Goal: Task Accomplishment & Management: Complete application form

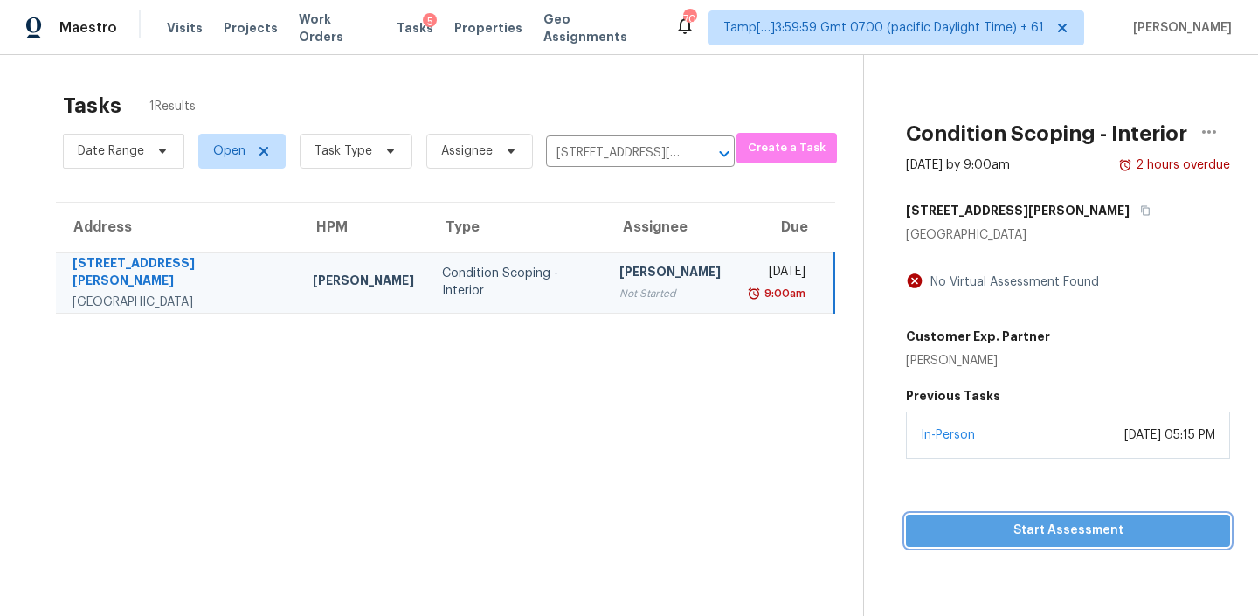
click at [980, 522] on span "Start Assessment" at bounding box center [1068, 531] width 296 height 22
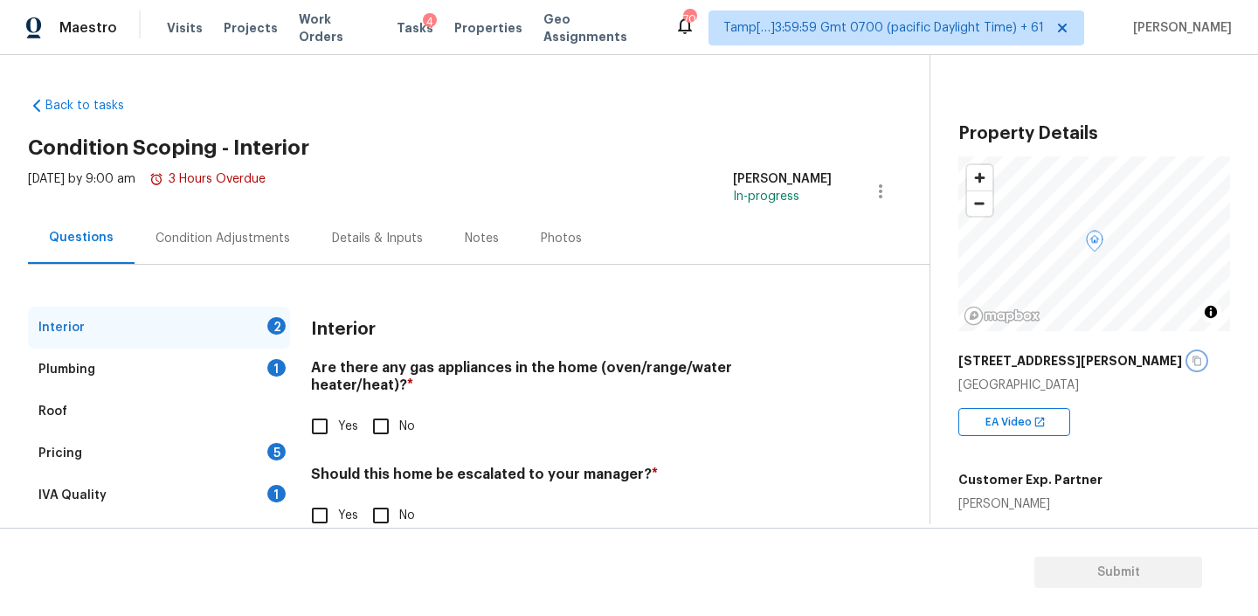
click at [1191, 358] on icon "button" at bounding box center [1196, 360] width 10 height 10
click at [313, 417] on input "Yes" at bounding box center [319, 426] width 37 height 37
checkbox input "true"
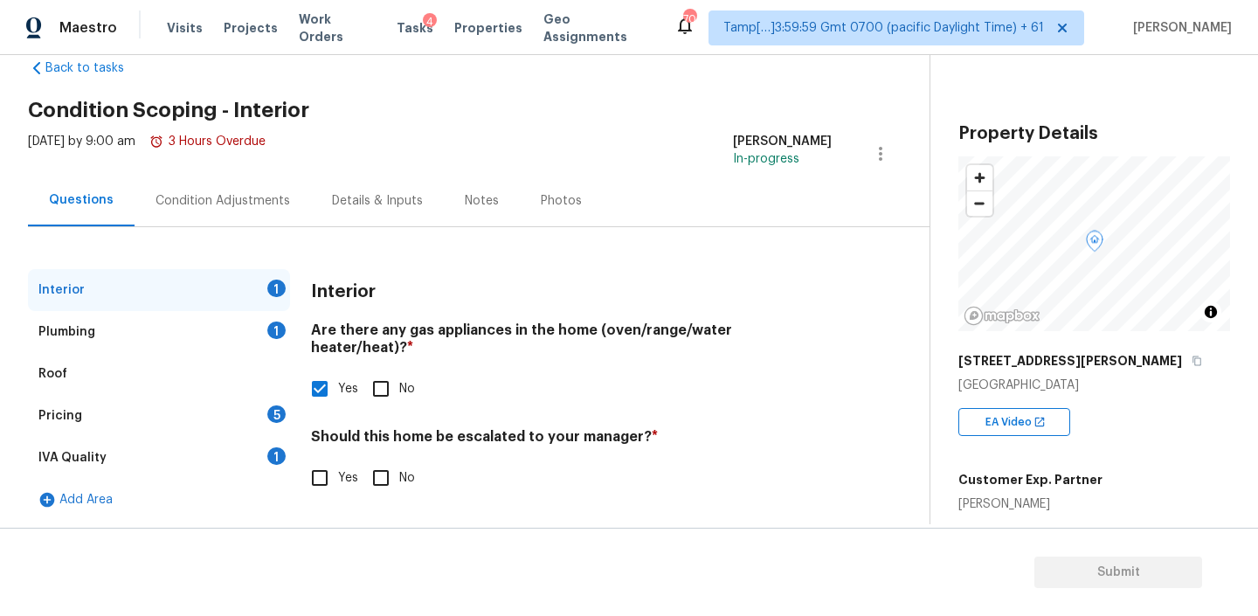
scroll to position [39, 0]
click at [382, 458] on input "No" at bounding box center [380, 476] width 37 height 37
checkbox input "true"
click at [218, 327] on div "Plumbing 1" at bounding box center [159, 330] width 262 height 42
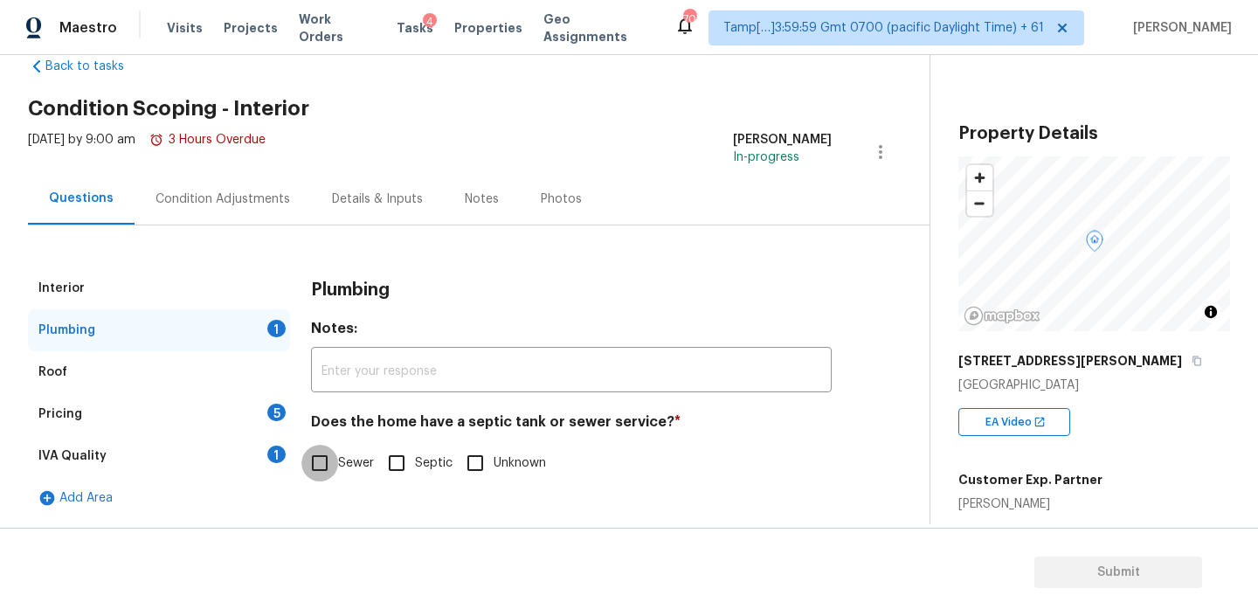
click at [335, 458] on input "Sewer" at bounding box center [319, 463] width 37 height 37
checkbox input "true"
click at [133, 397] on div "Pricing 5" at bounding box center [159, 414] width 262 height 42
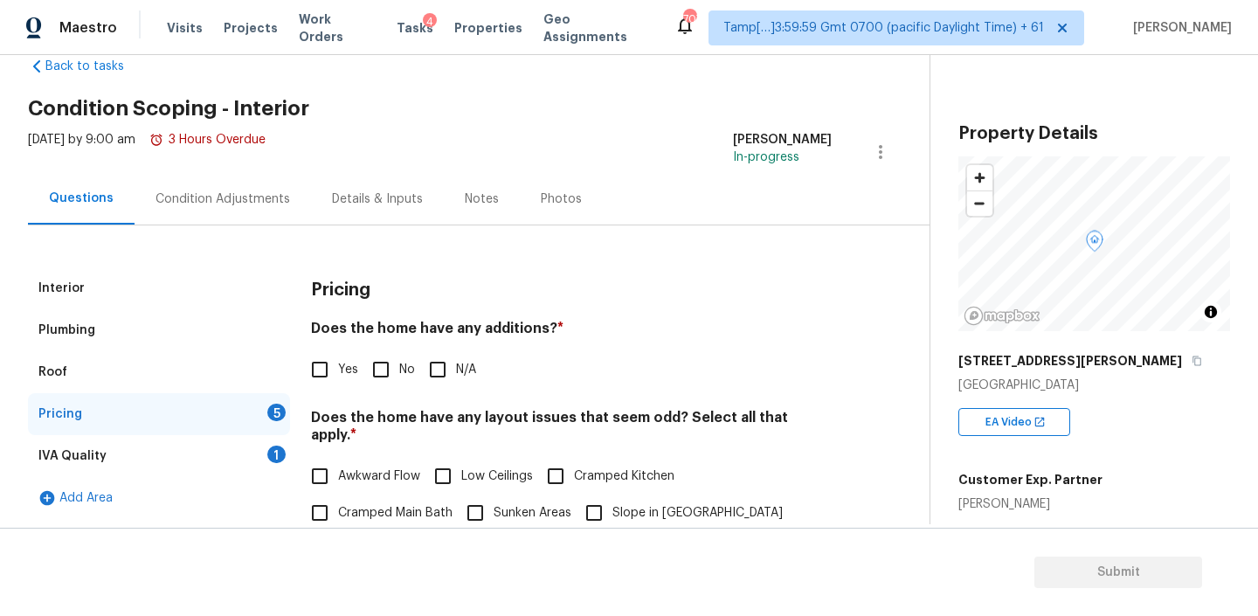
click at [498, 335] on h4 "Does the home have any additions? *" at bounding box center [571, 332] width 521 height 24
copy h4 "additions"
click at [438, 376] on input "N/A" at bounding box center [437, 369] width 37 height 37
checkbox input "true"
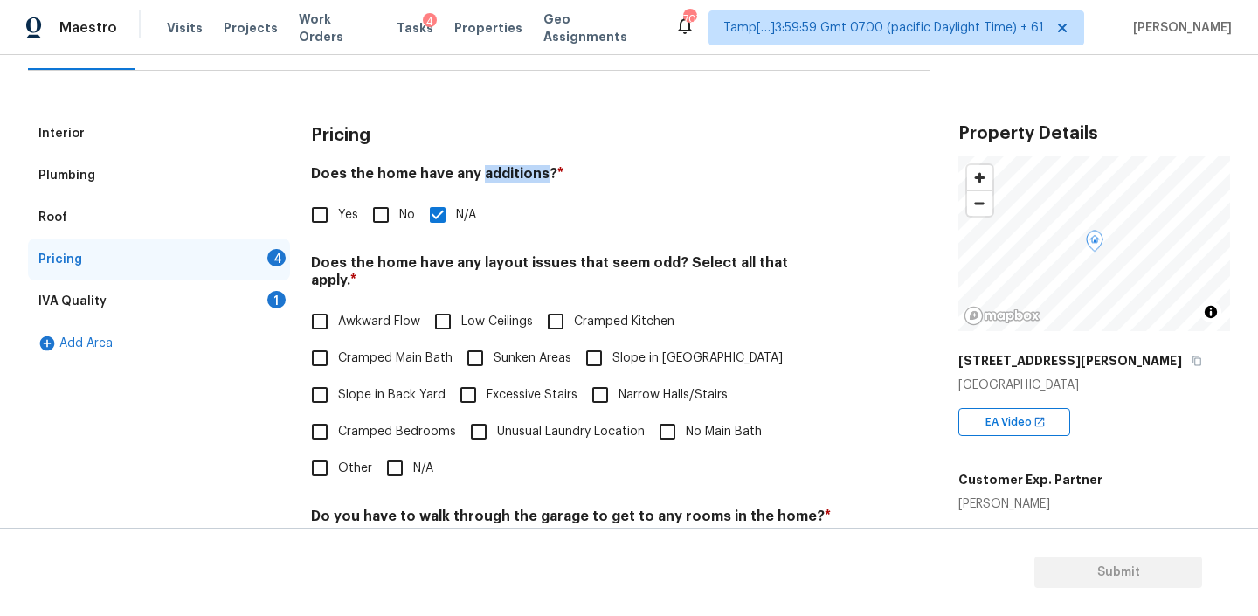
scroll to position [195, 0]
click at [499, 266] on h4 "Does the home have any layout issues that seem odd? Select all that apply. *" at bounding box center [571, 274] width 521 height 42
copy h4 "layout"
click at [395, 450] on input "N/A" at bounding box center [394, 467] width 37 height 37
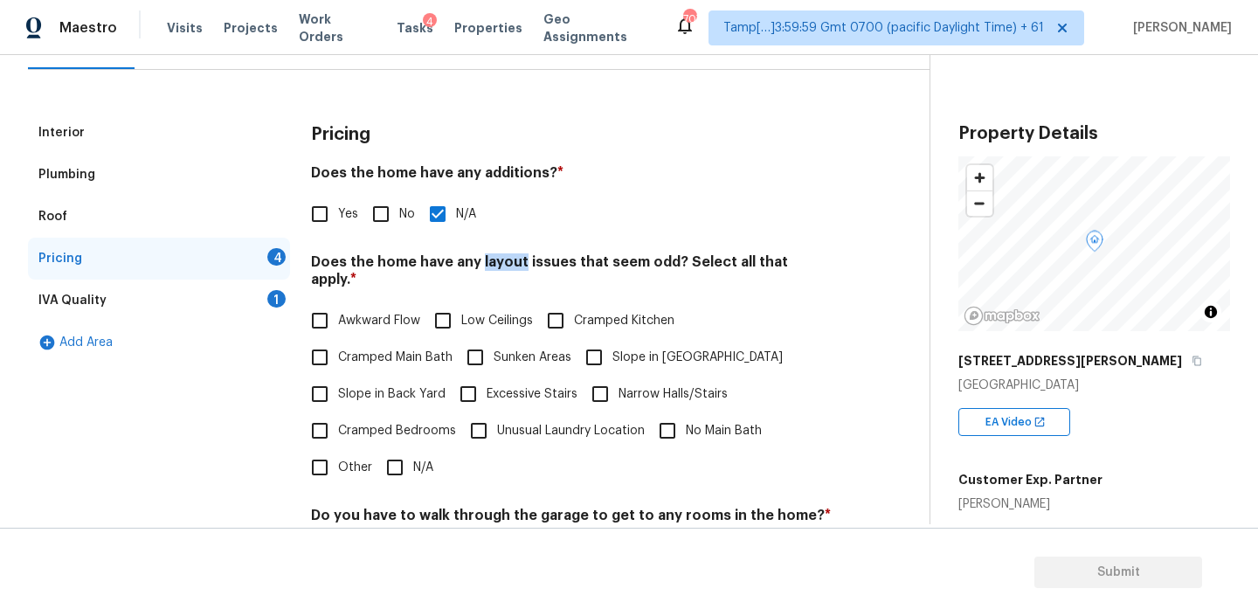
checkbox input "true"
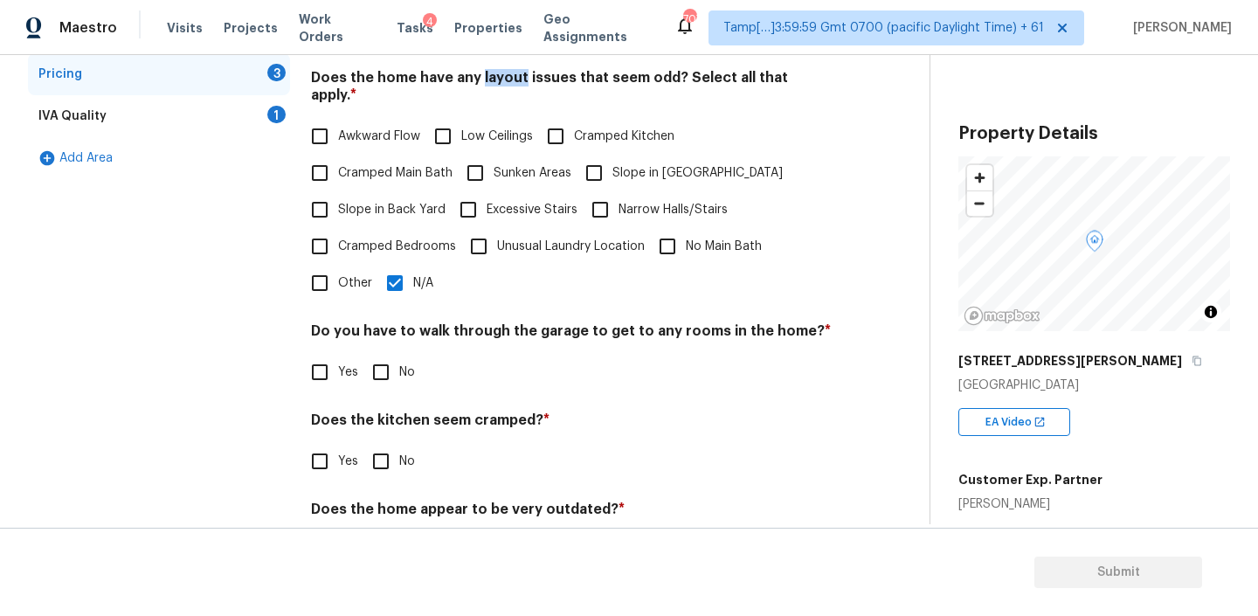
scroll to position [385, 0]
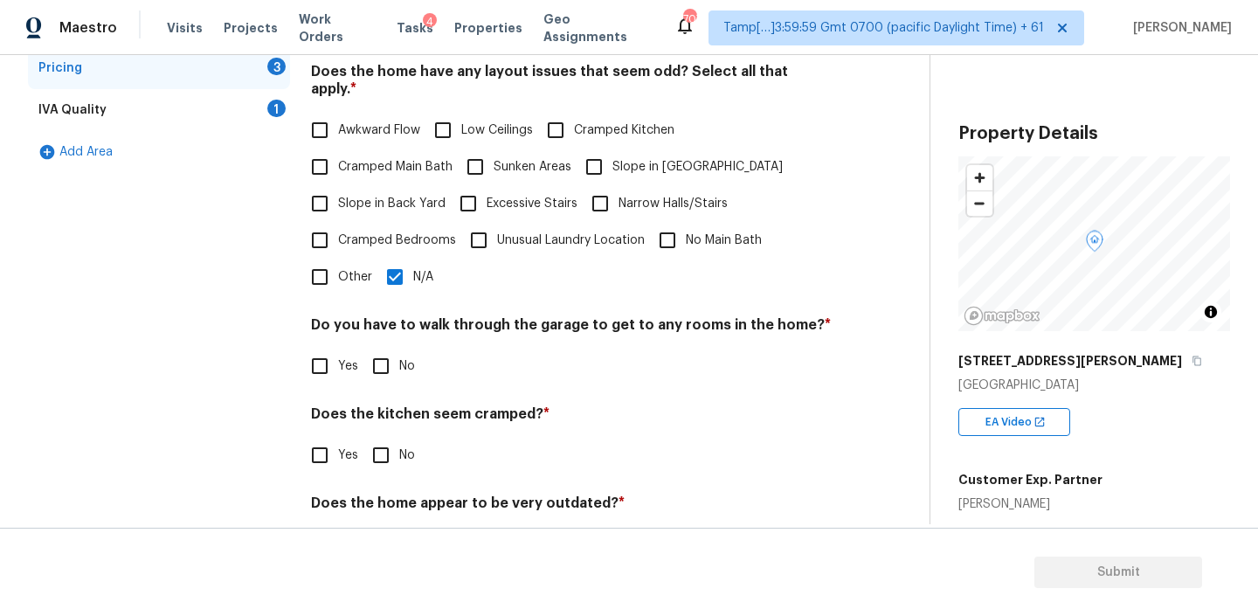
click at [543, 316] on h4 "Do you have to walk through the garage to get to any rooms in the home? *" at bounding box center [571, 328] width 521 height 24
copy h4 "garage"
click at [370, 359] on input "No" at bounding box center [380, 366] width 37 height 37
checkbox input "true"
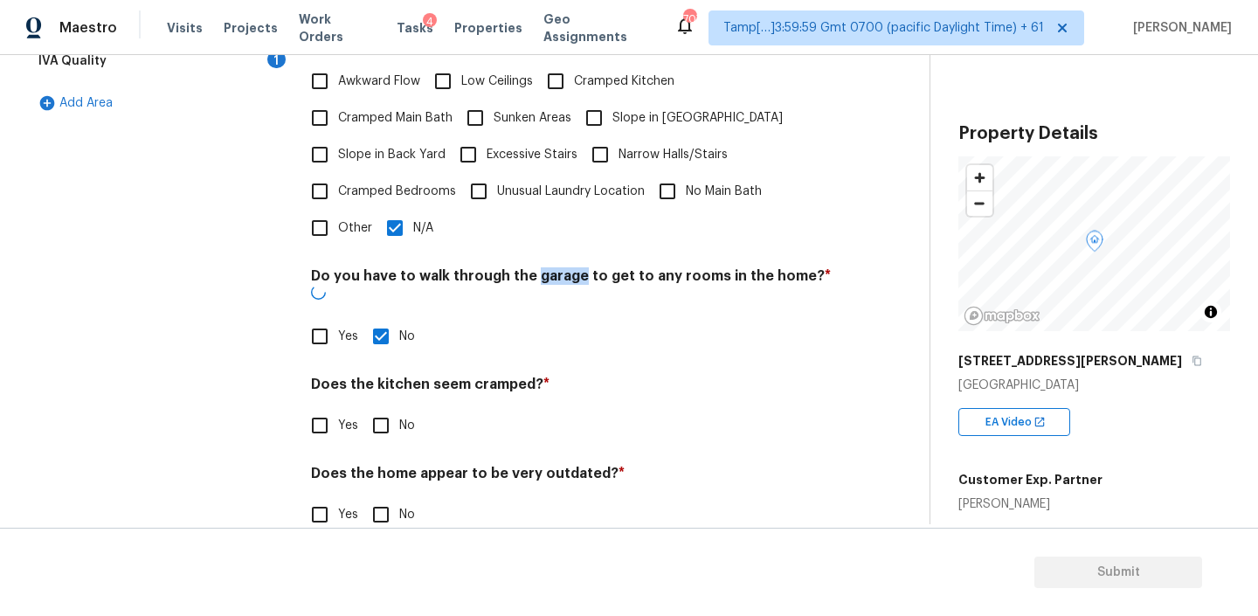
scroll to position [432, 0]
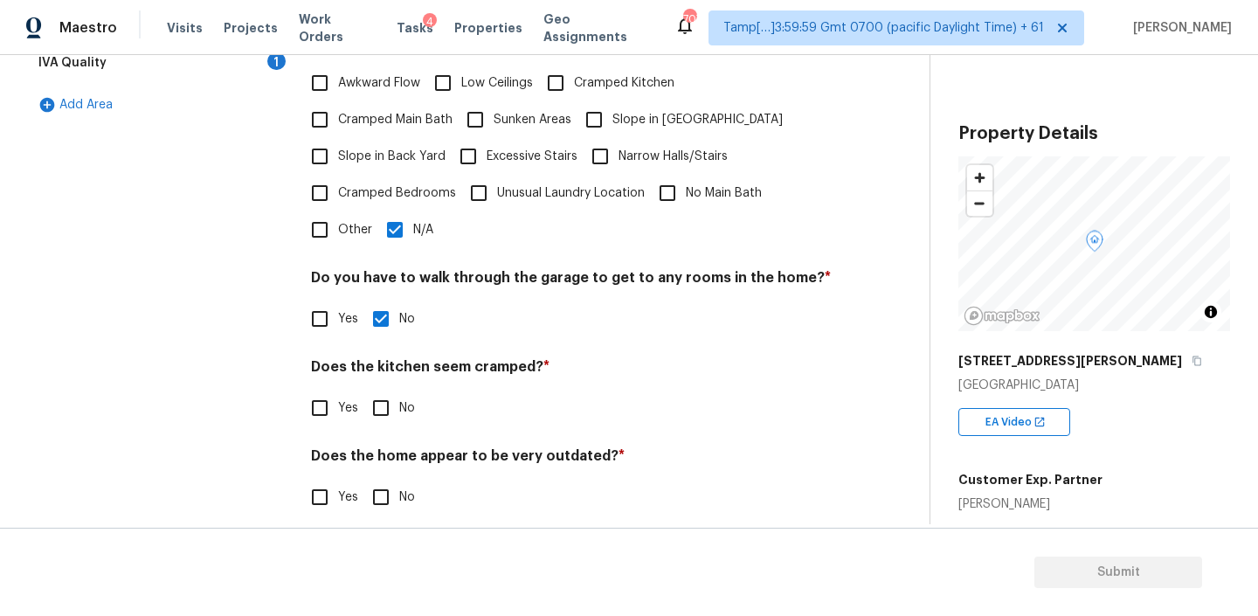
click at [405, 358] on h4 "Does the kitchen seem cramped? *" at bounding box center [571, 370] width 521 height 24
copy h4 "kitchen"
click at [376, 394] on input "No" at bounding box center [380, 408] width 37 height 37
checkbox input "true"
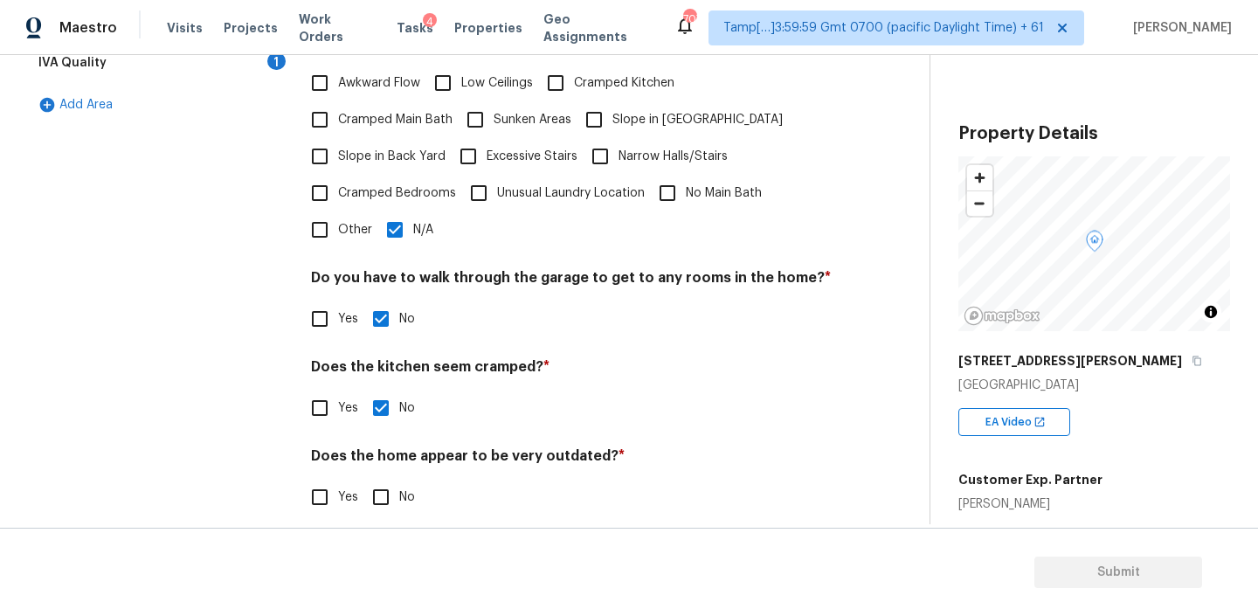
click at [558, 447] on h4 "Does the home appear to be very outdated? *" at bounding box center [571, 459] width 521 height 24
copy h4 "outdated"
click at [328, 479] on input "Yes" at bounding box center [319, 497] width 37 height 37
checkbox input "true"
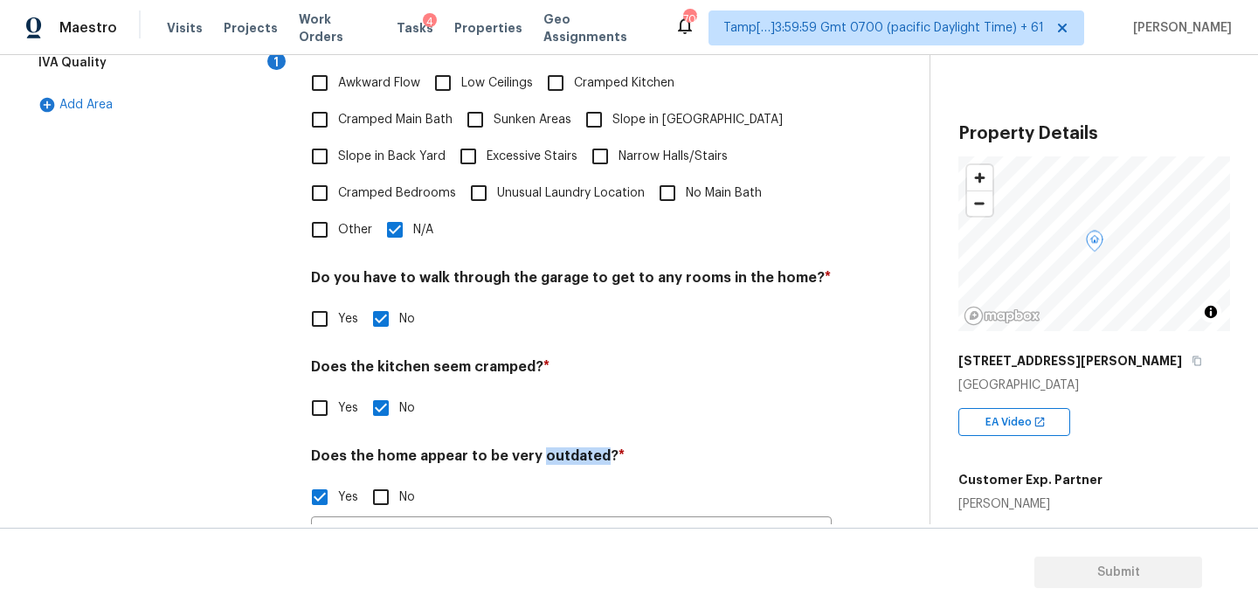
scroll to position [479, 0]
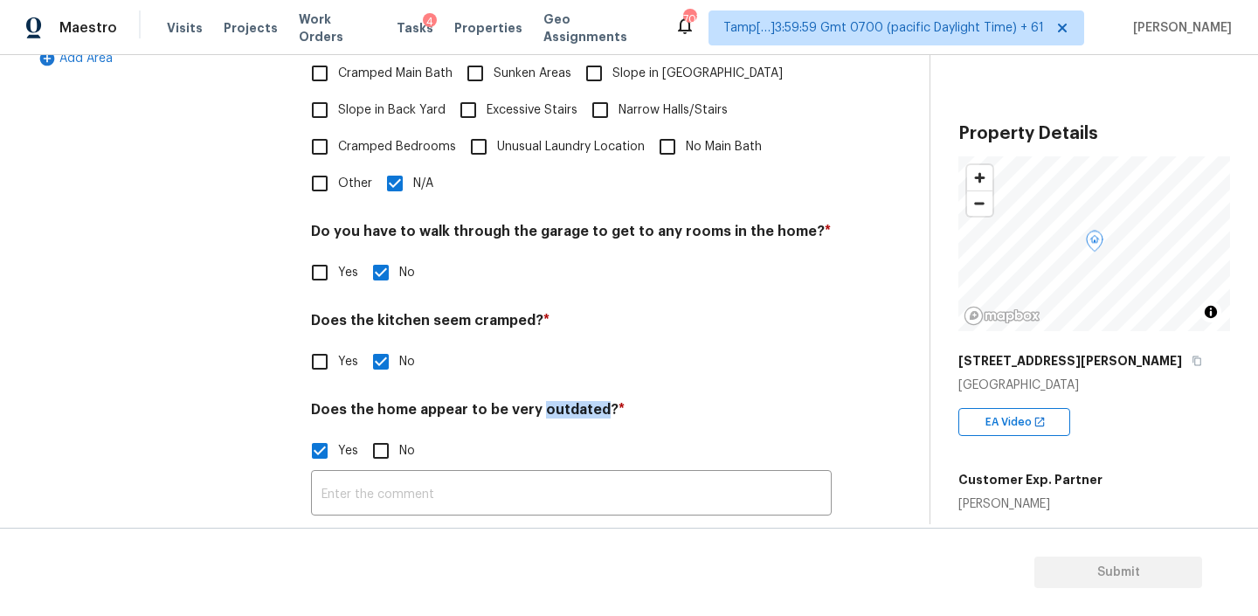
click at [389, 432] on input "No" at bounding box center [380, 450] width 37 height 37
checkbox input "true"
checkbox input "false"
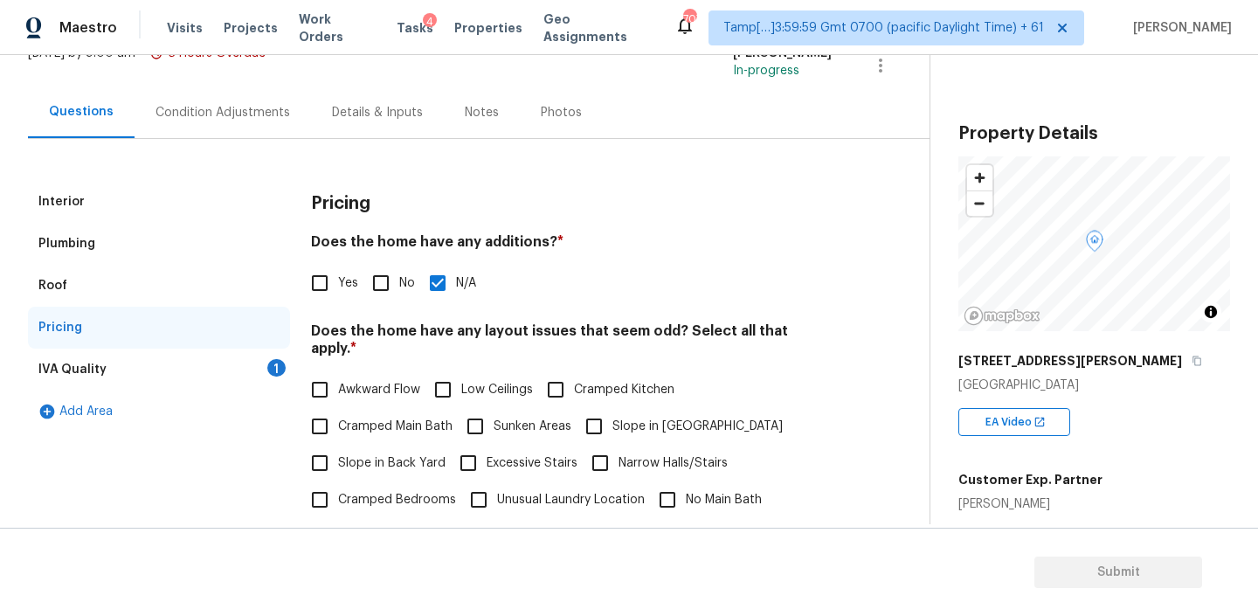
click at [95, 362] on div "IVA Quality" at bounding box center [72, 369] width 68 height 17
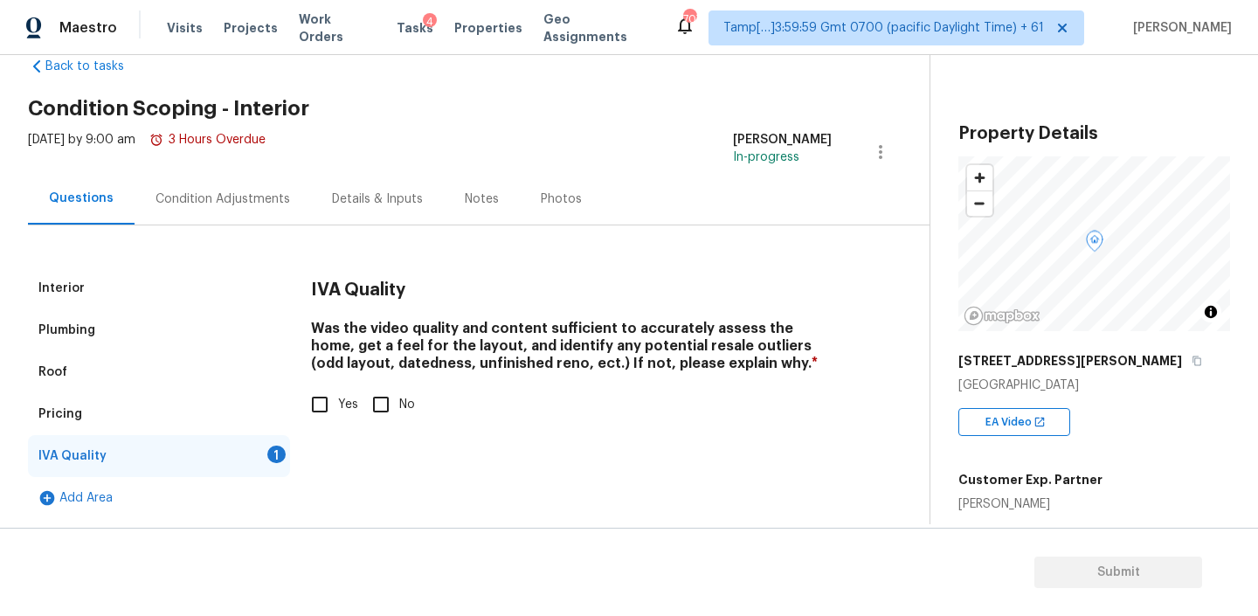
click at [323, 404] on input "Yes" at bounding box center [319, 404] width 37 height 37
checkbox input "true"
click at [250, 193] on div "Condition Adjustments" at bounding box center [222, 198] width 135 height 17
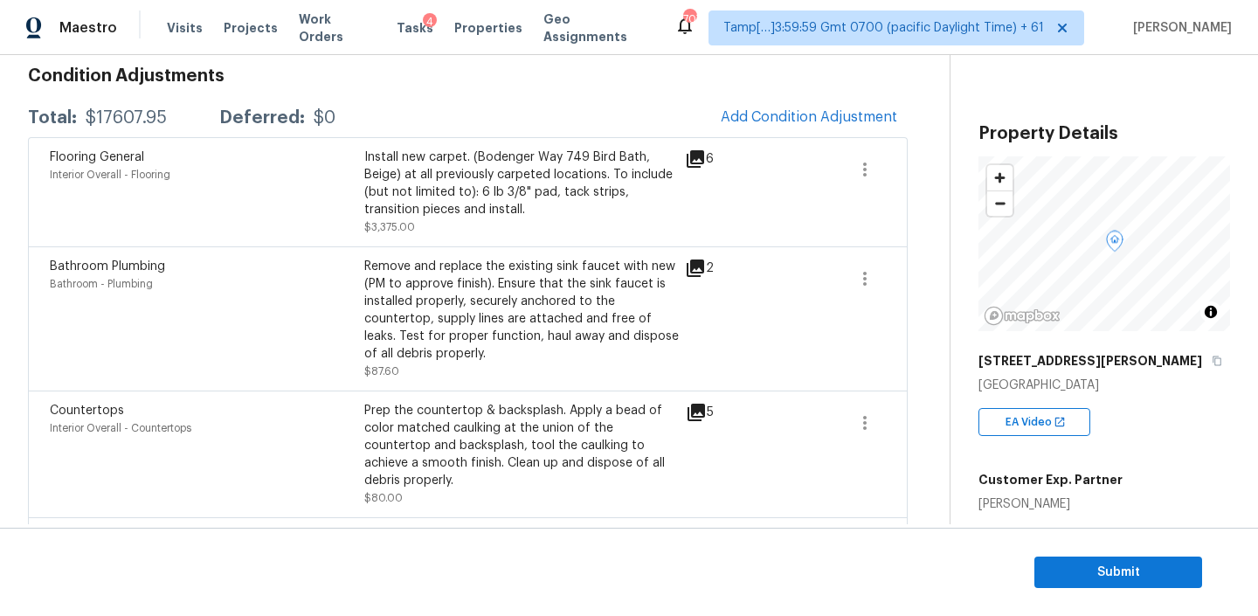
scroll to position [32, 0]
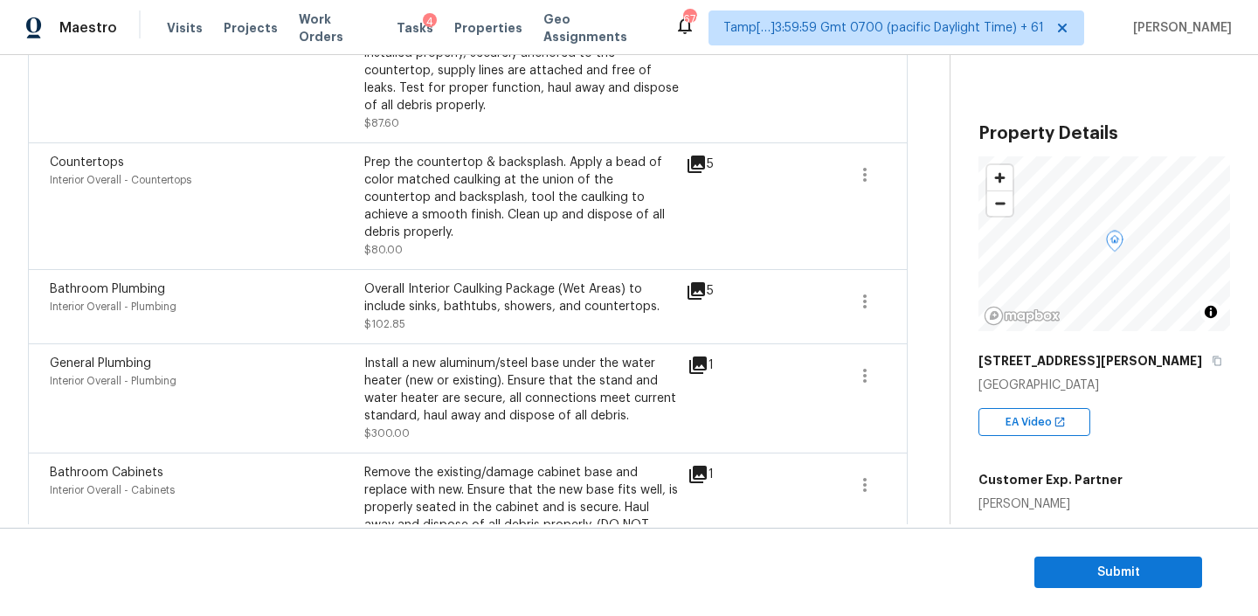
scroll to position [490, 0]
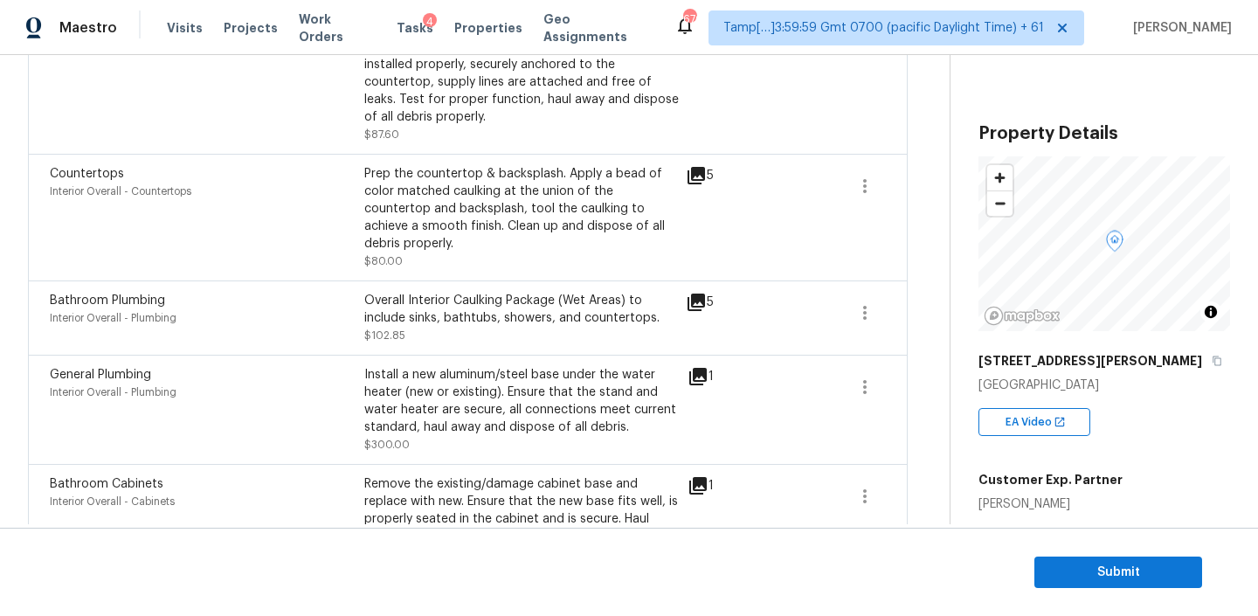
click at [693, 477] on icon at bounding box center [697, 485] width 17 height 17
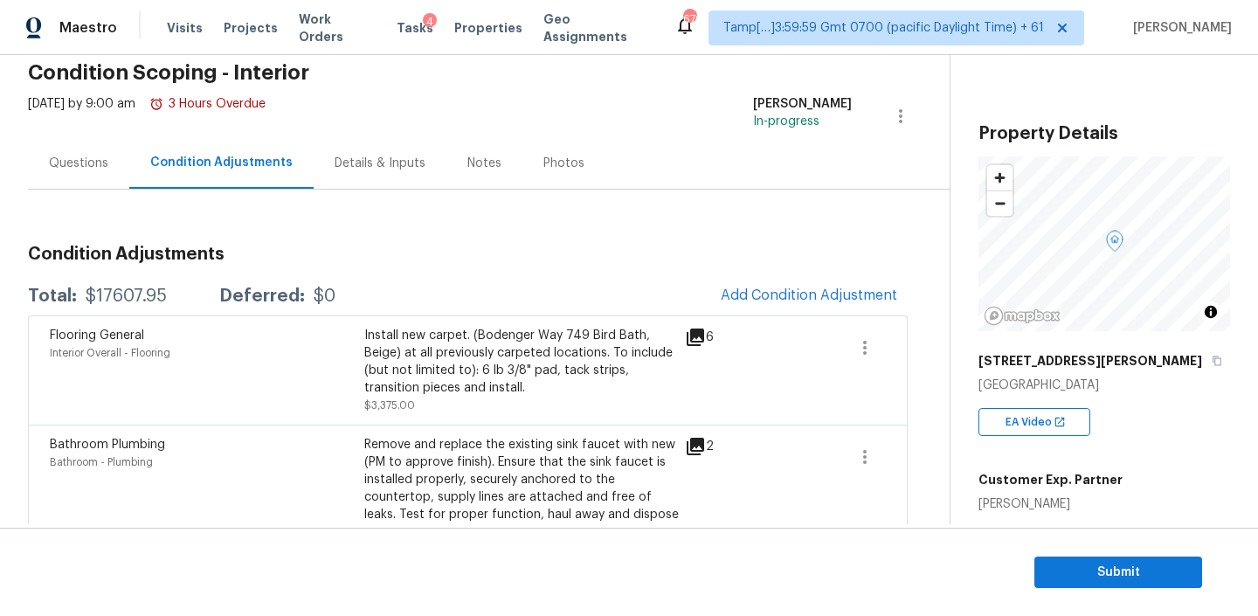
scroll to position [56, 0]
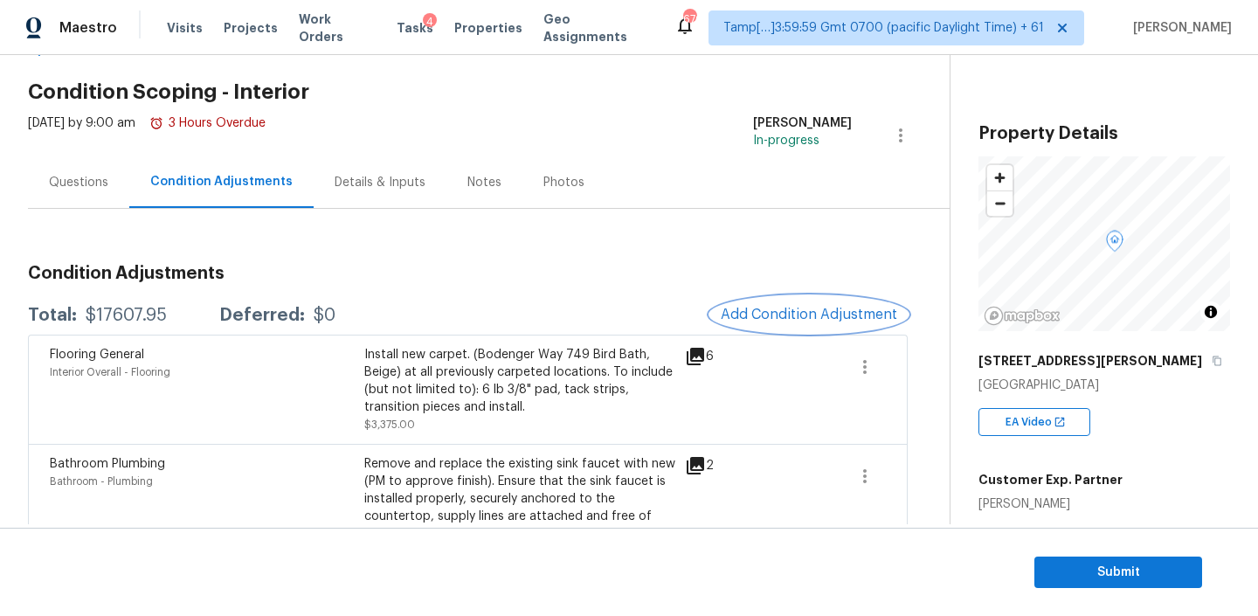
click at [762, 315] on span "Add Condition Adjustment" at bounding box center [809, 315] width 176 height 16
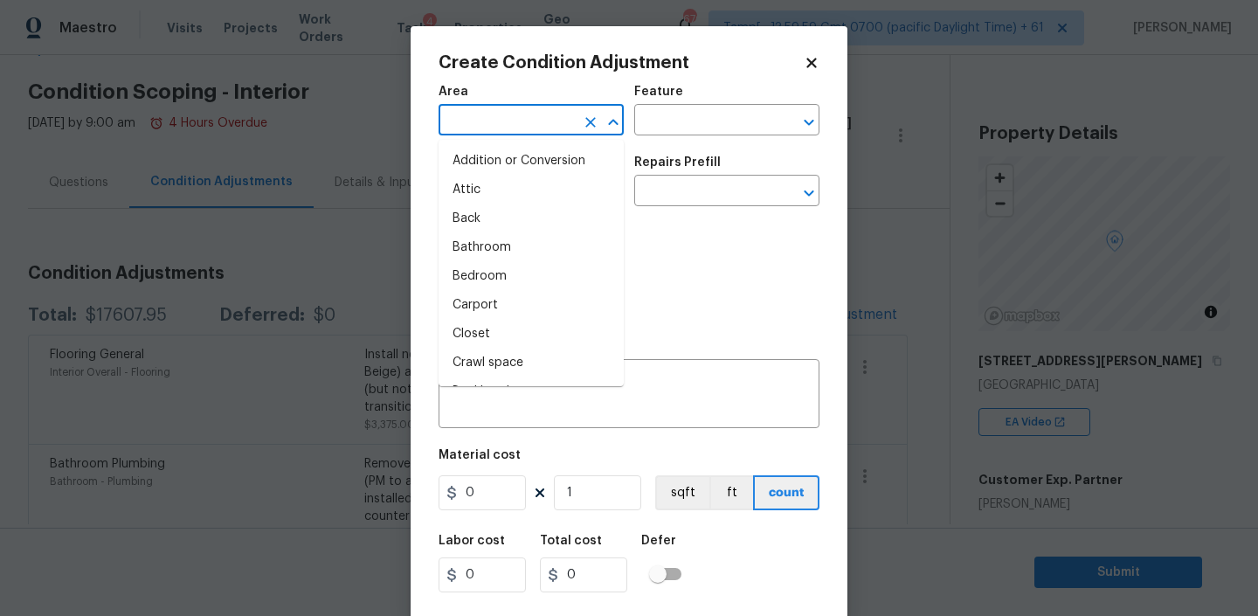
click at [528, 125] on input "text" at bounding box center [506, 121] width 136 height 27
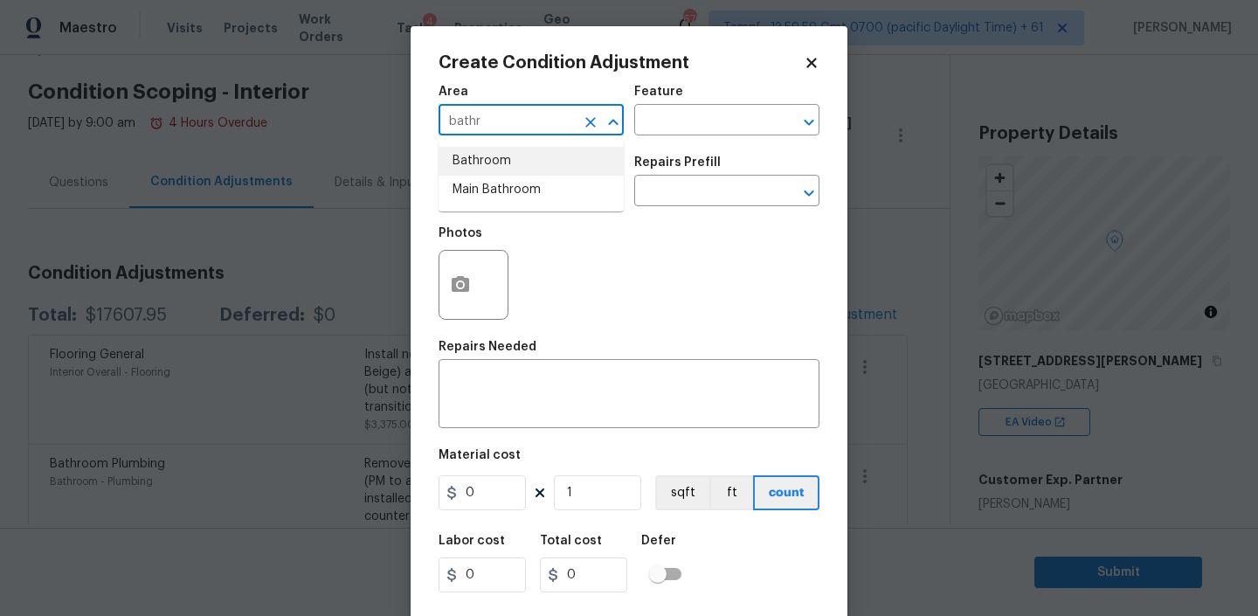
click at [495, 164] on li "Bathroom" at bounding box center [530, 161] width 185 height 29
click at [714, 113] on input "text" at bounding box center [702, 121] width 136 height 27
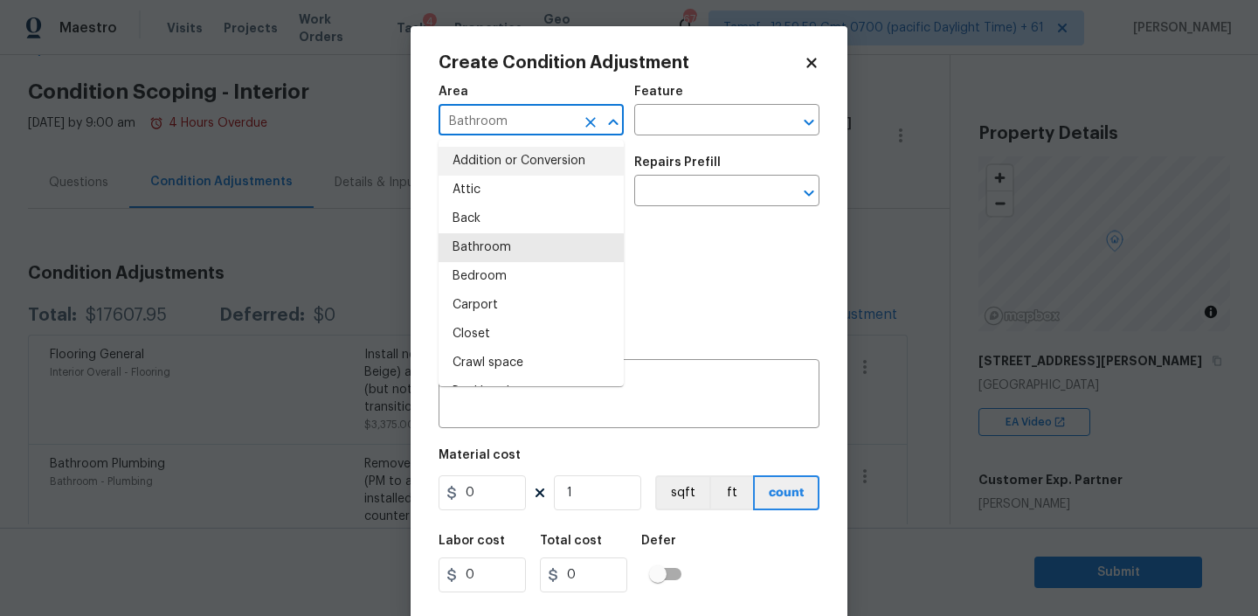
click at [516, 120] on input "Bathroom" at bounding box center [506, 121] width 136 height 27
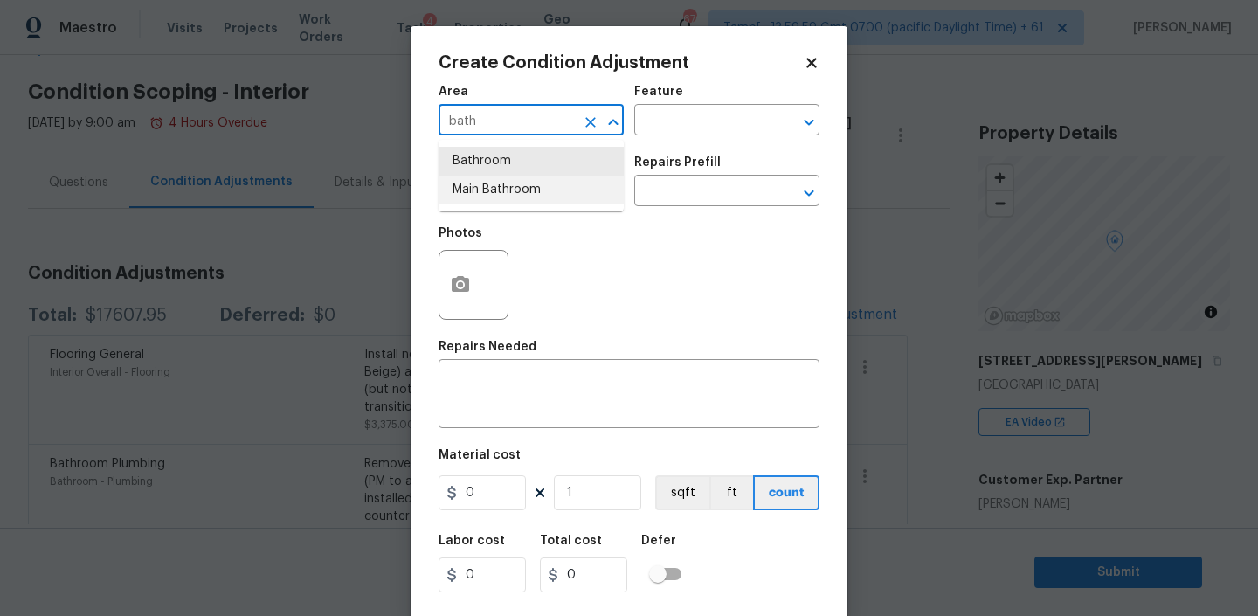
click at [527, 185] on li "Main Bathroom" at bounding box center [530, 190] width 185 height 29
type input "Main Bathroom"
click at [681, 108] on input "text" at bounding box center [702, 121] width 136 height 27
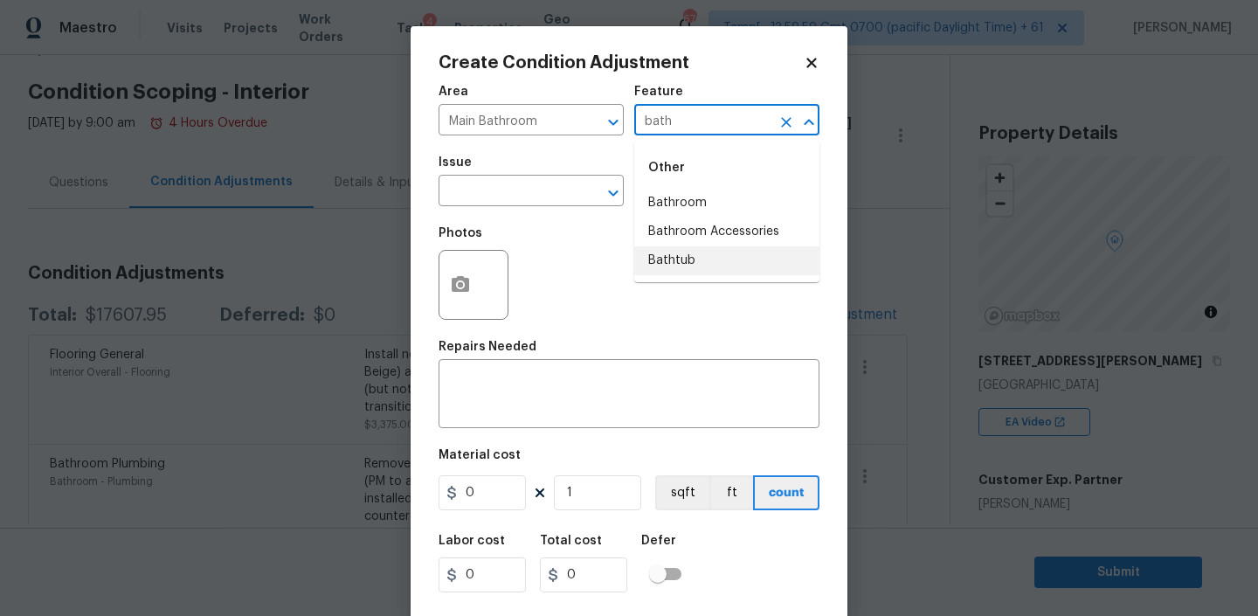
click at [672, 260] on li "Bathtub" at bounding box center [726, 260] width 185 height 29
type input "Bathtub"
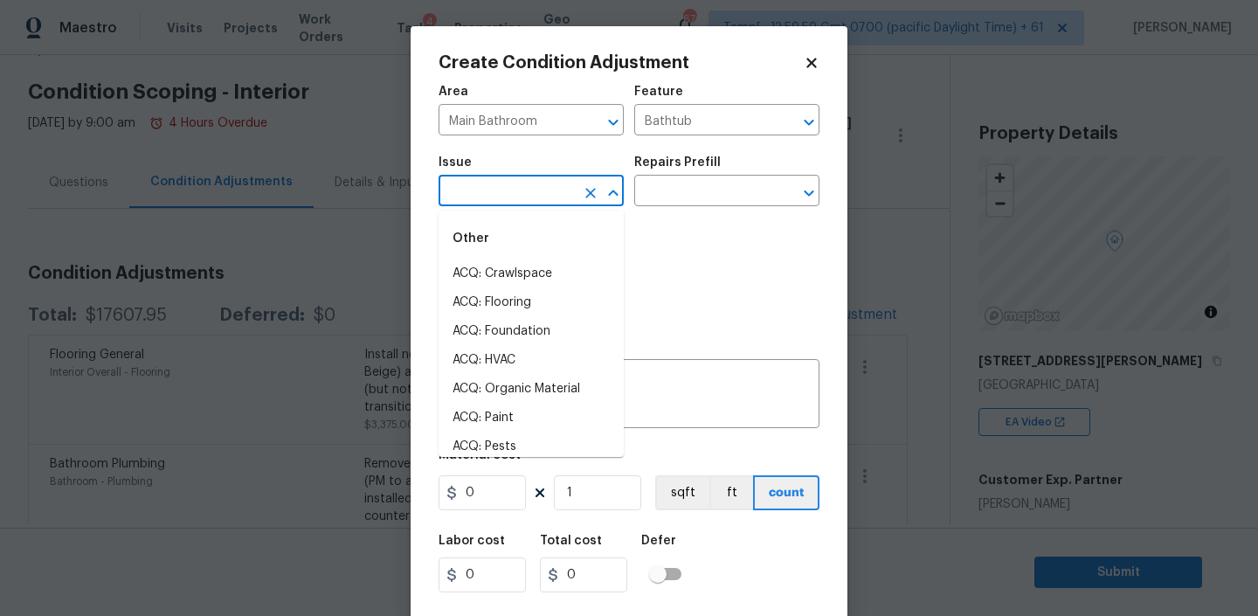
click at [518, 185] on input "text" at bounding box center [506, 192] width 136 height 27
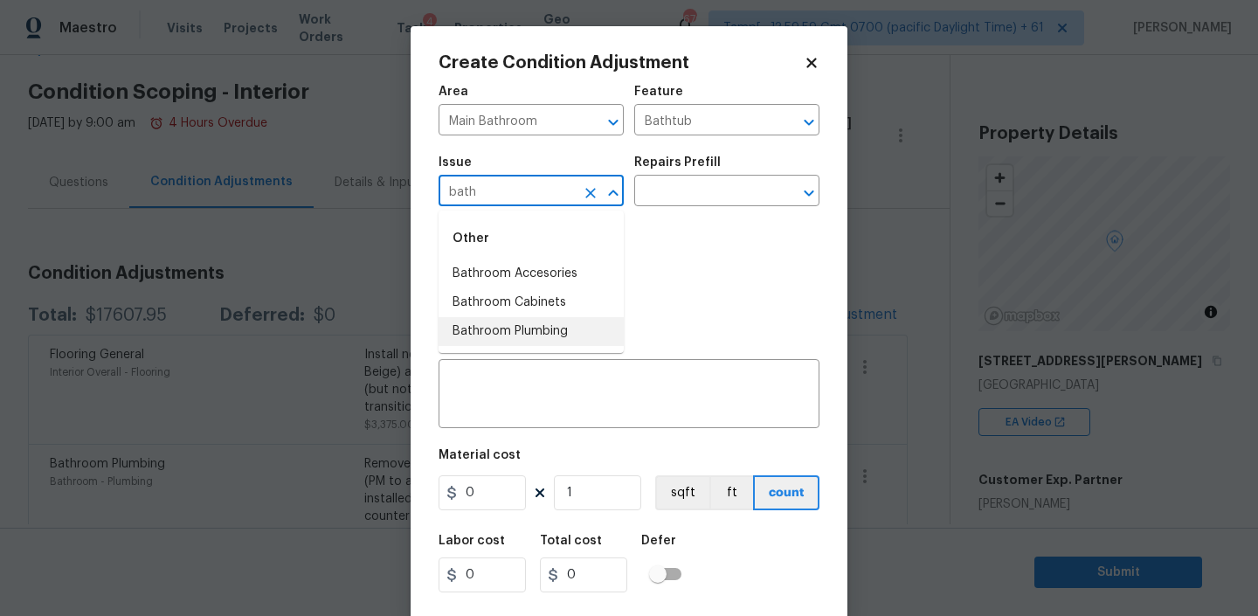
click at [525, 333] on li "Bathroom Plumbing" at bounding box center [530, 331] width 185 height 29
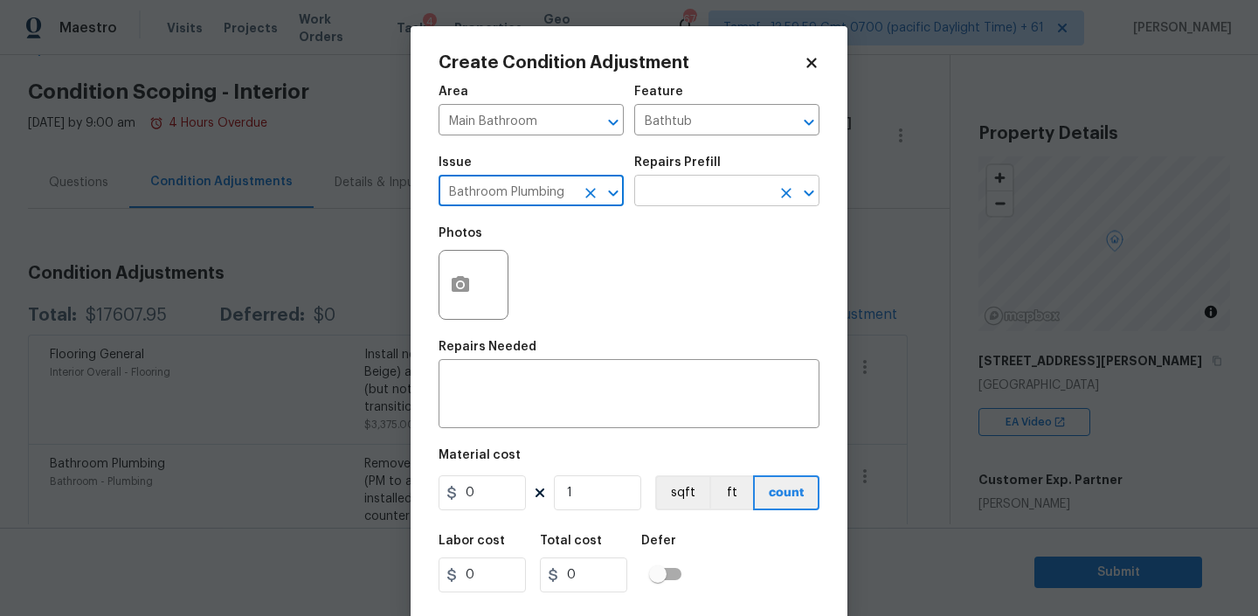
type input "Bathroom Plumbing"
click at [709, 189] on input "text" at bounding box center [702, 192] width 136 height 27
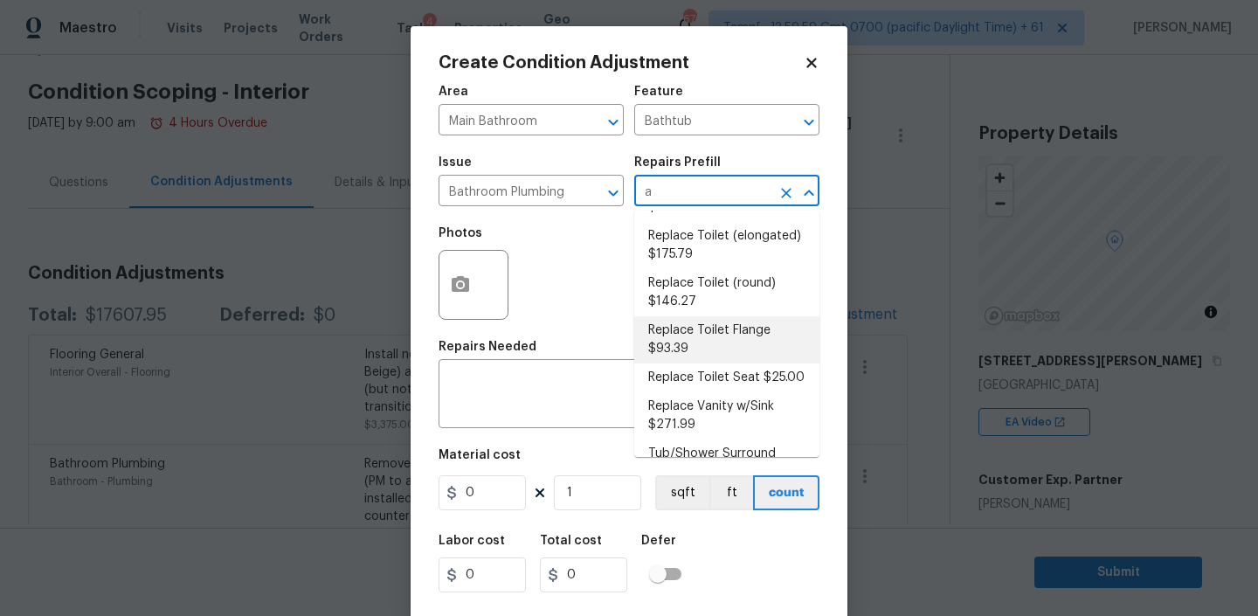
scroll to position [0, 0]
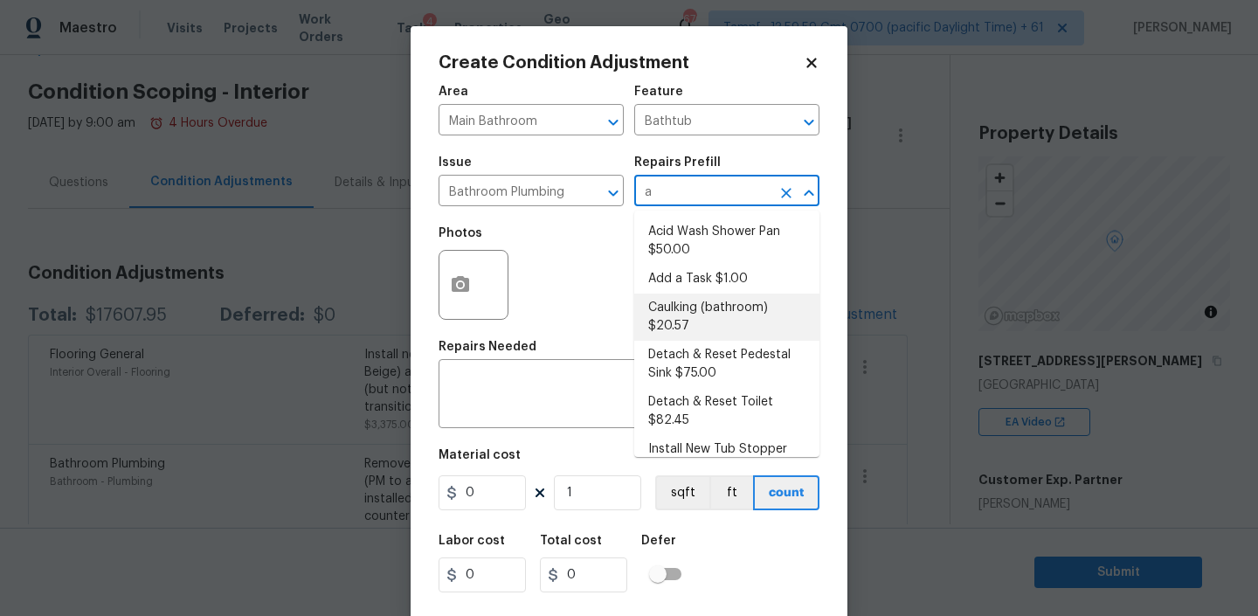
type input "ac"
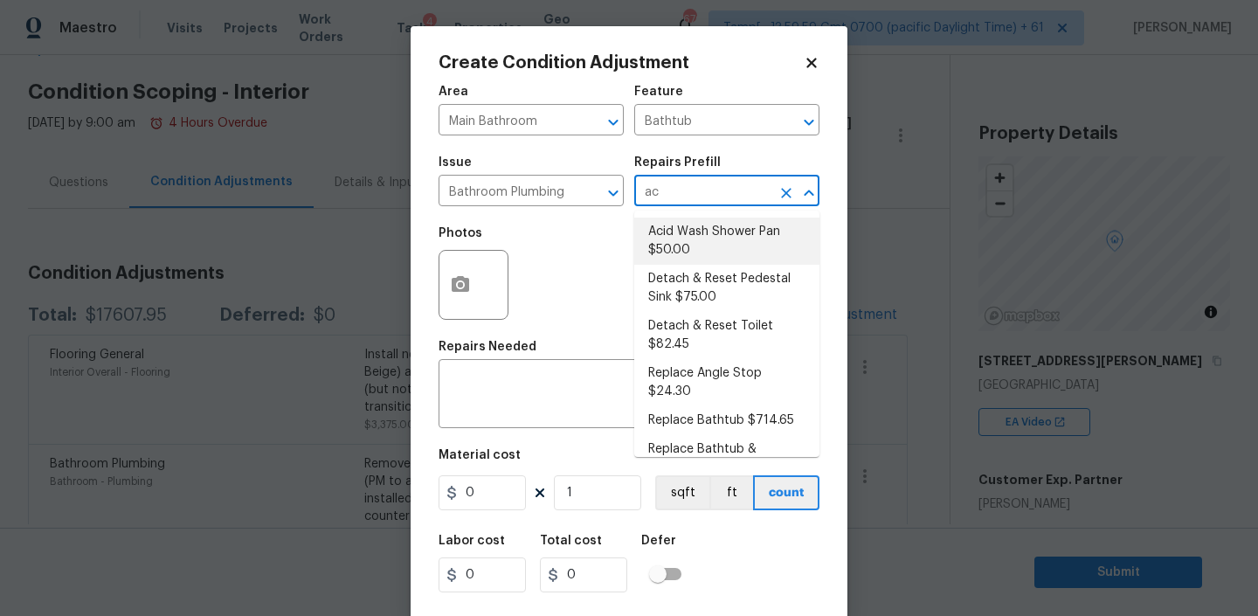
click at [695, 231] on li "Acid Wash Shower Pan $50.00" at bounding box center [726, 240] width 185 height 47
type input "Plumbing"
type textarea "Prep and acid wash/deep clean the shower pan."
type input "50"
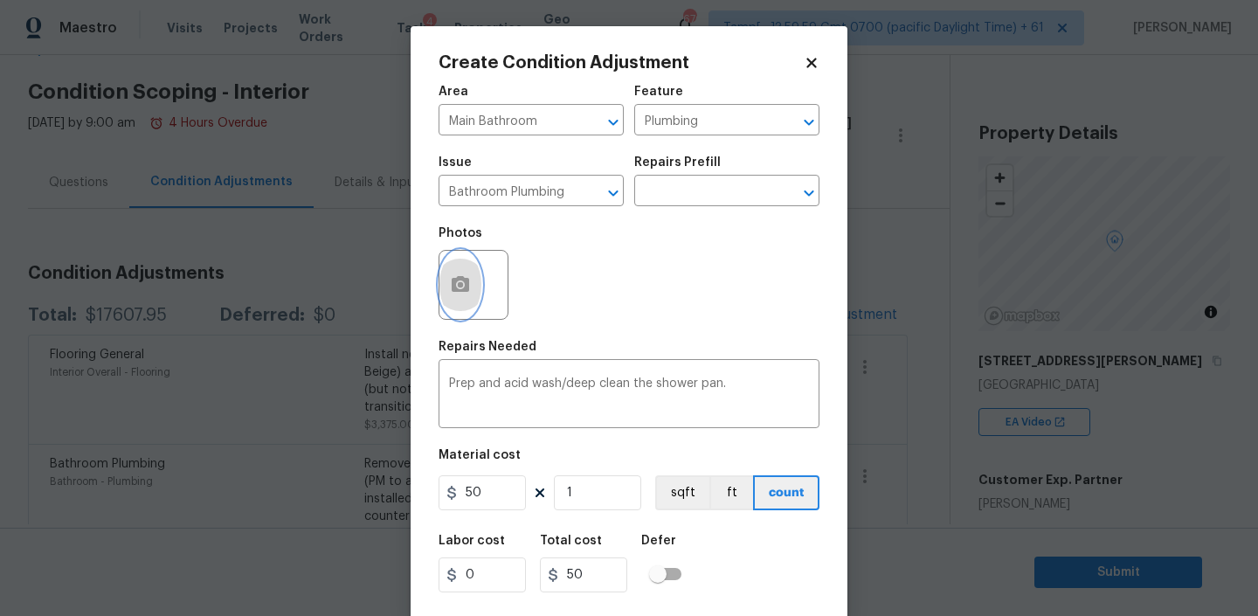
click at [475, 306] on button "button" at bounding box center [460, 285] width 42 height 68
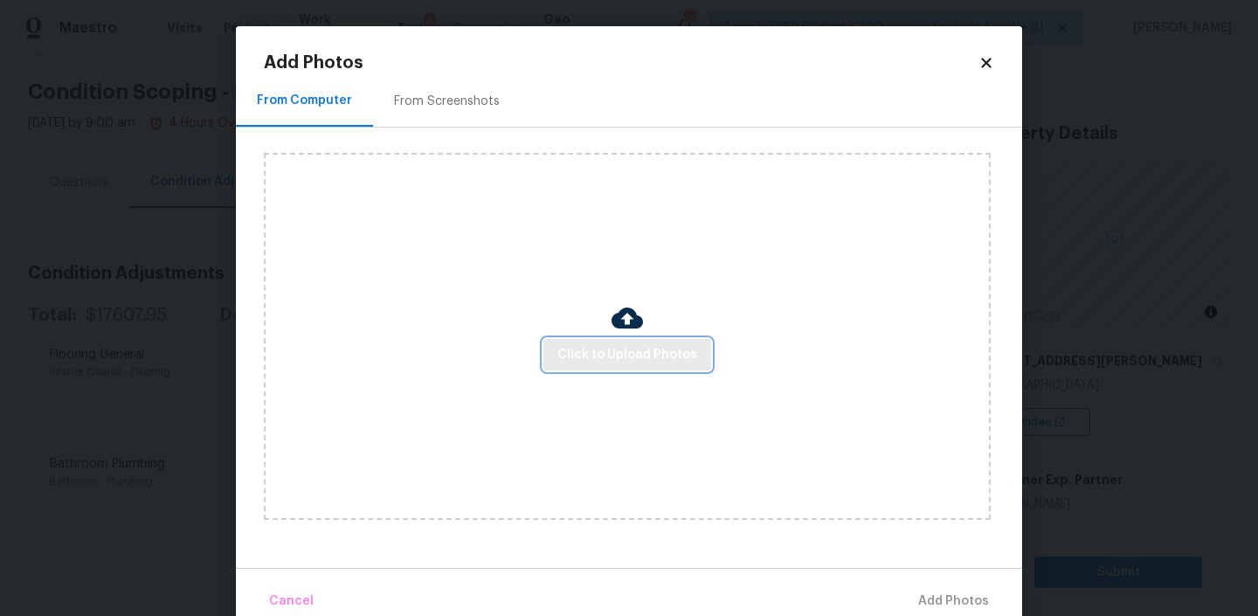
click at [623, 351] on span "Click to Upload Photos" at bounding box center [627, 355] width 140 height 22
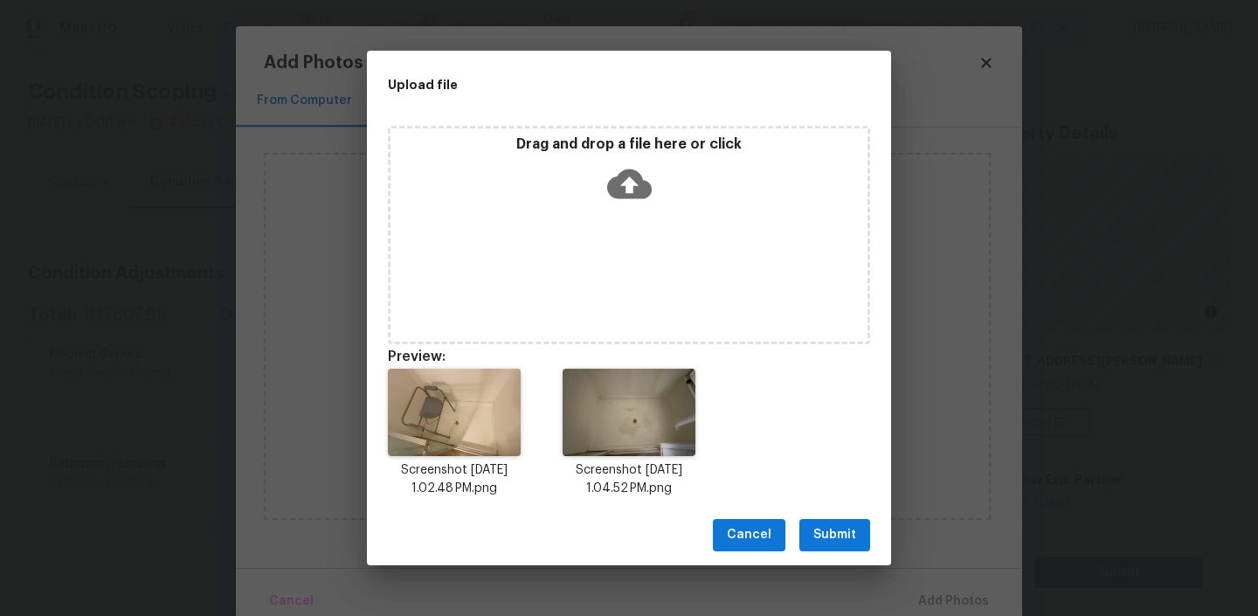
click at [816, 523] on button "Submit" at bounding box center [834, 535] width 71 height 32
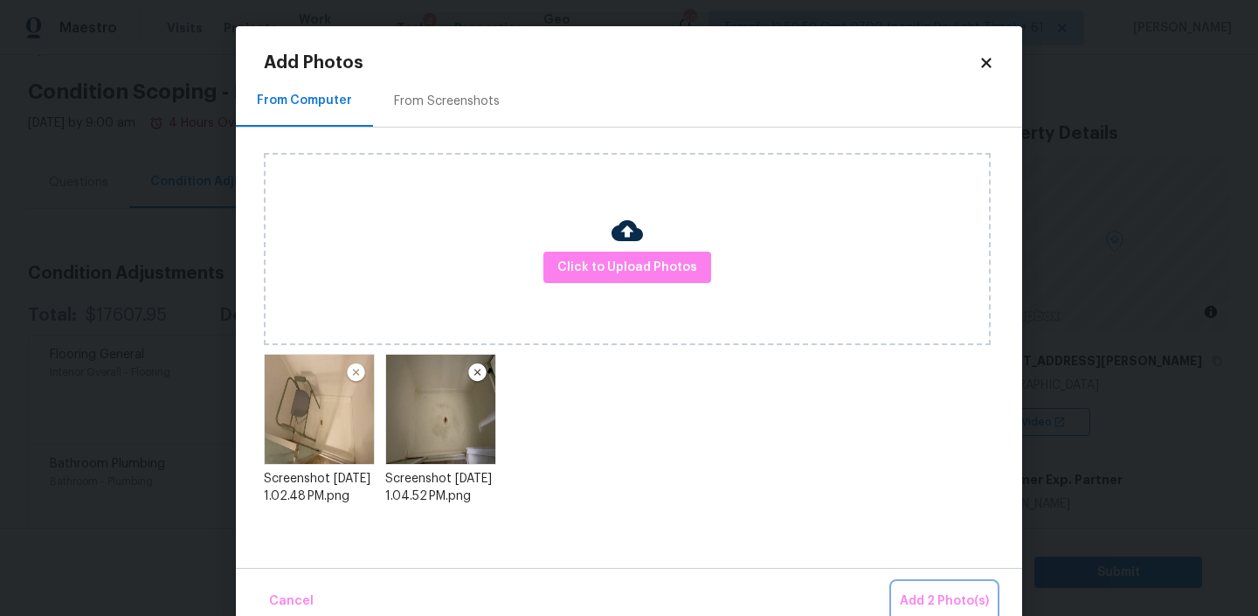
click at [966, 590] on span "Add 2 Photo(s)" at bounding box center [944, 601] width 89 height 22
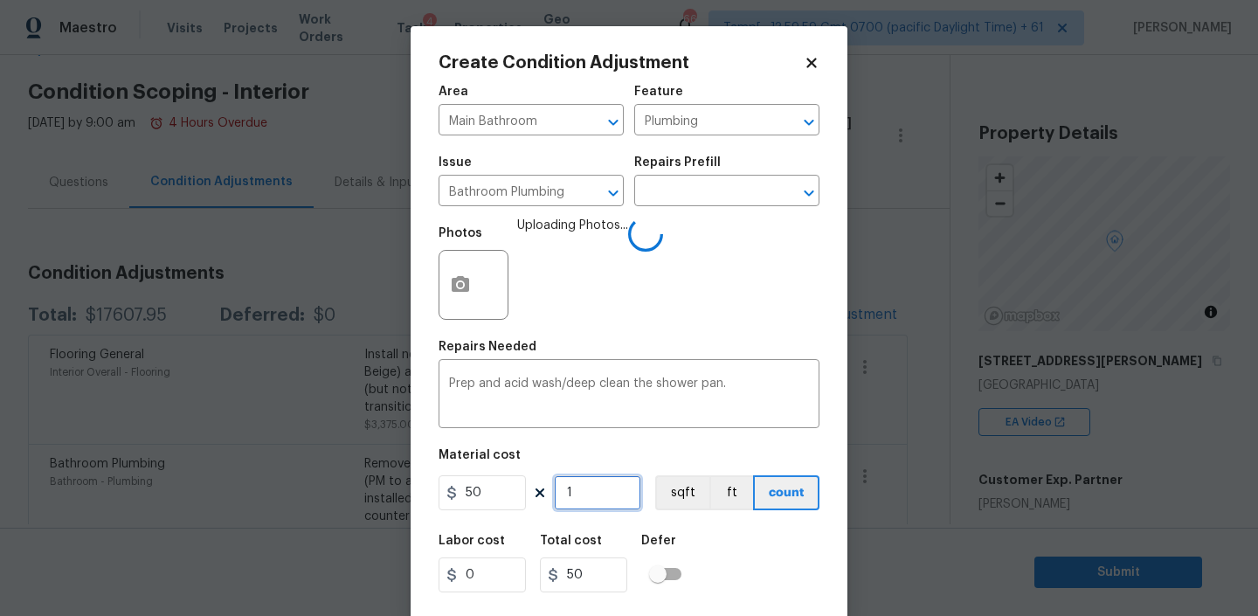
click at [578, 495] on input "1" at bounding box center [597, 492] width 87 height 35
type input "2"
type input "100"
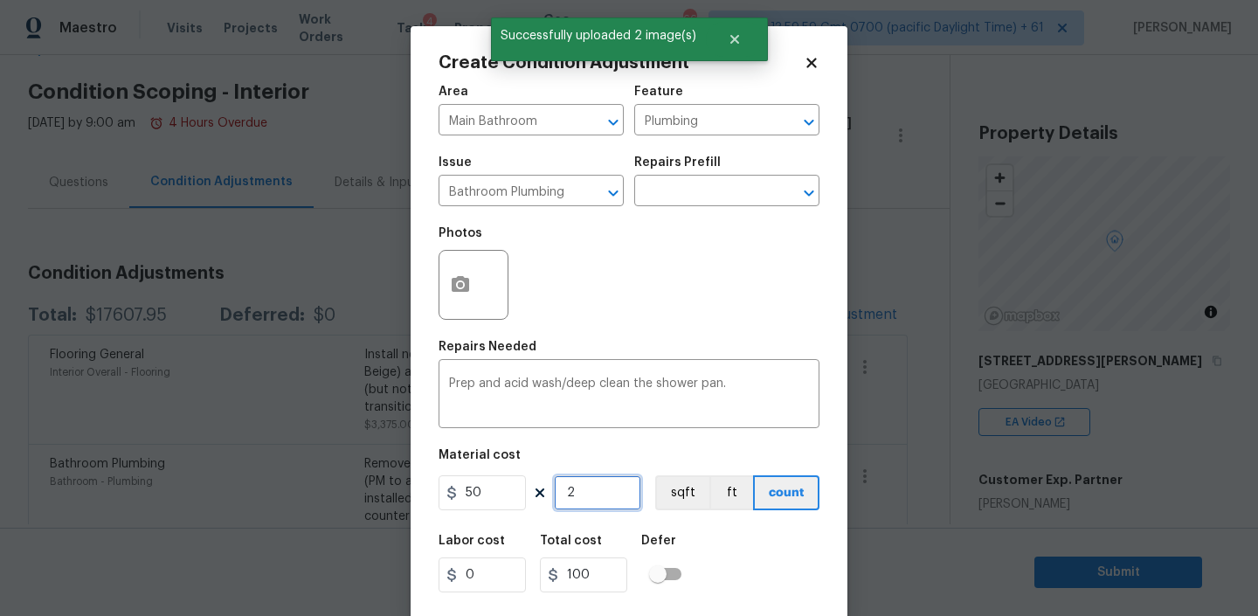
scroll to position [37, 0]
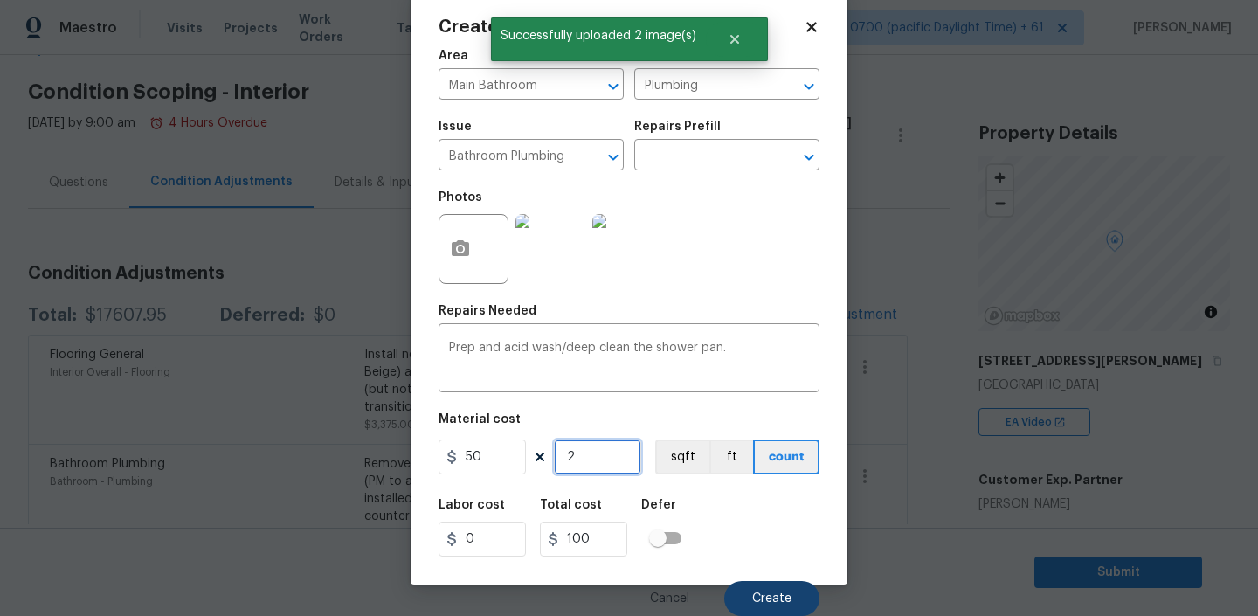
type input "2"
click at [763, 590] on button "Create" at bounding box center [771, 598] width 95 height 35
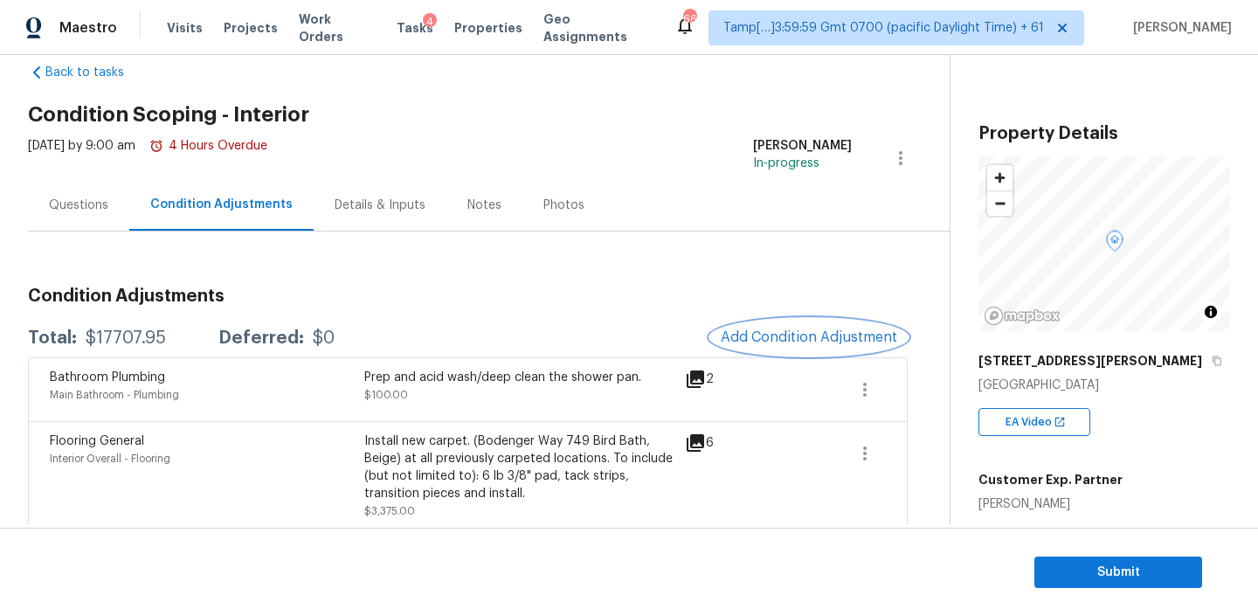
scroll to position [57, 0]
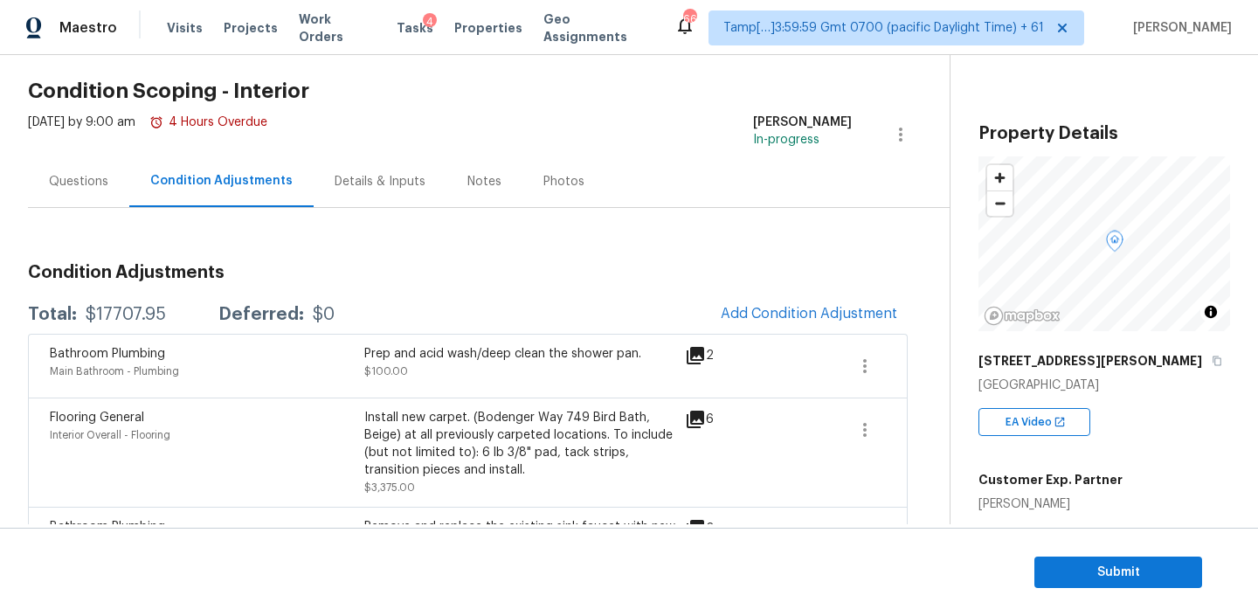
click at [102, 313] on div "$17707.95" at bounding box center [126, 314] width 80 height 17
copy div "$17707.95"
click at [757, 314] on span "Add Condition Adjustment" at bounding box center [809, 314] width 176 height 16
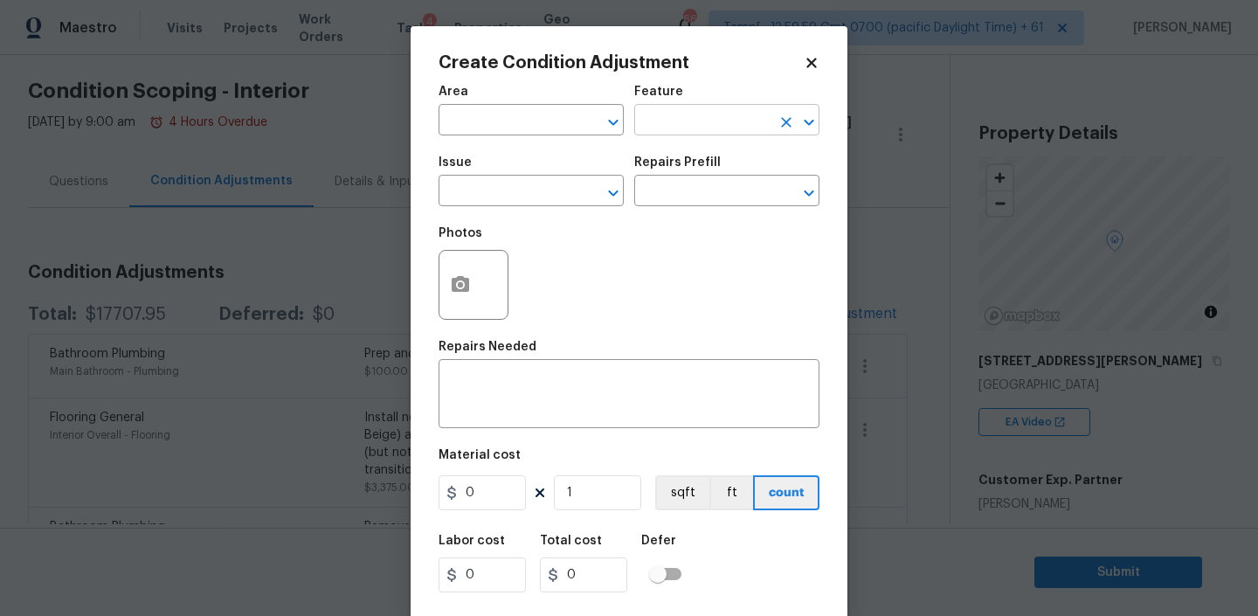
click at [669, 120] on input "text" at bounding box center [702, 121] width 136 height 27
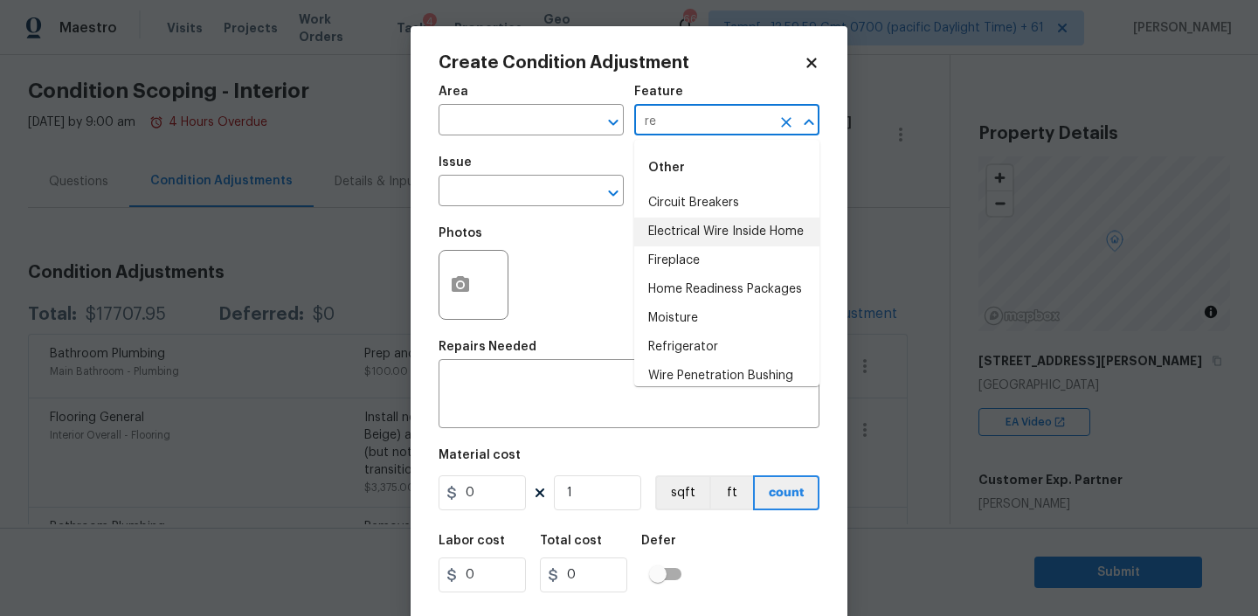
scroll to position [11, 0]
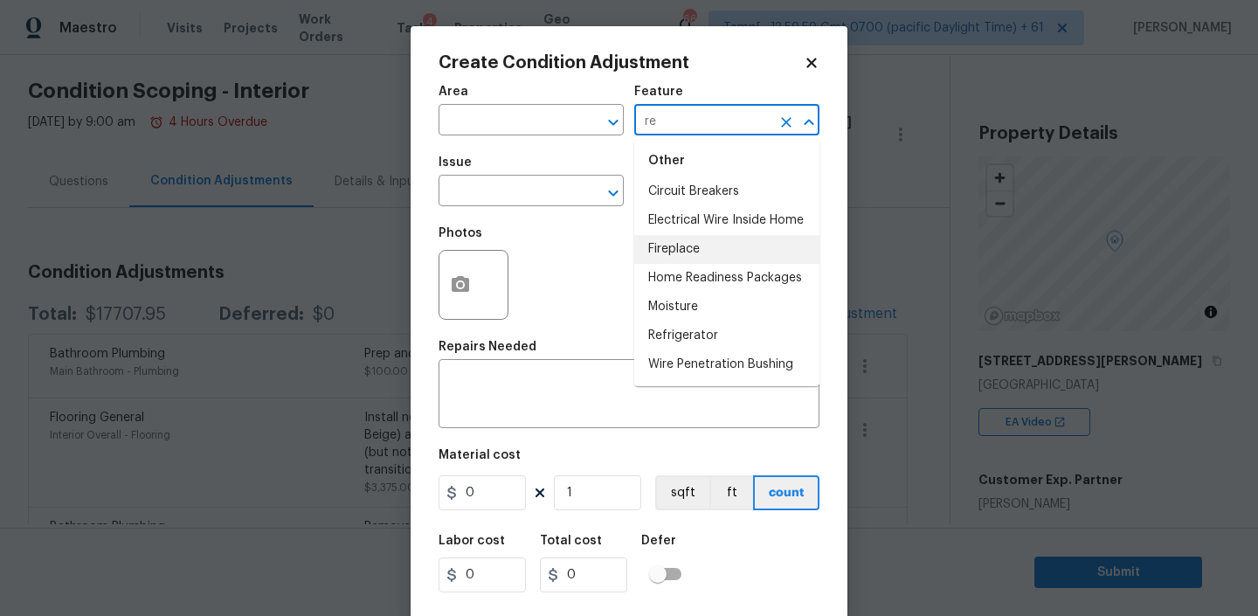
type input "r"
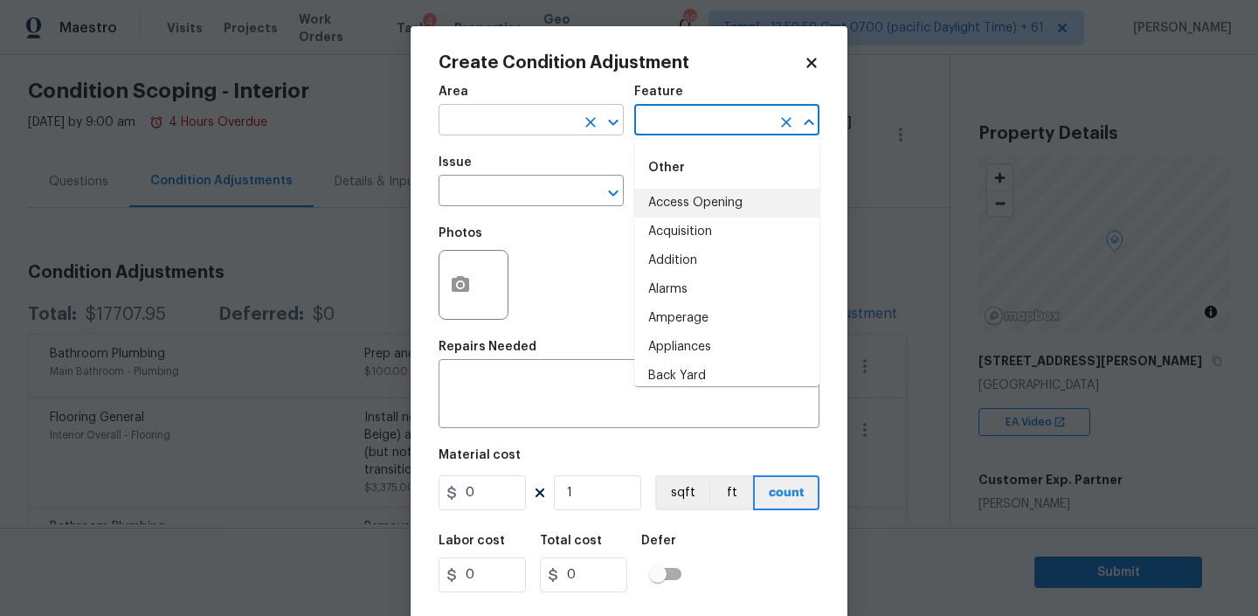
click at [507, 122] on input "text" at bounding box center [506, 121] width 136 height 27
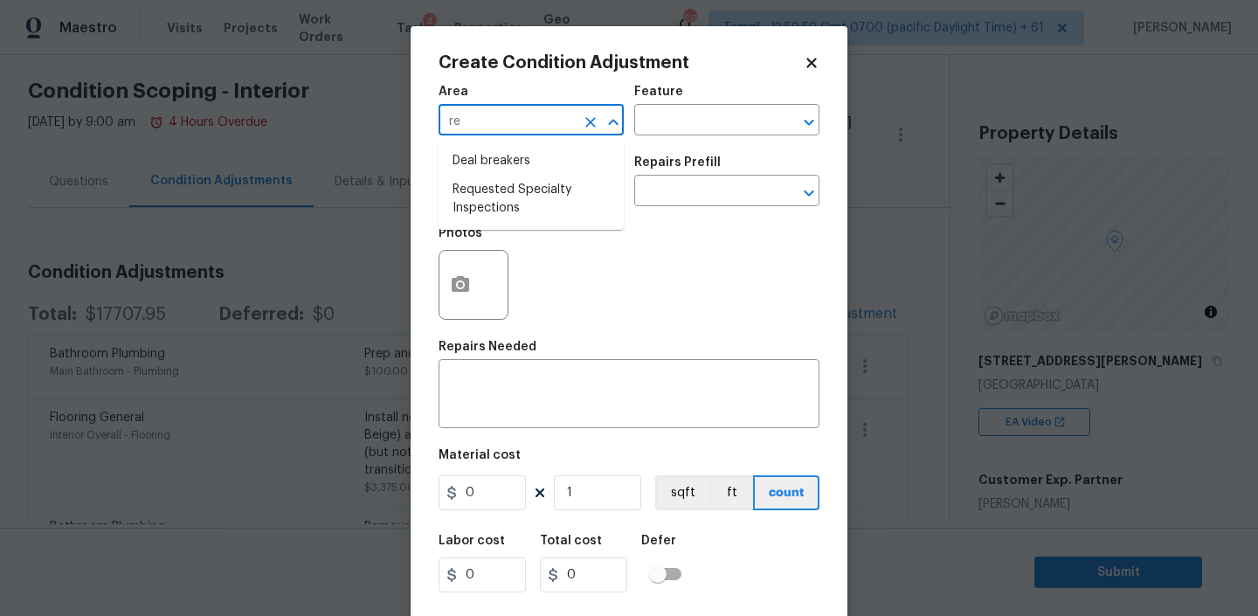
type input "r"
type input "Interior Overall"
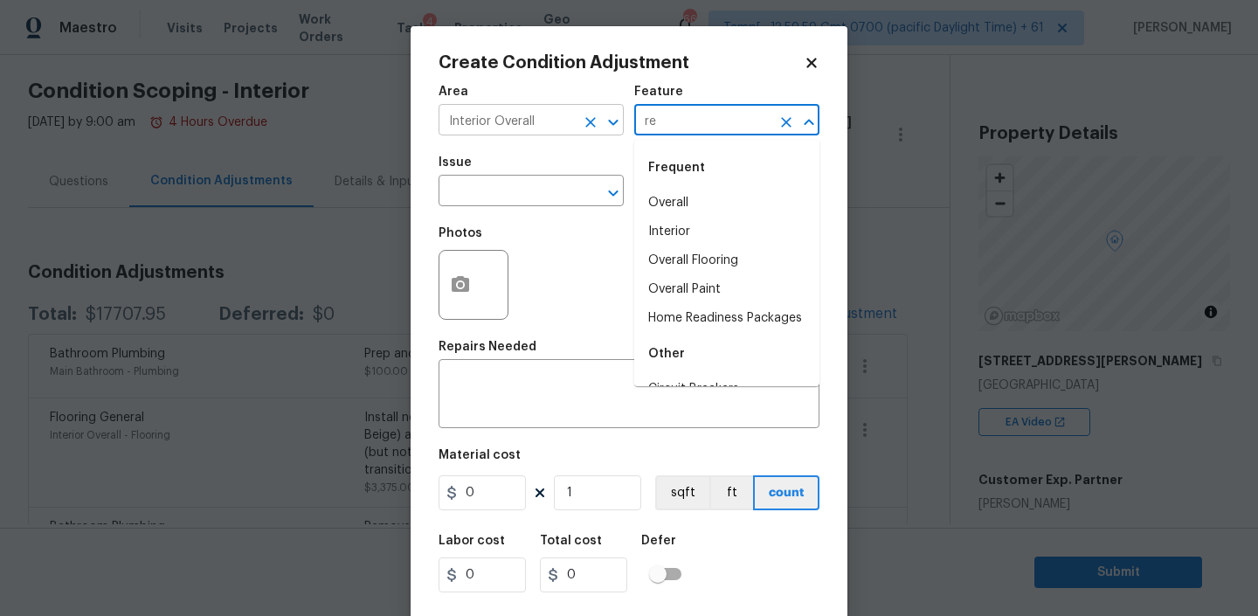
type input "r"
click at [487, 204] on input "text" at bounding box center [506, 192] width 136 height 27
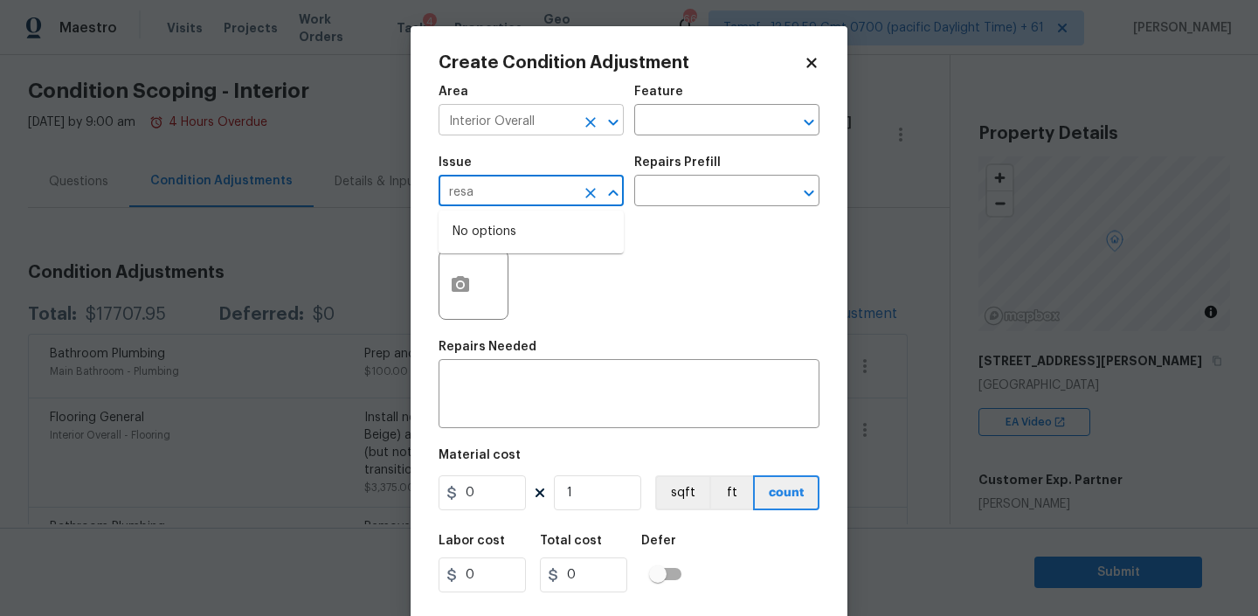
type input "resa"
click at [574, 124] on input "Interior Overall" at bounding box center [506, 121] width 136 height 27
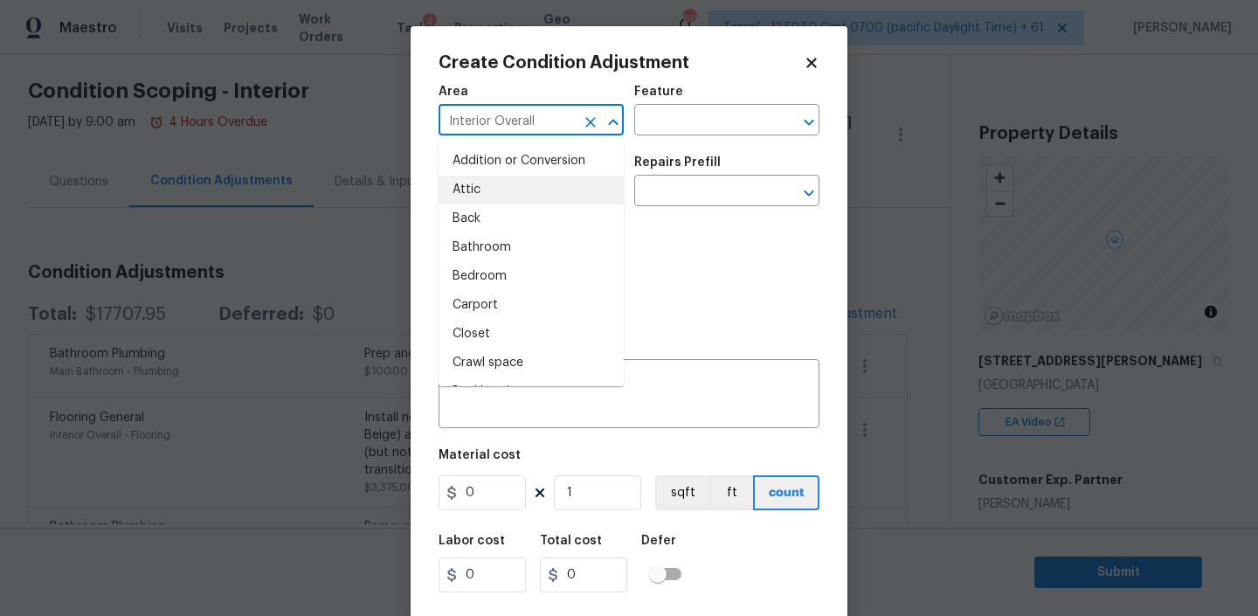
click at [590, 123] on icon "Clear" at bounding box center [590, 122] width 10 height 10
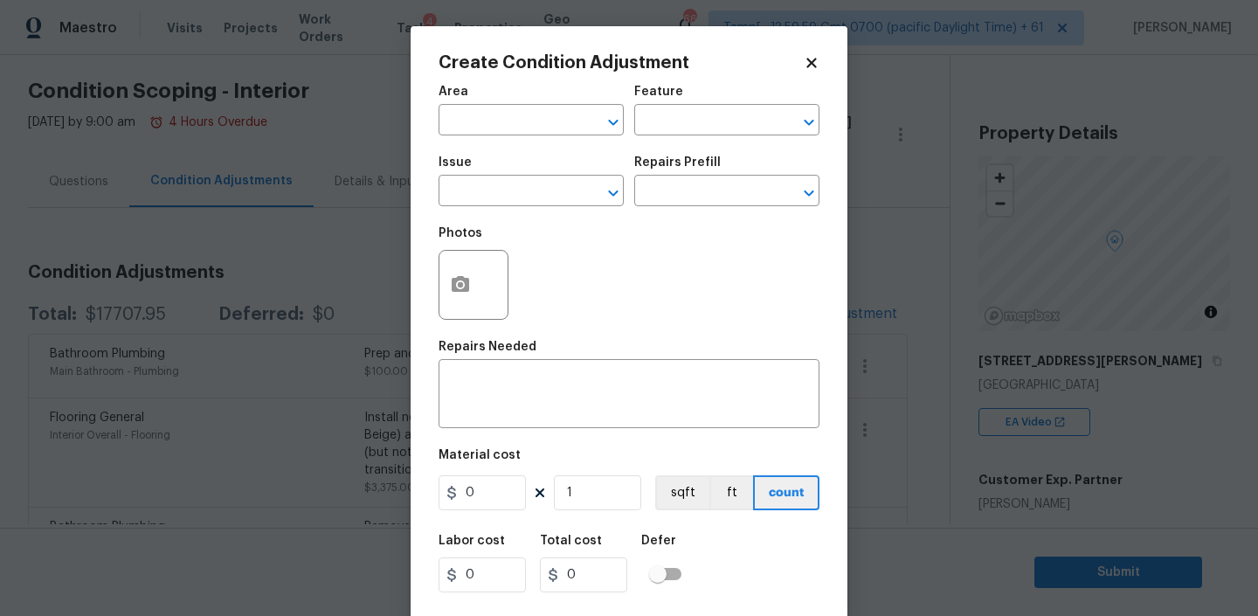
click at [668, 246] on div "Photos" at bounding box center [628, 274] width 381 height 114
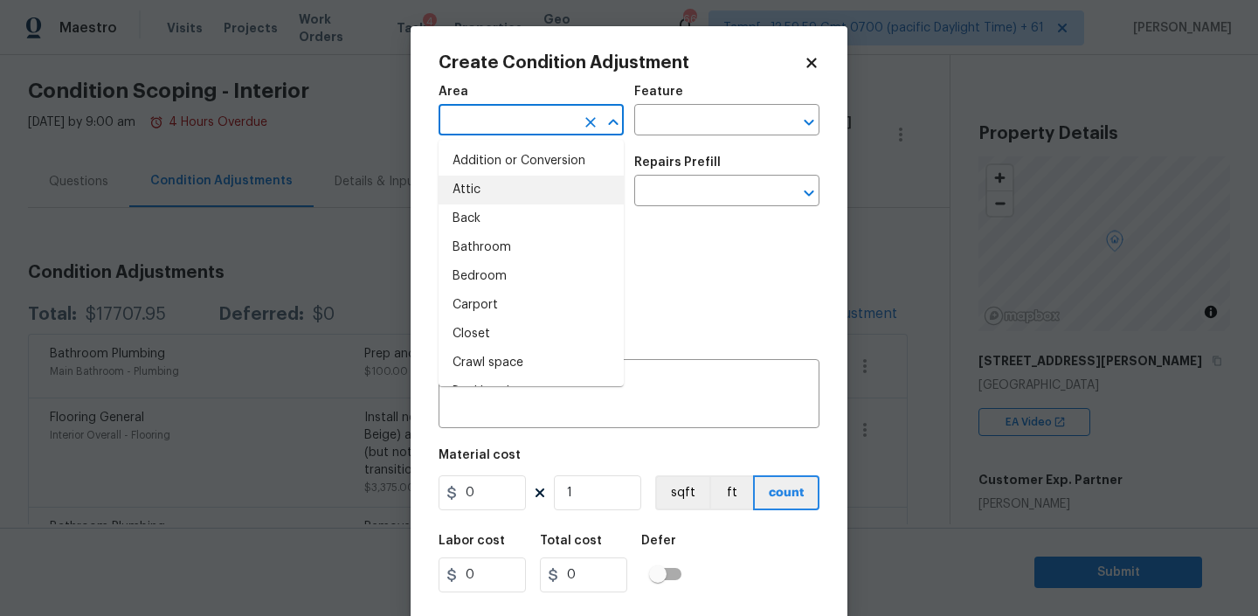
click at [542, 114] on input "text" at bounding box center [506, 121] width 136 height 27
click at [530, 180] on li "Interior Overall" at bounding box center [530, 190] width 185 height 29
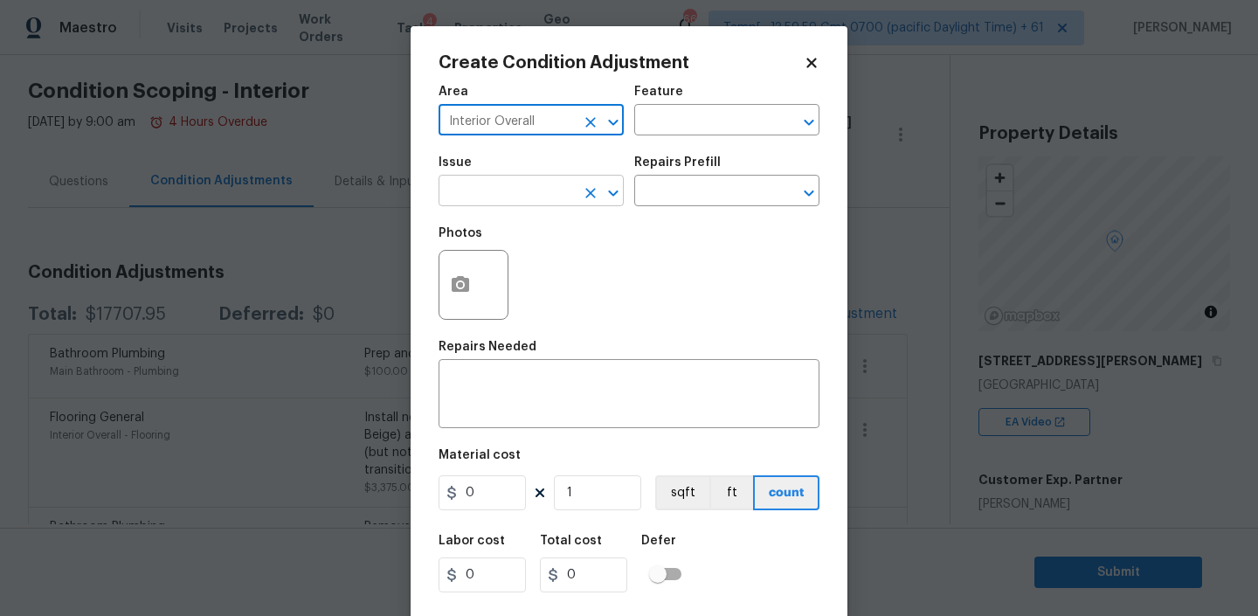
type input "Interior Overall"
click at [511, 189] on input "text" at bounding box center [506, 192] width 136 height 27
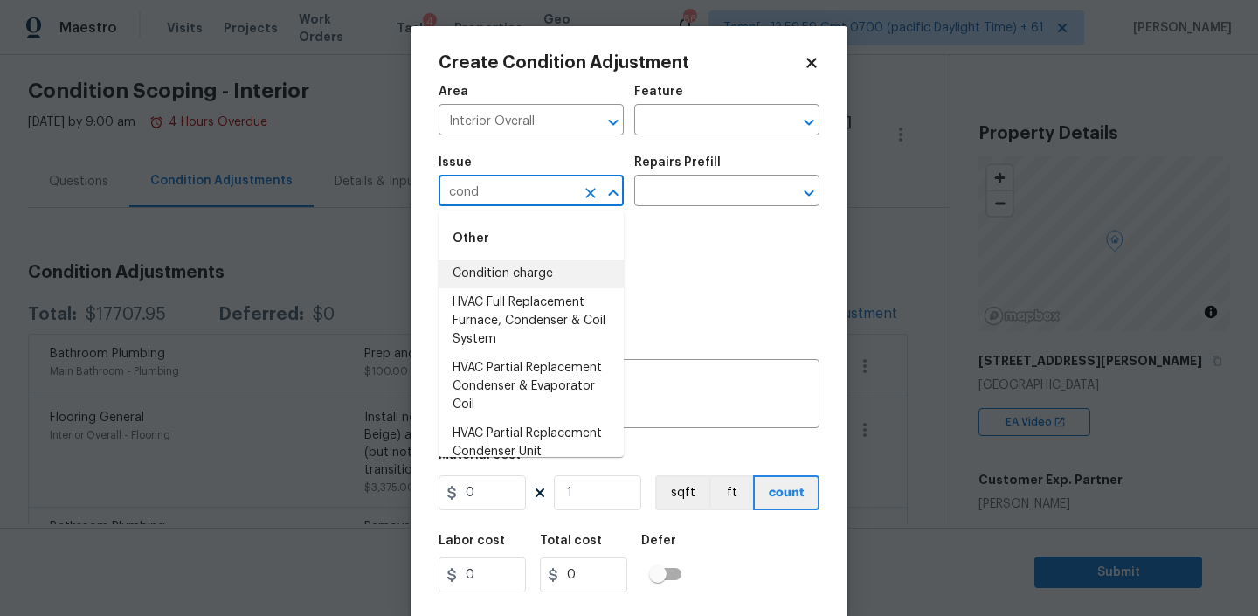
click at [482, 273] on li "Condition charge" at bounding box center [530, 273] width 185 height 29
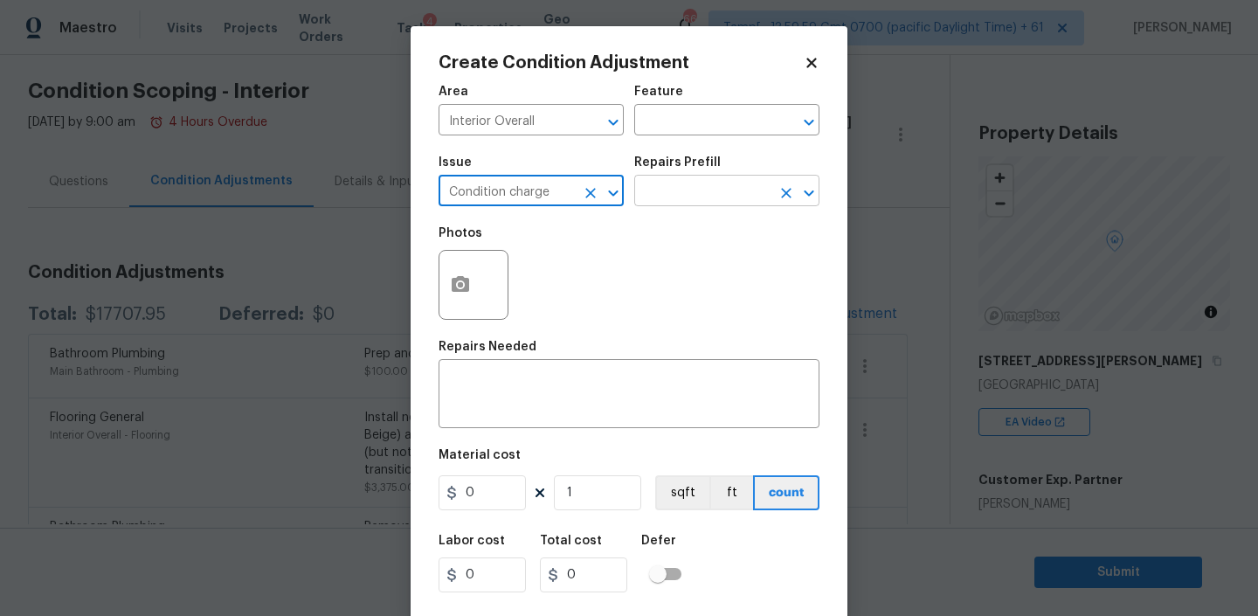
type input "Condition charge"
click at [675, 190] on input "text" at bounding box center [702, 192] width 136 height 27
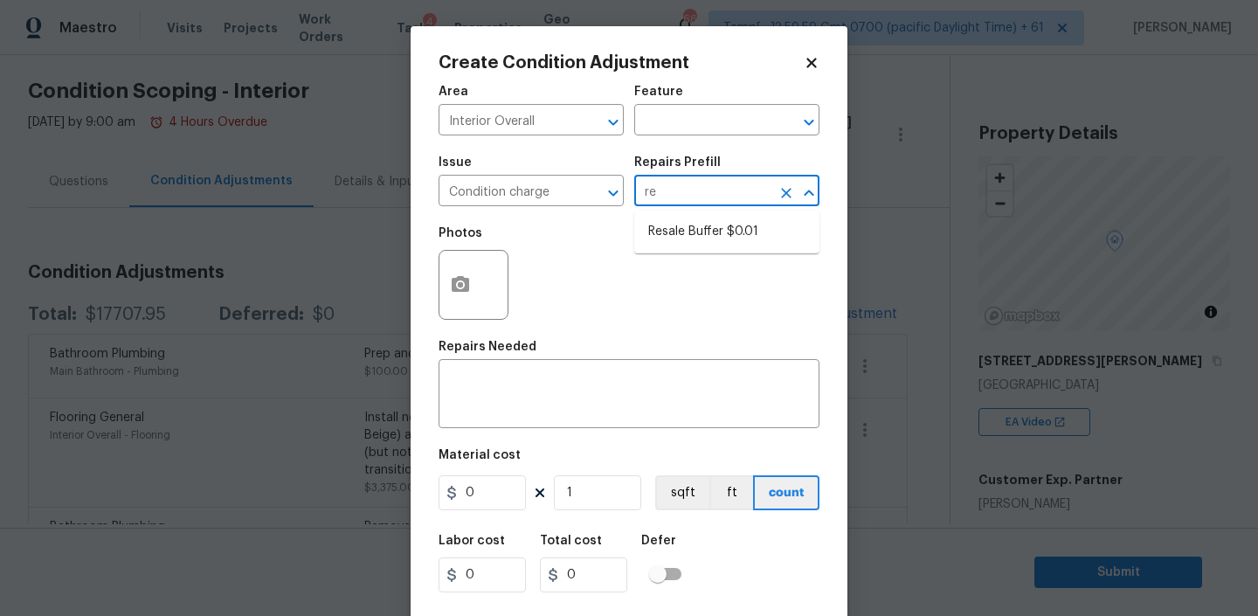
type input "res"
click at [673, 238] on li "Resale Buffer $0.01" at bounding box center [726, 231] width 185 height 29
type input "Home Readiness Packages"
type textarea "Resale Buffer"
type input "0.01"
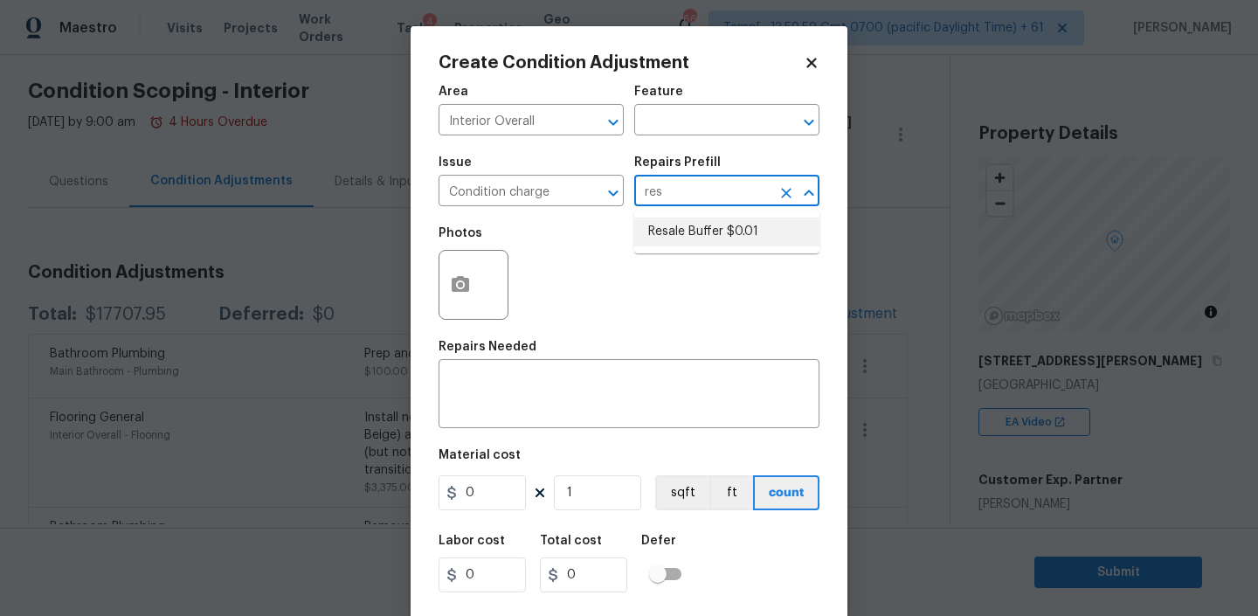
type input "0.01"
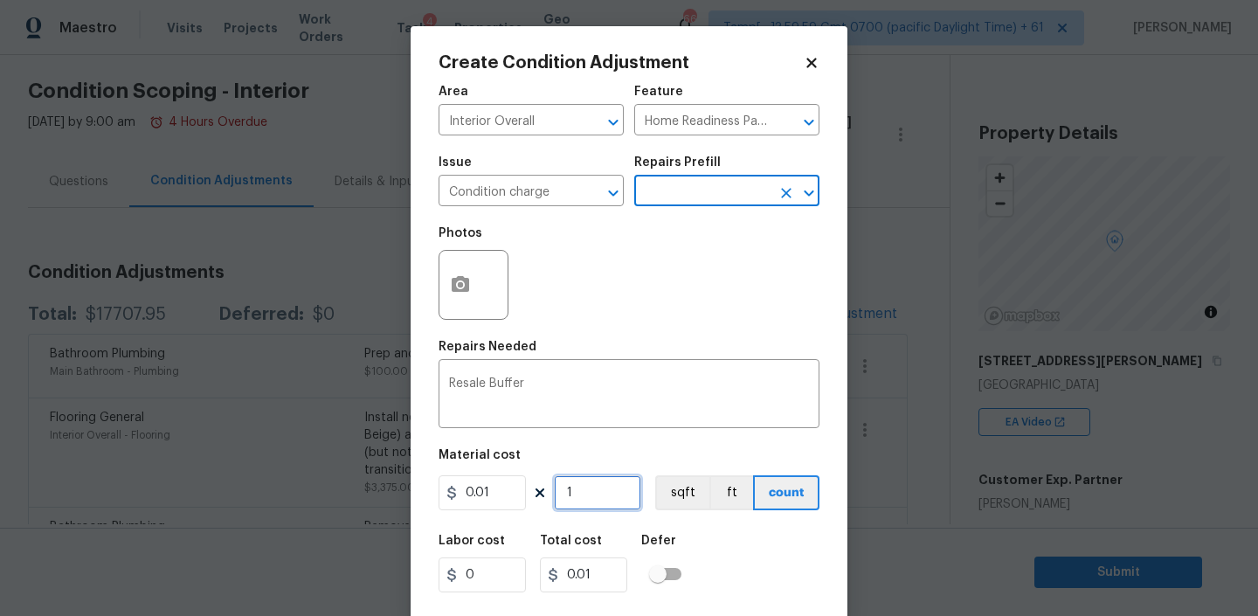
click at [584, 491] on input "1" at bounding box center [597, 492] width 87 height 35
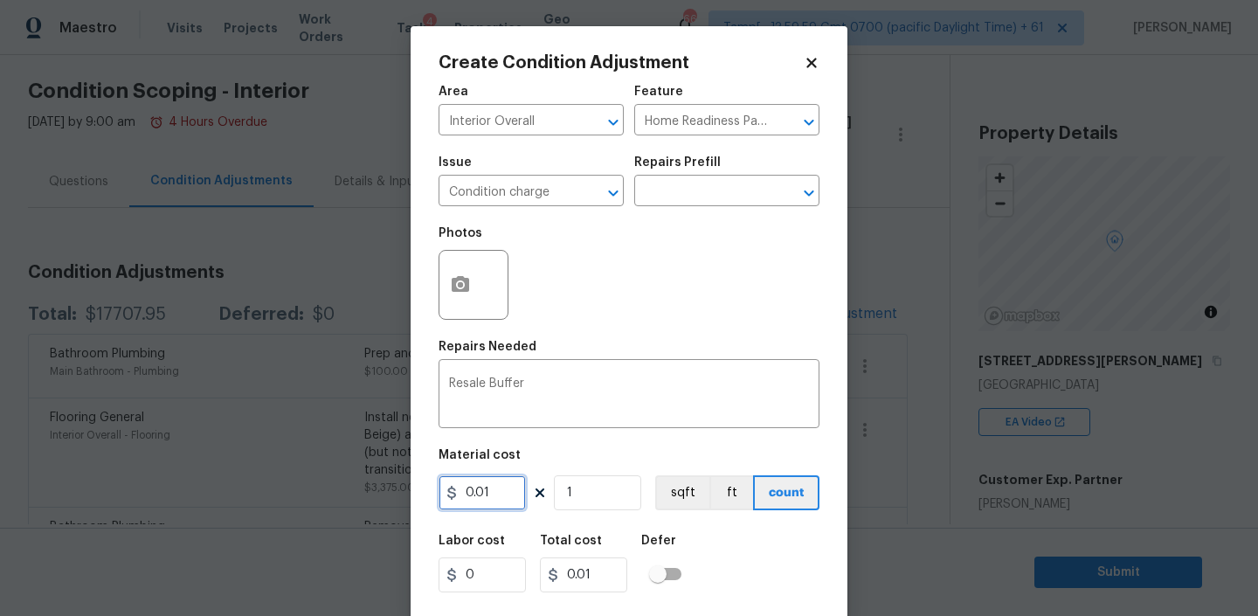
click at [484, 497] on input "0.01" at bounding box center [481, 492] width 87 height 35
type input "92"
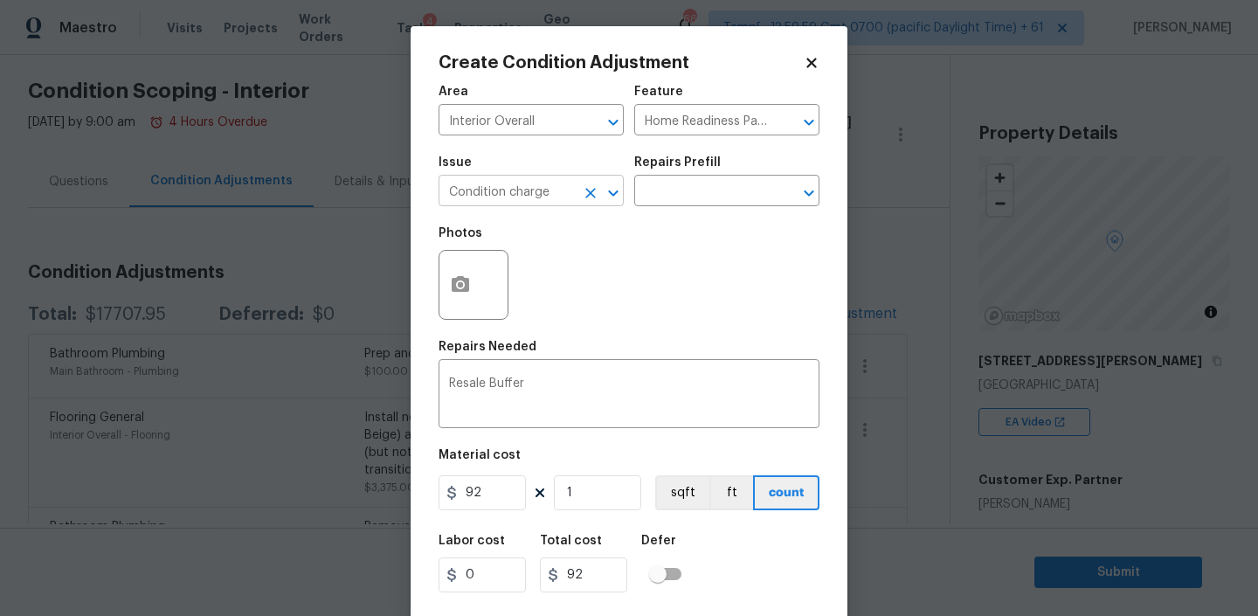
click at [562, 197] on input "Condition charge" at bounding box center [506, 192] width 136 height 27
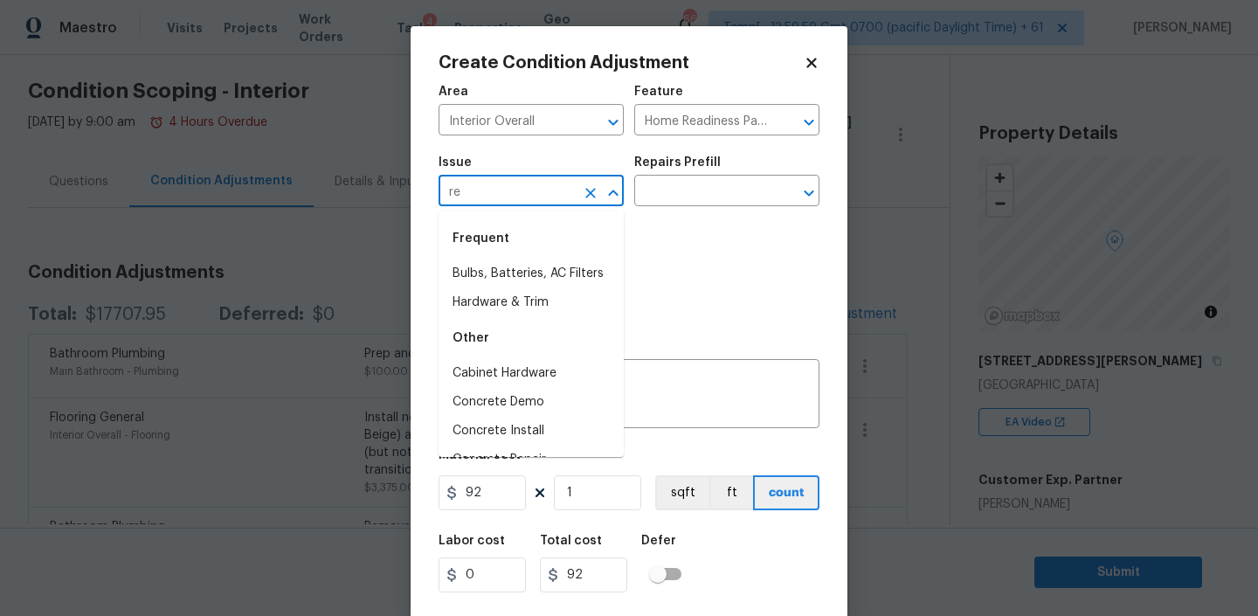
type input "r"
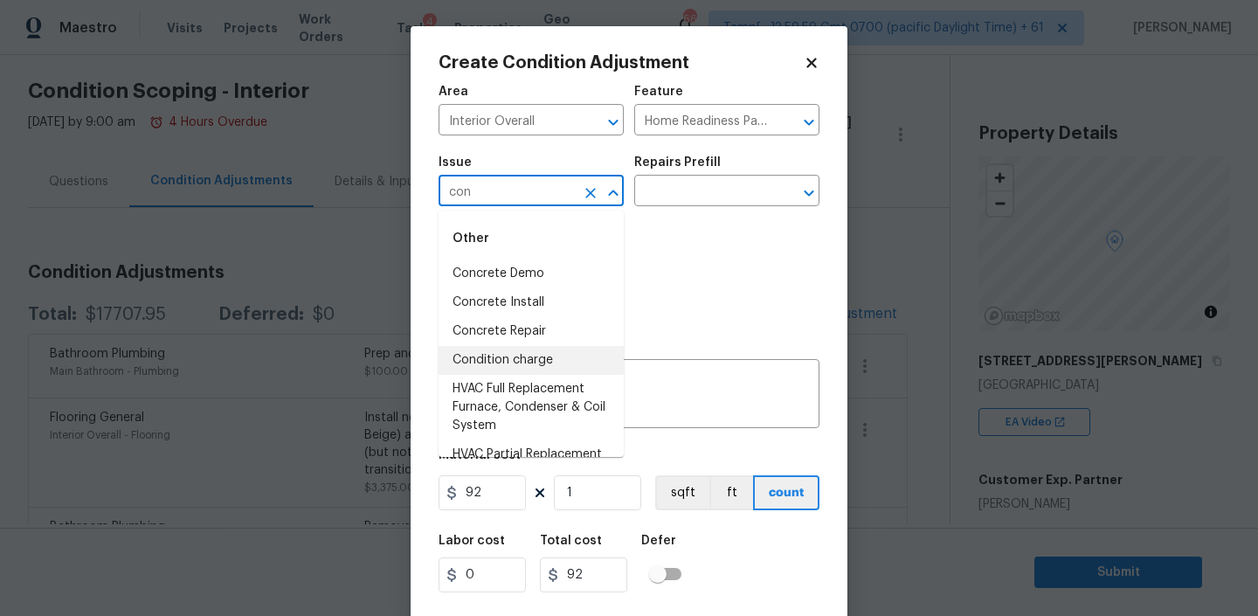
click at [486, 362] on li "Condition charge" at bounding box center [530, 360] width 185 height 29
type input "Condition charge"
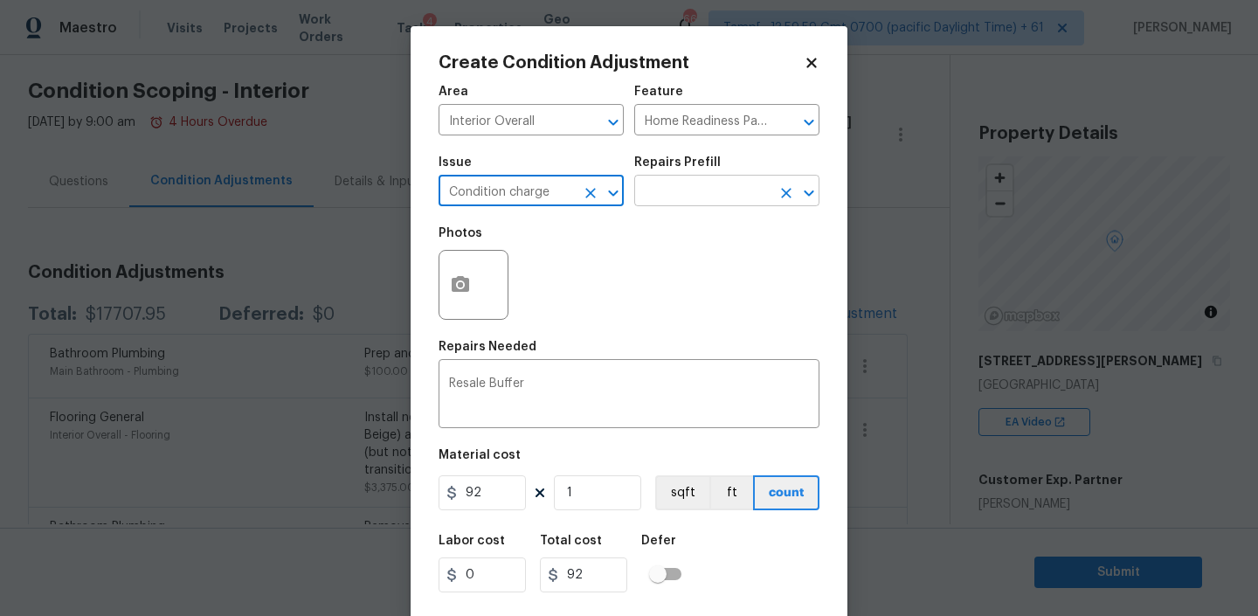
click at [683, 199] on input "text" at bounding box center [702, 192] width 136 height 27
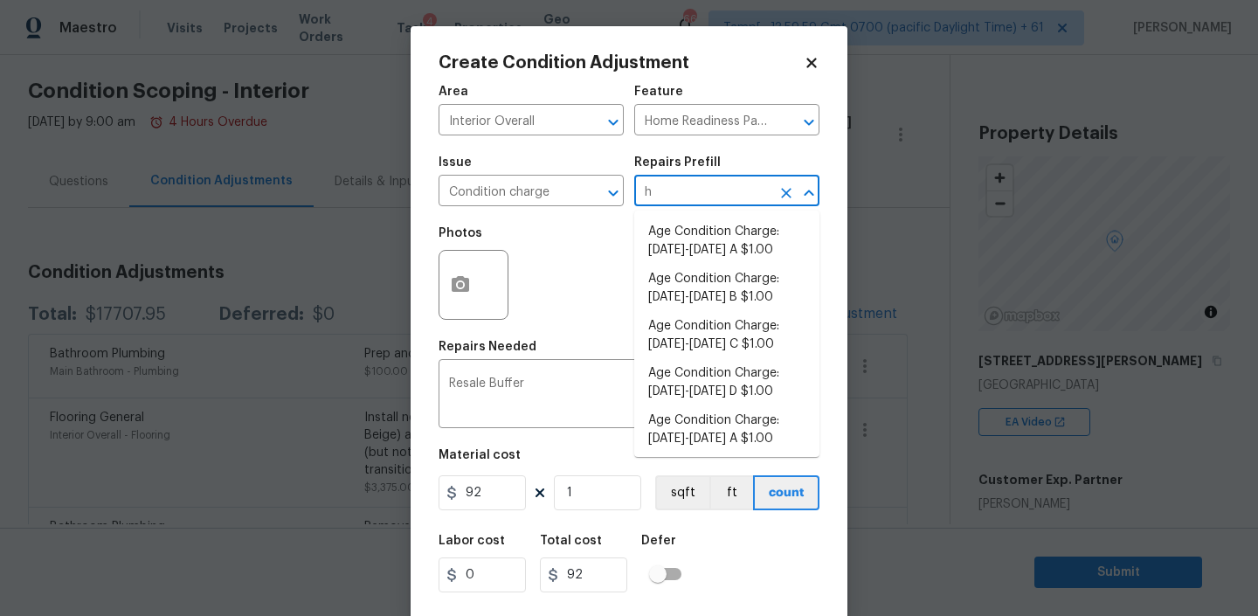
type input "hp"
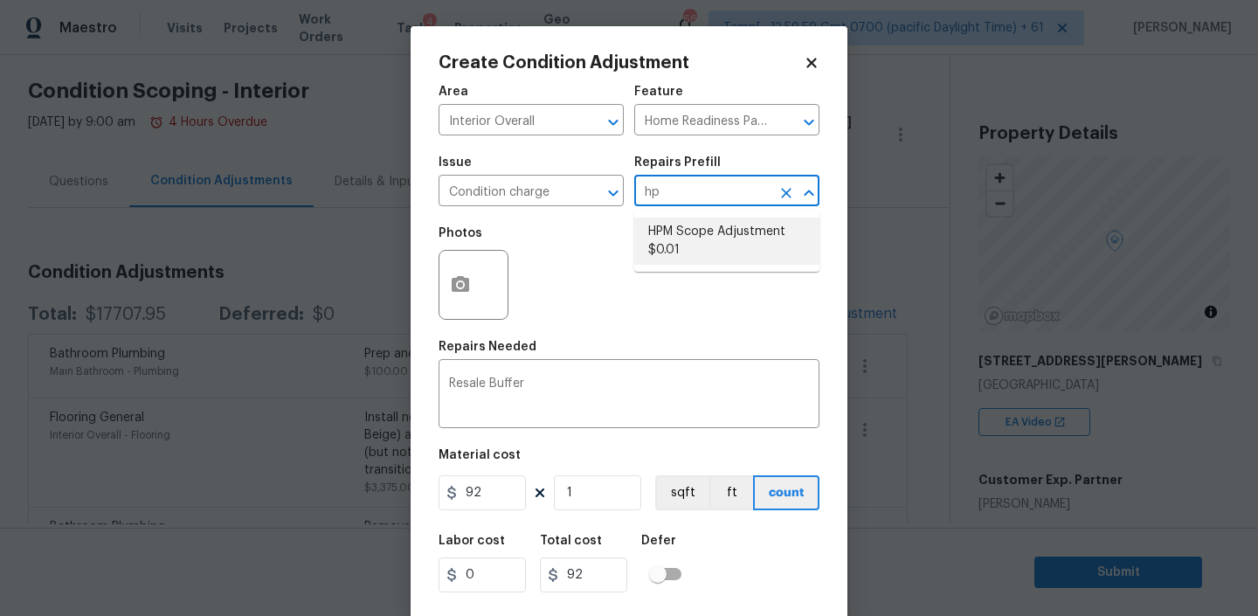
click at [680, 250] on li "HPM Scope Adjustment $0.01" at bounding box center [726, 240] width 185 height 47
type textarea "HPM Scope Adjustment"
type input "0.01"
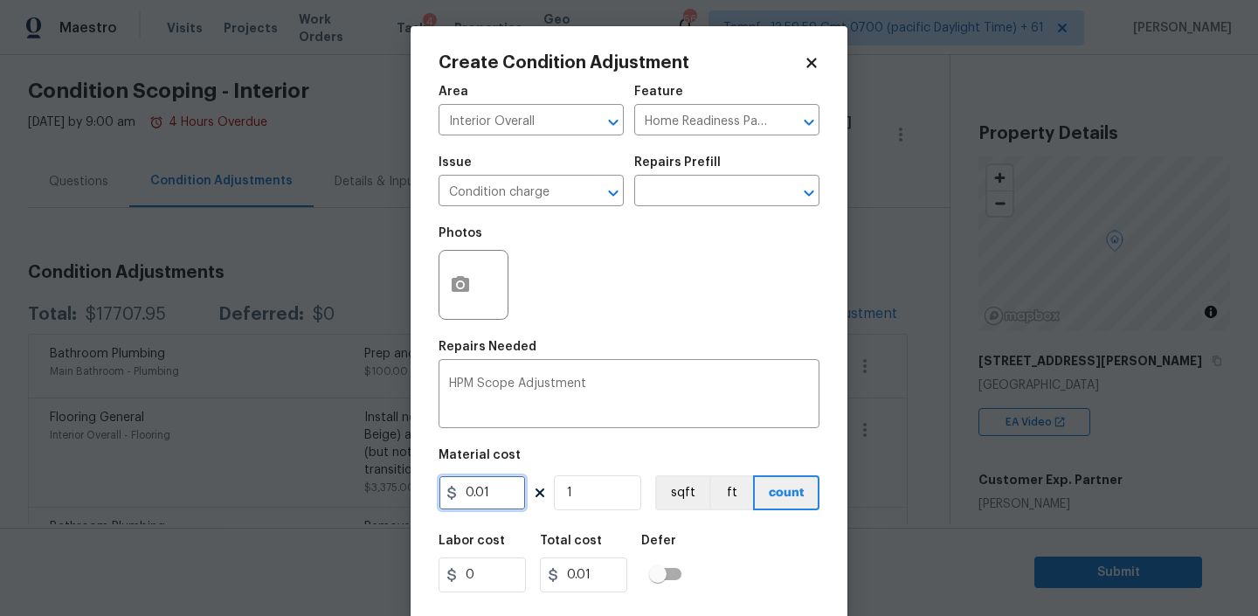
click at [499, 486] on input "0.01" at bounding box center [481, 492] width 87 height 35
click at [809, 65] on icon at bounding box center [811, 63] width 10 height 10
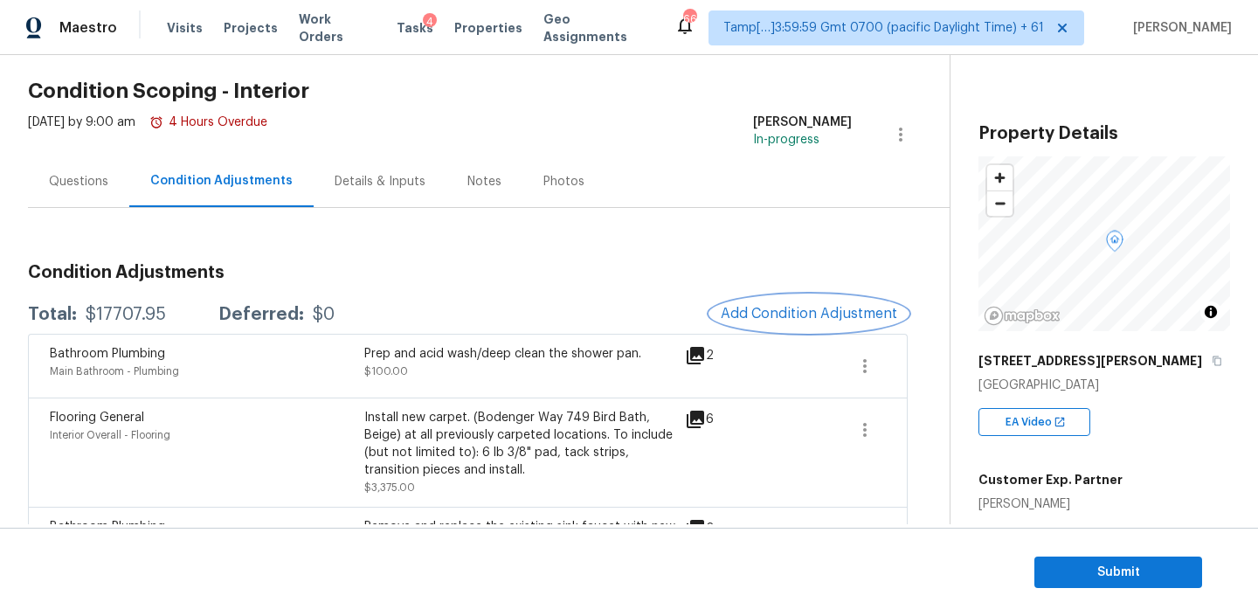
click at [795, 309] on span "Add Condition Adjustment" at bounding box center [809, 314] width 176 height 16
click at [774, 318] on span "Add Condition Adjustment" at bounding box center [809, 314] width 176 height 16
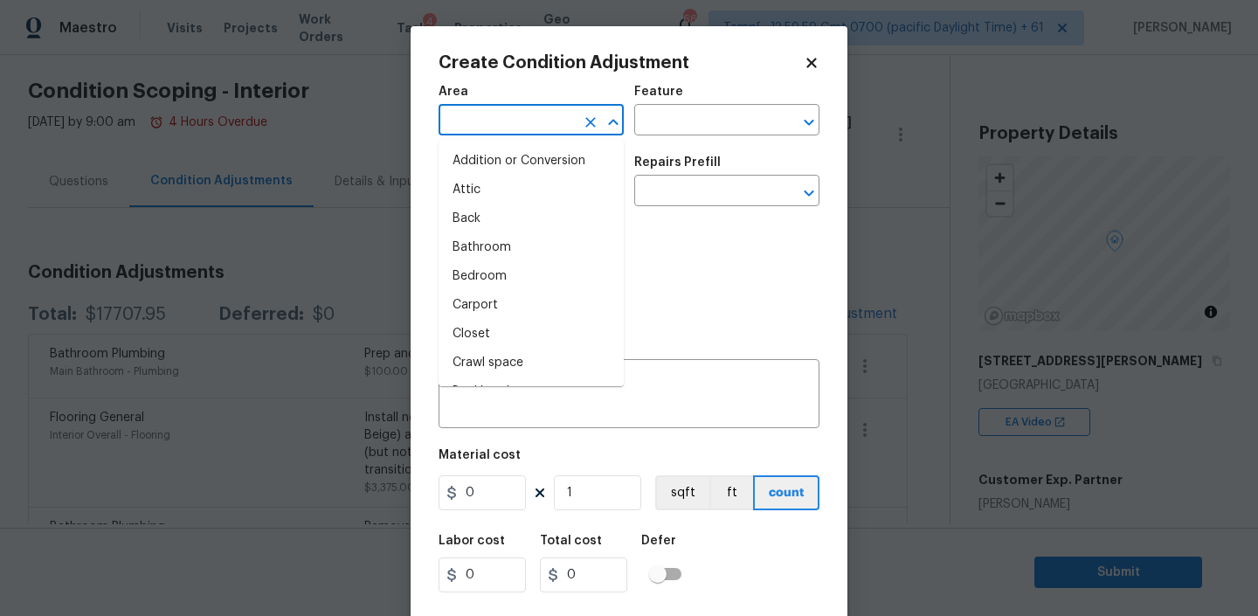
click at [541, 129] on input "text" at bounding box center [506, 121] width 136 height 27
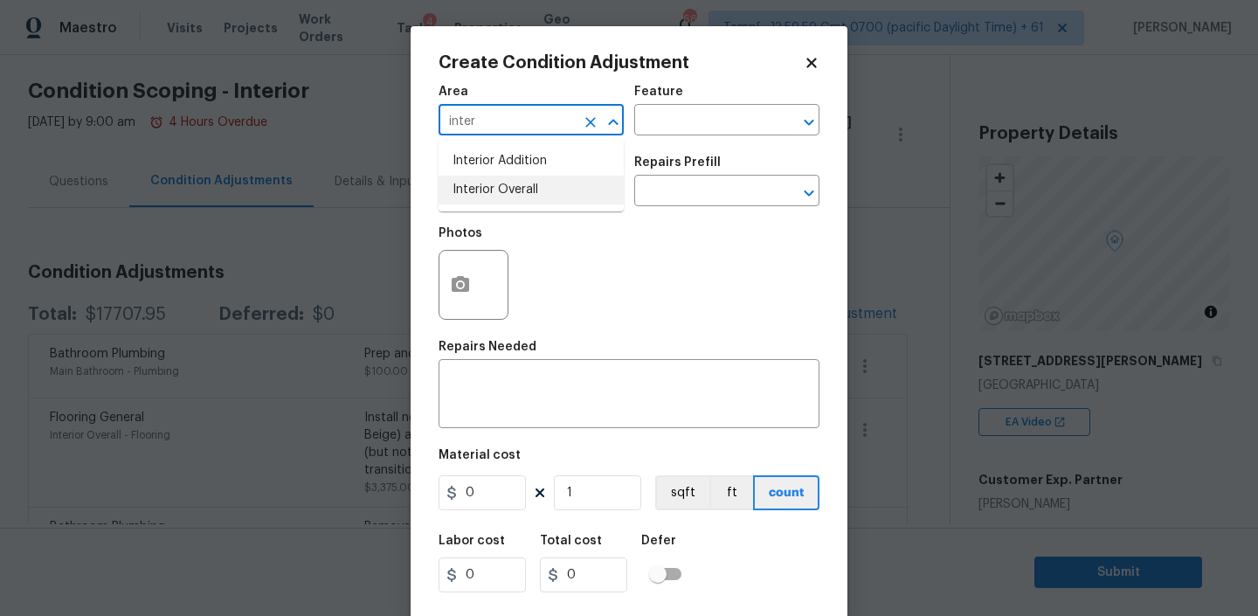
click at [542, 198] on li "Interior Overall" at bounding box center [530, 190] width 185 height 29
type input "Interior Overall"
click at [680, 127] on input "text" at bounding box center [702, 121] width 136 height 27
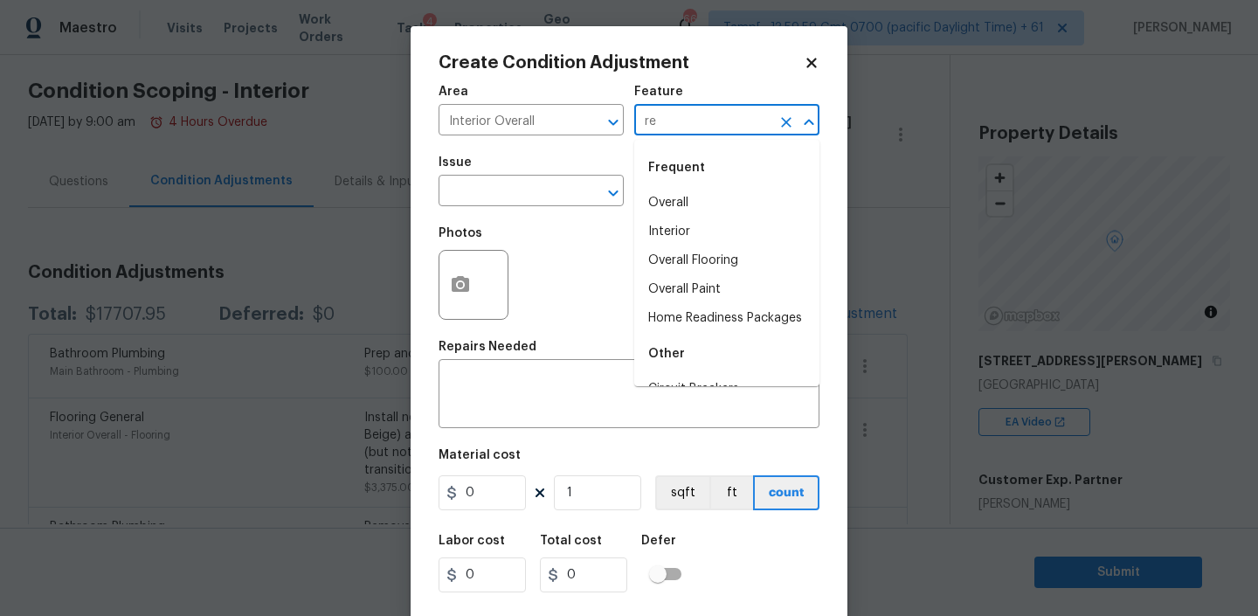
type input "r"
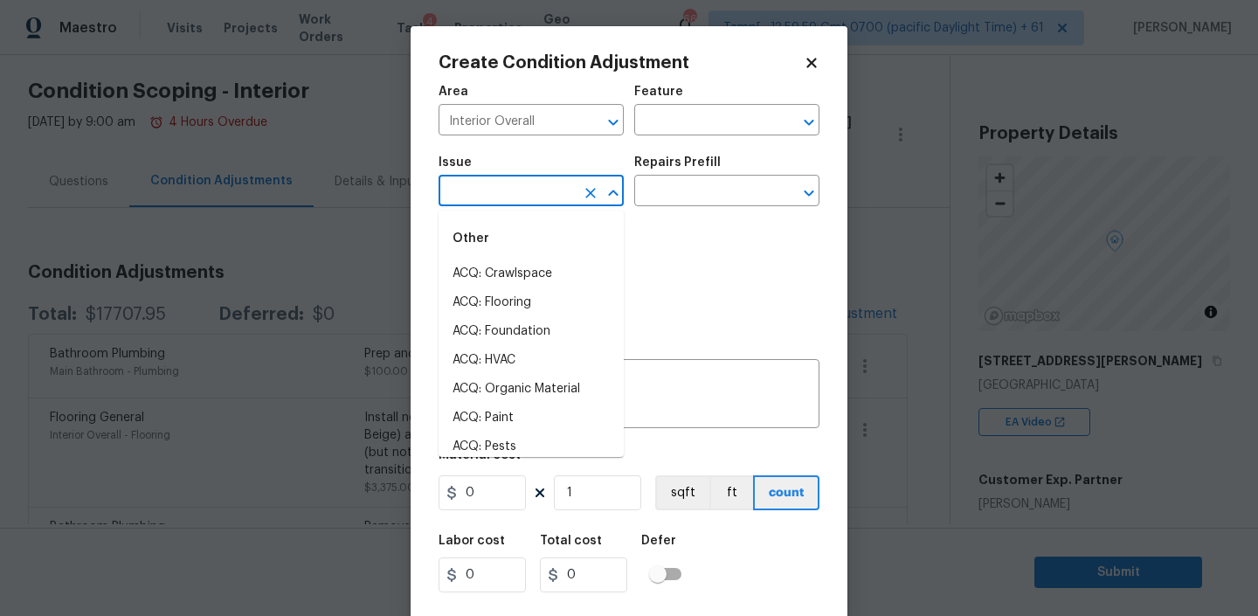
click at [554, 182] on input "text" at bounding box center [506, 192] width 136 height 27
click at [489, 351] on li "Condition charge" at bounding box center [530, 360] width 185 height 29
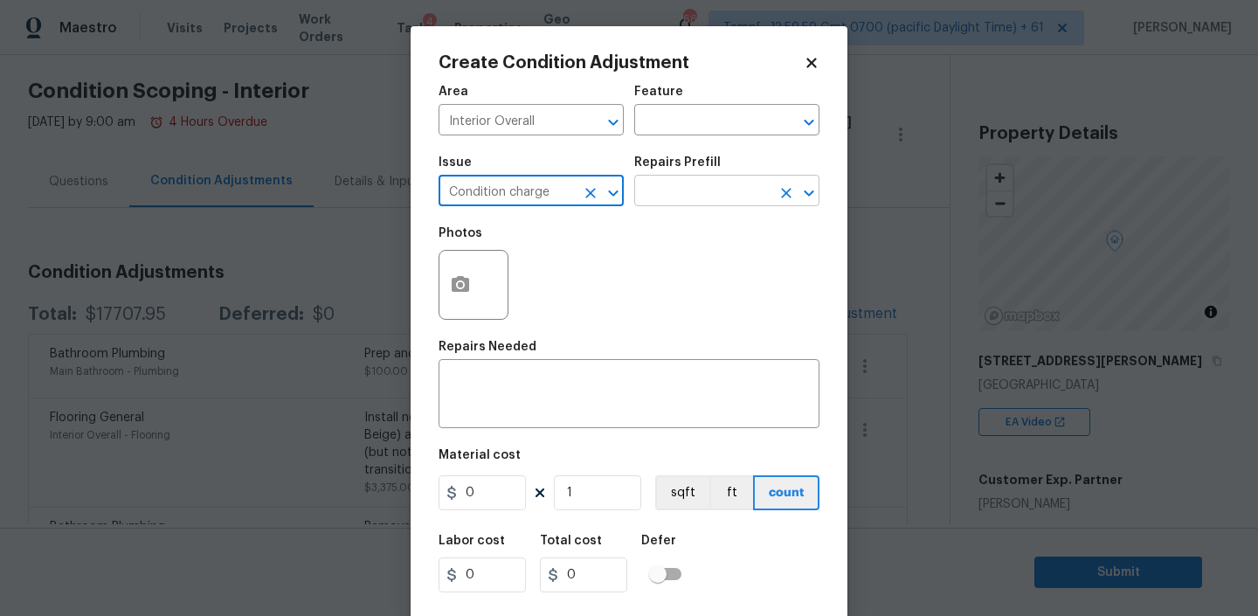
type input "Condition charge"
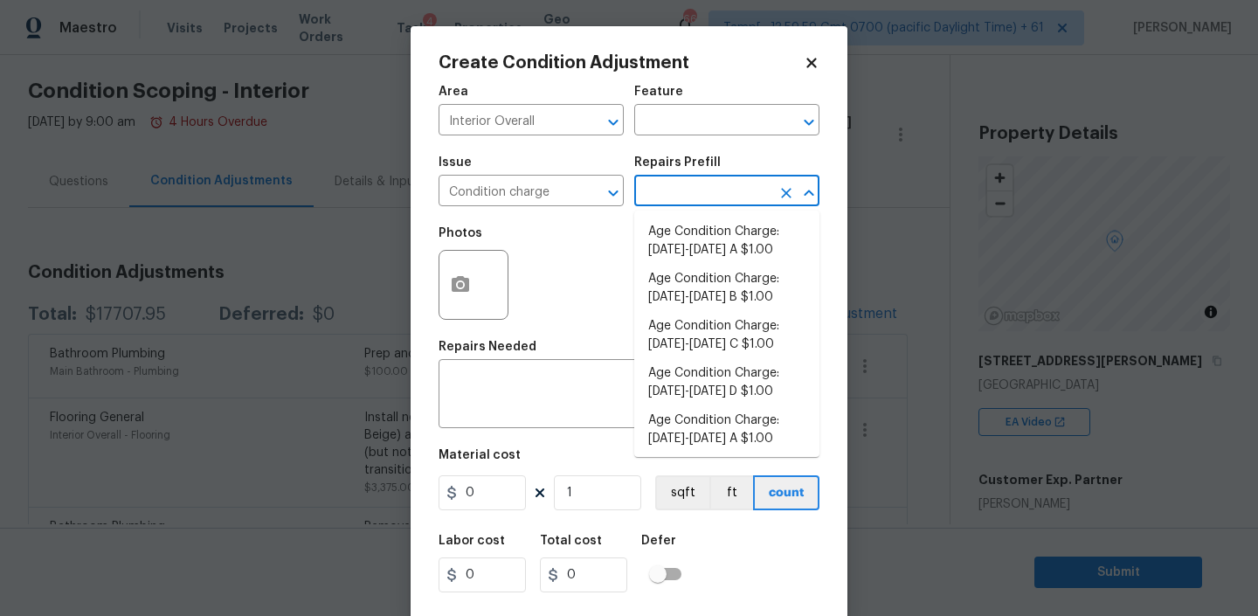
click at [675, 189] on input "text" at bounding box center [702, 192] width 136 height 27
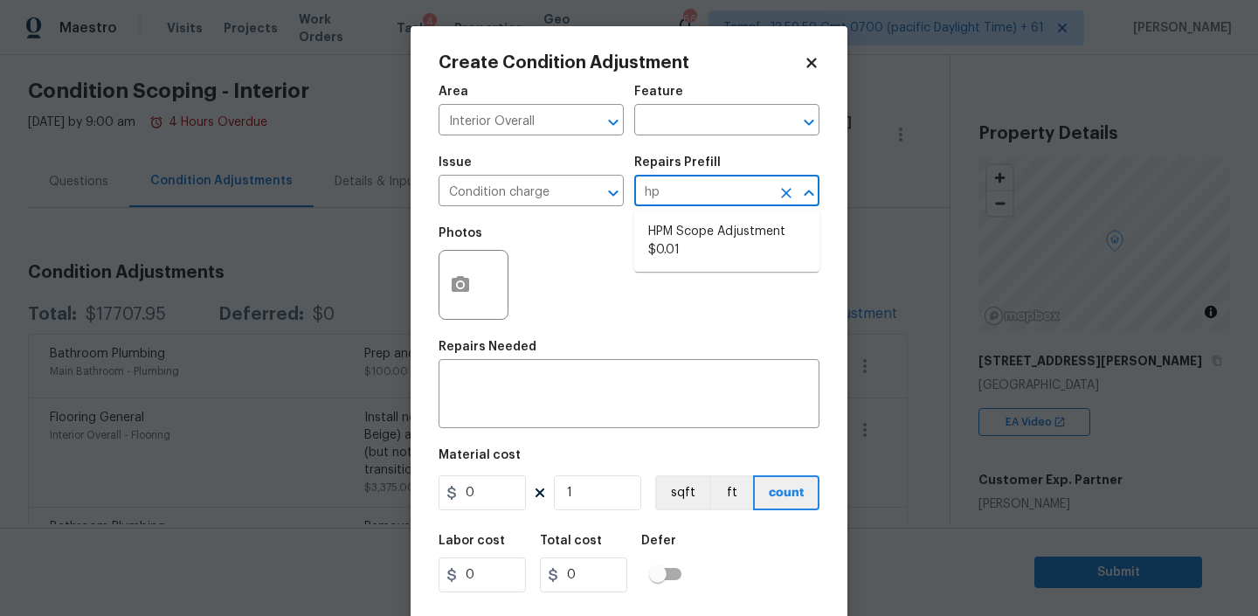
type input "hpm"
click at [658, 242] on li "HPM Scope Adjustment $0.01" at bounding box center [726, 240] width 185 height 47
type input "Home Readiness Packages"
type textarea "HPM Scope Adjustment"
type input "0.01"
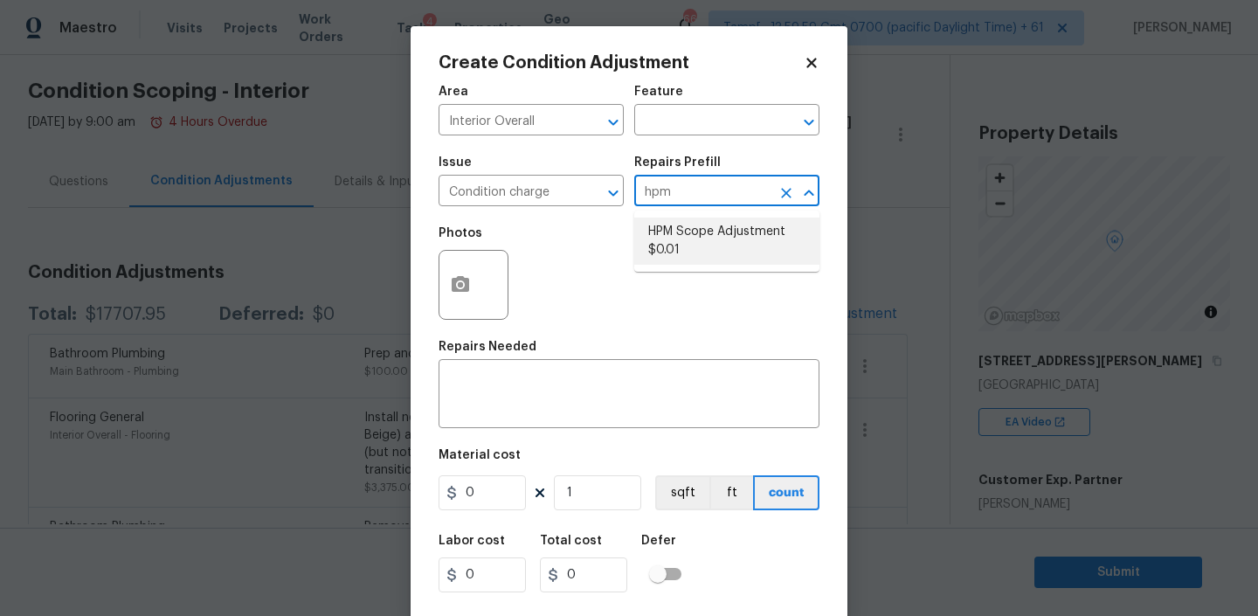
type input "0.01"
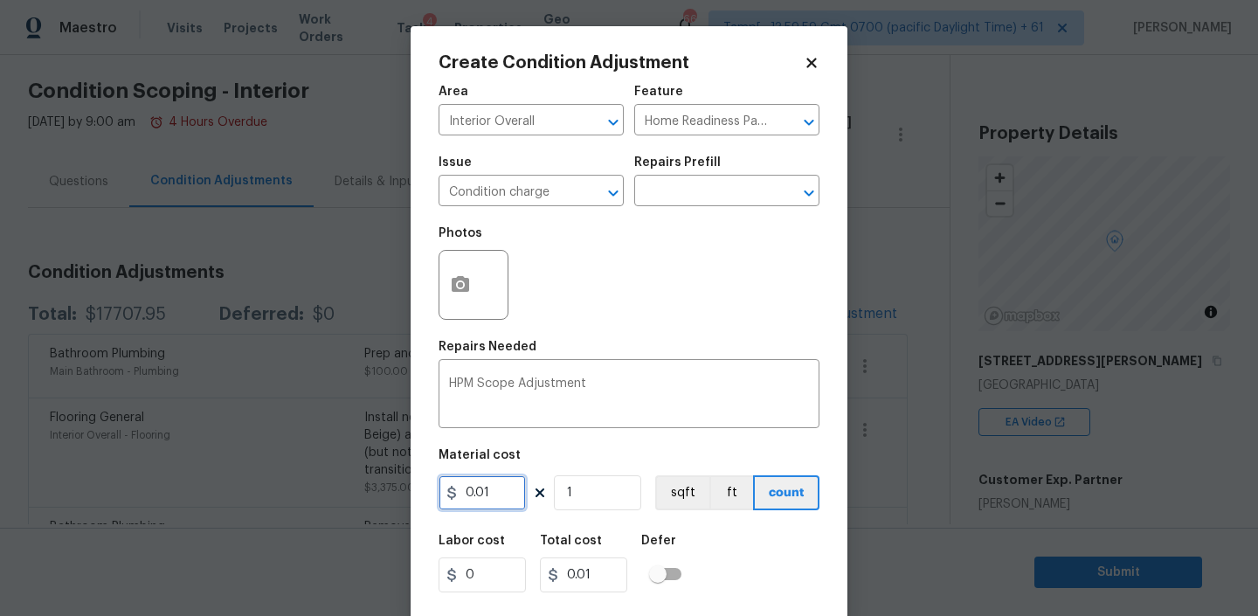
click at [487, 498] on input "0.01" at bounding box center [481, 492] width 87 height 35
type input "92"
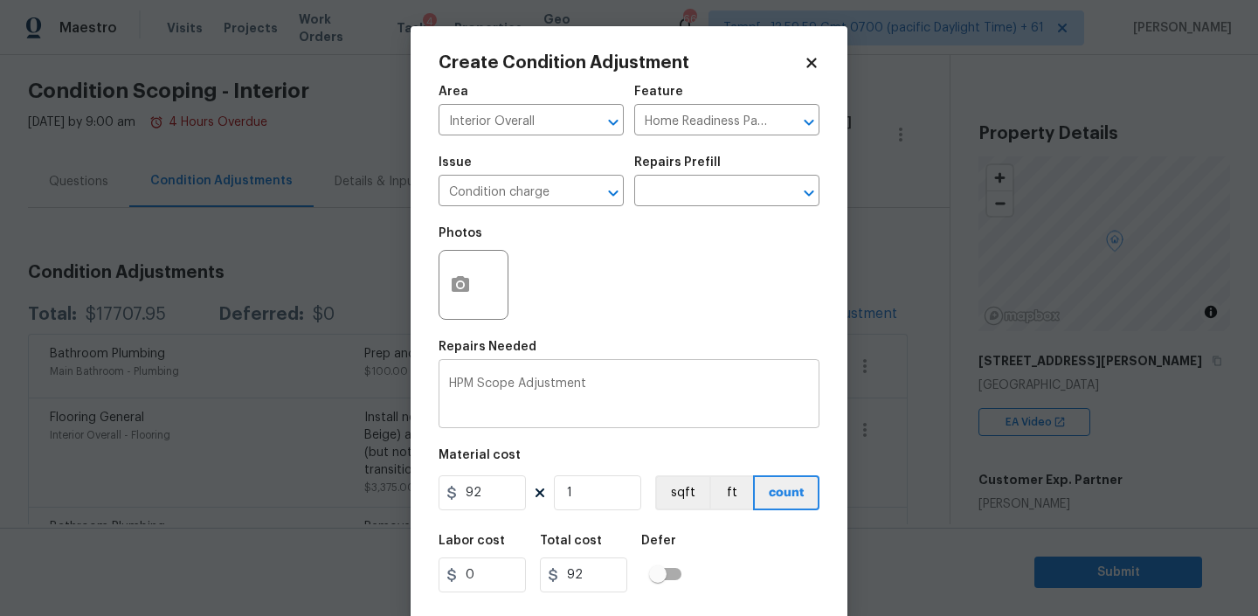
click at [602, 378] on textarea "HPM Scope Adjustment" at bounding box center [629, 395] width 360 height 37
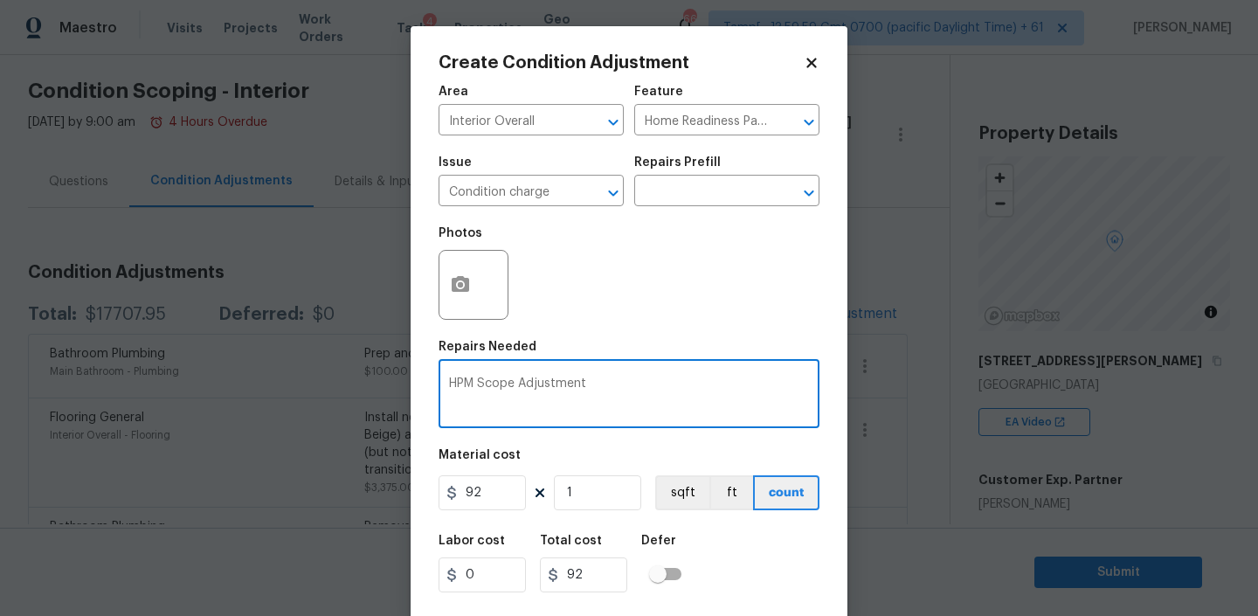
scroll to position [37, 0]
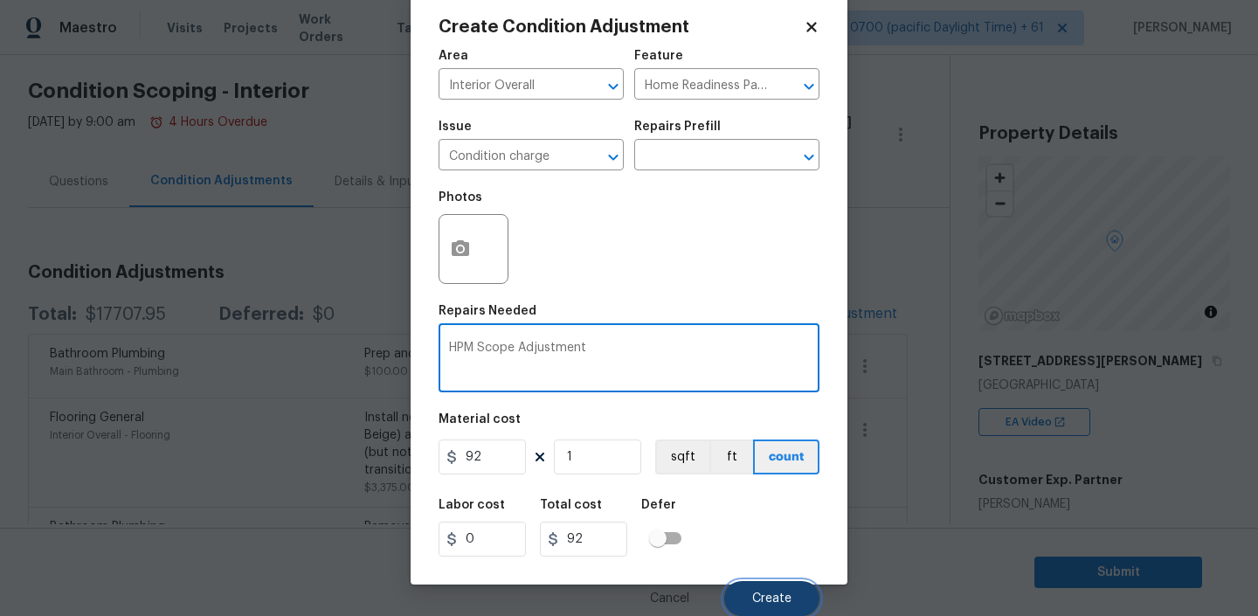
click at [765, 606] on button "Create" at bounding box center [771, 598] width 95 height 35
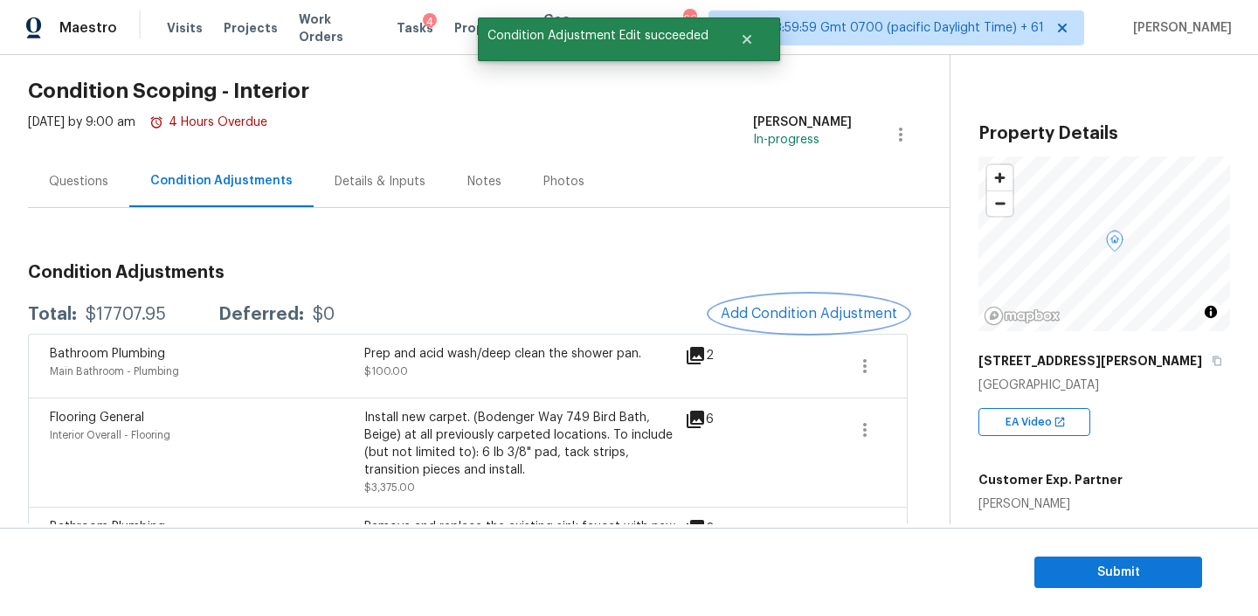
scroll to position [0, 0]
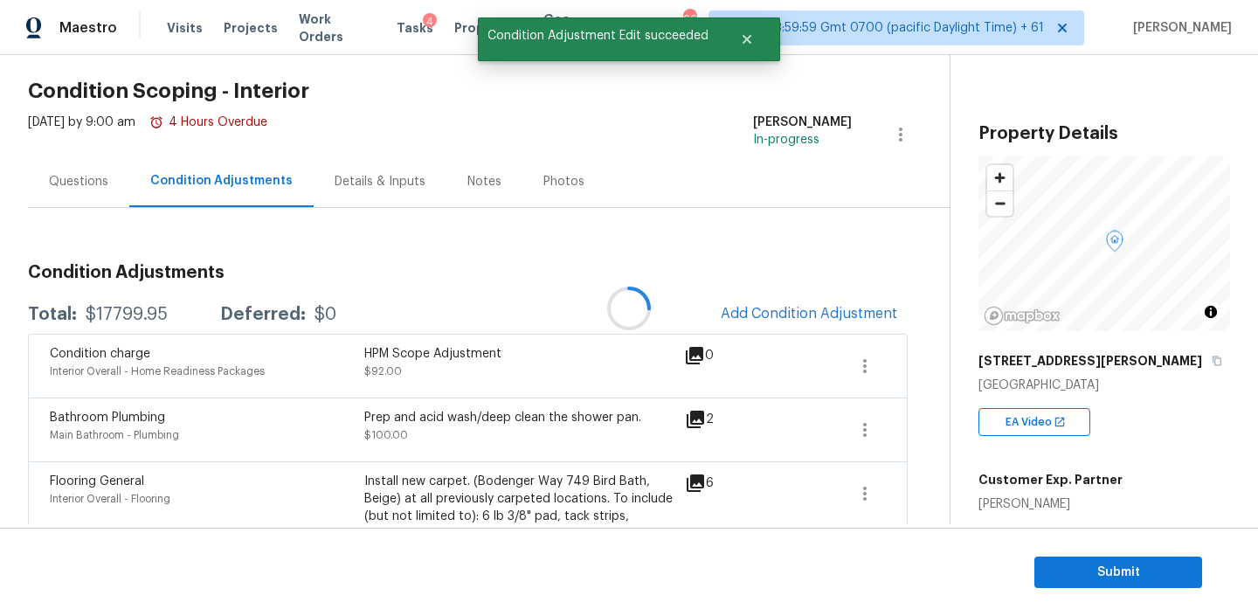
click at [792, 312] on div at bounding box center [629, 308] width 1258 height 616
click at [758, 301] on button "Add Condition Adjustment" at bounding box center [808, 313] width 197 height 37
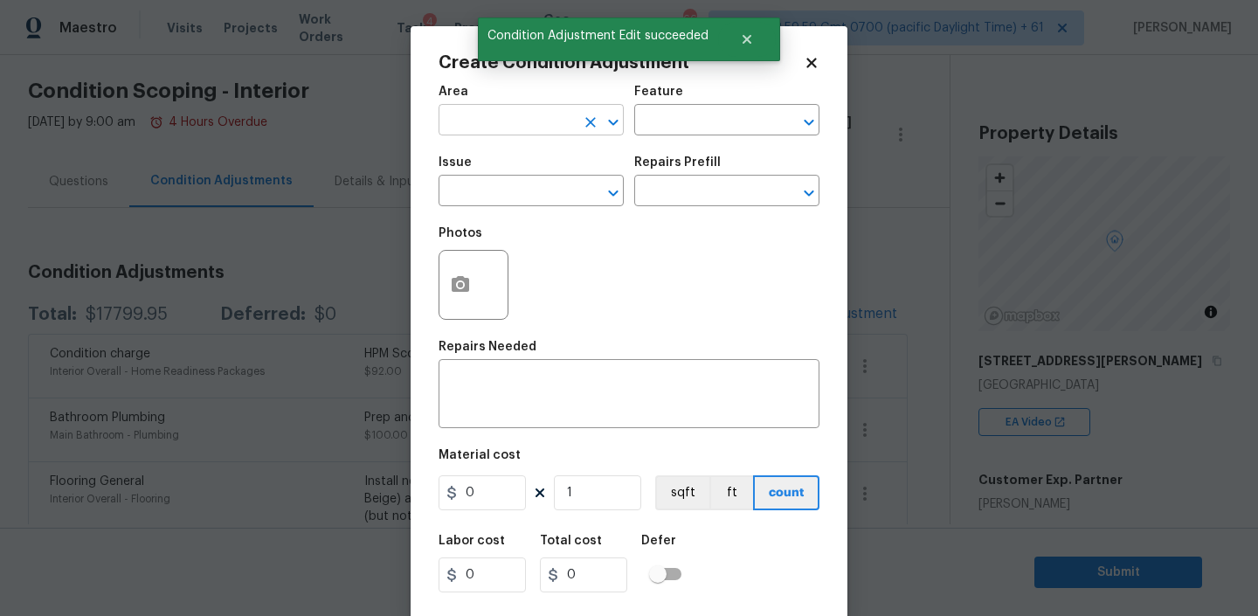
click at [519, 119] on input "text" at bounding box center [506, 121] width 136 height 27
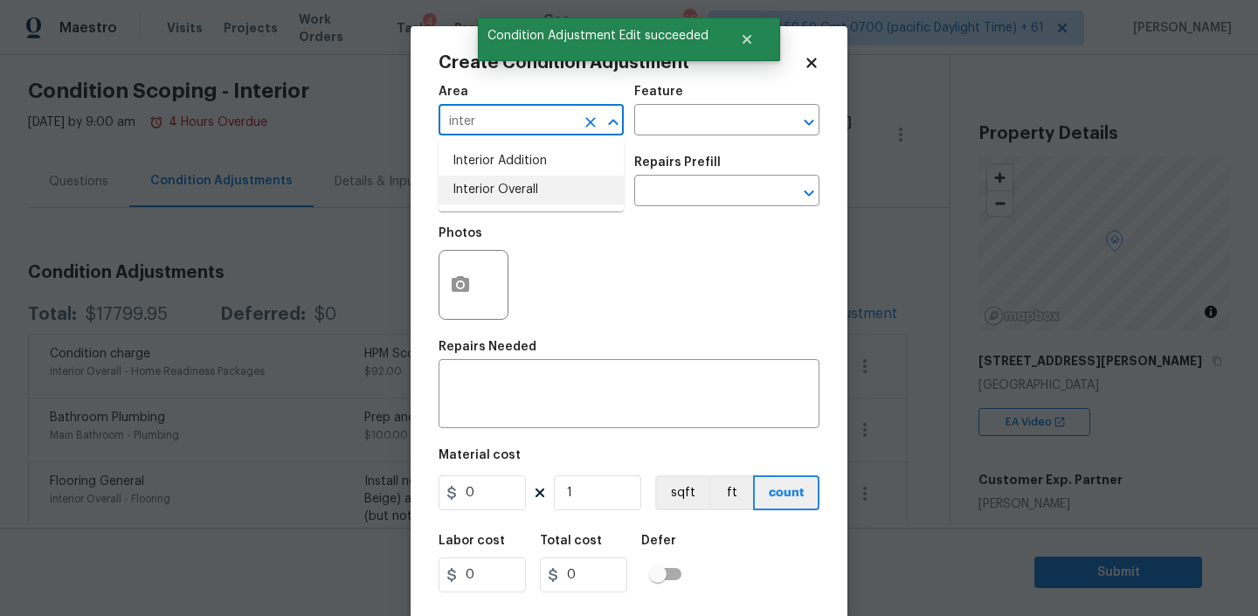
click at [526, 190] on li "Interior Overall" at bounding box center [530, 190] width 185 height 29
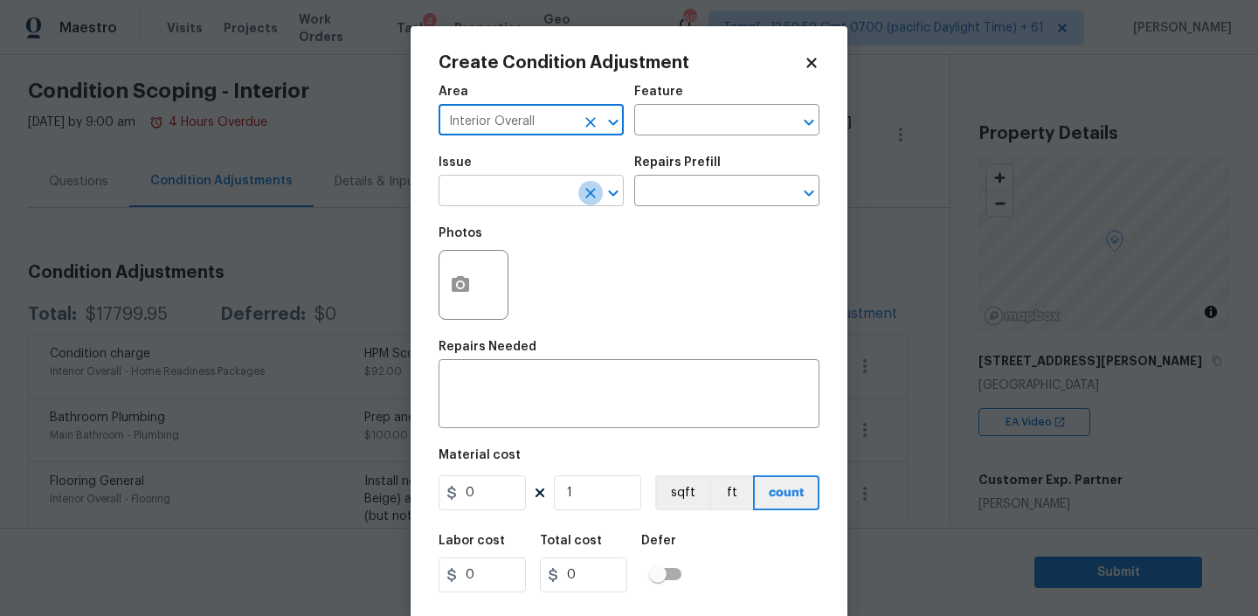
click at [580, 187] on button "Clear" at bounding box center [590, 193] width 24 height 24
type input "Interior Overall"
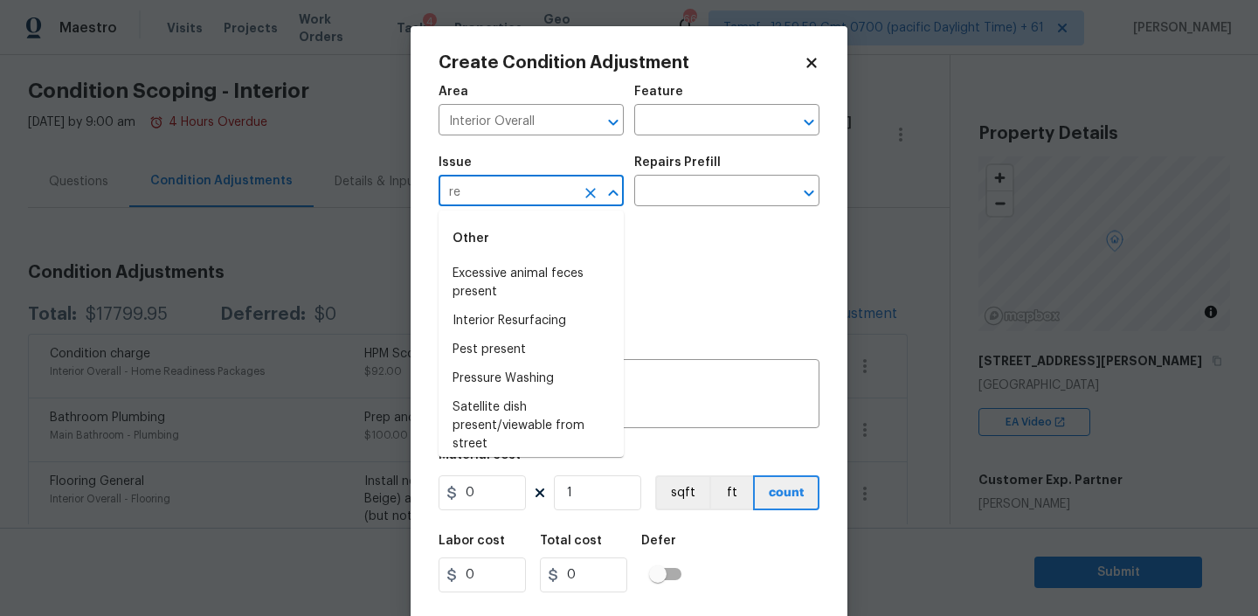
type input "r"
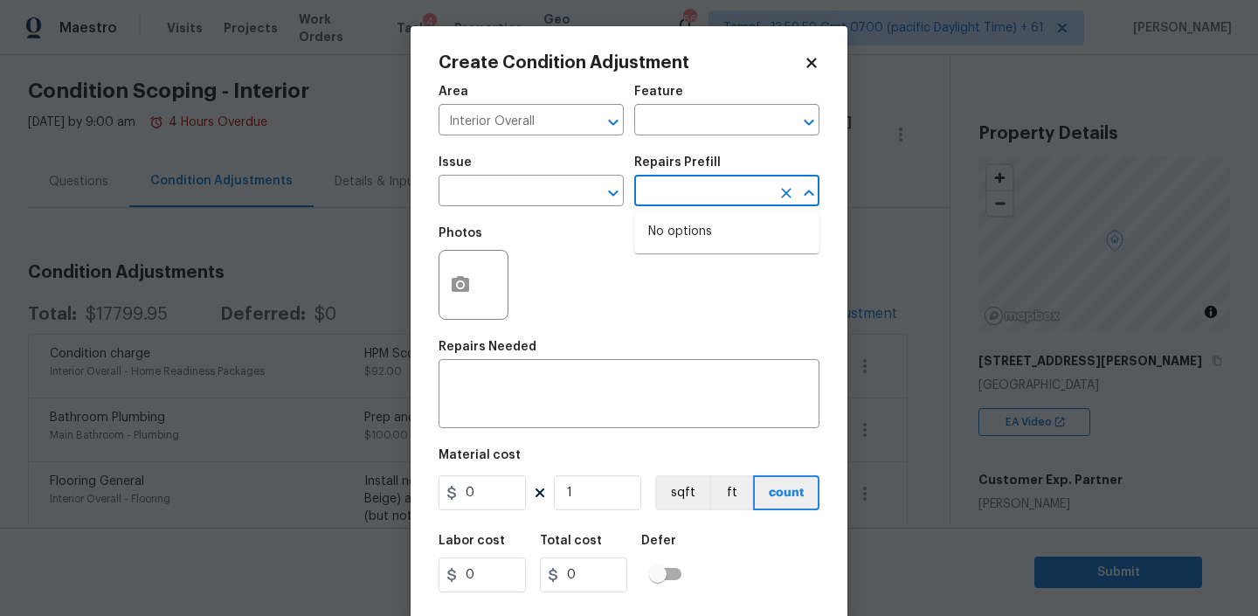
click at [687, 194] on input "text" at bounding box center [702, 192] width 136 height 27
type input "resa"
click at [513, 197] on input "text" at bounding box center [506, 192] width 136 height 27
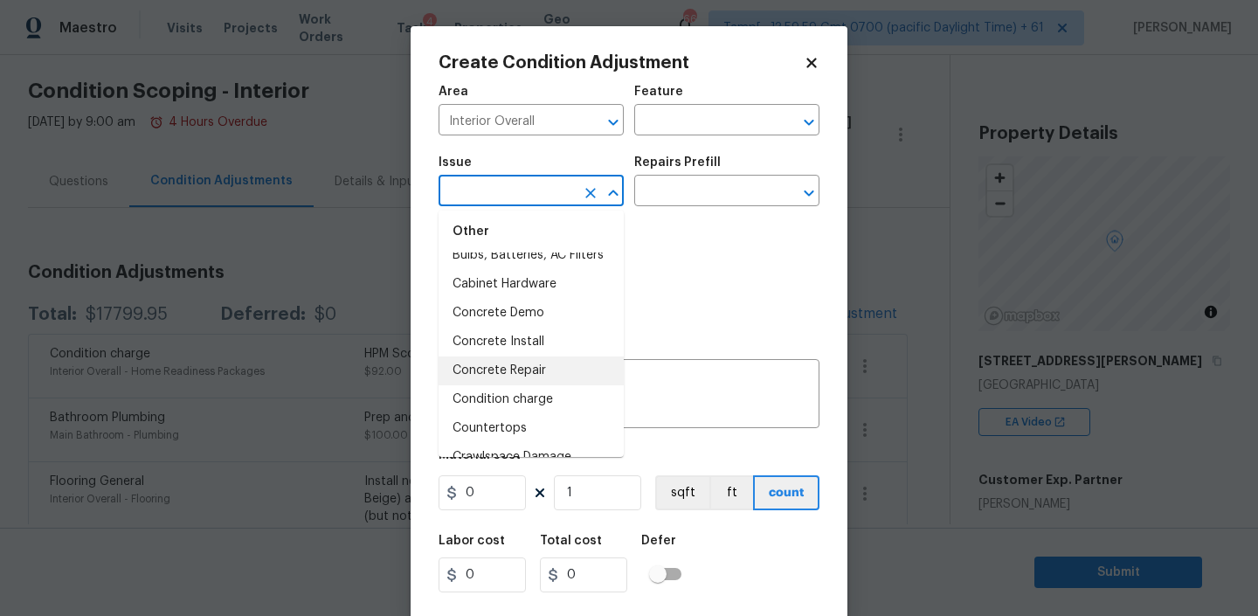
scroll to position [485, 0]
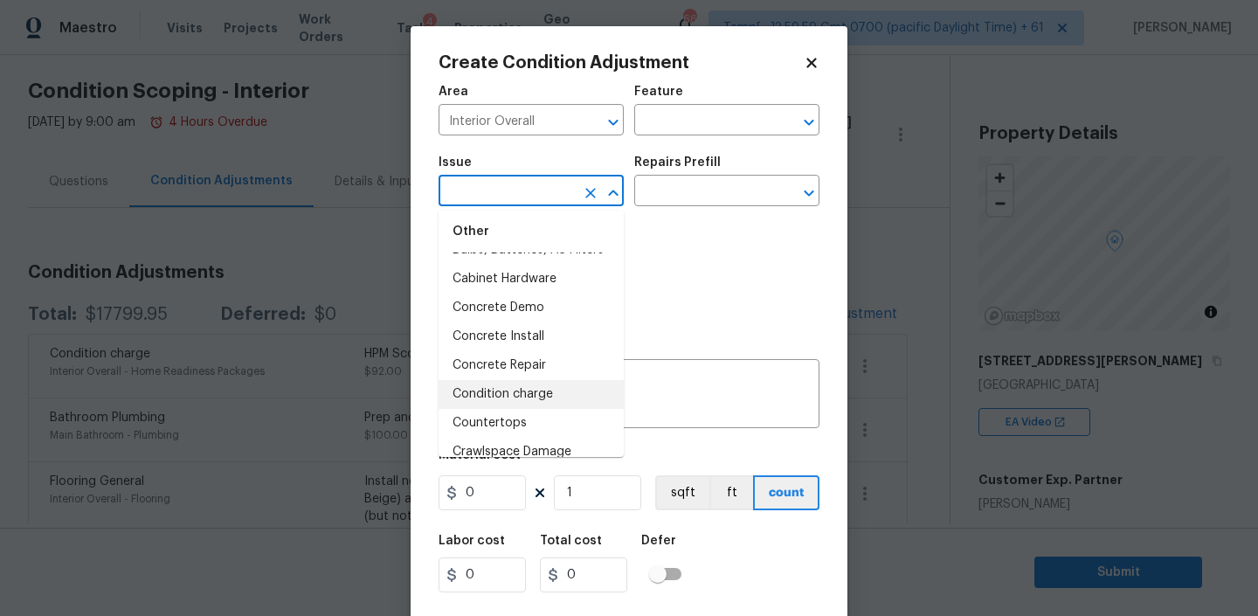
click at [493, 395] on li "Condition charge" at bounding box center [530, 394] width 185 height 29
type input "Condition charge"
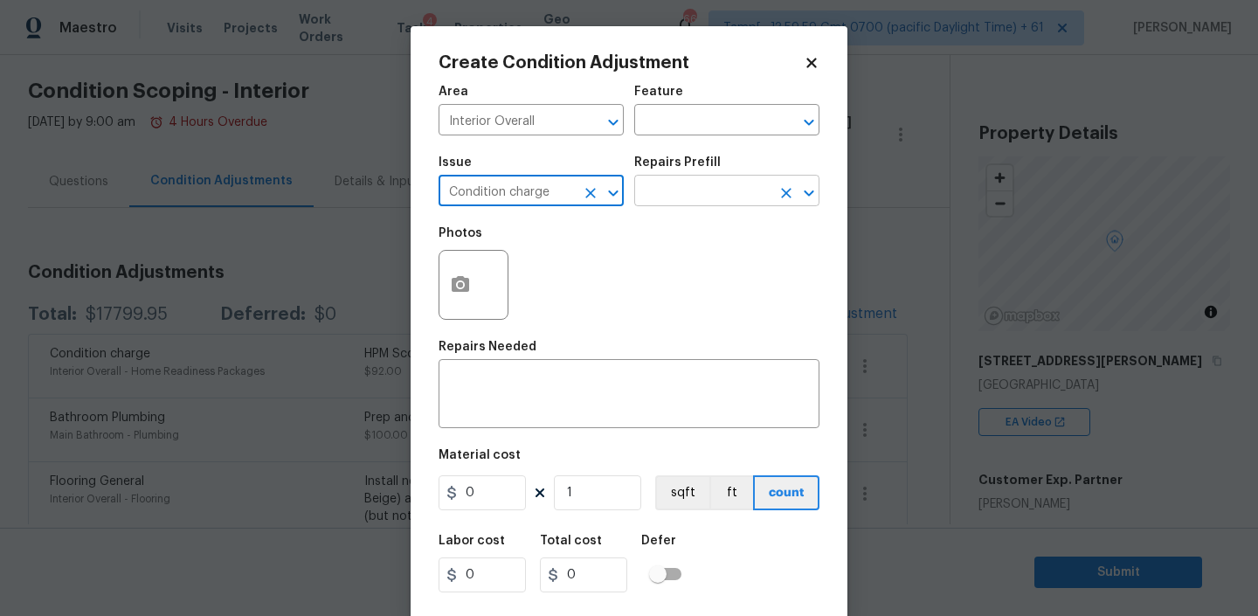
click at [677, 189] on input "text" at bounding box center [702, 192] width 136 height 27
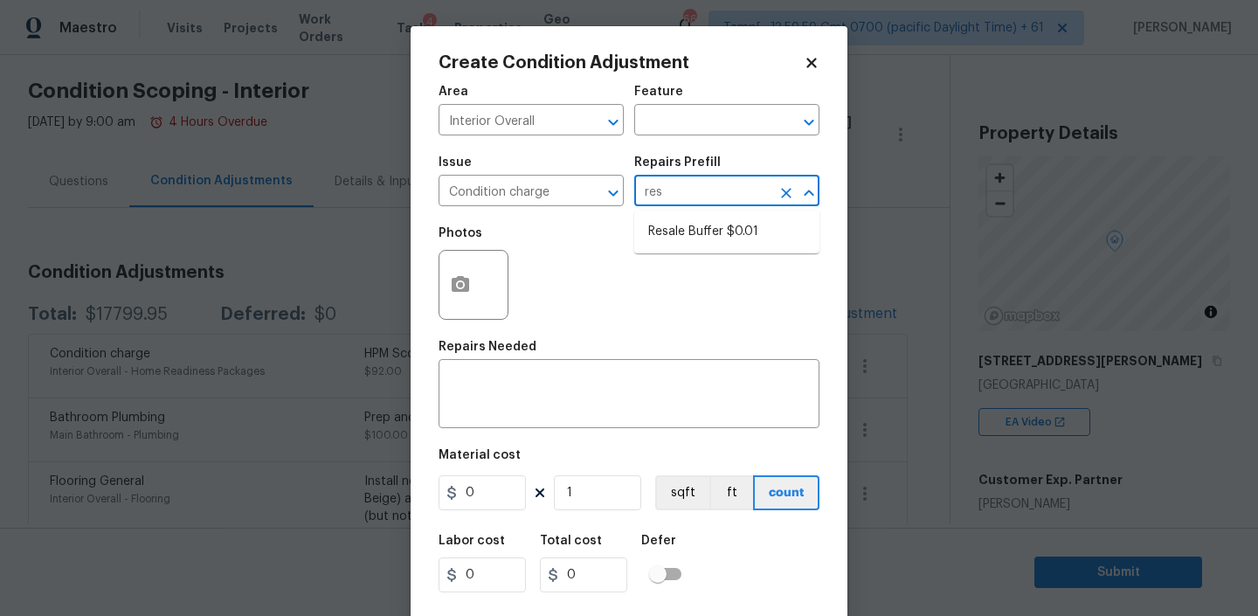
type input "resa"
click at [686, 241] on li "Resale Buffer $0.01" at bounding box center [726, 231] width 185 height 29
type input "Home Readiness Packages"
type textarea "Resale Buffer"
type input "0.01"
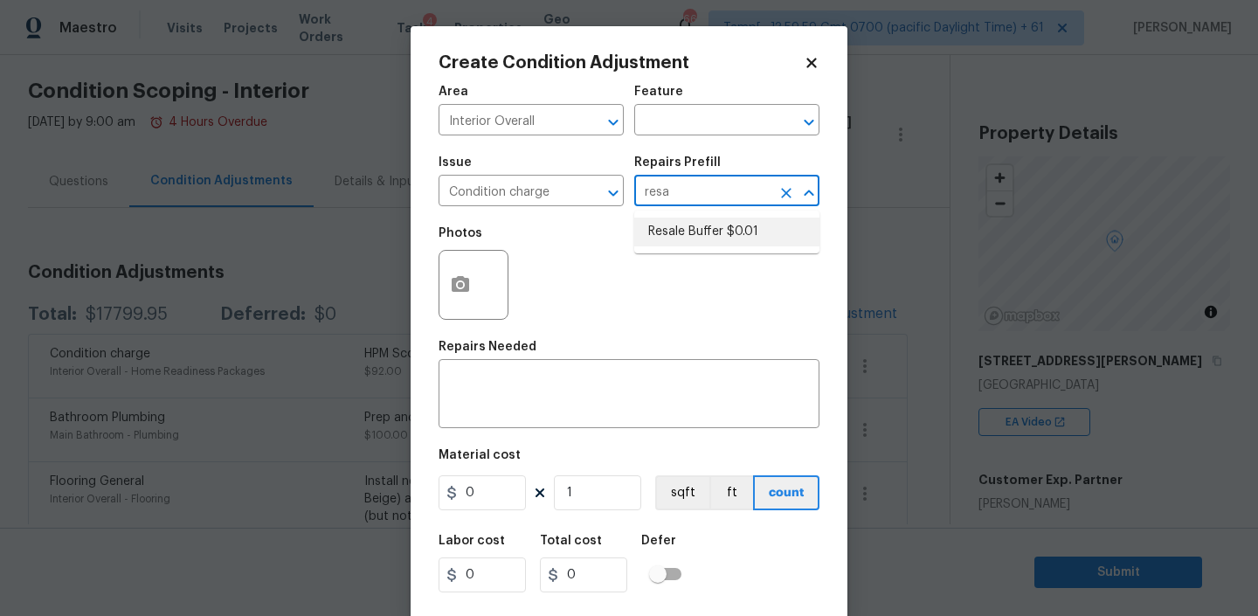
type input "0.01"
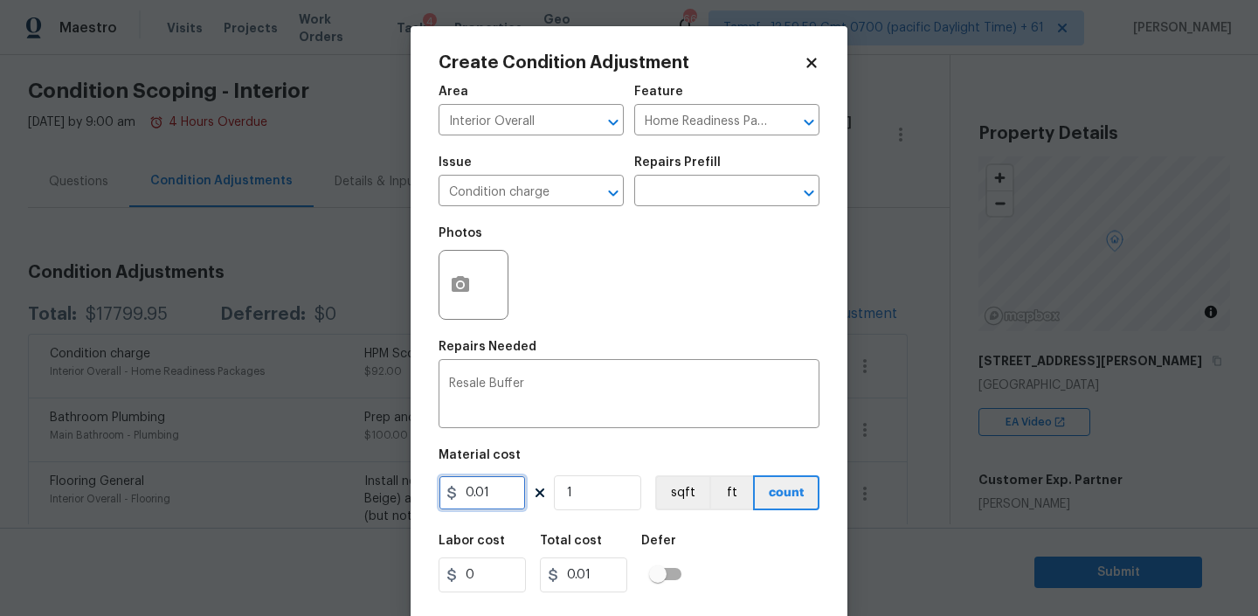
click at [475, 505] on input "0.01" at bounding box center [481, 492] width 87 height 35
type input "4600"
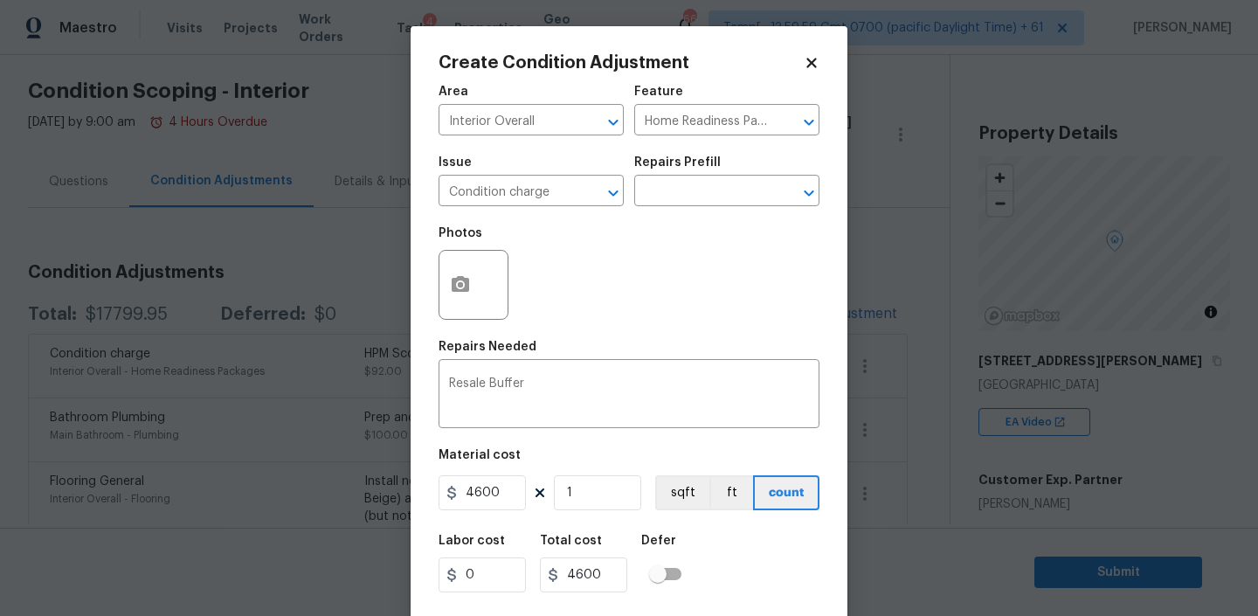
click at [733, 557] on div "Labor cost 0 Total cost 4600 Defer" at bounding box center [628, 563] width 381 height 79
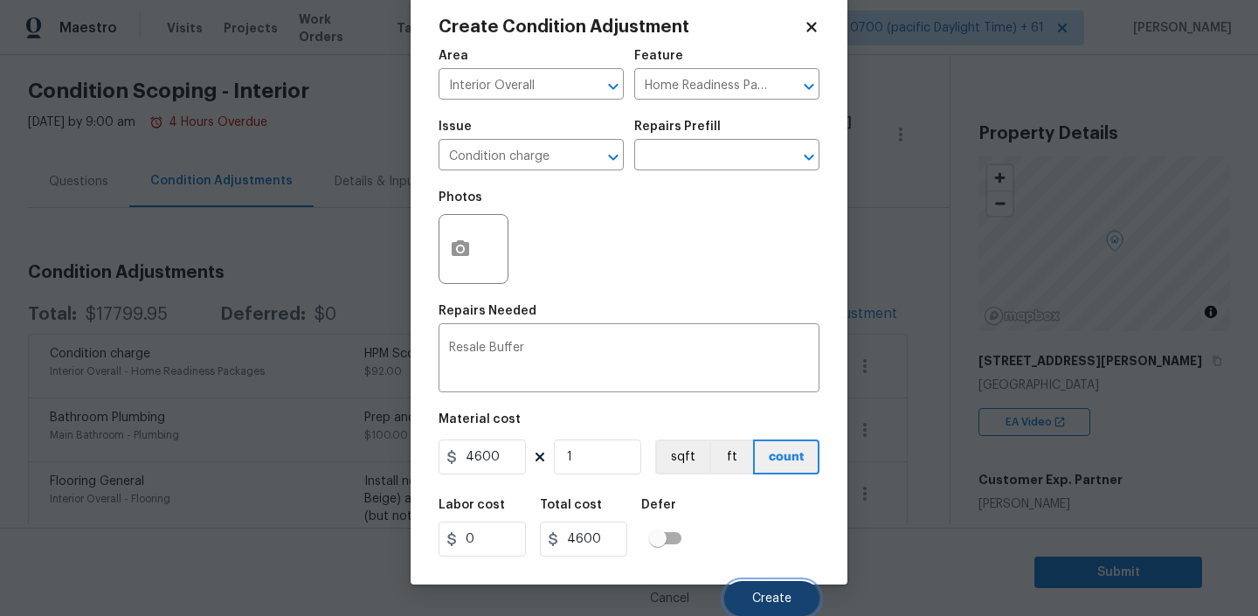
click at [756, 600] on span "Create" at bounding box center [771, 598] width 39 height 13
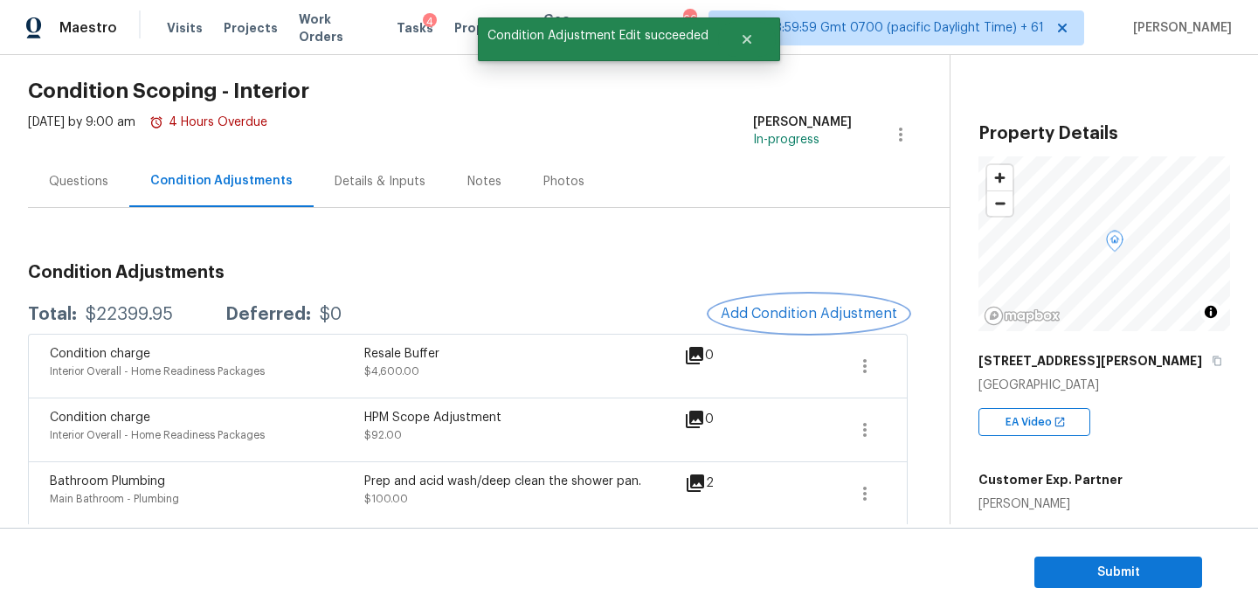
scroll to position [82, 0]
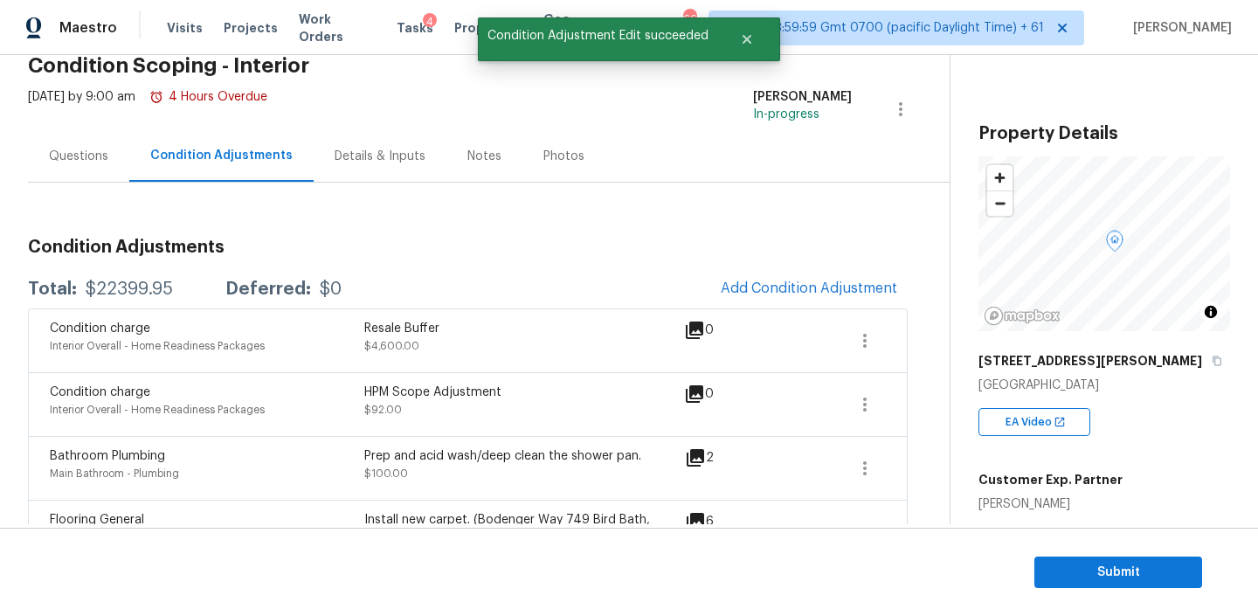
click at [479, 156] on div "Notes" at bounding box center [484, 156] width 34 height 17
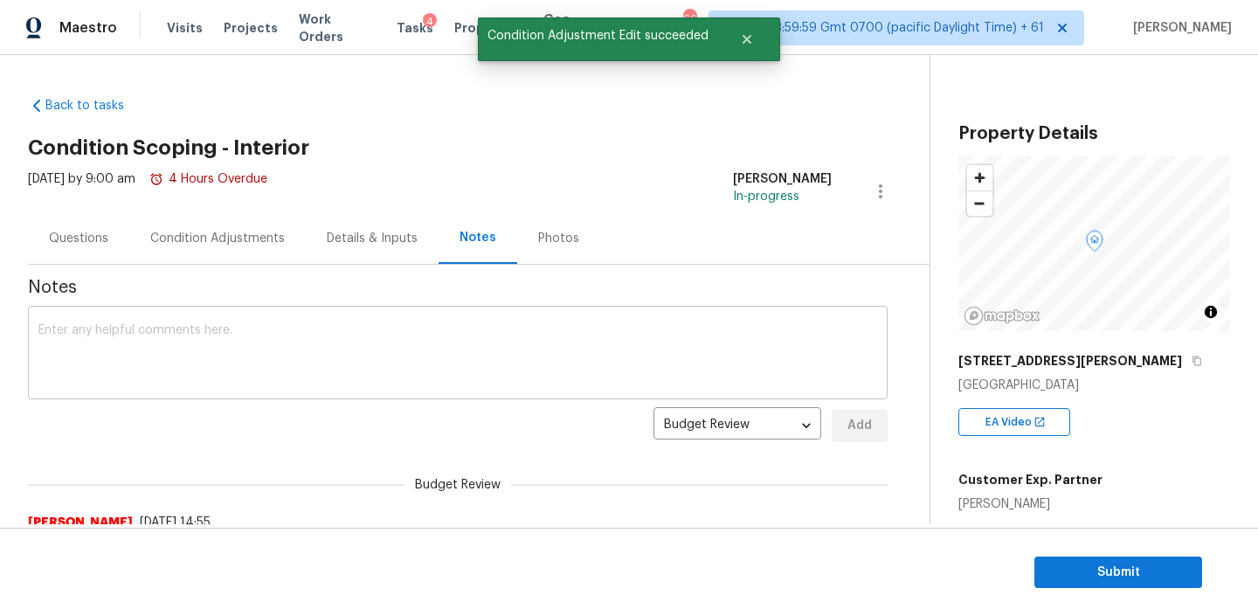
click at [297, 344] on textarea at bounding box center [457, 354] width 838 height 61
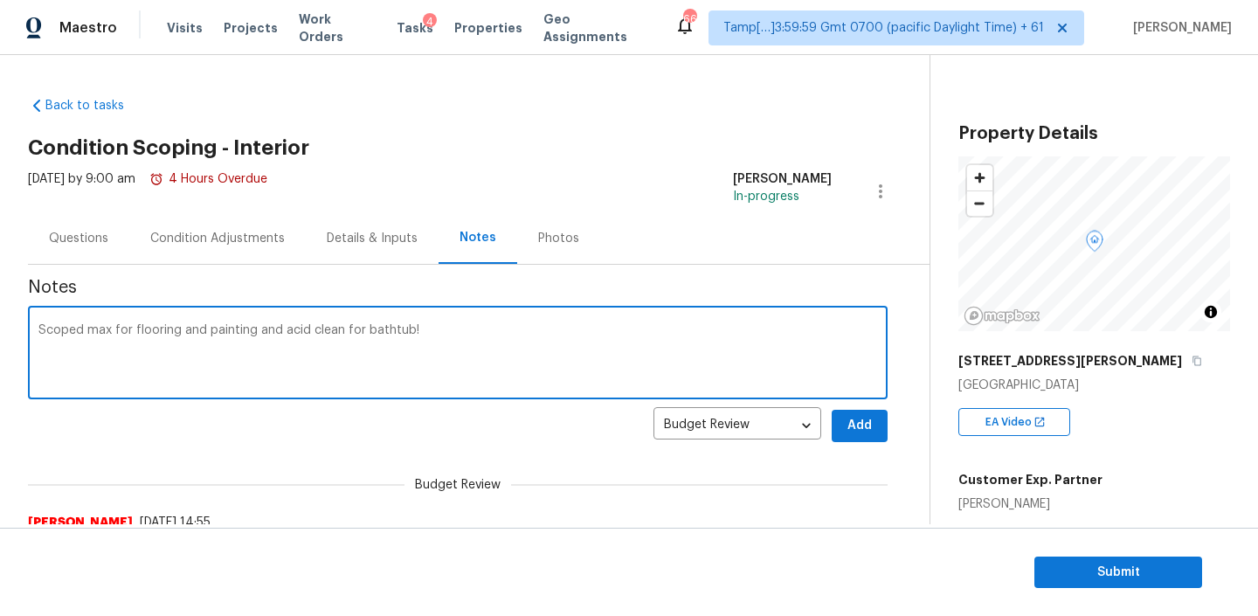
type textarea "Scoped max for flooring and painting and acid clean for bathtub!"
click at [124, 250] on div "Questions" at bounding box center [78, 238] width 101 height 52
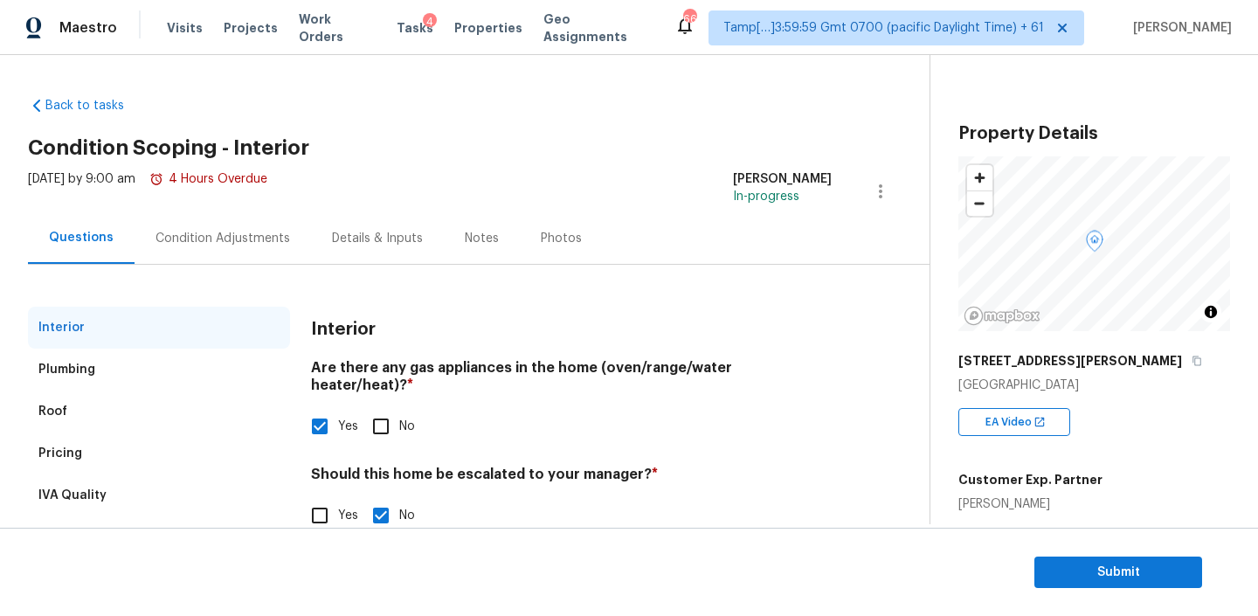
scroll to position [39, 0]
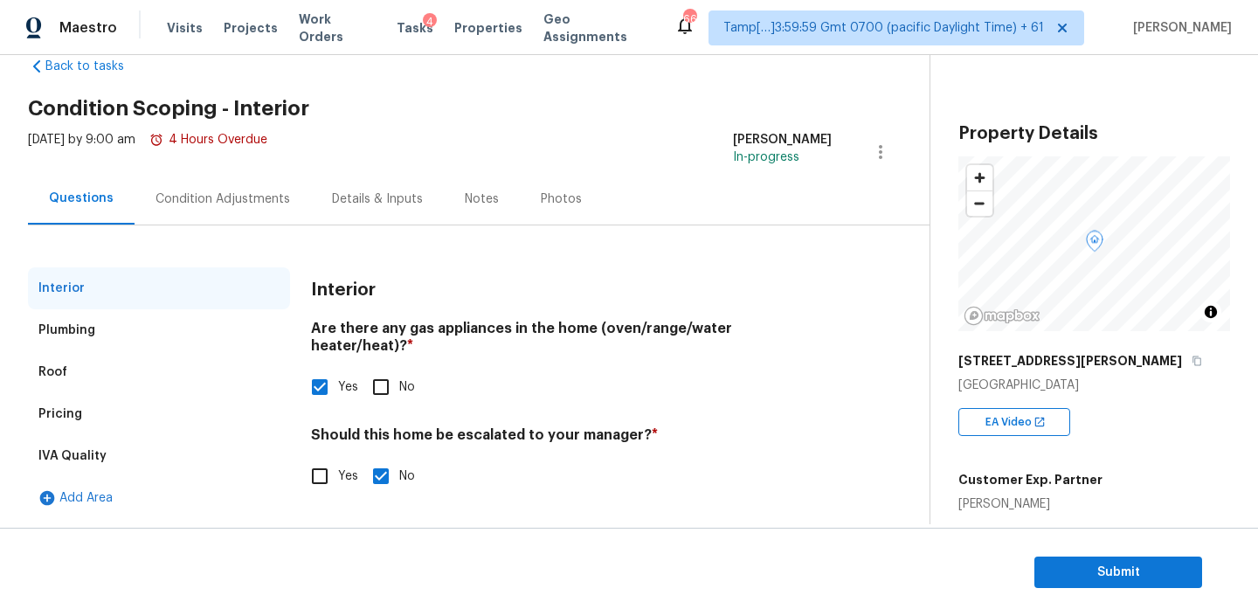
click at [231, 199] on div "Condition Adjustments" at bounding box center [222, 198] width 135 height 17
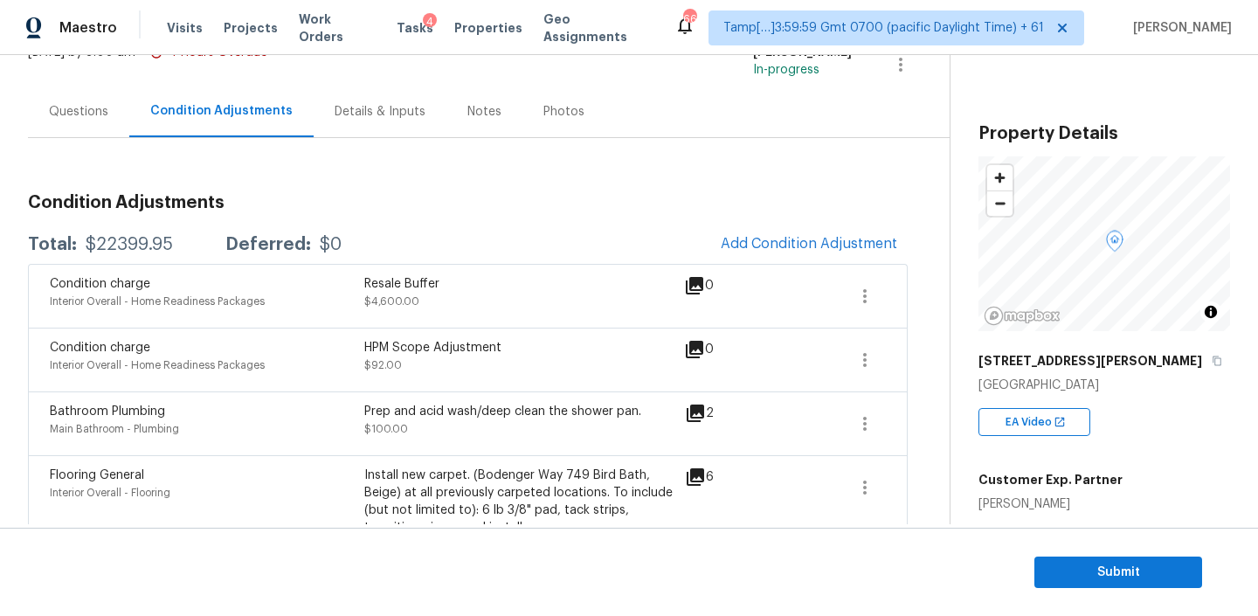
scroll to position [160, 0]
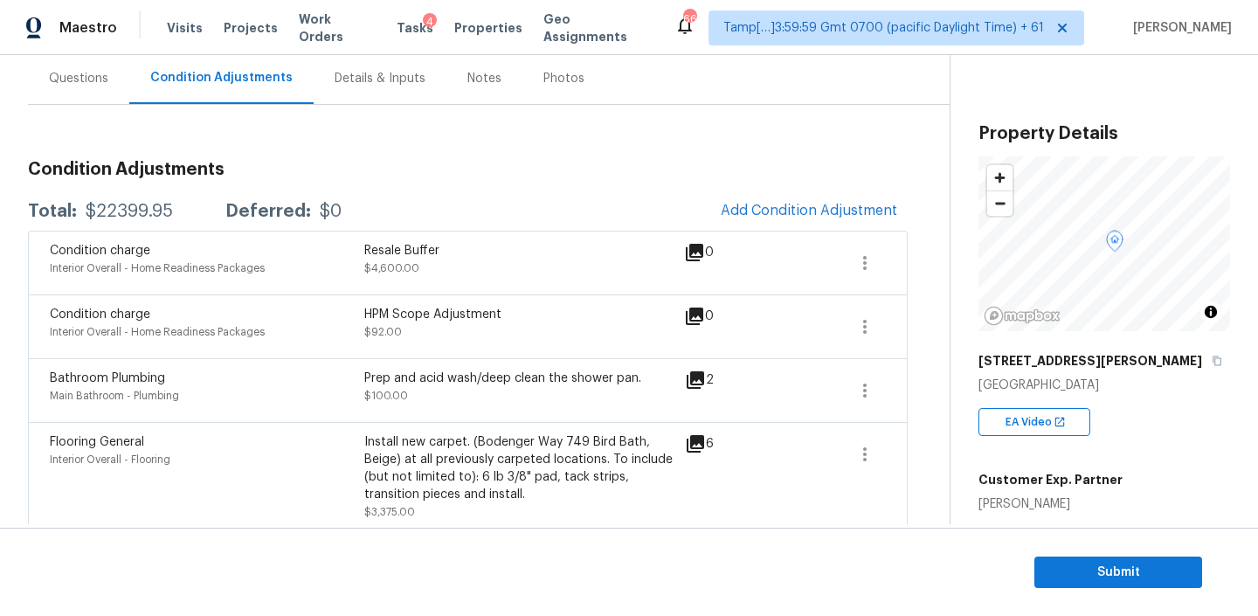
click at [478, 100] on div "Notes" at bounding box center [484, 78] width 76 height 52
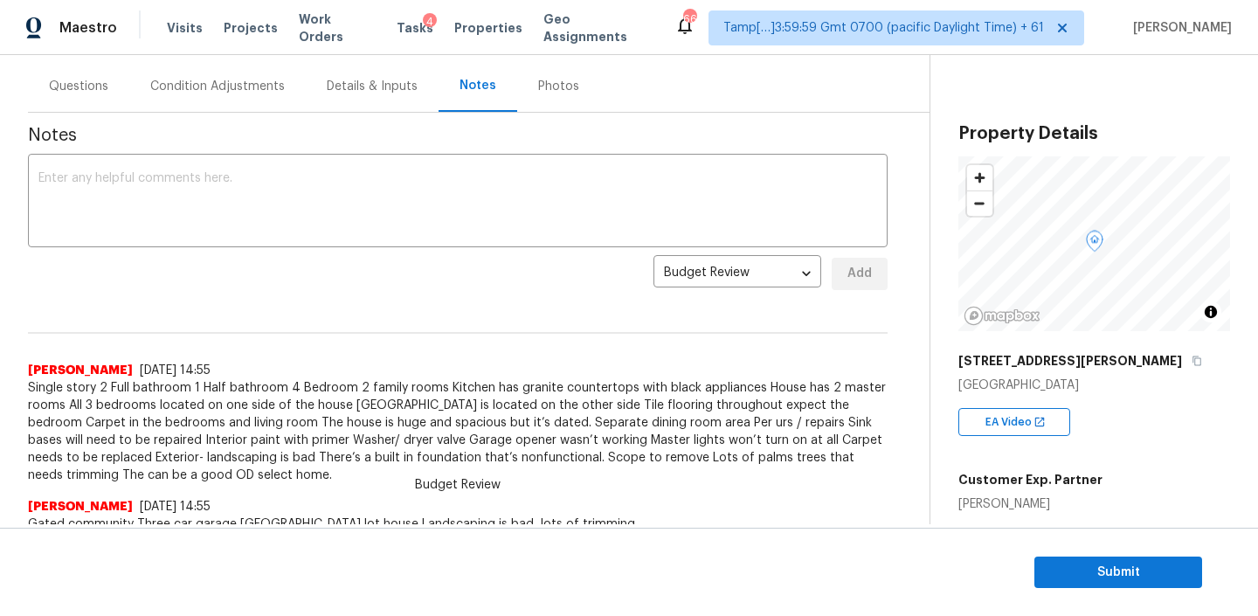
scroll to position [165, 0]
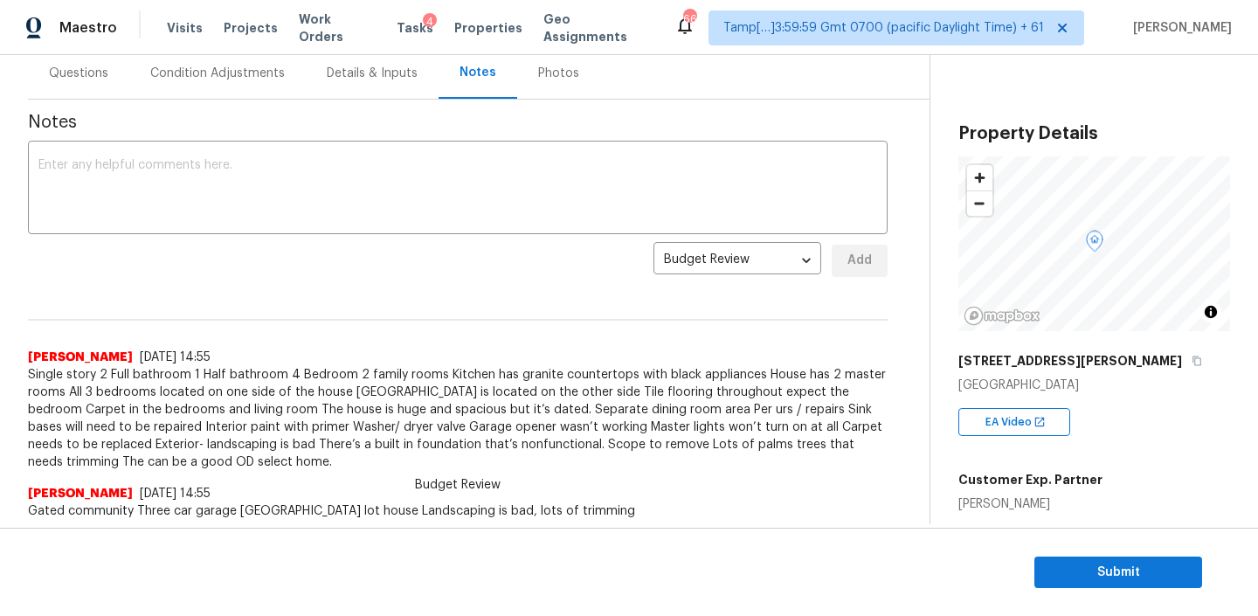
click at [197, 76] on div "Condition Adjustments" at bounding box center [217, 73] width 135 height 17
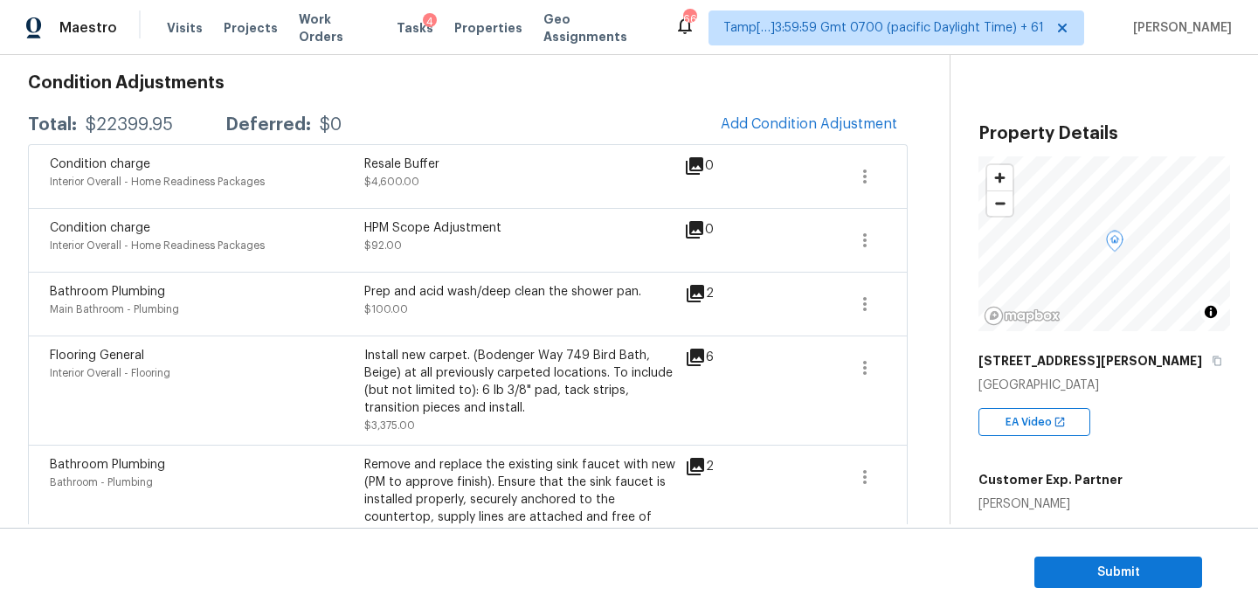
scroll to position [254, 0]
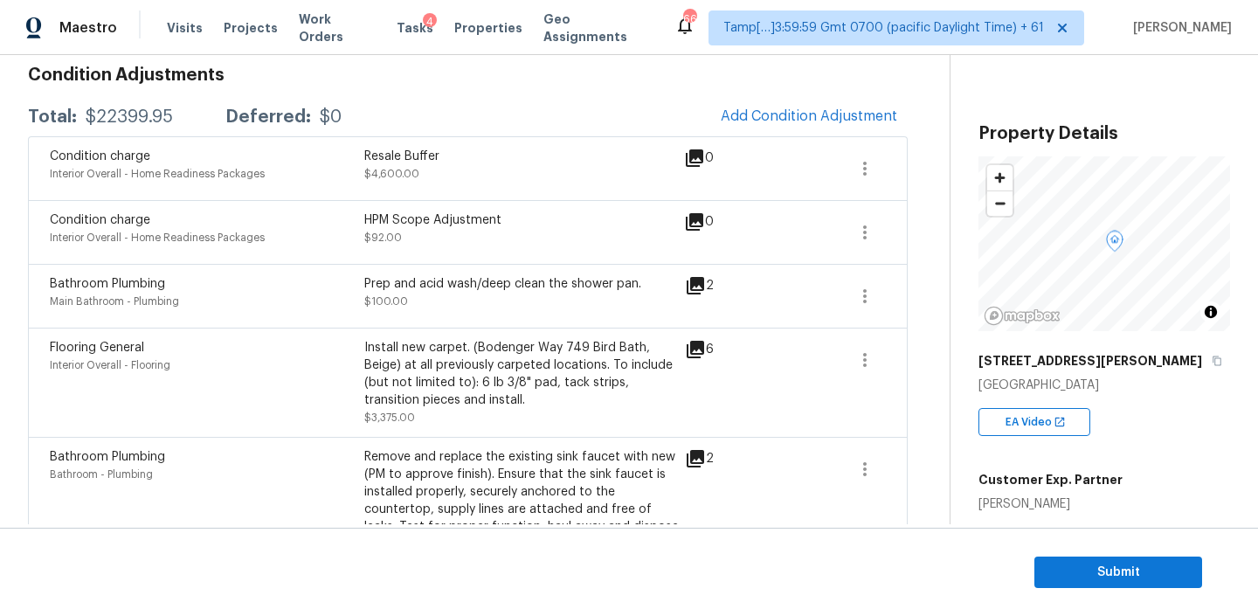
click at [693, 287] on icon at bounding box center [695, 285] width 21 height 21
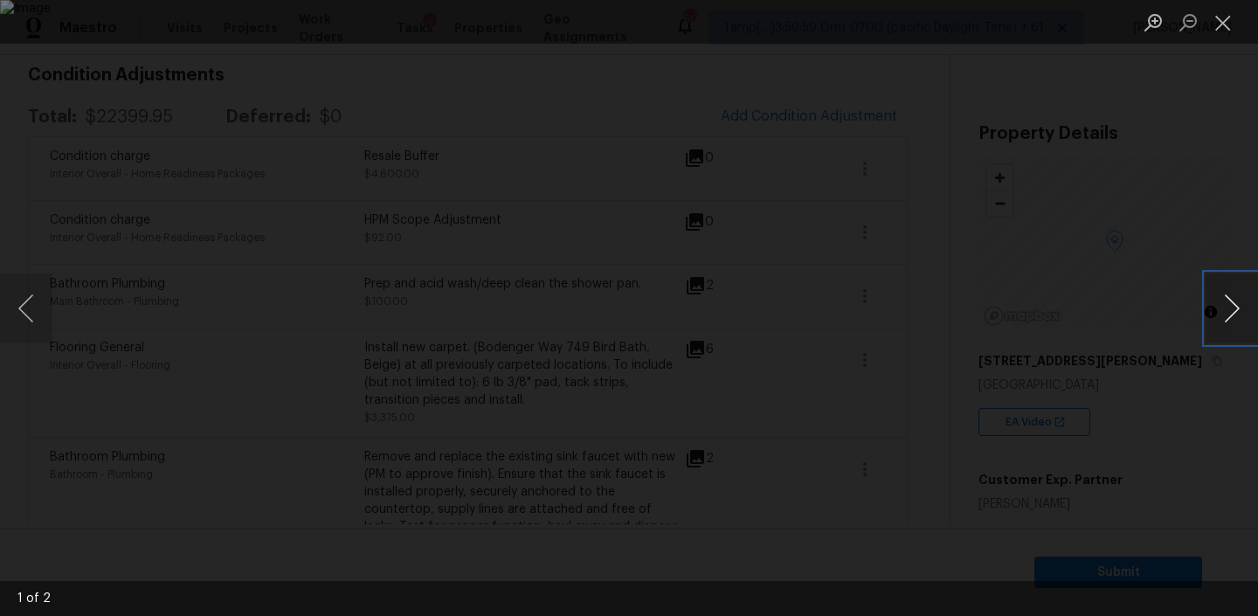
click at [1230, 311] on button "Next image" at bounding box center [1231, 308] width 52 height 70
click at [1224, 23] on button "Close lightbox" at bounding box center [1222, 22] width 35 height 31
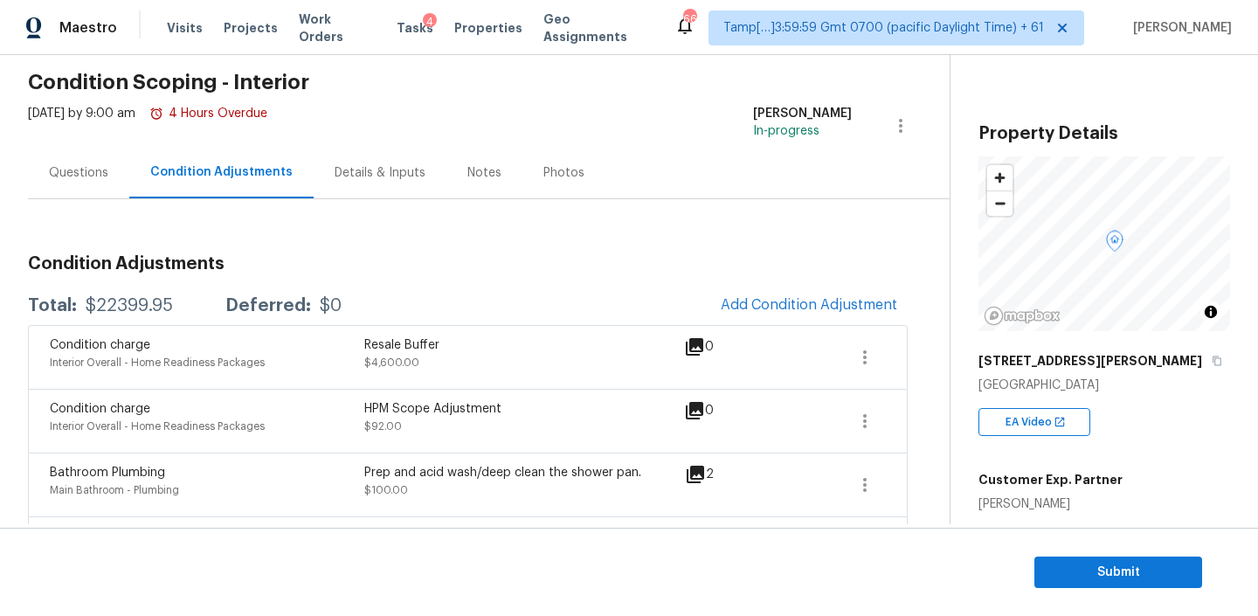
scroll to position [0, 0]
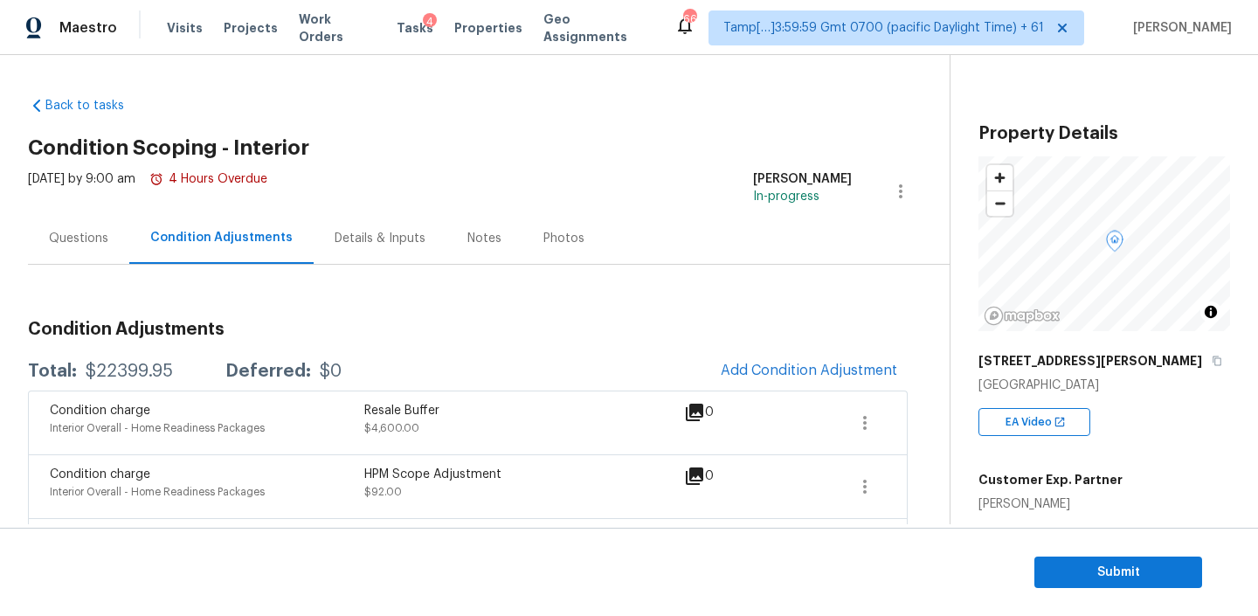
click at [480, 224] on div "Notes" at bounding box center [484, 238] width 76 height 52
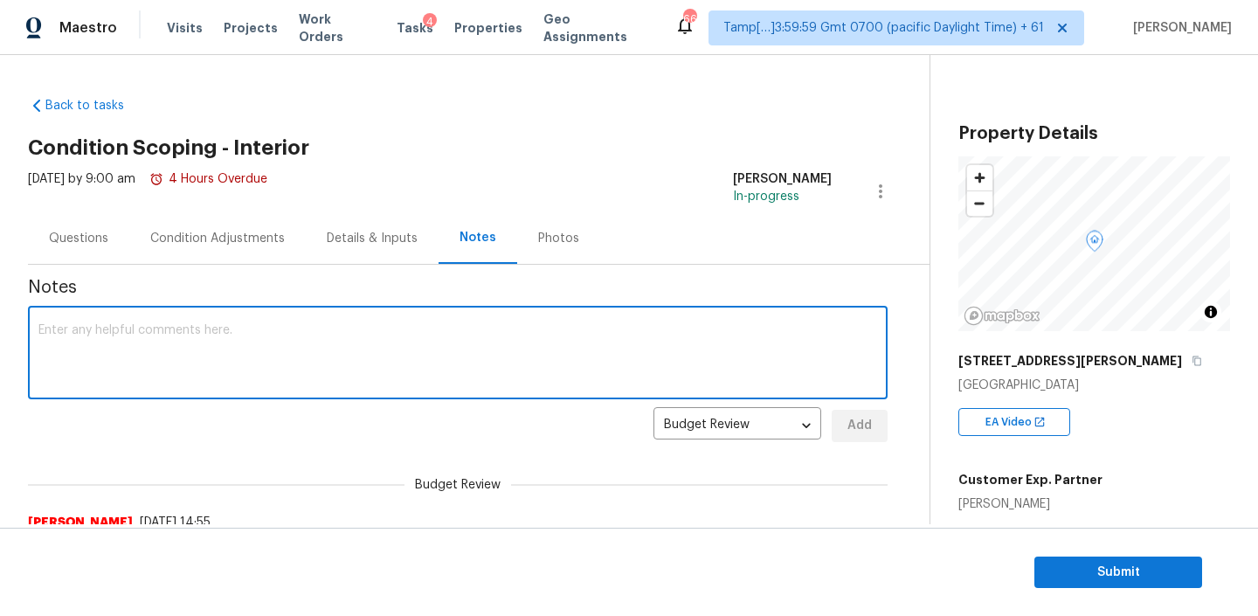
click at [327, 328] on textarea at bounding box center [457, 354] width 838 height 61
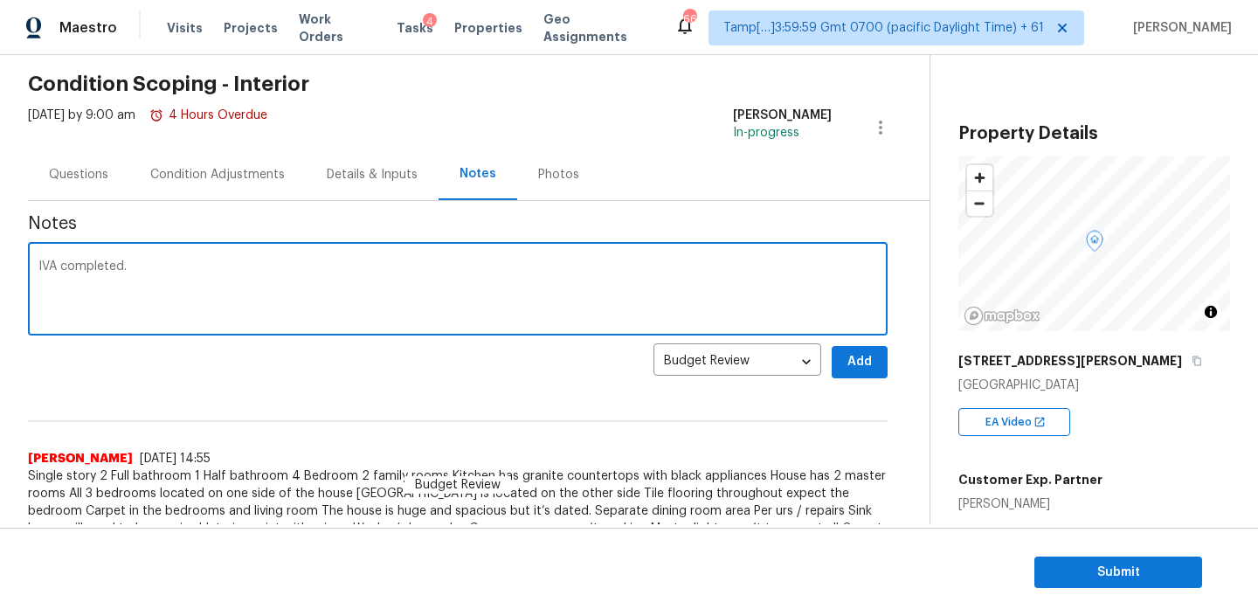
scroll to position [165, 0]
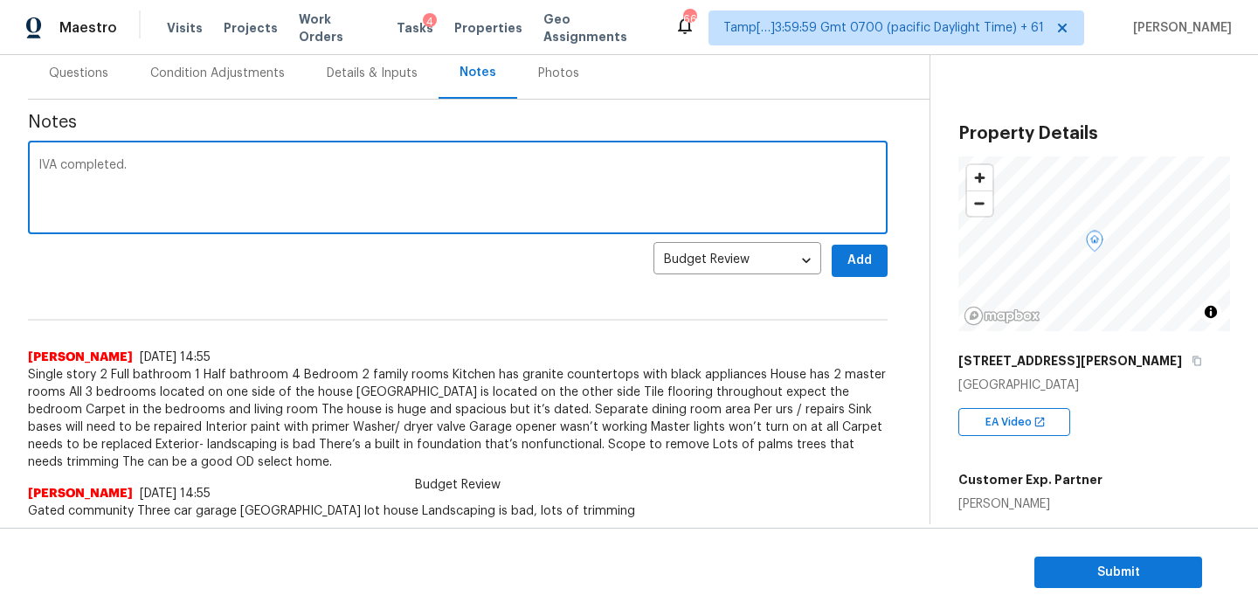
type textarea "IVA completed."
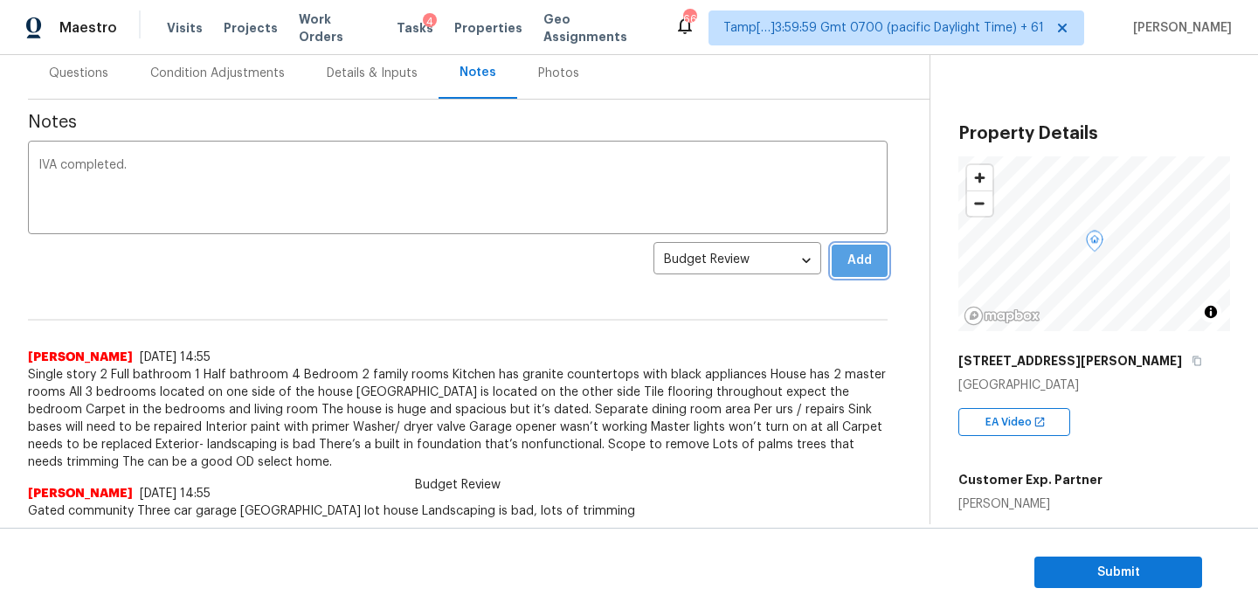
click at [871, 261] on span "Add" at bounding box center [859, 261] width 28 height 22
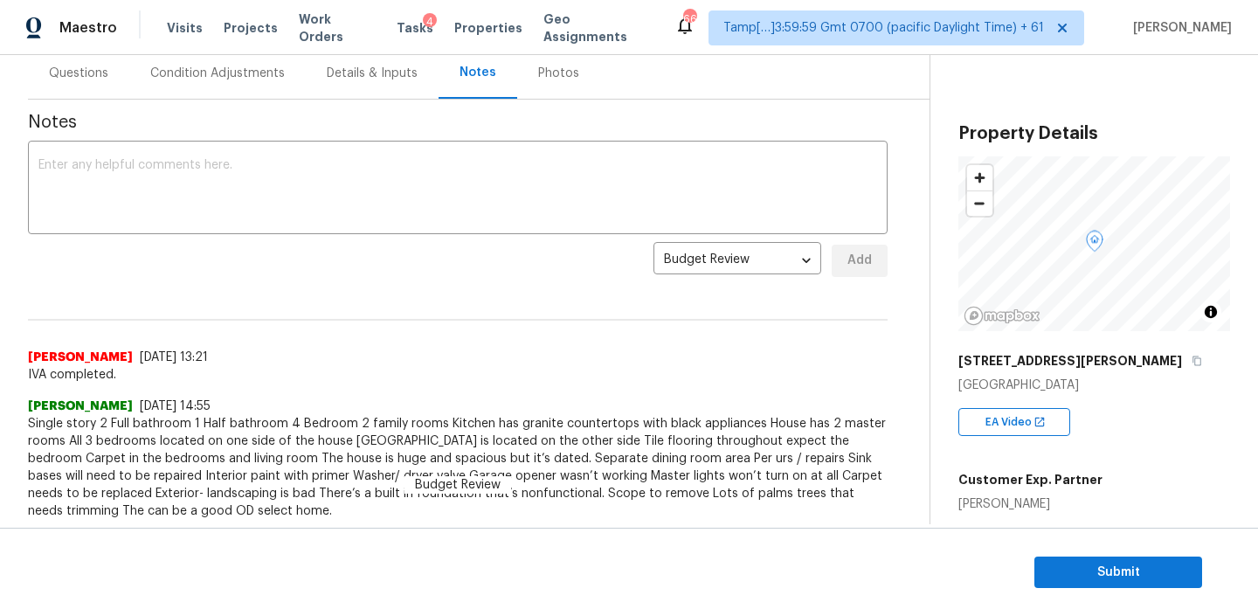
click at [224, 75] on div "Condition Adjustments" at bounding box center [217, 73] width 135 height 17
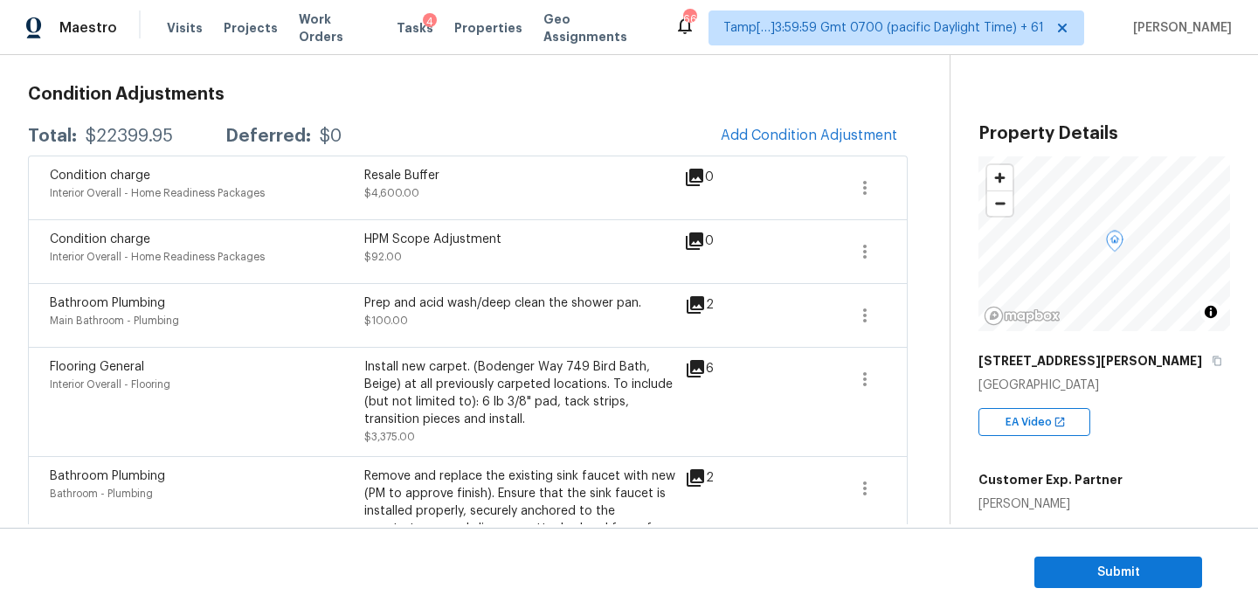
scroll to position [229, 0]
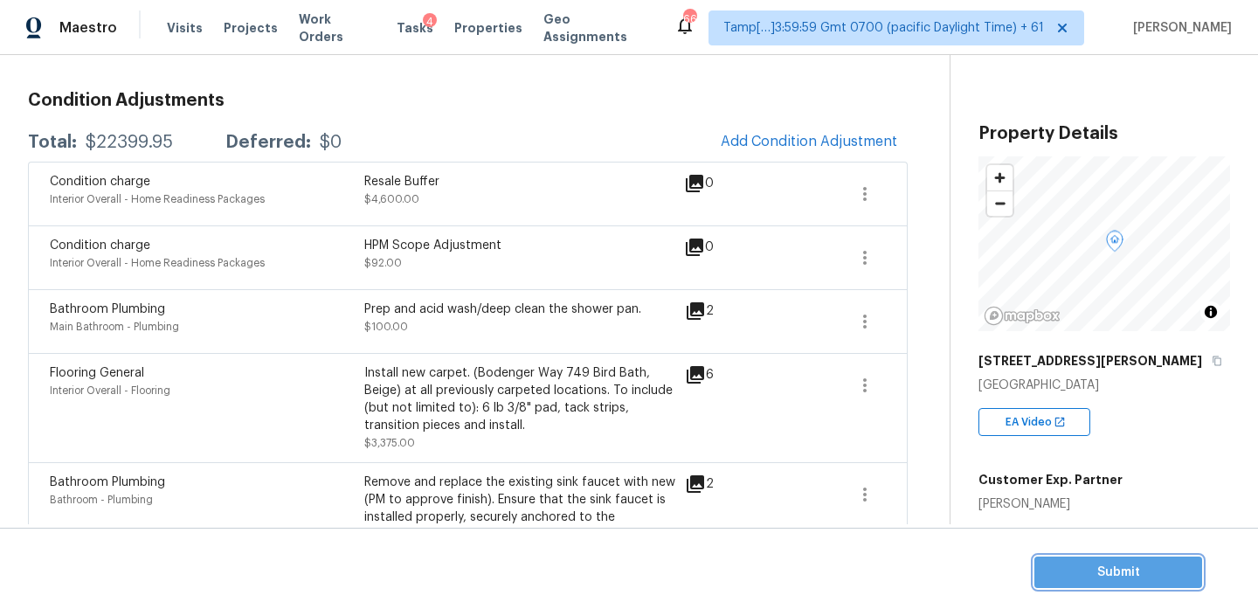
click at [1101, 567] on span "Submit" at bounding box center [1118, 573] width 140 height 22
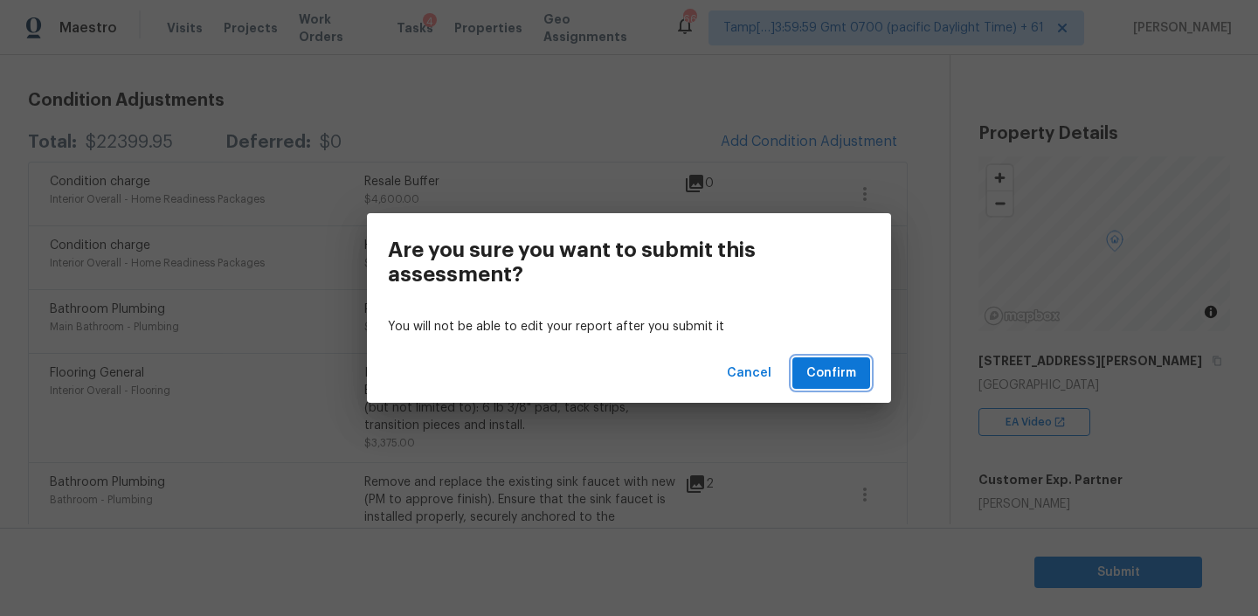
click at [818, 371] on span "Confirm" at bounding box center [831, 373] width 50 height 22
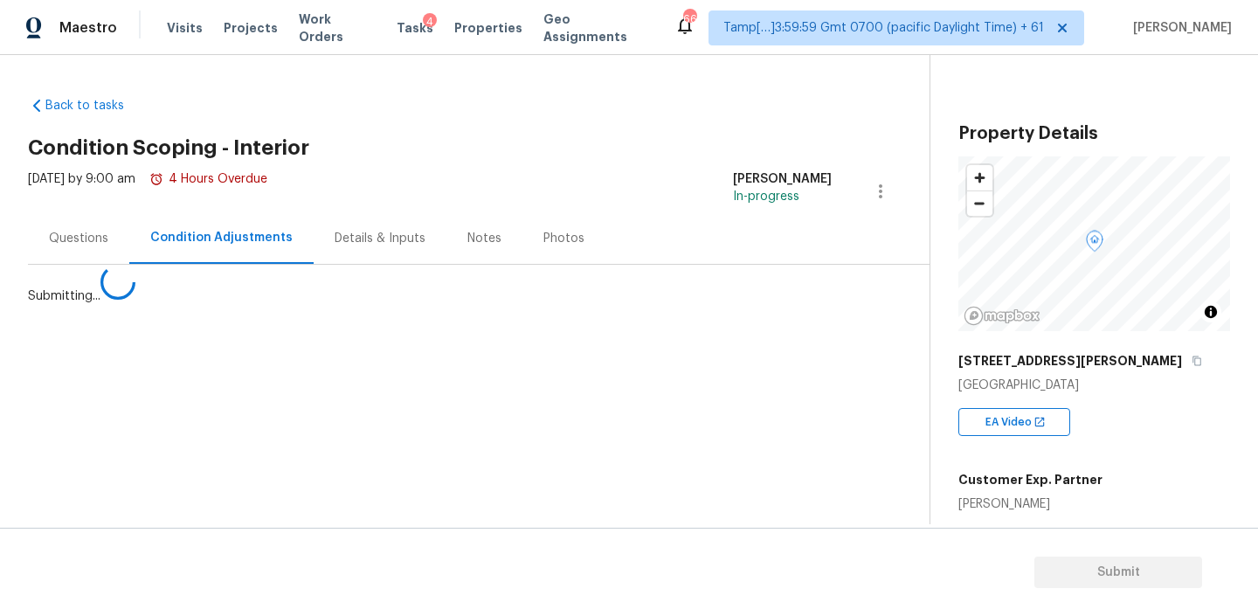
scroll to position [0, 0]
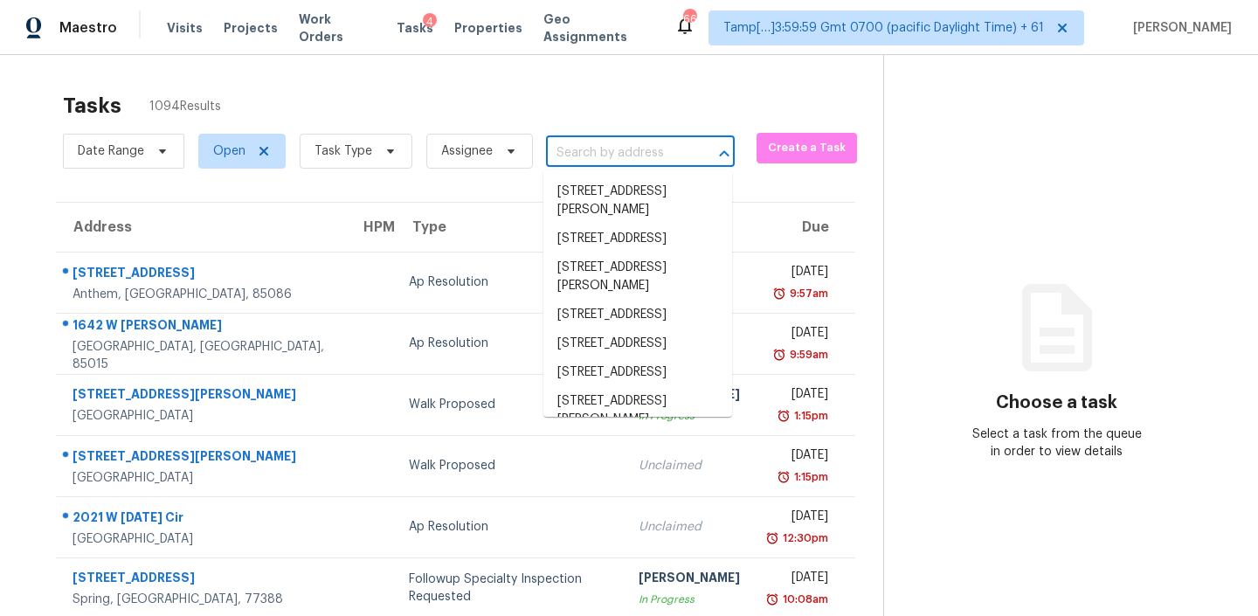
click at [609, 150] on input "text" at bounding box center [616, 153] width 140 height 27
paste input "19726 Morning Glory Terrace Ct Cypress, TX, 77433"
type input "19726 Morning Glory Terrace Ct Cypress, TX, 77433"
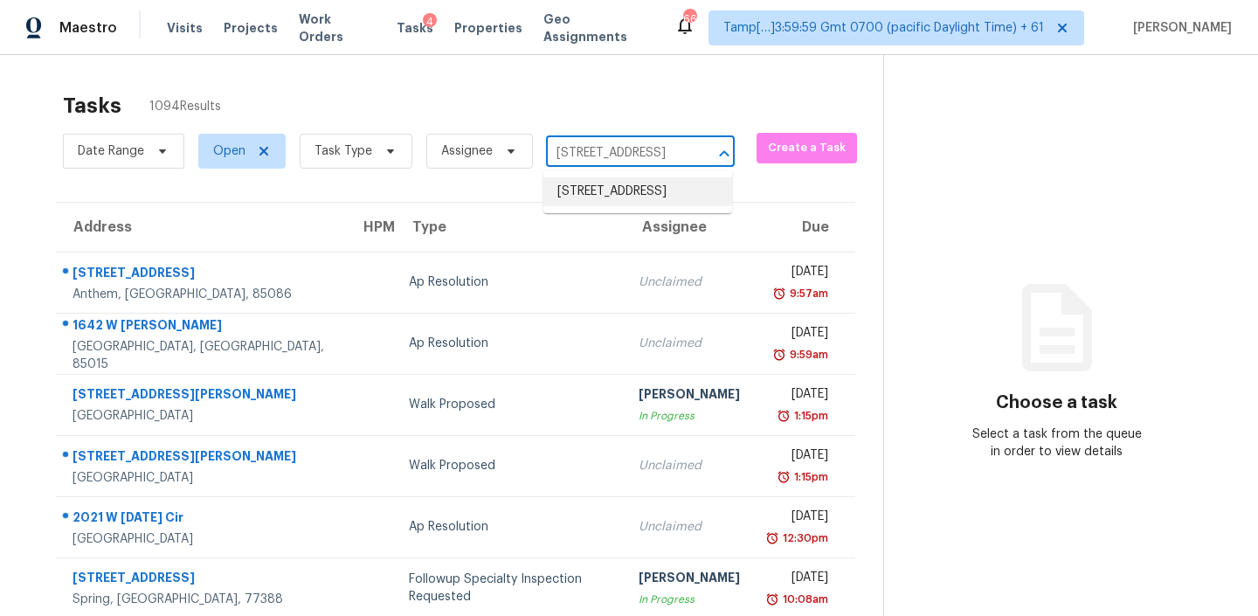
click at [599, 206] on li "19726 Morning Glory Terrace Ct, Cypress, TX 77433" at bounding box center [637, 191] width 189 height 29
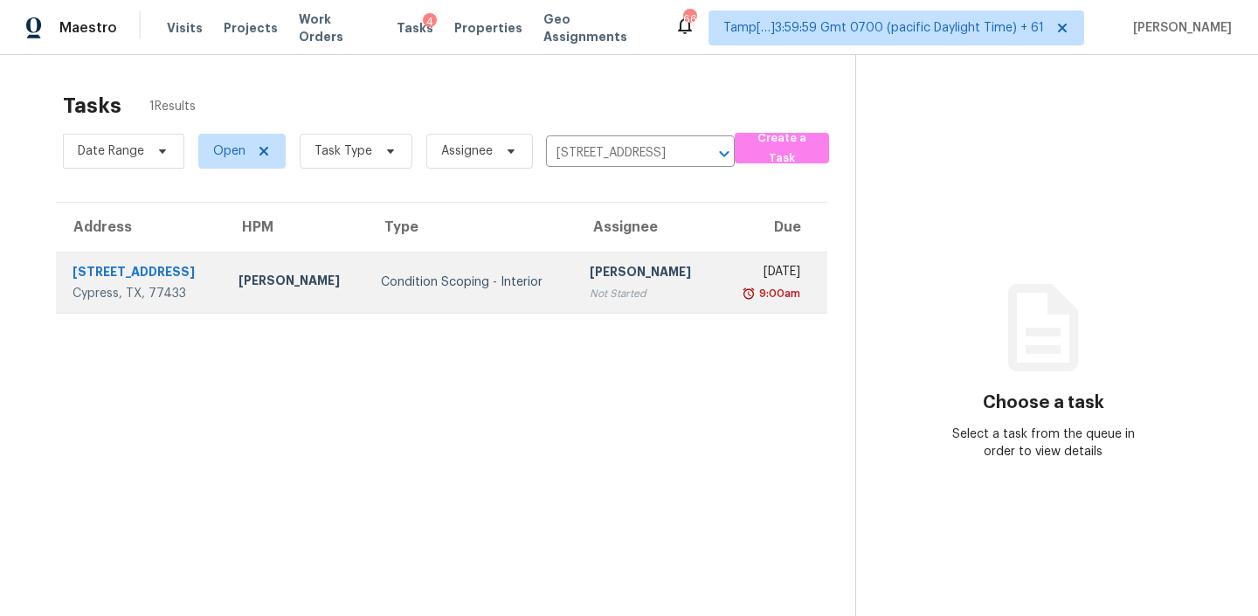
click at [583, 275] on td "Michael Jackson Not Started" at bounding box center [647, 282] width 142 height 61
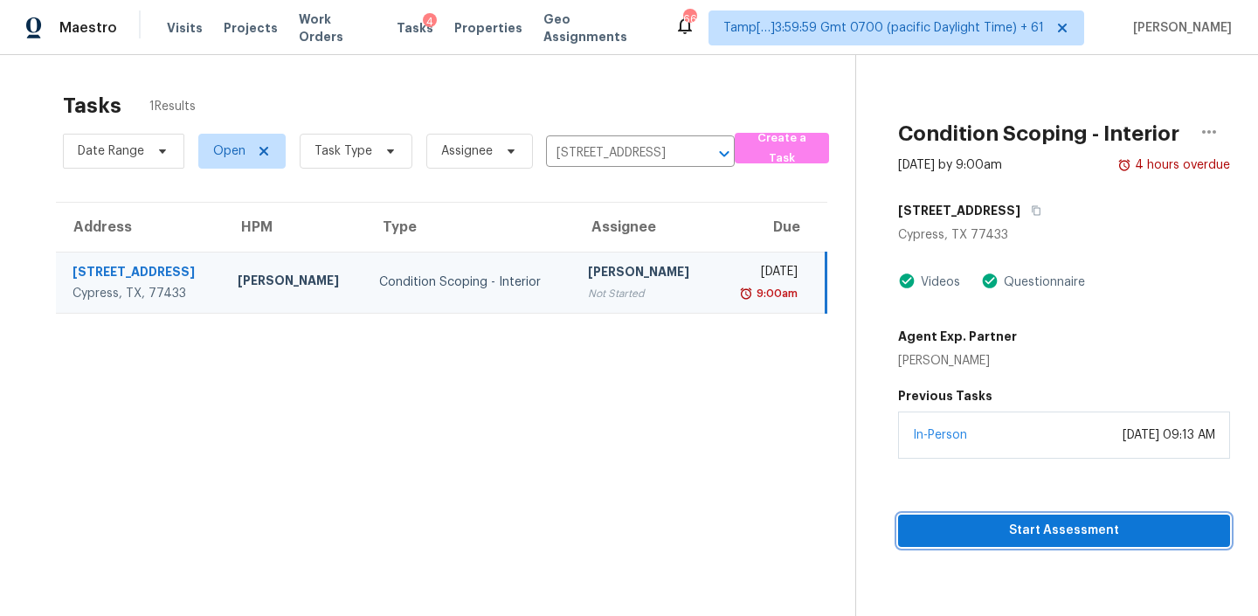
click at [1027, 542] on span "Start Assessment" at bounding box center [1064, 531] width 304 height 22
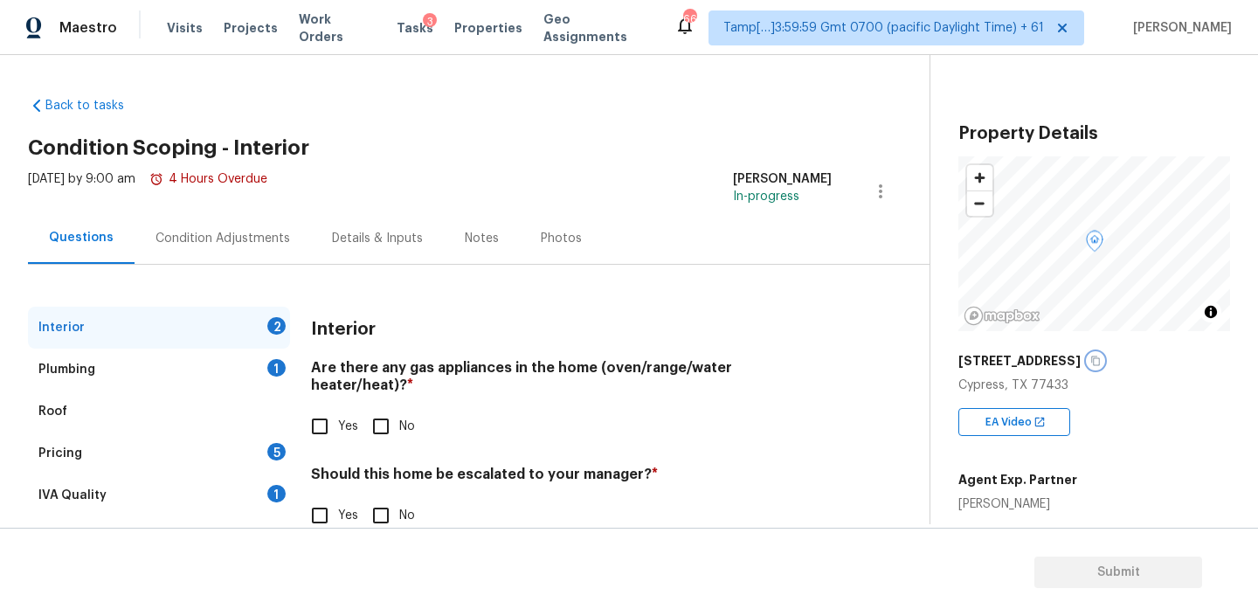
click at [1100, 356] on icon "button" at bounding box center [1095, 361] width 9 height 10
click at [1100, 362] on icon "button" at bounding box center [1095, 360] width 10 height 10
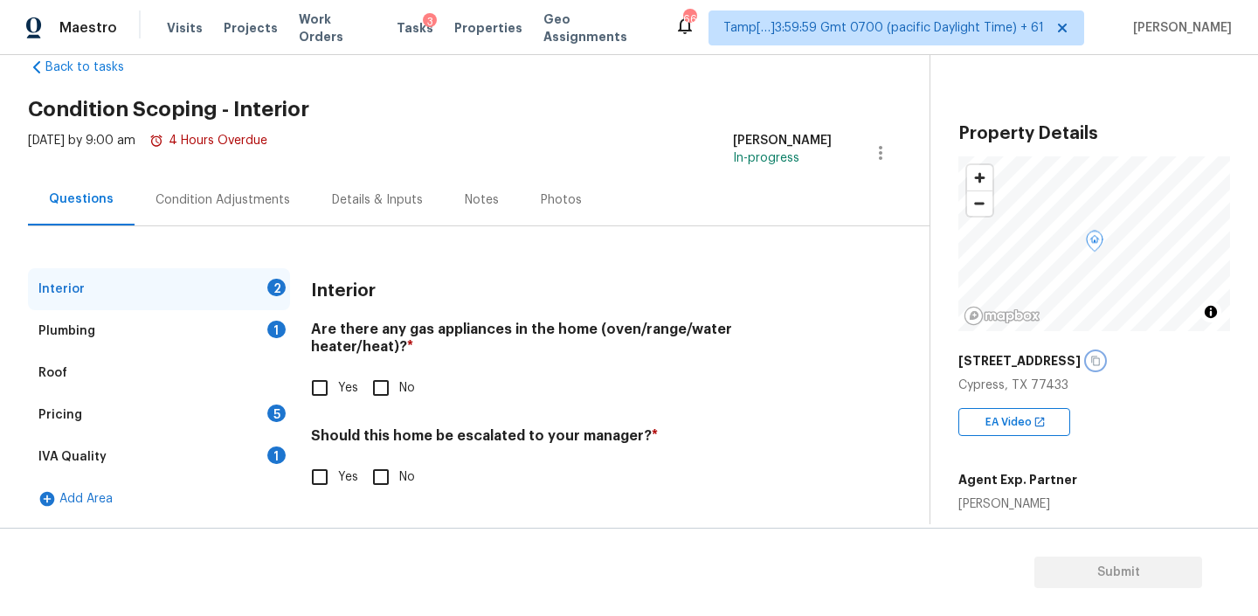
scroll to position [39, 0]
click at [203, 206] on div "Condition Adjustments" at bounding box center [222, 198] width 135 height 17
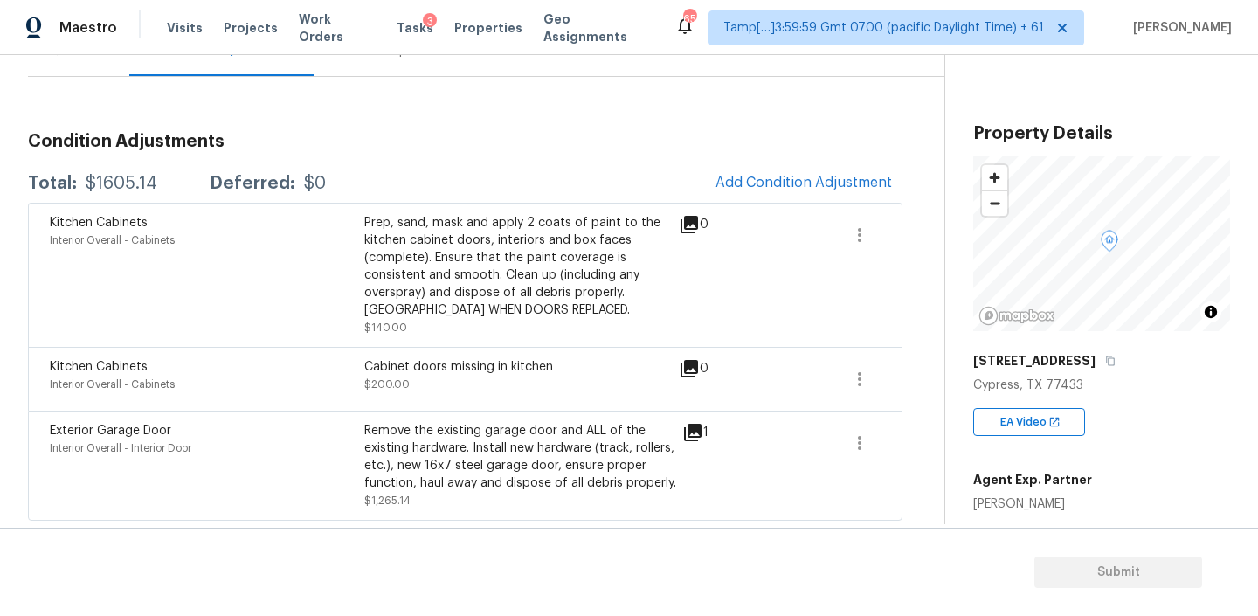
scroll to position [190, 0]
click at [860, 376] on icon "button" at bounding box center [859, 377] width 21 height 21
click at [907, 367] on div "Edit" at bounding box center [959, 373] width 136 height 17
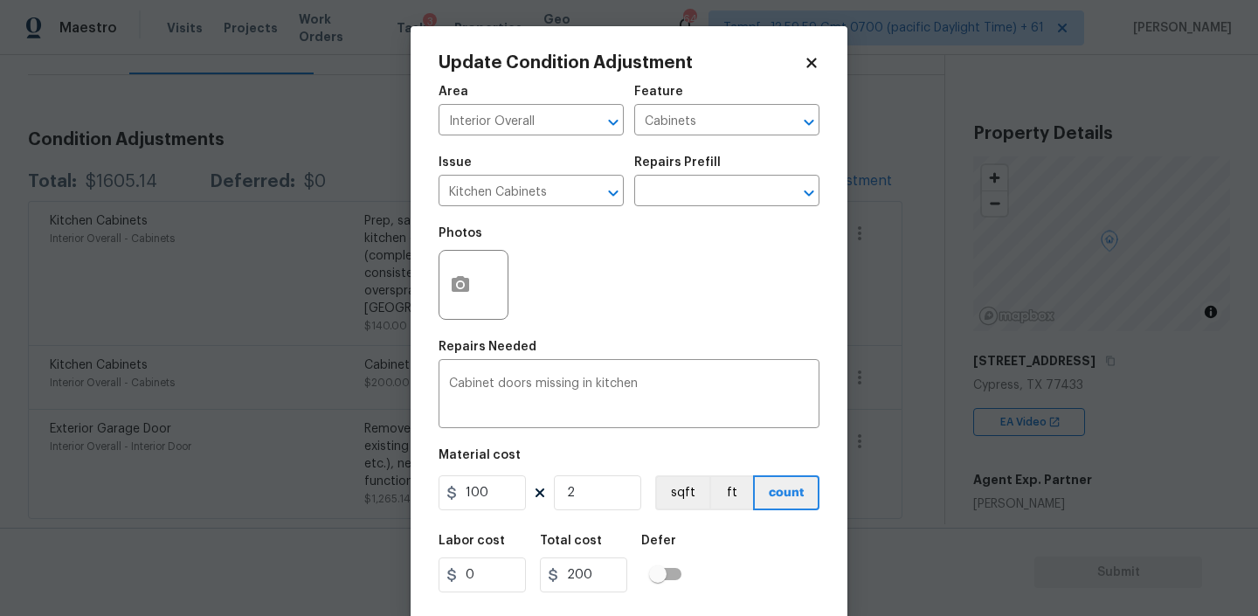
click at [492, 287] on div at bounding box center [473, 285] width 70 height 70
click at [470, 284] on icon "button" at bounding box center [460, 284] width 21 height 21
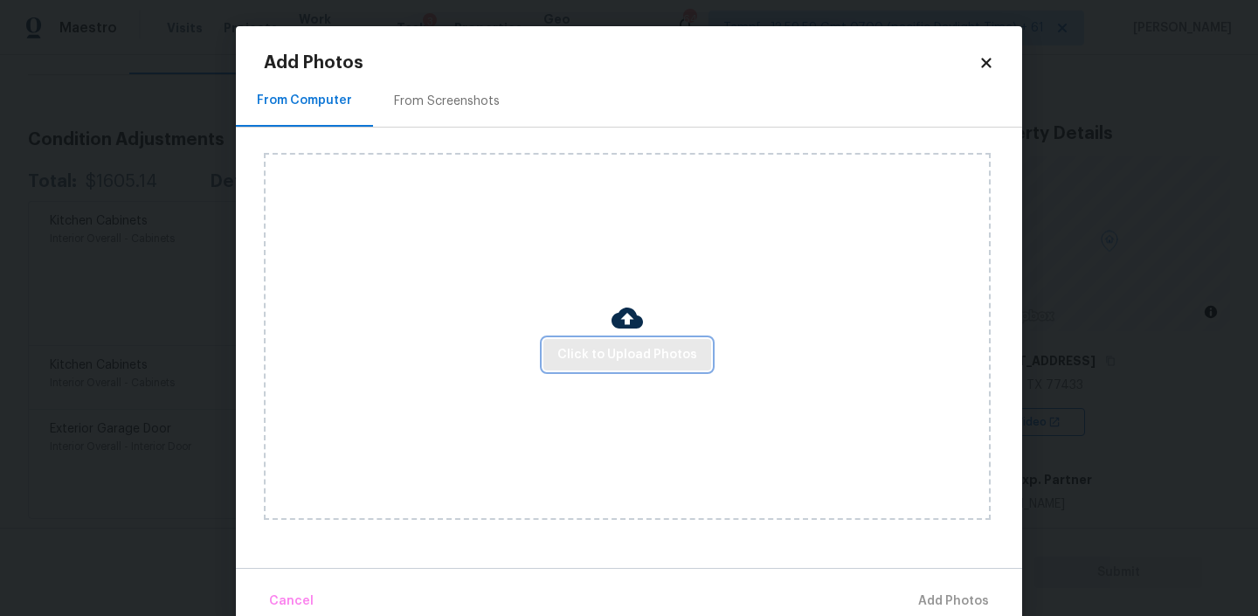
click at [605, 344] on span "Click to Upload Photos" at bounding box center [627, 355] width 140 height 22
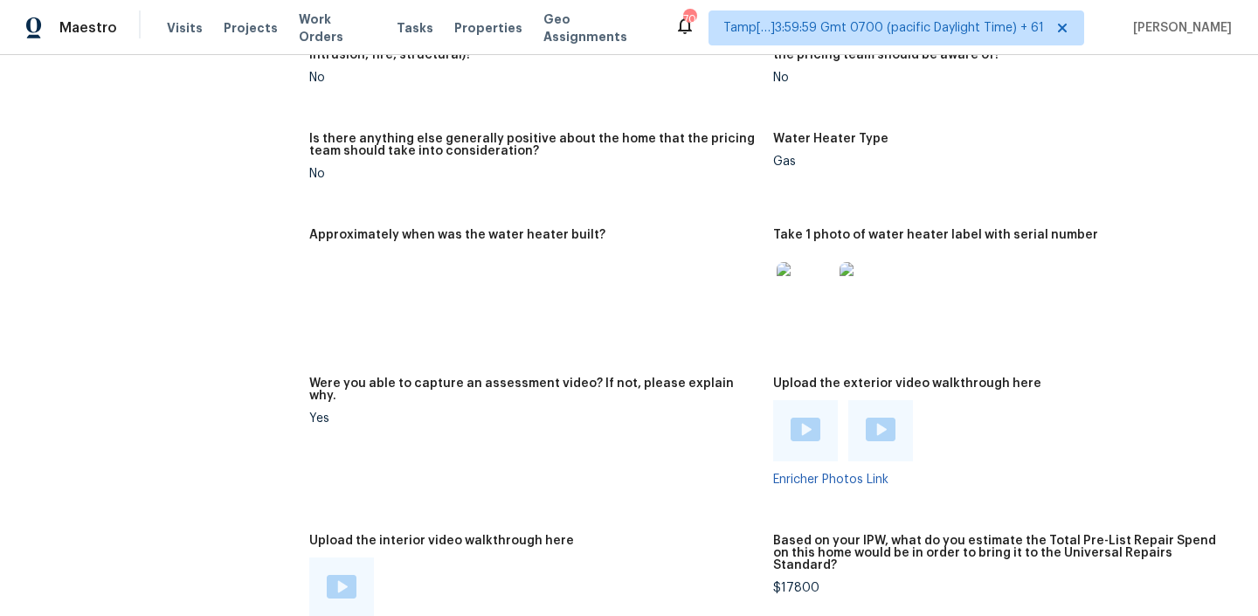
scroll to position [2982, 0]
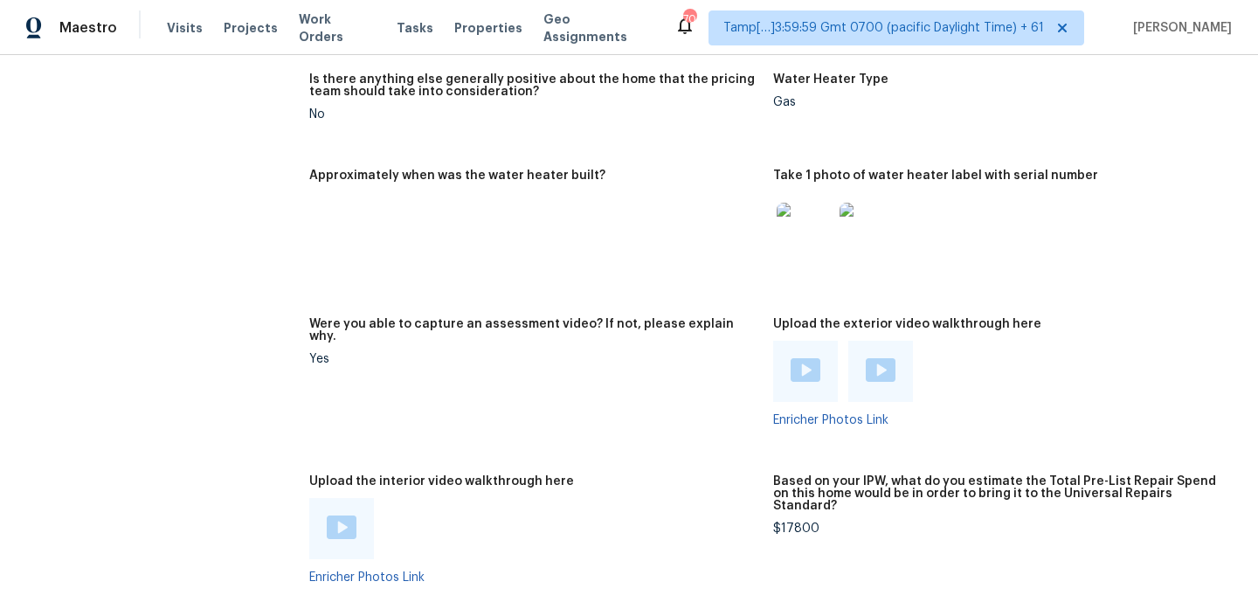
click at [335, 515] on img at bounding box center [342, 527] width 30 height 24
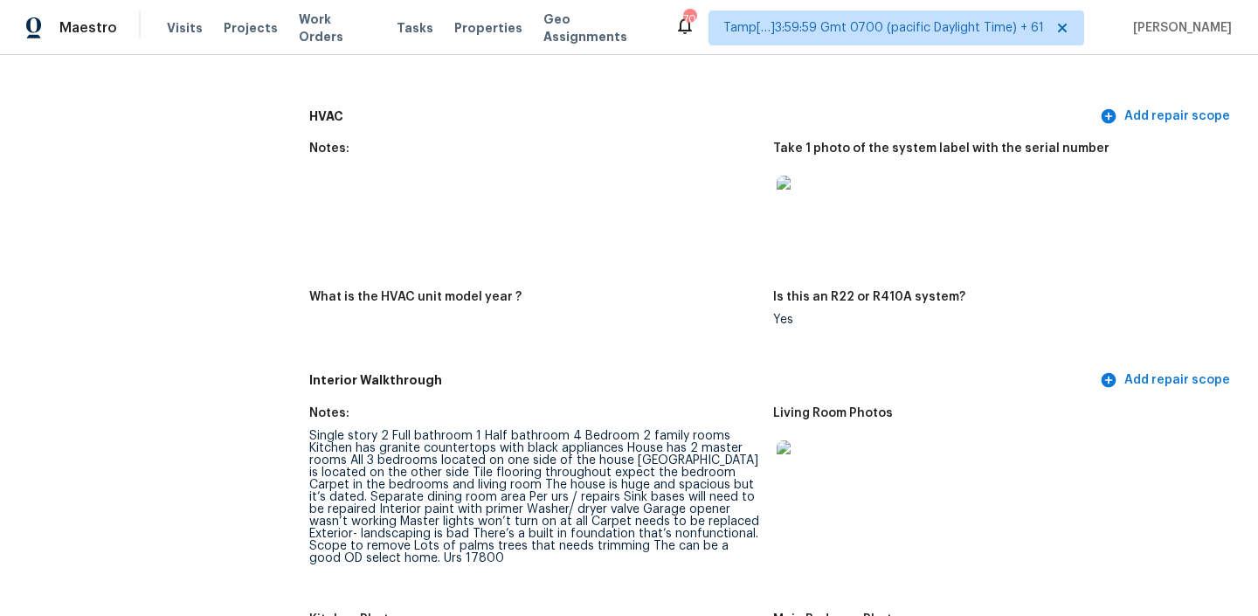
scroll to position [1650, 0]
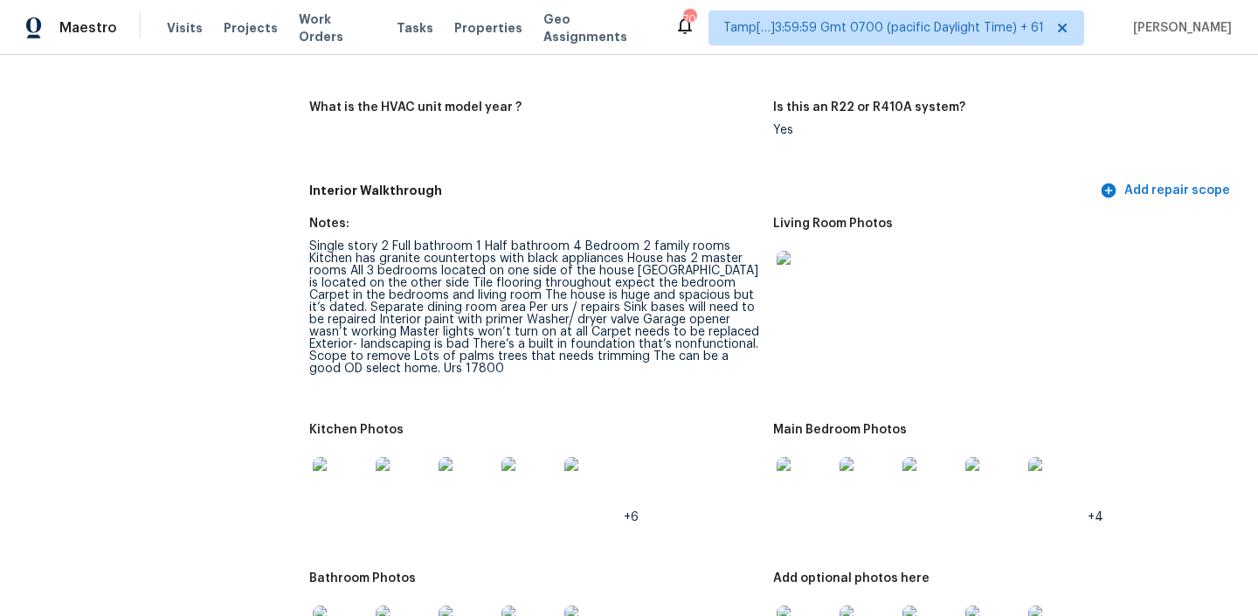
click at [349, 469] on img at bounding box center [341, 485] width 56 height 56
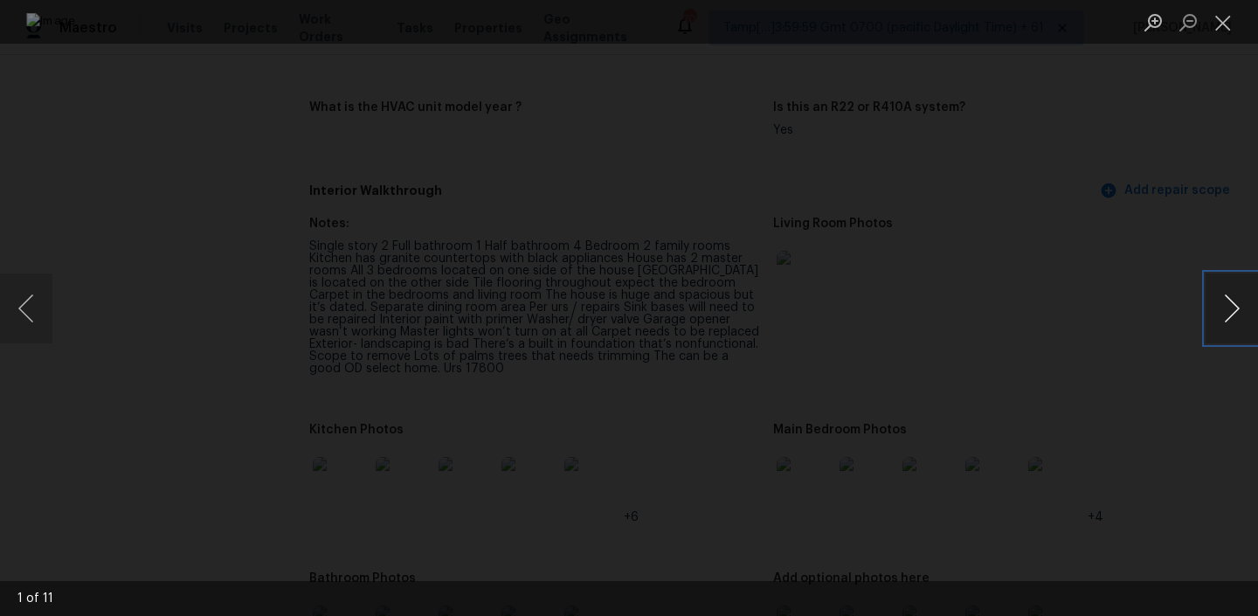
click at [1227, 307] on button "Next image" at bounding box center [1231, 308] width 52 height 70
click at [1226, 306] on button "Next image" at bounding box center [1231, 308] width 52 height 70
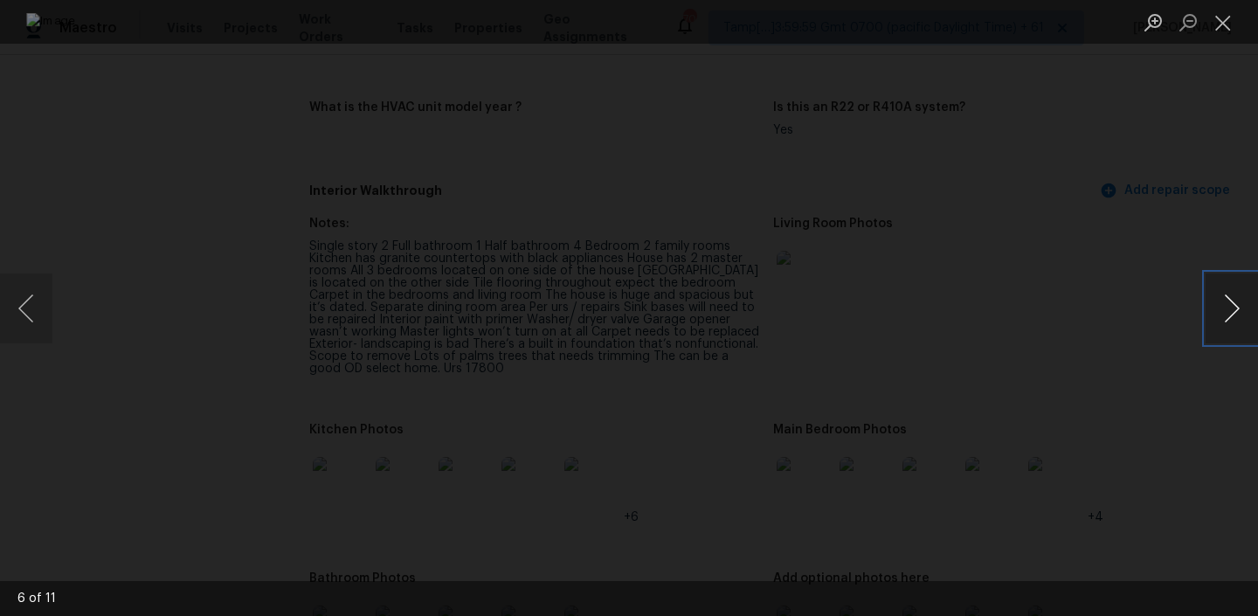
click at [1226, 306] on button "Next image" at bounding box center [1231, 308] width 52 height 70
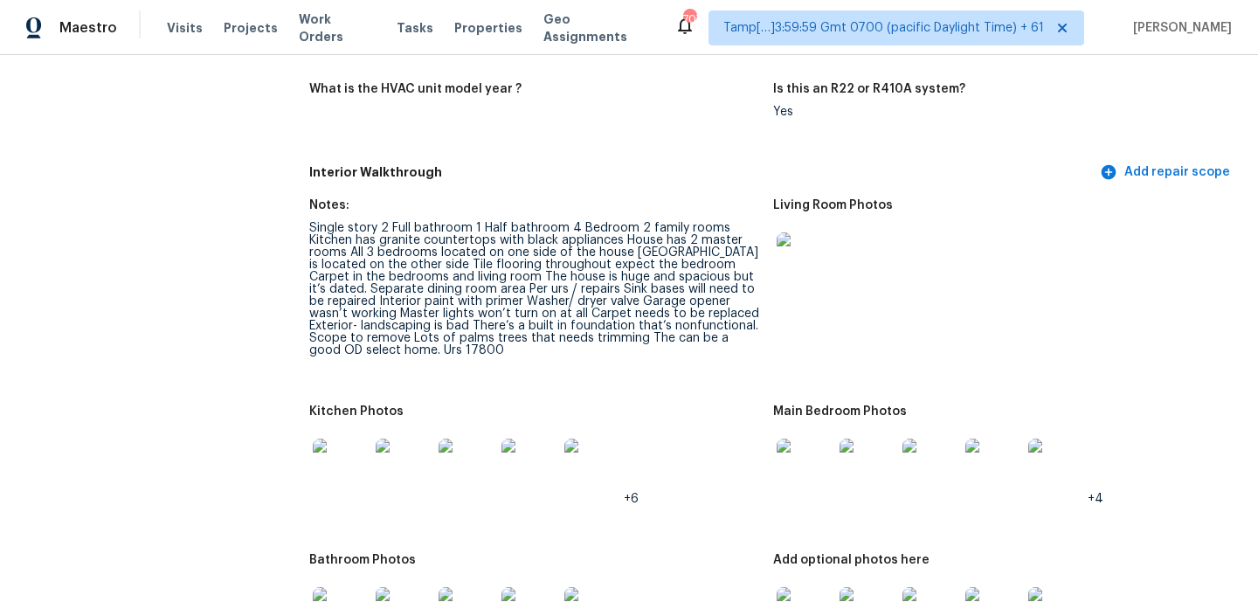
scroll to position [1721, 0]
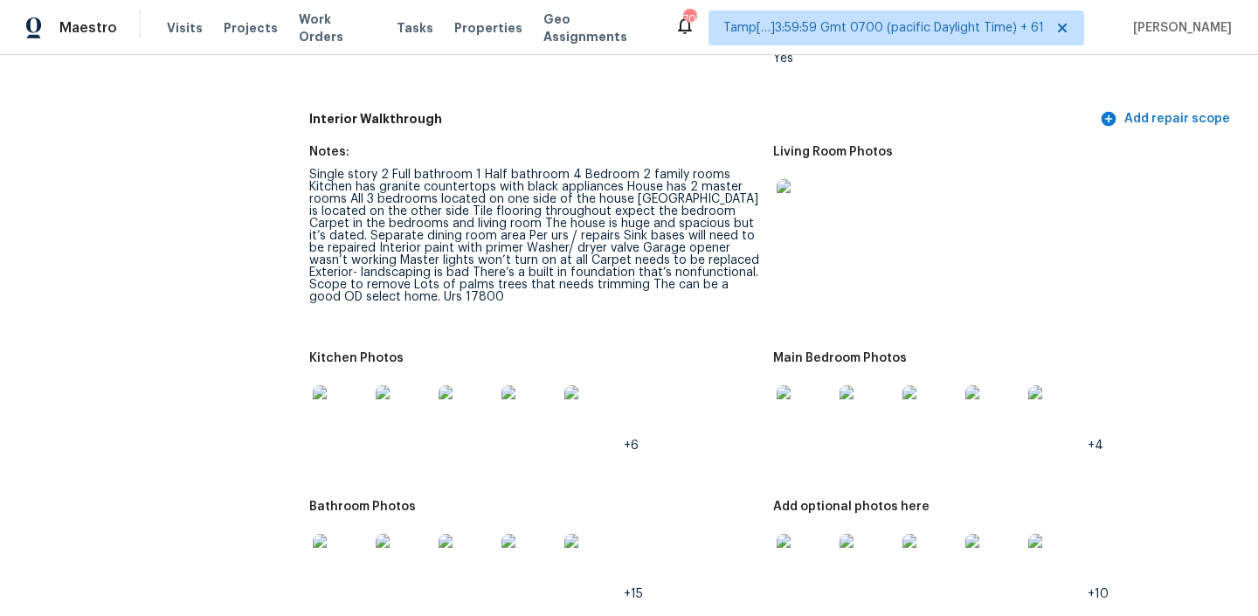
click at [415, 400] on img at bounding box center [404, 413] width 56 height 56
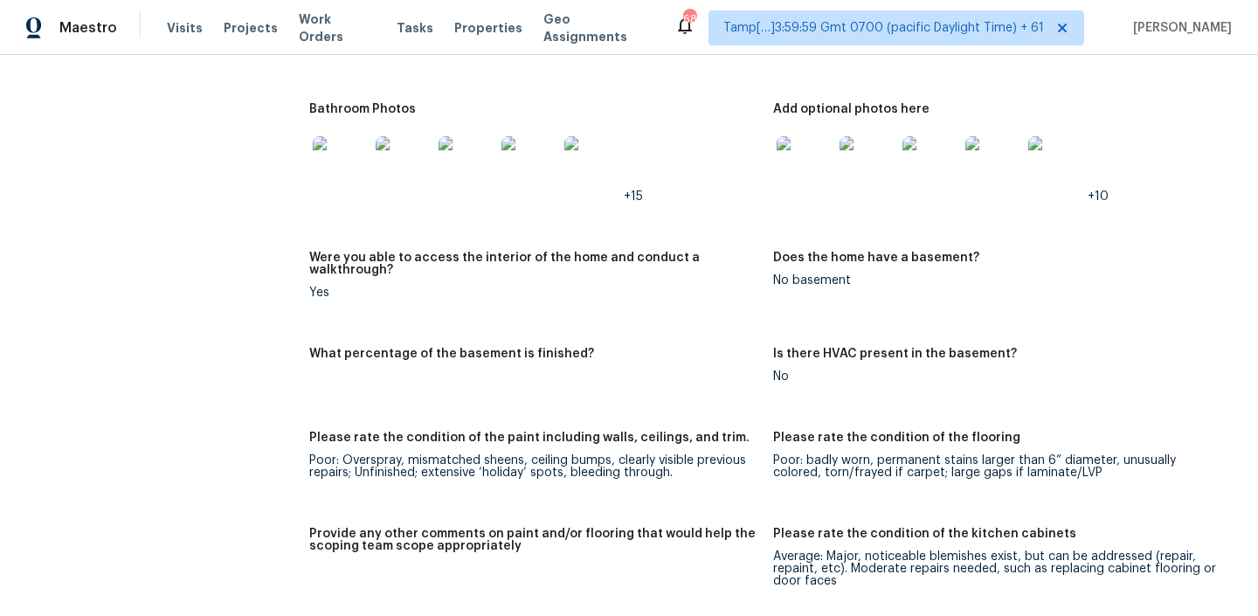
scroll to position [2280, 0]
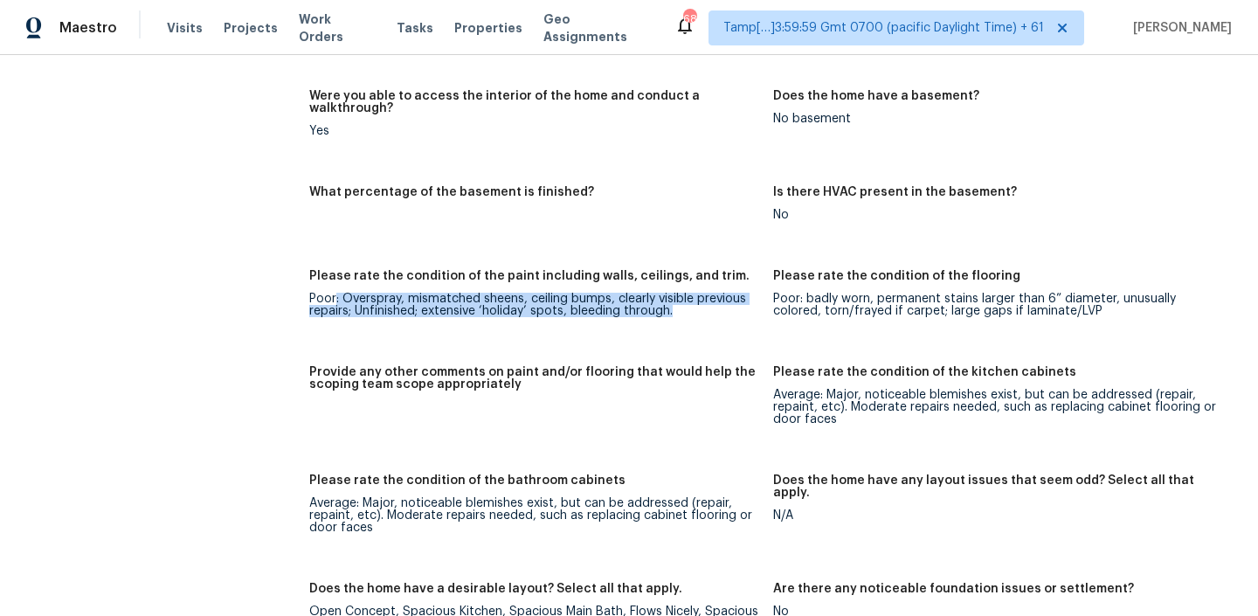
drag, startPoint x: 336, startPoint y: 273, endPoint x: 708, endPoint y: 303, distance: 373.3
click at [708, 303] on figure "Please rate the condition of the paint including walls, ceilings, and trim. Poo…" at bounding box center [541, 307] width 464 height 75
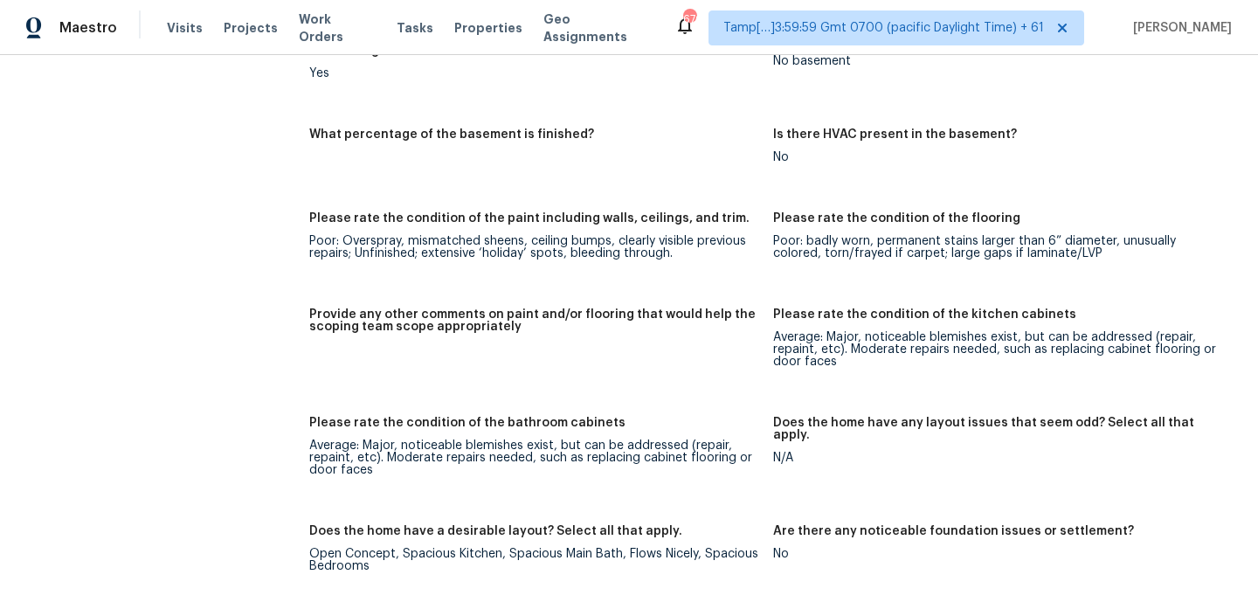
scroll to position [2326, 0]
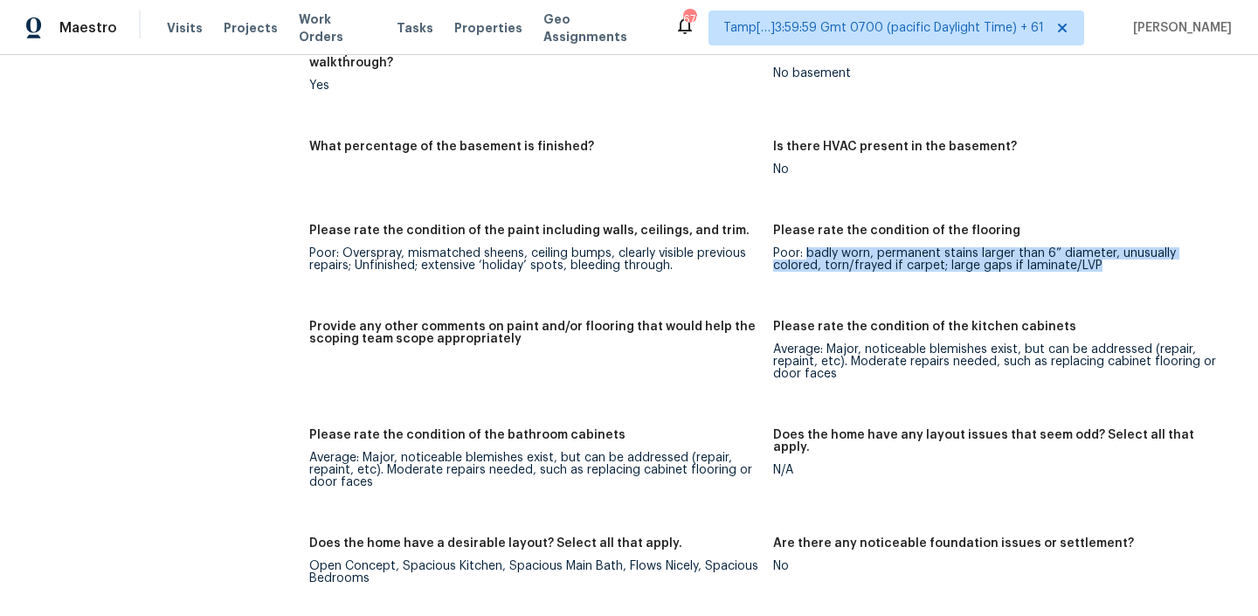
drag, startPoint x: 807, startPoint y: 229, endPoint x: 1076, endPoint y: 243, distance: 269.4
click at [1076, 247] on div "Poor: badly worn, permanent stains larger than 6” diameter, unusually colored, …" at bounding box center [998, 259] width 450 height 24
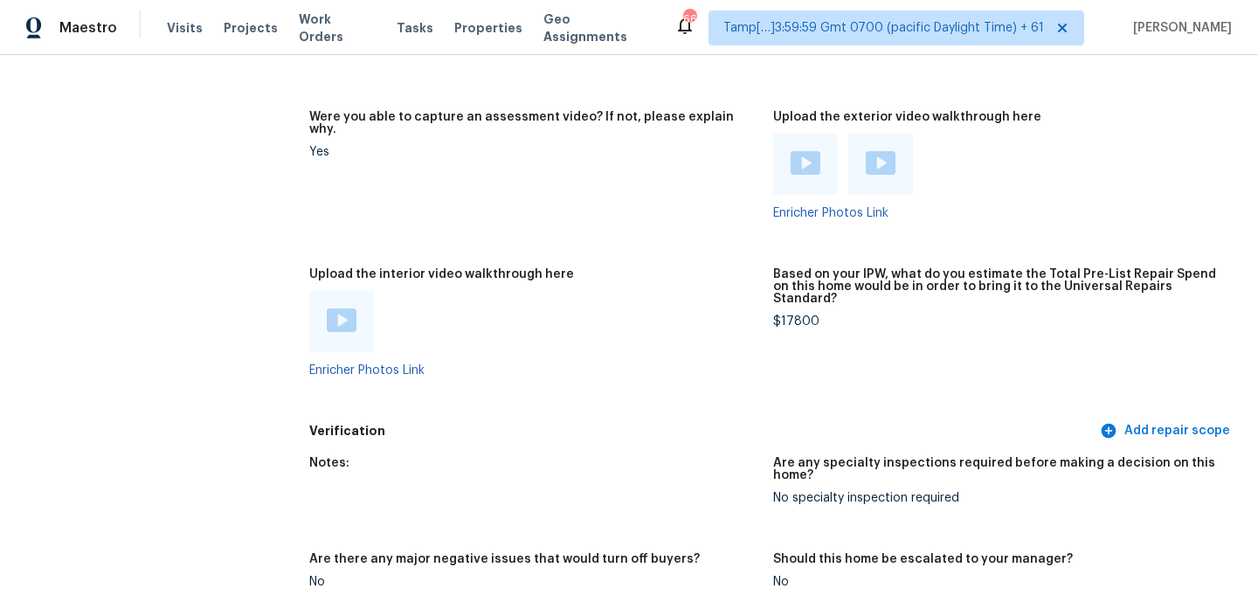
scroll to position [3263, 0]
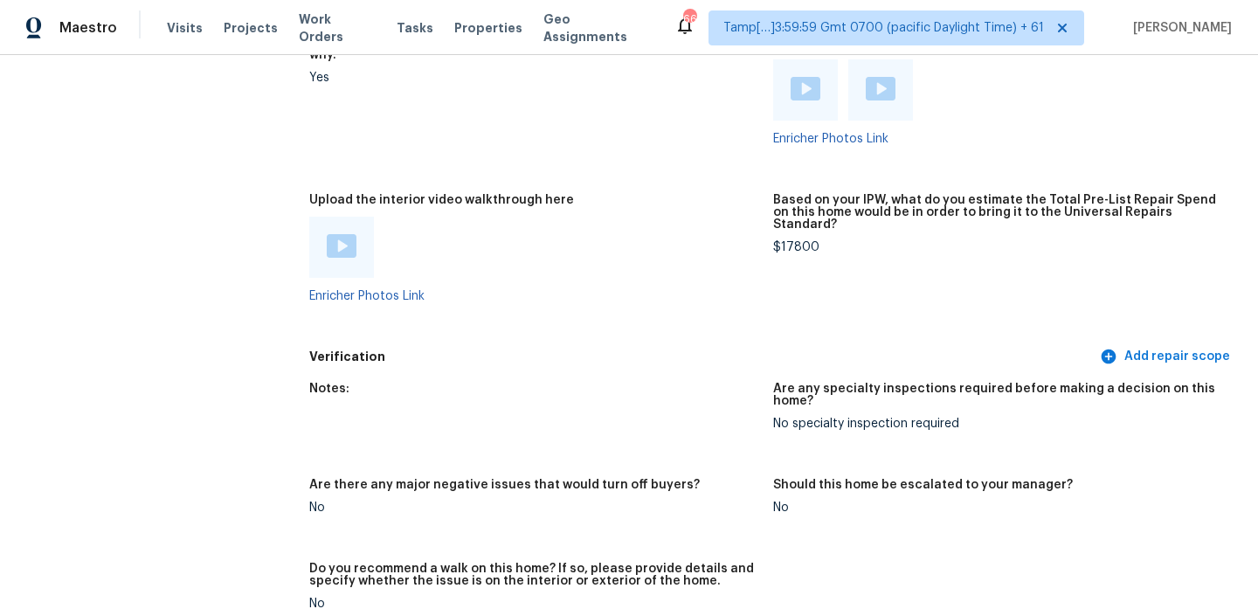
click at [795, 241] on div "$17800" at bounding box center [998, 247] width 450 height 12
copy div "$17800"
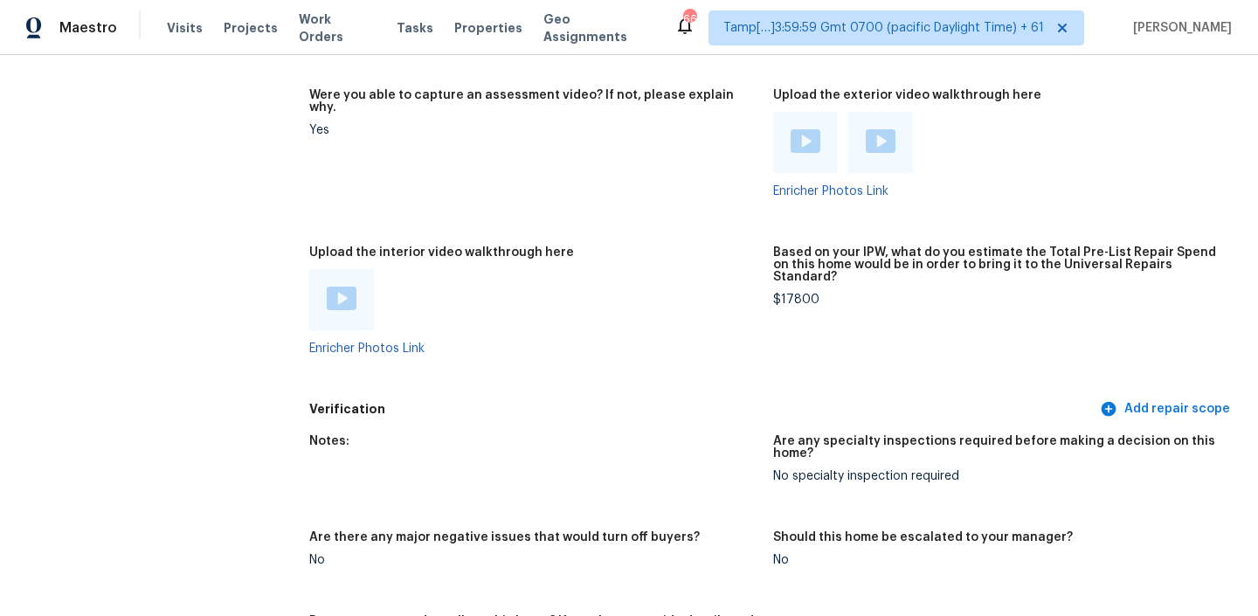
scroll to position [3018, 0]
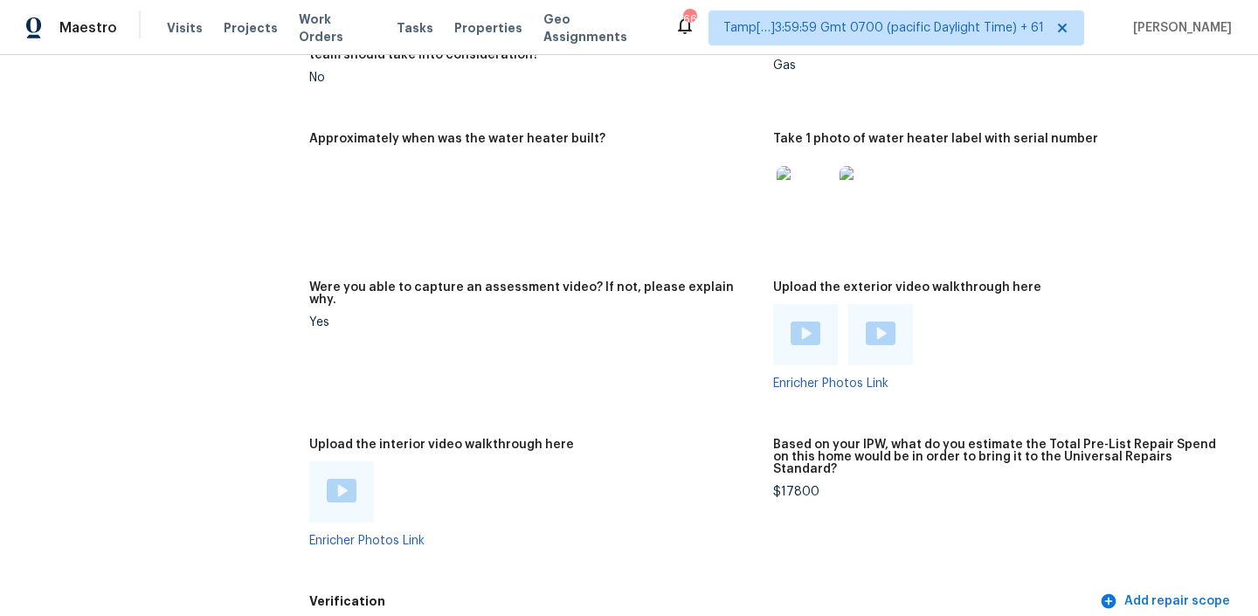
click at [796, 486] on div "$17800" at bounding box center [998, 492] width 450 height 12
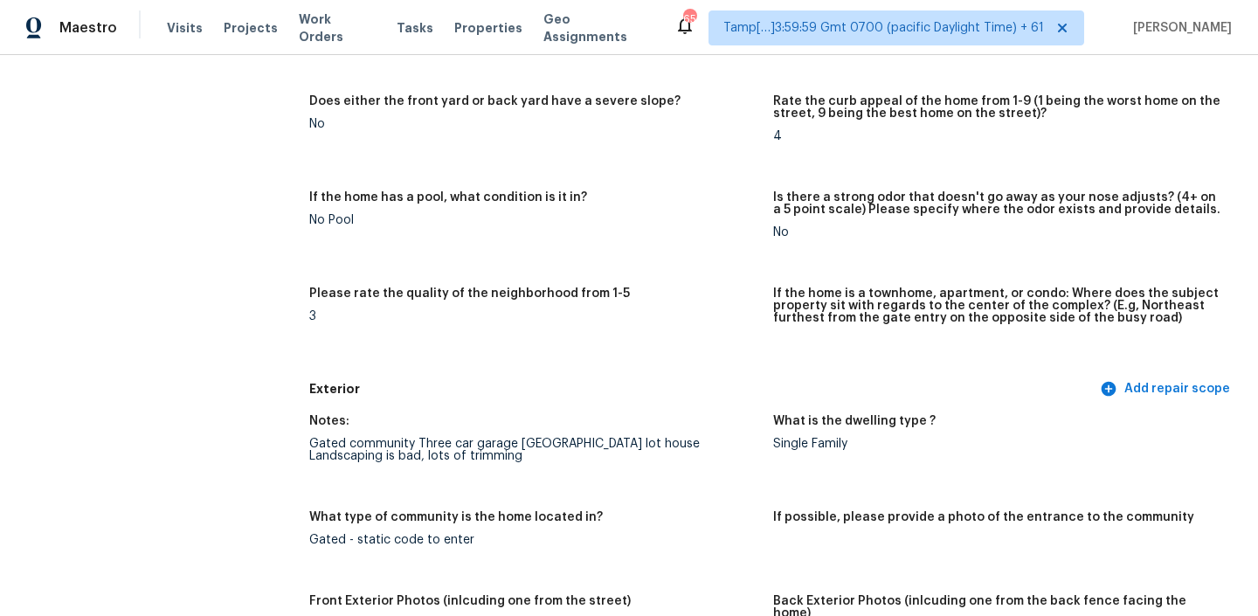
scroll to position [52, 0]
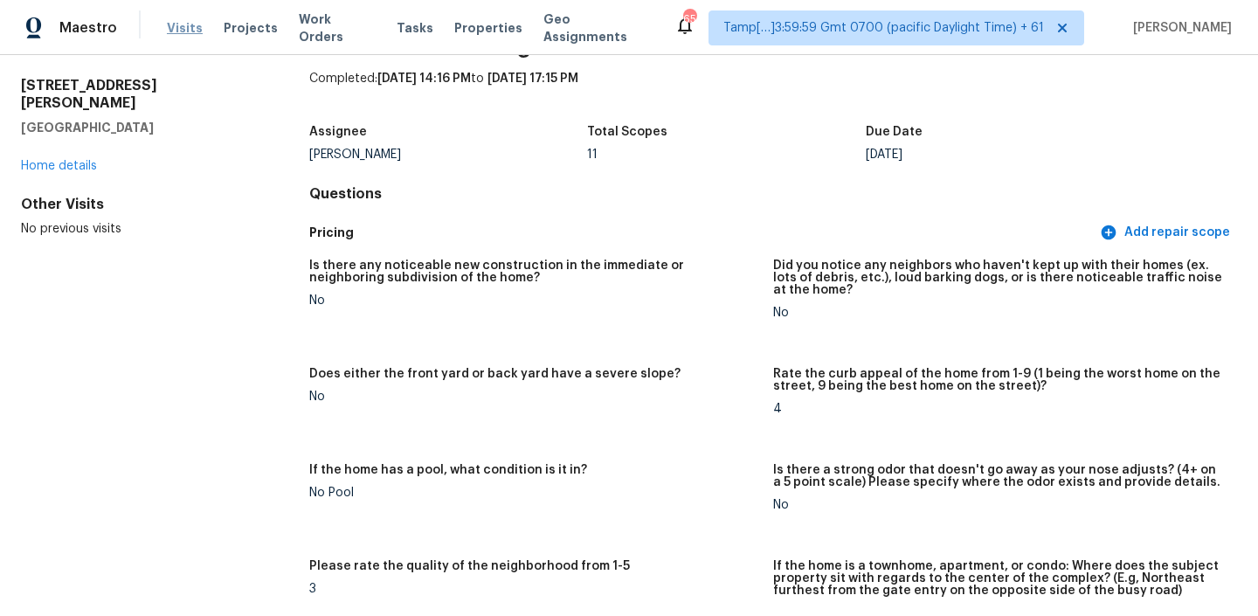
click at [183, 19] on span "Visits" at bounding box center [185, 27] width 36 height 17
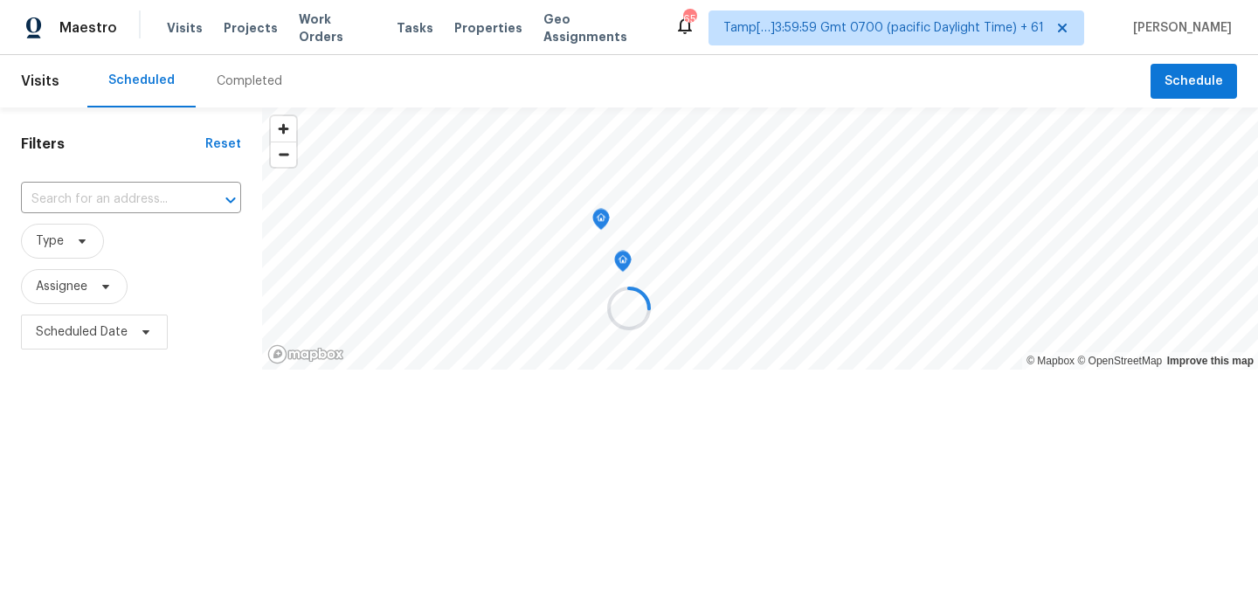
click at [231, 64] on div at bounding box center [629, 308] width 1258 height 616
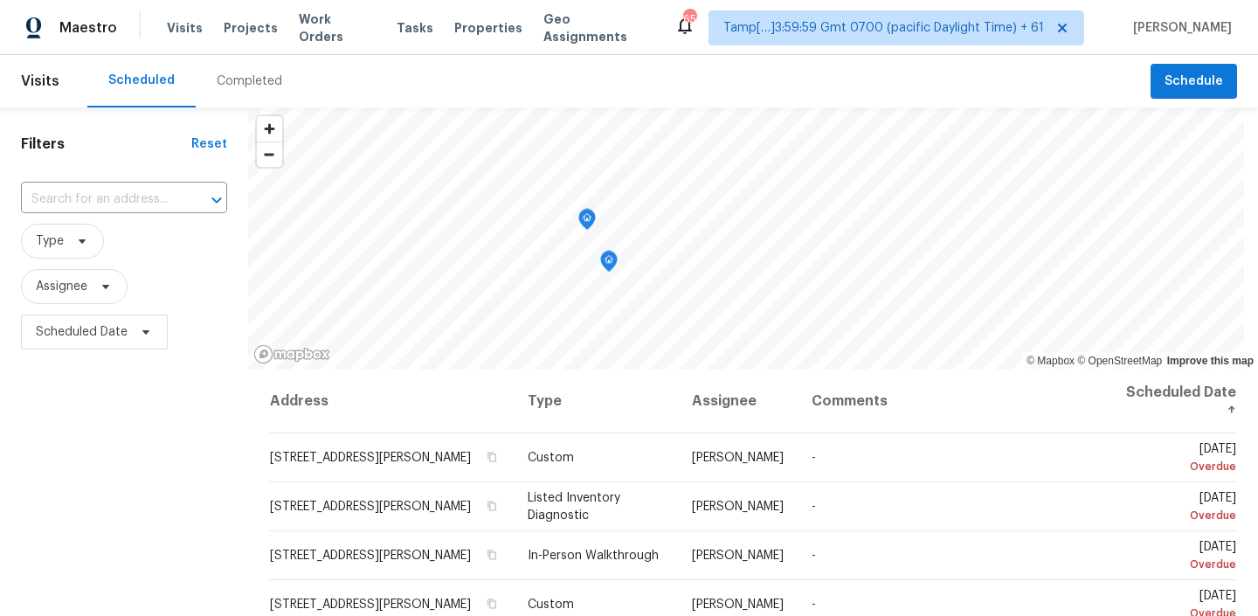
click at [245, 71] on div "Completed" at bounding box center [249, 81] width 107 height 52
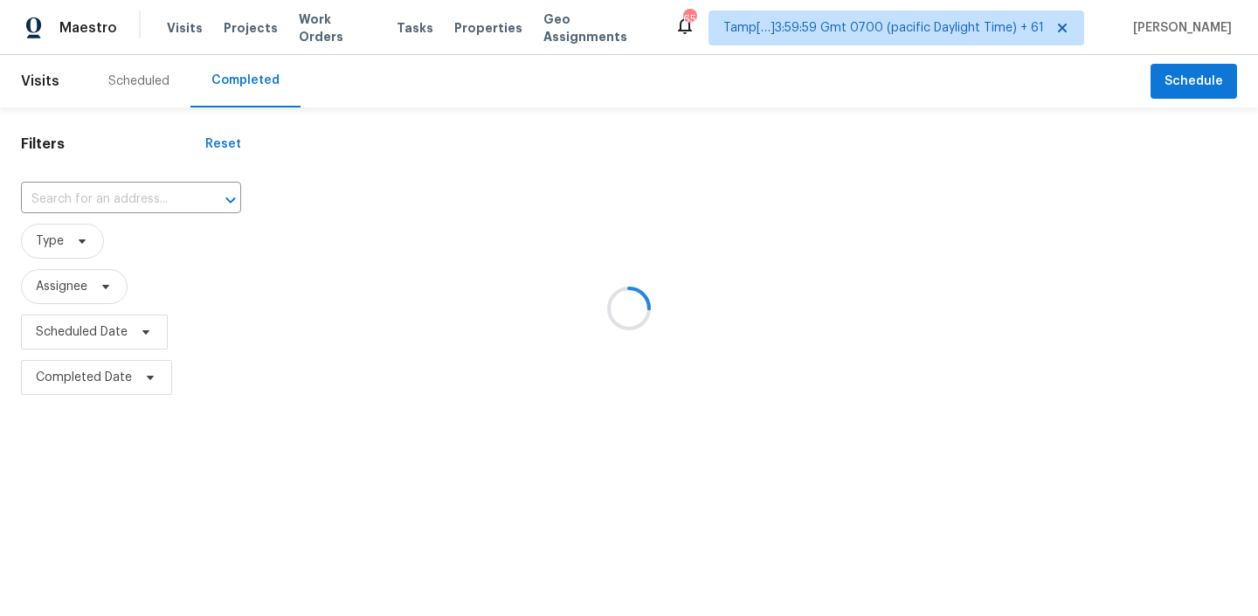
click at [119, 208] on div at bounding box center [629, 308] width 1258 height 616
click at [120, 198] on div at bounding box center [629, 308] width 1258 height 616
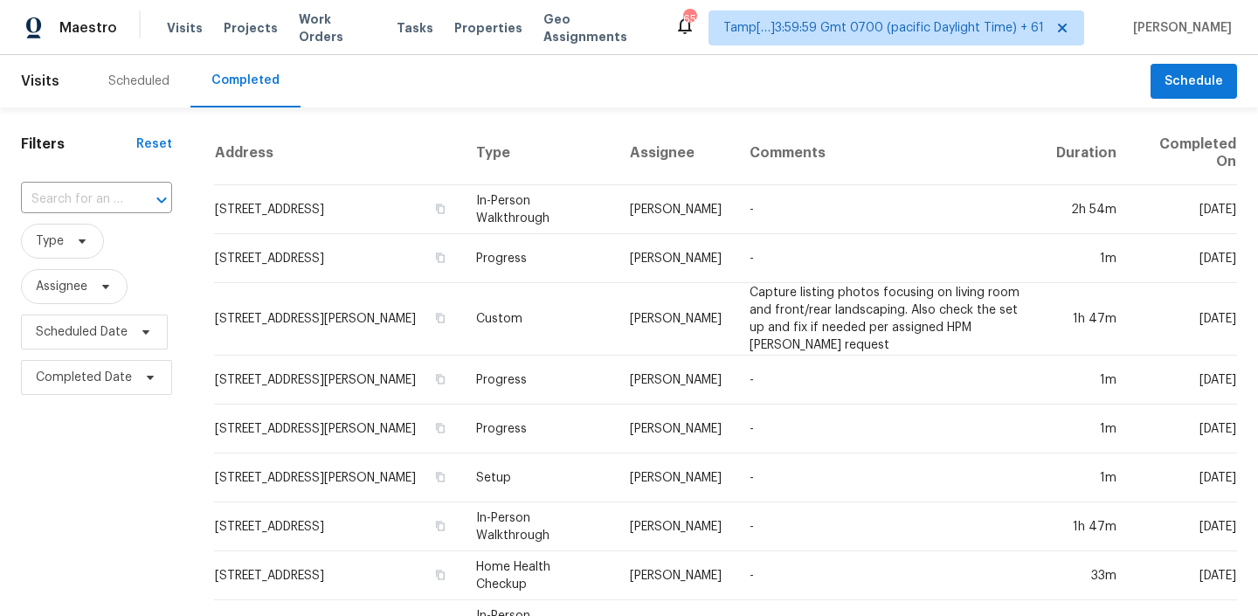
click at [120, 198] on input "text" at bounding box center [72, 199] width 102 height 27
paste input "19726 Morning Glory Terrace Ct, Cypress, TX 77433"
type input "19726 Morning Glory Terrace Ct, Cypress, TX 77433"
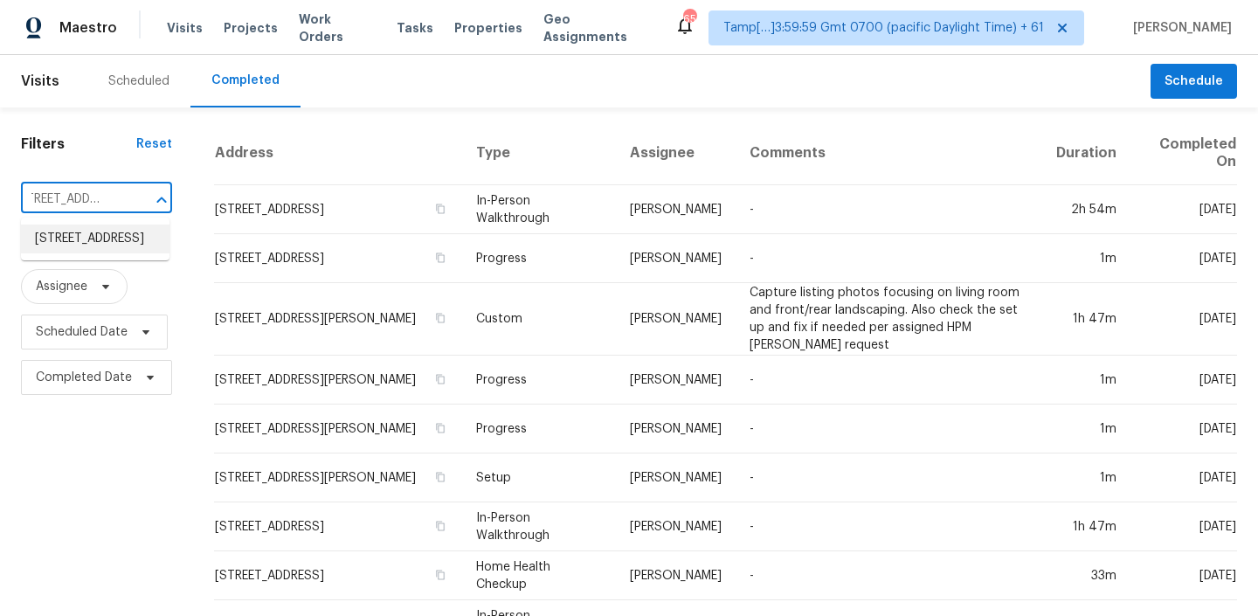
click at [70, 240] on li "19726 Morning Glory Terrace Ct, Cypress, TX 77433" at bounding box center [95, 238] width 148 height 29
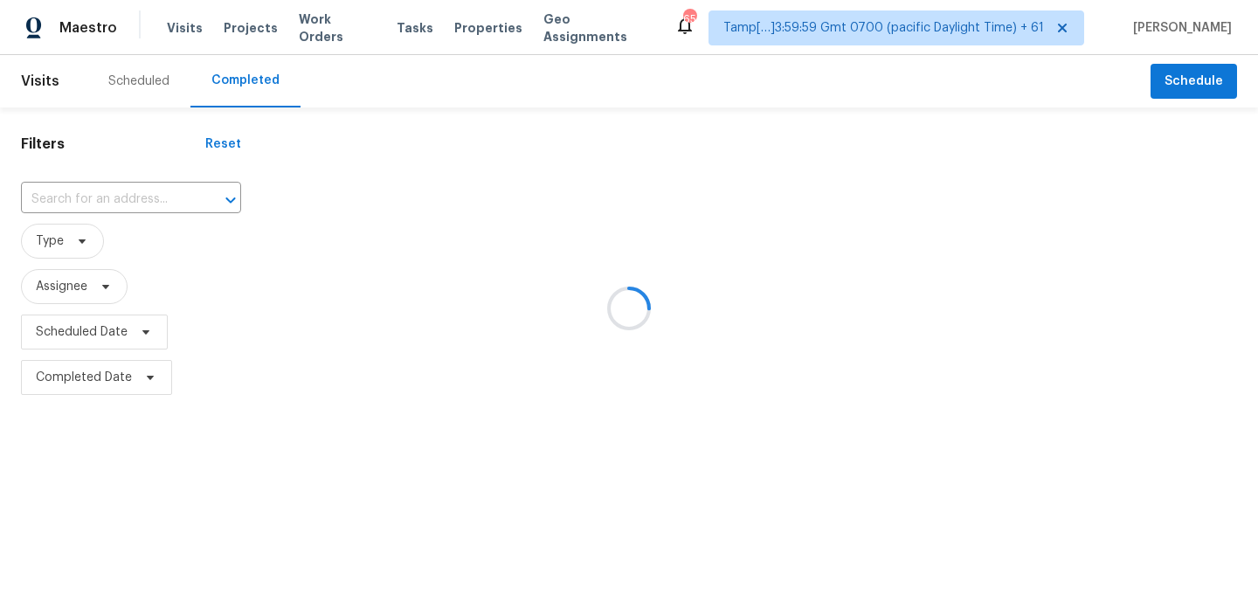
type input "19726 Morning Glory Terrace Ct, Cypress, TX 77433"
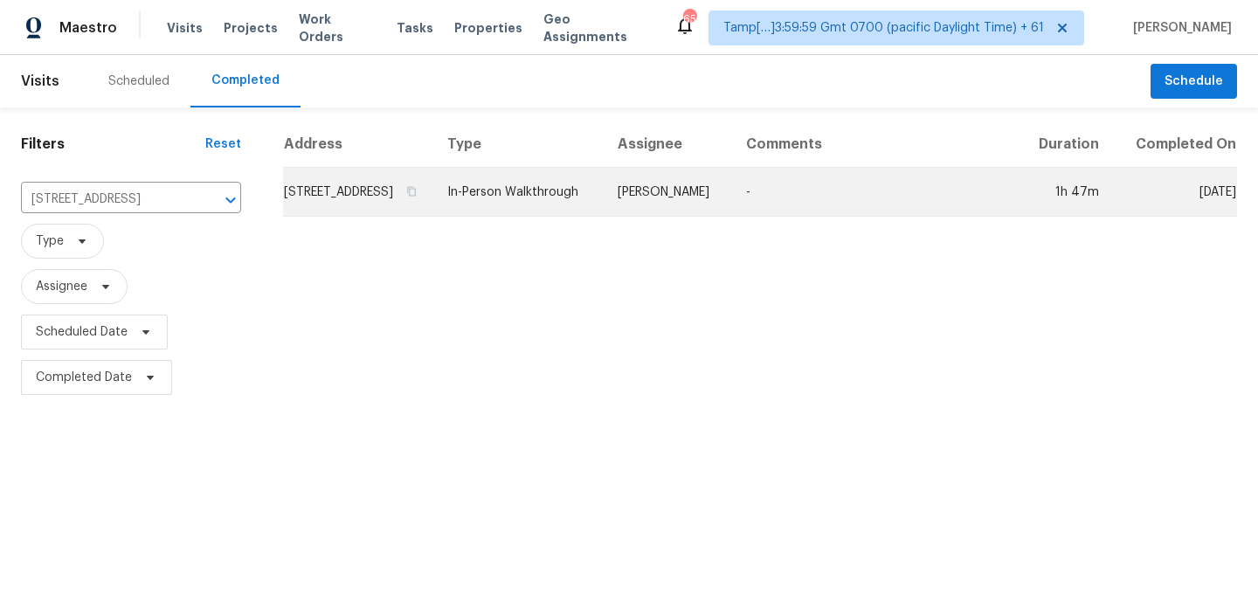
click at [417, 213] on td "19726 Morning Glory Terrace Ct, Cypress, TX 77433" at bounding box center [358, 192] width 150 height 49
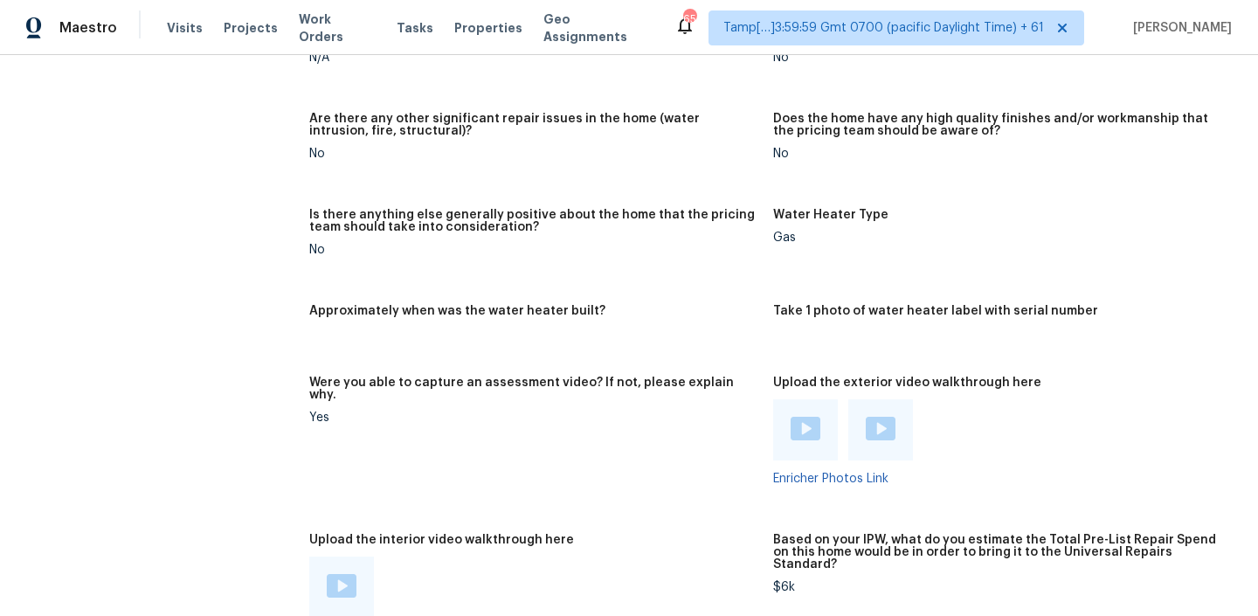
scroll to position [3501, 0]
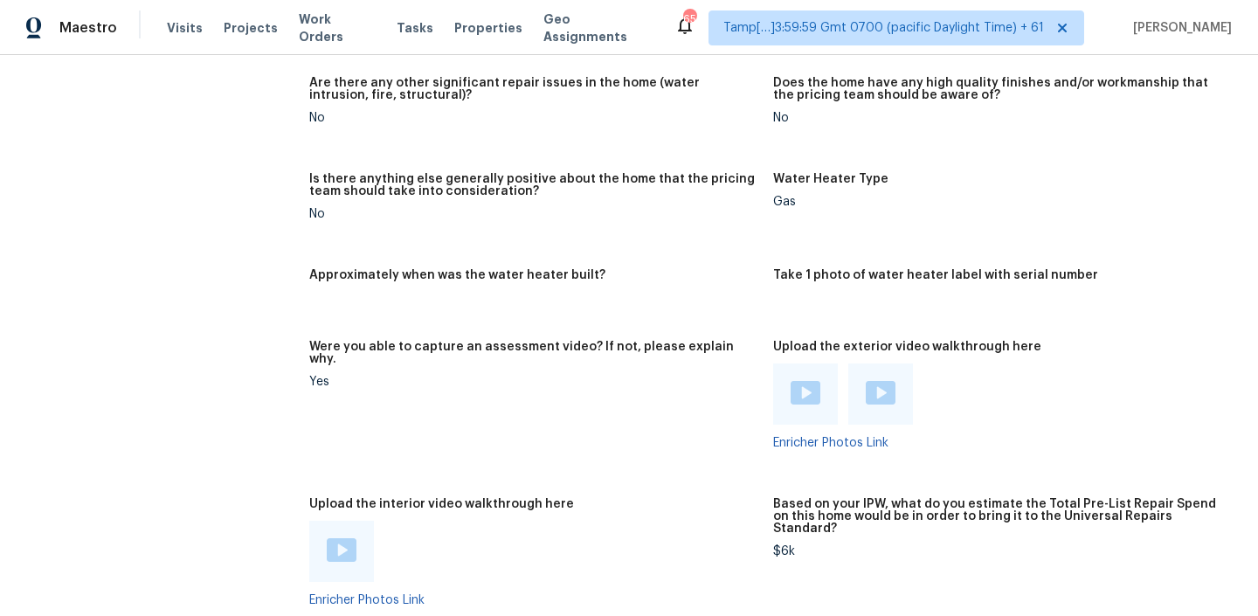
click at [342, 538] on img at bounding box center [342, 550] width 30 height 24
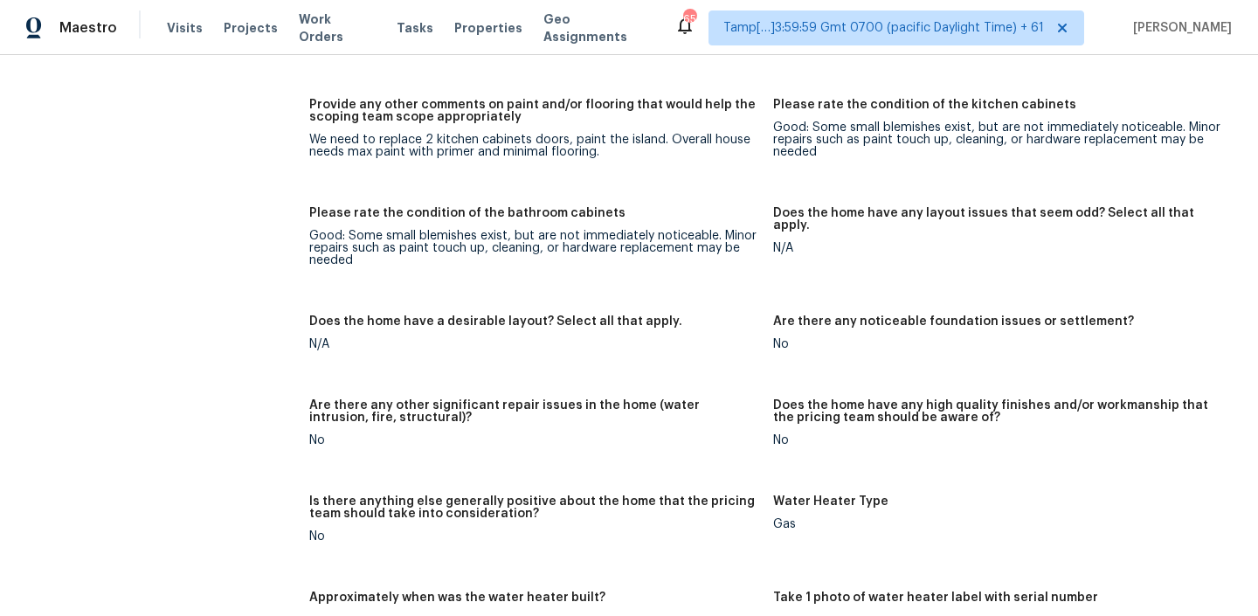
scroll to position [3190, 0]
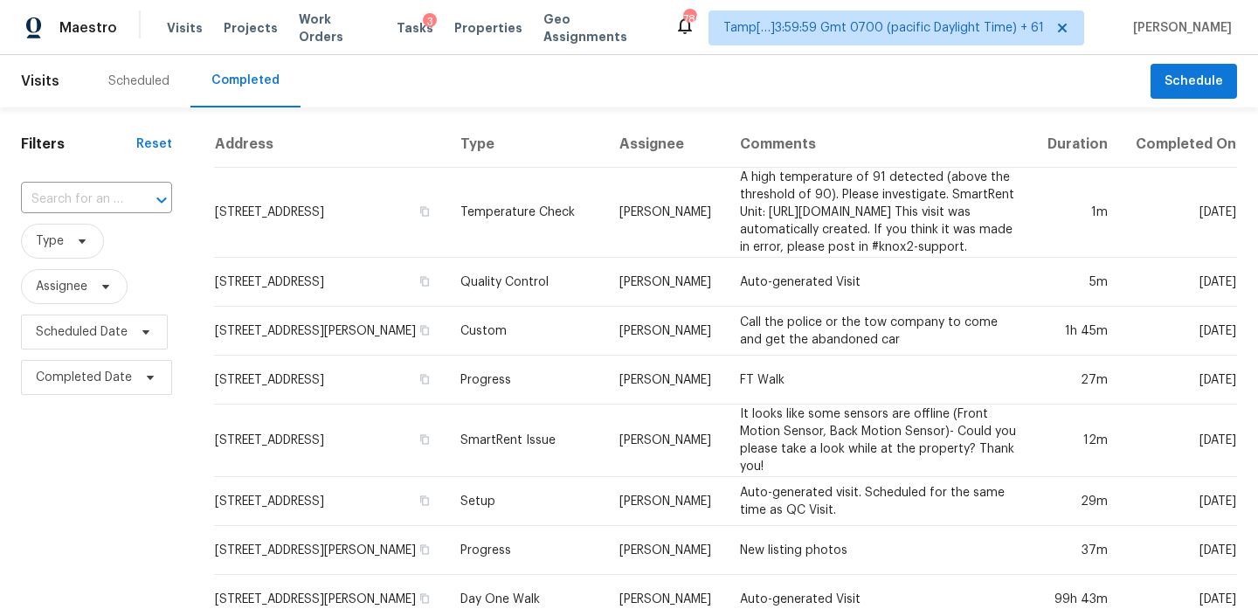
click at [100, 184] on div "​" at bounding box center [96, 200] width 151 height 38
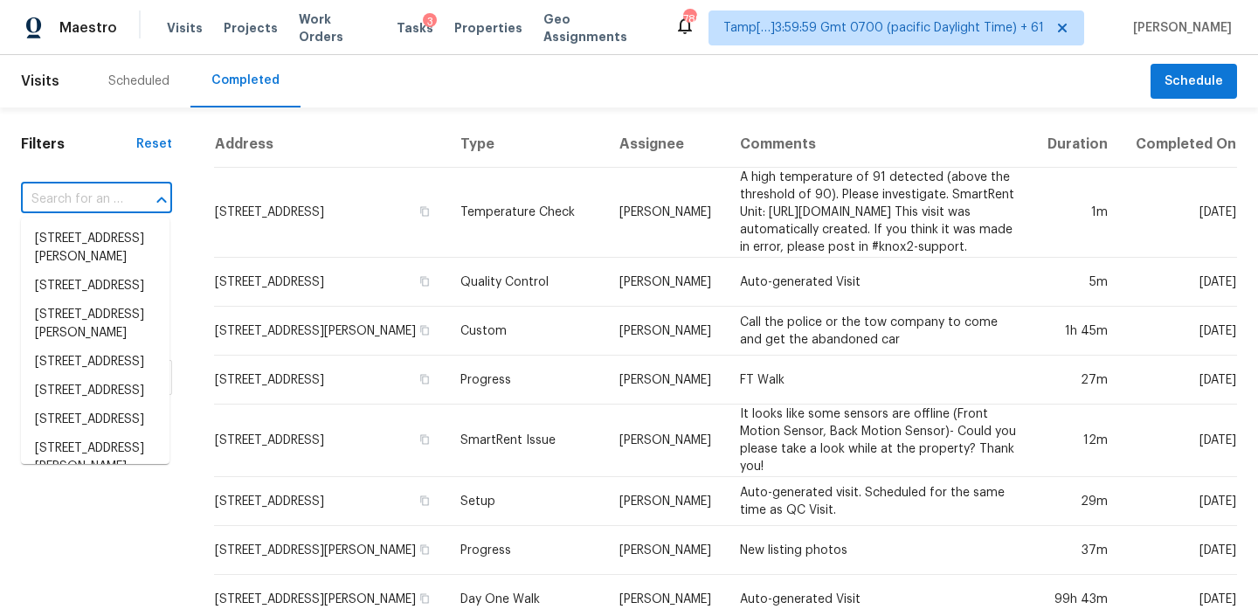
paste input "[STREET_ADDRESS]"
type input "[STREET_ADDRESS]"
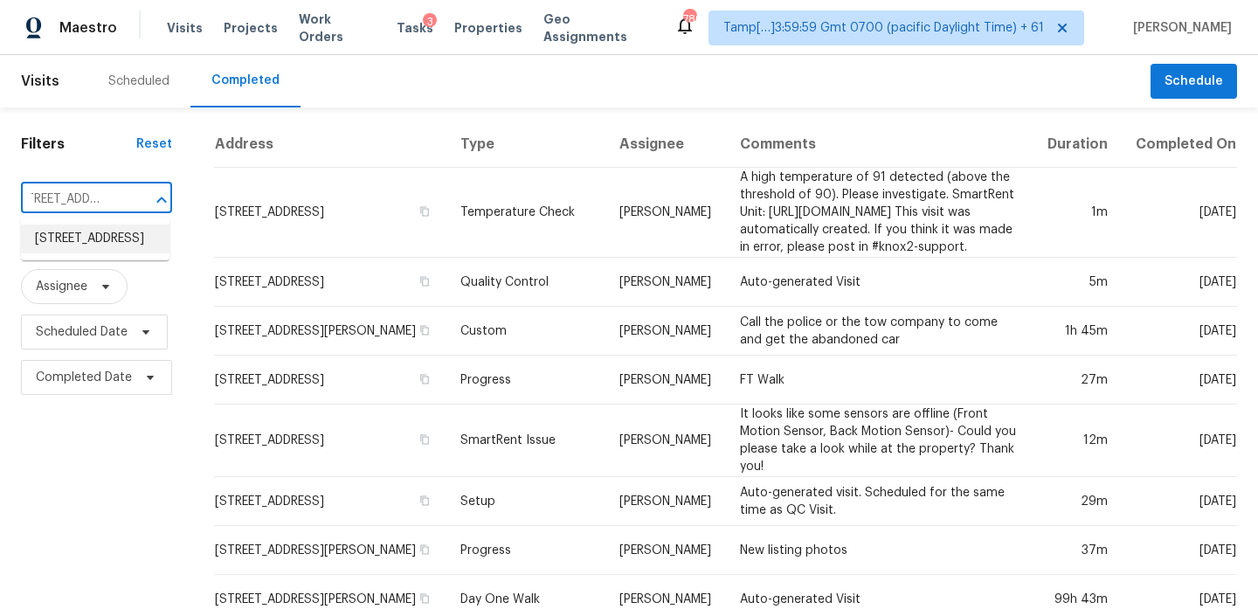
click at [100, 244] on li "[STREET_ADDRESS]" at bounding box center [95, 238] width 148 height 29
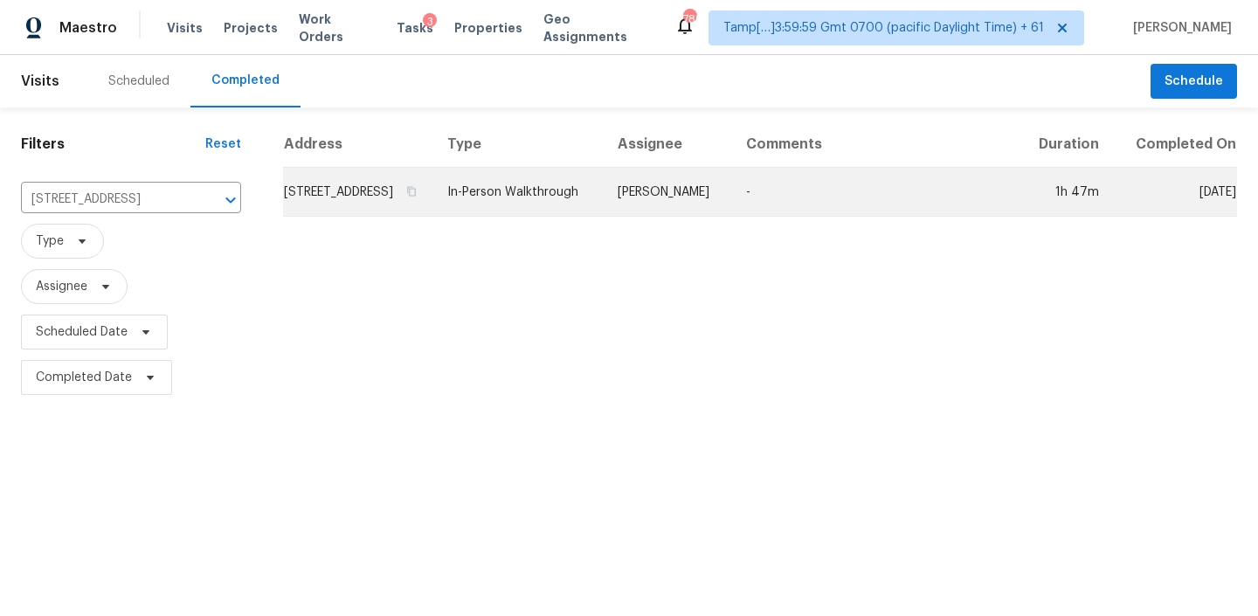
click at [423, 210] on td "[STREET_ADDRESS]" at bounding box center [358, 192] width 150 height 49
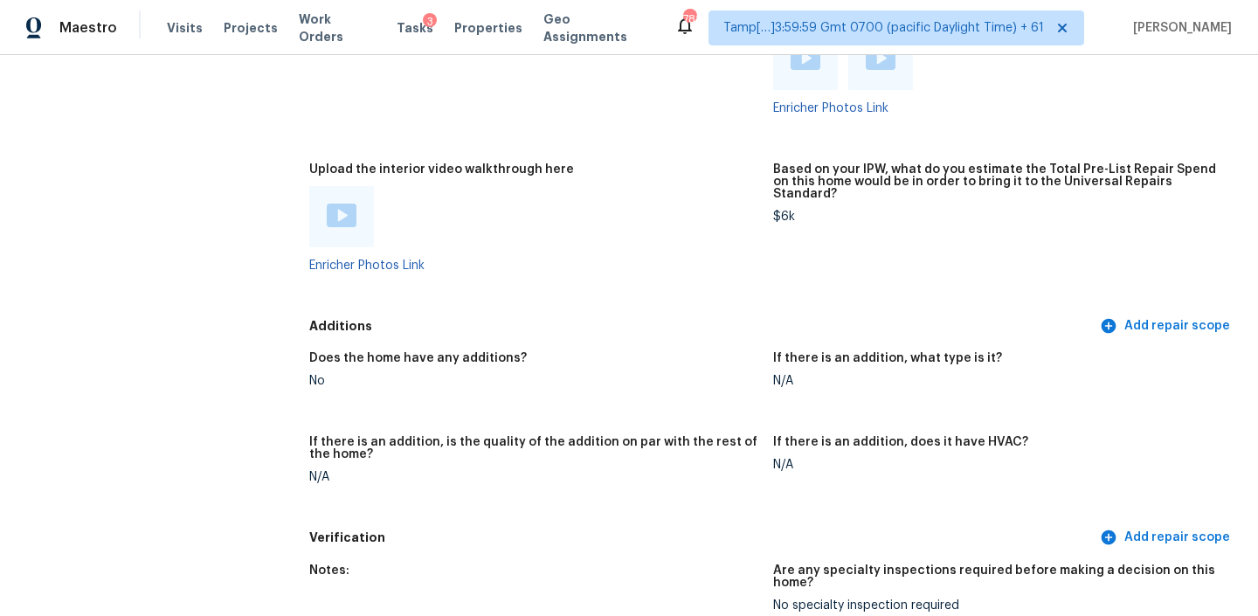
scroll to position [3860, 0]
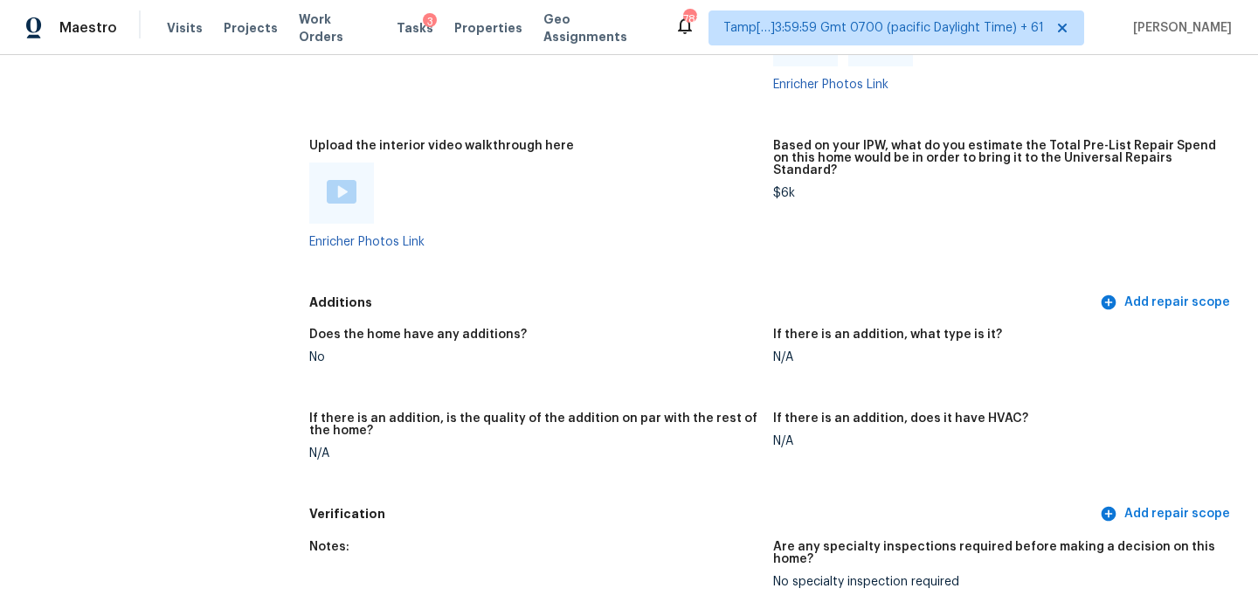
click at [790, 146] on div "Based on your IPW, what do you estimate the Total Pre-List Repair Spend on this…" at bounding box center [998, 163] width 450 height 47
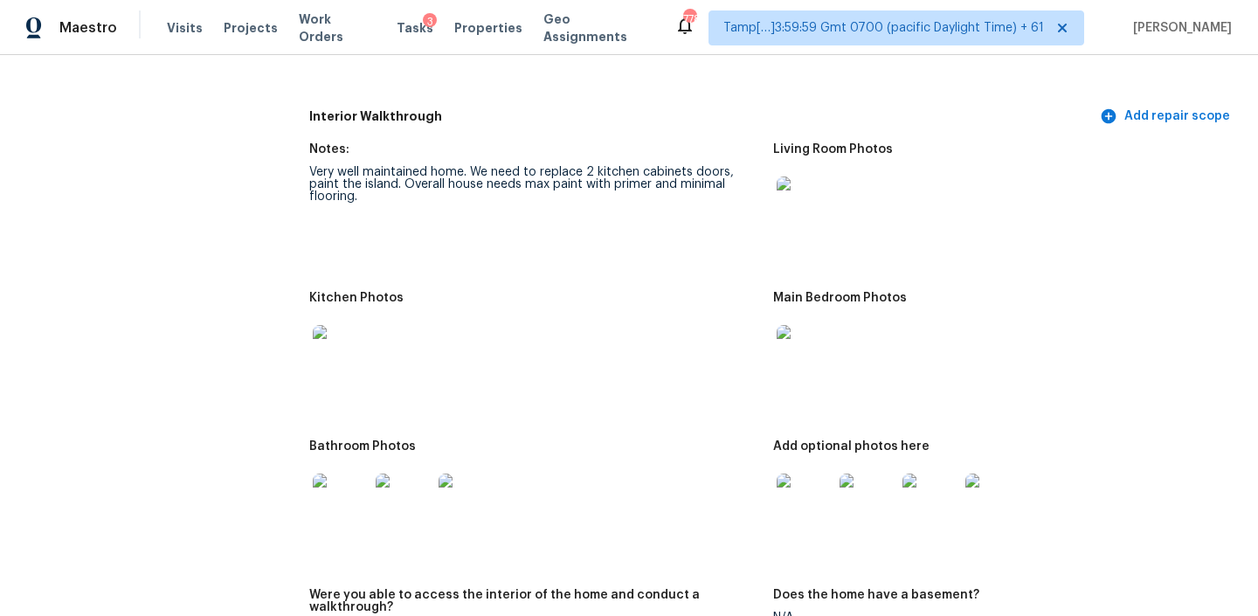
scroll to position [2464, 0]
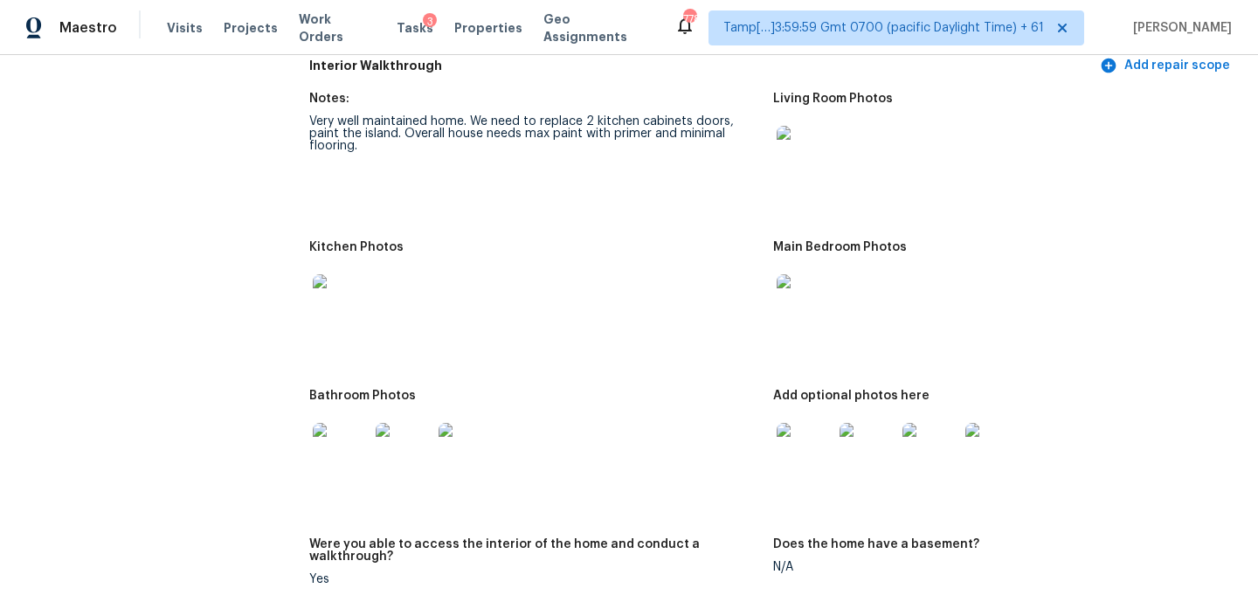
click at [341, 301] on img at bounding box center [341, 302] width 56 height 56
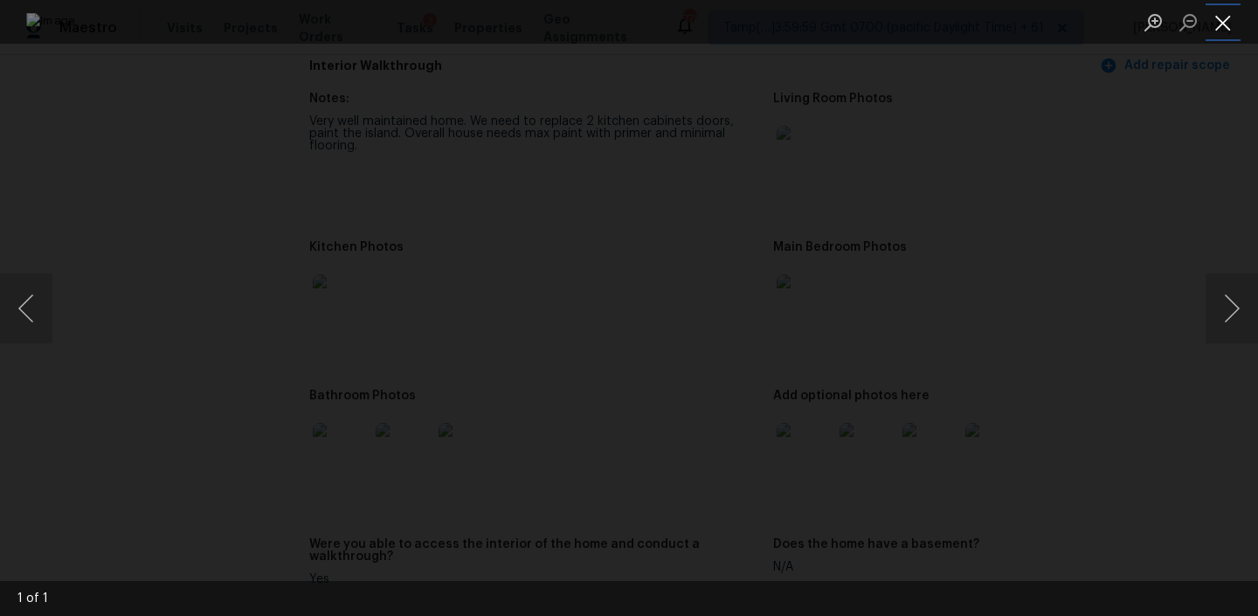
click at [1225, 20] on button "Close lightbox" at bounding box center [1222, 22] width 35 height 31
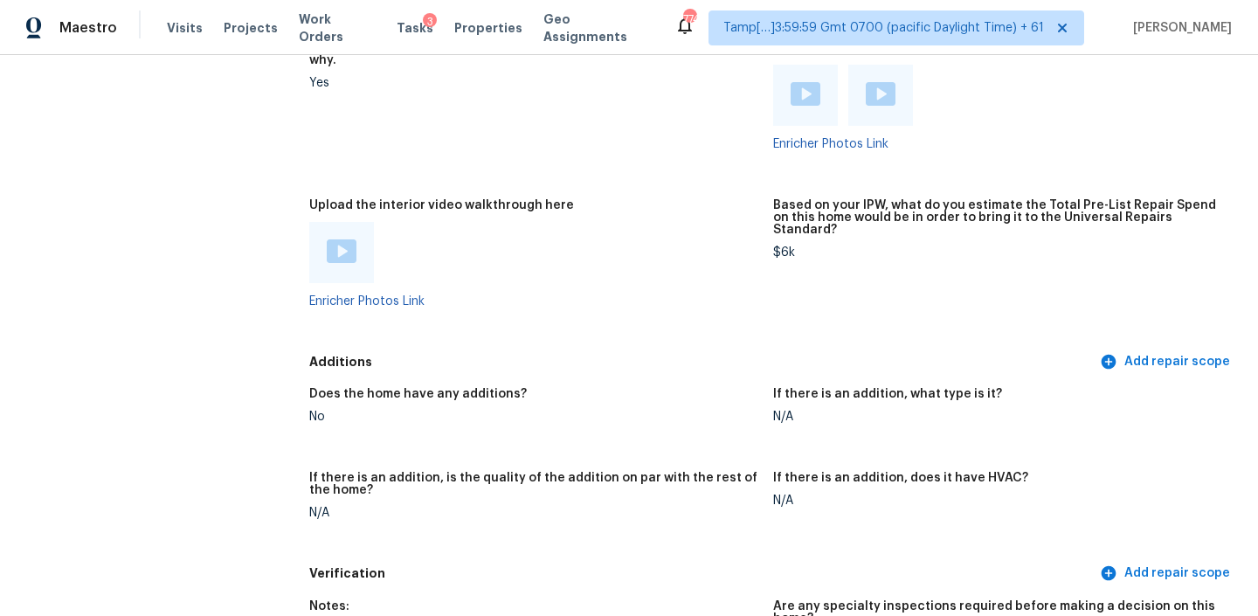
scroll to position [3032, 0]
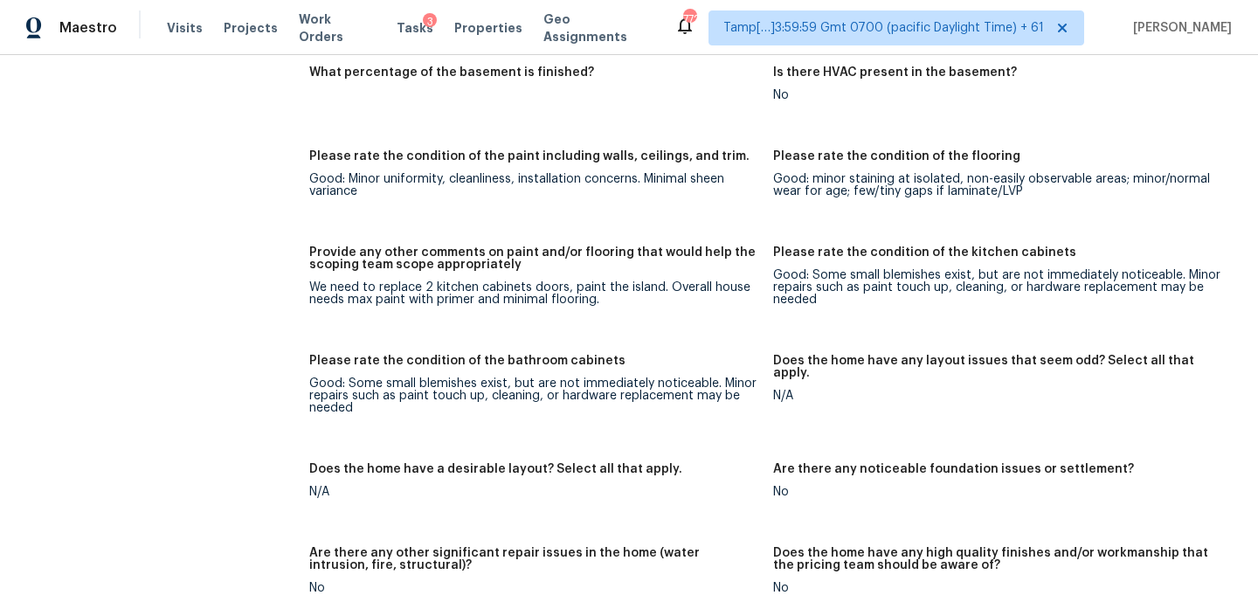
click at [198, 38] on div "Visits Projects Work Orders Tasks 3 Properties Geo Assignments" at bounding box center [420, 27] width 507 height 35
click at [189, 29] on span "Visits" at bounding box center [185, 27] width 36 height 17
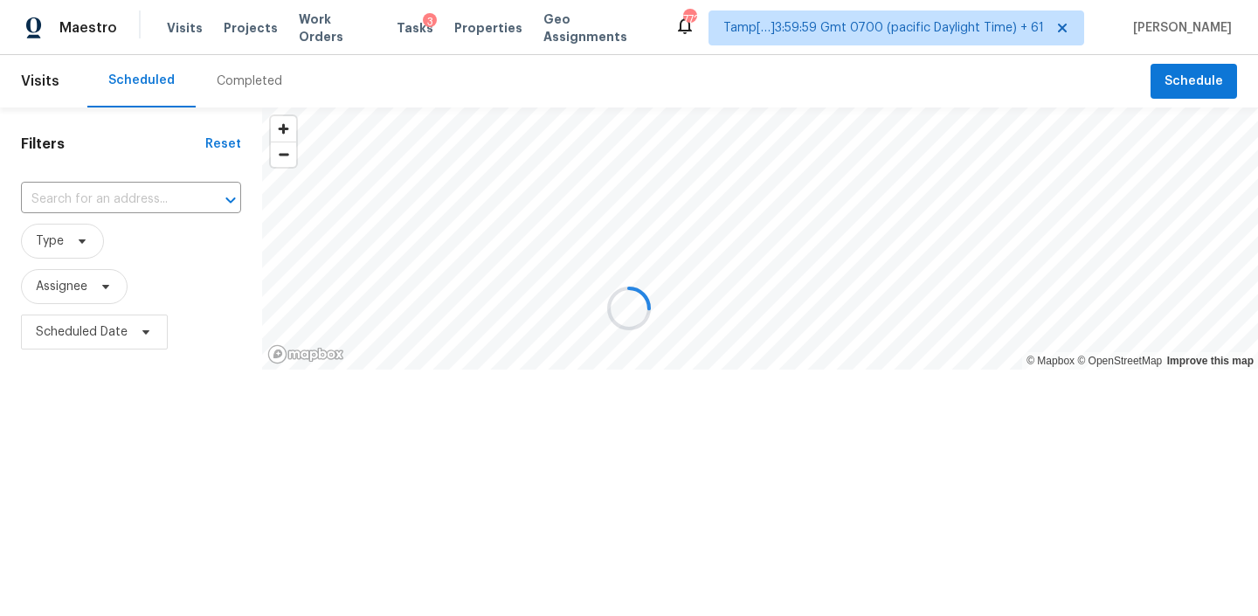
click at [254, 86] on div "Completed" at bounding box center [250, 80] width 66 height 17
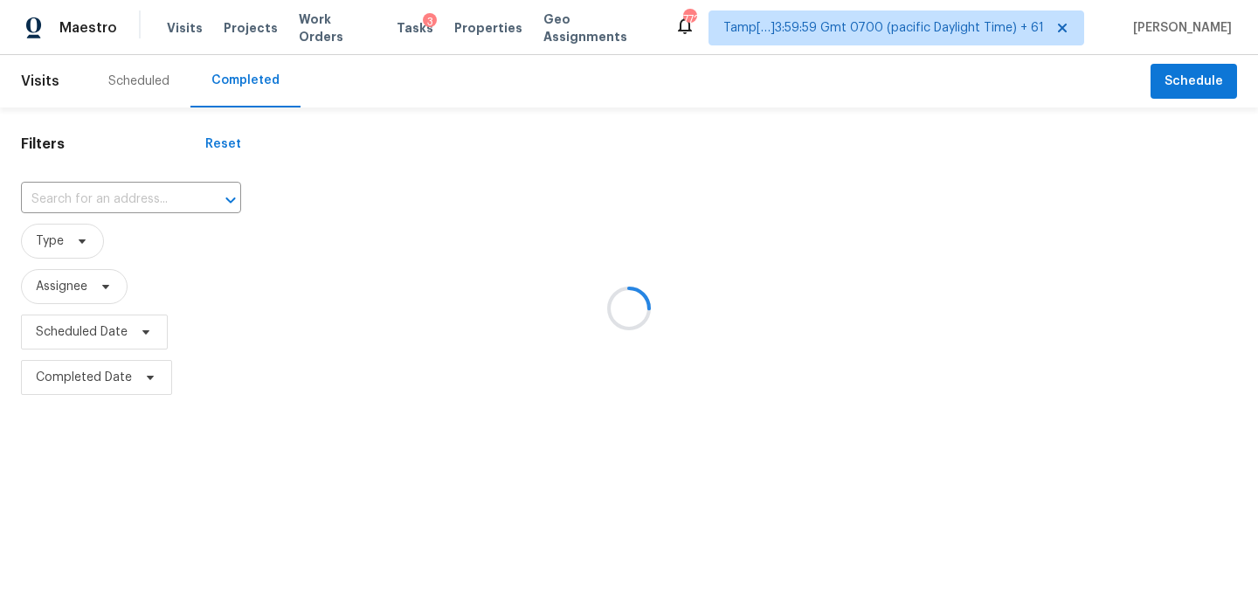
click at [169, 187] on div at bounding box center [629, 308] width 1258 height 616
click at [143, 202] on div at bounding box center [629, 308] width 1258 height 616
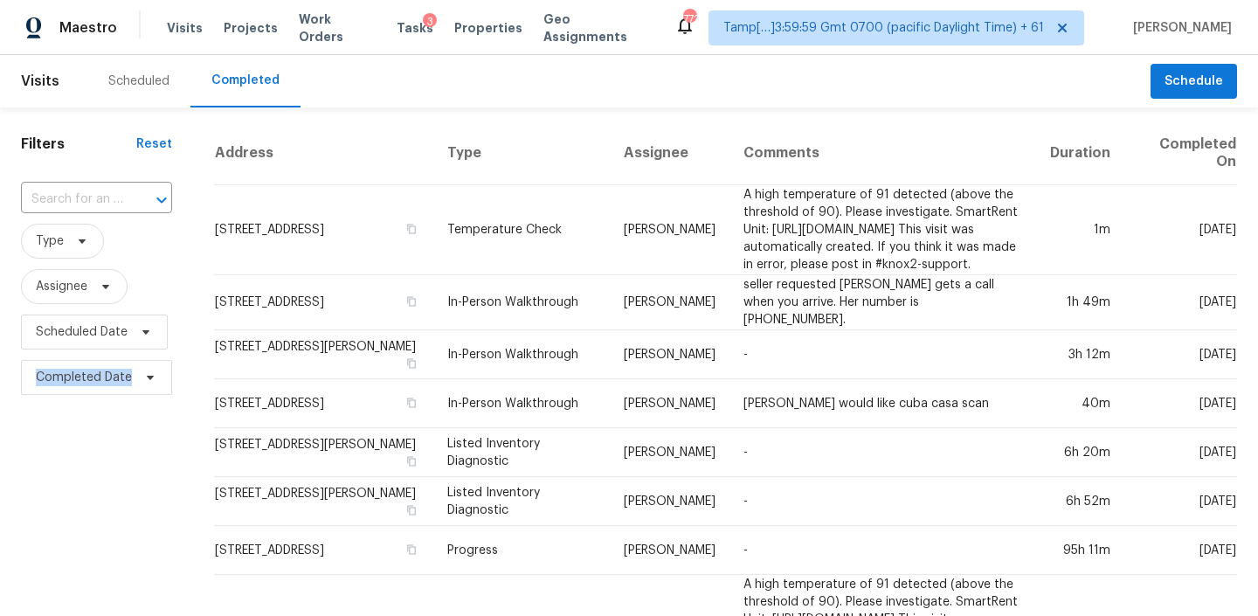
click at [143, 202] on div at bounding box center [149, 200] width 45 height 24
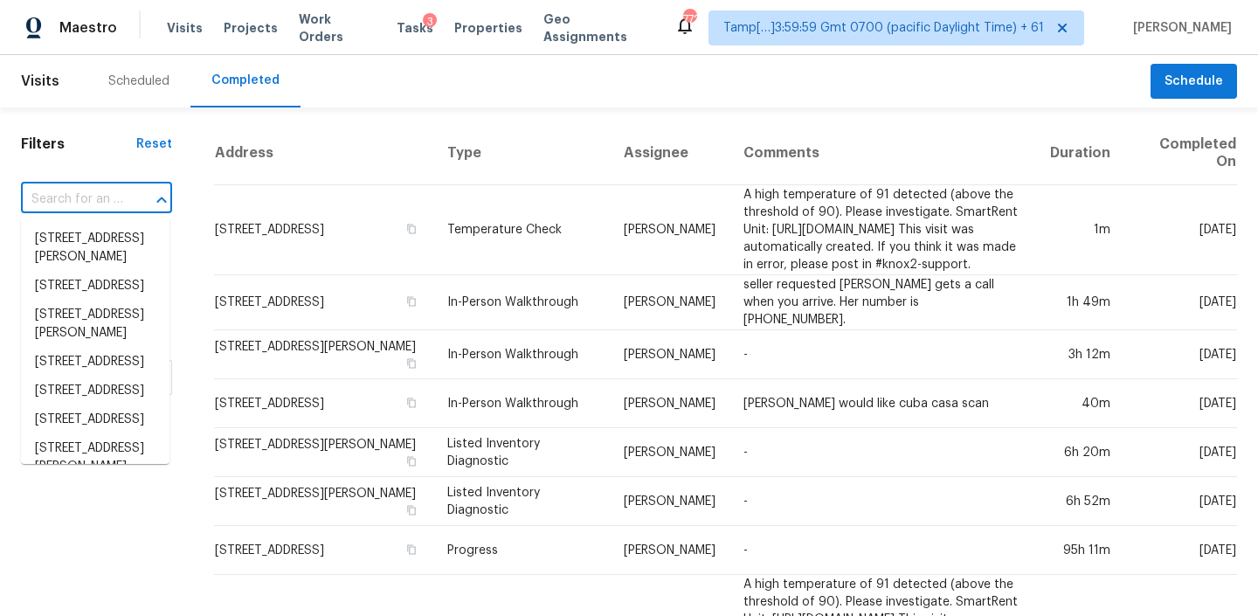
click at [143, 202] on div at bounding box center [149, 200] width 45 height 24
paste input "10810 Rolling Moss Rd Tampa, FL, 33647"
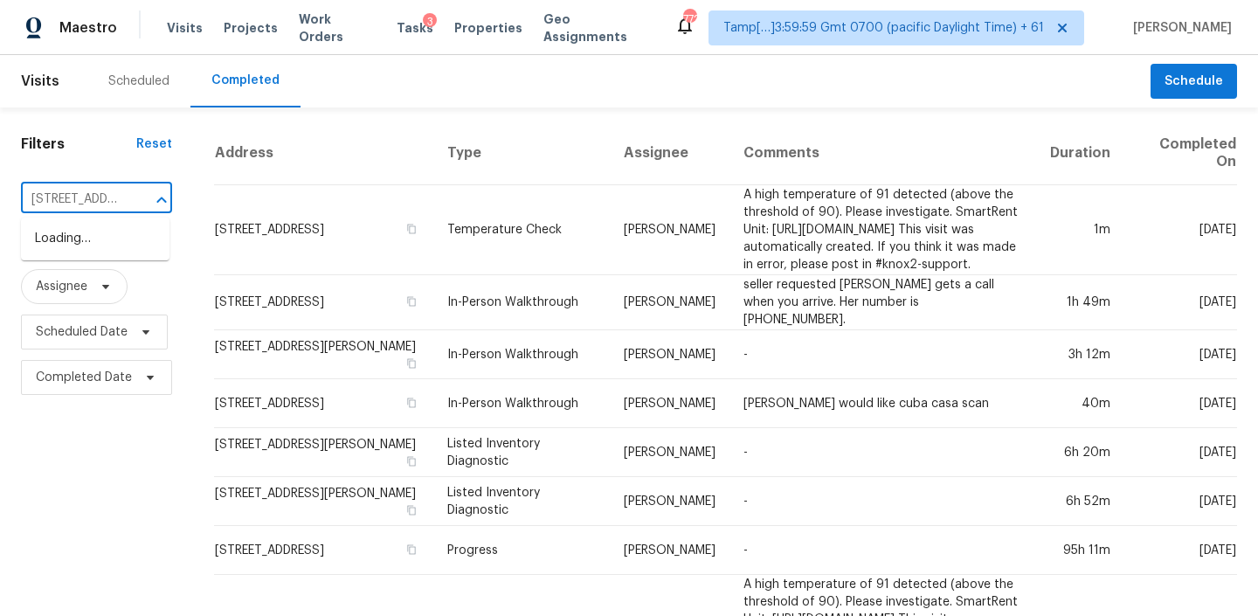
type input "10810 Rolling Moss Rd Tampa, FL, 33647"
click at [90, 243] on li "10810 Rolling Moss Rd, Tampa, FL 33647" at bounding box center [95, 247] width 148 height 47
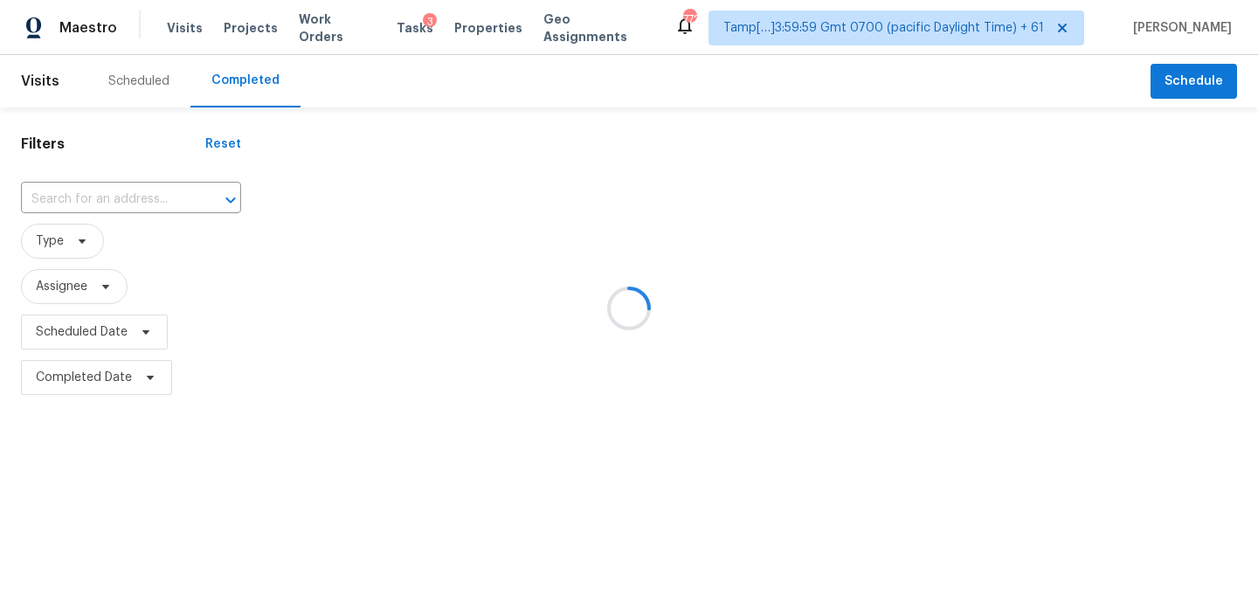
type input "10810 Rolling Moss Rd, Tampa, FL 33647"
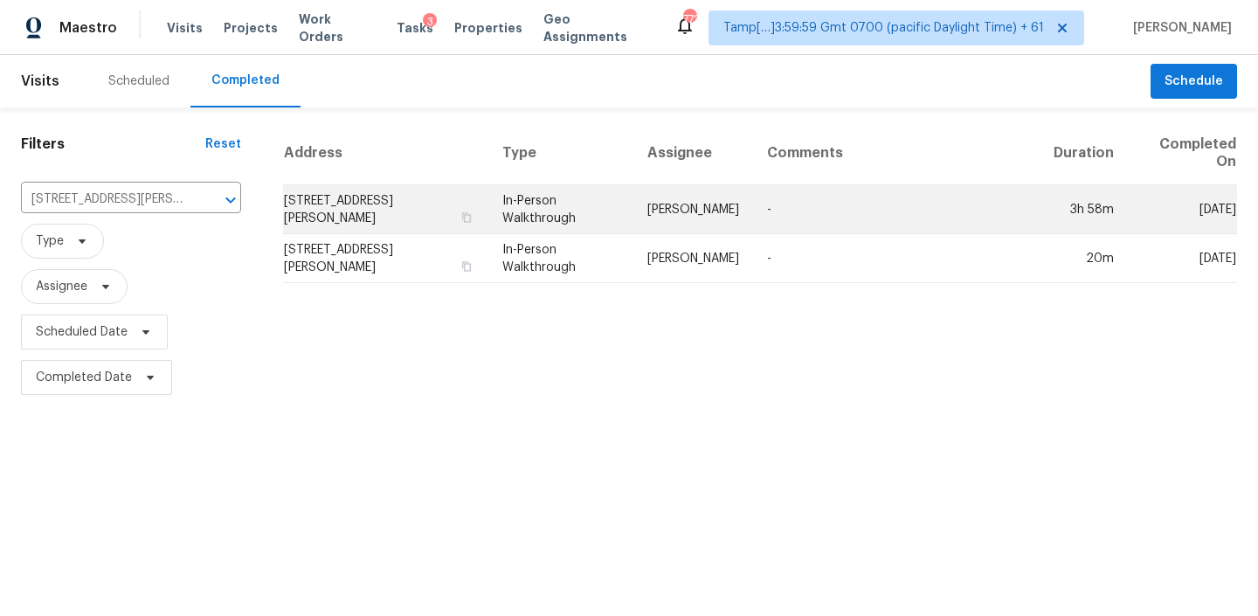
click at [633, 203] on td "In-Person Walkthrough" at bounding box center [560, 209] width 145 height 49
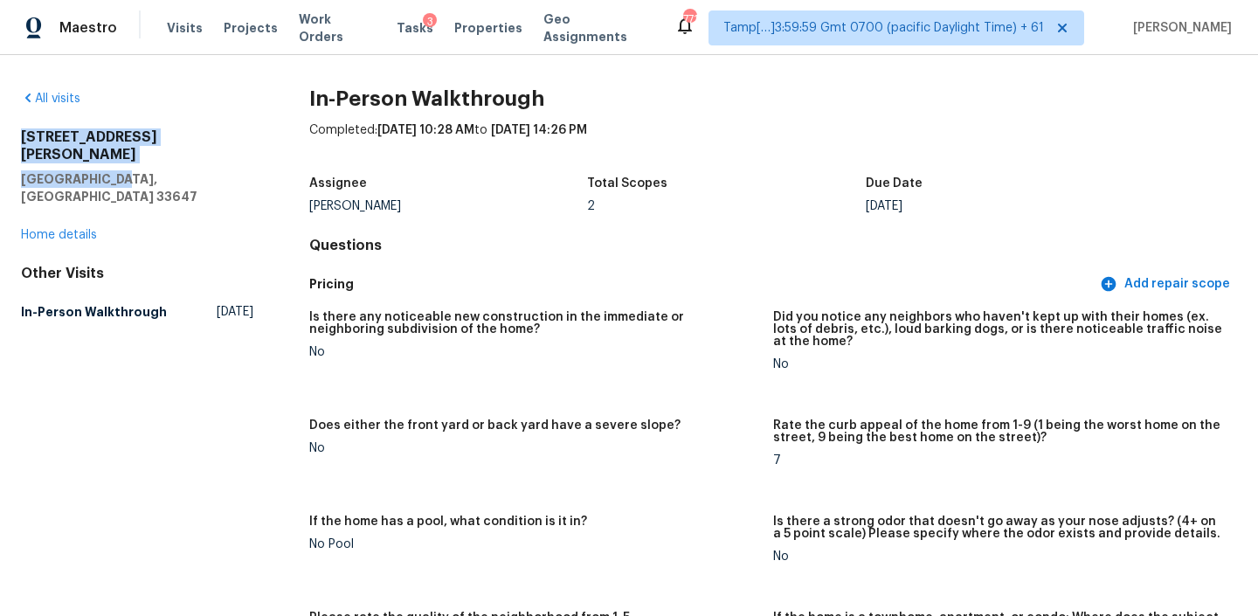
drag, startPoint x: 117, startPoint y: 163, endPoint x: 21, endPoint y: 133, distance: 100.8
click at [21, 133] on div "10810 Rolling Moss Rd Tampa, FL 33647" at bounding box center [137, 166] width 232 height 77
copy div "10810 Rolling Moss Rd Tampa, FL 3364"
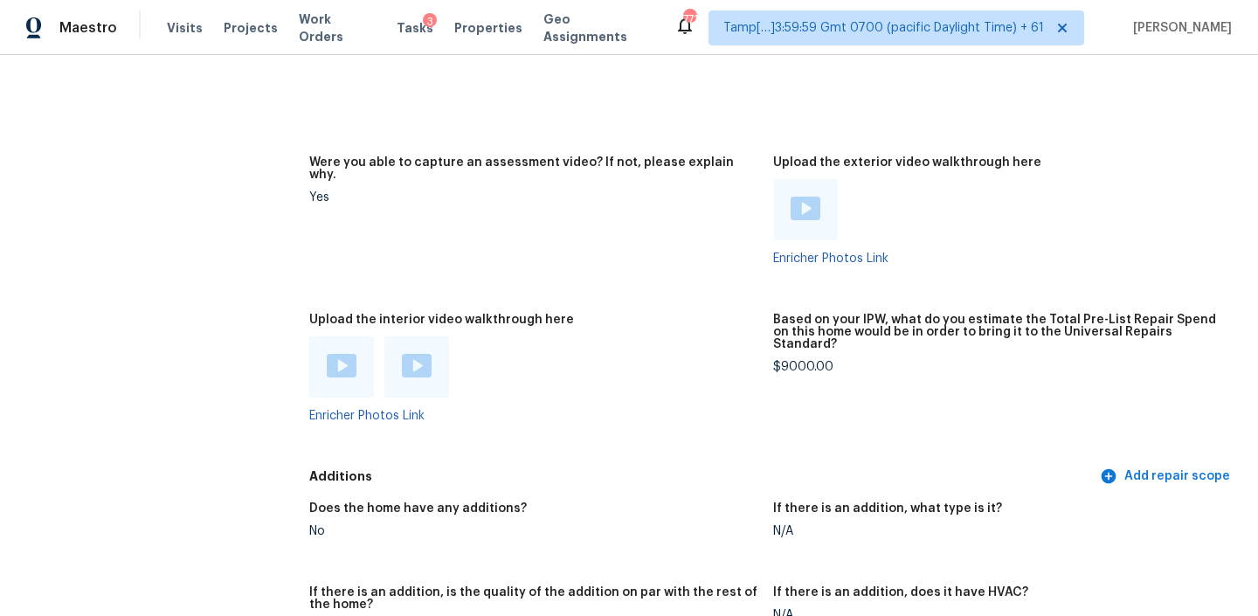
scroll to position [3729, 0]
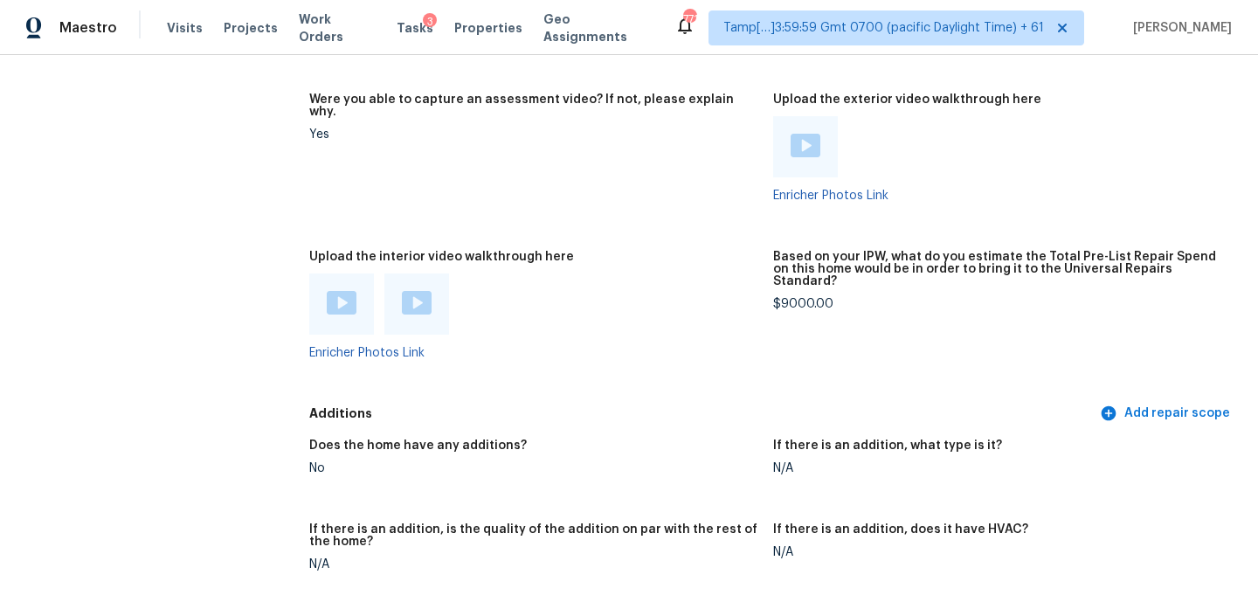
click at [341, 291] on img at bounding box center [342, 303] width 30 height 24
click at [410, 291] on img at bounding box center [417, 303] width 30 height 24
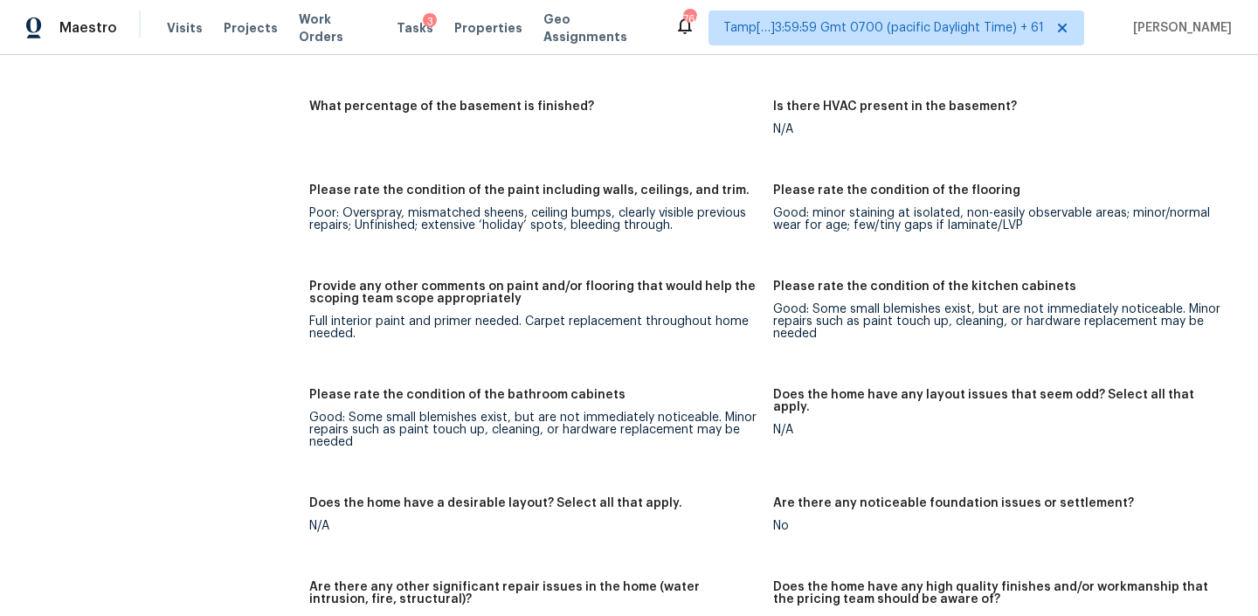
scroll to position [2904, 0]
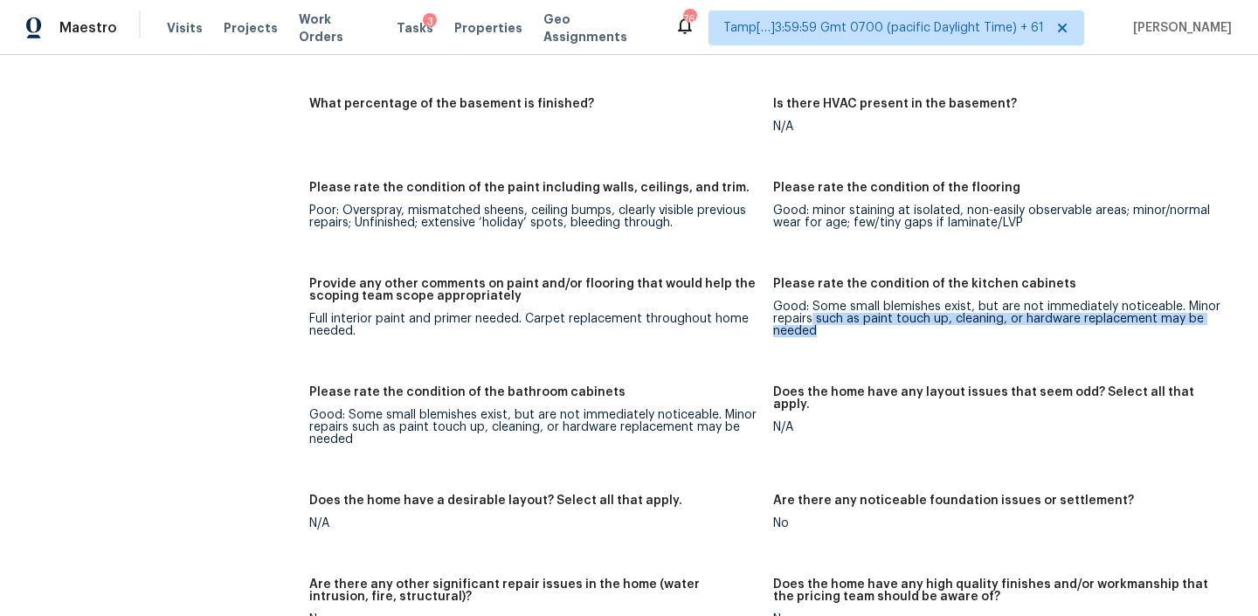
drag, startPoint x: 813, startPoint y: 288, endPoint x: 957, endPoint y: 306, distance: 145.2
click at [957, 306] on div "Good: Some small blemishes exist, but are not immediately noticeable. Minor rep…" at bounding box center [998, 318] width 450 height 37
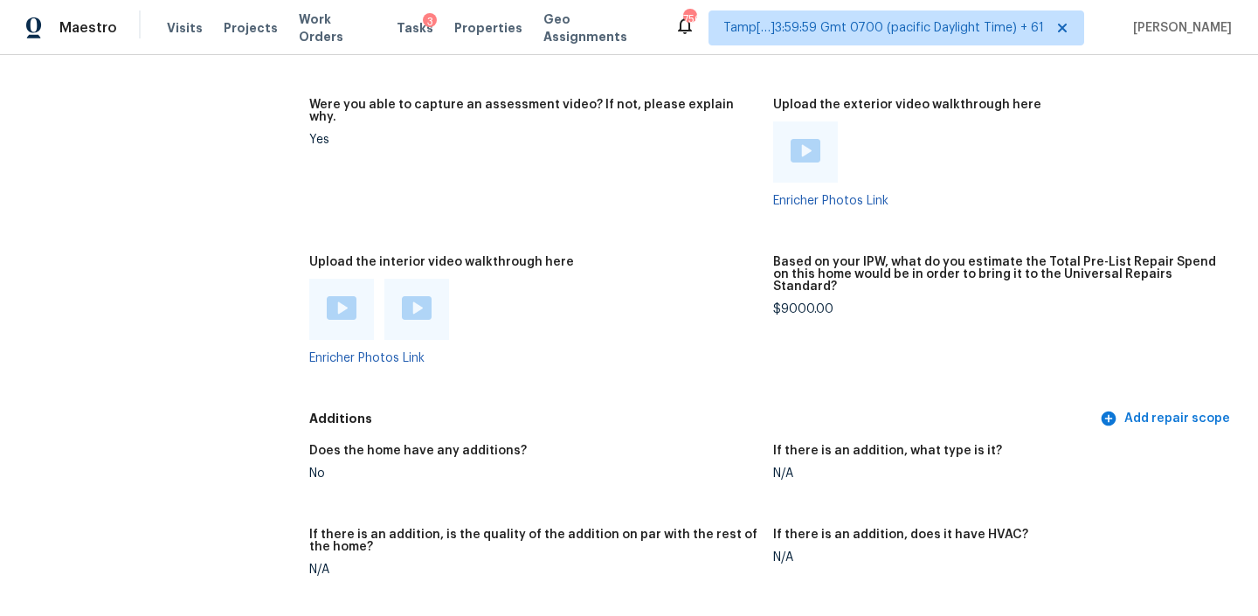
scroll to position [3748, 0]
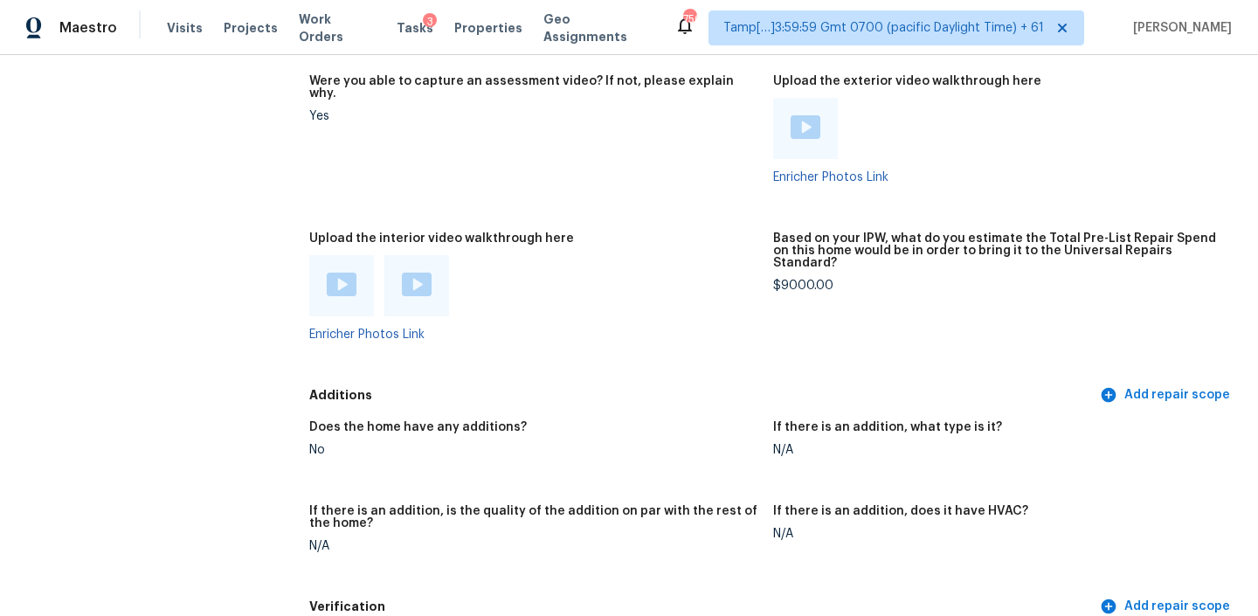
click at [411, 273] on img at bounding box center [417, 285] width 30 height 24
click at [410, 273] on img at bounding box center [417, 285] width 30 height 24
click at [334, 274] on div at bounding box center [341, 285] width 65 height 61
click at [336, 273] on img at bounding box center [342, 285] width 30 height 24
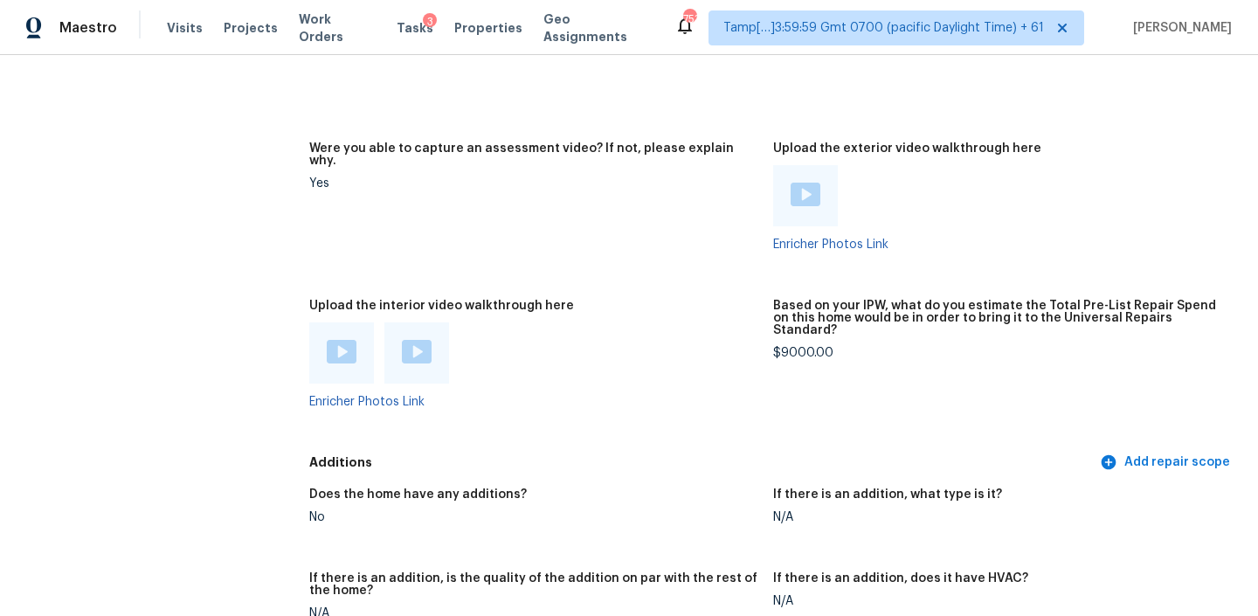
scroll to position [3683, 0]
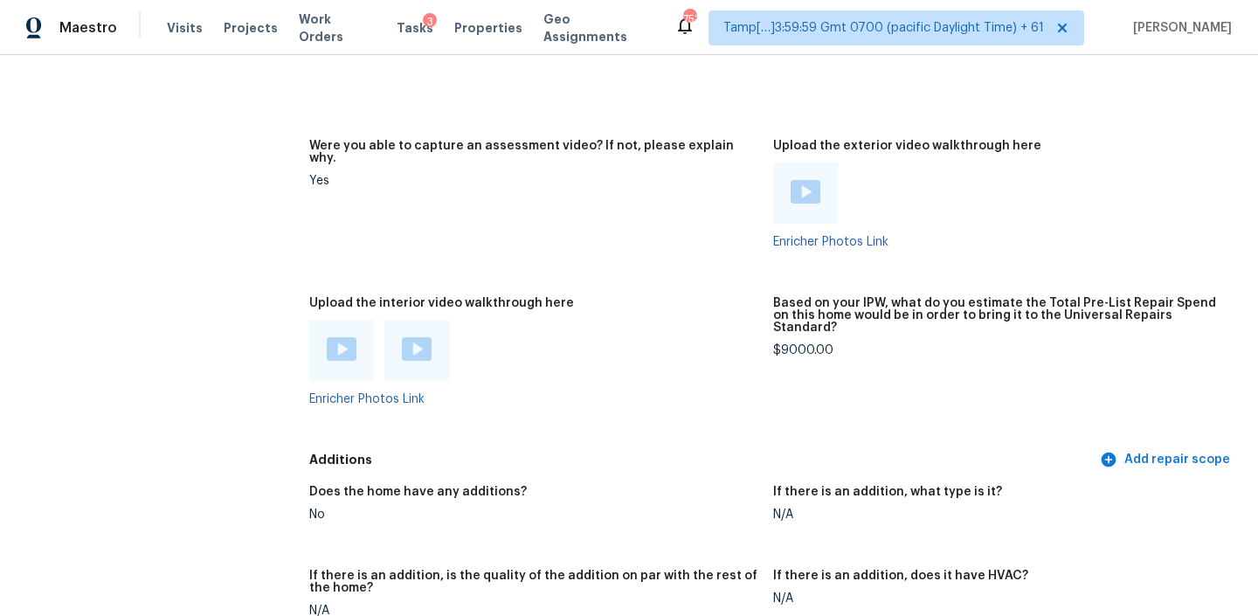
click at [797, 344] on div "$9000.00" at bounding box center [998, 350] width 450 height 12
copy div "$9000.00"
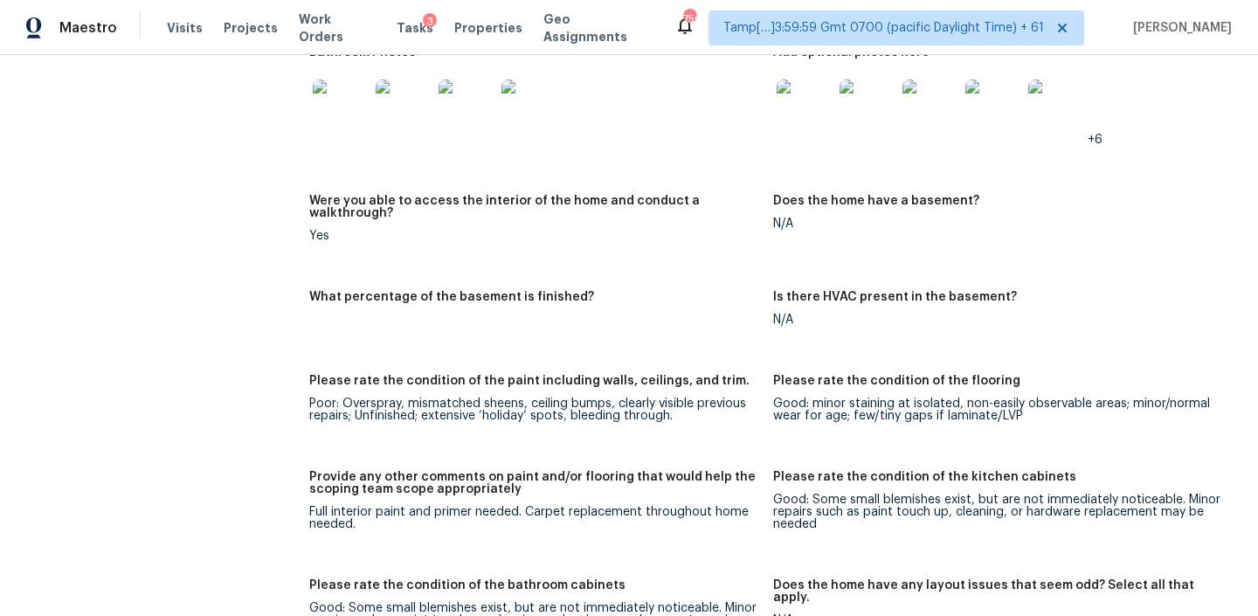
scroll to position [197, 0]
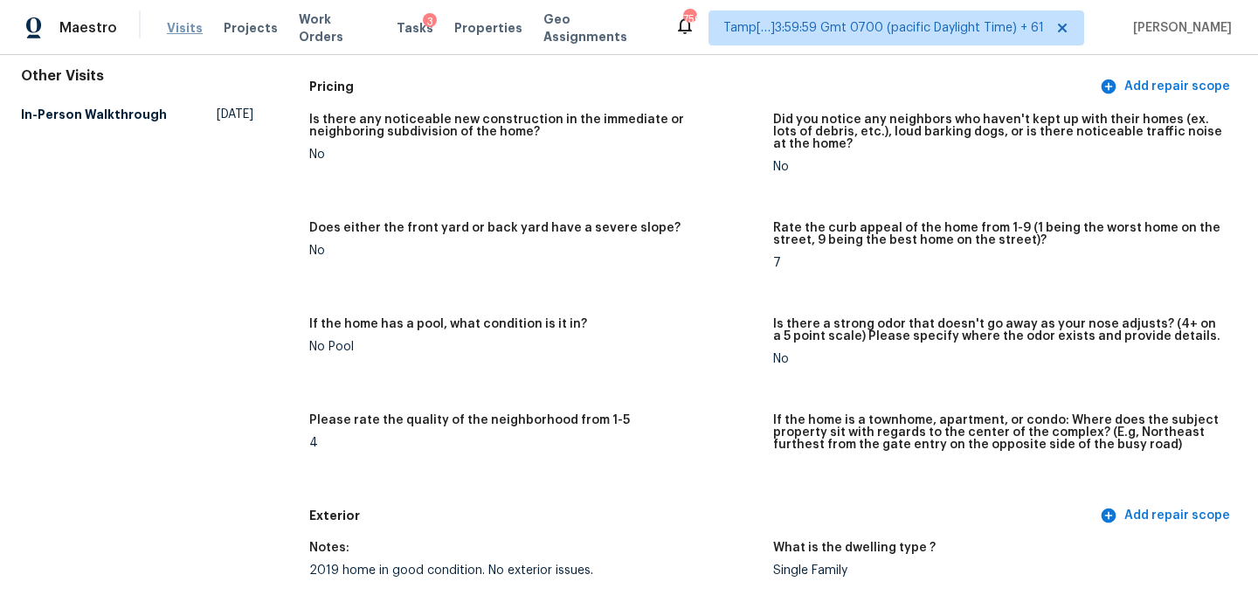
click at [179, 33] on span "Visits" at bounding box center [185, 27] width 36 height 17
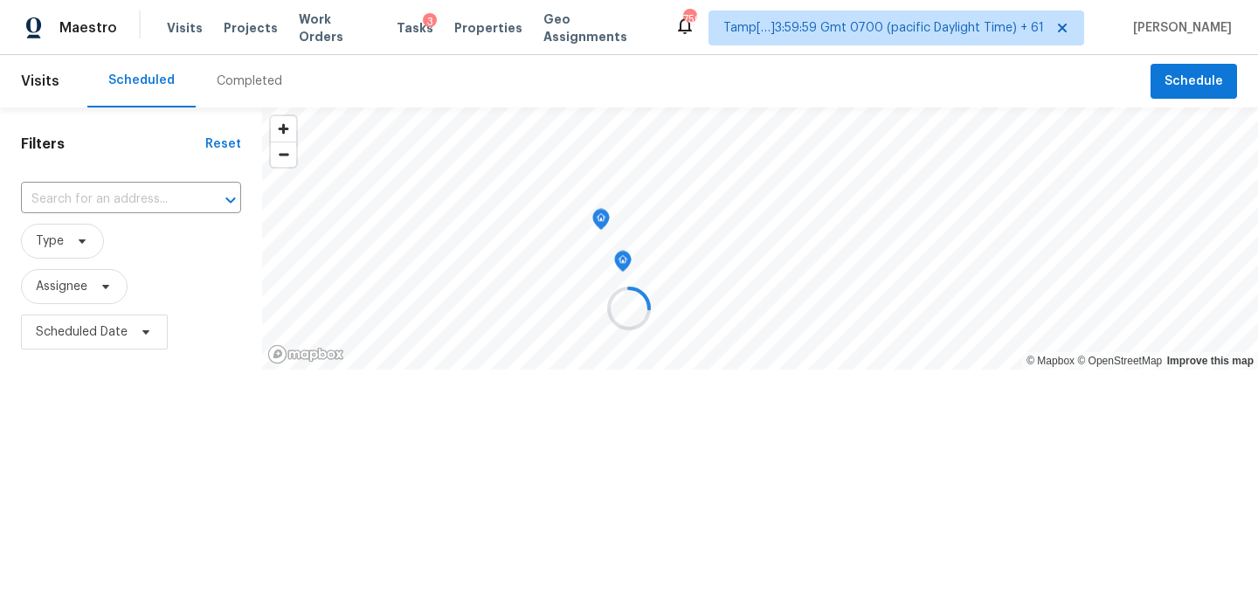
click at [232, 82] on div at bounding box center [629, 308] width 1258 height 616
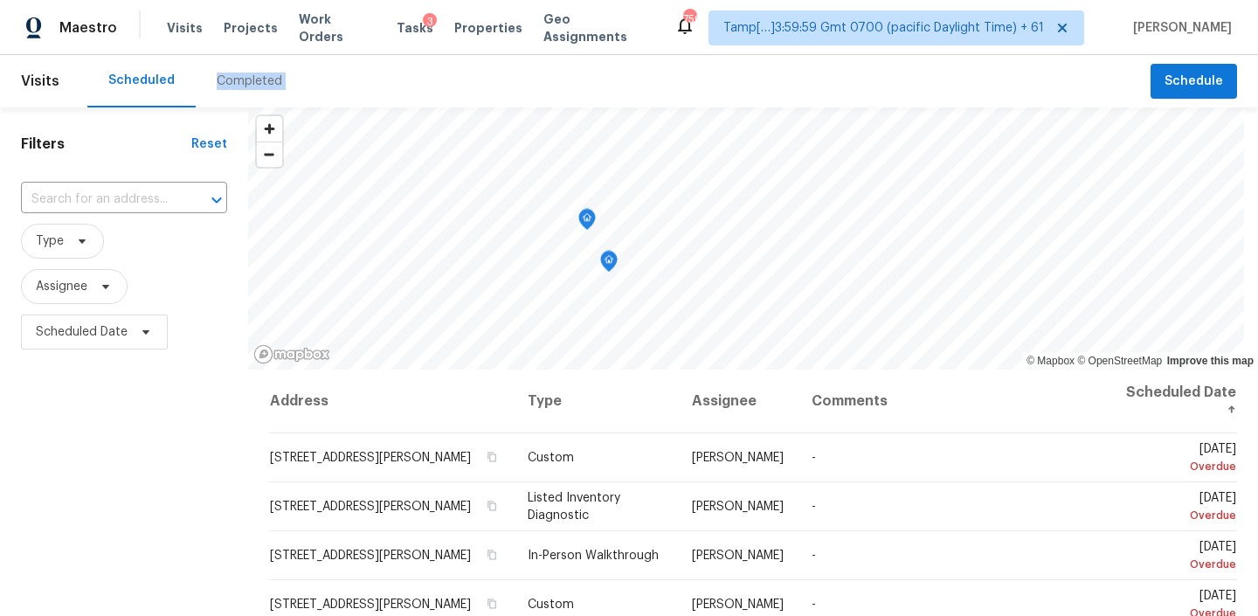
click at [232, 82] on div "Completed" at bounding box center [250, 80] width 66 height 17
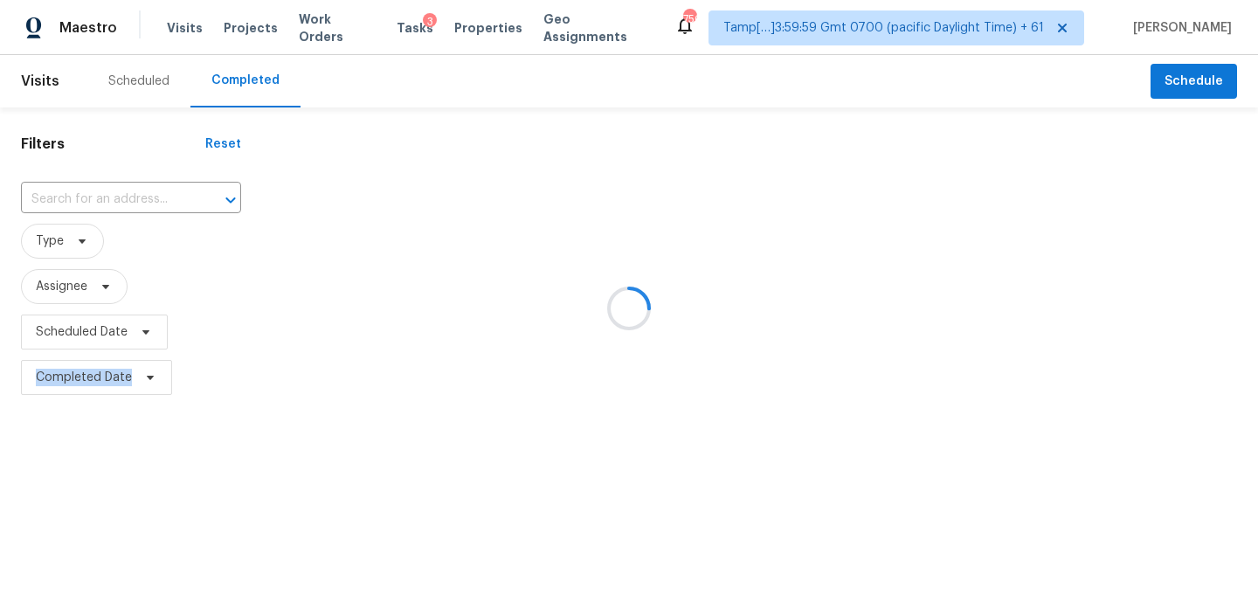
click at [232, 82] on div at bounding box center [629, 308] width 1258 height 616
click at [135, 194] on div at bounding box center [629, 308] width 1258 height 616
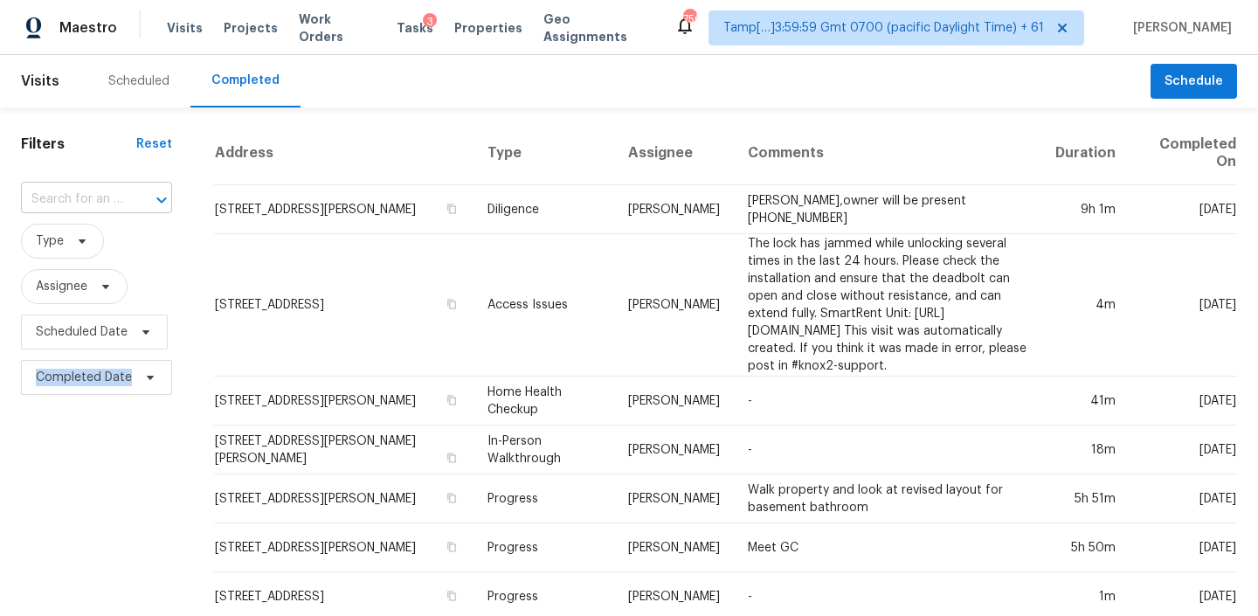
click at [104, 204] on input "text" at bounding box center [72, 199] width 102 height 27
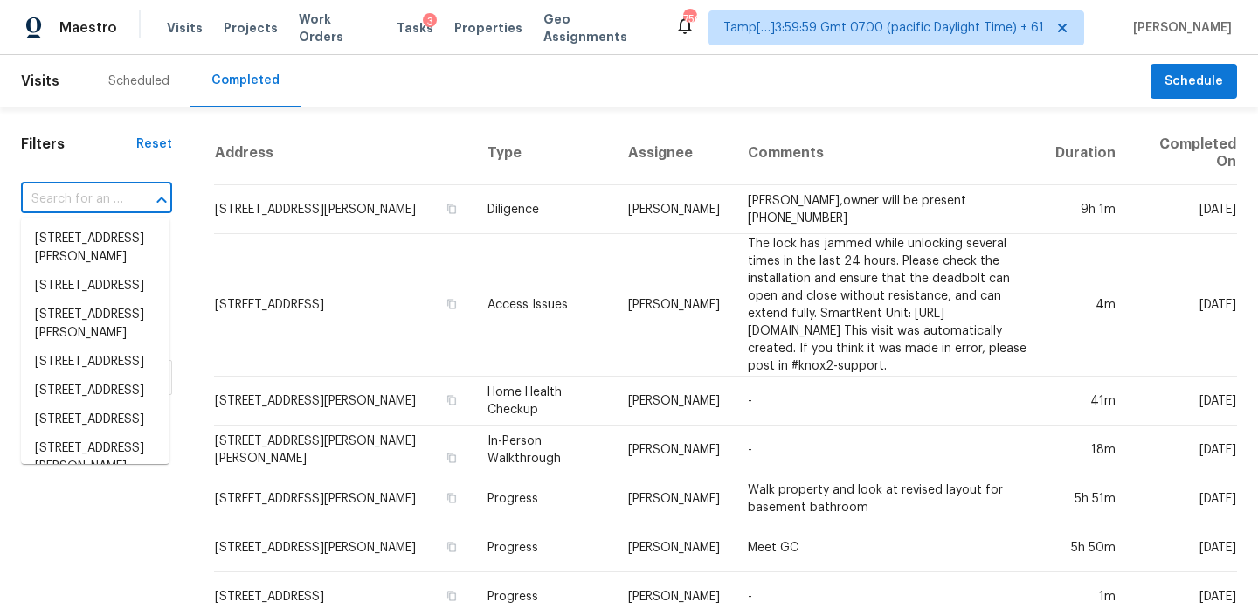
paste input "10818 Creektree Dr Houston, TX, 77070"
type input "10818 Creektree Dr Houston, TX, 77070"
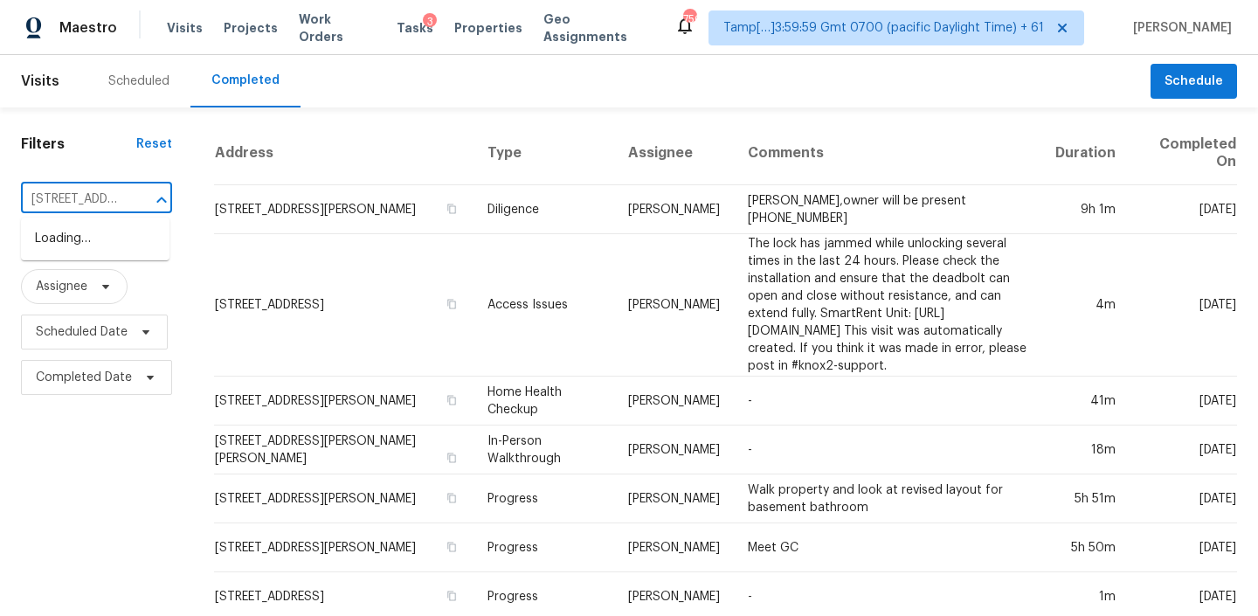
scroll to position [0, 134]
click at [155, 236] on li "10818 Creektree Dr, Houston, TX 77070" at bounding box center [95, 238] width 148 height 29
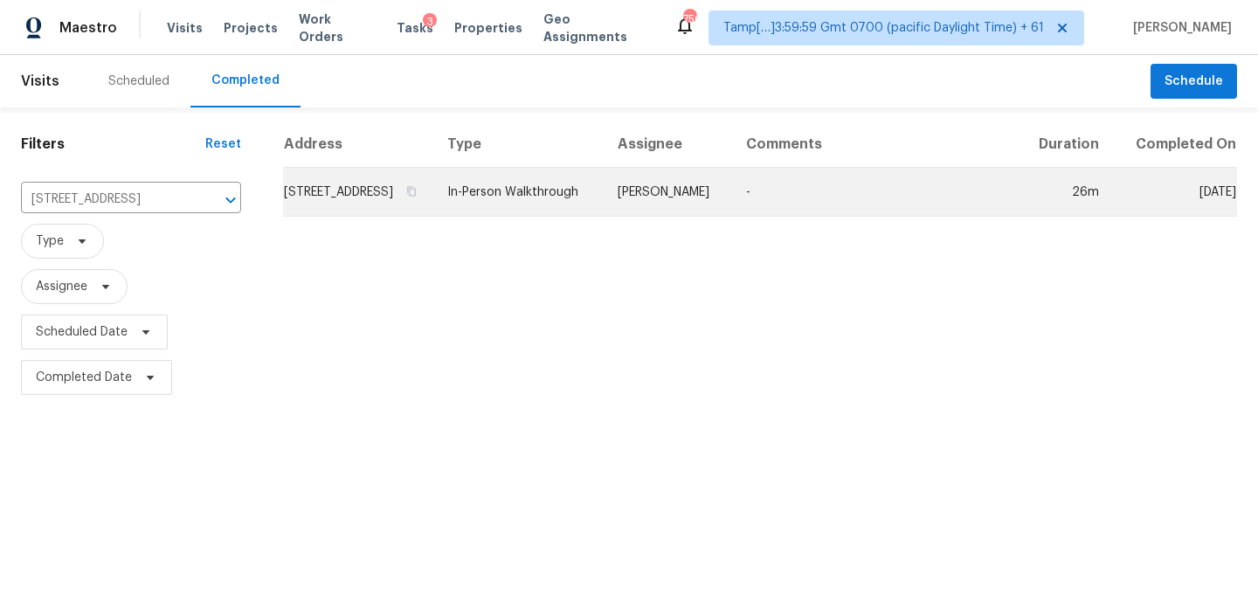
click at [564, 212] on td "In-Person Walkthrough" at bounding box center [518, 192] width 170 height 49
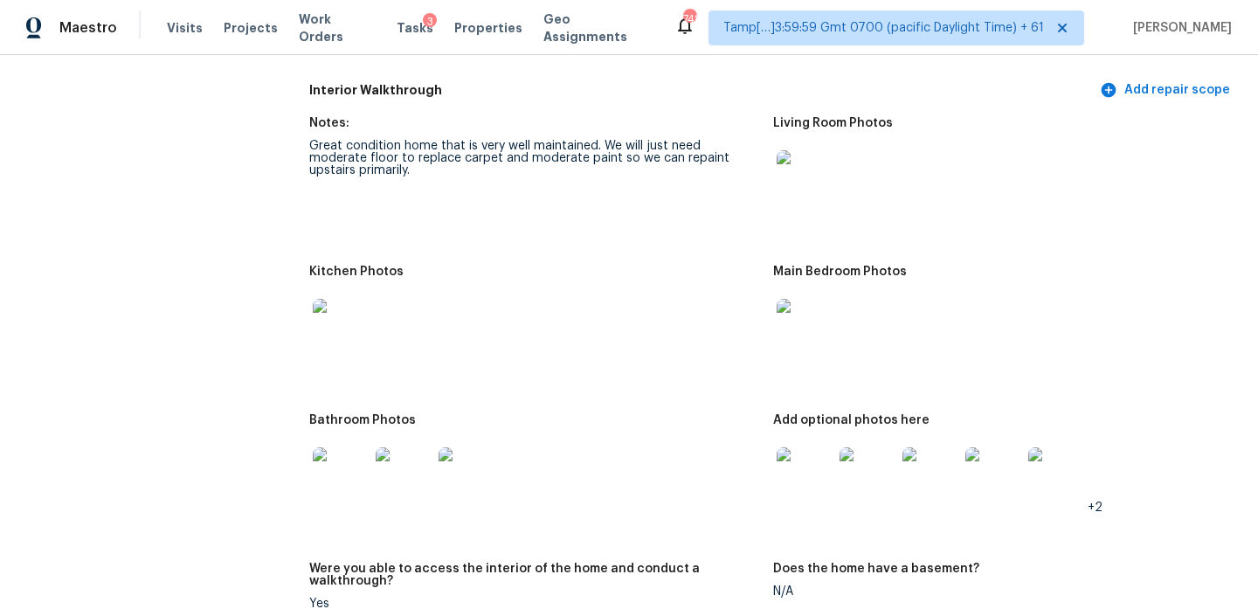
scroll to position [2384, 0]
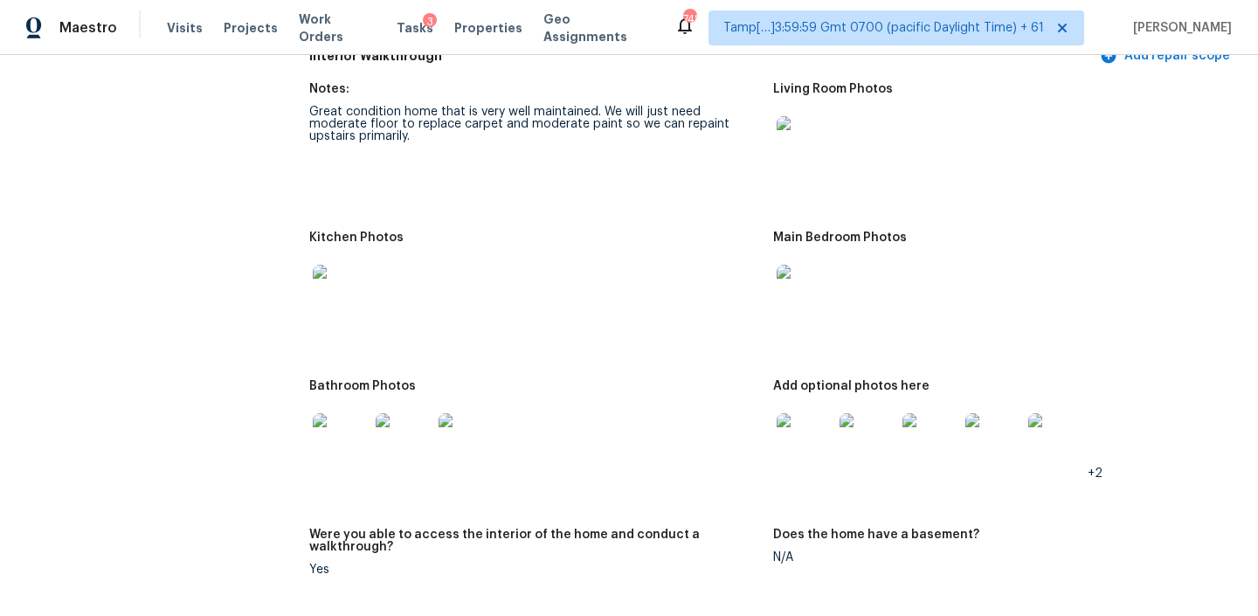
click at [330, 286] on img at bounding box center [341, 293] width 56 height 56
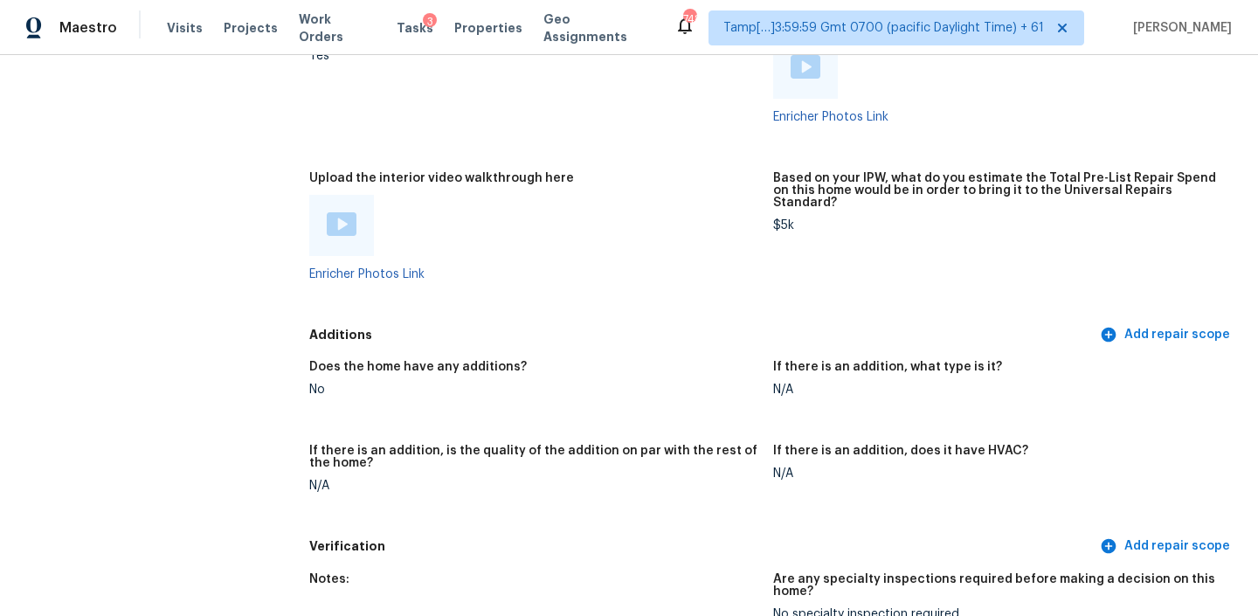
scroll to position [3491, 0]
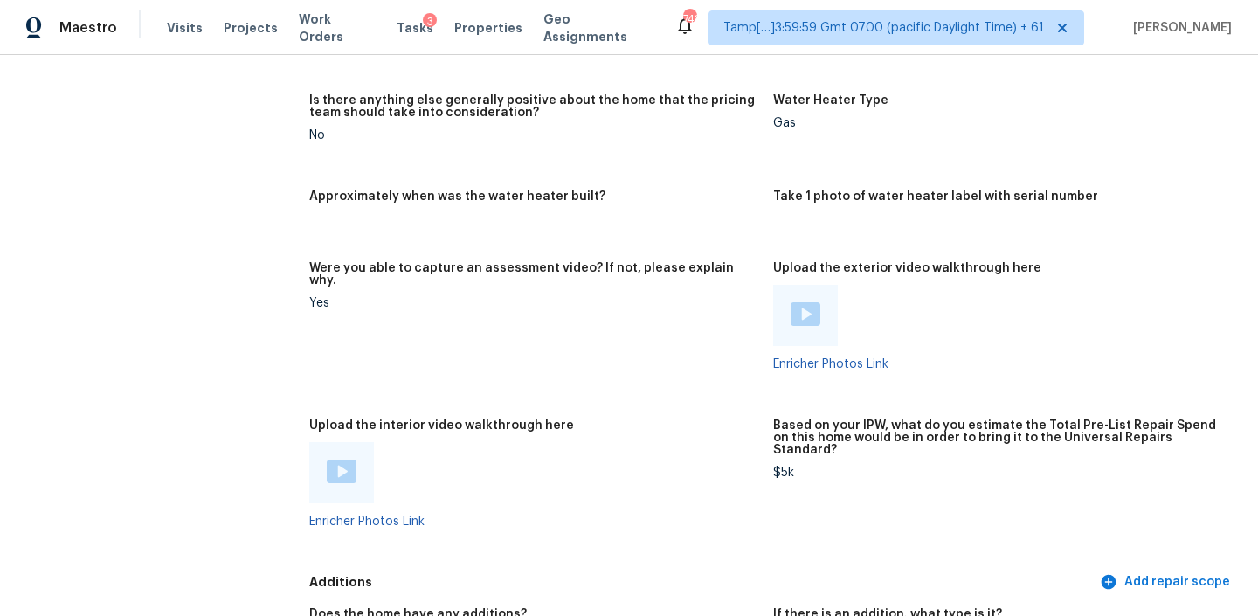
click at [335, 459] on div at bounding box center [342, 472] width 30 height 26
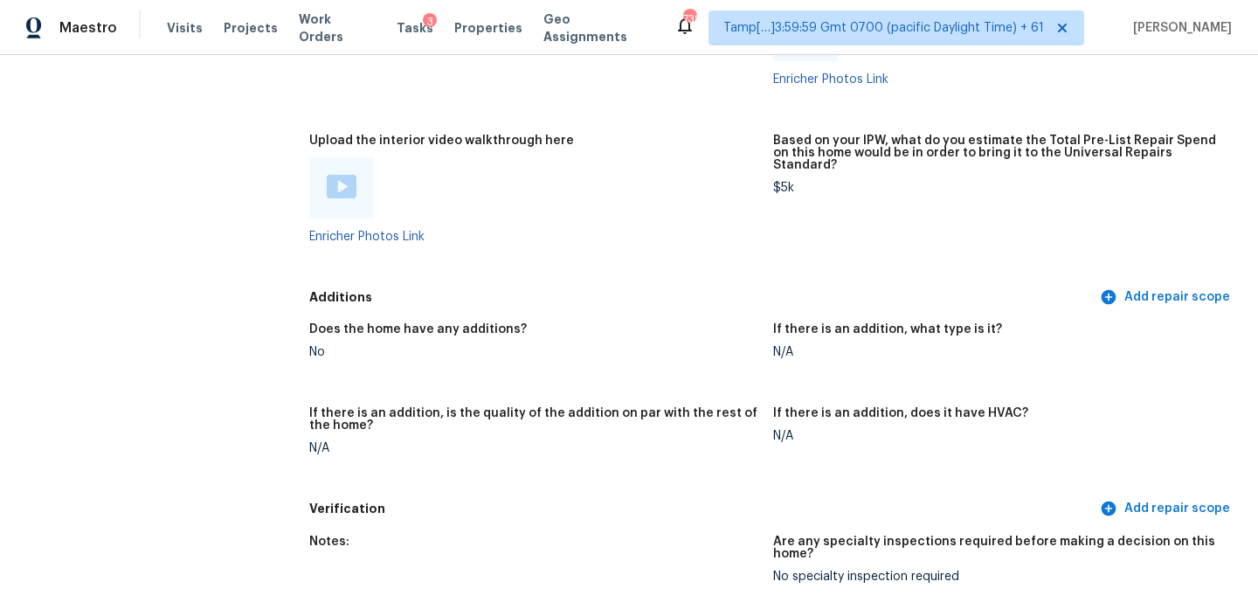
scroll to position [3864, 0]
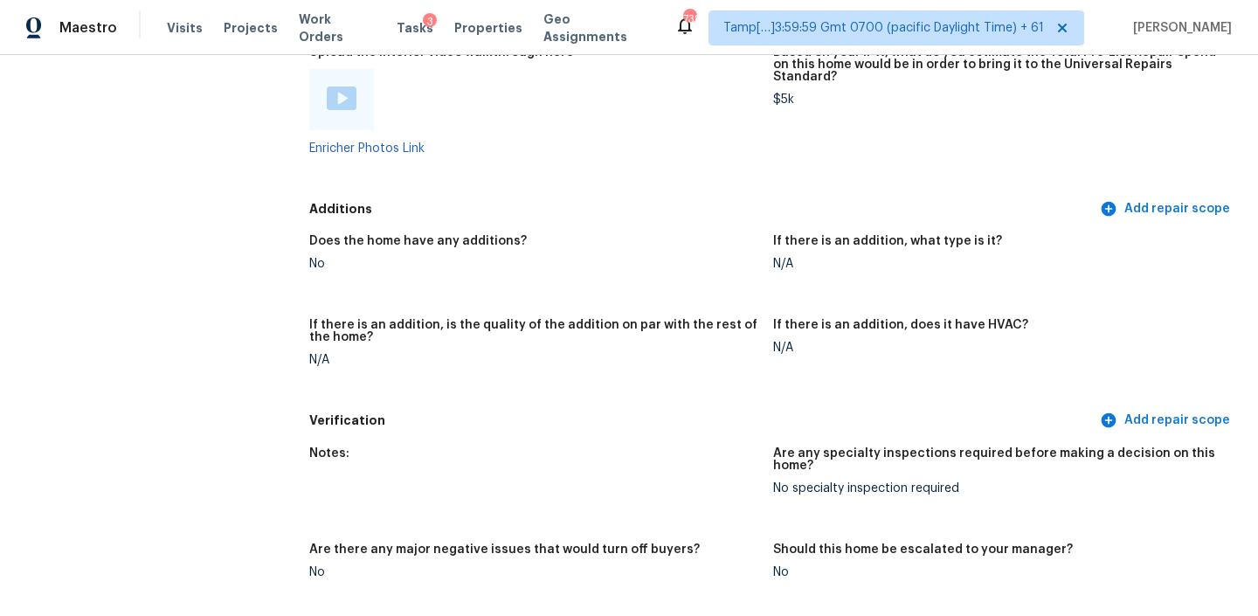
click at [355, 87] on div at bounding box center [341, 99] width 65 height 61
click at [342, 87] on div at bounding box center [341, 99] width 65 height 61
click at [342, 86] on img at bounding box center [342, 98] width 30 height 24
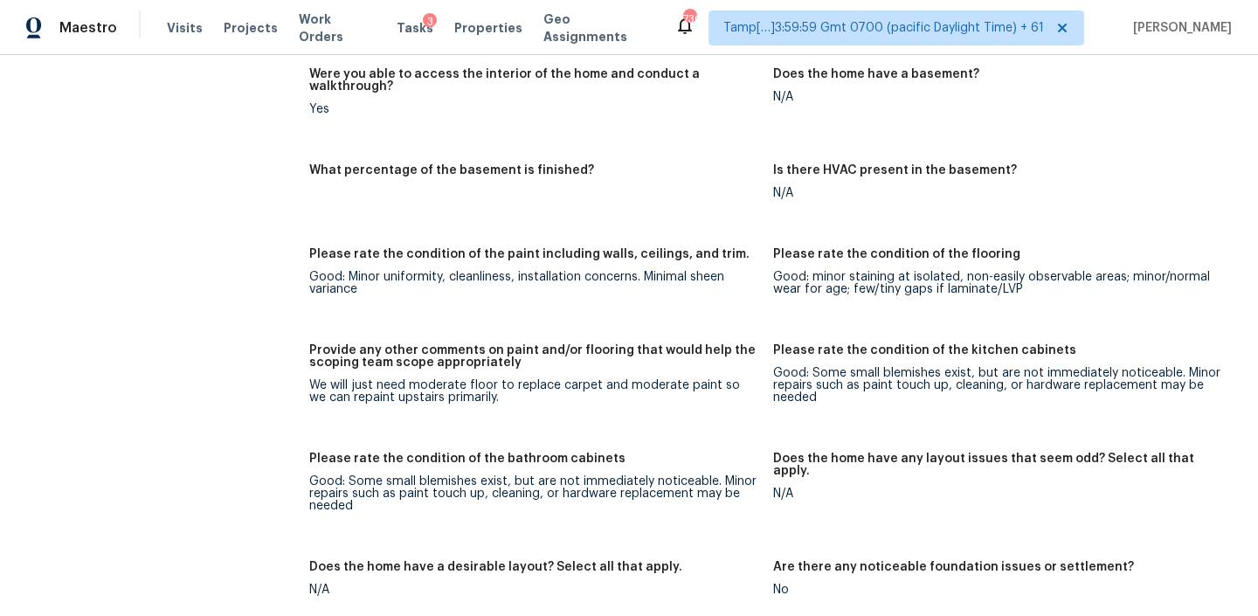
scroll to position [2871, 0]
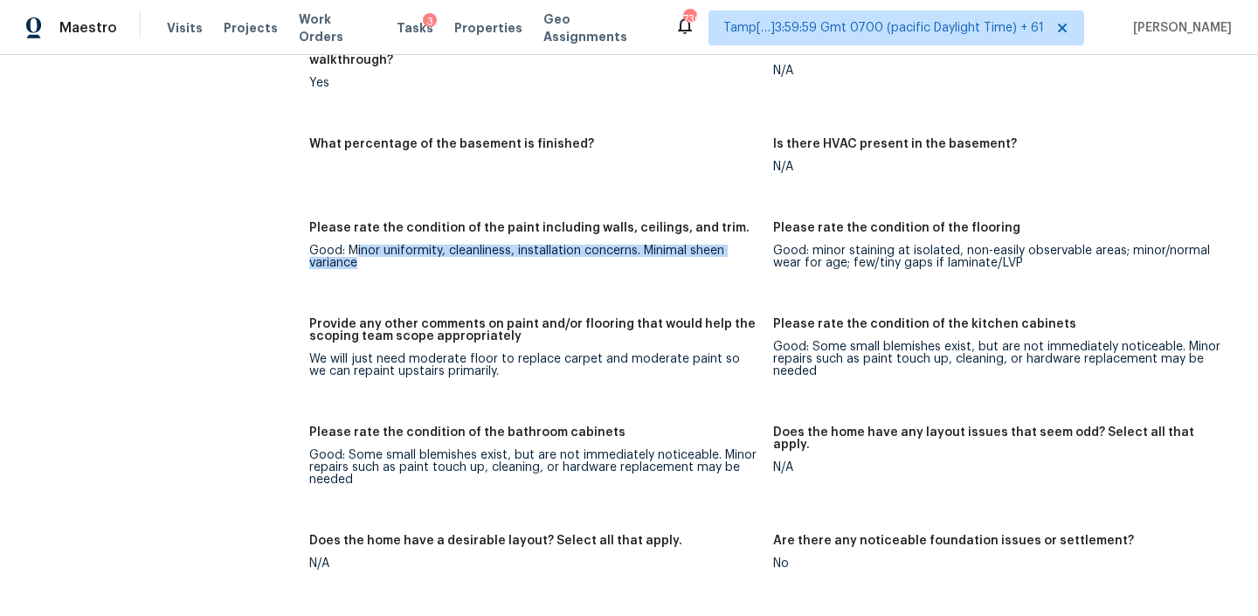
drag, startPoint x: 357, startPoint y: 225, endPoint x: 581, endPoint y: 250, distance: 224.9
click at [581, 250] on figure "Please rate the condition of the paint including walls, ceilings, and trim. Goo…" at bounding box center [541, 259] width 464 height 75
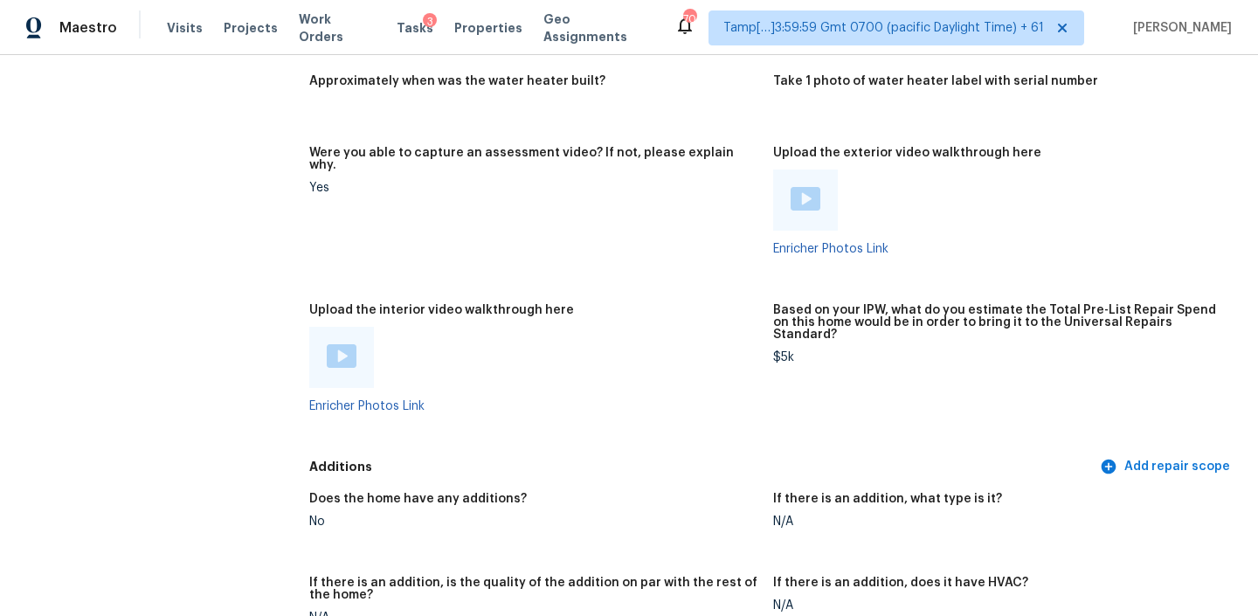
scroll to position [3610, 0]
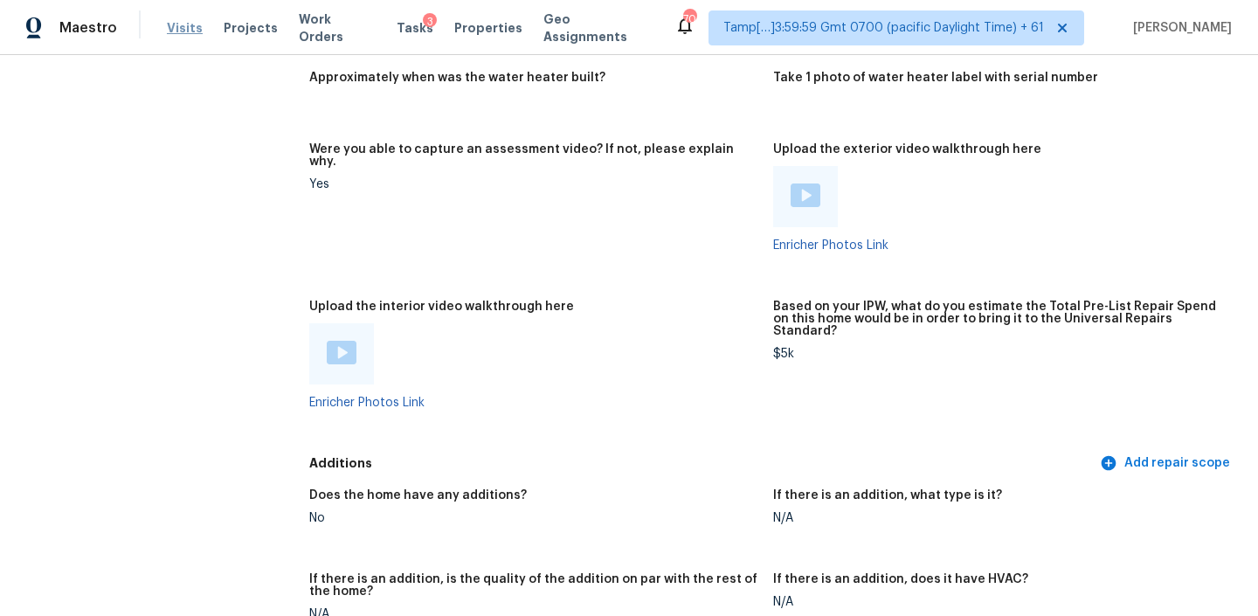
click at [190, 24] on span "Visits" at bounding box center [185, 27] width 36 height 17
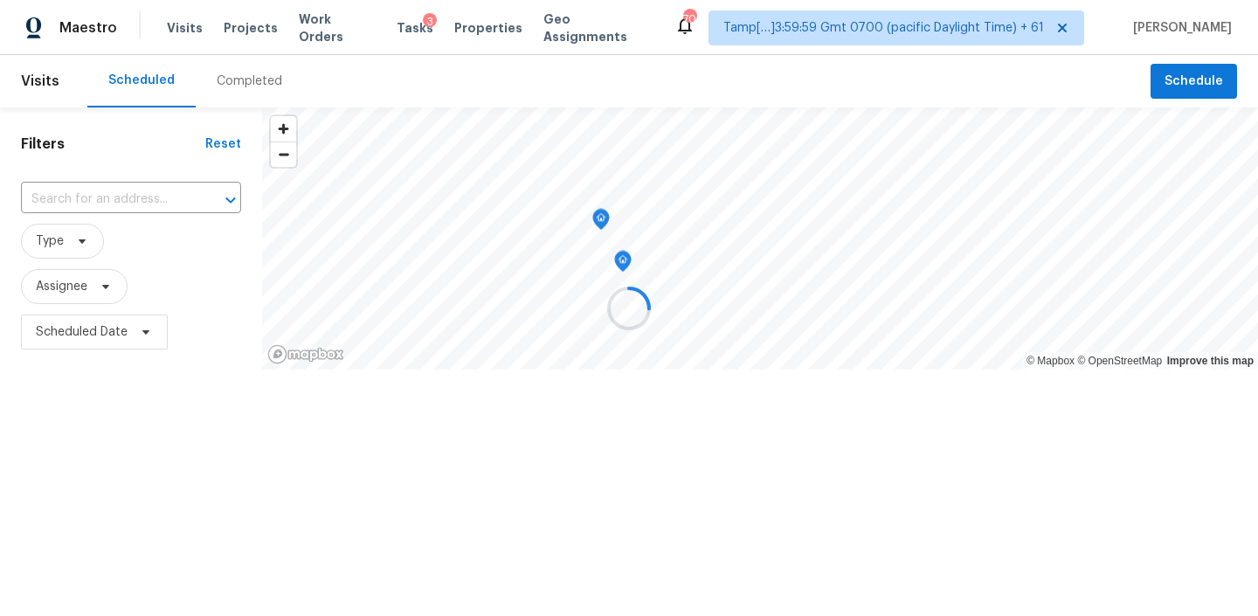
click at [239, 74] on div at bounding box center [629, 308] width 1258 height 616
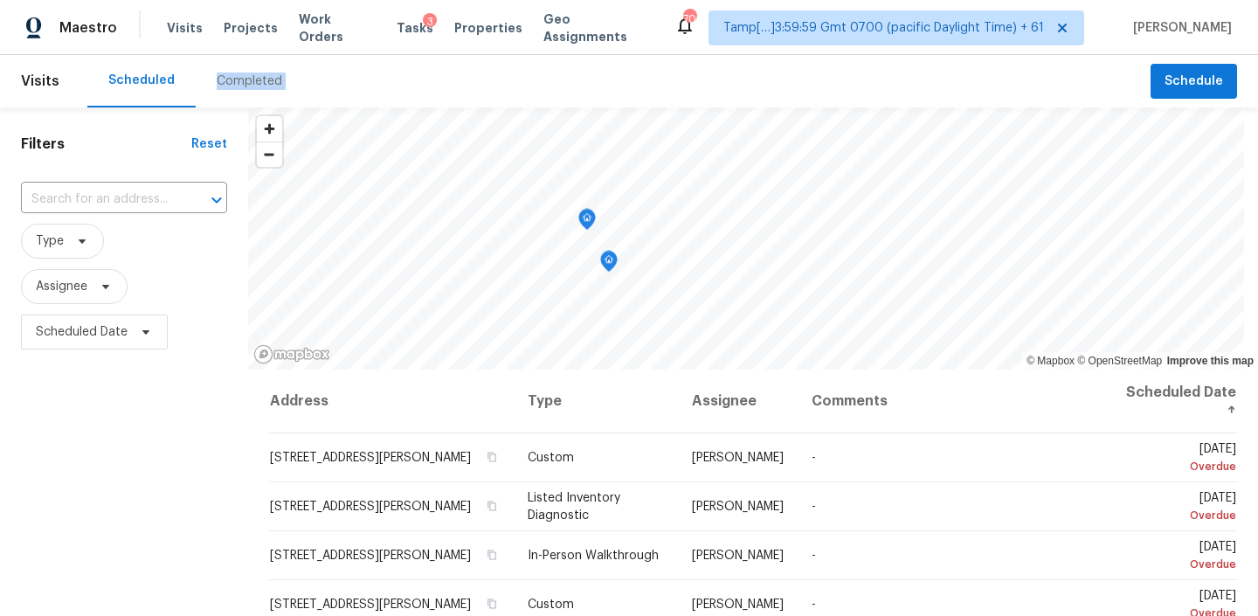
click at [239, 74] on div "Completed" at bounding box center [250, 80] width 66 height 17
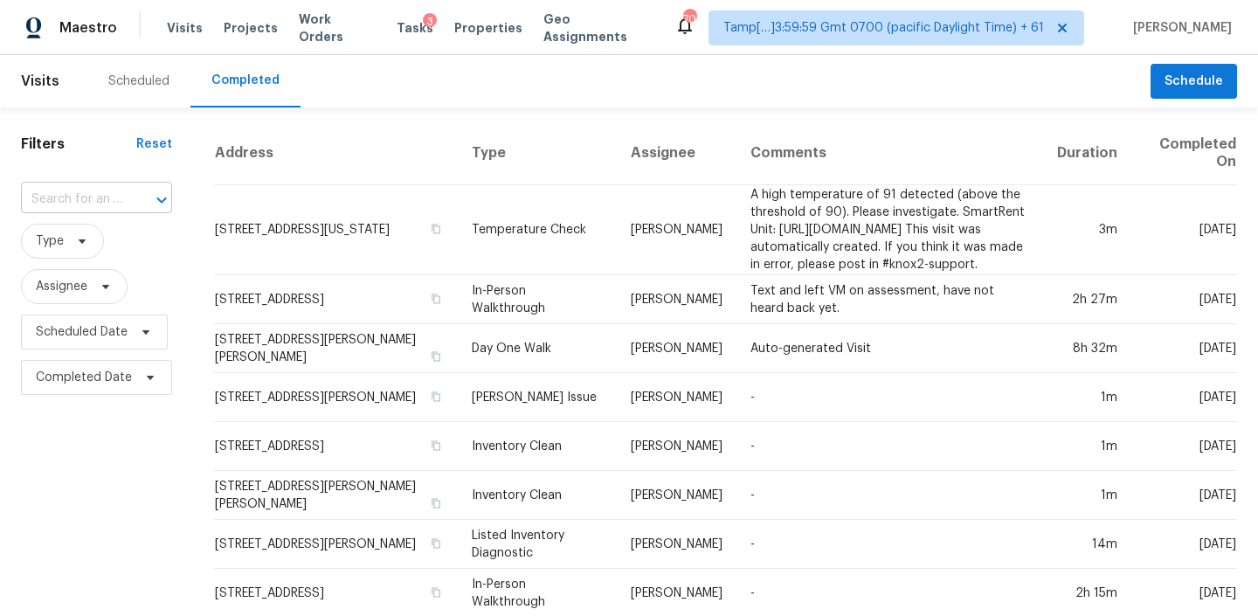
click at [110, 204] on input "text" at bounding box center [72, 199] width 102 height 27
paste input "29361 N 130th Gln, Peoria, AZ, 85383"
type input "29361 N 130th Gln, Peoria, AZ, 85383"
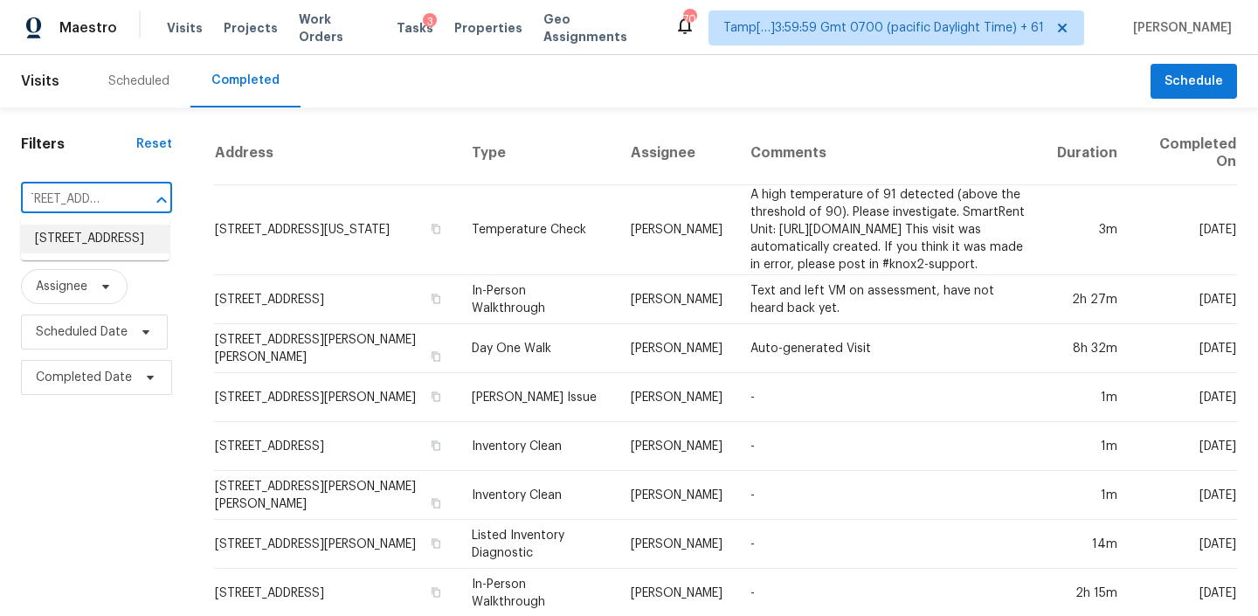
click at [82, 243] on li "29361 N 130th Gln, Peoria, AZ 85383" at bounding box center [95, 238] width 148 height 29
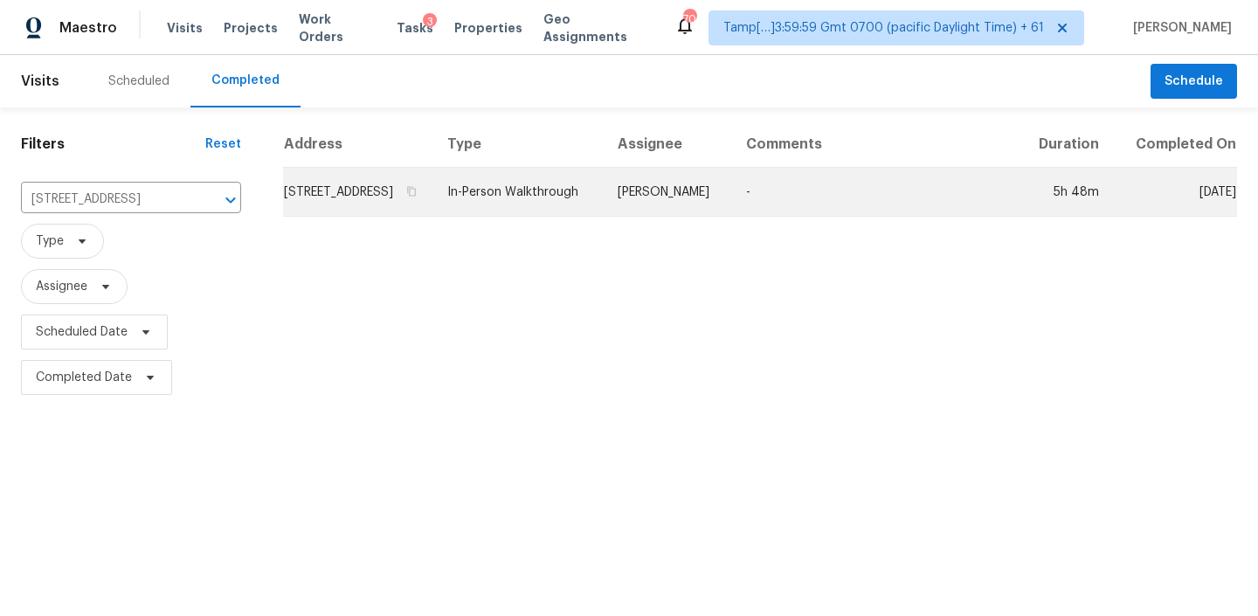
click at [433, 198] on td "29361 N 130th Gln, Peoria, AZ 85383" at bounding box center [358, 192] width 150 height 49
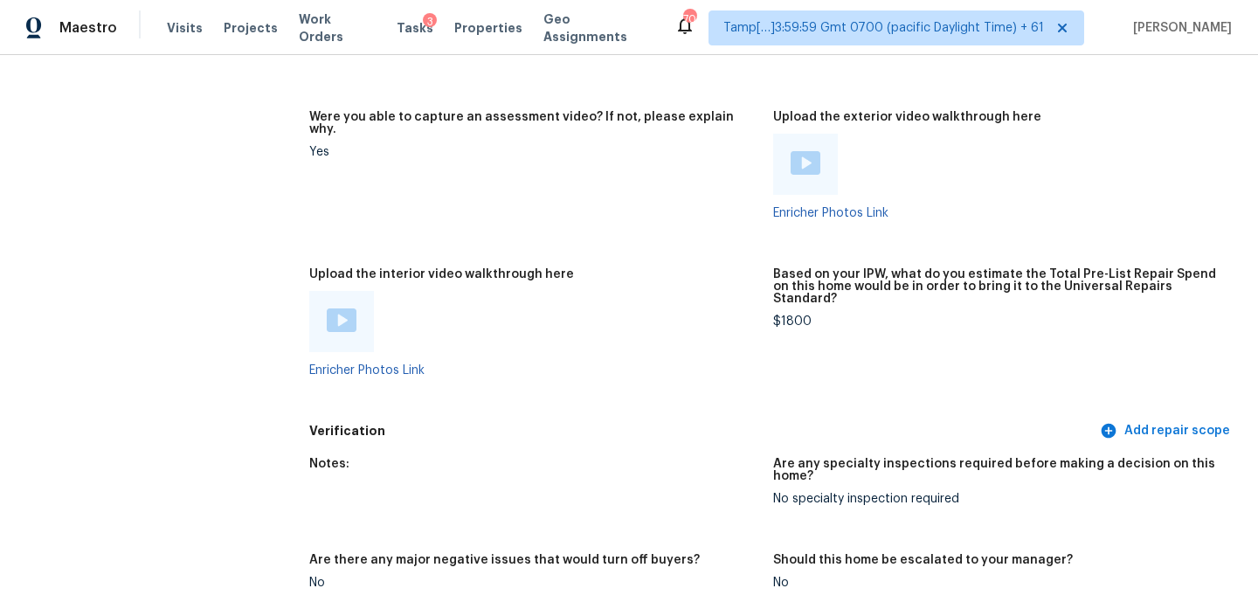
scroll to position [3490, 0]
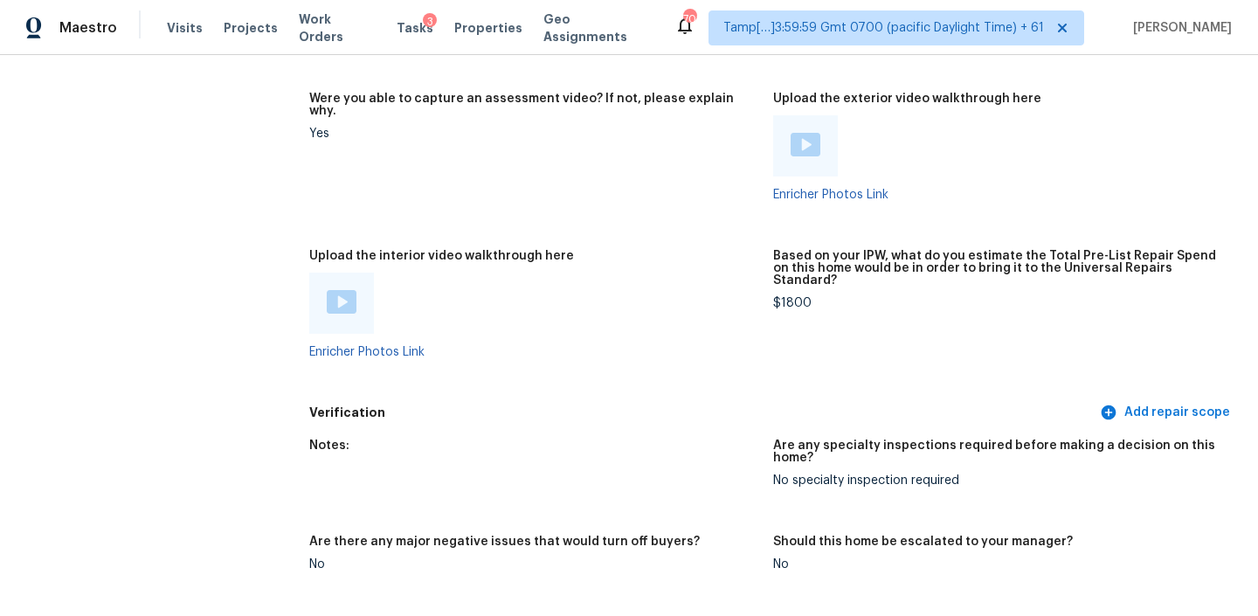
click at [328, 290] on img at bounding box center [342, 302] width 30 height 24
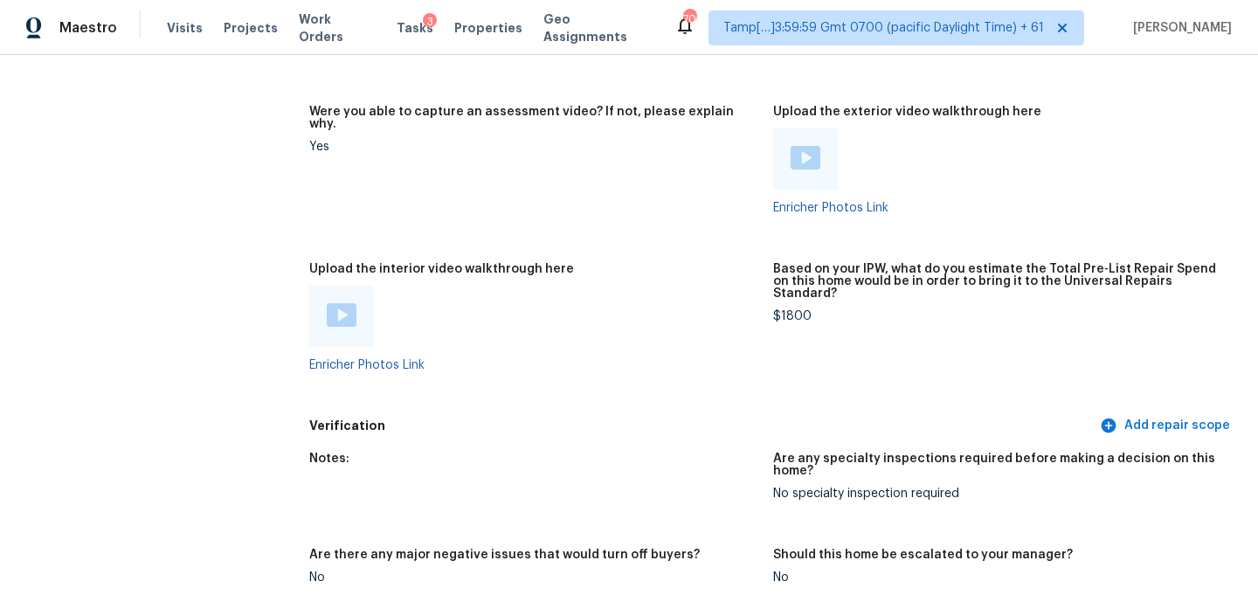
scroll to position [3598, 0]
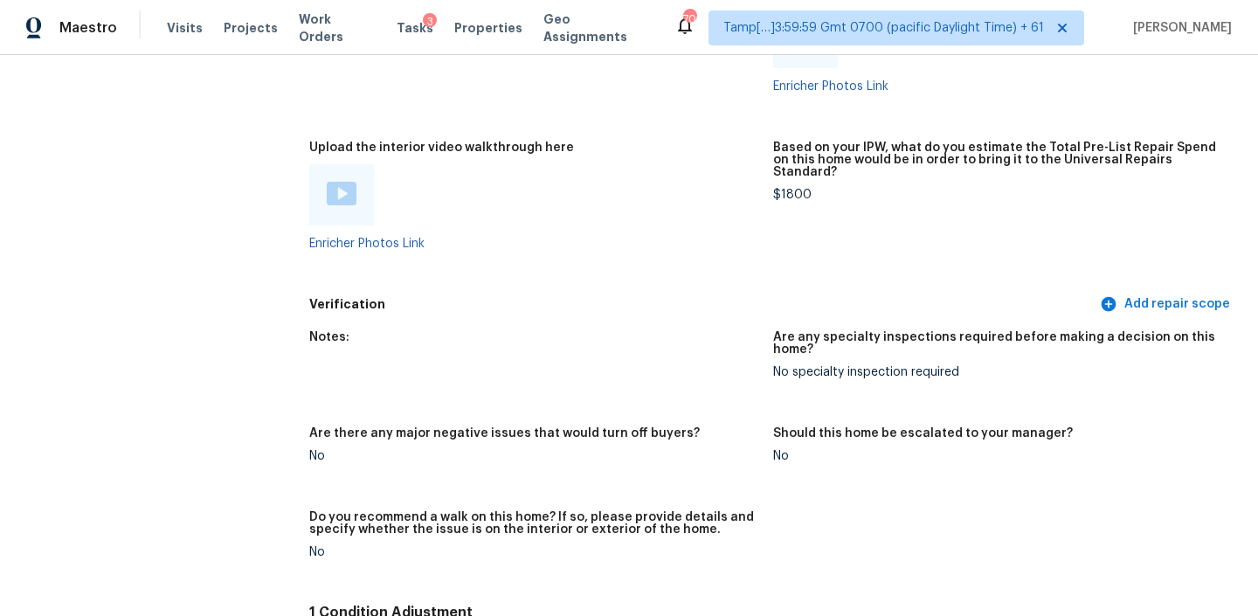
click at [790, 189] on div "$1800" at bounding box center [998, 195] width 450 height 12
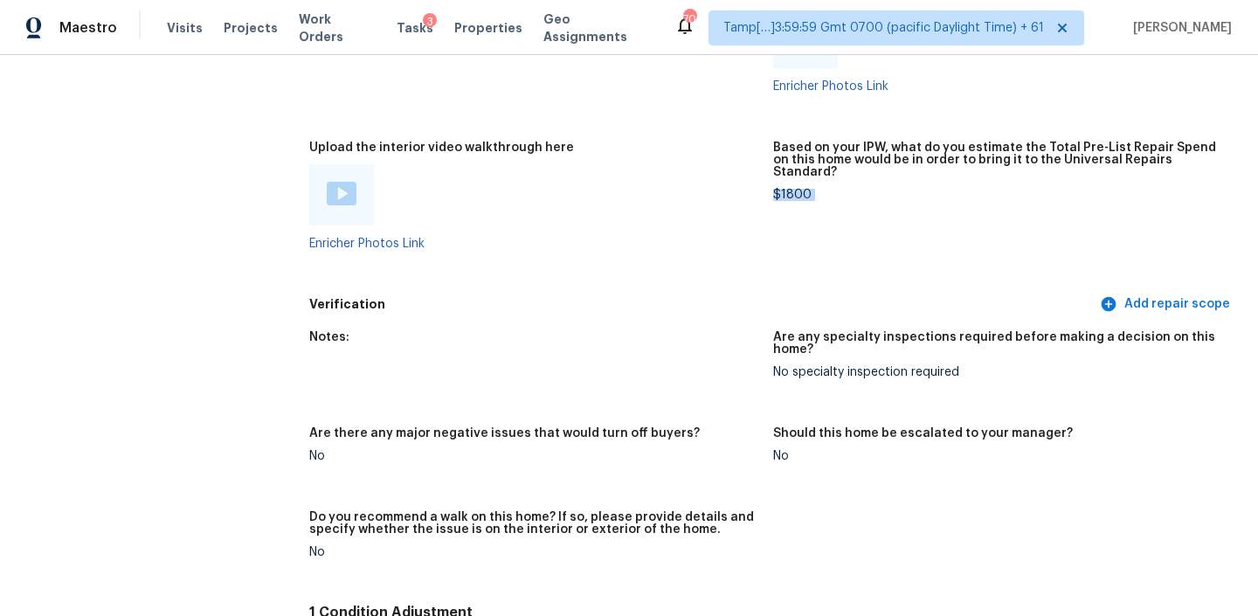
click at [790, 189] on div "$1800" at bounding box center [998, 195] width 450 height 12
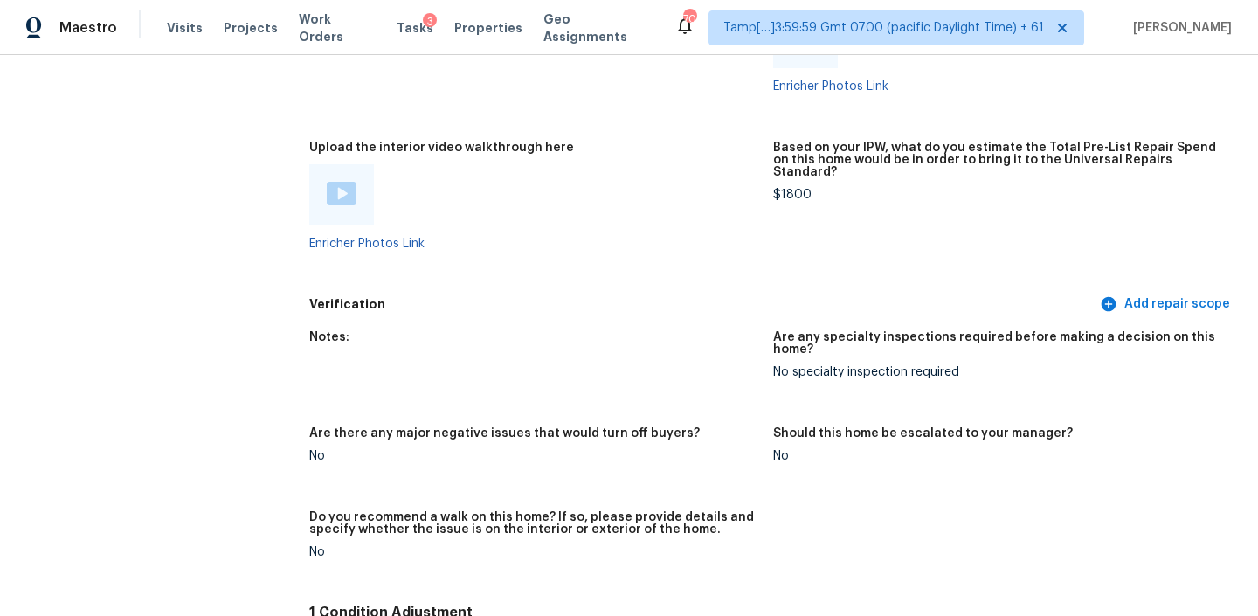
click at [790, 189] on div "$1800" at bounding box center [998, 195] width 450 height 12
copy div "$1800"
click at [194, 38] on div "Visits Projects Work Orders Tasks 3 Properties Geo Assignments" at bounding box center [420, 27] width 507 height 35
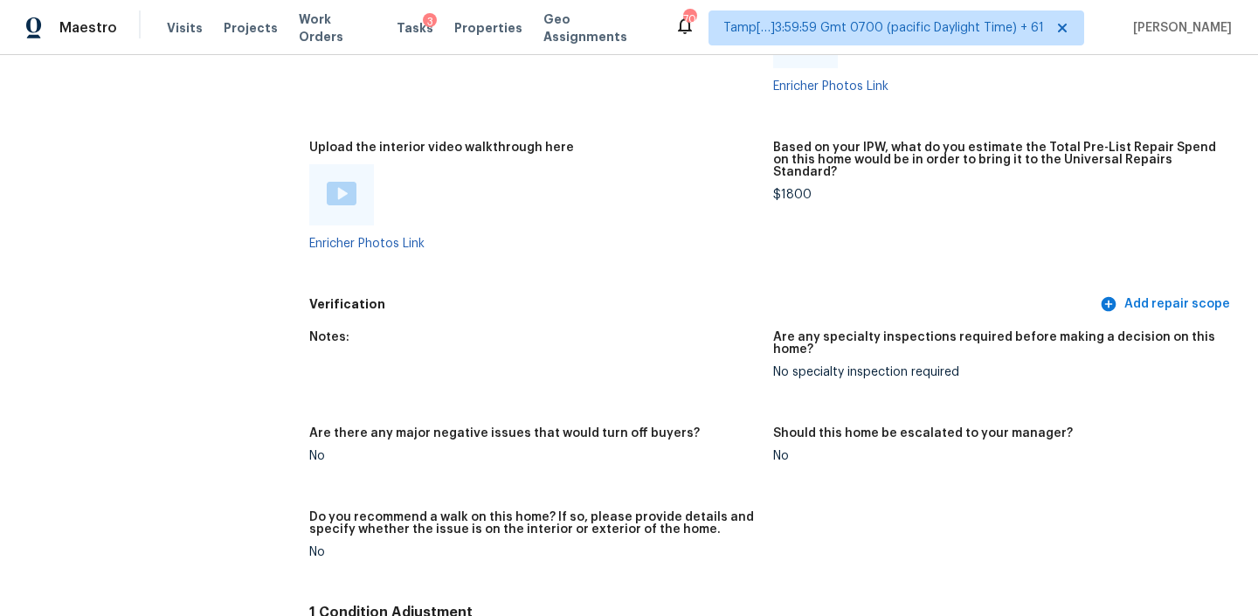
click at [194, 38] on div "Visits Projects Work Orders Tasks 3 Properties Geo Assignments" at bounding box center [420, 27] width 507 height 35
click at [176, 29] on span "Visits" at bounding box center [185, 27] width 36 height 17
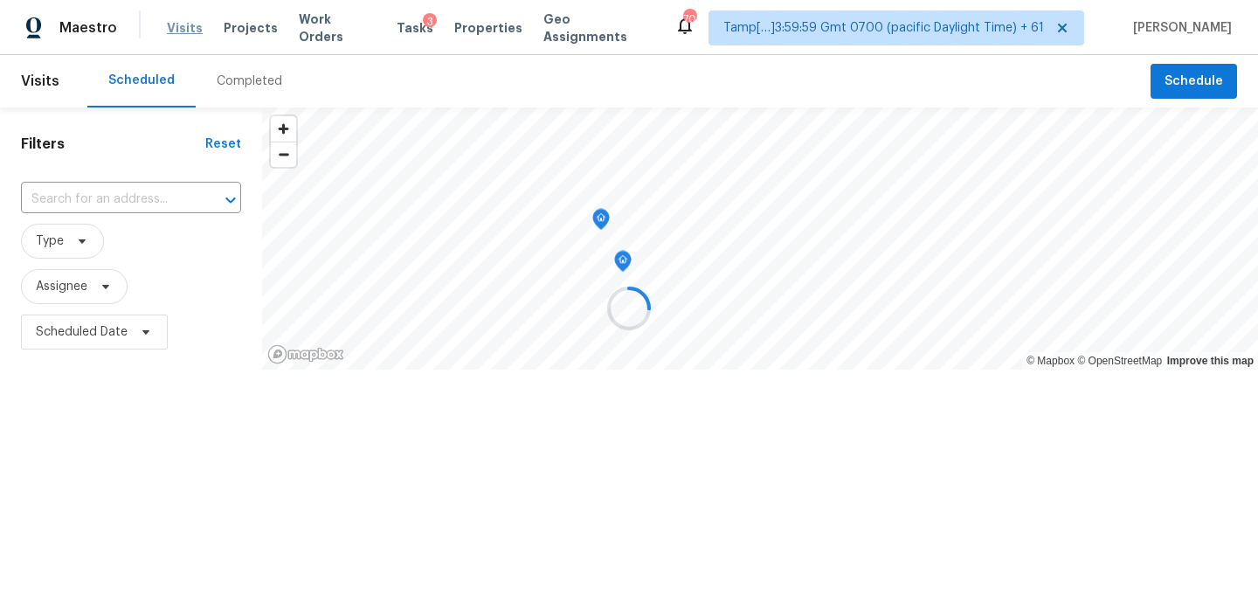
click at [176, 29] on div at bounding box center [629, 308] width 1258 height 616
click at [234, 74] on div at bounding box center [629, 308] width 1258 height 616
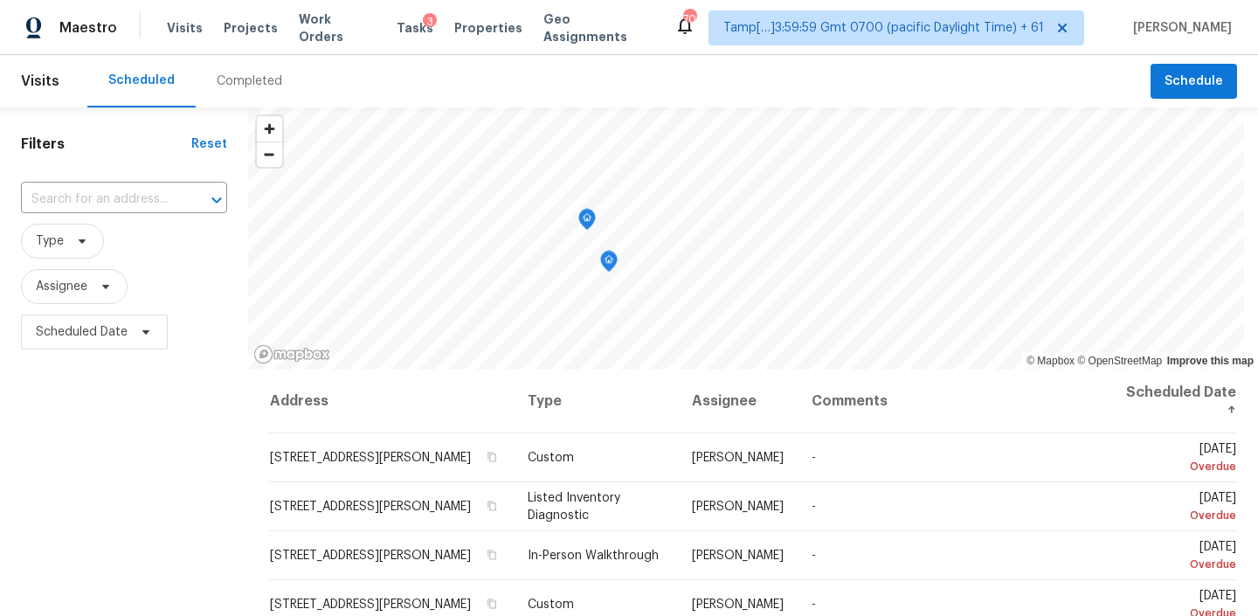
click at [230, 88] on div "Completed" at bounding box center [250, 80] width 66 height 17
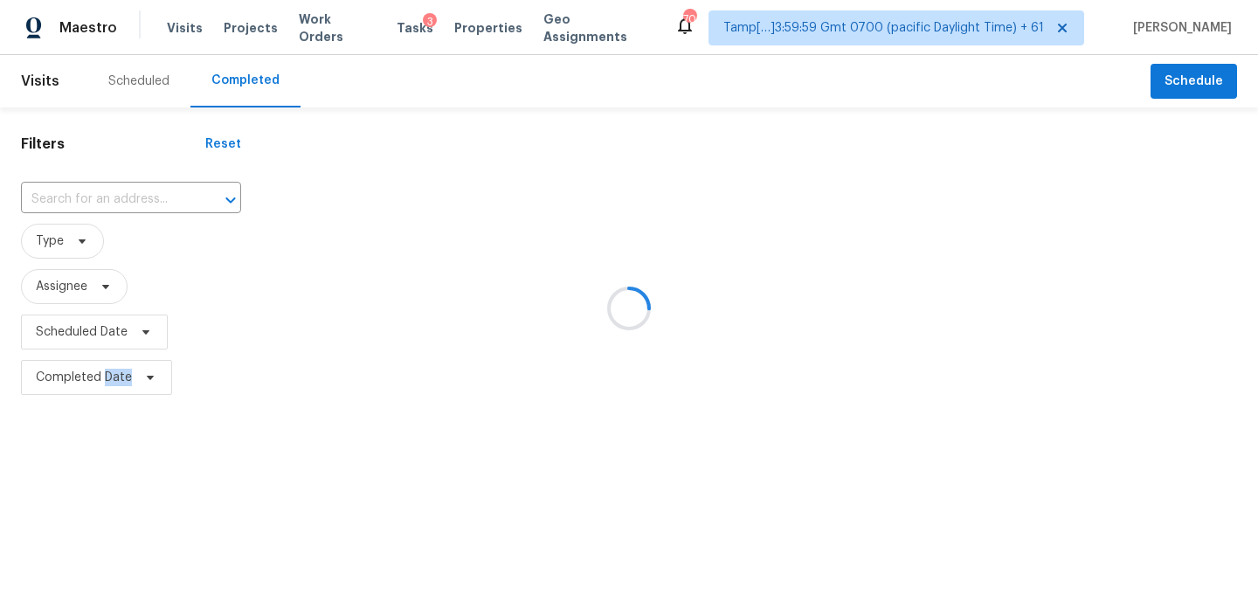
click at [230, 88] on div at bounding box center [629, 308] width 1258 height 616
click at [135, 198] on div at bounding box center [629, 308] width 1258 height 616
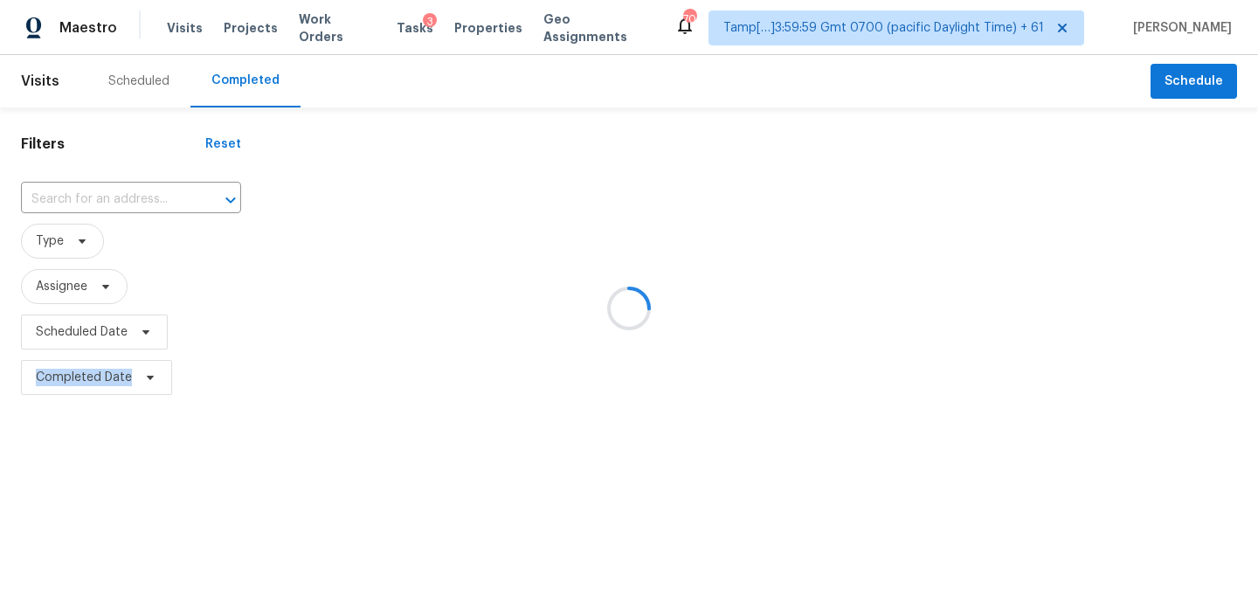
click at [135, 198] on div at bounding box center [629, 308] width 1258 height 616
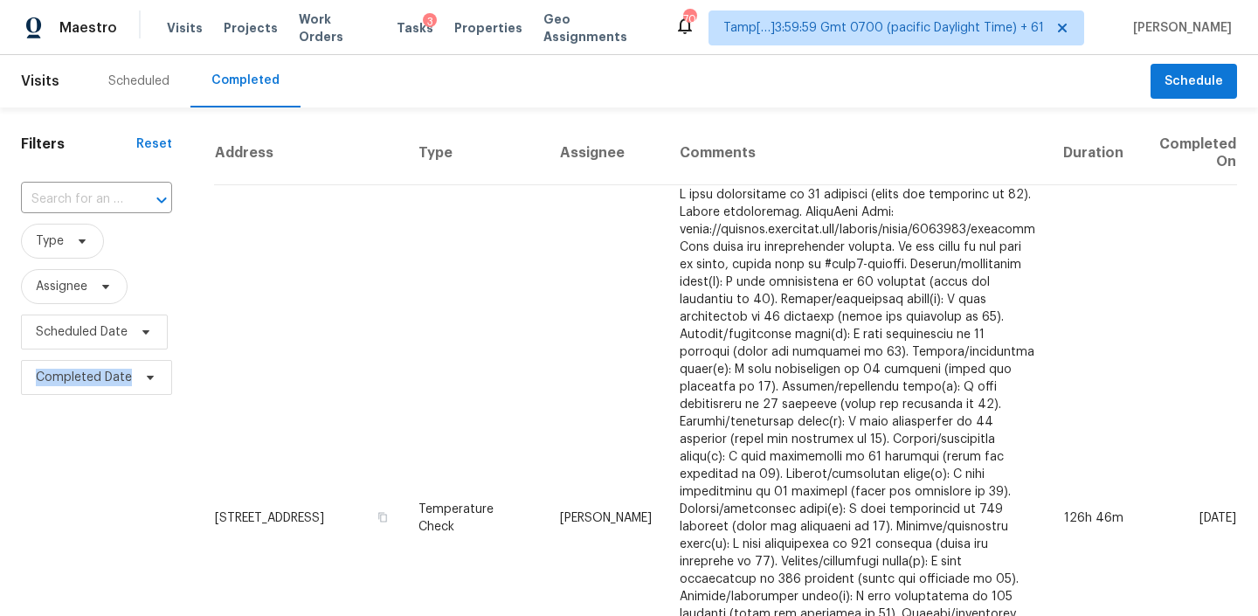
click at [135, 198] on div at bounding box center [149, 200] width 45 height 24
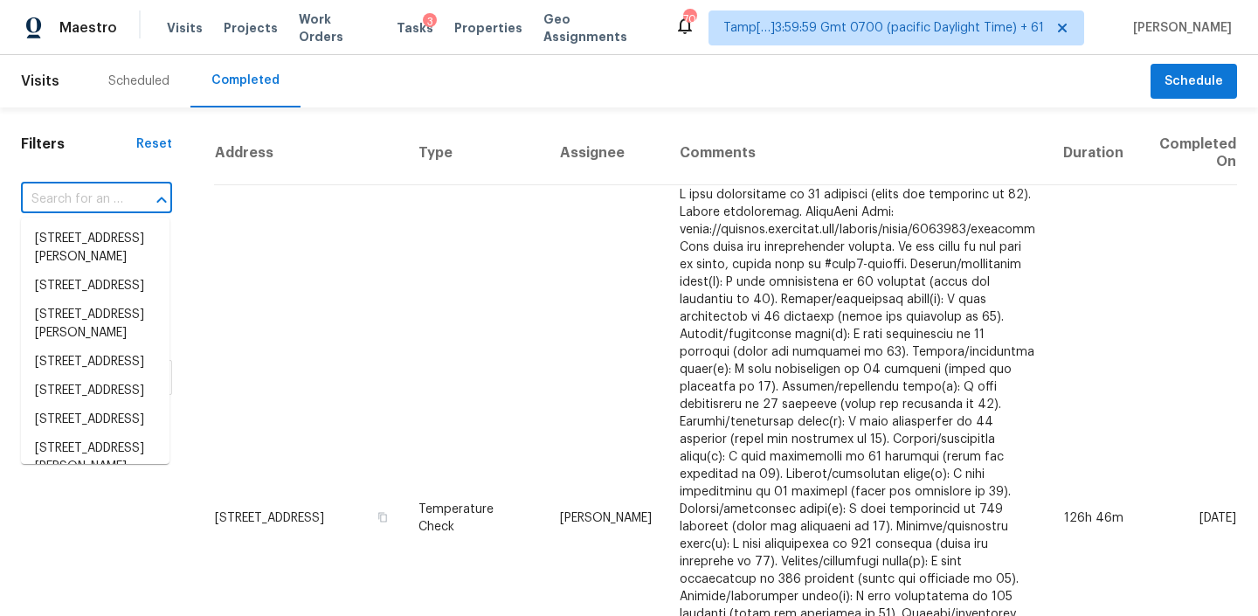
click at [135, 198] on div at bounding box center [149, 200] width 45 height 24
paste input "8001 California Pine St, Las Vegas, NV, 89166"
type input "8001 California Pine St, Las Vegas, NV, 89166"
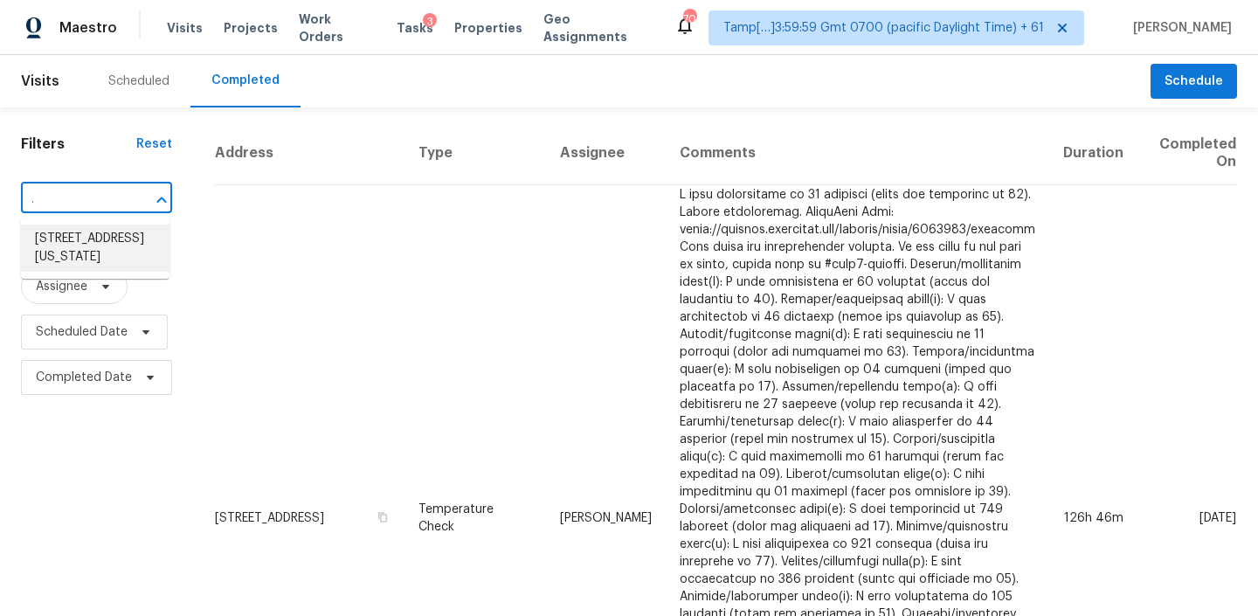
click at [78, 247] on li "8001 California Pine St, Las Vegas, NV 89166" at bounding box center [95, 247] width 148 height 47
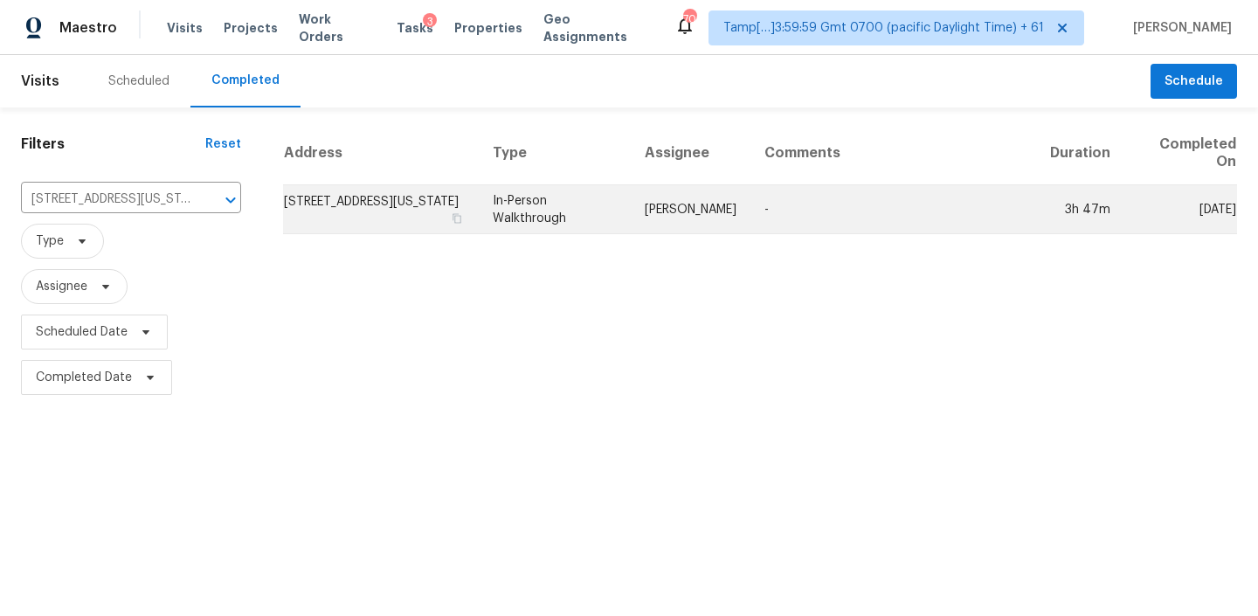
click at [614, 201] on td "In-Person Walkthrough" at bounding box center [555, 209] width 152 height 49
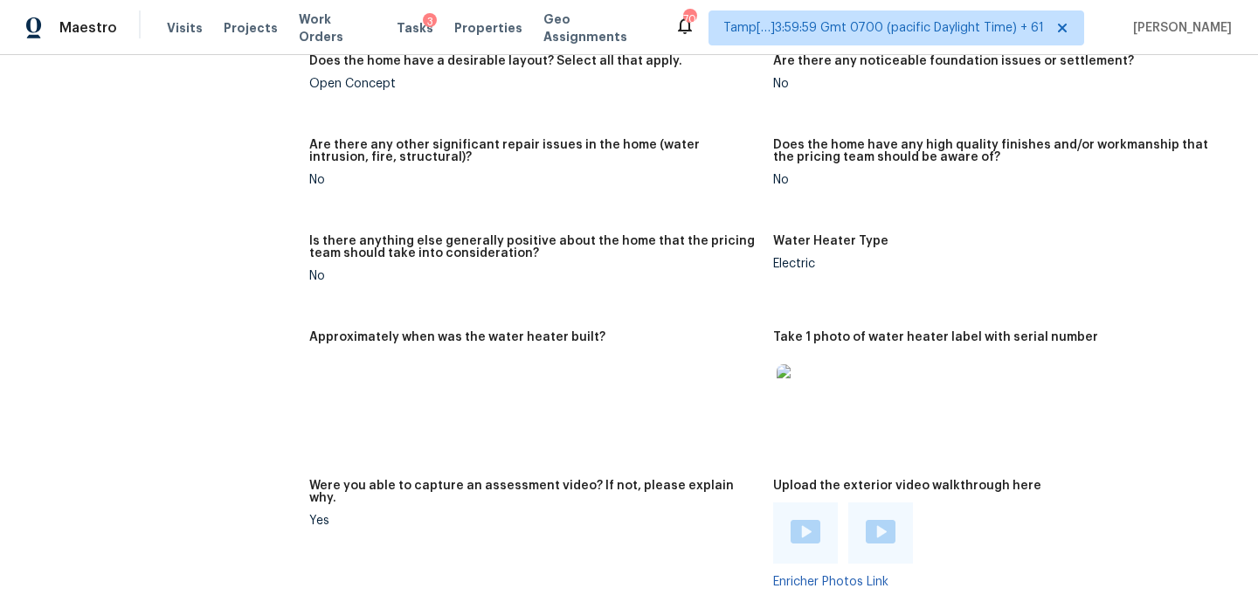
scroll to position [3402, 0]
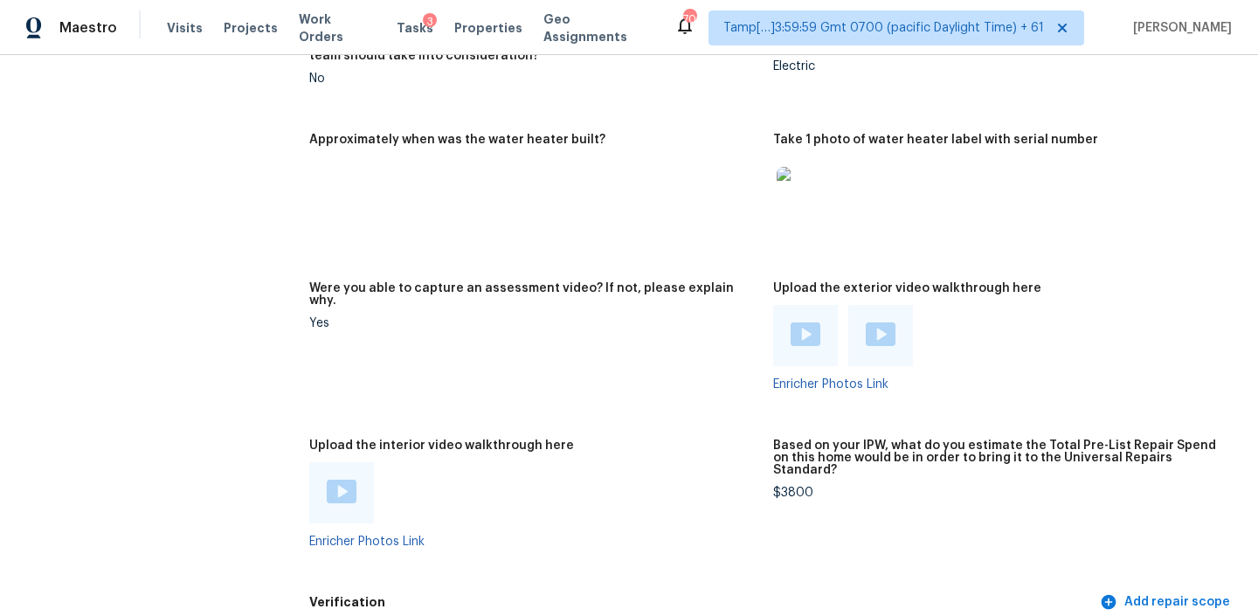
click at [341, 479] on img at bounding box center [342, 491] width 30 height 24
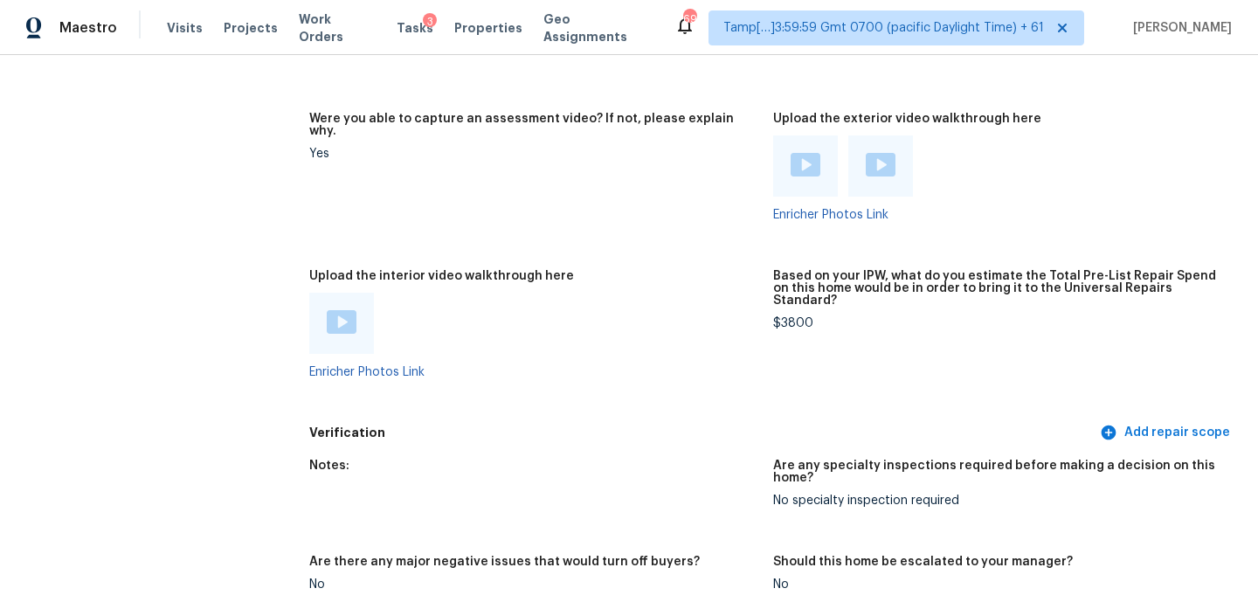
scroll to position [3663, 0]
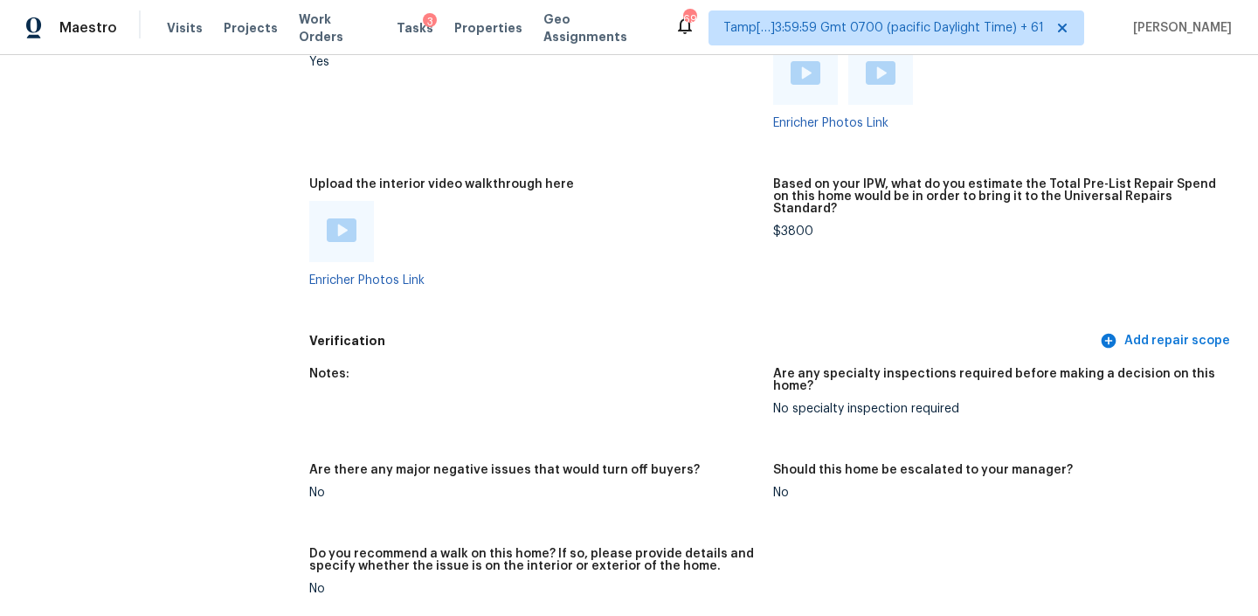
click at [790, 178] on div "Based on your IPW, what do you estimate the Total Pre-List Repair Spend on this…" at bounding box center [998, 201] width 450 height 47
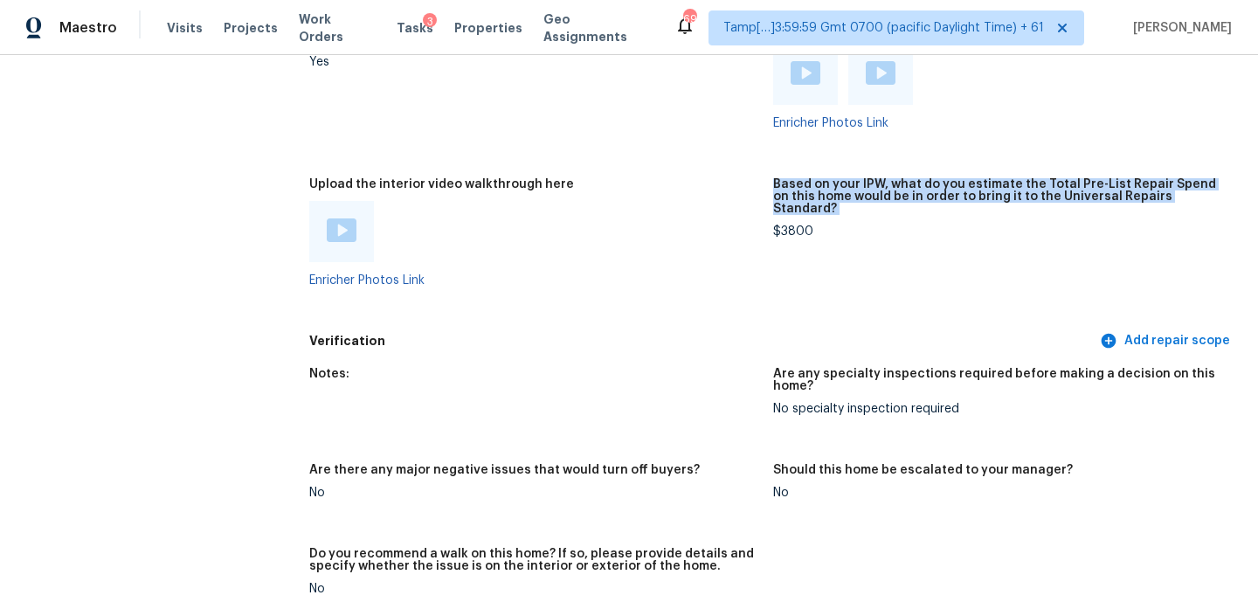
click at [790, 178] on div "Based on your IPW, what do you estimate the Total Pre-List Repair Spend on this…" at bounding box center [998, 201] width 450 height 47
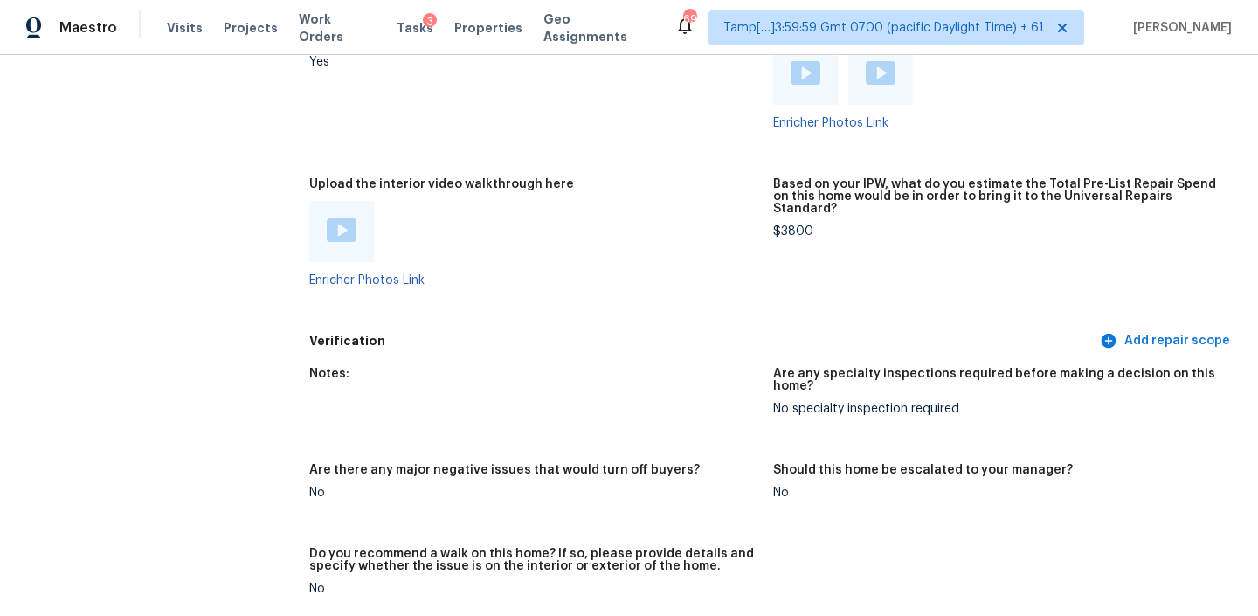
click at [785, 225] on div "$3800" at bounding box center [998, 231] width 450 height 12
copy div "$3800"
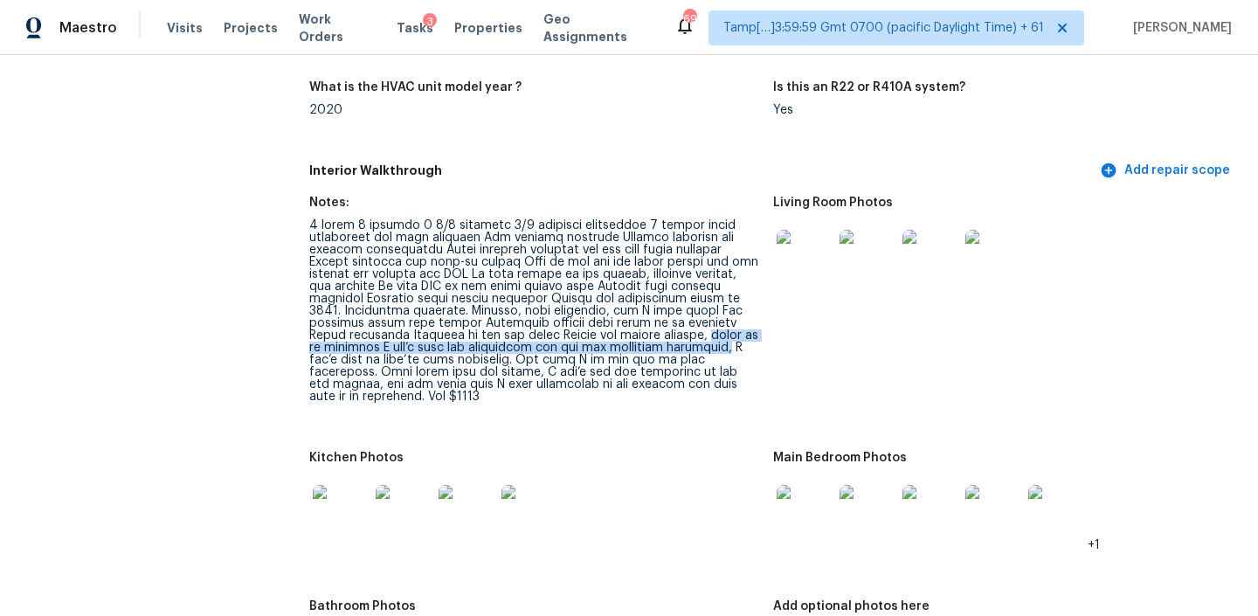
drag, startPoint x: 605, startPoint y: 324, endPoint x: 621, endPoint y: 335, distance: 18.9
click at [621, 335] on div at bounding box center [534, 310] width 450 height 183
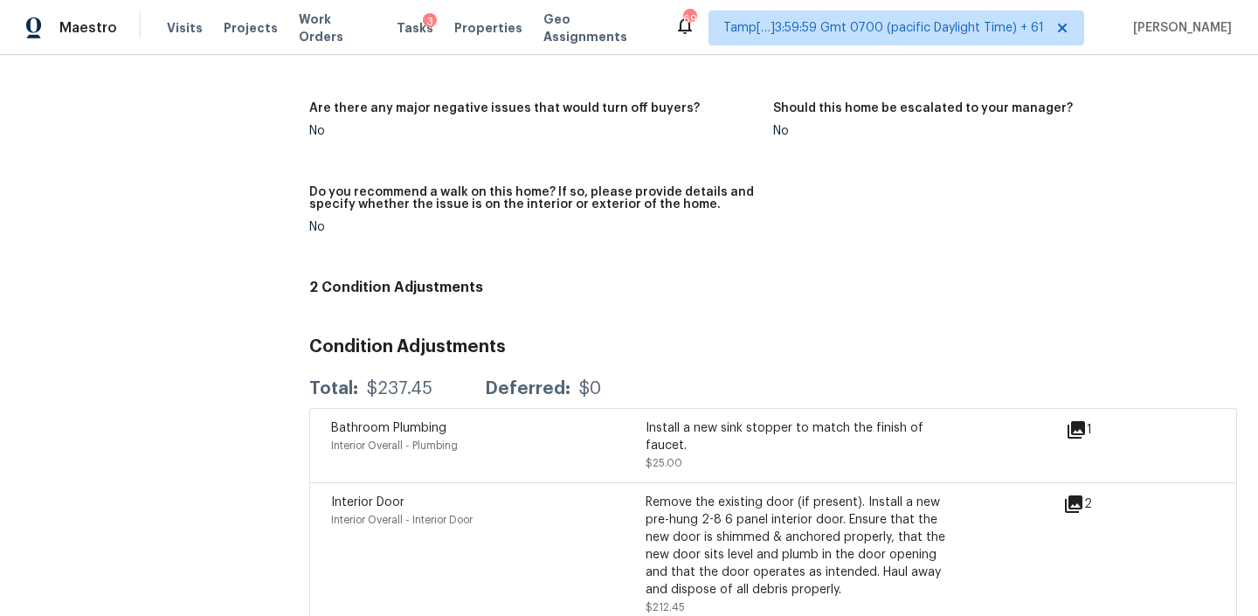
scroll to position [3902, 0]
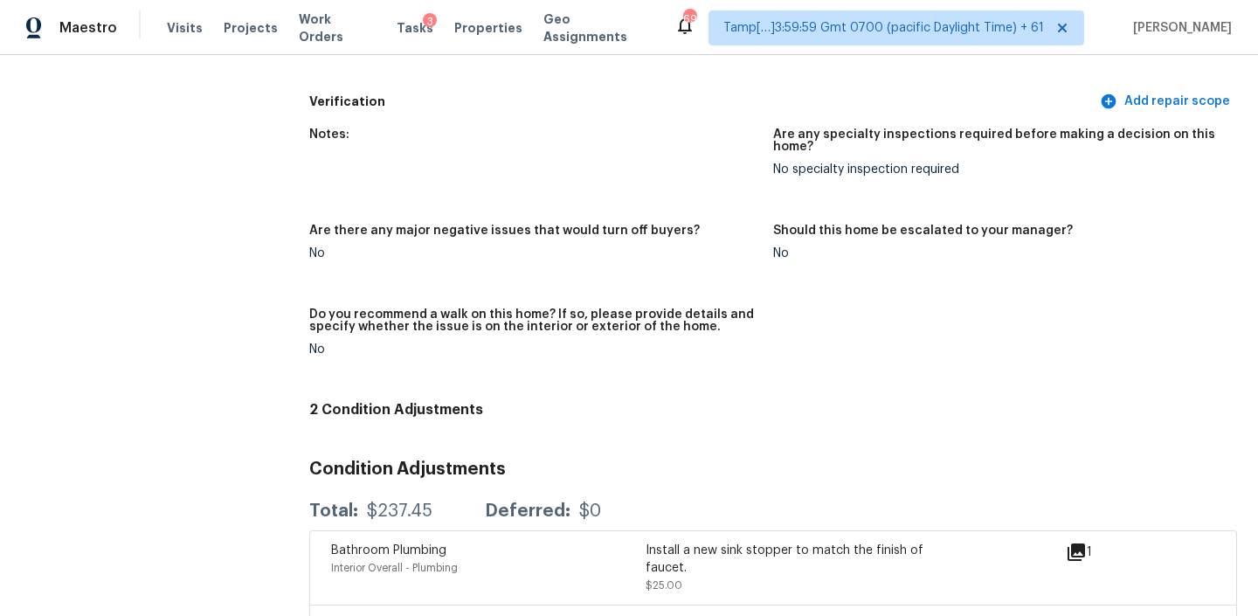
click at [657, 128] on figure "Notes:" at bounding box center [541, 165] width 464 height 75
click at [181, 36] on span "Visits" at bounding box center [185, 27] width 36 height 17
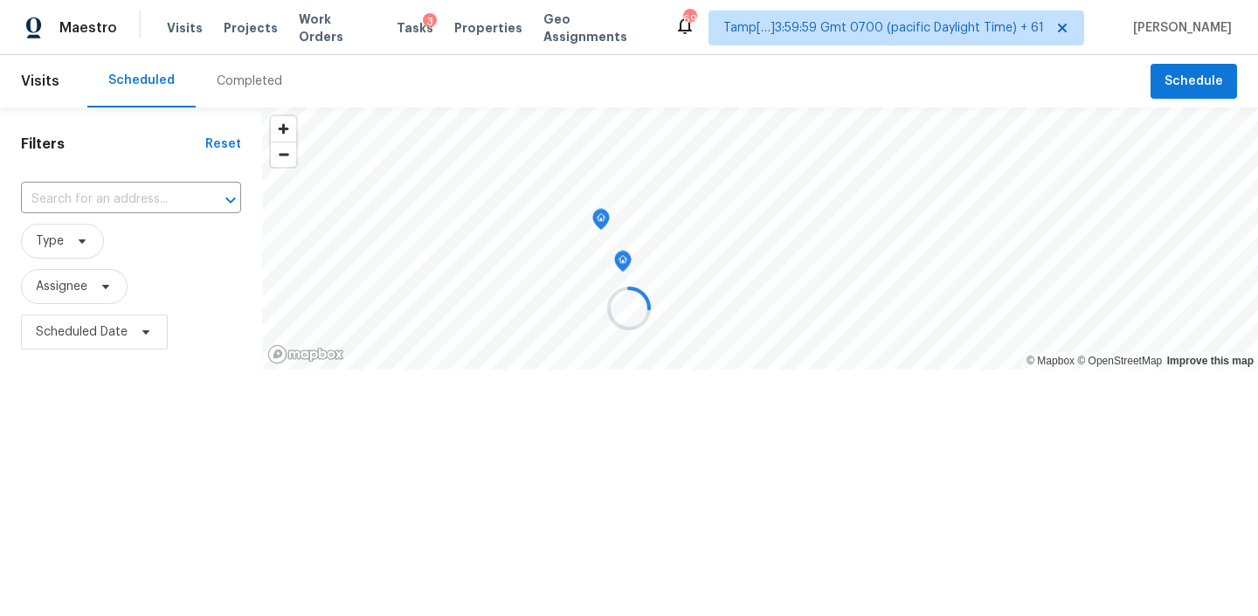
click at [241, 93] on div at bounding box center [629, 308] width 1258 height 616
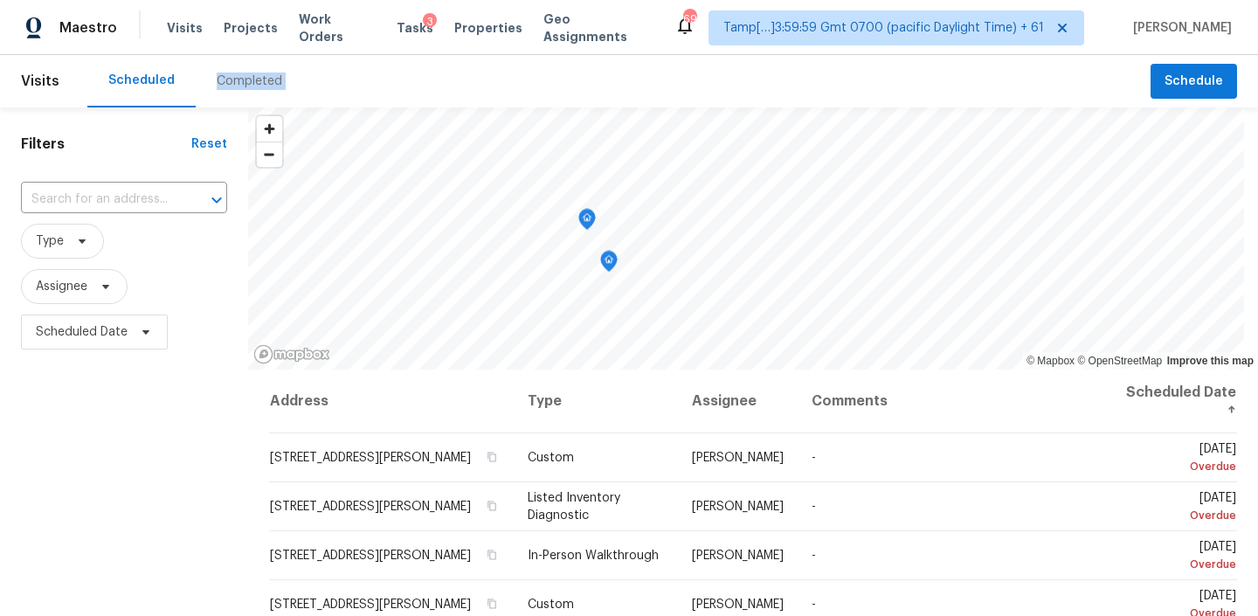
click at [241, 93] on div "Completed" at bounding box center [249, 81] width 107 height 52
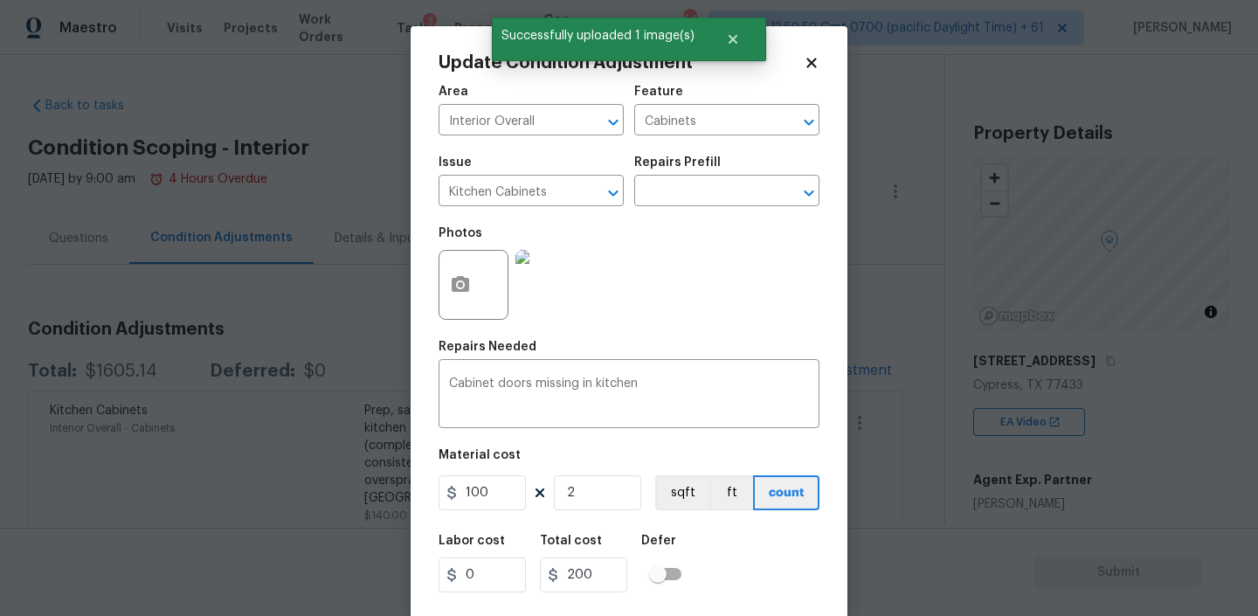
scroll to position [37, 0]
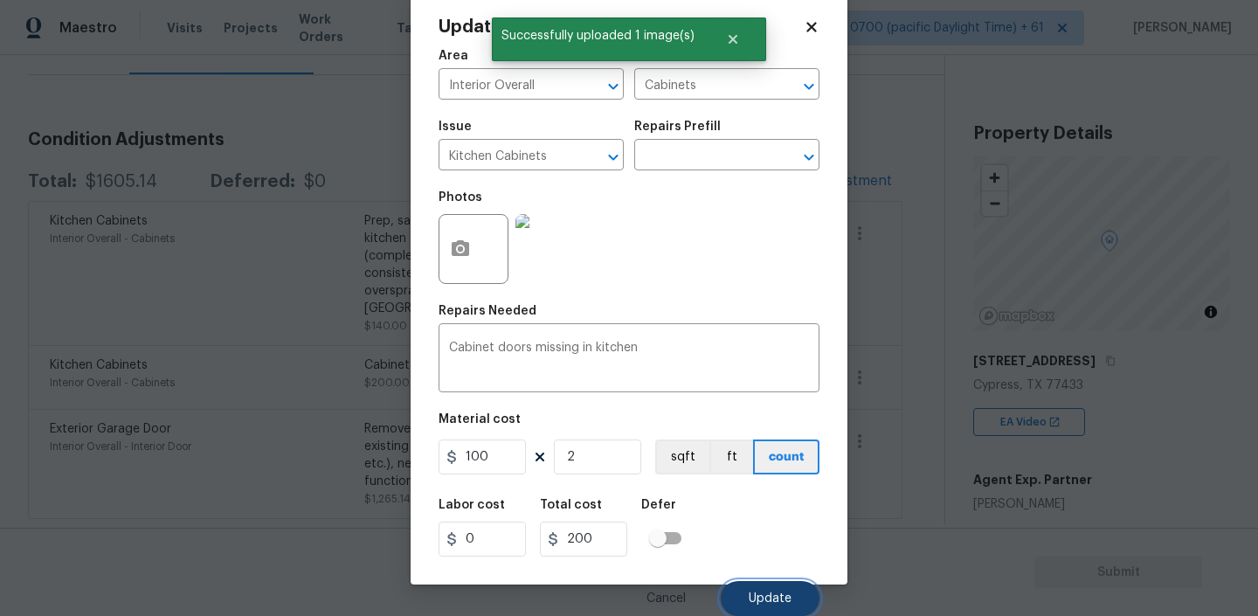
click at [764, 602] on span "Update" at bounding box center [770, 598] width 43 height 13
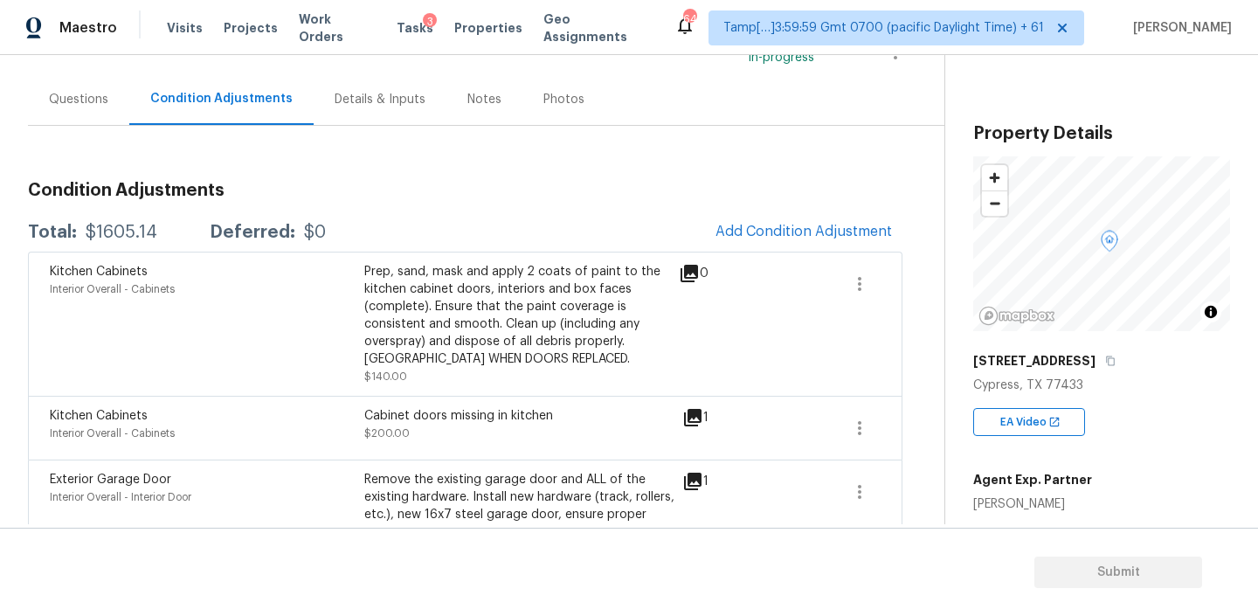
scroll to position [137, 0]
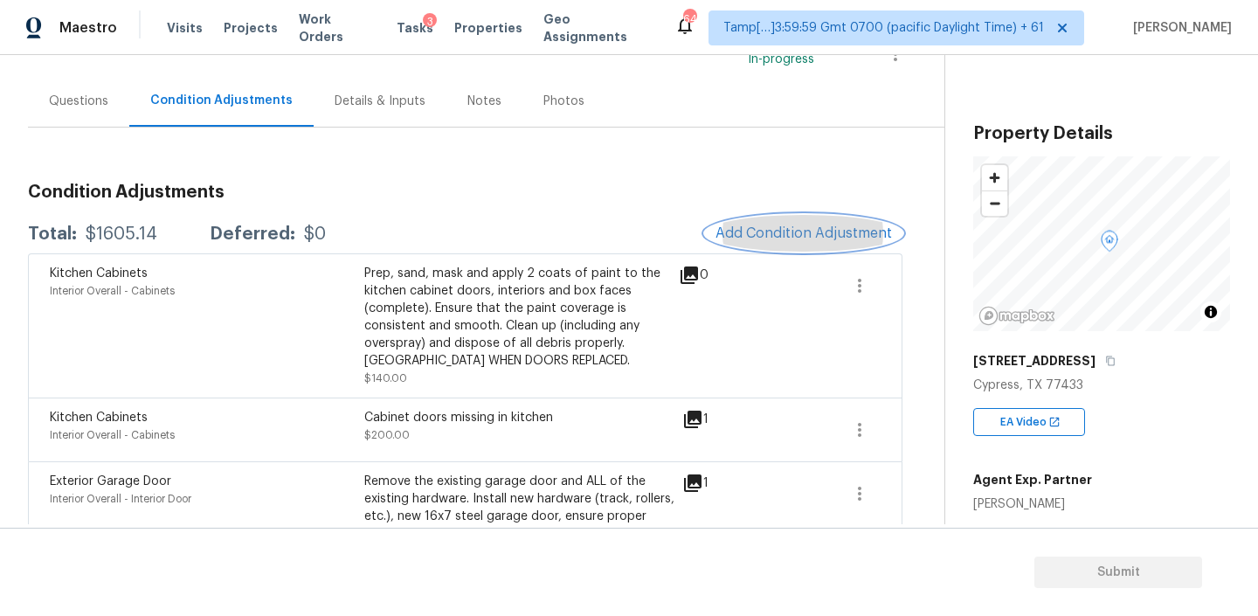
click at [803, 233] on span "Add Condition Adjustment" at bounding box center [803, 233] width 176 height 16
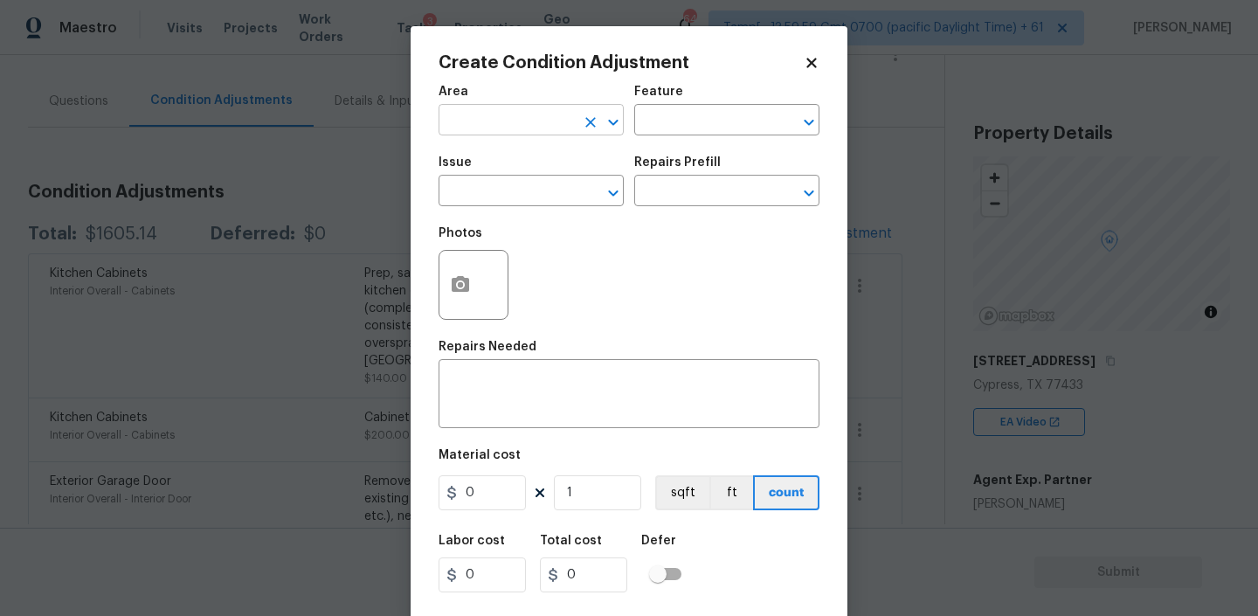
click at [533, 122] on input "text" at bounding box center [506, 121] width 136 height 27
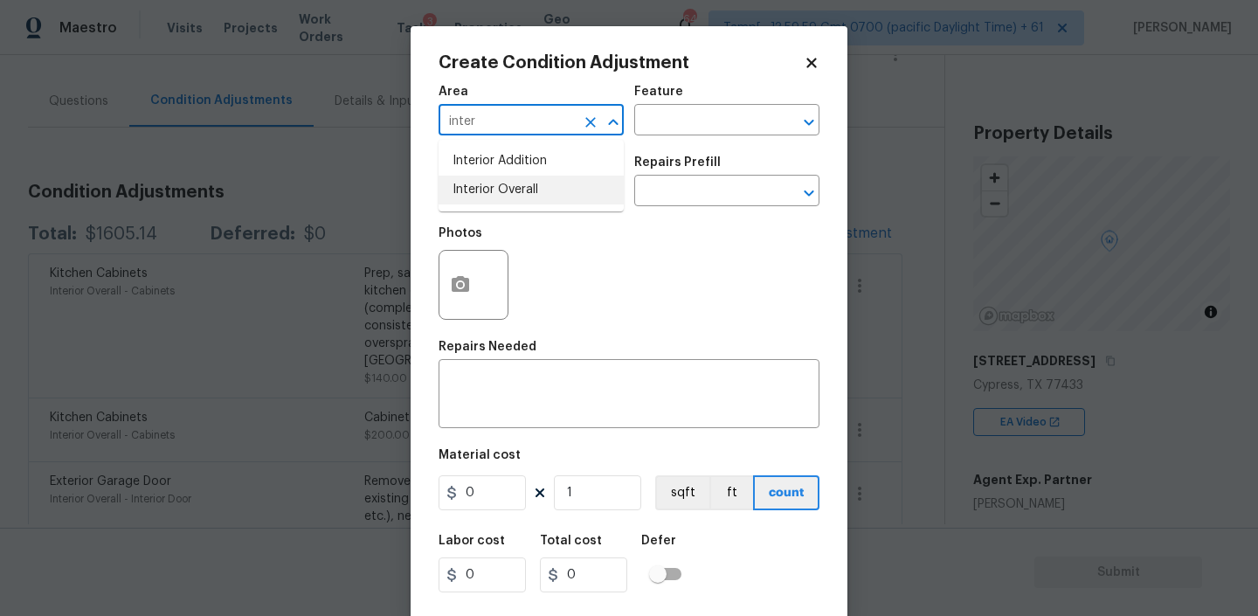
click at [529, 189] on li "Interior Overall" at bounding box center [530, 190] width 185 height 29
type input "Interior Overall"
click at [658, 131] on input "text" at bounding box center [702, 121] width 136 height 27
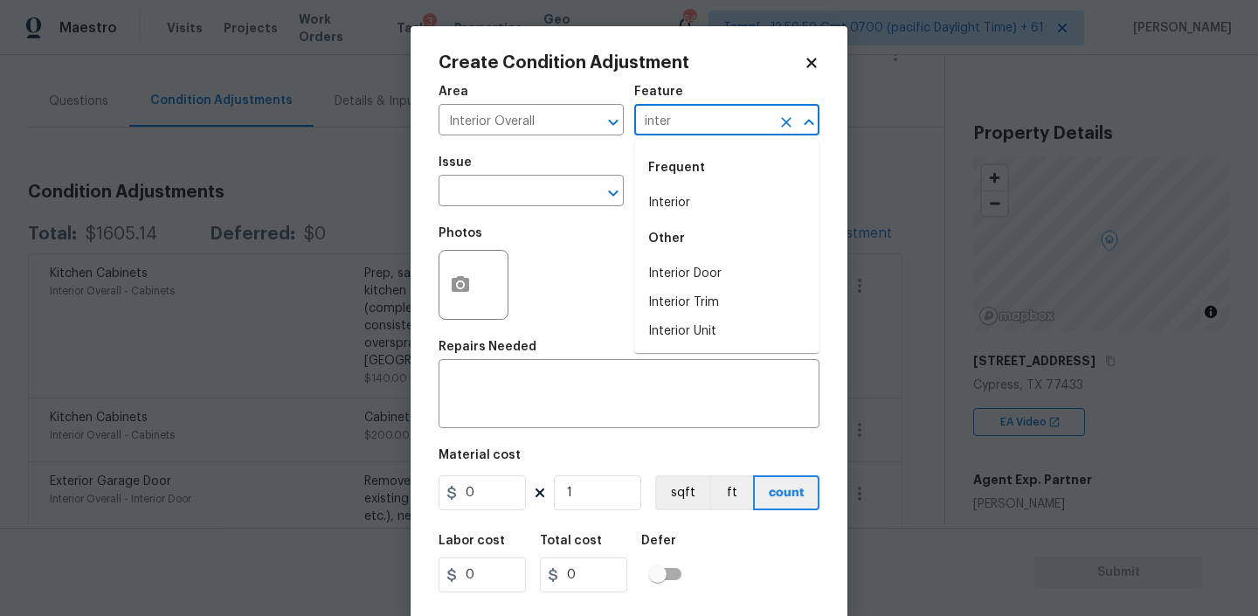
click at [657, 187] on div "Frequent" at bounding box center [726, 168] width 185 height 42
click at [659, 207] on li "Interior" at bounding box center [726, 203] width 185 height 29
type input "Interior"
click at [546, 190] on input "text" at bounding box center [506, 192] width 136 height 27
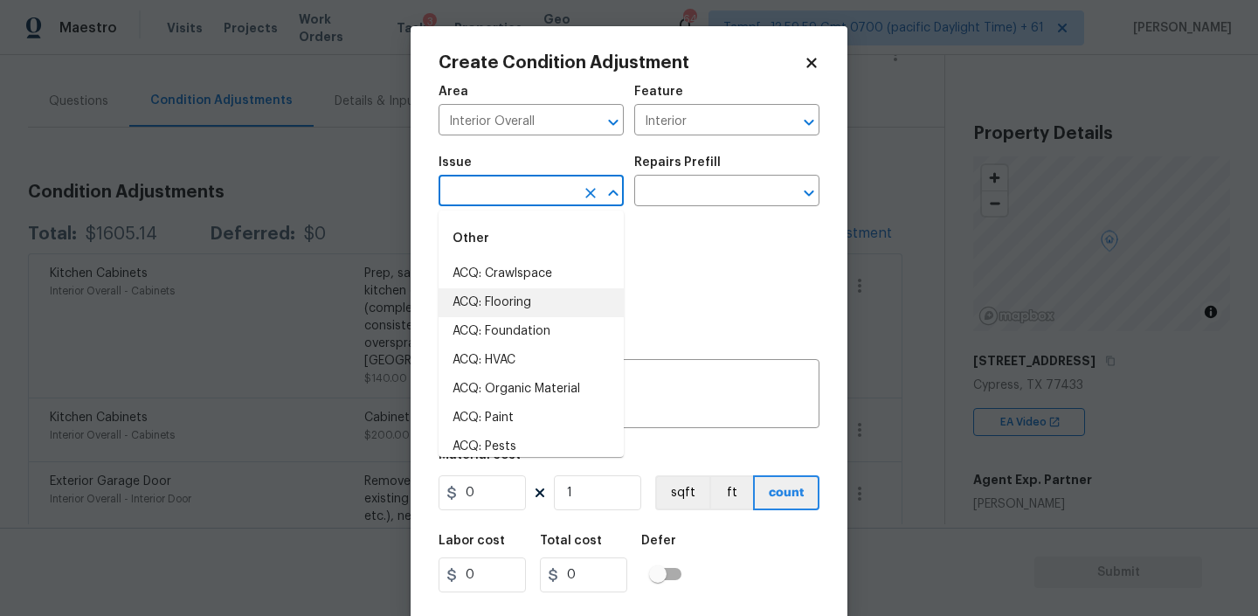
scroll to position [48, 0]
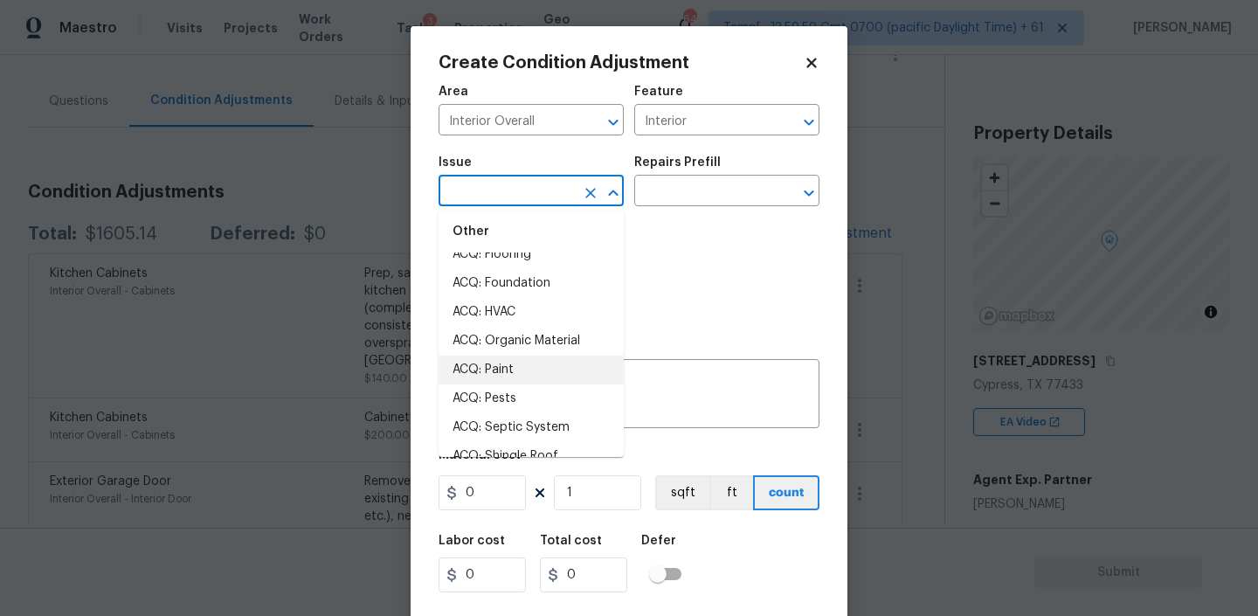
click at [493, 375] on li "ACQ: Paint" at bounding box center [530, 369] width 185 height 29
type input "ACQ: Paint"
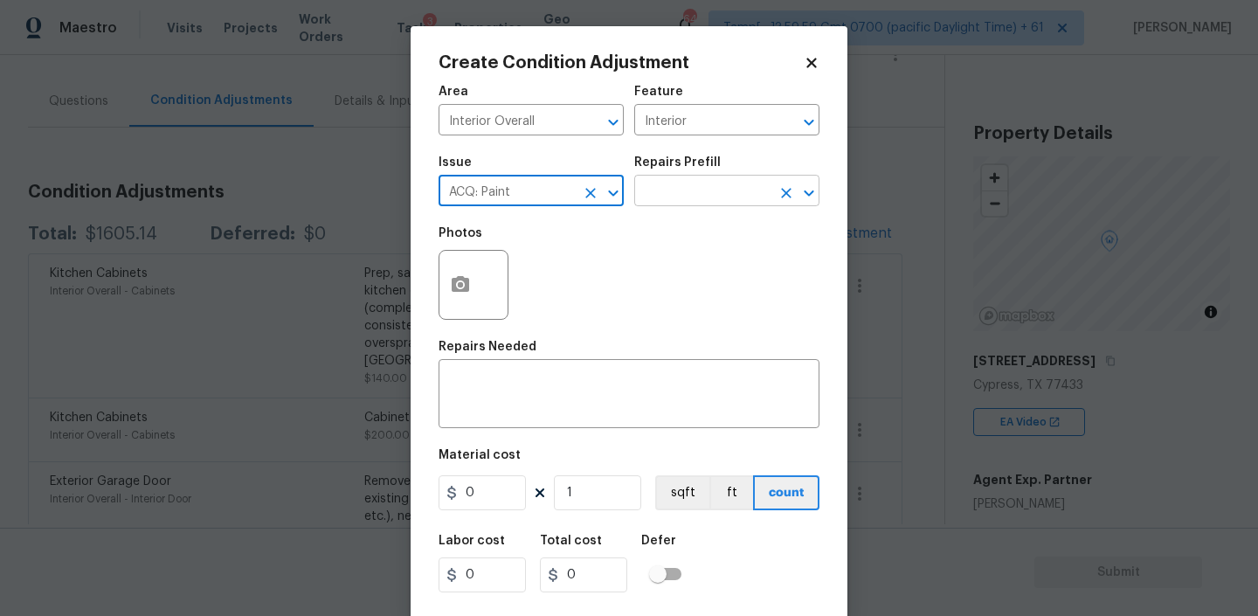
click at [687, 193] on input "text" at bounding box center [702, 192] width 136 height 27
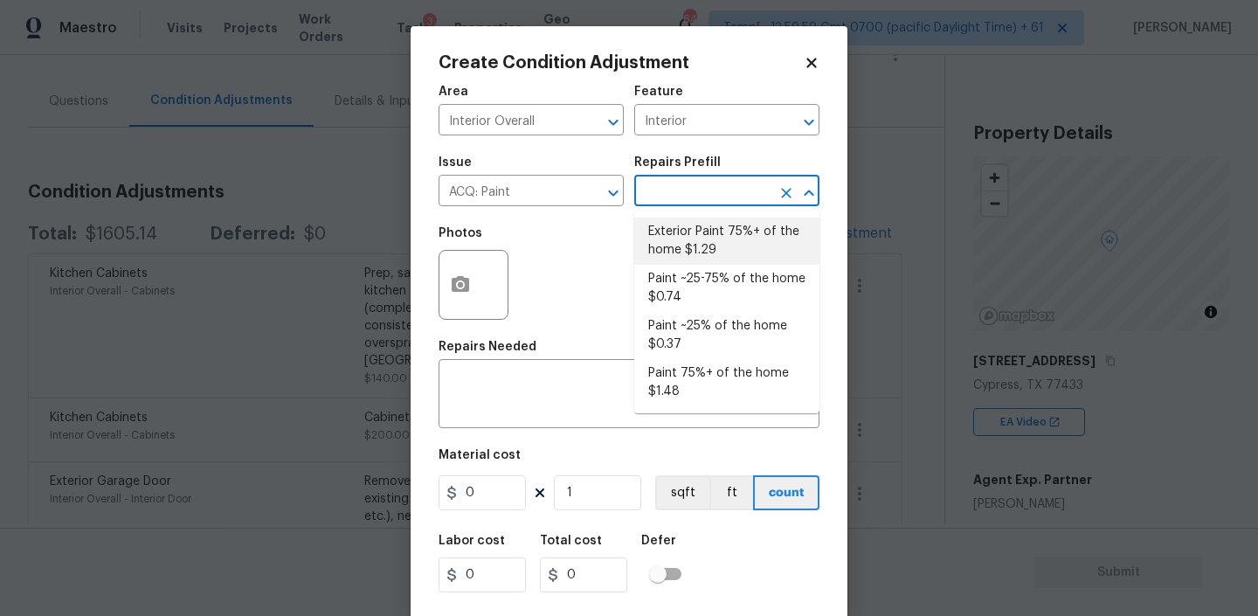
click at [721, 238] on li "Exterior Paint 75%+ of the home $1.29" at bounding box center [726, 240] width 185 height 47
type input "Acquisition"
type textarea "Acquisition Scope: 75%+ of the home exterior will likely require paint"
type input "1.29"
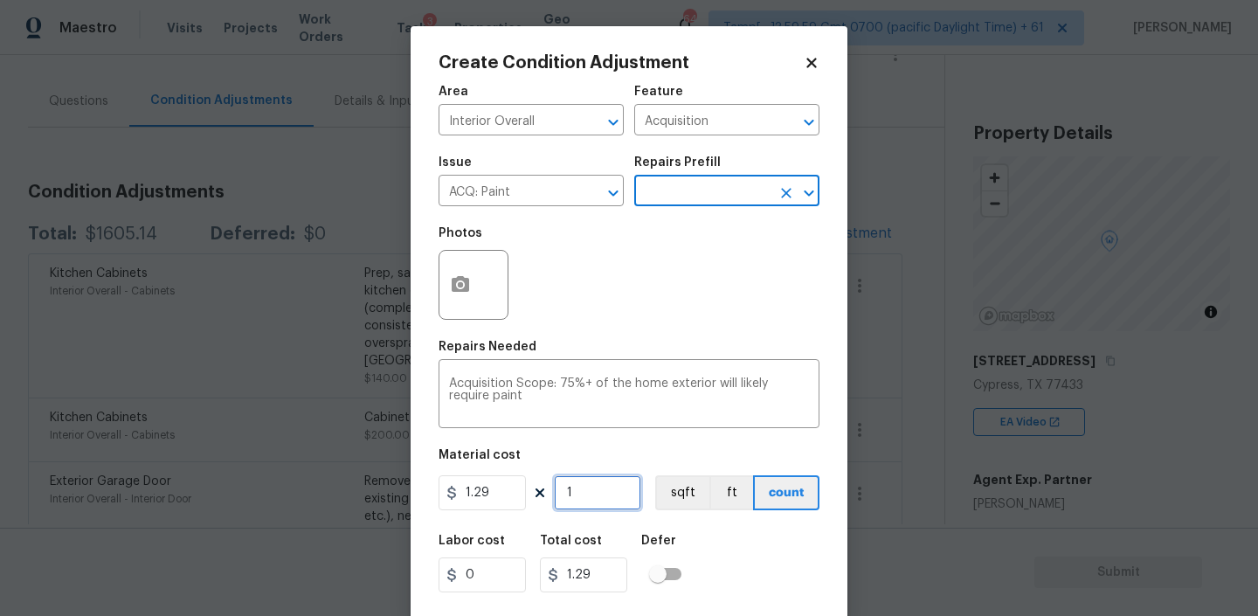
click at [590, 486] on input "1" at bounding box center [597, 492] width 87 height 35
type input "2"
type input "2.58"
type input "24"
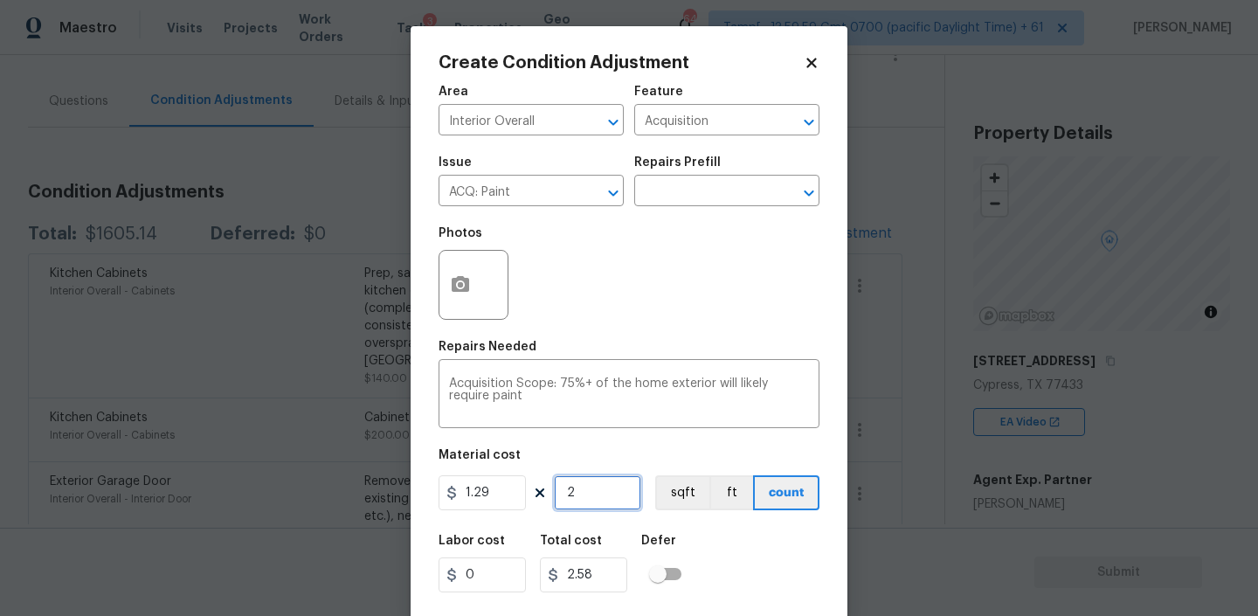
type input "30.96"
type input "244"
type input "314.76"
type input "2442"
type input "3150.18"
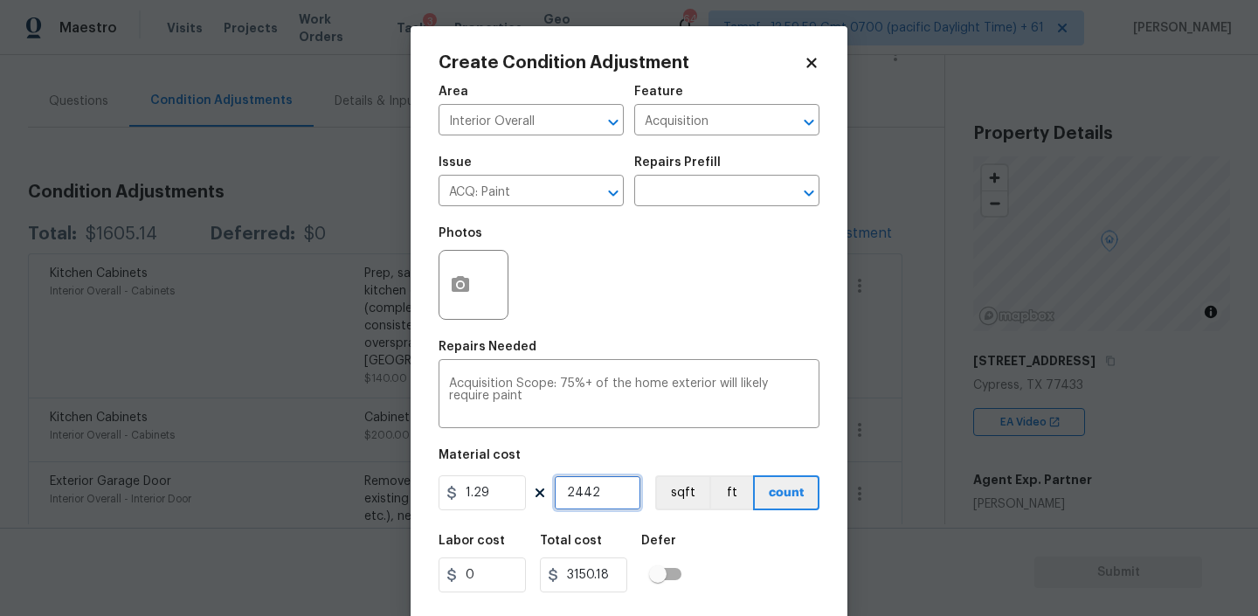
type input "2442"
click at [699, 308] on div "Photos" at bounding box center [628, 274] width 381 height 114
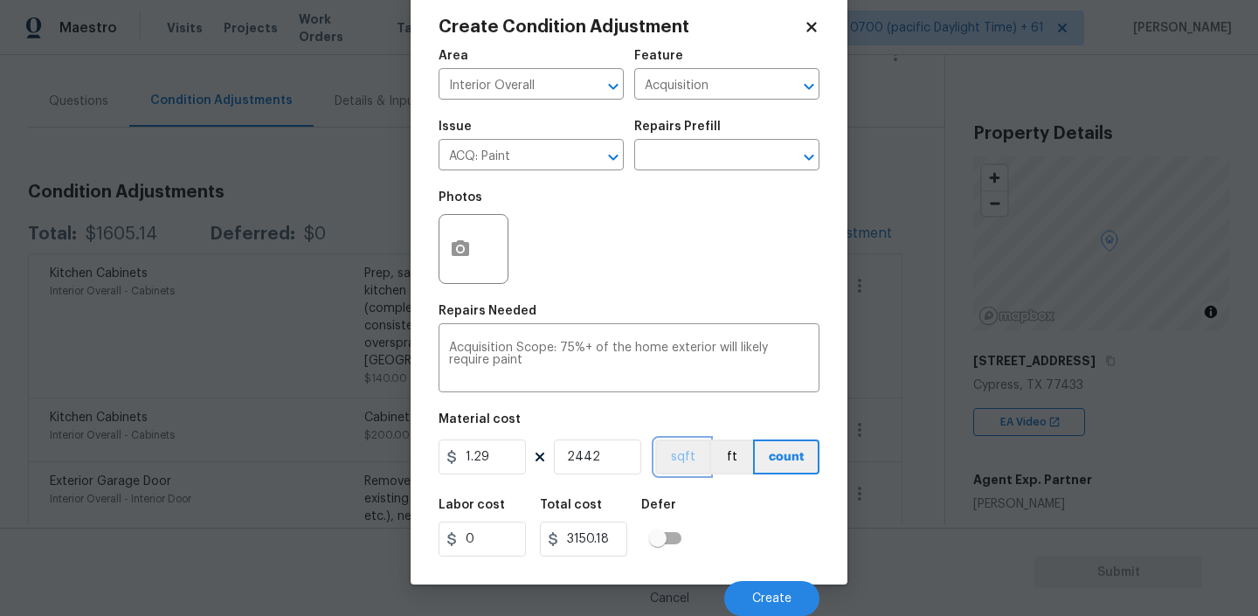
click at [680, 461] on button "sqft" at bounding box center [682, 456] width 54 height 35
click at [572, 452] on input "2442" at bounding box center [597, 456] width 87 height 35
click at [712, 119] on div "Issue ACQ: Paint ​ Repairs Prefill ​" at bounding box center [628, 145] width 381 height 71
click at [712, 158] on input "text" at bounding box center [702, 156] width 136 height 27
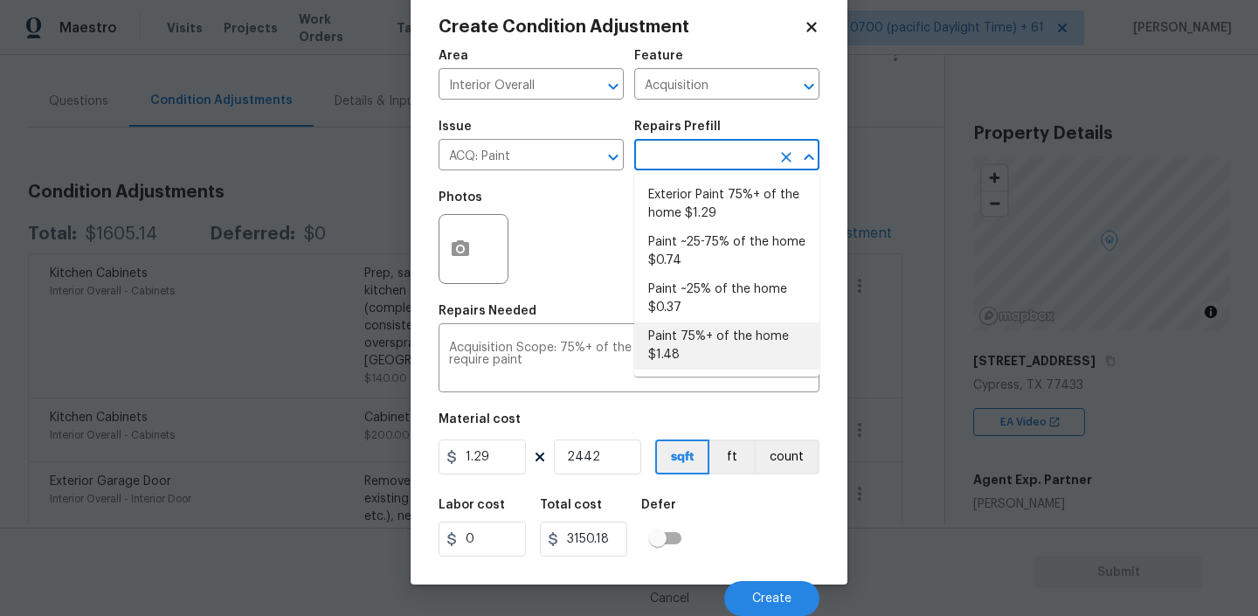
click at [491, 261] on div at bounding box center [473, 249] width 70 height 70
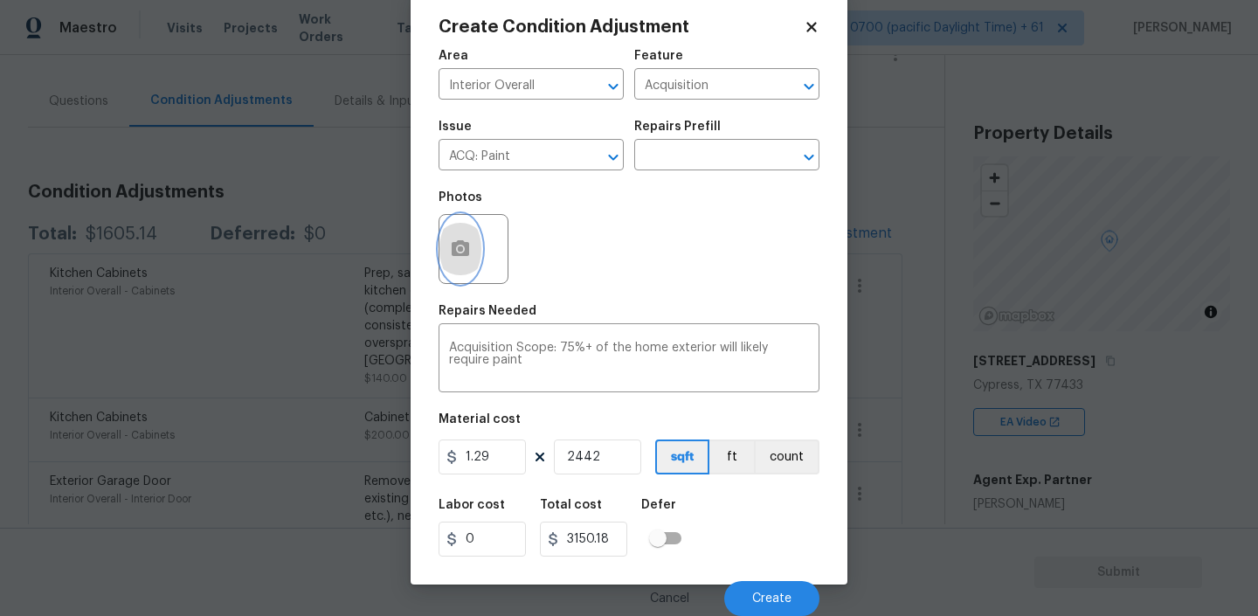
click at [464, 255] on icon "button" at bounding box center [460, 248] width 17 height 16
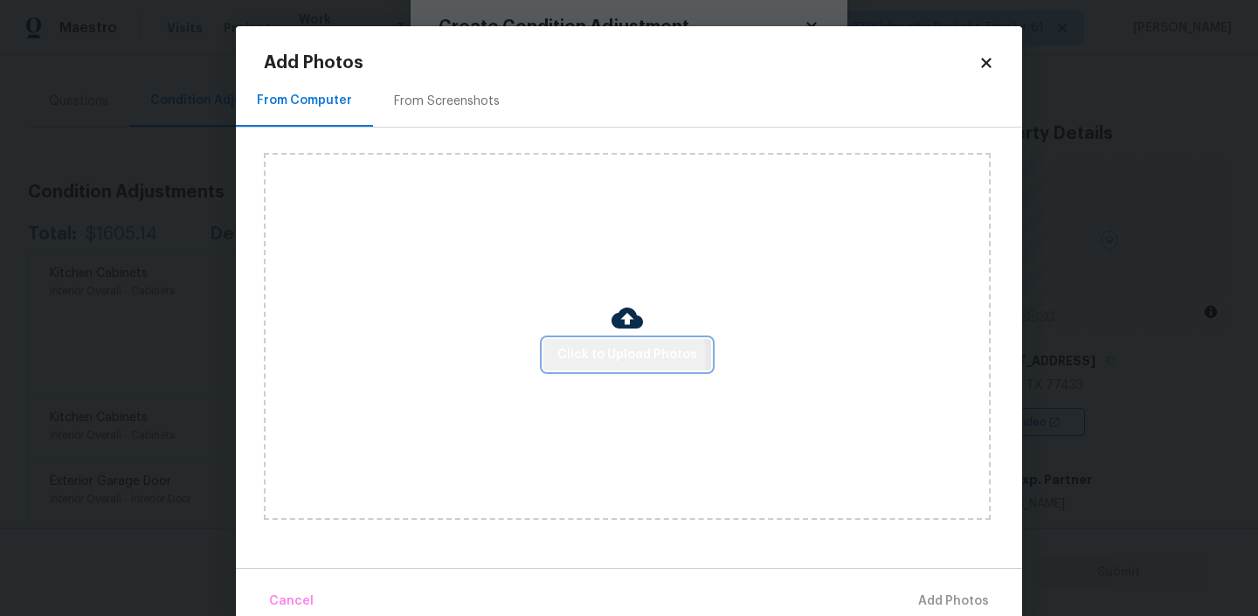
click at [614, 357] on span "Click to Upload Photos" at bounding box center [627, 355] width 140 height 22
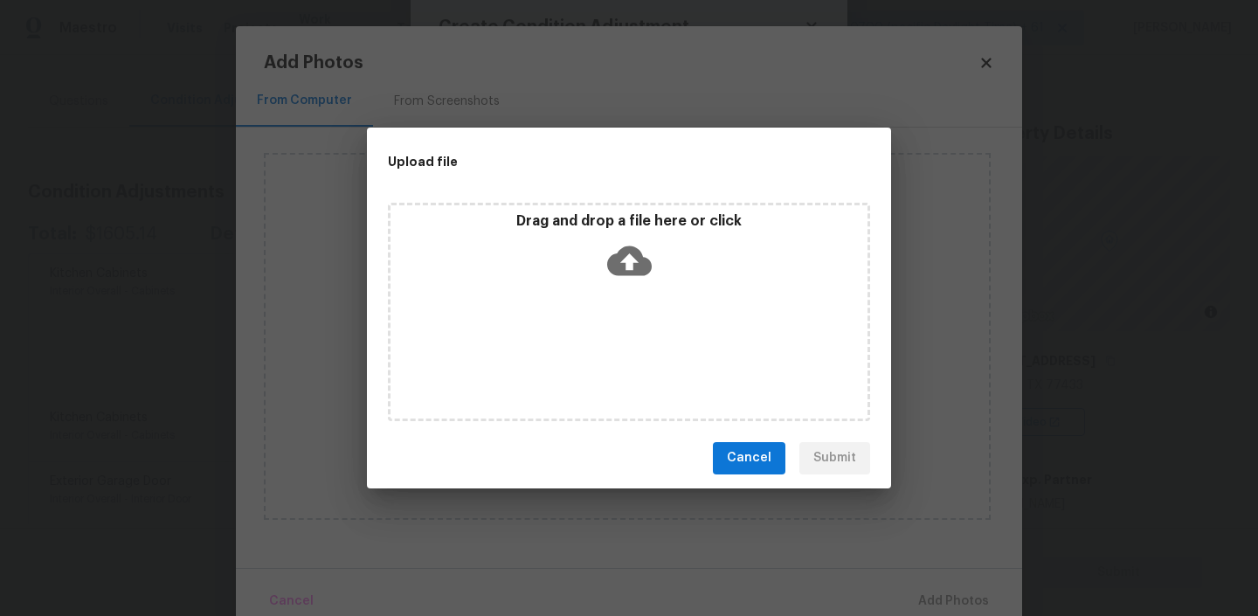
click at [642, 308] on div "Drag and drop a file here or click" at bounding box center [629, 312] width 482 height 218
click at [639, 285] on div "Drag and drop a file here or click" at bounding box center [628, 249] width 477 height 75
click at [778, 450] on button "Cancel" at bounding box center [749, 458] width 72 height 32
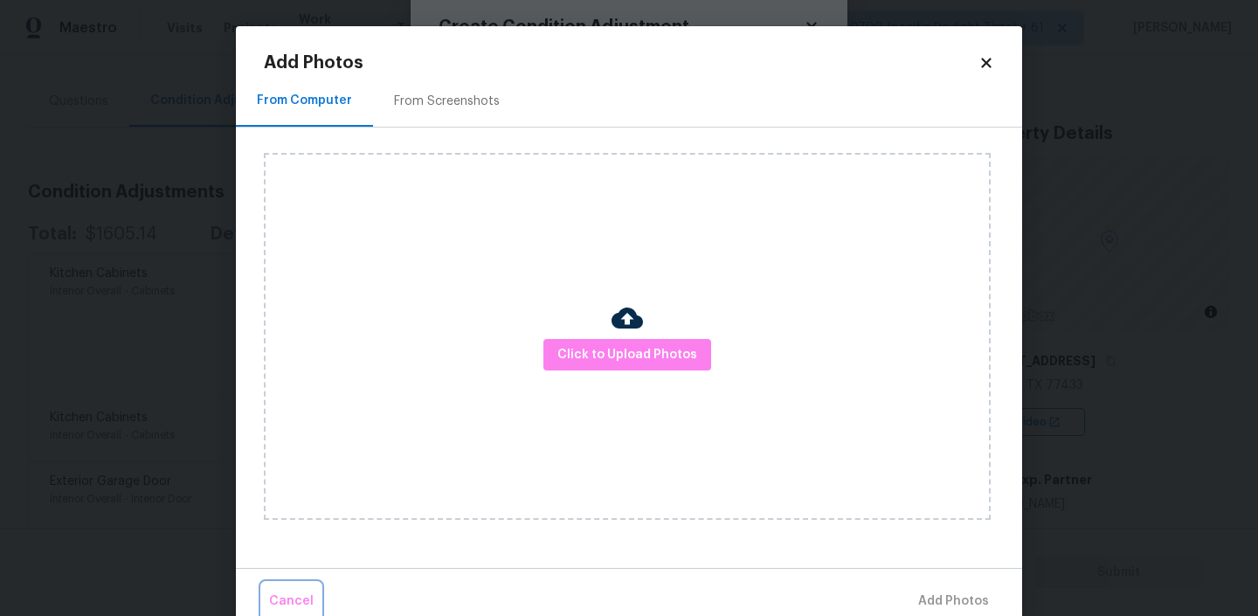
click at [299, 590] on span "Cancel" at bounding box center [291, 601] width 45 height 22
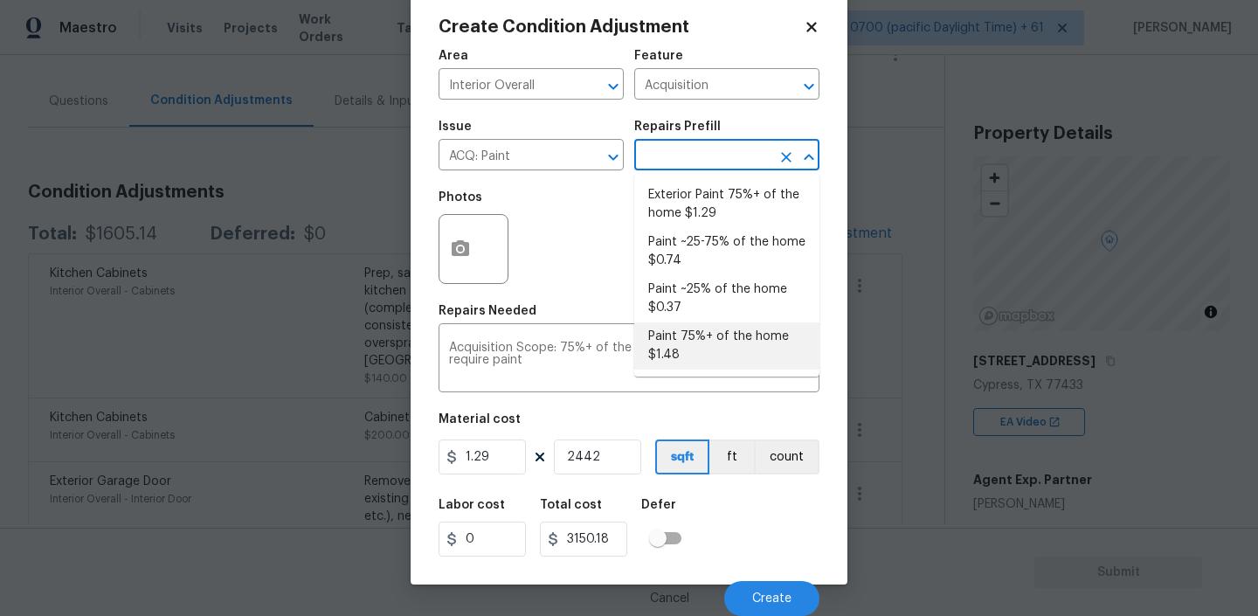
click at [719, 159] on input "text" at bounding box center [702, 156] width 136 height 27
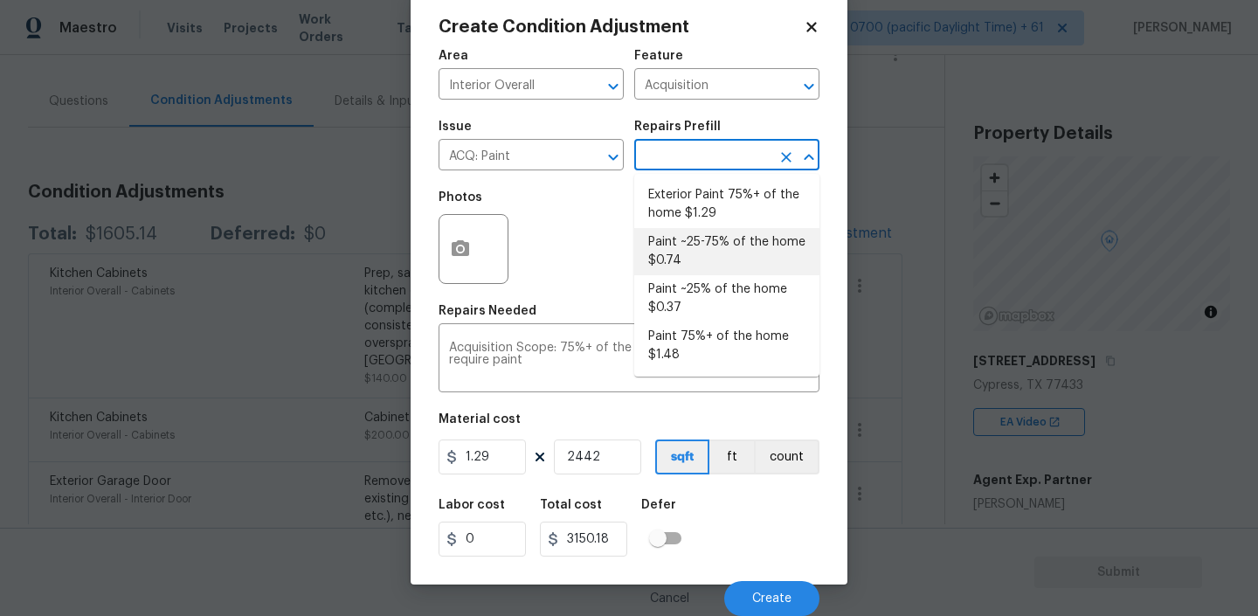
click at [677, 248] on li "Paint ~25-75% of the home $0.74" at bounding box center [726, 251] width 185 height 47
type textarea "Acquisition Scope: ~25 - 75% of the home needs interior paint"
type input "0.74"
type input "1807.08"
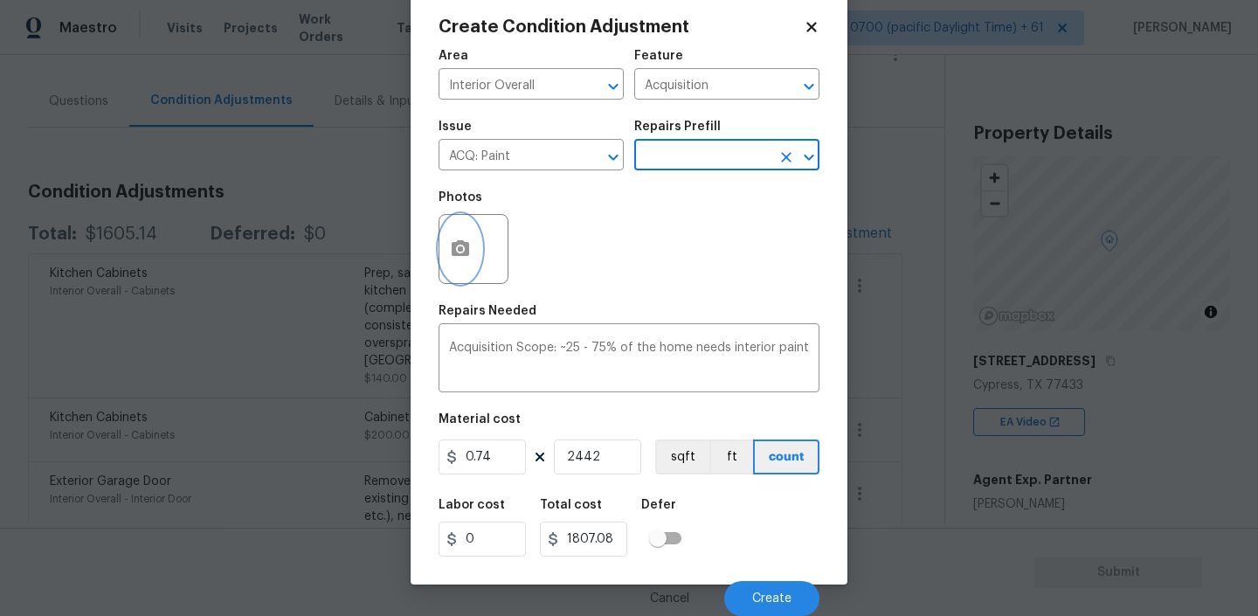
click at [464, 252] on icon "button" at bounding box center [460, 248] width 17 height 16
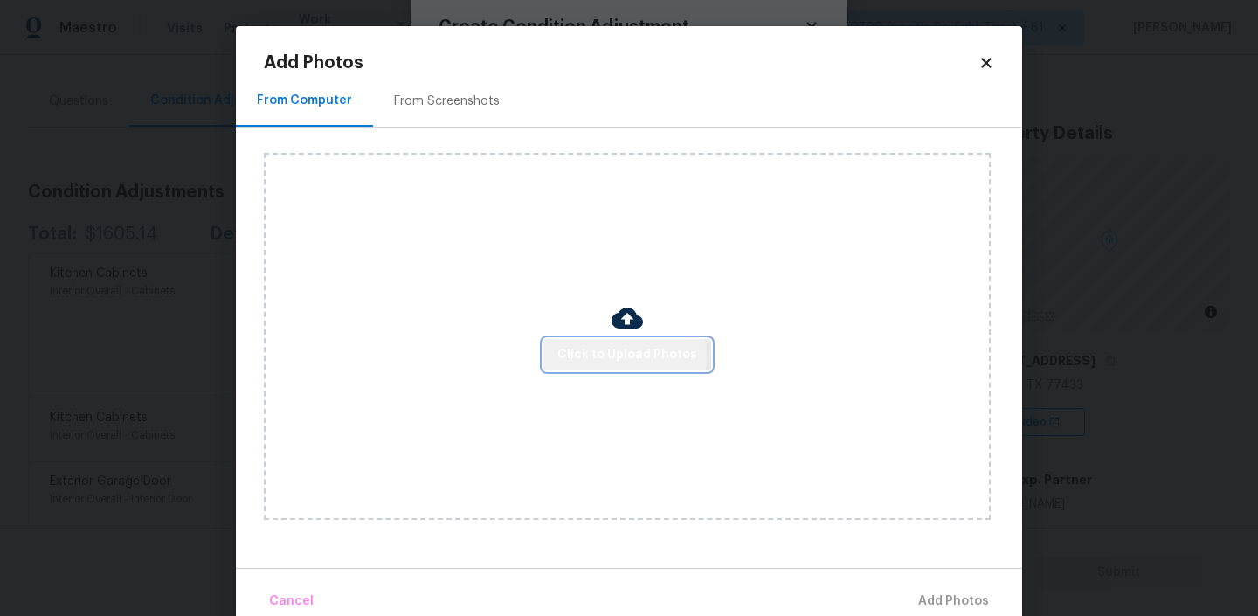
click at [619, 357] on span "Click to Upload Photos" at bounding box center [627, 355] width 140 height 22
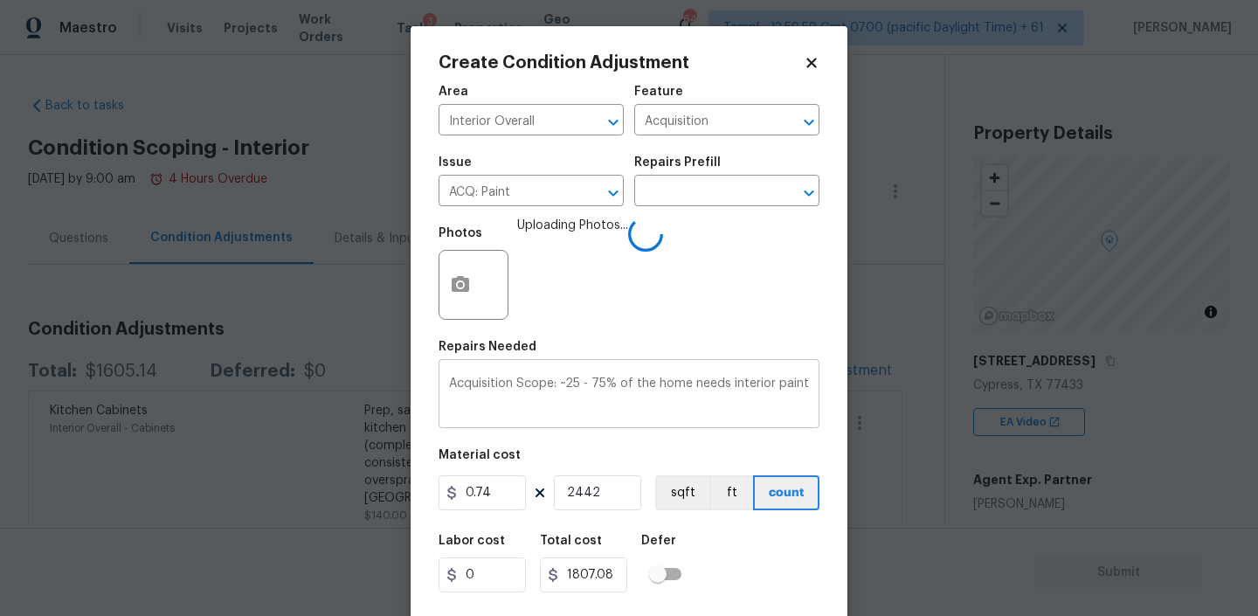
scroll to position [37, 0]
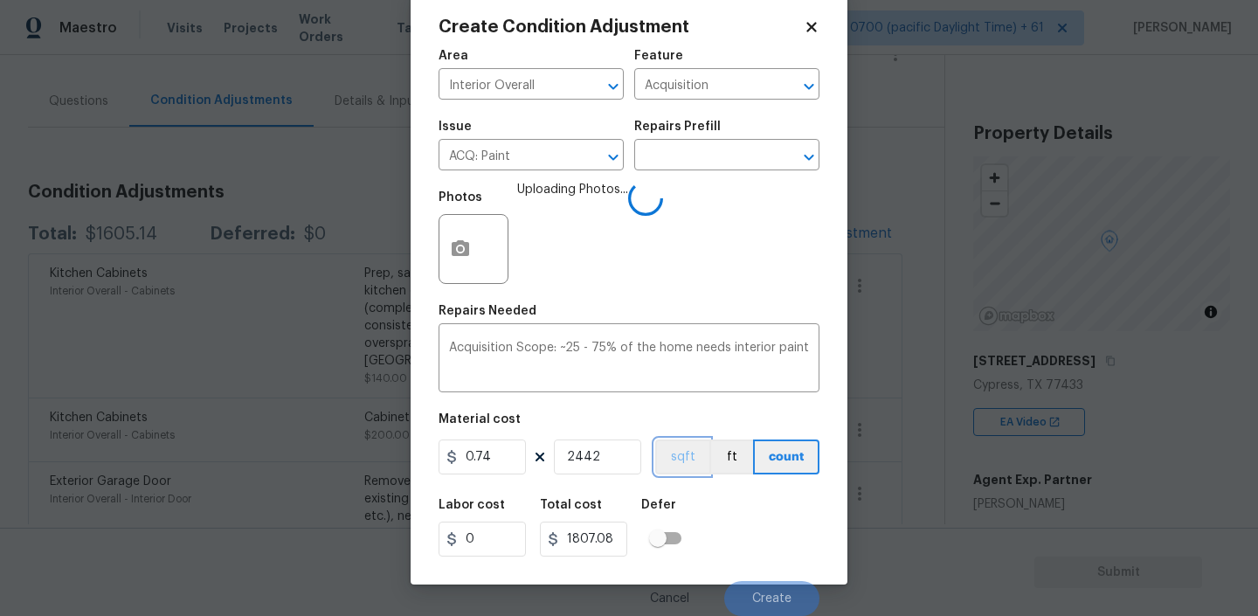
click at [659, 445] on button "sqft" at bounding box center [682, 456] width 54 height 35
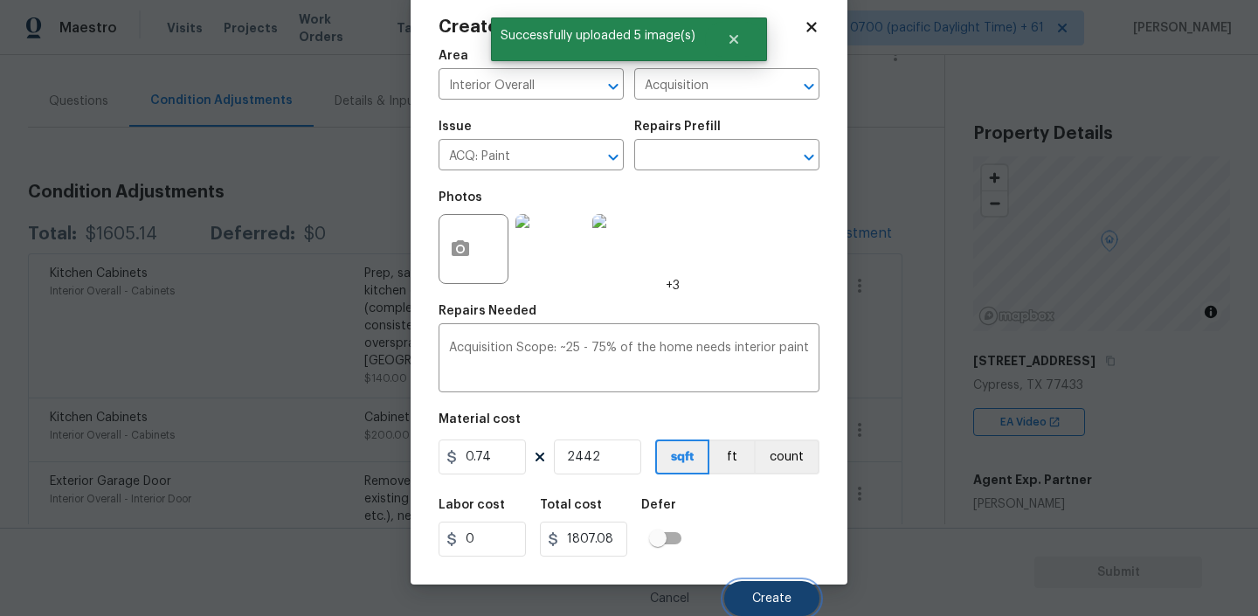
click at [770, 598] on span "Create" at bounding box center [771, 598] width 39 height 13
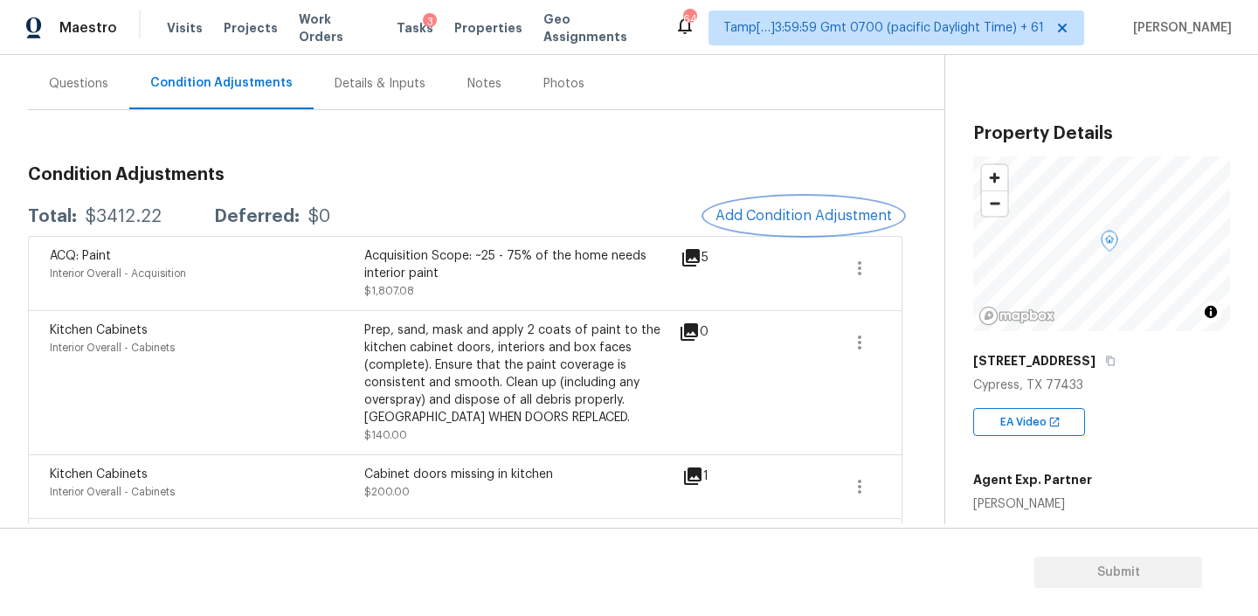
scroll to position [98, 0]
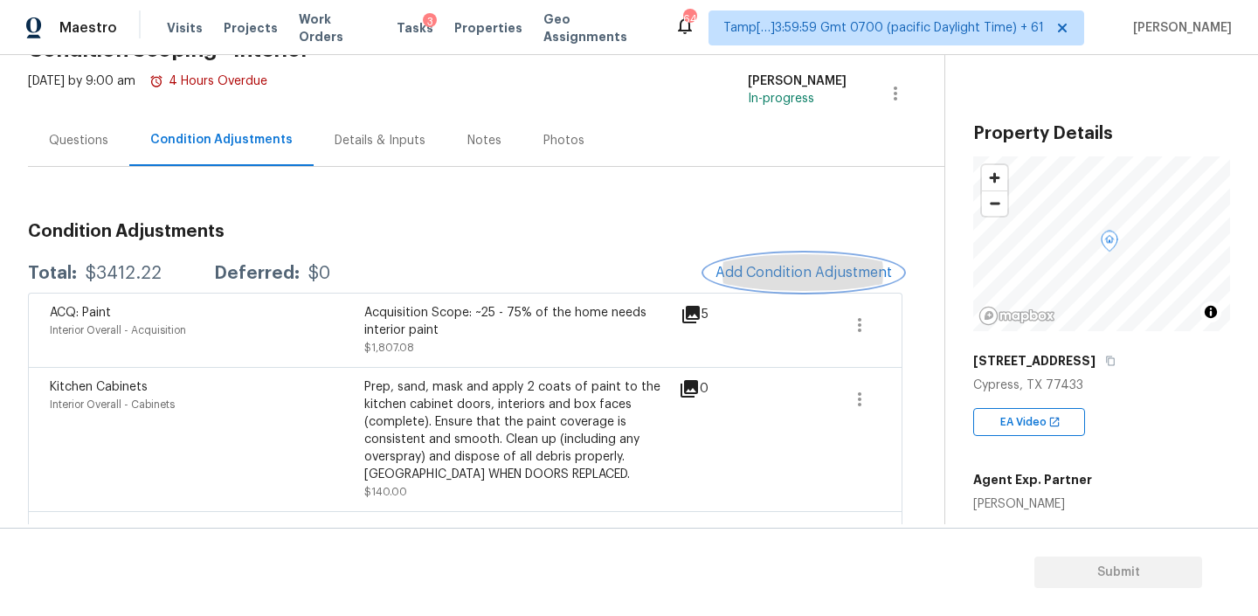
click at [797, 271] on span "Add Condition Adjustment" at bounding box center [803, 273] width 176 height 16
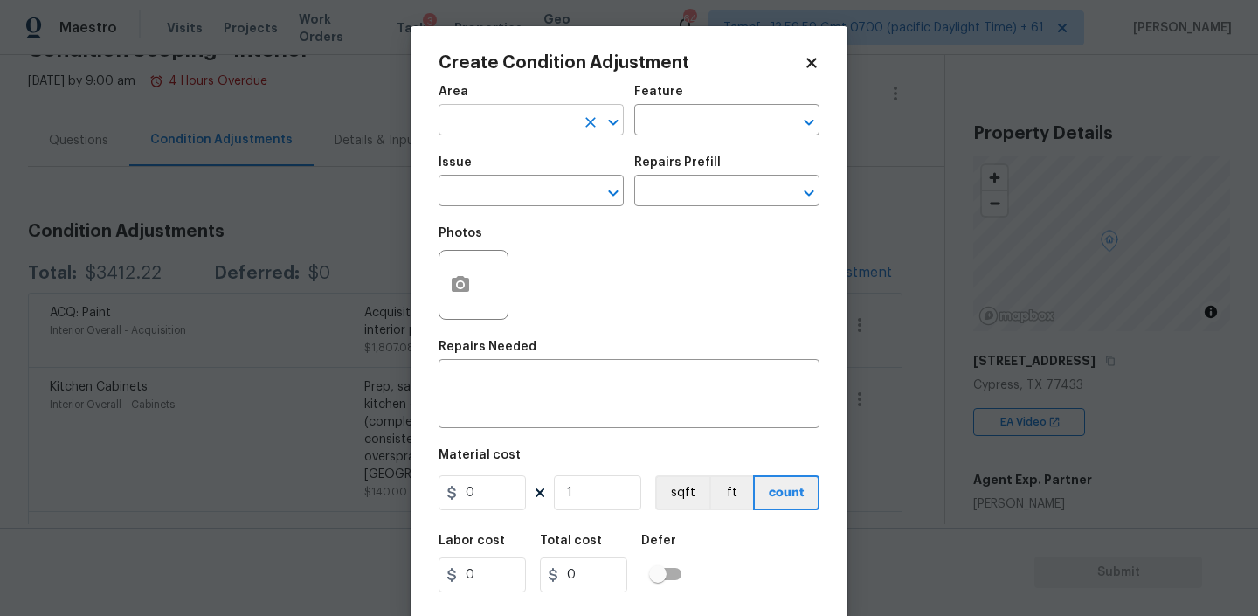
click at [522, 127] on input "text" at bounding box center [506, 121] width 136 height 27
type input "f"
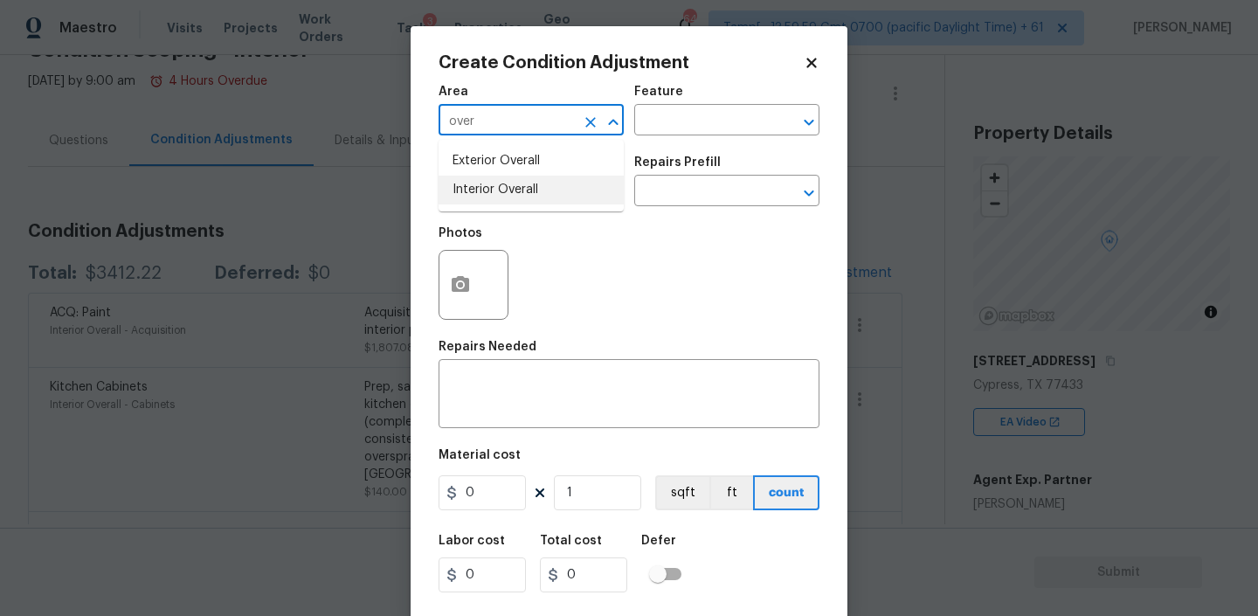
click at [491, 183] on li "Interior Overall" at bounding box center [530, 190] width 185 height 29
type input "Interior Overall"
click at [662, 121] on input "text" at bounding box center [702, 121] width 136 height 27
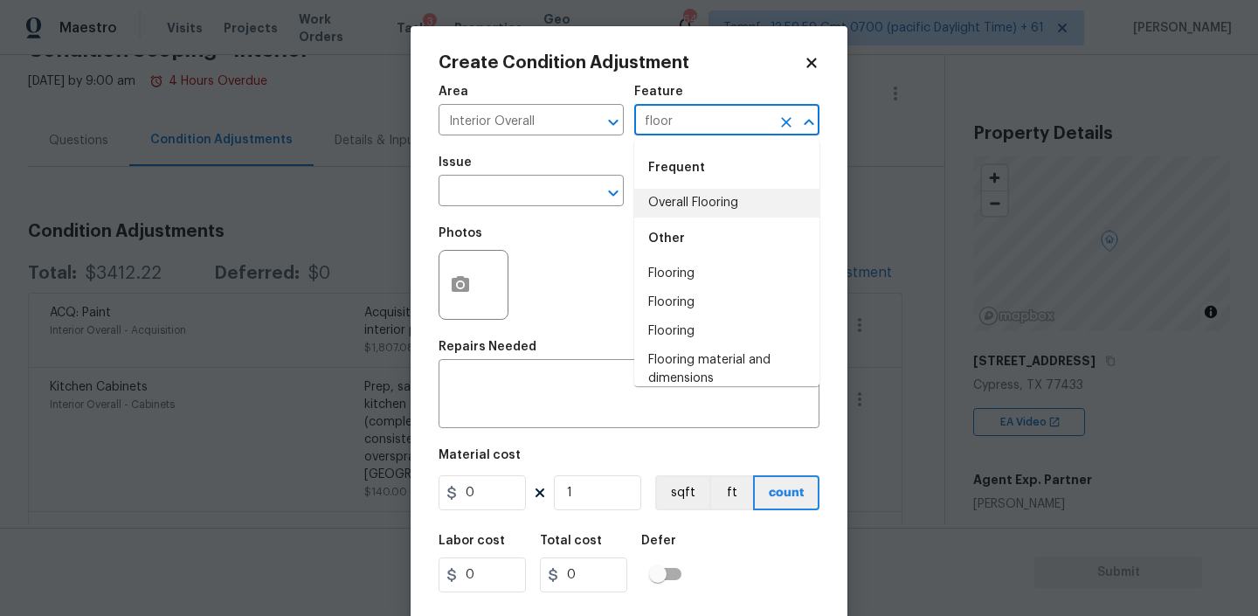
click at [669, 197] on li "Overall Flooring" at bounding box center [726, 203] width 185 height 29
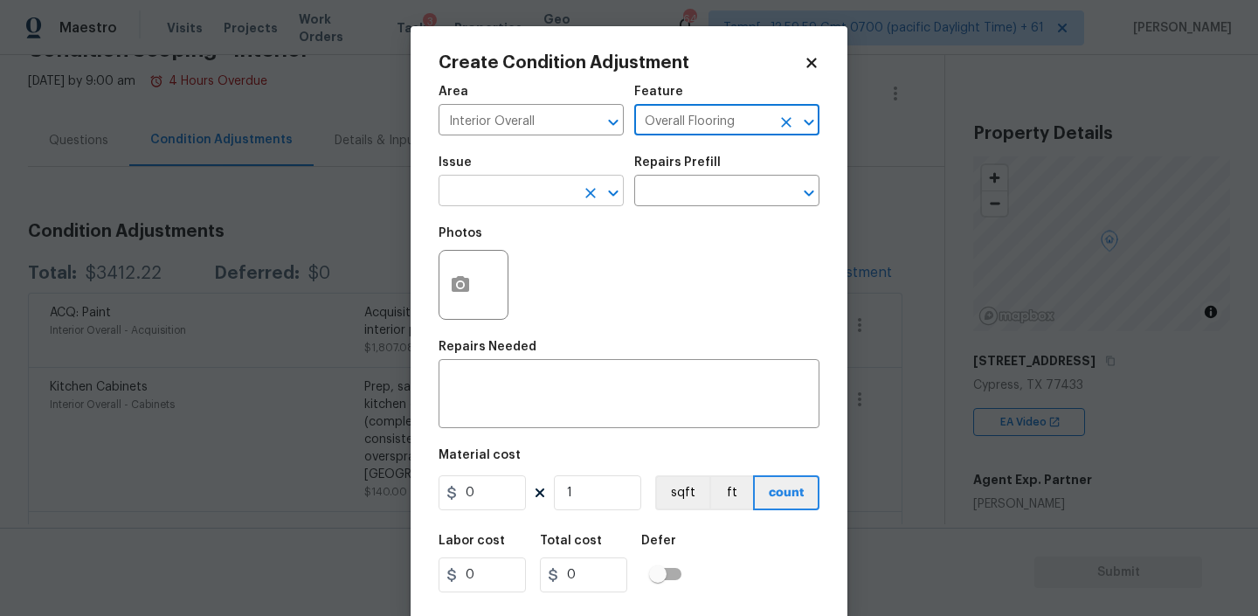
type input "Overall Flooring"
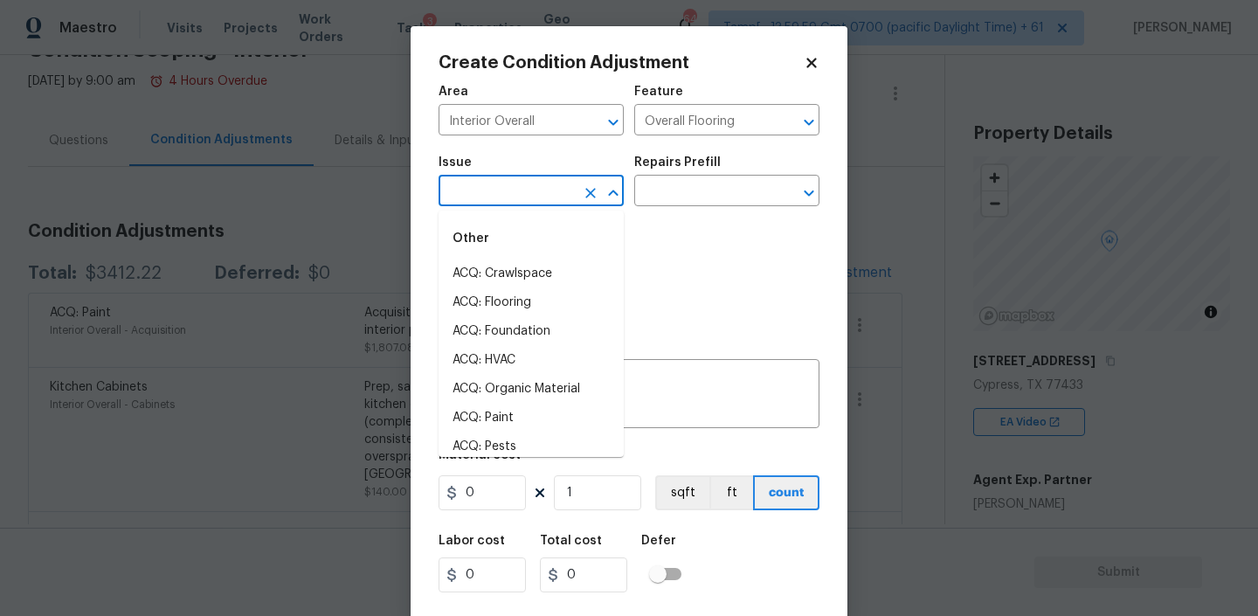
click at [509, 195] on input "text" at bounding box center [506, 192] width 136 height 27
click at [490, 276] on li "ACQ: Flooring" at bounding box center [530, 273] width 185 height 29
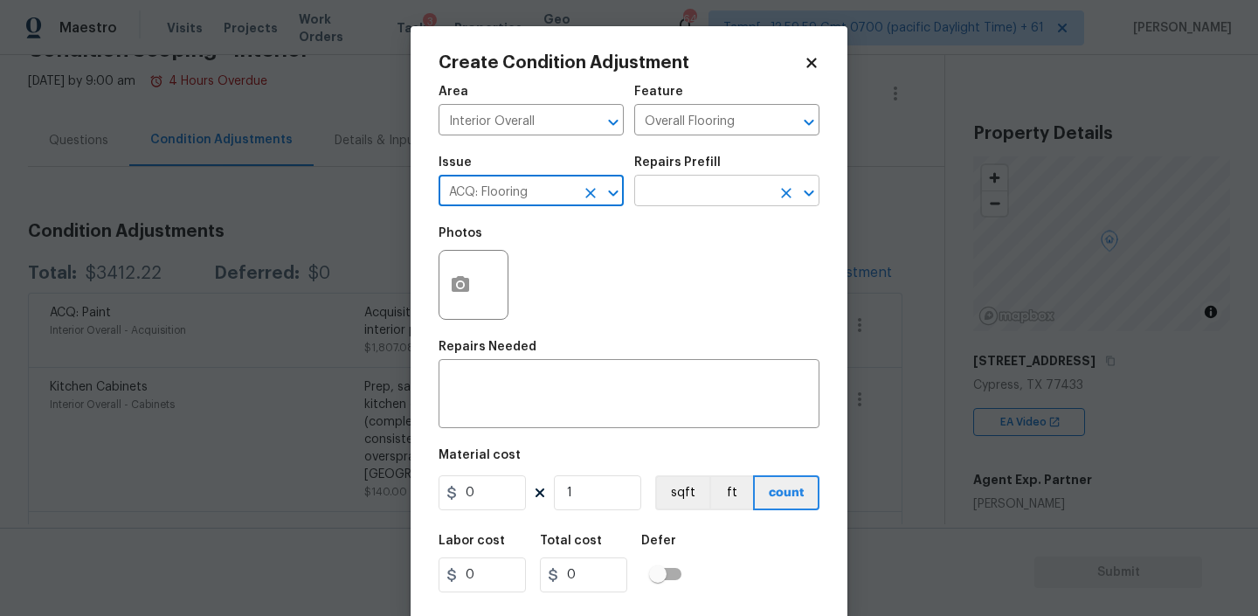
type input "ACQ: Flooring"
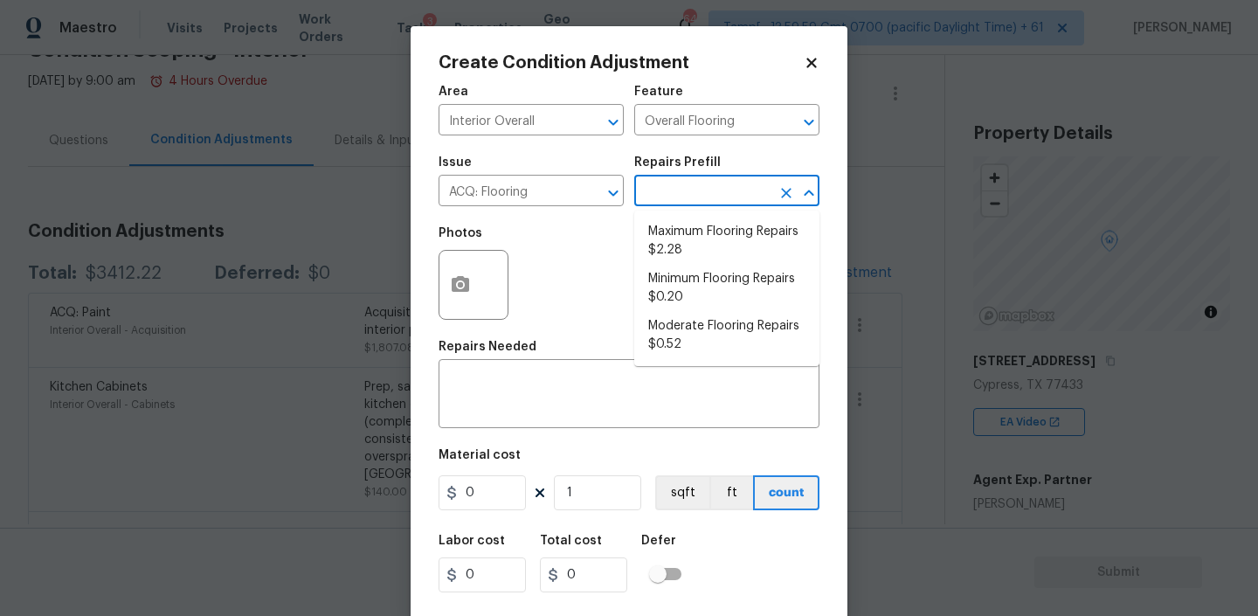
click at [700, 189] on input "text" at bounding box center [702, 192] width 136 height 27
click at [703, 285] on li "Minimum Flooring Repairs $0.20" at bounding box center [726, 288] width 185 height 47
type input "Acquisition"
type textarea "Acquisition Scope: Minimum flooring repairs"
type input "0.2"
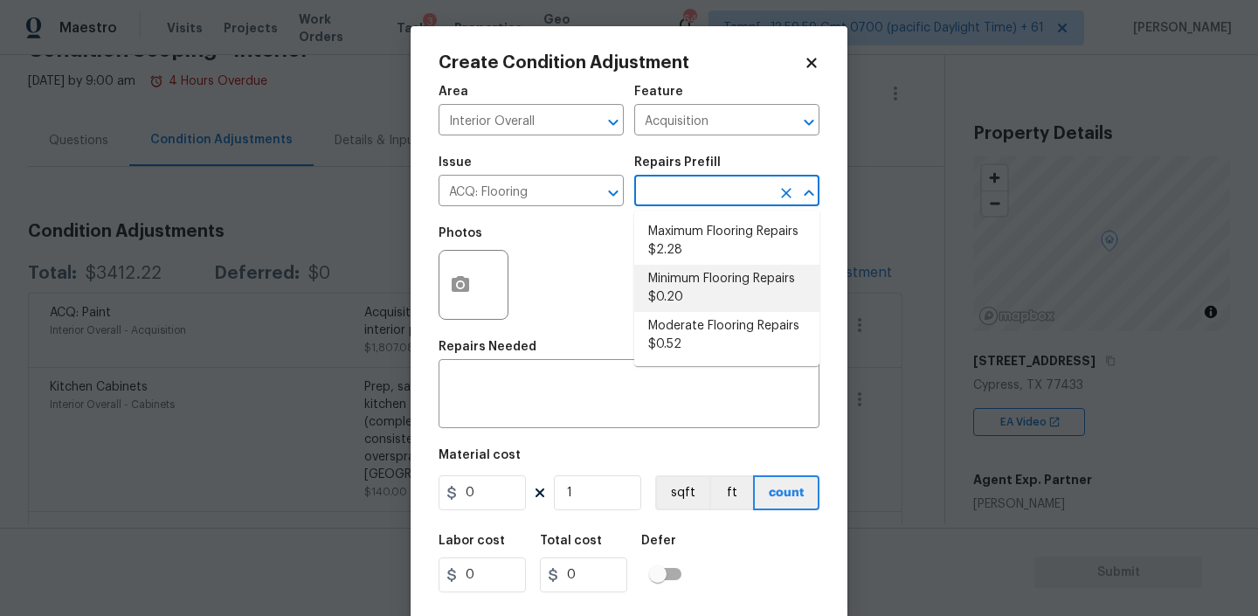
type input "0.2"
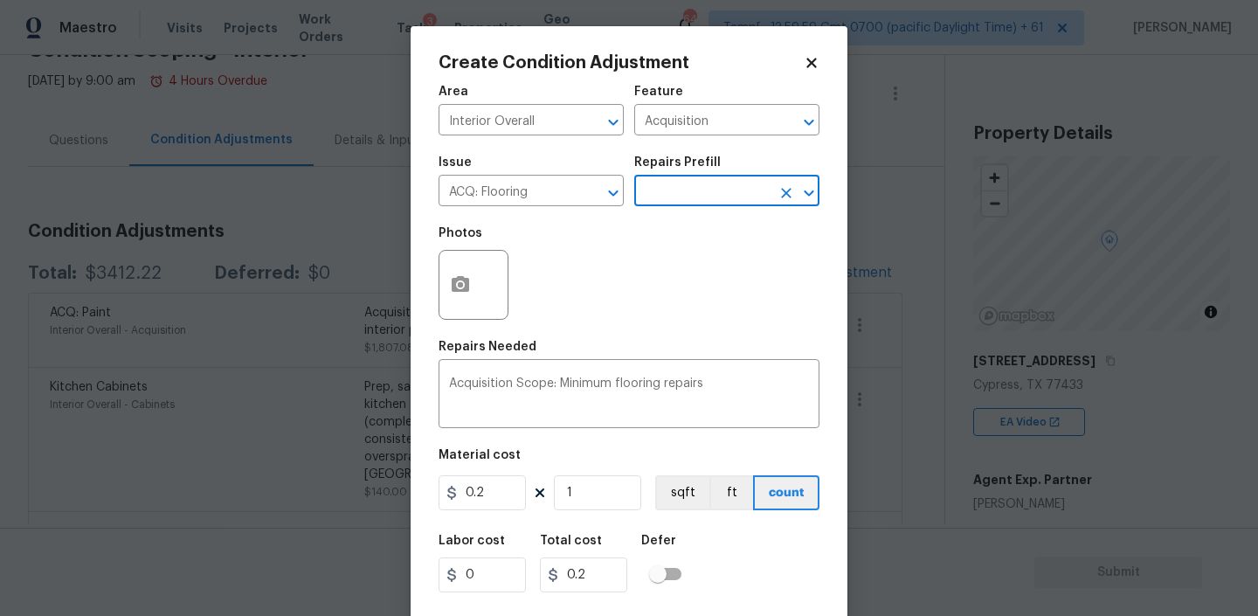
click at [443, 314] on div at bounding box center [473, 285] width 70 height 70
click at [456, 301] on button "button" at bounding box center [460, 285] width 42 height 68
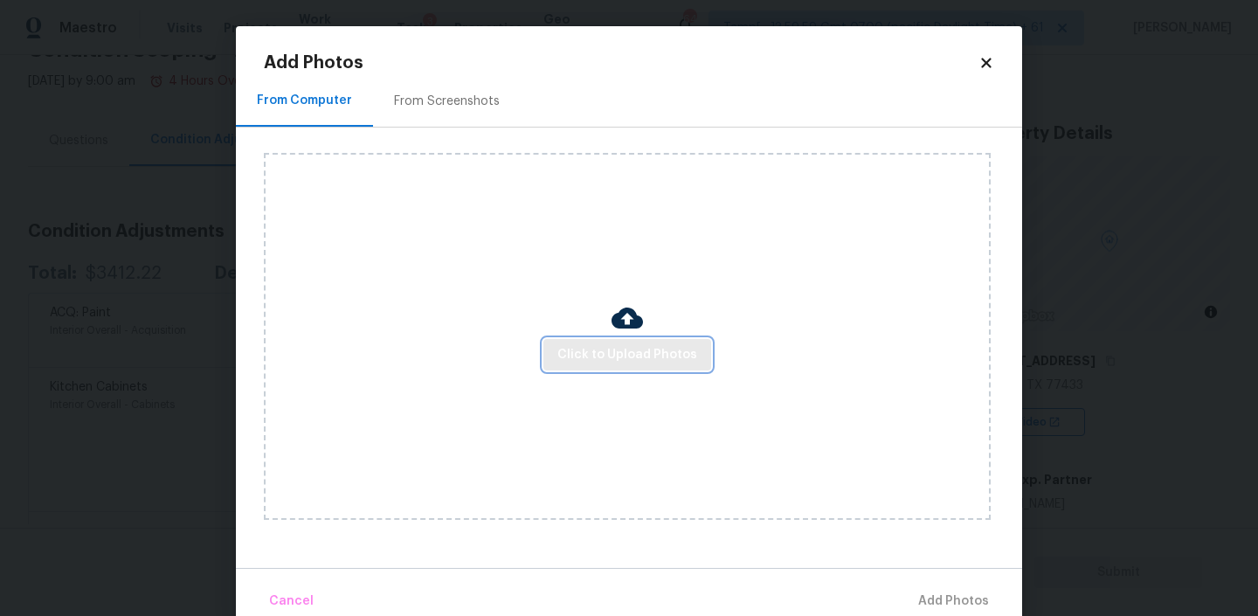
click at [607, 351] on span "Click to Upload Photos" at bounding box center [627, 355] width 140 height 22
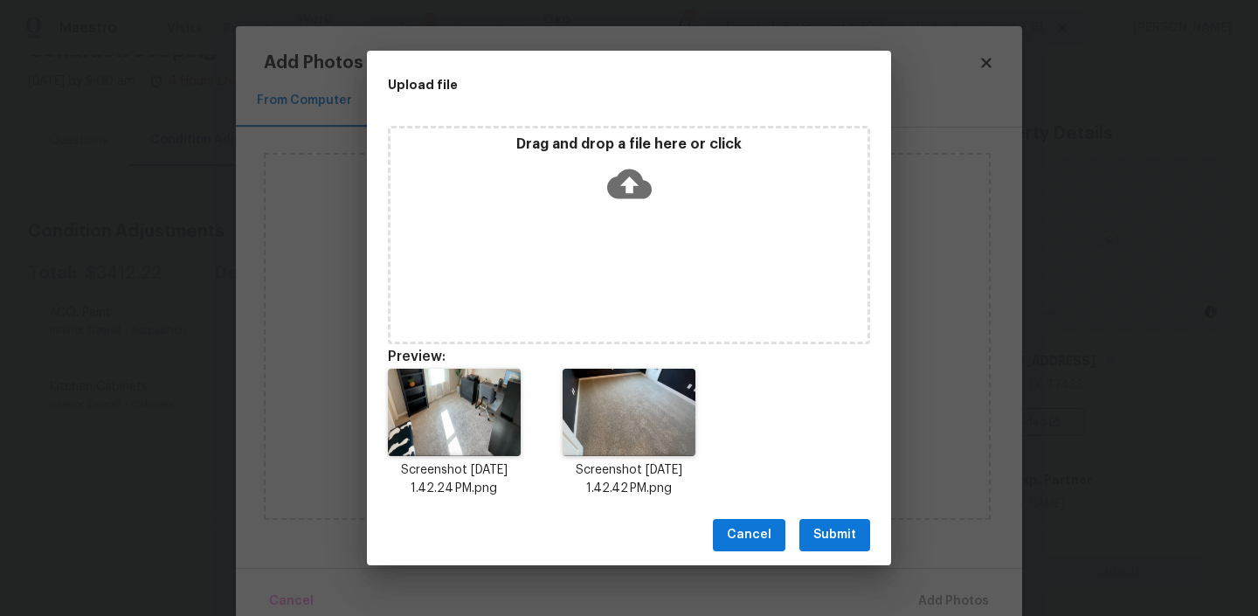
click at [838, 544] on span "Submit" at bounding box center [834, 535] width 43 height 22
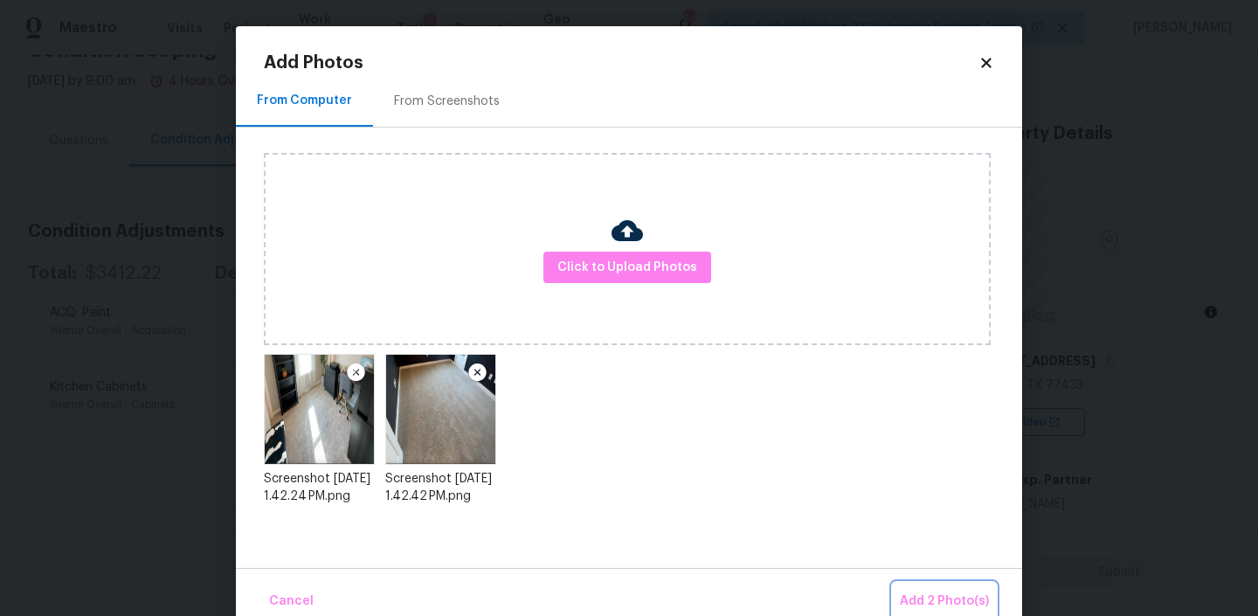
click at [917, 586] on button "Add 2 Photo(s)" at bounding box center [944, 602] width 103 height 38
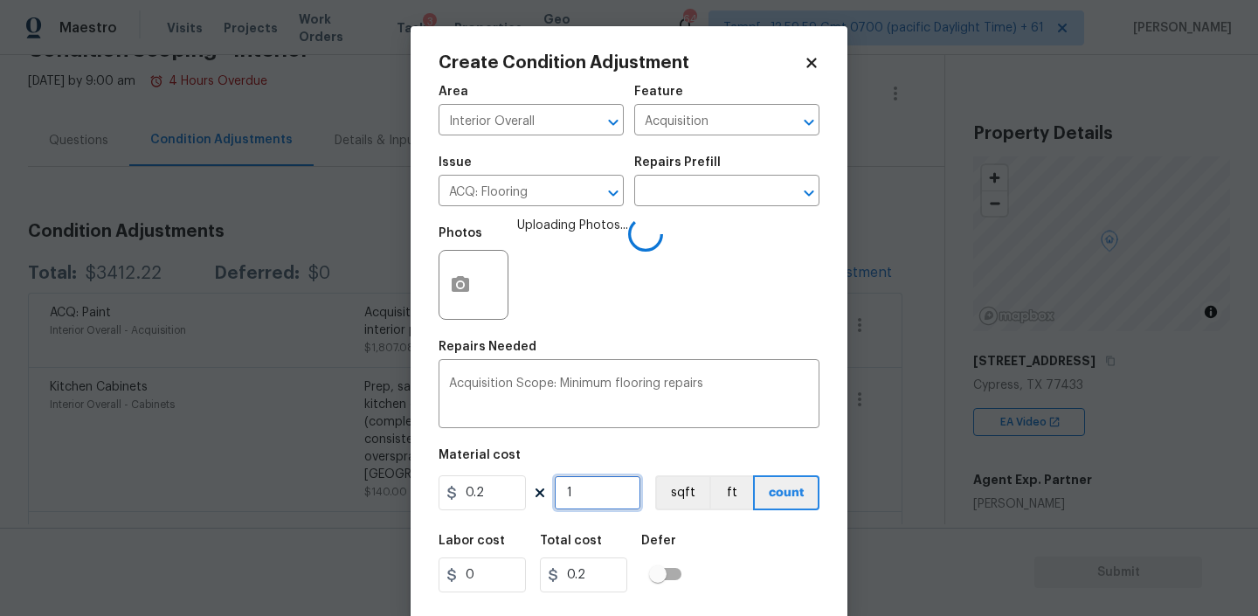
click at [592, 487] on input "1" at bounding box center [597, 492] width 87 height 35
click at [683, 504] on button "sqft" at bounding box center [682, 492] width 54 height 35
click at [590, 479] on input "1" at bounding box center [597, 492] width 87 height 35
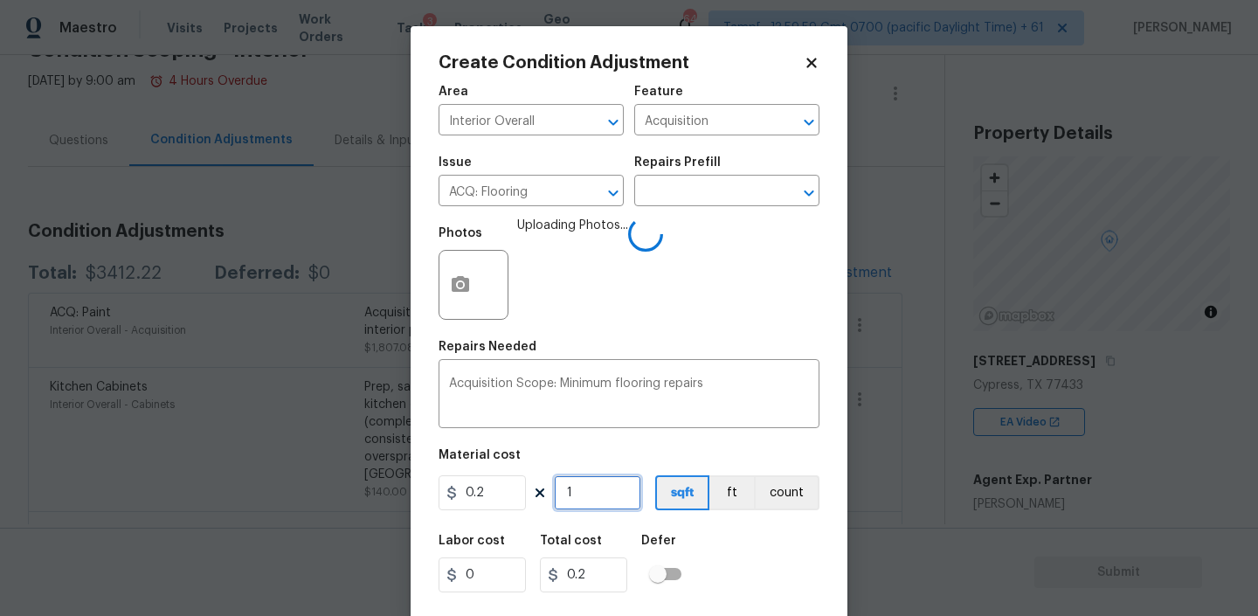
type input "2"
type input "0.4"
type input "24"
type input "4.8"
type input "244"
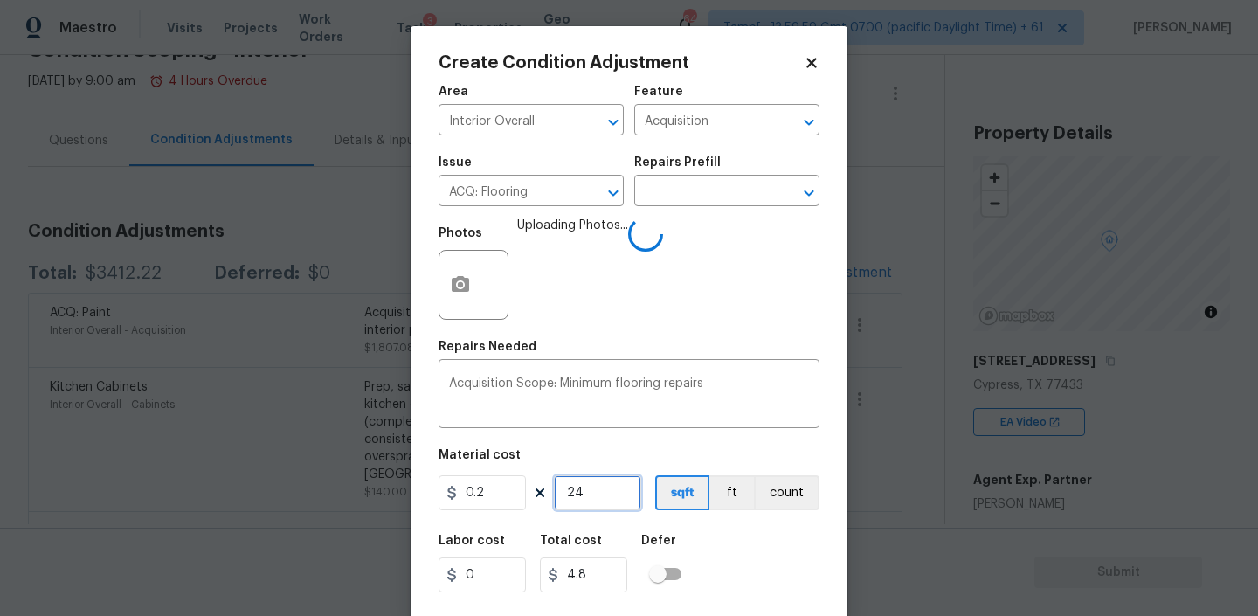
type input "48.8"
type input "2442"
type input "488.4"
type input "2442"
click at [706, 544] on div "Labor cost 0 Total cost 488.4 Defer" at bounding box center [628, 563] width 381 height 79
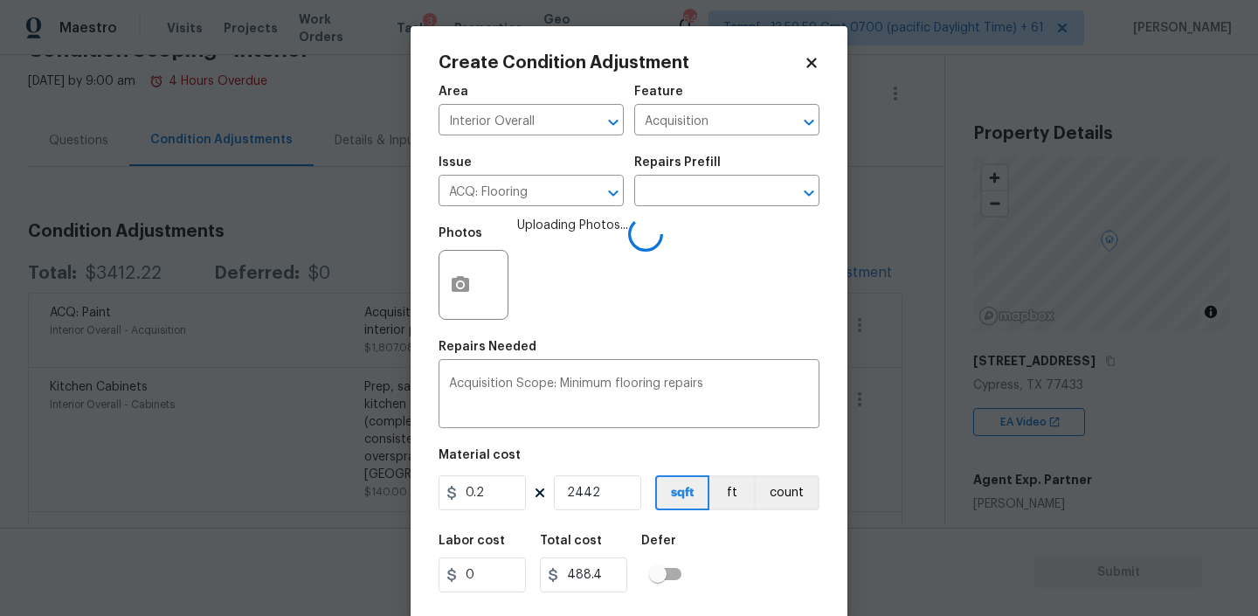
scroll to position [37, 0]
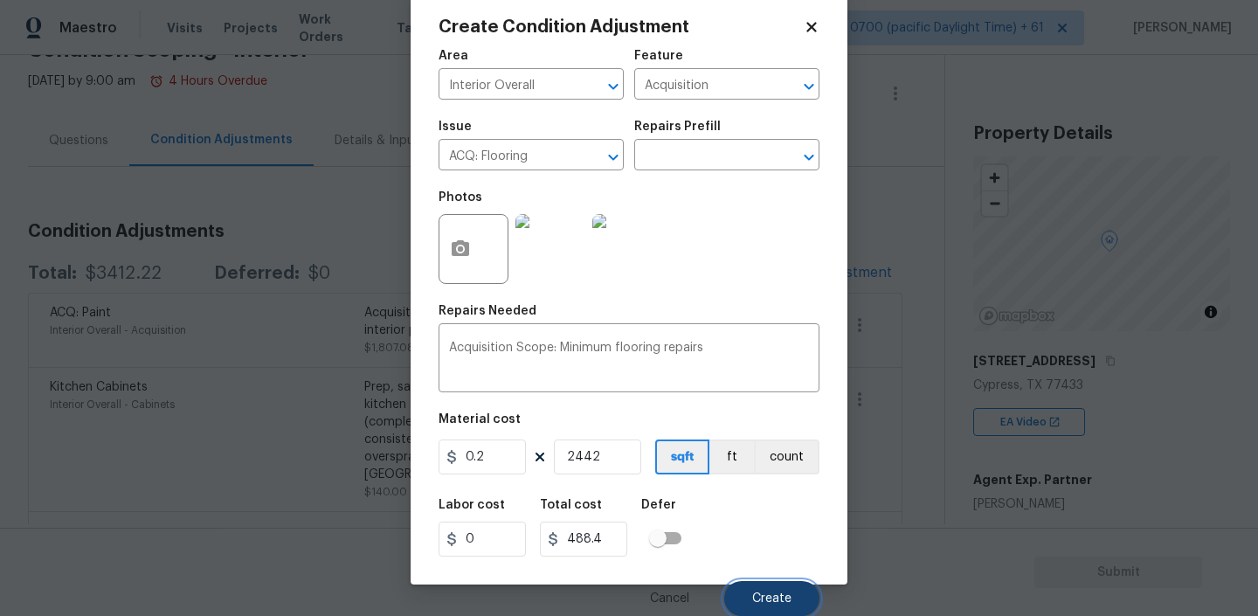
click at [782, 592] on span "Create" at bounding box center [771, 598] width 39 height 13
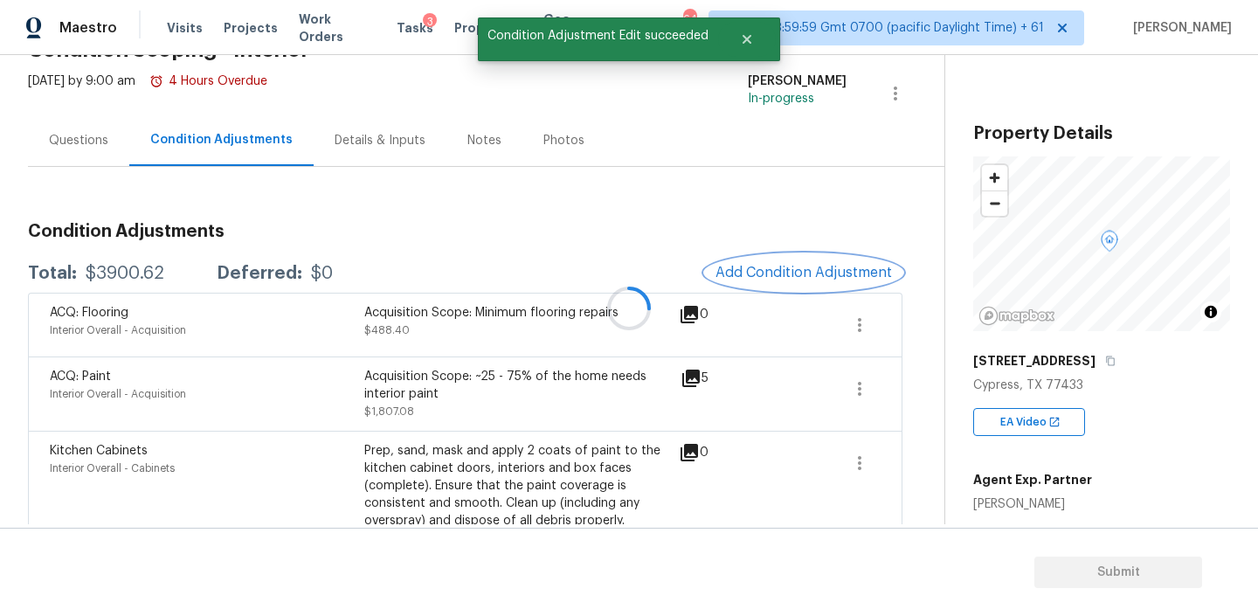
scroll to position [0, 0]
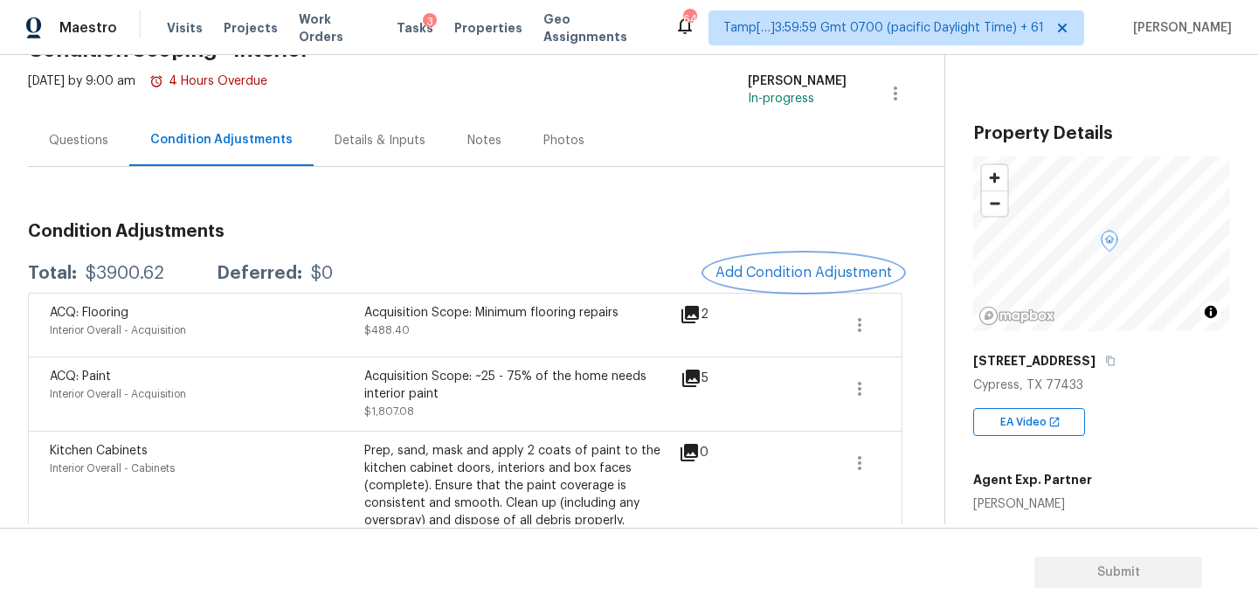
click at [811, 276] on span "Add Condition Adjustment" at bounding box center [803, 273] width 176 height 16
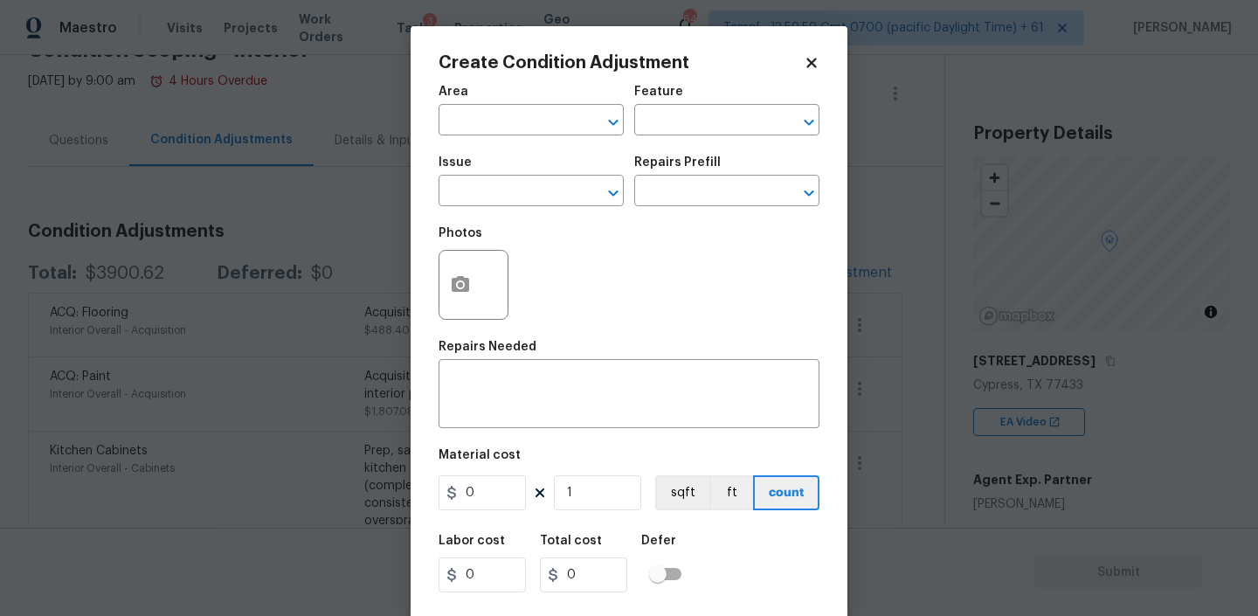
click at [520, 100] on div "Area" at bounding box center [530, 97] width 185 height 23
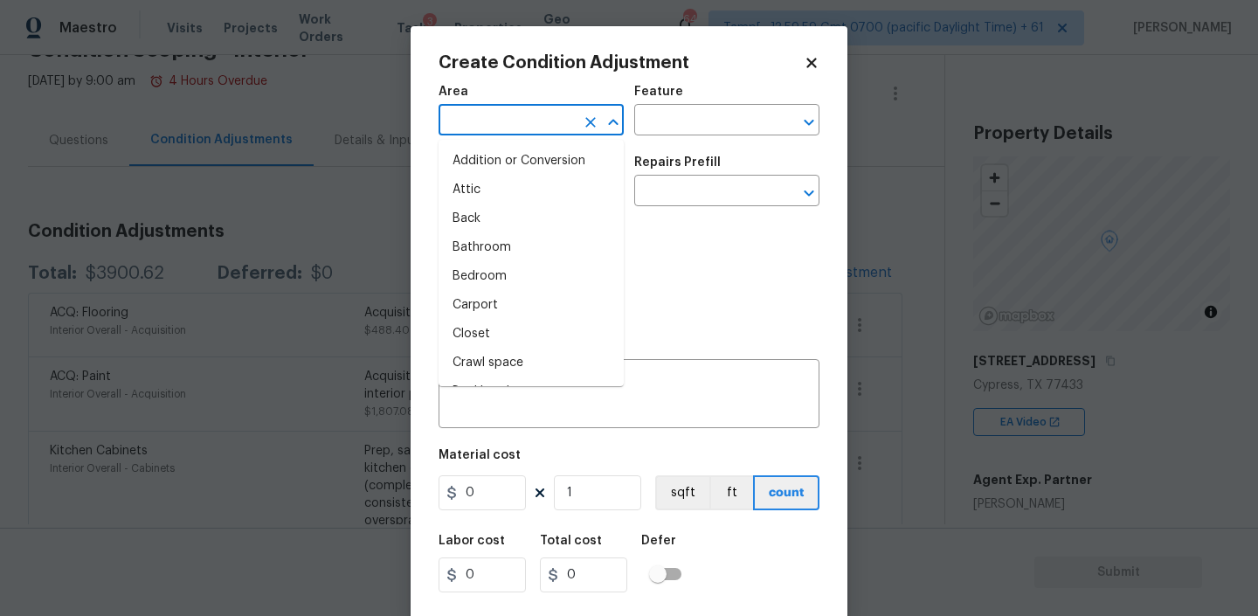
click at [492, 128] on input "text" at bounding box center [506, 121] width 136 height 27
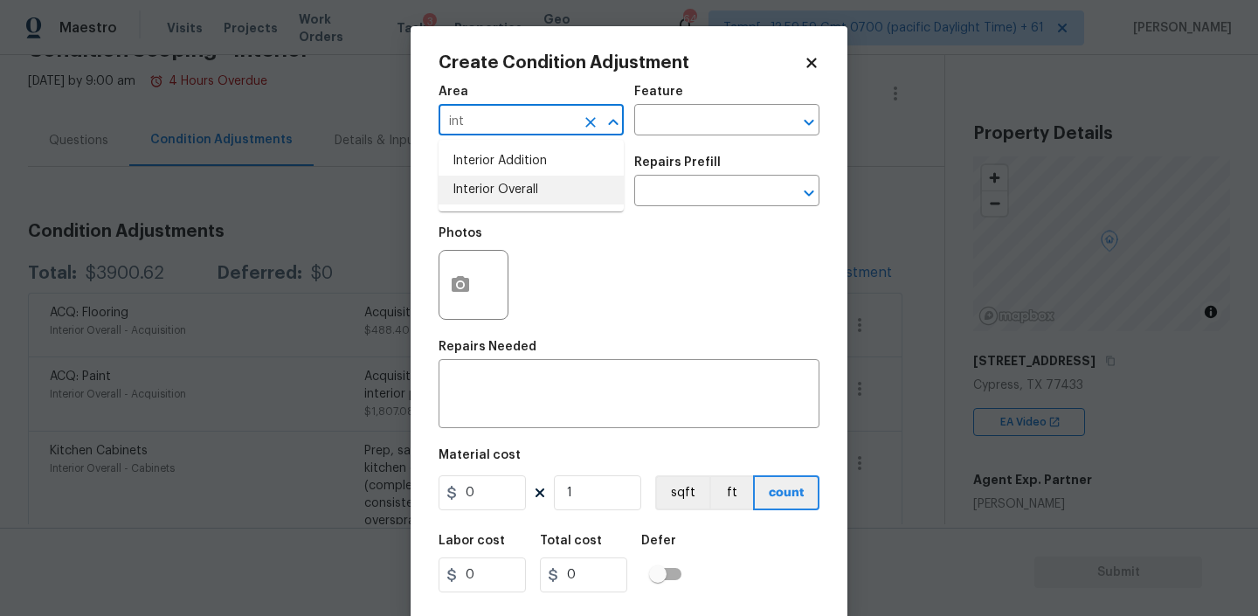
click at [528, 197] on li "Interior Overall" at bounding box center [530, 190] width 185 height 29
type input "Interior Overall"
click at [684, 119] on input "text" at bounding box center [702, 121] width 136 height 27
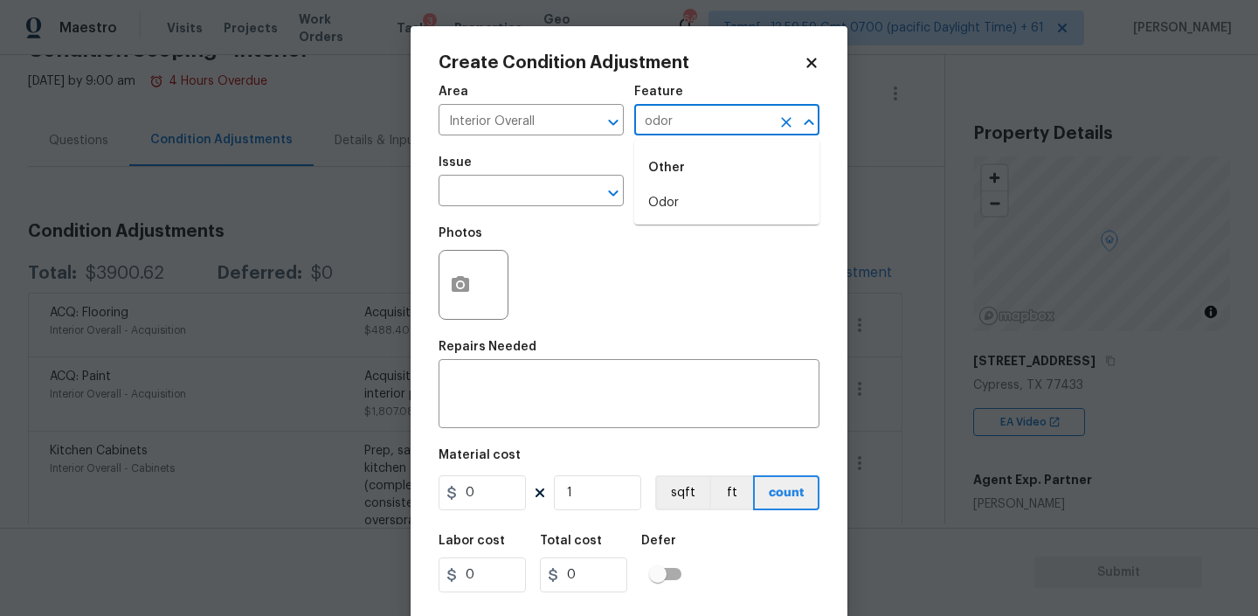
click at [673, 201] on li "Odor" at bounding box center [726, 203] width 185 height 29
type input "Odor"
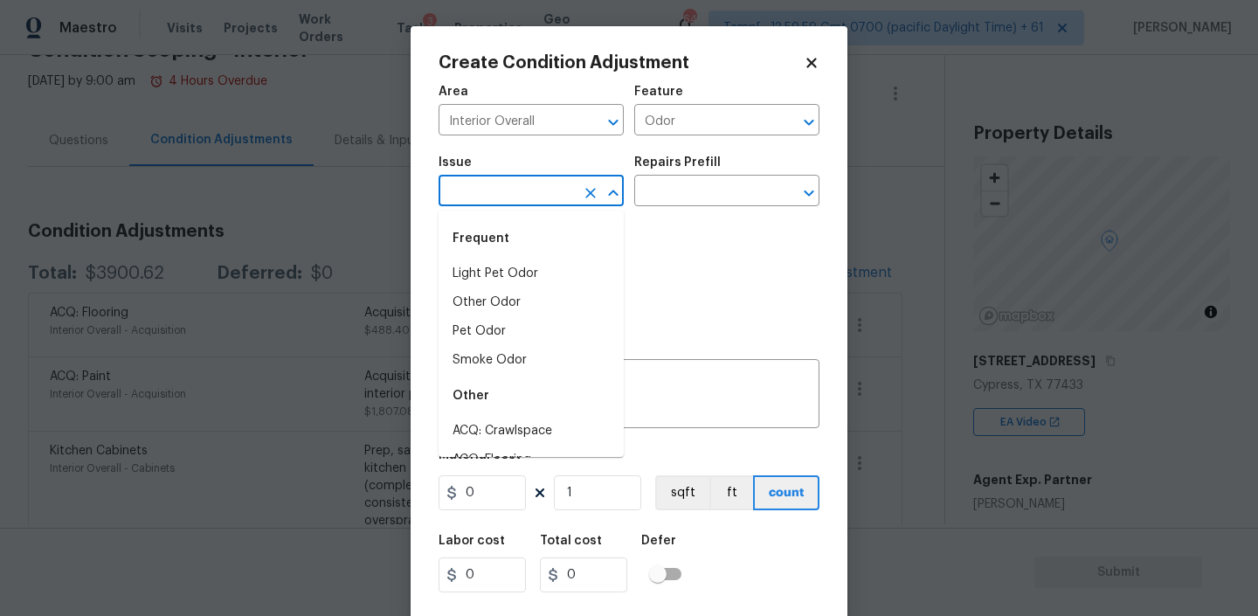
click at [523, 196] on input "text" at bounding box center [506, 192] width 136 height 27
click at [475, 335] on li "Pet Odor" at bounding box center [530, 331] width 185 height 29
type input "Pet Odor"
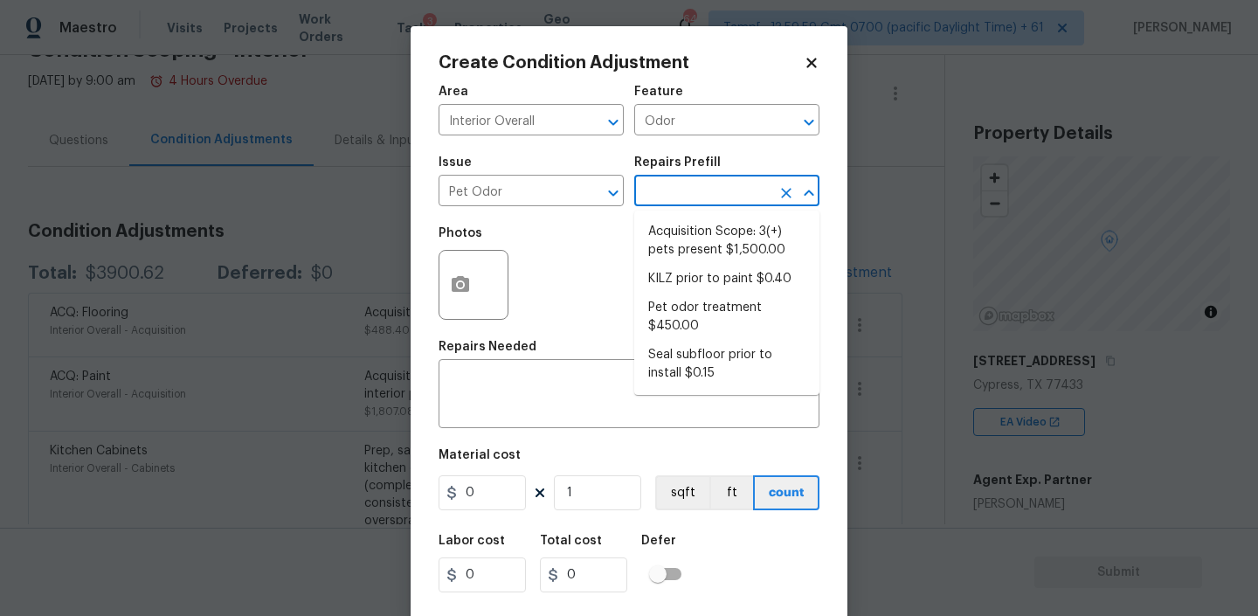
click at [664, 199] on input "text" at bounding box center [702, 192] width 136 height 27
click at [675, 305] on li "Pet odor treatment $450.00" at bounding box center [726, 316] width 185 height 47
type textarea "Complete a chlorine dioxide odor treatment for the home due to heavy odor. This…"
type input "450"
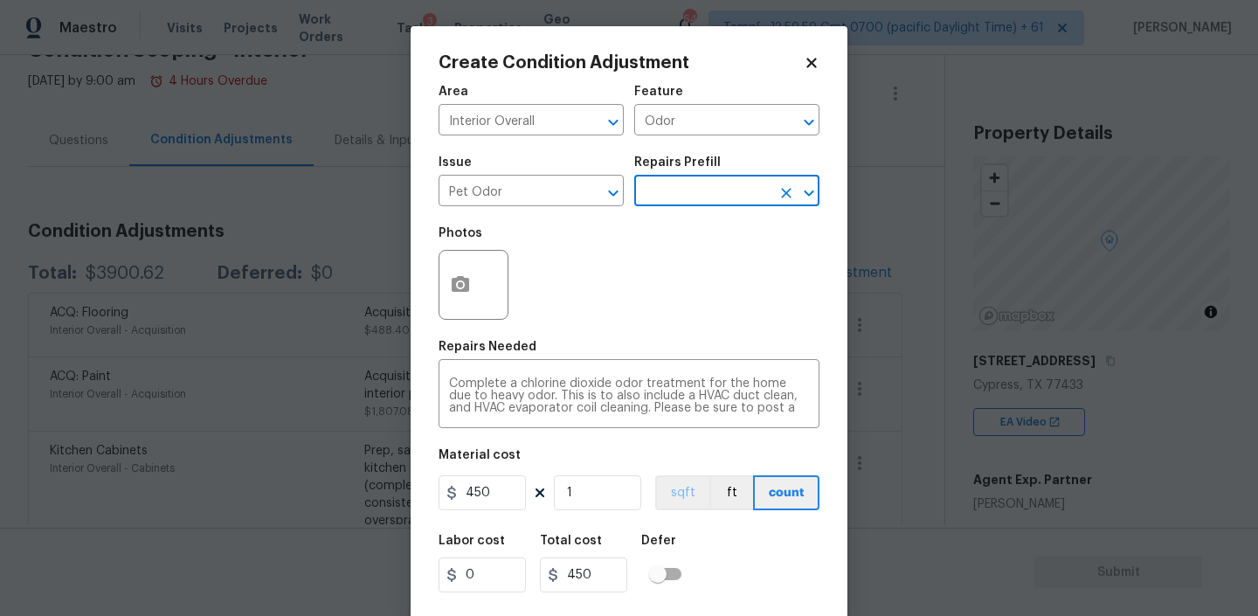
scroll to position [37, 0]
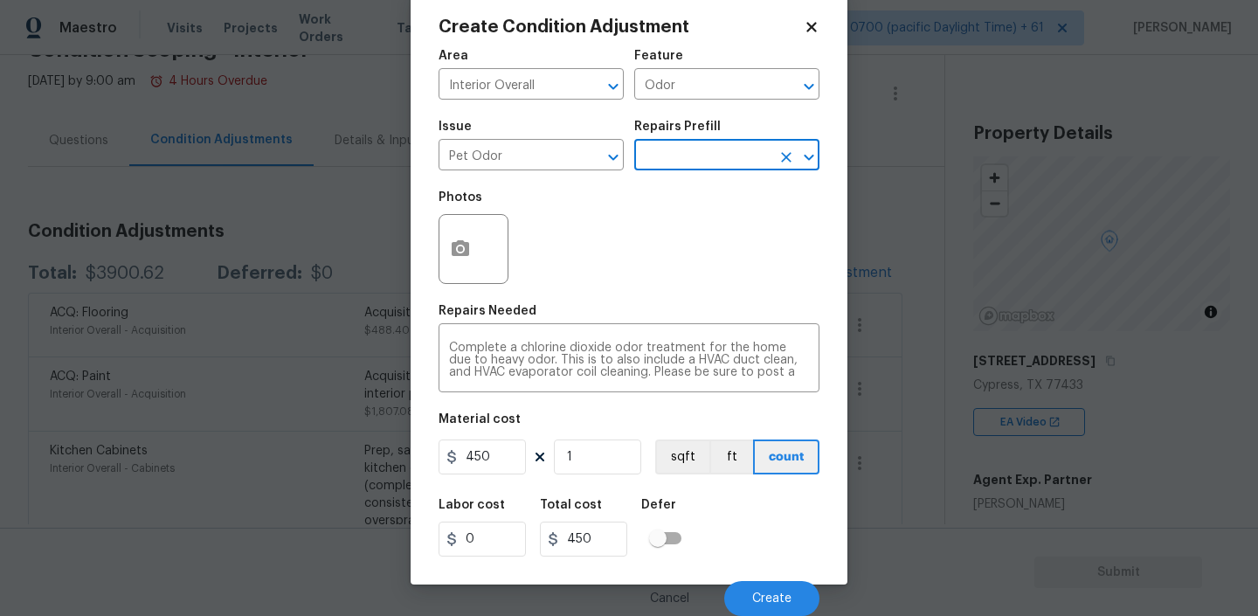
click at [807, 154] on icon "Open" at bounding box center [808, 157] width 21 height 21
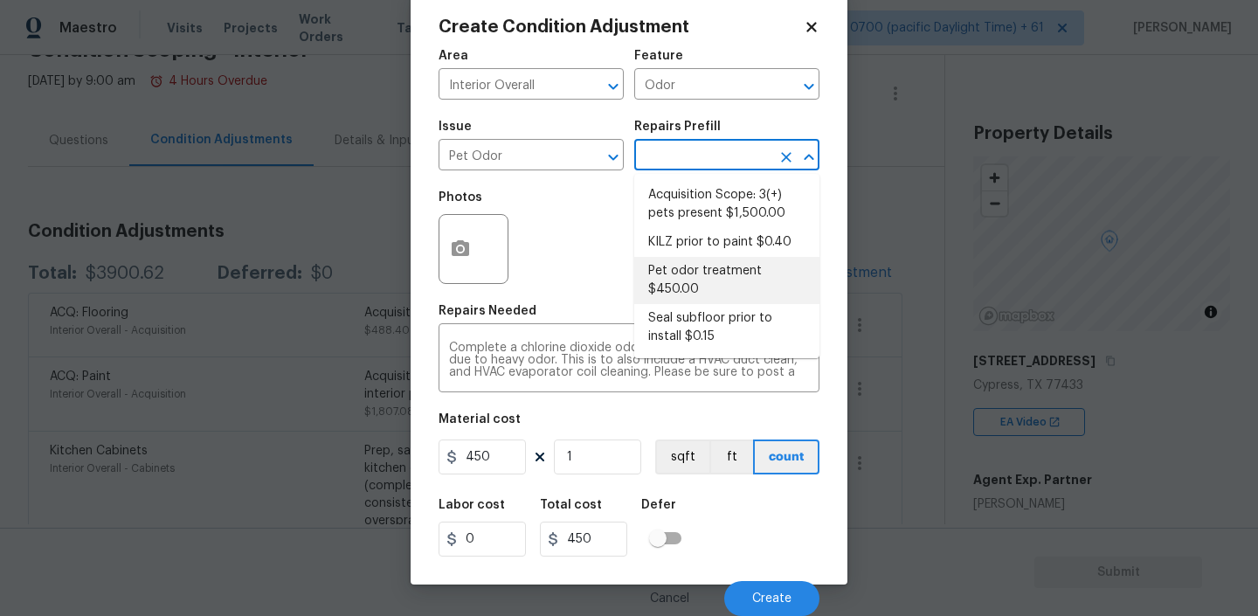
click at [677, 279] on li "Pet odor treatment $450.00" at bounding box center [726, 280] width 185 height 47
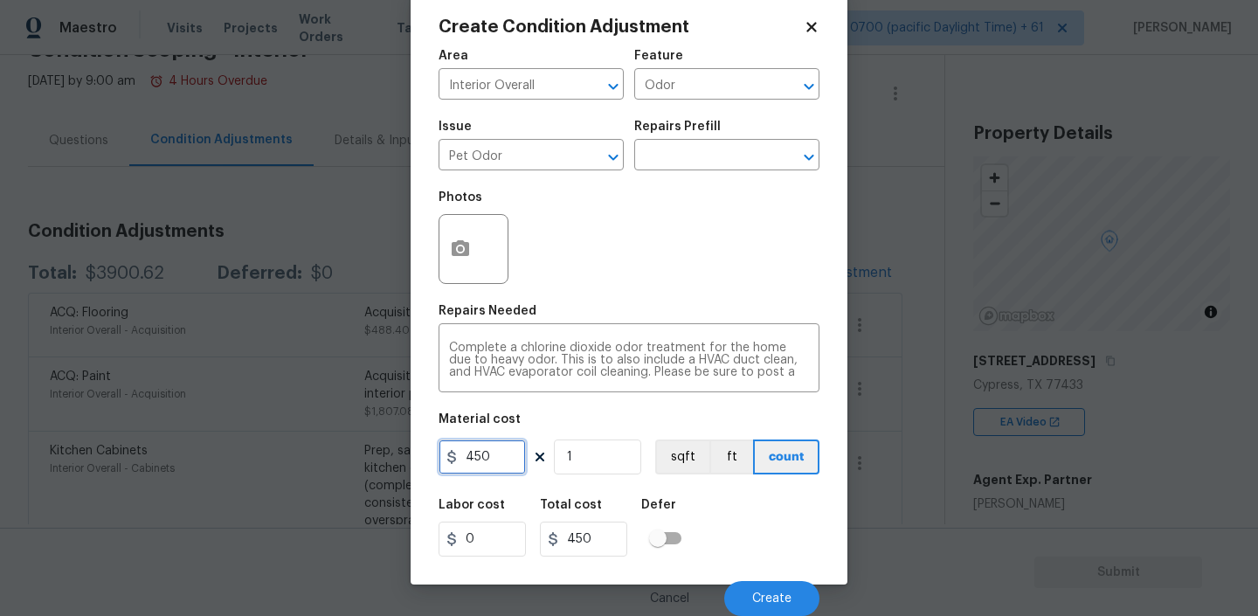
click at [479, 457] on input "450" at bounding box center [481, 456] width 87 height 35
click at [810, 151] on icon "Open" at bounding box center [808, 157] width 21 height 21
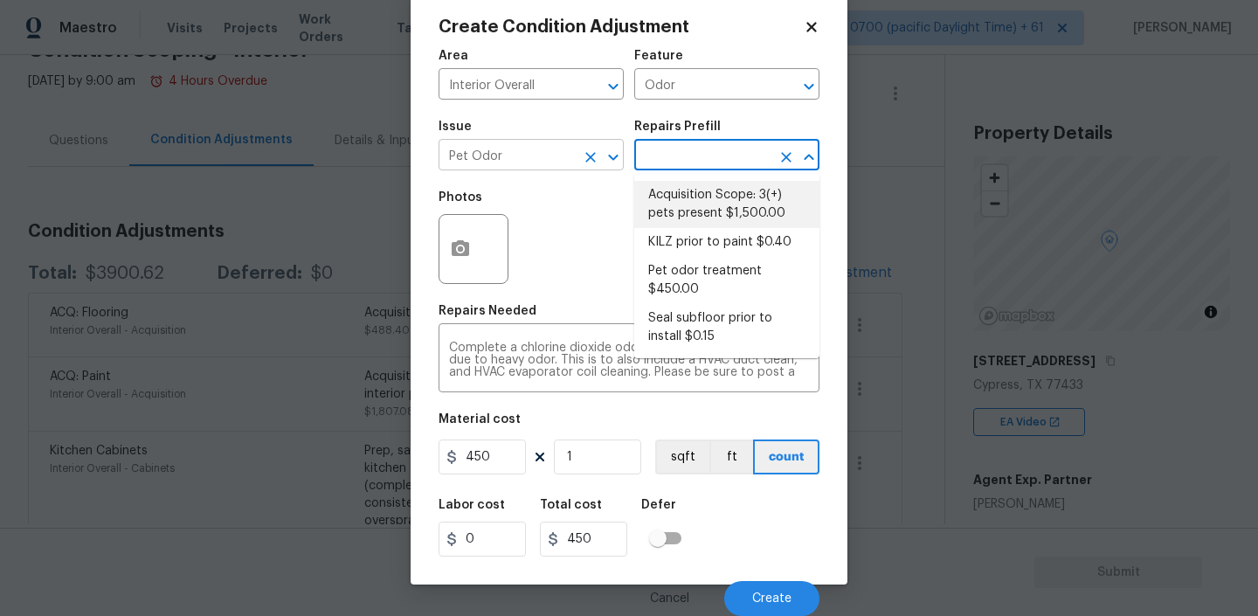
click at [514, 149] on input "Pet Odor" at bounding box center [506, 156] width 136 height 27
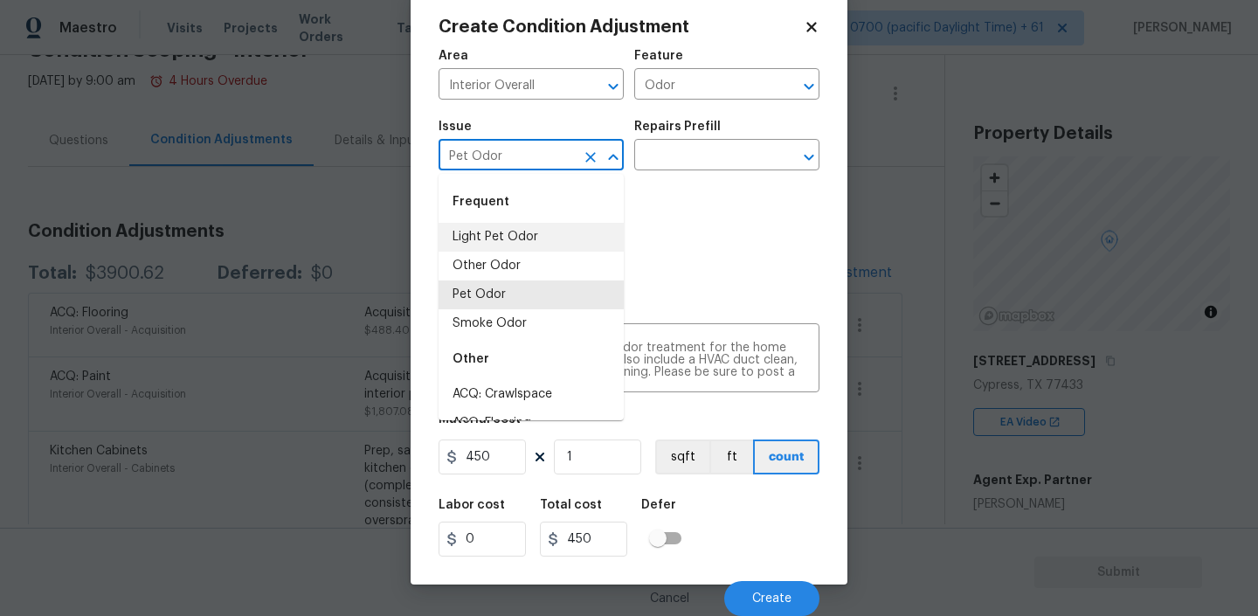
click at [493, 234] on li "Light Pet Odor" at bounding box center [530, 237] width 185 height 29
type input "Light Pet Odor"
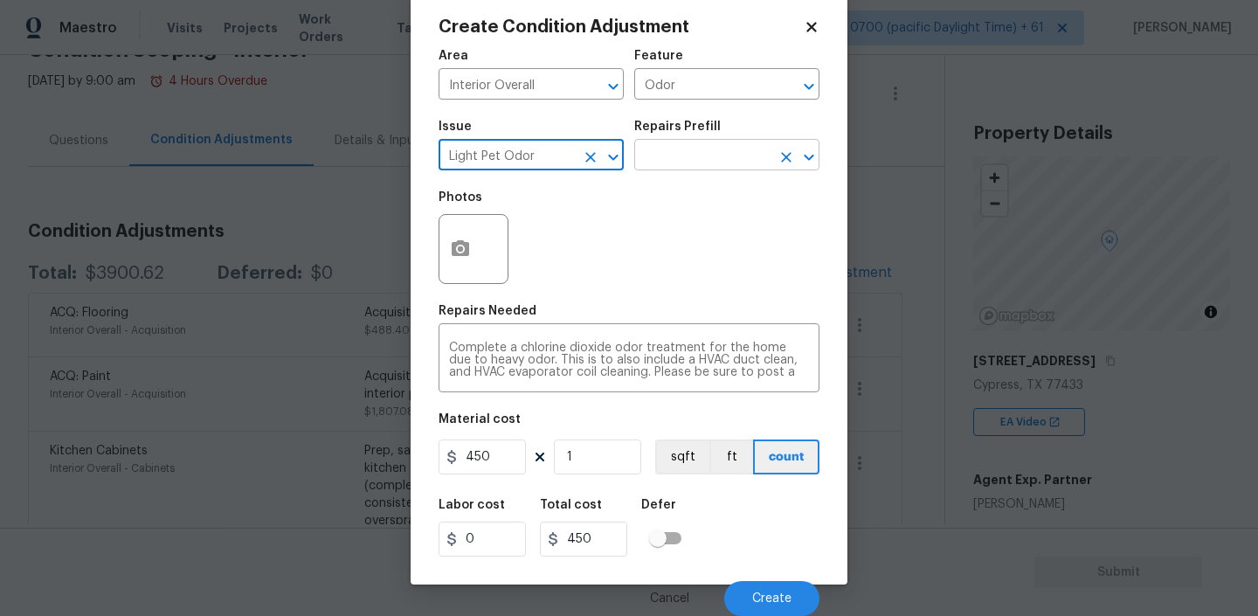
click at [733, 154] on input "text" at bounding box center [702, 156] width 136 height 27
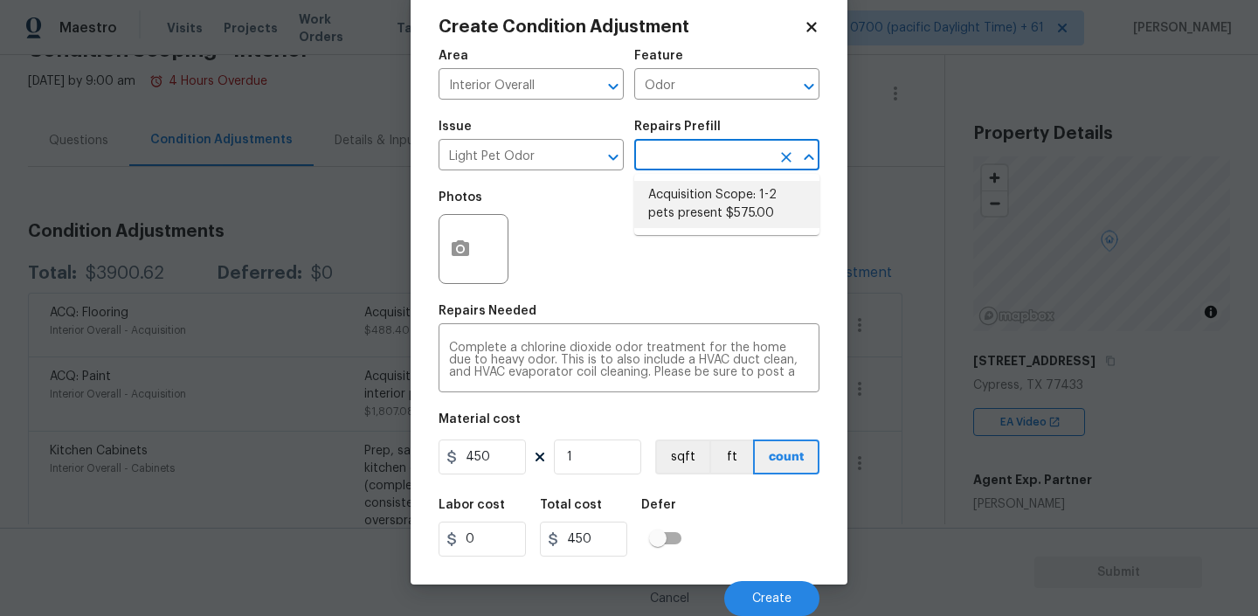
click at [708, 210] on li "Acquisition Scope: 1-2 pets present $575.00" at bounding box center [726, 204] width 185 height 47
type textarea "Acquisition Scope: 1-2 pets present"
type input "575"
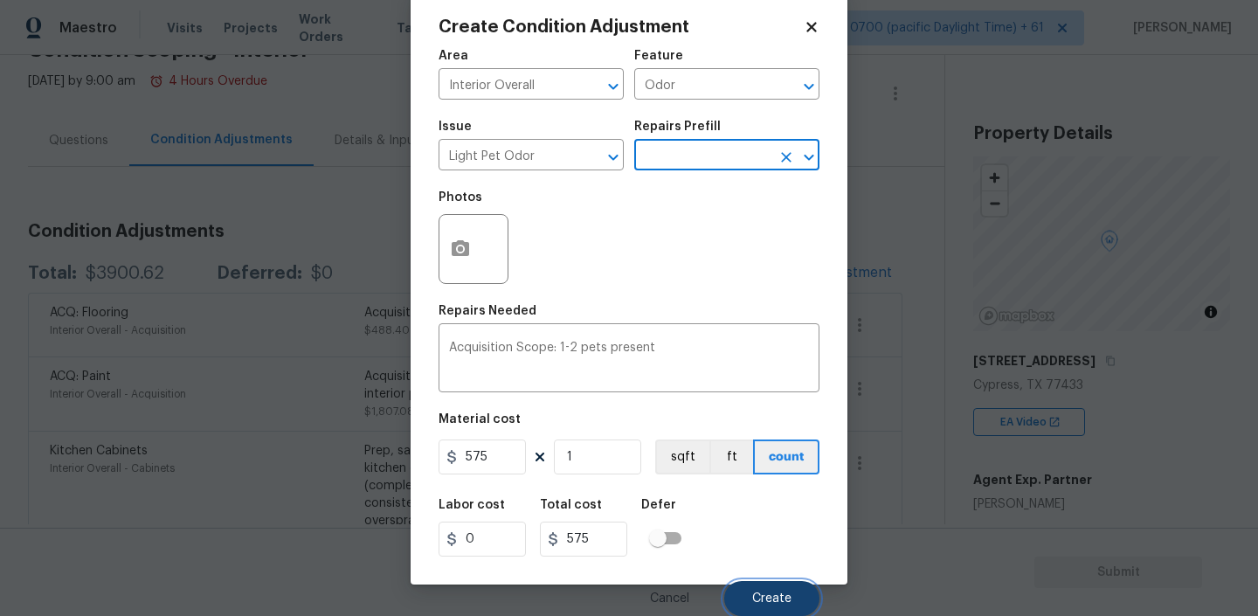
click at [762, 597] on span "Create" at bounding box center [771, 598] width 39 height 13
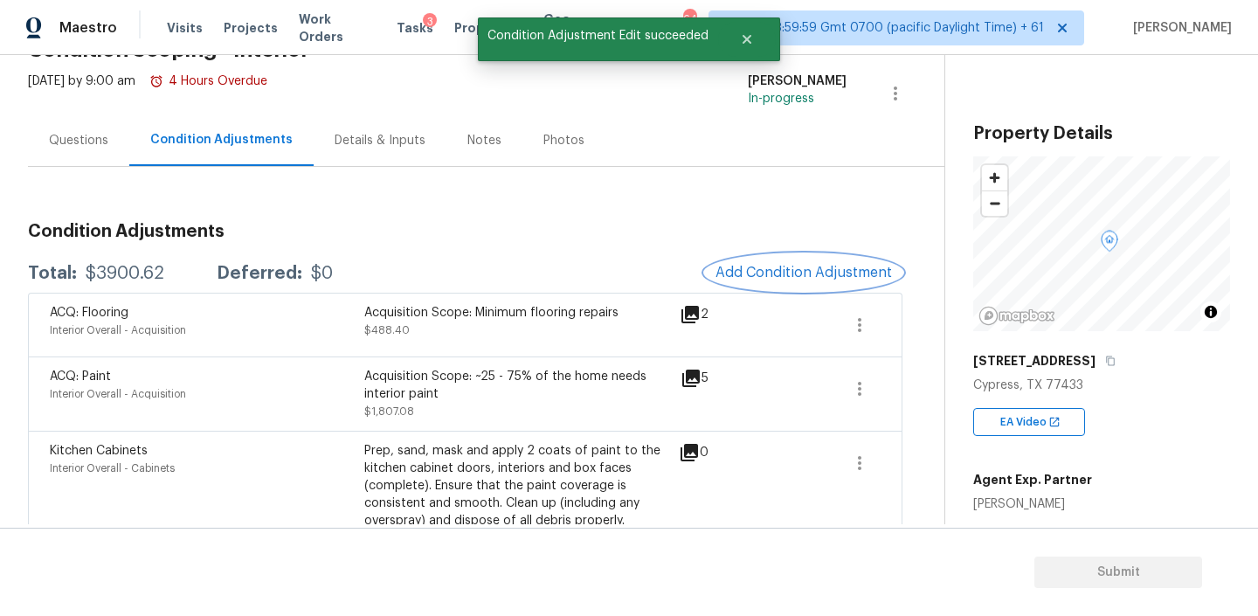
scroll to position [0, 0]
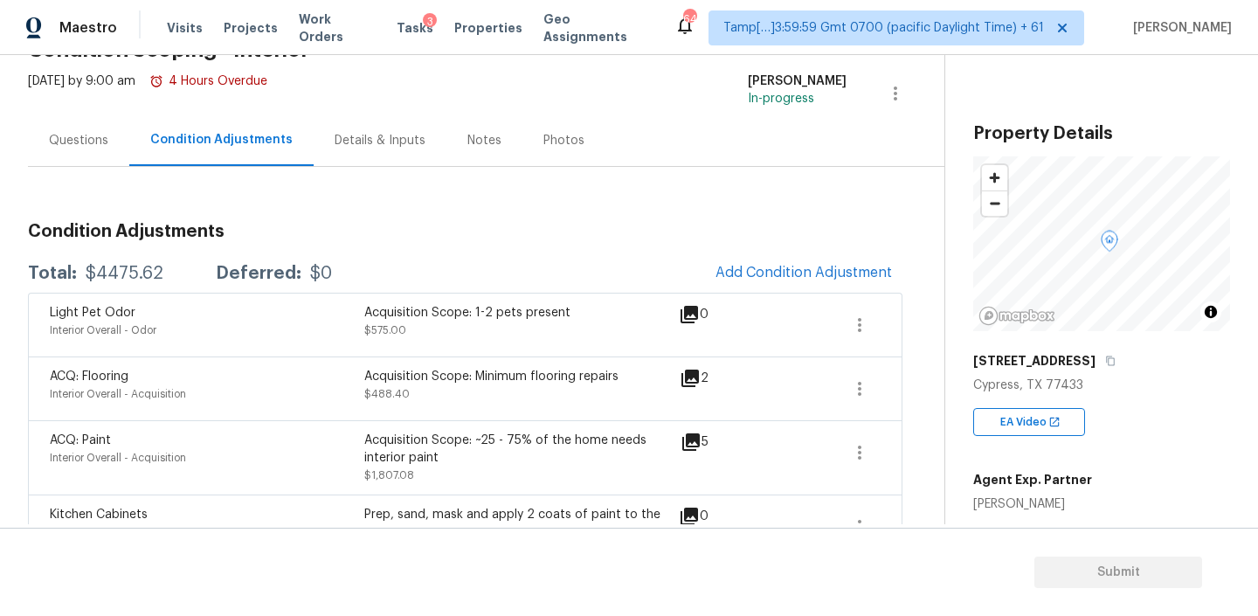
click at [116, 270] on div "$4475.62" at bounding box center [125, 273] width 78 height 17
copy div "$4475.62"
click at [804, 283] on button "Add Condition Adjustment" at bounding box center [803, 272] width 197 height 37
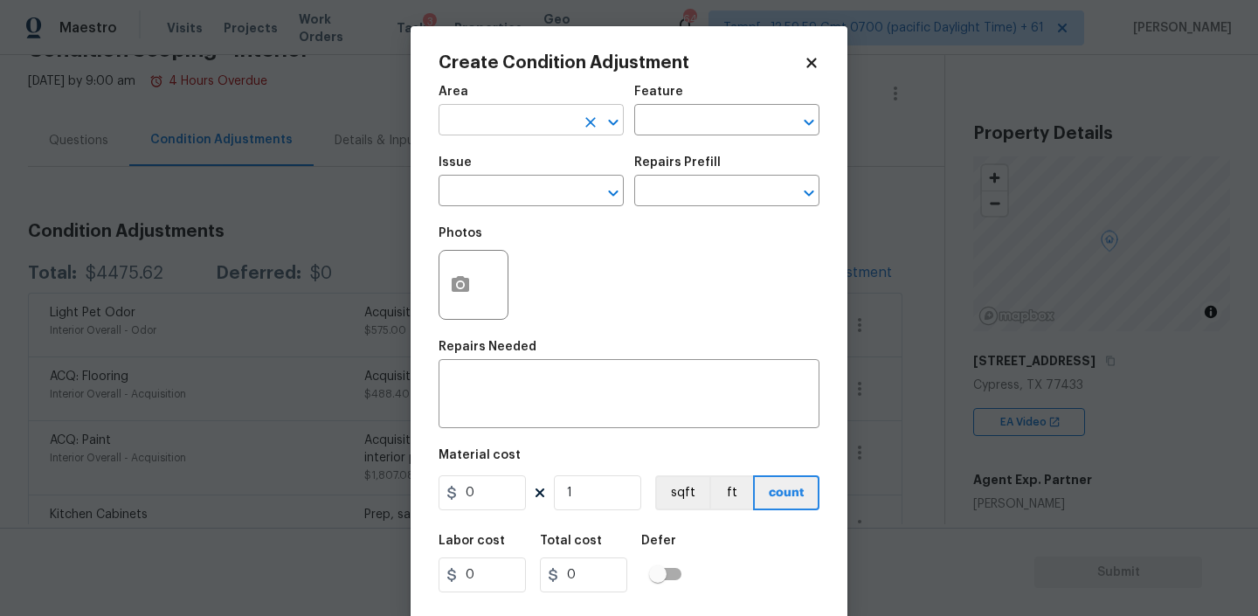
click at [503, 108] on input "text" at bounding box center [506, 121] width 136 height 27
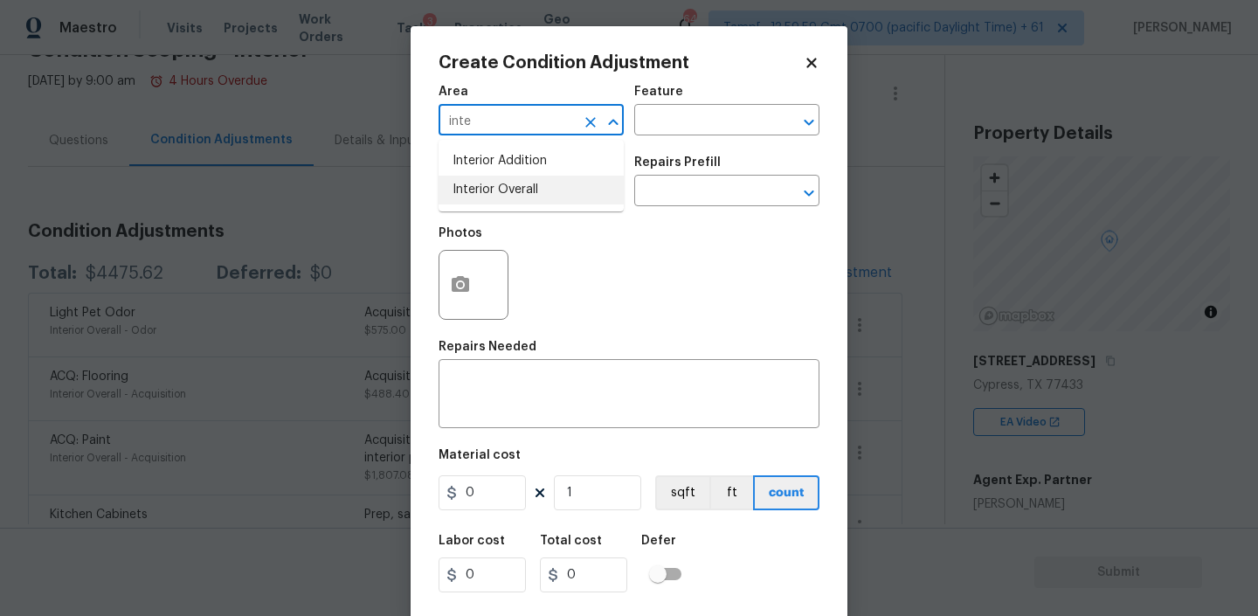
click at [507, 195] on li "Interior Overall" at bounding box center [530, 190] width 185 height 29
type input "Interior Overall"
click at [679, 120] on input "text" at bounding box center [702, 121] width 136 height 27
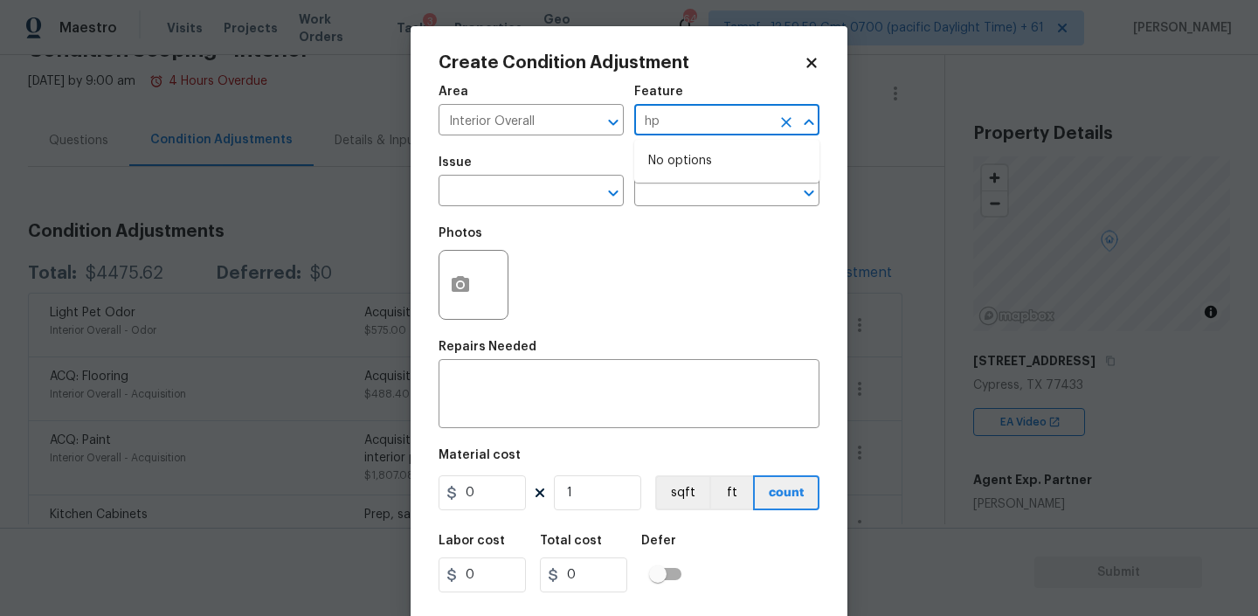
type input "h"
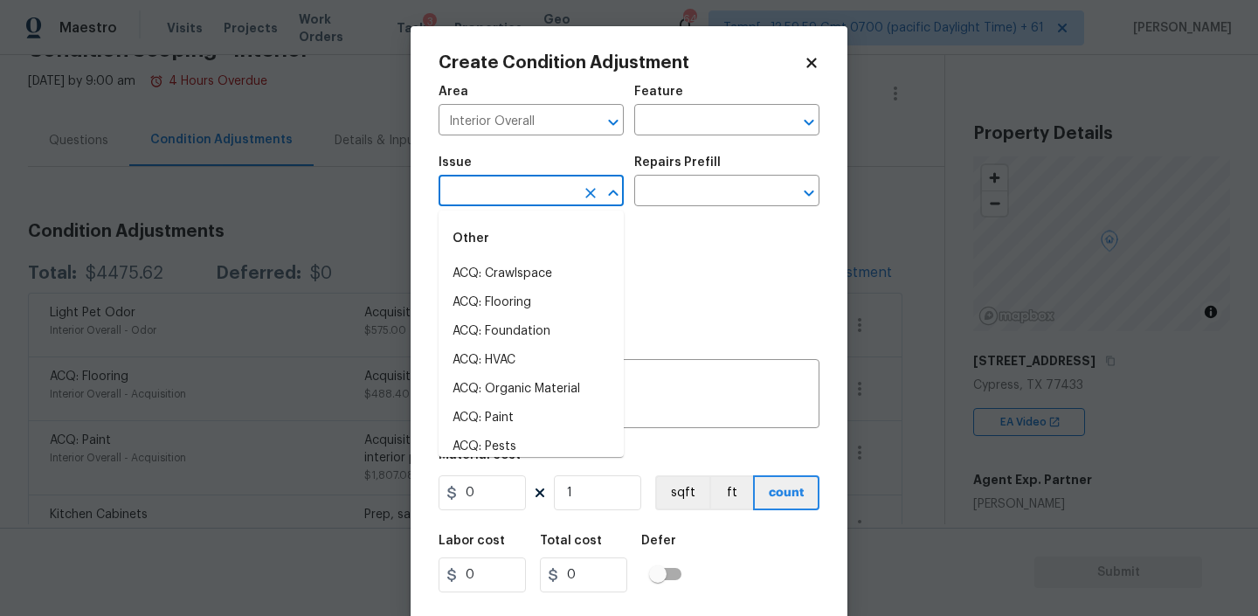
click at [559, 183] on input "text" at bounding box center [506, 192] width 136 height 27
click at [496, 348] on li "Condition charge" at bounding box center [530, 360] width 185 height 29
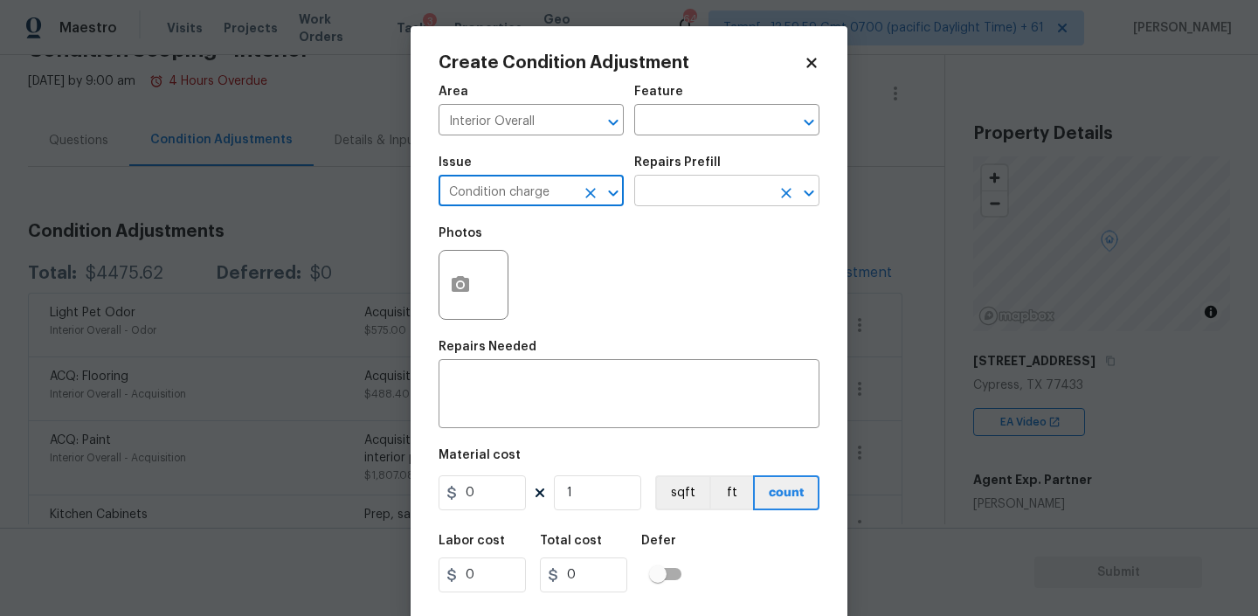
type input "Condition charge"
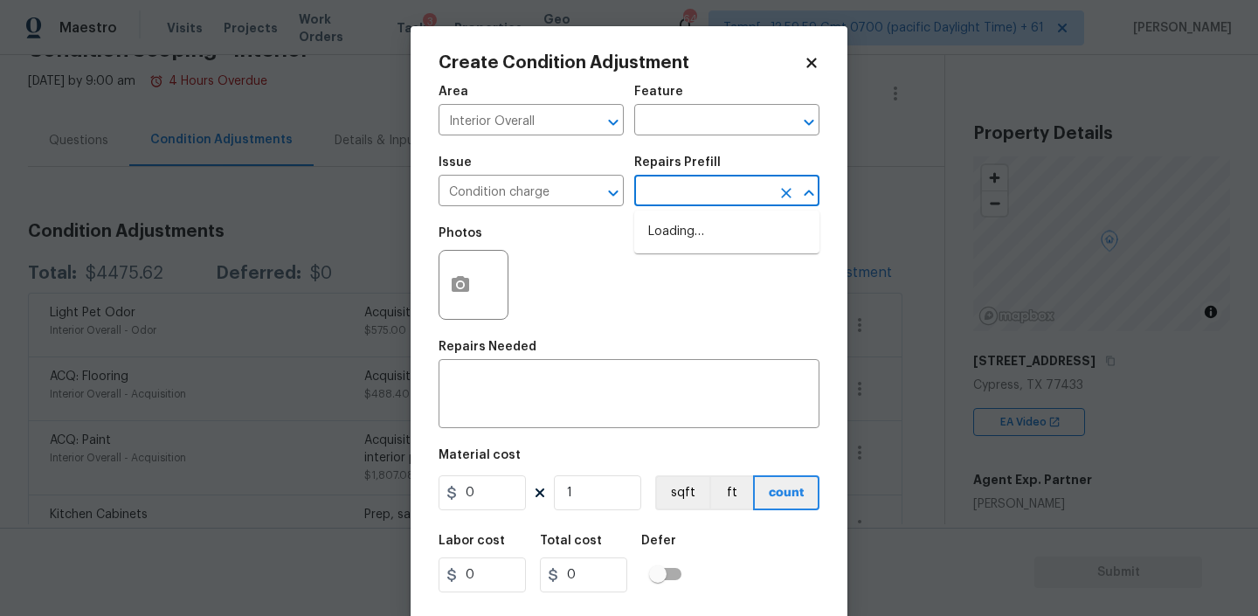
click at [697, 186] on input "text" at bounding box center [702, 192] width 136 height 27
type input "hpm"
click at [689, 255] on li "HPM Scope Adjustment $0.01" at bounding box center [726, 240] width 185 height 47
type input "Home Readiness Packages"
type textarea "HPM Scope Adjustment"
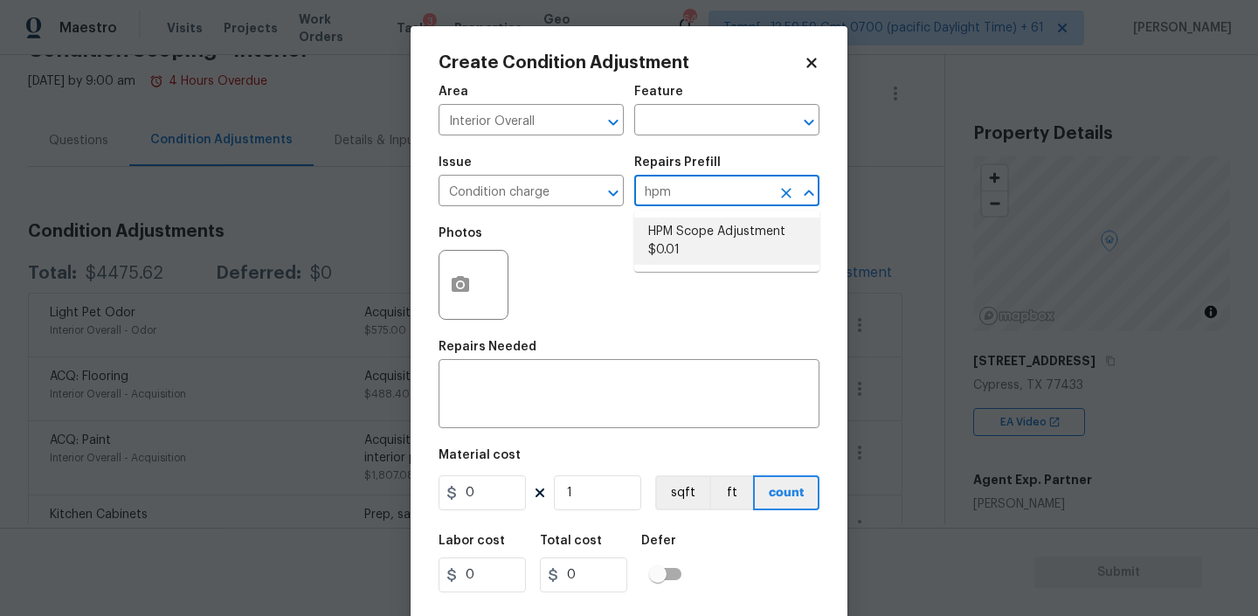
type input "0.01"
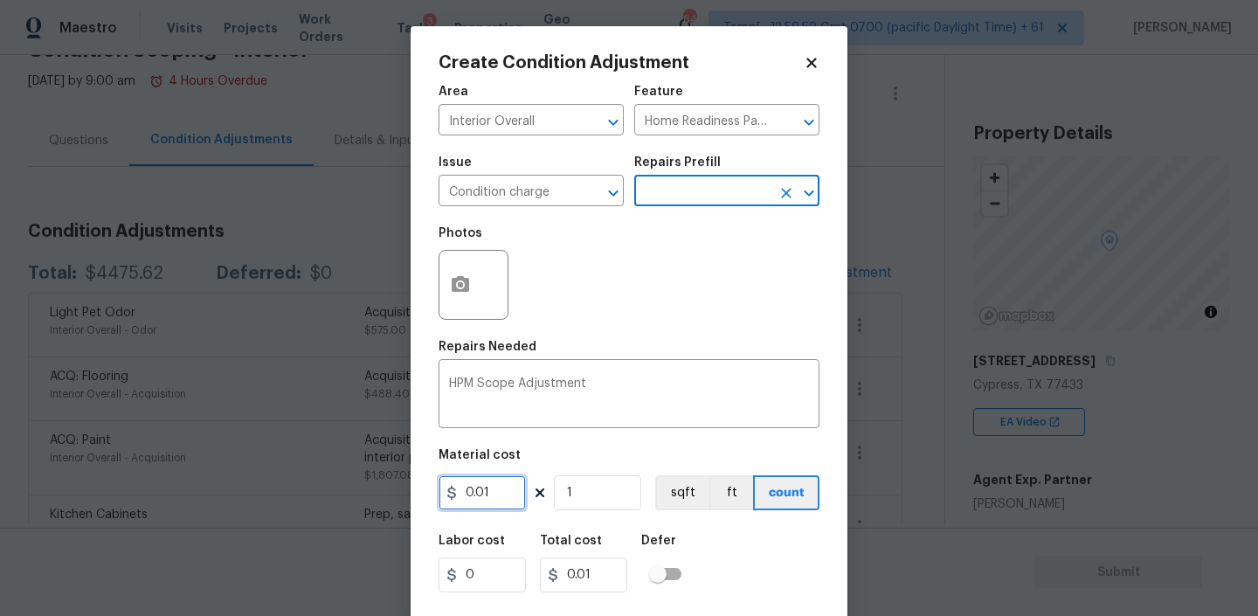
click at [497, 500] on input "0.01" at bounding box center [481, 492] width 87 height 35
type input "1524"
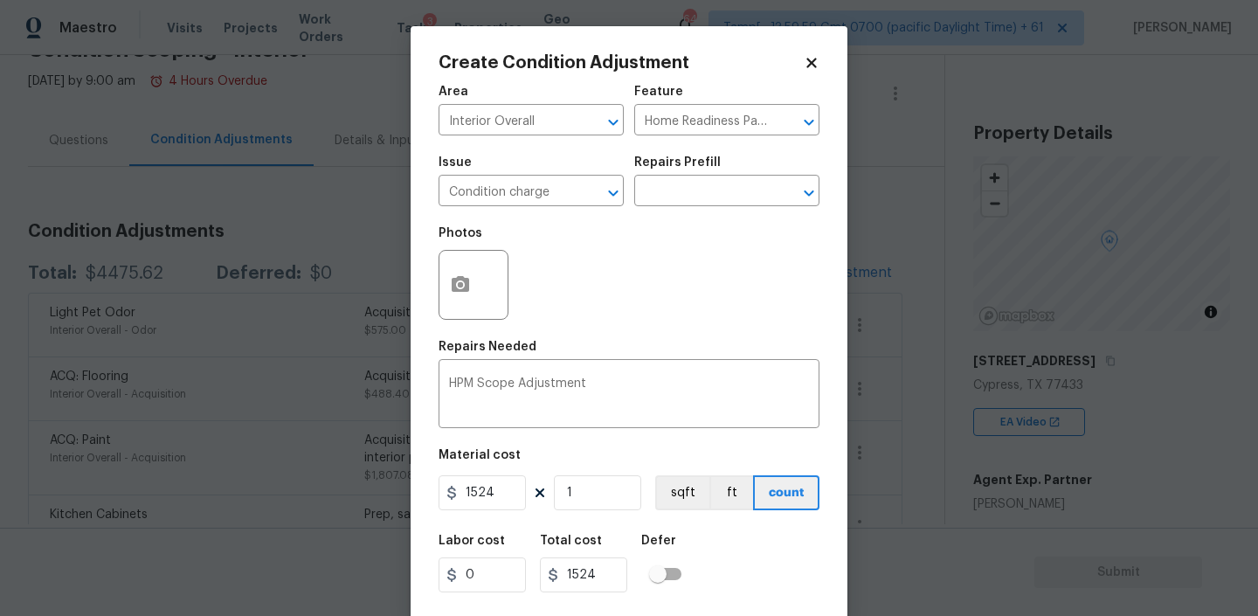
click at [776, 555] on div "Labor cost 0 Total cost 1524 Defer" at bounding box center [628, 563] width 381 height 79
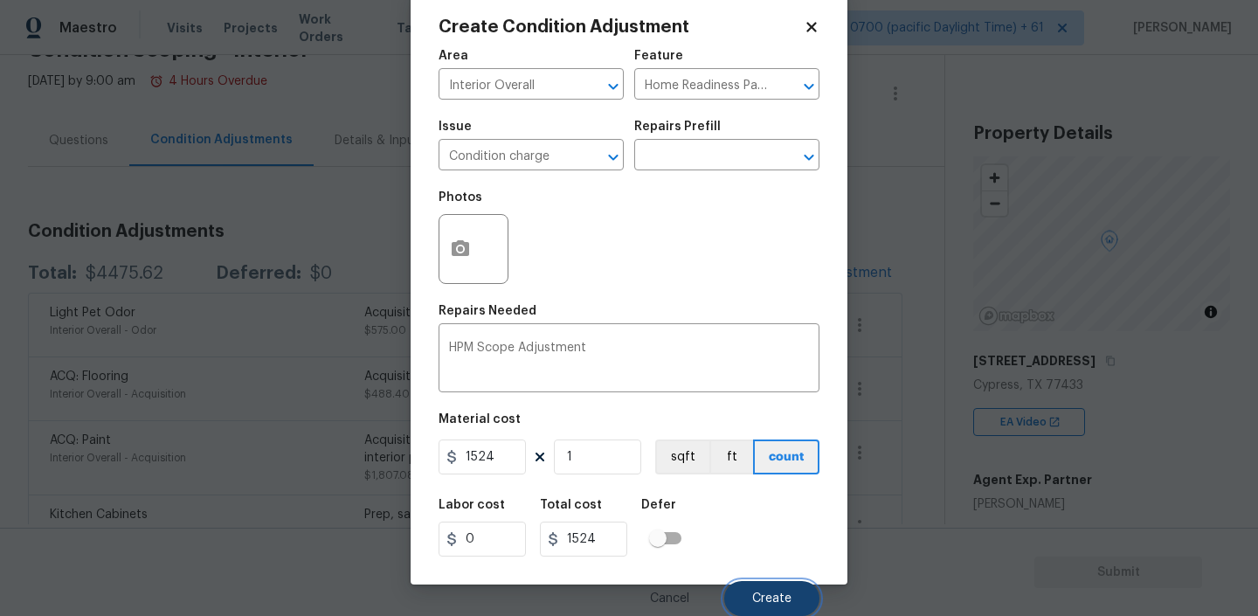
click at [769, 590] on button "Create" at bounding box center [771, 598] width 95 height 35
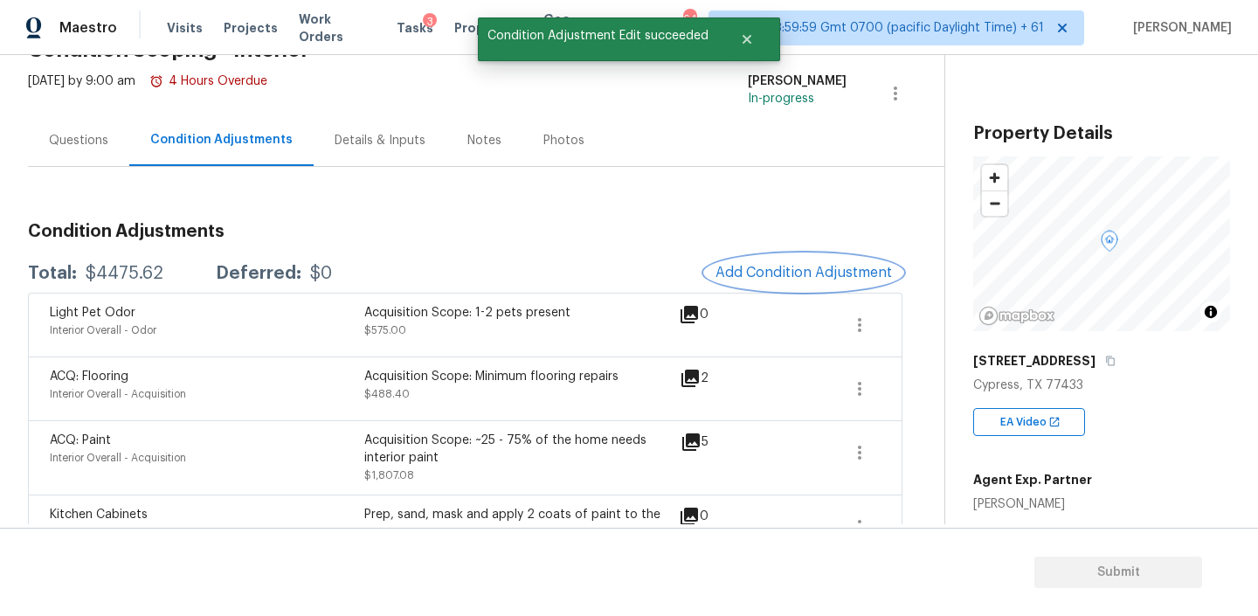
scroll to position [0, 0]
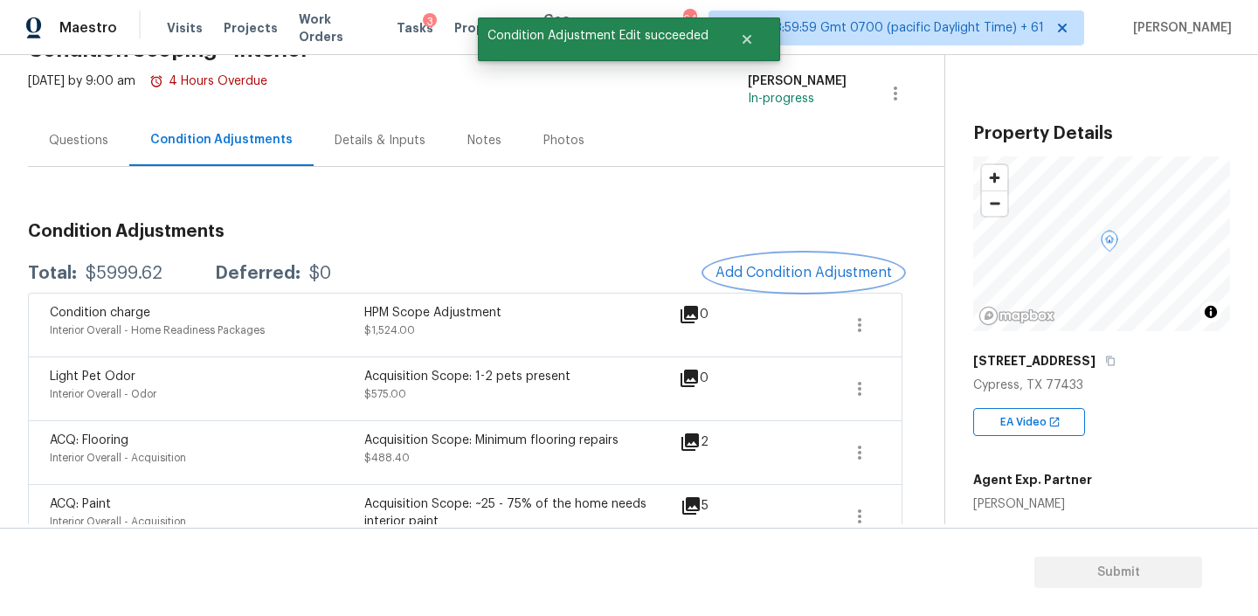
click at [799, 282] on button "Add Condition Adjustment" at bounding box center [803, 272] width 197 height 37
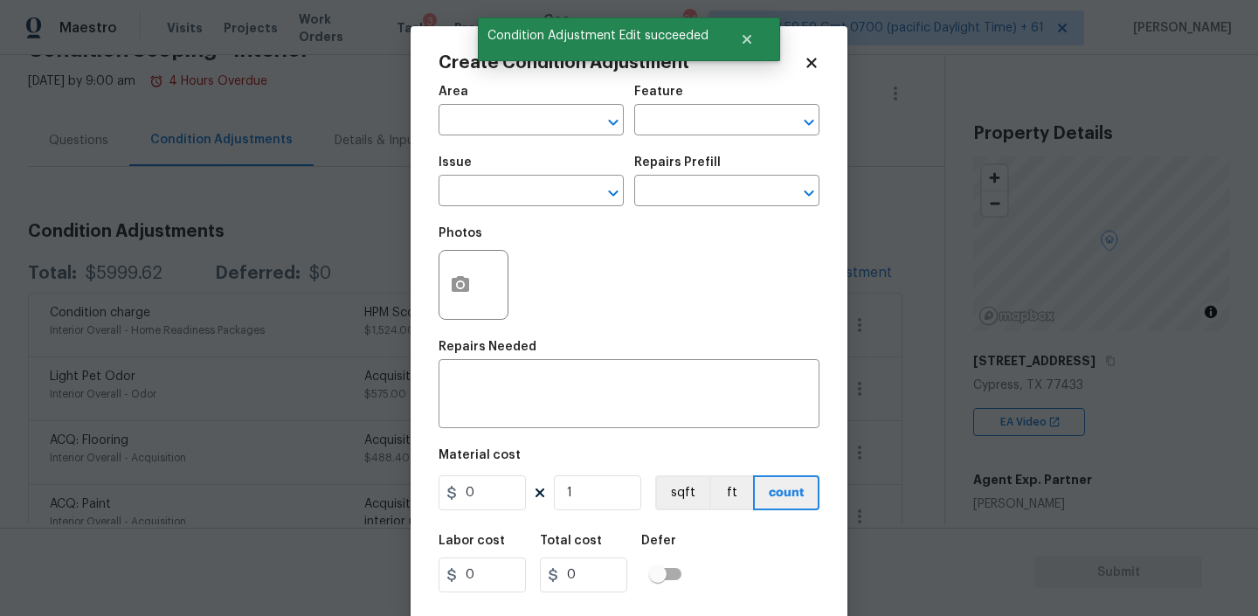
click at [506, 106] on div "Area" at bounding box center [530, 97] width 185 height 23
click at [501, 112] on input "text" at bounding box center [506, 121] width 136 height 27
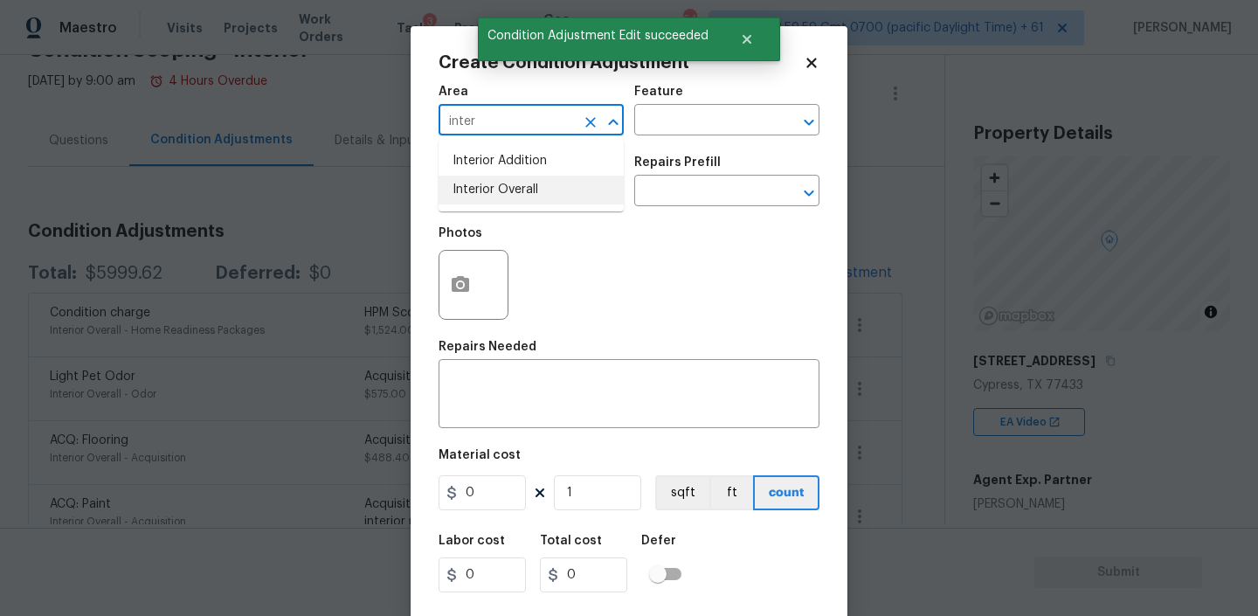
click at [493, 185] on li "Interior Overall" at bounding box center [530, 190] width 185 height 29
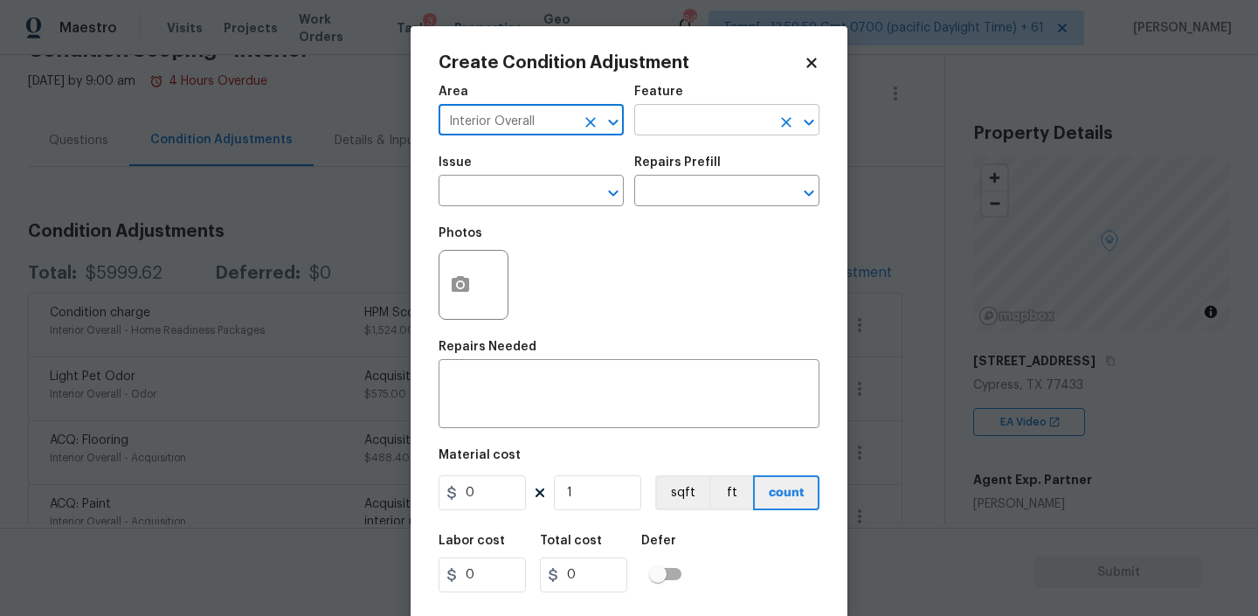
type input "Interior Overall"
click at [661, 124] on input "text" at bounding box center [702, 121] width 136 height 27
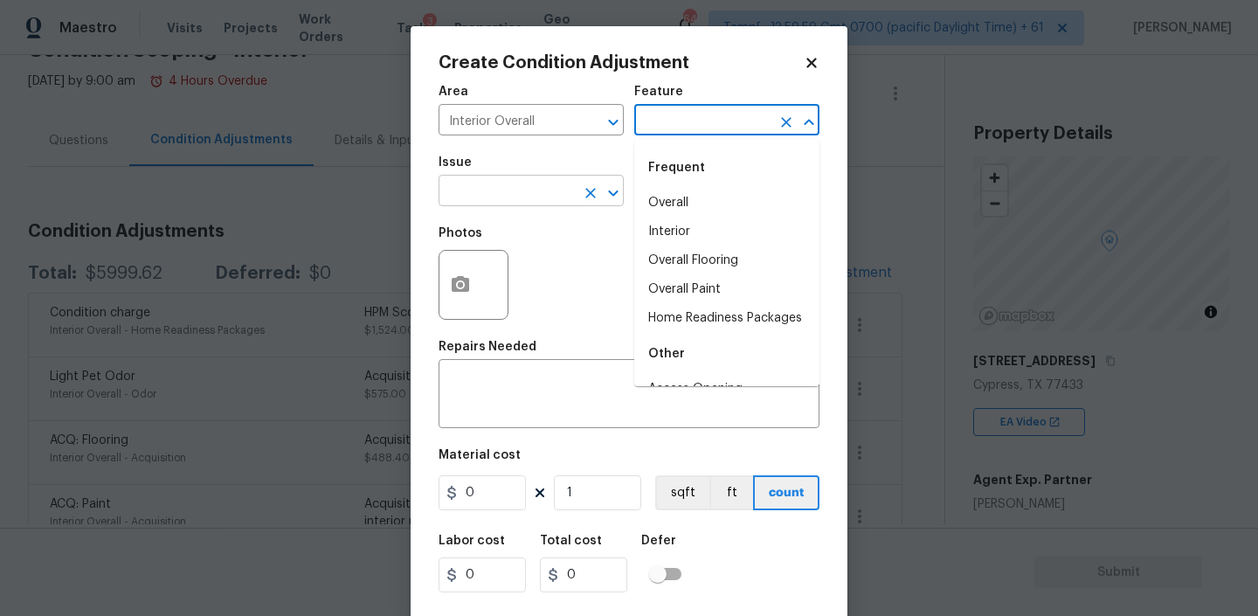
click at [532, 193] on input "text" at bounding box center [506, 192] width 136 height 27
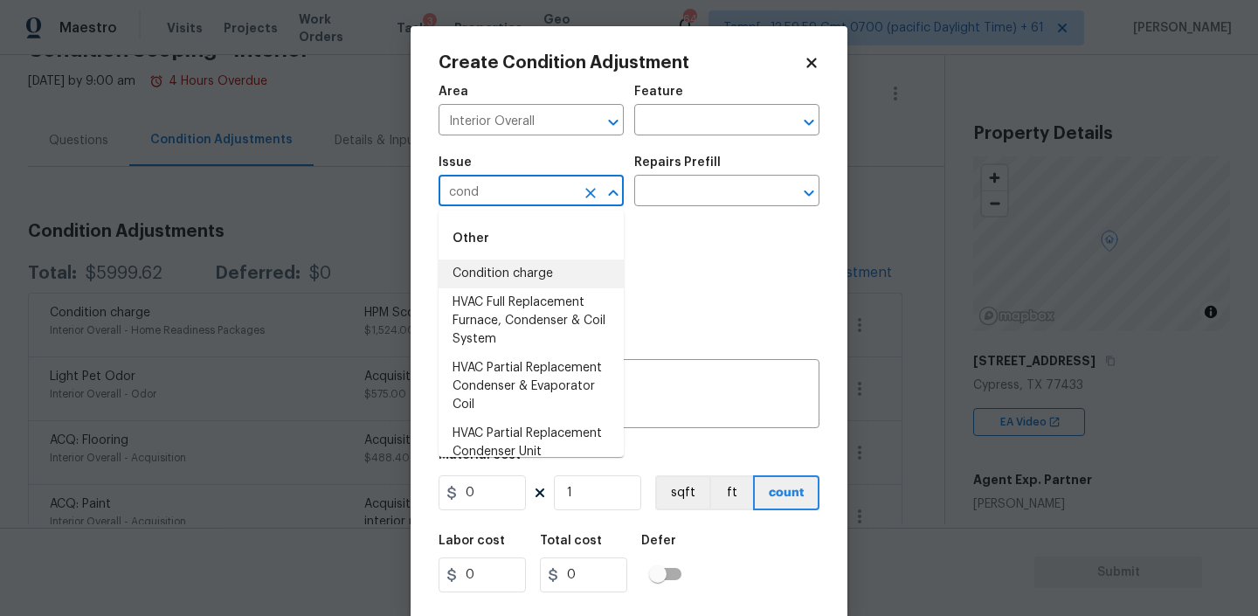
click at [513, 274] on li "Condition charge" at bounding box center [530, 273] width 185 height 29
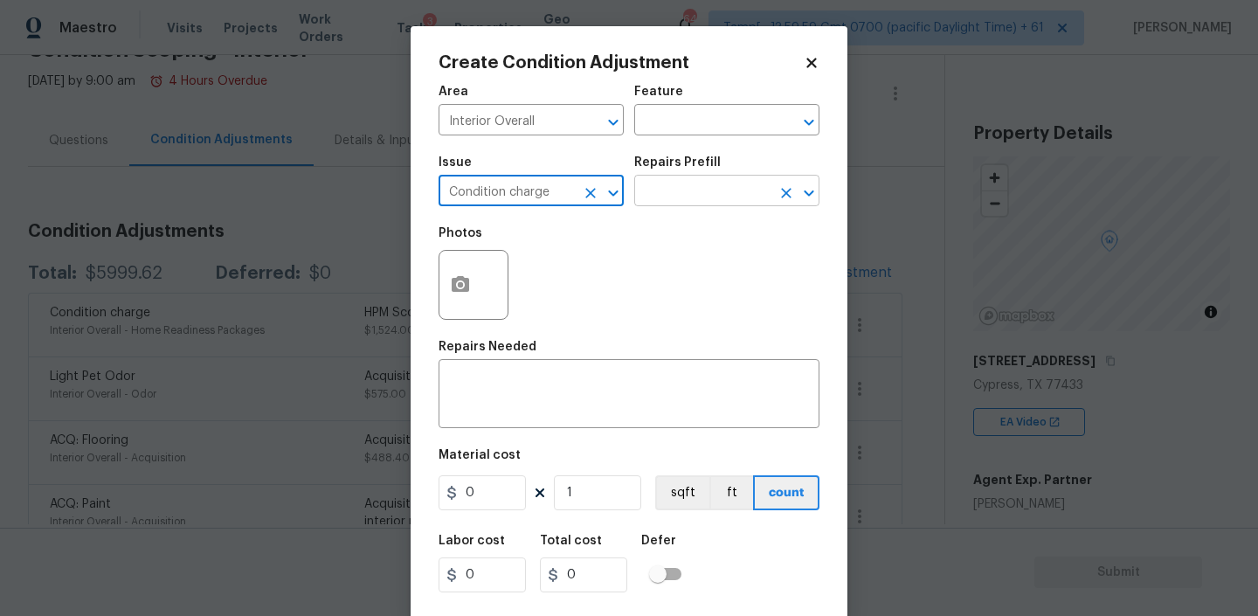
type input "Condition charge"
click at [680, 192] on input "text" at bounding box center [702, 192] width 136 height 27
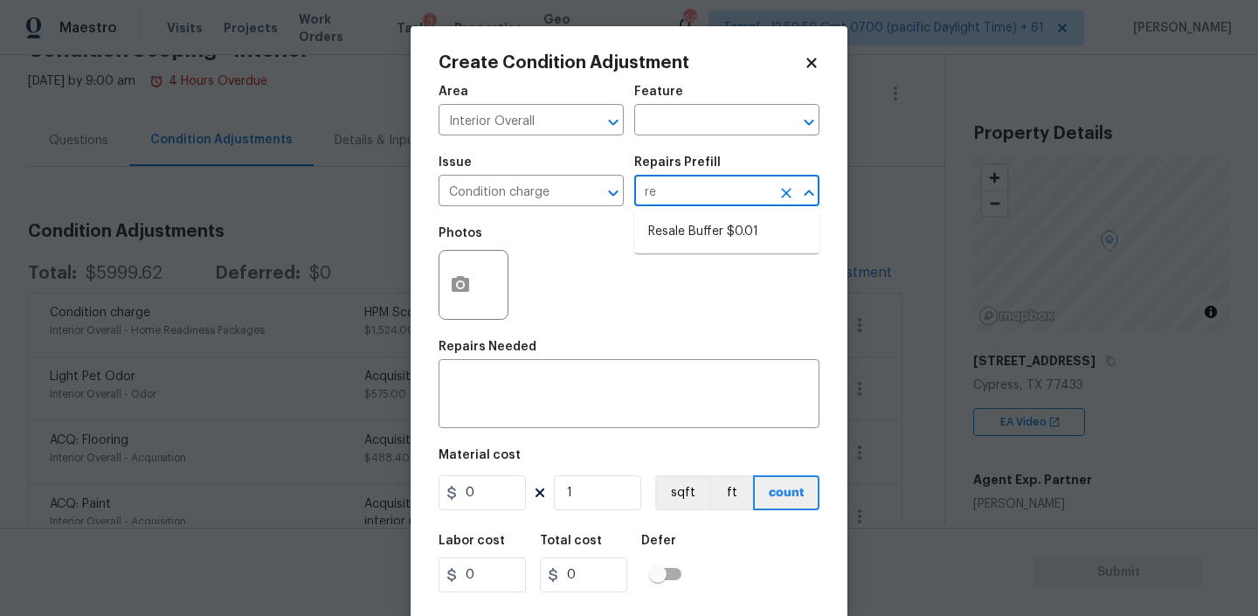
type input "res"
click at [695, 234] on li "Resale Buffer $0.01" at bounding box center [726, 231] width 185 height 29
type input "Home Readiness Packages"
type textarea "Resale Buffer"
type input "0.01"
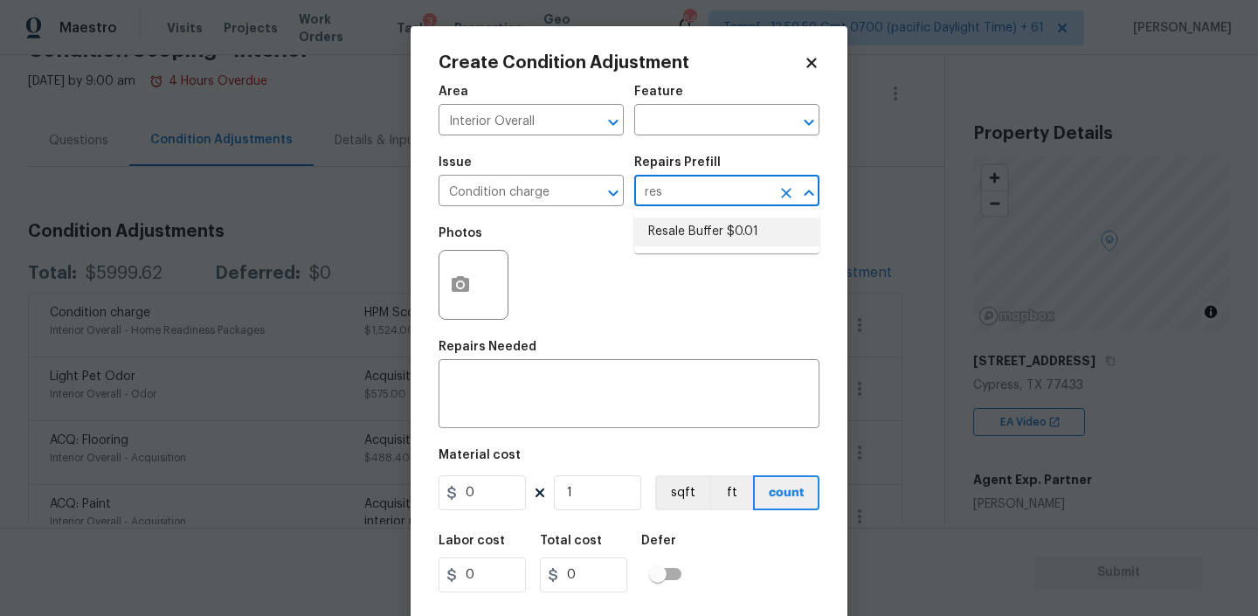
type input "0.01"
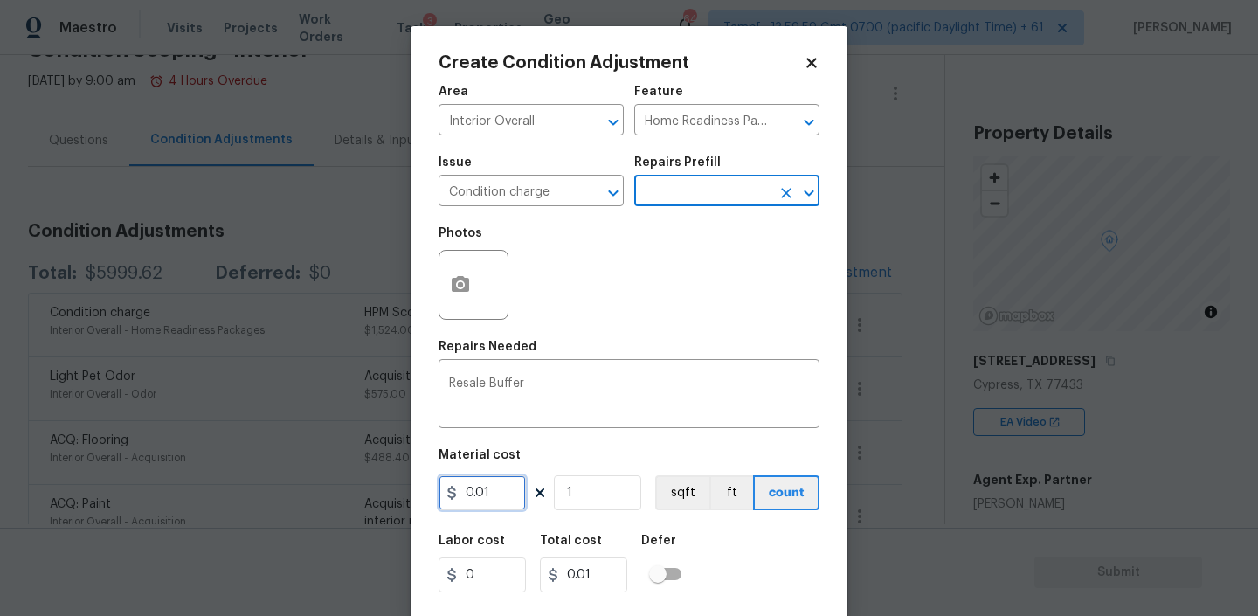
click at [492, 496] on input "0.01" at bounding box center [481, 492] width 87 height 35
type input "4600"
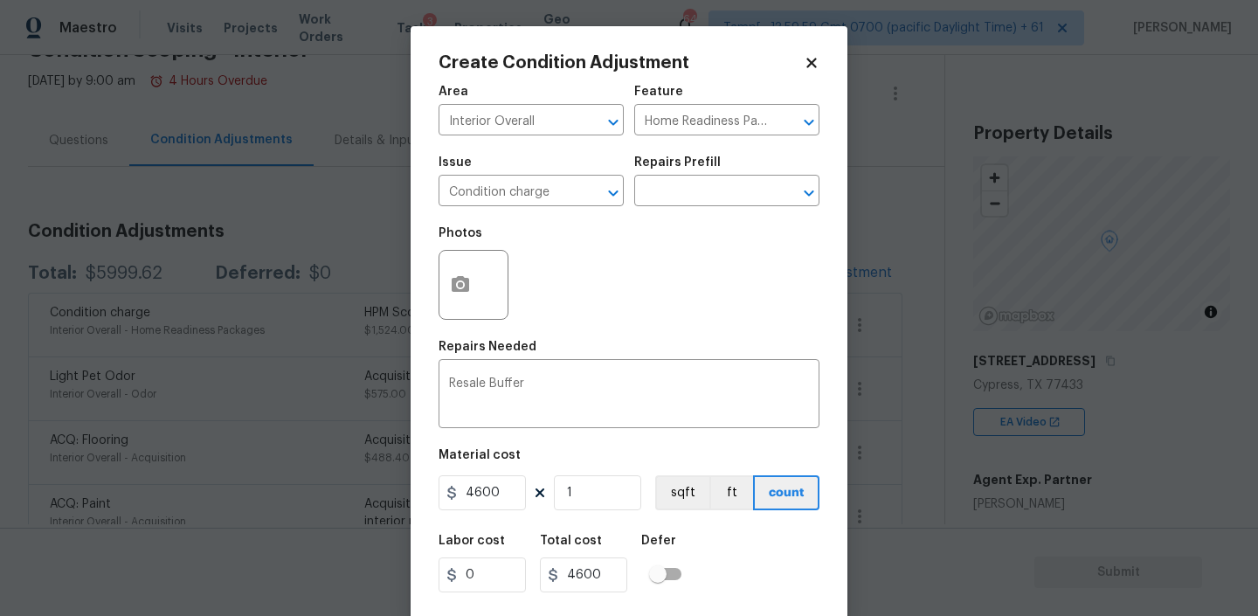
click at [691, 431] on div "Area Interior Overall ​ Feature Home Readiness Packages ​ Issue Condition charg…" at bounding box center [628, 363] width 381 height 576
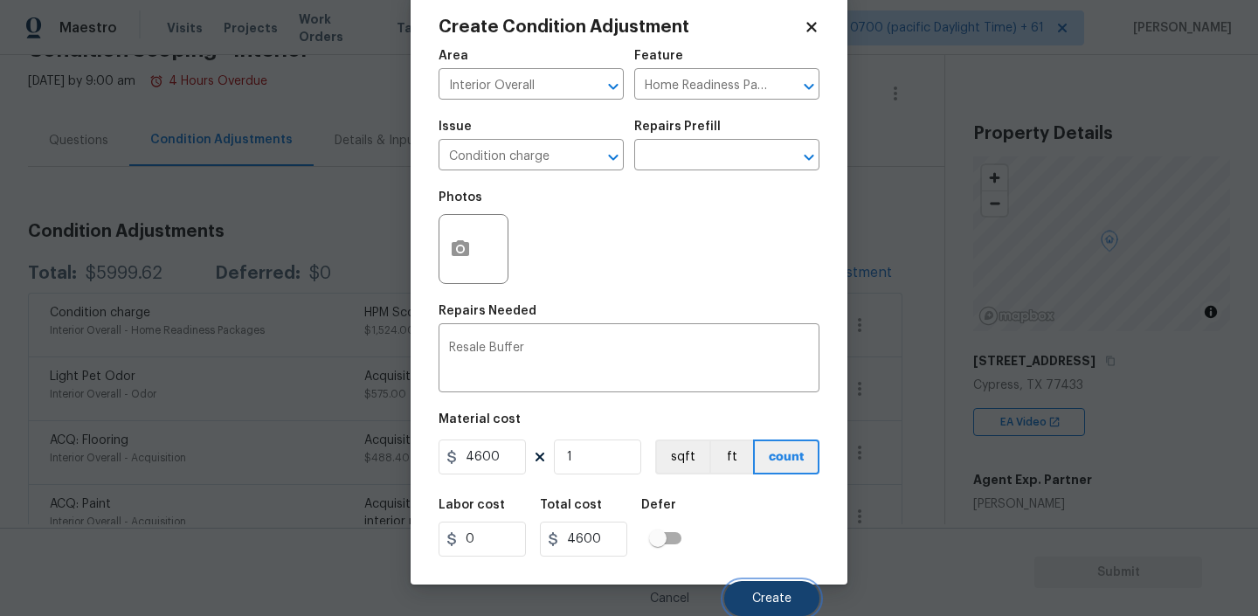
click at [766, 590] on button "Create" at bounding box center [771, 598] width 95 height 35
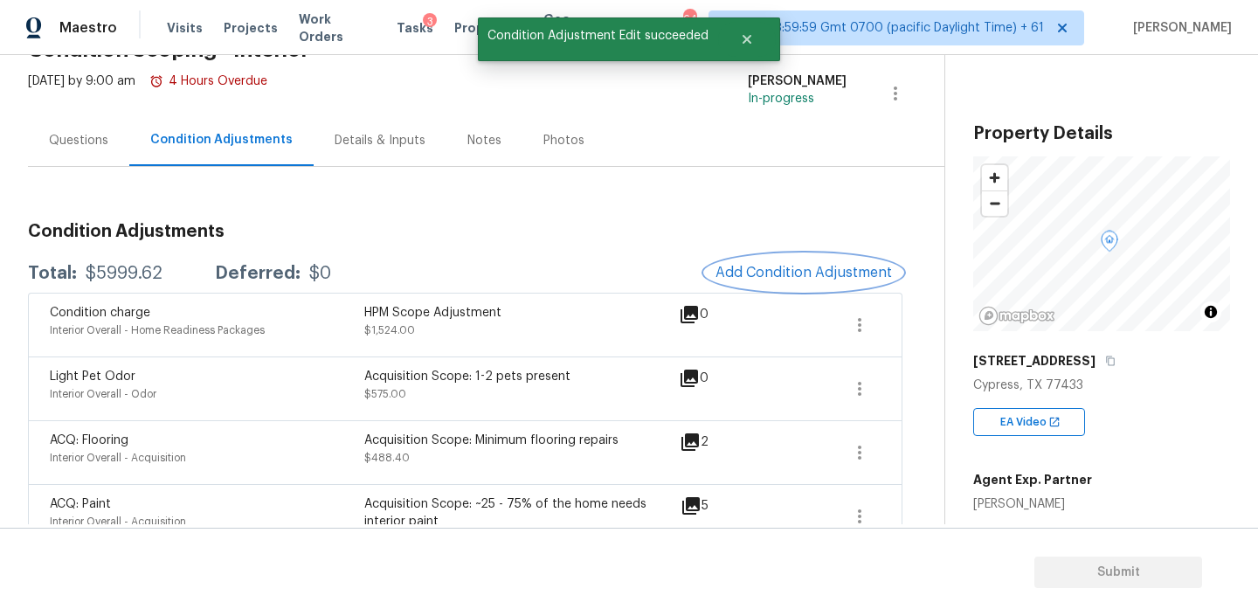
scroll to position [0, 0]
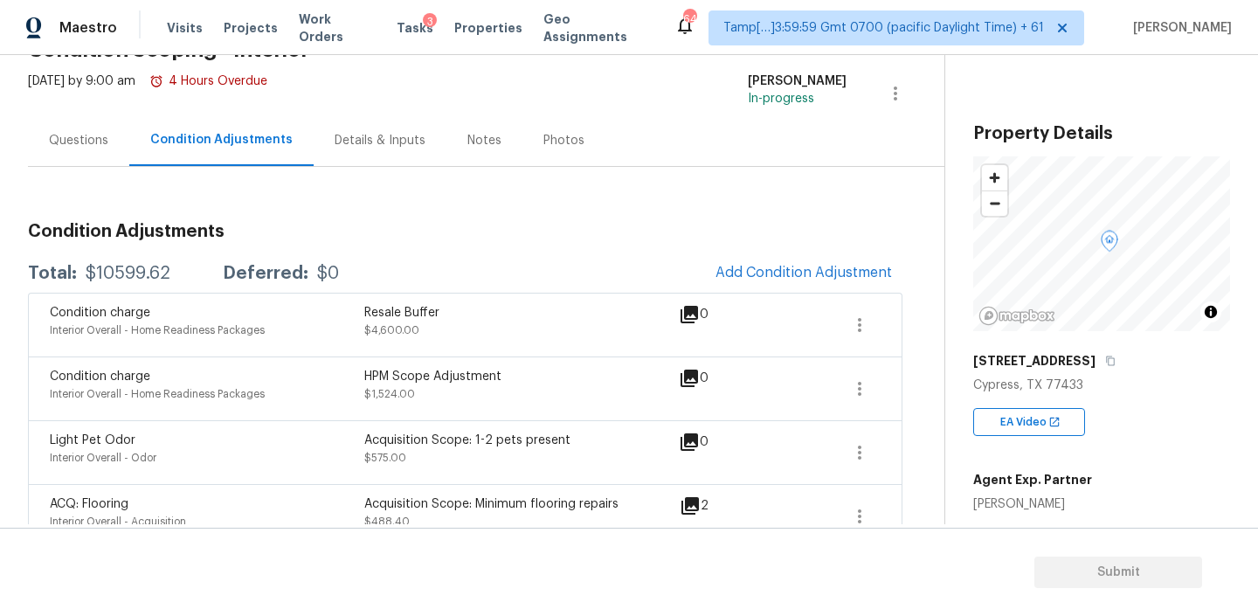
click at [471, 130] on div "Notes" at bounding box center [484, 140] width 76 height 52
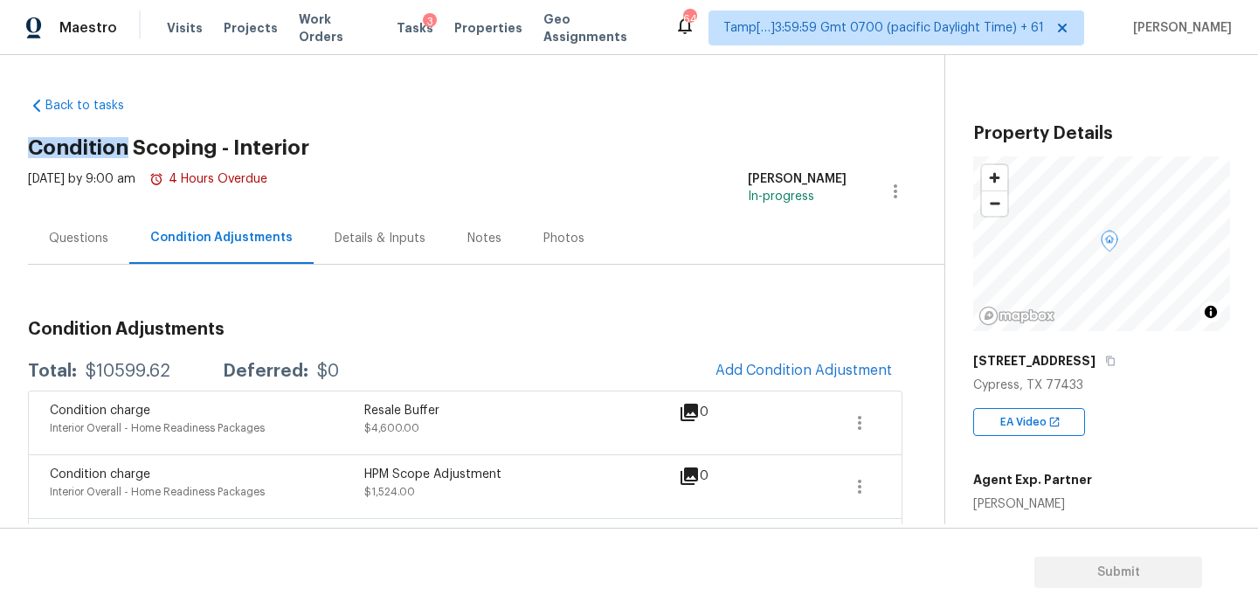
click at [471, 130] on div "Back to tasks Condition Scoping - Interior Mon, Aug 11 2025 by 9:00 am 4 Hours …" at bounding box center [486, 563] width 916 height 960
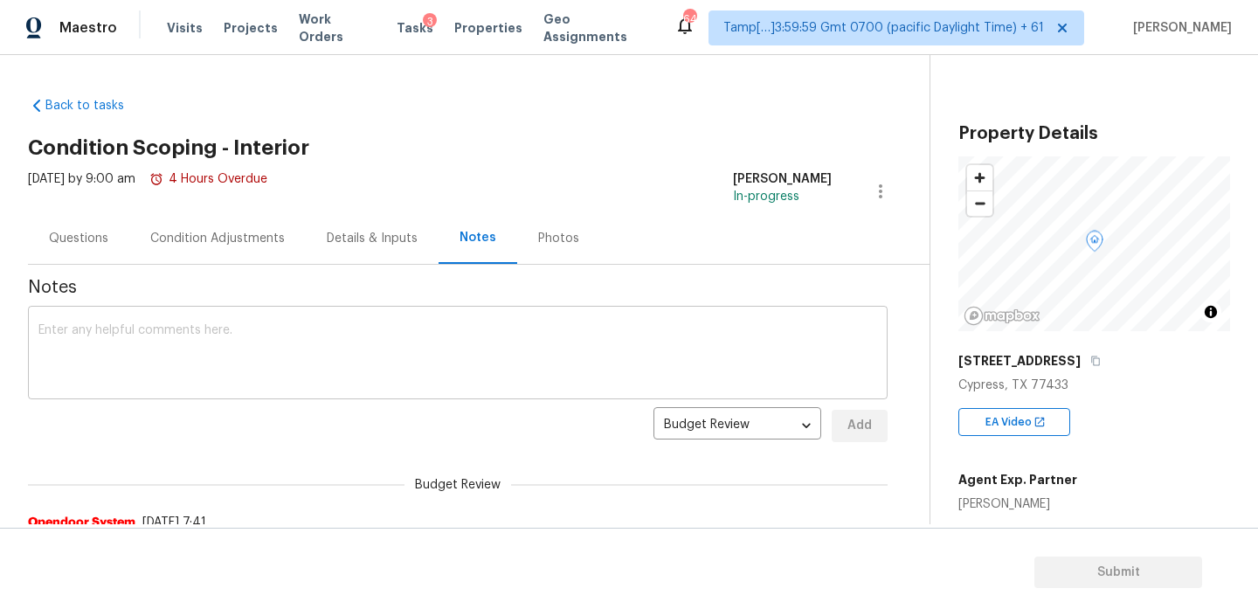
click at [190, 333] on textarea at bounding box center [457, 354] width 838 height 61
click at [235, 245] on div "Condition Adjustments" at bounding box center [217, 238] width 135 height 17
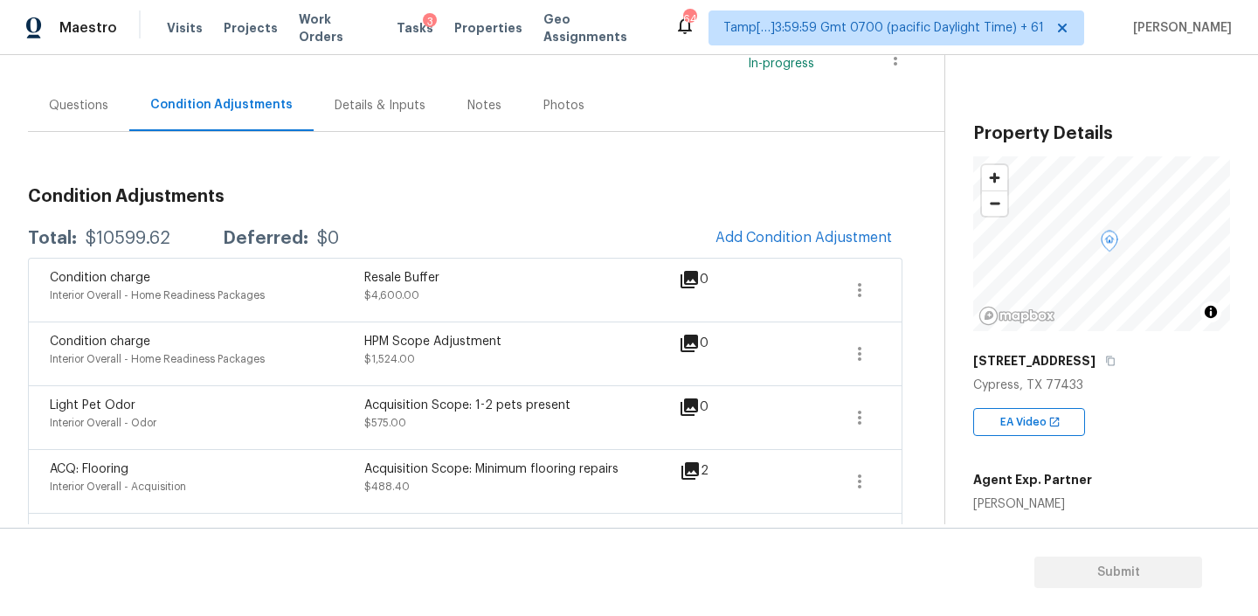
scroll to position [103, 0]
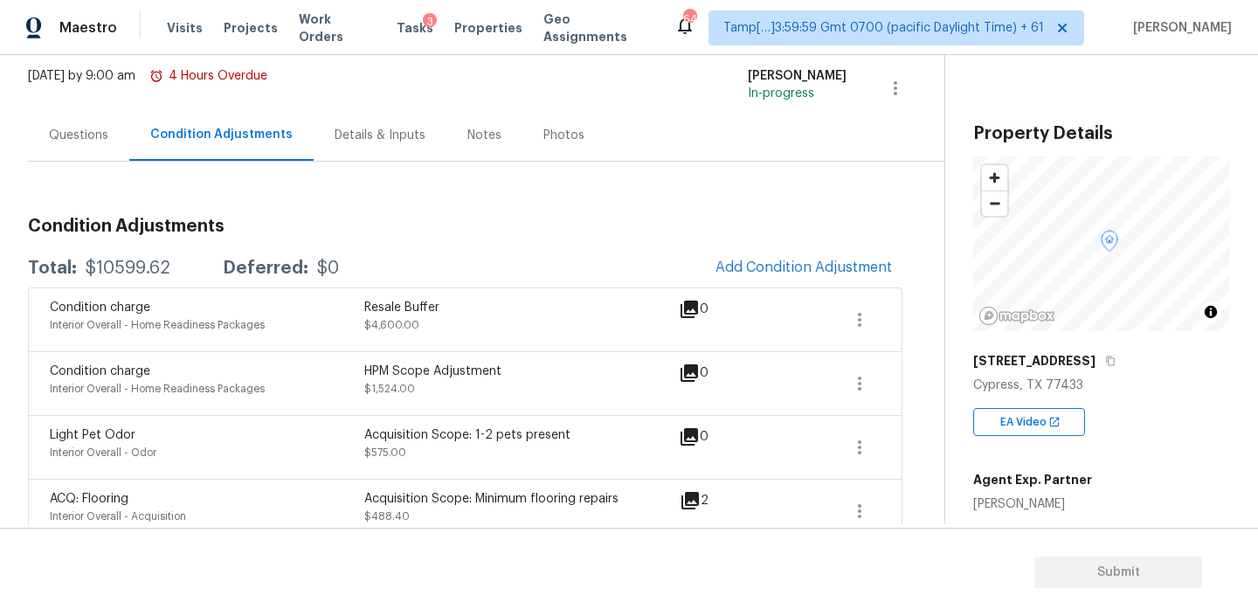
click at [489, 139] on div "Notes" at bounding box center [484, 135] width 34 height 17
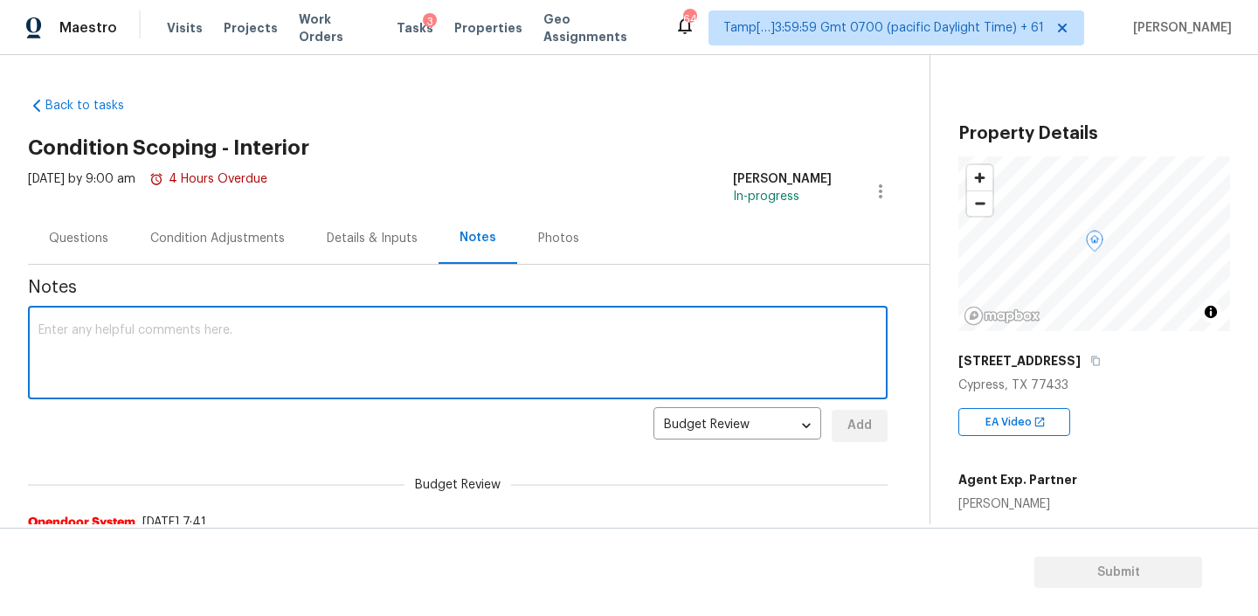
click at [279, 358] on textarea at bounding box center [457, 354] width 838 height 61
paste textarea "HPM Scope Adjustment is XXX, please review and ensure full scope amount is need…"
click at [197, 331] on textarea "HPM Scope Adjustment is XXX, please review and ensure full scope amount is need…" at bounding box center [457, 354] width 838 height 61
paste textarea "$1,524"
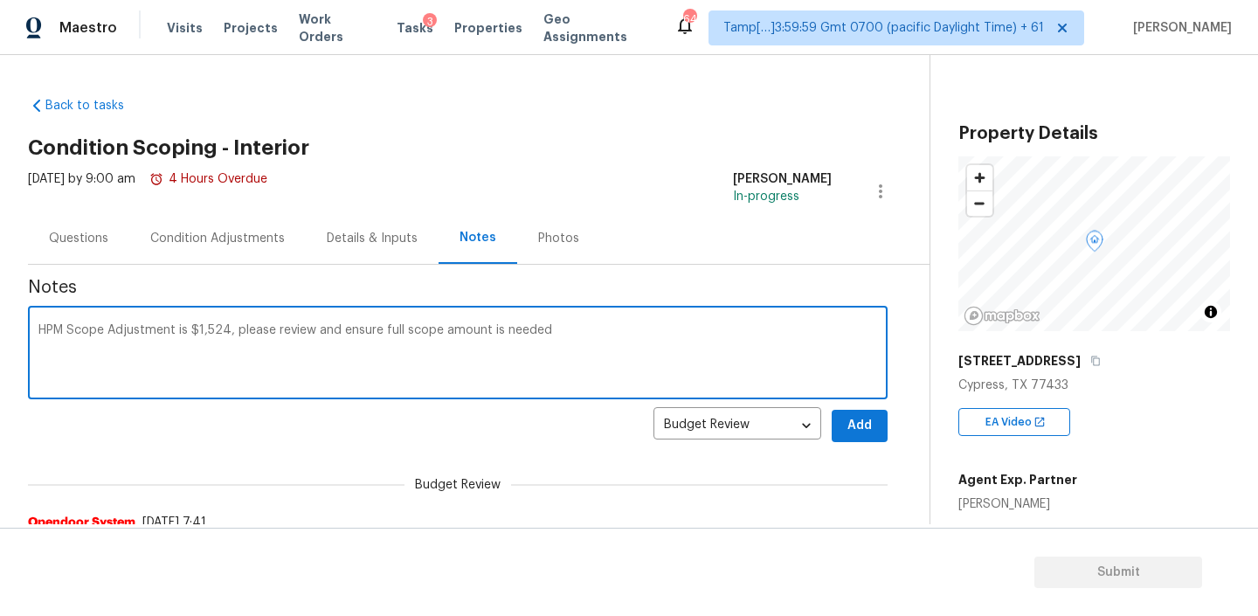
click at [571, 330] on textarea "HPM Scope Adjustment is $1,524, please review and ensure full scope amount is n…" at bounding box center [457, 354] width 838 height 61
type textarea "HPM Scope Adjustment is $1,524, please review and ensure full scope amount is n…"
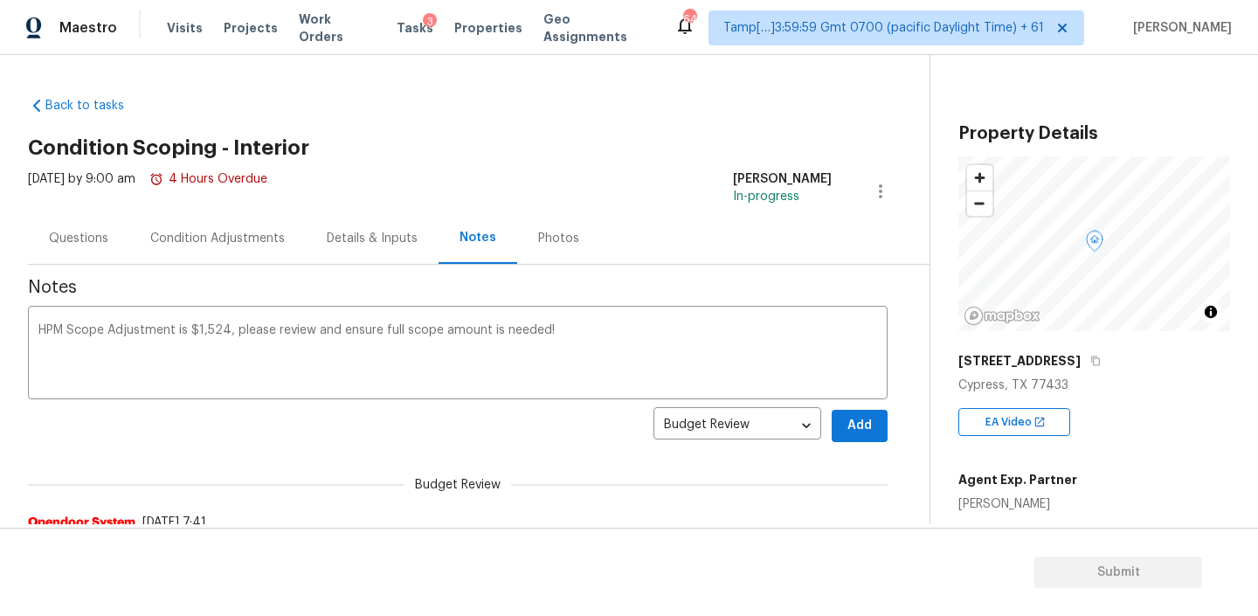
click at [250, 234] on div "Condition Adjustments" at bounding box center [217, 238] width 135 height 17
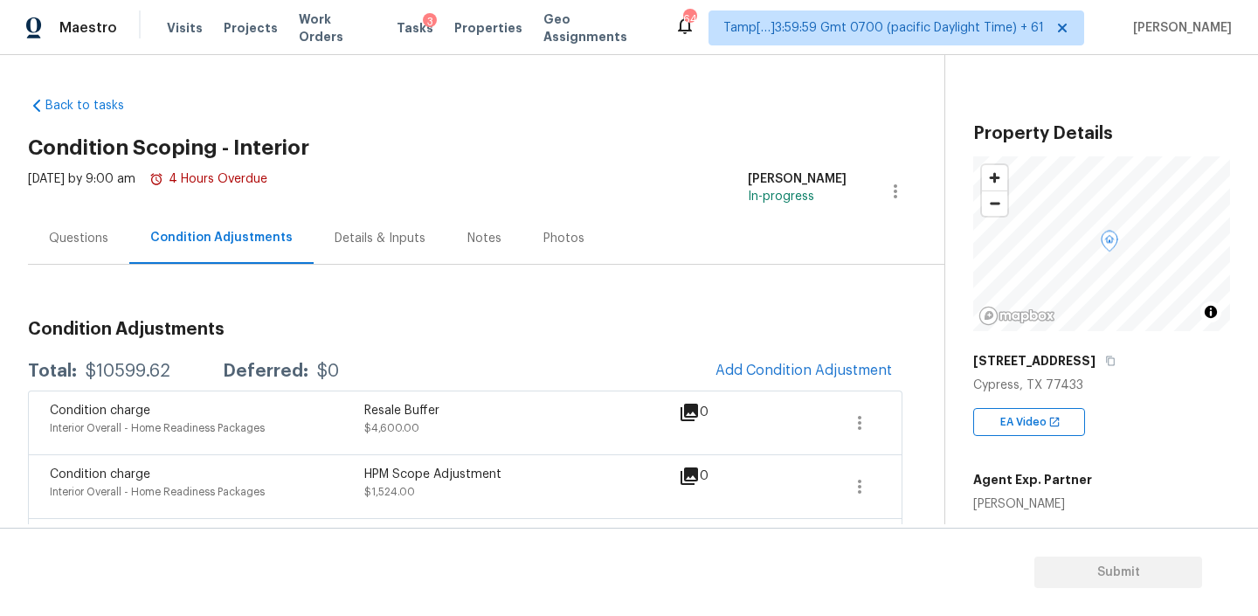
click at [358, 244] on div "Details & Inputs" at bounding box center [380, 238] width 91 height 17
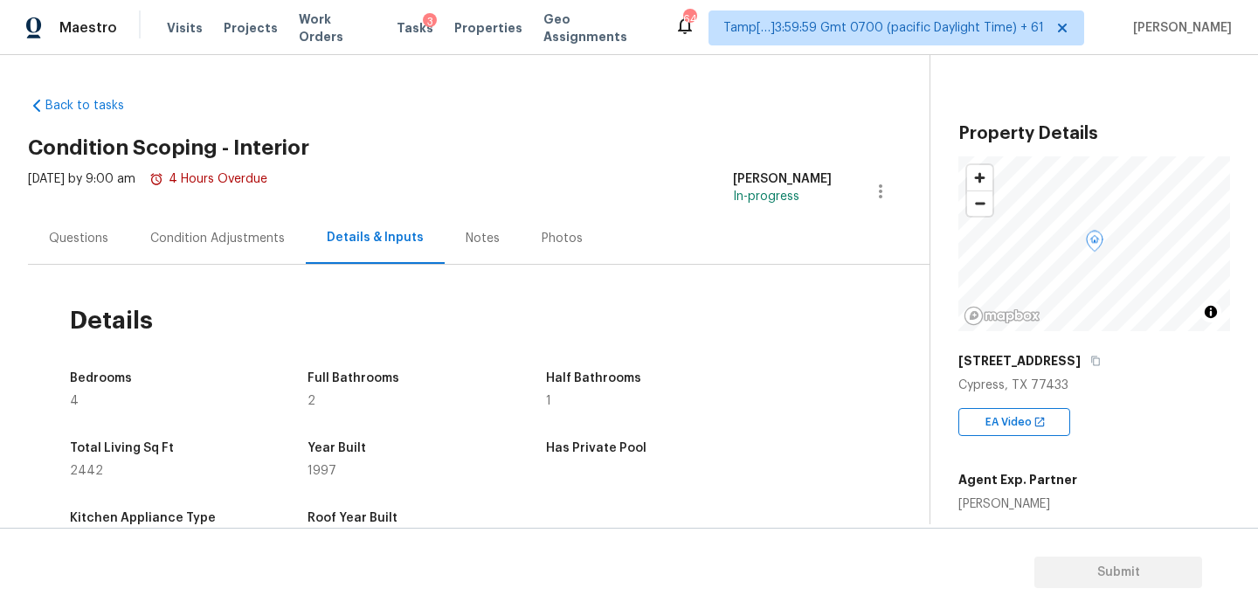
click at [468, 247] on div "Notes" at bounding box center [483, 238] width 76 height 52
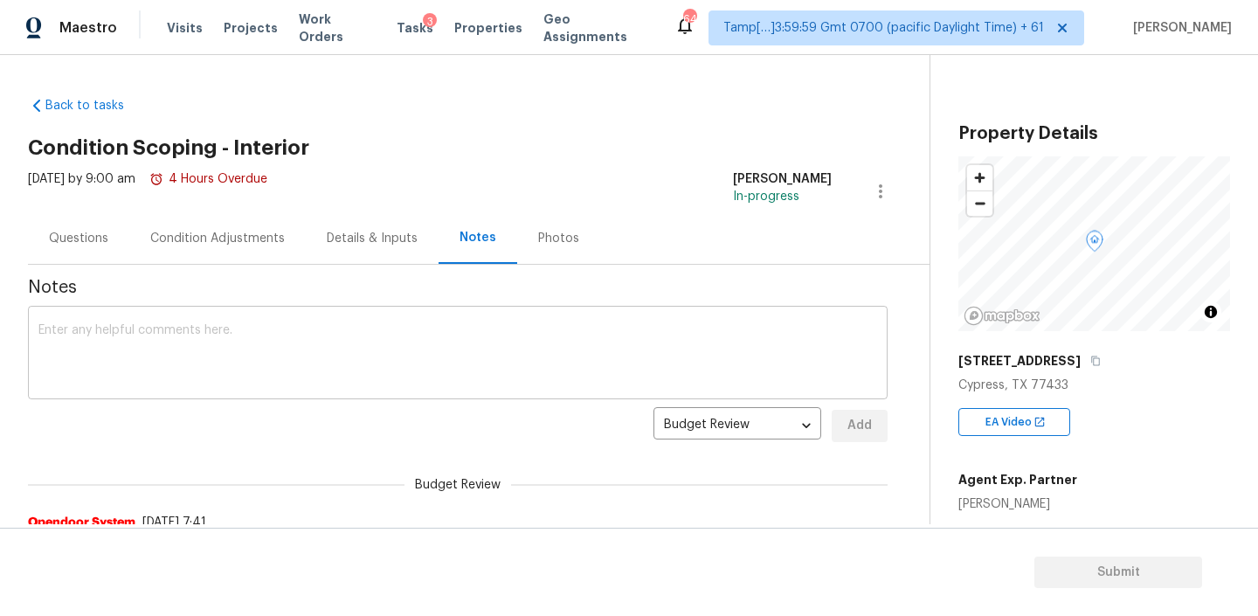
click at [474, 378] on textarea at bounding box center [457, 354] width 838 height 61
paste textarea "HPM Scope Adjustment is $1,524, please review and ensure full scope amount is n…"
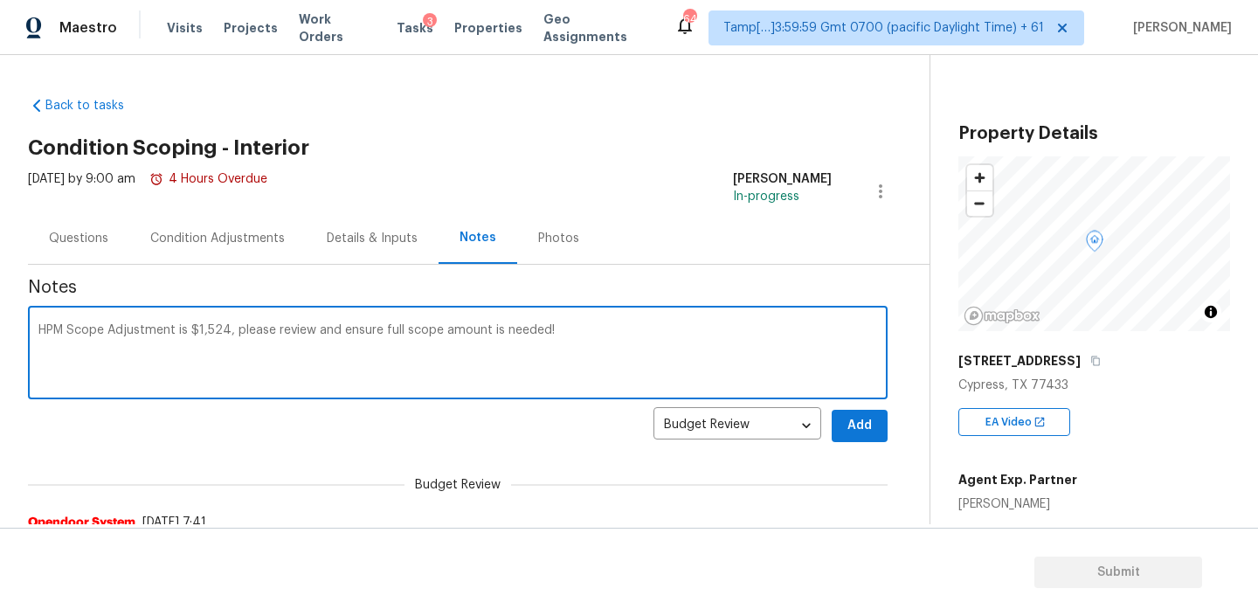
type textarea "HPM Scope Adjustment is $1,524, please review and ensure full scope amount is n…"
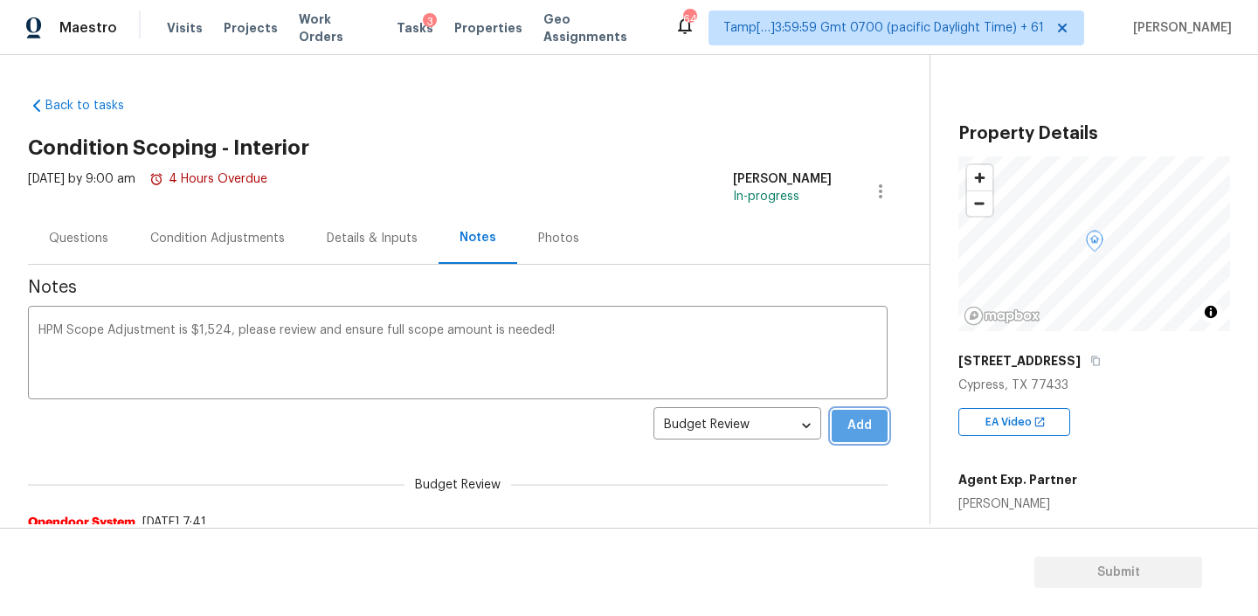
click at [859, 420] on span "Add" at bounding box center [859, 426] width 28 height 22
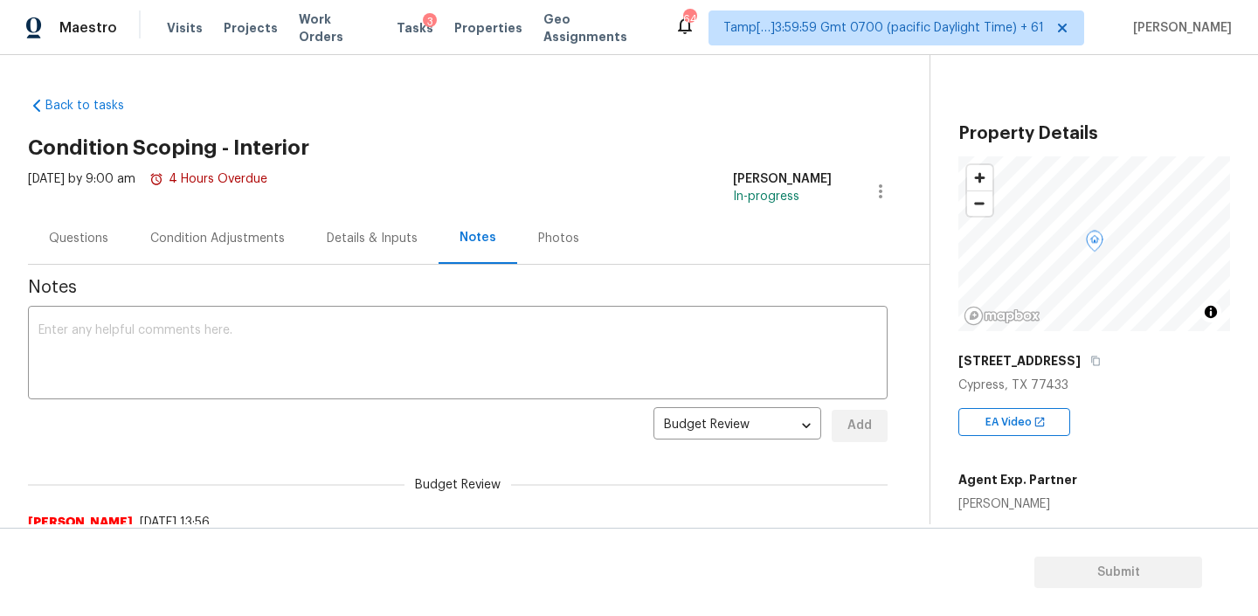
scroll to position [78, 0]
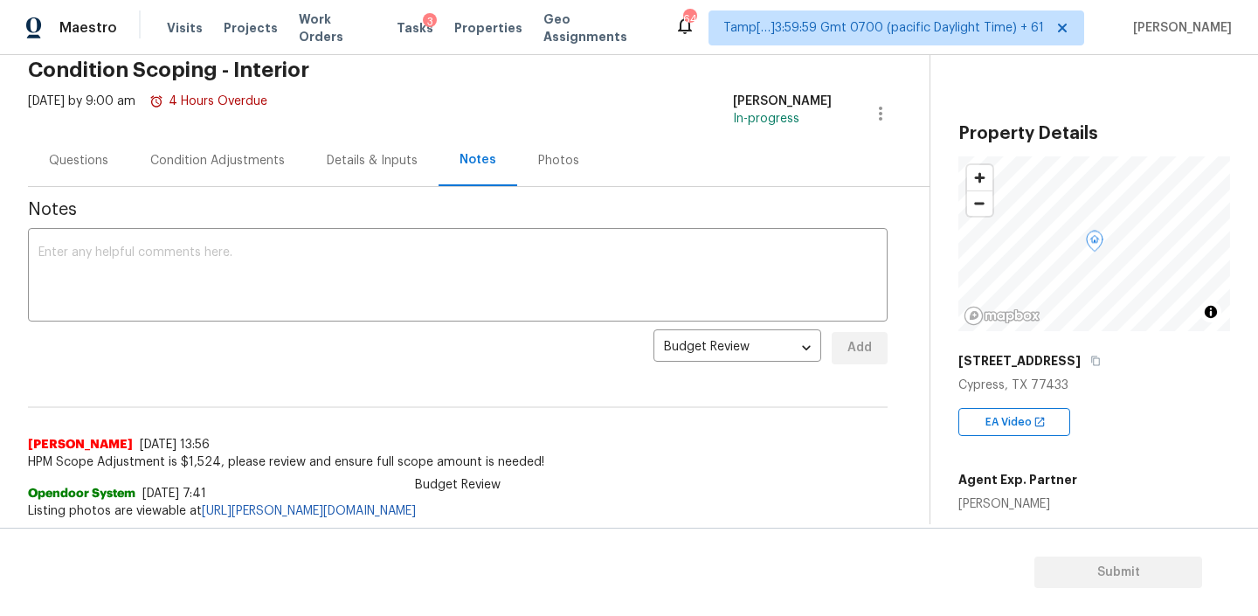
click at [63, 159] on div "Questions" at bounding box center [78, 160] width 59 height 17
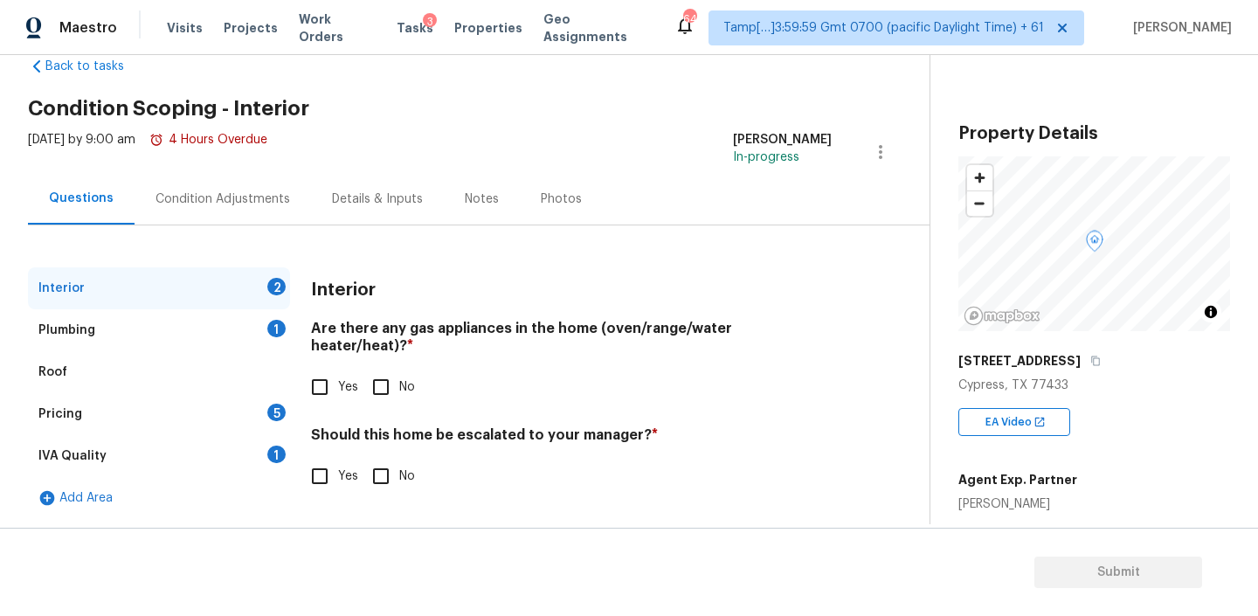
click at [328, 370] on input "Yes" at bounding box center [319, 387] width 37 height 37
checkbox input "true"
click at [385, 461] on input "No" at bounding box center [380, 476] width 37 height 37
checkbox input "true"
click at [224, 338] on div "Plumbing 1" at bounding box center [159, 330] width 262 height 42
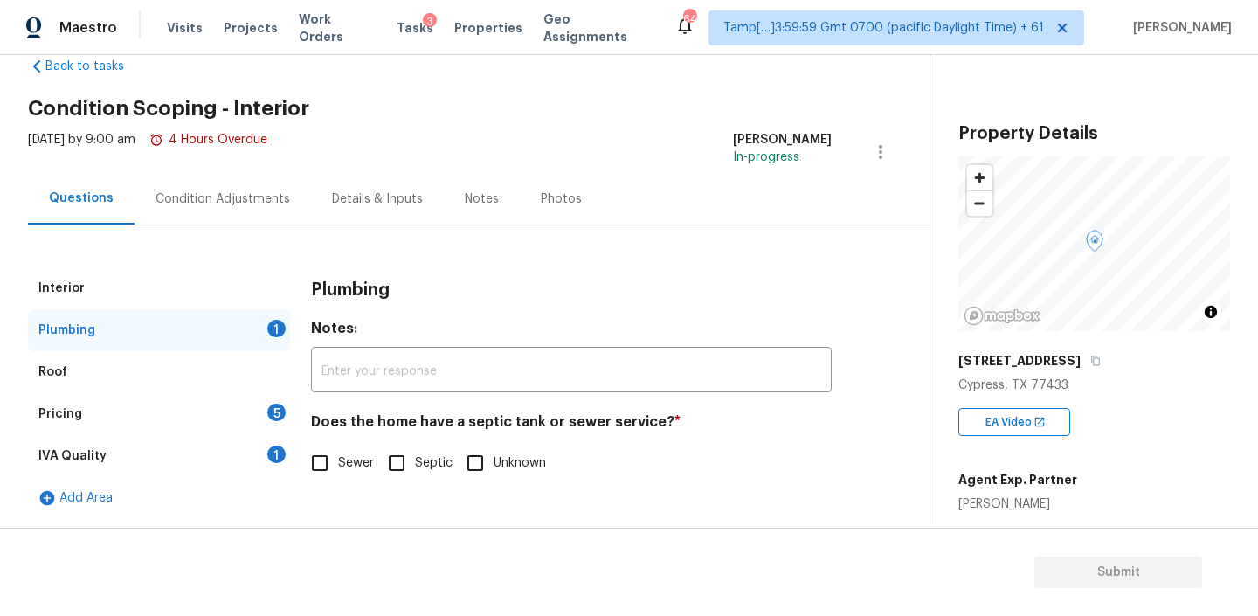
click at [326, 453] on input "Sewer" at bounding box center [319, 463] width 37 height 37
checkbox input "true"
click at [210, 357] on div "Roof" at bounding box center [159, 372] width 262 height 42
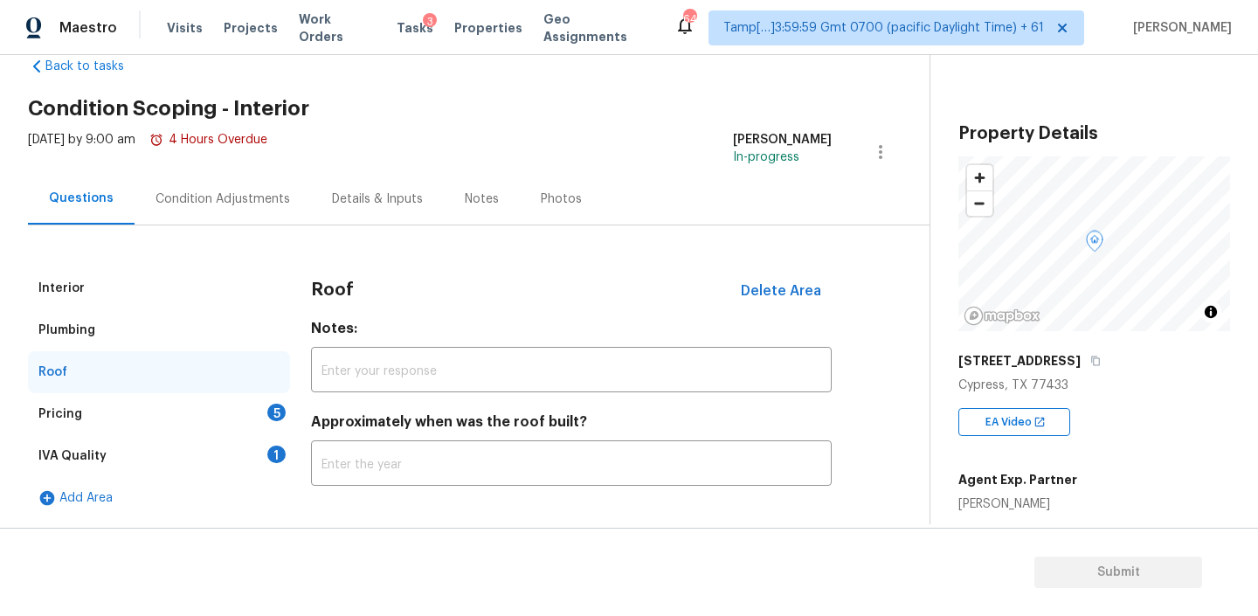
click at [190, 409] on div "Pricing 5" at bounding box center [159, 414] width 262 height 42
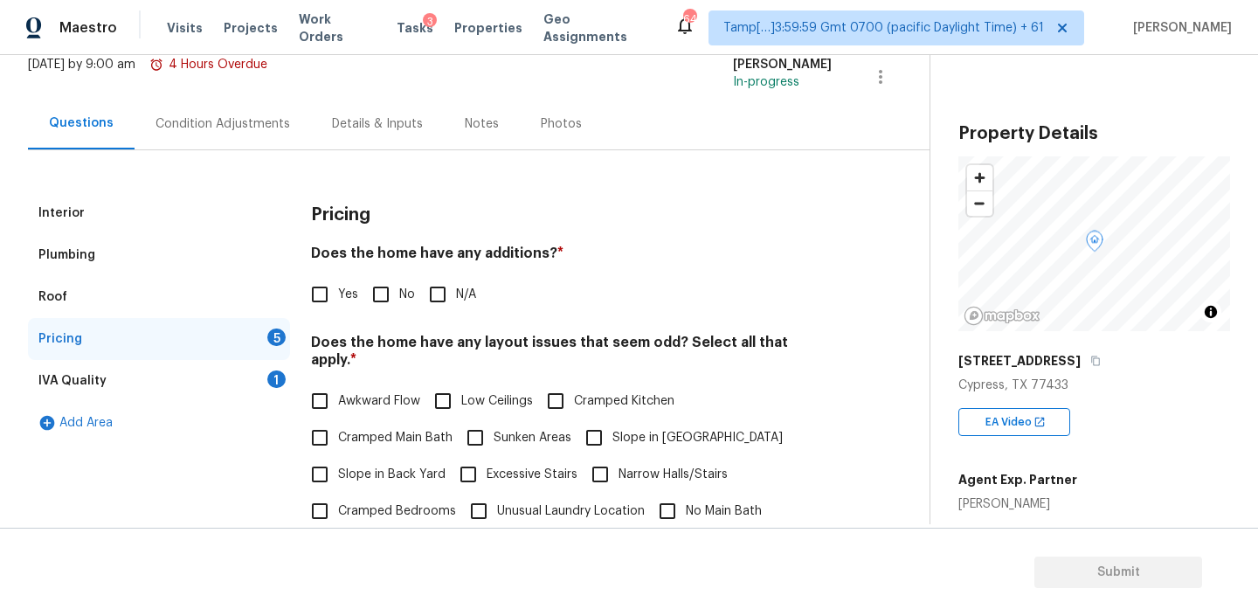
scroll to position [157, 0]
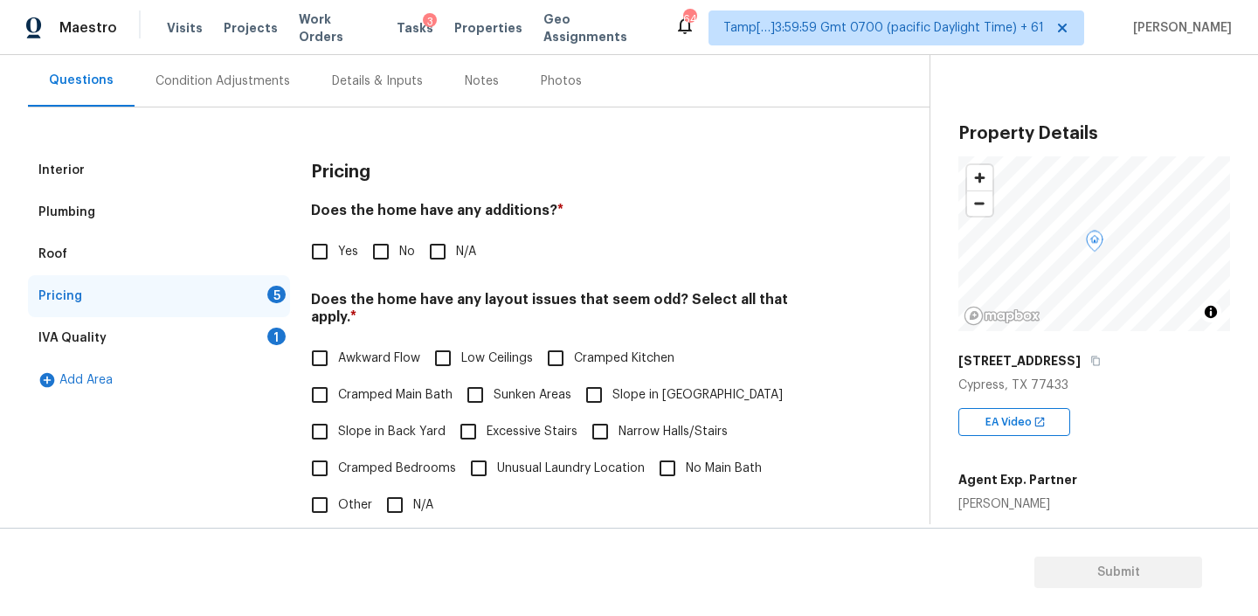
click at [486, 211] on h4 "Does the home have any additions? *" at bounding box center [571, 214] width 521 height 24
copy h4 "additions"
click at [393, 252] on input "No" at bounding box center [380, 251] width 37 height 37
checkbox input "true"
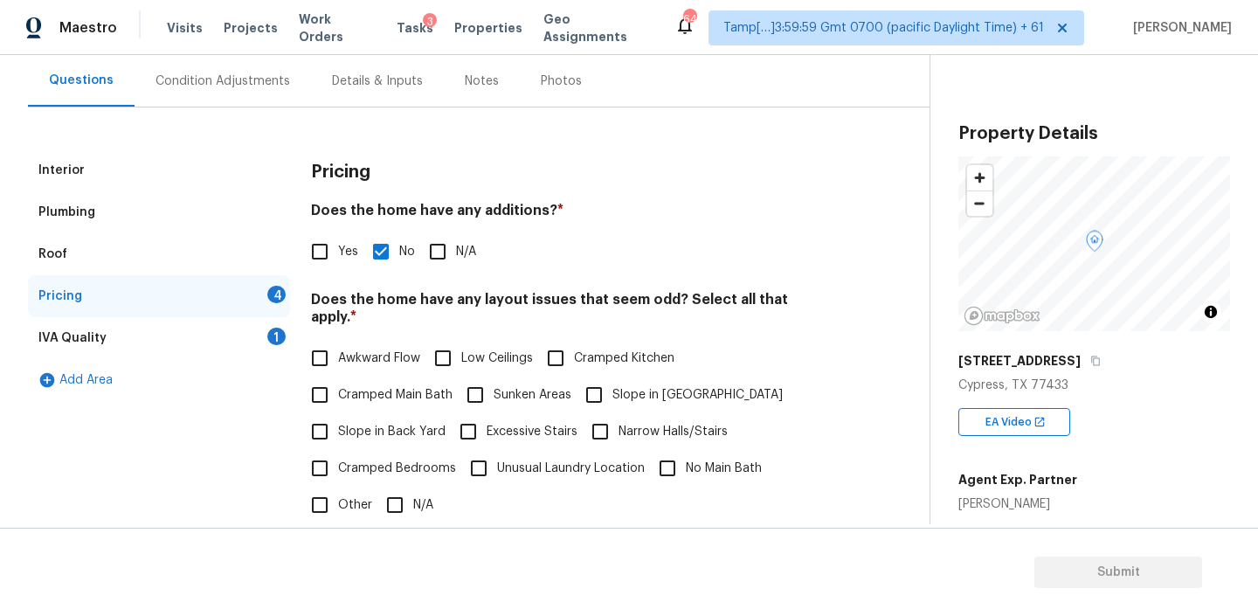
click at [497, 297] on h4 "Does the home have any layout issues that seem odd? Select all that apply. *" at bounding box center [571, 312] width 521 height 42
copy h4 "layout"
click at [402, 486] on input "N/A" at bounding box center [394, 504] width 37 height 37
checkbox input "true"
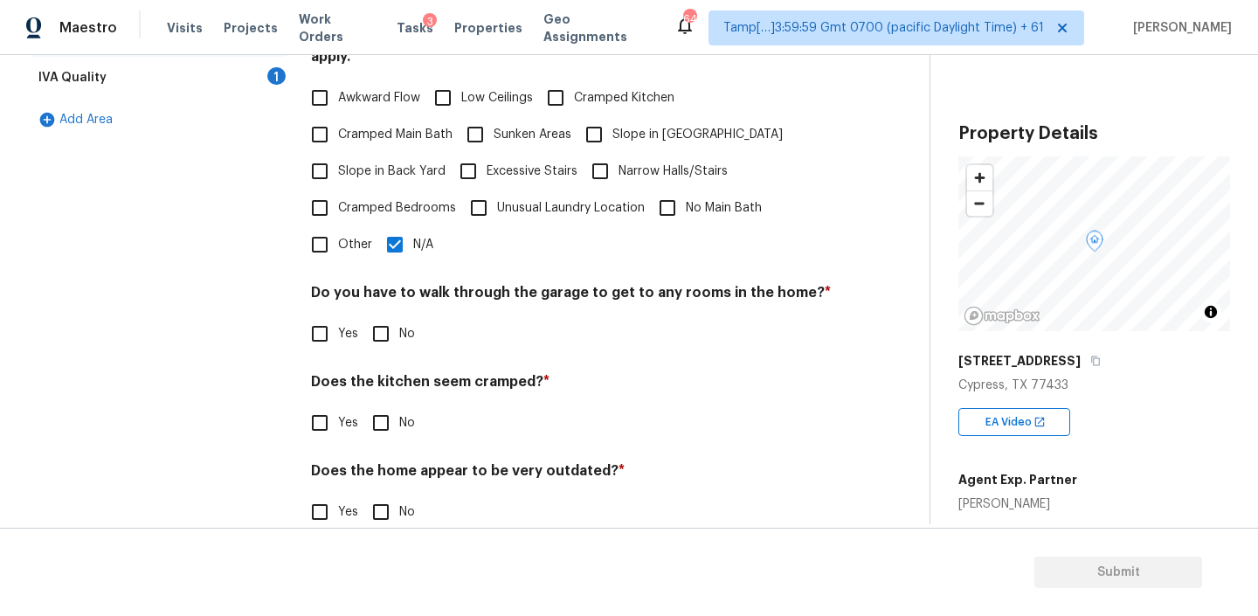
scroll to position [432, 0]
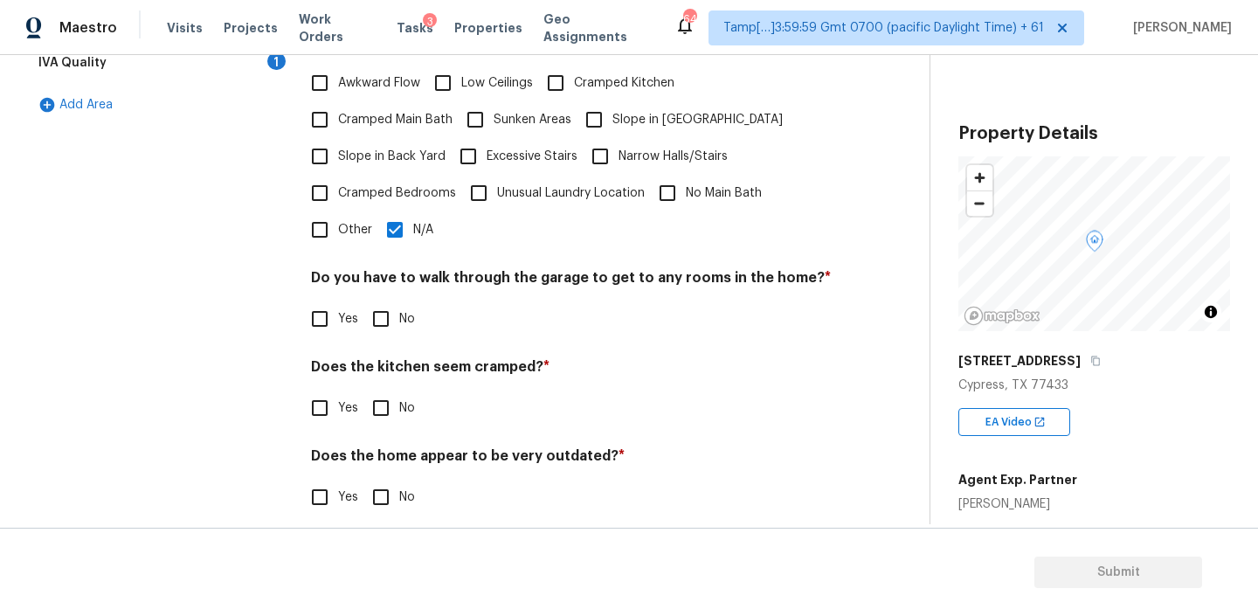
click at [387, 305] on input "No" at bounding box center [380, 318] width 37 height 37
checkbox input "true"
click at [377, 390] on input "No" at bounding box center [380, 408] width 37 height 37
checkbox input "true"
click at [377, 479] on input "No" at bounding box center [380, 497] width 37 height 37
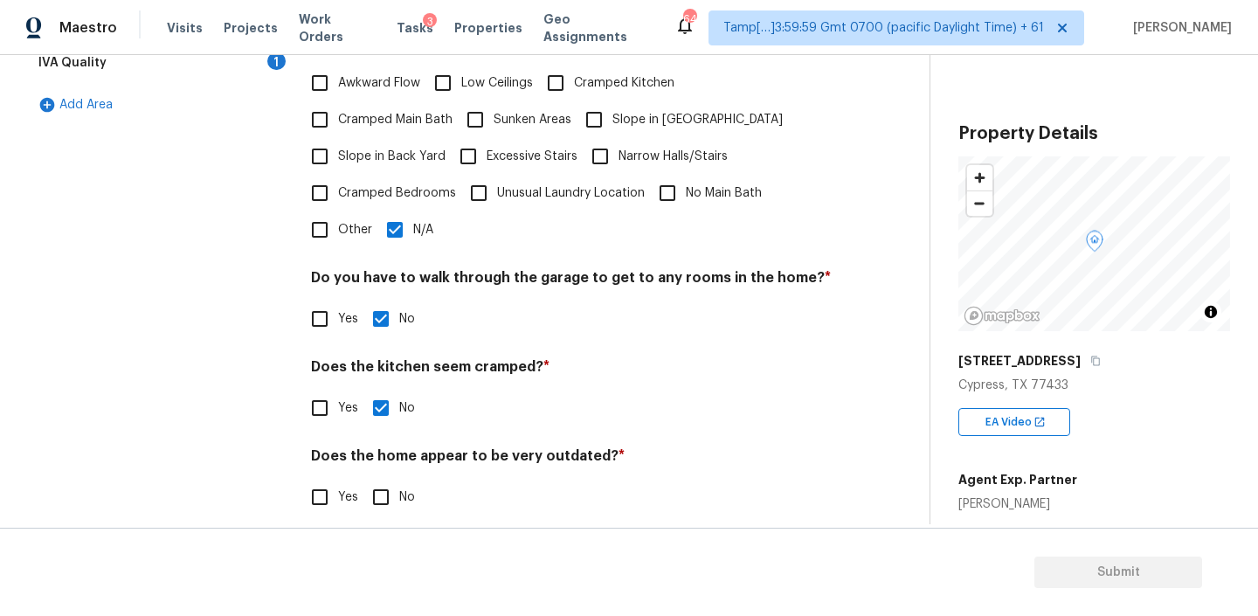
checkbox input "true"
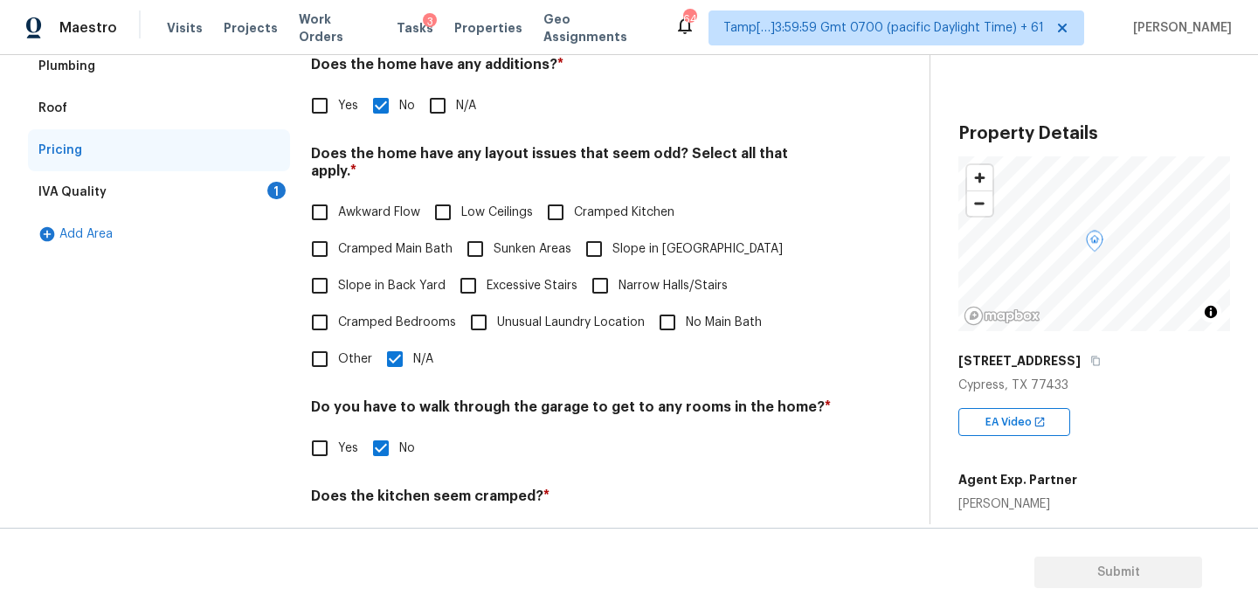
click at [135, 190] on div "IVA Quality 1" at bounding box center [159, 192] width 262 height 42
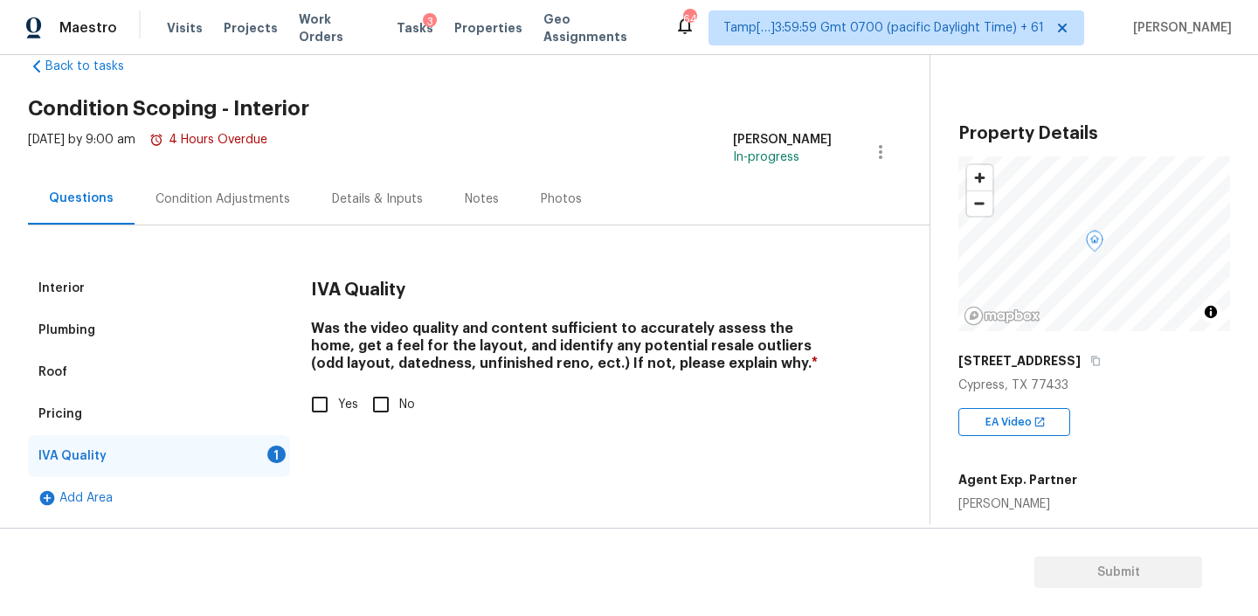
click at [321, 404] on input "Yes" at bounding box center [319, 404] width 37 height 37
checkbox input "true"
click at [1090, 563] on span "Submit" at bounding box center [1118, 573] width 140 height 22
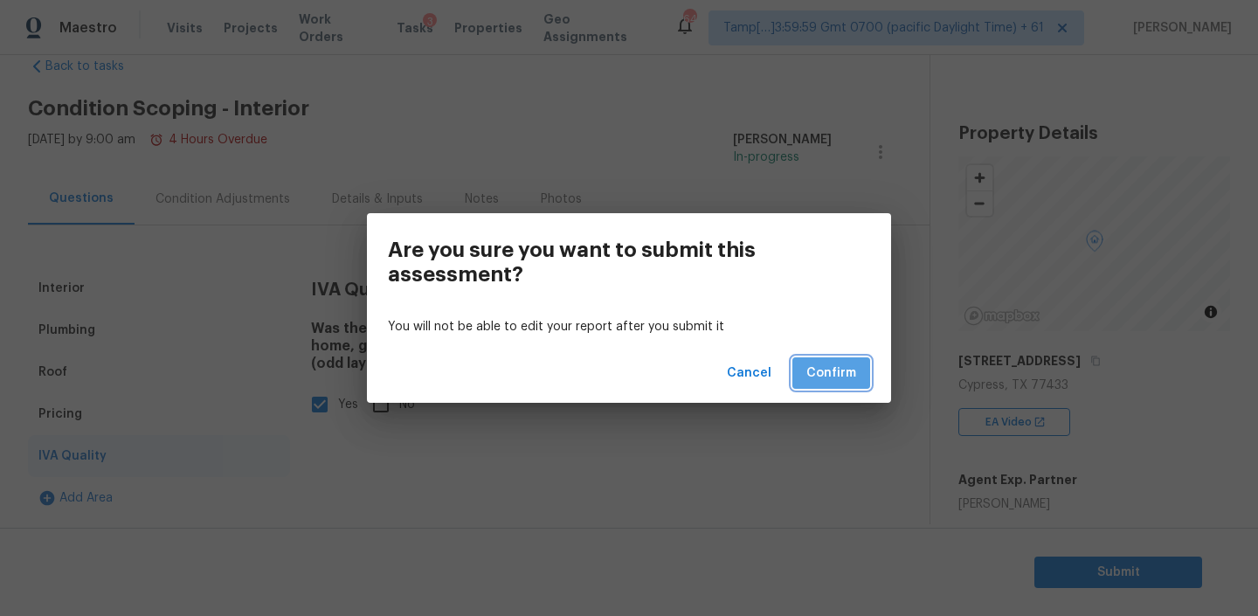
click at [823, 381] on span "Confirm" at bounding box center [831, 373] width 50 height 22
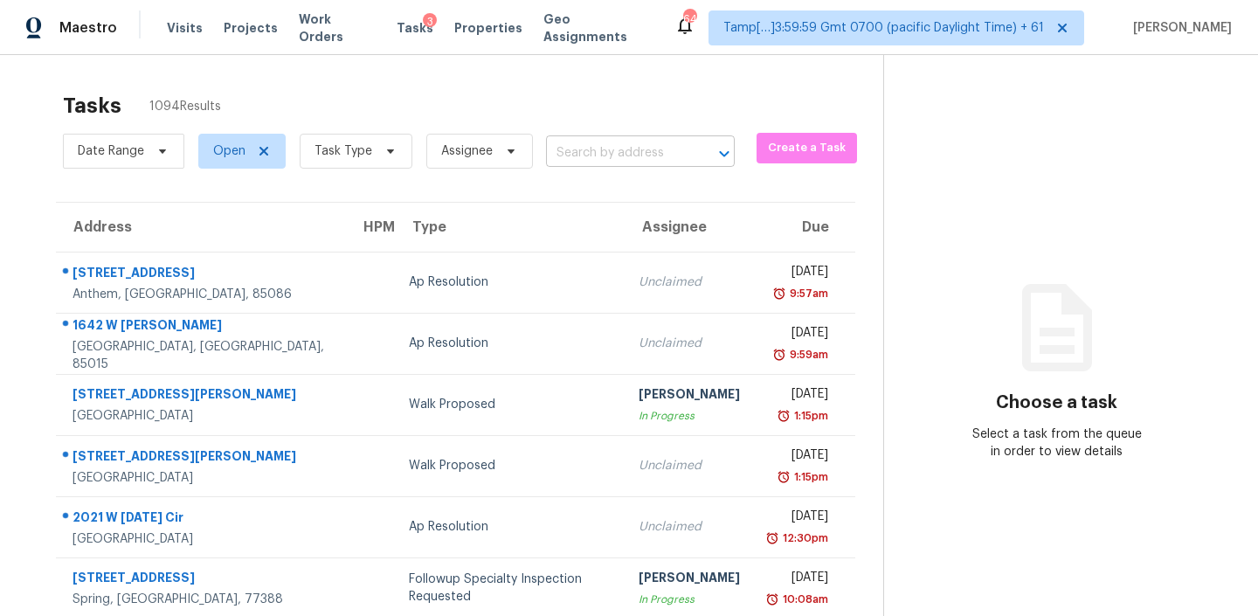
click at [612, 152] on input "text" at bounding box center [616, 153] width 140 height 27
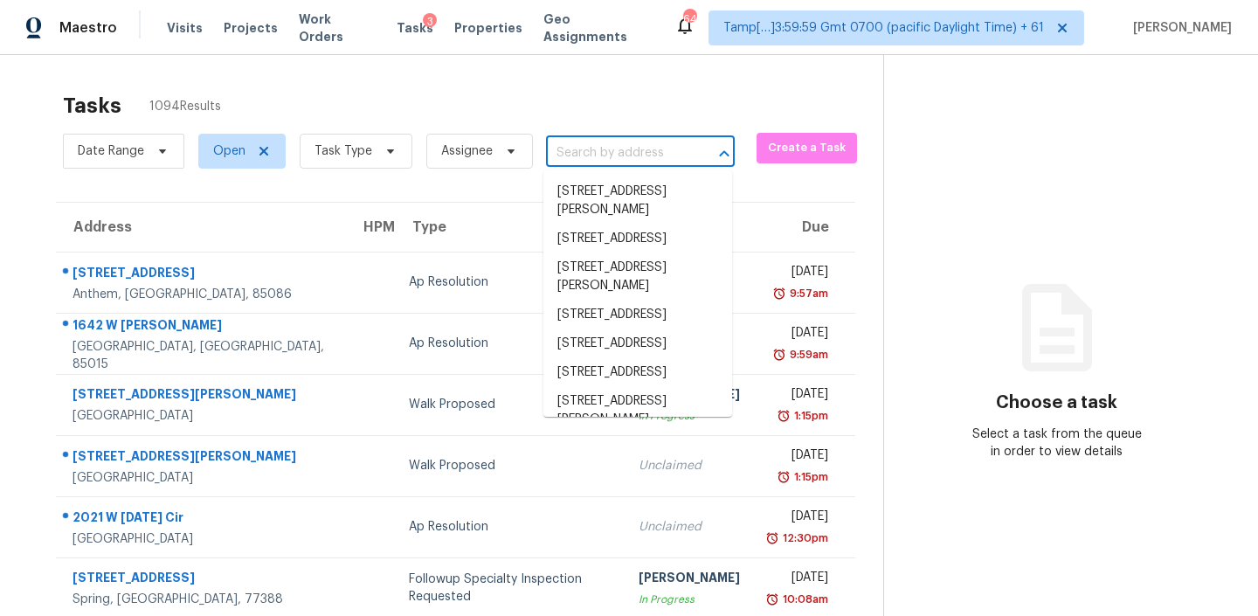
paste input "10810 Rolling Moss Rd Tampa, FL, 33647"
type input "10810 Rolling Moss Rd Tampa, FL, 33647"
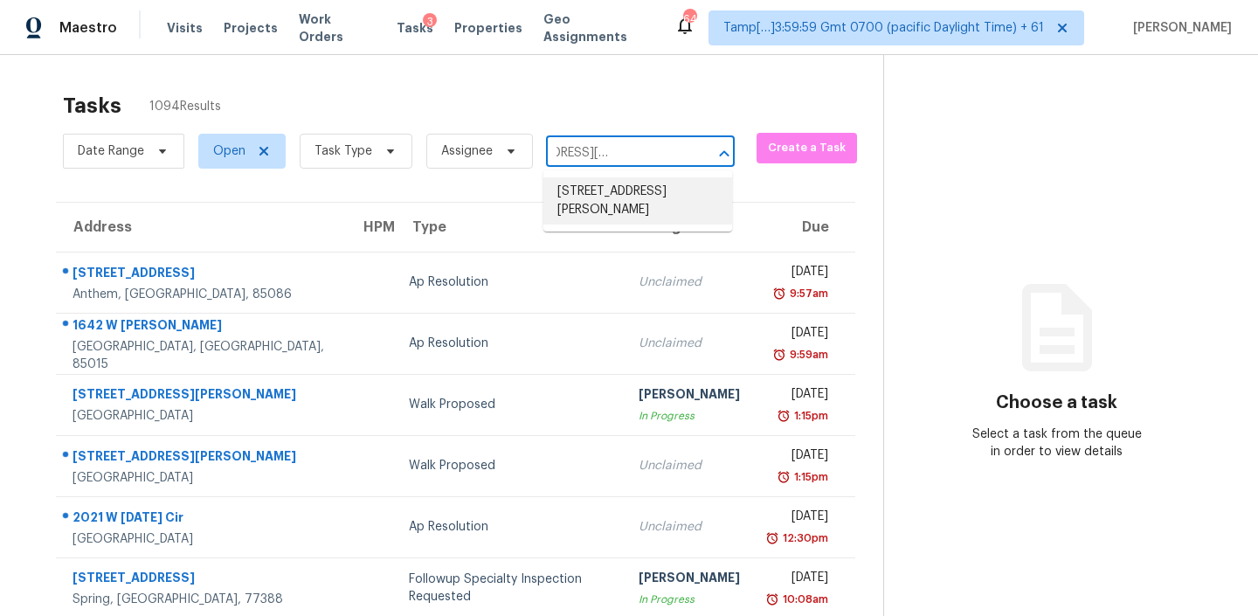
click at [606, 181] on li "10810 Rolling Moss Rd, Tampa, FL 33647" at bounding box center [637, 200] width 189 height 47
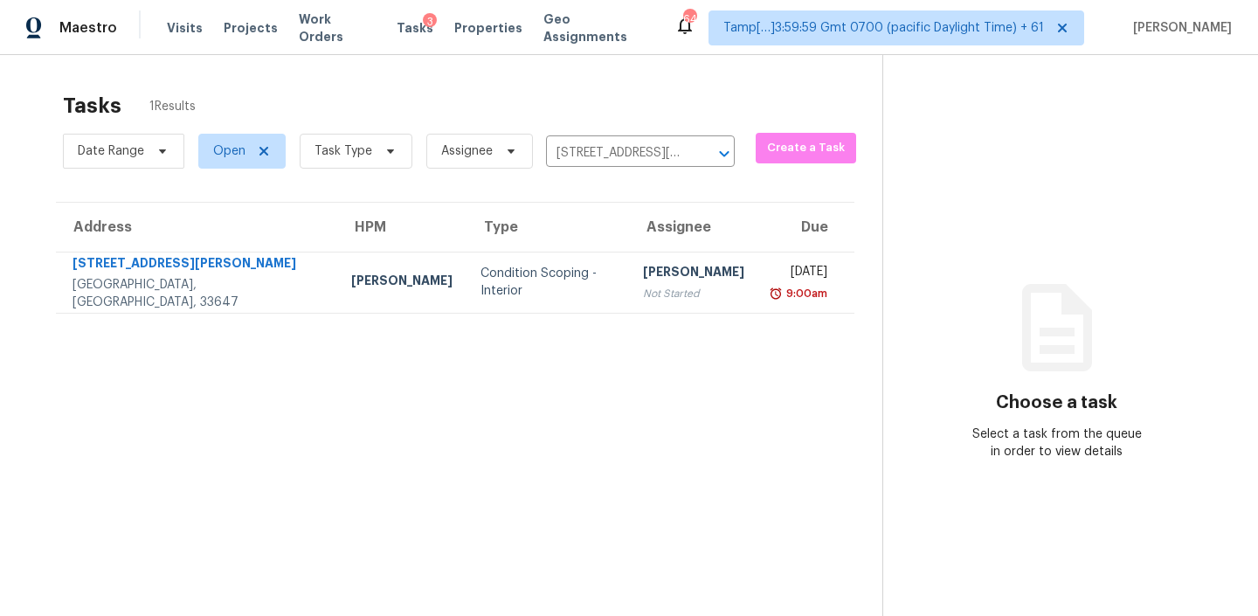
click at [517, 249] on th "Type" at bounding box center [547, 227] width 162 height 49
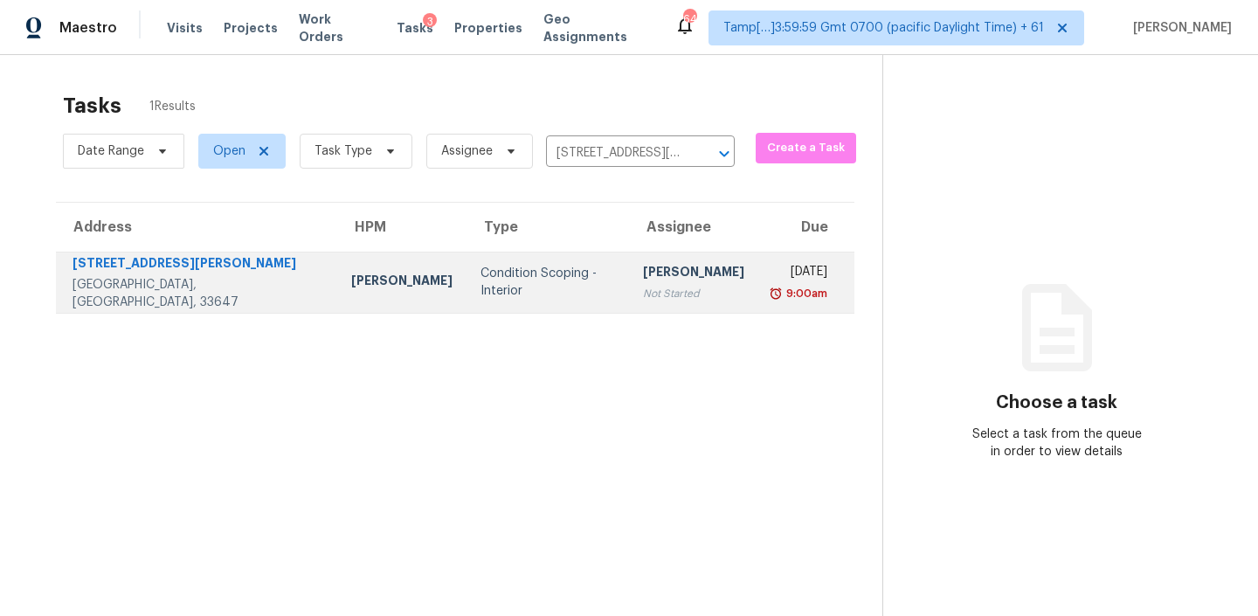
click at [503, 265] on td "Condition Scoping - Interior" at bounding box center [547, 282] width 162 height 61
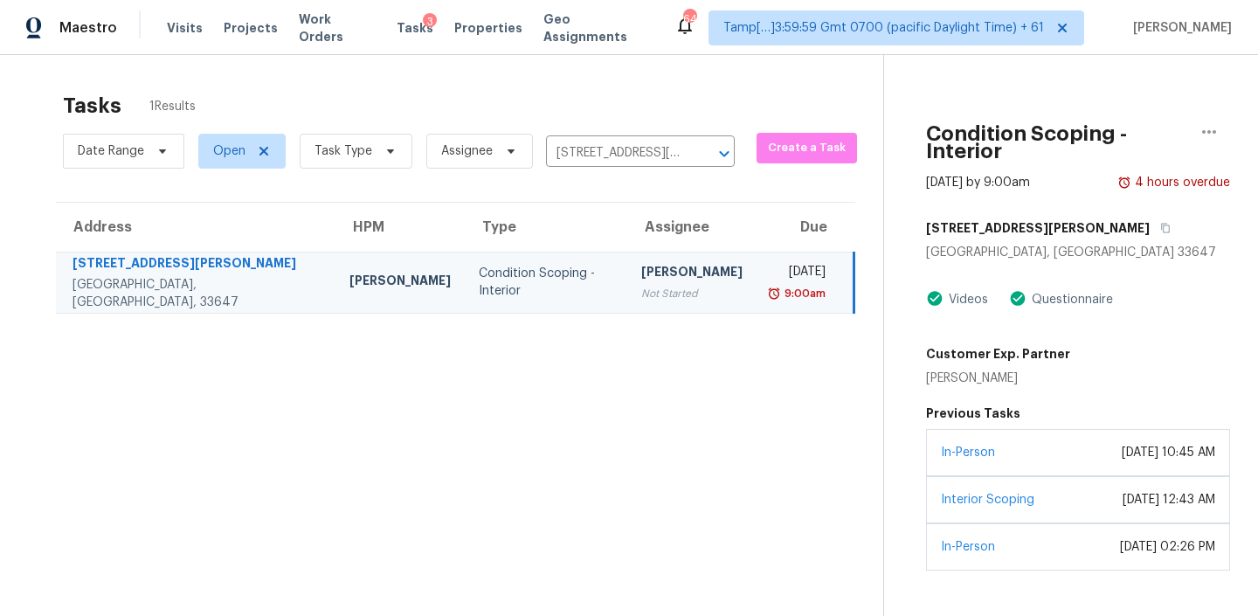
scroll to position [55, 0]
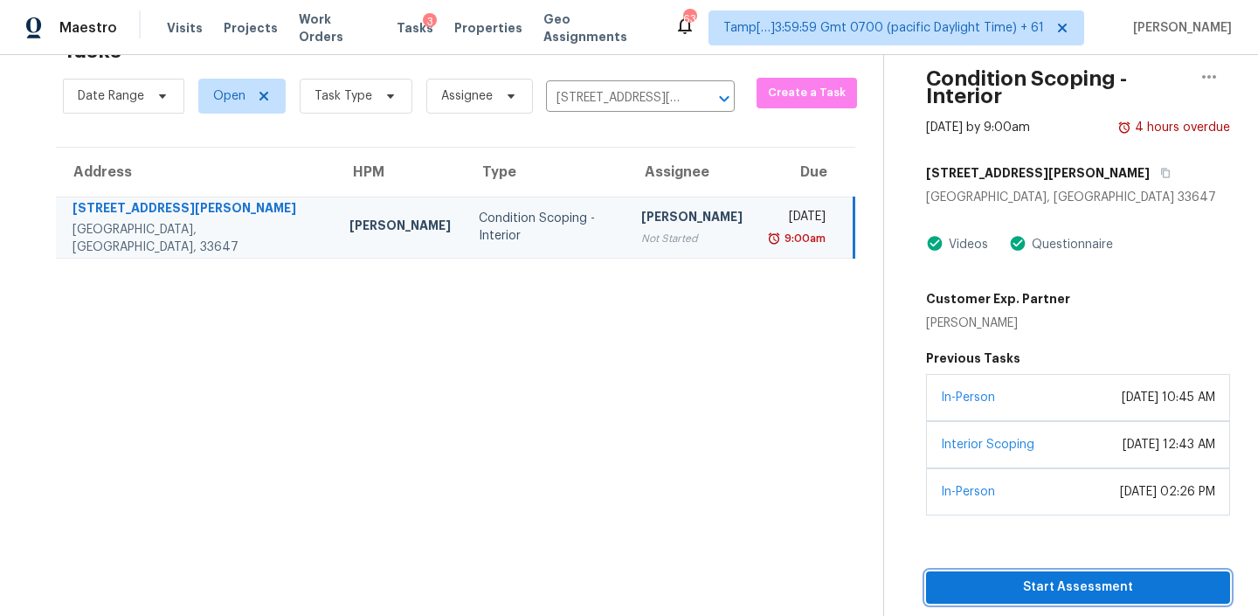
click at [1058, 576] on span "Start Assessment" at bounding box center [1078, 587] width 276 height 22
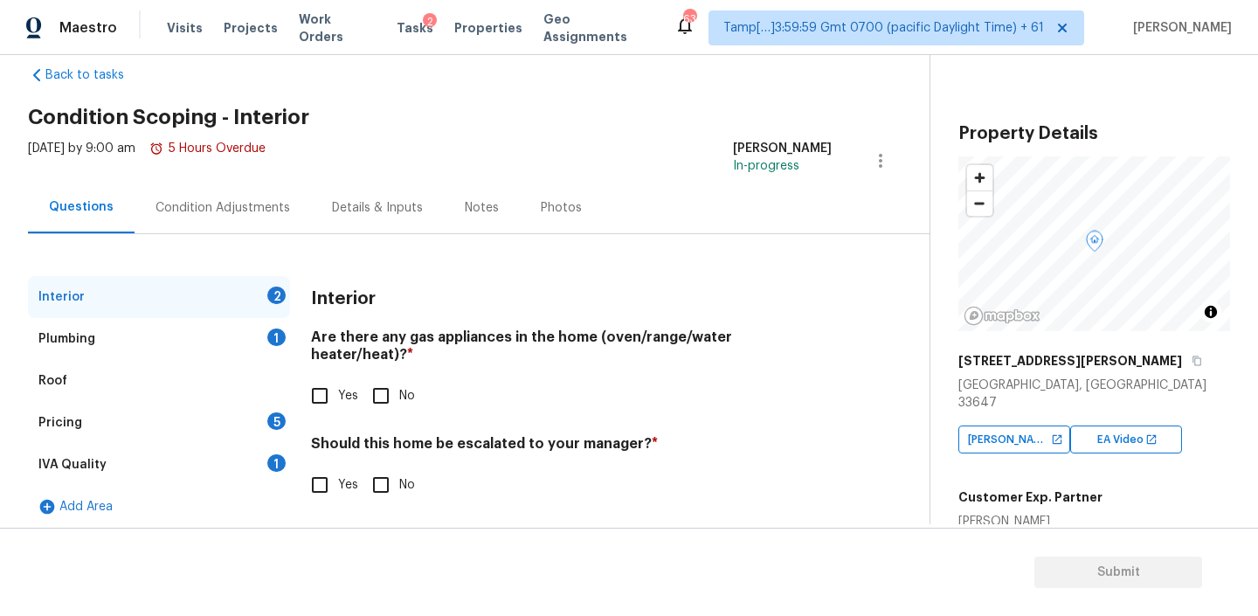
scroll to position [39, 0]
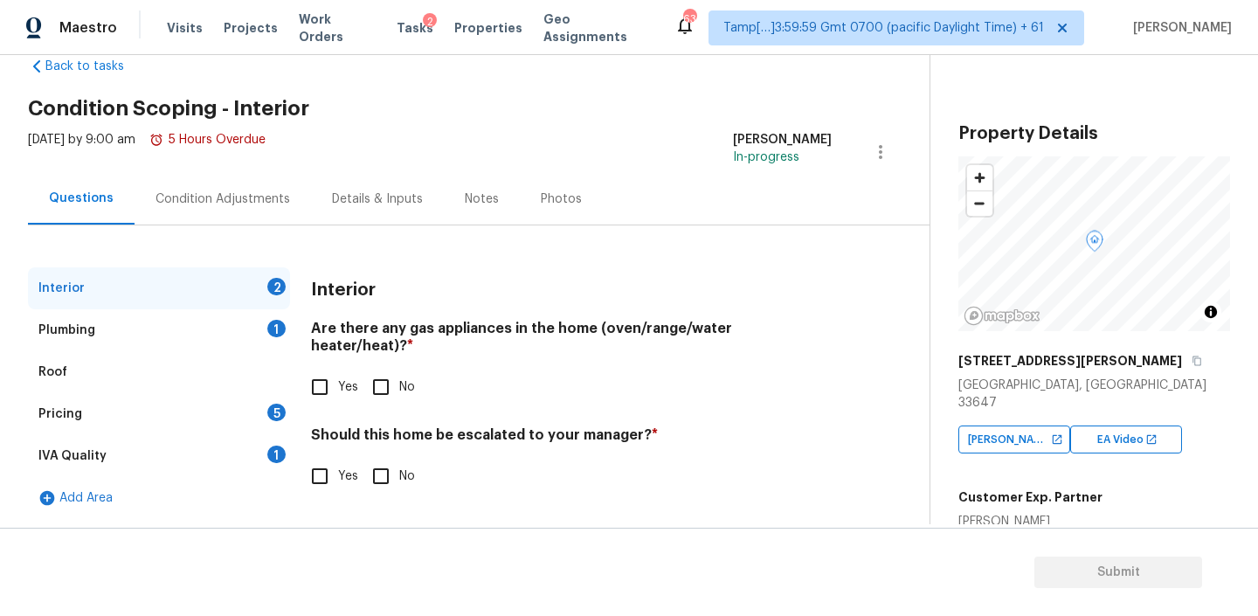
click at [381, 370] on input "No" at bounding box center [380, 387] width 37 height 37
checkbox input "true"
click at [386, 458] on input "No" at bounding box center [380, 476] width 37 height 37
checkbox input "true"
click at [225, 331] on div "Plumbing 1" at bounding box center [159, 330] width 262 height 42
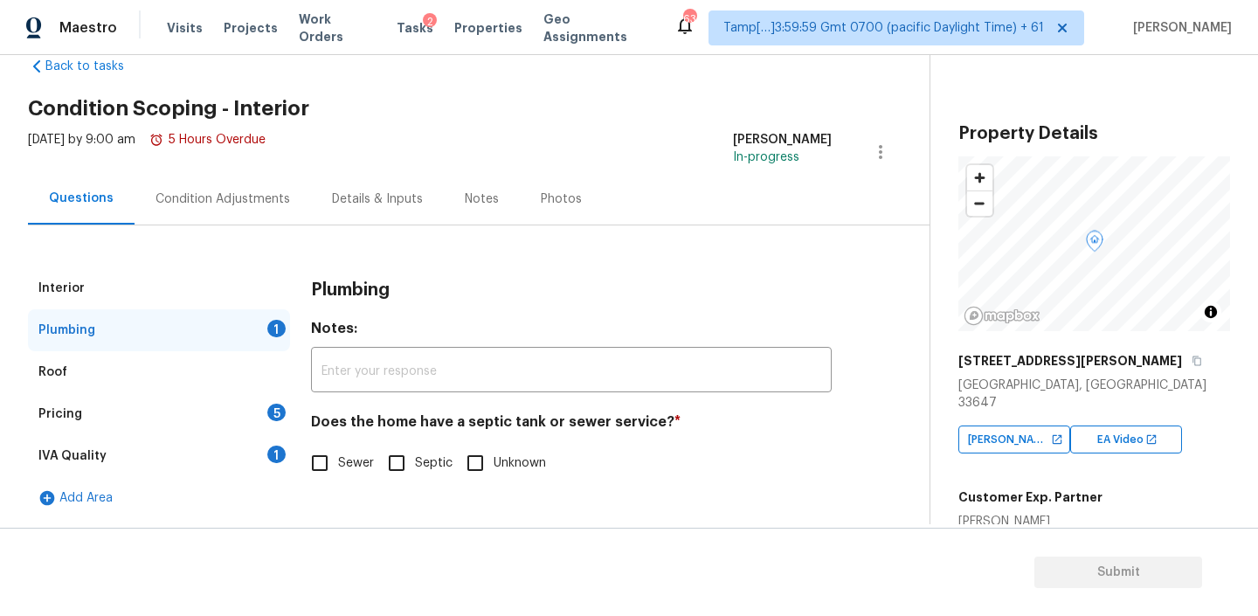
click at [336, 467] on input "Sewer" at bounding box center [319, 463] width 37 height 37
checkbox input "true"
click at [179, 402] on div "Pricing 5" at bounding box center [159, 414] width 262 height 42
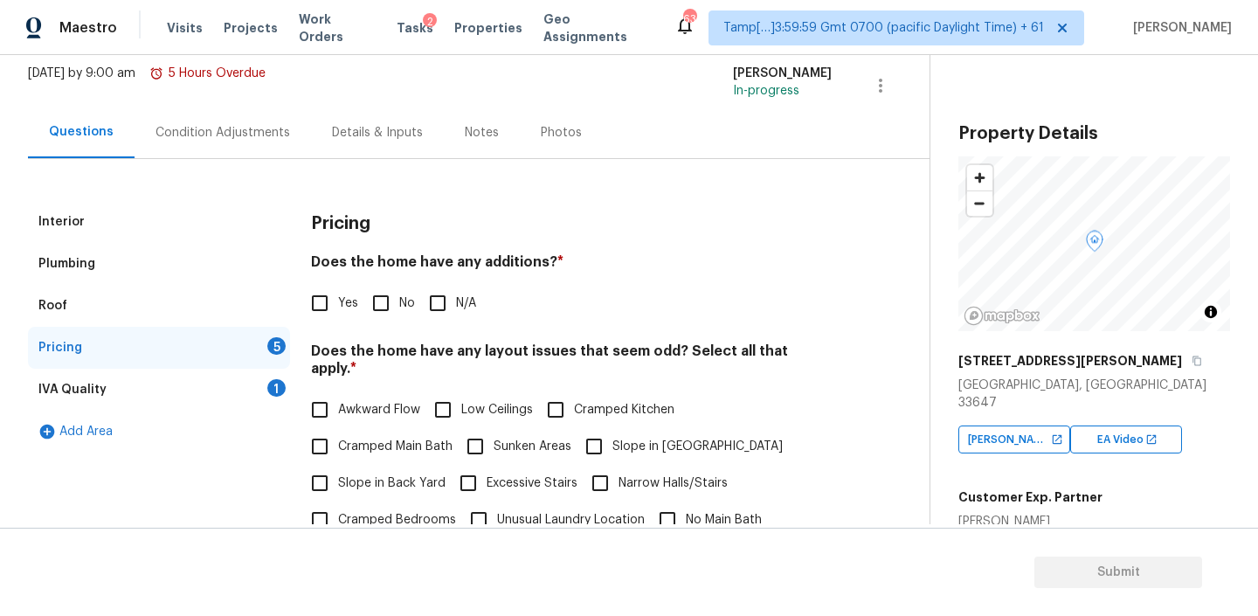
scroll to position [116, 0]
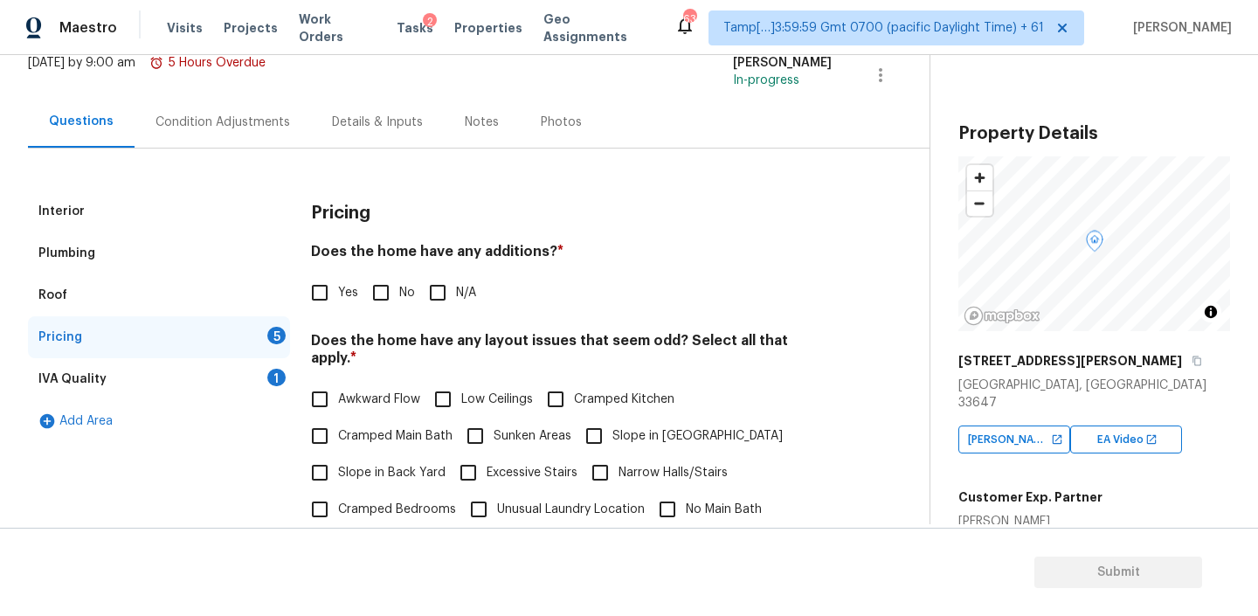
click at [514, 252] on h4 "Does the home have any additions? *" at bounding box center [571, 255] width 521 height 24
copy h4 "additions"
click at [402, 294] on span "No" at bounding box center [407, 293] width 16 height 18
click at [399, 294] on input "No" at bounding box center [380, 292] width 37 height 37
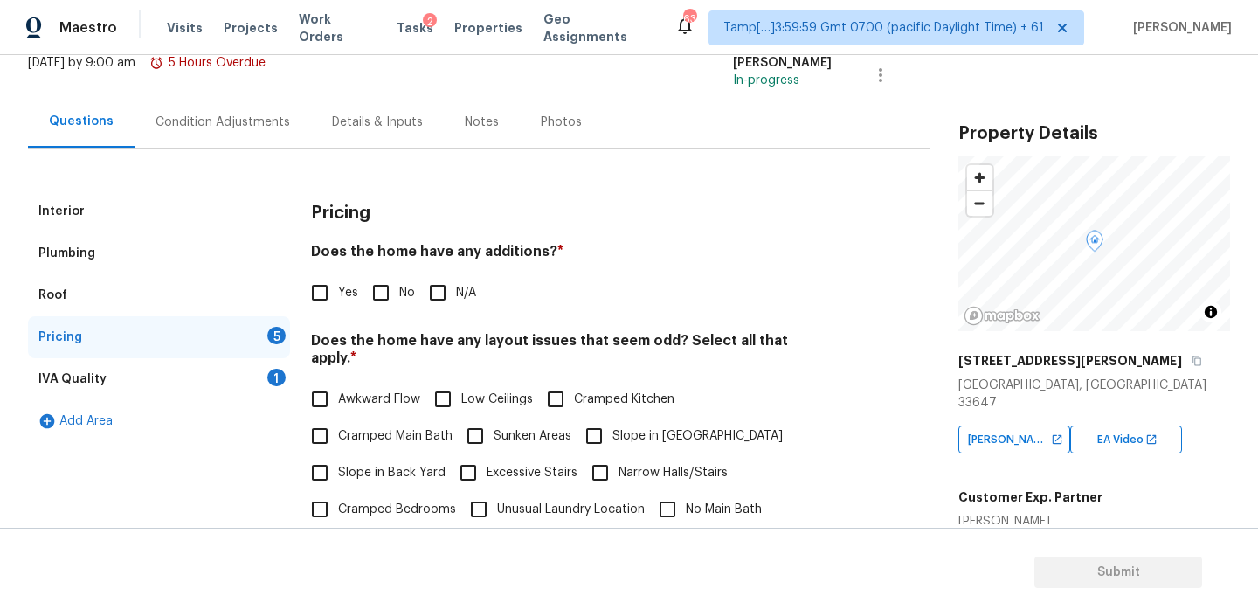
checkbox input "true"
click at [500, 340] on h4 "Does the home have any layout issues that seem odd? Select all that apply. *" at bounding box center [571, 353] width 521 height 42
copy h4 "layout"
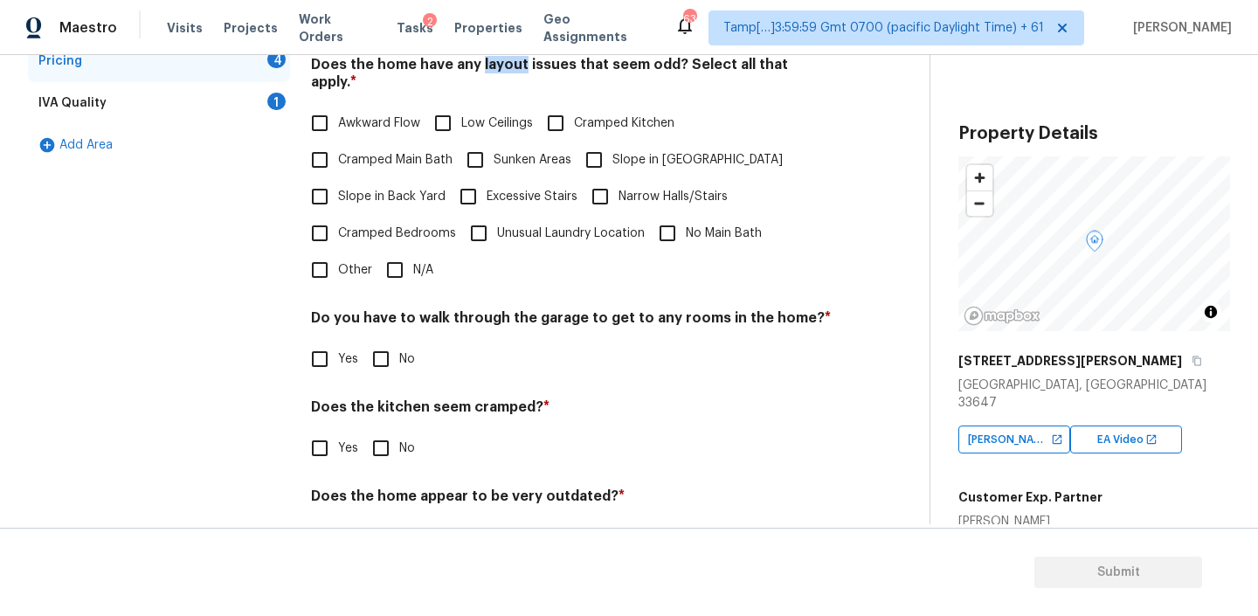
scroll to position [432, 0]
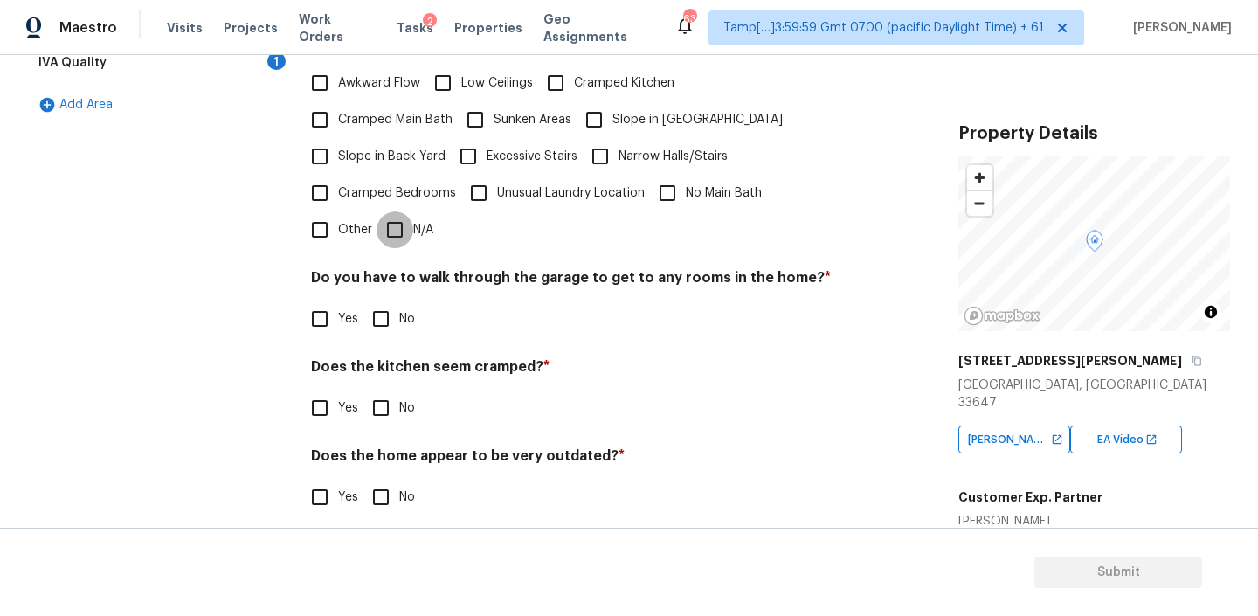
click at [396, 215] on input "N/A" at bounding box center [394, 229] width 37 height 37
checkbox input "true"
click at [532, 269] on h4 "Do you have to walk through the garage to get to any rooms in the home? *" at bounding box center [571, 281] width 521 height 24
copy h4 "garage"
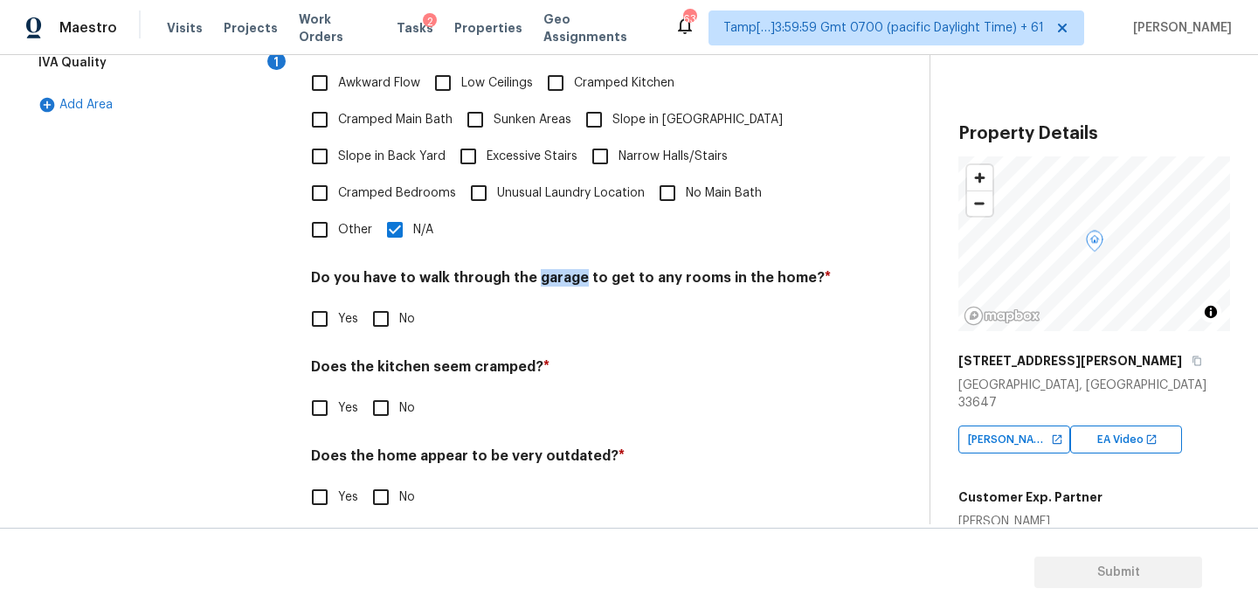
click at [384, 300] on input "No" at bounding box center [380, 318] width 37 height 37
checkbox input "true"
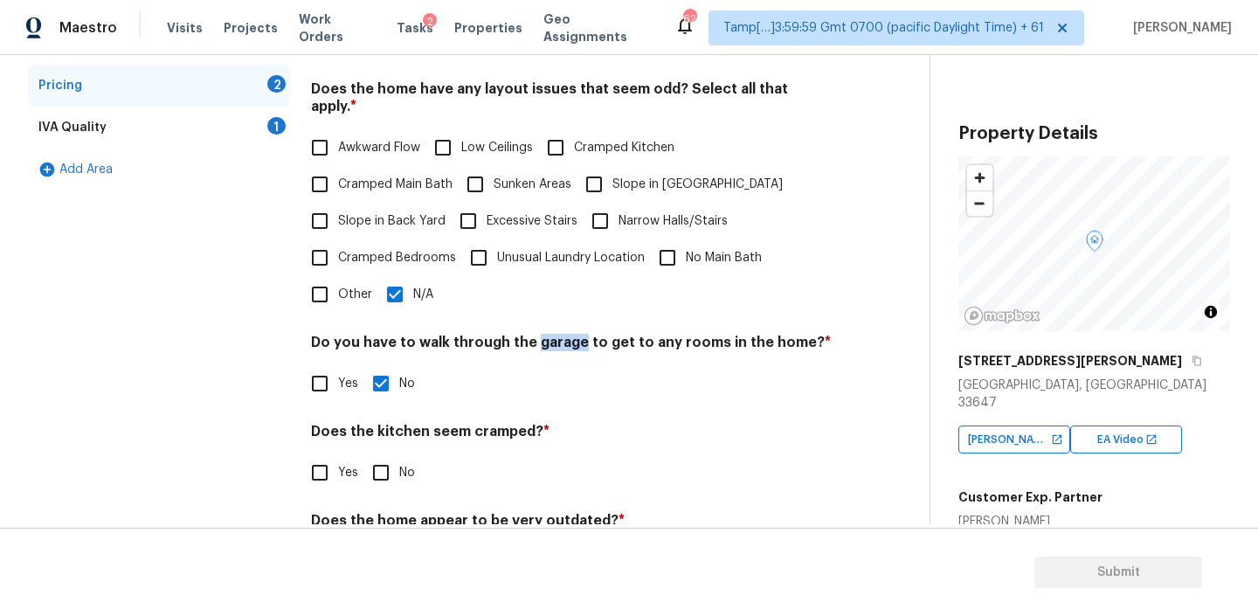
click at [374, 462] on input "No" at bounding box center [380, 472] width 37 height 37
checkbox input "true"
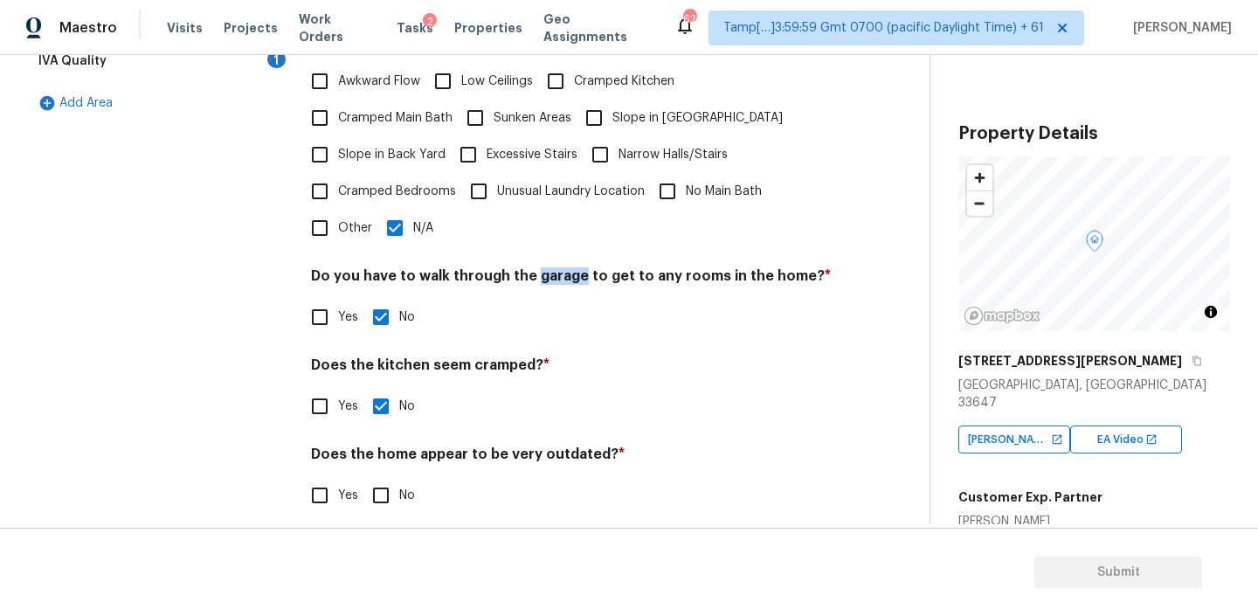
scroll to position [432, 0]
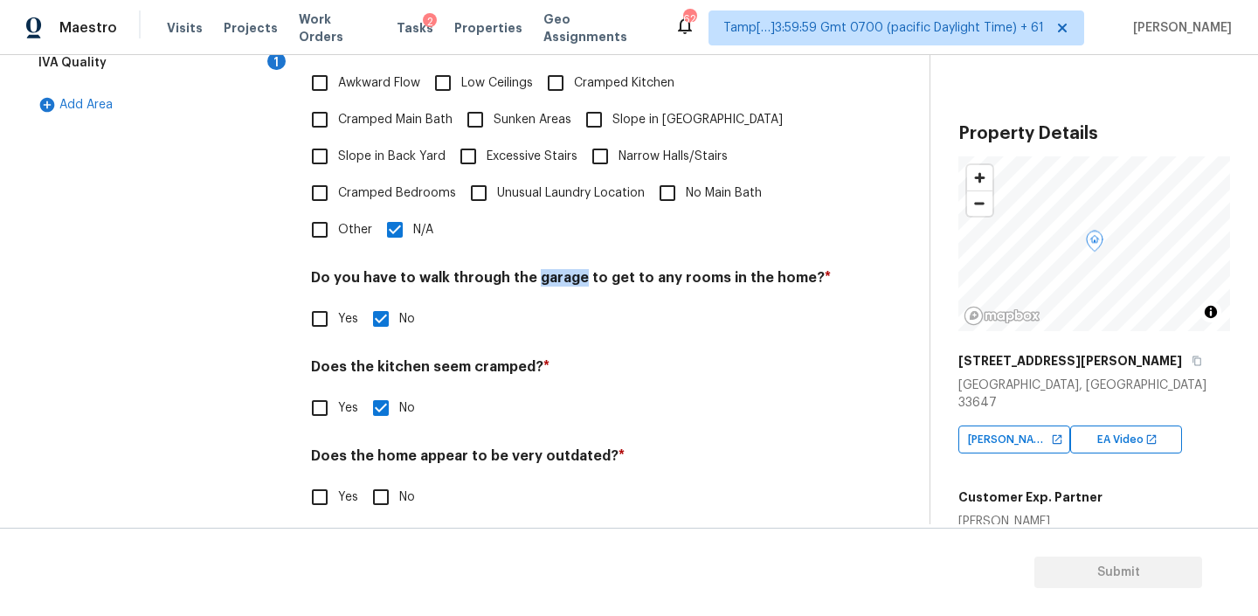
click at [378, 482] on input "No" at bounding box center [380, 497] width 37 height 37
checkbox input "true"
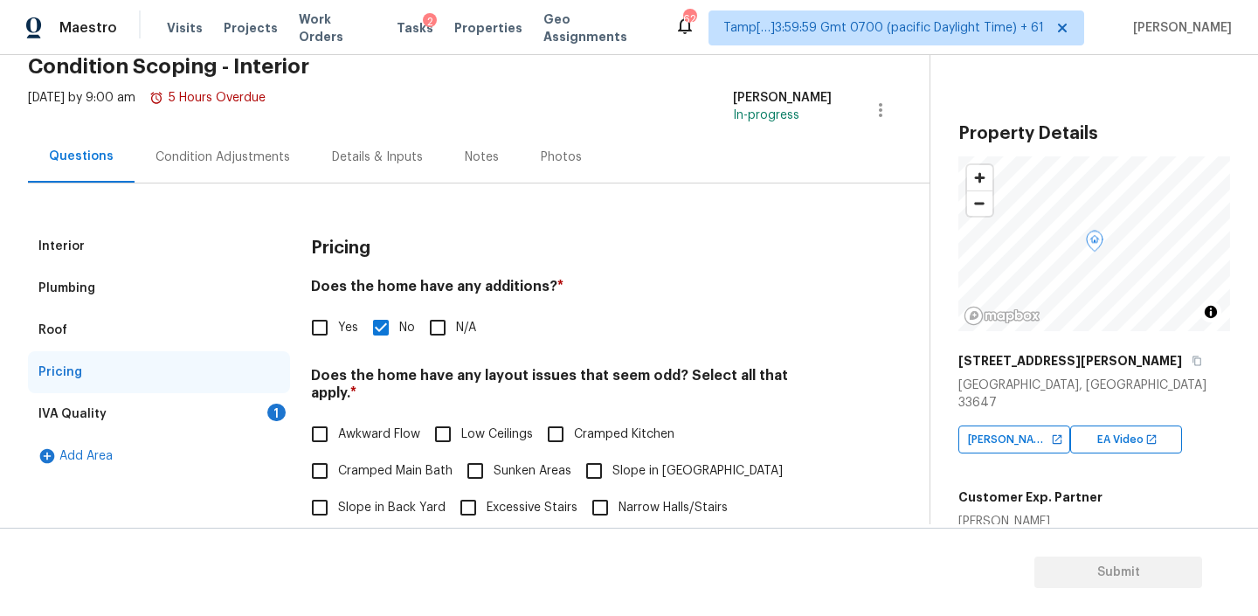
click at [127, 416] on div "IVA Quality 1" at bounding box center [159, 414] width 262 height 42
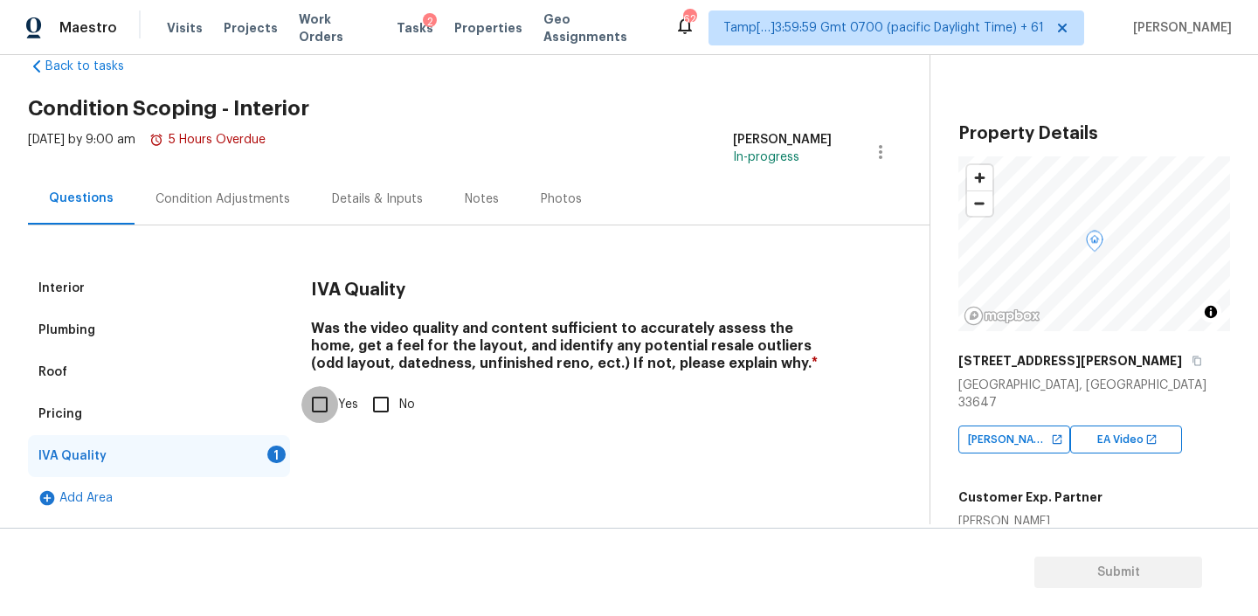
click at [319, 397] on input "Yes" at bounding box center [319, 404] width 37 height 37
checkbox input "true"
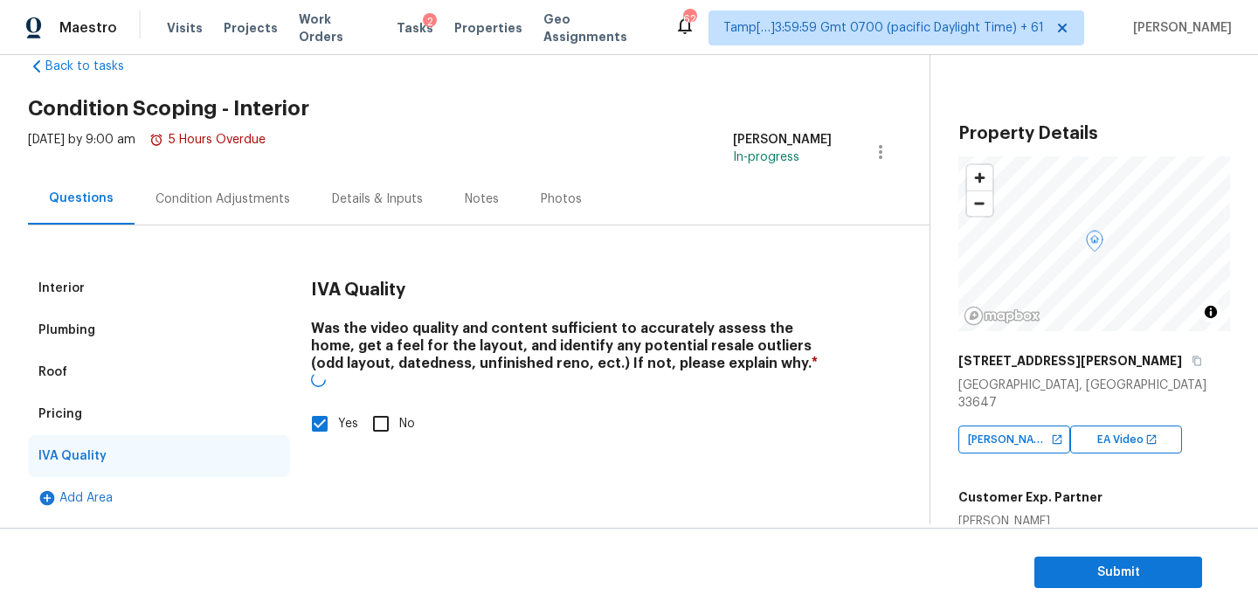
click at [238, 202] on div "Condition Adjustments" at bounding box center [222, 198] width 135 height 17
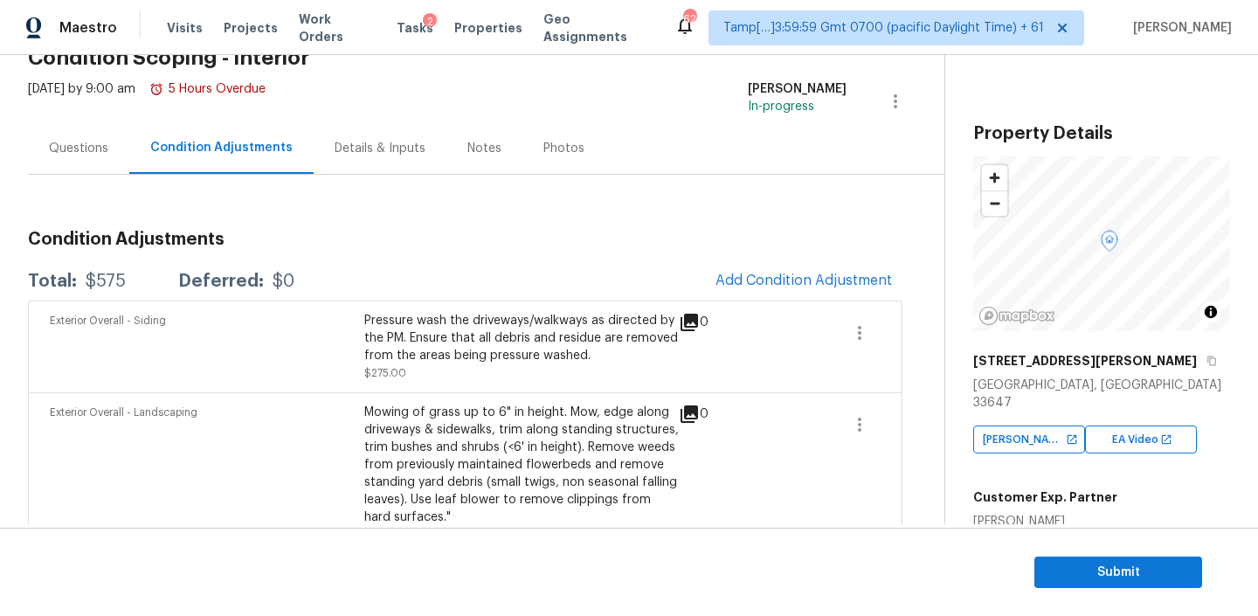
scroll to position [127, 0]
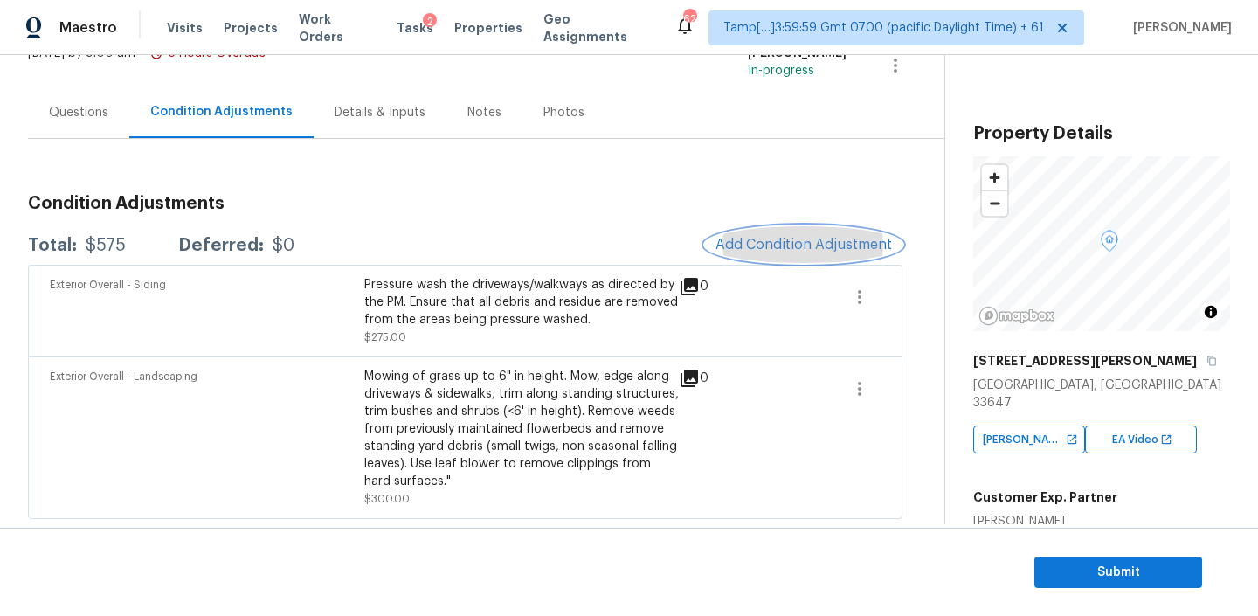
click at [833, 238] on span "Add Condition Adjustment" at bounding box center [803, 245] width 176 height 16
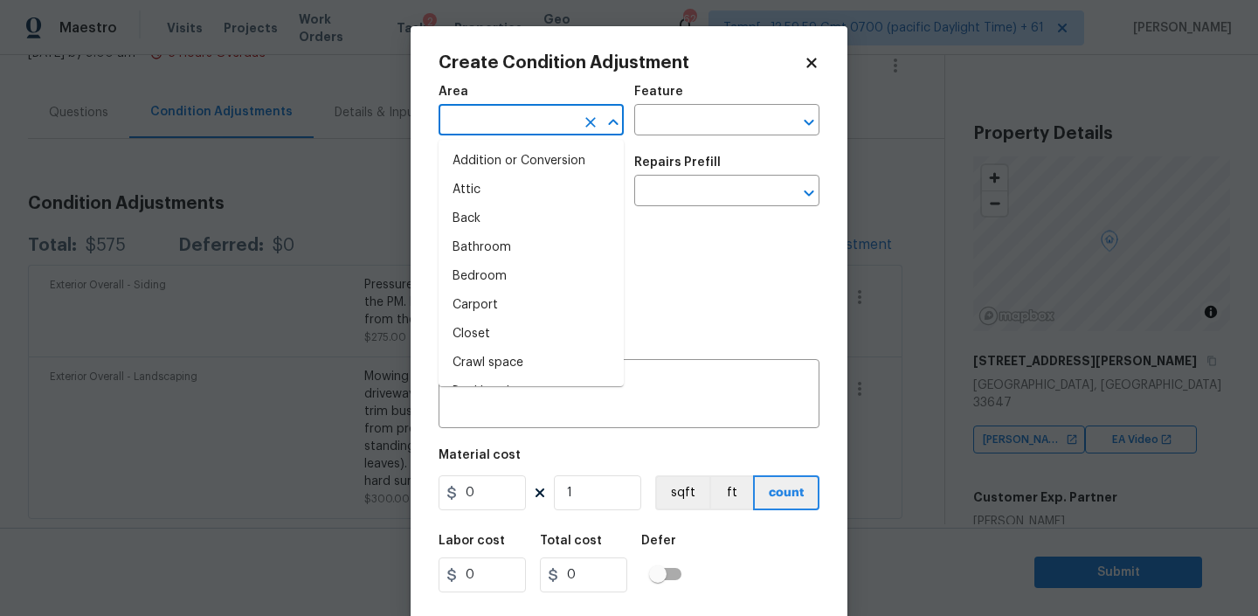
click at [495, 130] on input "text" at bounding box center [506, 121] width 136 height 27
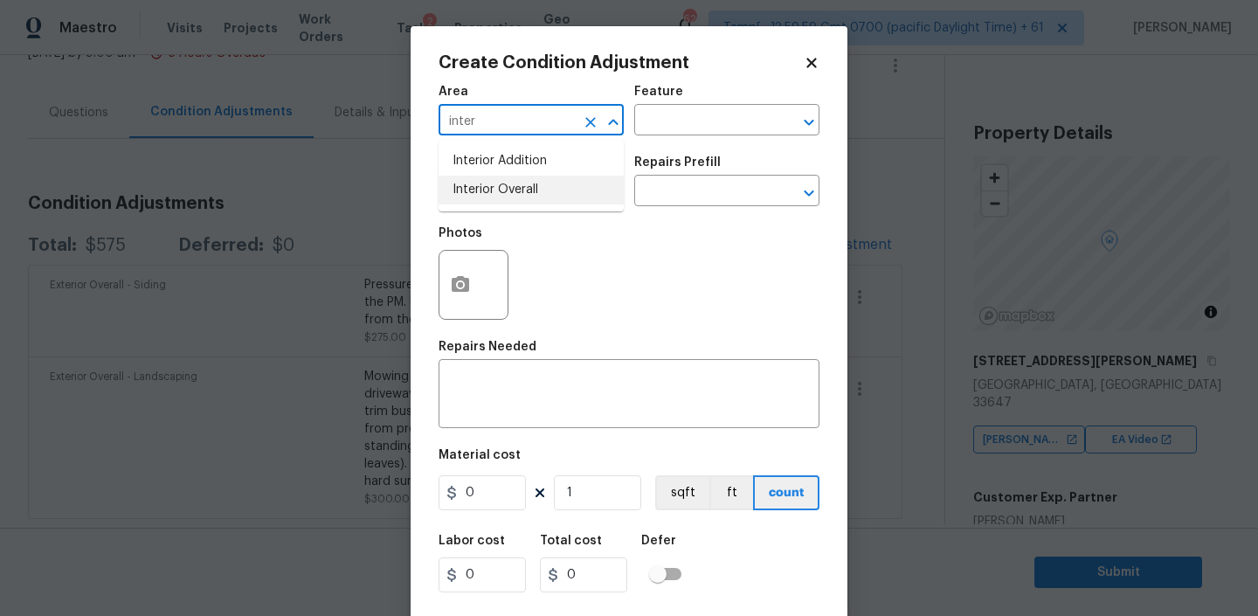
click at [517, 200] on li "Interior Overall" at bounding box center [530, 190] width 185 height 29
type input "Interior Overall"
click at [673, 121] on input "text" at bounding box center [702, 121] width 136 height 27
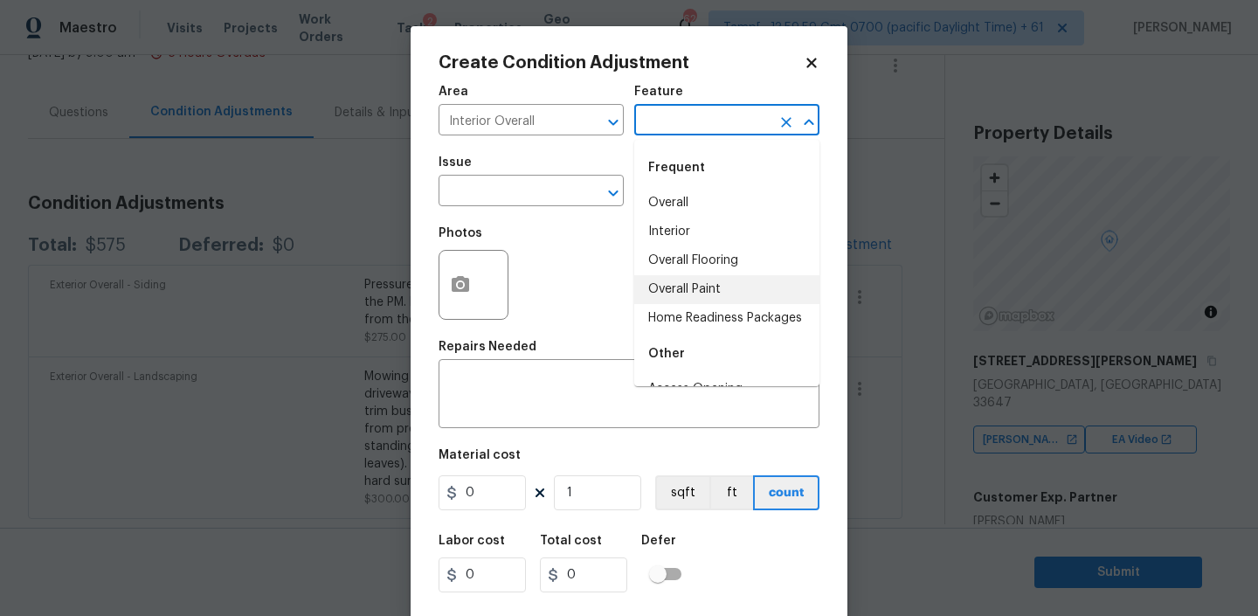
click at [681, 291] on li "Overall Paint" at bounding box center [726, 289] width 185 height 29
type input "Overall Paint"
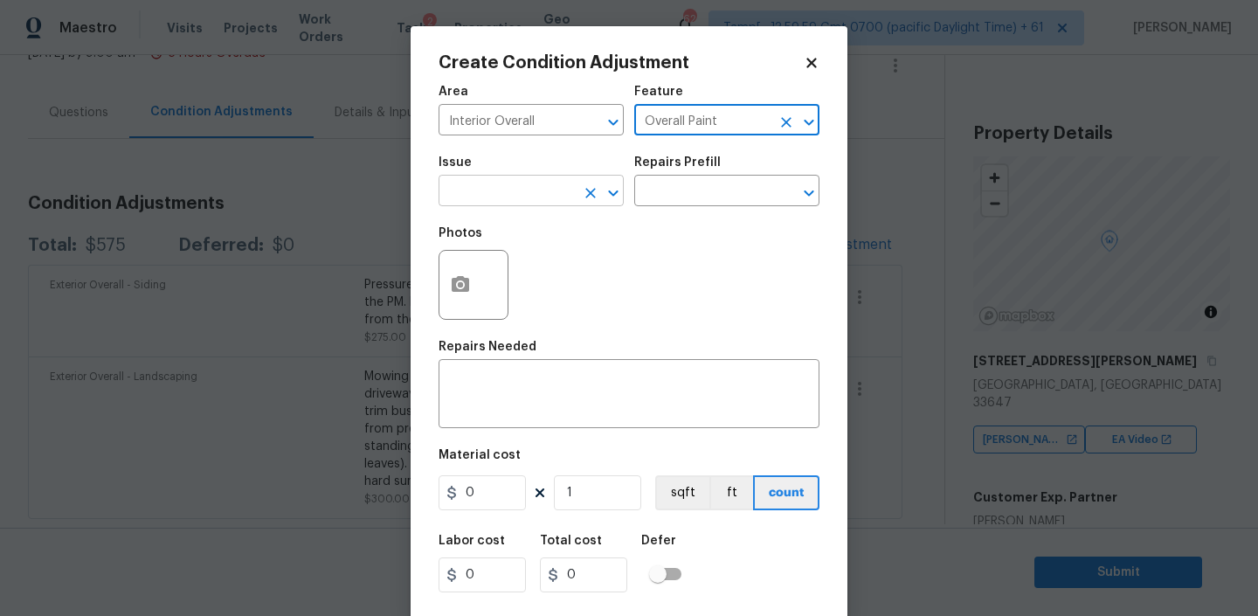
click at [542, 191] on input "text" at bounding box center [506, 192] width 136 height 27
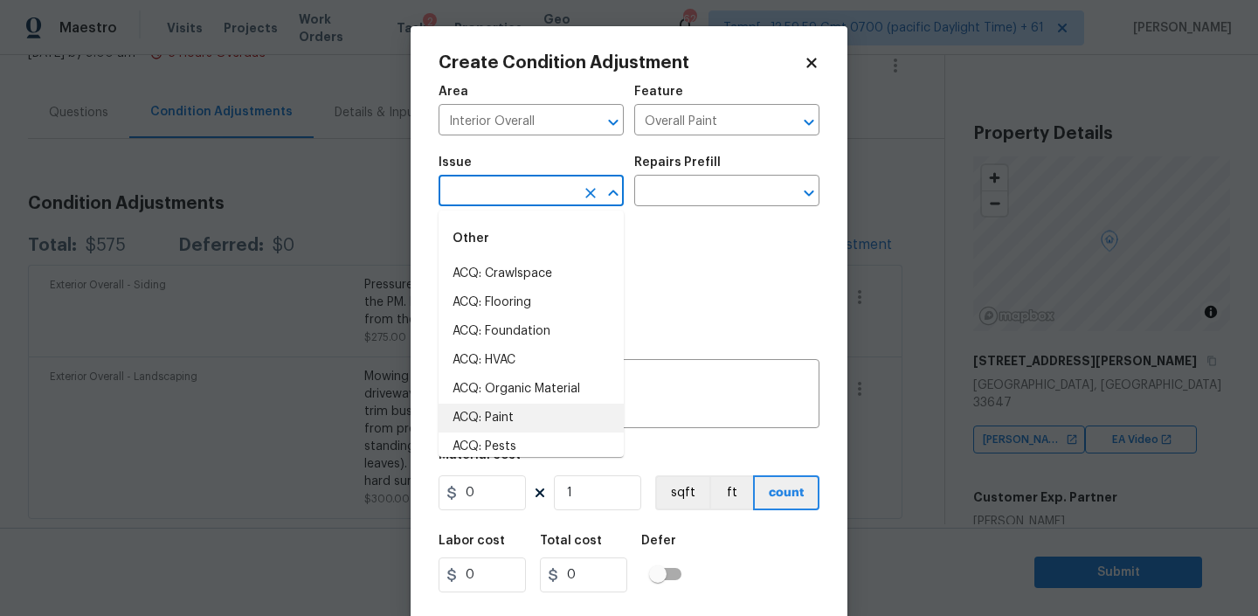
click at [507, 422] on li "ACQ: Paint" at bounding box center [530, 418] width 185 height 29
type input "ACQ: Paint"
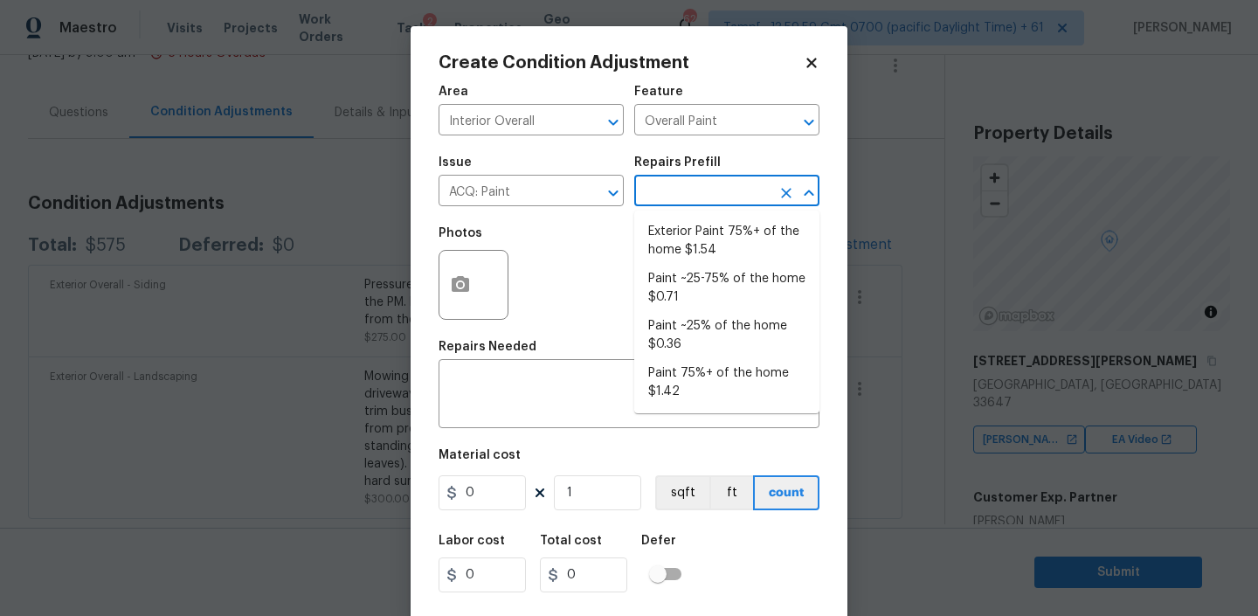
click at [699, 188] on input "text" at bounding box center [702, 192] width 136 height 27
click at [697, 368] on li "Paint 75%+ of the home $1.42" at bounding box center [726, 382] width 185 height 47
type input "Acquisition"
type textarea "Acquisition Scope: 75%+ of the home will likely require interior paint"
type input "1.42"
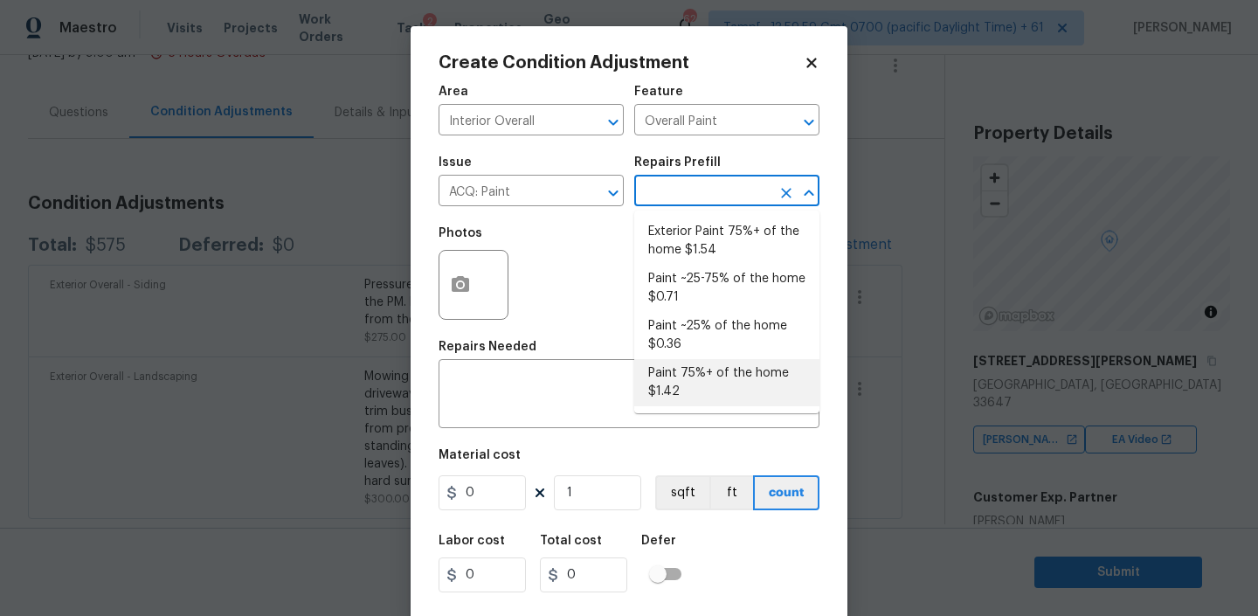
type input "1.42"
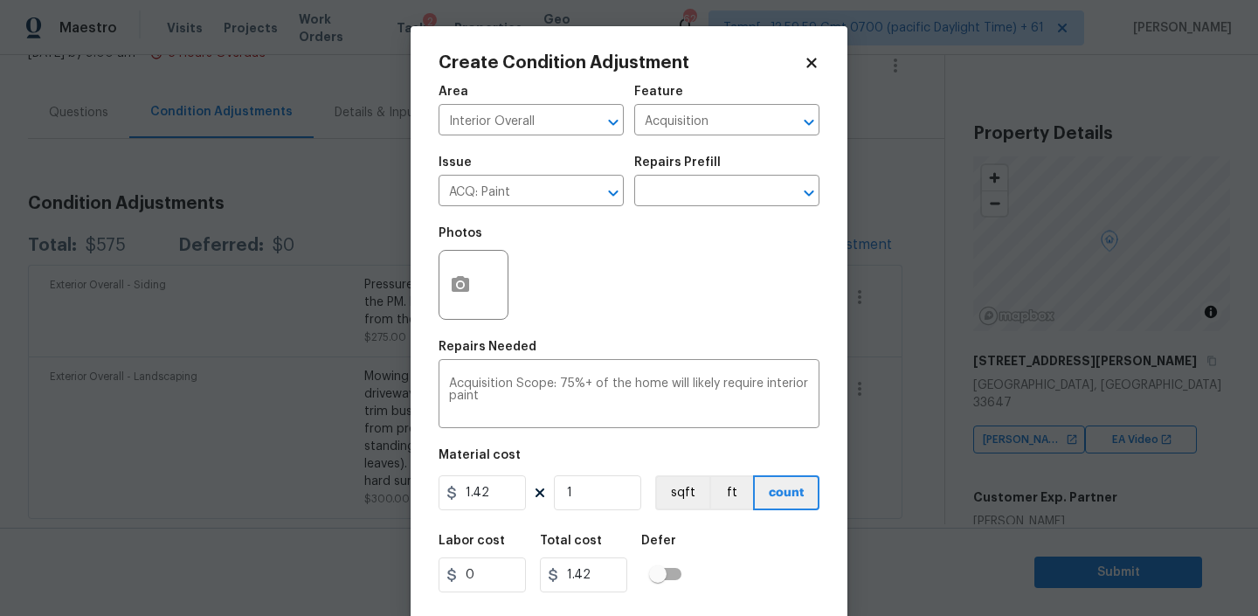
click at [480, 284] on div at bounding box center [473, 285] width 70 height 70
click at [450, 272] on button "button" at bounding box center [460, 285] width 42 height 68
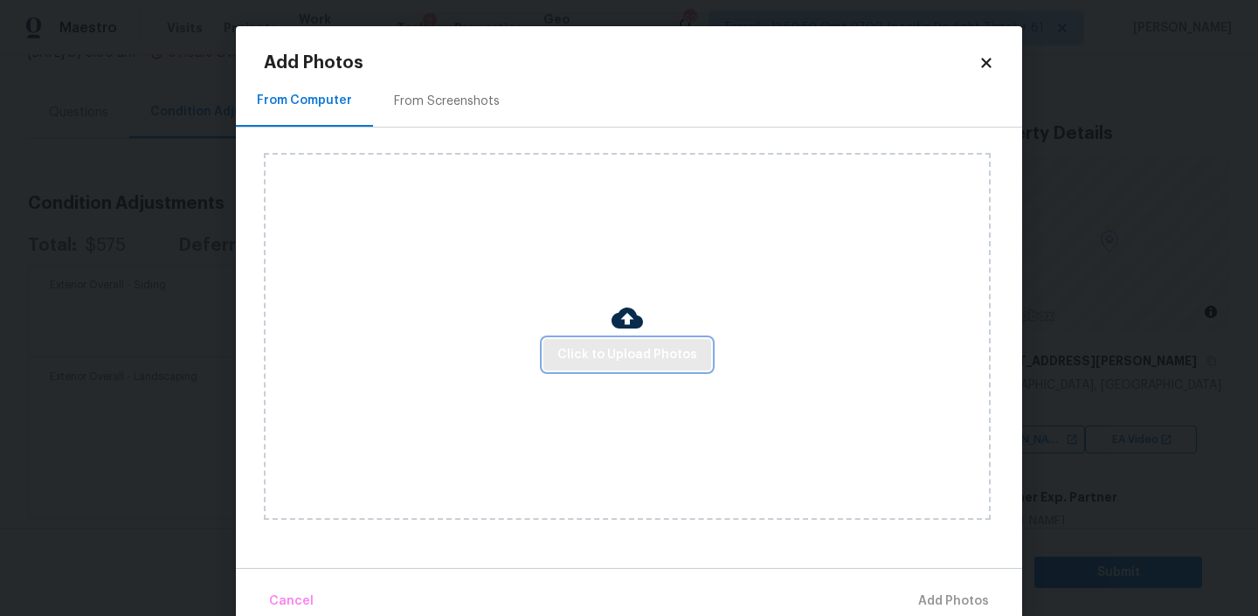
click at [655, 352] on span "Click to Upload Photos" at bounding box center [627, 355] width 140 height 22
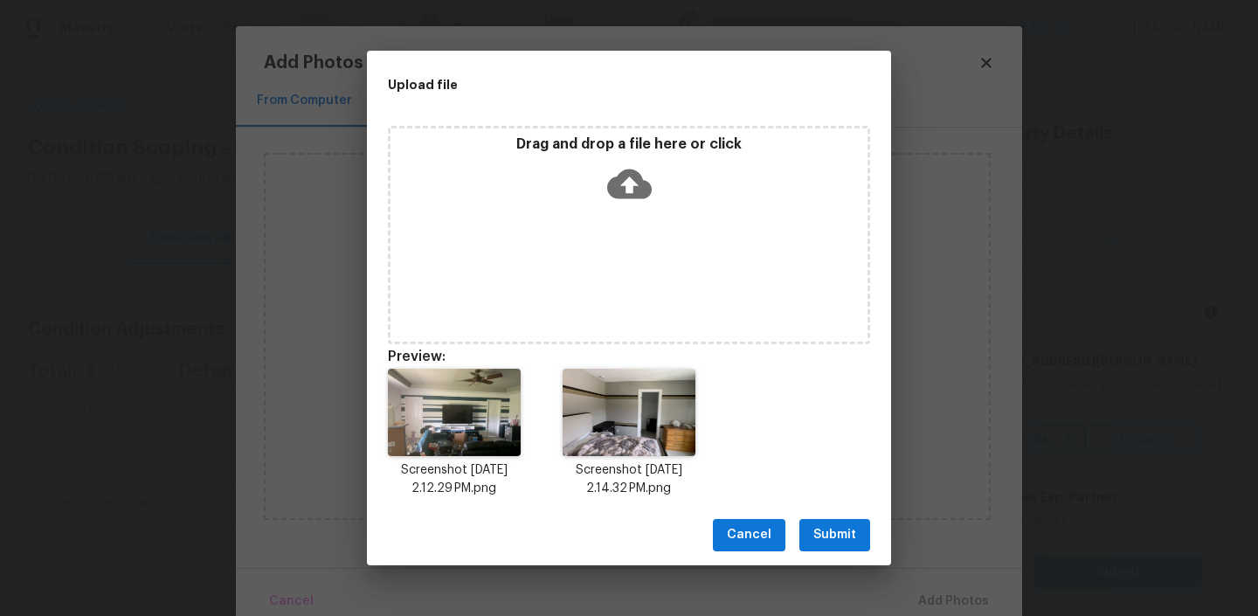
scroll to position [127, 0]
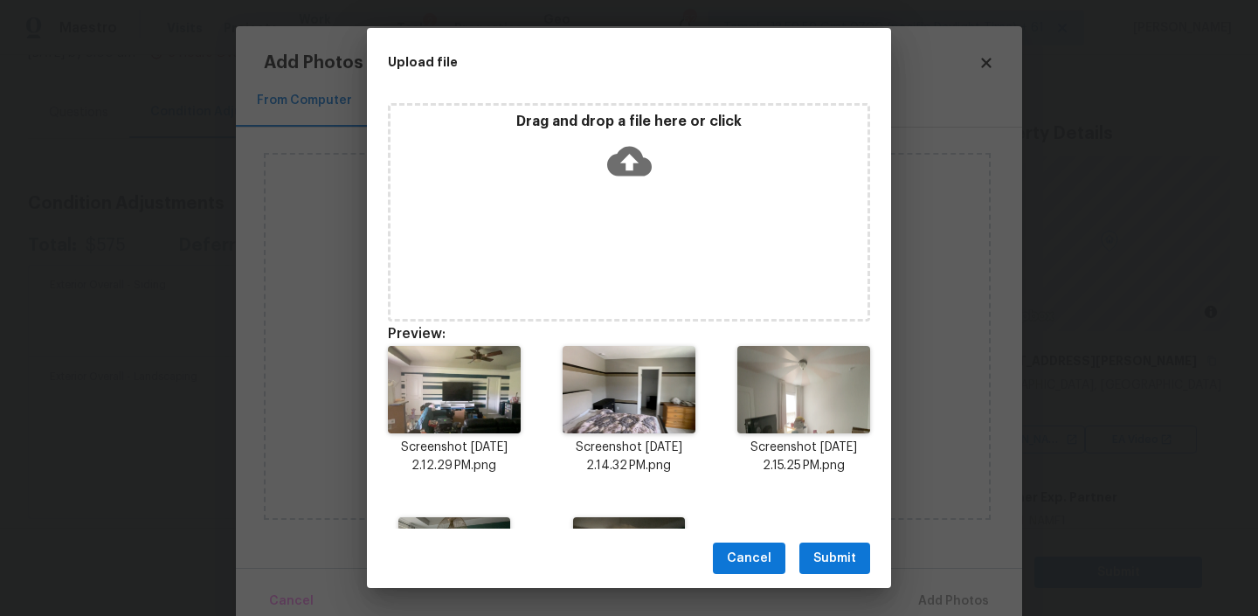
click at [850, 560] on span "Submit" at bounding box center [834, 559] width 43 height 22
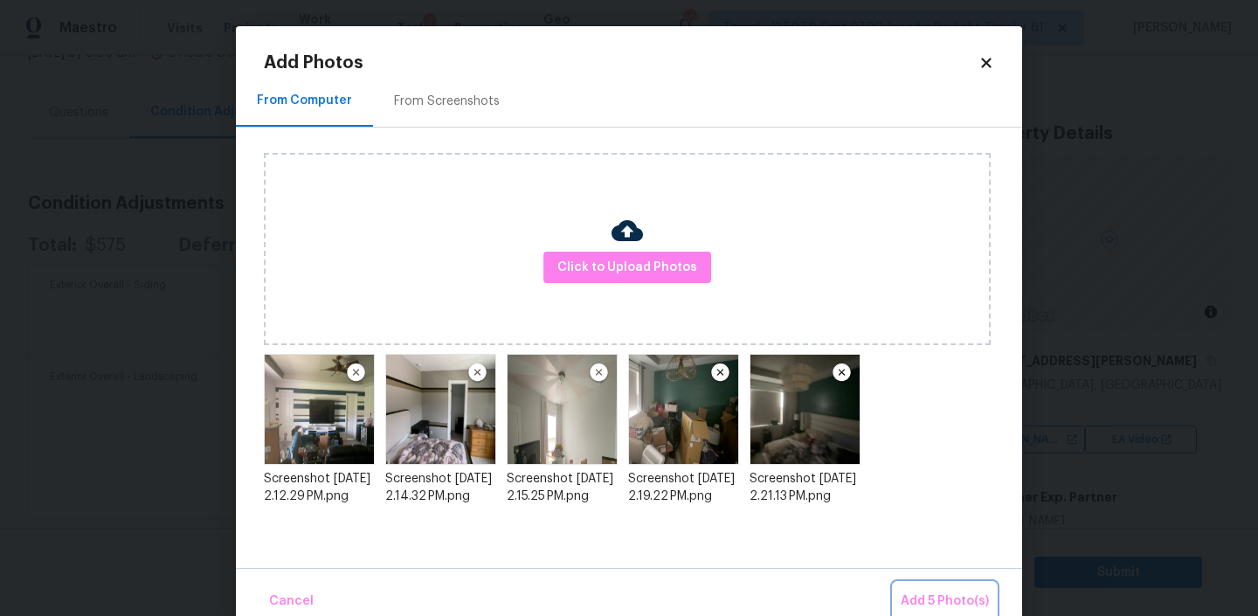
click at [949, 599] on span "Add 5 Photo(s)" at bounding box center [944, 601] width 88 height 22
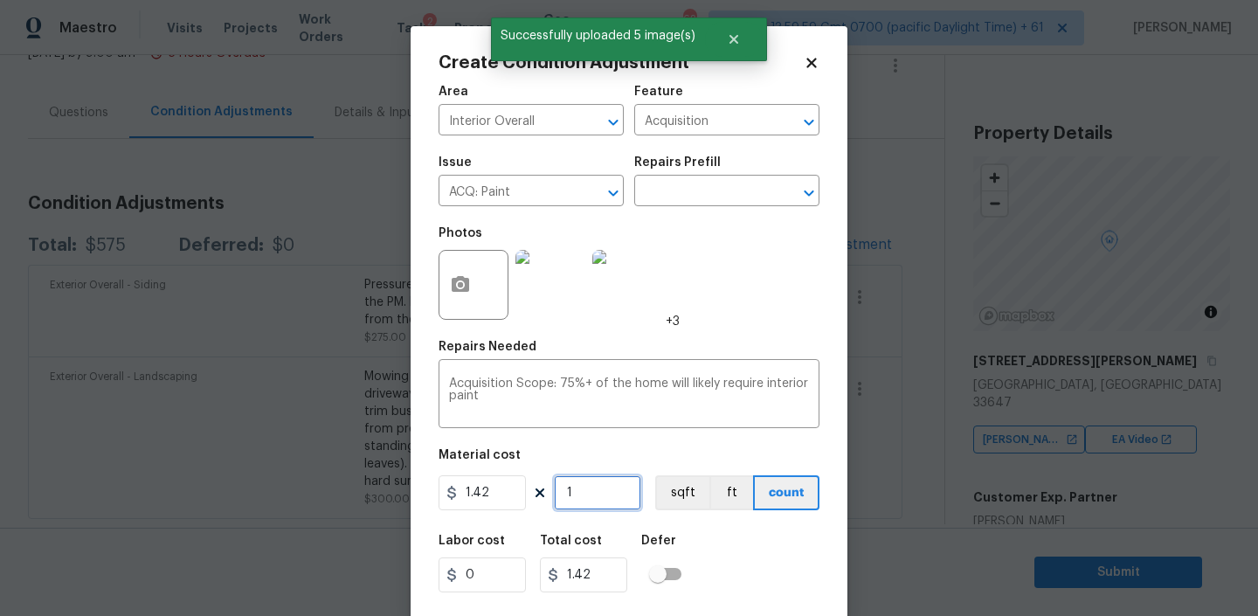
click at [580, 500] on input "1" at bounding box center [597, 492] width 87 height 35
type input "2"
type input "2.84"
type input "29"
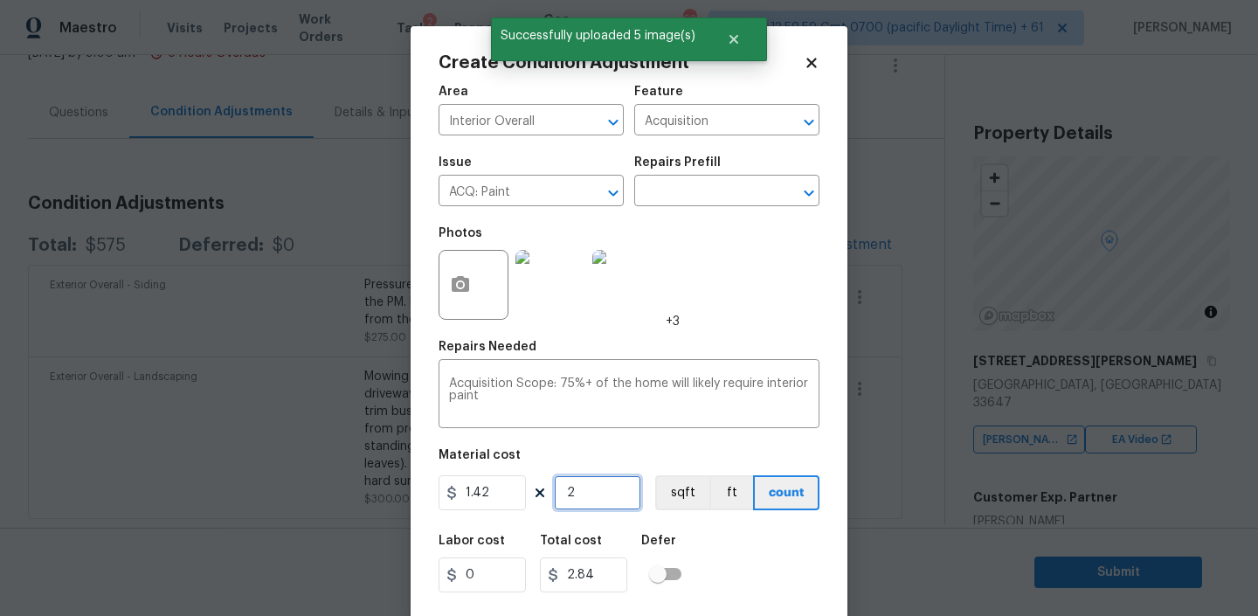
type input "41.18"
type input "292"
type input "414.64"
type input "2924"
type input "4152.08"
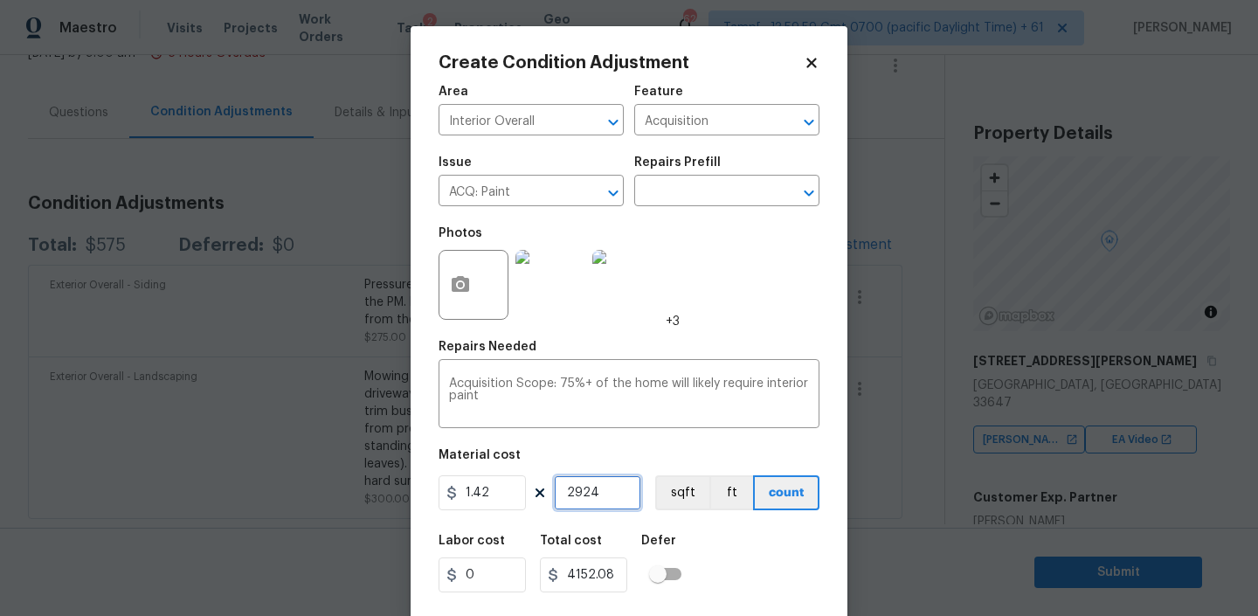
scroll to position [37, 0]
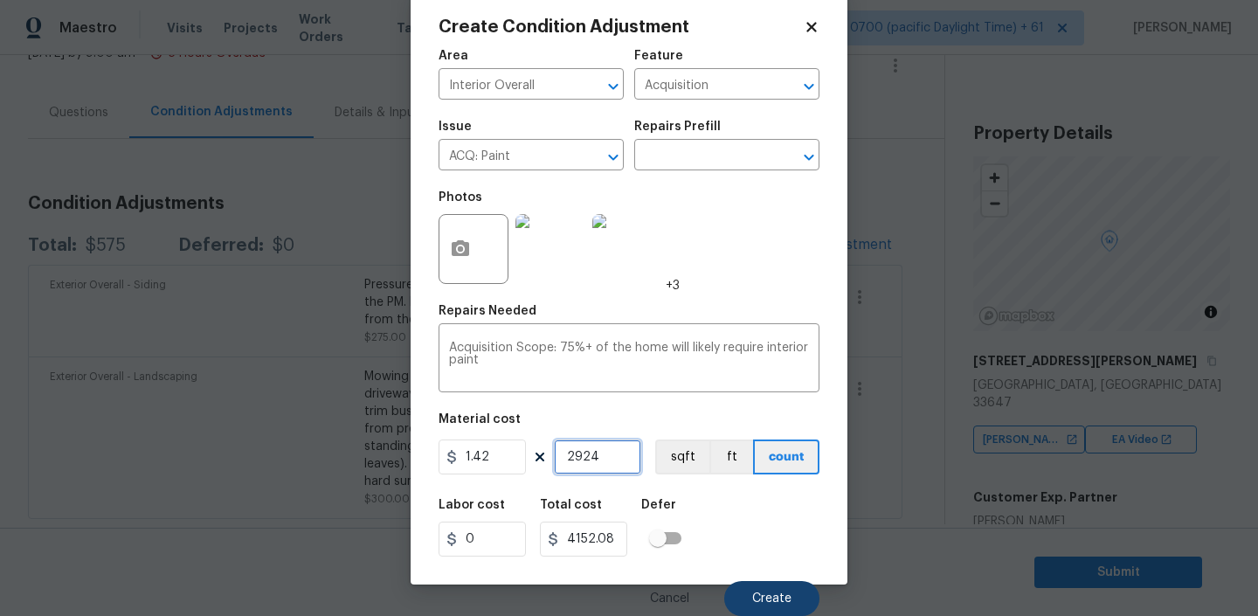
type input "2924"
click at [755, 595] on span "Create" at bounding box center [771, 598] width 39 height 13
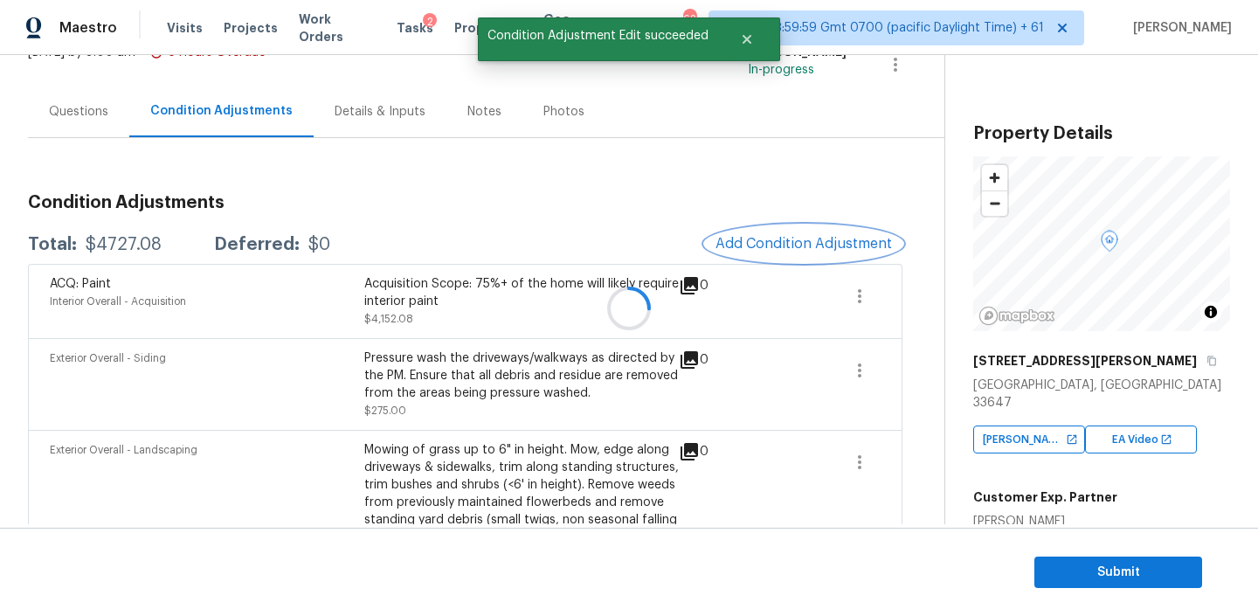
scroll to position [0, 0]
click at [776, 241] on span "Add Condition Adjustment" at bounding box center [803, 244] width 176 height 16
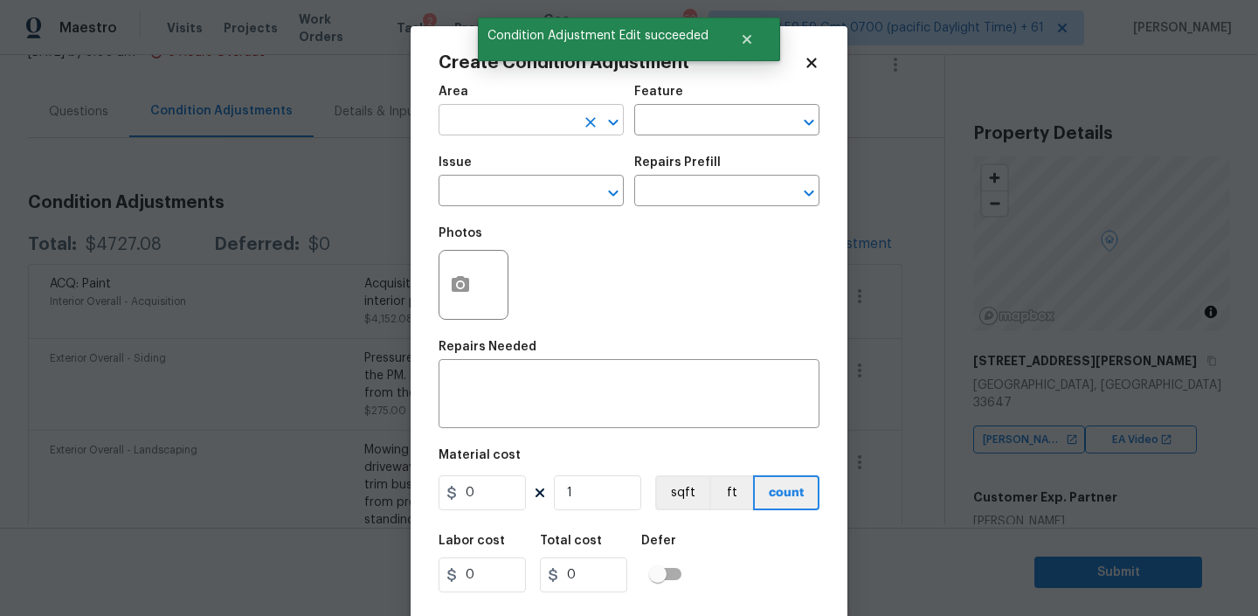
click at [502, 120] on input "text" at bounding box center [506, 121] width 136 height 27
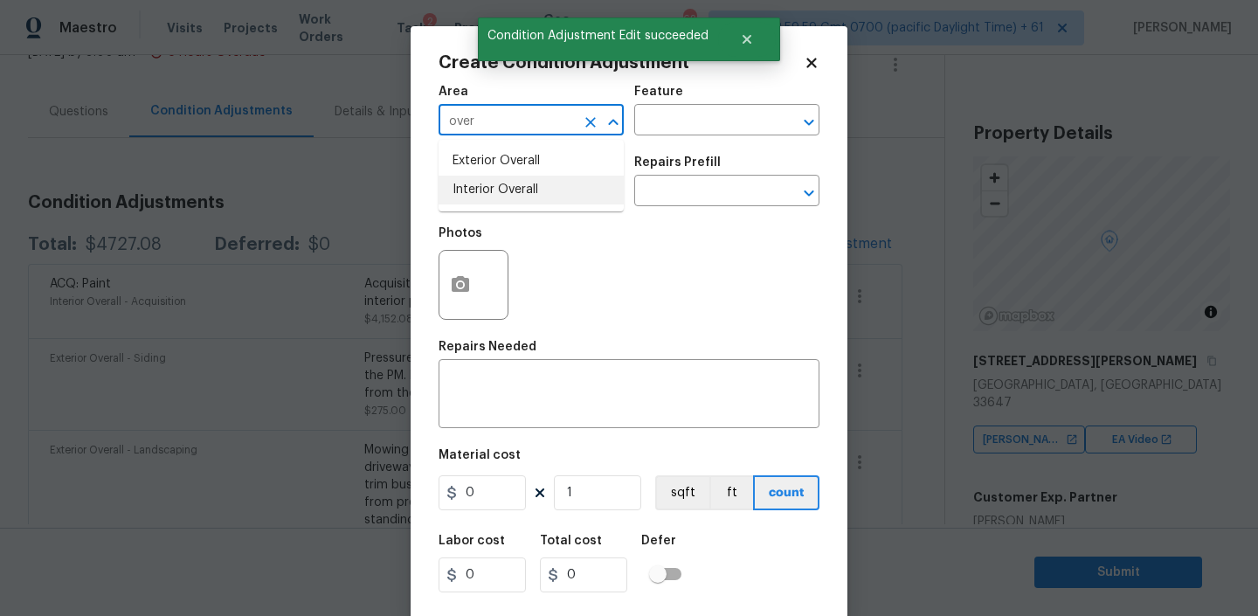
click at [479, 178] on li "Interior Overall" at bounding box center [530, 190] width 185 height 29
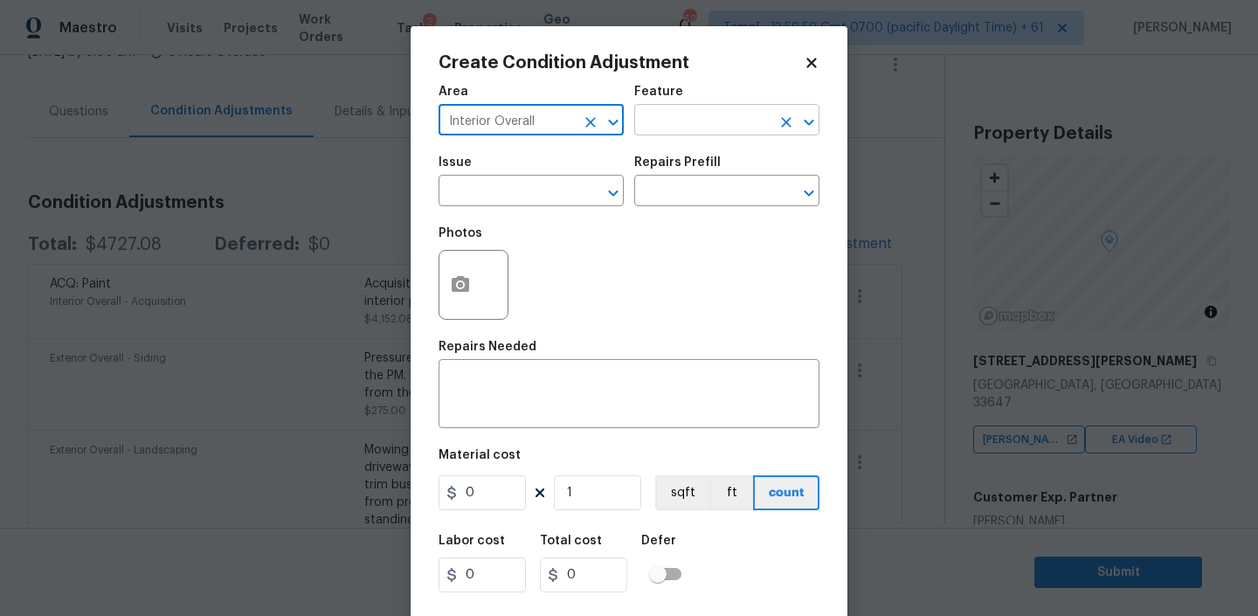
type input "Interior Overall"
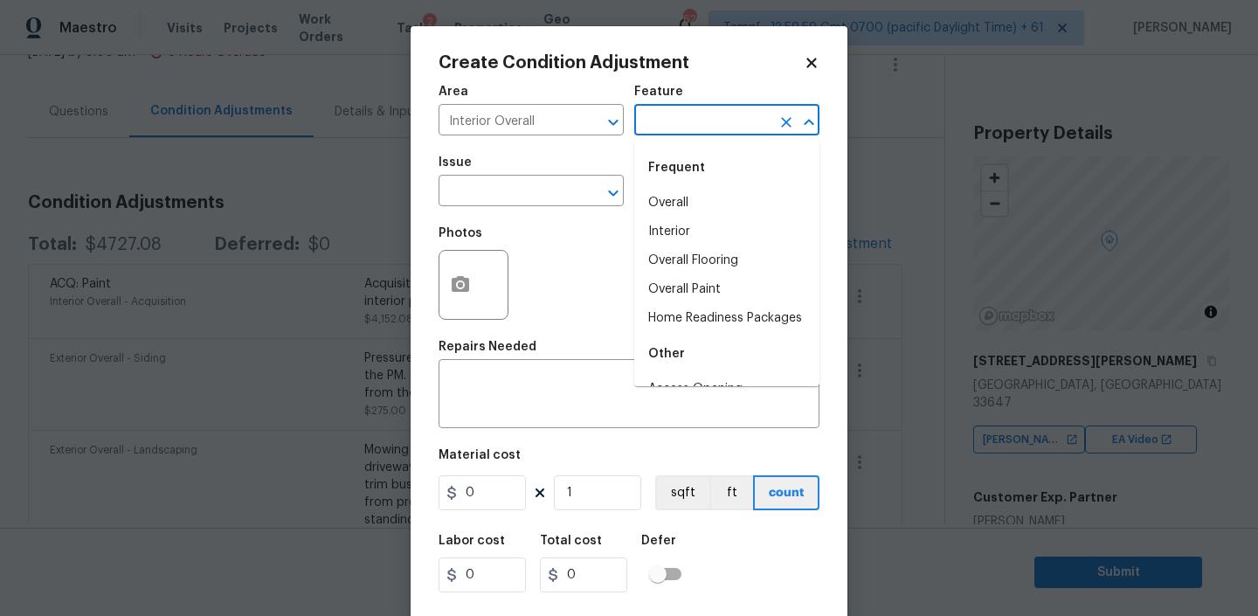
click at [662, 124] on input "text" at bounding box center [702, 121] width 136 height 27
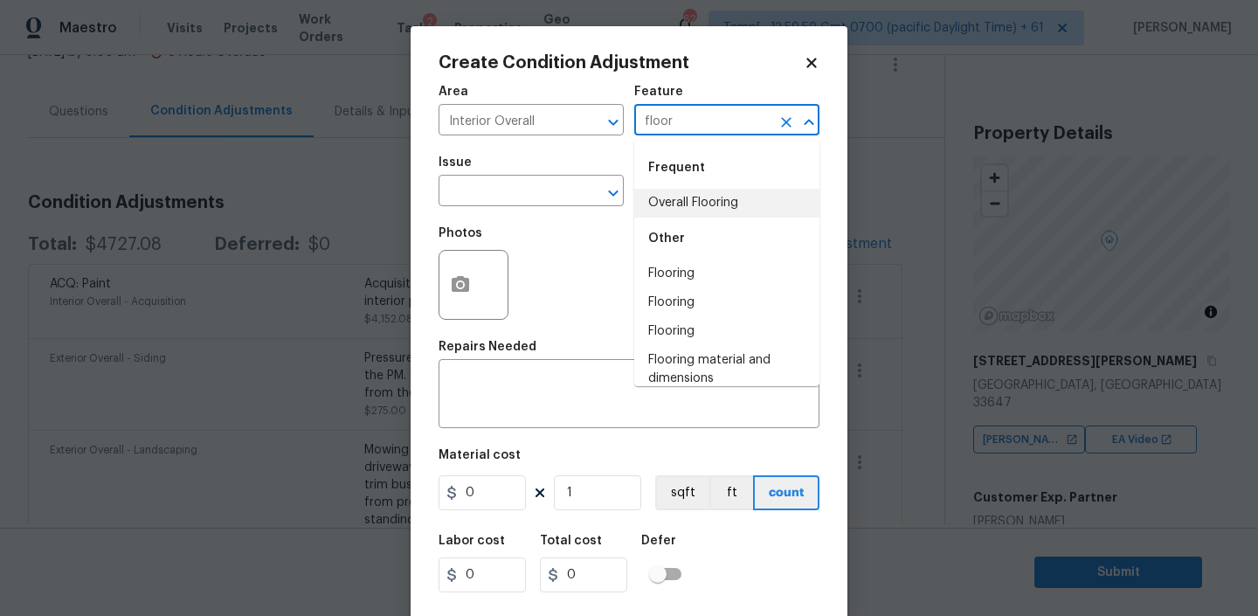
click at [670, 192] on li "Overall Flooring" at bounding box center [726, 203] width 185 height 29
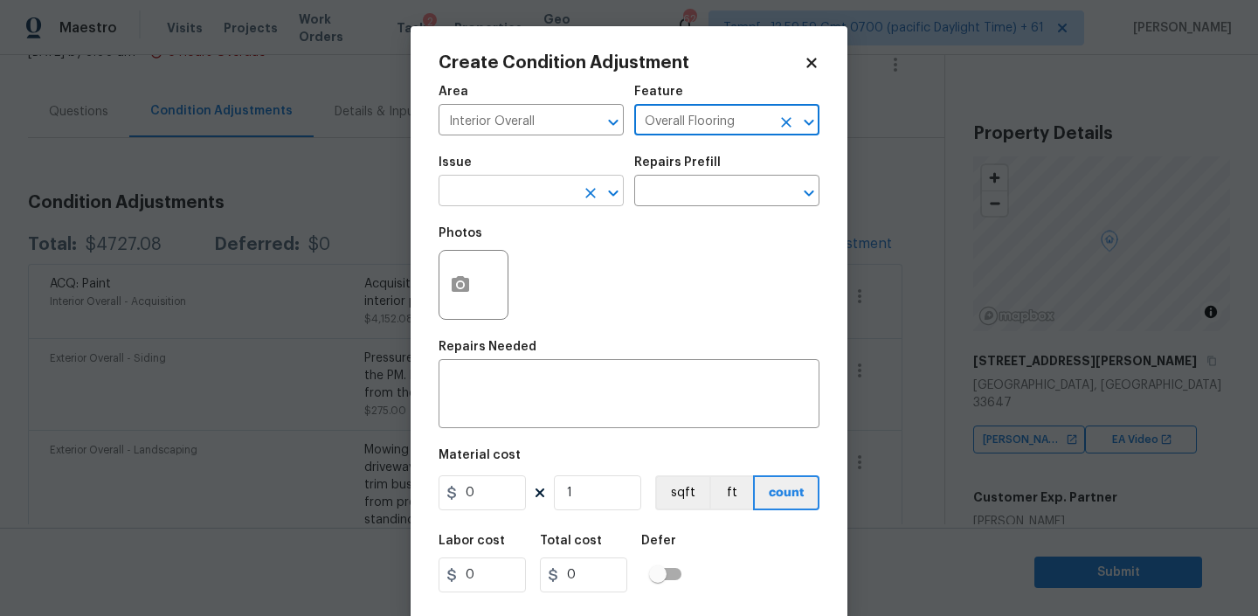
type input "Overall Flooring"
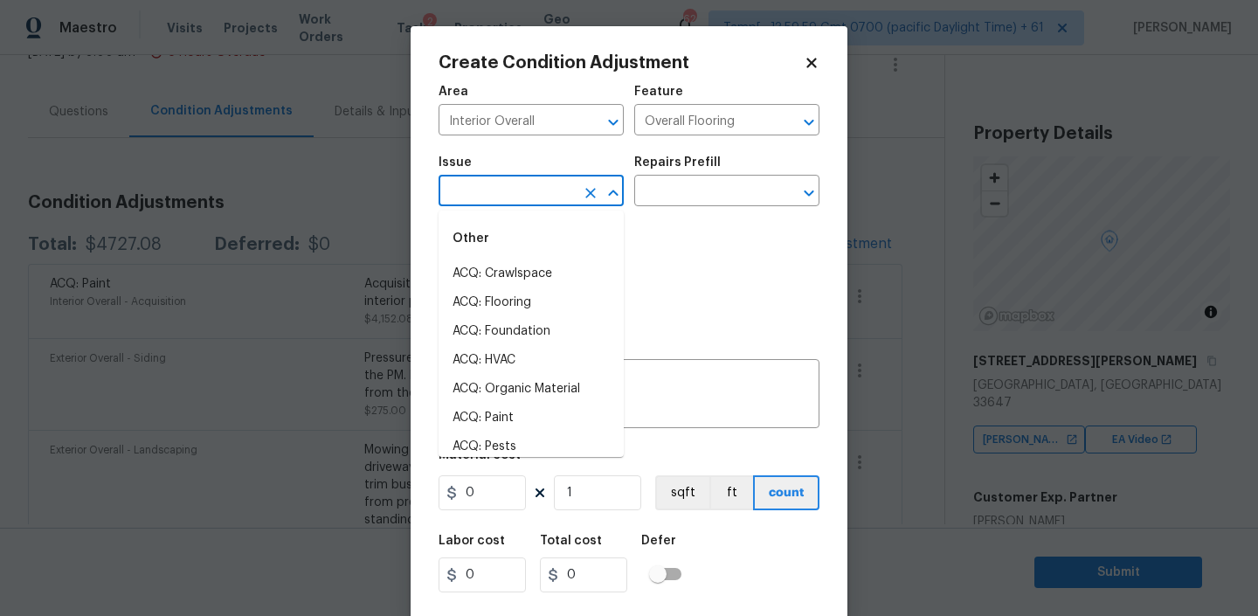
click at [534, 194] on input "text" at bounding box center [506, 192] width 136 height 27
click at [514, 267] on li "ACQ: Flooring" at bounding box center [530, 273] width 185 height 29
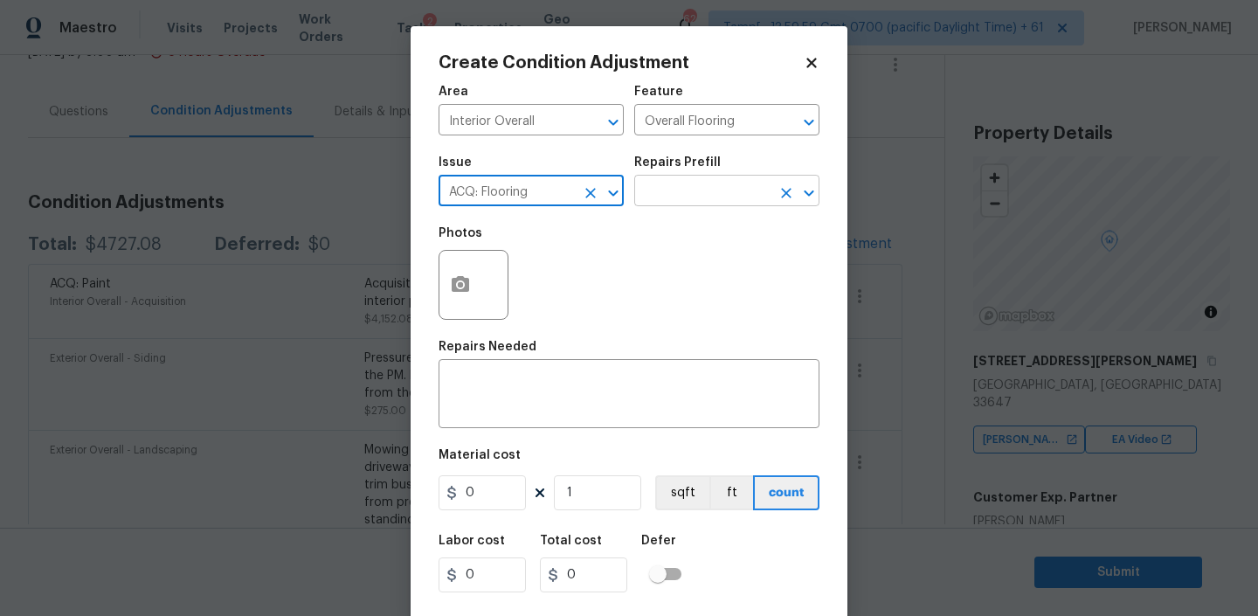
type input "ACQ: Flooring"
click at [700, 188] on input "text" at bounding box center [702, 192] width 136 height 27
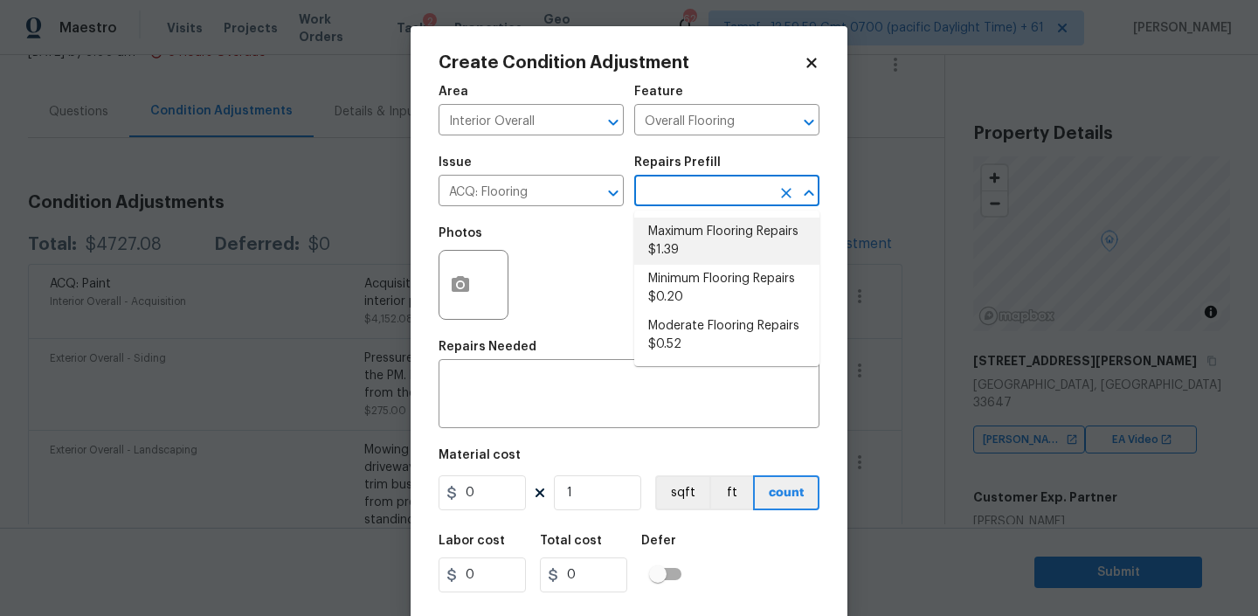
click at [687, 240] on li "Maximum Flooring Repairs $1.39" at bounding box center [726, 240] width 185 height 47
type input "Acquisition"
type textarea "Acquisition Scope: Maximum flooring repairs"
type input "1.39"
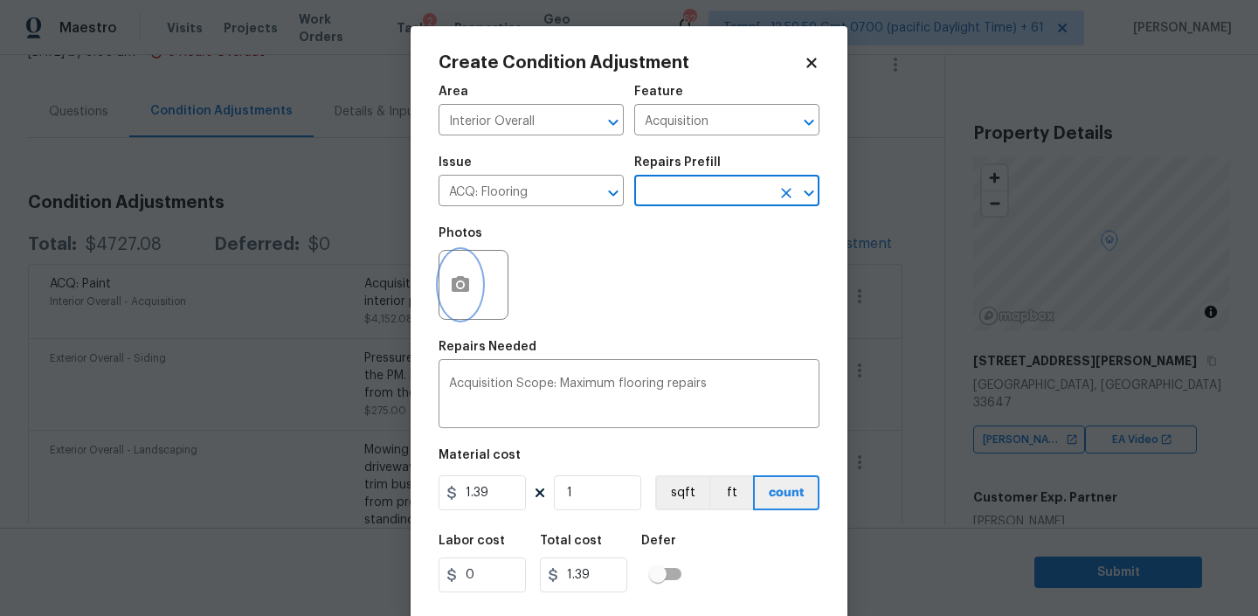
click at [473, 284] on button "button" at bounding box center [460, 285] width 42 height 68
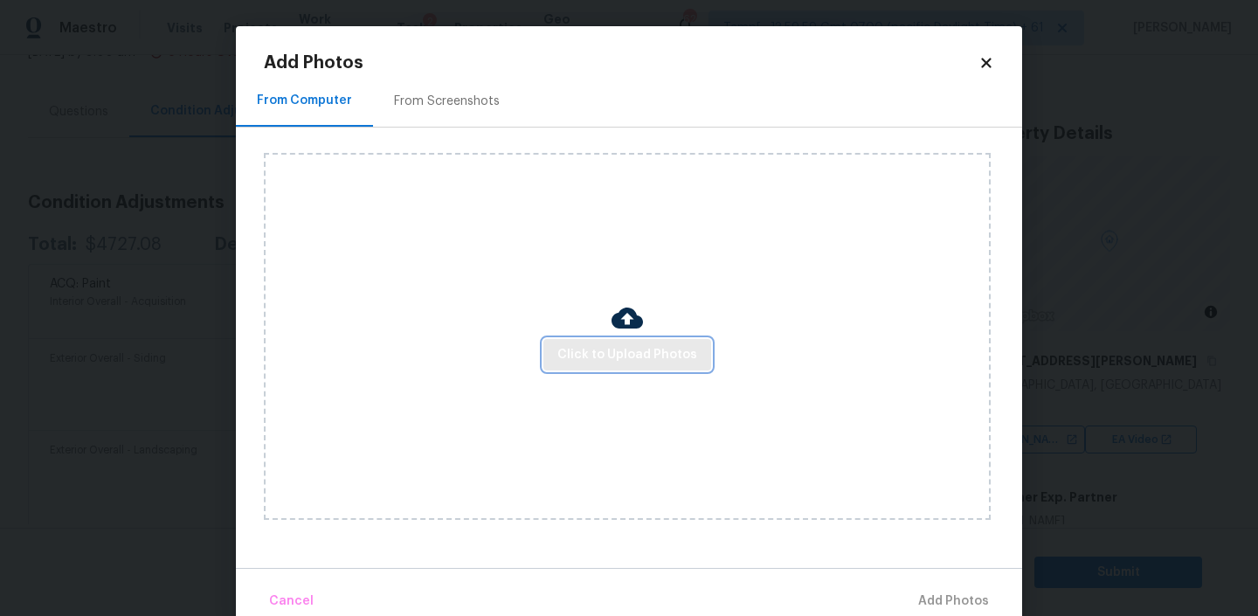
click at [661, 357] on span "Click to Upload Photos" at bounding box center [627, 355] width 140 height 22
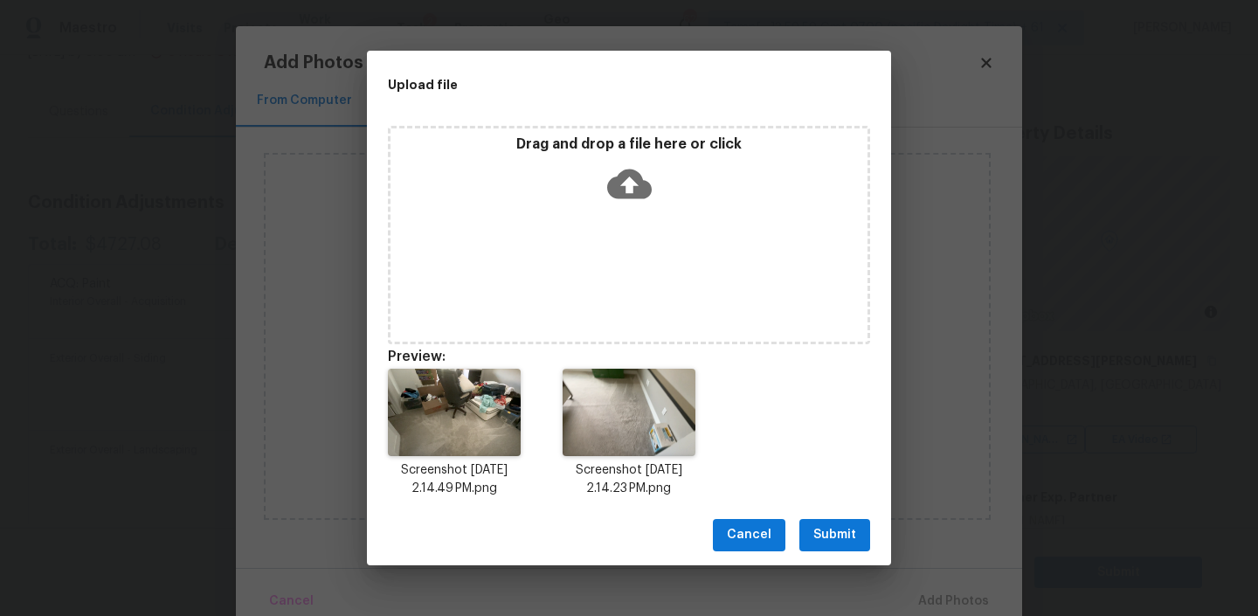
click at [828, 530] on span "Submit" at bounding box center [834, 535] width 43 height 22
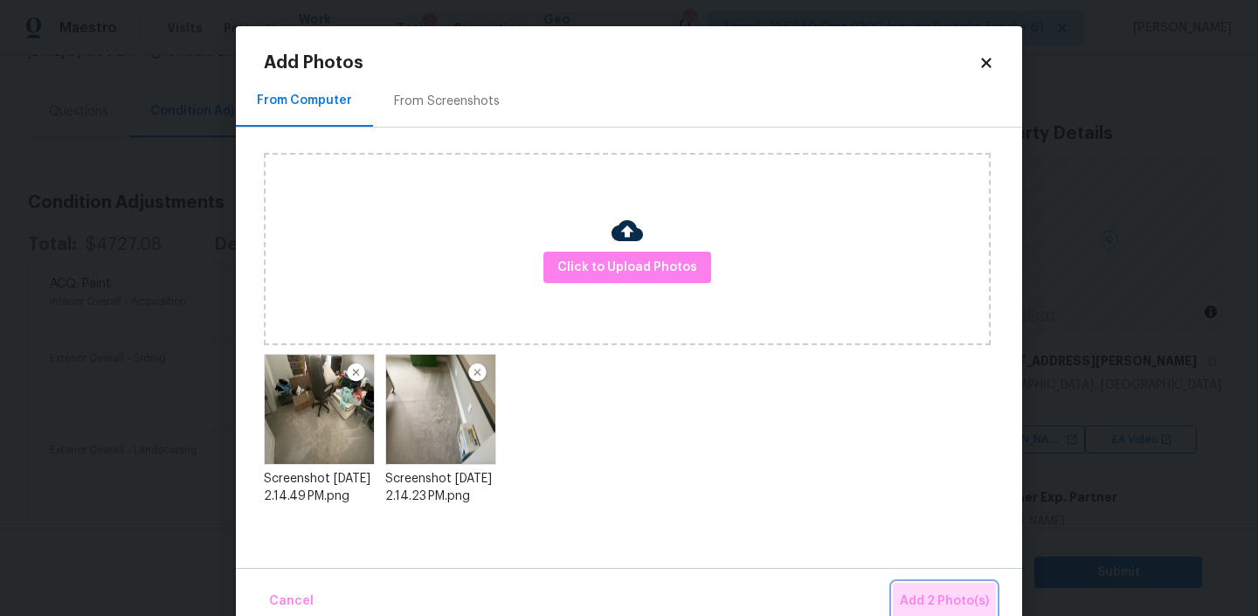
click at [955, 597] on span "Add 2 Photo(s)" at bounding box center [944, 601] width 89 height 22
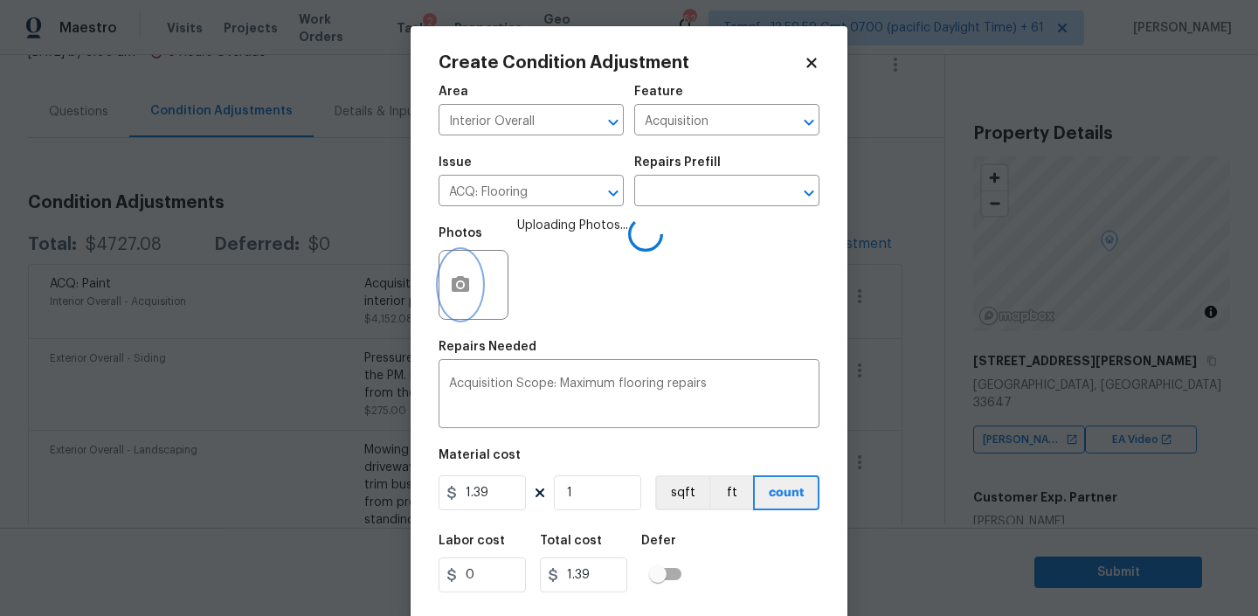
scroll to position [37, 0]
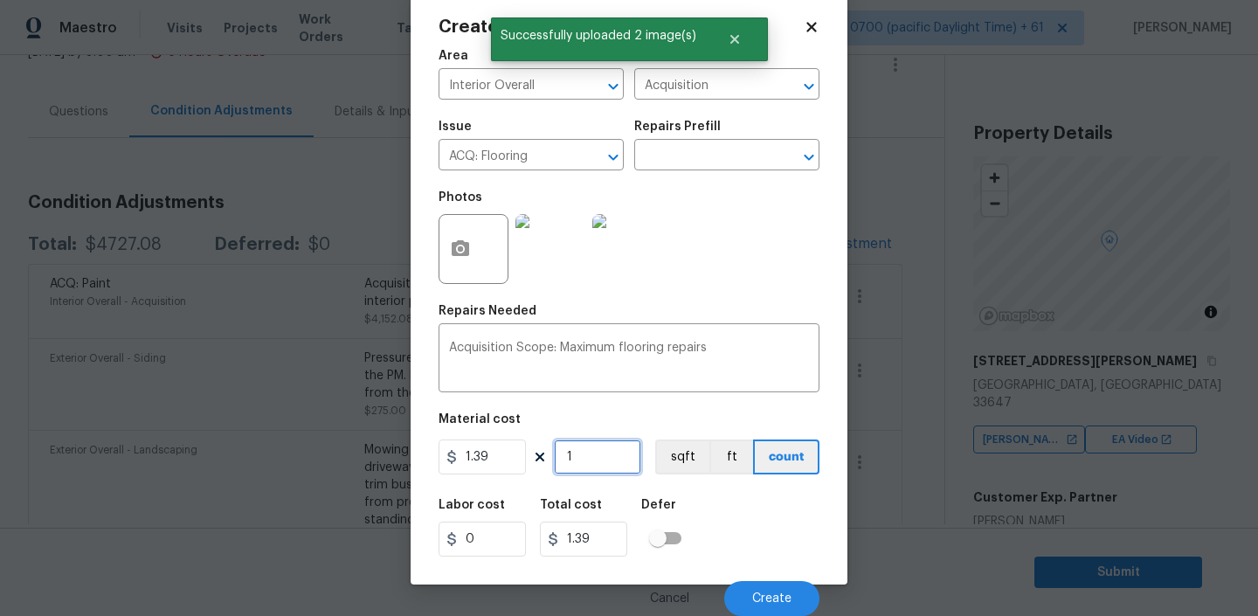
click at [588, 441] on input "1" at bounding box center [597, 456] width 87 height 35
type input "2"
type input "2.78"
type input "29"
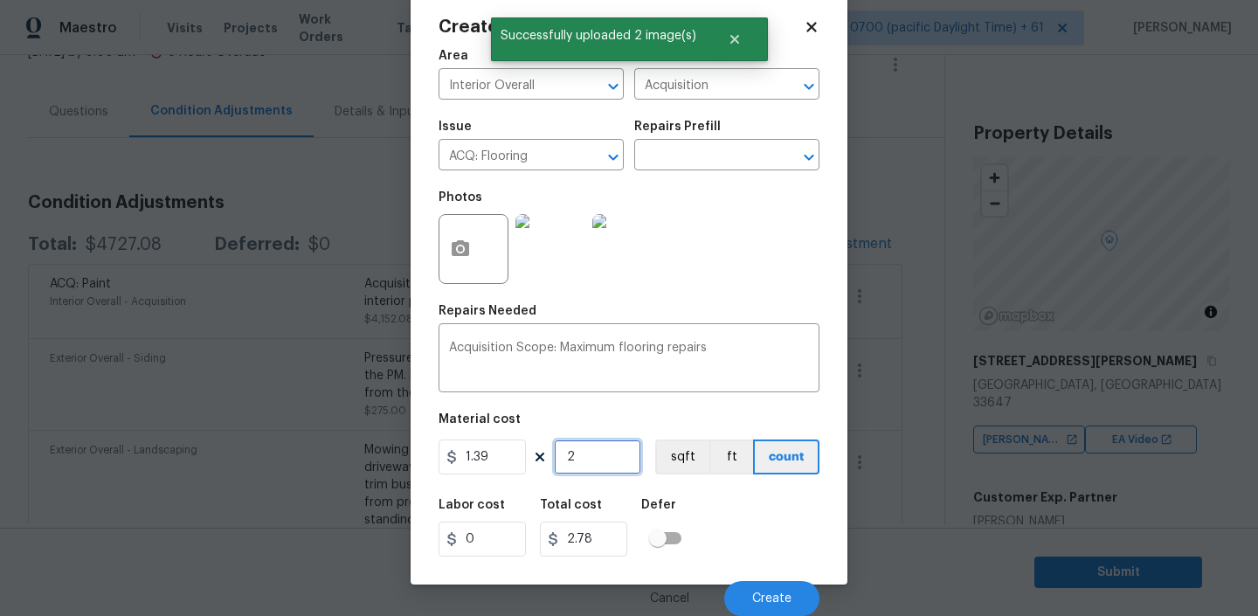
type input "40.31"
type input "292"
type input "405.88"
type input "2924"
type input "4064.36"
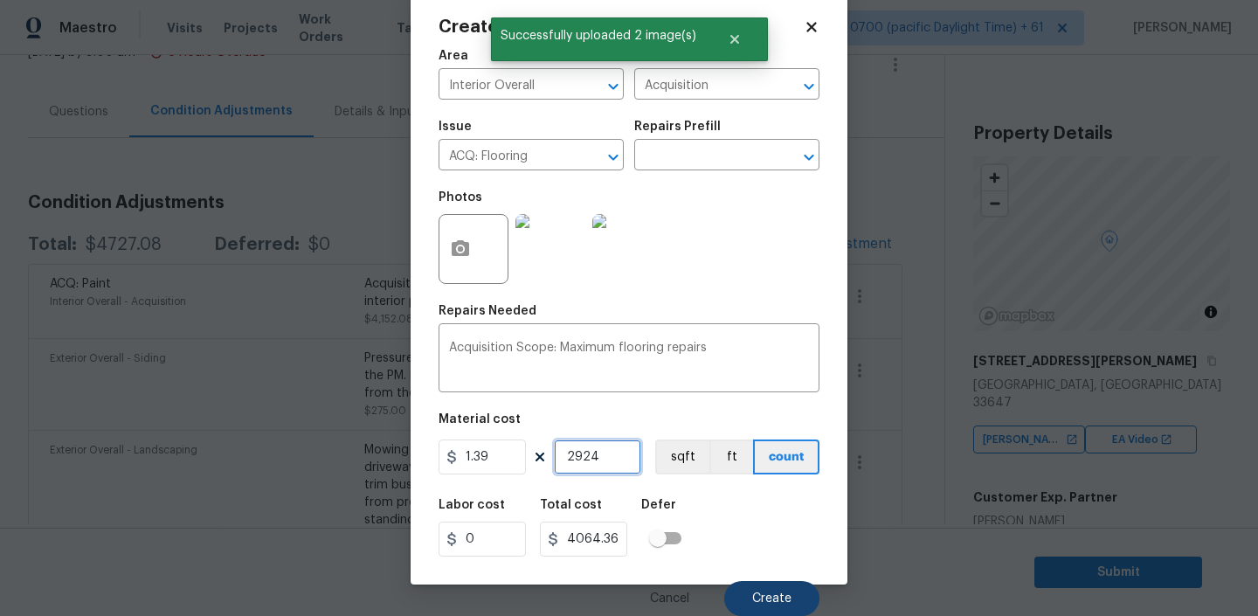
type input "2924"
click at [764, 592] on span "Create" at bounding box center [771, 598] width 39 height 13
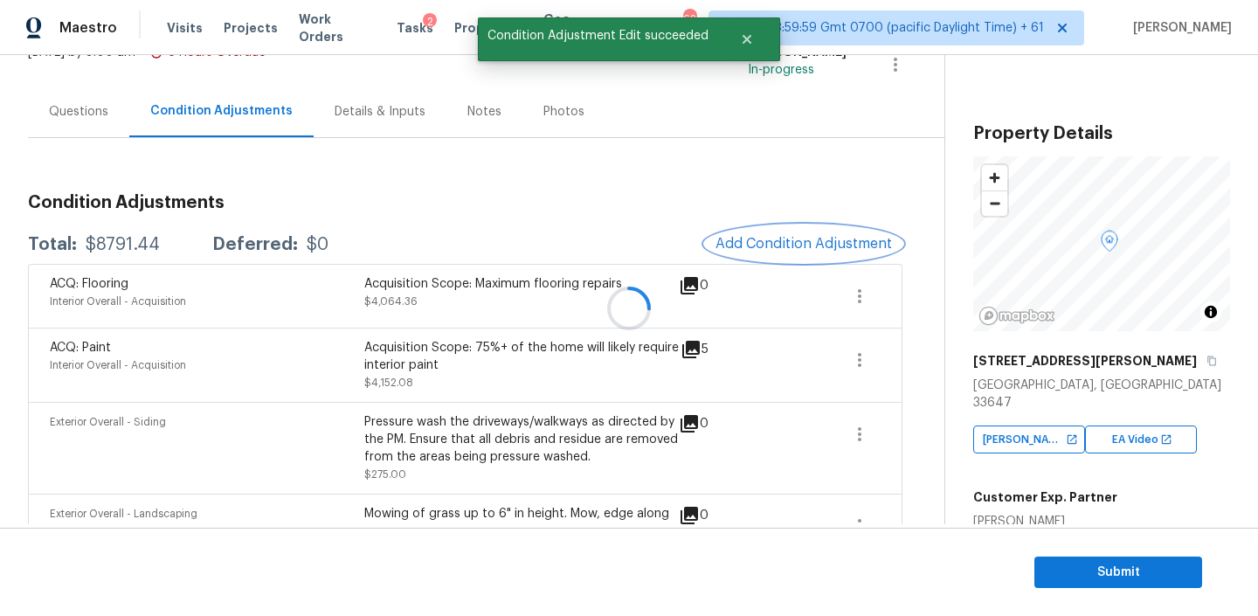
scroll to position [0, 0]
click at [822, 245] on span "Add Condition Adjustment" at bounding box center [803, 244] width 176 height 16
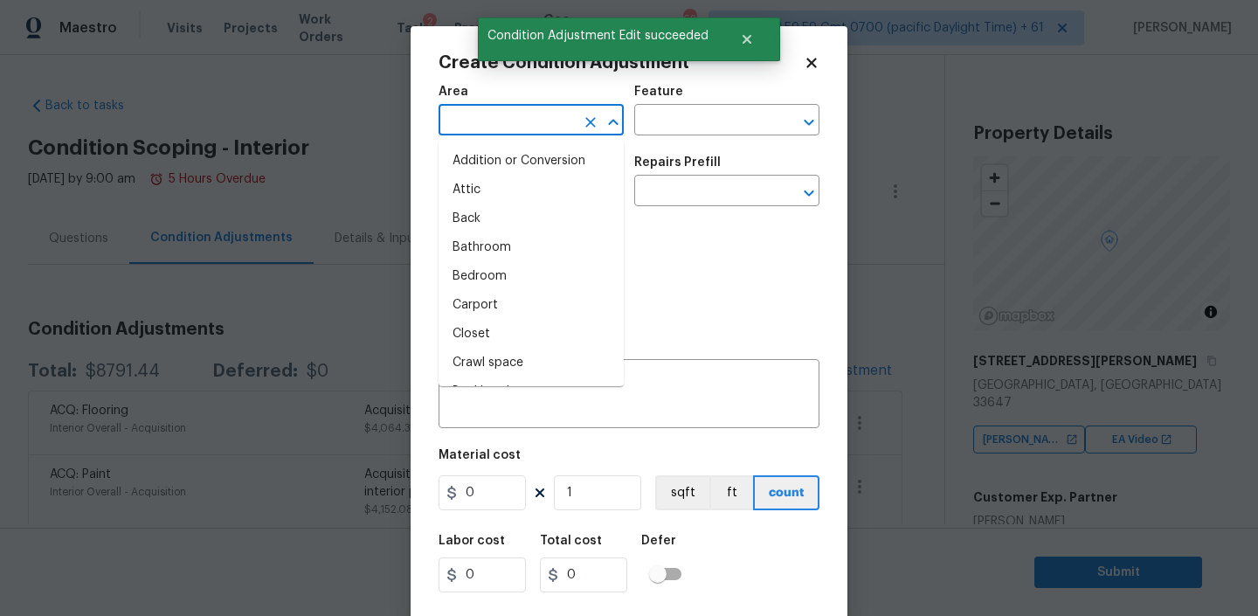
scroll to position [127, 0]
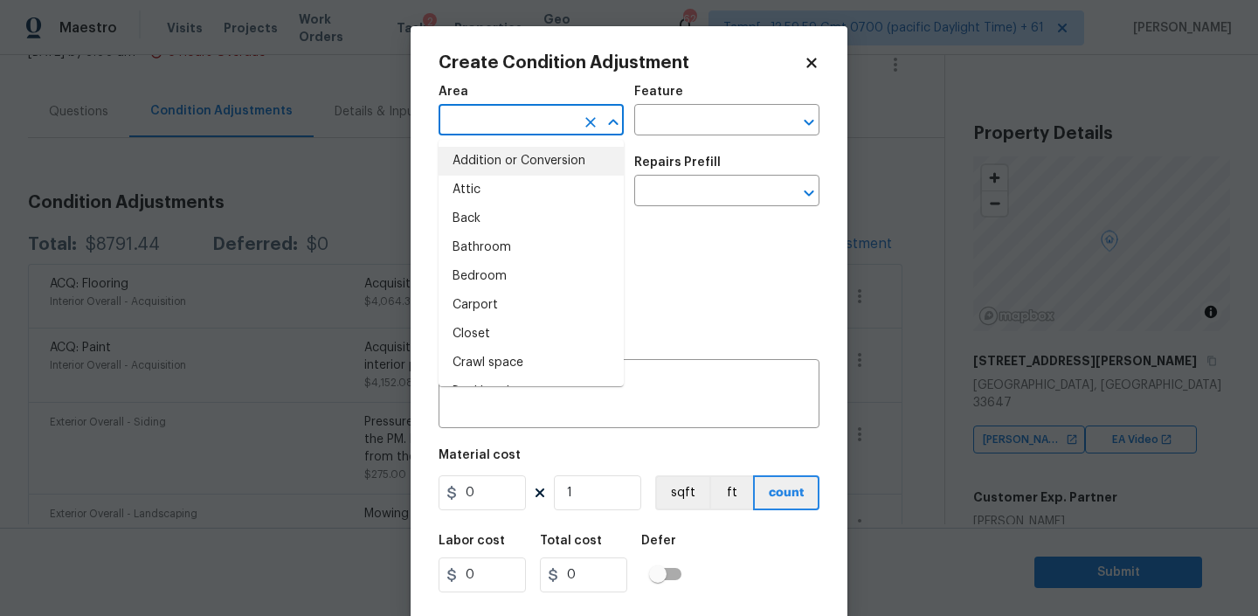
click at [329, 257] on body "Maestro Visits Projects Work Orders Tasks 2 Properties Geo Assignments 628 Tamp…" at bounding box center [629, 308] width 1258 height 616
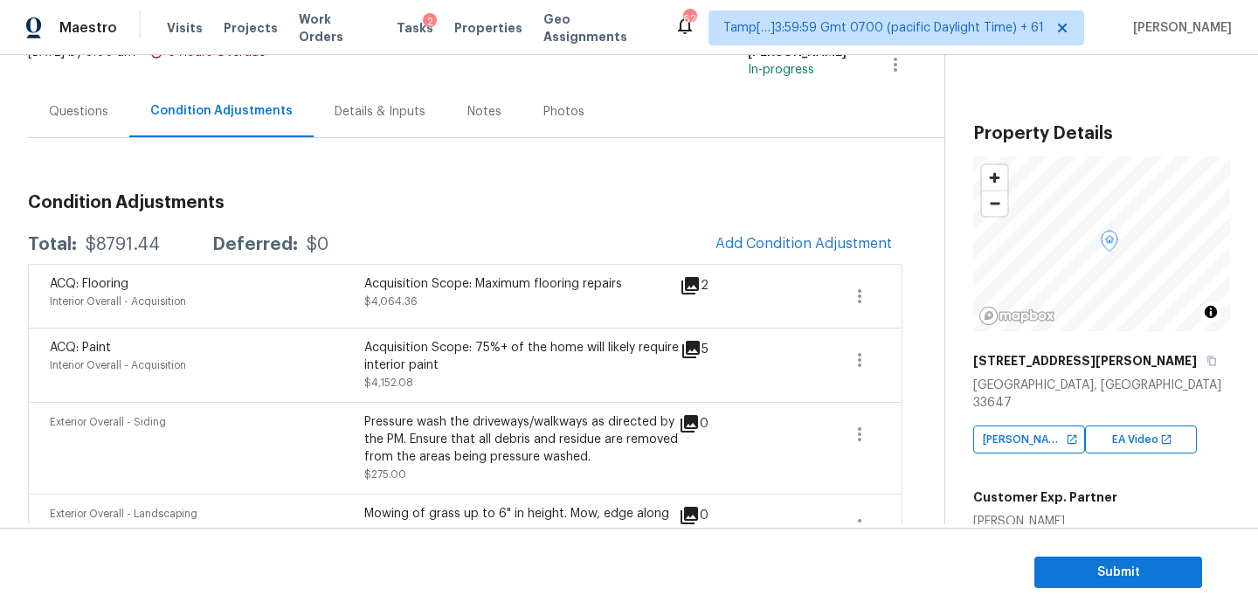
click at [98, 123] on div "Questions" at bounding box center [78, 112] width 101 height 52
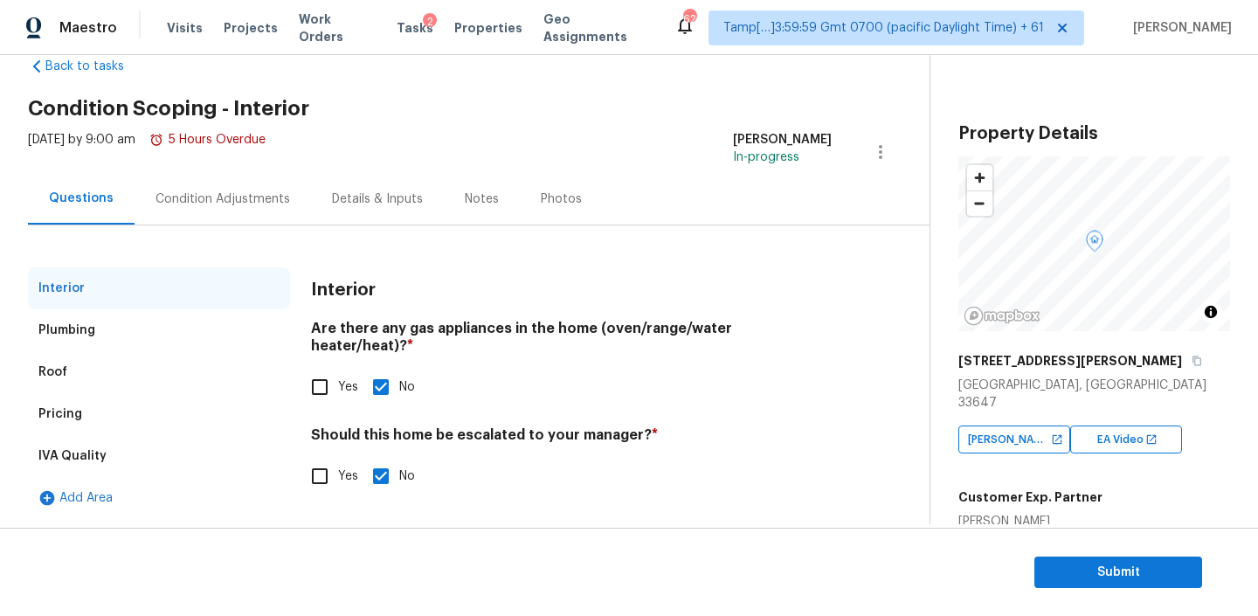
click at [106, 318] on div "Plumbing" at bounding box center [159, 330] width 262 height 42
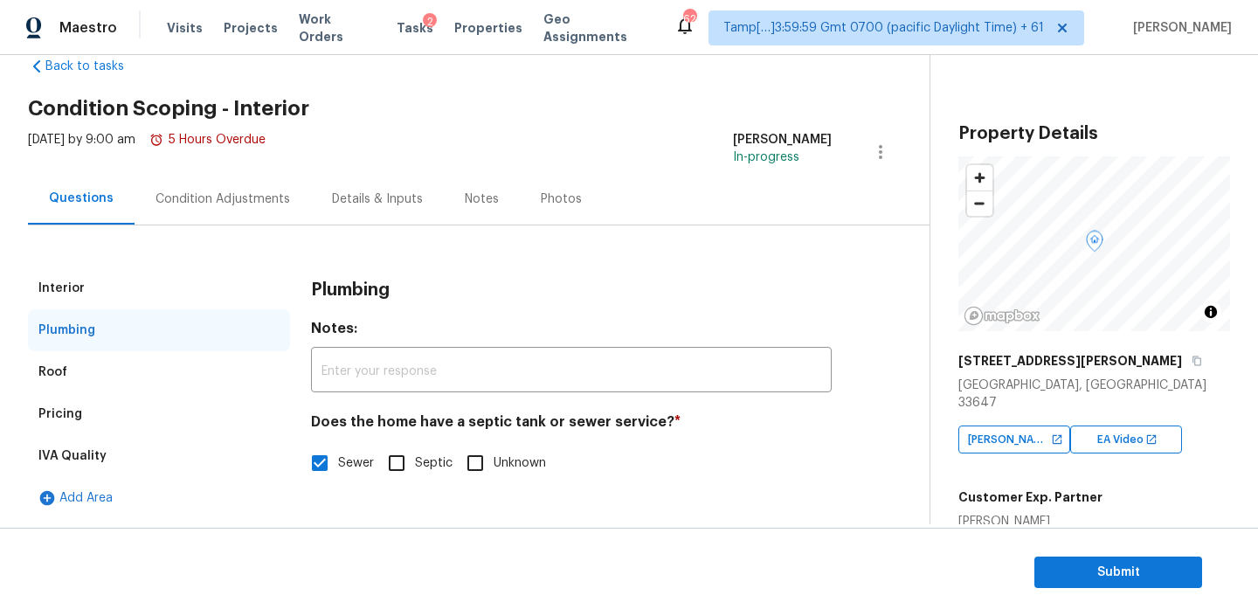
click at [86, 370] on div "Roof" at bounding box center [159, 372] width 262 height 42
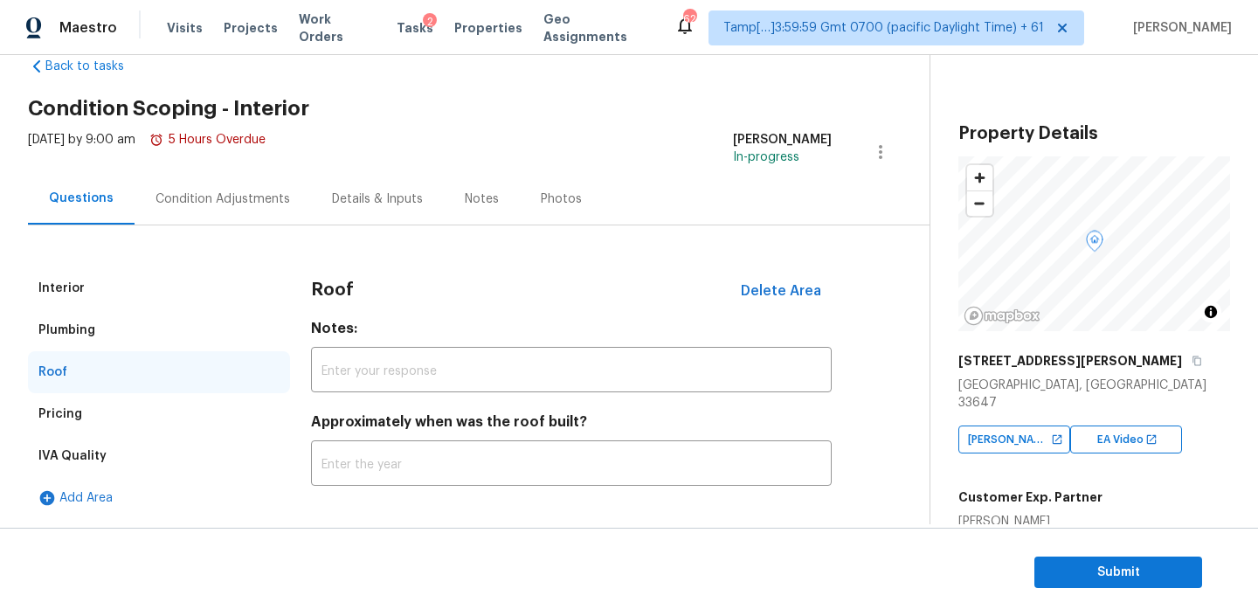
click at [241, 202] on div "Condition Adjustments" at bounding box center [222, 198] width 135 height 17
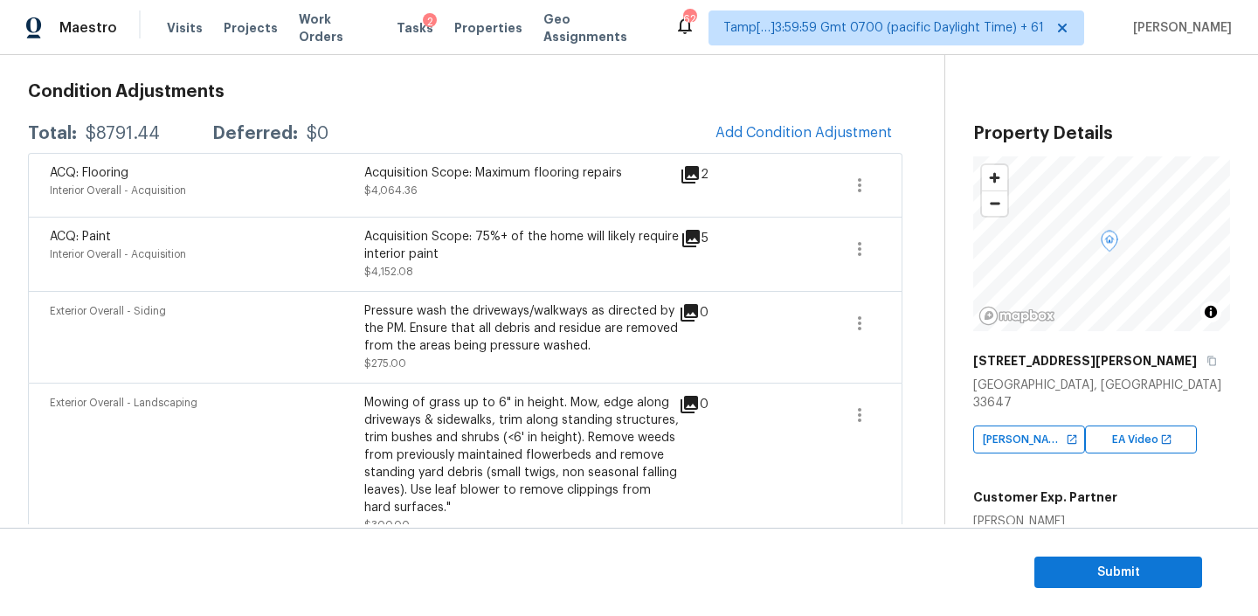
scroll to position [265, 0]
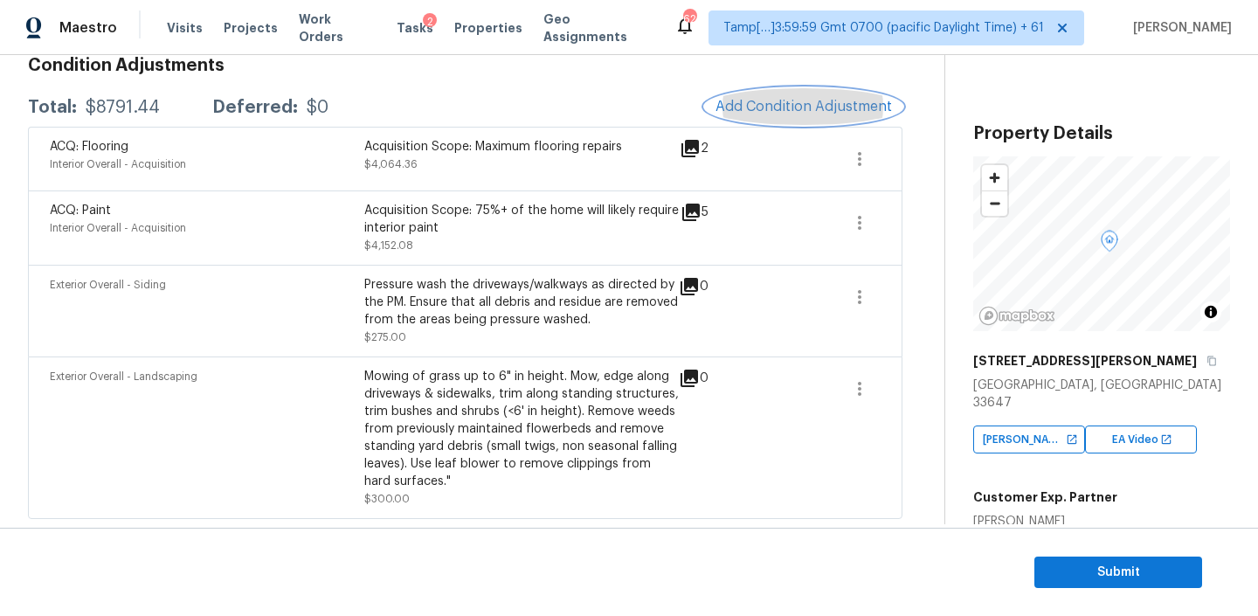
click at [760, 100] on span "Add Condition Adjustment" at bounding box center [803, 107] width 176 height 16
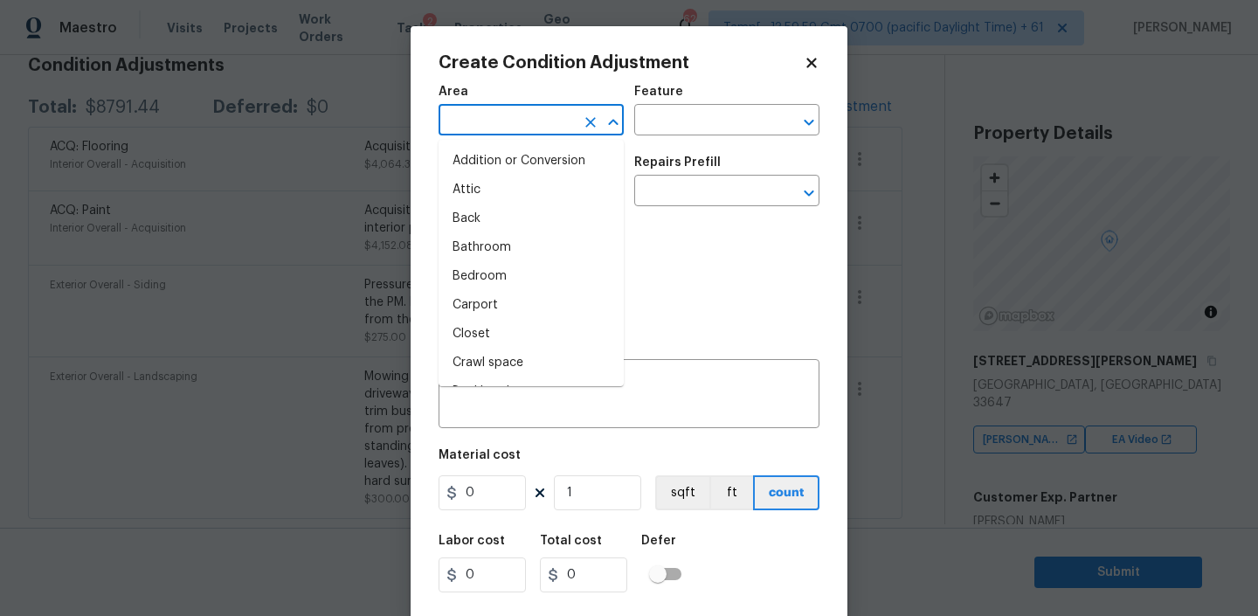
click at [496, 125] on input "text" at bounding box center [506, 121] width 136 height 27
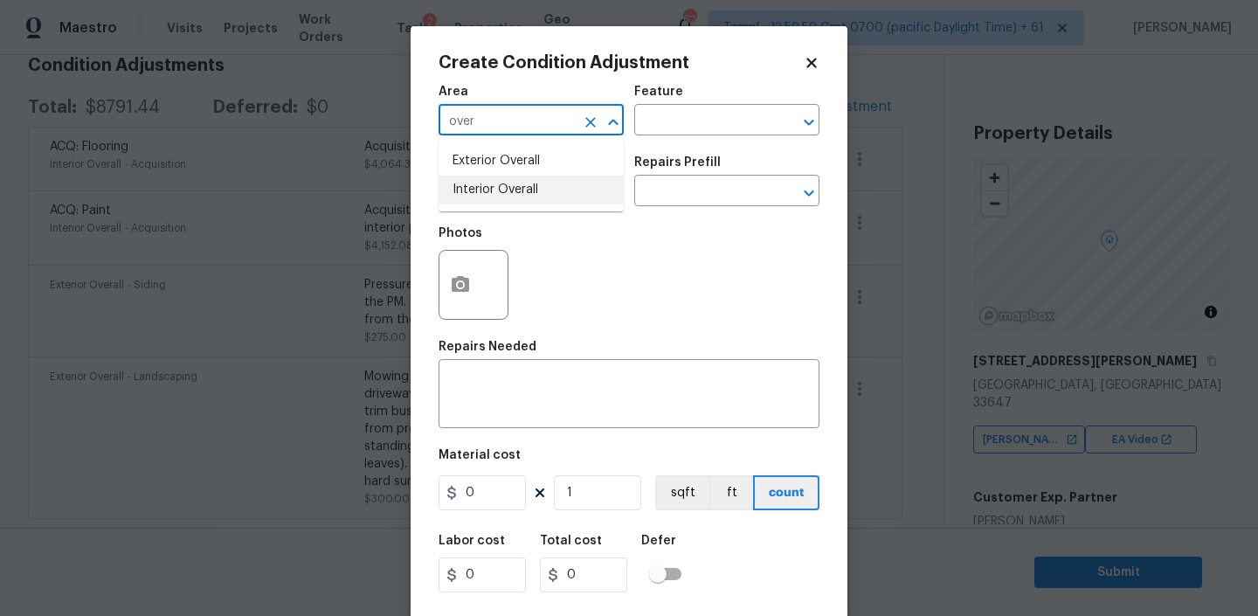
click at [509, 189] on li "Interior Overall" at bounding box center [530, 190] width 185 height 29
type input "Interior Overall"
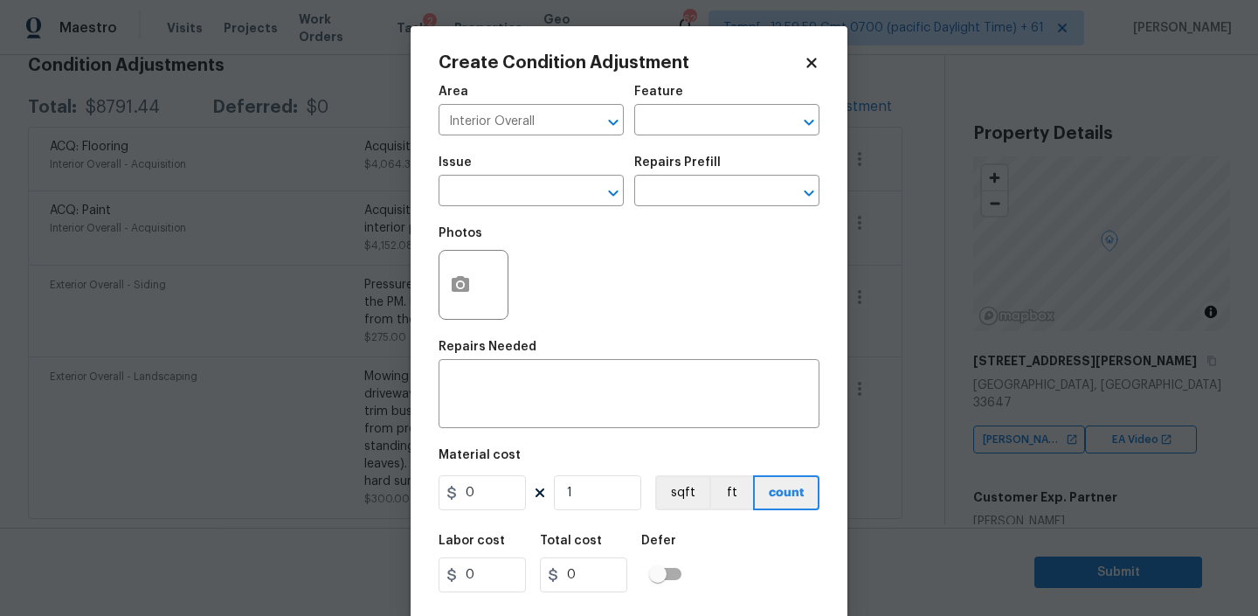
click at [761, 102] on div "Feature" at bounding box center [726, 97] width 185 height 23
click at [700, 132] on input "text" at bounding box center [702, 121] width 136 height 27
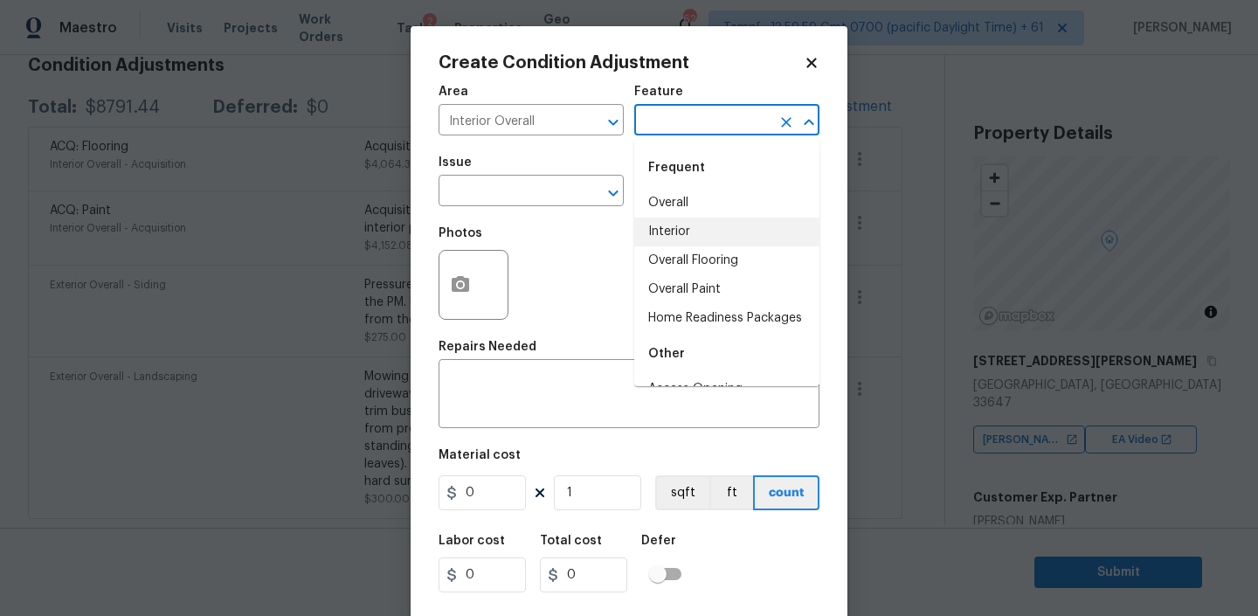
click at [662, 234] on li "Interior" at bounding box center [726, 231] width 185 height 29
type input "Interior"
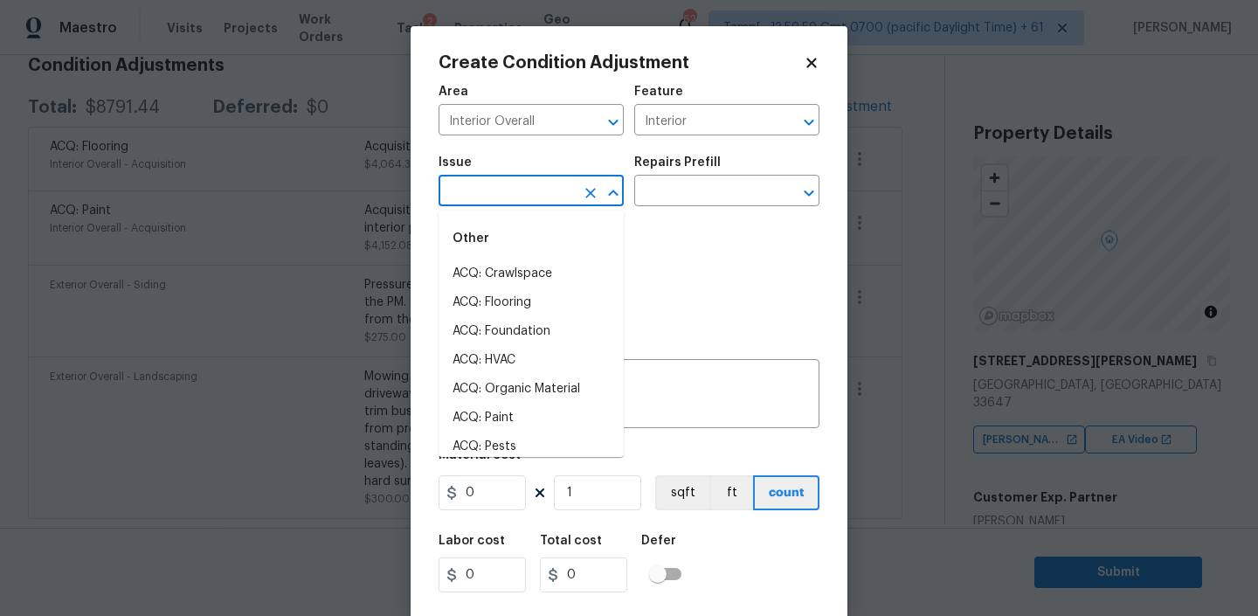
click at [526, 198] on input "text" at bounding box center [506, 192] width 136 height 27
click at [499, 408] on li "ACQ: Paint" at bounding box center [530, 418] width 185 height 29
type input "ACQ: Paint"
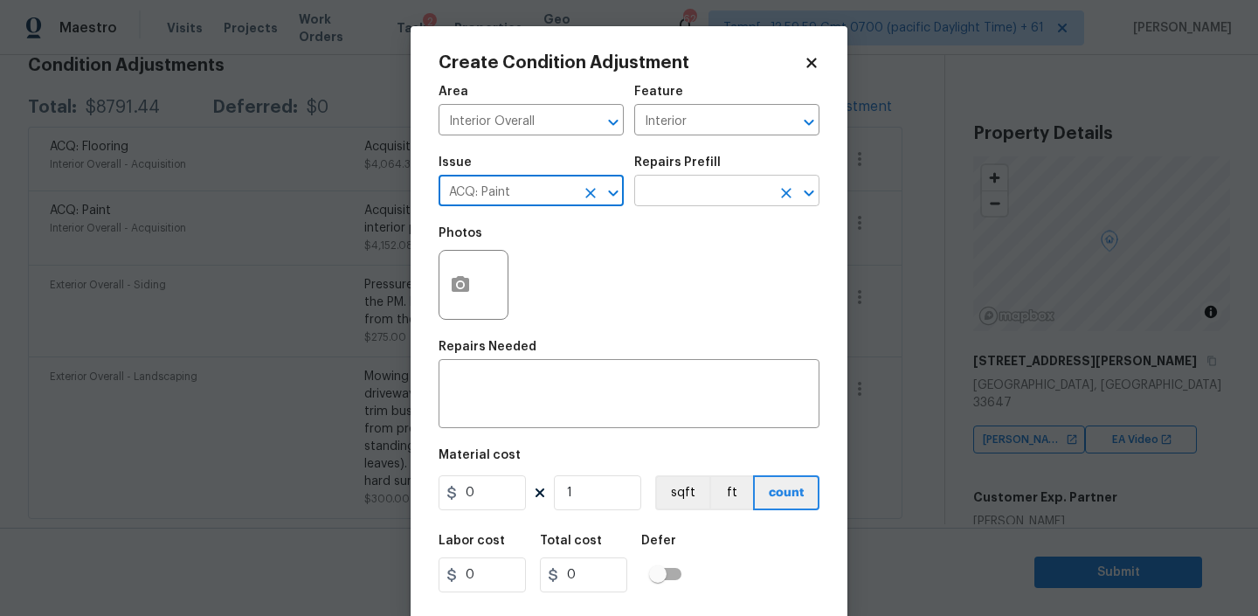
click at [650, 199] on input "text" at bounding box center [702, 192] width 136 height 27
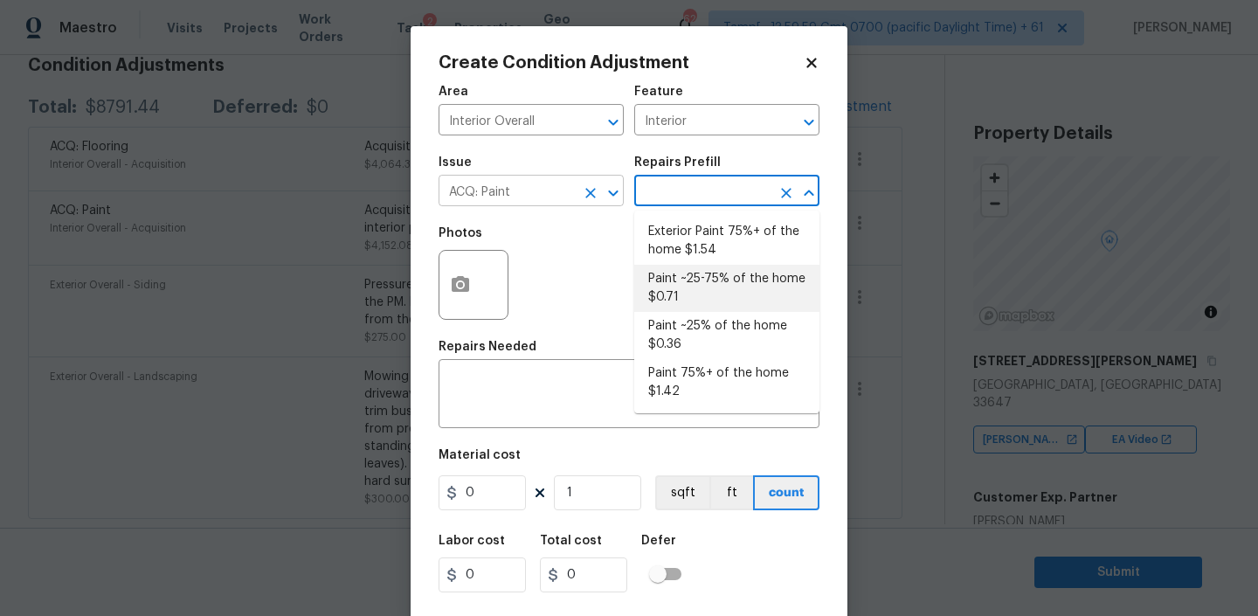
click at [549, 192] on input "ACQ: Paint" at bounding box center [506, 192] width 136 height 27
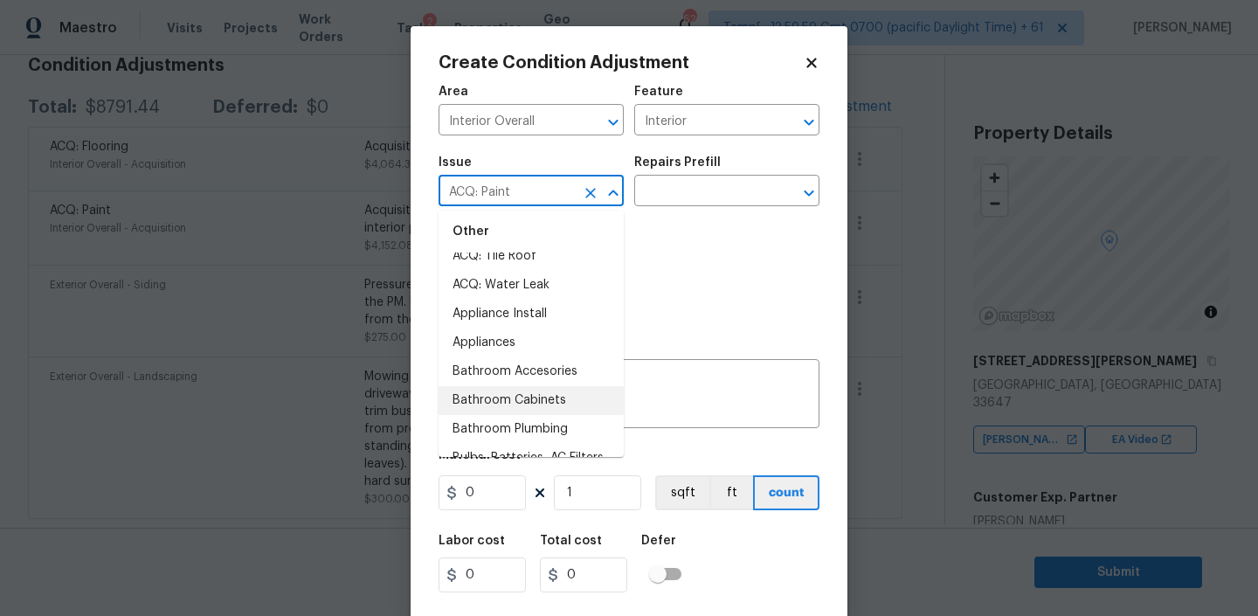
scroll to position [427, 0]
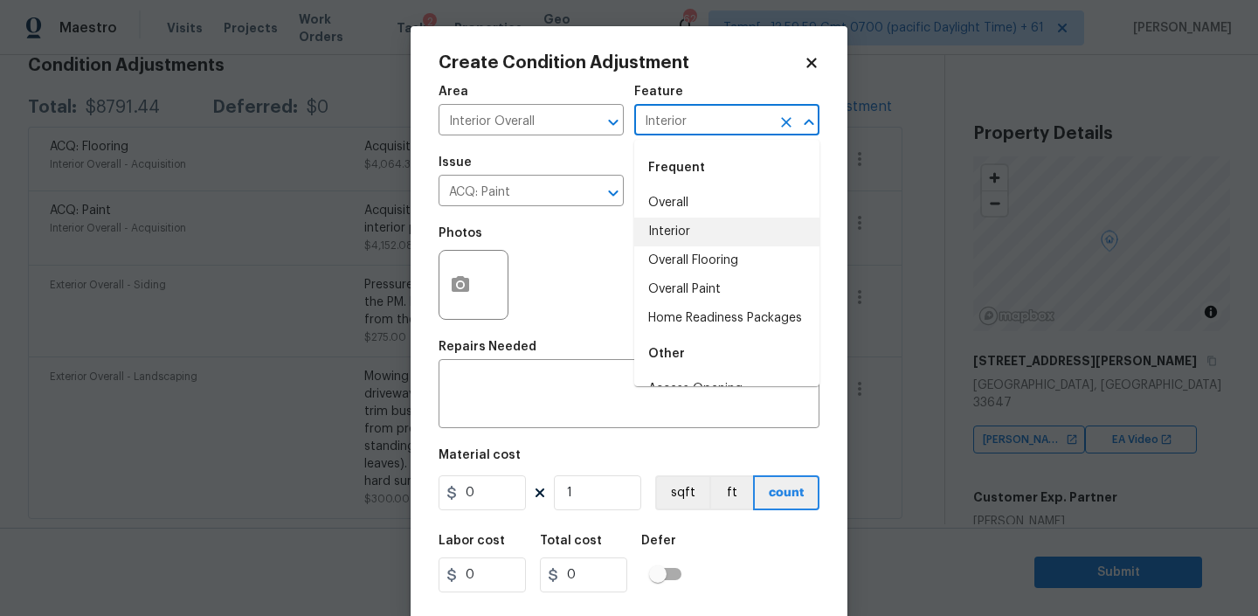
click at [761, 126] on input "Interior" at bounding box center [702, 121] width 136 height 27
click at [686, 275] on li "Overall Paint" at bounding box center [726, 289] width 185 height 29
type input "Overall Paint"
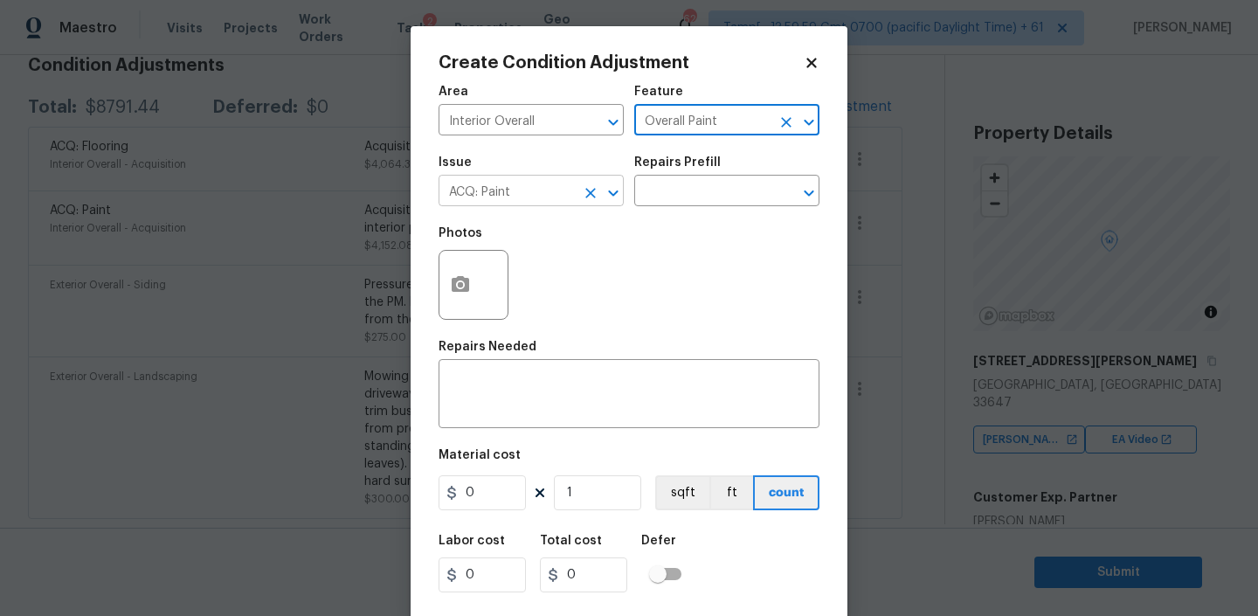
click at [532, 190] on input "ACQ: Paint" at bounding box center [506, 192] width 136 height 27
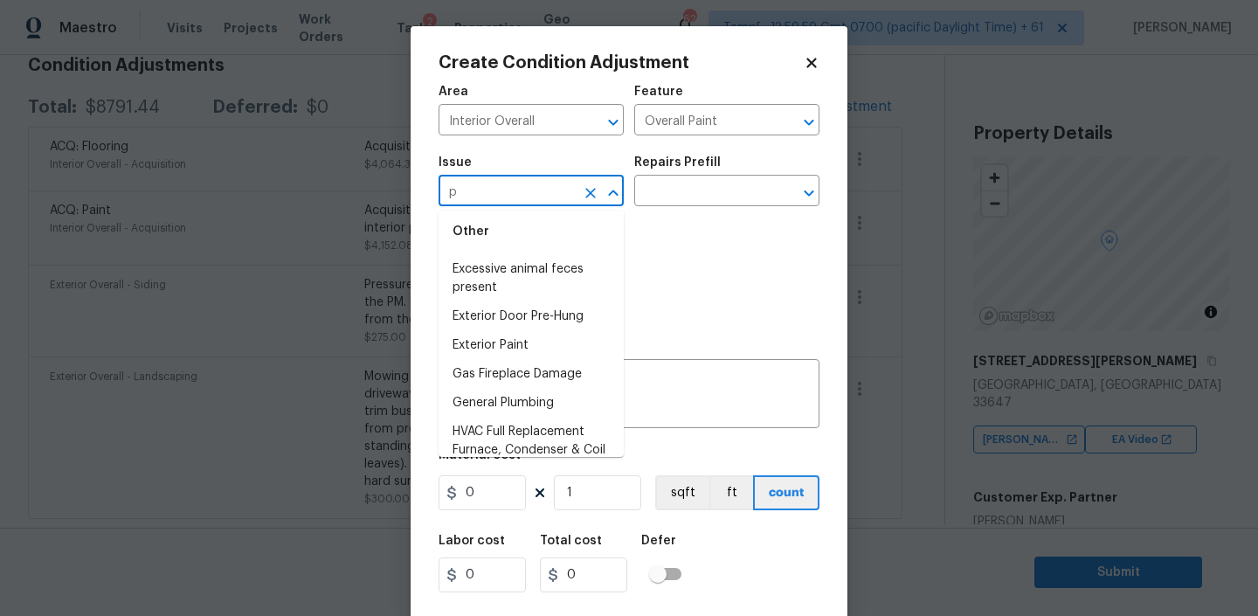
scroll to position [0, 0]
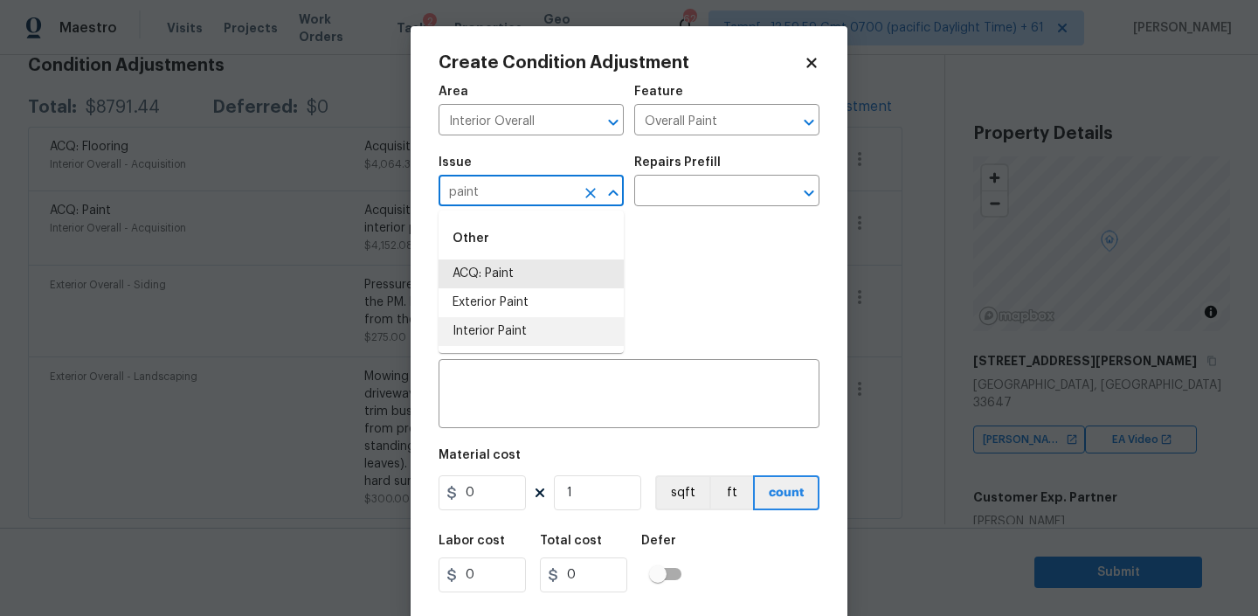
click at [491, 331] on li "Interior Paint" at bounding box center [530, 331] width 185 height 29
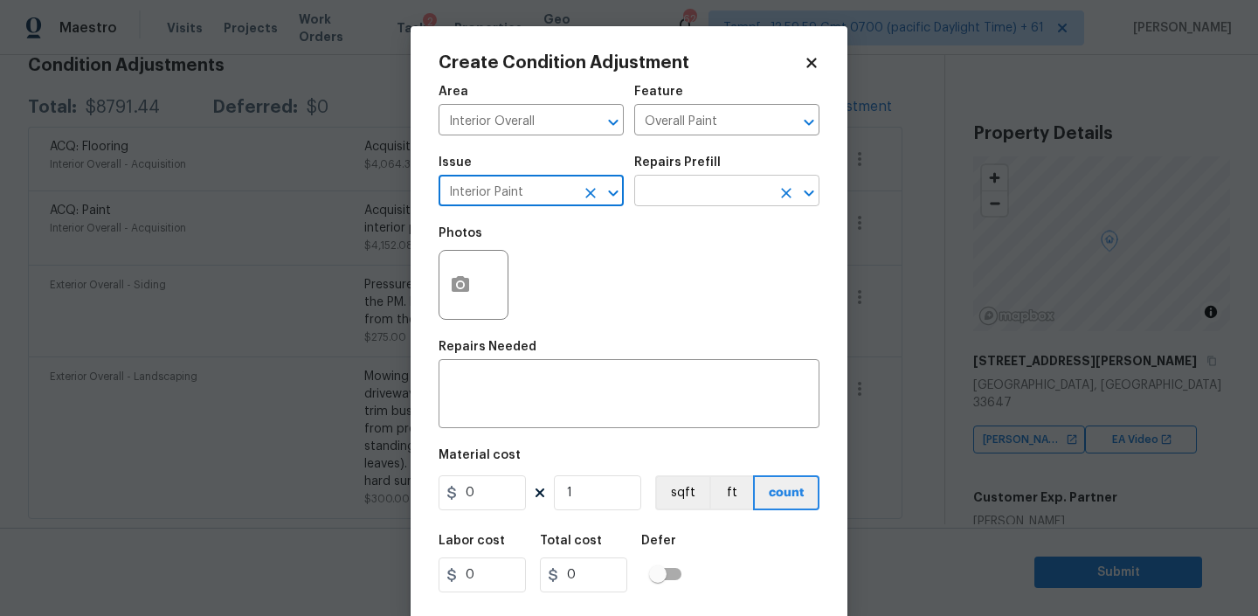
type input "Interior Paint"
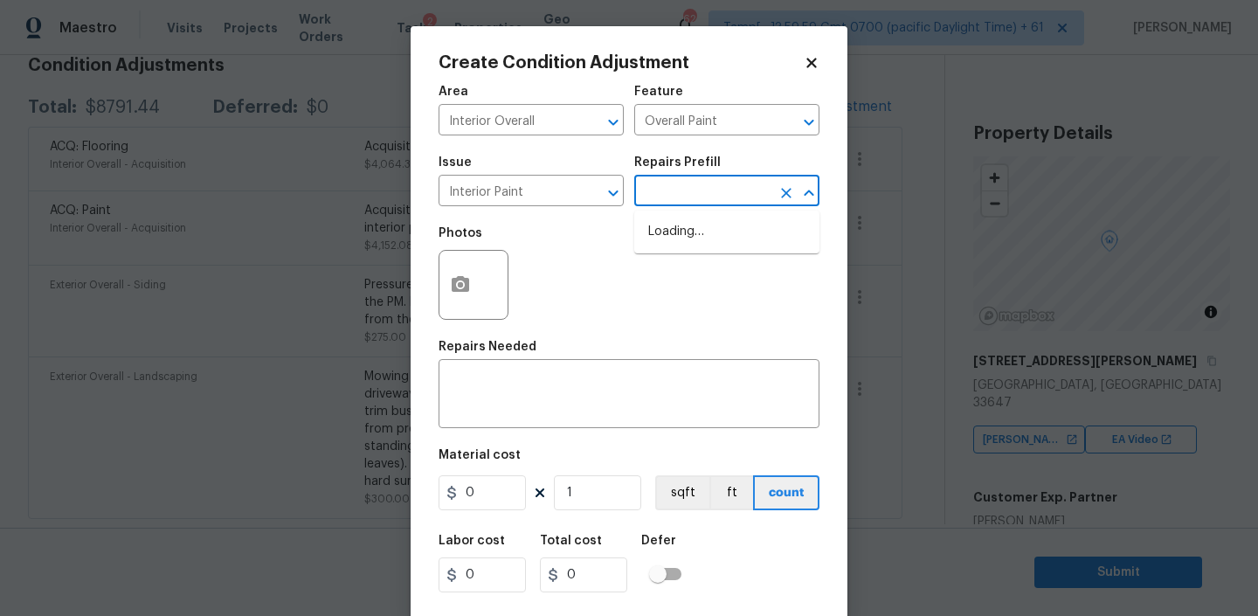
click at [657, 201] on input "text" at bounding box center [702, 192] width 136 height 27
type input "prim"
click at [685, 233] on li "Primer - Labor Only $0.40" at bounding box center [726, 231] width 185 height 29
type textarea "Interior primer - PRIMER PROVIDED BY OPENDOOR - All nails, screws, drywall anch…"
type input "0.4"
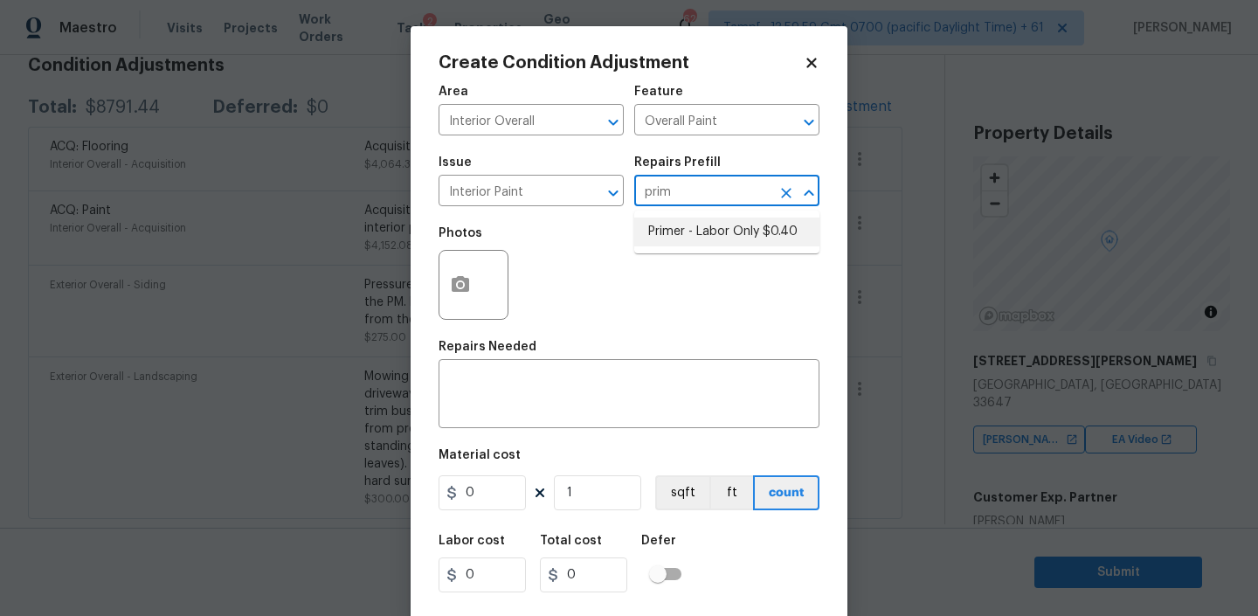
type input "0.4"
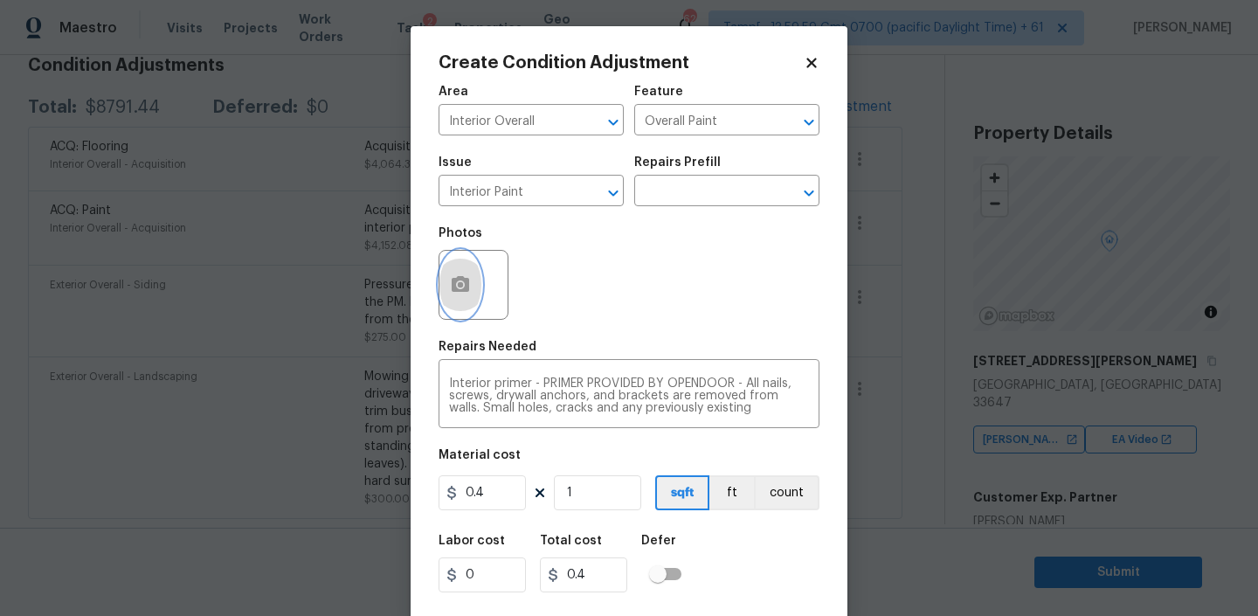
click at [463, 283] on icon "button" at bounding box center [460, 284] width 17 height 16
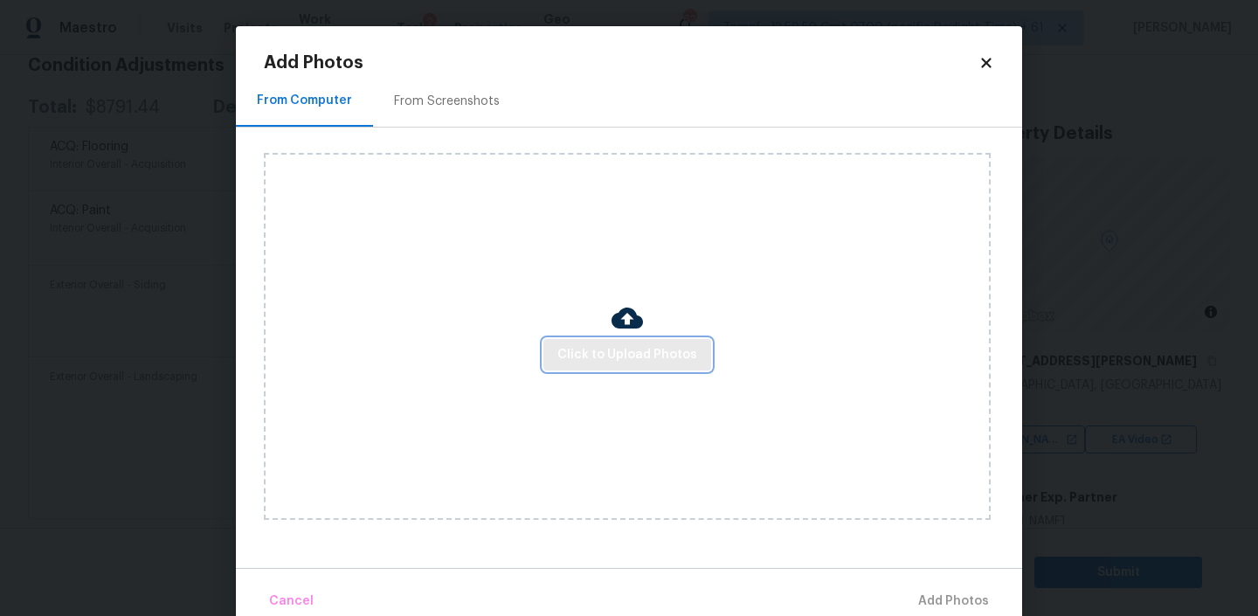
click at [633, 354] on span "Click to Upload Photos" at bounding box center [627, 355] width 140 height 22
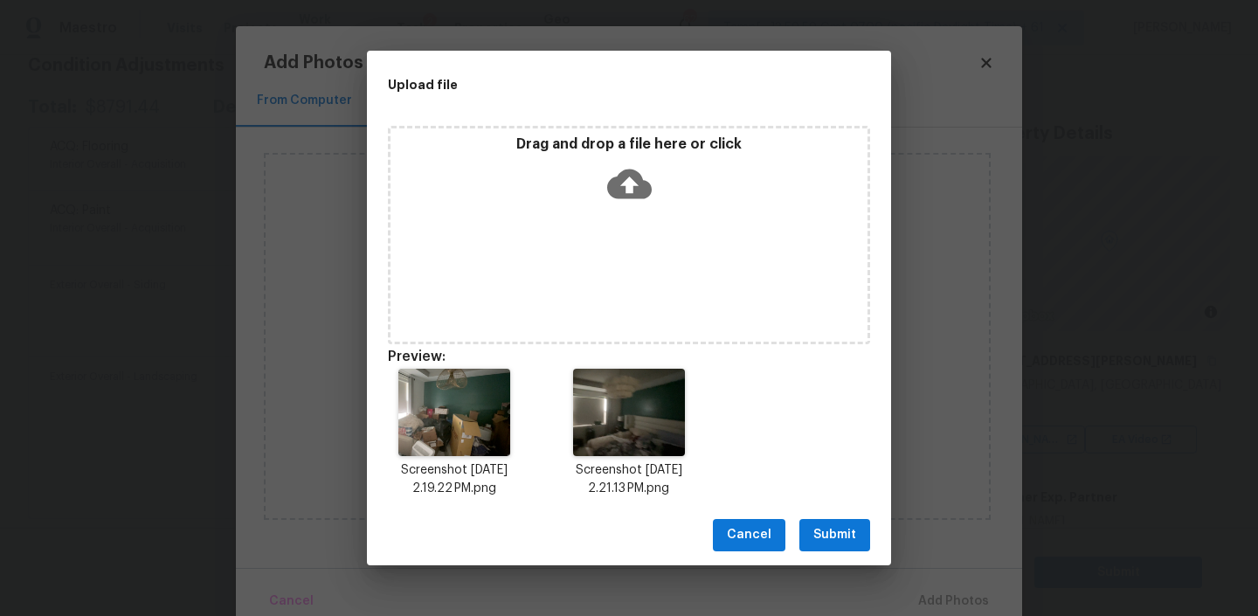
click at [848, 531] on span "Submit" at bounding box center [834, 535] width 43 height 22
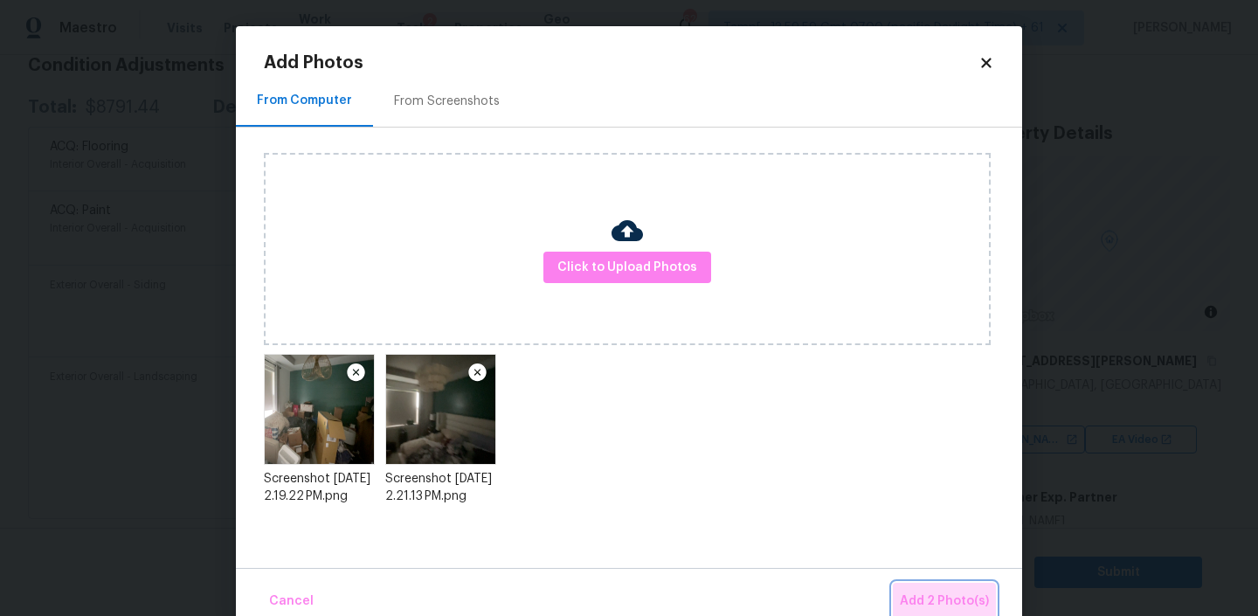
click at [931, 587] on button "Add 2 Photo(s)" at bounding box center [944, 602] width 103 height 38
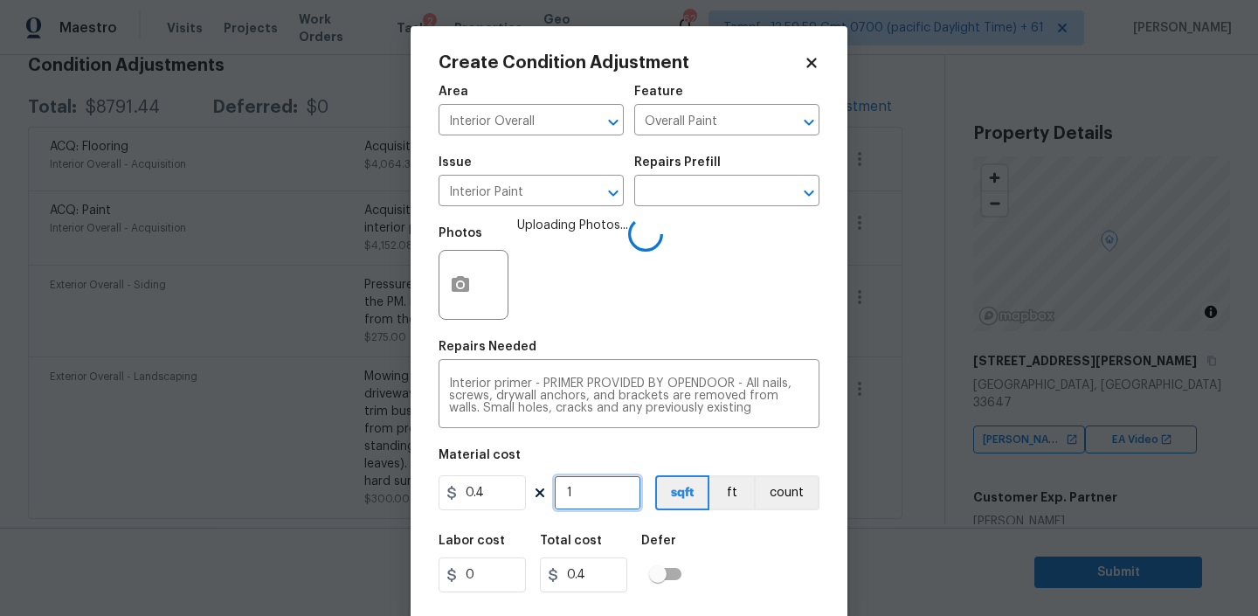
click at [598, 495] on input "1" at bounding box center [597, 492] width 87 height 35
click at [781, 493] on button "count" at bounding box center [787, 492] width 66 height 35
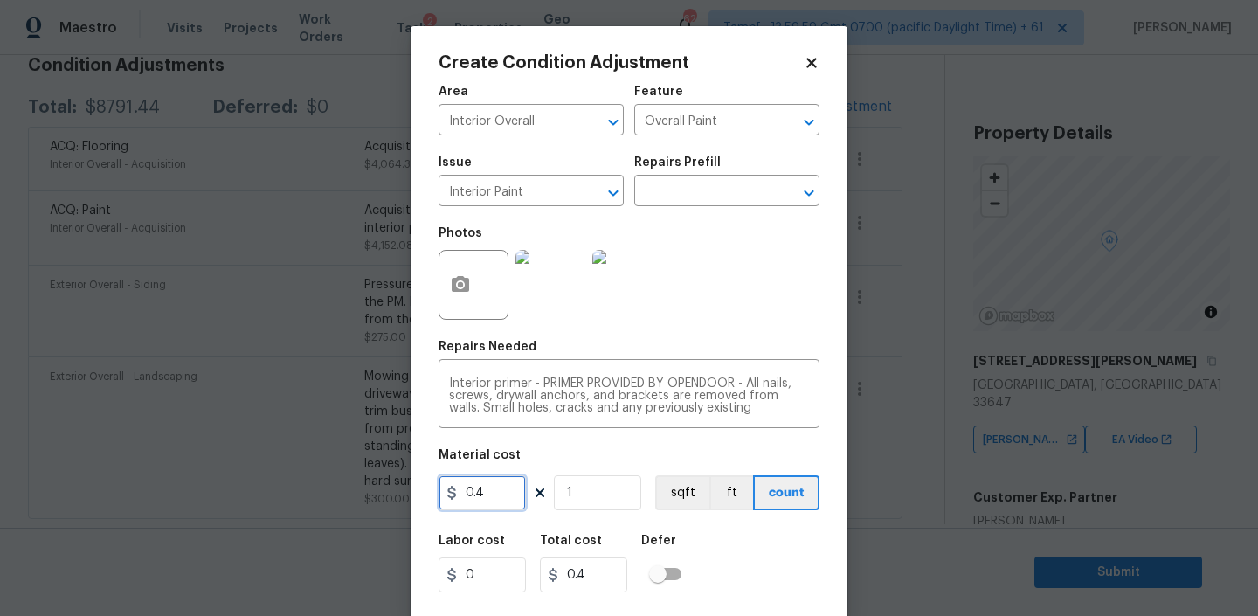
click at [479, 489] on input "0.4" at bounding box center [481, 492] width 87 height 35
type input "100"
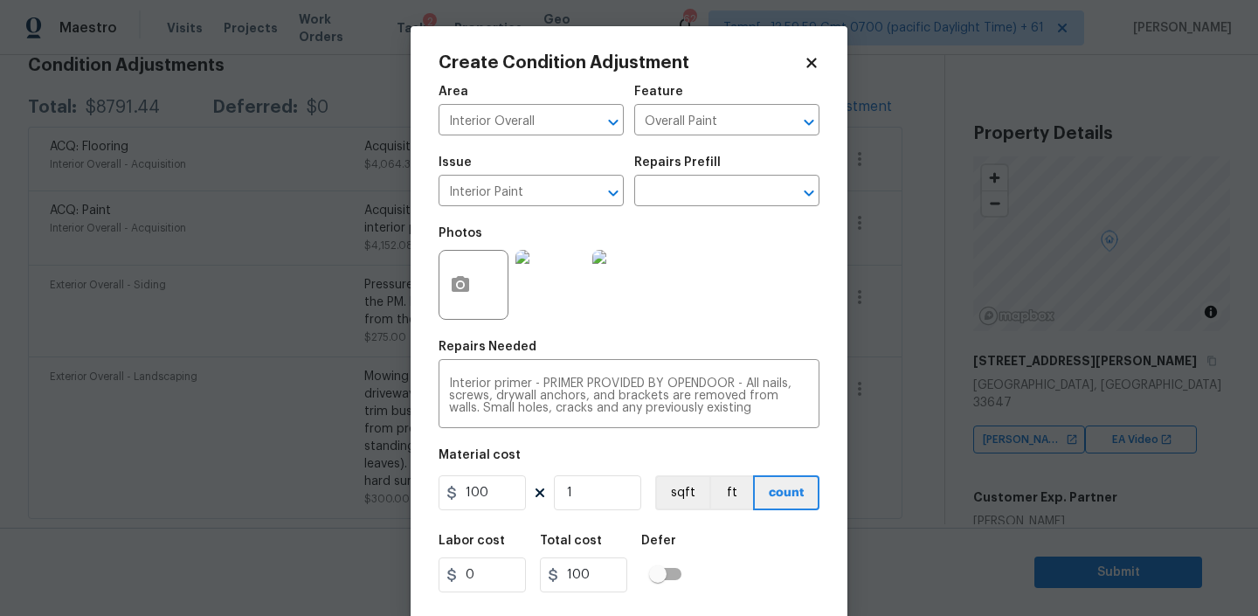
click at [685, 463] on div "Material cost" at bounding box center [628, 460] width 381 height 23
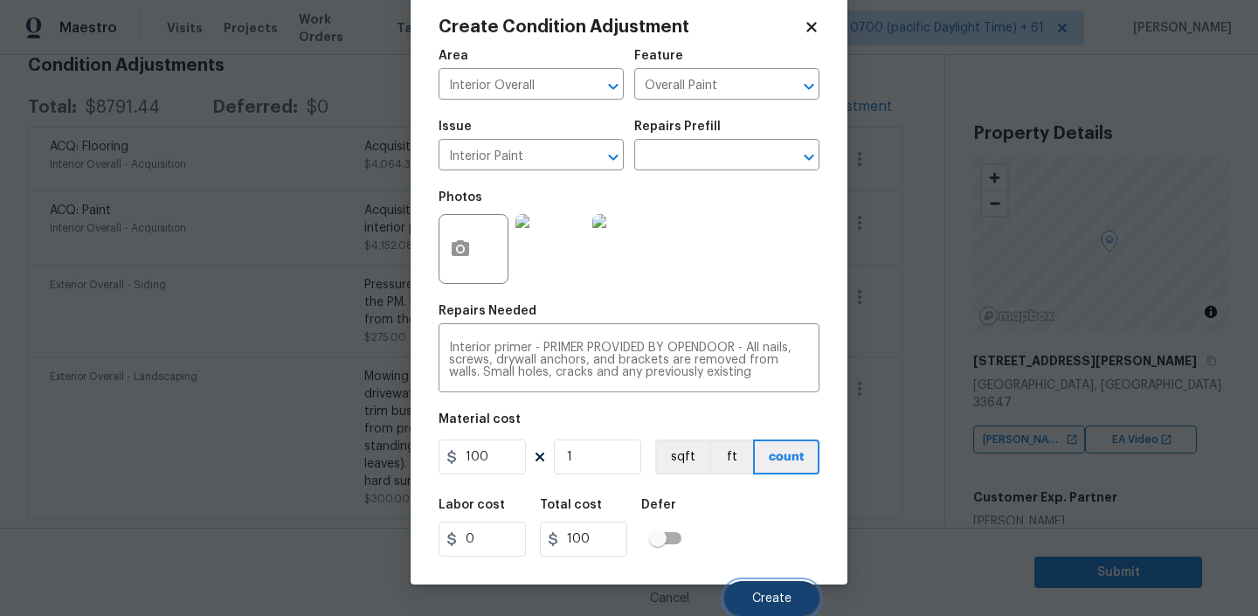
click at [778, 590] on button "Create" at bounding box center [771, 598] width 95 height 35
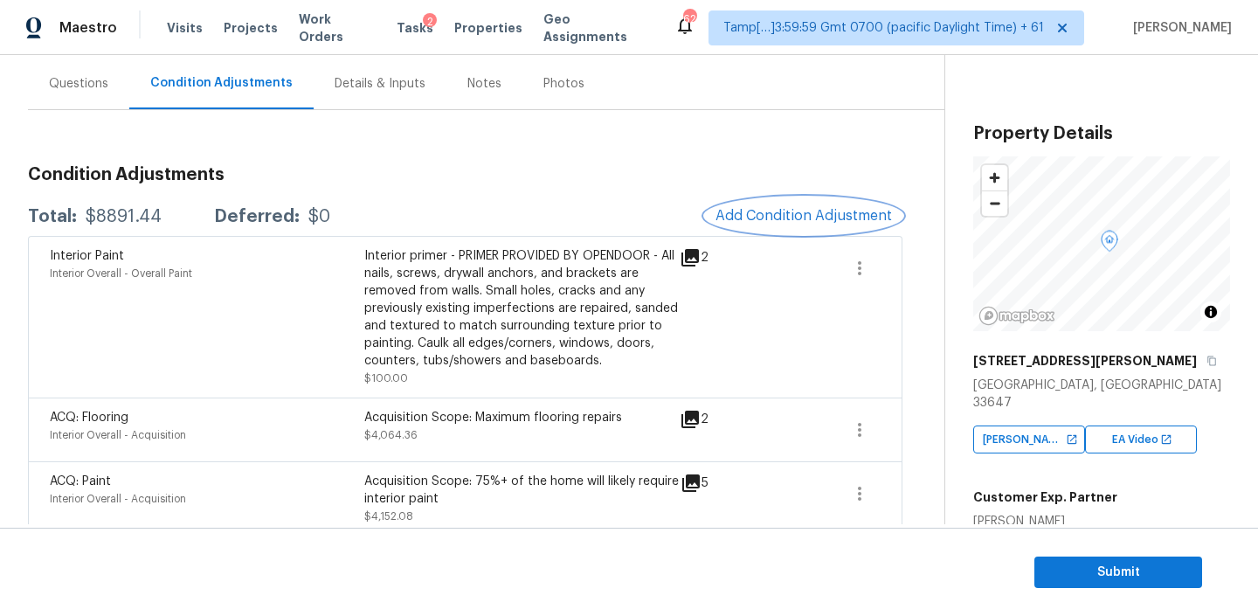
scroll to position [0, 0]
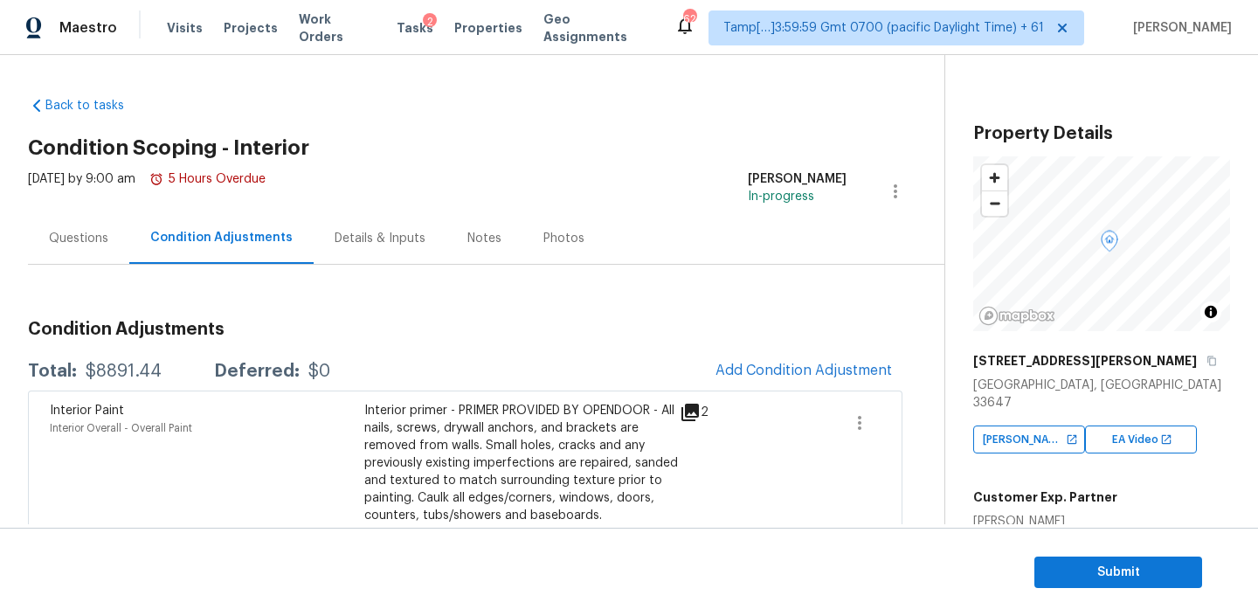
click at [127, 376] on div "$8891.44" at bounding box center [124, 370] width 76 height 17
copy div "$8891.44"
click at [824, 378] on span "Add Condition Adjustment" at bounding box center [803, 370] width 176 height 16
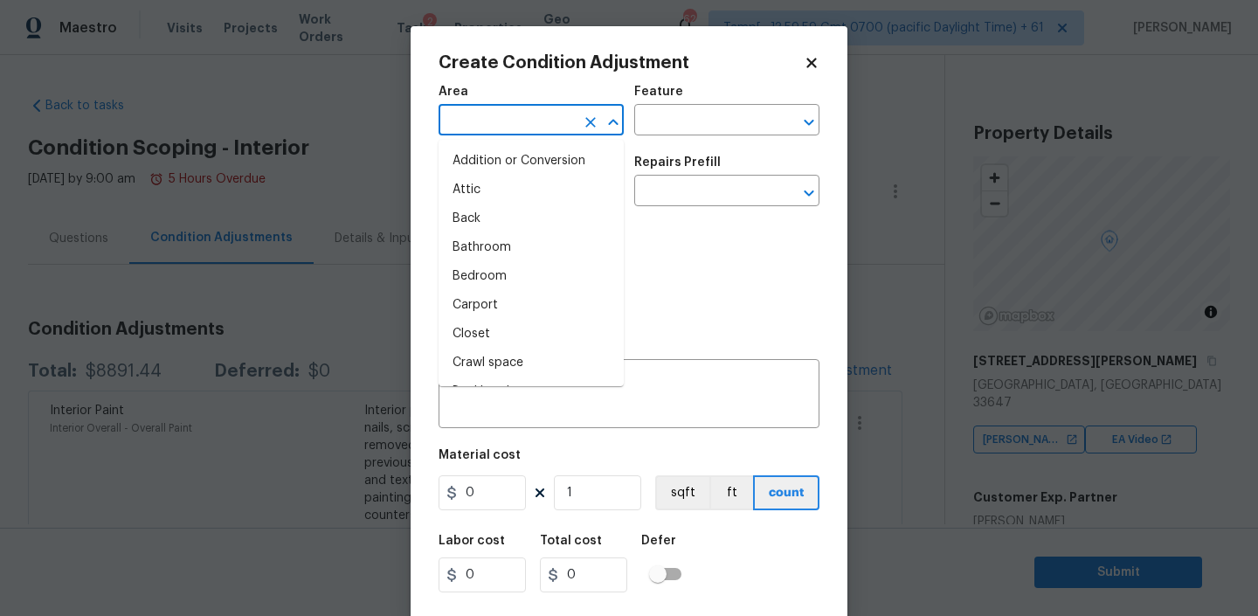
click at [529, 118] on input "text" at bounding box center [506, 121] width 136 height 27
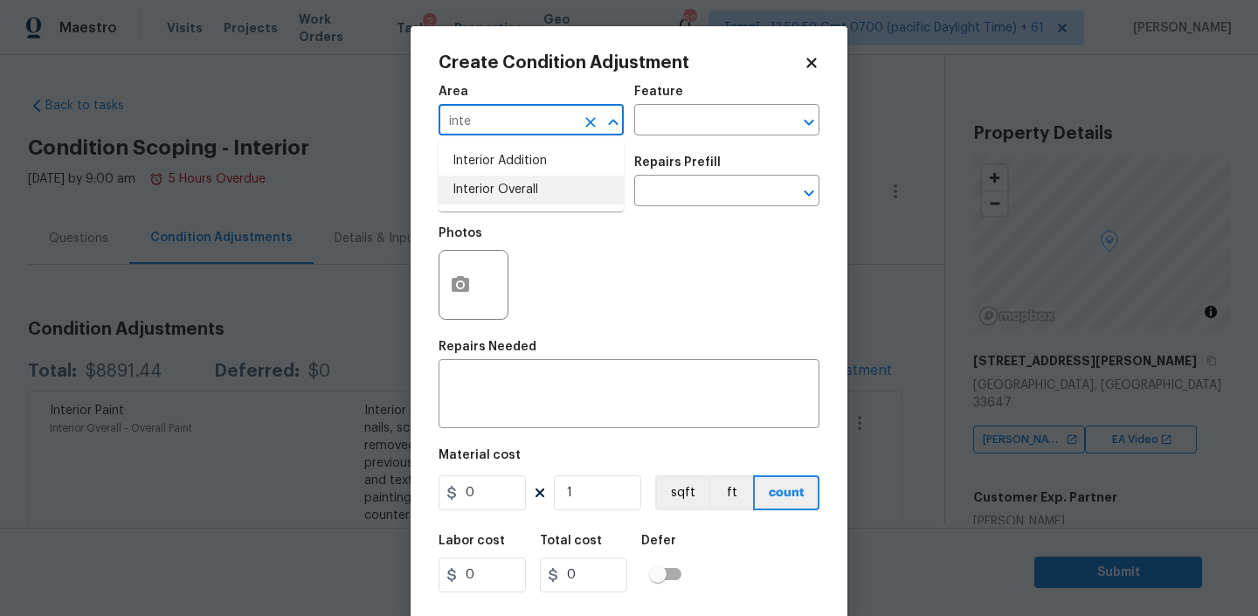
click at [489, 186] on li "Interior Overall" at bounding box center [530, 190] width 185 height 29
type input "Interior Overall"
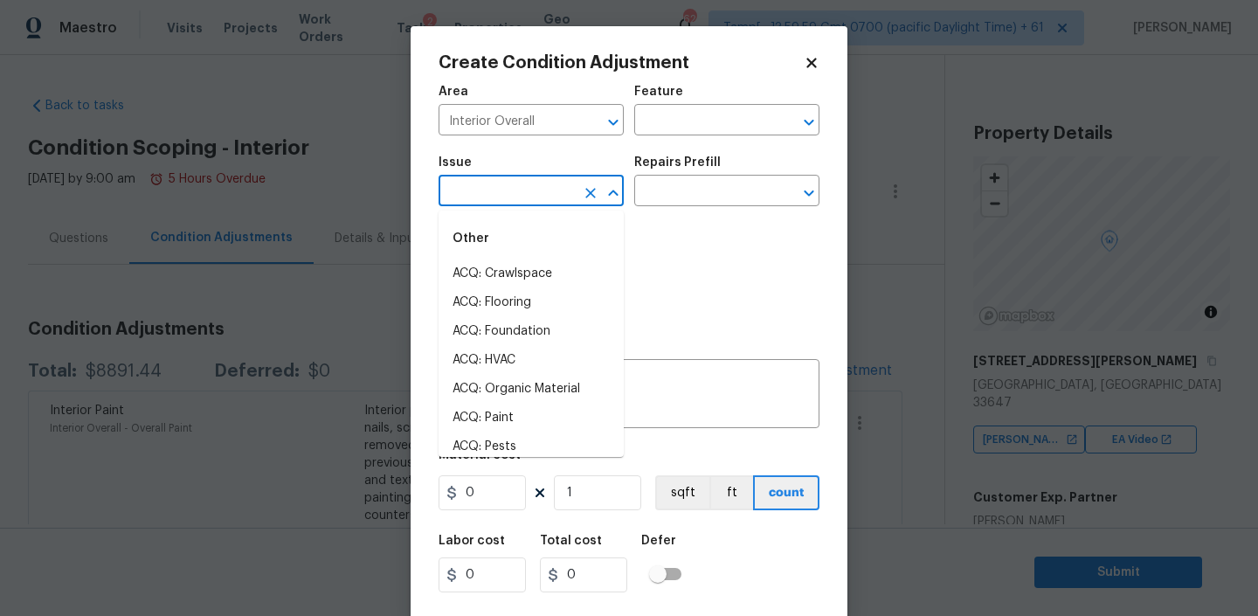
click at [487, 200] on input "text" at bounding box center [506, 192] width 136 height 27
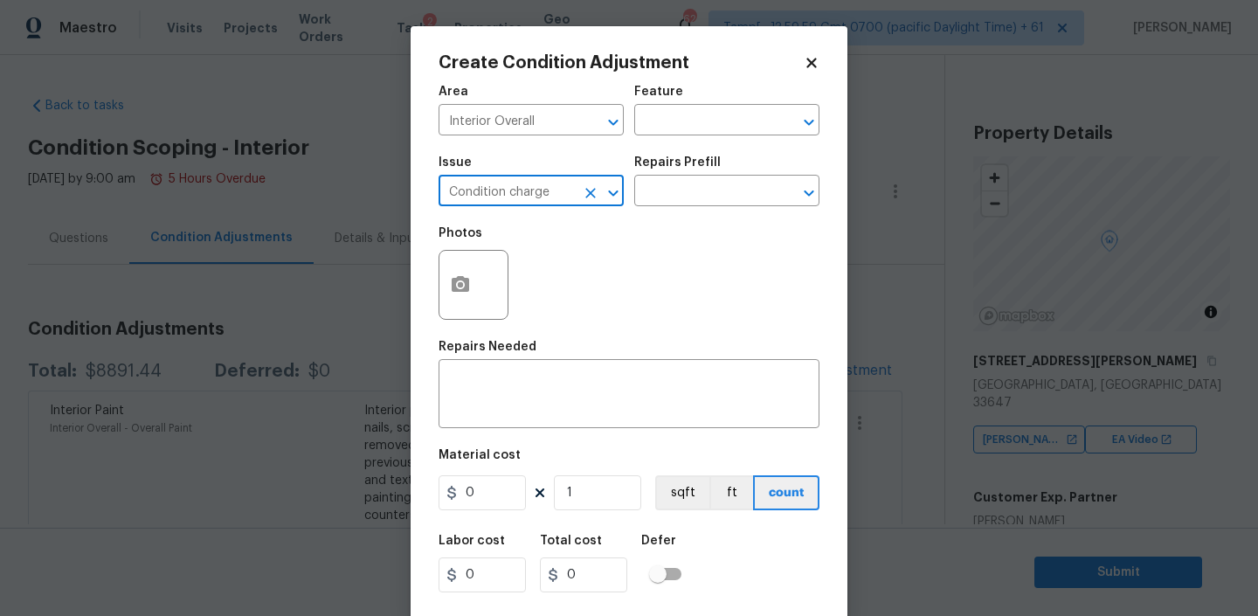
type input "Condition charge"
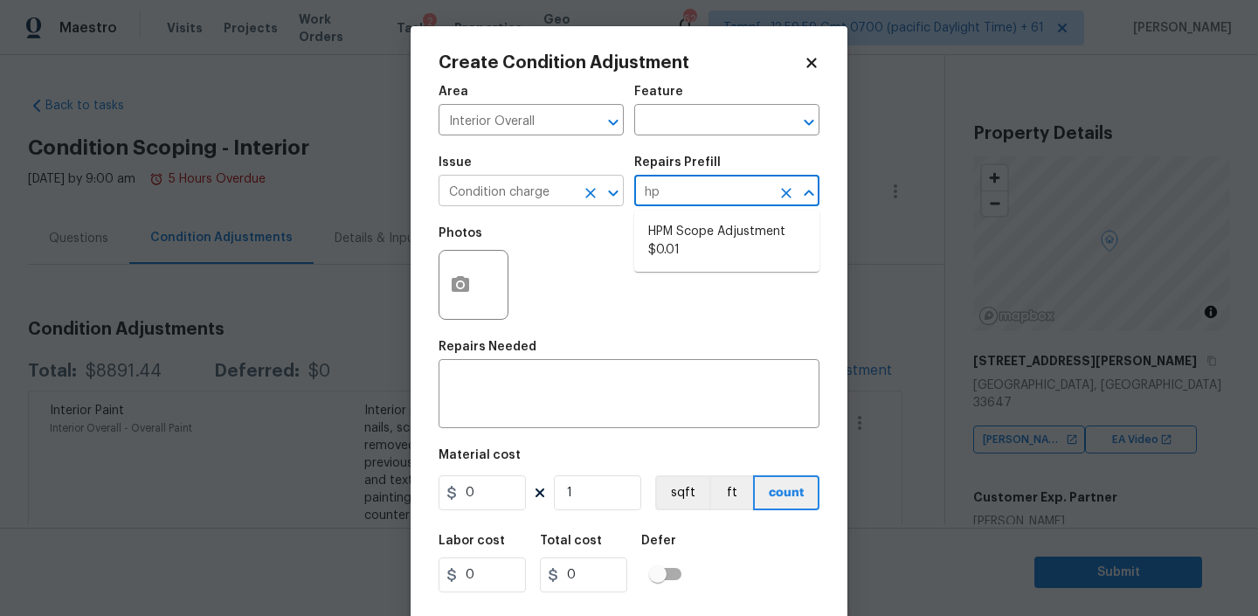
type input "hpm"
click at [664, 252] on li "HPM Scope Adjustment $0.01" at bounding box center [726, 240] width 185 height 47
type input "Home Readiness Packages"
type textarea "HPM Scope Adjustment"
type input "0.01"
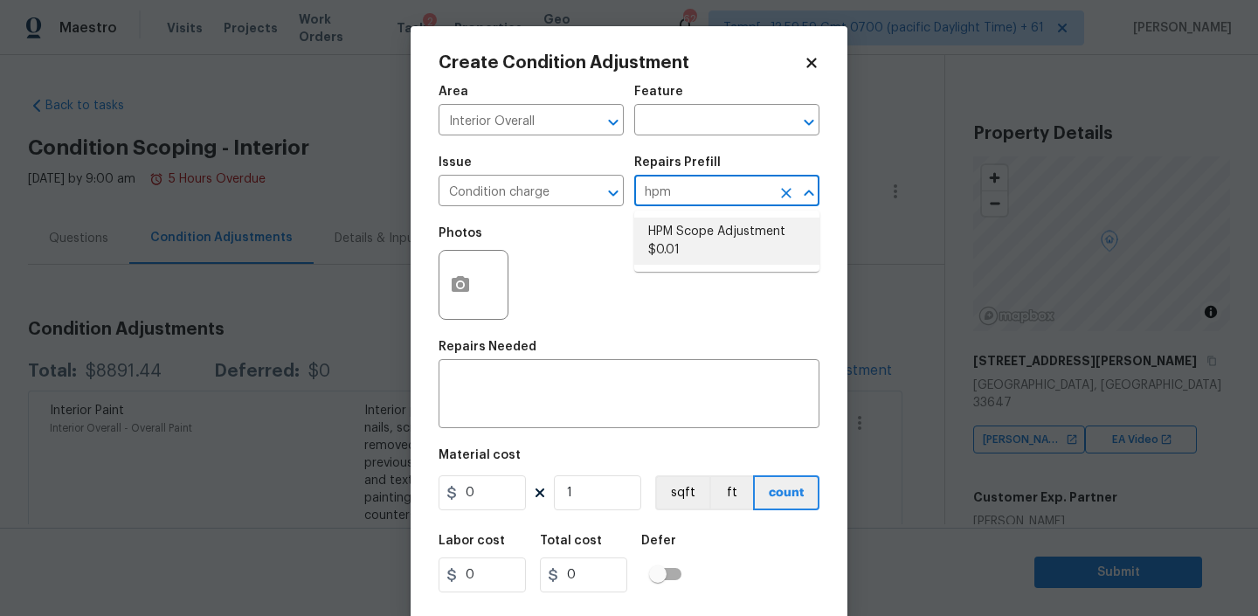
type input "0.01"
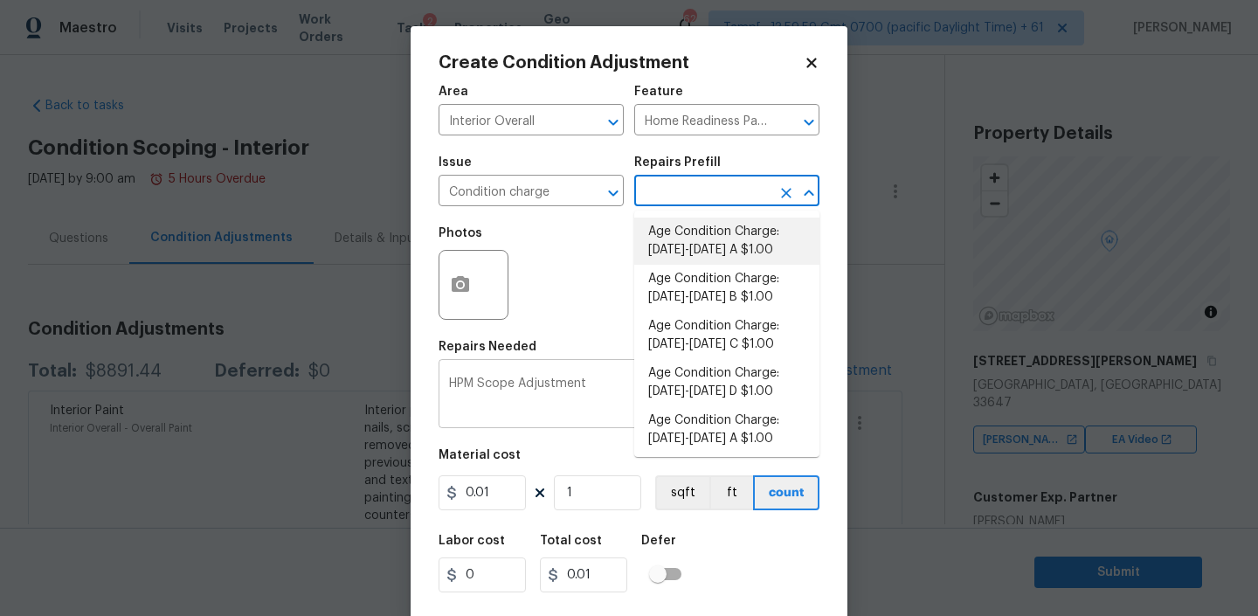
click at [492, 422] on div "HPM Scope Adjustment x ​" at bounding box center [628, 395] width 381 height 65
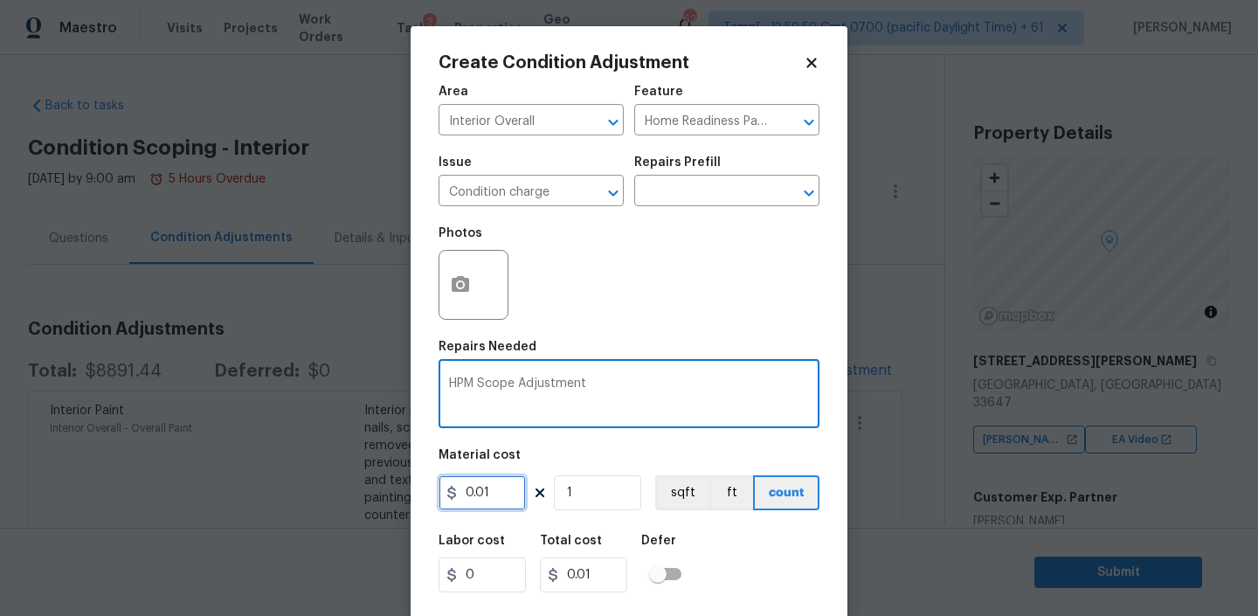
click at [487, 499] on input "0.01" at bounding box center [481, 492] width 87 height 35
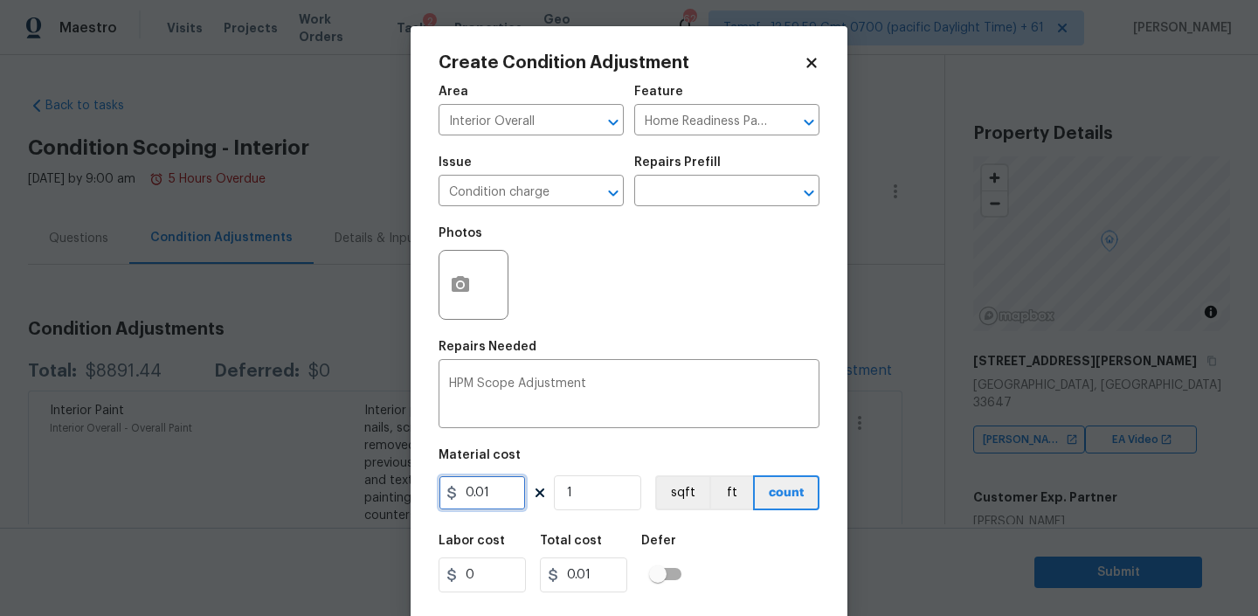
click at [487, 499] on input "0.01" at bounding box center [481, 492] width 87 height 35
type input "109"
click at [749, 542] on div "Labor cost 0 Total cost 109 Defer" at bounding box center [628, 563] width 381 height 79
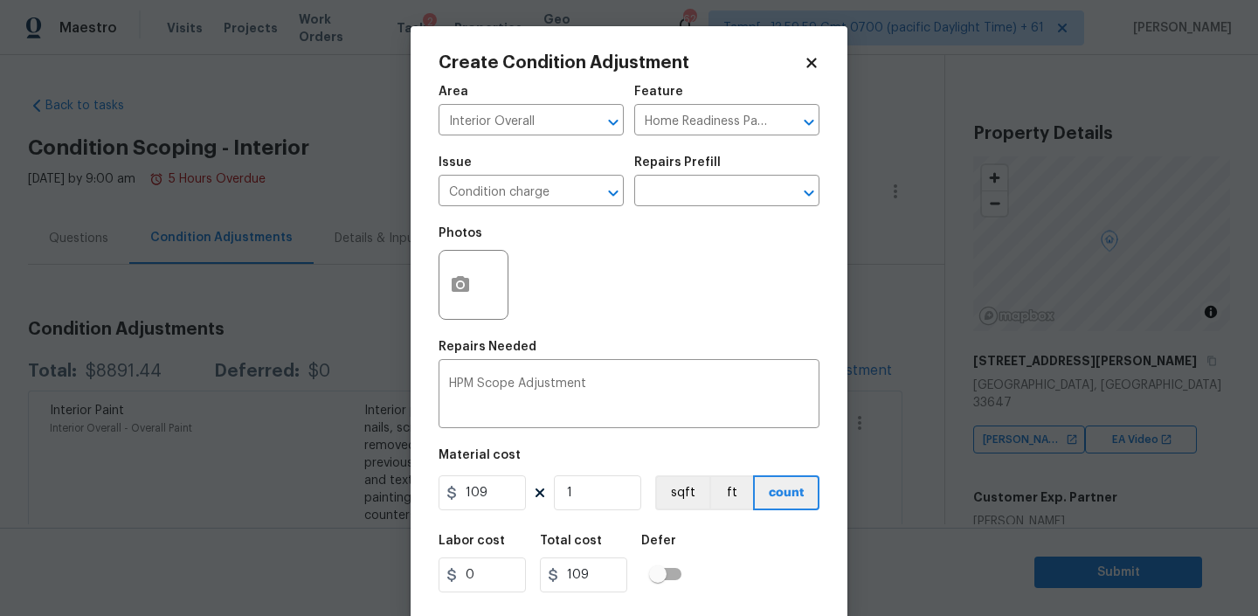
scroll to position [37, 0]
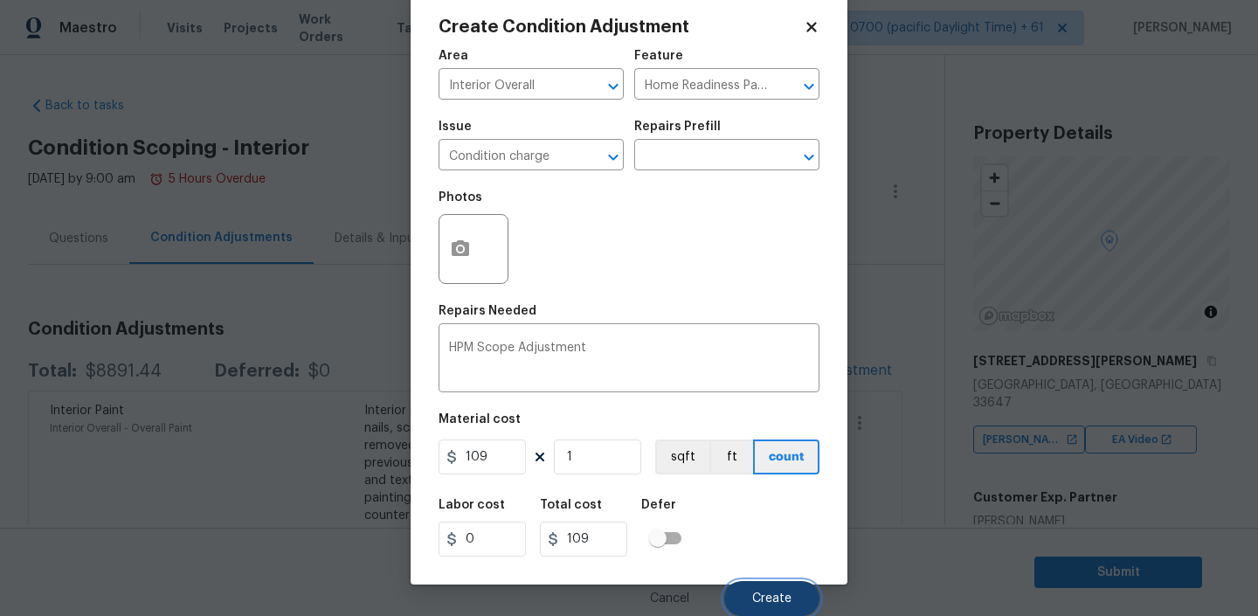
click at [766, 590] on button "Create" at bounding box center [771, 598] width 95 height 35
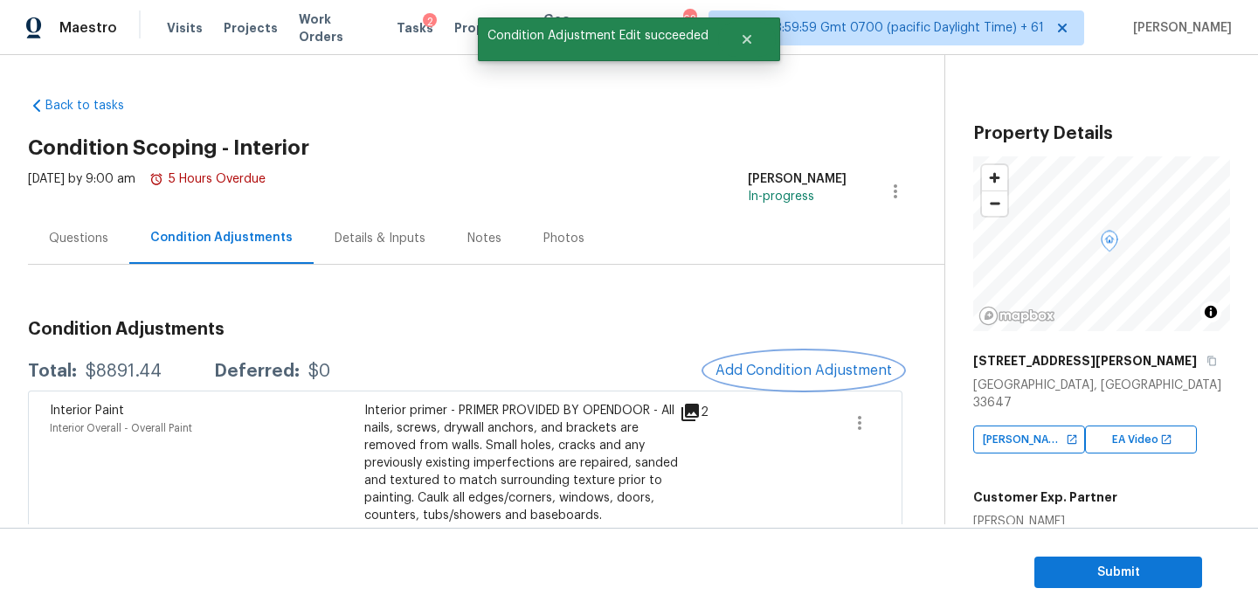
scroll to position [0, 0]
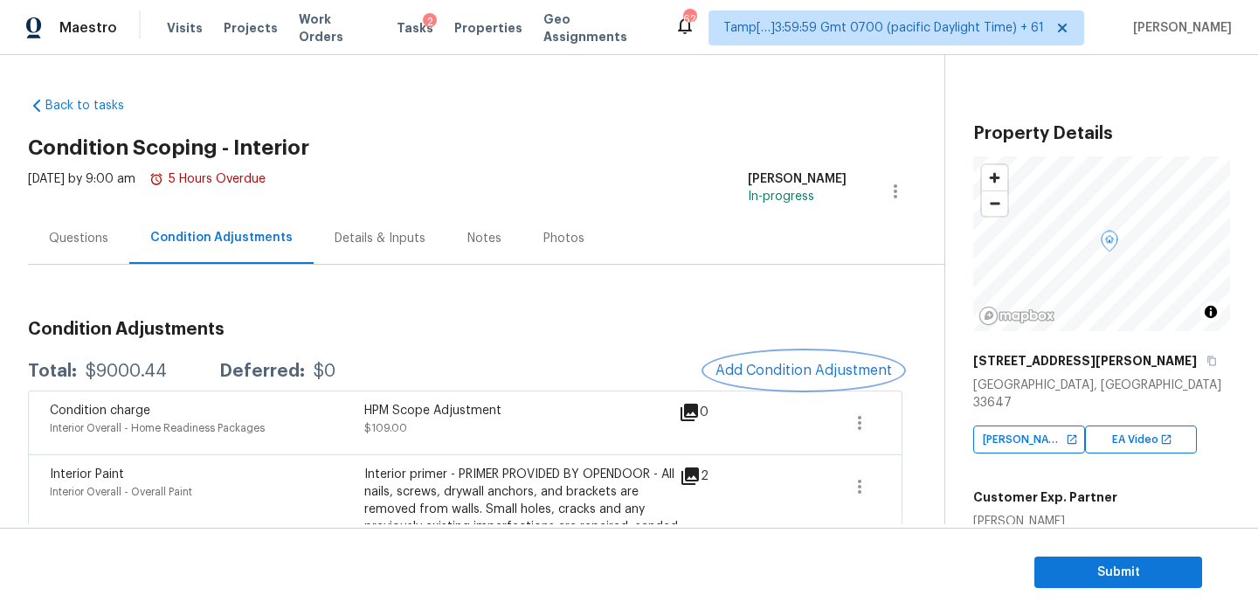
click at [768, 362] on span "Add Condition Adjustment" at bounding box center [803, 370] width 176 height 16
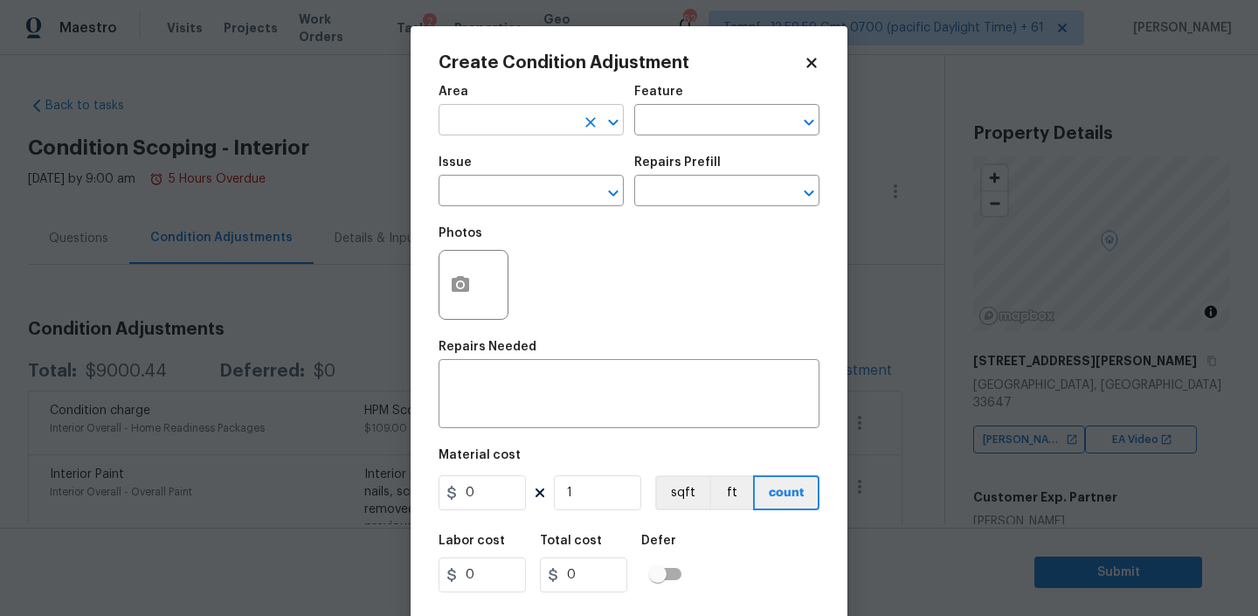
click at [519, 116] on input "text" at bounding box center [506, 121] width 136 height 27
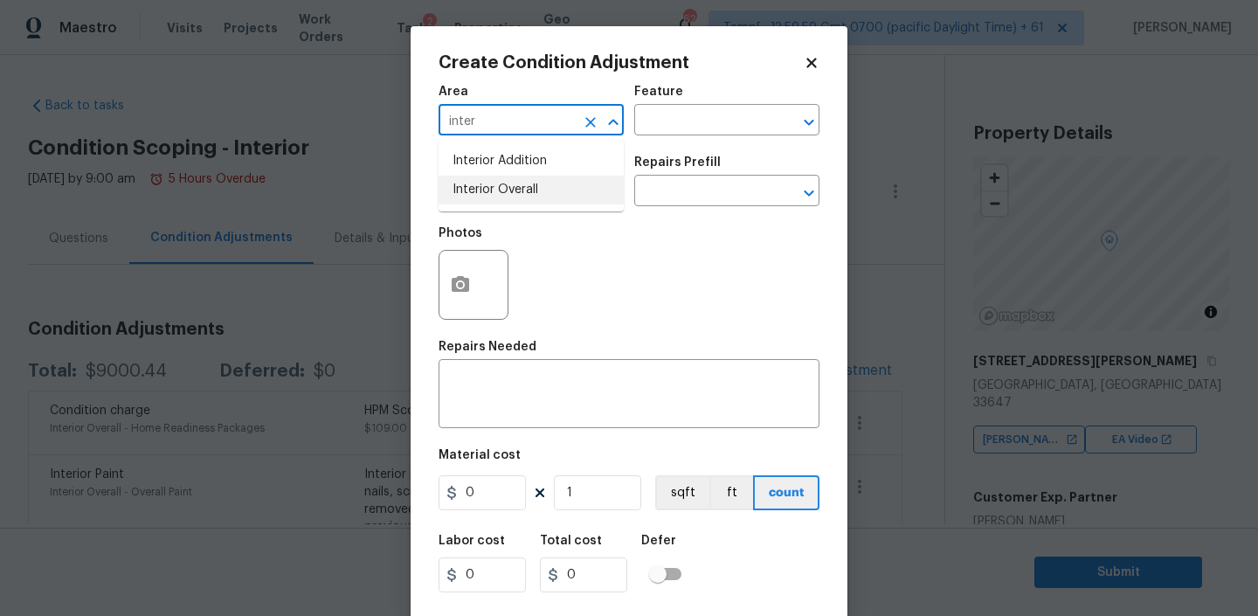
click at [479, 184] on li "Interior Overall" at bounding box center [530, 190] width 185 height 29
type input "Interior Overall"
click at [696, 119] on input "text" at bounding box center [702, 121] width 136 height 27
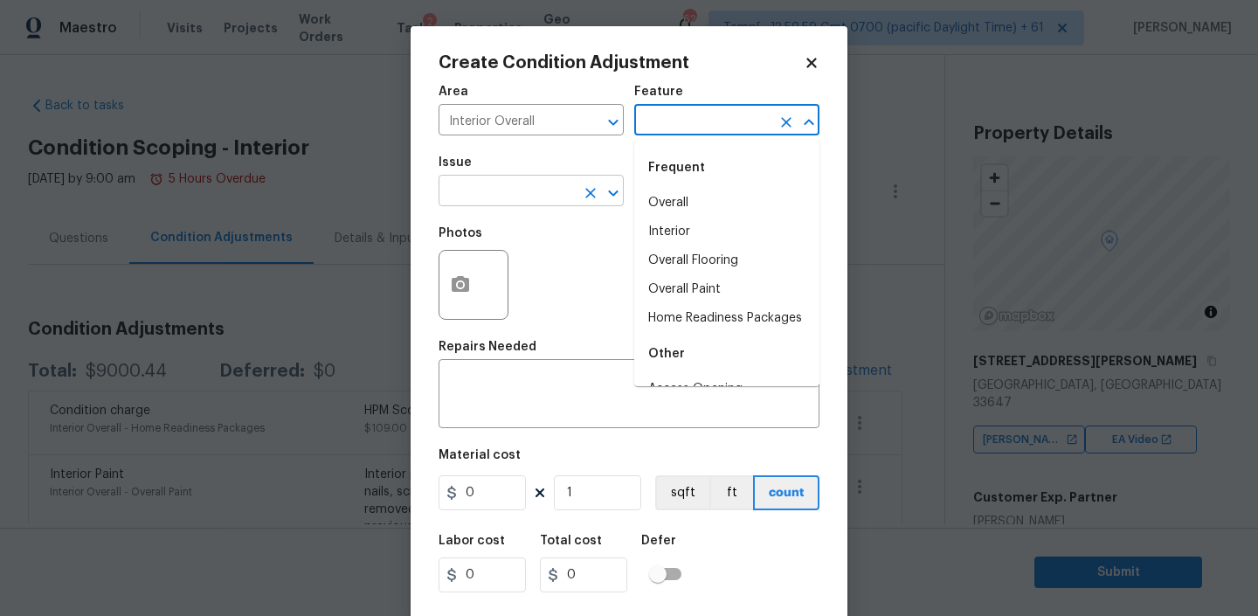
click at [528, 204] on input "text" at bounding box center [506, 192] width 136 height 27
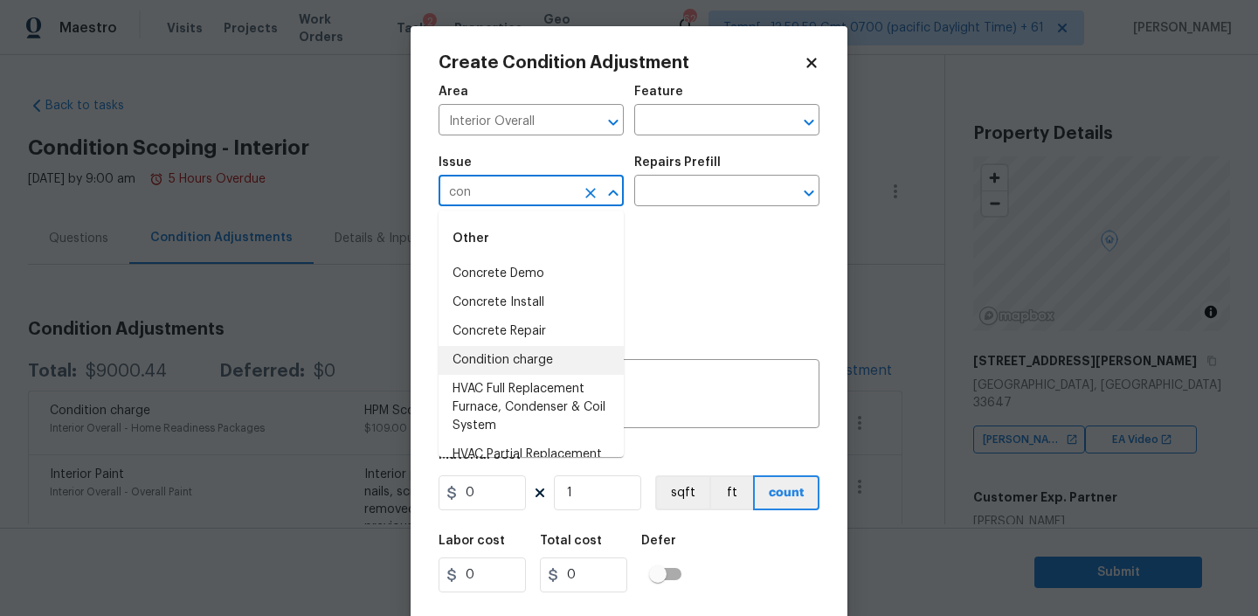
click at [483, 351] on li "Condition charge" at bounding box center [530, 360] width 185 height 29
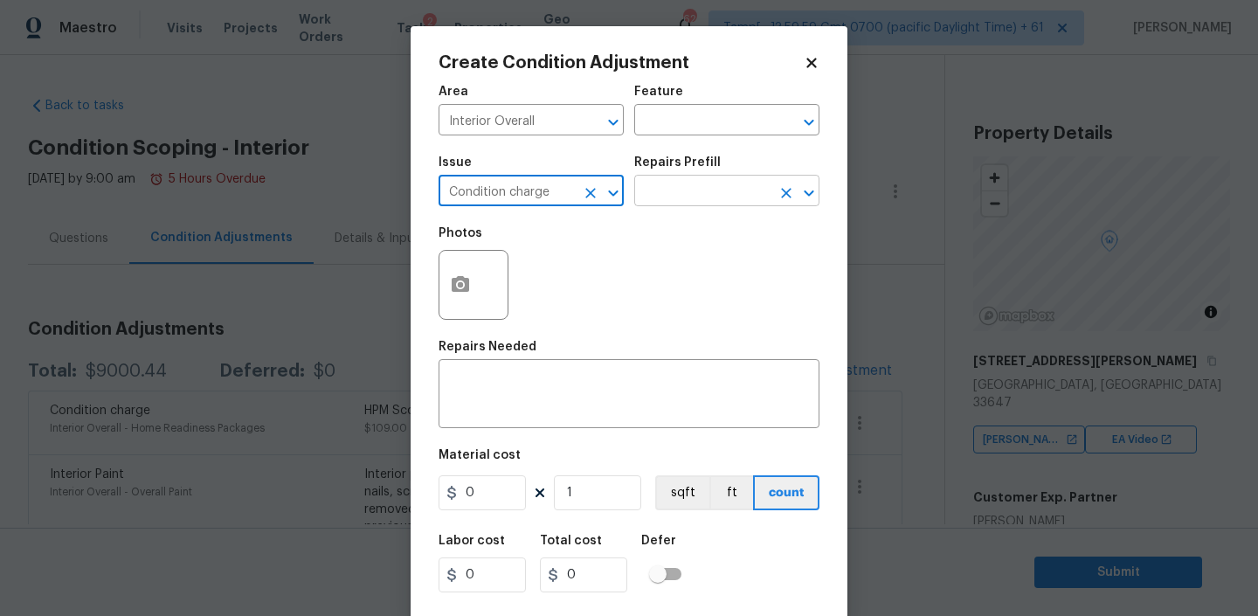
type input "Condition charge"
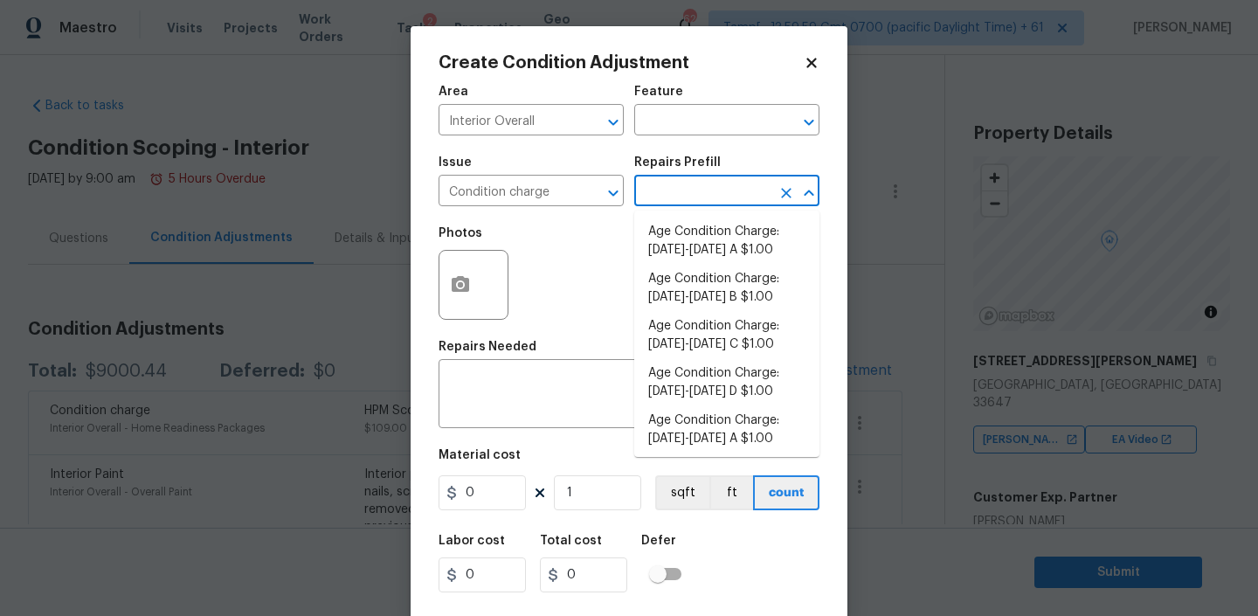
click at [676, 186] on input "text" at bounding box center [702, 192] width 136 height 27
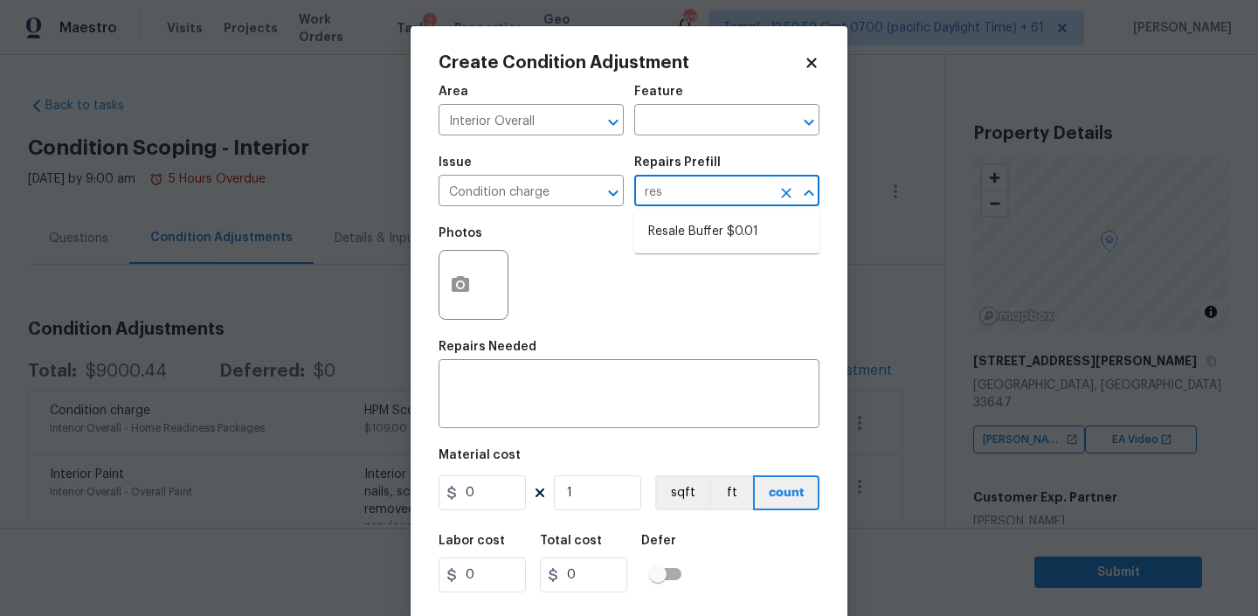
type input "resa"
click at [675, 231] on li "Resale Buffer $0.01" at bounding box center [726, 231] width 185 height 29
type input "Home Readiness Packages"
type textarea "Resale Buffer"
type input "0.01"
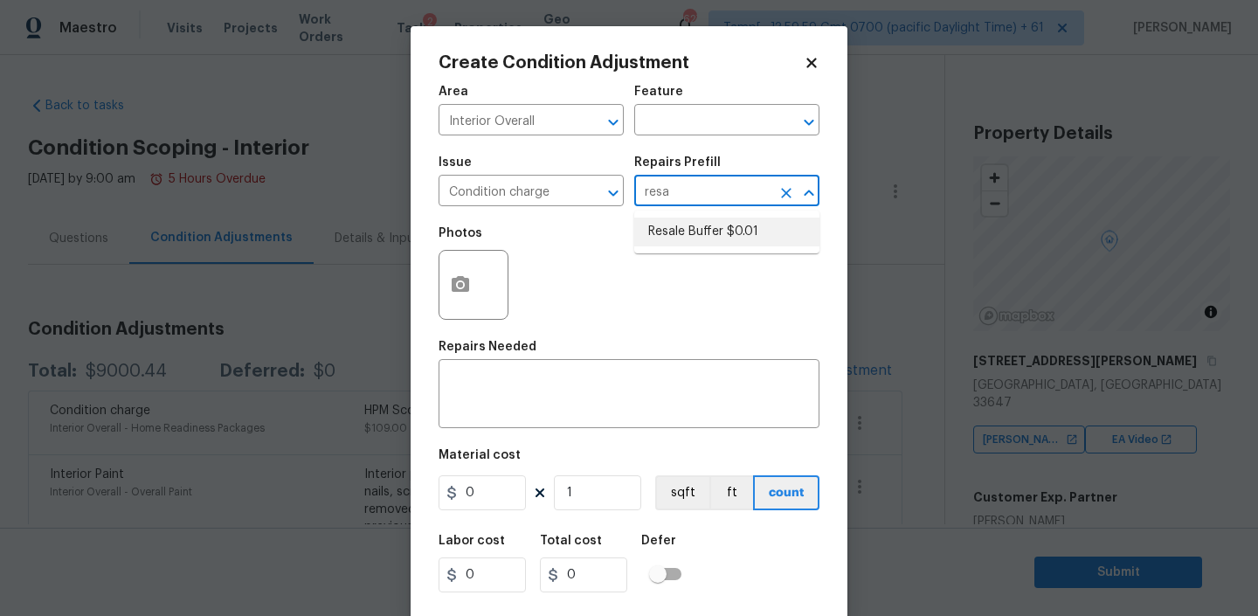
type input "0.01"
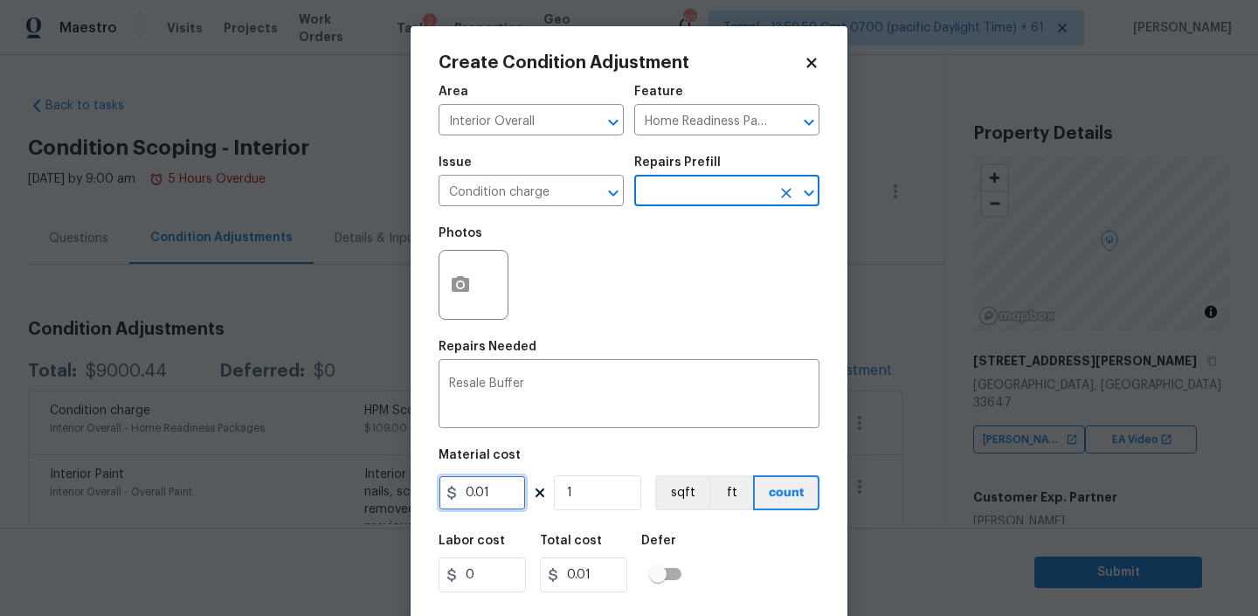
click at [507, 493] on input "0.01" at bounding box center [481, 492] width 87 height 35
type input "2800"
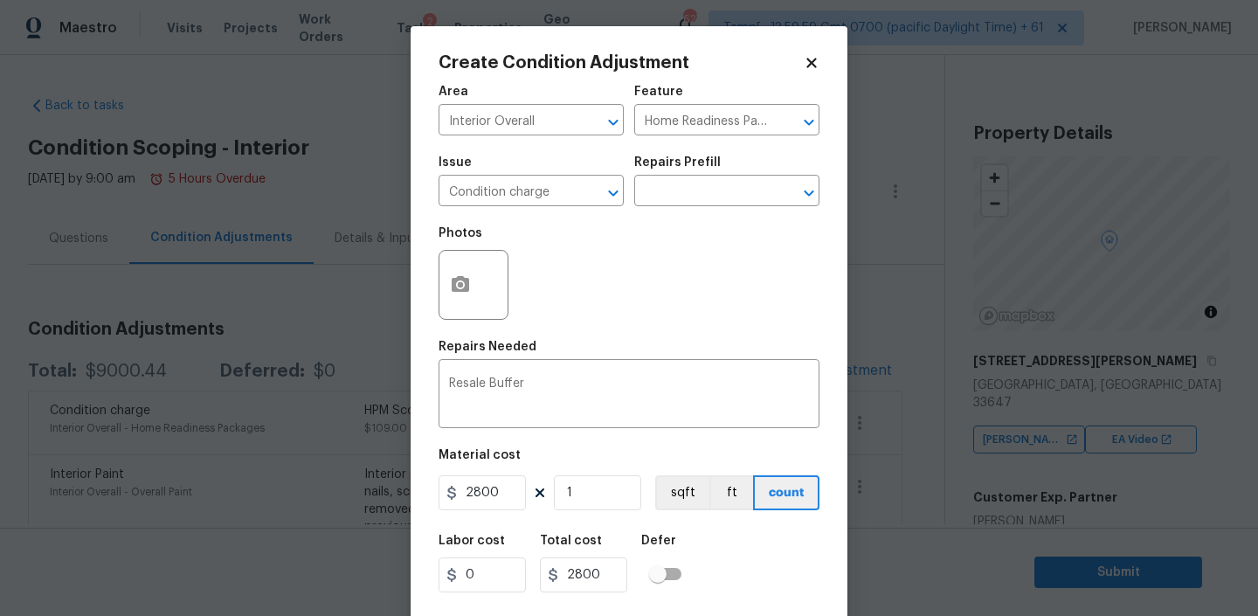
click at [722, 563] on div "Labor cost 0 Total cost 2800 Defer" at bounding box center [628, 563] width 381 height 79
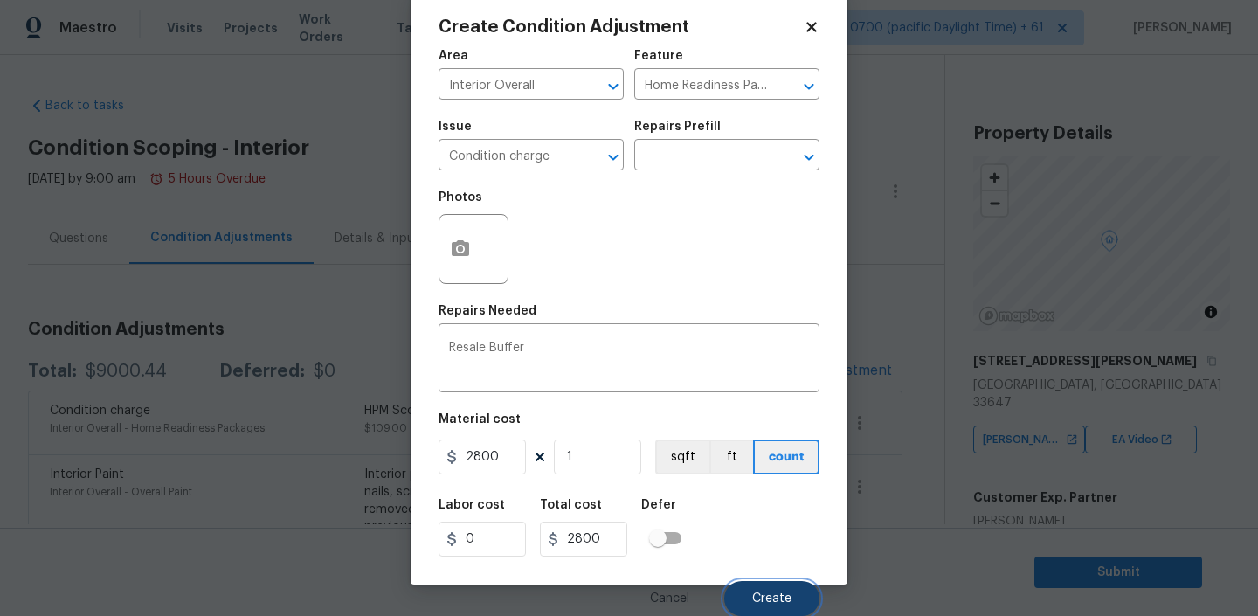
click at [761, 595] on span "Create" at bounding box center [771, 598] width 39 height 13
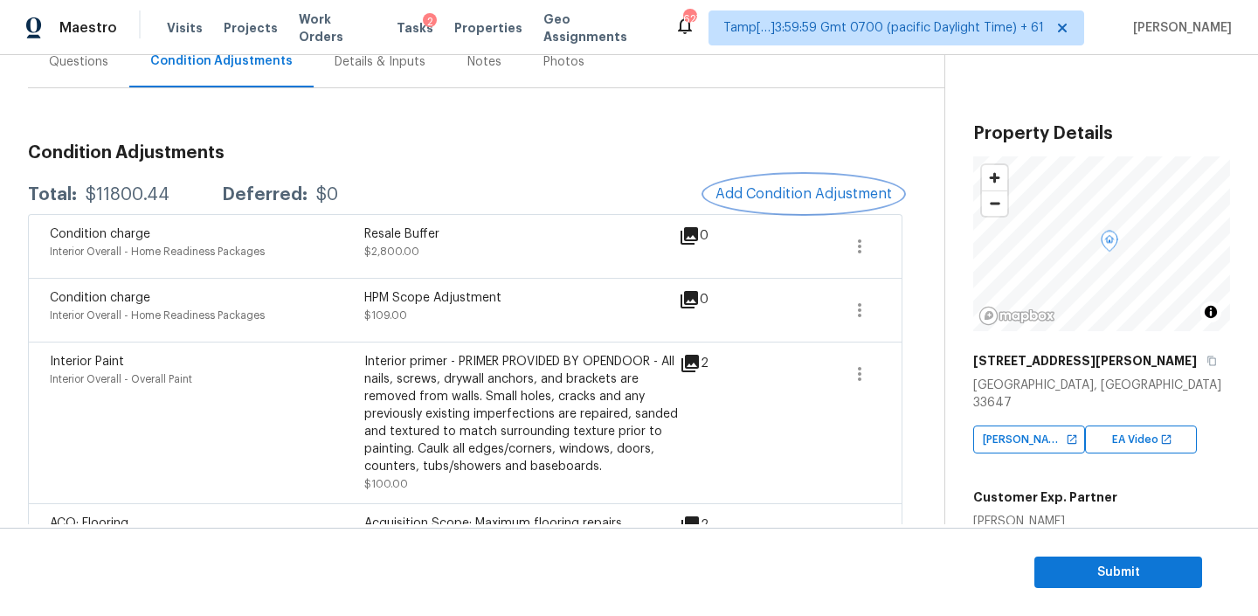
scroll to position [142, 0]
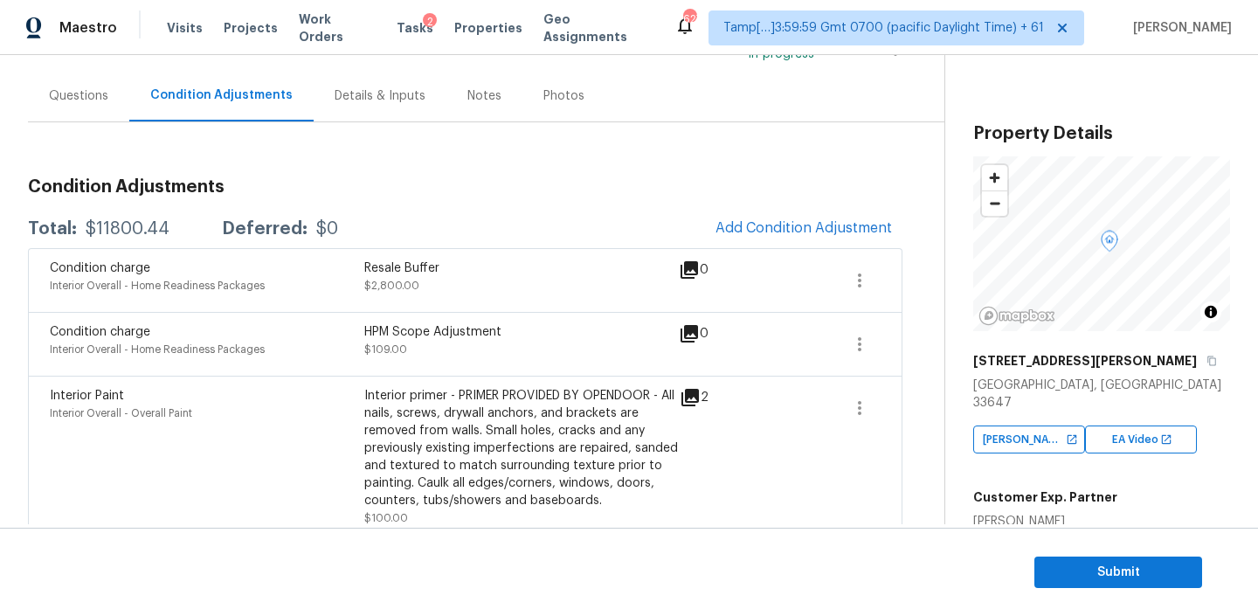
click at [467, 96] on div "Notes" at bounding box center [484, 95] width 34 height 17
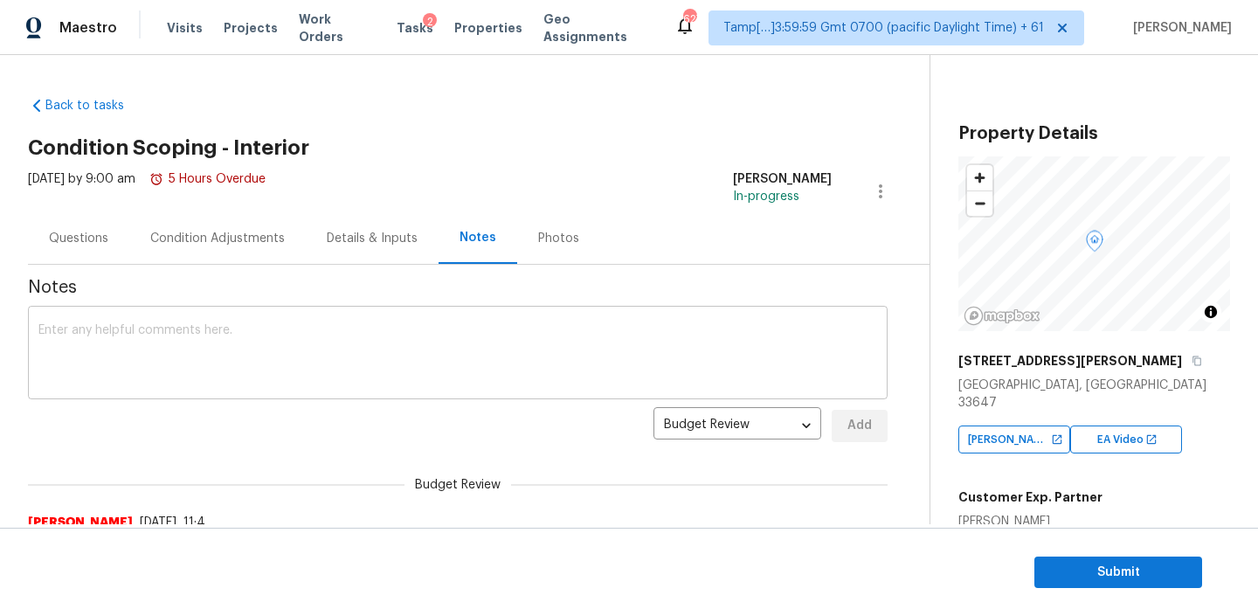
click at [261, 341] on textarea at bounding box center [457, 354] width 838 height 61
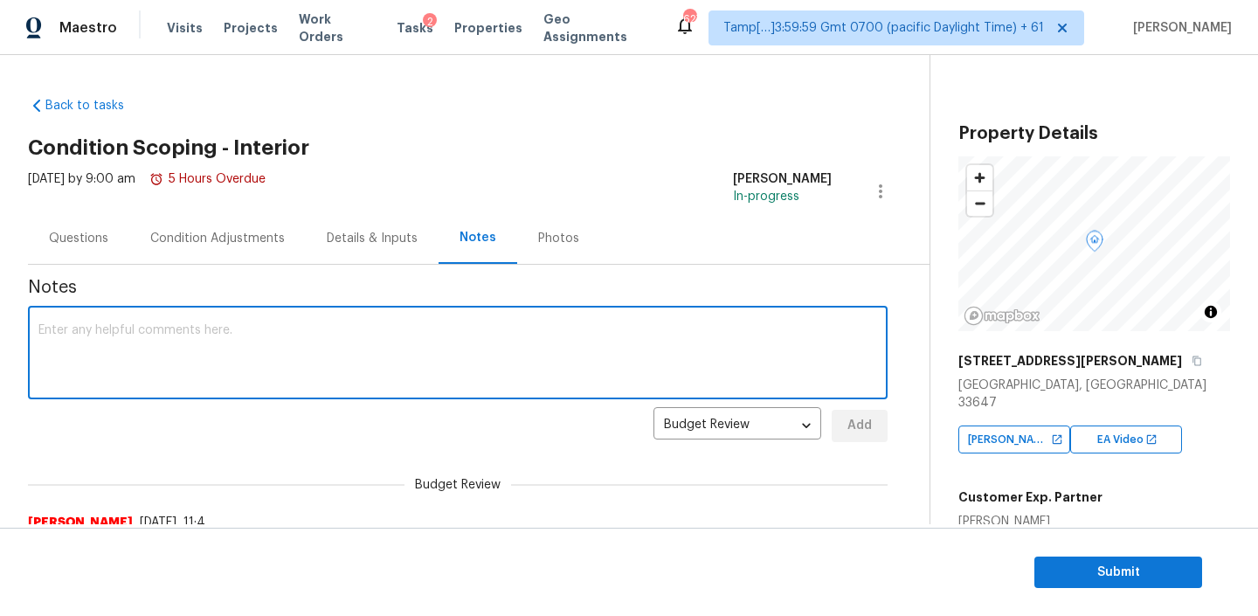
paste textarea "HPM Scope Adjustment is XXX, please review and ensure full scope amount is need…"
click at [197, 334] on textarea "HPM Scope Adjustment is XXX, please review and ensure full scope amount is need…" at bounding box center [457, 354] width 838 height 61
type textarea "HPM Scope Adjustment is XXX, please review and ensure full scope amount is need…"
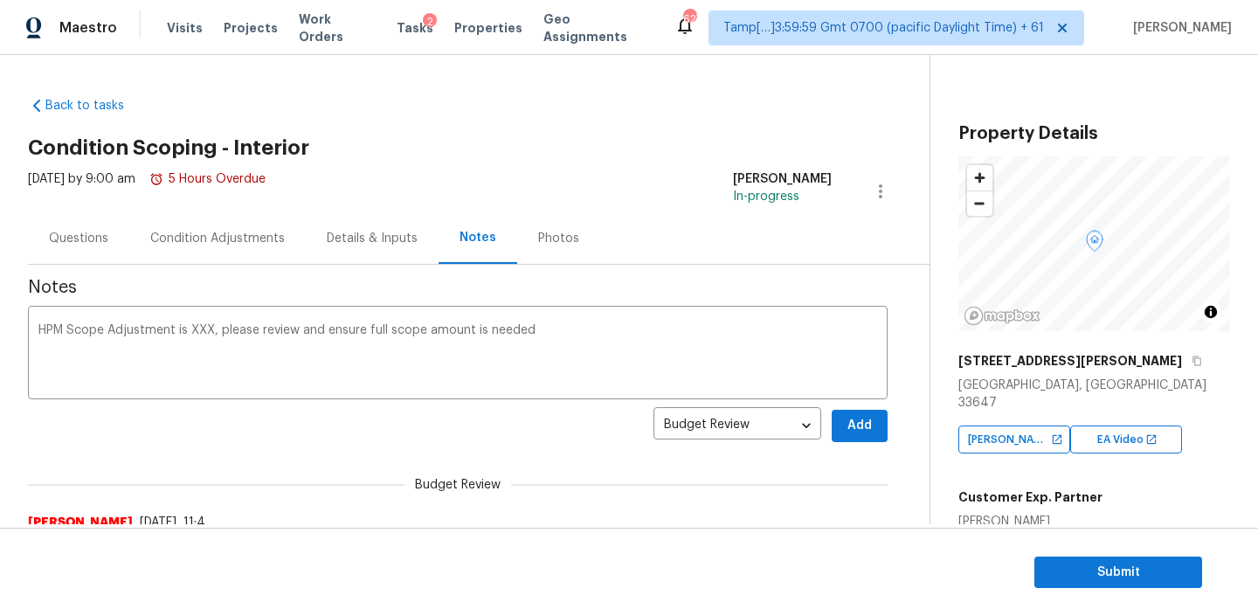
click at [210, 263] on div "Condition Adjustments" at bounding box center [217, 238] width 176 height 52
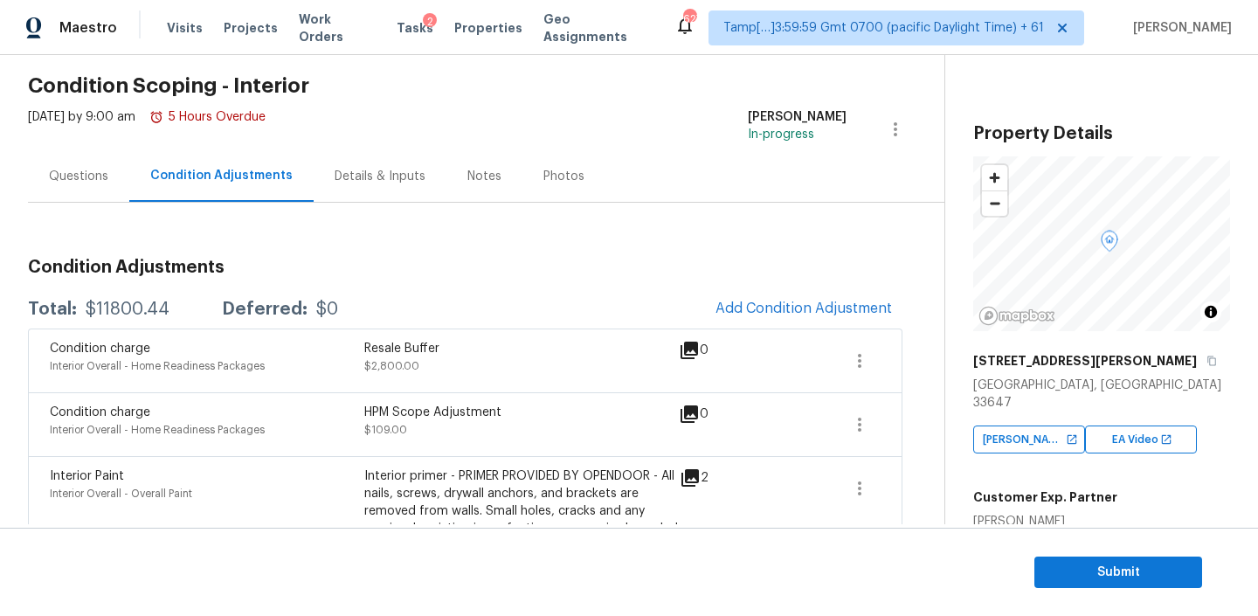
scroll to position [67, 0]
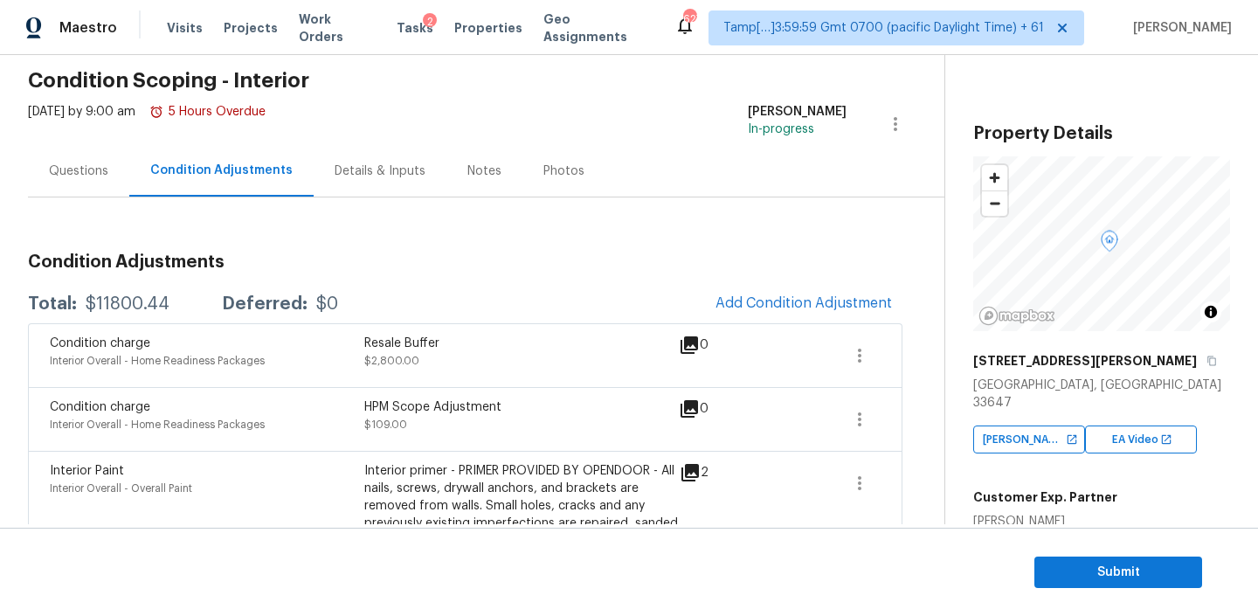
click at [489, 169] on div "Notes" at bounding box center [484, 170] width 34 height 17
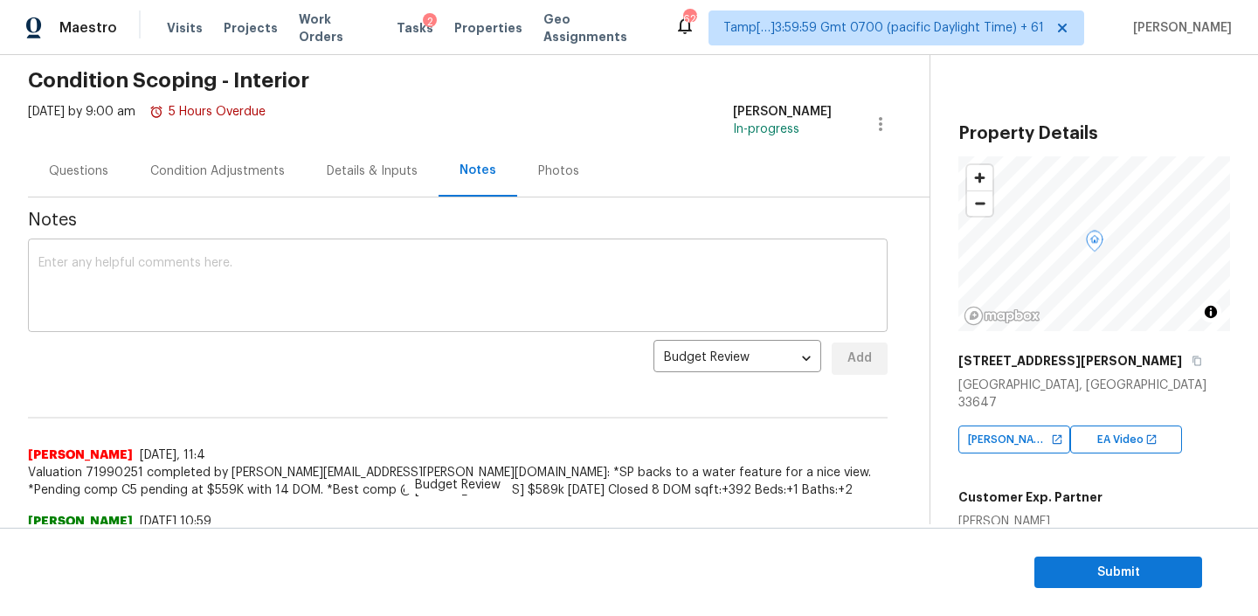
click at [284, 314] on textarea at bounding box center [457, 287] width 838 height 61
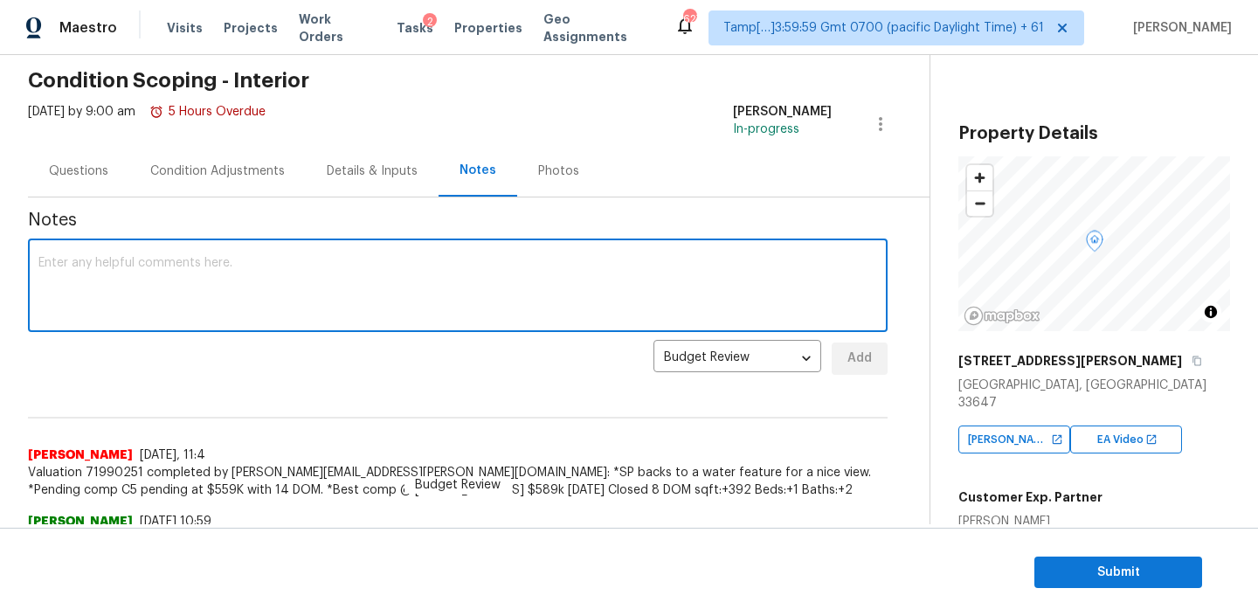
paste textarea "HPM Scope Adjustment is XXX, please review and ensure full scope amount is need…"
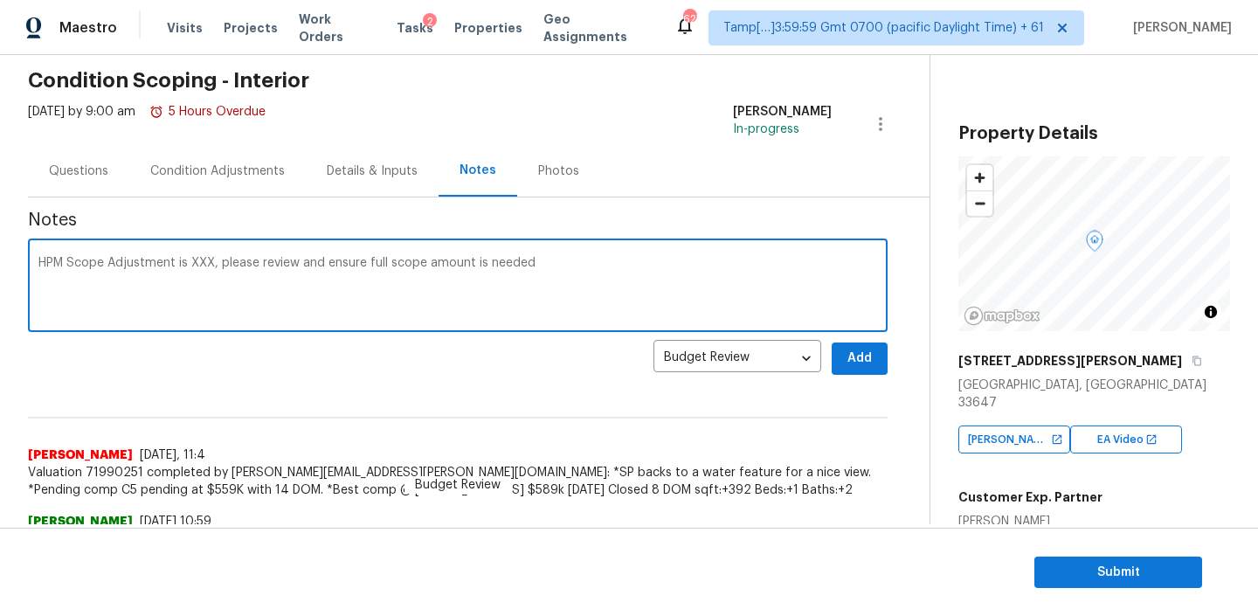
click at [203, 261] on textarea "HPM Scope Adjustment is XXX, please review and ensure full scope amount is need…" at bounding box center [457, 287] width 838 height 61
click at [548, 252] on div "HPM Scope Adjustment is $109! please review and ensure full scope amount is nee…" at bounding box center [457, 287] width 859 height 89
click at [550, 252] on div "HPM Scope Adjustment is $109! please review and ensure full scope amount is nee…" at bounding box center [457, 287] width 859 height 89
click at [550, 266] on textarea "HPM Scope Adjustment is $109! please review and ensure full scope amount is nee…" at bounding box center [457, 287] width 838 height 61
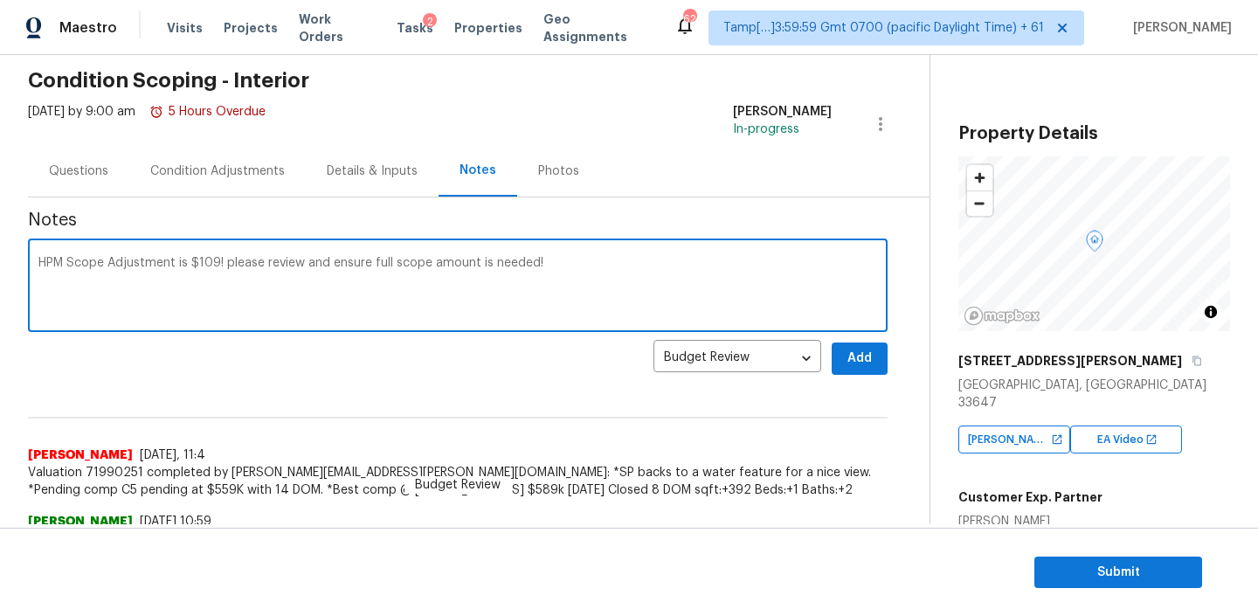
type textarea "HPM Scope Adjustment is $109! please review and ensure full scope amount is nee…"
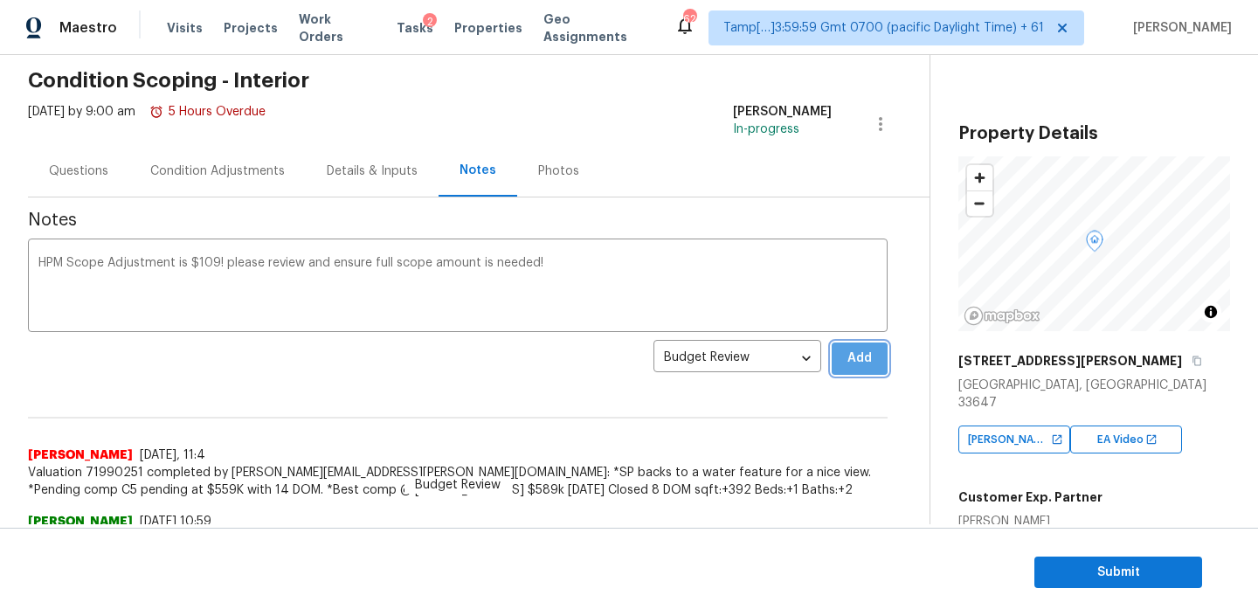
click at [853, 362] on span "Add" at bounding box center [859, 359] width 28 height 22
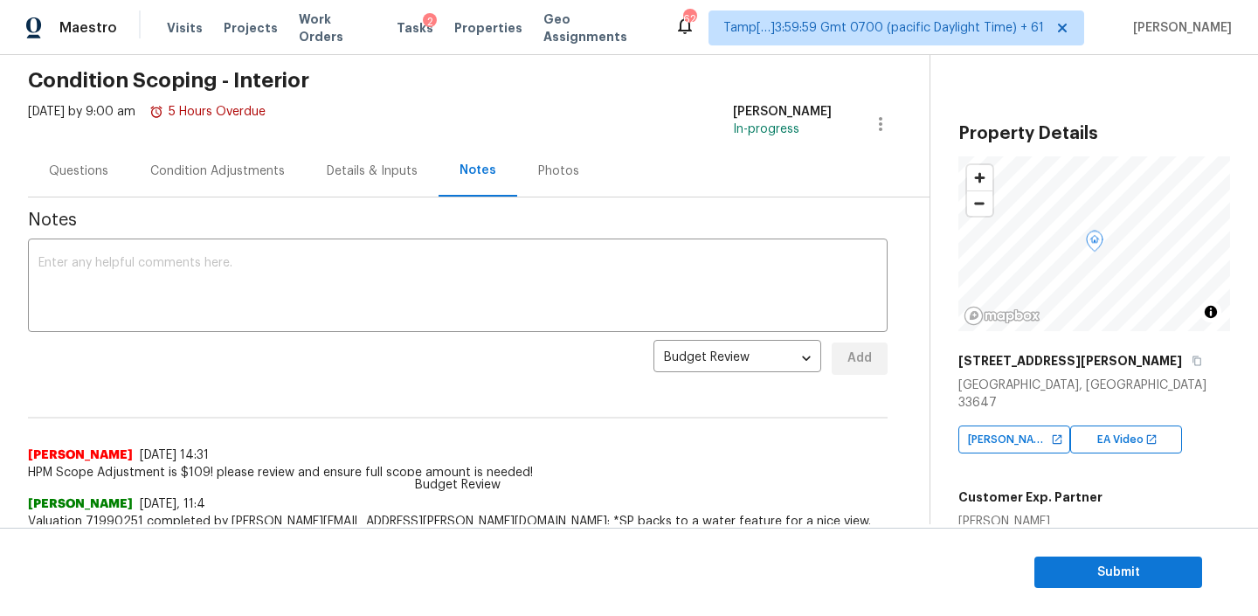
click at [103, 175] on div "Questions" at bounding box center [78, 170] width 59 height 17
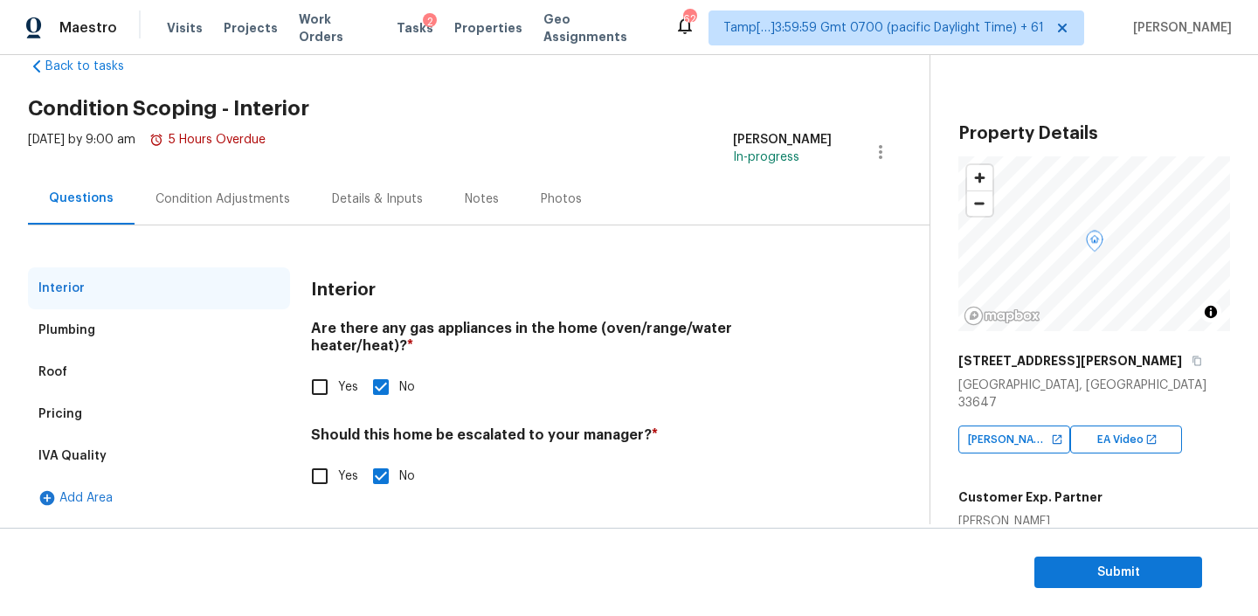
click at [195, 223] on div "Condition Adjustments" at bounding box center [223, 199] width 176 height 52
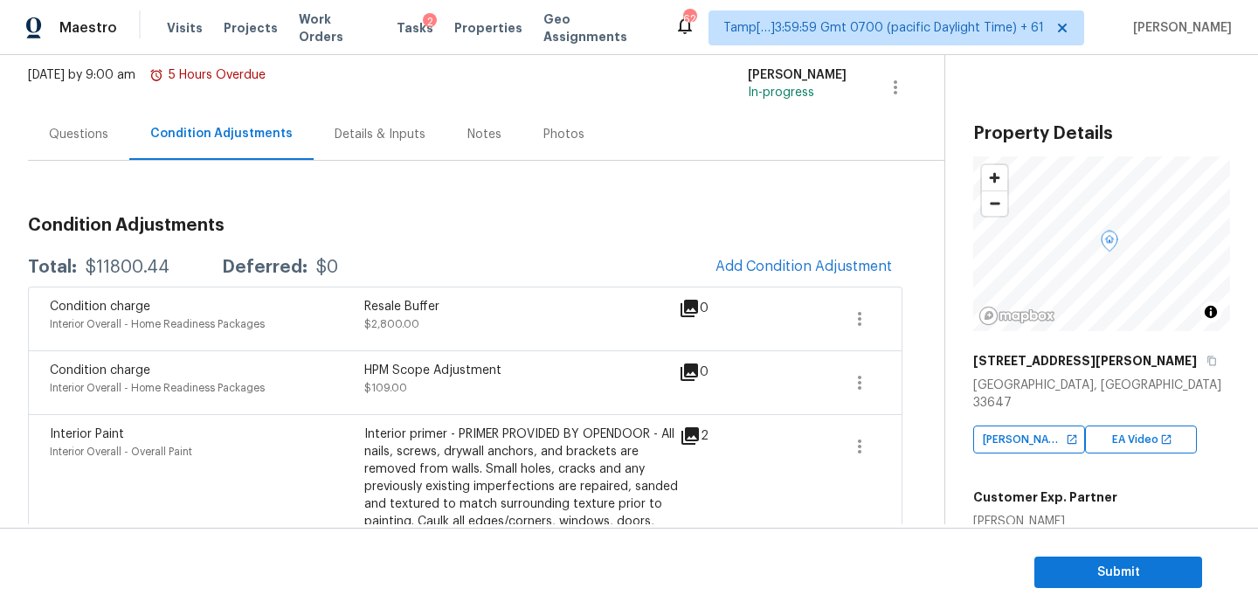
scroll to position [116, 0]
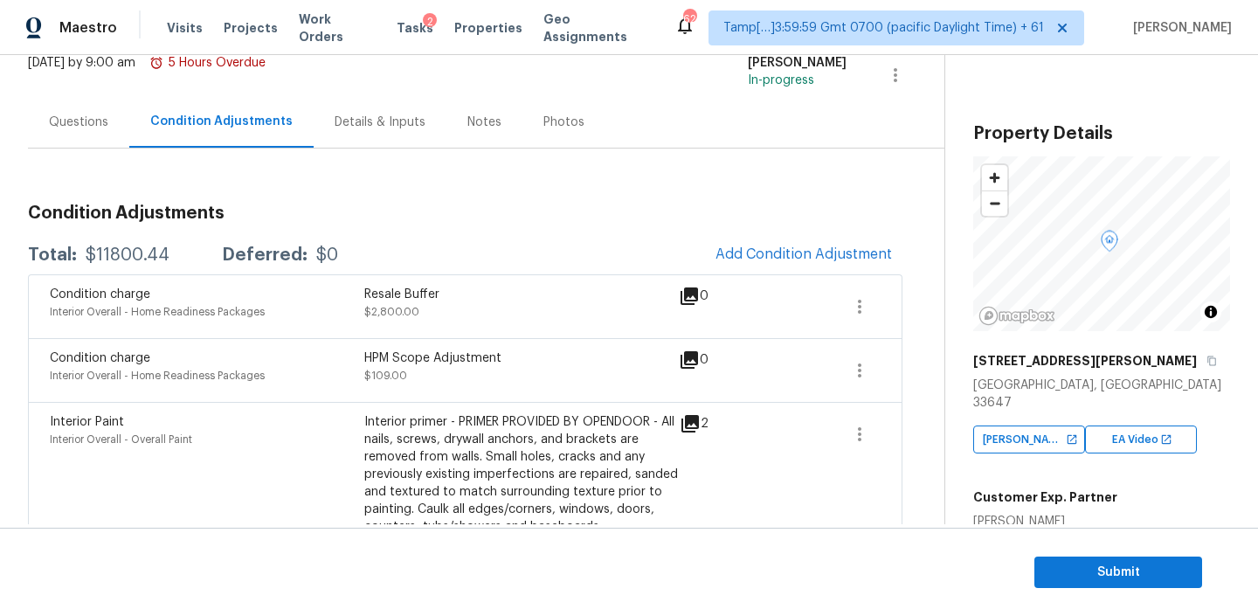
click at [89, 135] on div "Questions" at bounding box center [78, 122] width 101 height 52
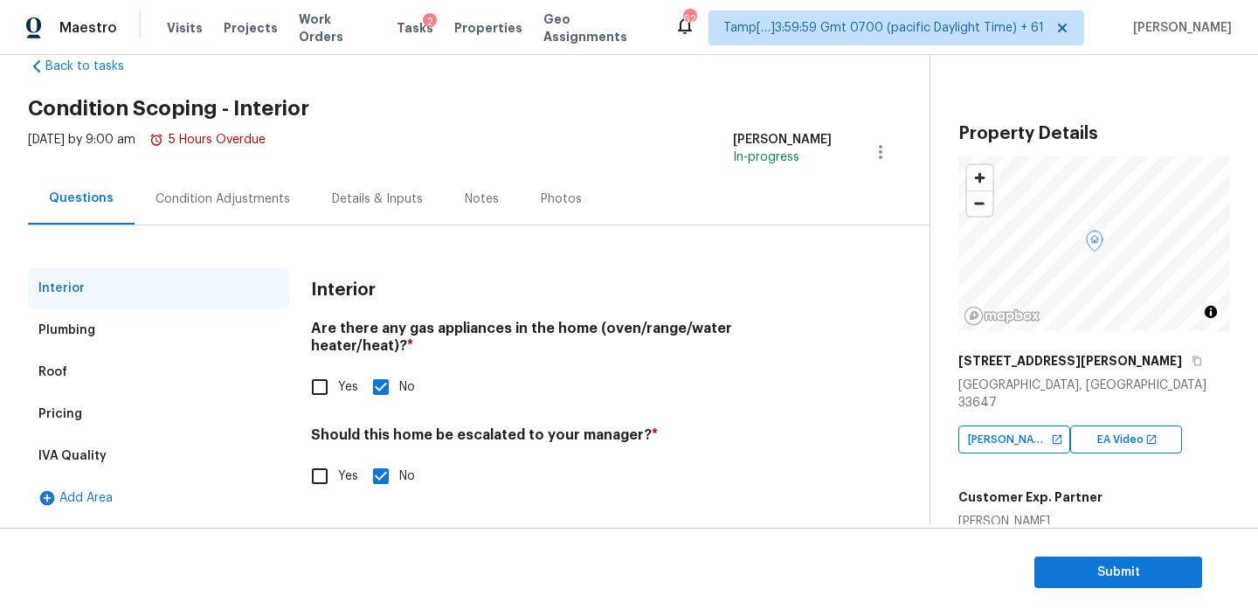
click at [87, 337] on div "Plumbing" at bounding box center [66, 329] width 57 height 17
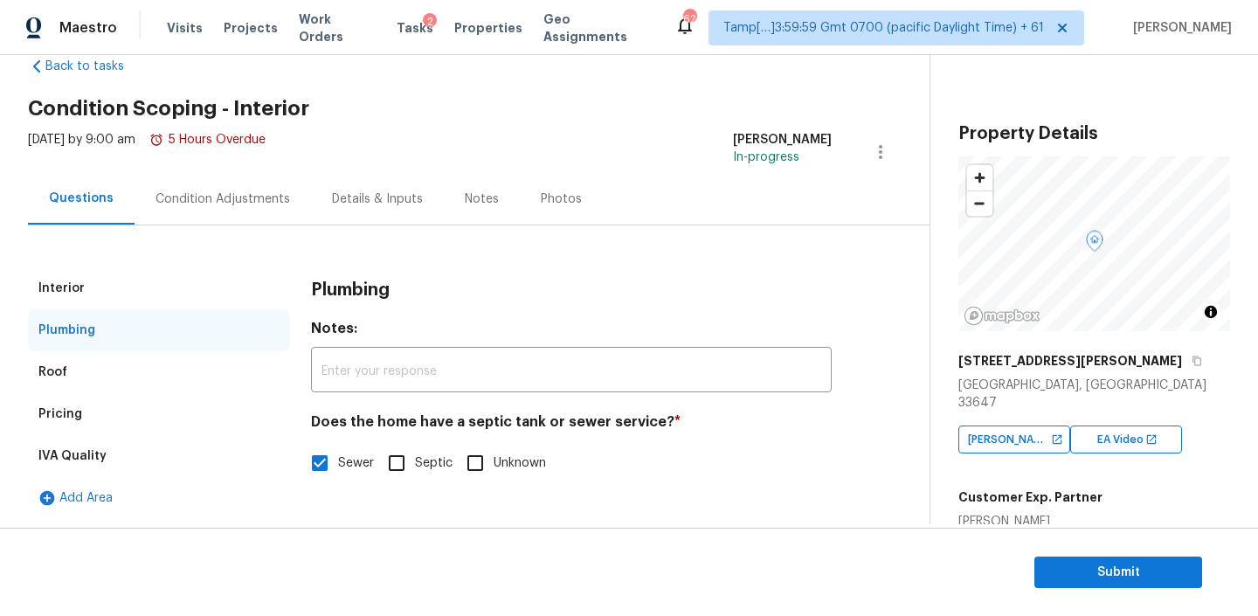
click at [86, 373] on div "Roof" at bounding box center [159, 372] width 262 height 42
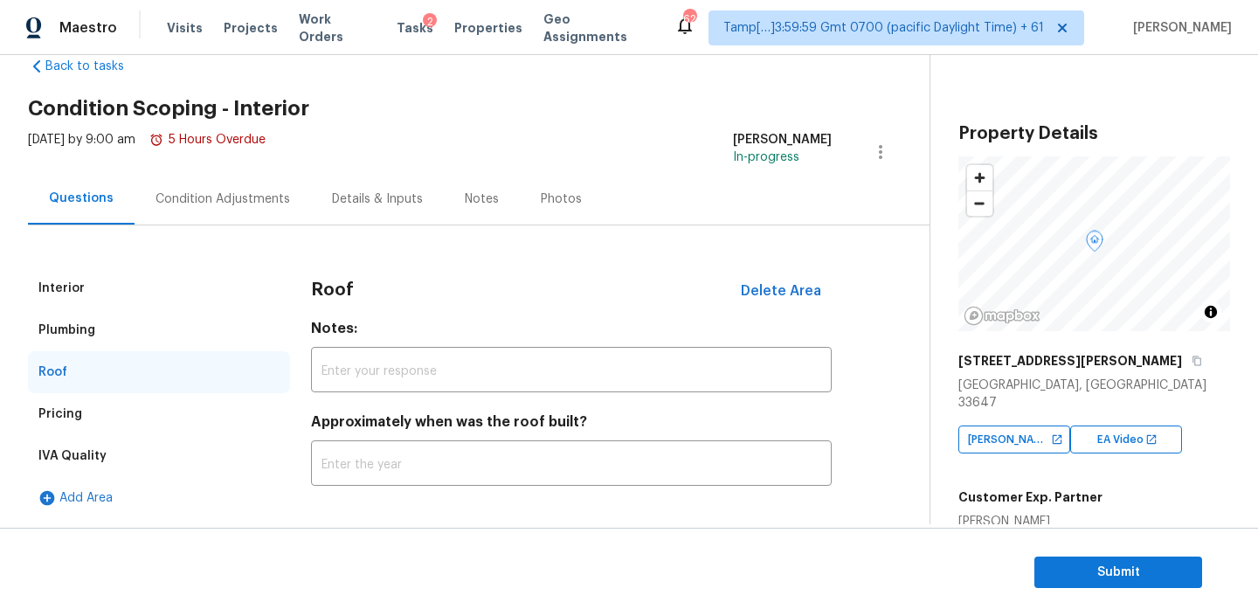
click at [94, 335] on div "Plumbing" at bounding box center [159, 330] width 262 height 42
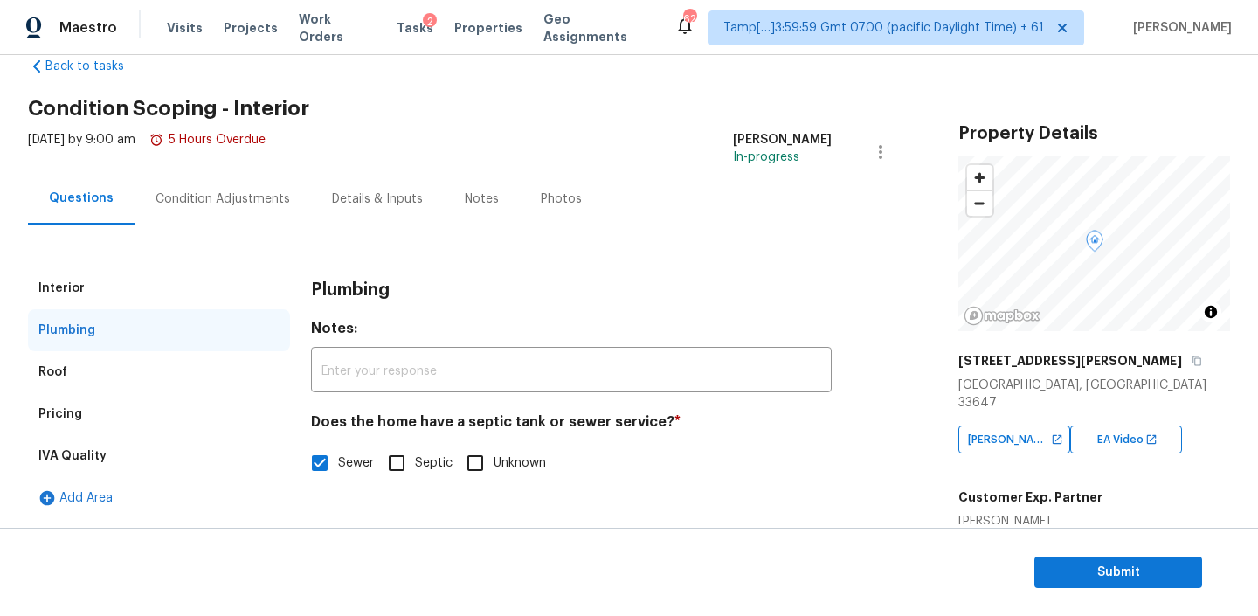
click at [107, 287] on div "Interior" at bounding box center [159, 288] width 262 height 42
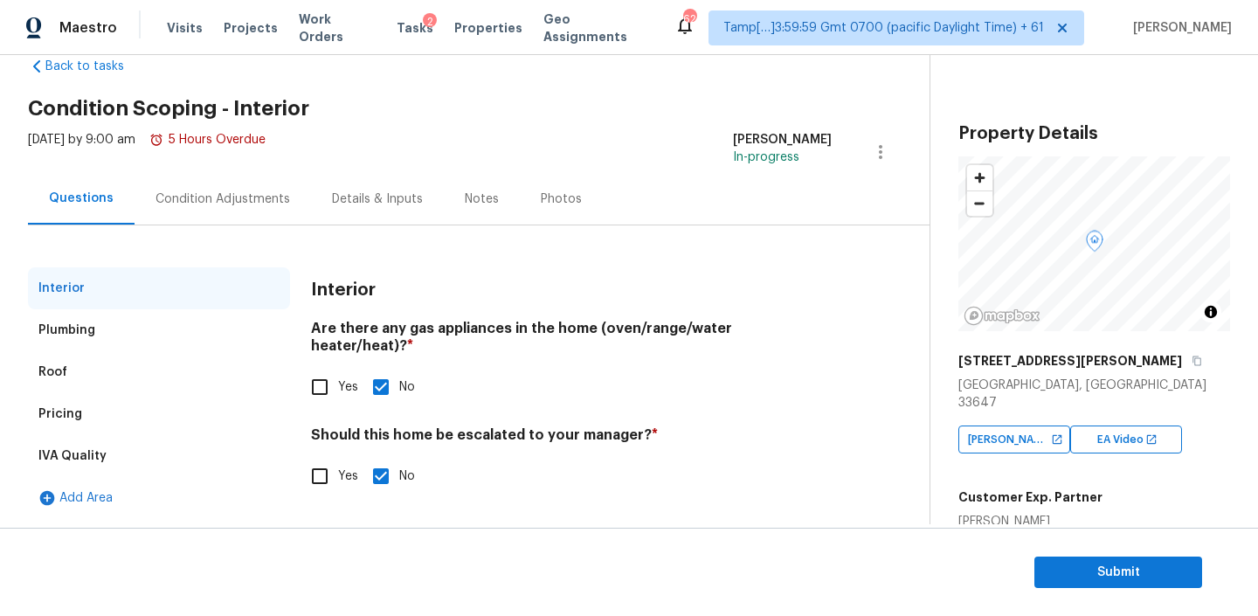
click at [258, 204] on div "Condition Adjustments" at bounding box center [222, 198] width 135 height 17
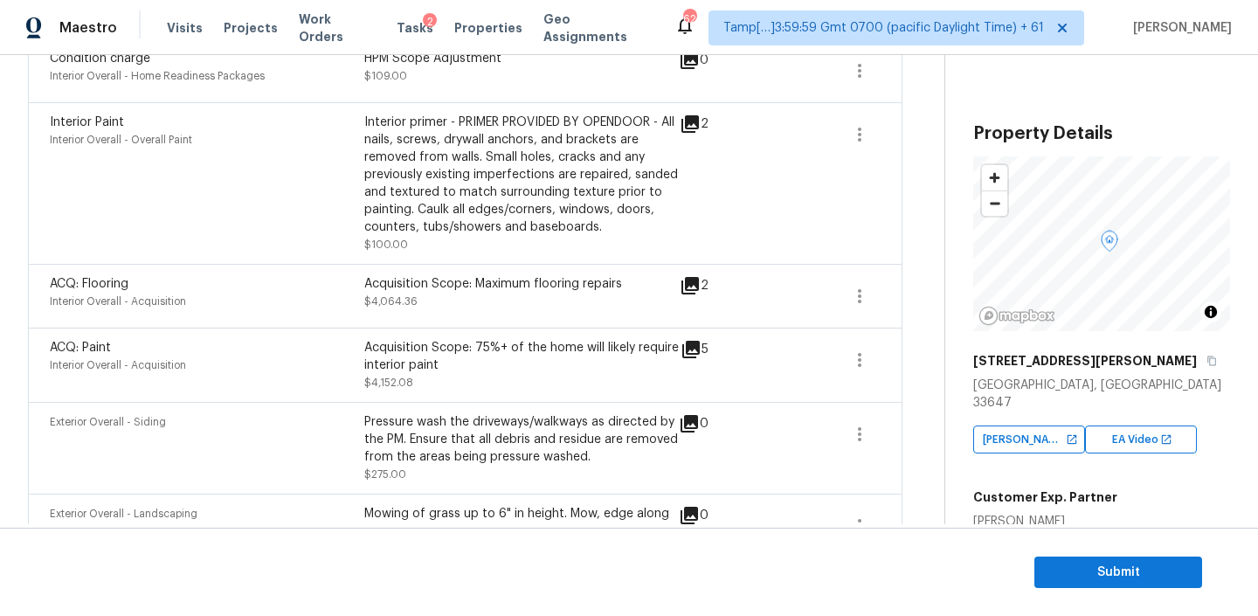
scroll to position [417, 0]
click at [858, 355] on icon "button" at bounding box center [859, 358] width 21 height 21
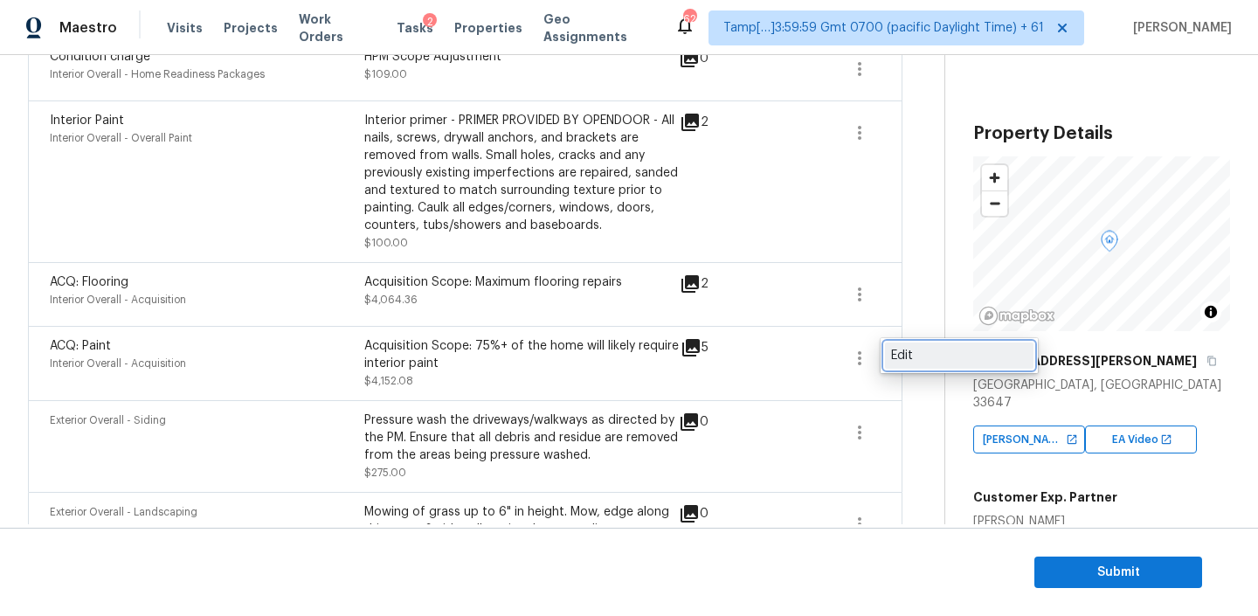
click at [899, 355] on div "Edit" at bounding box center [959, 355] width 136 height 17
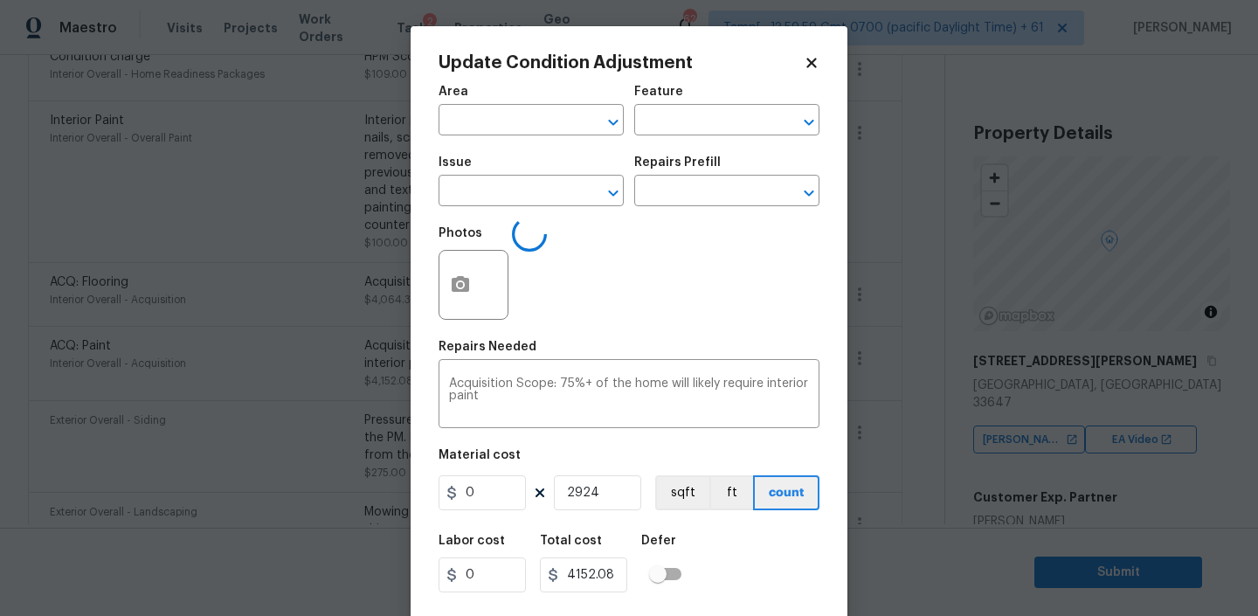
type input "Interior Overall"
type input "Acquisition"
type input "ACQ: Paint"
type input "1.42"
click at [718, 190] on input "text" at bounding box center [702, 192] width 136 height 27
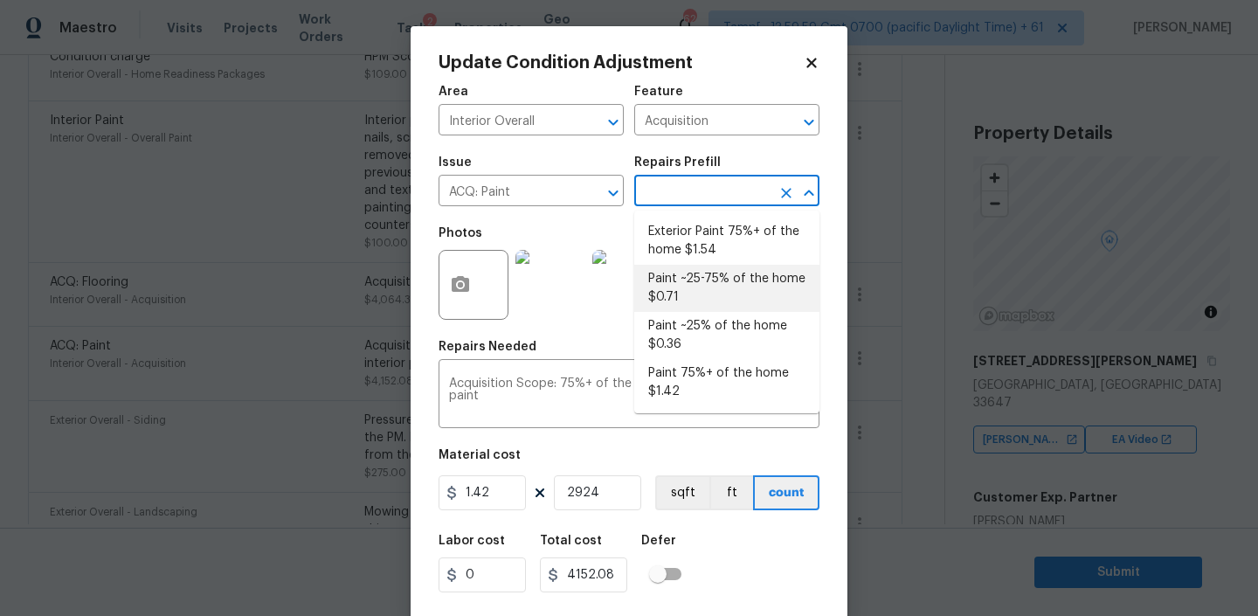
click at [682, 280] on li "Paint ~25-75% of the home $0.71" at bounding box center [726, 288] width 185 height 47
type textarea "Acquisition Scope: ~25 - 75% of the home needs interior paint"
type input "0.71"
type input "2076.04"
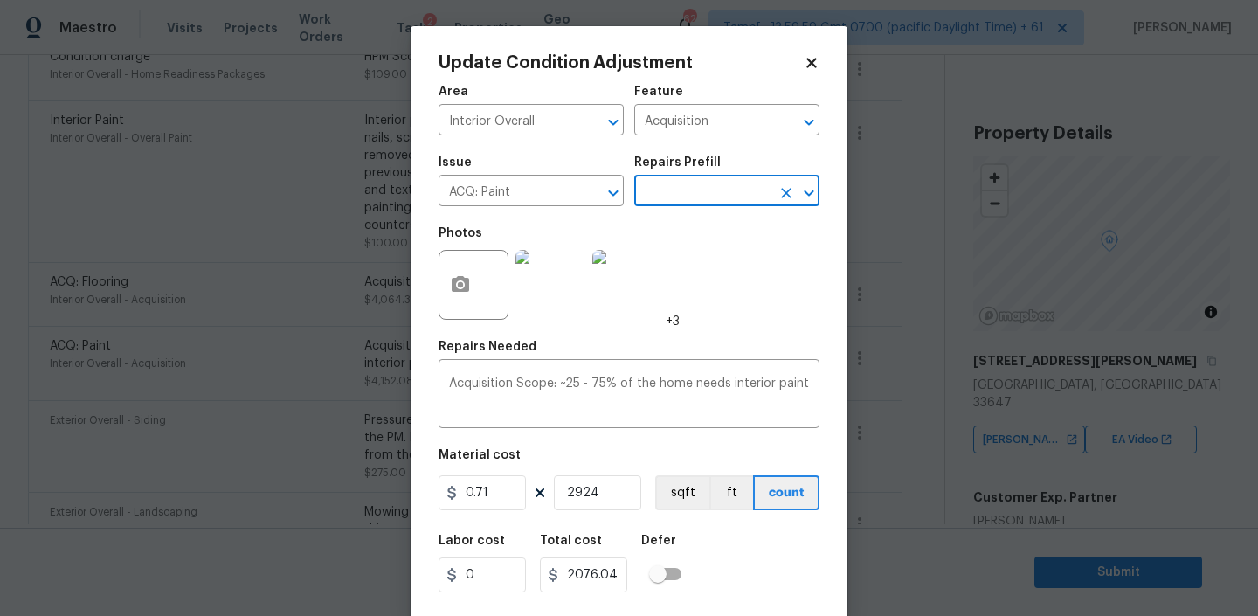
scroll to position [37, 0]
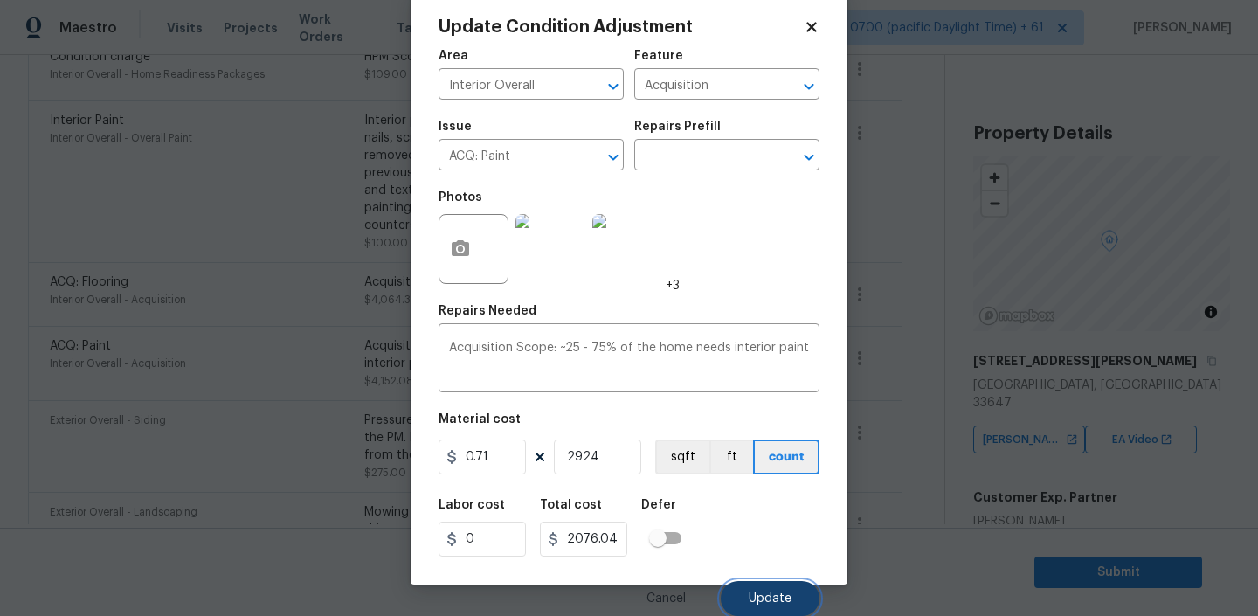
click at [775, 592] on span "Update" at bounding box center [770, 598] width 43 height 13
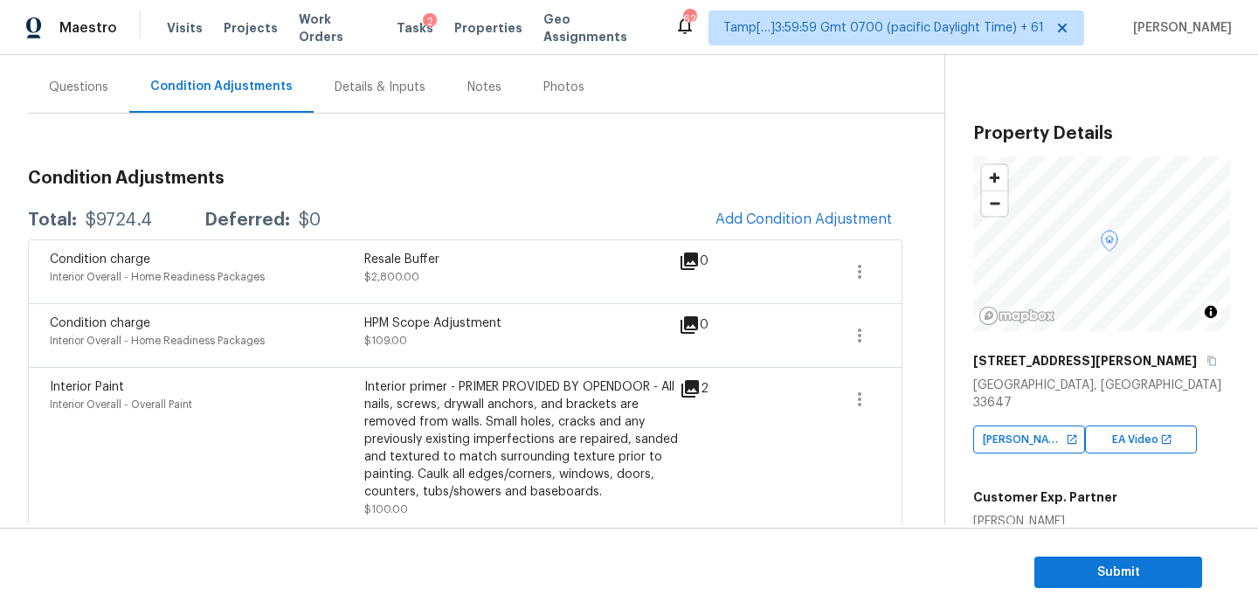
scroll to position [163, 0]
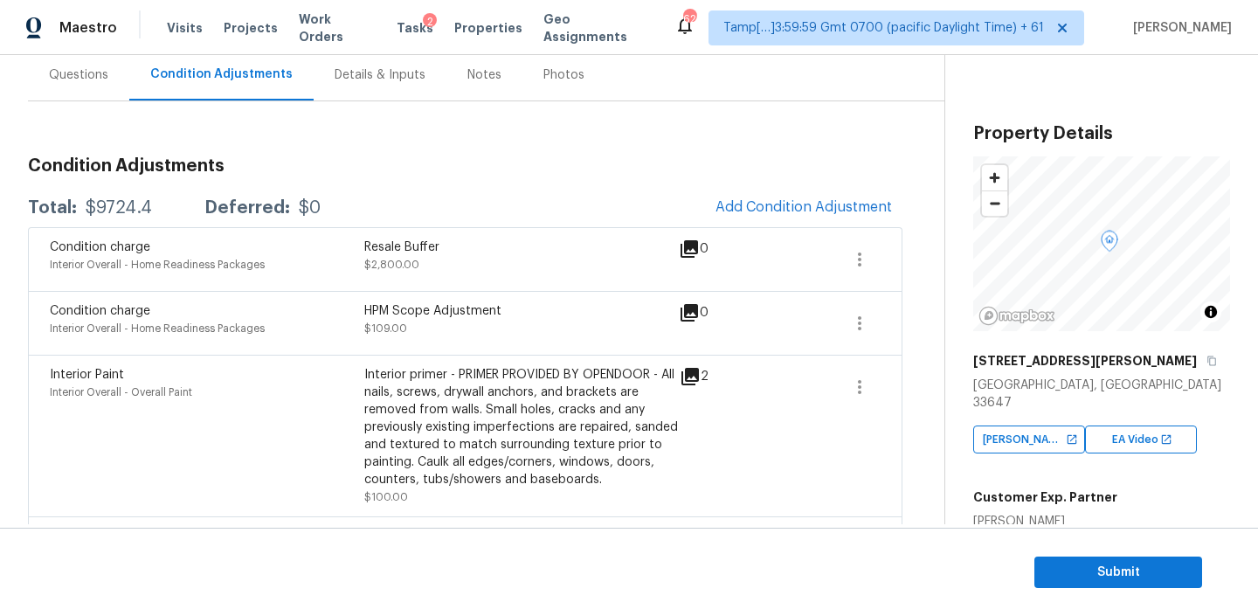
click at [113, 204] on div "$9724.4" at bounding box center [119, 207] width 66 height 17
copy div "$9724.4"
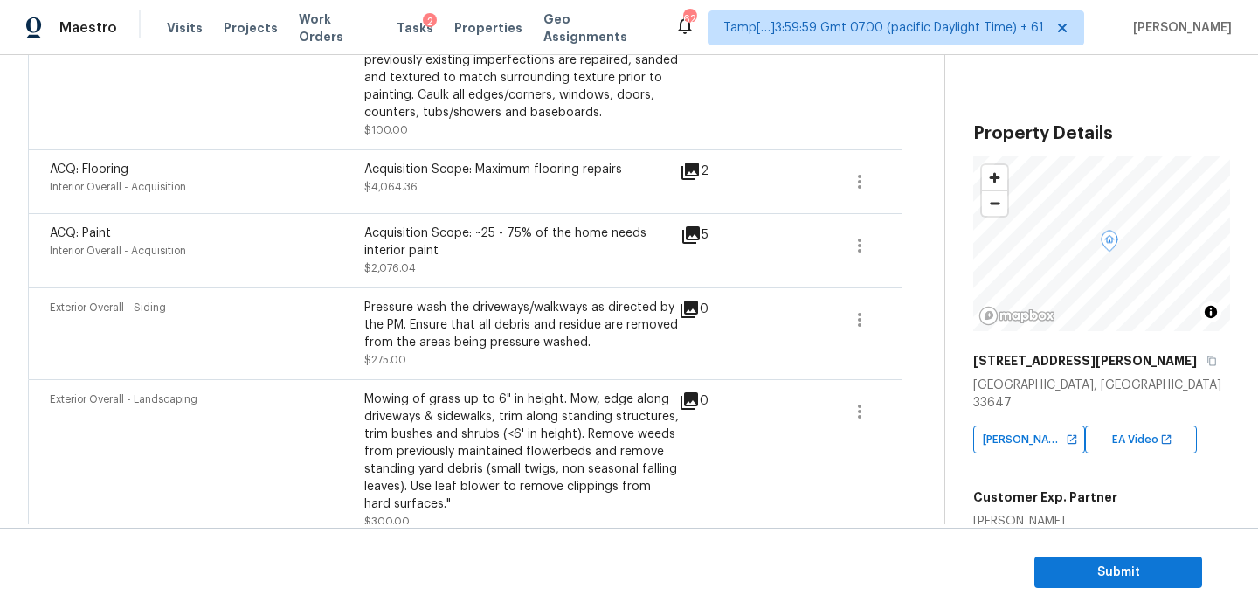
scroll to position [540, 0]
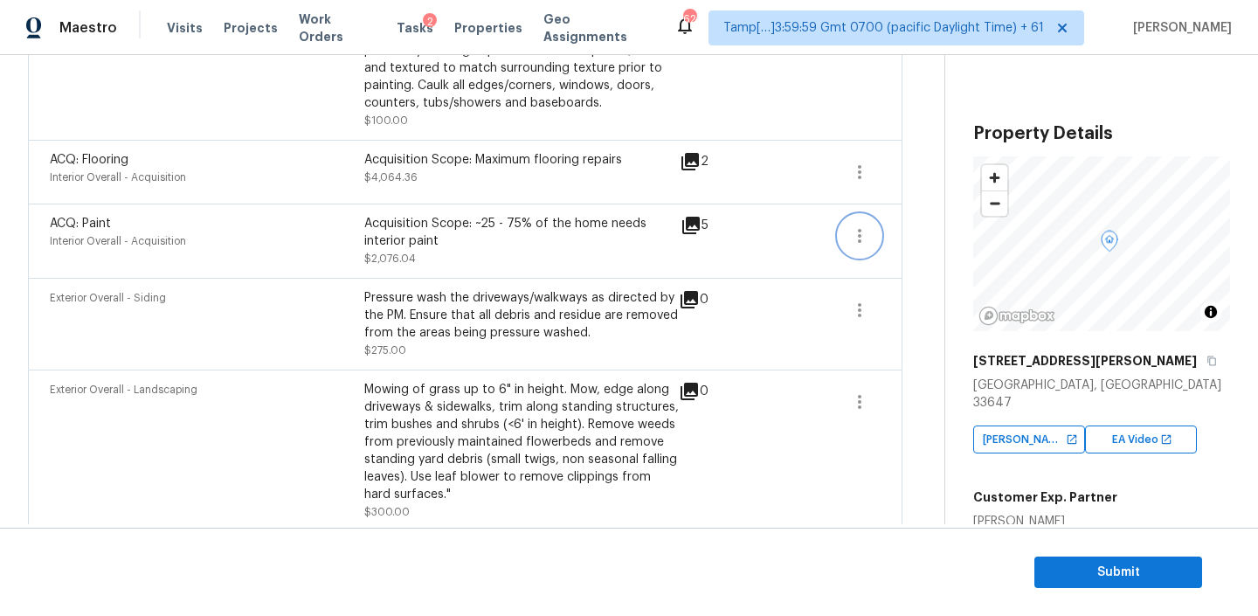
click at [860, 229] on icon "button" at bounding box center [859, 235] width 21 height 21
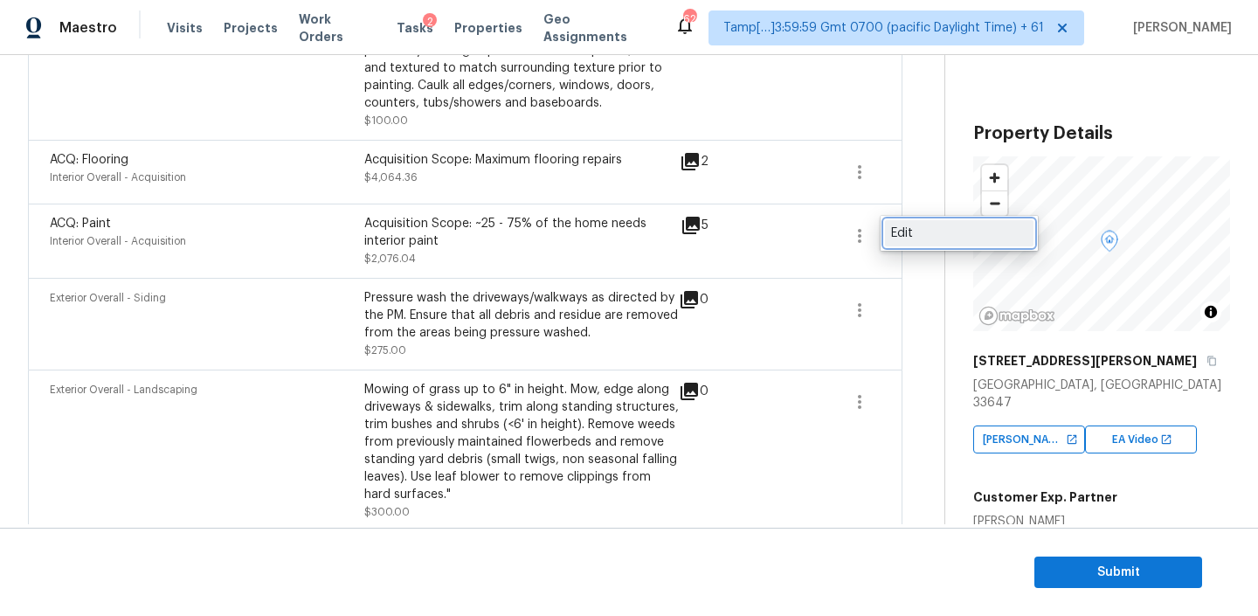
click at [914, 223] on link "Edit" at bounding box center [959, 233] width 148 height 26
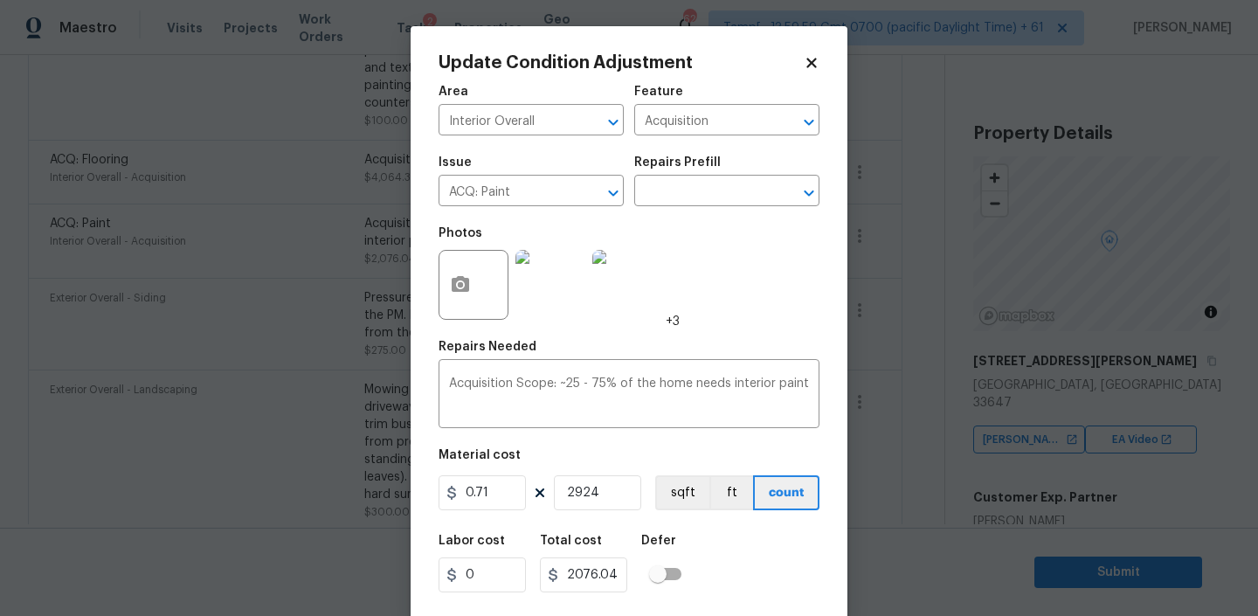
click at [685, 170] on div "Repairs Prefill" at bounding box center [726, 167] width 185 height 23
click at [684, 188] on input "text" at bounding box center [702, 192] width 136 height 27
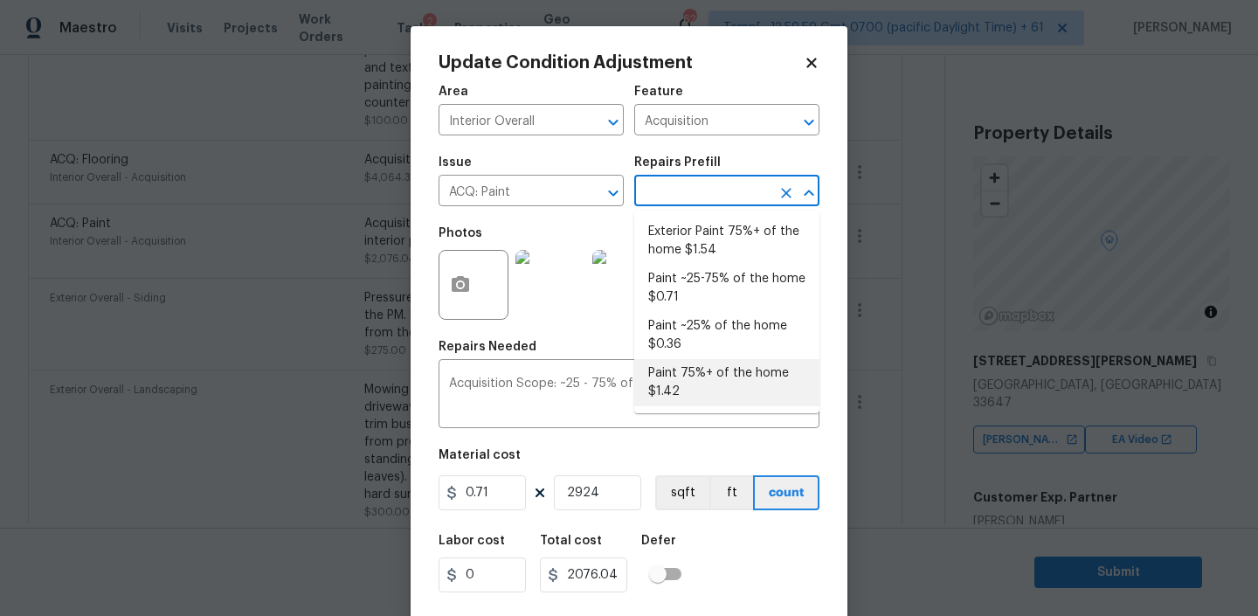
click at [699, 378] on li "Paint 75%+ of the home $1.42" at bounding box center [726, 382] width 185 height 47
type textarea "Acquisition Scope: 75%+ of the home will likely require interior paint"
type input "1.42"
type input "4152.08"
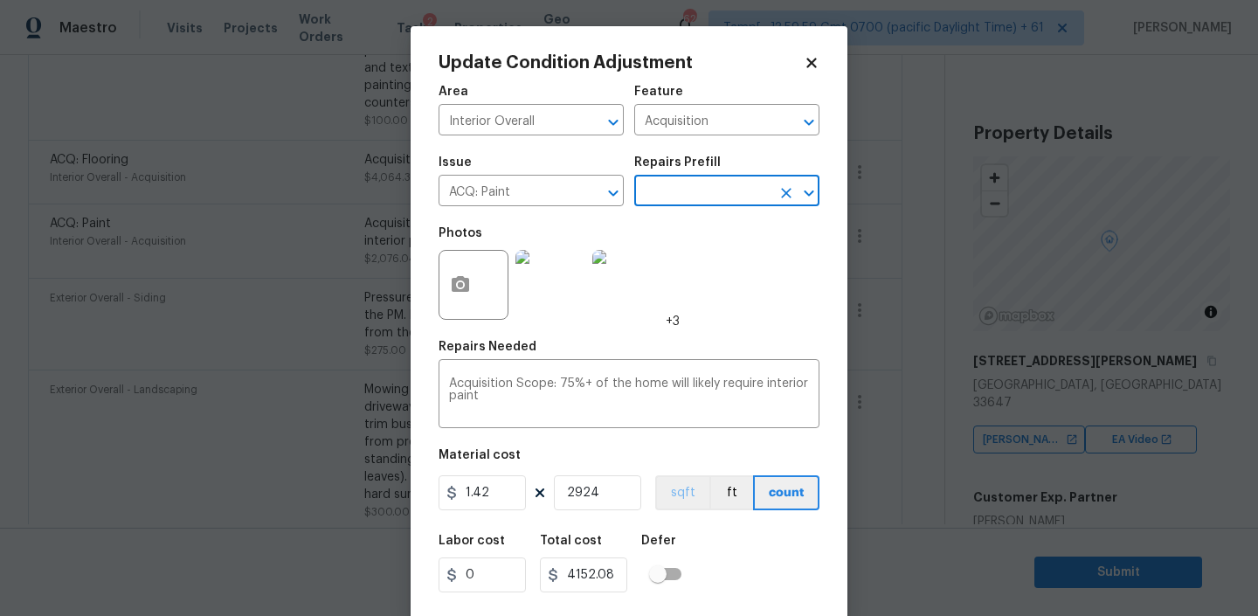
scroll to position [37, 0]
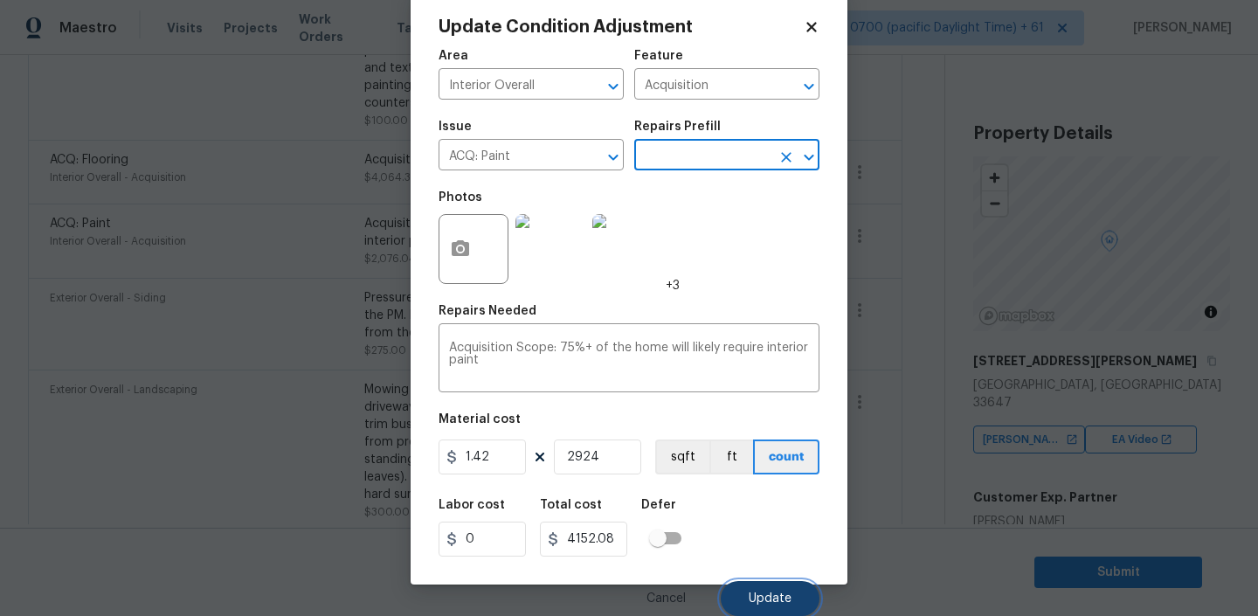
click at [773, 606] on button "Update" at bounding box center [770, 598] width 99 height 35
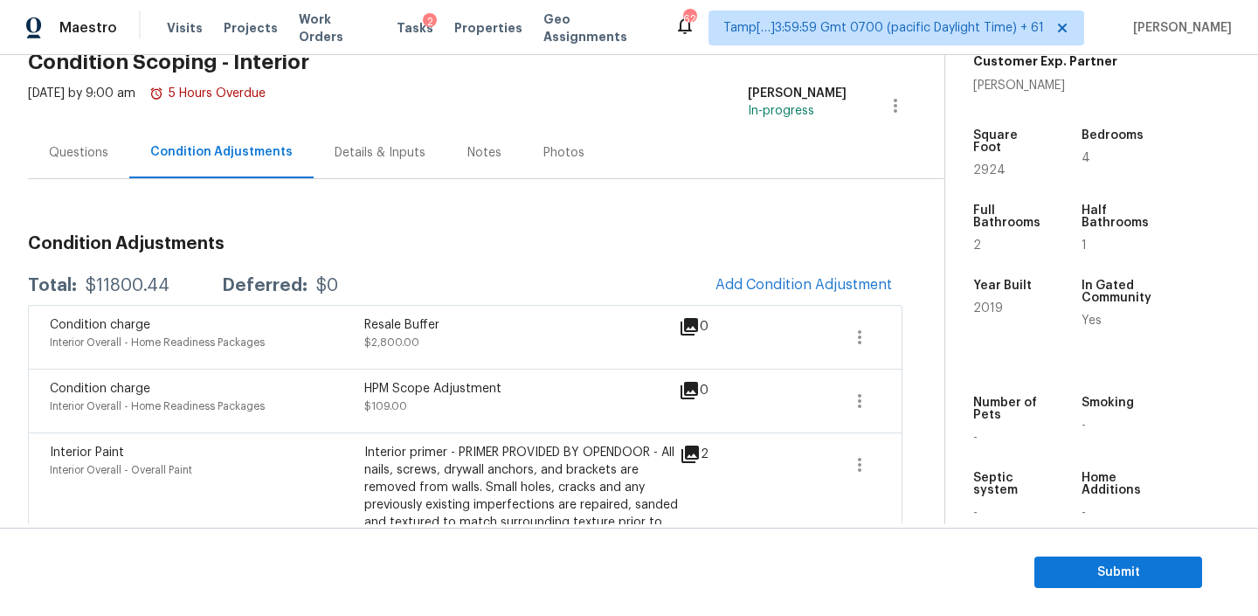
scroll to position [0, 0]
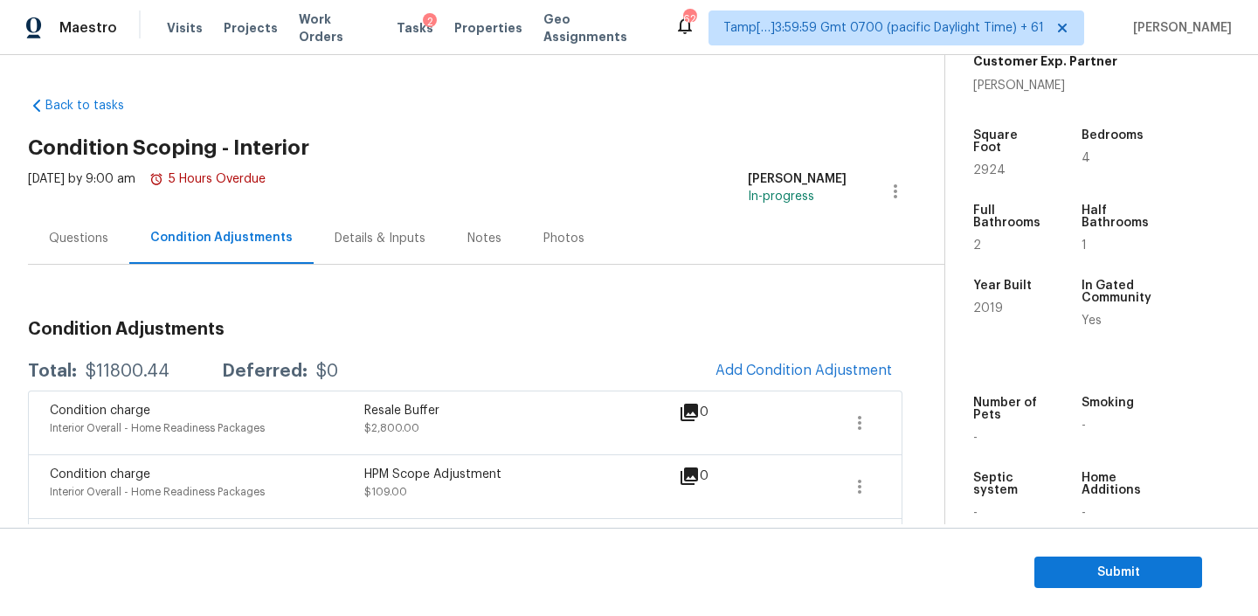
click at [60, 214] on div "Questions" at bounding box center [78, 238] width 101 height 52
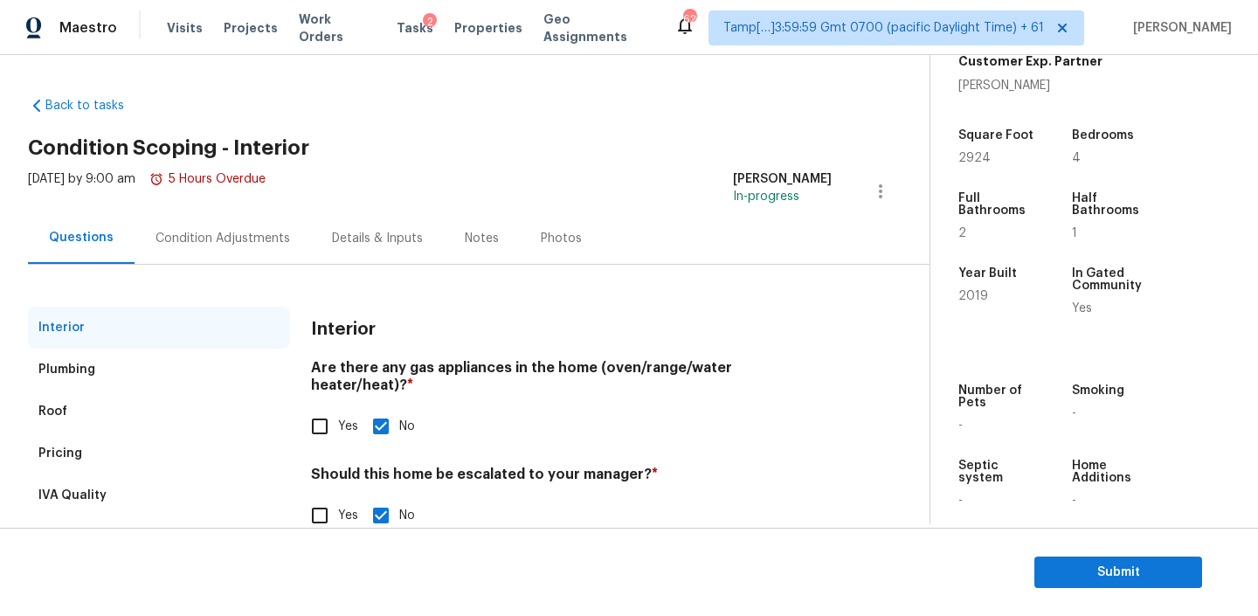
scroll to position [39, 0]
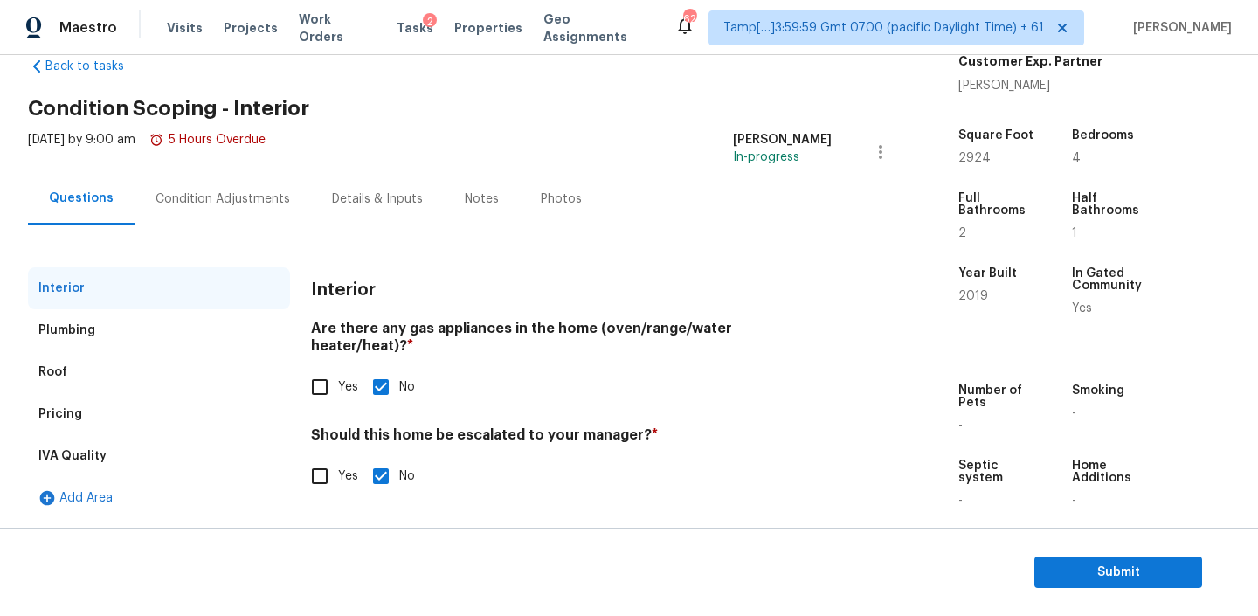
click at [1092, 555] on section "Submit" at bounding box center [629, 572] width 1258 height 89
click at [1088, 579] on span "Submit" at bounding box center [1118, 573] width 140 height 22
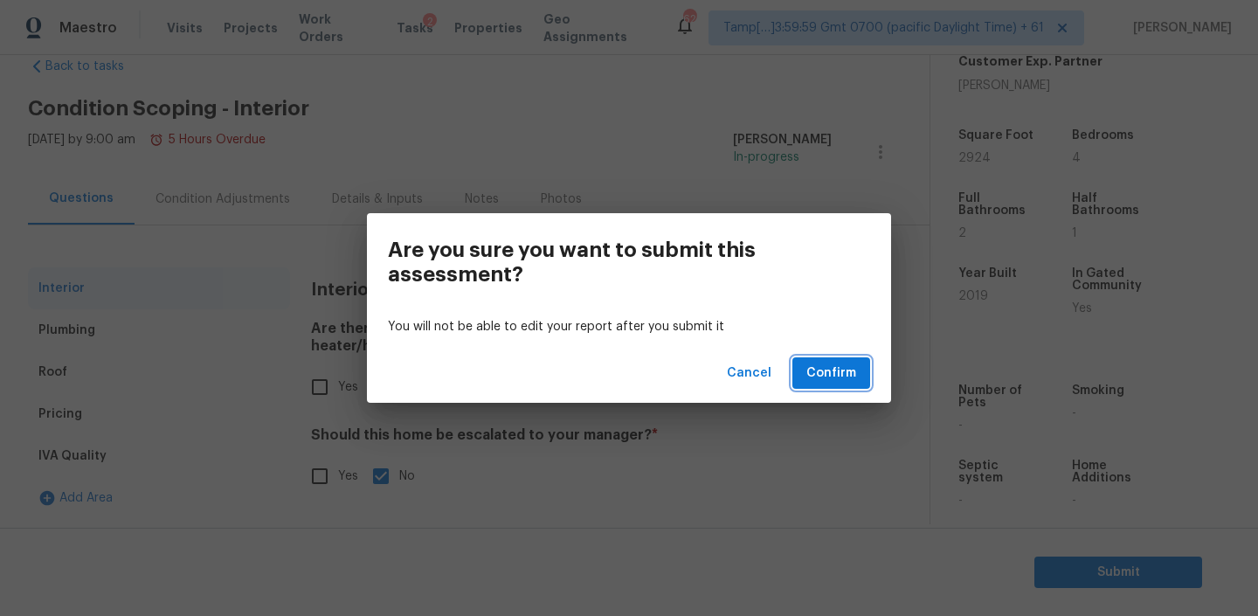
click at [830, 370] on span "Confirm" at bounding box center [831, 373] width 50 height 22
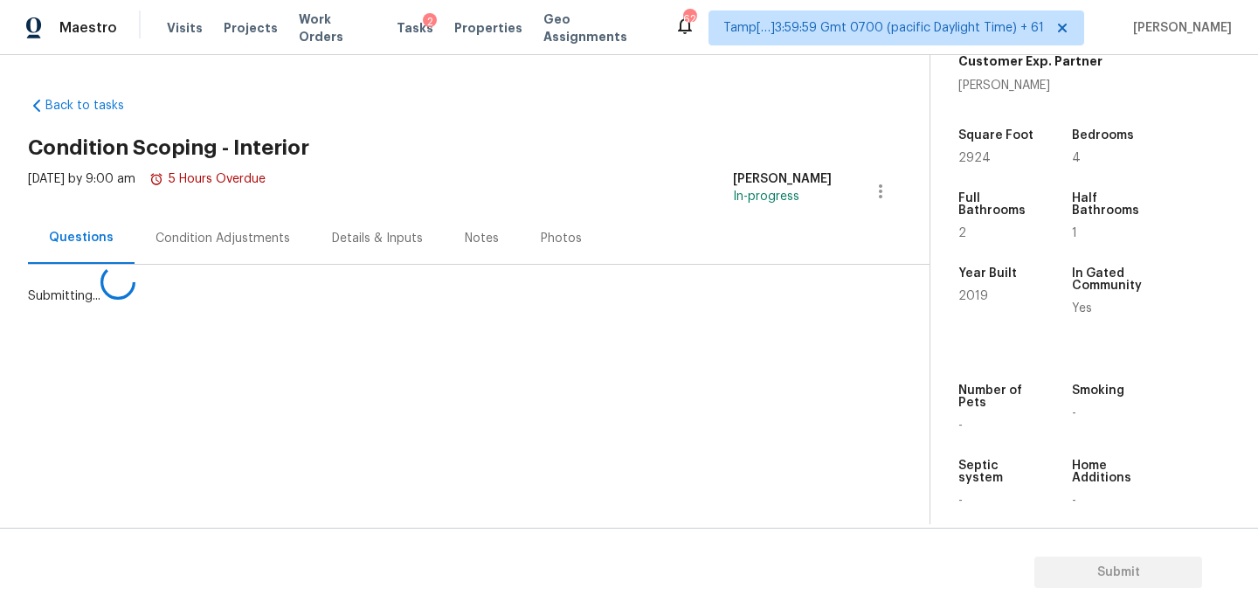
scroll to position [0, 0]
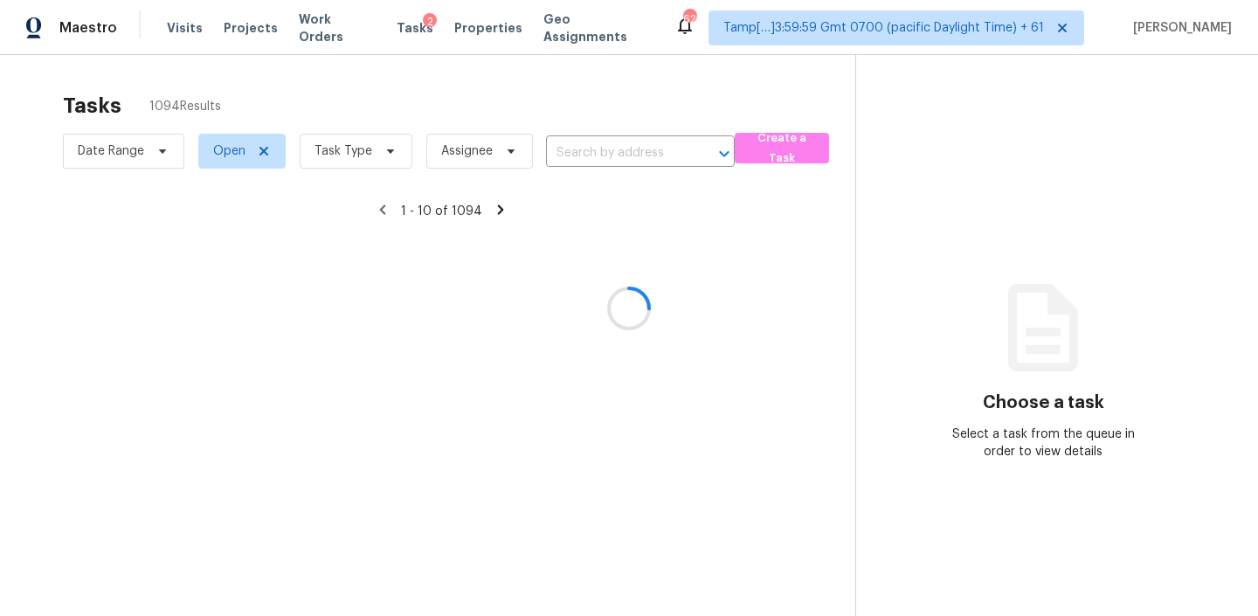
click at [595, 153] on div at bounding box center [629, 308] width 1258 height 616
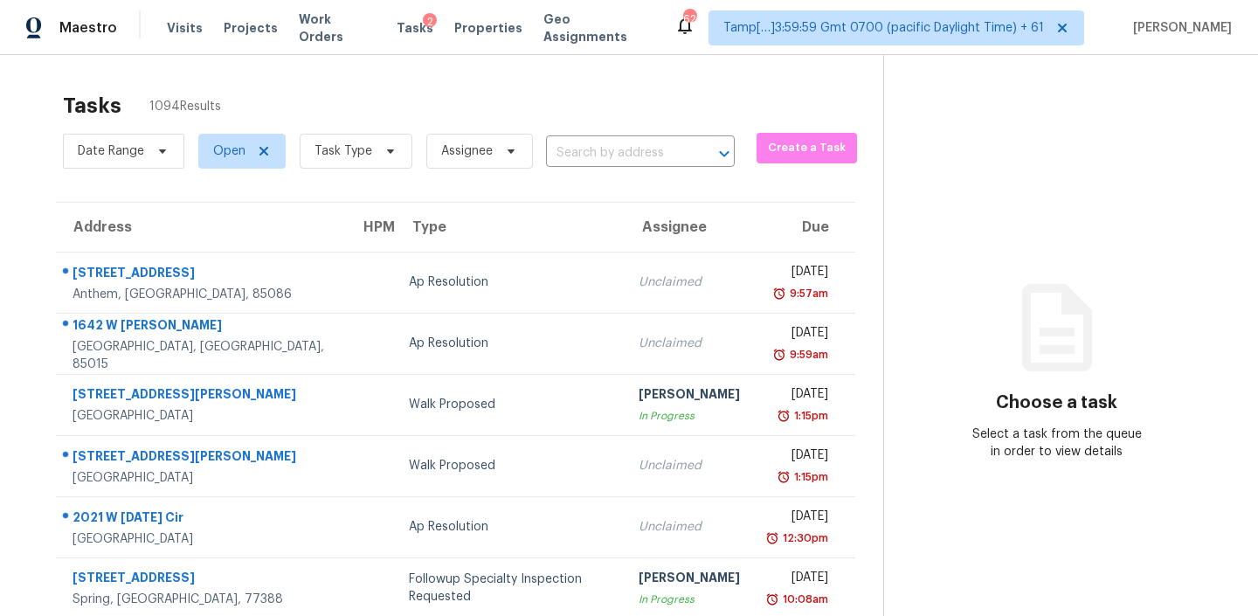
click at [659, 135] on div "Date Range Open Task Type Assignee ​" at bounding box center [399, 150] width 672 height 45
click at [639, 149] on input "text" at bounding box center [616, 153] width 140 height 27
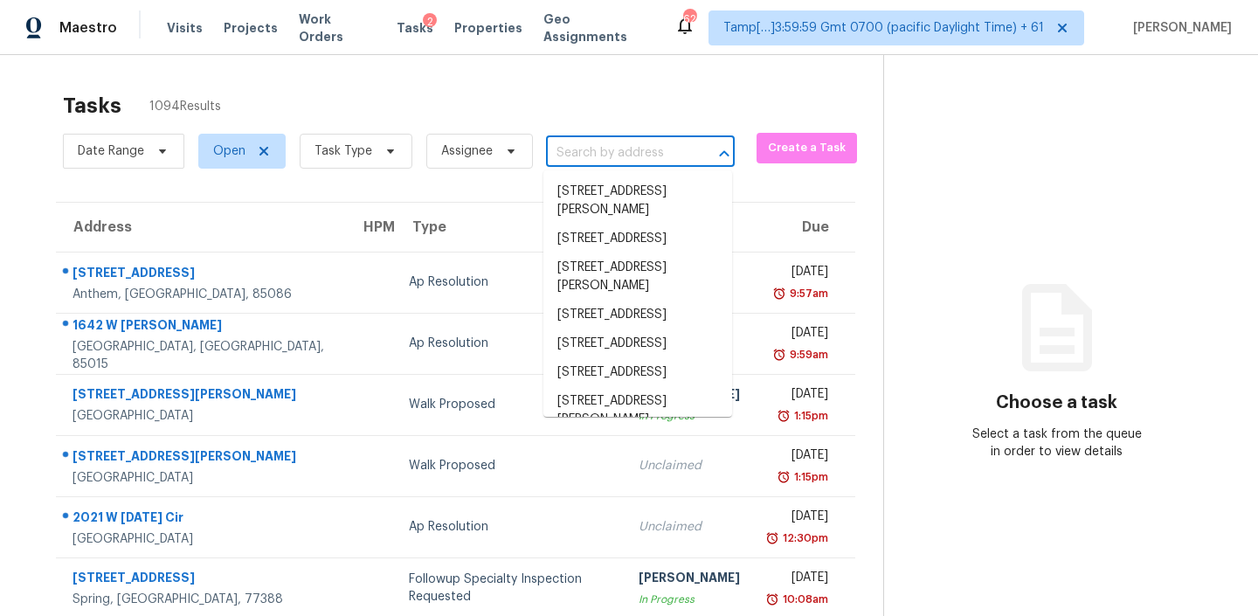
paste input "10818 Creektree Dr Houston, TX, 77070"
type input "10818 Creektree Dr Houston, TX, 77070"
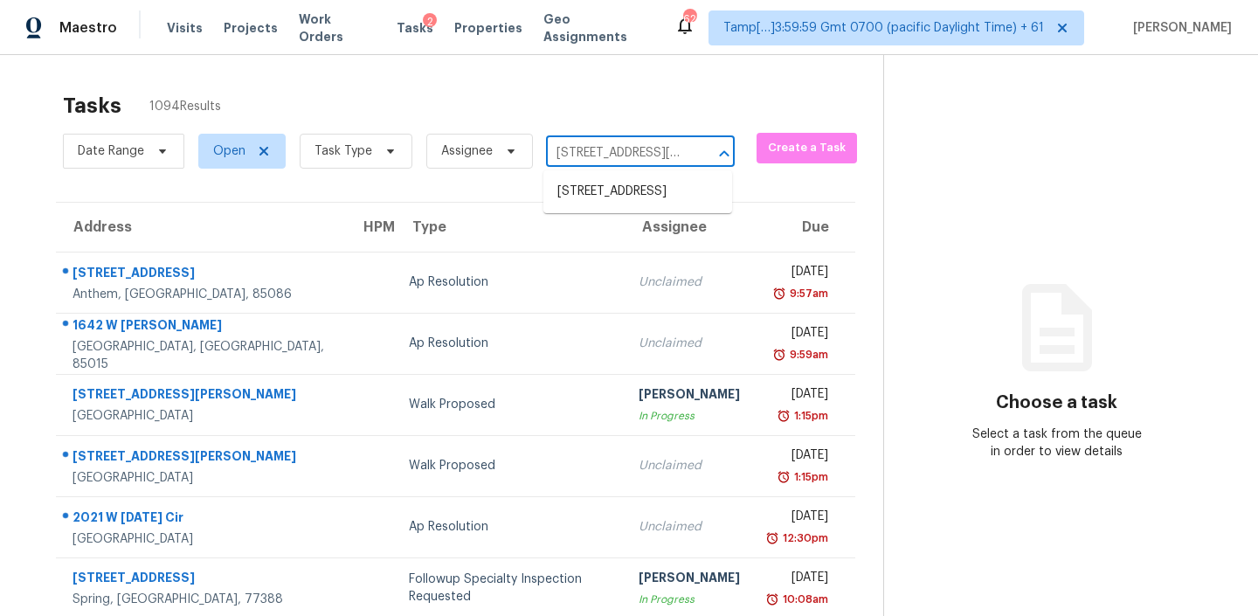
scroll to position [0, 94]
click at [597, 194] on li "10818 Creektree Dr, Houston, TX 77070" at bounding box center [637, 191] width 189 height 29
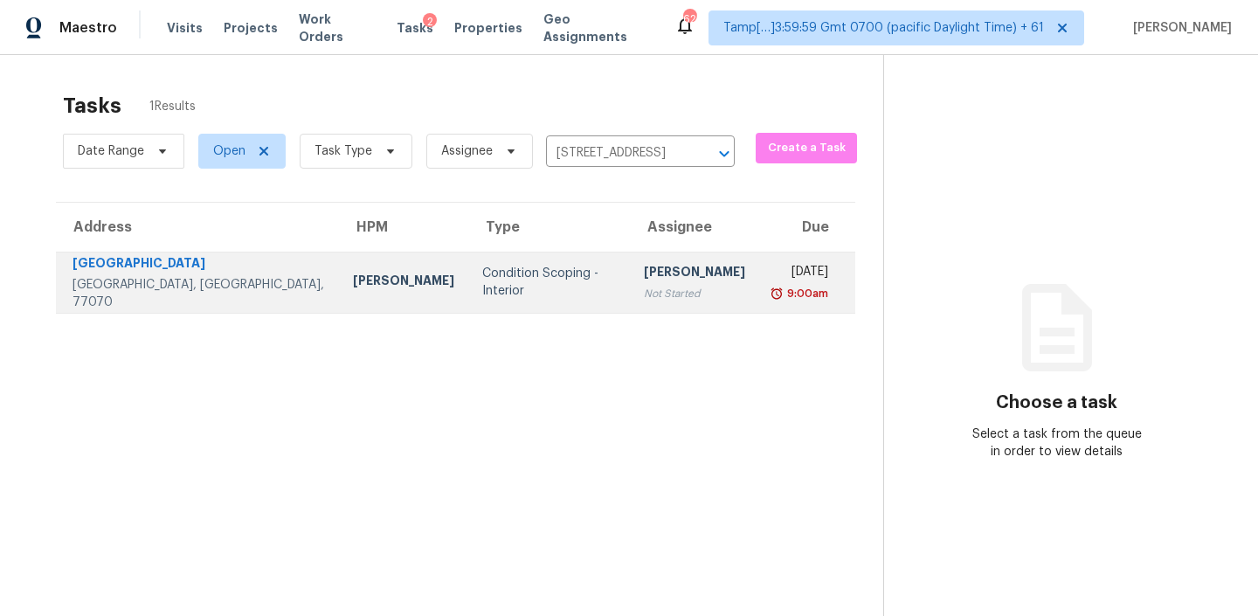
click at [496, 286] on div "Condition Scoping - Interior" at bounding box center [549, 282] width 134 height 35
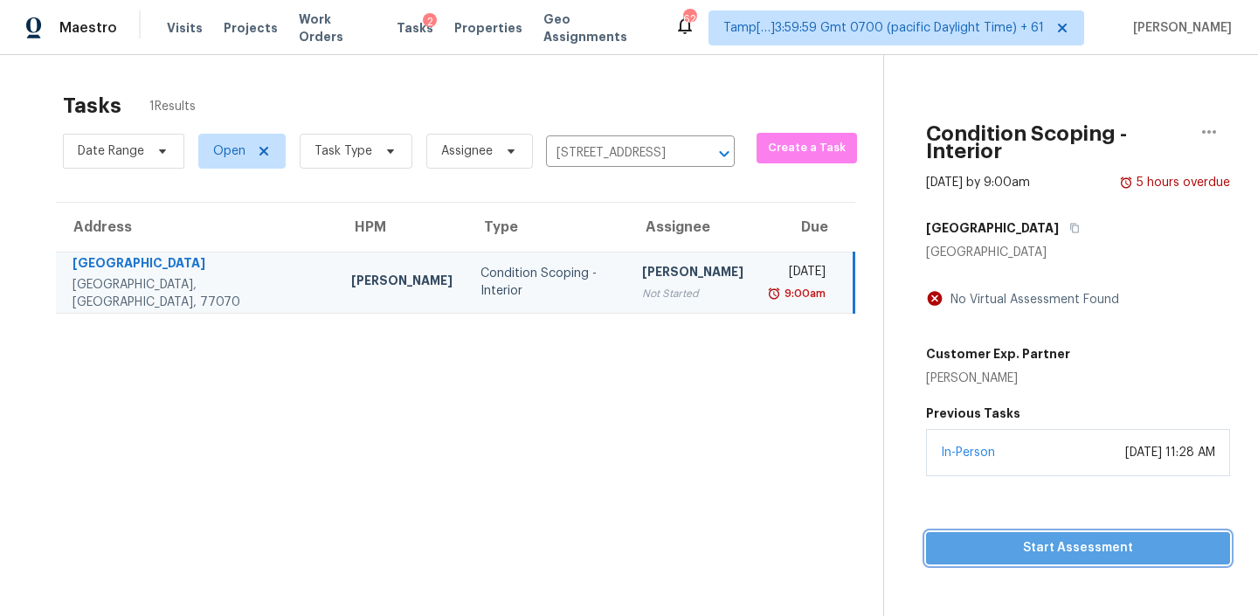
click at [1017, 537] on span "Start Assessment" at bounding box center [1078, 548] width 276 height 22
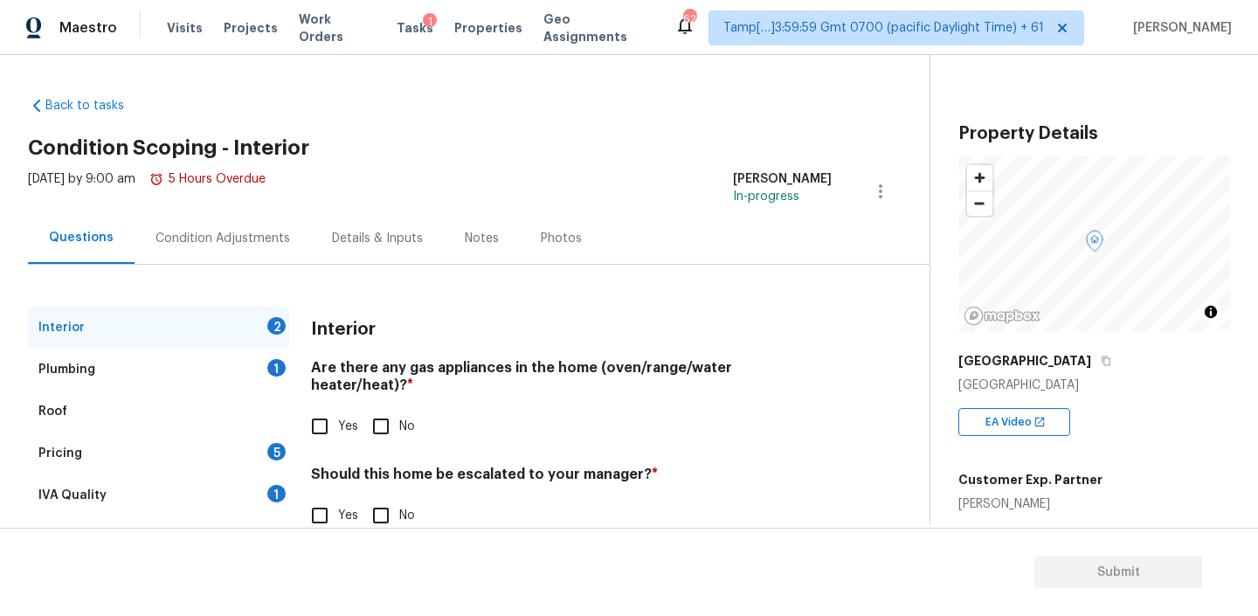
click at [323, 417] on input "Yes" at bounding box center [319, 426] width 37 height 37
checkbox input "true"
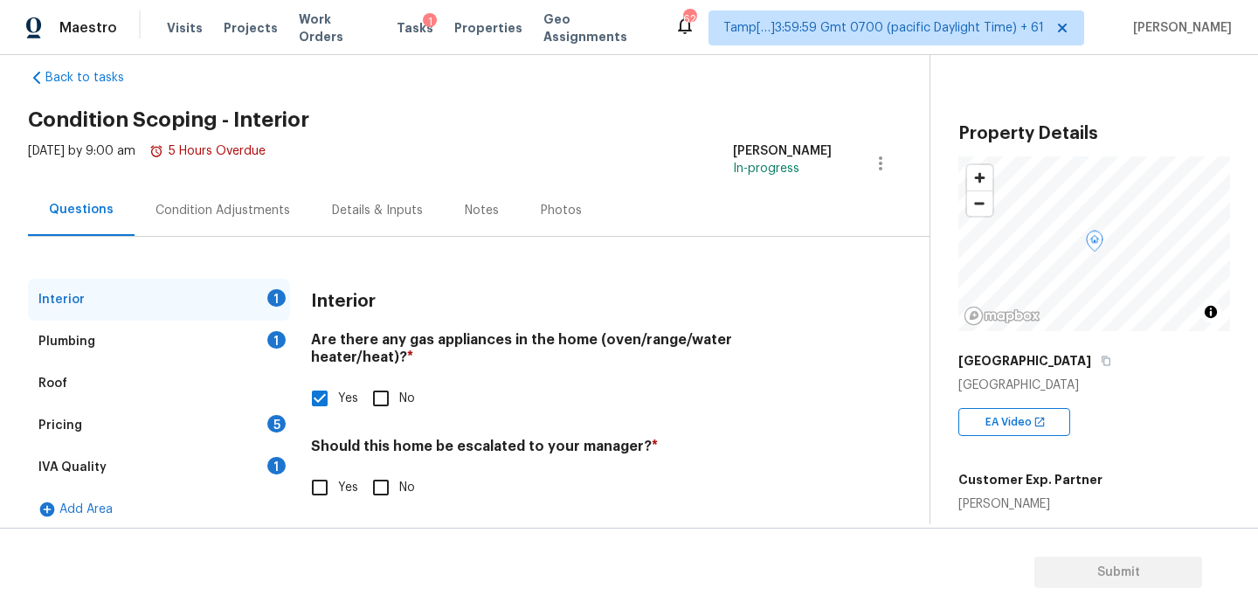
scroll to position [39, 0]
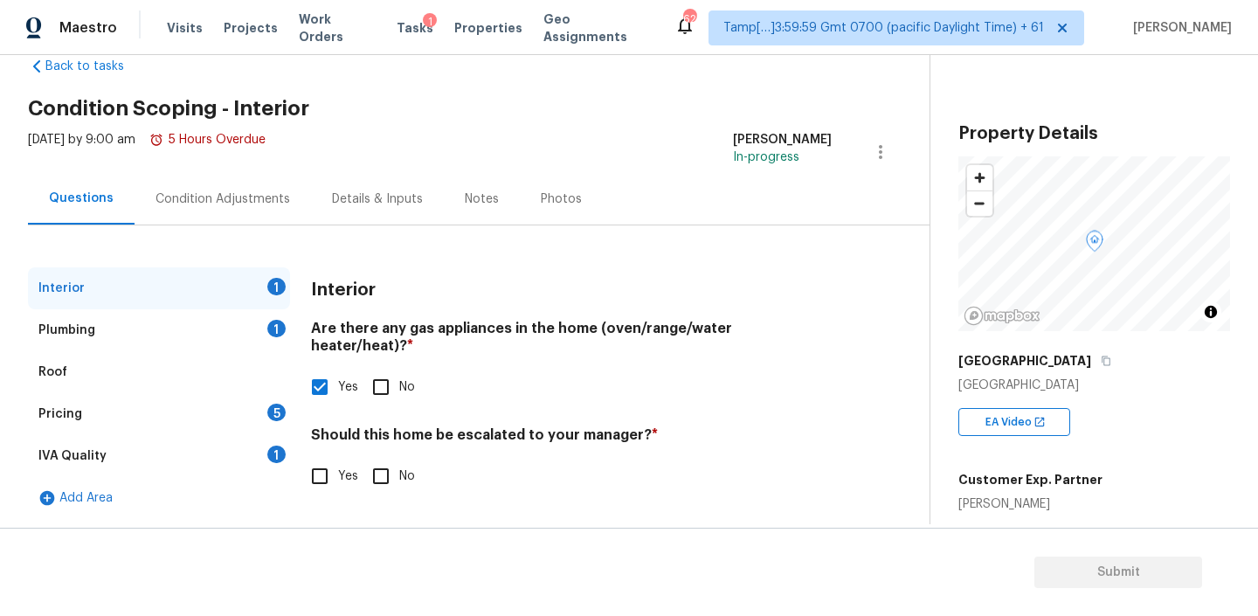
click at [371, 459] on input "No" at bounding box center [380, 476] width 37 height 37
checkbox input "true"
click at [135, 326] on div "Plumbing 1" at bounding box center [159, 330] width 262 height 42
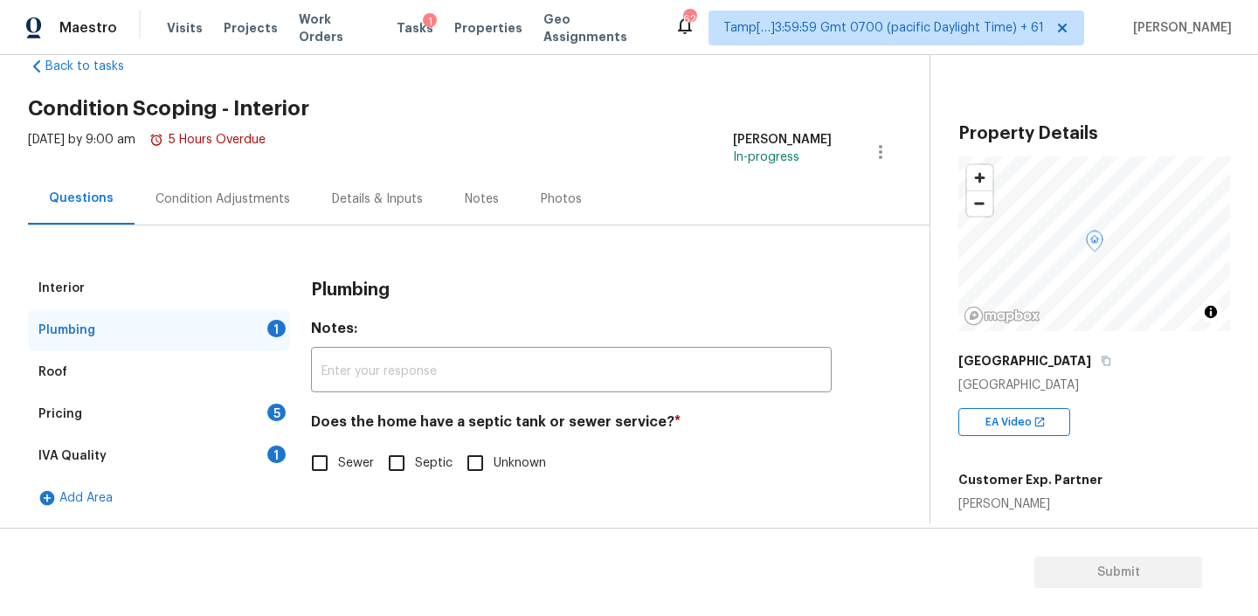
click at [321, 464] on input "Sewer" at bounding box center [319, 463] width 37 height 37
checkbox input "true"
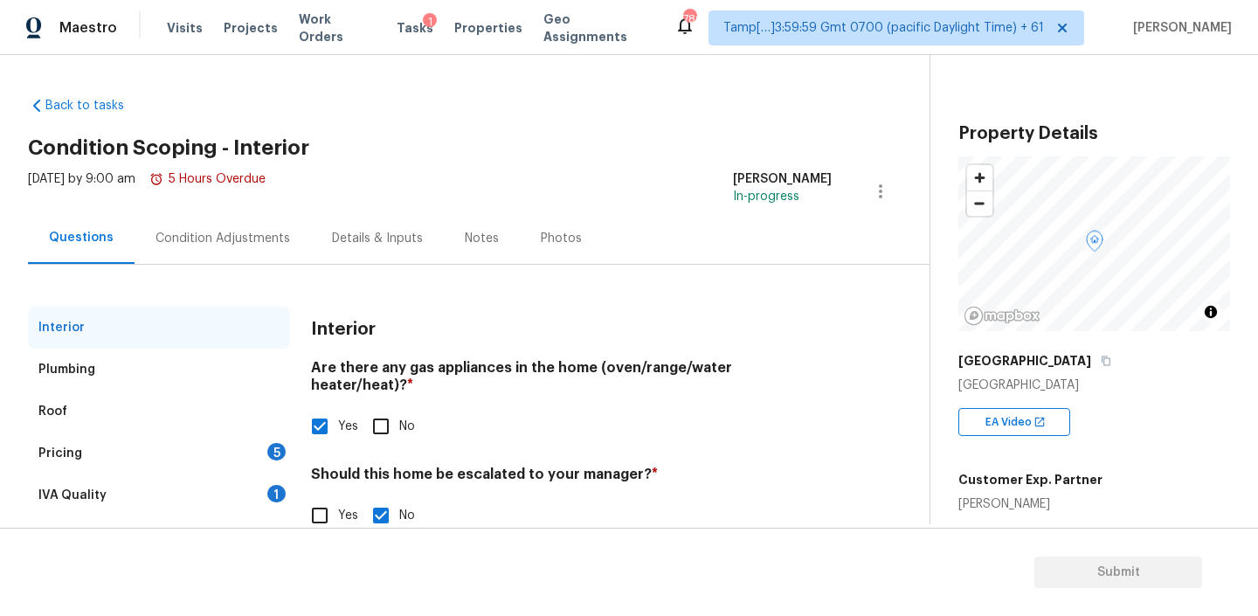
scroll to position [39, 0]
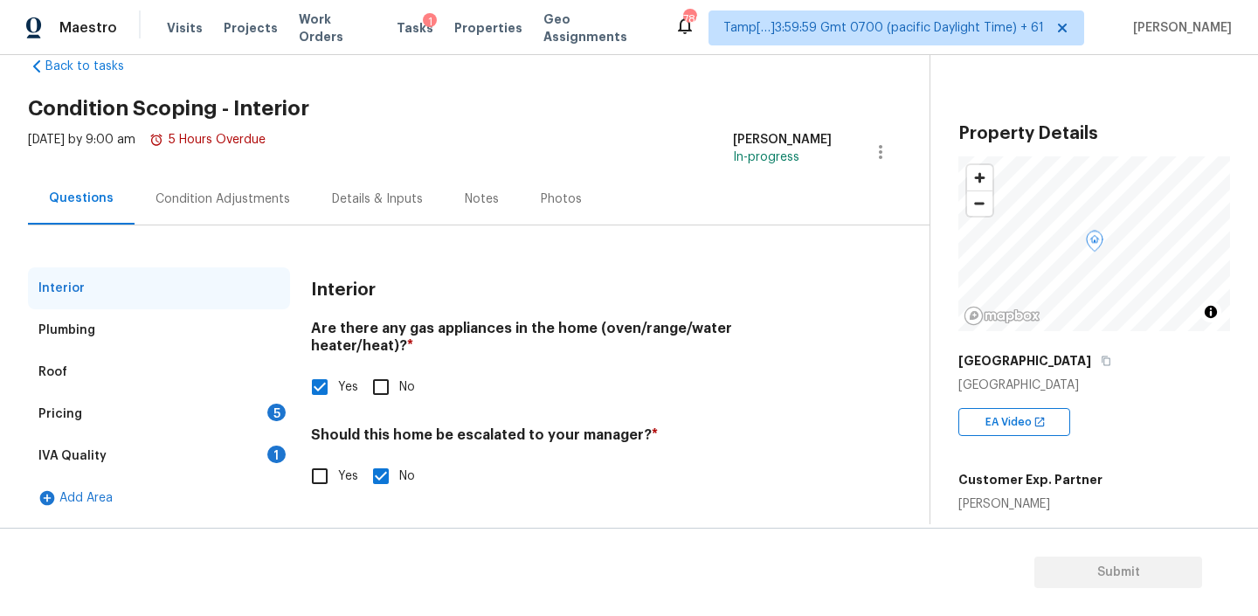
click at [179, 329] on div "Plumbing" at bounding box center [159, 330] width 262 height 42
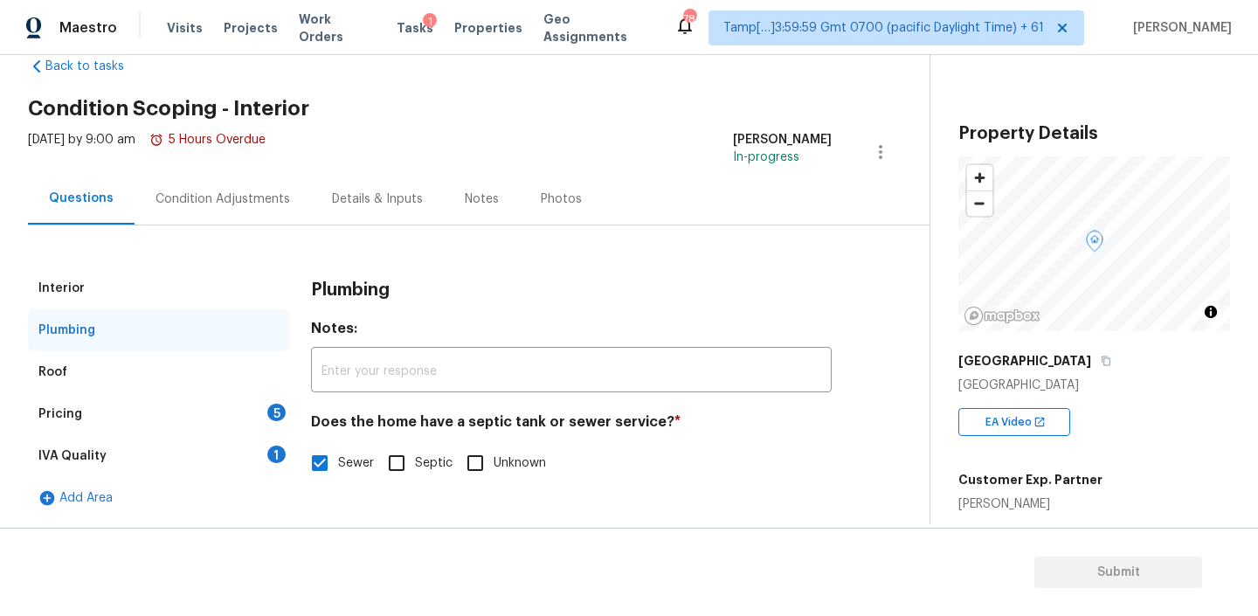
click at [135, 372] on div "Roof" at bounding box center [159, 372] width 262 height 42
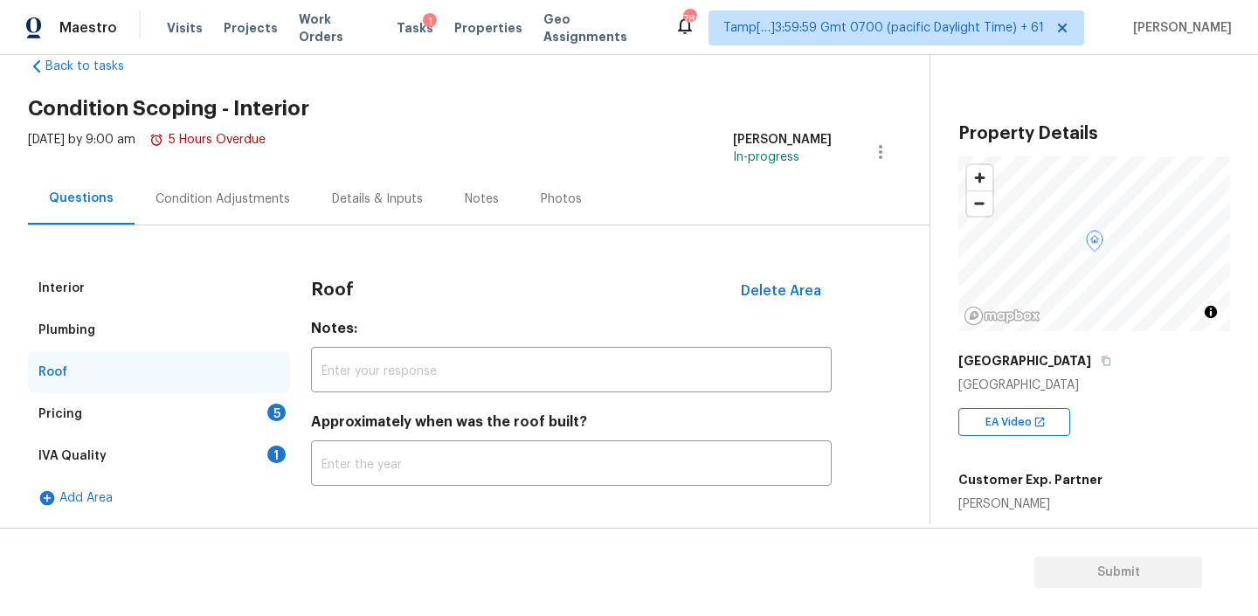
click at [132, 328] on div "Plumbing" at bounding box center [159, 330] width 262 height 42
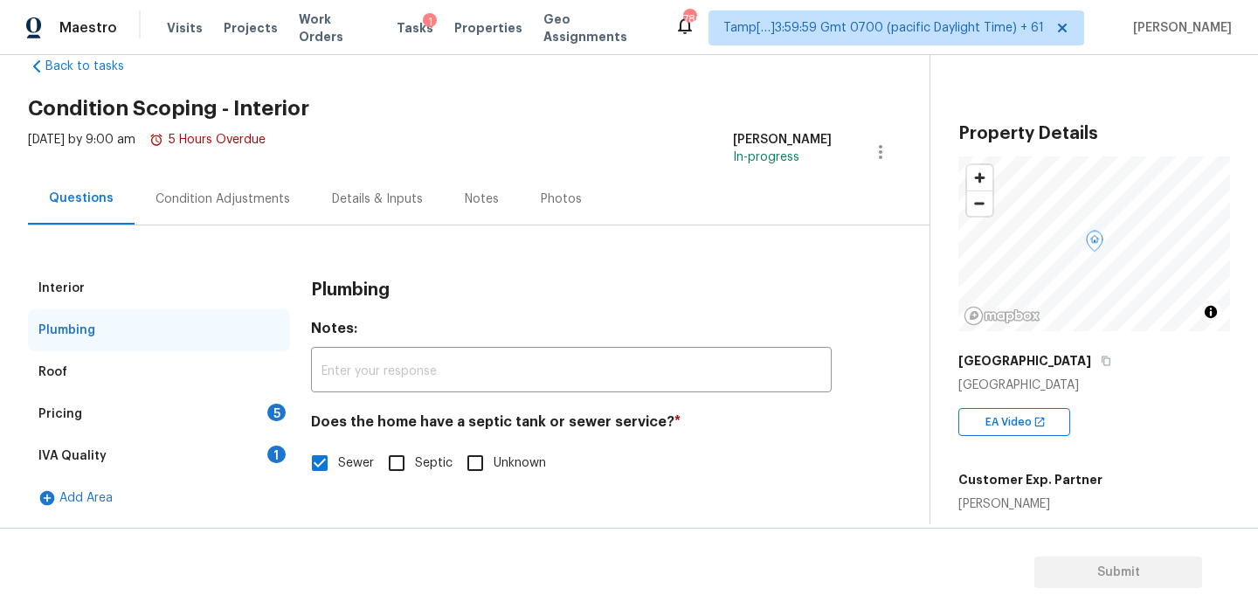
click at [133, 424] on div "Pricing 5" at bounding box center [159, 414] width 262 height 42
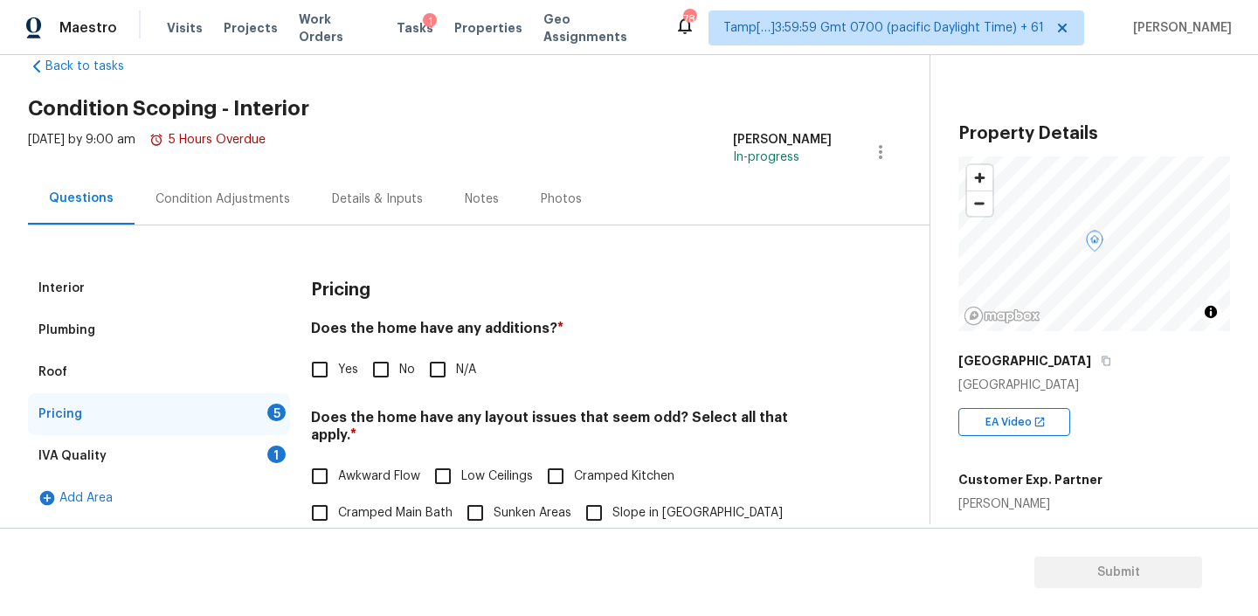
click at [508, 333] on h4 "Does the home have any additions? *" at bounding box center [571, 332] width 521 height 24
copy h4 "additions"
click at [393, 376] on input "No" at bounding box center [380, 369] width 37 height 37
checkbox input "true"
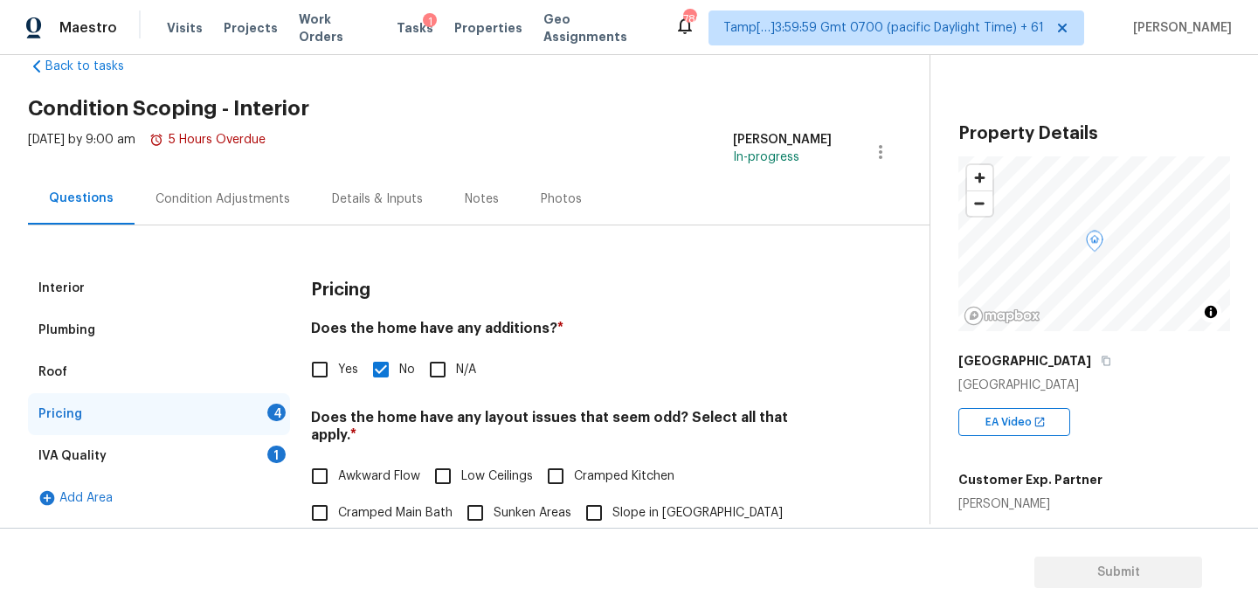
click at [510, 411] on h4 "Does the home have any layout issues that seem odd? Select all that apply. *" at bounding box center [571, 430] width 521 height 42
copy h4 "layout"
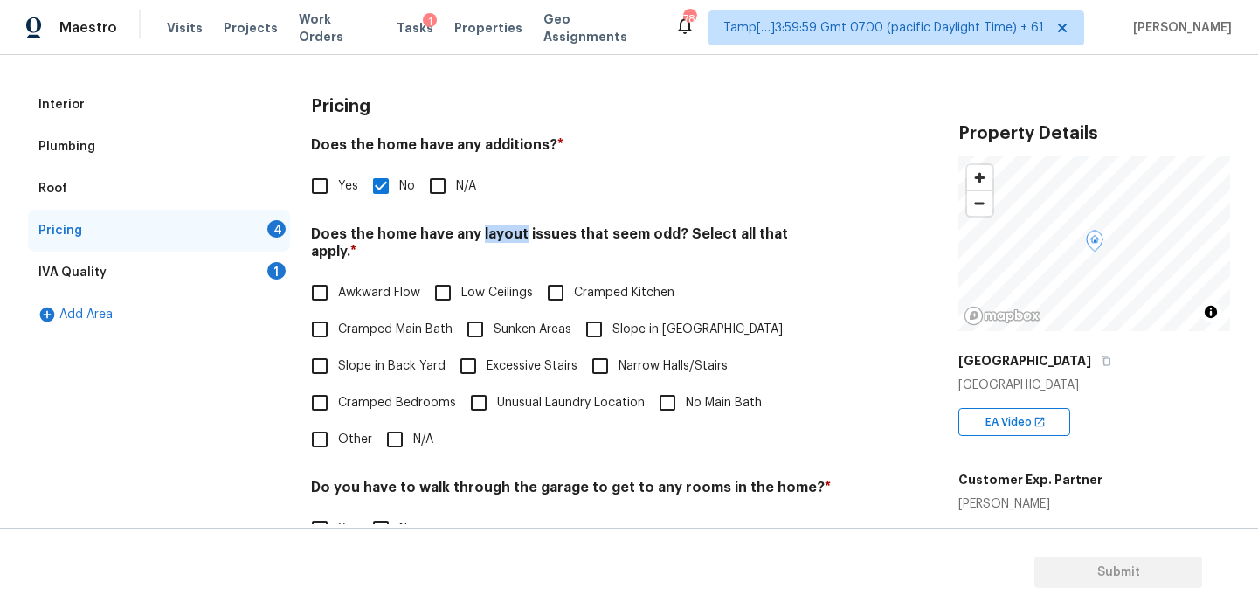
scroll to position [242, 0]
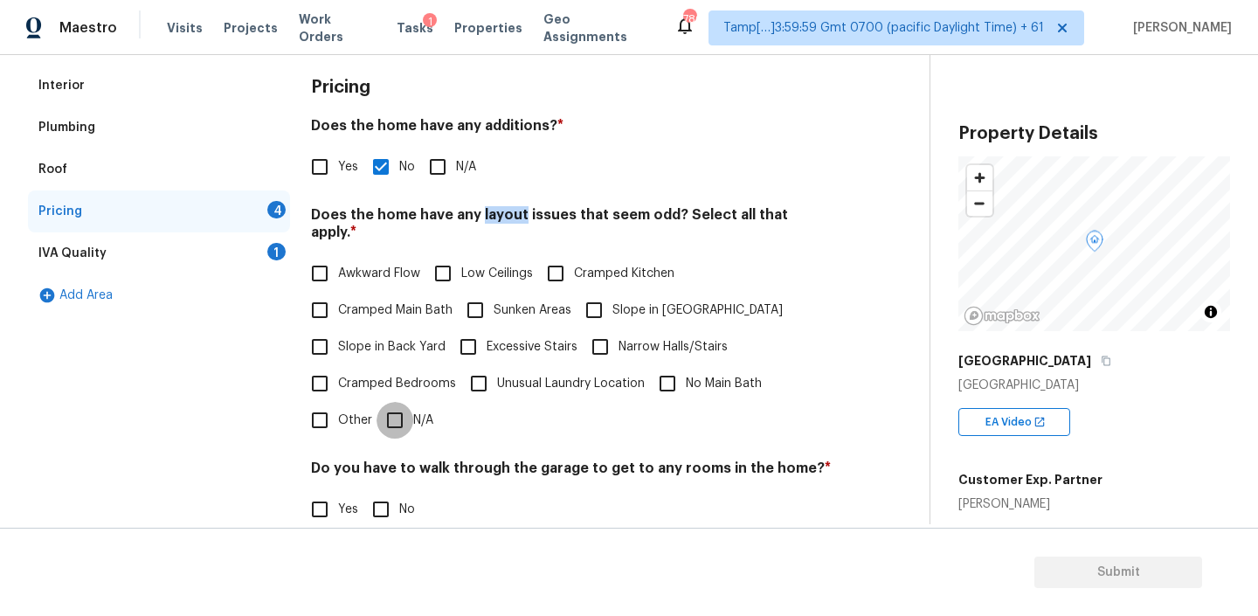
click at [406, 411] on input "N/A" at bounding box center [394, 420] width 37 height 37
checkbox input "true"
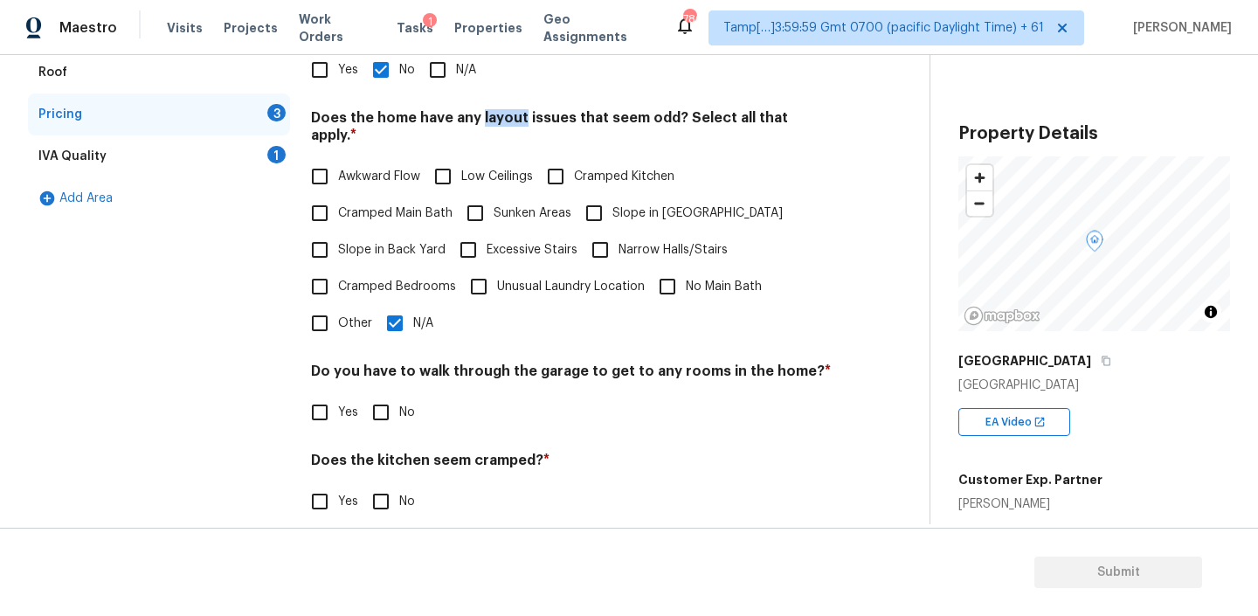
scroll to position [432, 0]
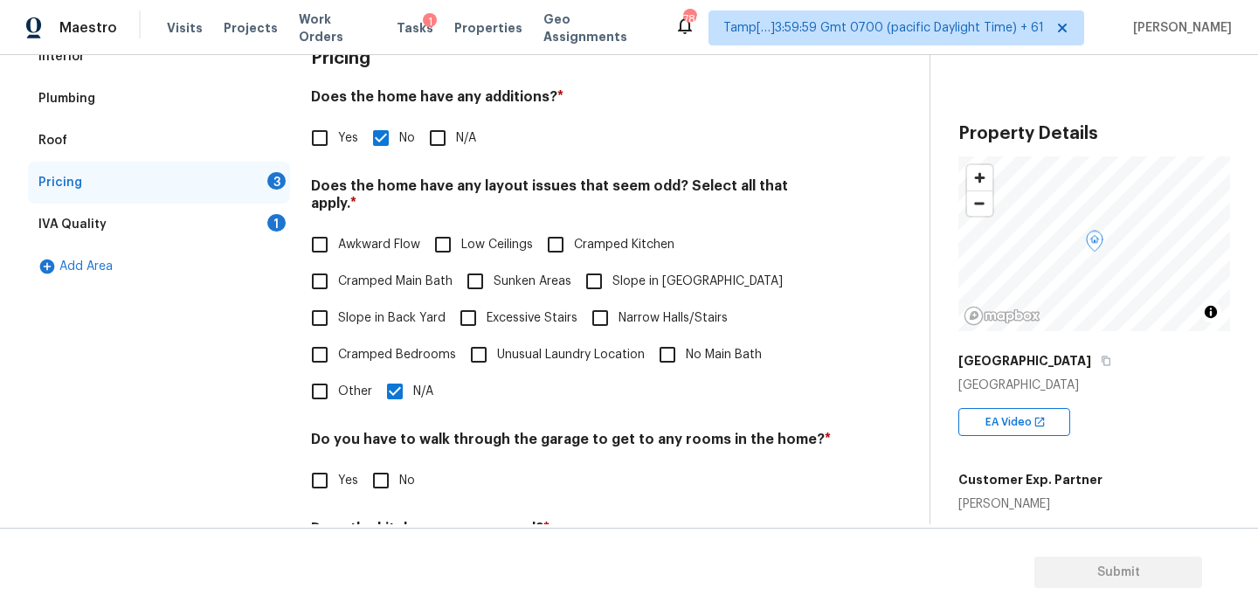
click at [165, 224] on div "IVA Quality 1" at bounding box center [159, 225] width 262 height 42
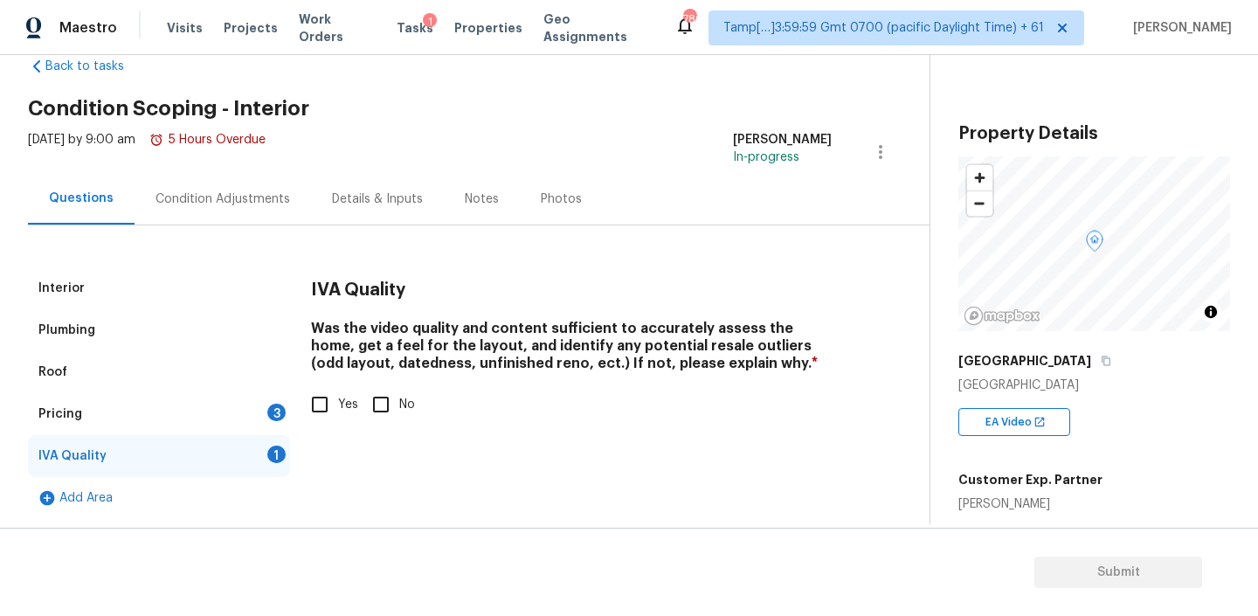
click at [321, 404] on input "Yes" at bounding box center [319, 404] width 37 height 37
checkbox input "true"
click at [247, 403] on div "Pricing 3" at bounding box center [159, 414] width 262 height 42
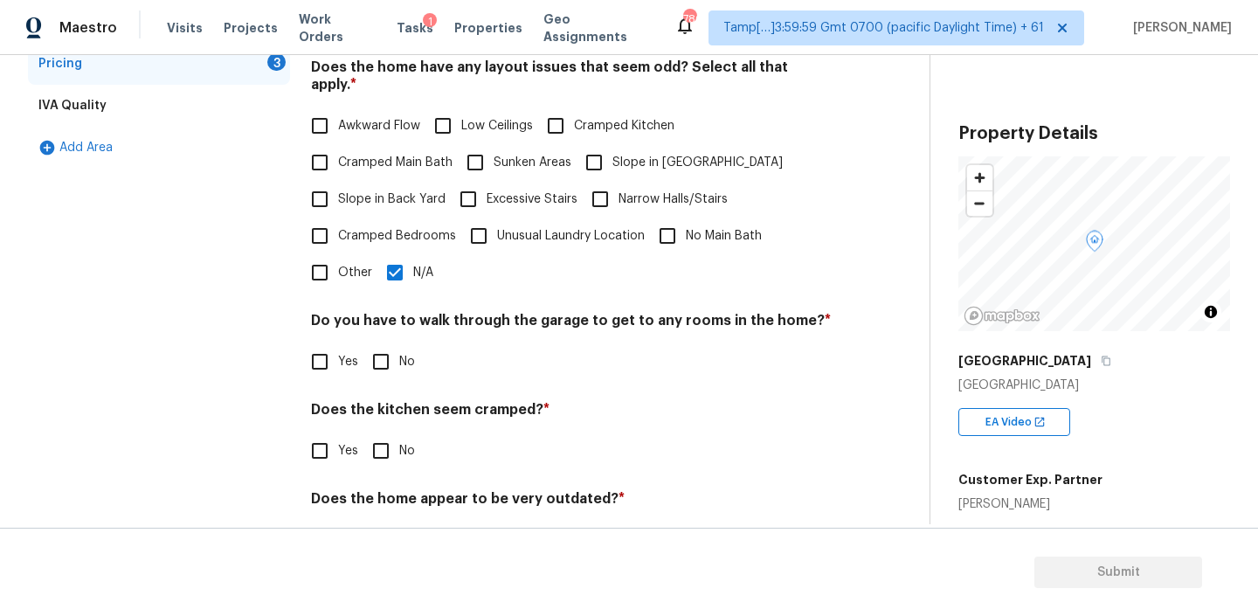
scroll to position [432, 0]
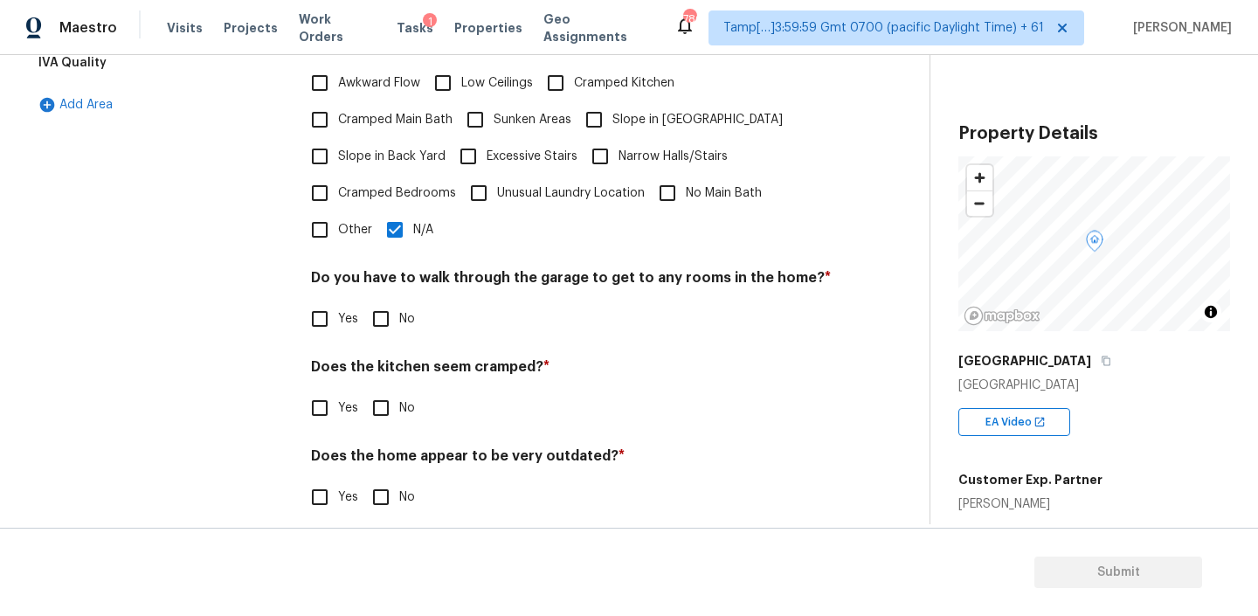
click at [381, 300] on input "No" at bounding box center [380, 318] width 37 height 37
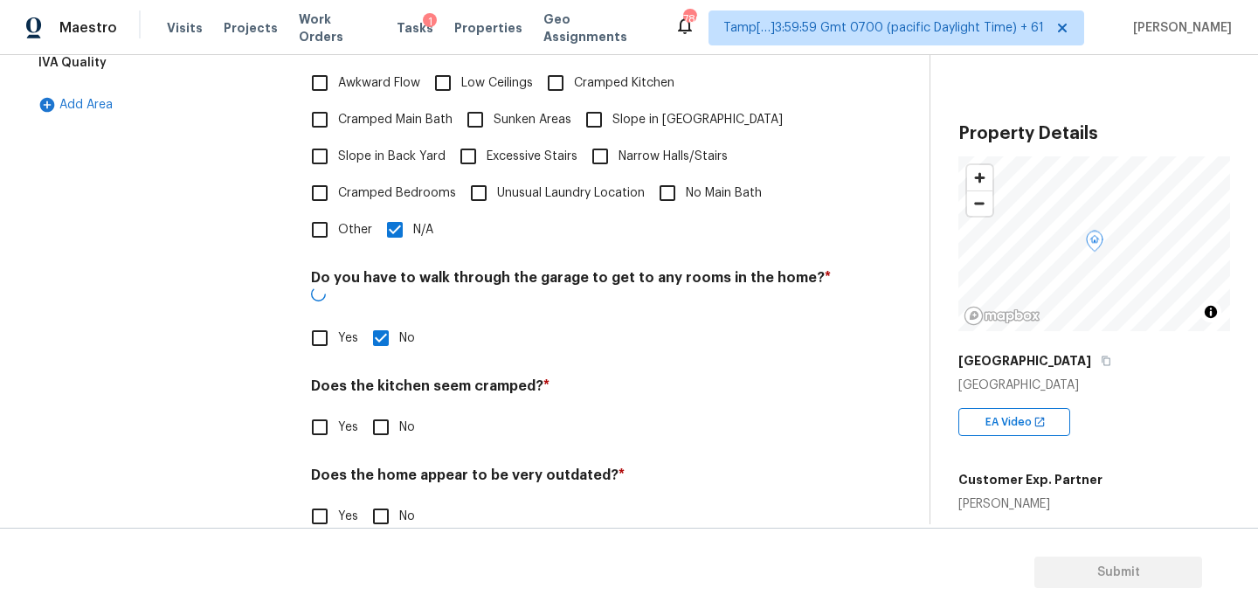
click at [382, 320] on input "No" at bounding box center [380, 338] width 37 height 37
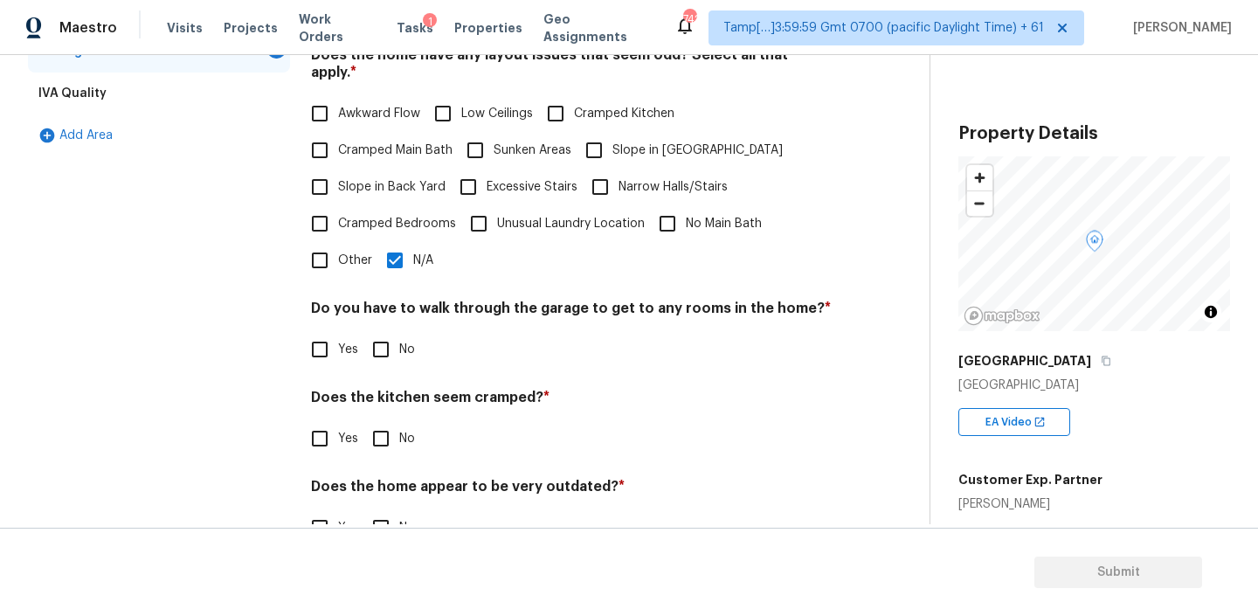
scroll to position [416, 0]
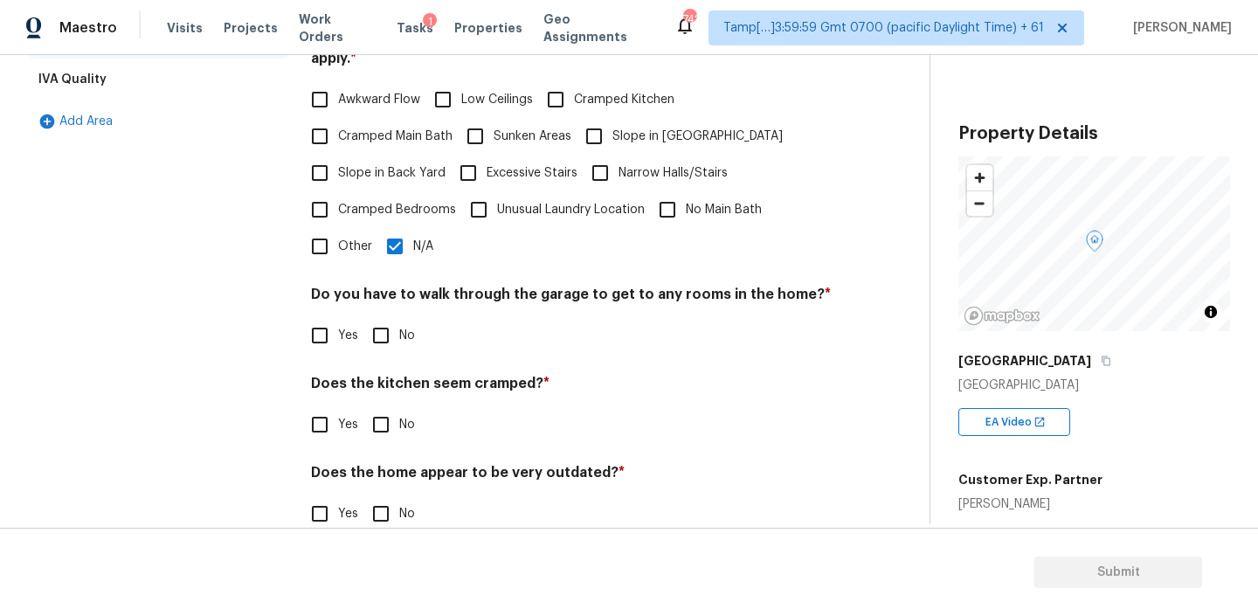
click at [390, 323] on input "No" at bounding box center [380, 335] width 37 height 37
checkbox input "true"
click at [384, 406] on input "No" at bounding box center [380, 424] width 37 height 37
checkbox input "true"
click at [382, 495] on input "No" at bounding box center [380, 513] width 37 height 37
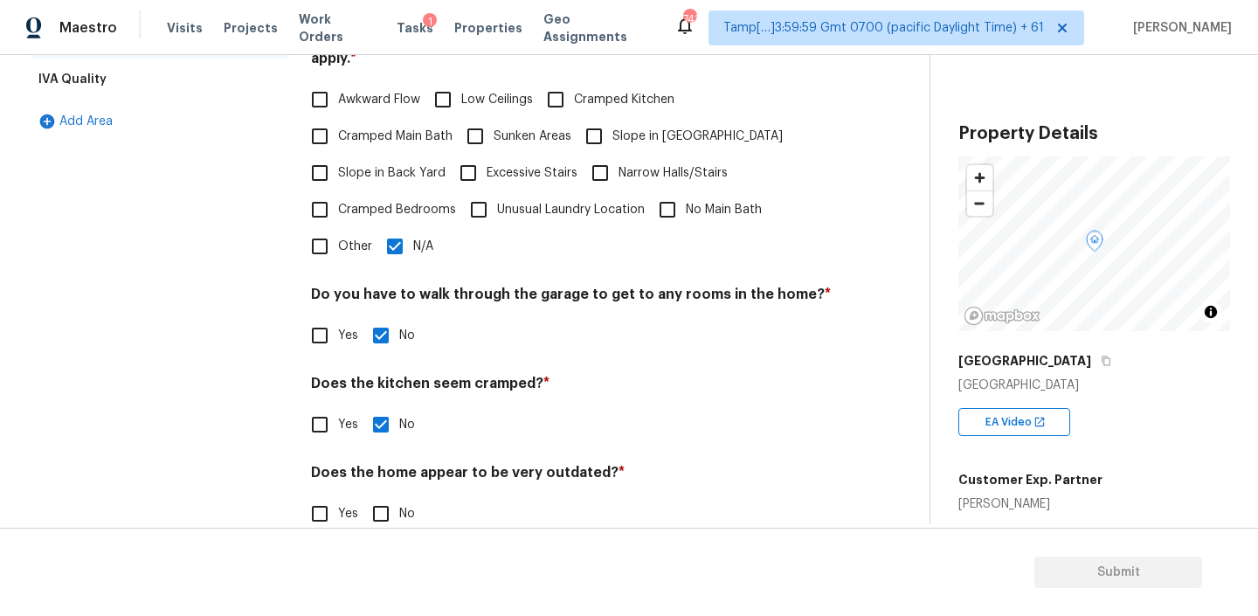
checkbox input "true"
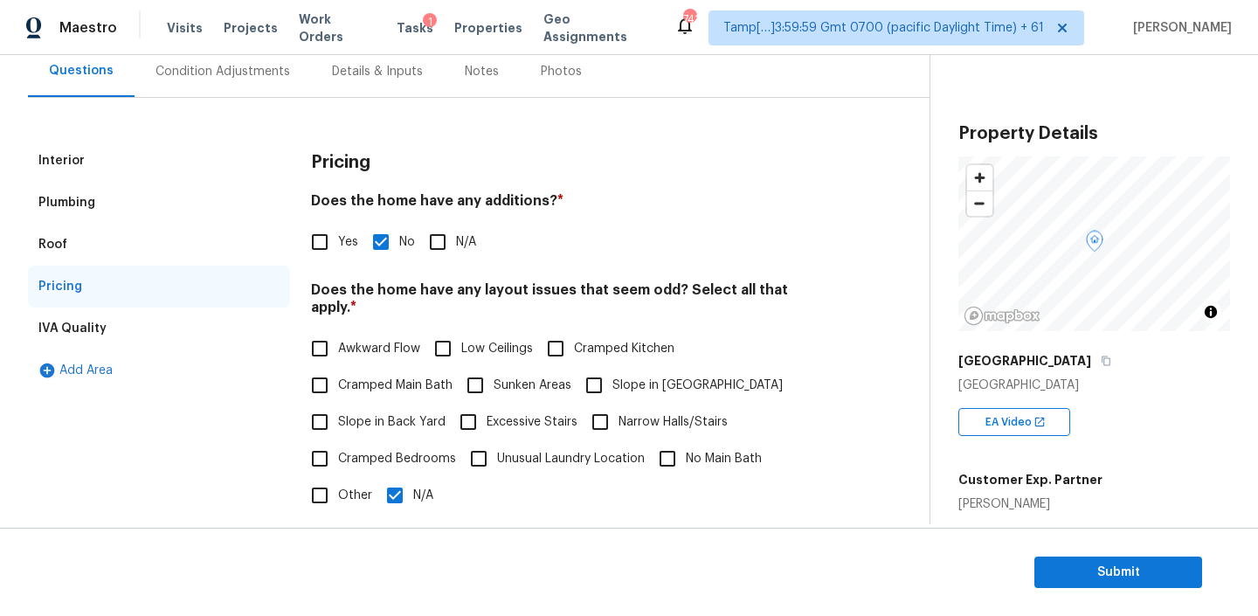
click at [110, 199] on div "Plumbing" at bounding box center [159, 203] width 262 height 42
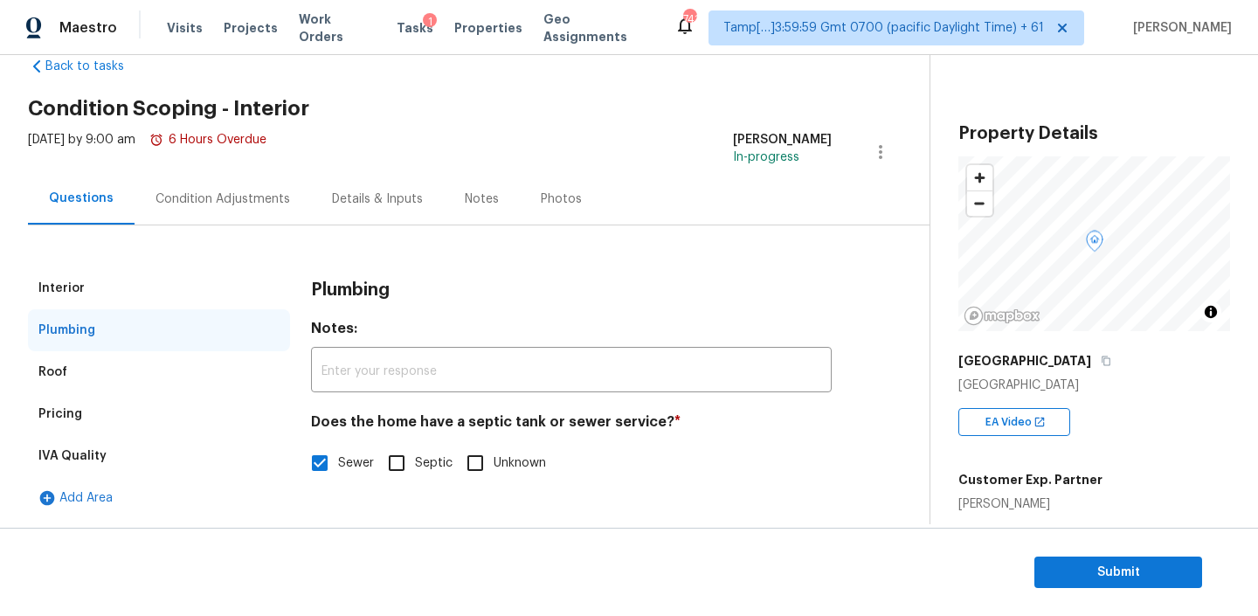
scroll to position [39, 0]
click at [85, 443] on div "IVA Quality" at bounding box center [159, 456] width 262 height 42
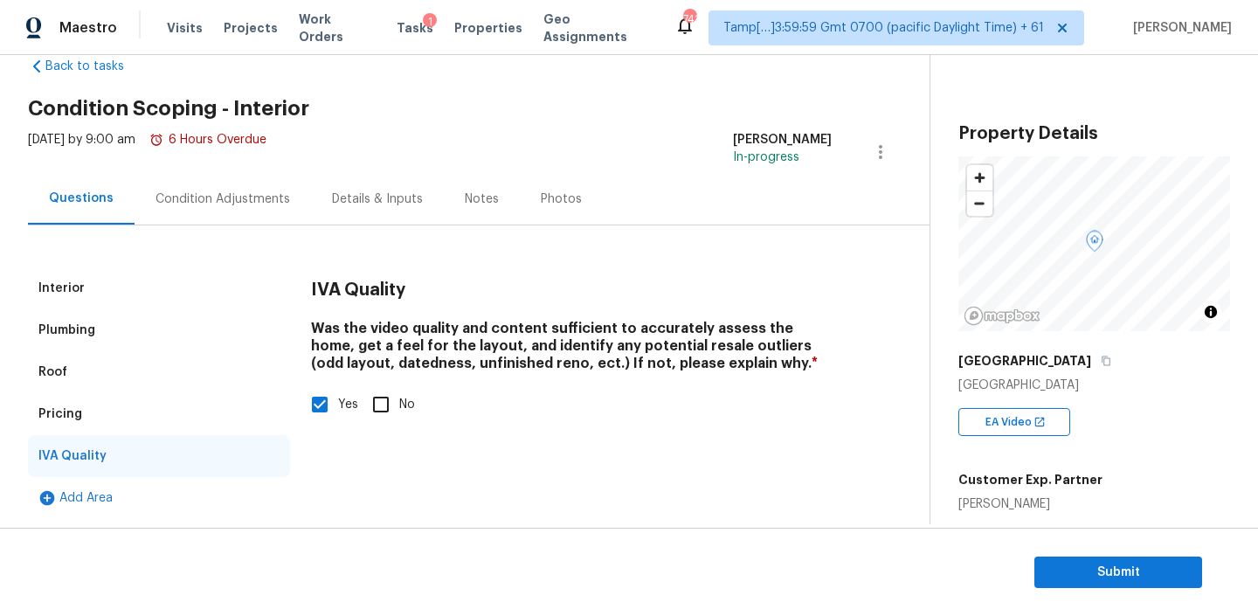
click at [121, 408] on div "Pricing" at bounding box center [159, 414] width 262 height 42
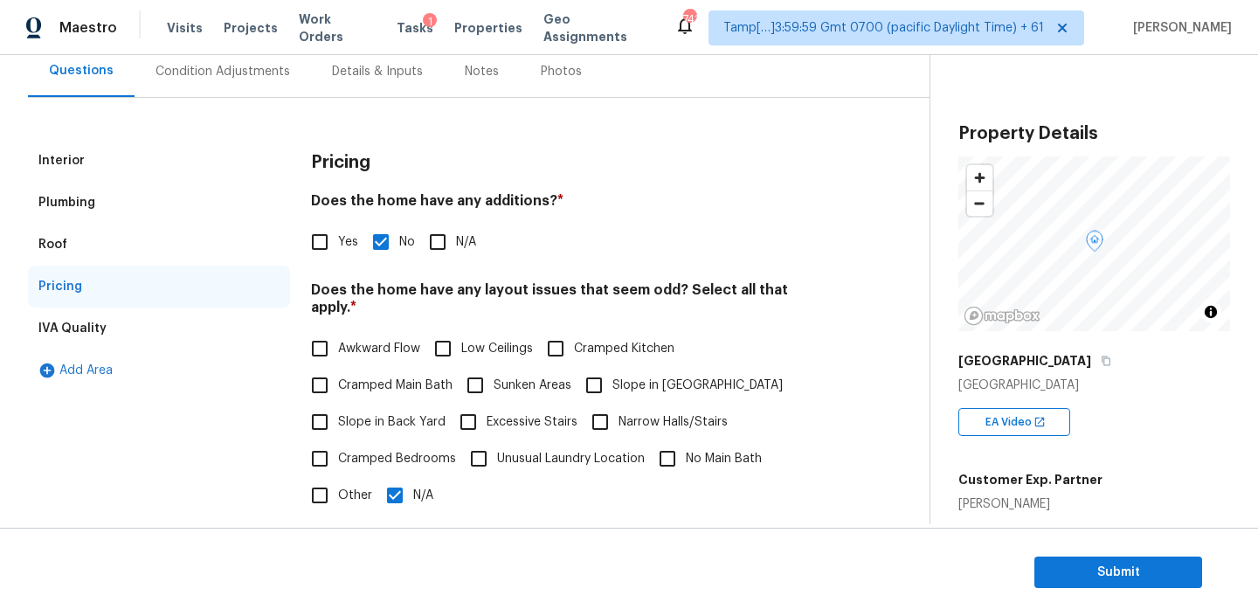
scroll to position [0, 0]
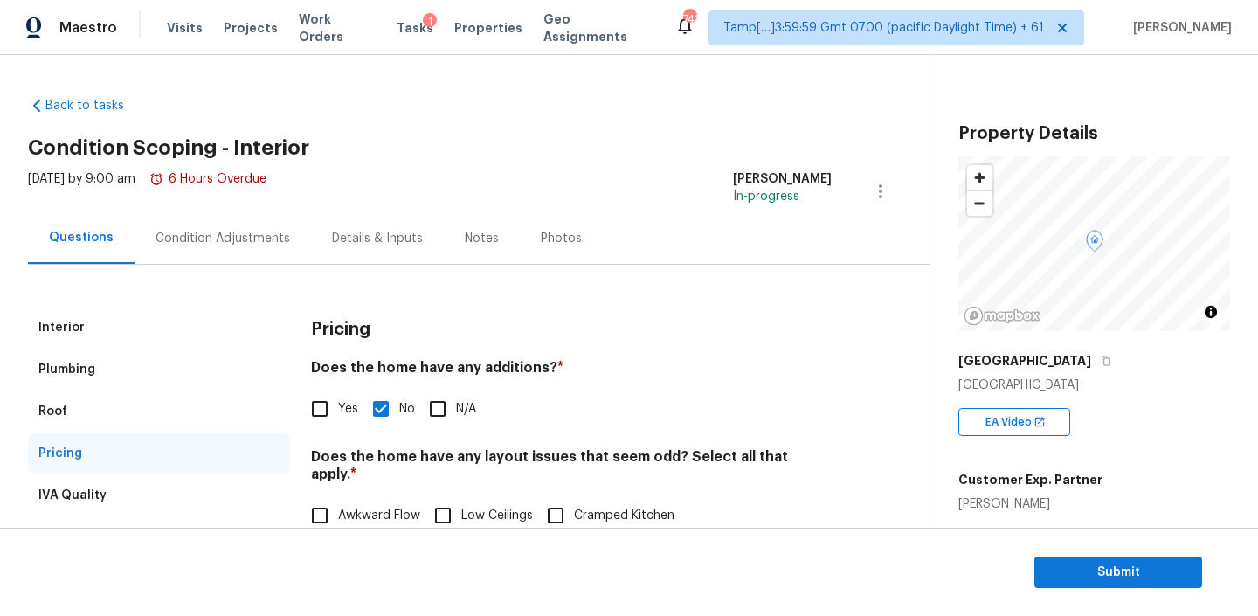
click at [232, 246] on div "Condition Adjustments" at bounding box center [222, 238] width 135 height 17
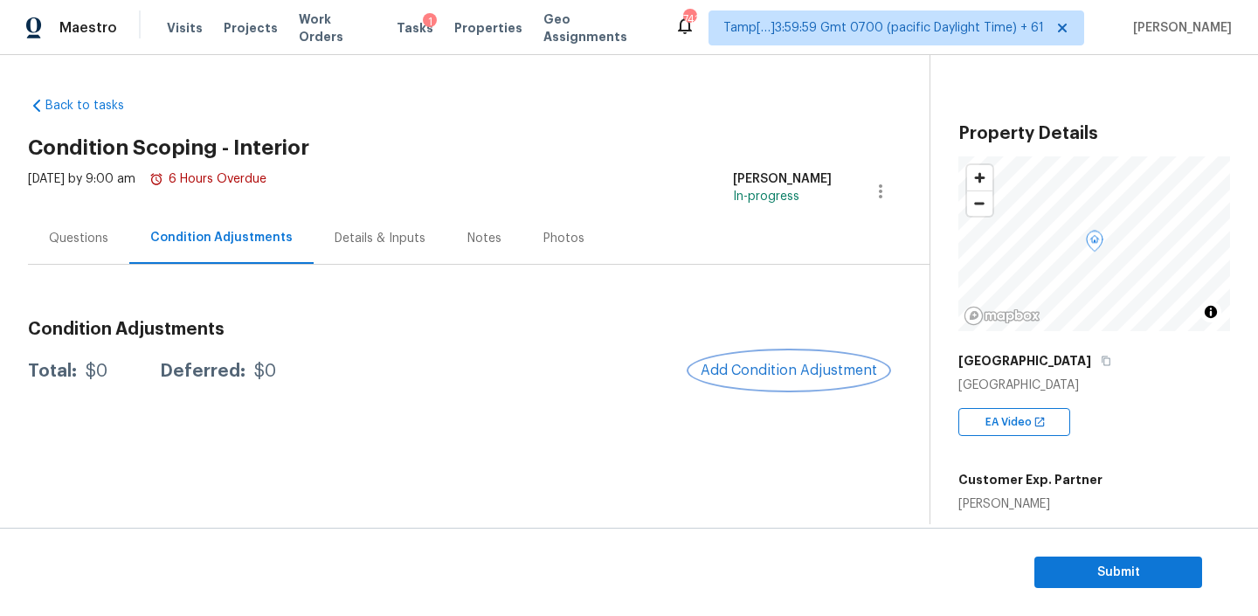
click at [772, 367] on span "Add Condition Adjustment" at bounding box center [788, 370] width 176 height 16
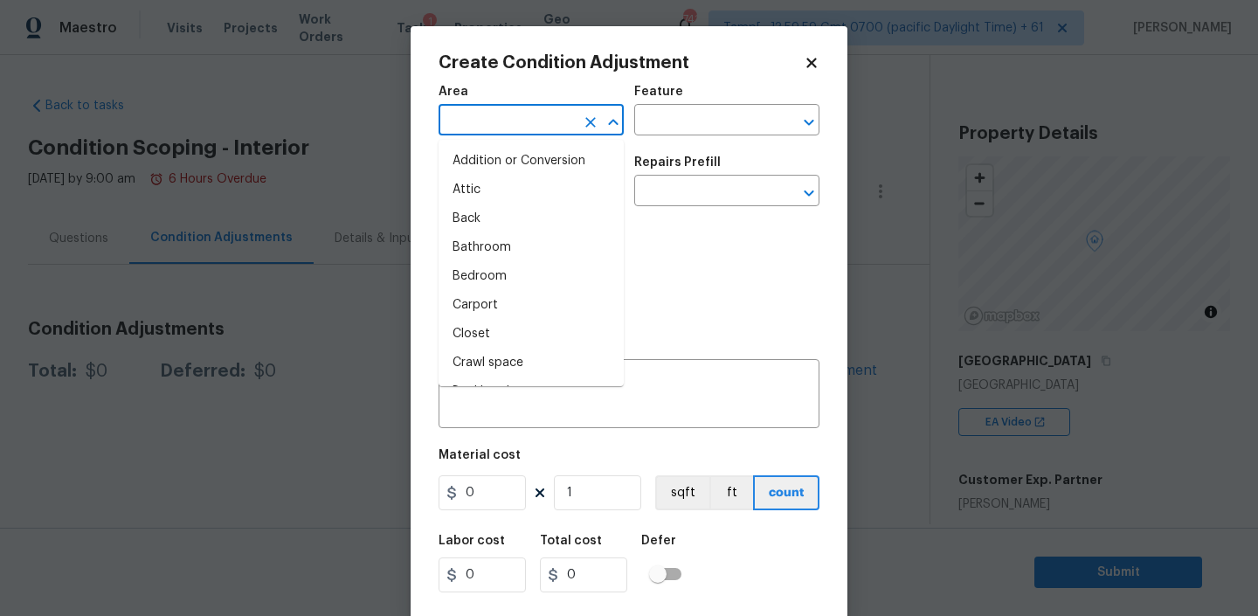
click at [558, 120] on input "text" at bounding box center [506, 121] width 136 height 27
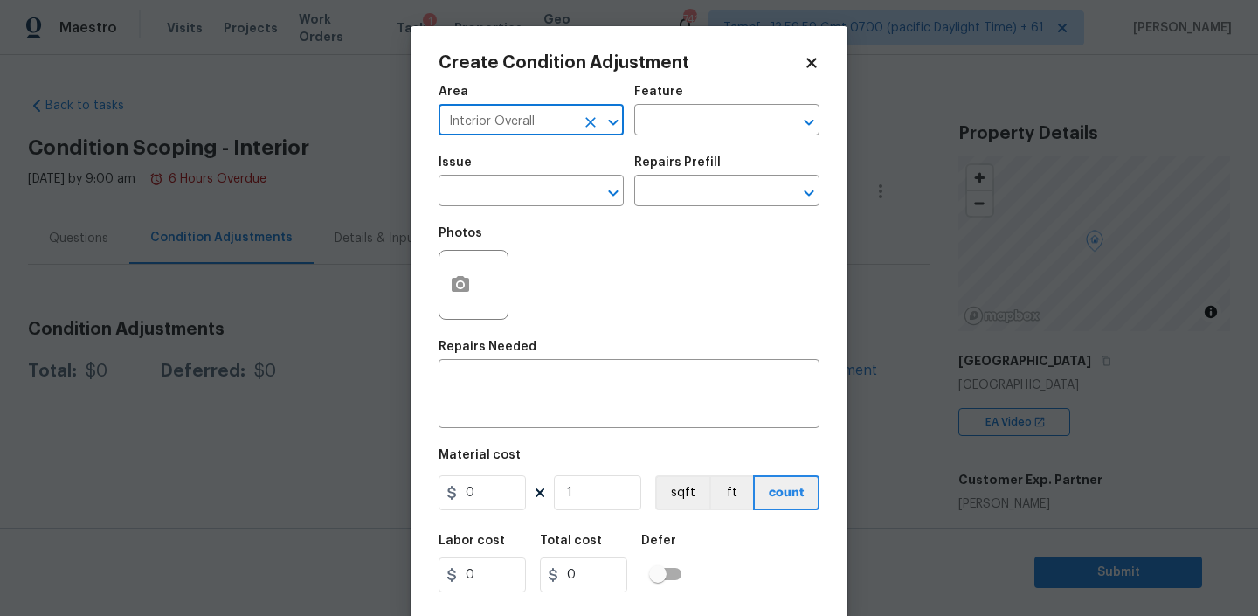
type input "Interior Overall"
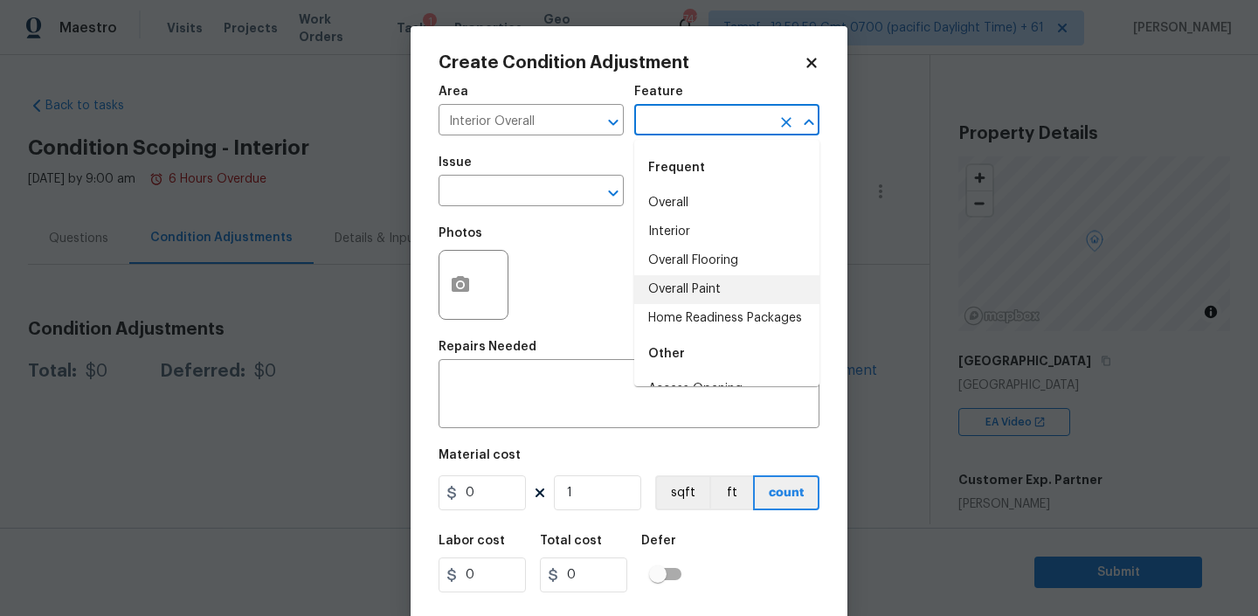
click at [666, 281] on li "Overall Paint" at bounding box center [726, 289] width 185 height 29
type input "Overall Paint"
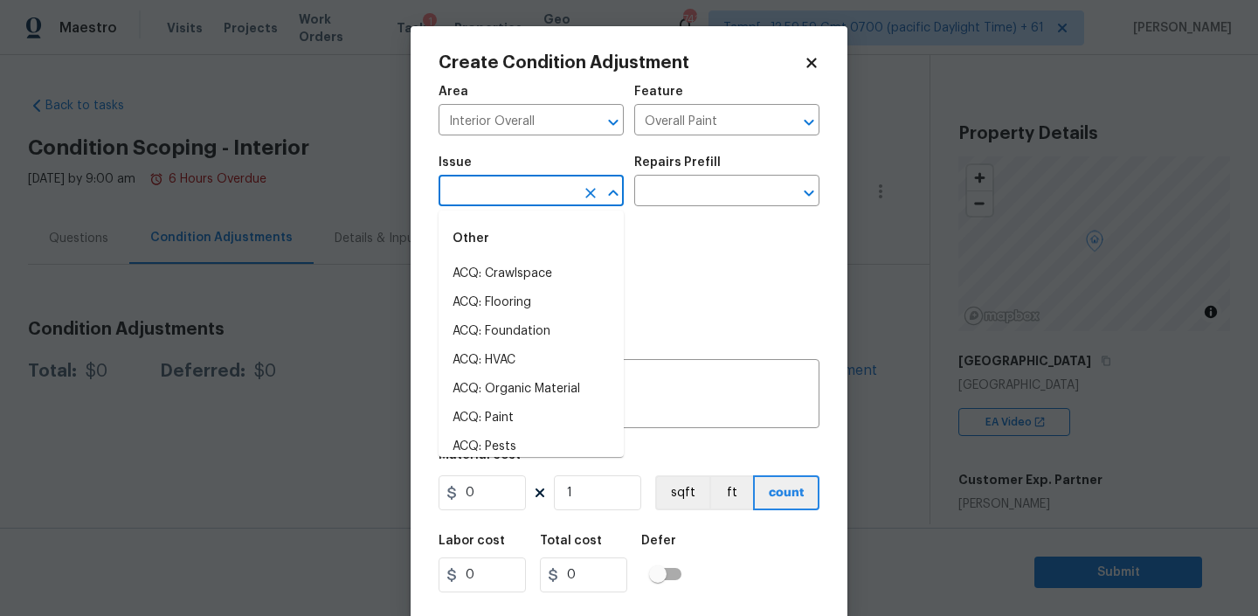
click at [519, 190] on input "text" at bounding box center [506, 192] width 136 height 27
click at [487, 418] on li "ACQ: Paint" at bounding box center [530, 418] width 185 height 29
type input "ACQ: Paint"
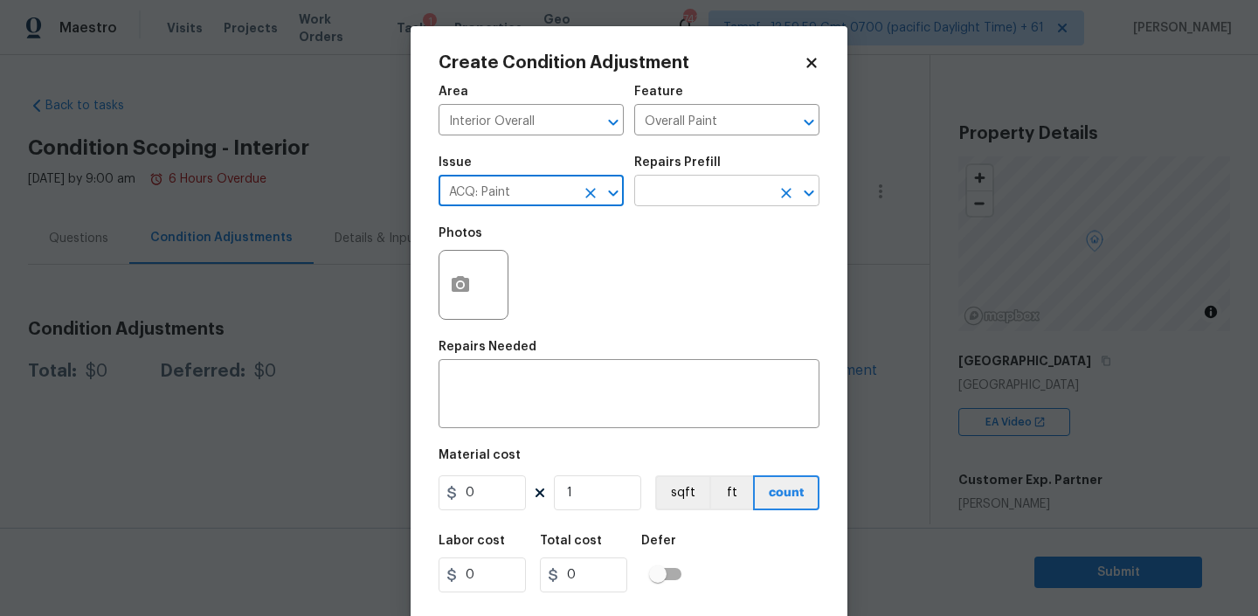
click at [688, 200] on input "text" at bounding box center [702, 192] width 136 height 27
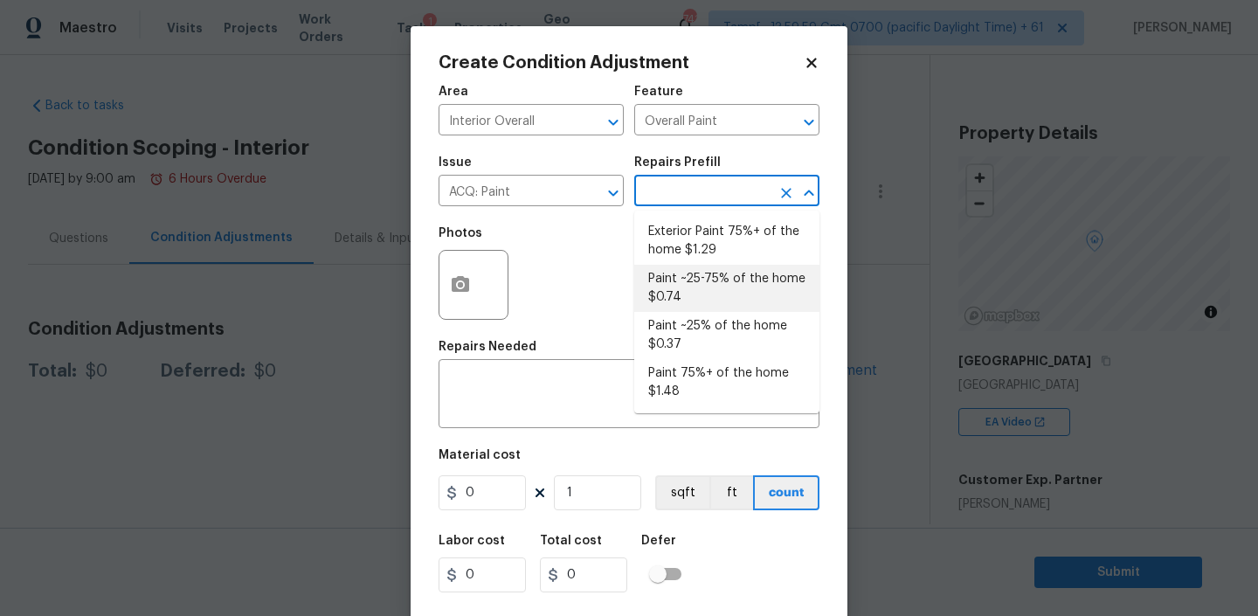
click at [673, 278] on li "Paint ~25-75% of the home $0.74" at bounding box center [726, 288] width 185 height 47
type input "Acquisition"
type textarea "Acquisition Scope: ~25 - 75% of the home needs interior paint"
type input "0.74"
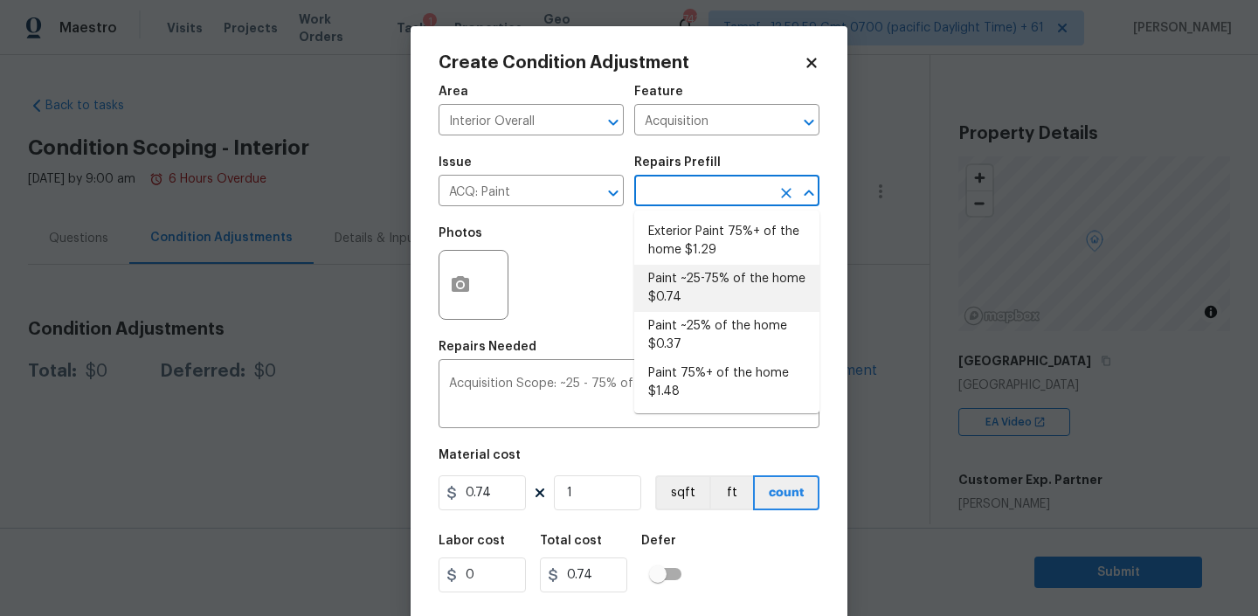
click at [721, 287] on li "Paint ~25-75% of the home $0.74" at bounding box center [726, 288] width 185 height 47
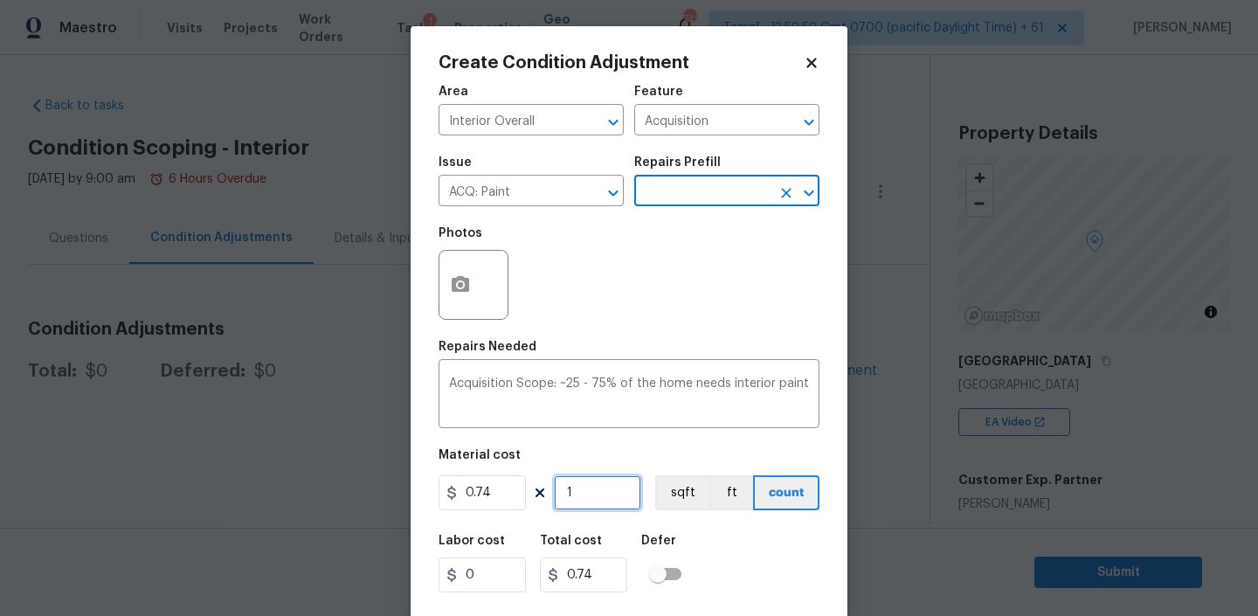
click at [590, 497] on input "1" at bounding box center [597, 492] width 87 height 35
paste input "2730"
type input "2730"
type input "2020.2"
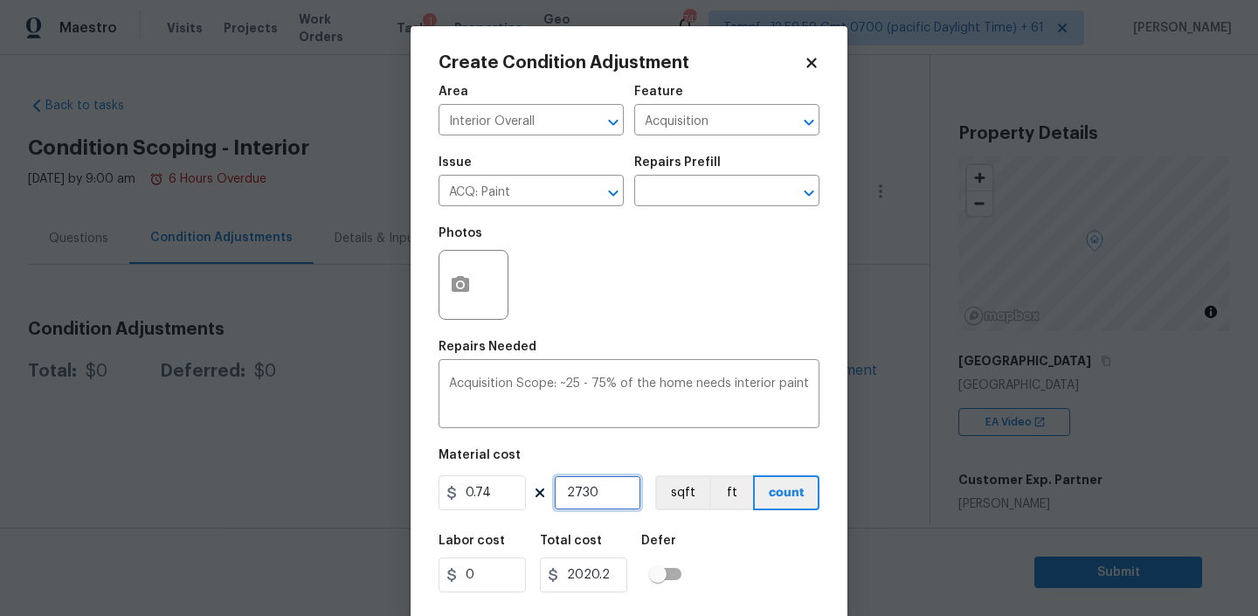
scroll to position [37, 0]
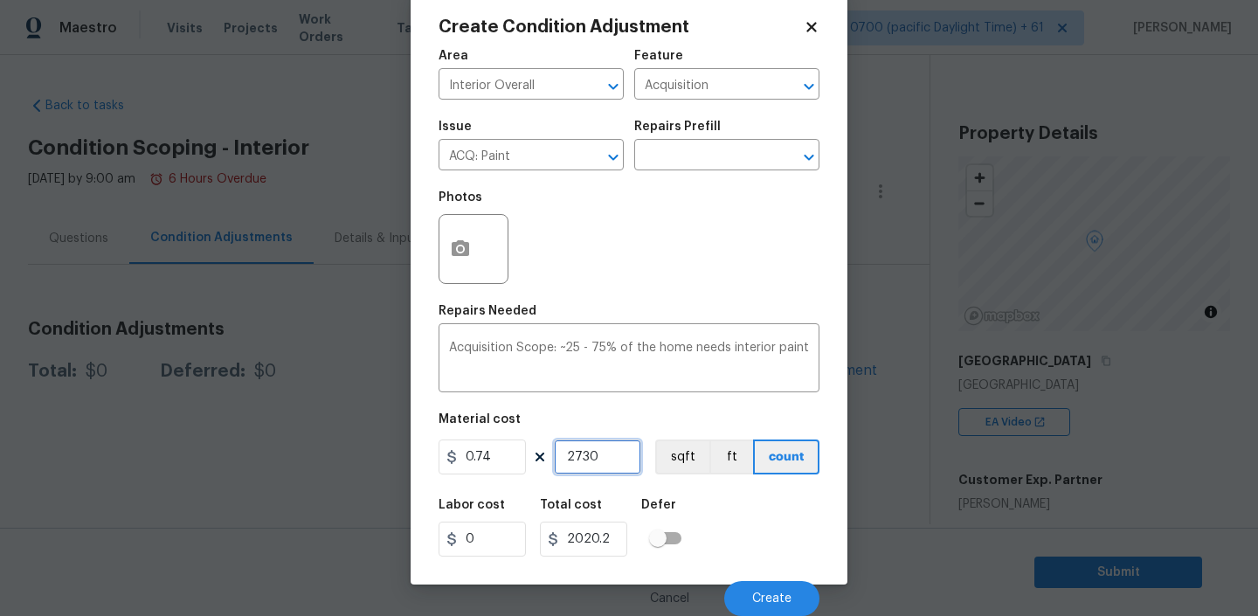
type input "2730"
click at [472, 247] on button "button" at bounding box center [460, 249] width 42 height 68
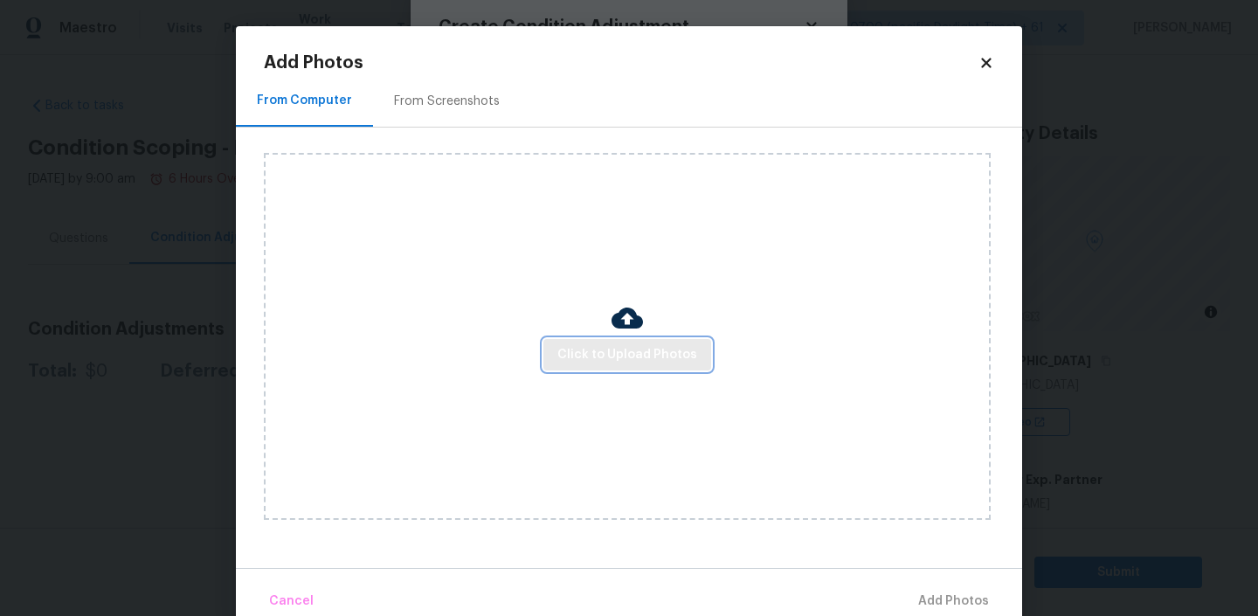
click at [607, 360] on span "Click to Upload Photos" at bounding box center [627, 355] width 140 height 22
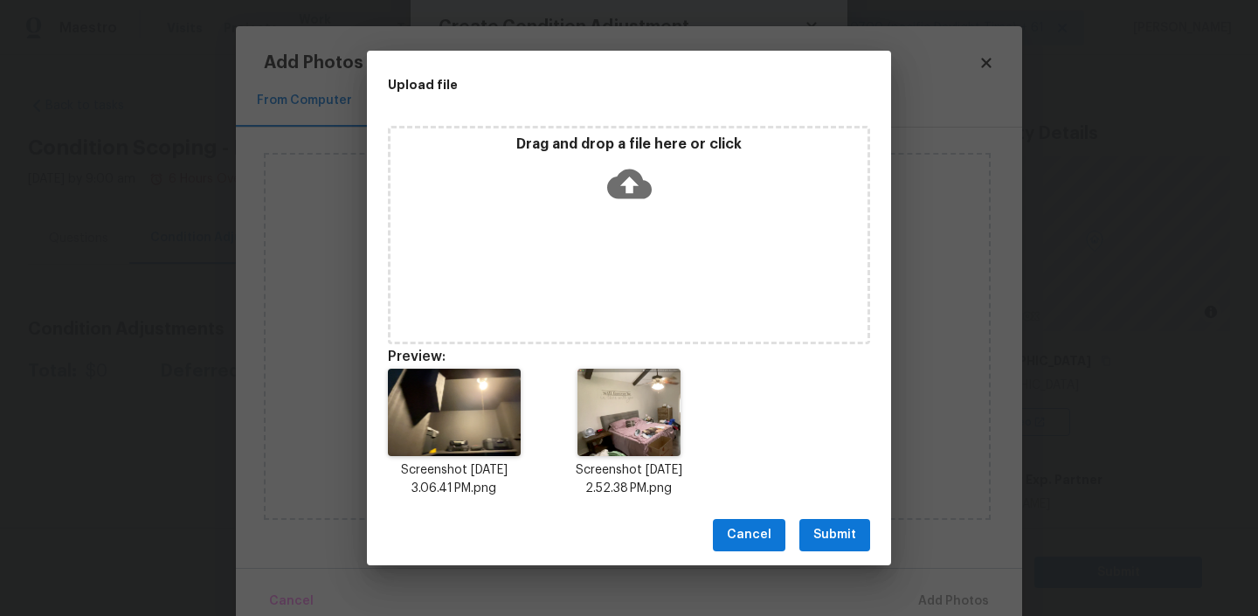
click at [827, 524] on span "Submit" at bounding box center [834, 535] width 43 height 22
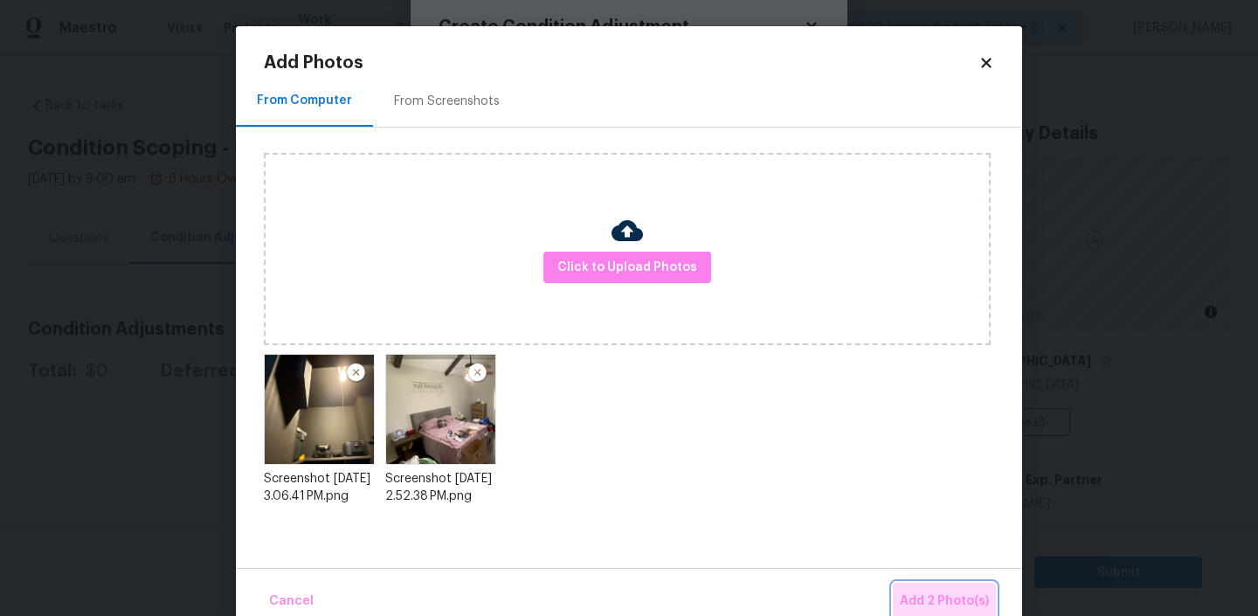
click at [953, 593] on span "Add 2 Photo(s)" at bounding box center [944, 601] width 89 height 22
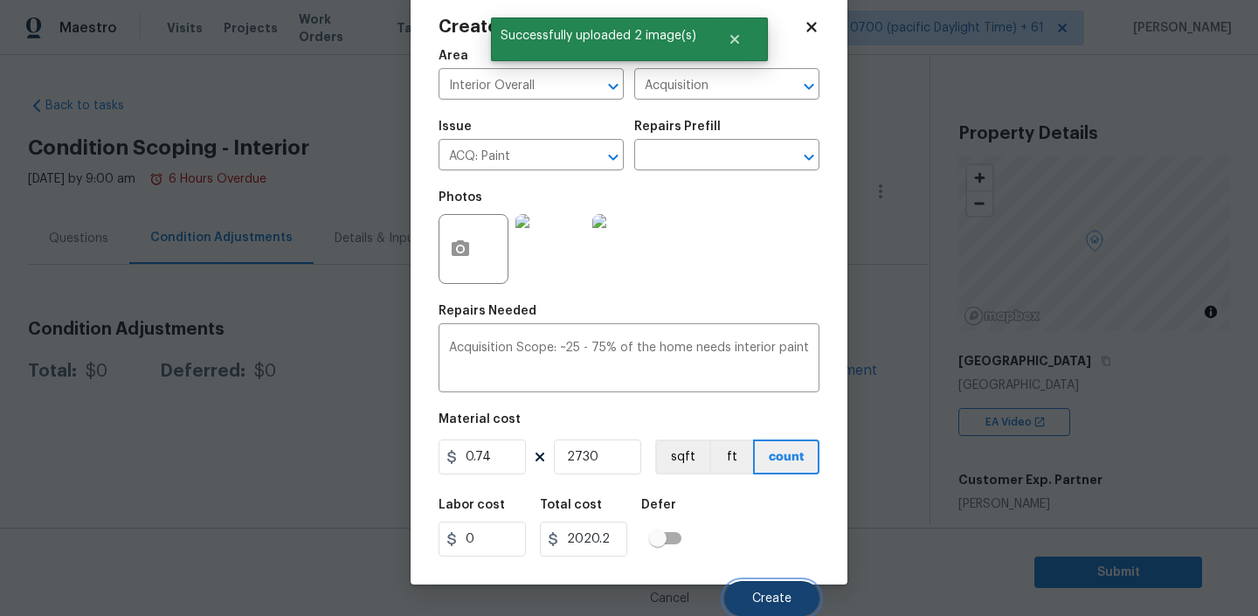
click at [766, 596] on span "Create" at bounding box center [771, 598] width 39 height 13
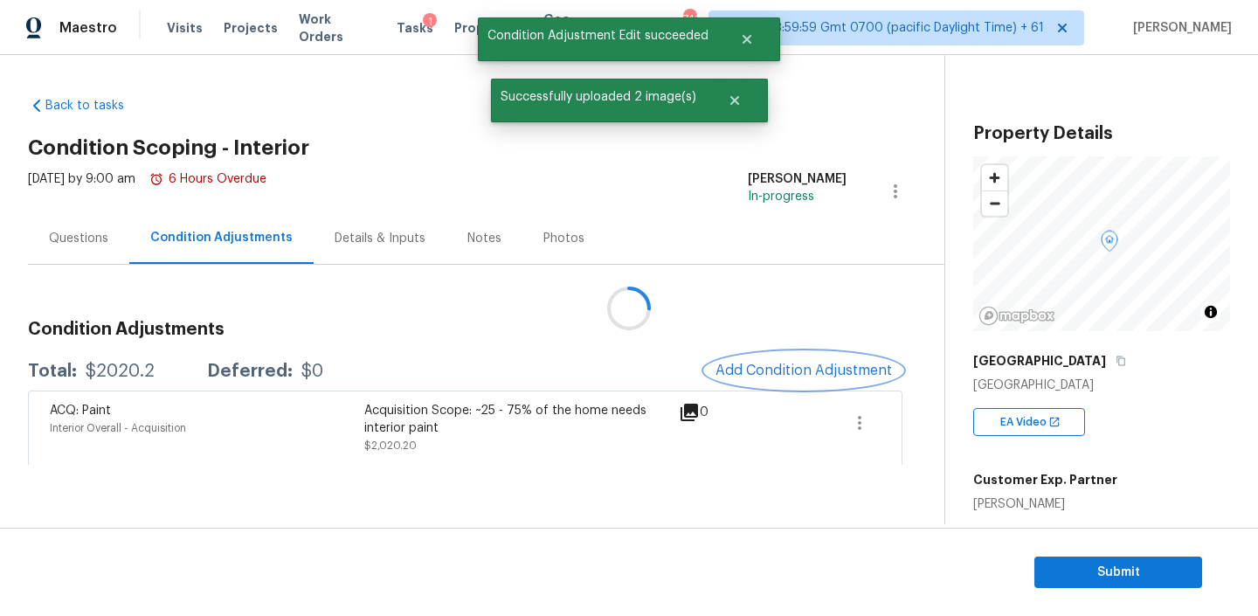
scroll to position [0, 0]
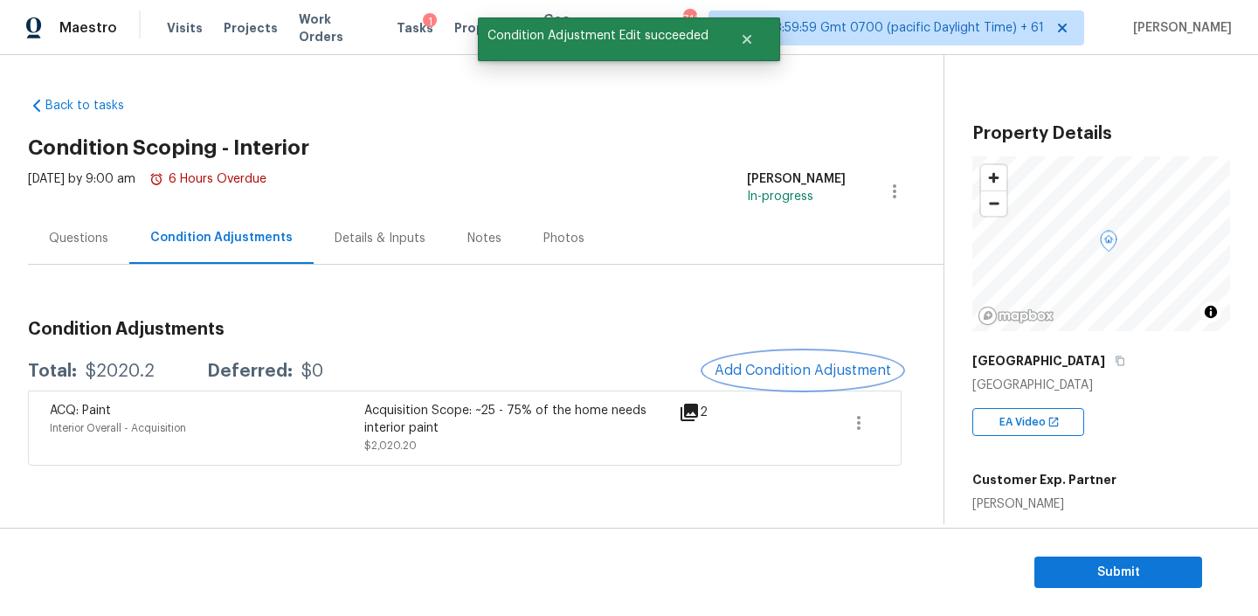
click at [796, 361] on button "Add Condition Adjustment" at bounding box center [802, 370] width 197 height 37
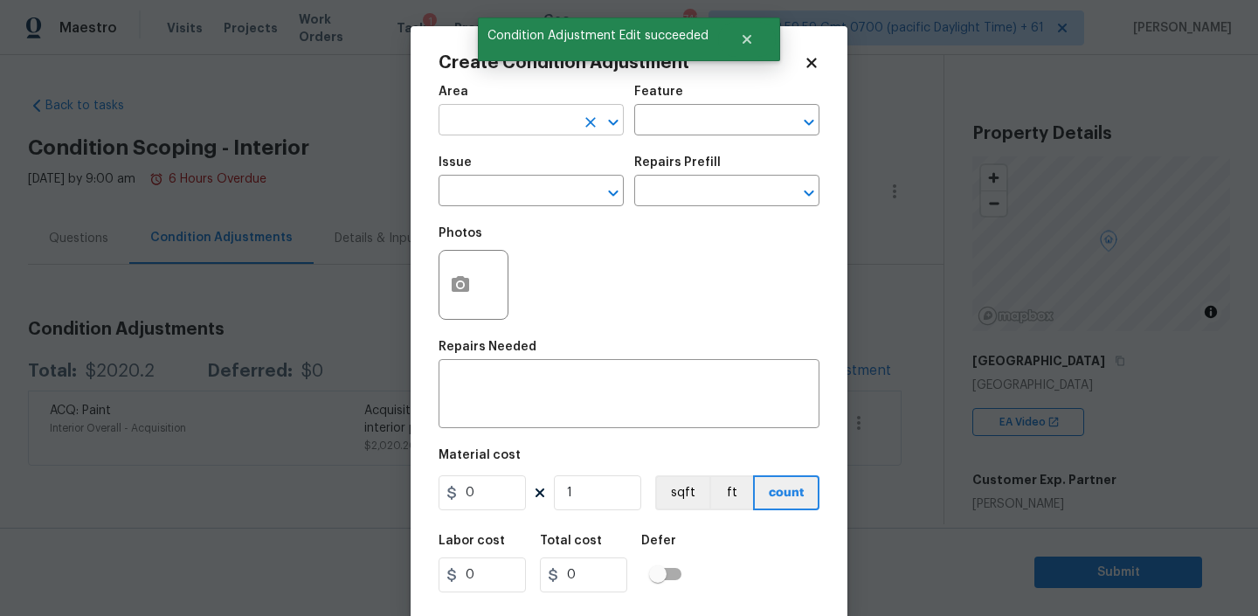
click at [526, 132] on input "text" at bounding box center [506, 121] width 136 height 27
type input "Interior Overall"
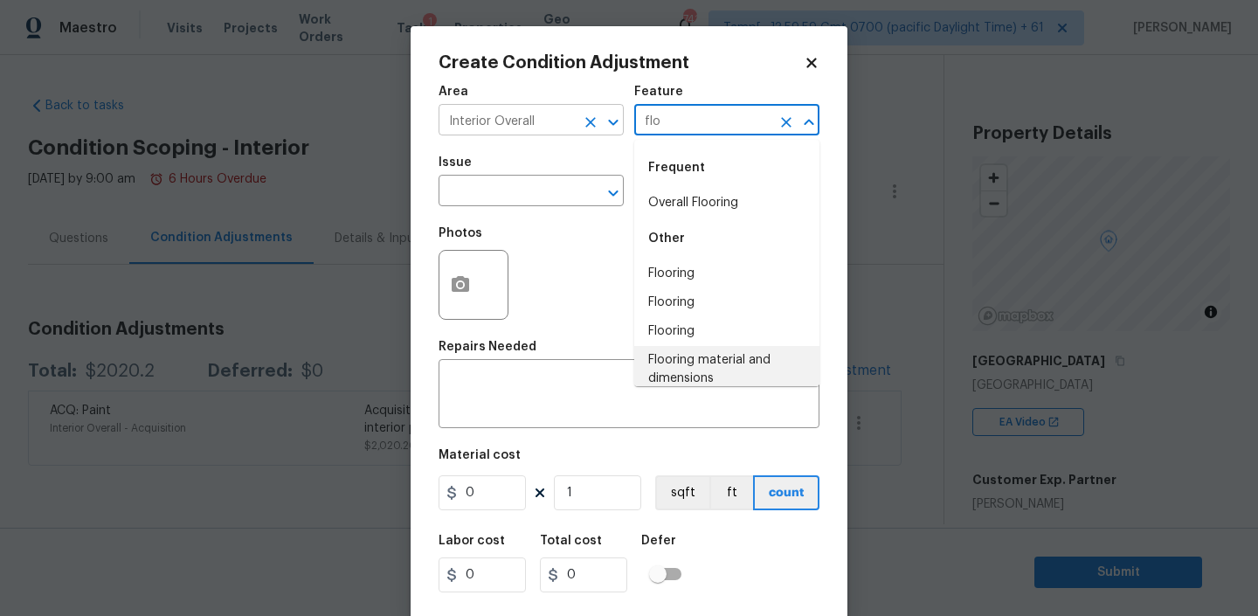
scroll to position [7, 0]
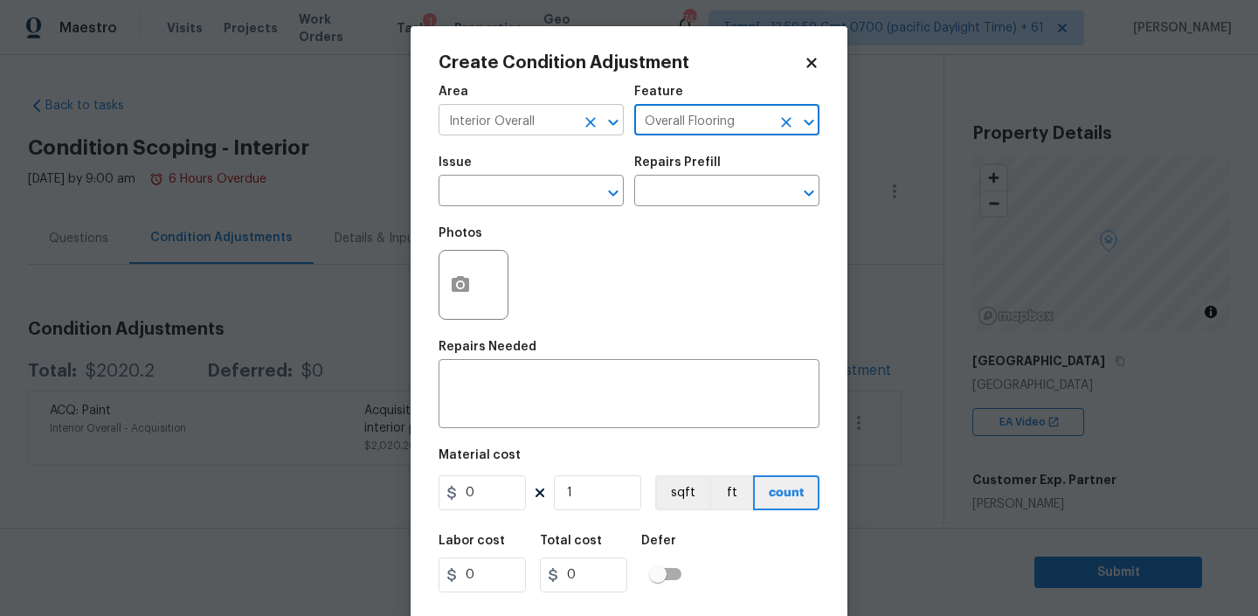
type input "Overall Flooring"
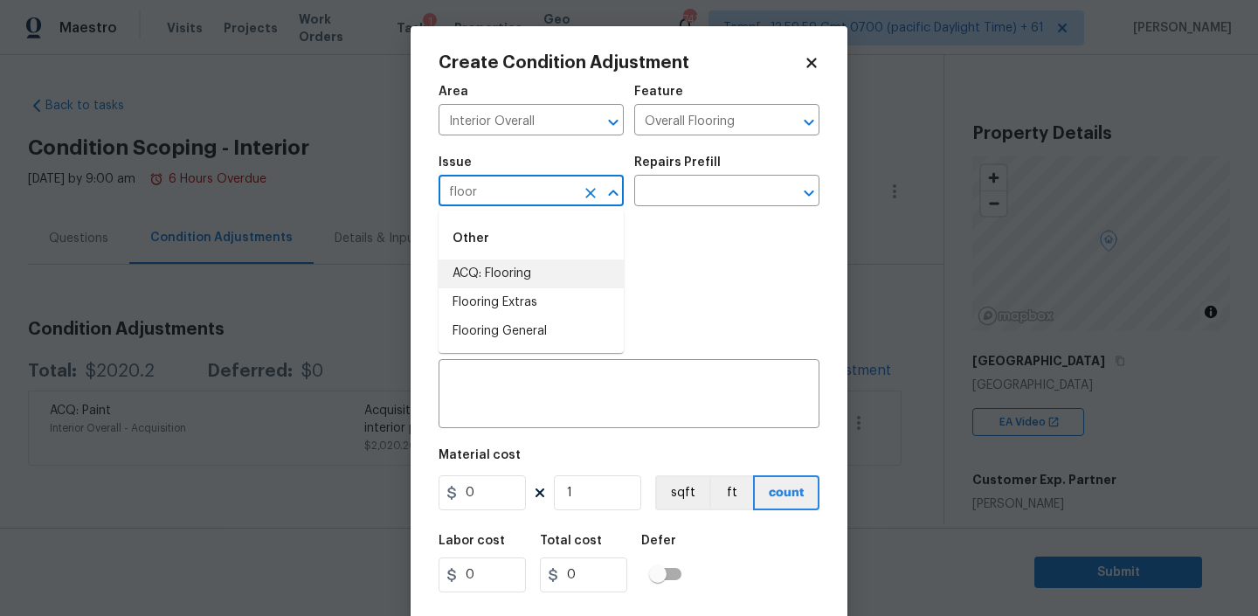
click at [500, 285] on li "ACQ: Flooring" at bounding box center [530, 273] width 185 height 29
type input "ACQ: Flooring"
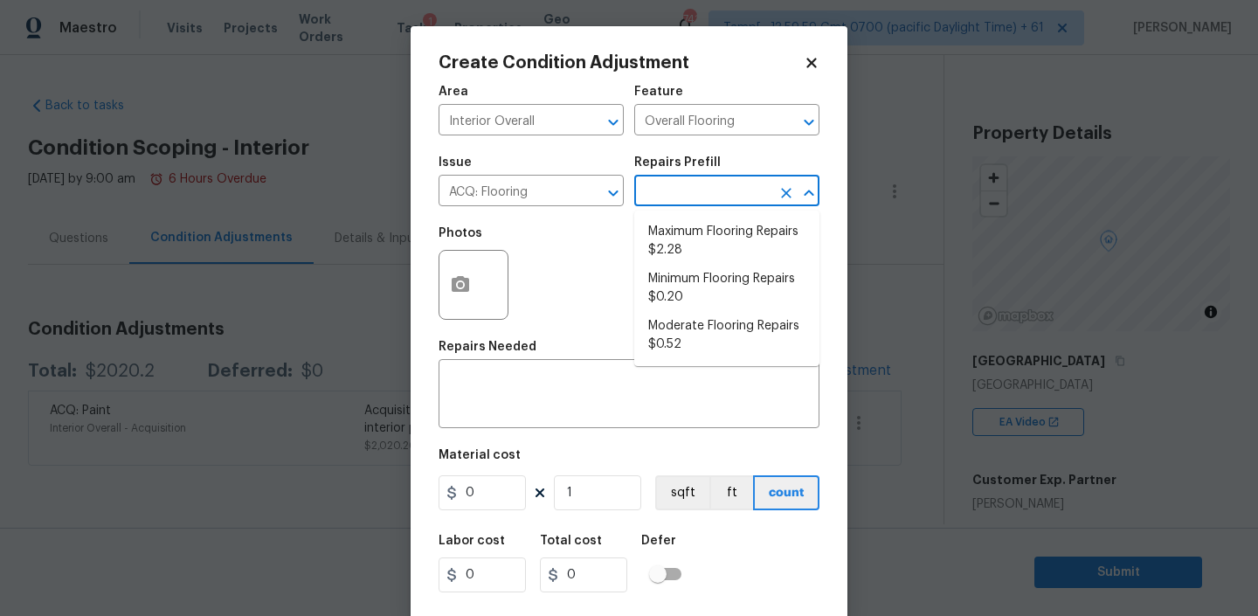
click at [712, 182] on input "text" at bounding box center [702, 192] width 136 height 27
click at [690, 346] on li "Moderate Flooring Repairs $0.52" at bounding box center [726, 335] width 185 height 47
type input "Acquisition"
type textarea "Acquisition Scope: Moderate flooring repairs"
type input "0.52"
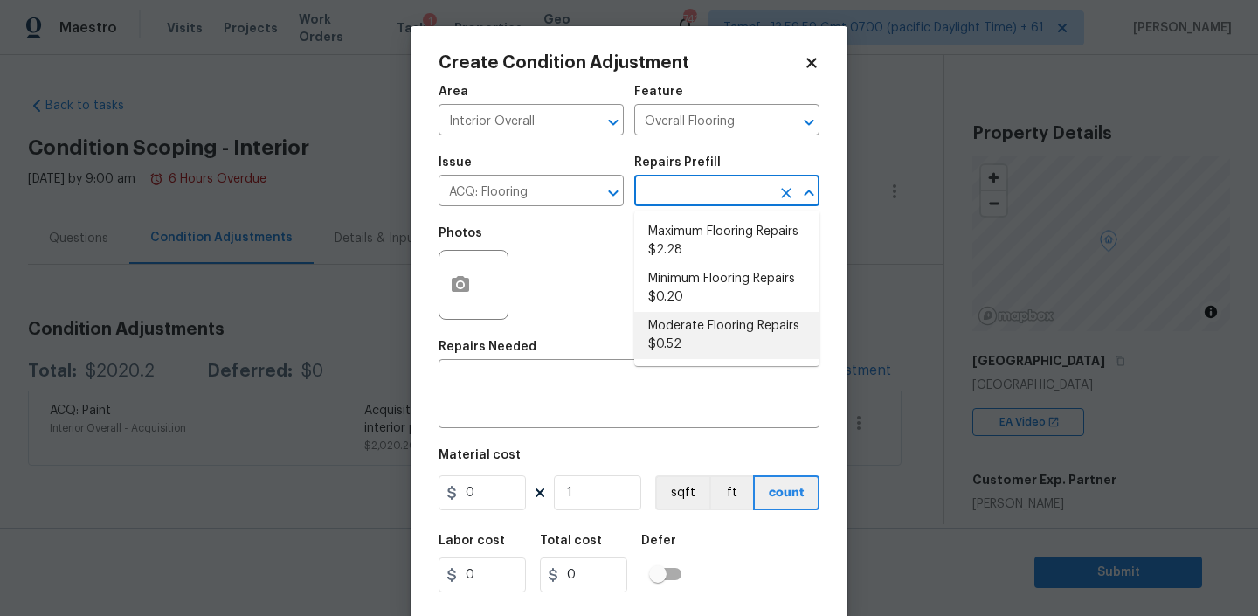
type input "0.52"
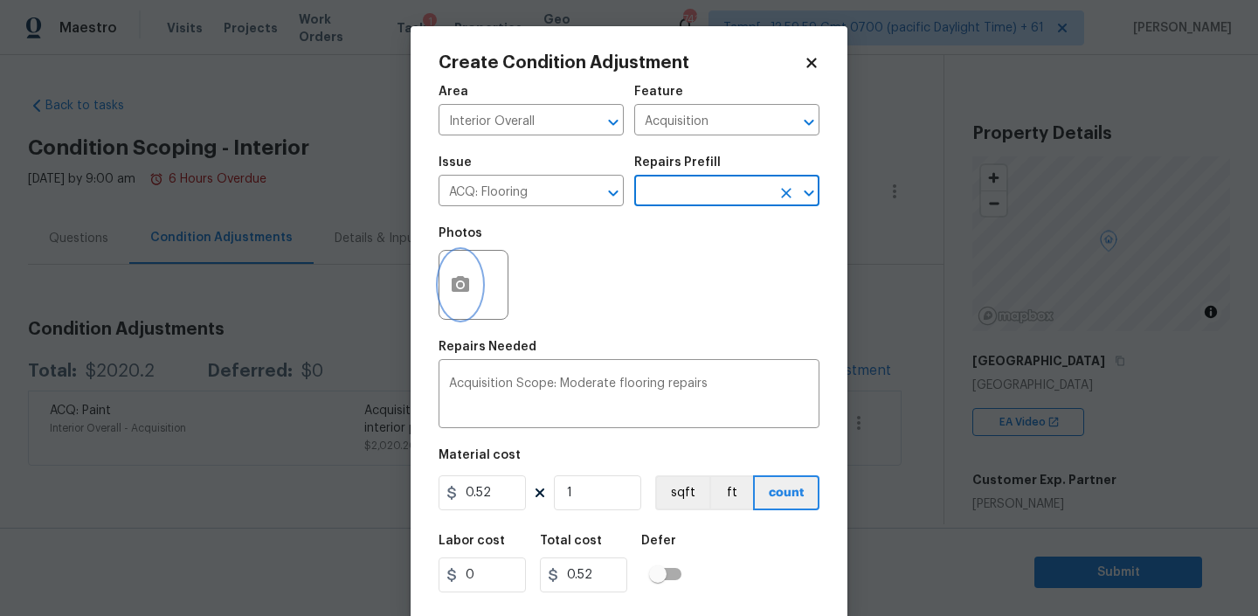
click at [473, 278] on button "button" at bounding box center [460, 285] width 42 height 68
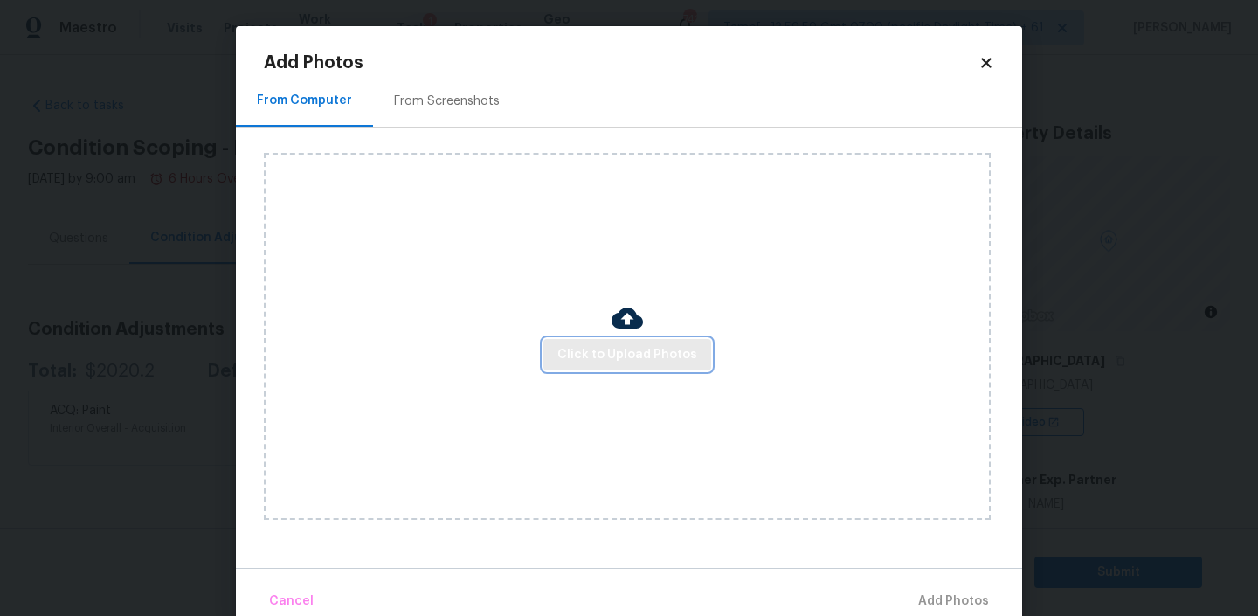
click at [641, 354] on span "Click to Upload Photos" at bounding box center [627, 355] width 140 height 22
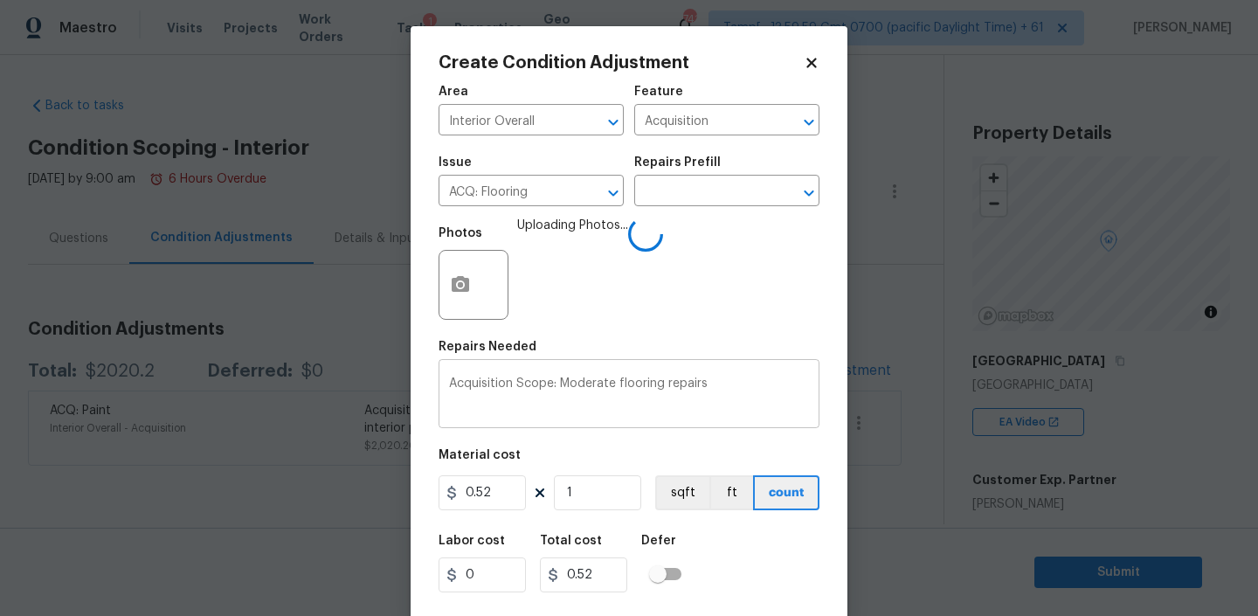
scroll to position [37, 0]
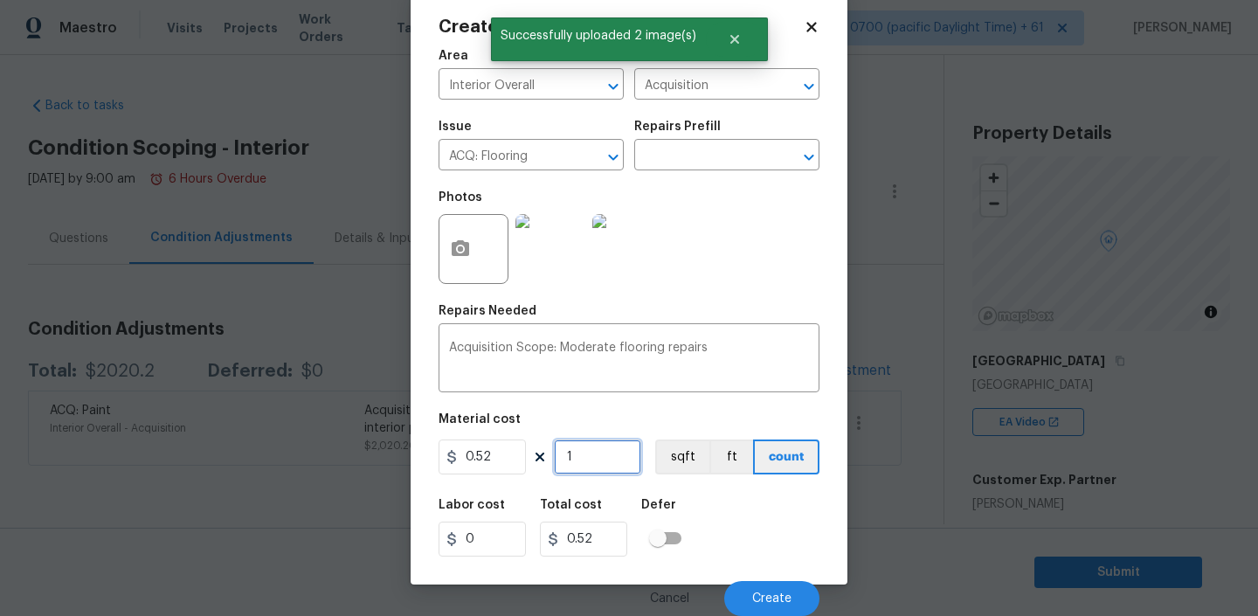
click at [595, 461] on input "1" at bounding box center [597, 456] width 87 height 35
paste input "2730"
type input "2730"
type input "1419.6"
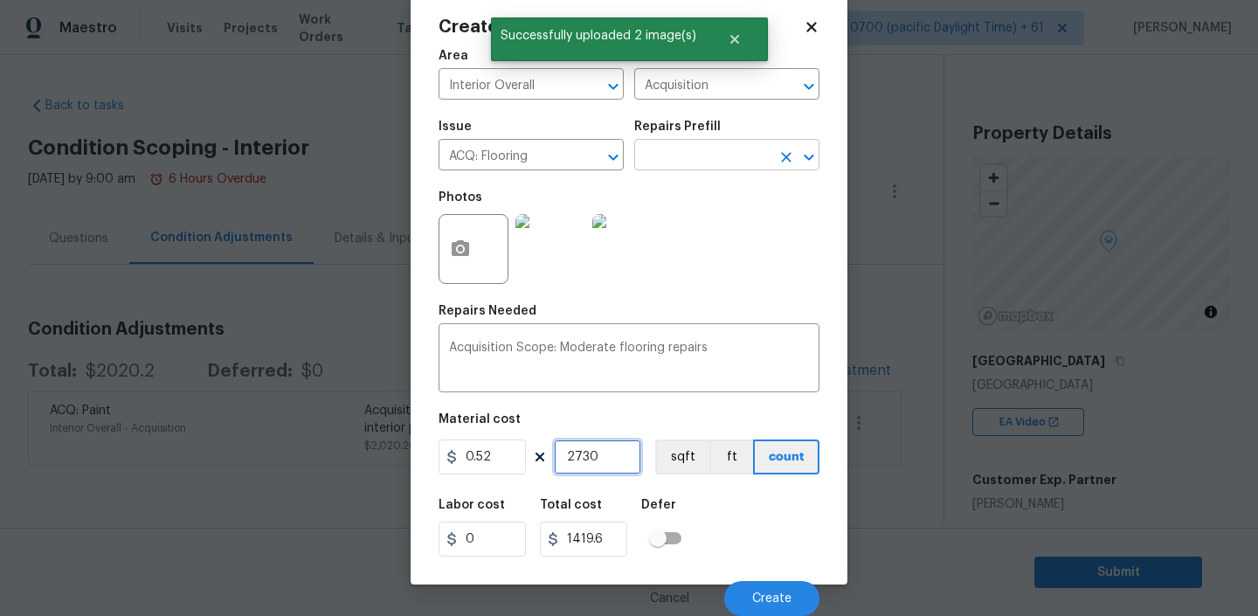
type input "2730"
click at [698, 148] on input "text" at bounding box center [702, 156] width 136 height 27
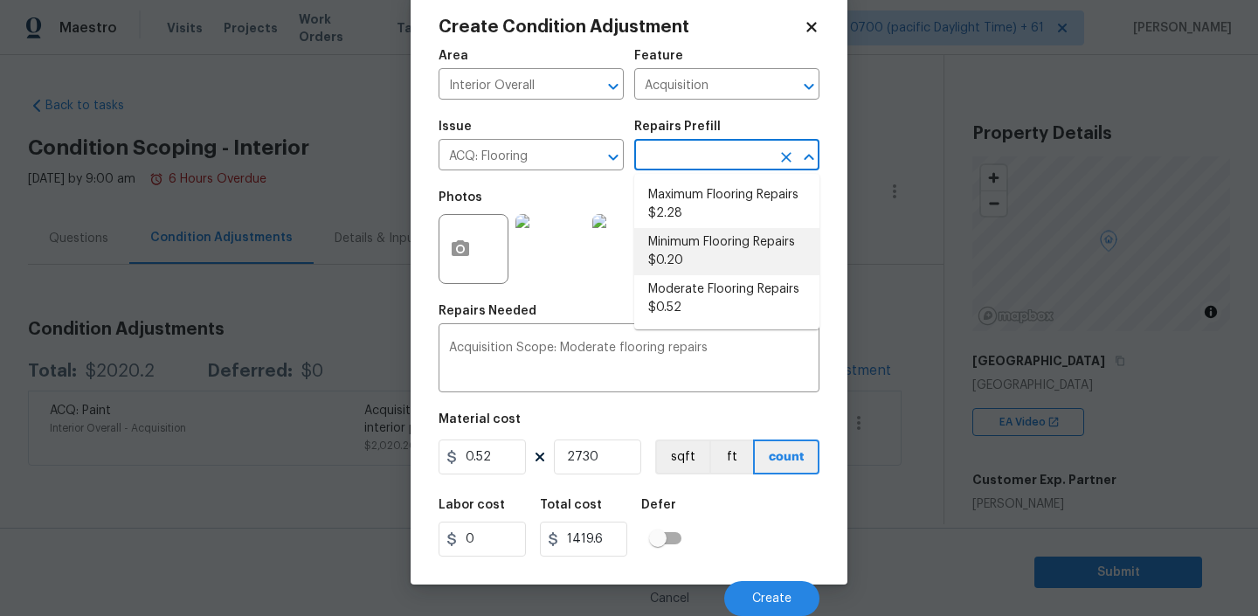
click at [721, 415] on div "Material cost" at bounding box center [628, 424] width 381 height 23
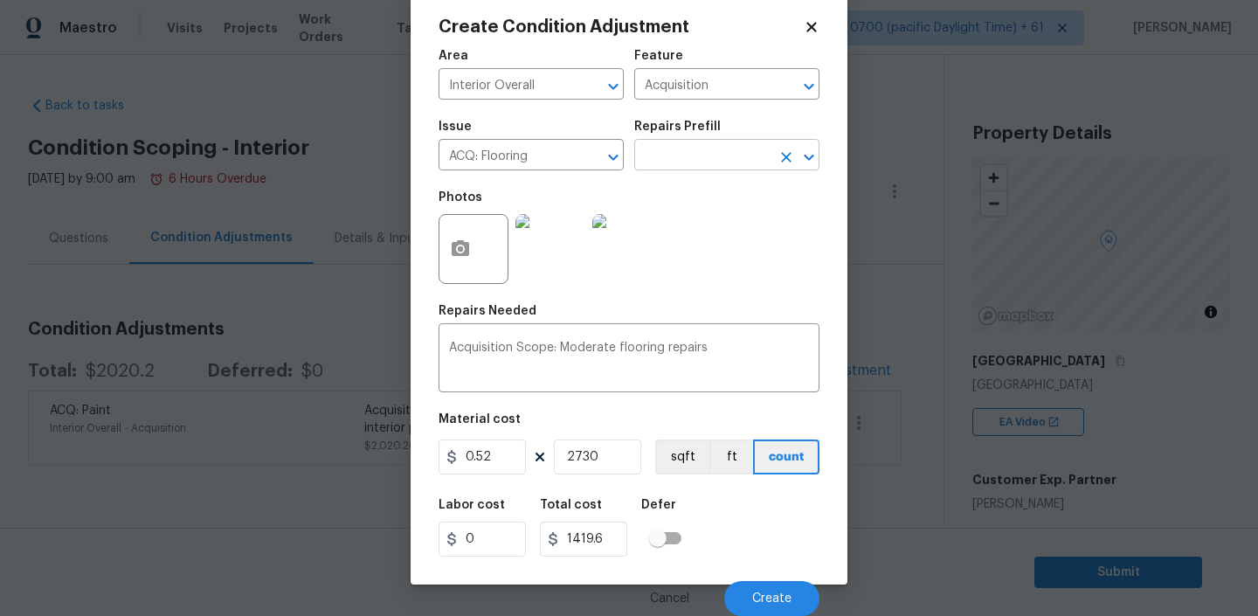
click at [720, 155] on input "text" at bounding box center [702, 156] width 136 height 27
click at [773, 605] on button "Create" at bounding box center [771, 598] width 95 height 35
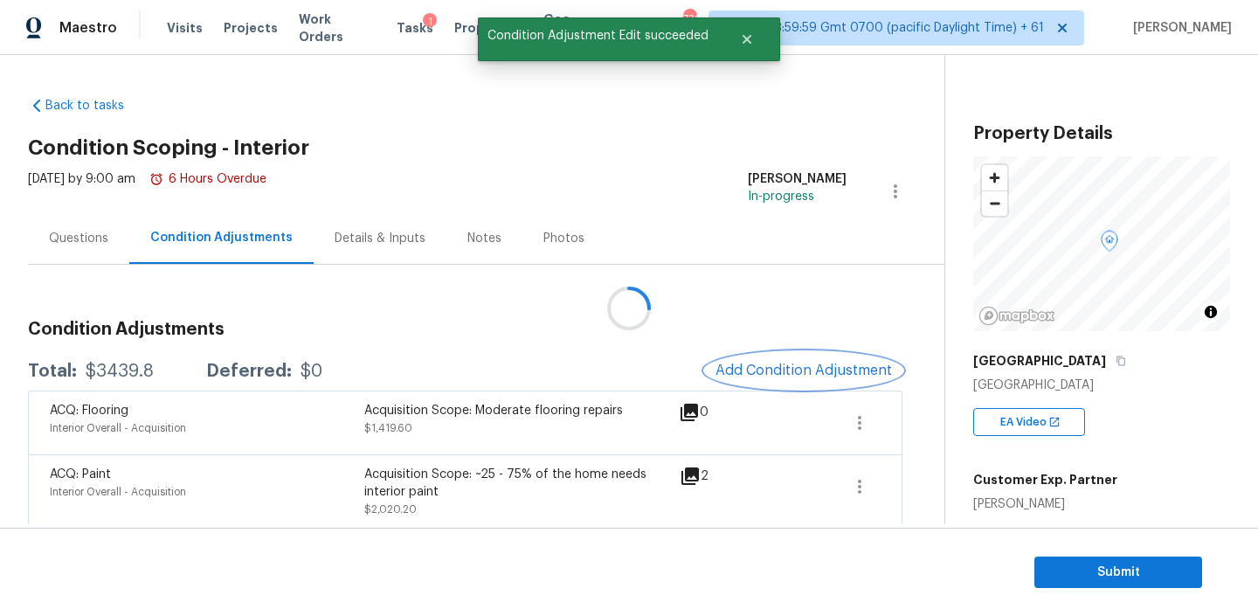
scroll to position [0, 0]
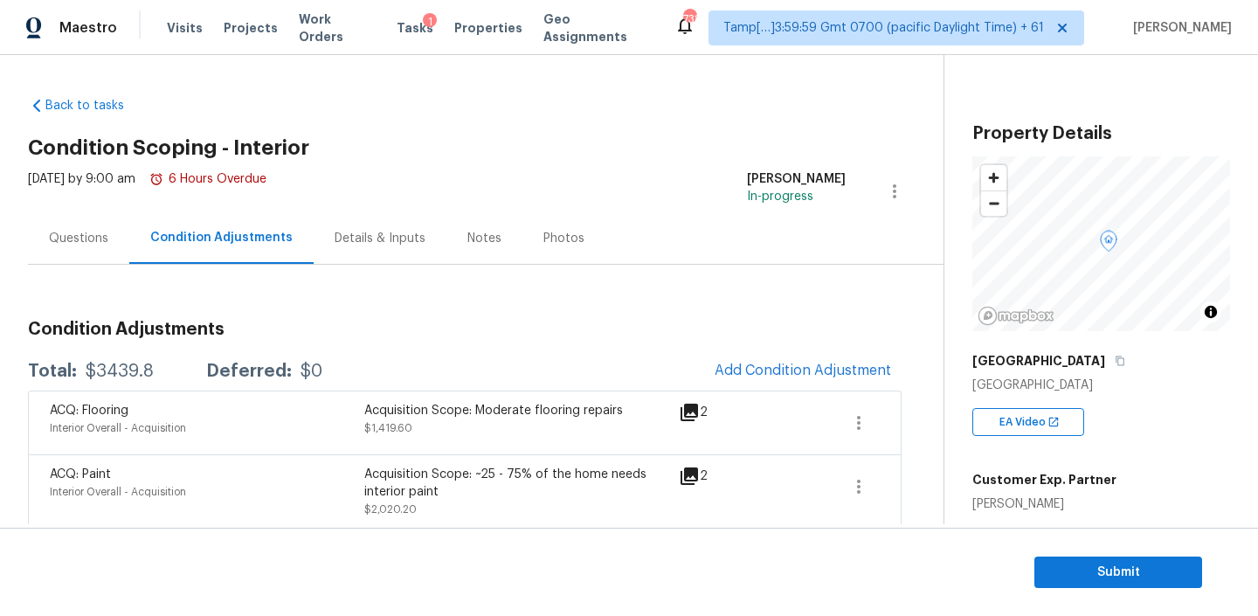
click at [101, 370] on div "$3439.8" at bounding box center [120, 370] width 68 height 17
copy div "$3439.8"
click at [756, 371] on span "Add Condition Adjustment" at bounding box center [802, 370] width 176 height 16
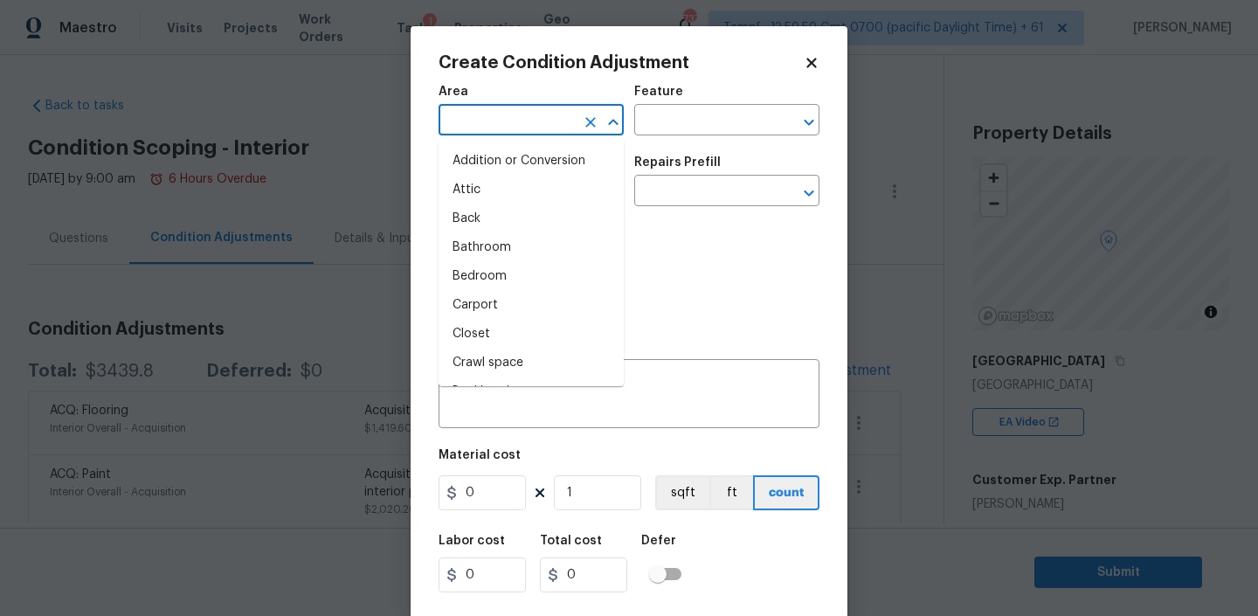
click at [537, 129] on input "text" at bounding box center [506, 121] width 136 height 27
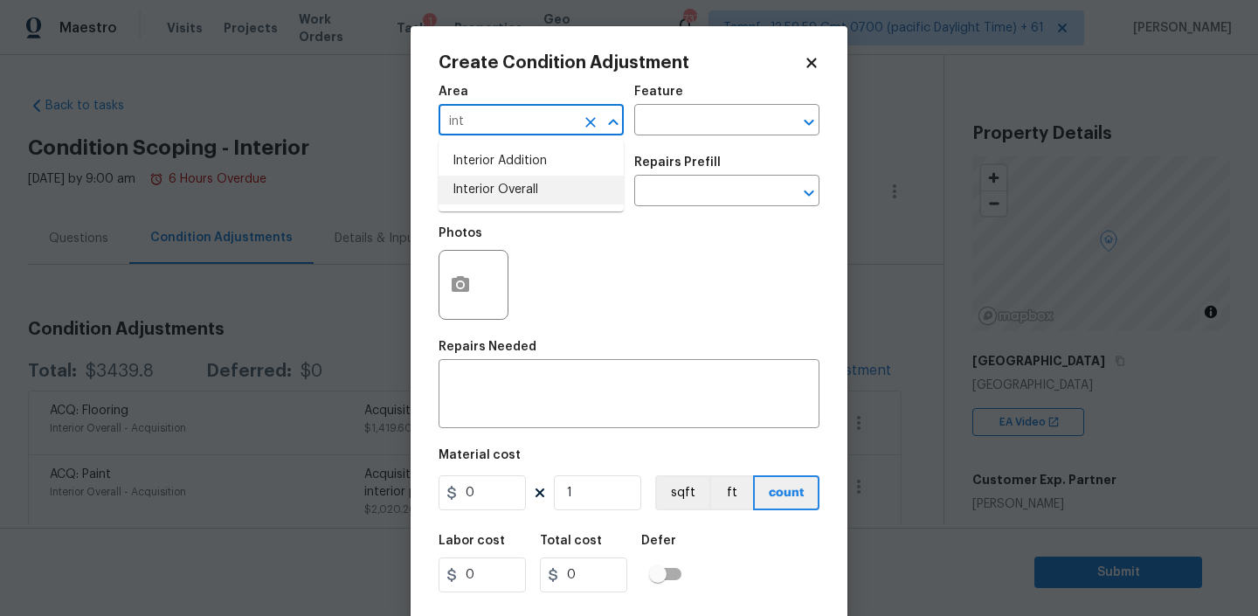
click at [499, 197] on li "Interior Overall" at bounding box center [530, 190] width 185 height 29
type input "Interior Overall"
click at [507, 187] on input "text" at bounding box center [506, 192] width 136 height 27
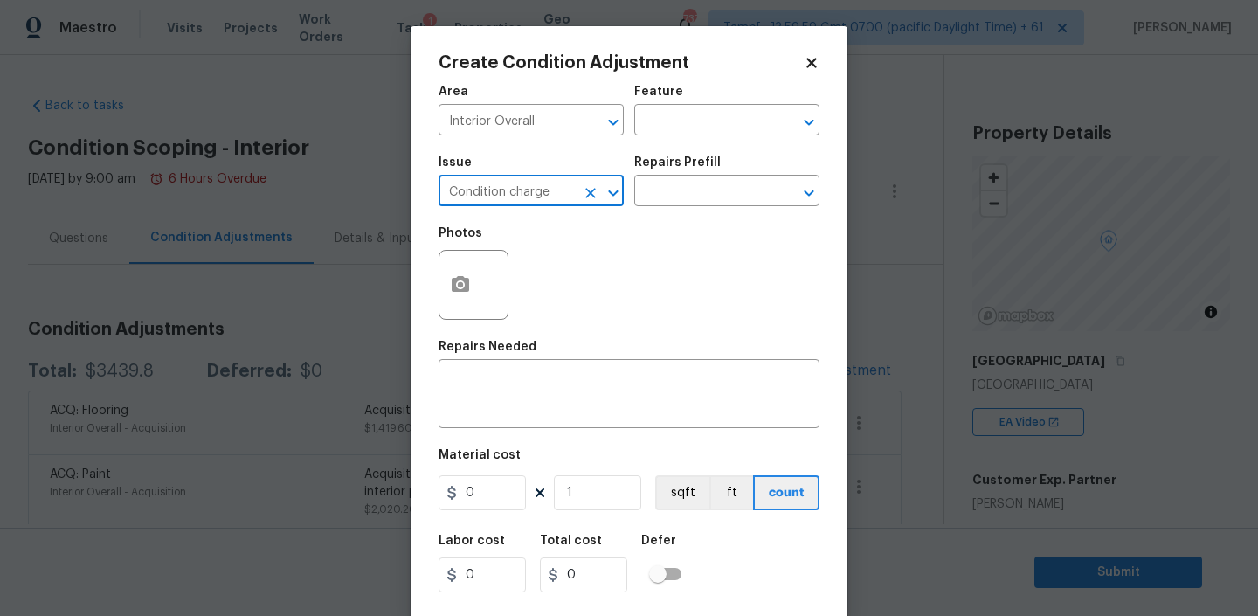
type input "Condition charge"
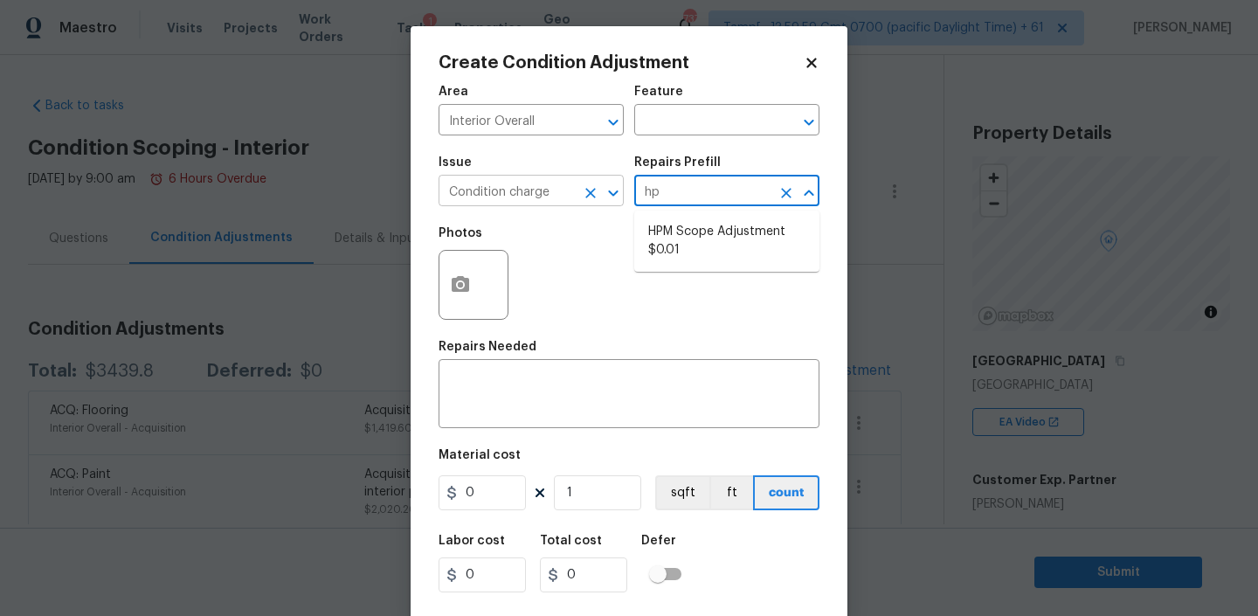
type input "hpm"
click at [653, 228] on li "HPM Scope Adjustment $0.01" at bounding box center [726, 240] width 185 height 47
type input "Home Readiness Packages"
type textarea "HPM Scope Adjustment"
type input "0.01"
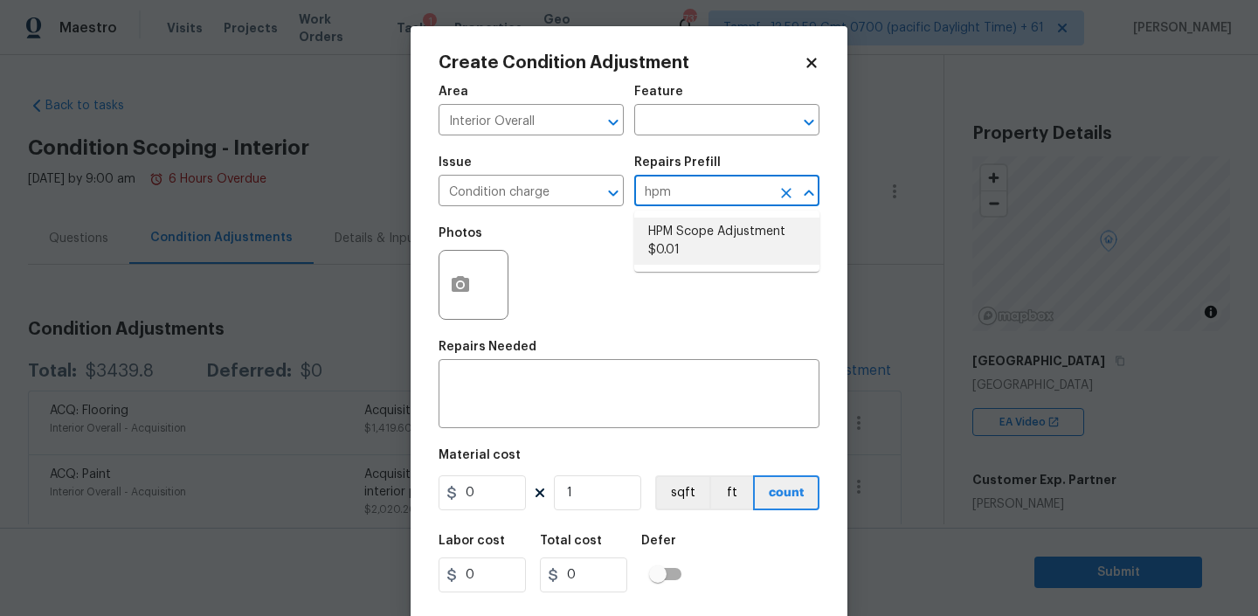
type input "0.01"
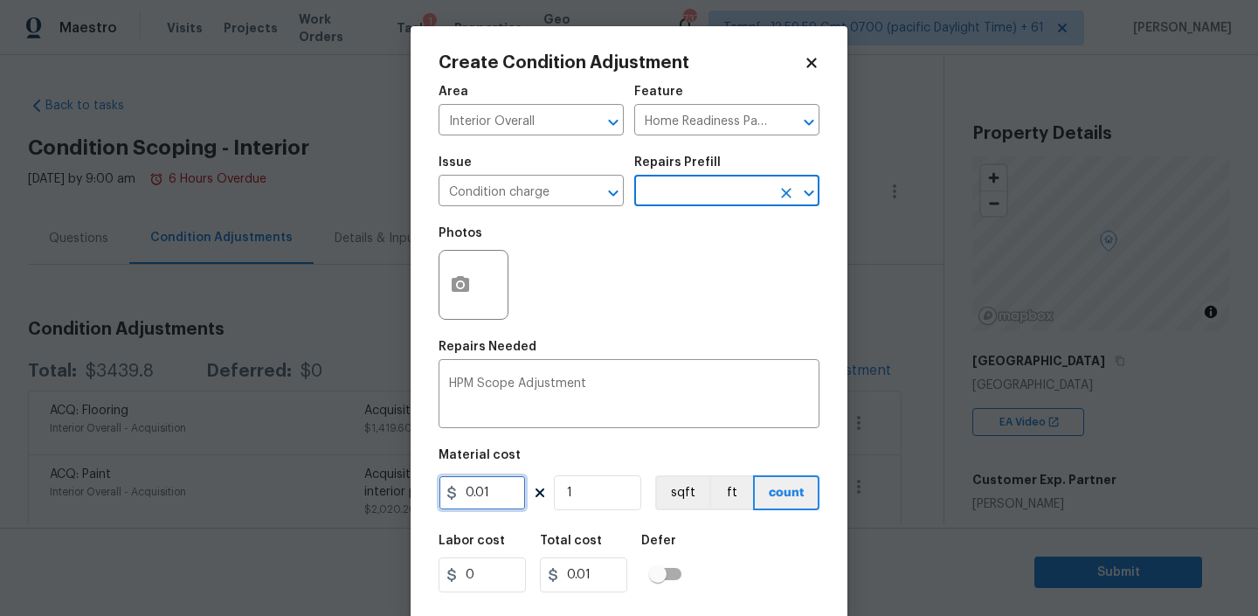
click at [499, 487] on input "0.01" at bounding box center [481, 492] width 87 height 35
type input "1560"
click at [742, 465] on div "Material cost" at bounding box center [628, 460] width 381 height 23
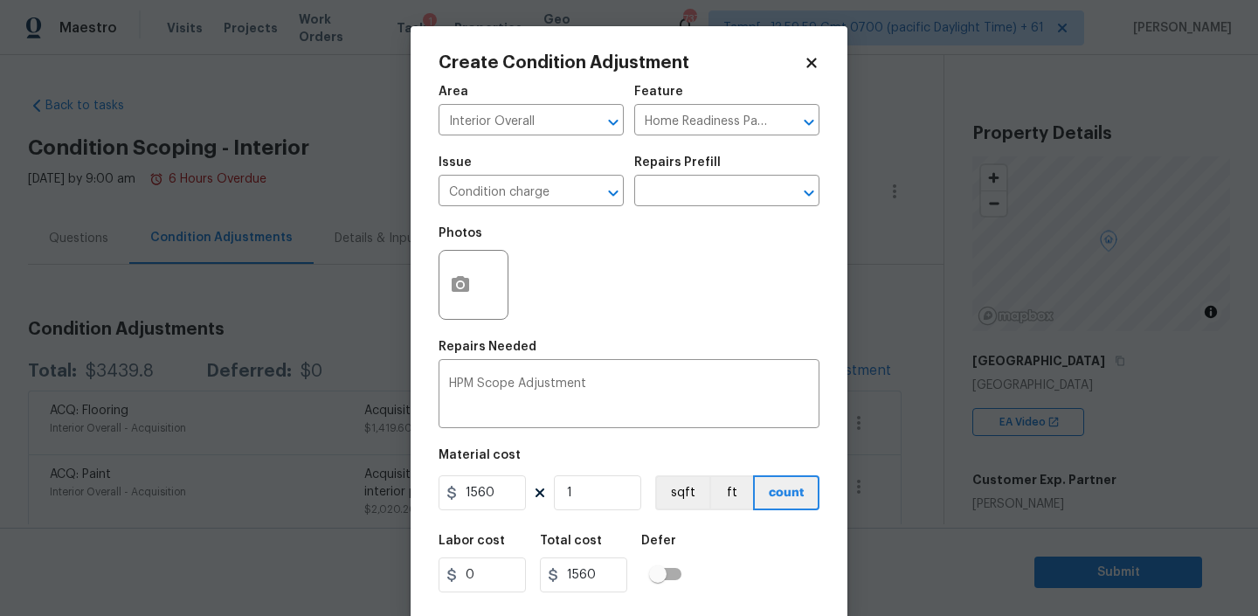
scroll to position [37, 0]
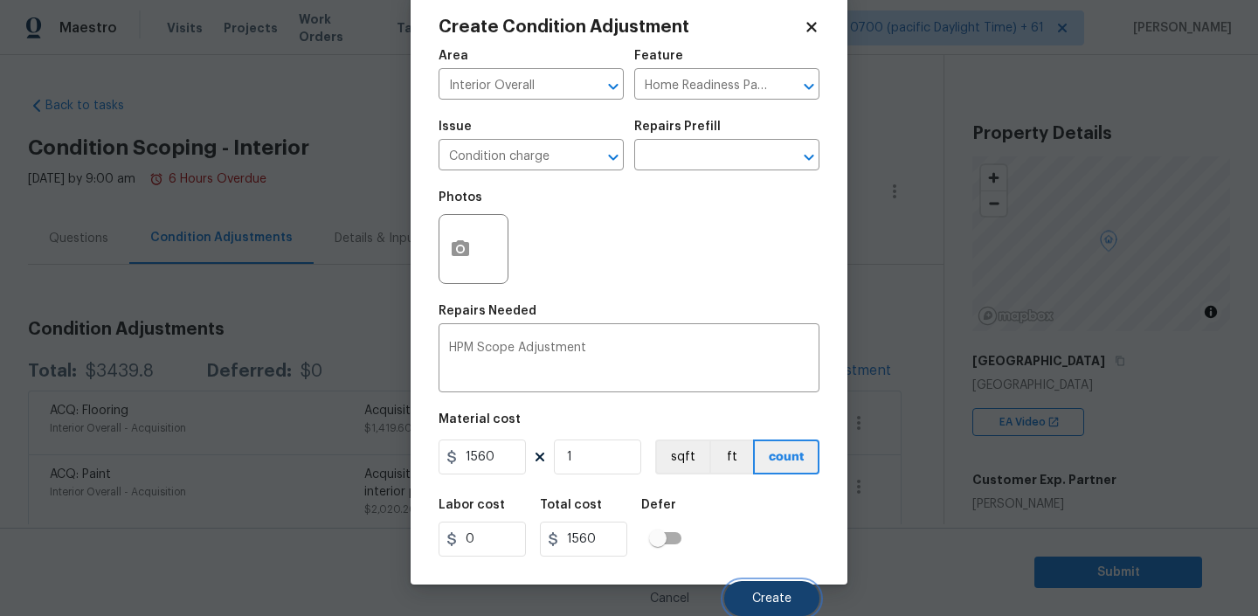
click at [753, 596] on span "Create" at bounding box center [771, 598] width 39 height 13
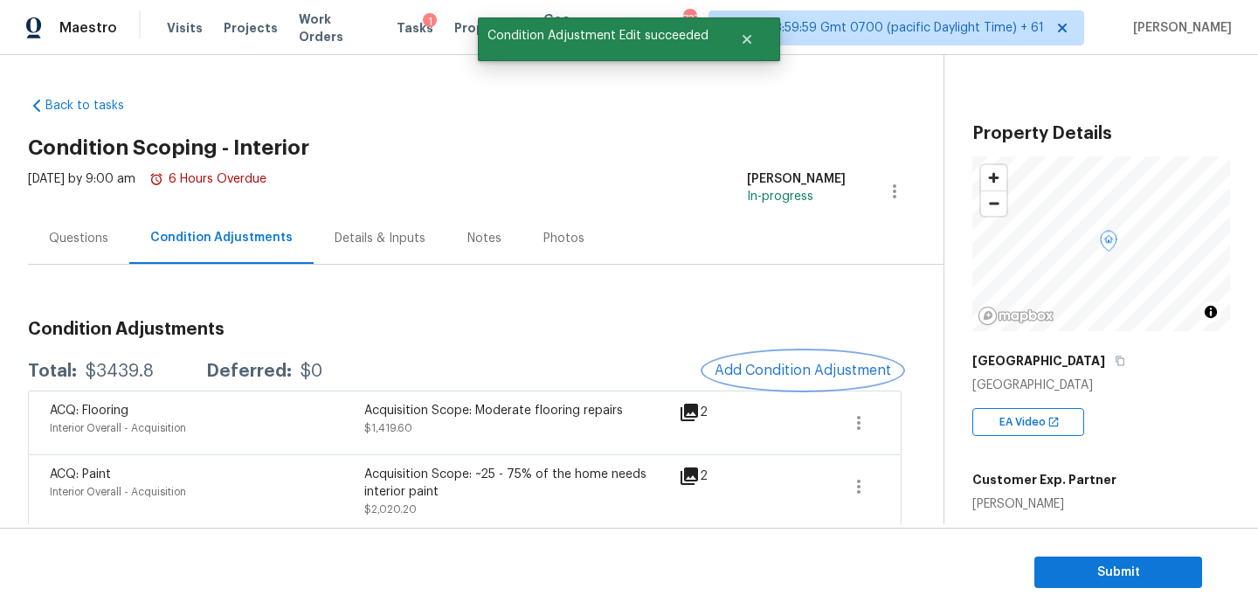
scroll to position [0, 0]
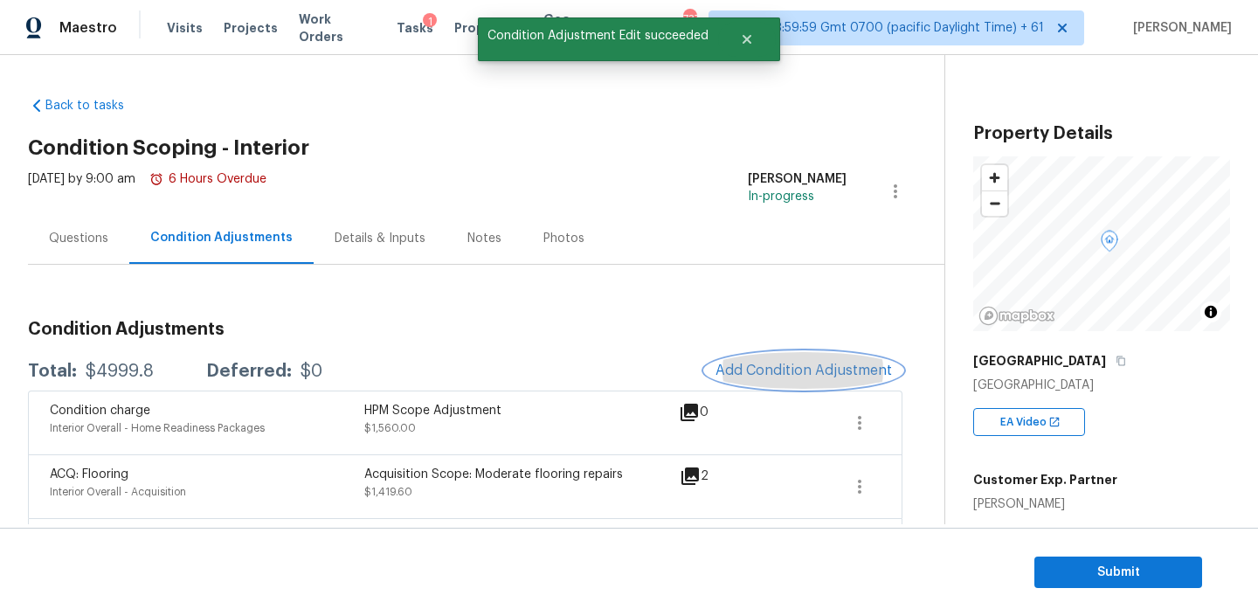
click at [786, 362] on button "Add Condition Adjustment" at bounding box center [803, 370] width 197 height 37
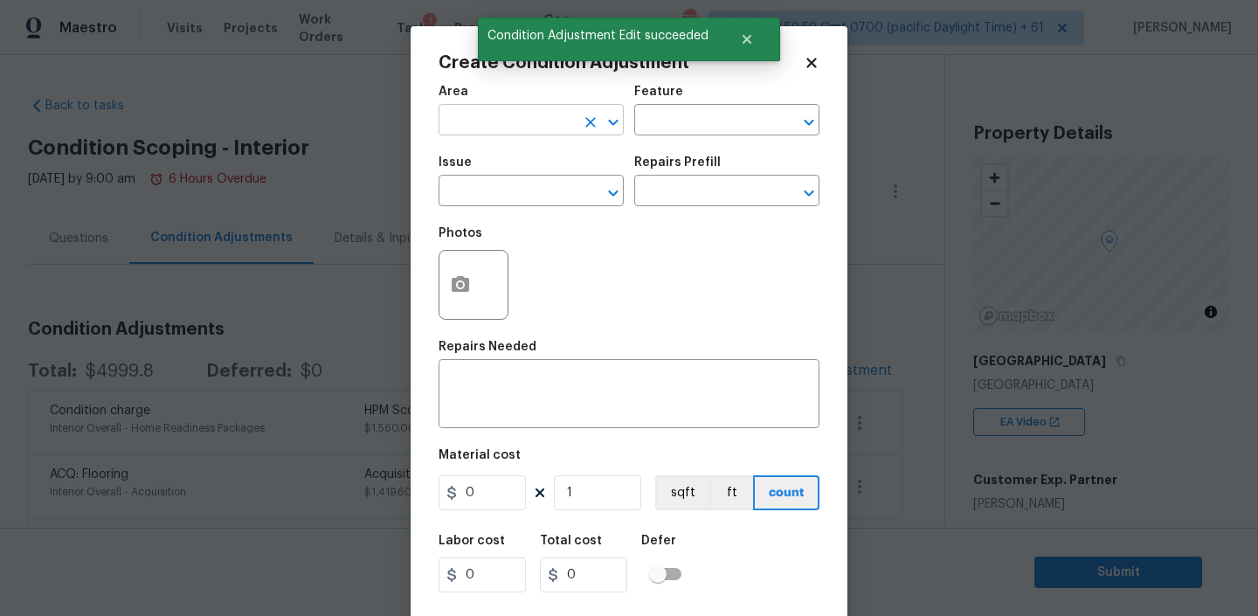
click at [548, 120] on input "text" at bounding box center [506, 121] width 136 height 27
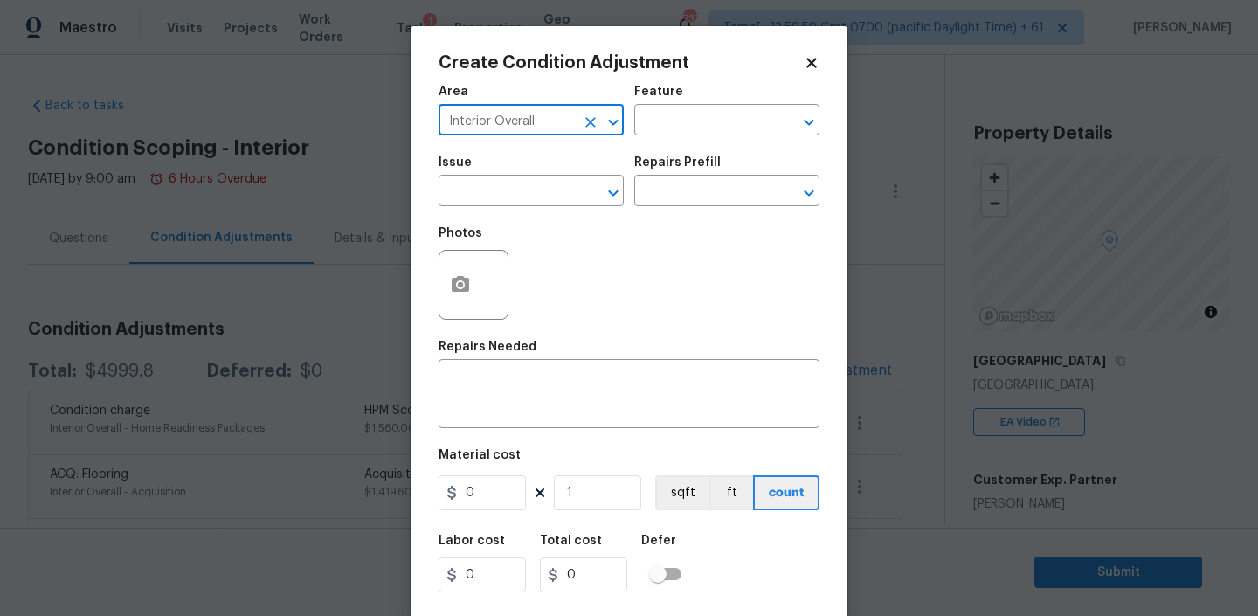
type input "Interior Overall"
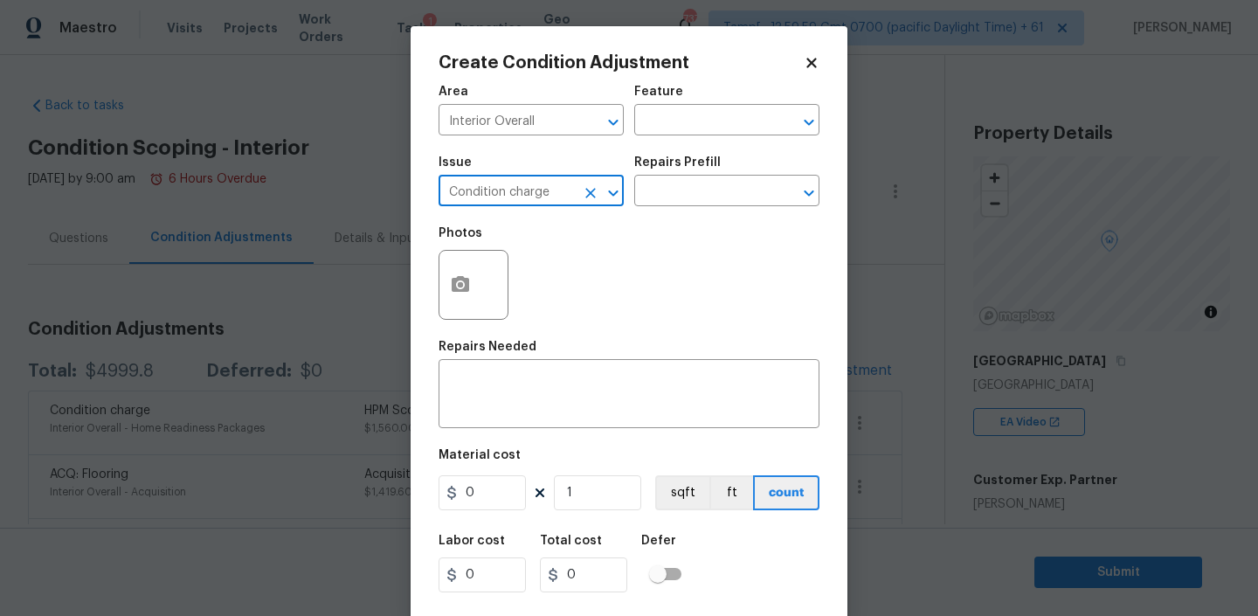
type input "Condition charge"
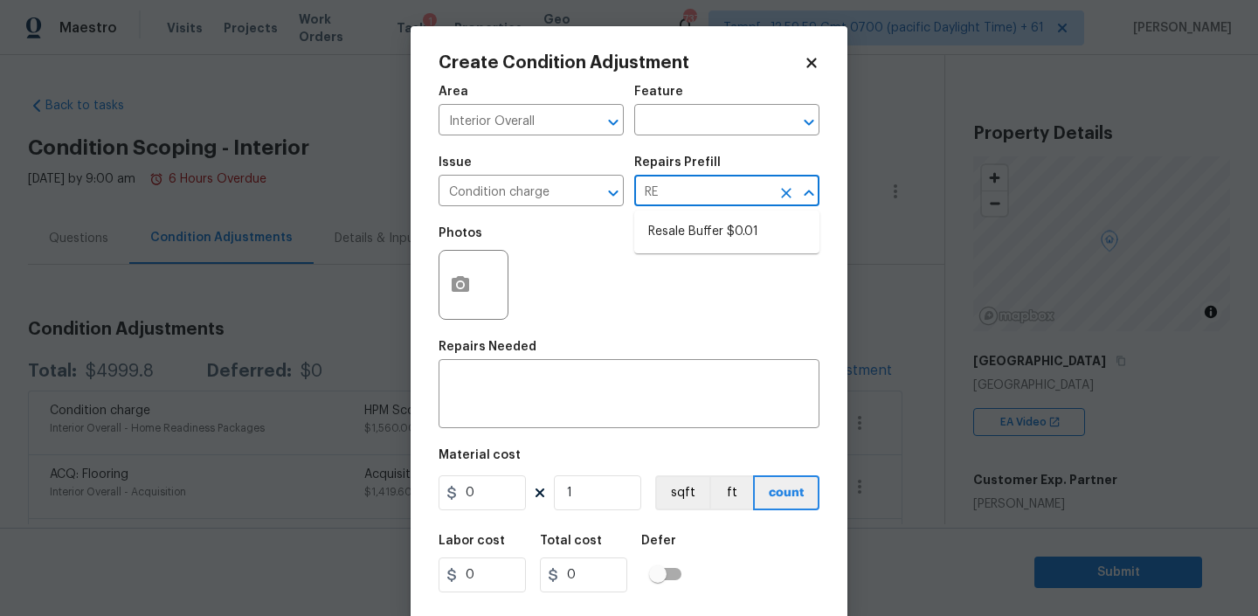
type input "RES"
click at [687, 245] on li "Resale Buffer $0.01" at bounding box center [726, 231] width 185 height 29
type input "Home Readiness Packages"
type textarea "Resale Buffer"
type input "0.01"
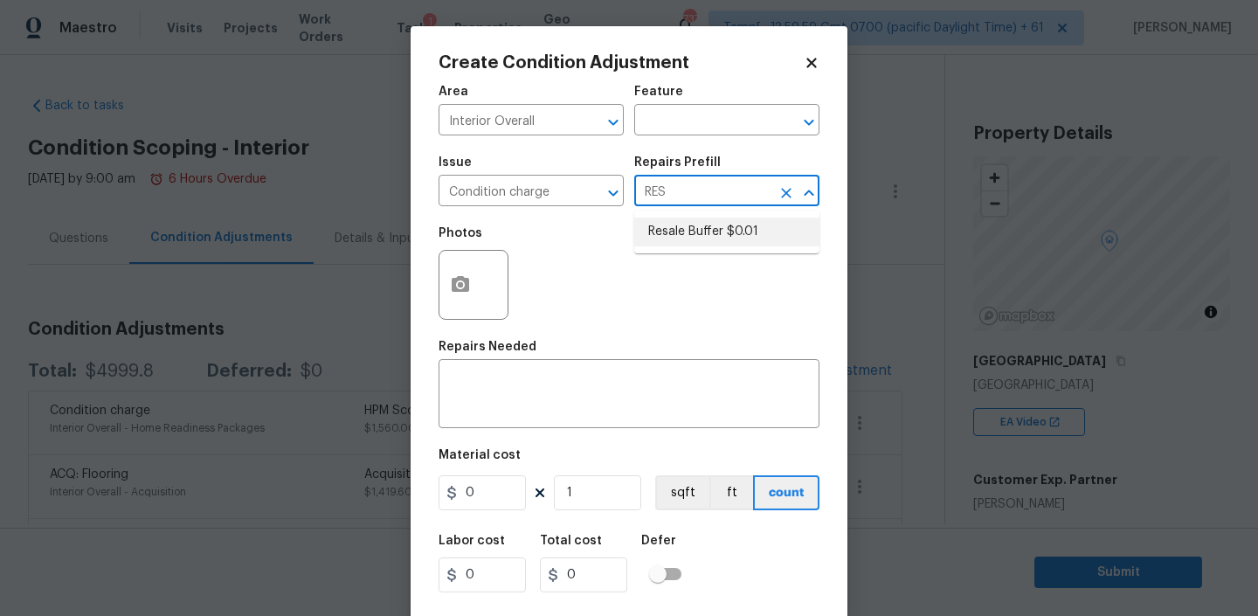
type input "0.01"
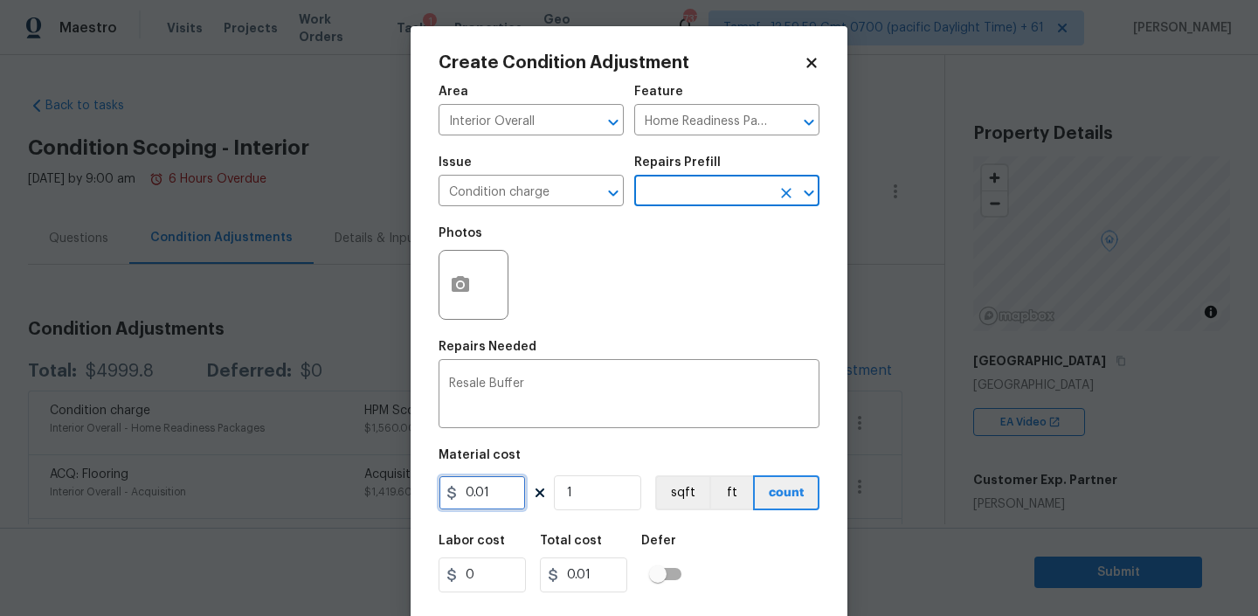
click at [487, 486] on input "0.01" at bounding box center [481, 492] width 87 height 35
type input "6600"
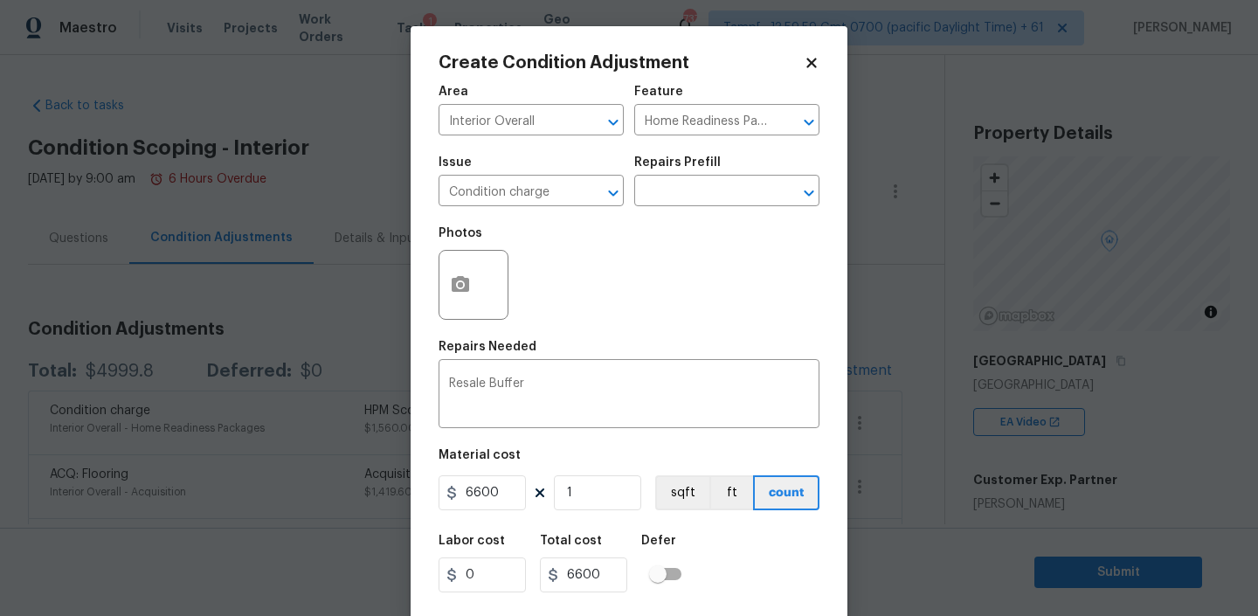
click at [735, 447] on div "Area Interior Overall ​ Feature Home Readiness Packages ​ Issue Condition charg…" at bounding box center [628, 363] width 381 height 576
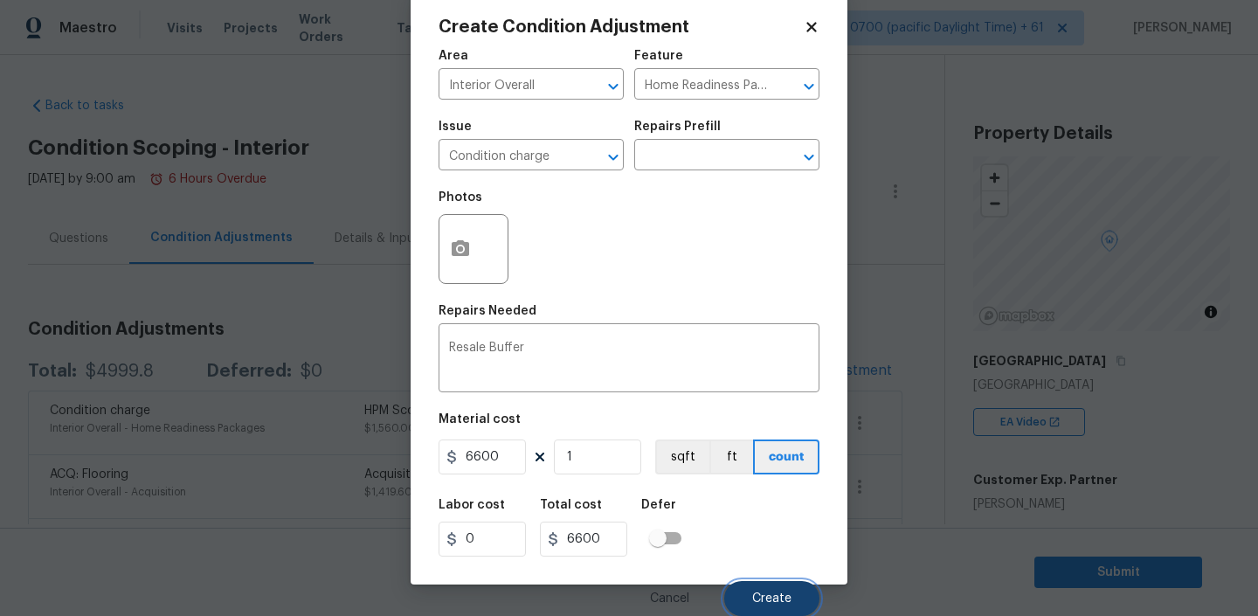
click at [774, 604] on span "Create" at bounding box center [771, 598] width 39 height 13
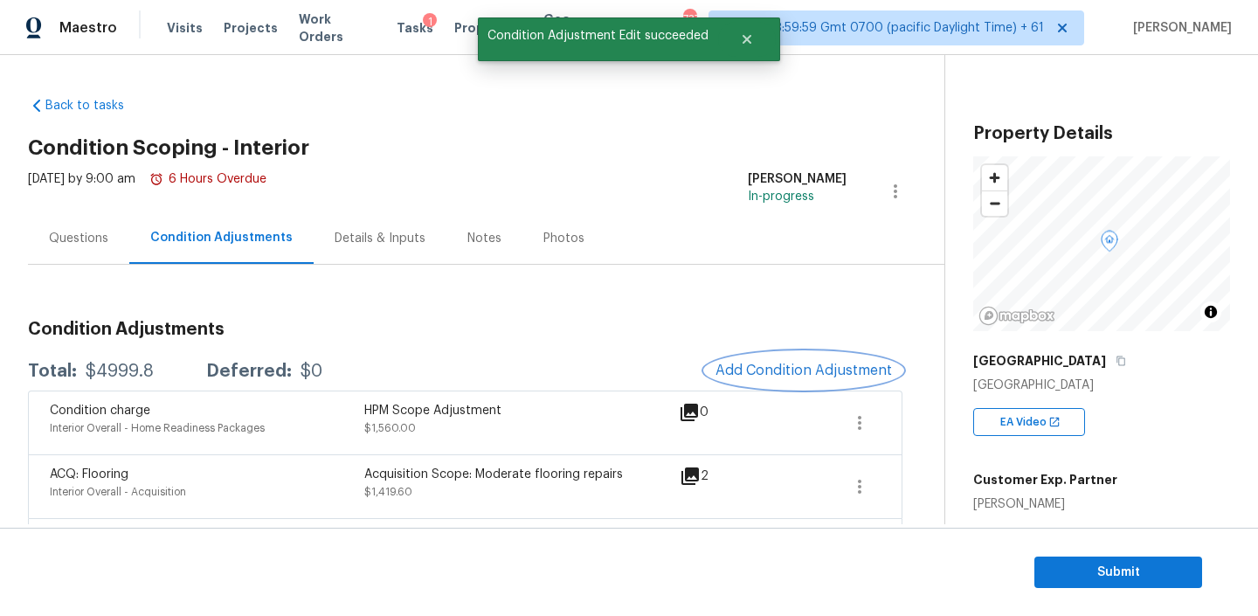
scroll to position [0, 0]
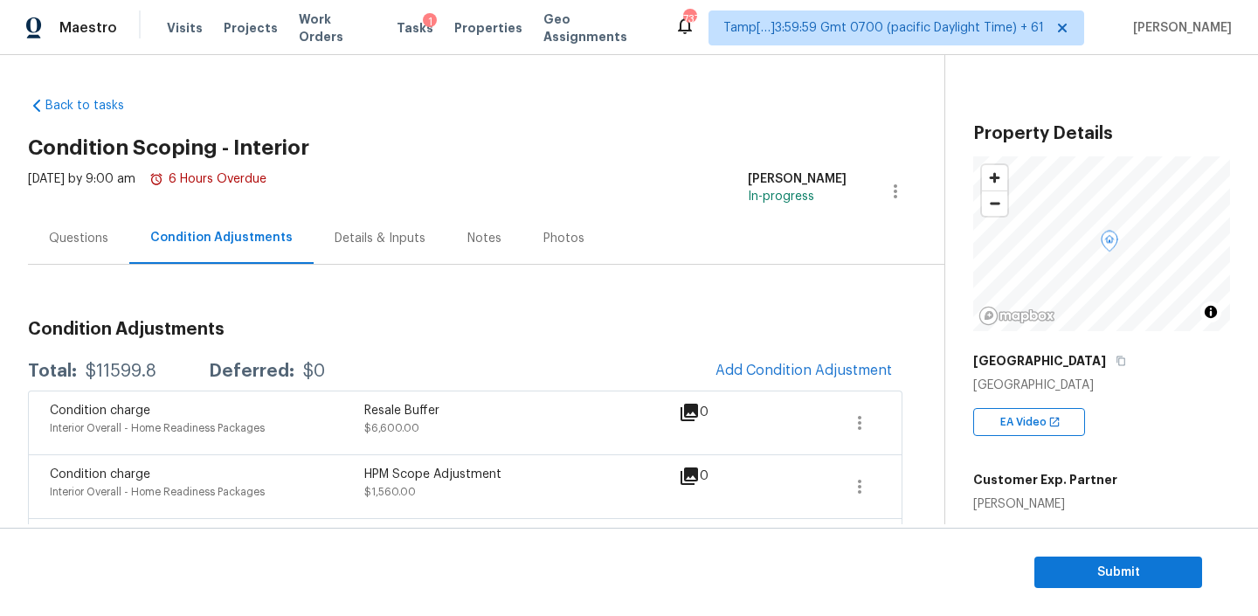
click at [475, 254] on div "Notes" at bounding box center [484, 238] width 76 height 52
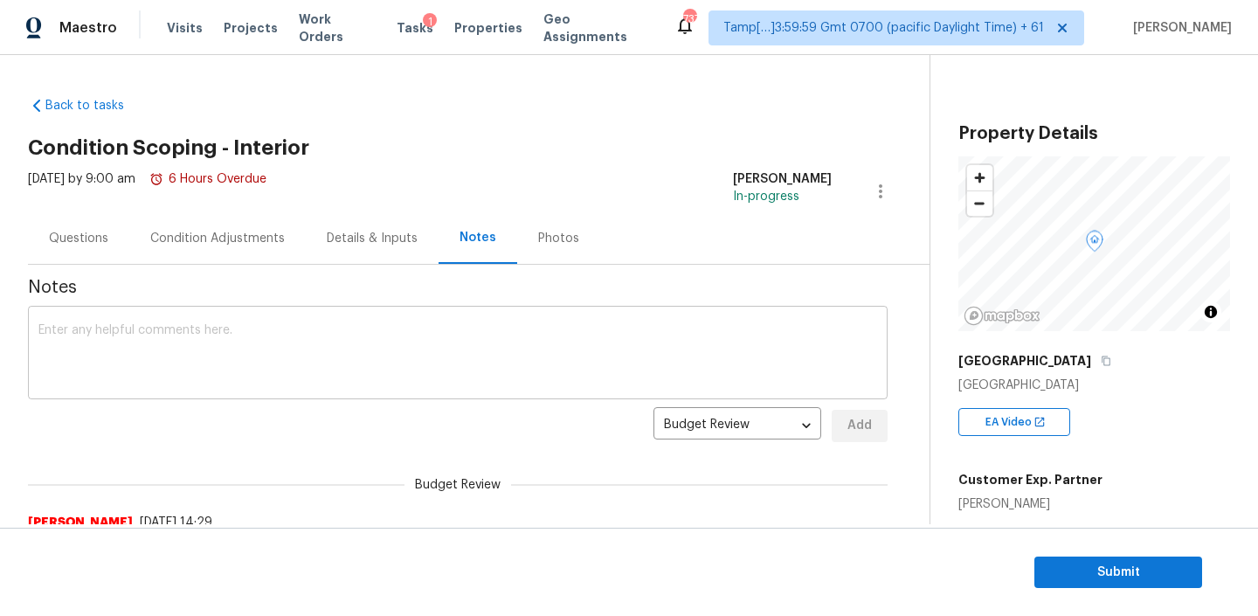
click at [366, 336] on textarea at bounding box center [457, 354] width 838 height 61
paste textarea "HPM Scope Adjustment is XXX, please review and ensure full scope amount is need…"
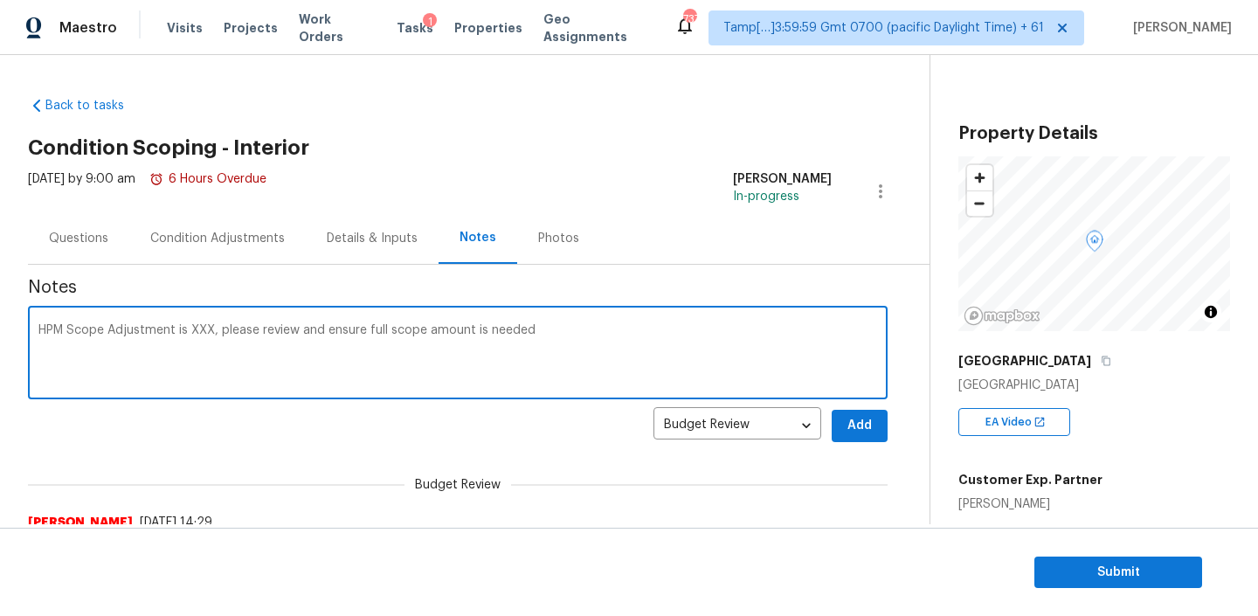
click at [200, 331] on textarea "HPM Scope Adjustment is XXX, please review and ensure full scope amount is need…" at bounding box center [457, 354] width 838 height 61
type textarea "HPM Scope Adjustment is $1560, please review and ensure full scope amount is ne…"
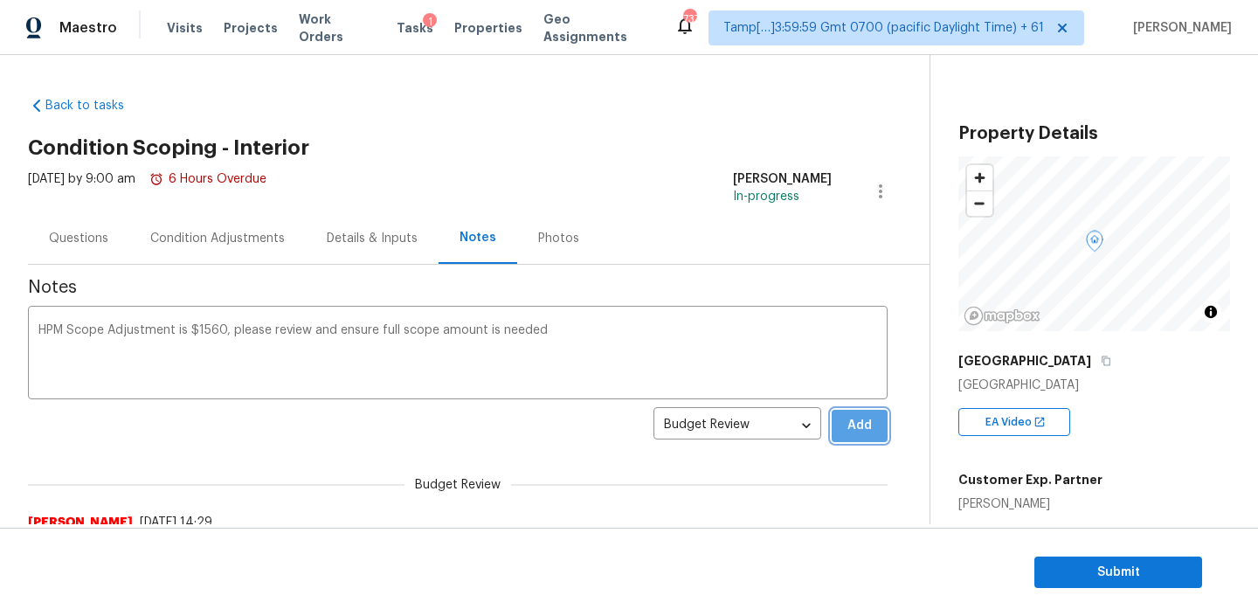
click at [869, 428] on span "Add" at bounding box center [859, 426] width 28 height 22
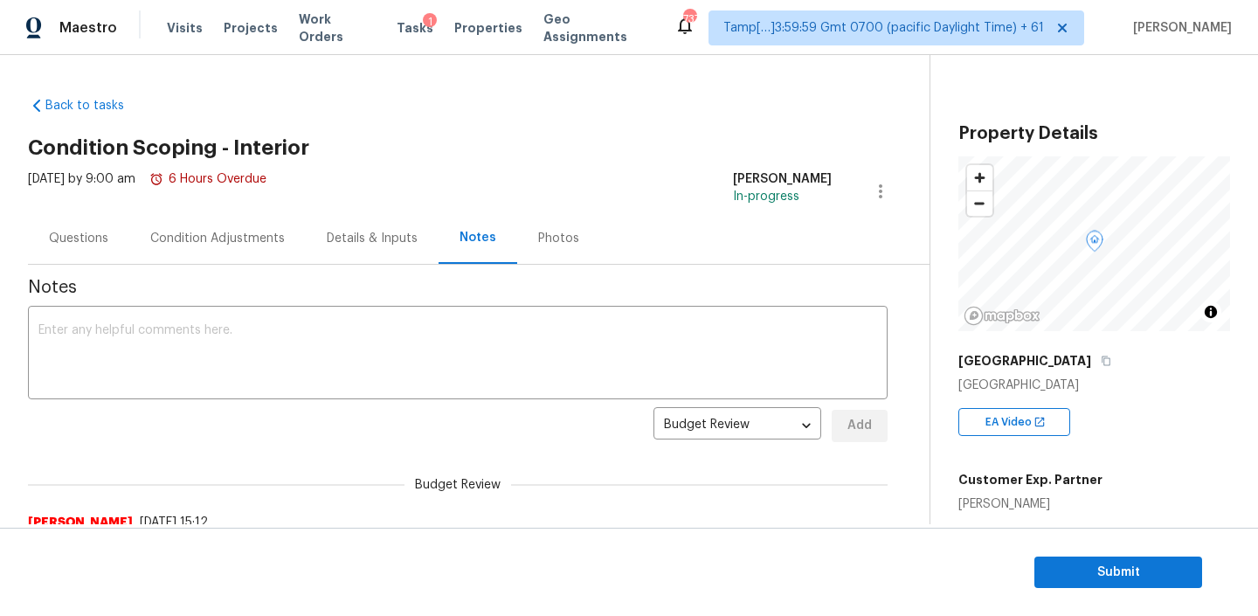
click at [129, 238] on div "Condition Adjustments" at bounding box center [217, 238] width 176 height 52
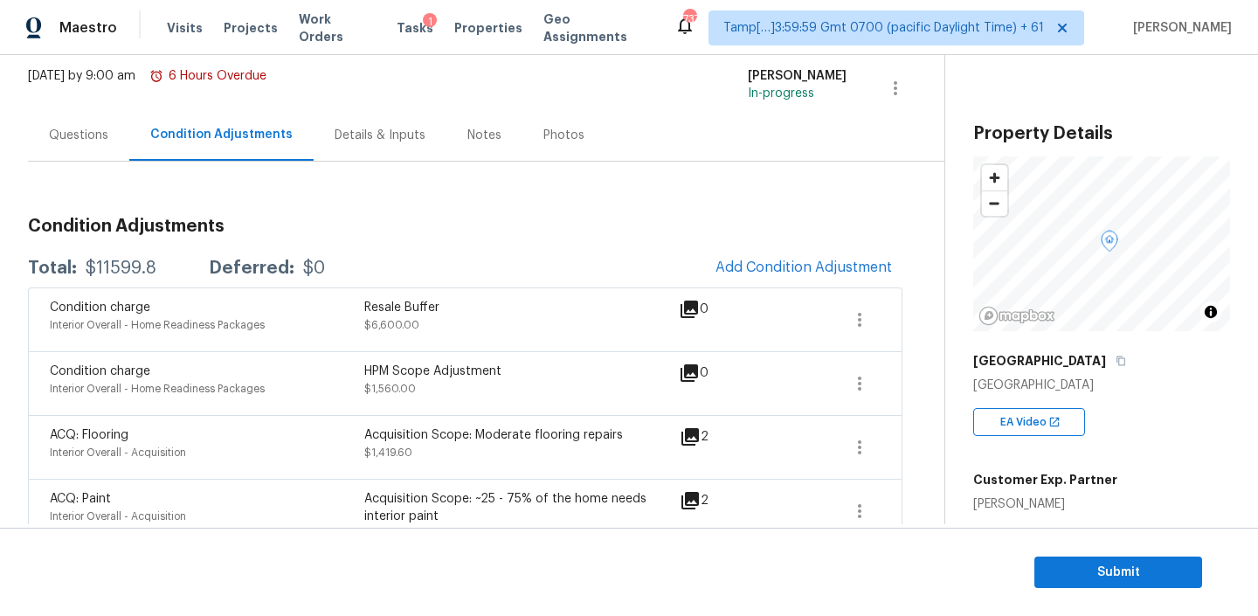
scroll to position [138, 0]
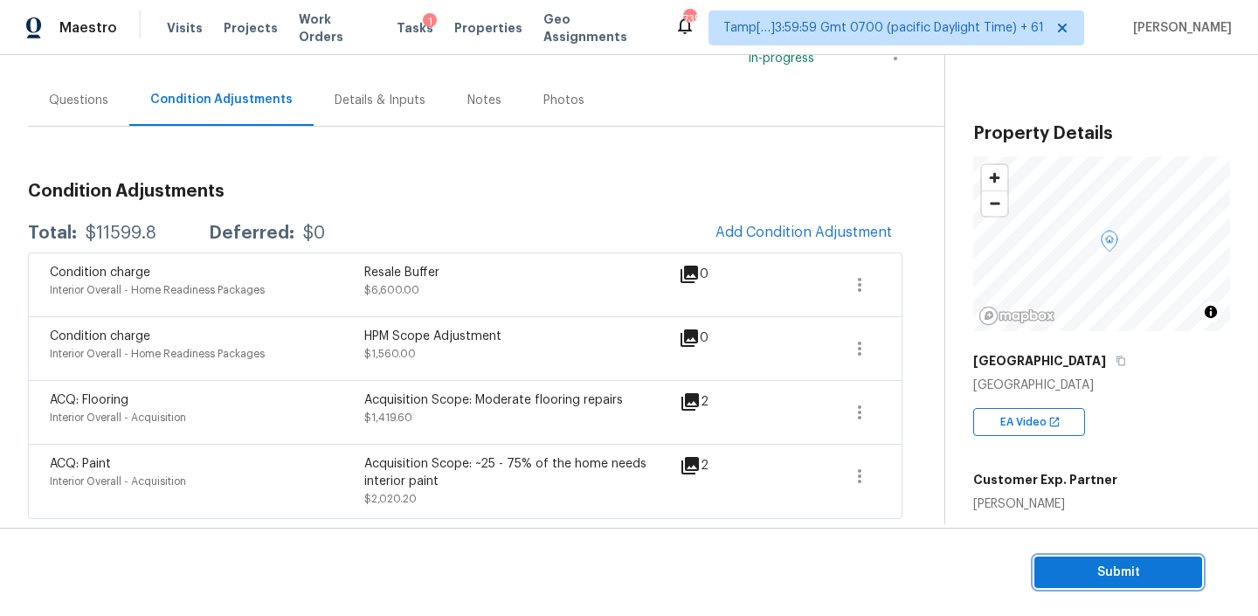
click at [1091, 576] on span "Submit" at bounding box center [1118, 573] width 140 height 22
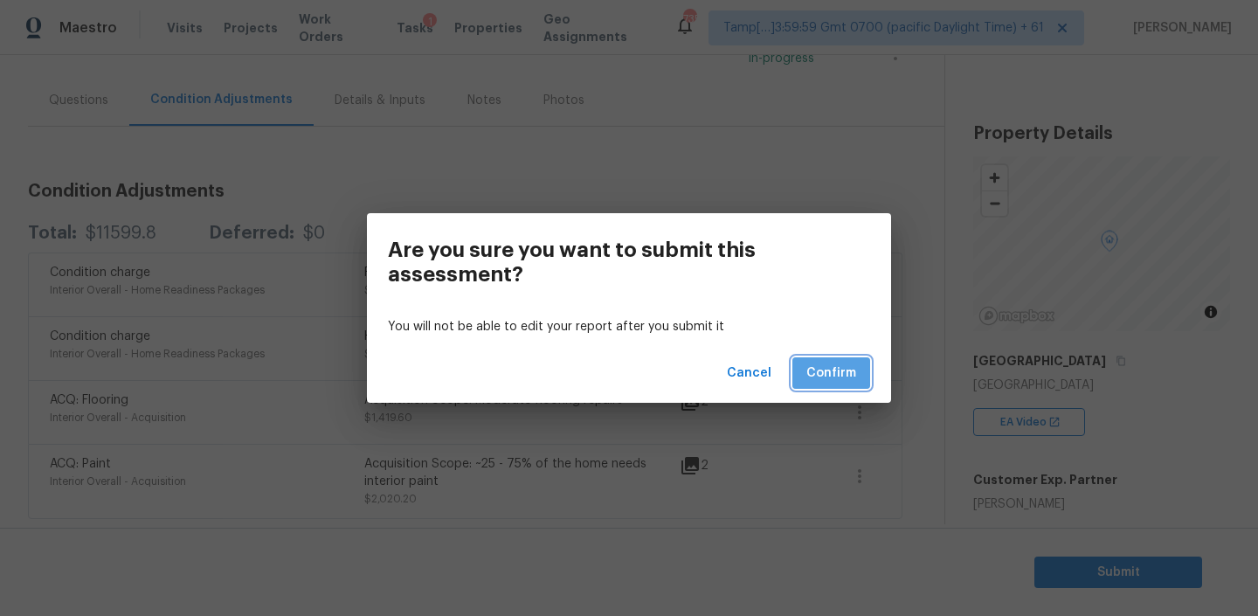
click at [827, 382] on span "Confirm" at bounding box center [831, 373] width 50 height 22
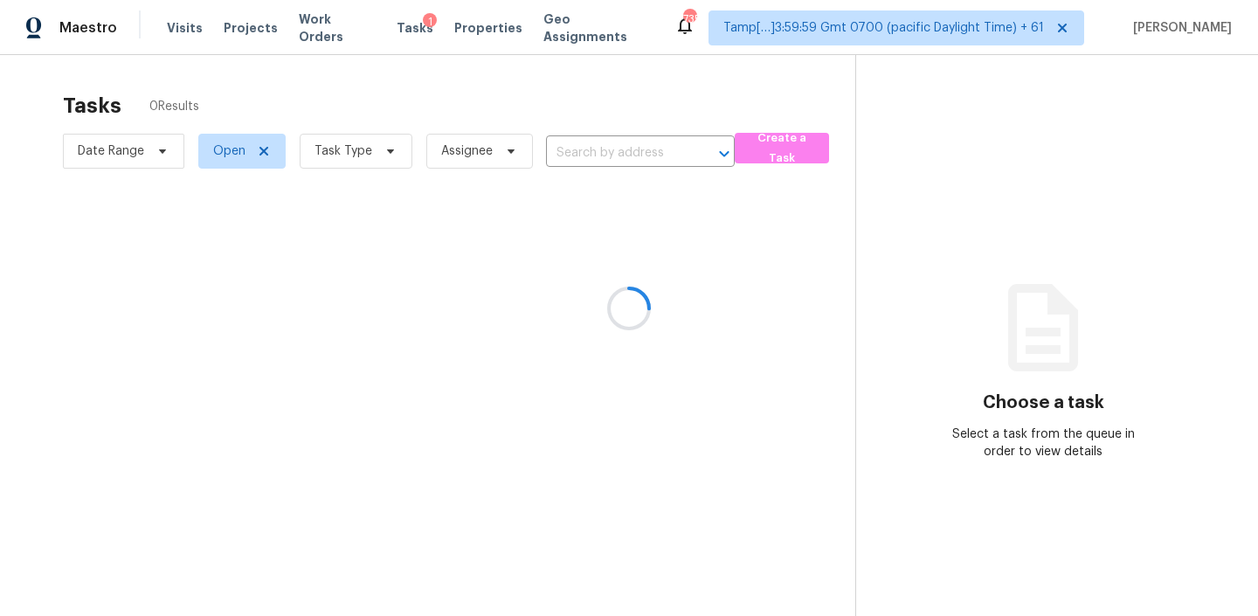
click at [630, 148] on div at bounding box center [629, 308] width 1258 height 616
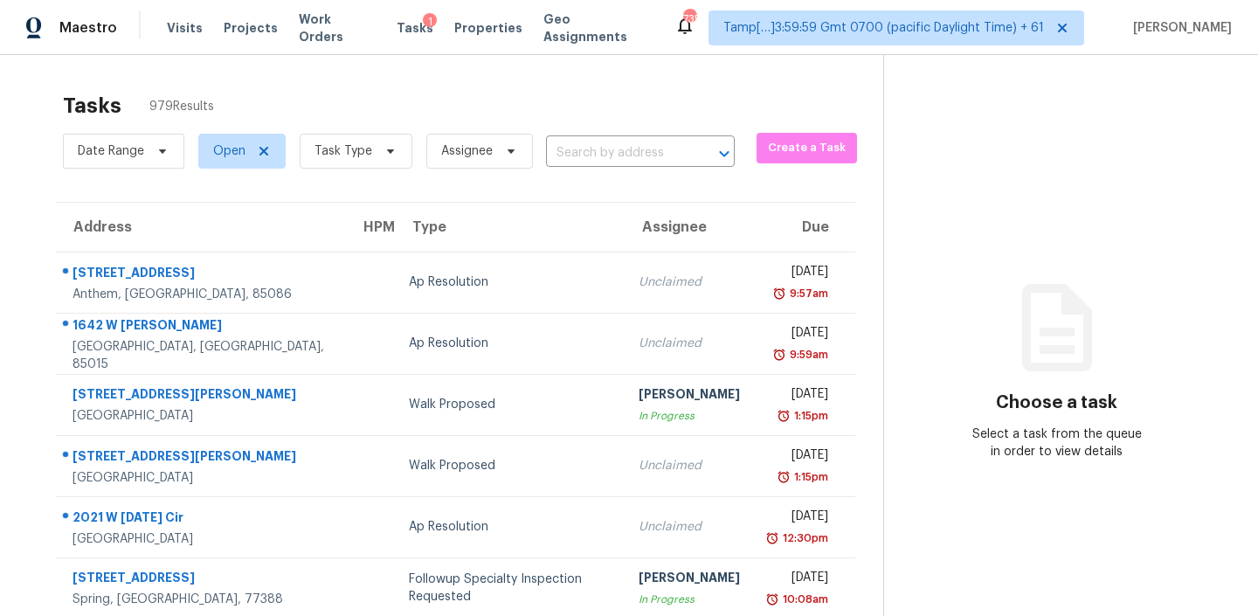
click at [605, 133] on div "Date Range Open Task Type Assignee ​" at bounding box center [399, 150] width 672 height 45
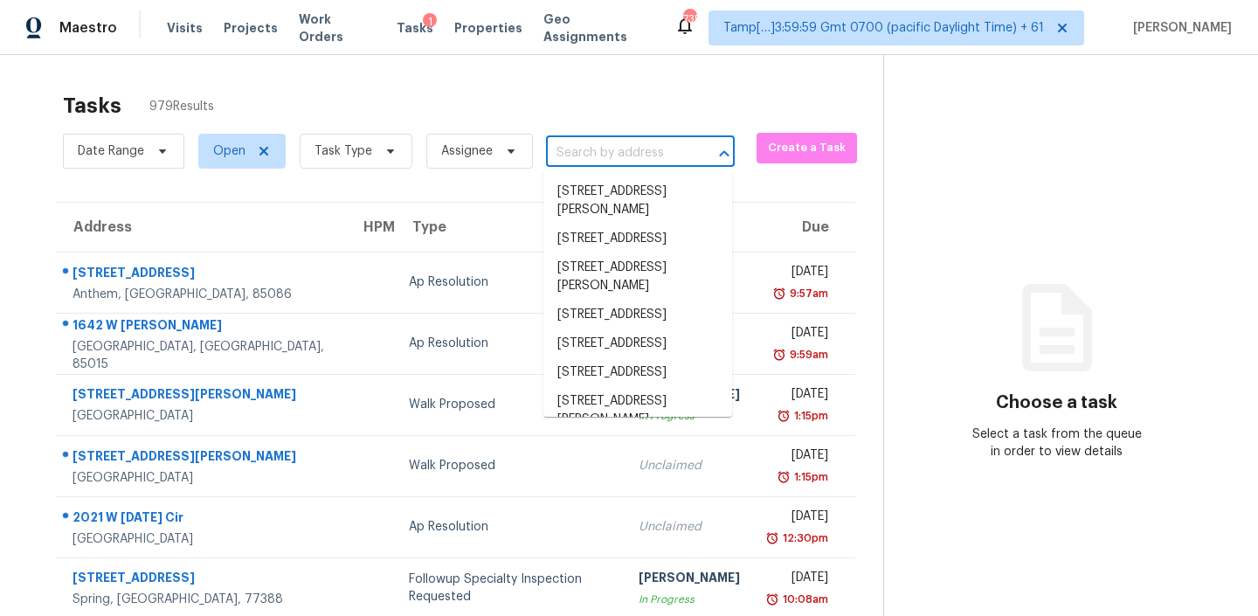
click at [578, 162] on input "text" at bounding box center [616, 153] width 140 height 27
paste input "29361 N 130th Gln, Peoria, AZ, 85383"
type input "29361 N 130th Gln, Peoria, AZ, 85383"
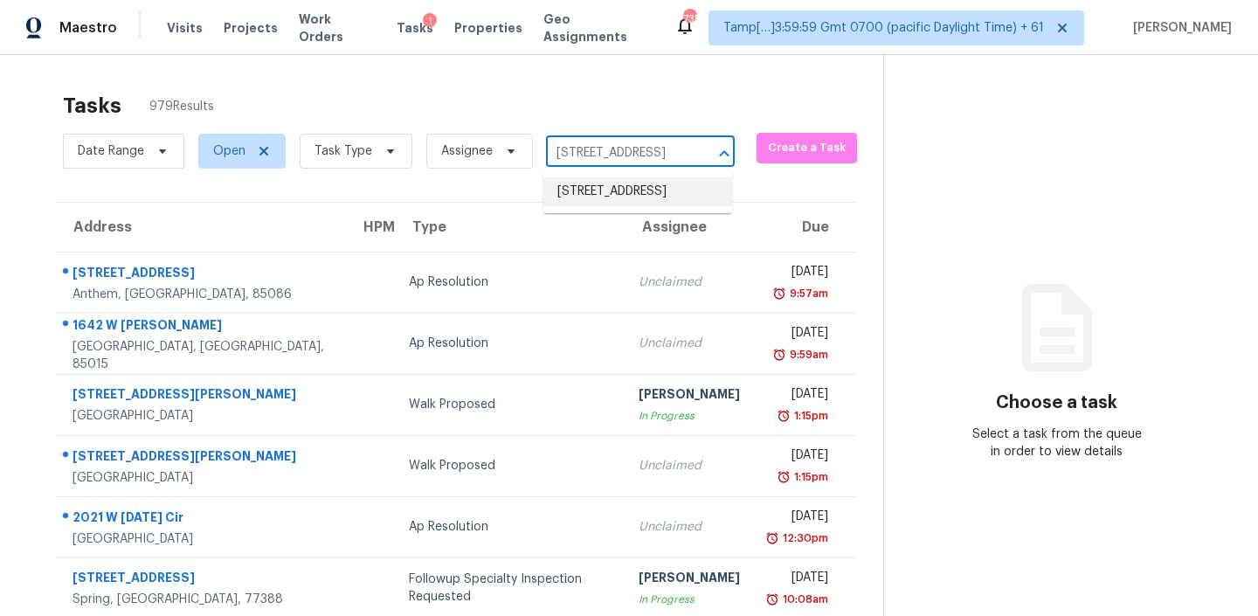
click at [589, 204] on li "29361 N 130th Gln, Peoria, AZ 85383" at bounding box center [637, 191] width 189 height 29
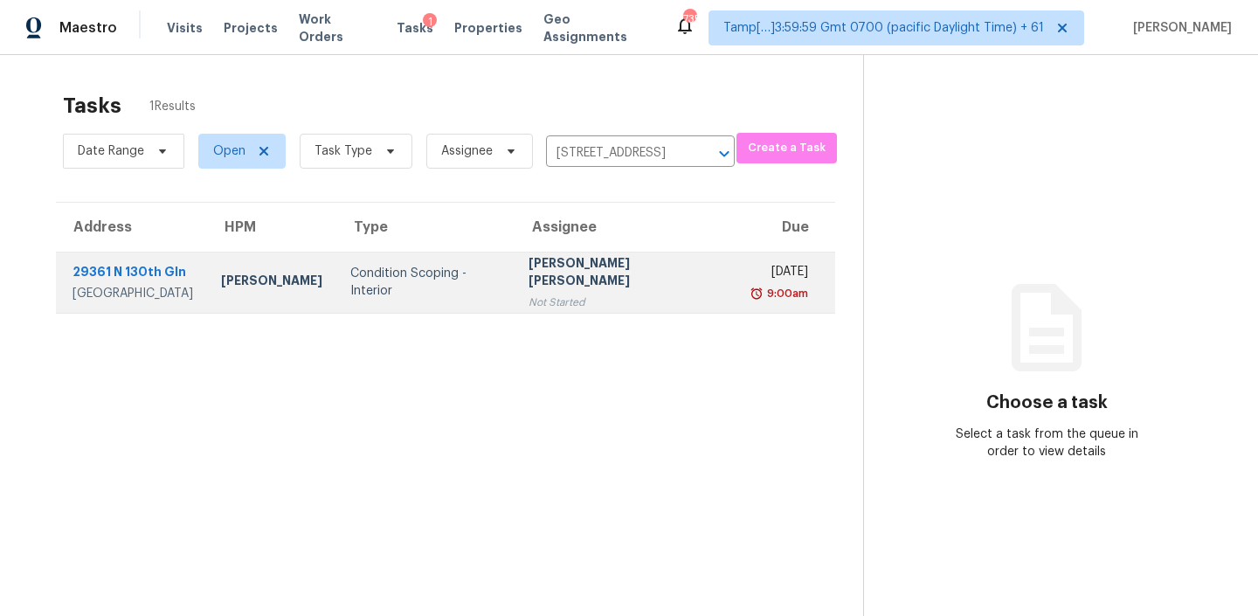
click at [584, 279] on div "Jishnu Manoj" at bounding box center [625, 273] width 194 height 39
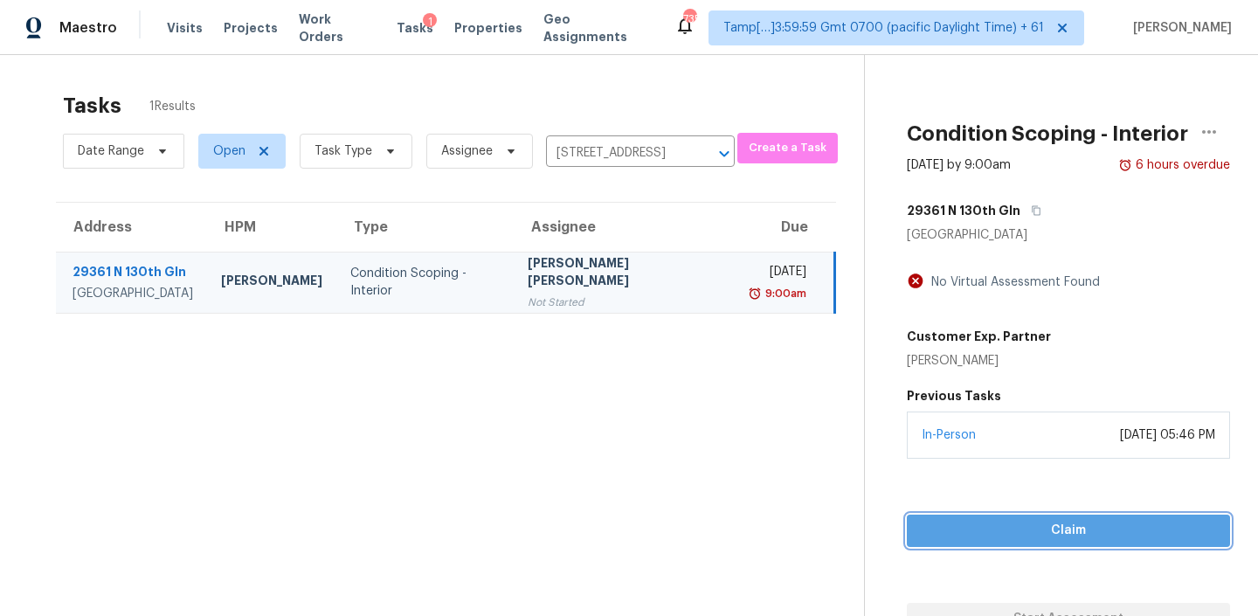
click at [965, 524] on span "Claim" at bounding box center [1068, 531] width 295 height 22
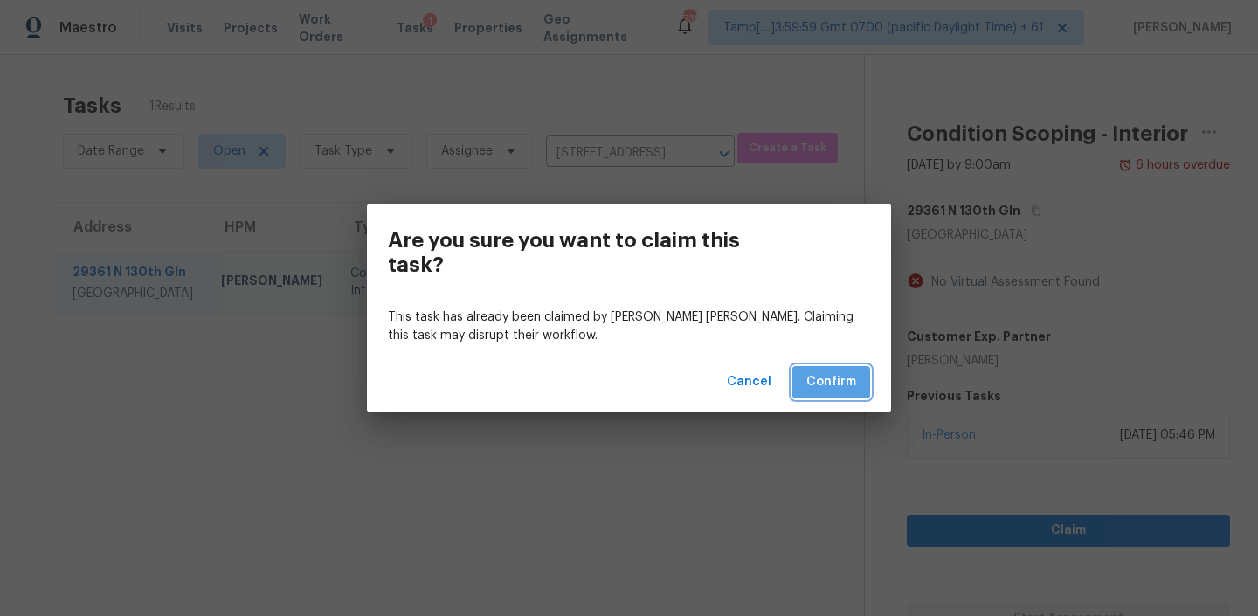
click at [824, 390] on span "Confirm" at bounding box center [831, 382] width 50 height 22
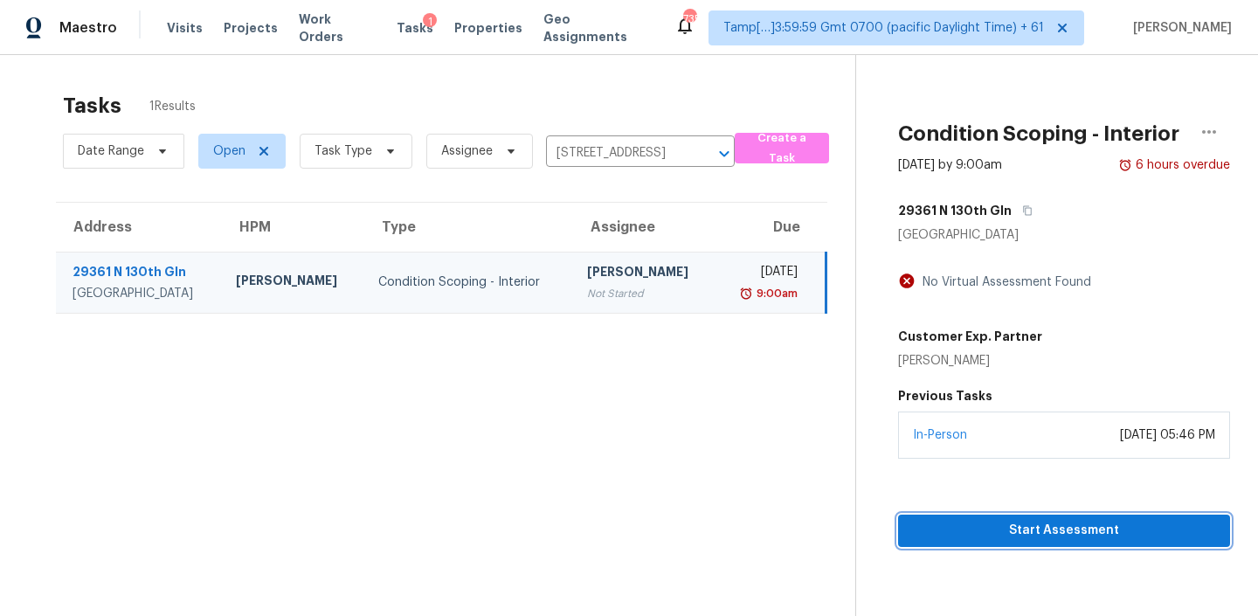
click at [995, 521] on span "Start Assessment" at bounding box center [1064, 531] width 304 height 22
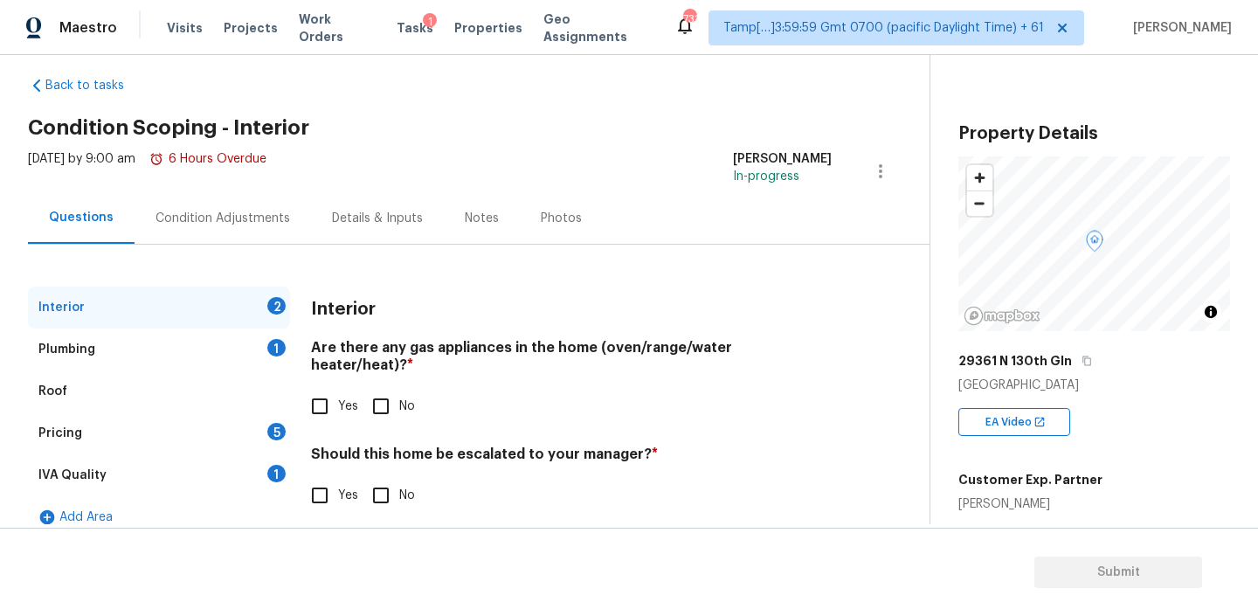
scroll to position [39, 0]
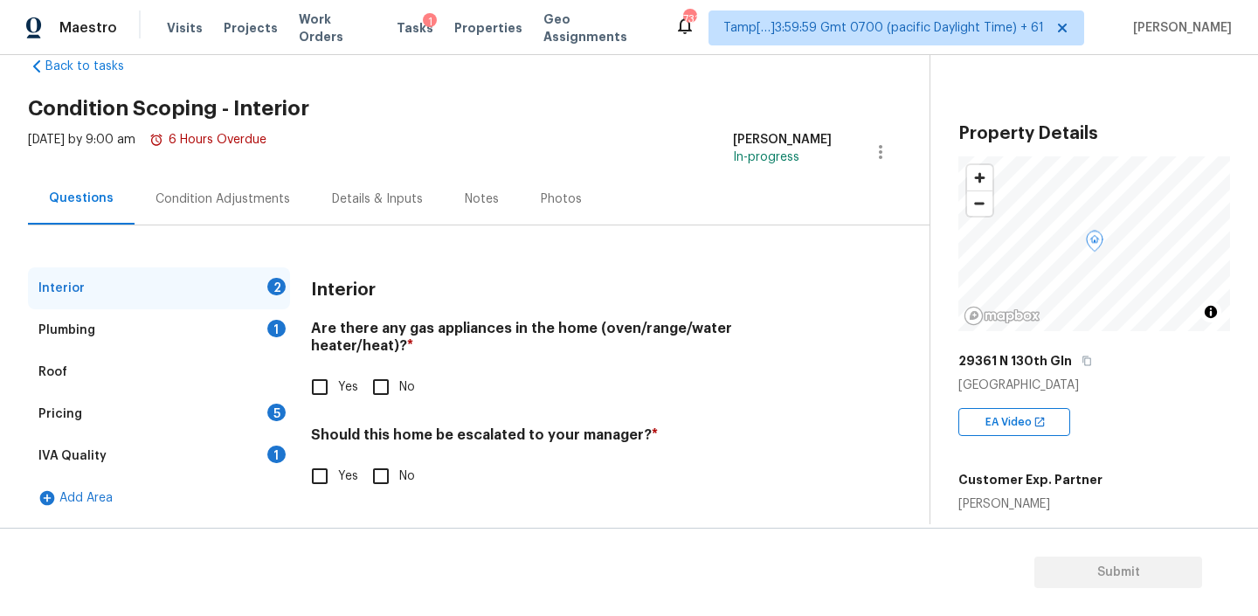
click at [314, 371] on input "Yes" at bounding box center [319, 387] width 37 height 37
checkbox input "true"
click at [372, 459] on input "No" at bounding box center [380, 476] width 37 height 37
checkbox input "true"
click at [204, 333] on div "Plumbing 1" at bounding box center [159, 330] width 262 height 42
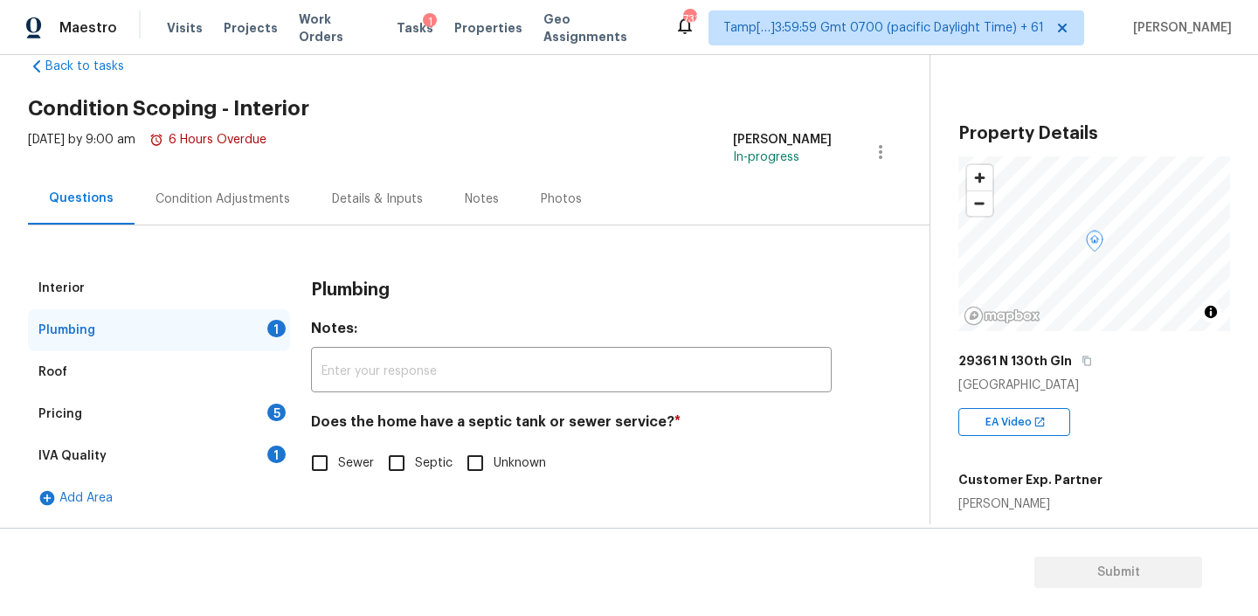
click at [332, 462] on input "Sewer" at bounding box center [319, 463] width 37 height 37
checkbox input "true"
click at [107, 404] on div "Pricing 5" at bounding box center [159, 414] width 262 height 42
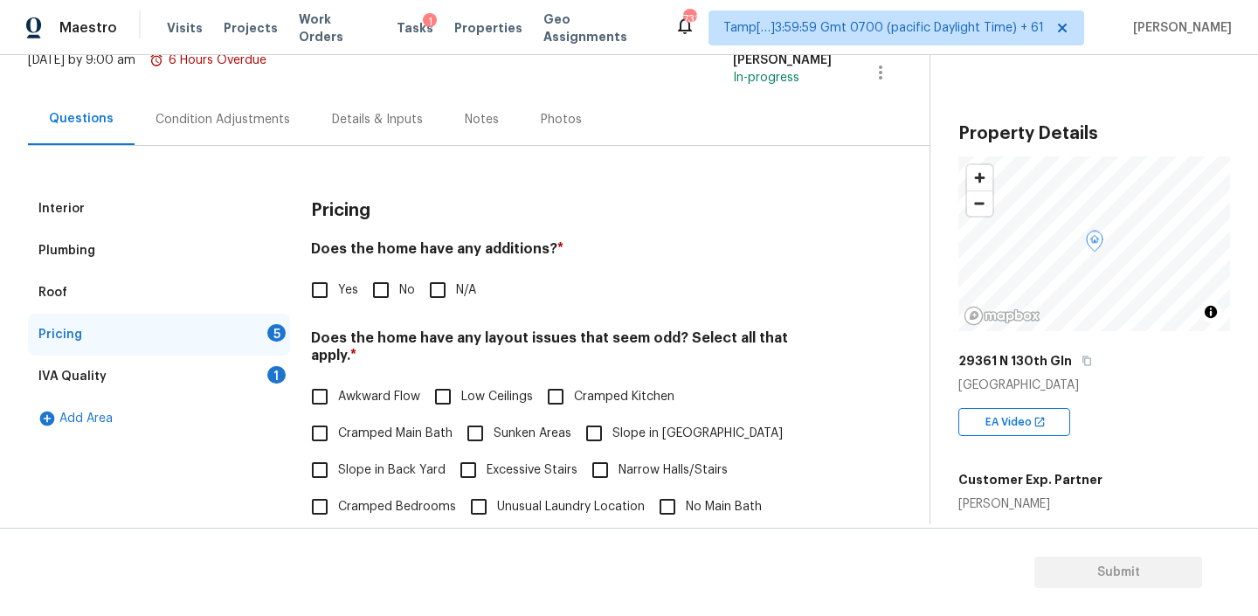
scroll to position [134, 0]
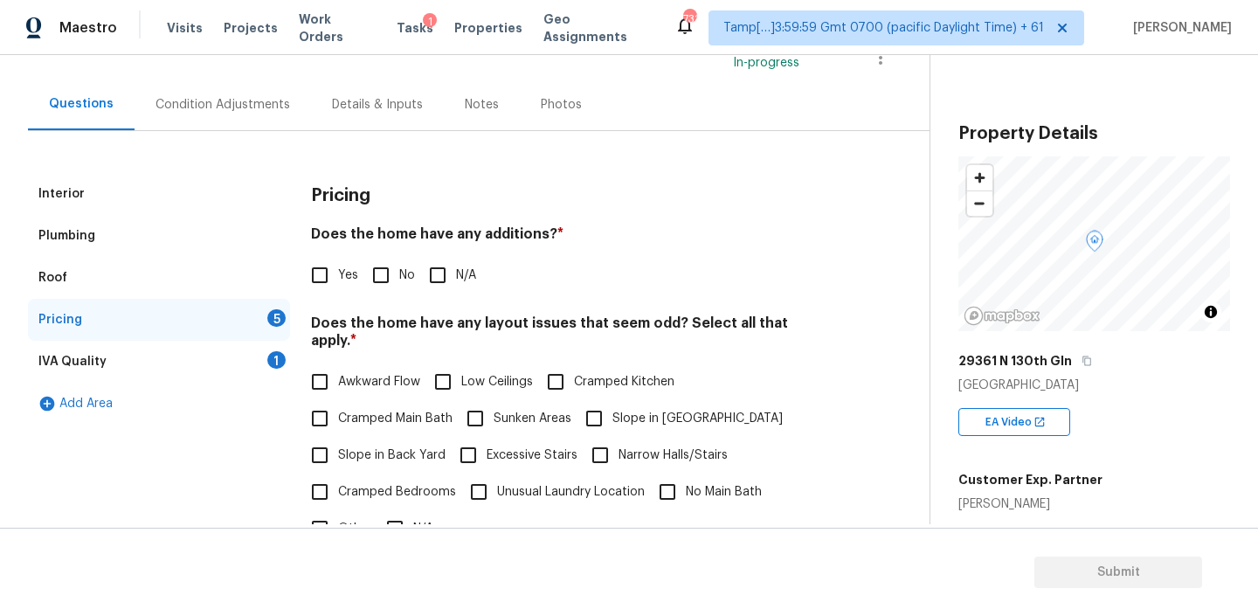
click at [499, 230] on h4 "Does the home have any additions? *" at bounding box center [571, 237] width 521 height 24
copy h4 "additions"
click at [395, 269] on input "No" at bounding box center [380, 275] width 37 height 37
checkbox input "true"
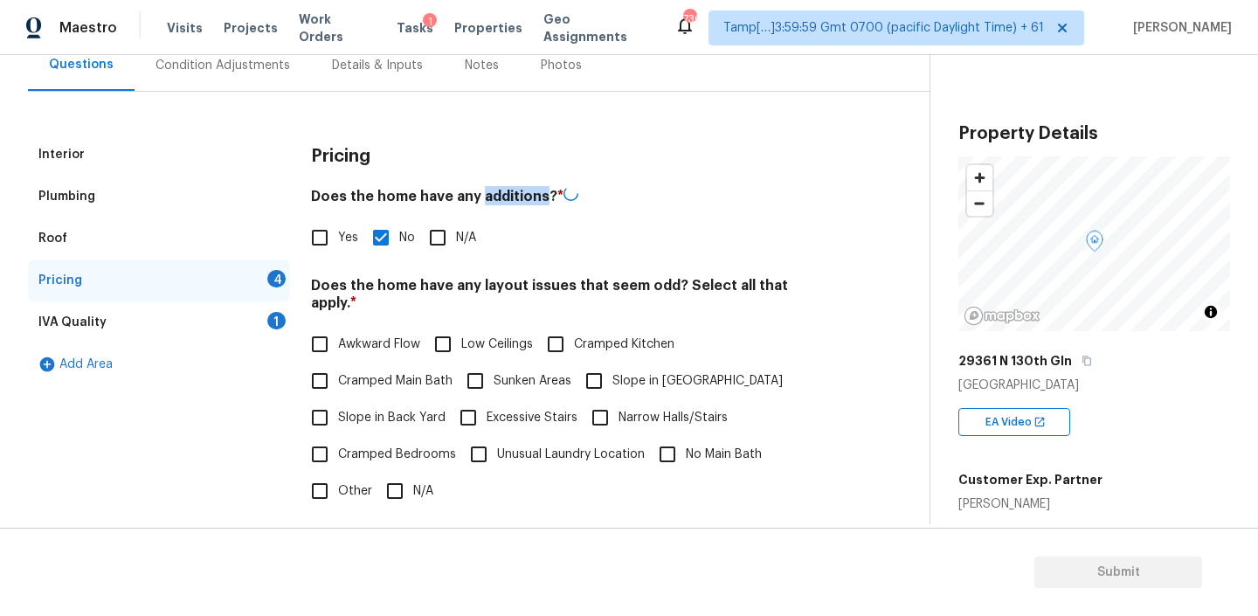
scroll to position [192, 0]
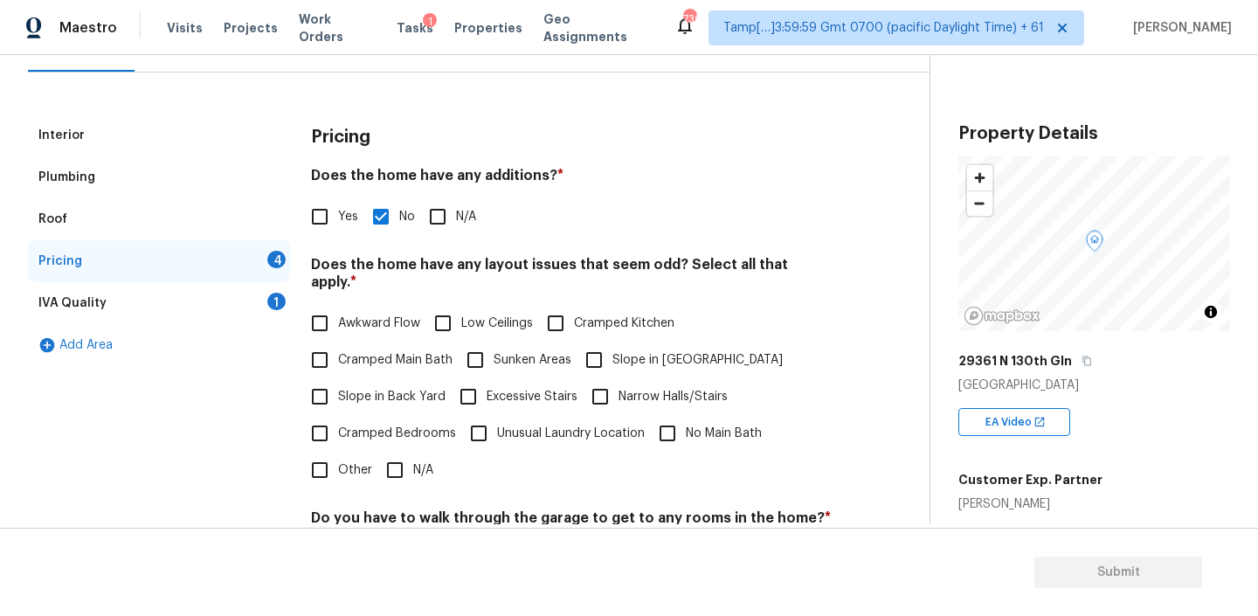
click at [505, 262] on h4 "Does the home have any layout issues that seem odd? Select all that apply. *" at bounding box center [571, 277] width 521 height 42
copy h4 "layout"
click at [396, 452] on input "N/A" at bounding box center [394, 470] width 37 height 37
checkbox input "true"
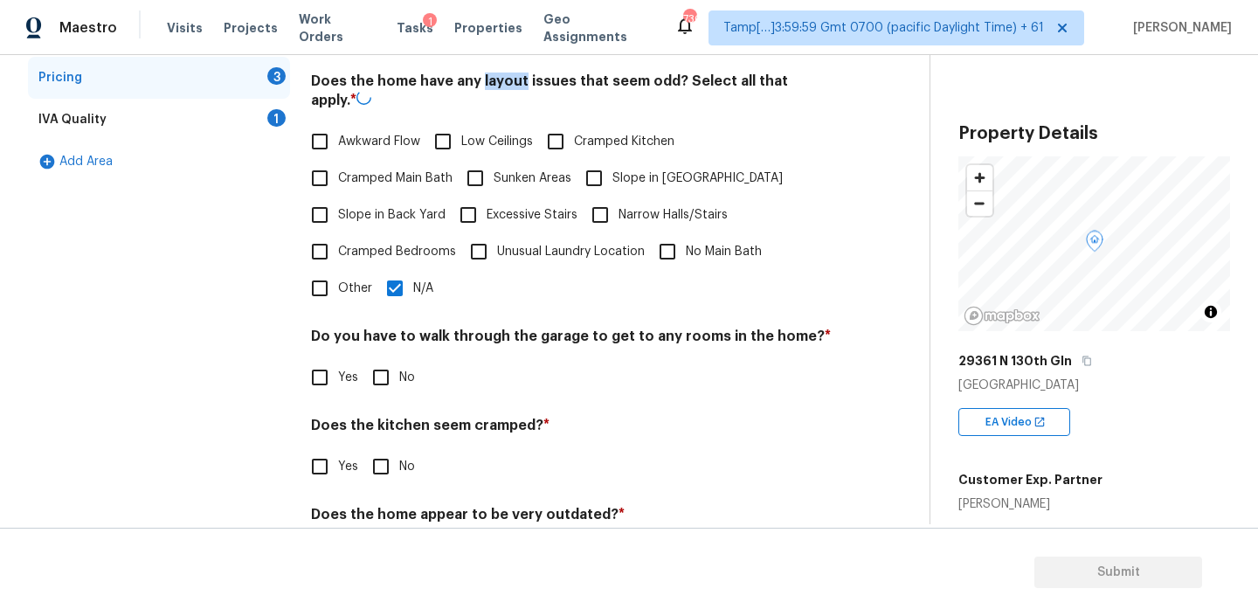
scroll to position [407, 0]
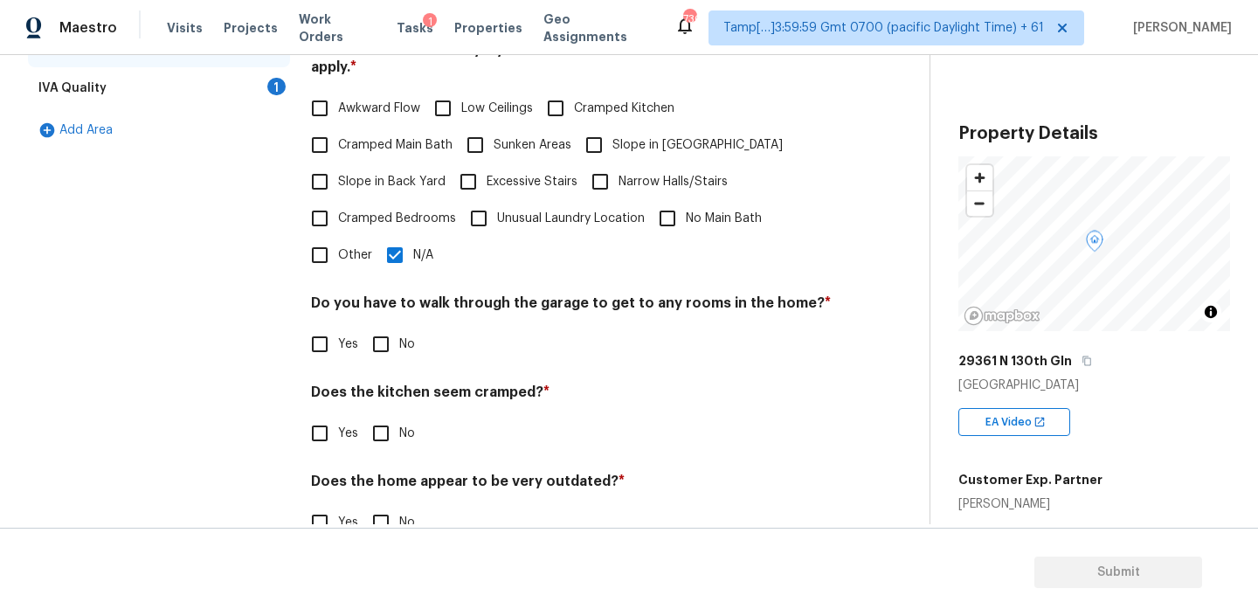
click at [549, 294] on h4 "Do you have to walk through the garage to get to any rooms in the home? *" at bounding box center [571, 306] width 521 height 24
click at [376, 335] on input "No" at bounding box center [380, 344] width 37 height 37
checkbox input "true"
click at [376, 415] on input "No" at bounding box center [380, 433] width 37 height 37
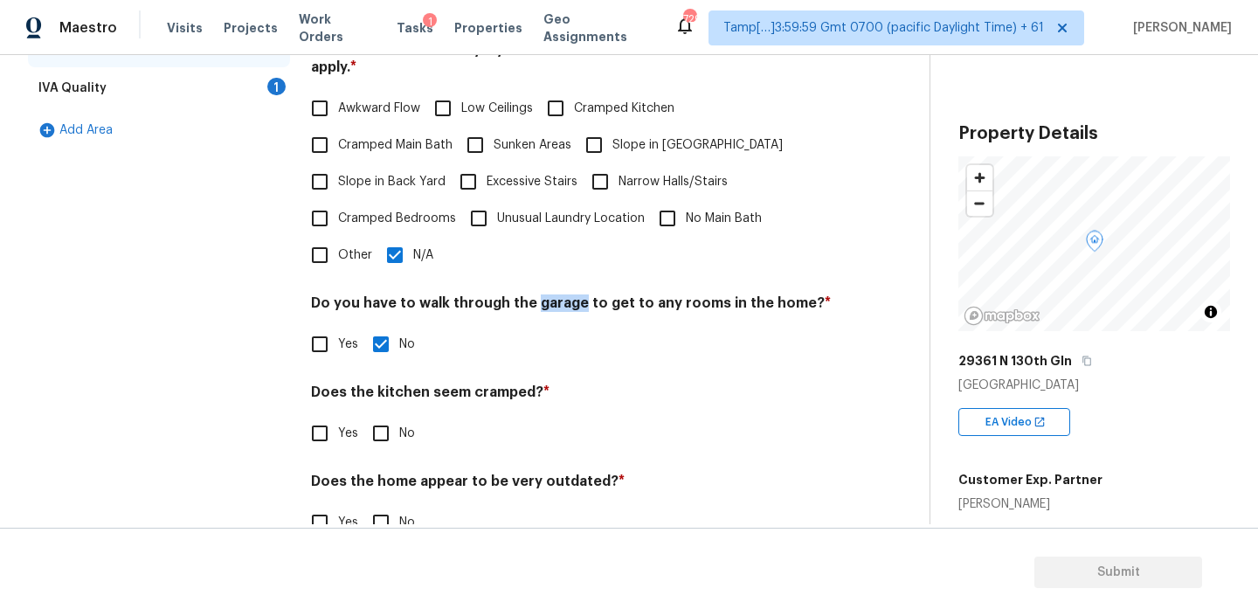
checkbox input "true"
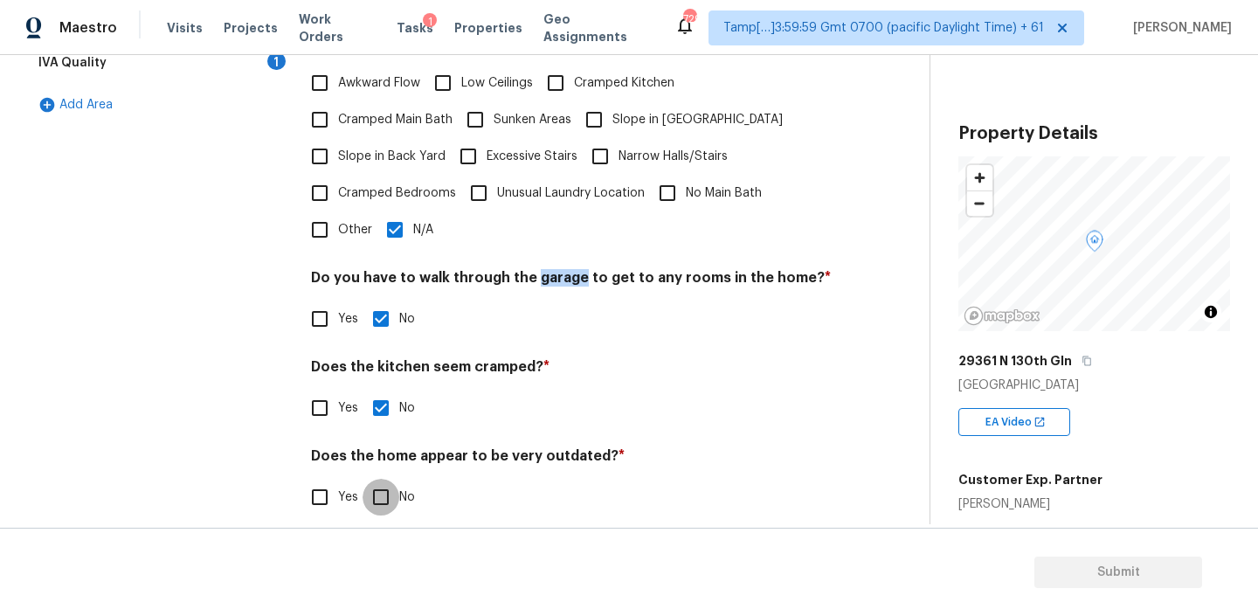
click at [377, 482] on input "No" at bounding box center [380, 497] width 37 height 37
checkbox input "true"
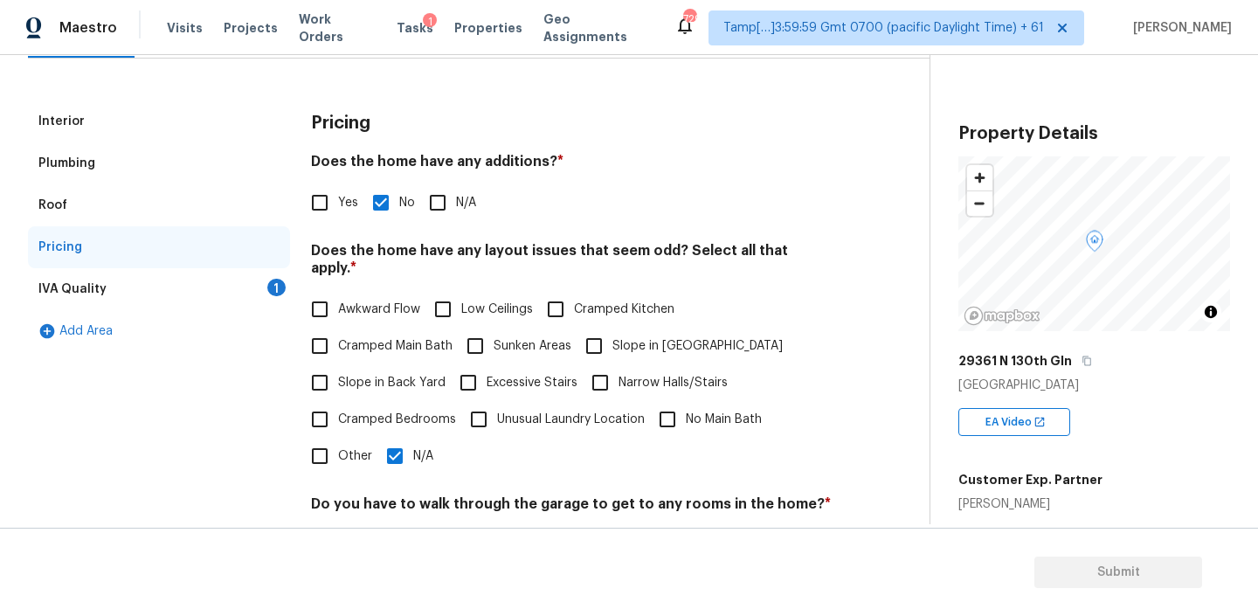
click at [112, 270] on div "IVA Quality 1" at bounding box center [159, 289] width 262 height 42
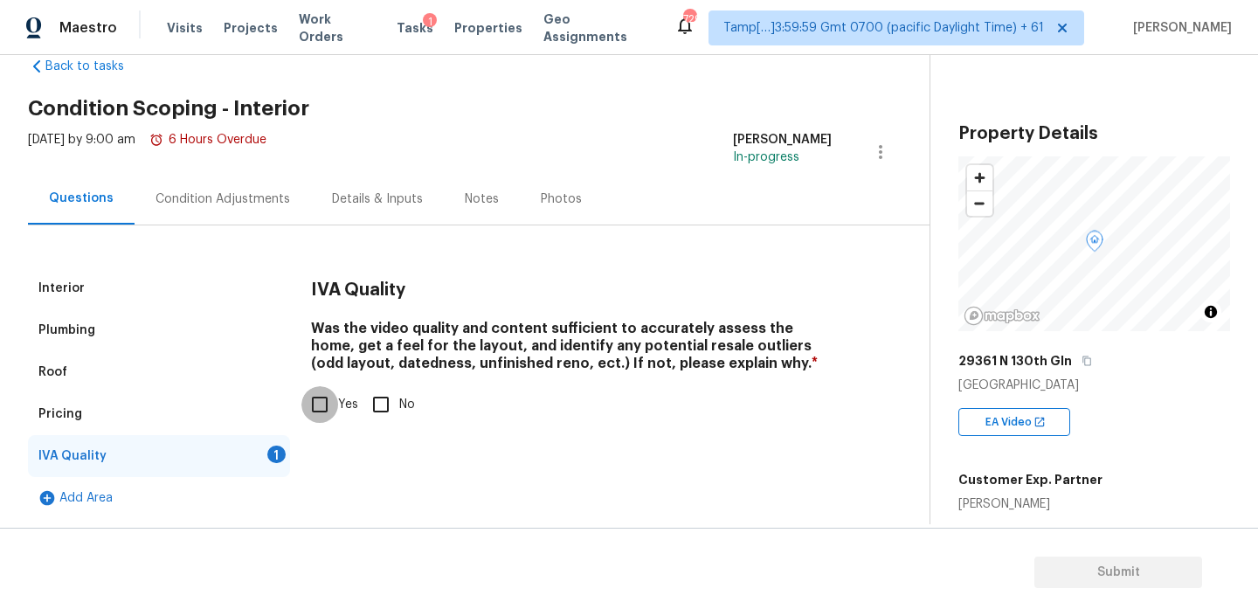
click at [312, 408] on input "Yes" at bounding box center [319, 404] width 37 height 37
checkbox input "true"
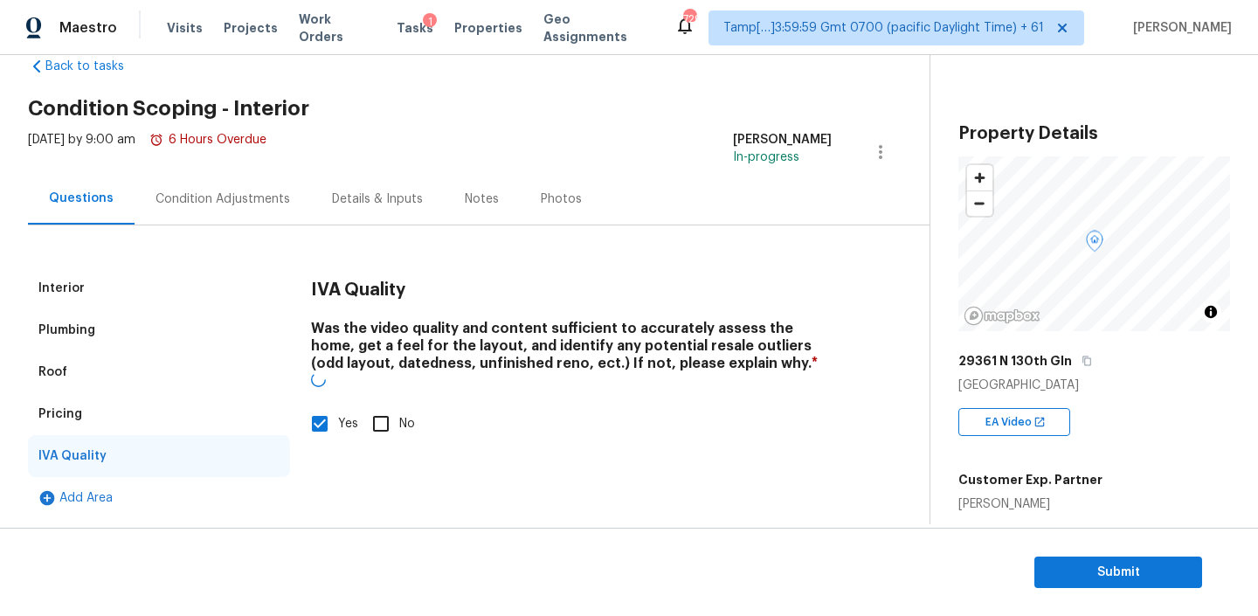
click at [231, 197] on div "Condition Adjustments" at bounding box center [222, 198] width 135 height 17
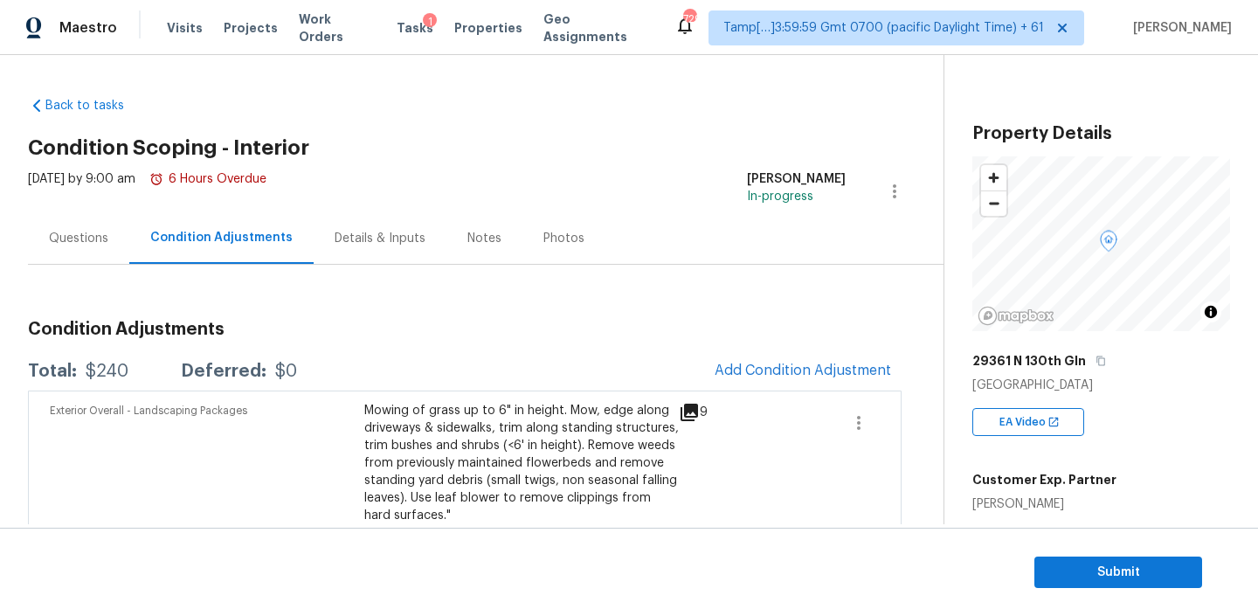
scroll to position [34, 0]
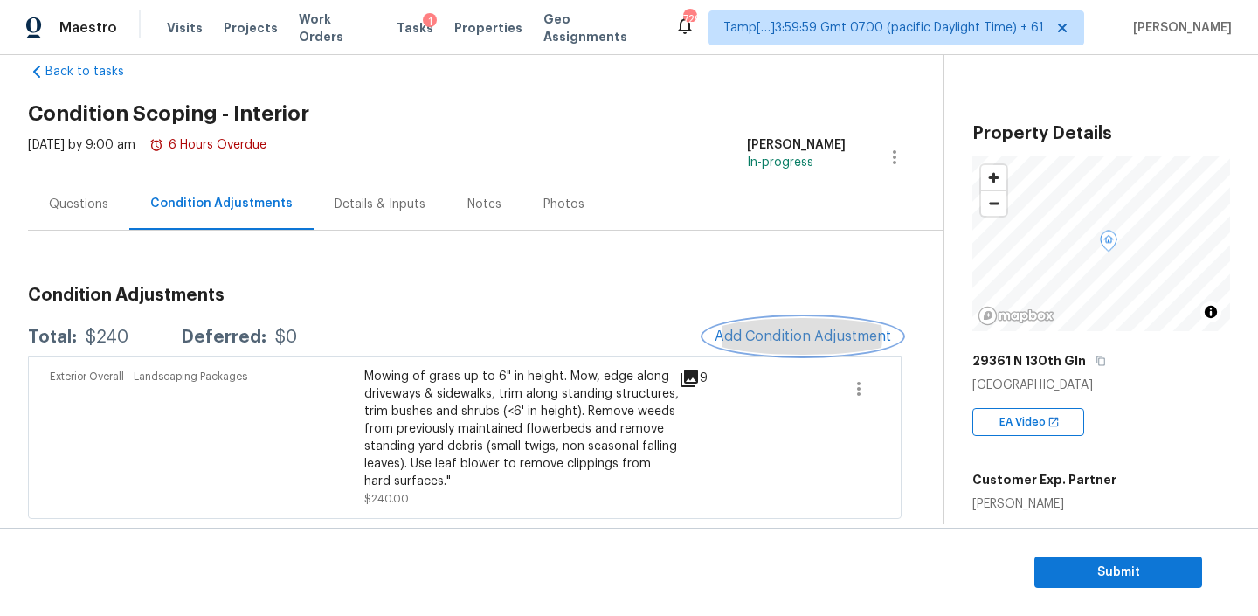
click at [790, 334] on span "Add Condition Adjustment" at bounding box center [802, 336] width 176 height 16
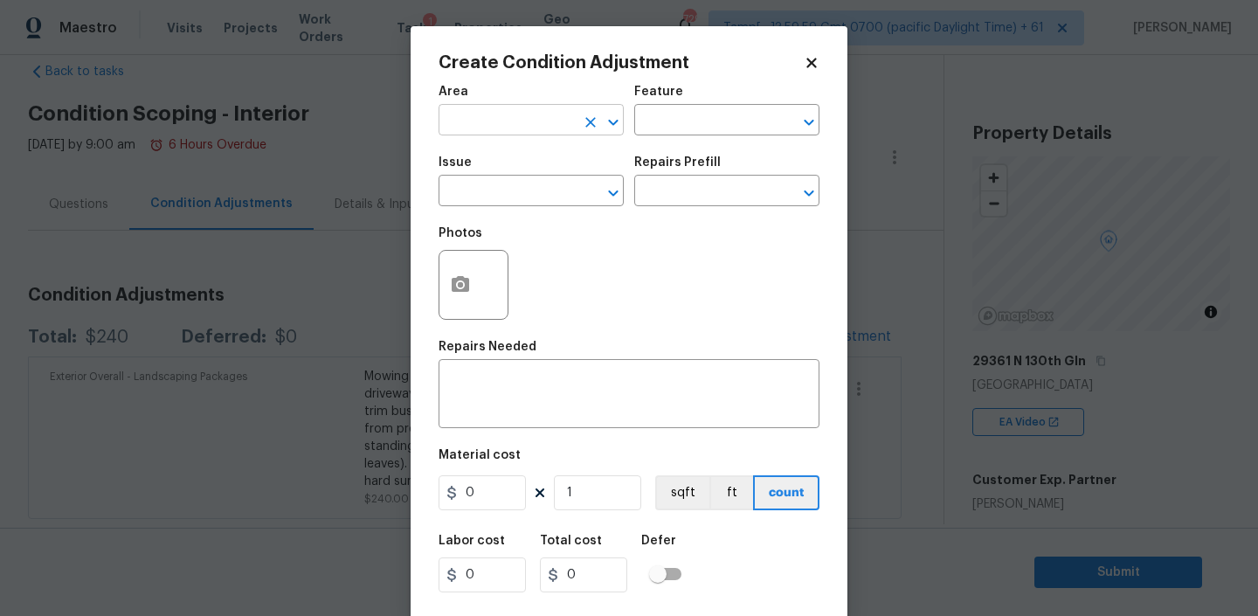
click at [537, 131] on input "text" at bounding box center [506, 121] width 136 height 27
type input "Interior Overall"
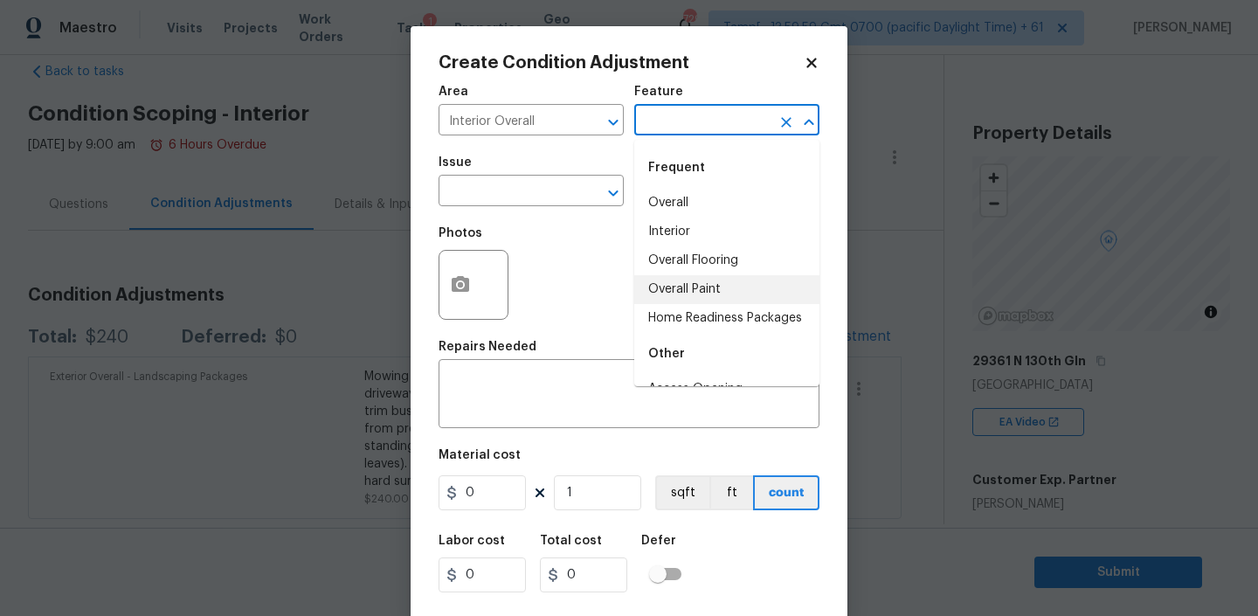
click at [682, 289] on li "Overall Paint" at bounding box center [726, 289] width 185 height 29
type input "Overall Paint"
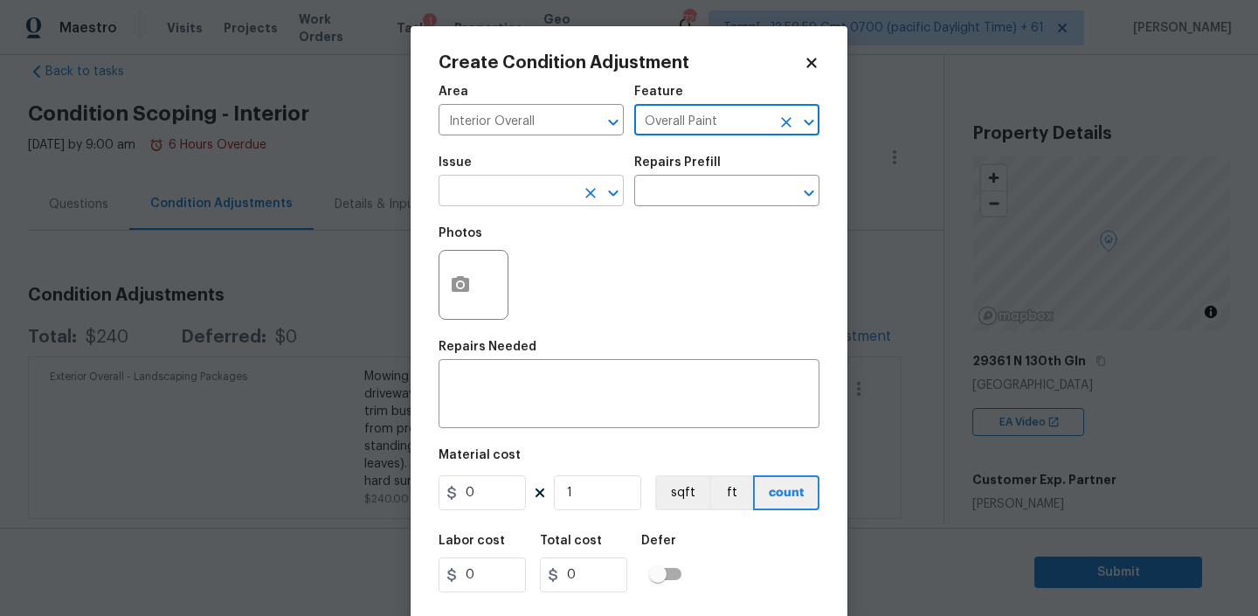
click at [546, 192] on input "text" at bounding box center [506, 192] width 136 height 27
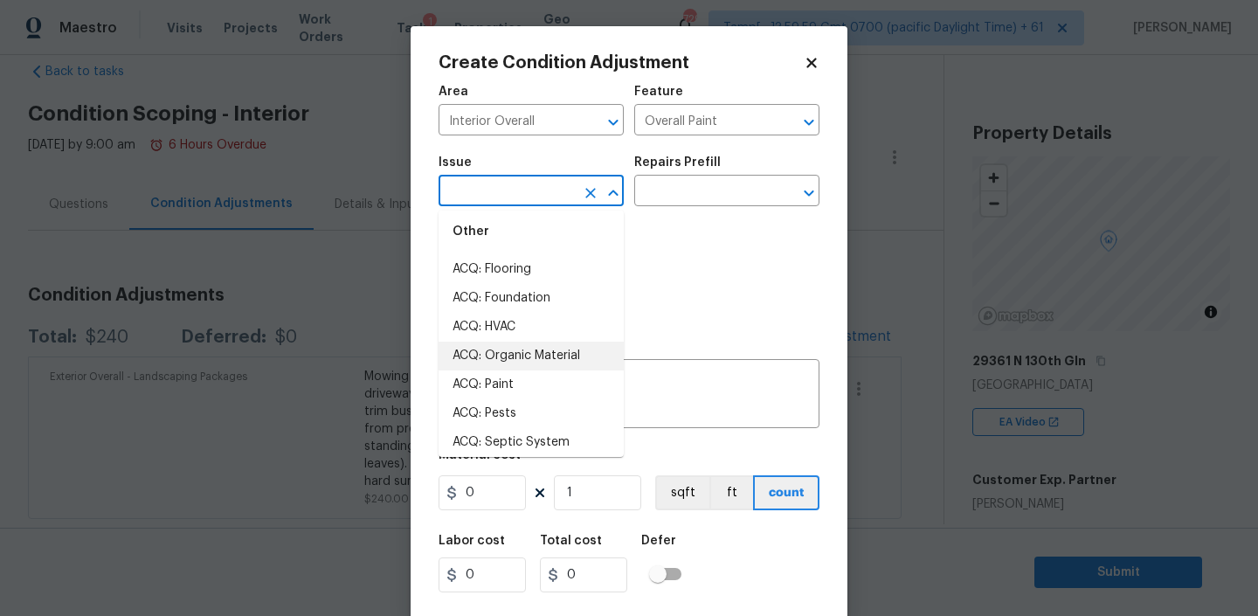
scroll to position [65, 0]
click at [500, 357] on li "ACQ: Paint" at bounding box center [530, 353] width 185 height 29
type input "ACQ: Paint"
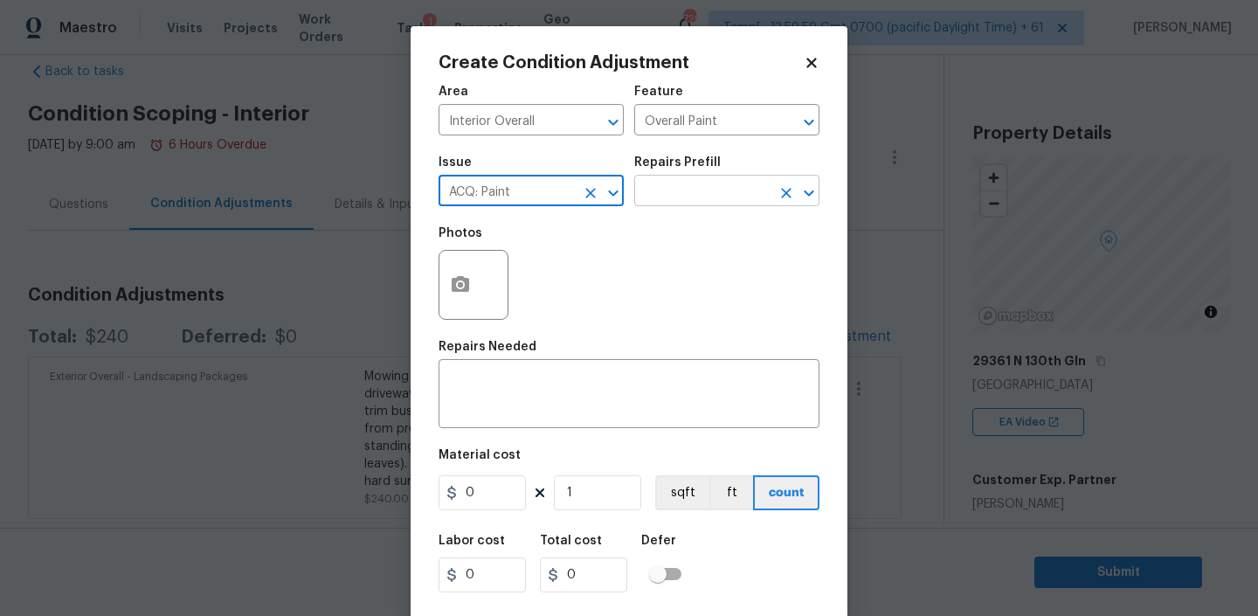
click at [681, 185] on input "text" at bounding box center [702, 192] width 136 height 27
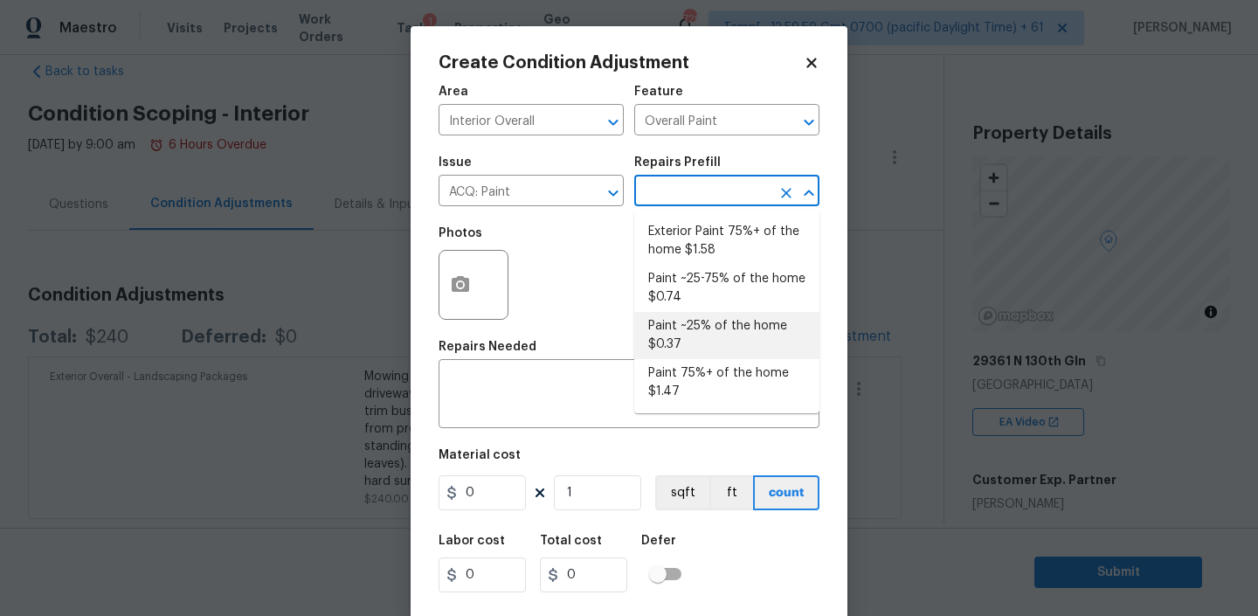
click at [678, 335] on li "Paint ~25% of the home $0.37" at bounding box center [726, 335] width 185 height 47
type input "Acquisition"
type textarea "Acquisition Scope: ~25% of the home needs interior paint"
type input "0.37"
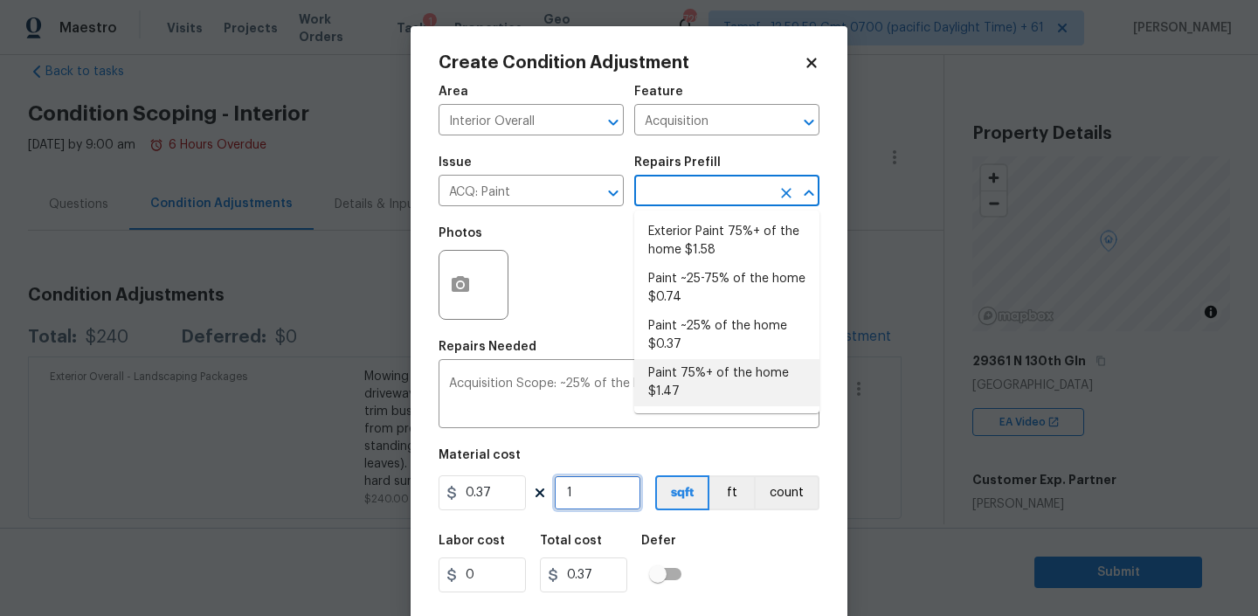
click at [584, 506] on input "1" at bounding box center [597, 492] width 87 height 35
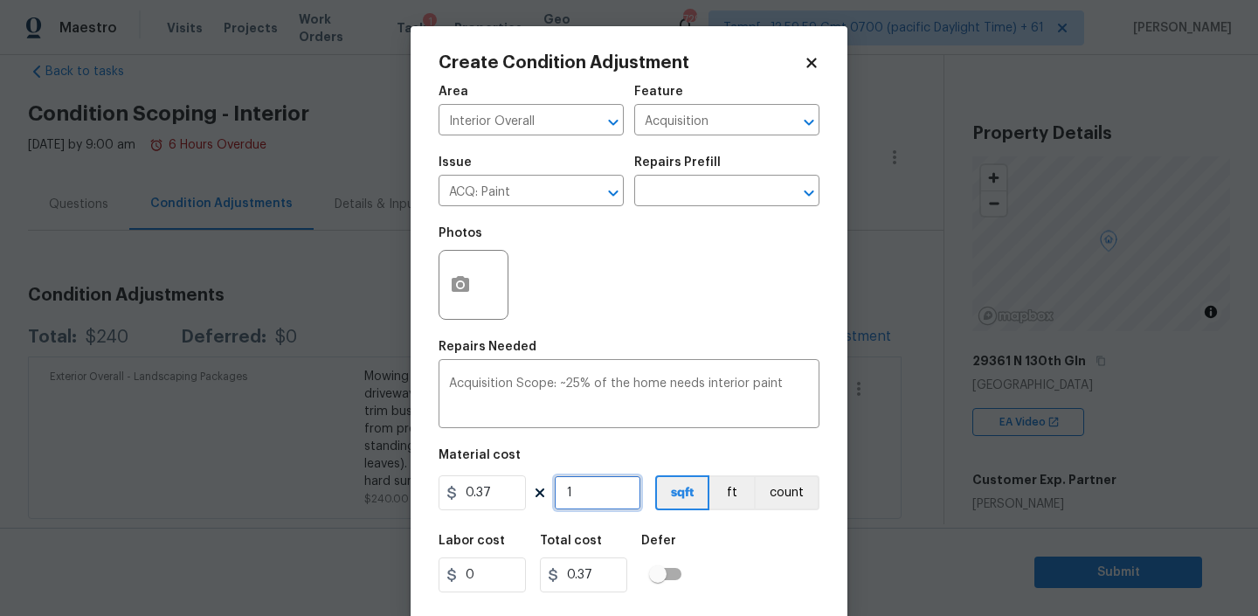
type input "16"
type input "5.92"
type input "163"
type input "60.31"
type input "1635"
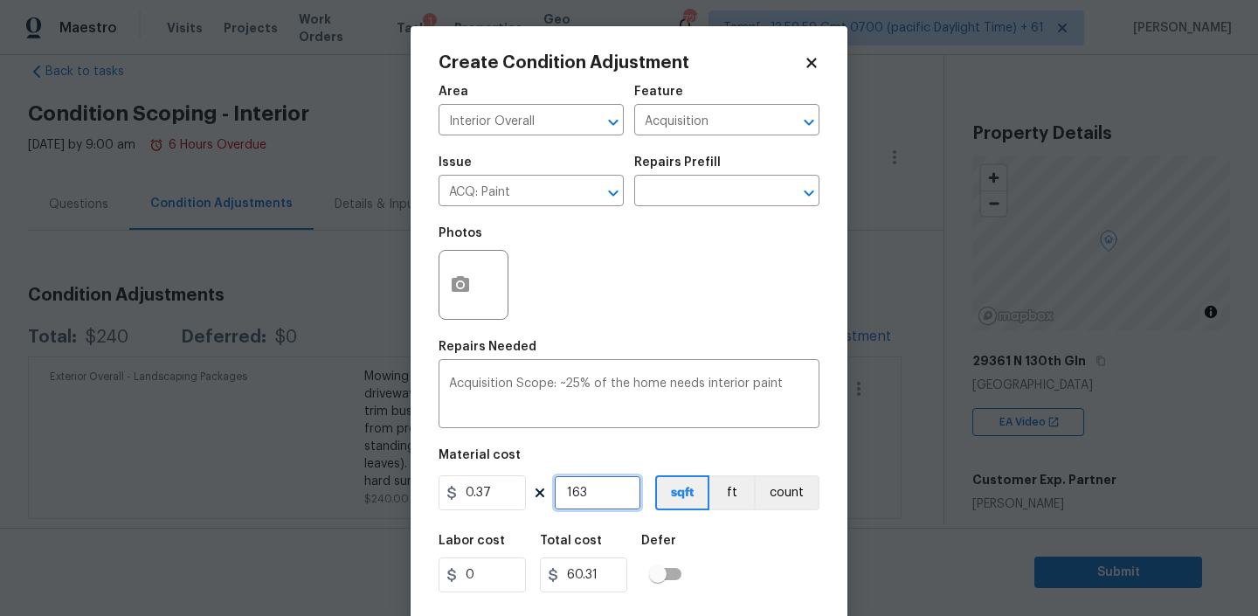
type input "604.95"
type input "1635"
click at [727, 557] on div "Labor cost 0 Total cost 604.95 Defer" at bounding box center [628, 563] width 381 height 79
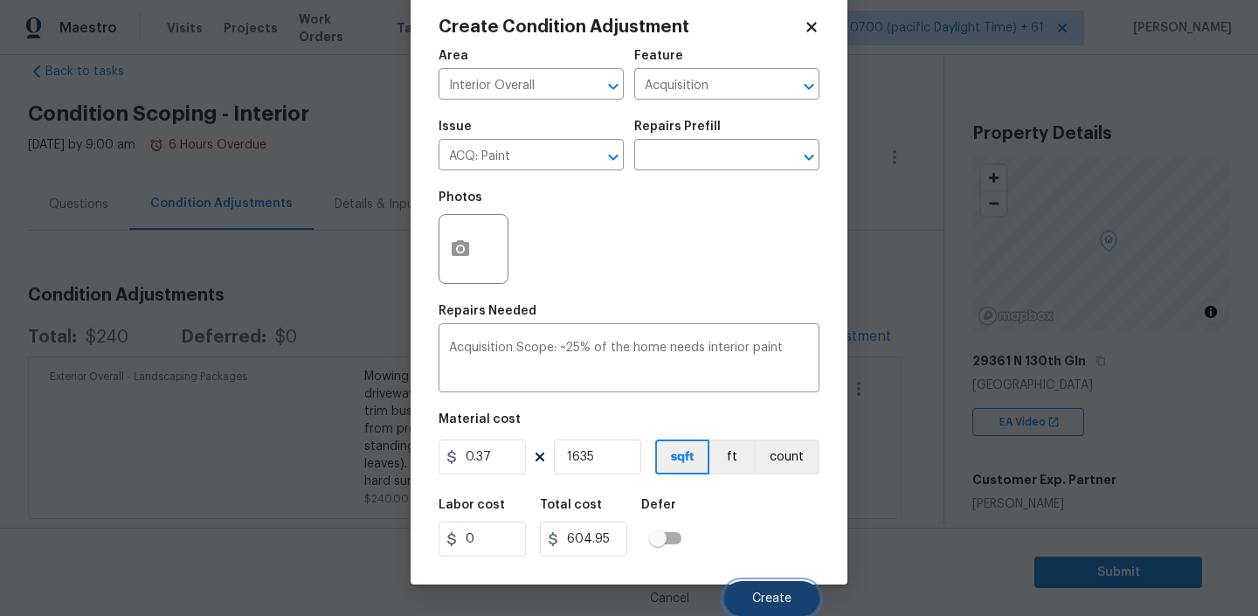
click at [780, 594] on span "Create" at bounding box center [771, 598] width 39 height 13
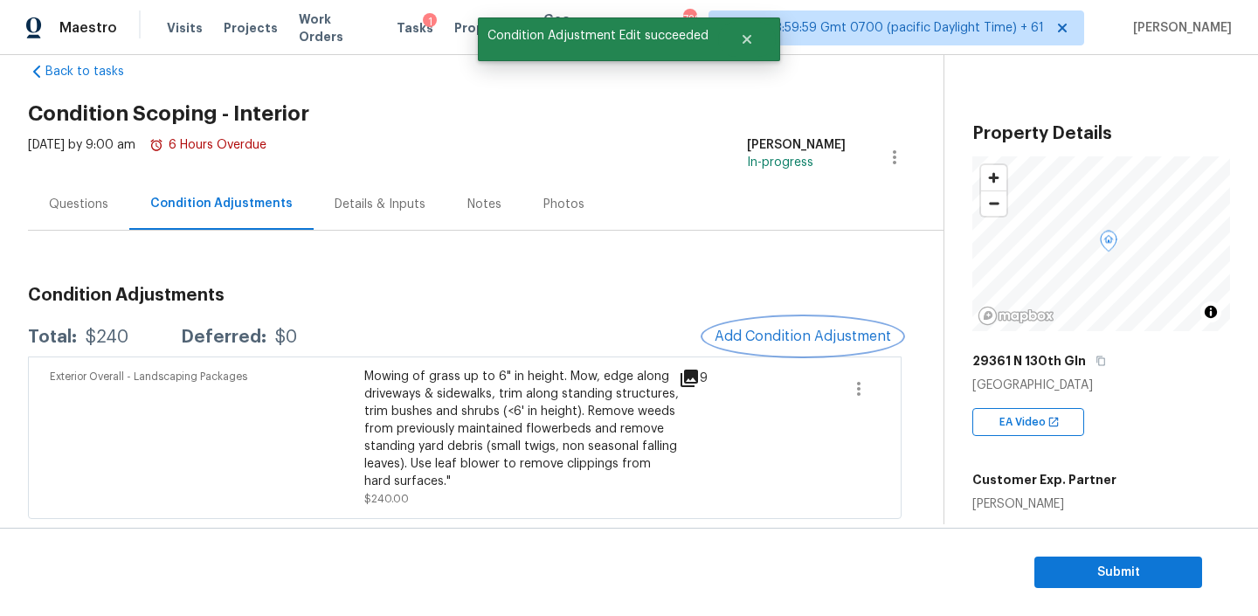
scroll to position [0, 0]
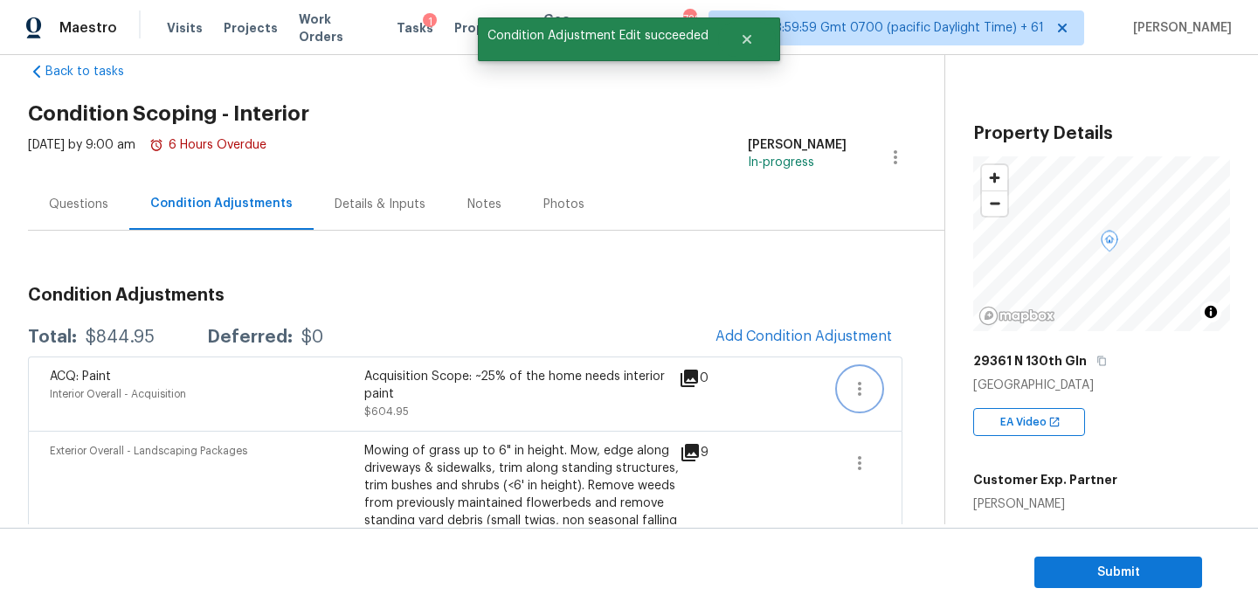
click at [858, 382] on icon "button" at bounding box center [859, 389] width 3 height 14
click at [900, 377] on div "Edit" at bounding box center [959, 384] width 136 height 17
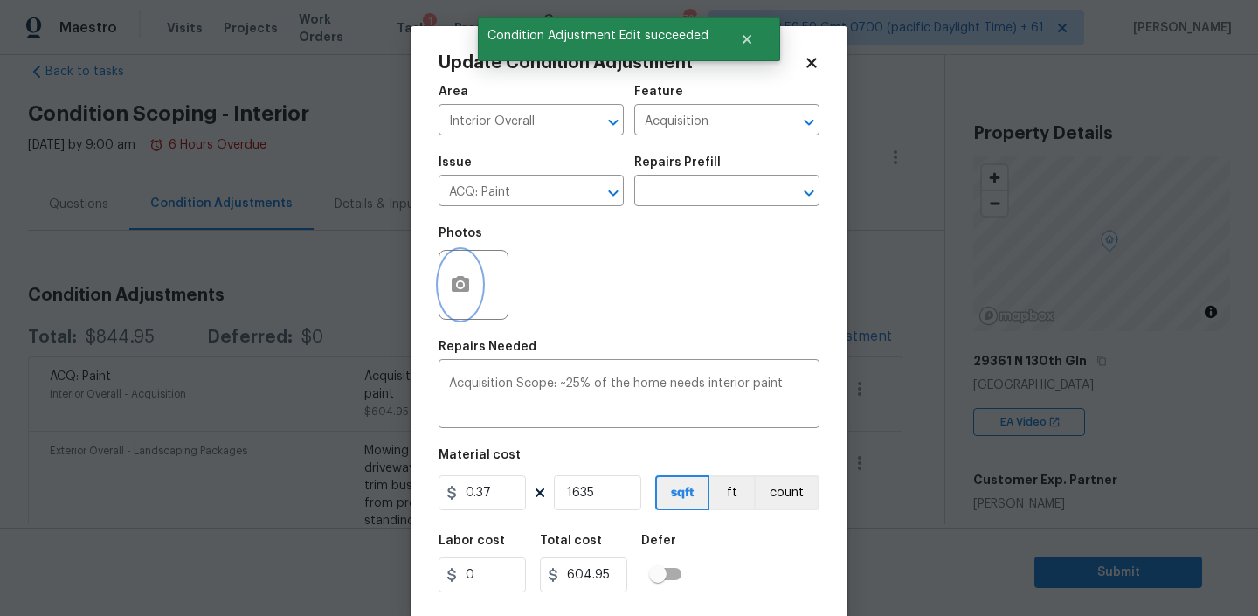
click at [473, 286] on button "button" at bounding box center [460, 285] width 42 height 68
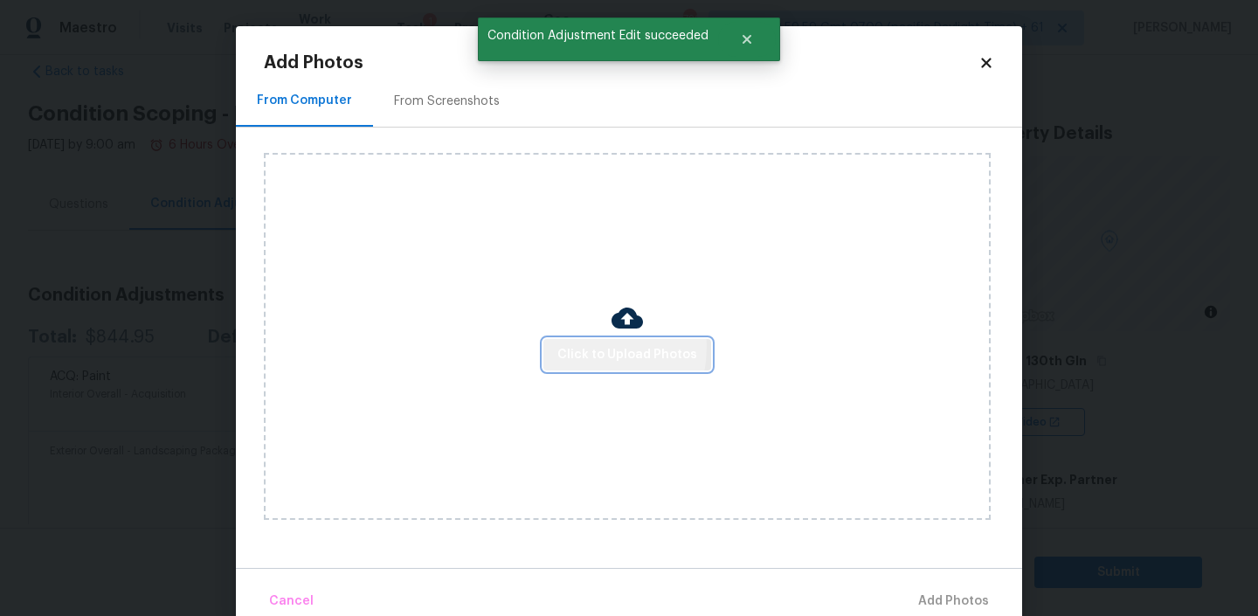
click at [581, 347] on span "Click to Upload Photos" at bounding box center [627, 355] width 140 height 22
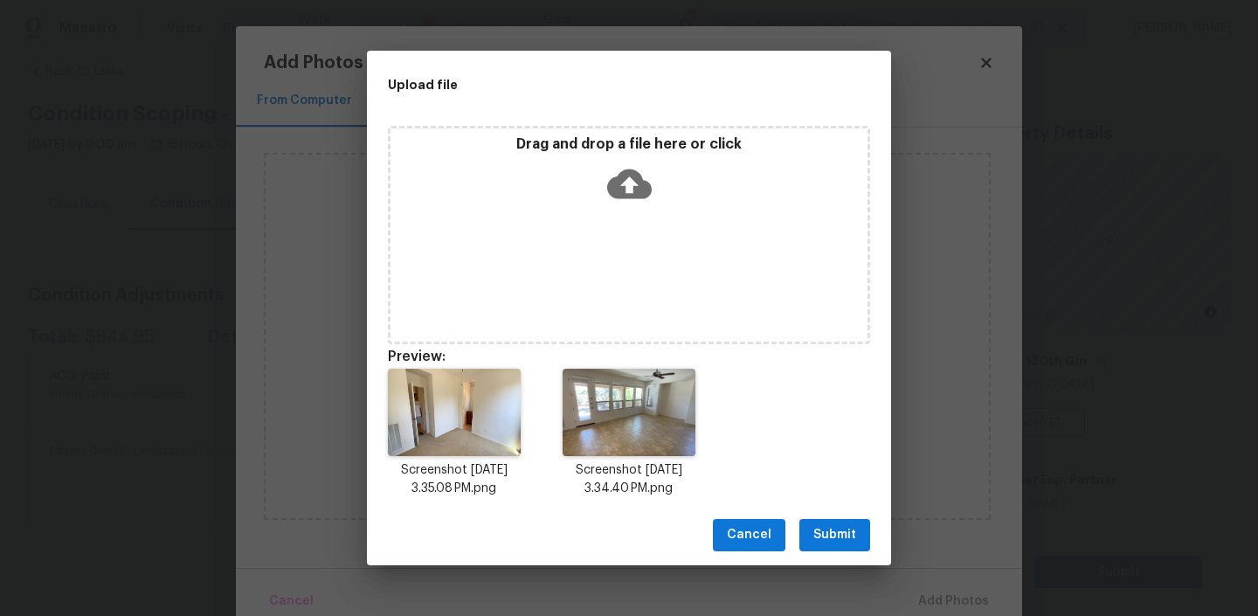
click at [836, 529] on span "Submit" at bounding box center [834, 535] width 43 height 22
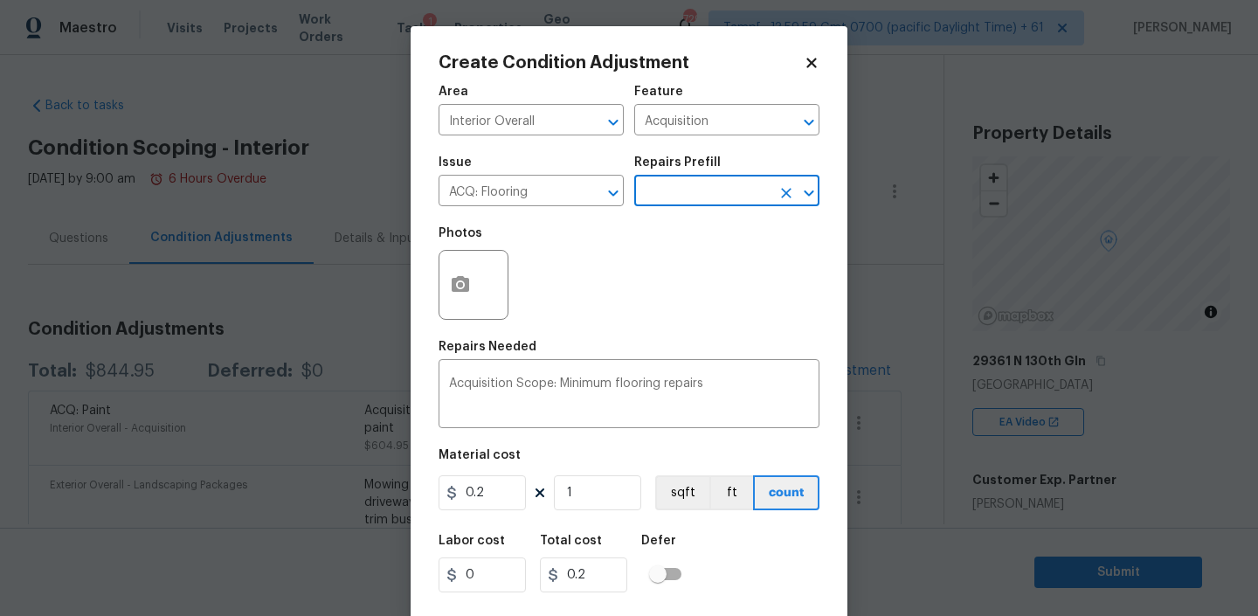
scroll to position [34, 0]
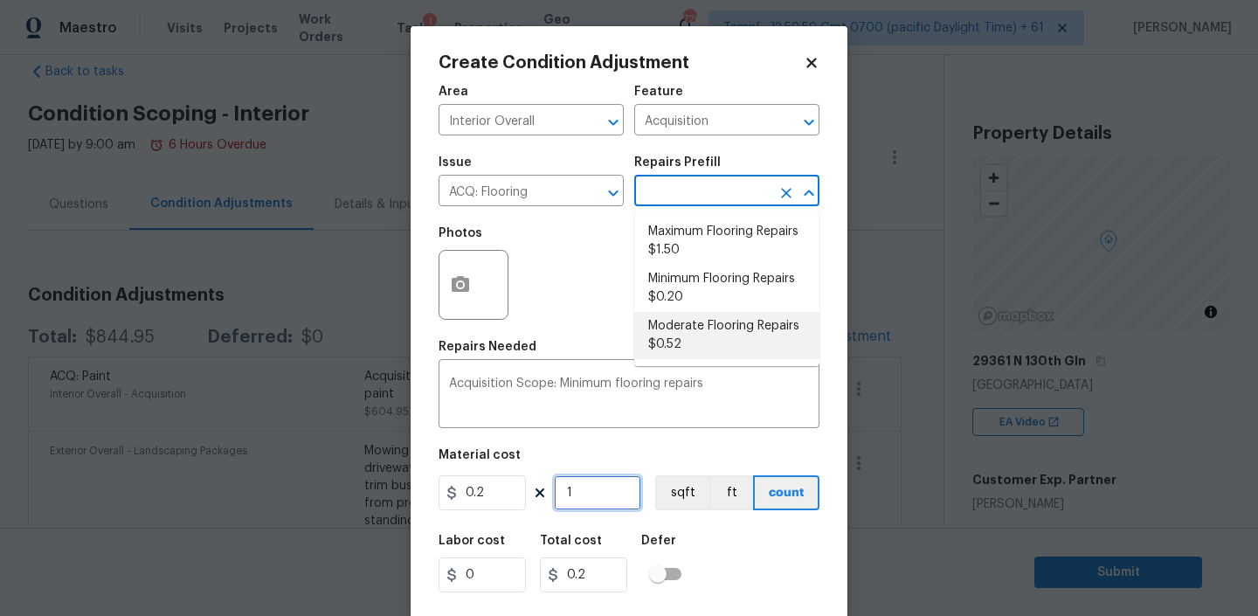
click at [600, 495] on input "1" at bounding box center [597, 492] width 87 height 35
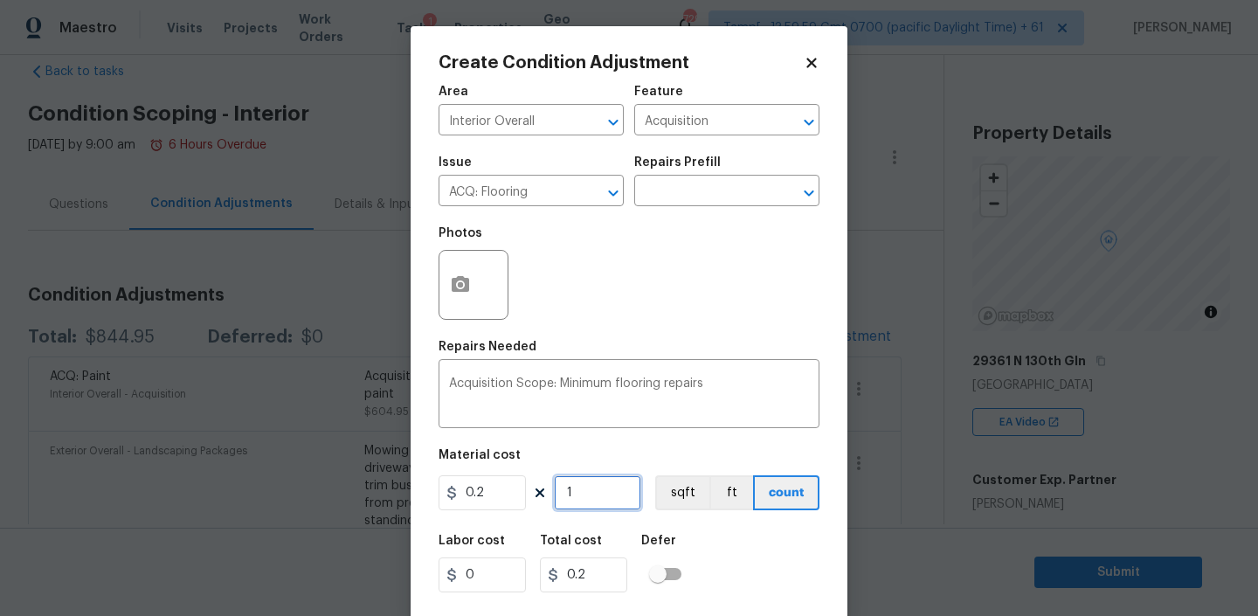
type input "16"
type input "3.2"
type input "163"
type input "32.6"
type input "1635"
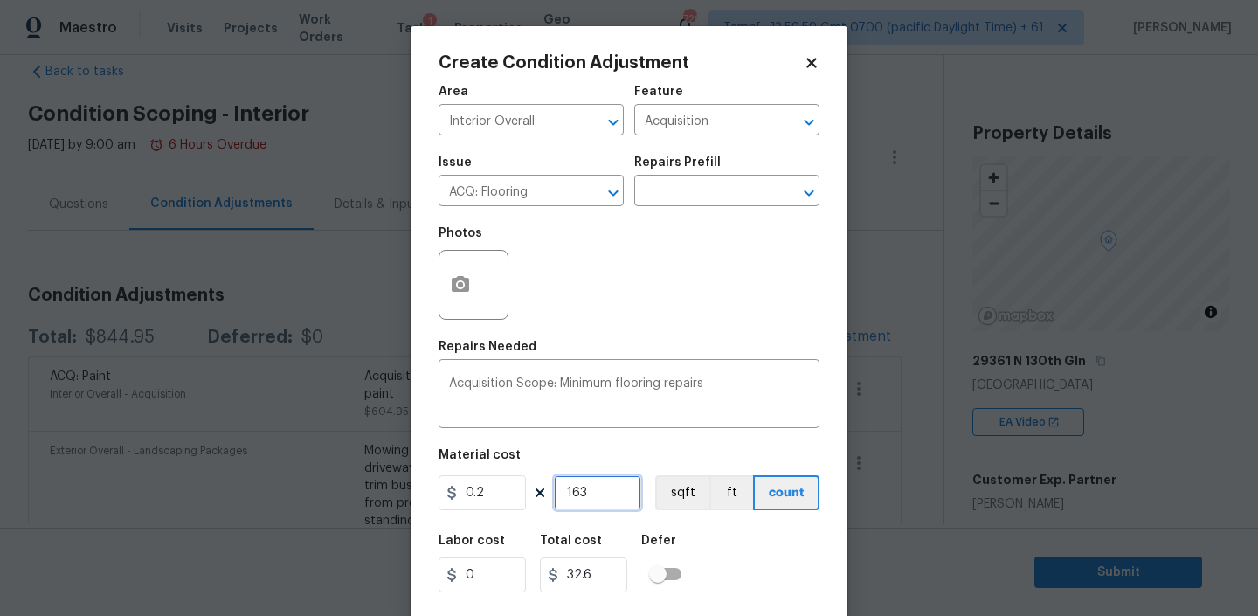
type input "327"
type input "1635"
click at [468, 278] on icon "button" at bounding box center [460, 284] width 21 height 21
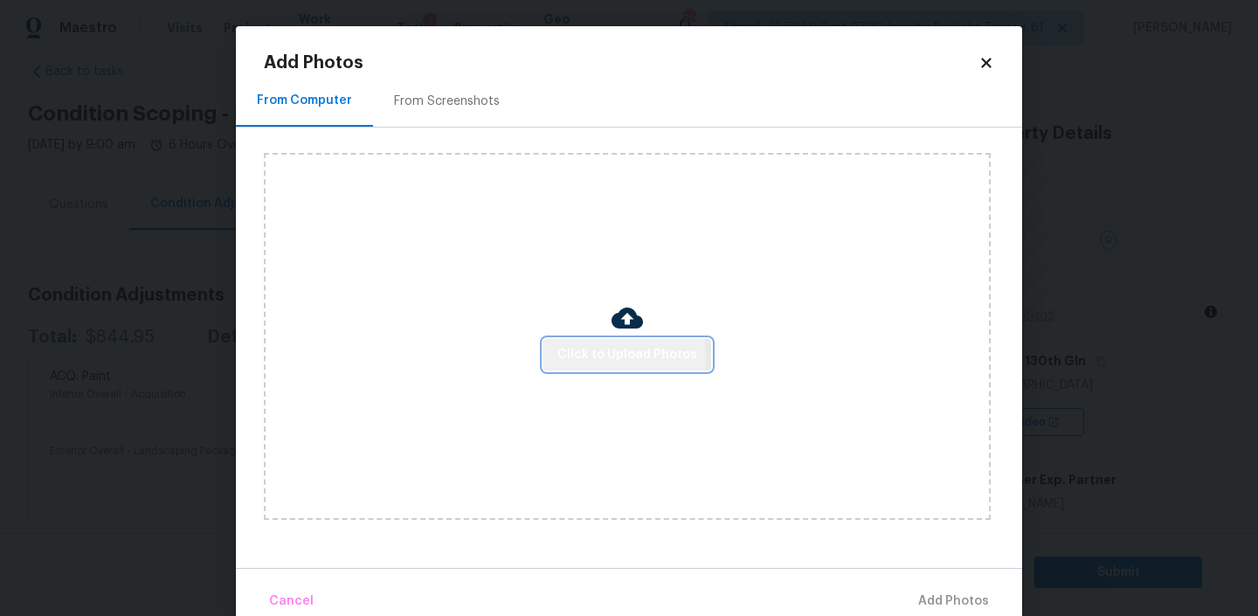
click at [607, 357] on span "Click to Upload Photos" at bounding box center [627, 355] width 140 height 22
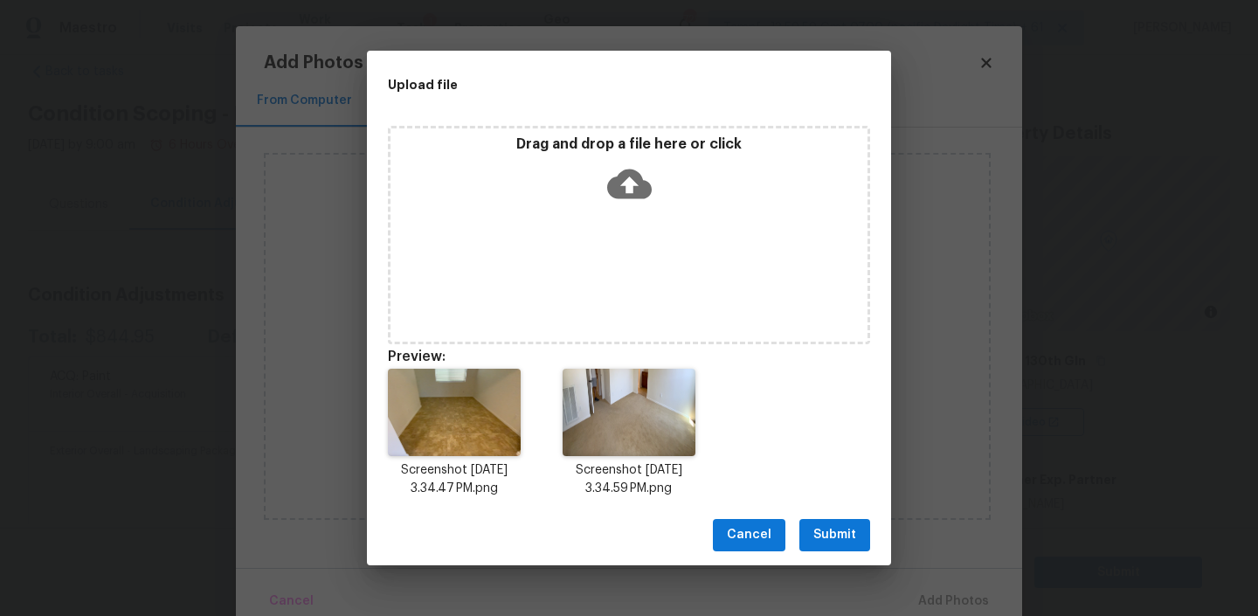
click at [838, 524] on span "Submit" at bounding box center [834, 535] width 43 height 22
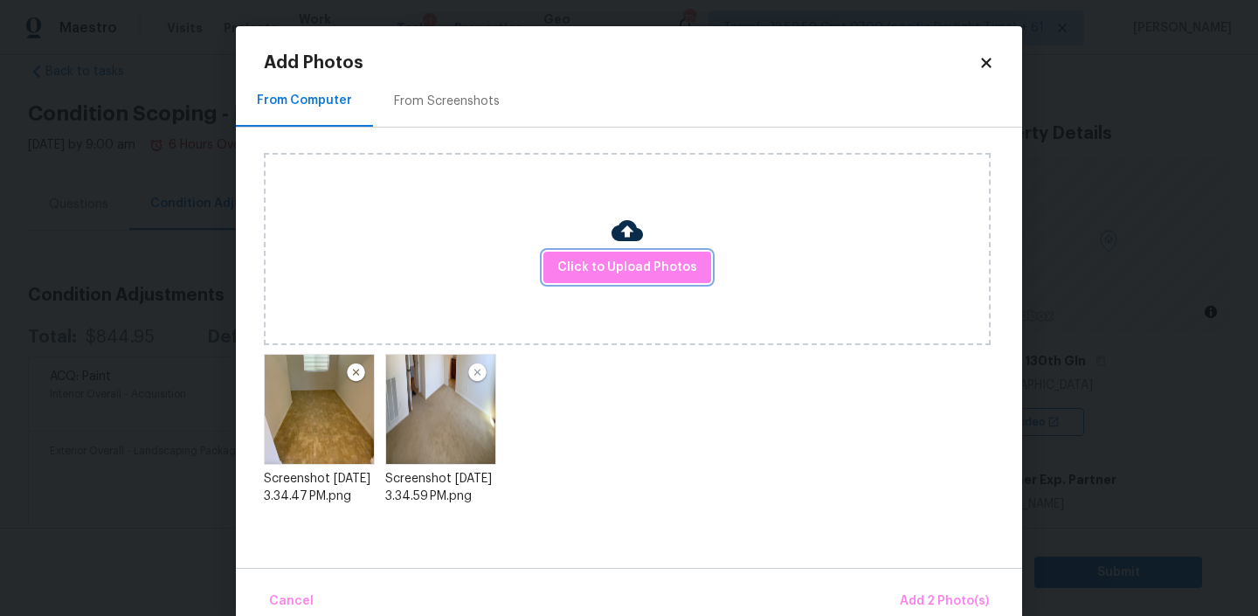
scroll to position [31, 0]
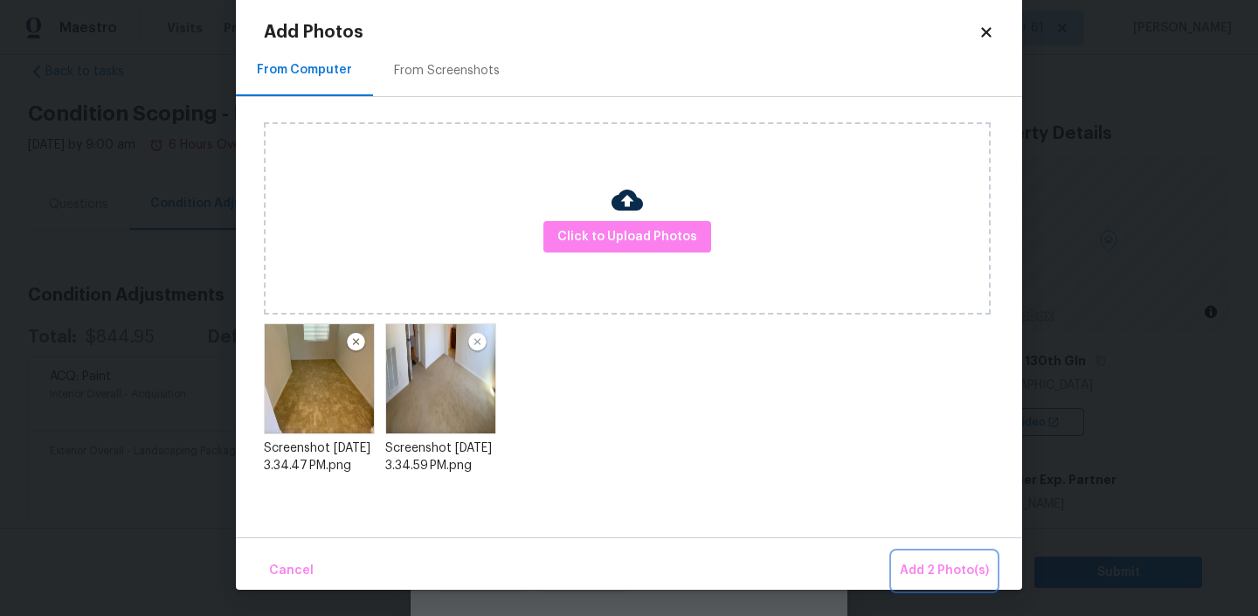
click at [927, 563] on span "Add 2 Photo(s)" at bounding box center [944, 571] width 89 height 22
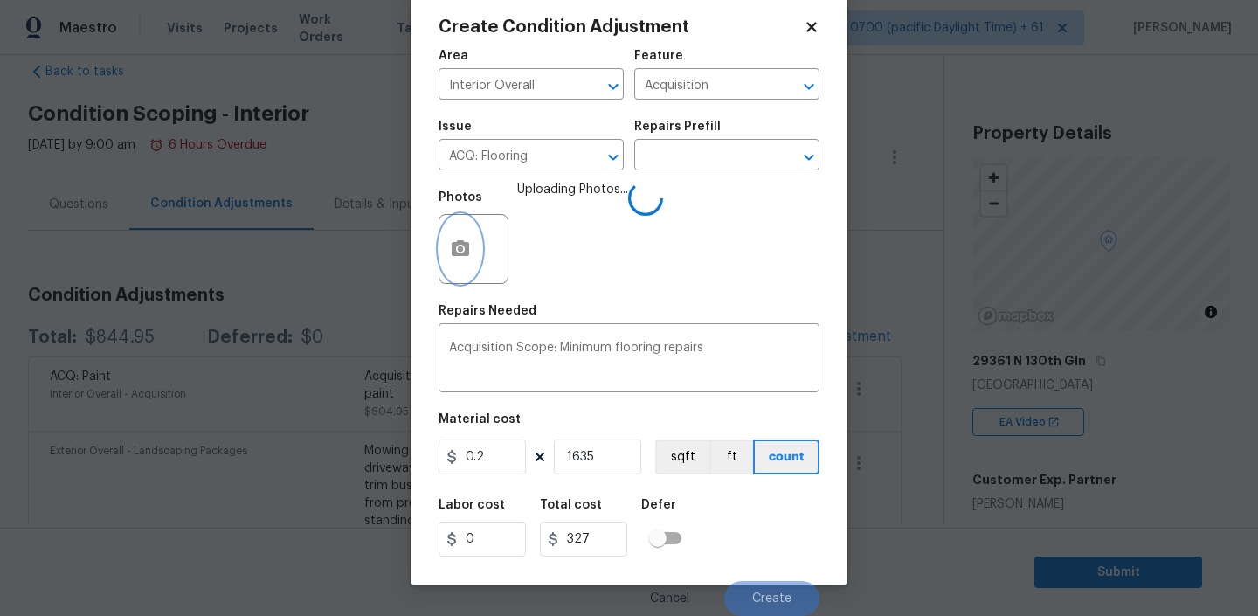
scroll to position [37, 0]
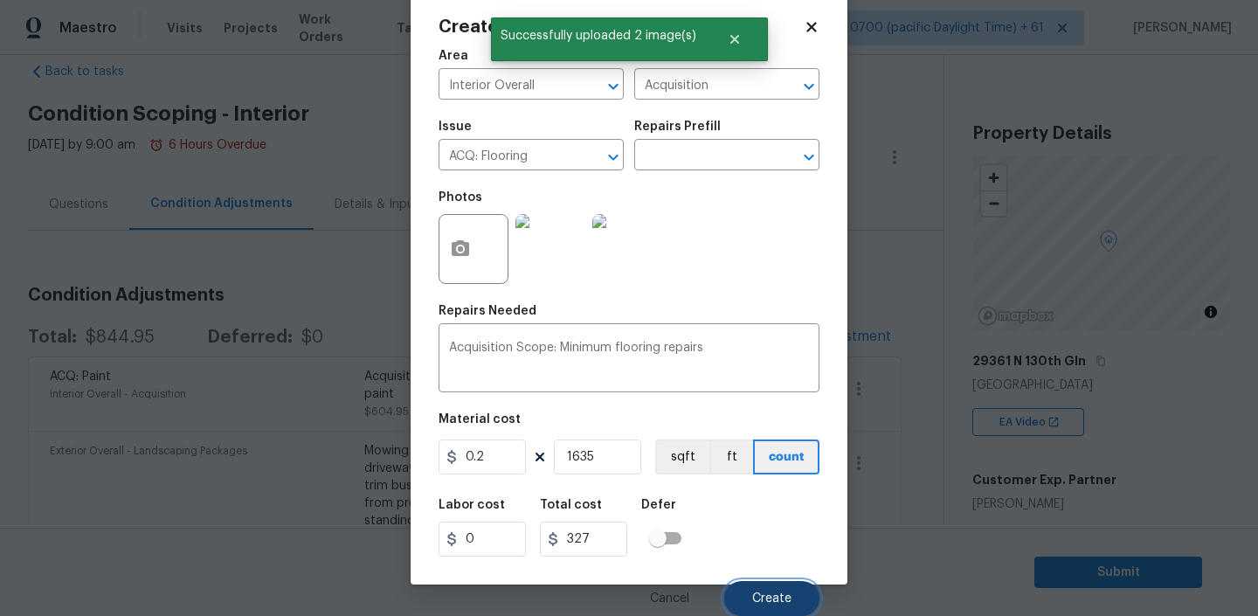
click at [766, 601] on span "Create" at bounding box center [771, 598] width 39 height 13
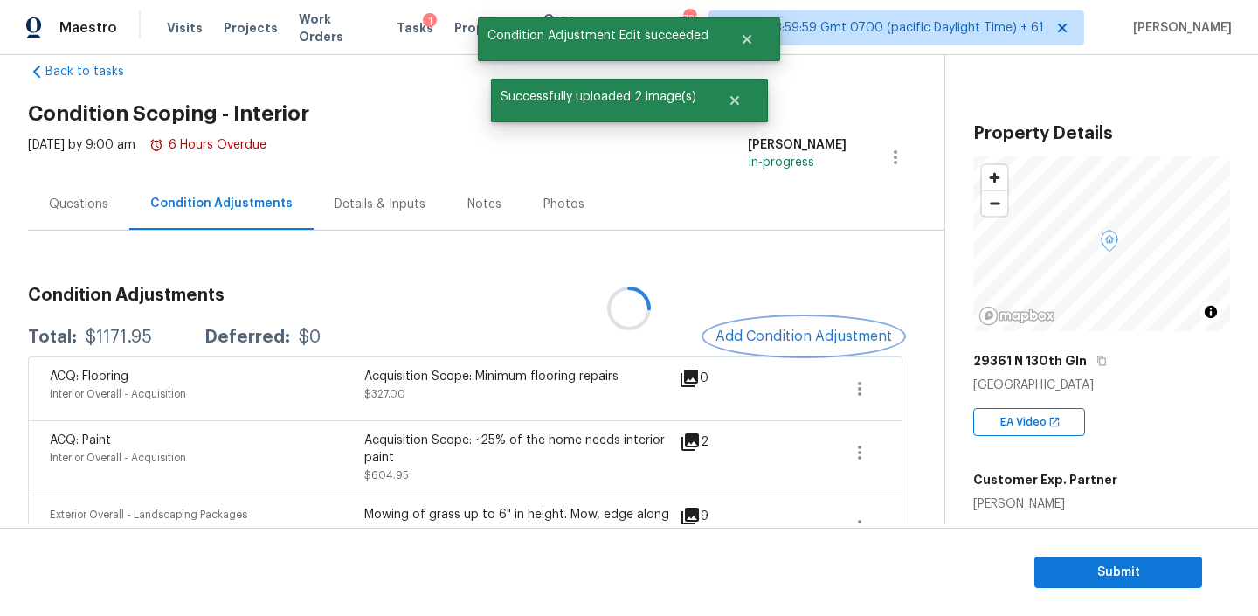
scroll to position [0, 0]
click at [116, 345] on div "$1171.95" at bounding box center [119, 336] width 66 height 17
copy div "$1171.95"
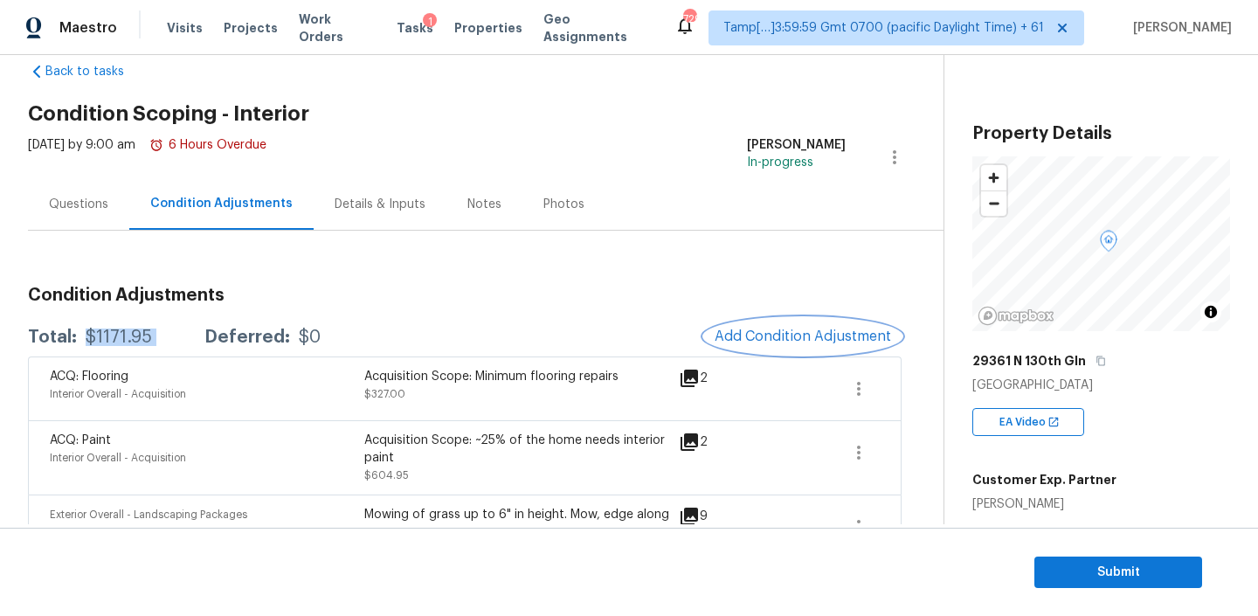
click at [769, 328] on span "Add Condition Adjustment" at bounding box center [802, 336] width 176 height 16
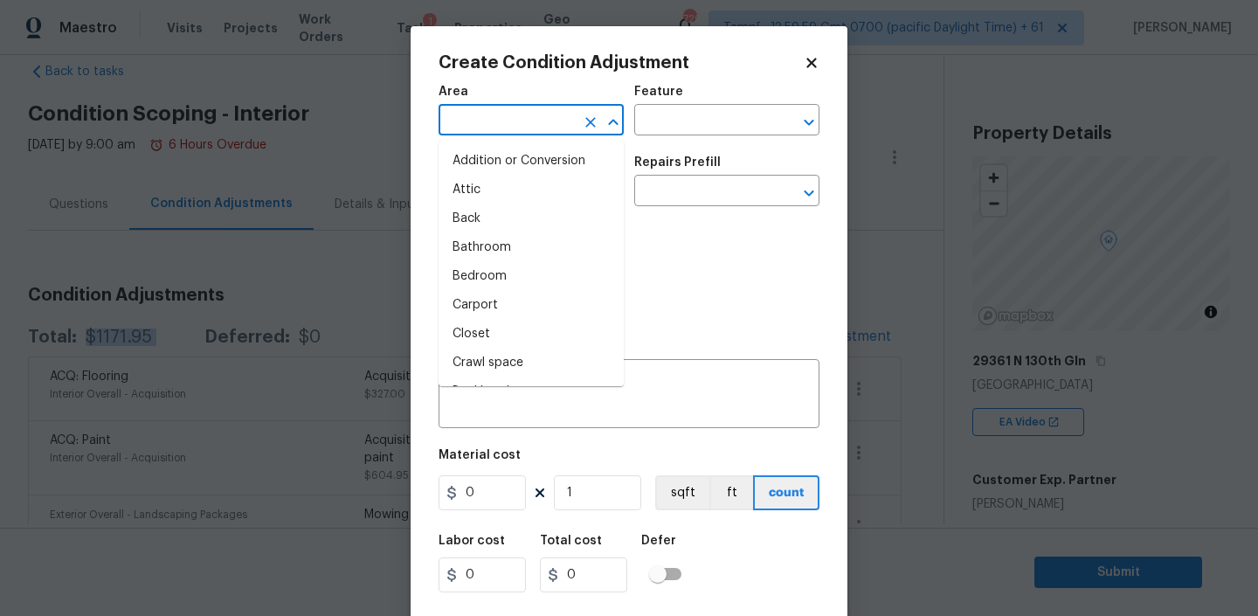
click at [514, 118] on input "text" at bounding box center [506, 121] width 136 height 27
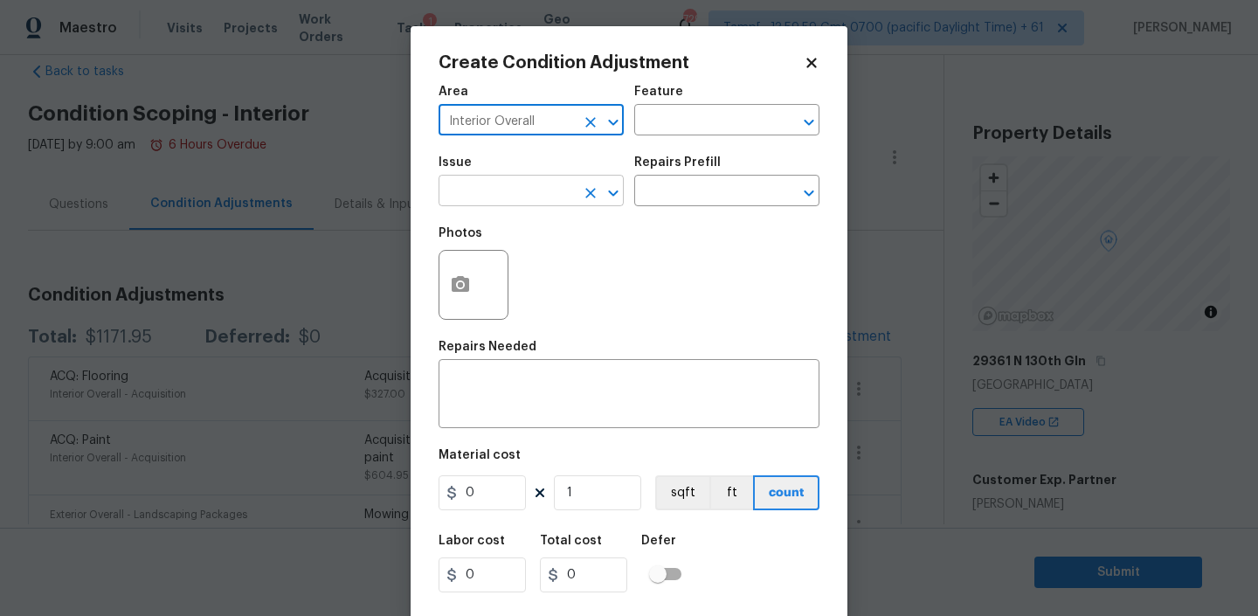
type input "Interior Overall"
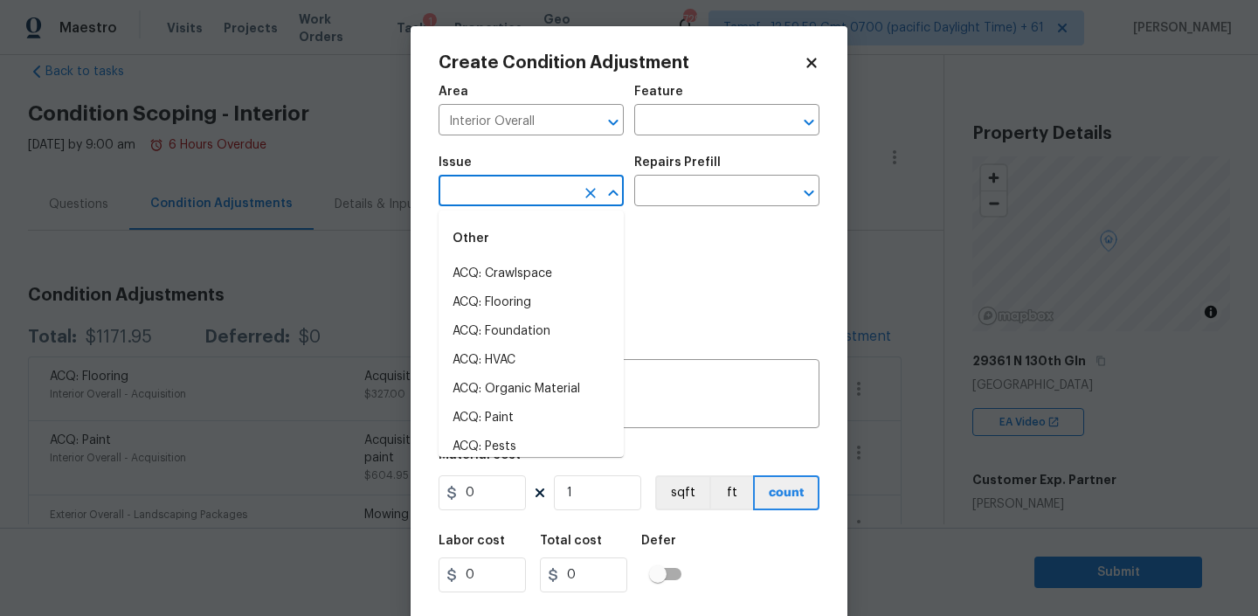
click at [512, 182] on input "text" at bounding box center [506, 192] width 136 height 27
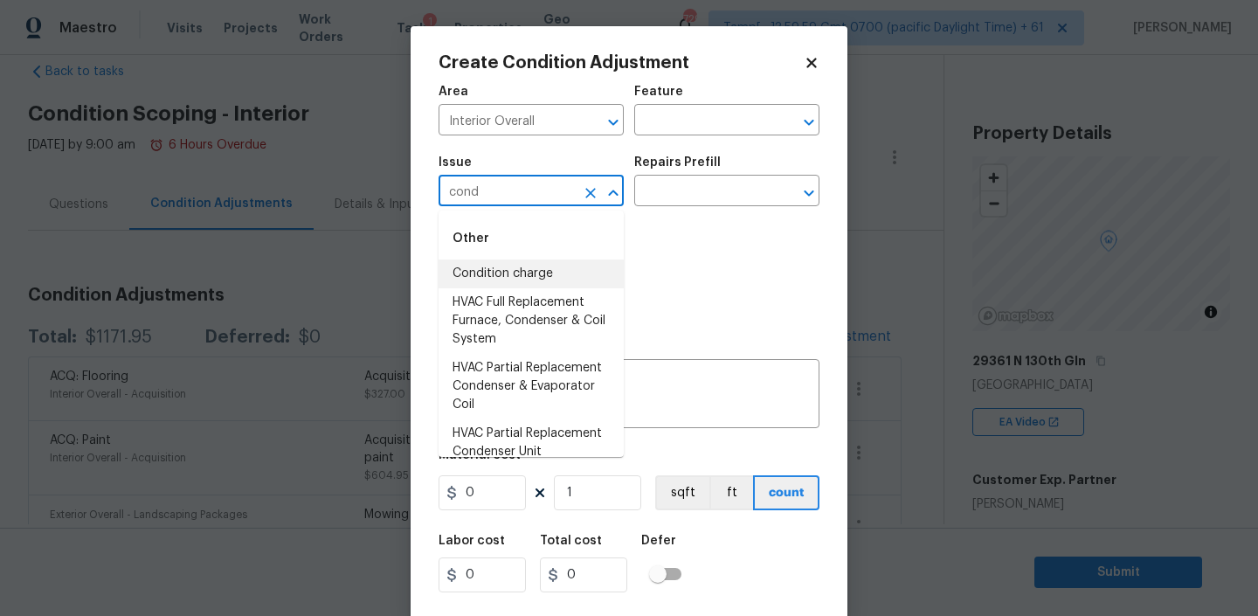
click at [513, 262] on li "Condition charge" at bounding box center [530, 273] width 185 height 29
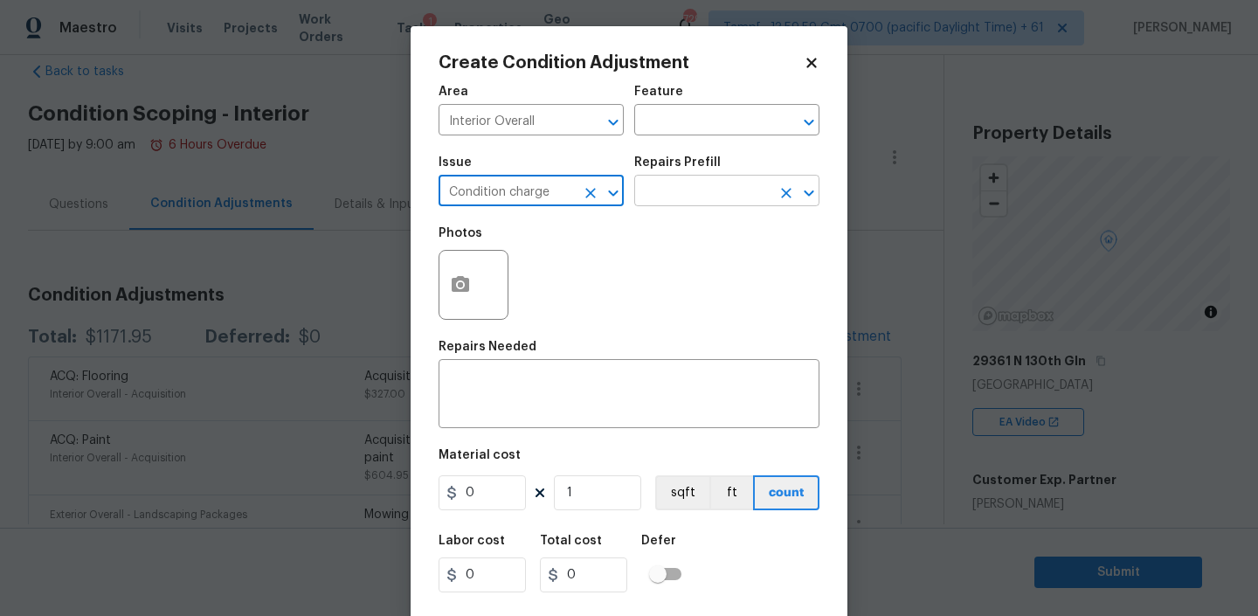
type input "Condition charge"
click at [704, 185] on input "text" at bounding box center [702, 192] width 136 height 27
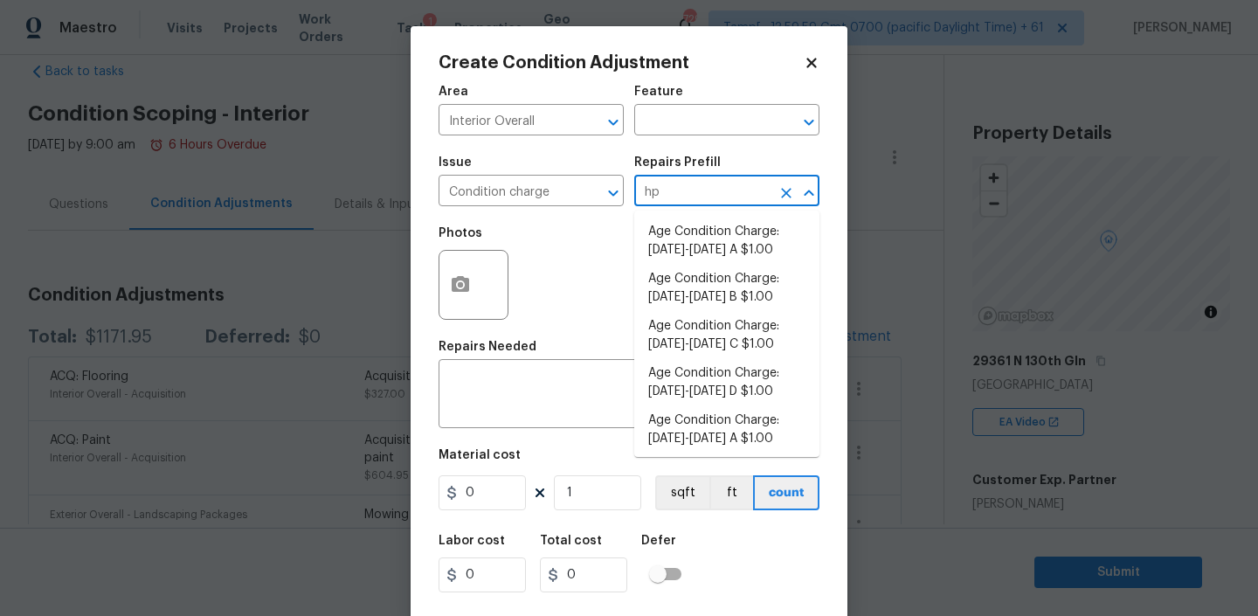
type input "hpm"
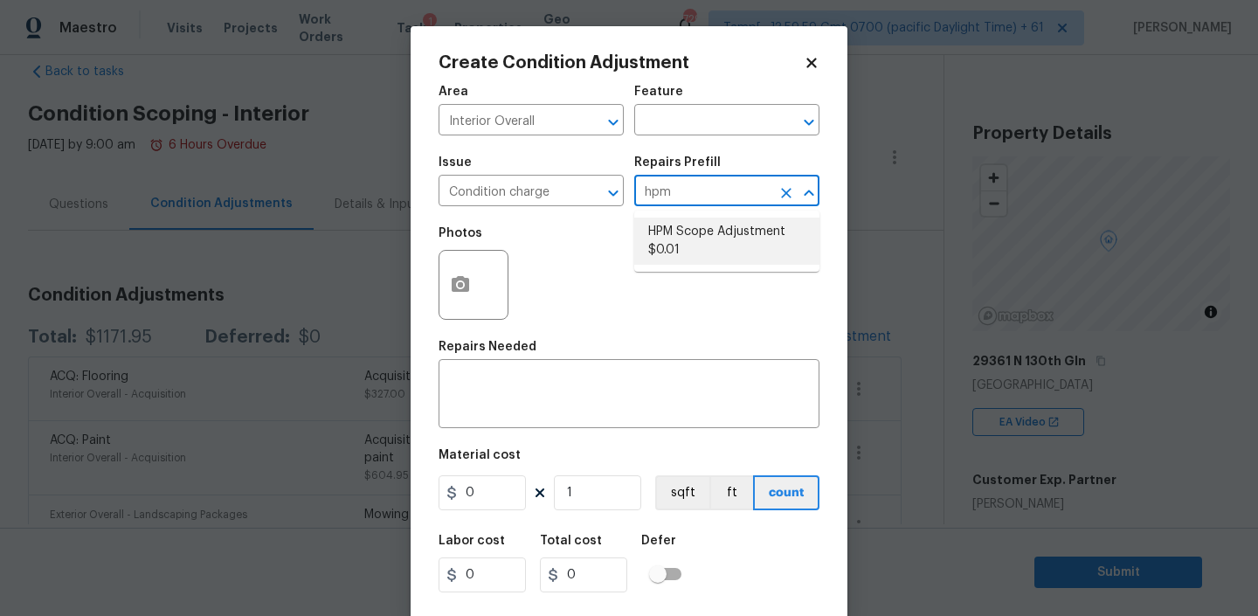
click at [697, 249] on li "HPM Scope Adjustment $0.01" at bounding box center [726, 240] width 185 height 47
type input "Home Readiness Packages"
type textarea "HPM Scope Adjustment"
type input "0.01"
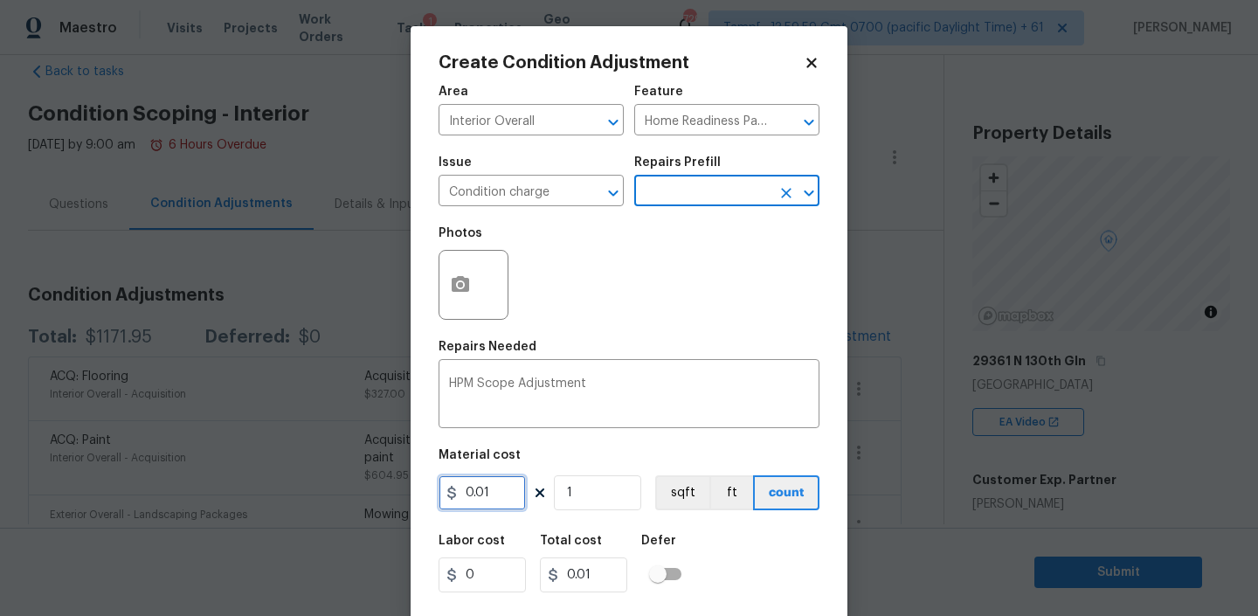
click at [506, 494] on input "0.01" at bounding box center [481, 492] width 87 height 35
type input "628"
click at [773, 538] on div "Labor cost 0 Total cost 628 Defer" at bounding box center [628, 563] width 381 height 79
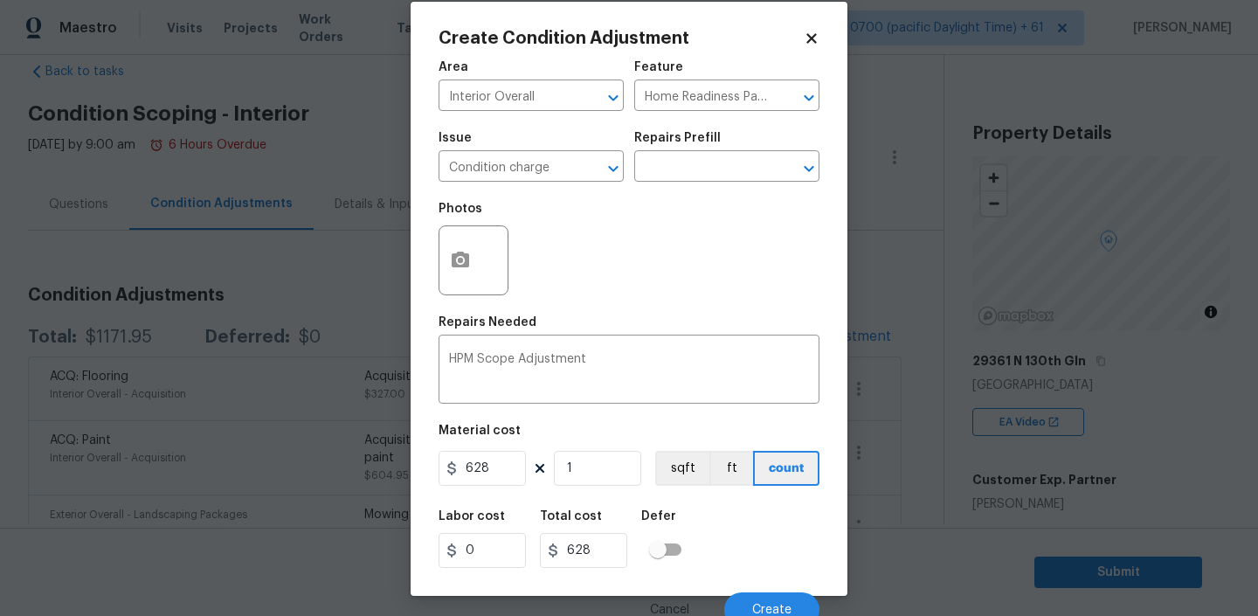
scroll to position [37, 0]
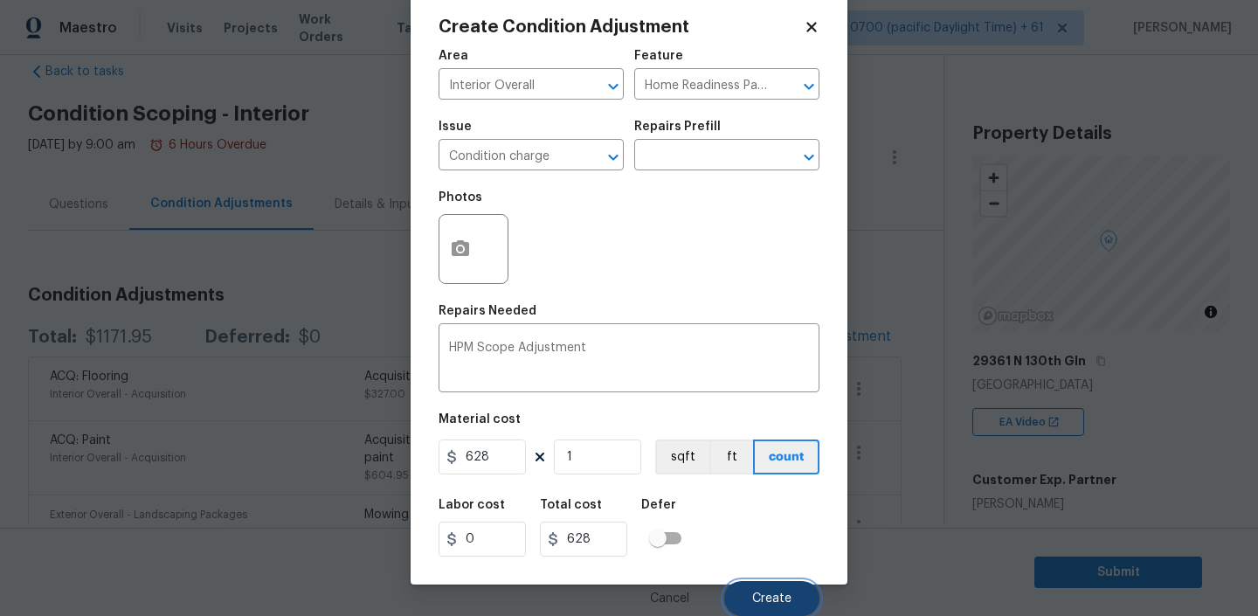
click at [763, 599] on span "Create" at bounding box center [771, 598] width 39 height 13
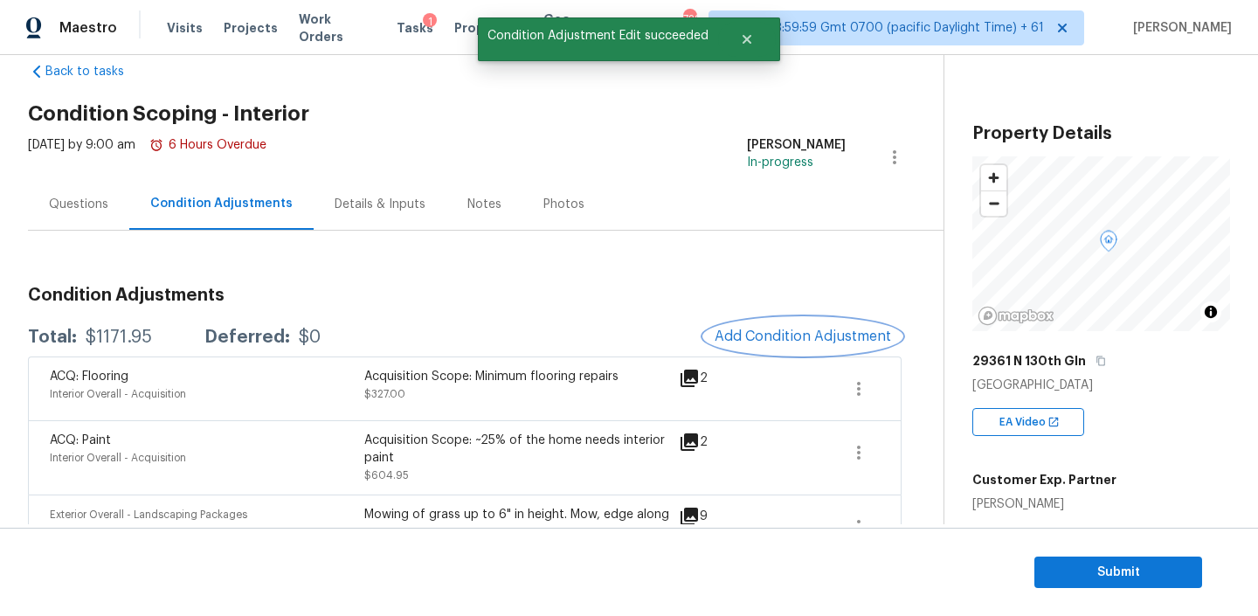
scroll to position [0, 0]
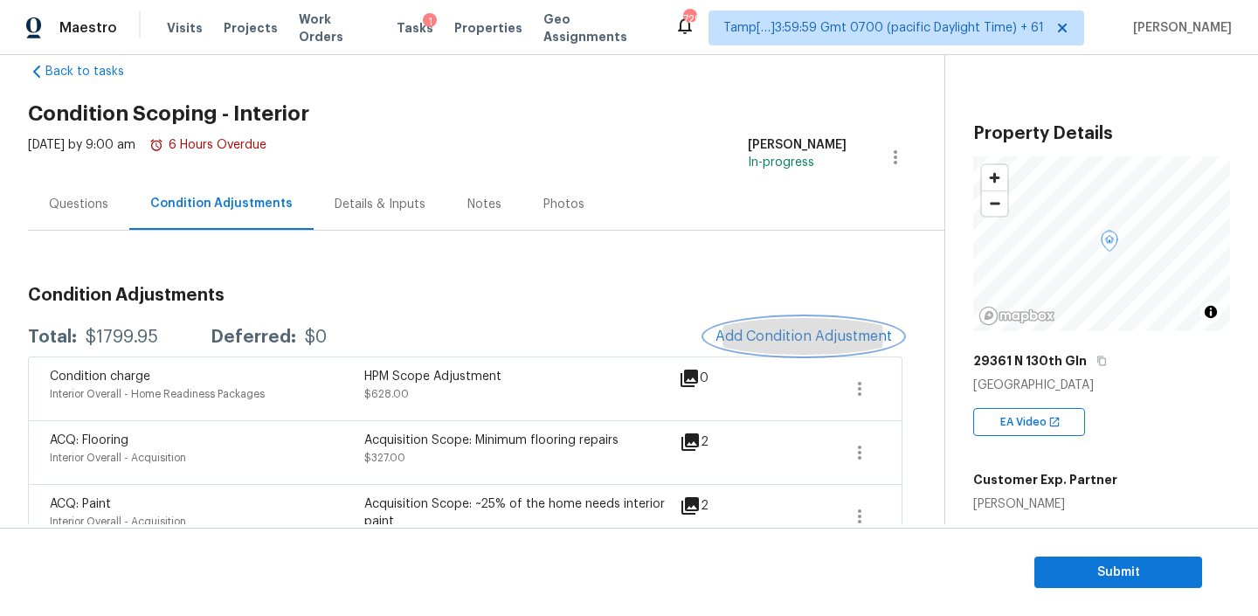
click at [784, 337] on span "Add Condition Adjustment" at bounding box center [803, 336] width 176 height 16
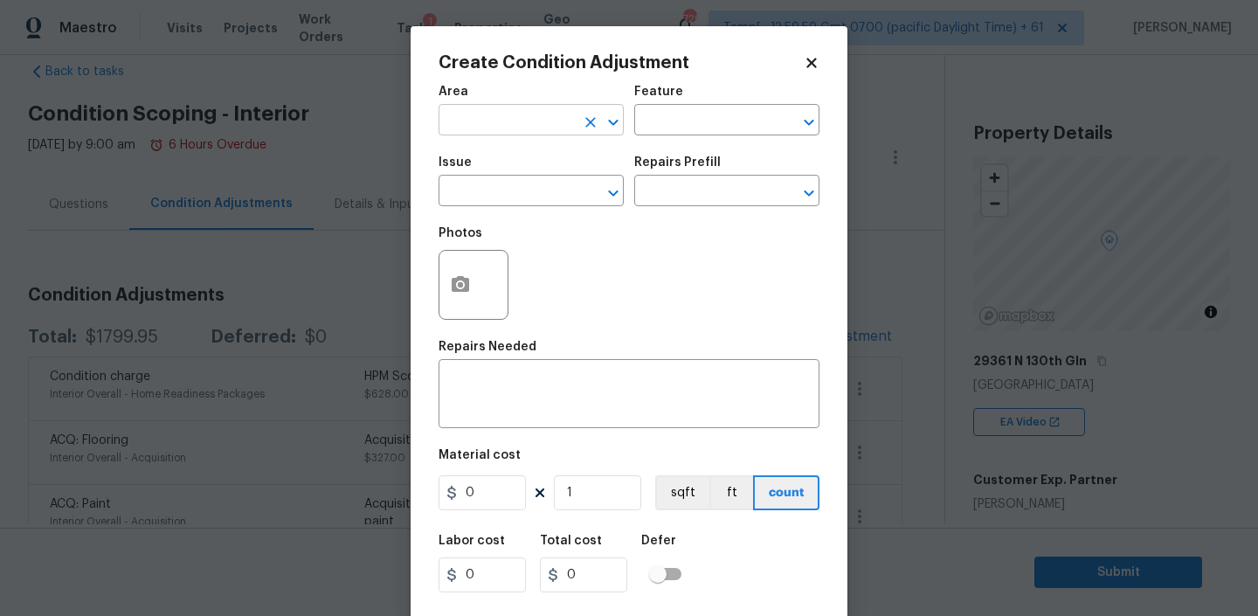
click at [558, 114] on input "text" at bounding box center [506, 121] width 136 height 27
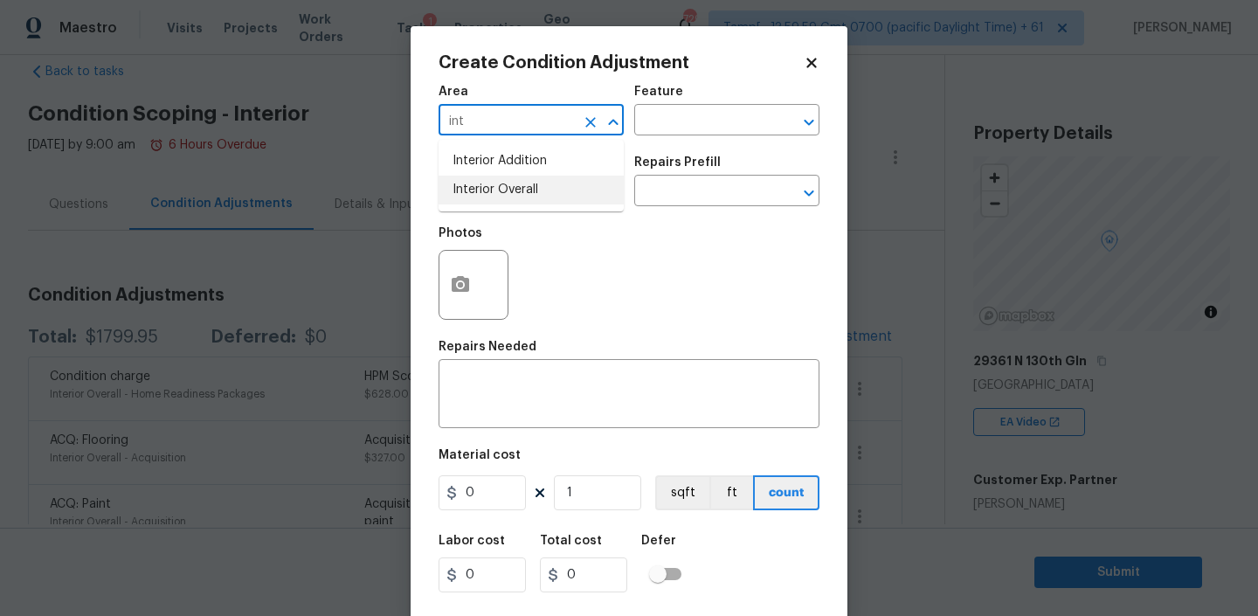
click at [564, 193] on li "Interior Overall" at bounding box center [530, 190] width 185 height 29
type input "Interior Overall"
click at [554, 193] on input "text" at bounding box center [506, 192] width 136 height 27
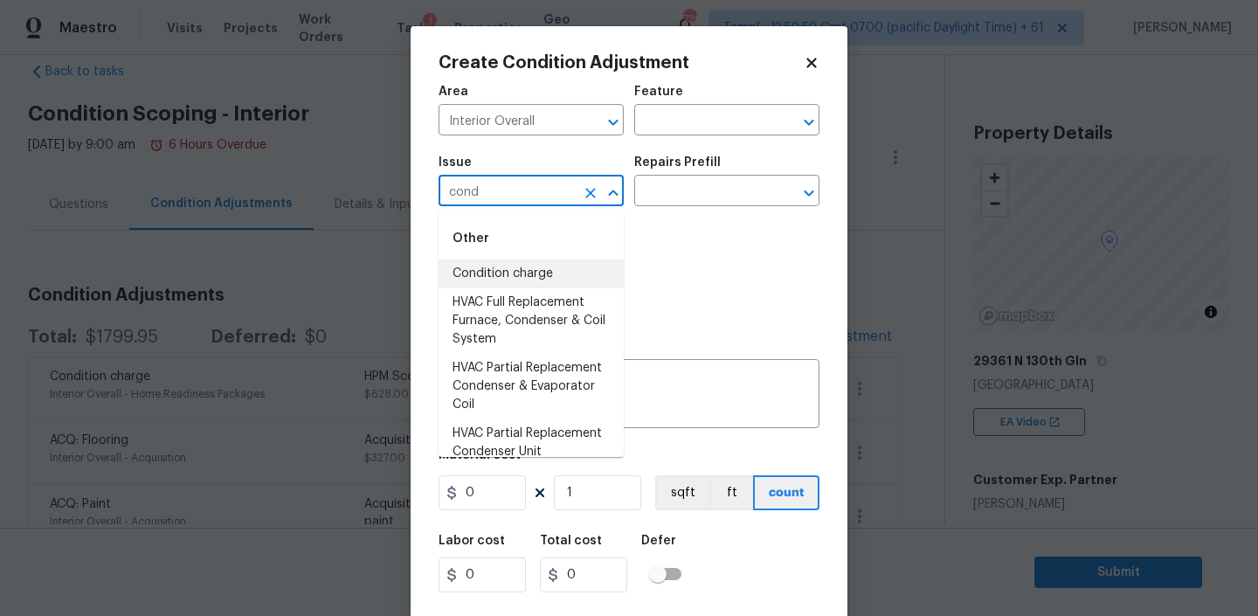
click at [518, 285] on li "Condition charge" at bounding box center [530, 273] width 185 height 29
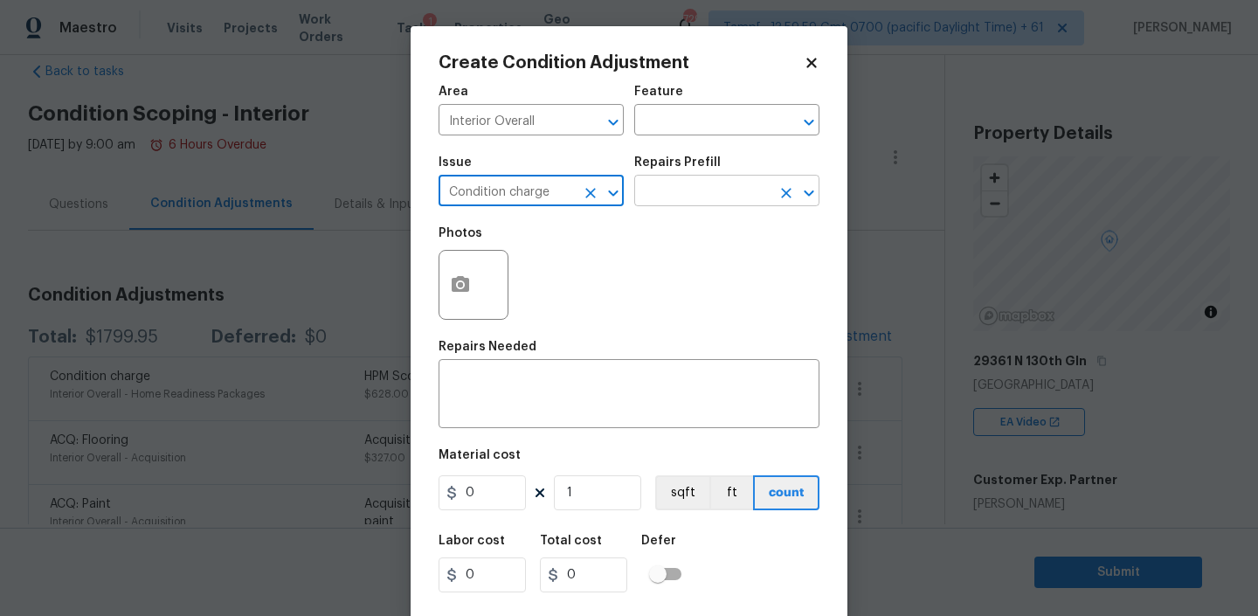
type input "Condition charge"
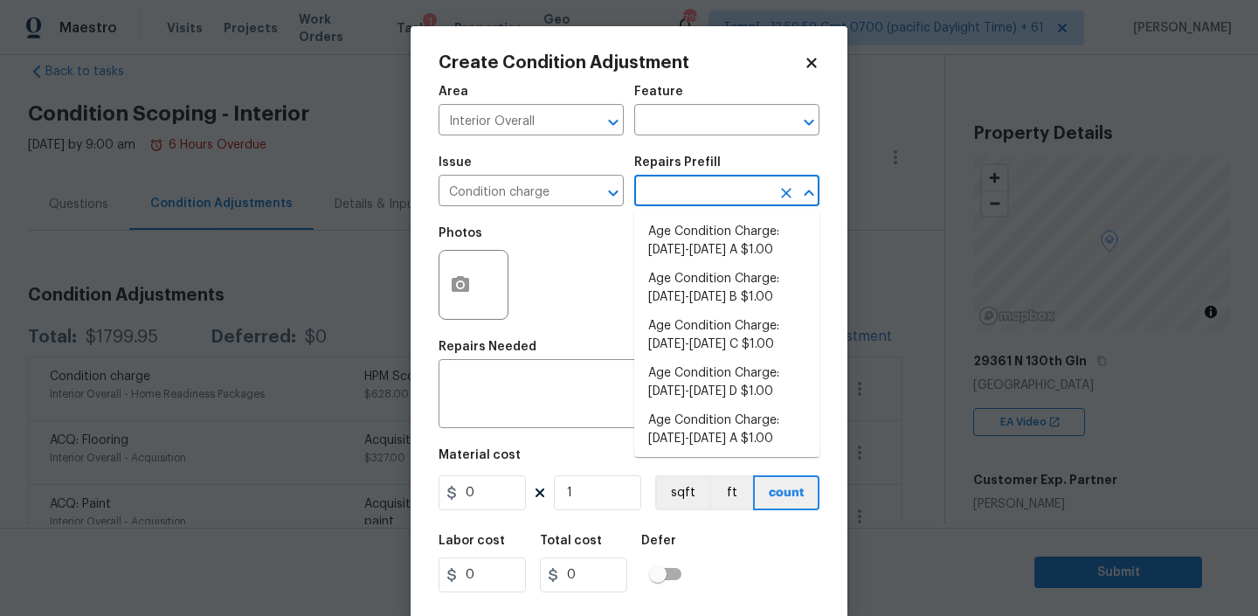
click at [687, 187] on input "text" at bounding box center [702, 192] width 136 height 27
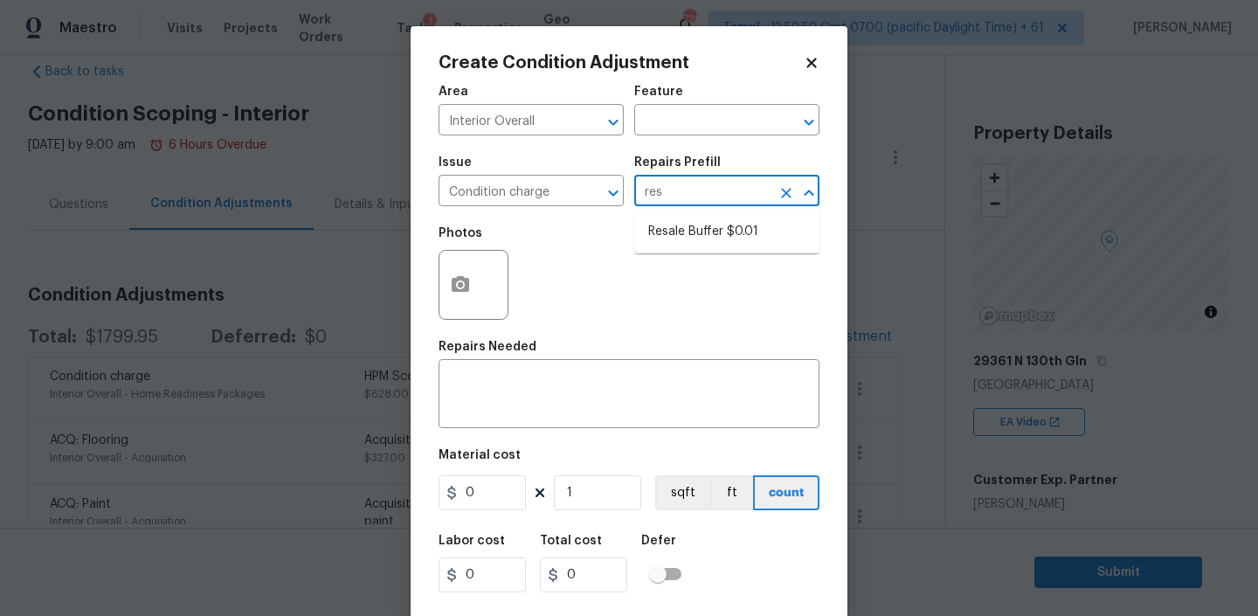
type input "resa"
click at [691, 241] on li "Resale Buffer $0.01" at bounding box center [726, 231] width 185 height 29
type input "Home Readiness Packages"
type textarea "Resale Buffer"
type input "0.01"
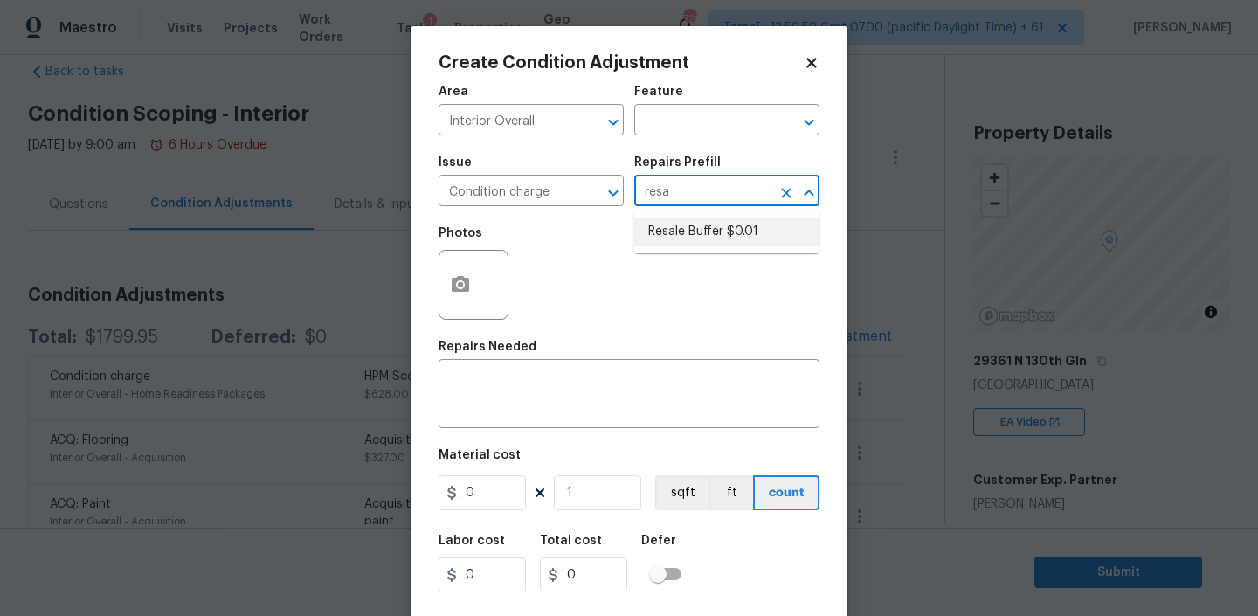
type input "0.01"
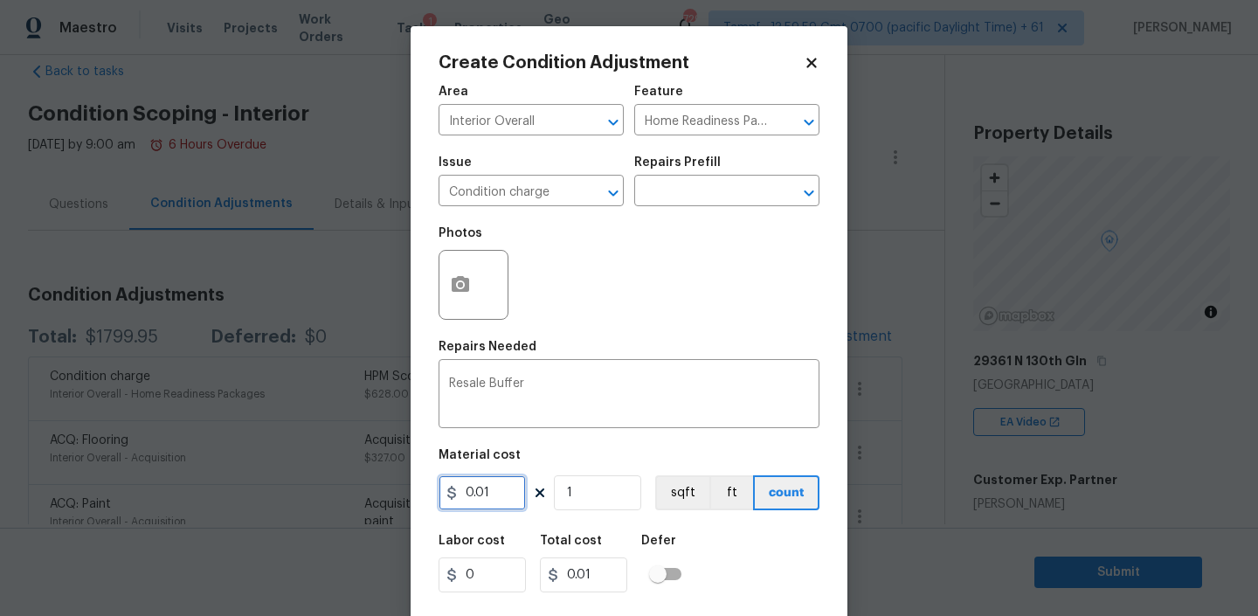
click at [494, 505] on input "0.01" at bounding box center [481, 492] width 87 height 35
type input "4600"
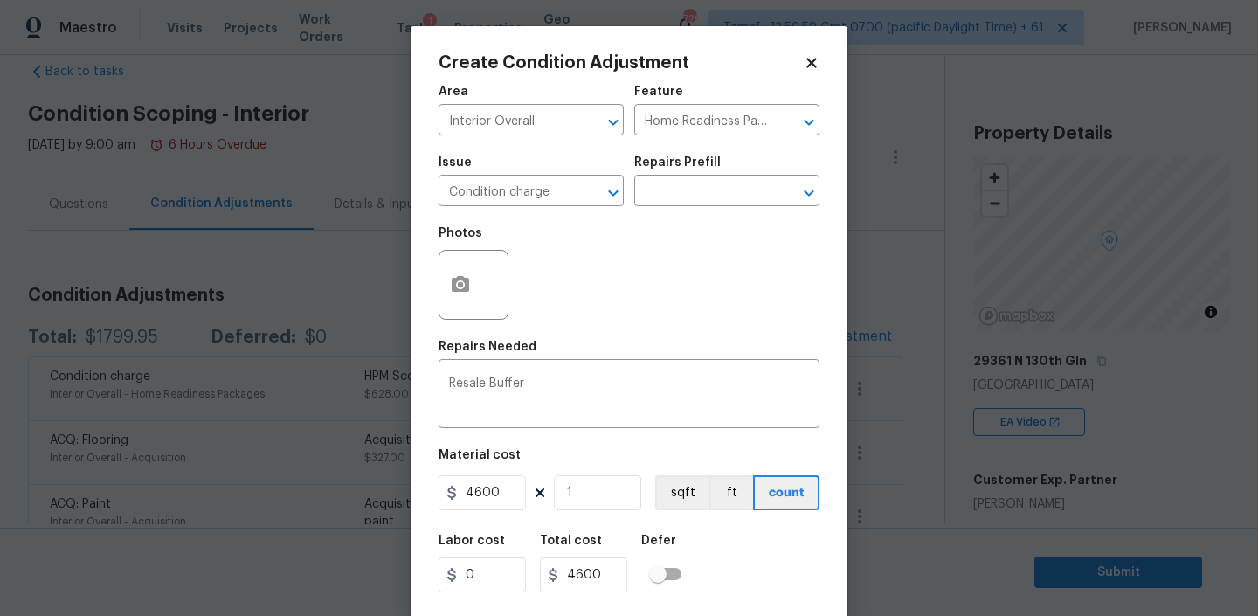
click at [706, 550] on div "Labor cost 0 Total cost 4600 Defer" at bounding box center [628, 563] width 381 height 79
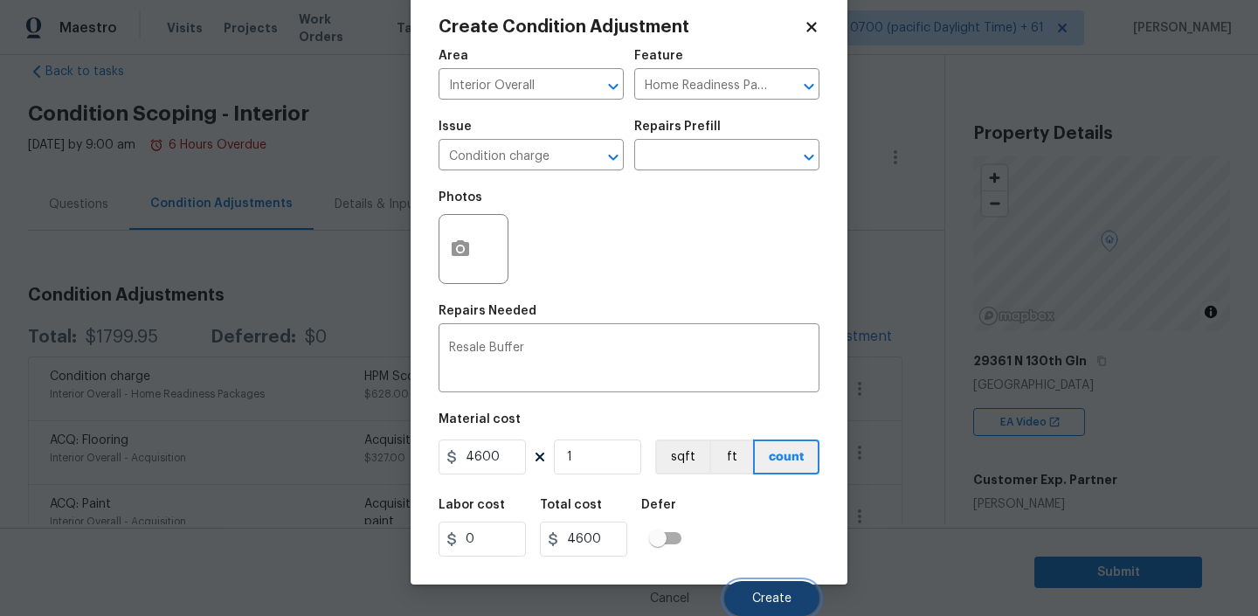
click at [758, 585] on button "Create" at bounding box center [771, 598] width 95 height 35
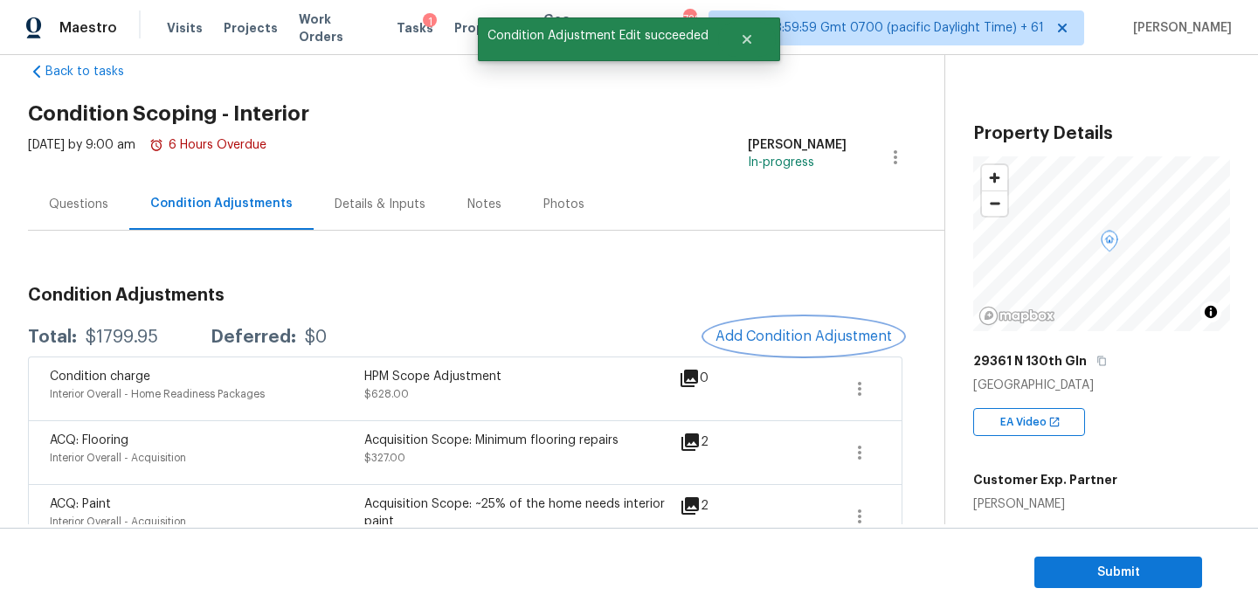
scroll to position [0, 0]
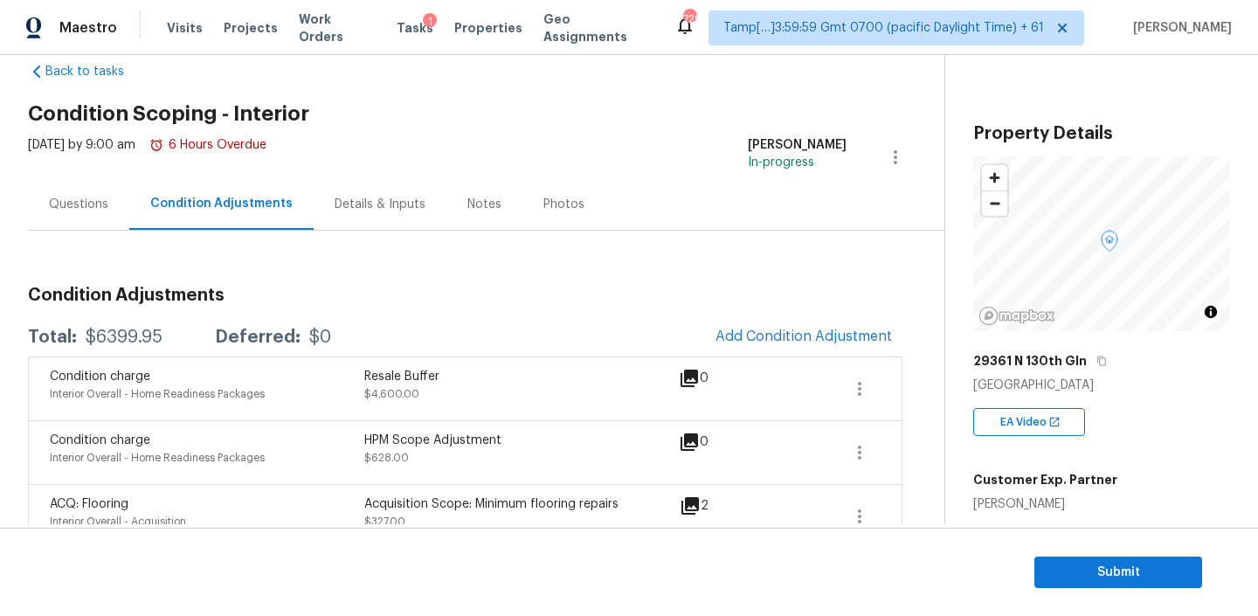
click at [480, 198] on div "Notes" at bounding box center [484, 204] width 34 height 17
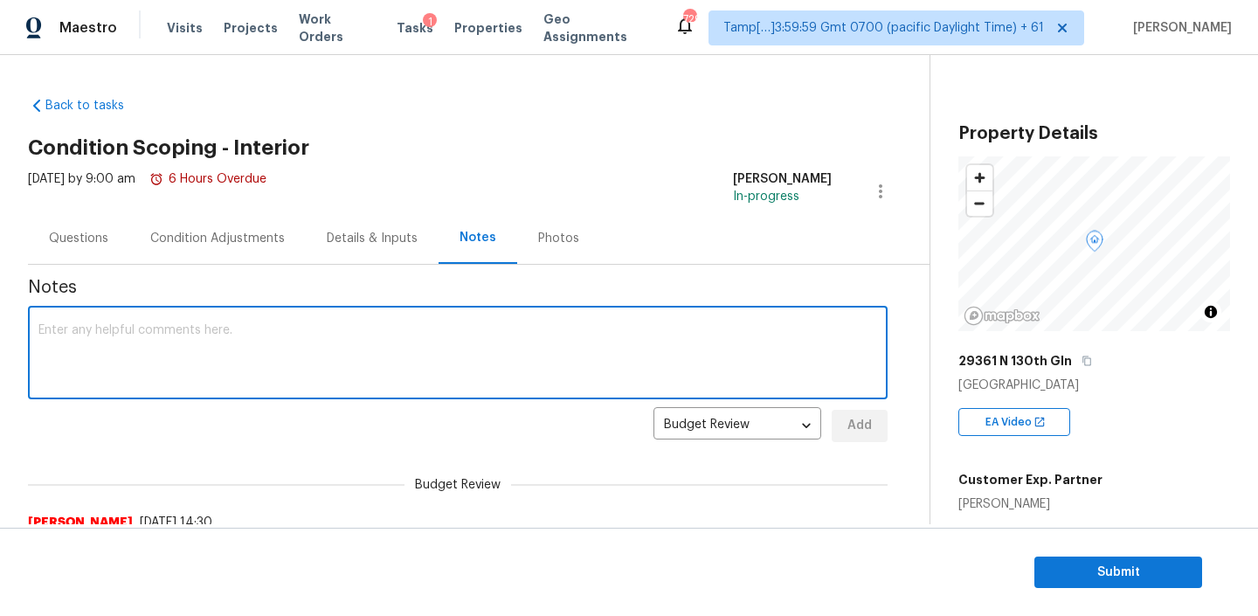
click at [316, 341] on textarea at bounding box center [457, 354] width 838 height 61
paste textarea "HPM Scope Adjustment is XXX, please review and ensure full scope amount is need…"
click at [202, 331] on textarea "HPM Scope Adjustment is XXX, please review and ensure full scope amount is need…" at bounding box center [457, 354] width 838 height 61
paste textarea "$628"
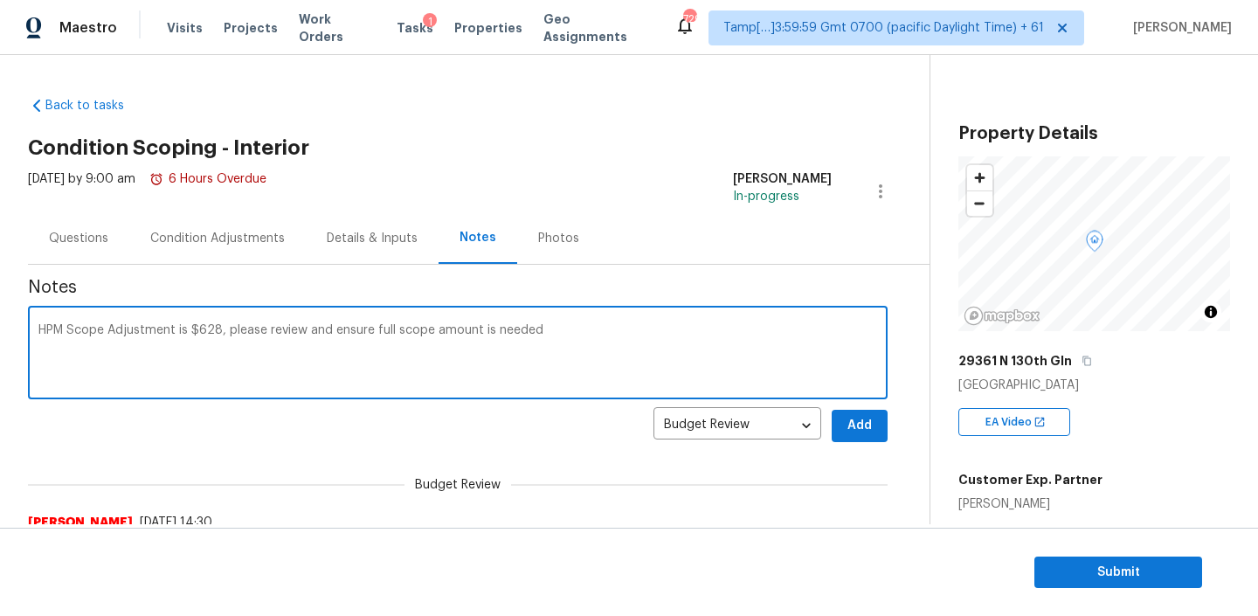
click at [569, 330] on textarea "HPM Scope Adjustment is $628, please review and ensure full scope amount is nee…" at bounding box center [457, 354] width 838 height 61
type textarea "HPM Scope Adjustment is $628, please review and ensure full scope amount is nee…"
click at [861, 426] on span "Add" at bounding box center [859, 426] width 28 height 22
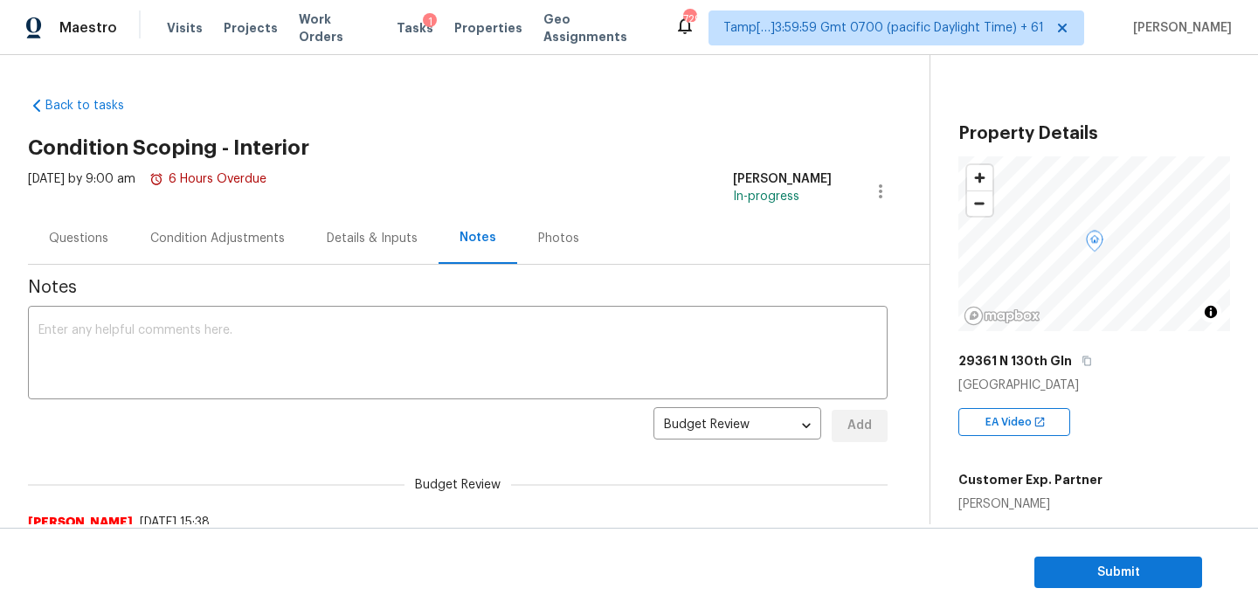
click at [217, 249] on div "Condition Adjustments" at bounding box center [217, 238] width 176 height 52
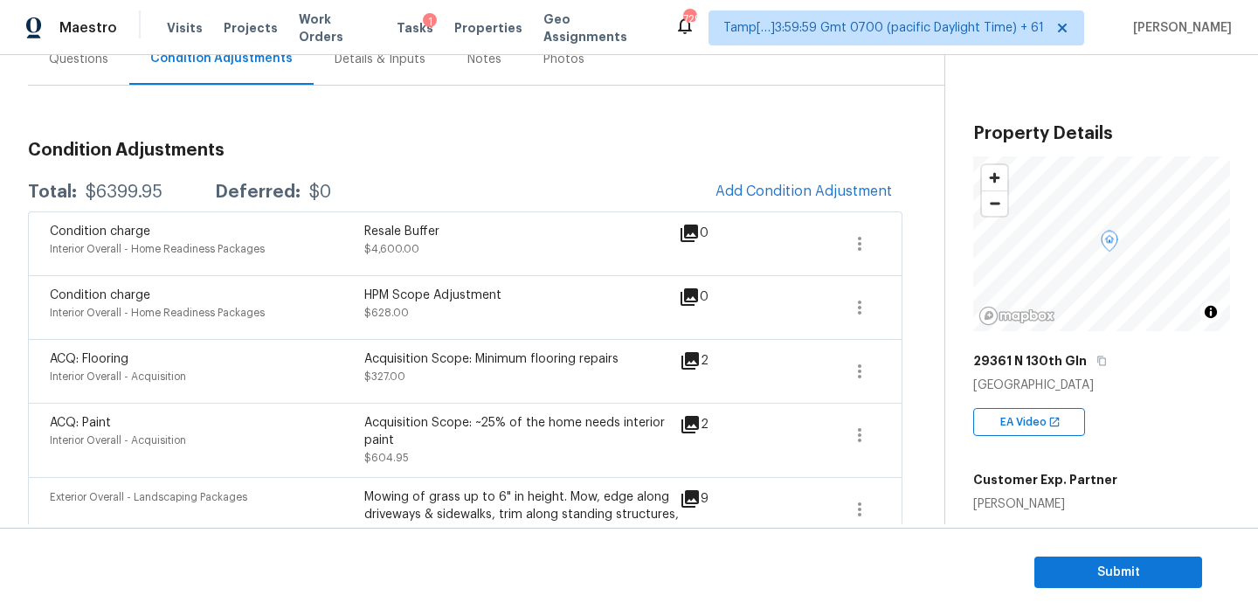
scroll to position [176, 0]
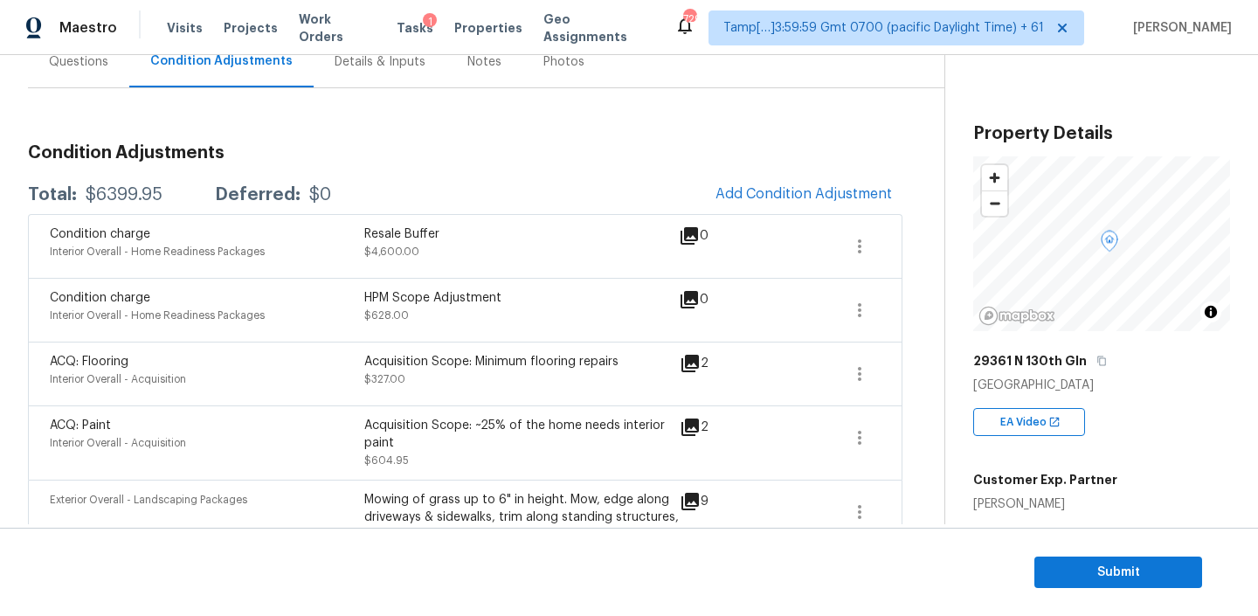
click at [469, 79] on div "Notes" at bounding box center [484, 62] width 76 height 52
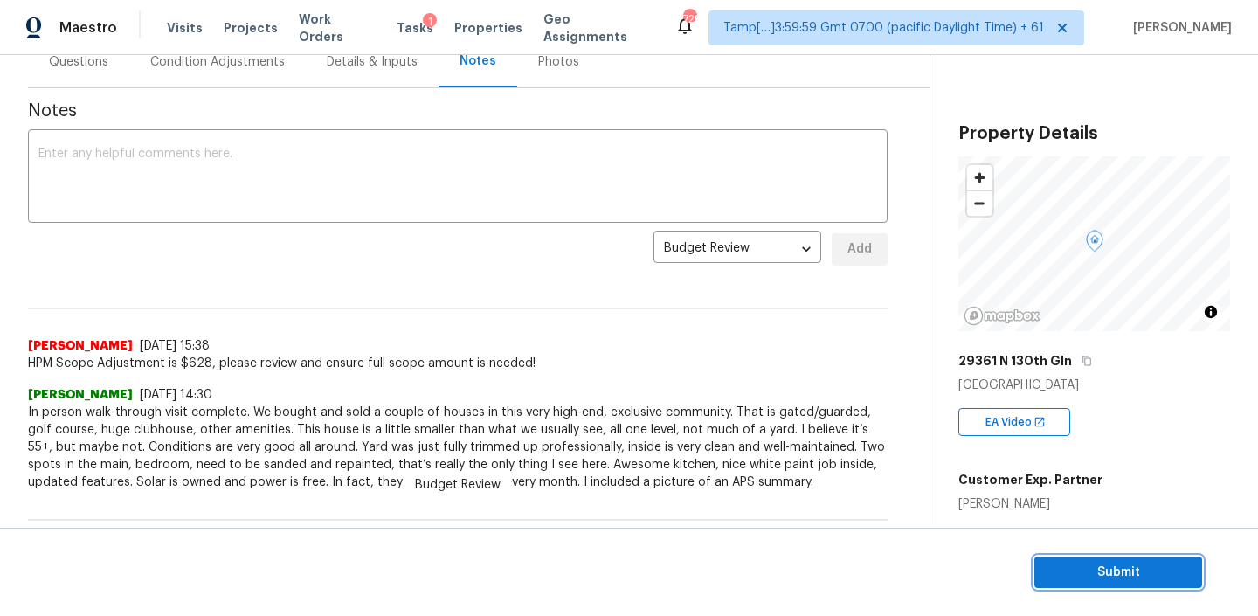
click at [1064, 564] on span "Submit" at bounding box center [1118, 573] width 140 height 22
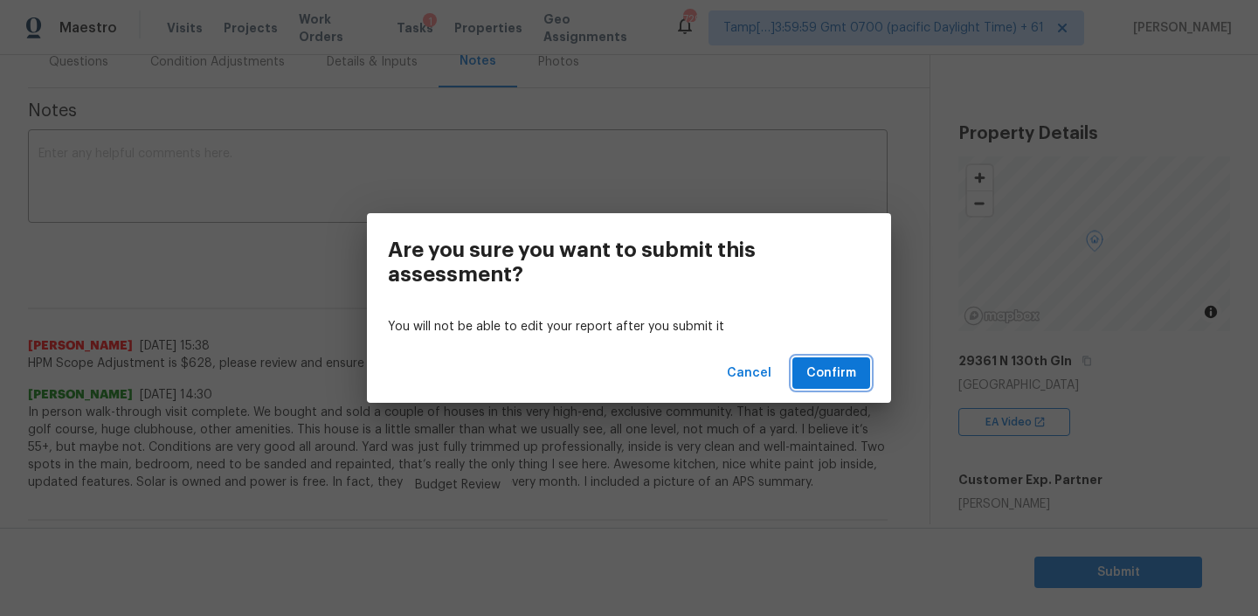
click at [830, 370] on span "Confirm" at bounding box center [831, 373] width 50 height 22
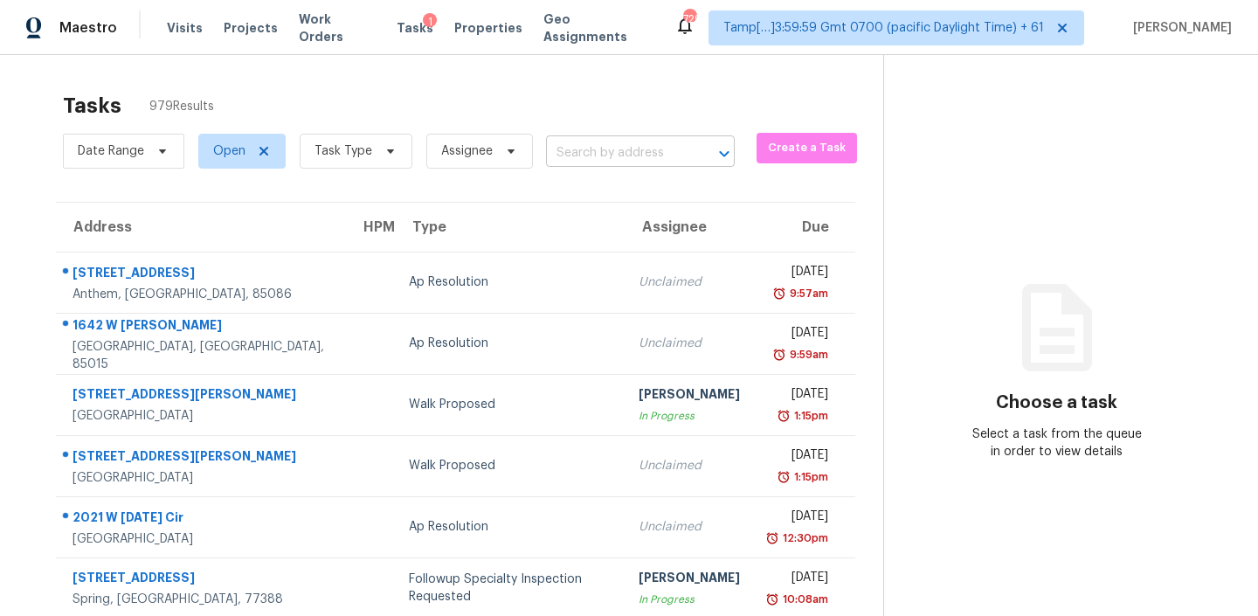
click at [616, 144] on input "text" at bounding box center [616, 153] width 140 height 27
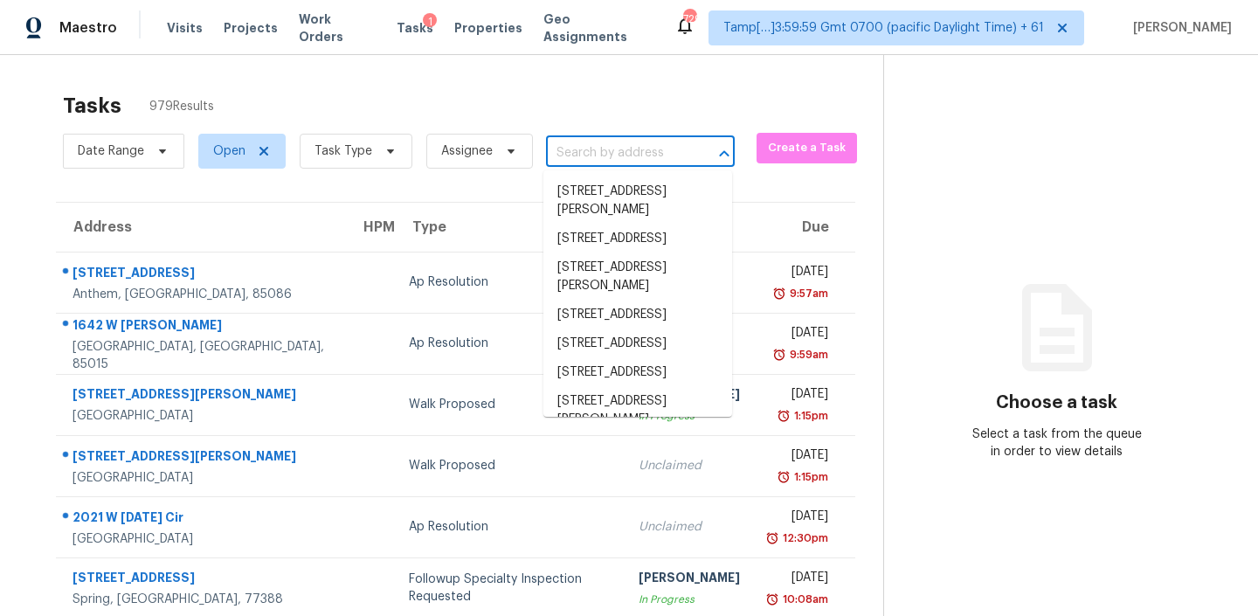
paste input "8001 California Pine St, Las Vegas, NV, 89166"
type input "8001 California Pine St, Las Vegas, NV, 89166"
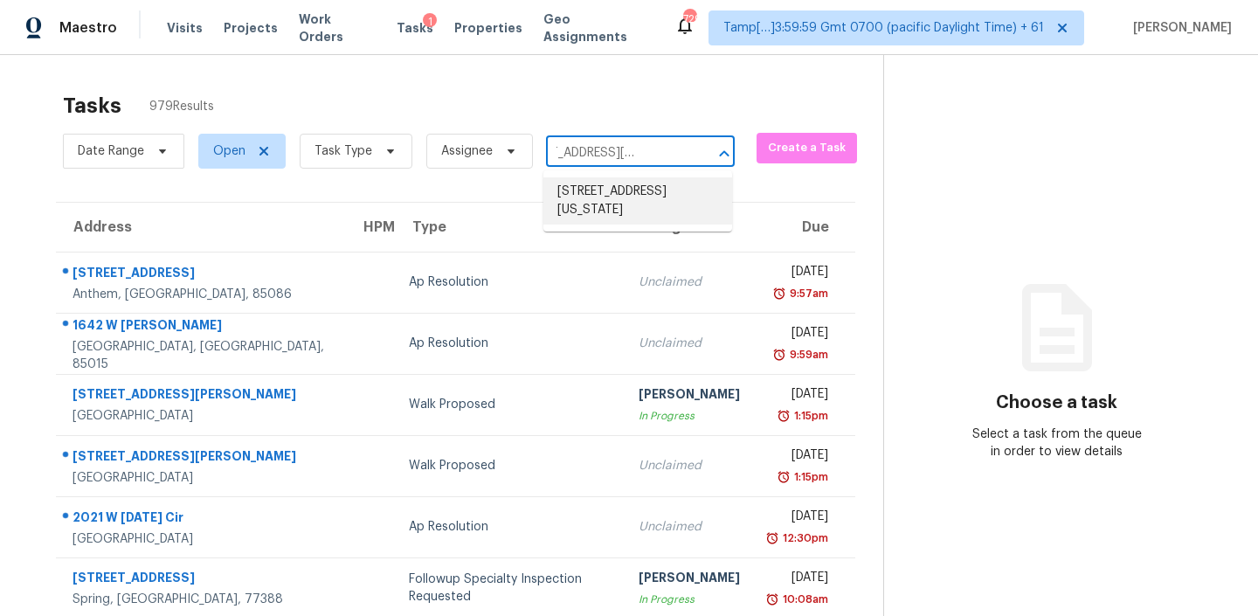
click at [591, 197] on li "8001 California Pine St, Las Vegas, NV 89166" at bounding box center [637, 200] width 189 height 47
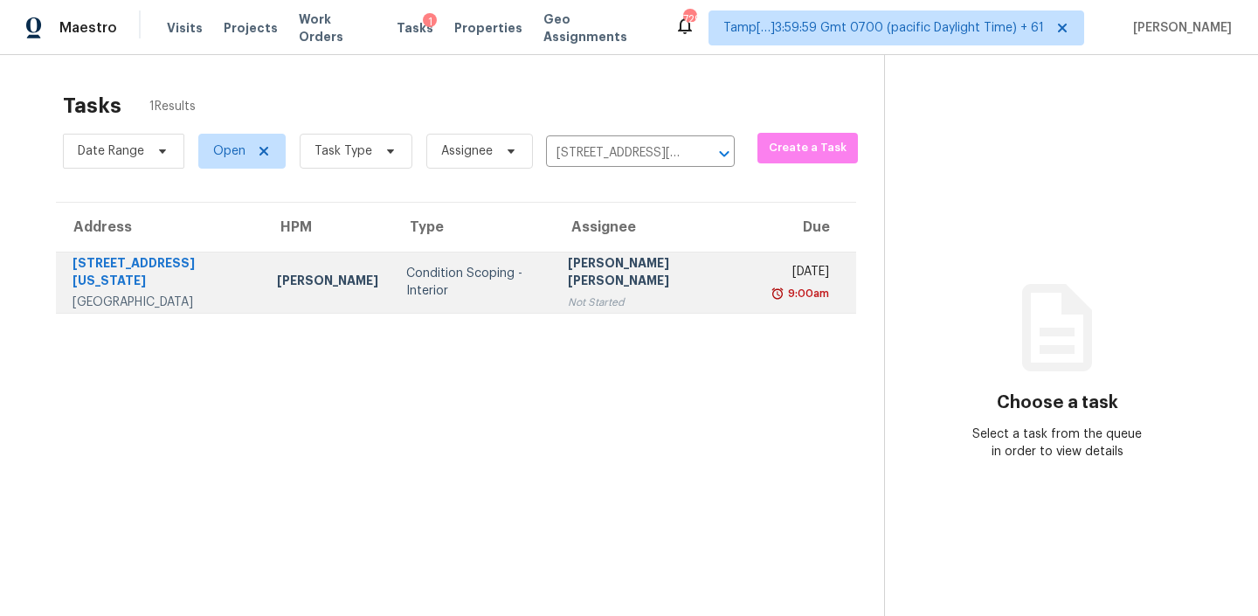
click at [536, 275] on td "Condition Scoping - Interior" at bounding box center [473, 282] width 162 height 61
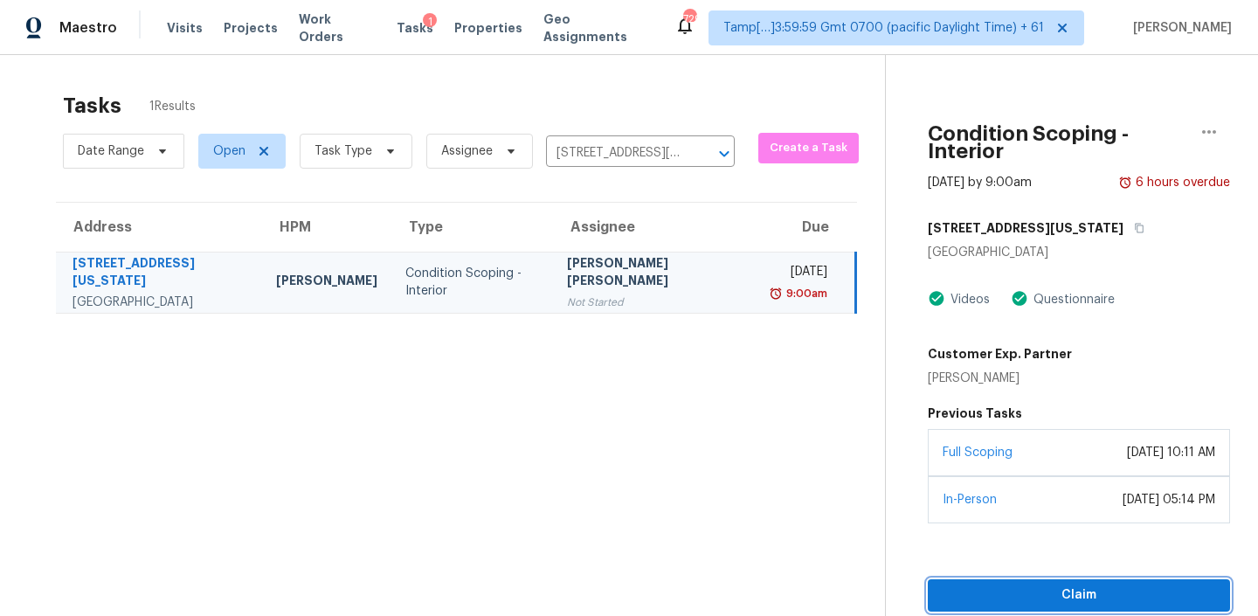
click at [999, 584] on span "Claim" at bounding box center [1079, 595] width 274 height 22
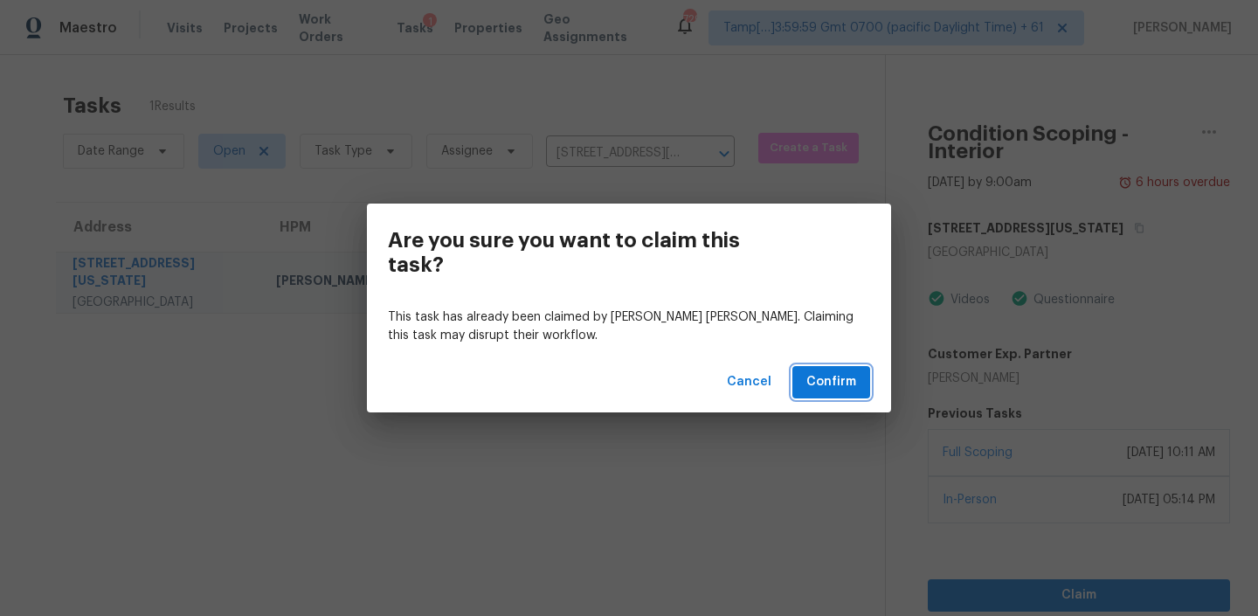
click at [826, 390] on span "Confirm" at bounding box center [831, 382] width 50 height 22
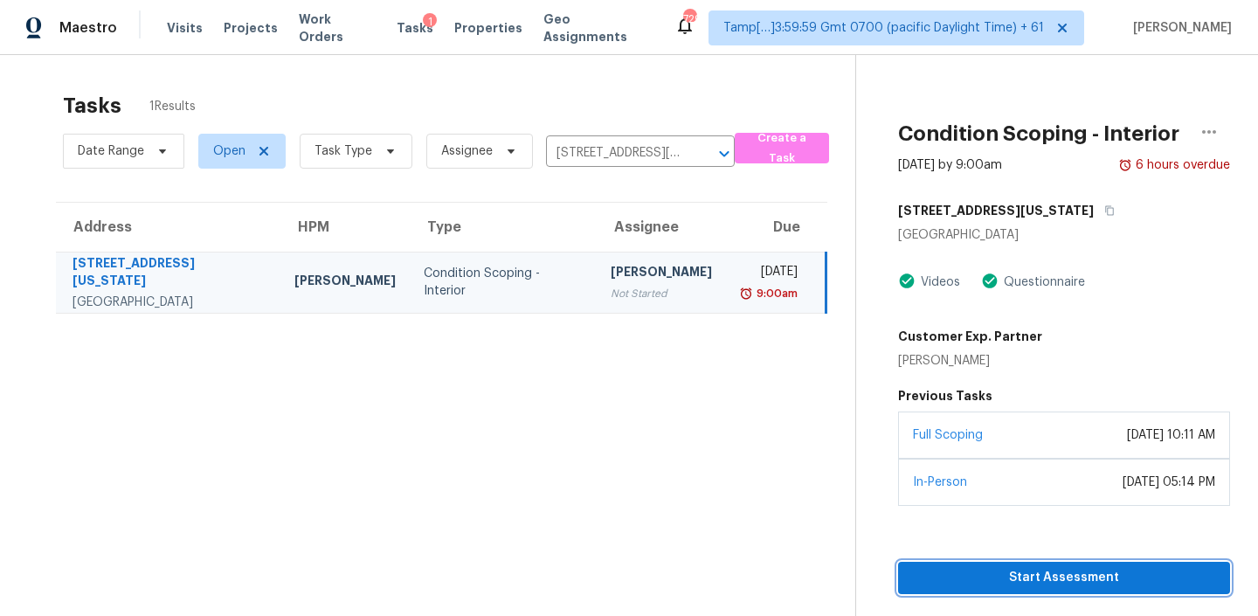
click at [962, 565] on button "Start Assessment" at bounding box center [1064, 578] width 332 height 32
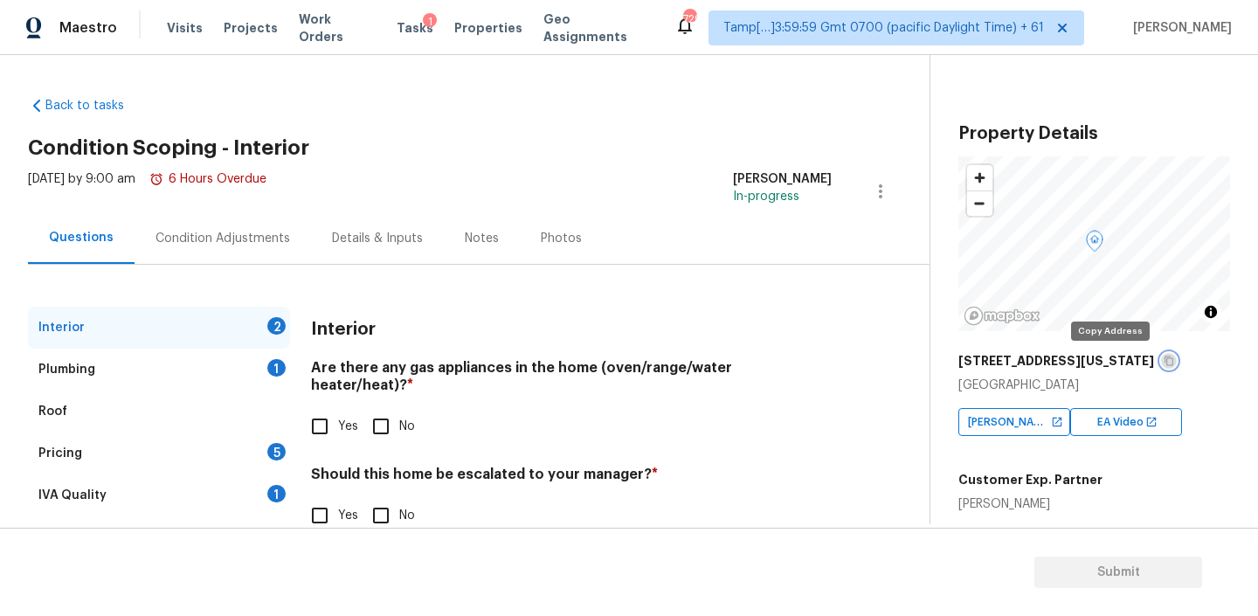
click at [1163, 363] on icon "button" at bounding box center [1168, 360] width 10 height 10
click at [321, 408] on input "Yes" at bounding box center [319, 426] width 37 height 37
checkbox input "true"
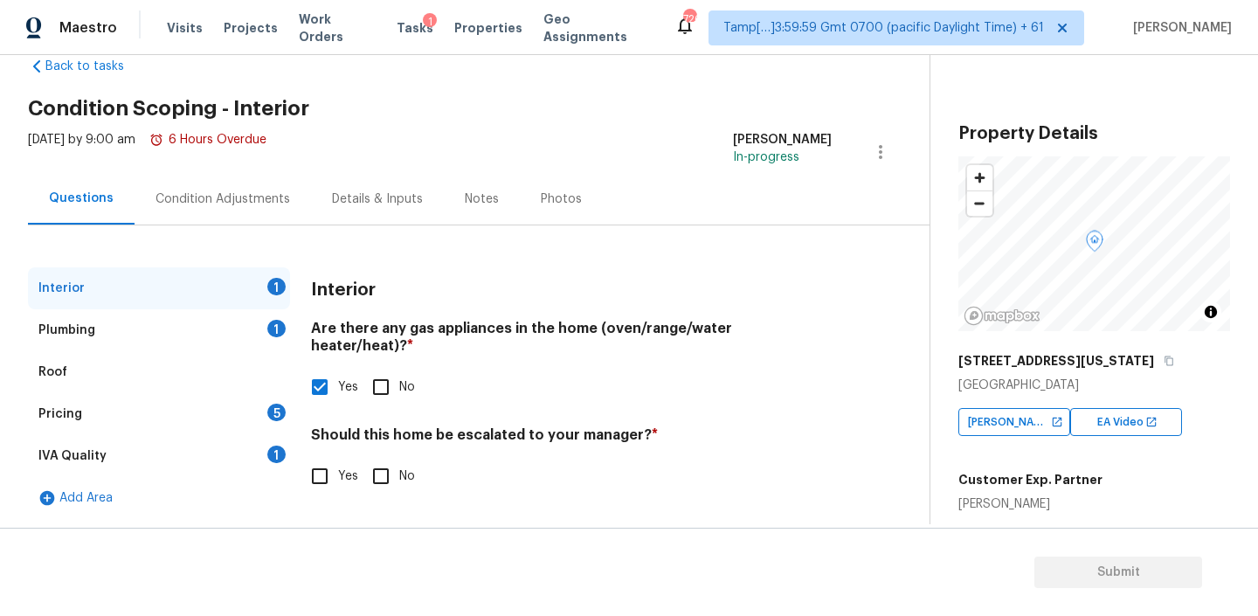
click at [375, 458] on input "No" at bounding box center [380, 476] width 37 height 37
checkbox input "true"
click at [216, 335] on div "Plumbing 1" at bounding box center [159, 330] width 262 height 42
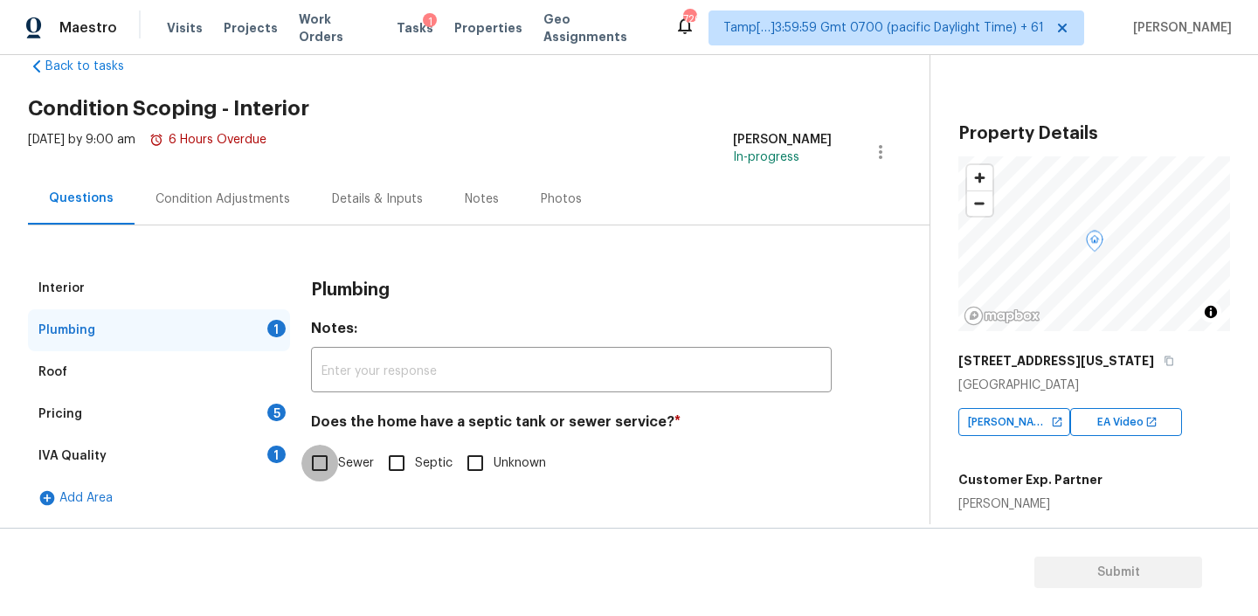
click at [328, 460] on input "Sewer" at bounding box center [319, 463] width 37 height 37
checkbox input "true"
click at [204, 401] on div "Pricing 5" at bounding box center [159, 414] width 262 height 42
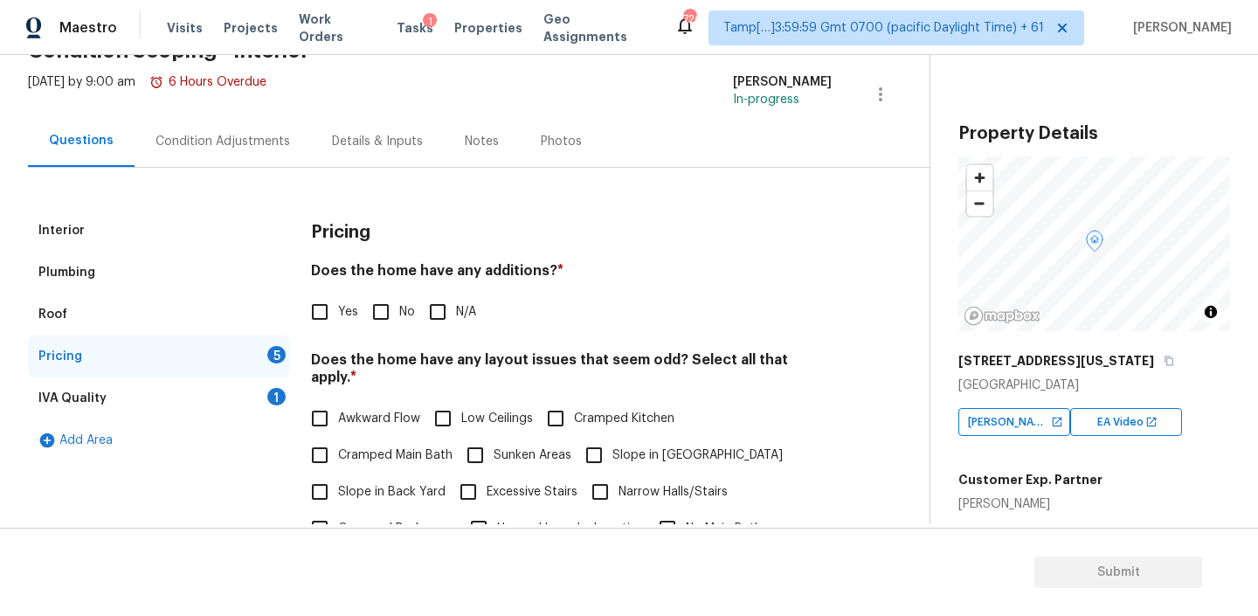
scroll to position [122, 0]
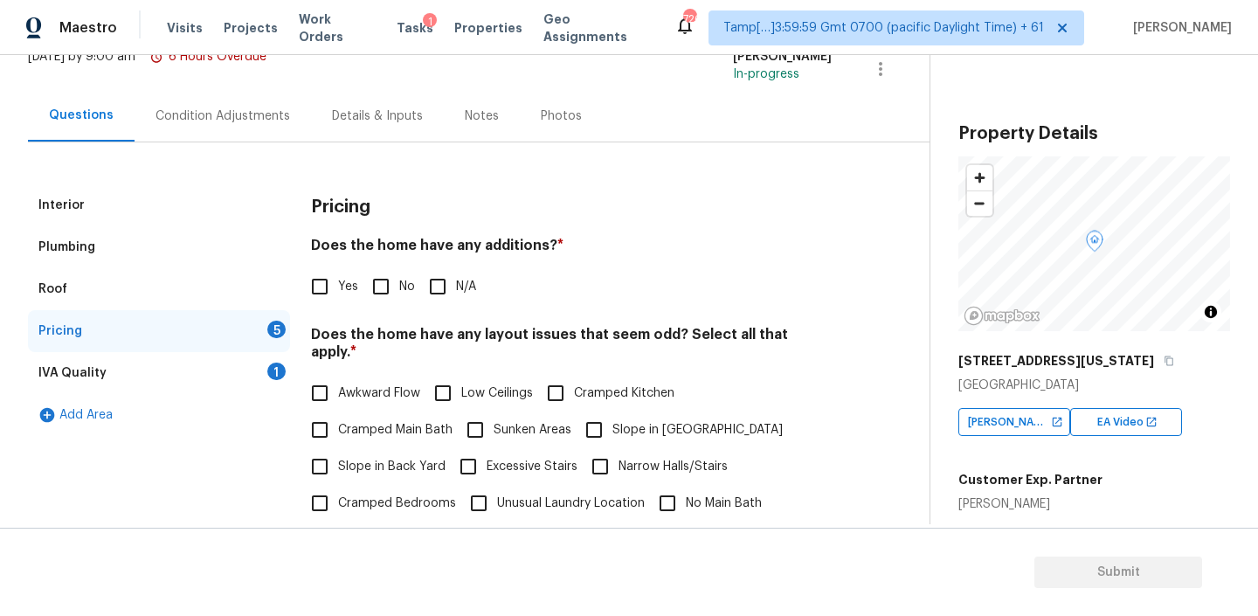
click at [519, 248] on h4 "Does the home have any additions? *" at bounding box center [571, 249] width 521 height 24
copy h4 "additions"
click at [386, 282] on input "No" at bounding box center [380, 286] width 37 height 37
checkbox input "true"
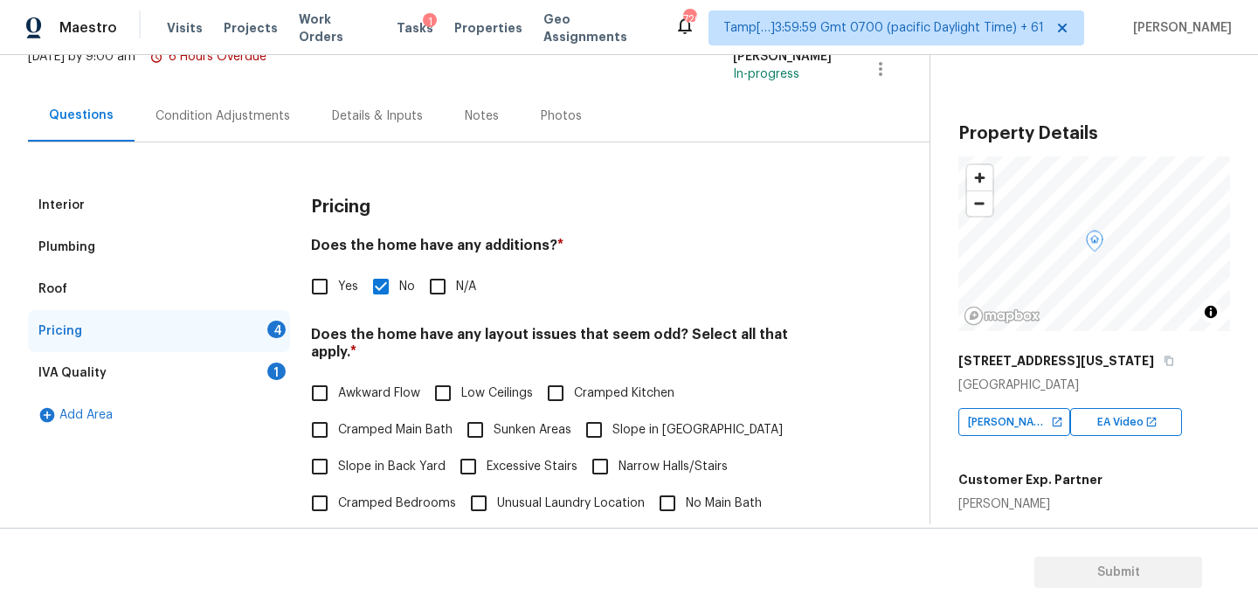
click at [493, 335] on h4 "Does the home have any layout issues that seem odd? Select all that apply. *" at bounding box center [571, 347] width 521 height 42
copy h4 "layout"
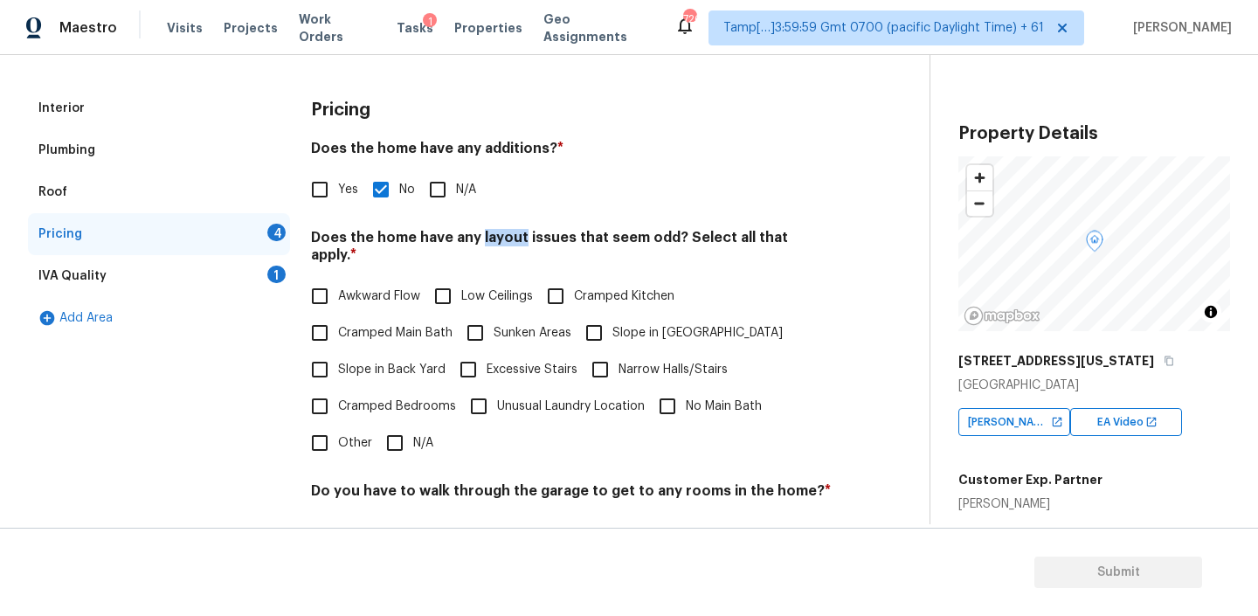
scroll to position [286, 0]
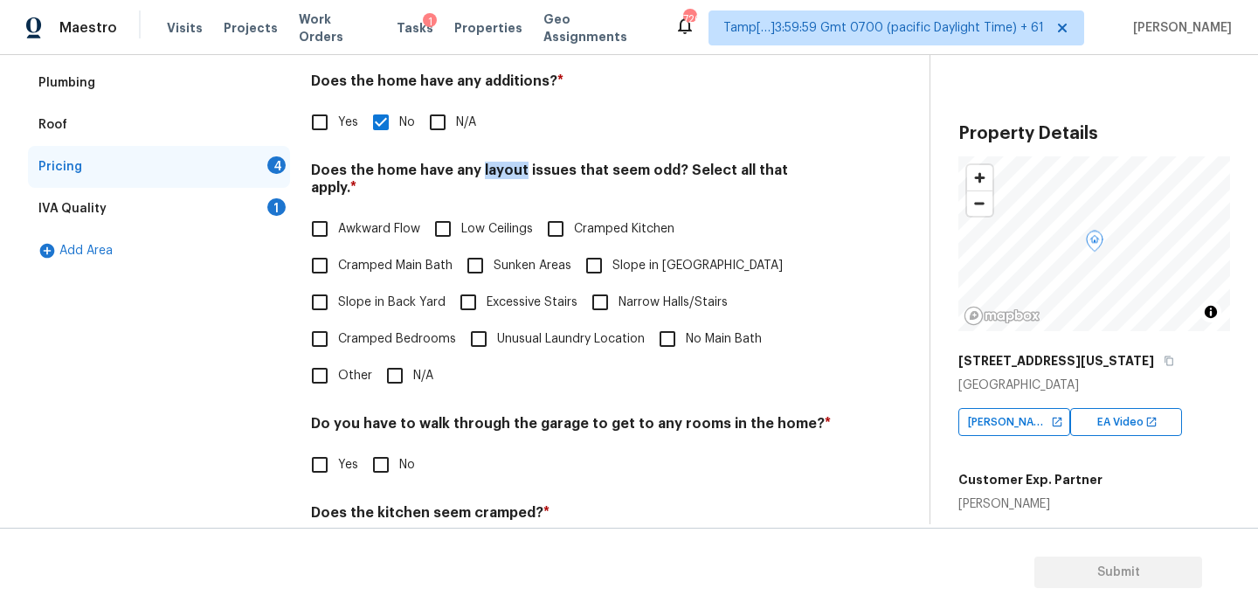
click at [392, 359] on input "N/A" at bounding box center [394, 375] width 37 height 37
checkbox input "true"
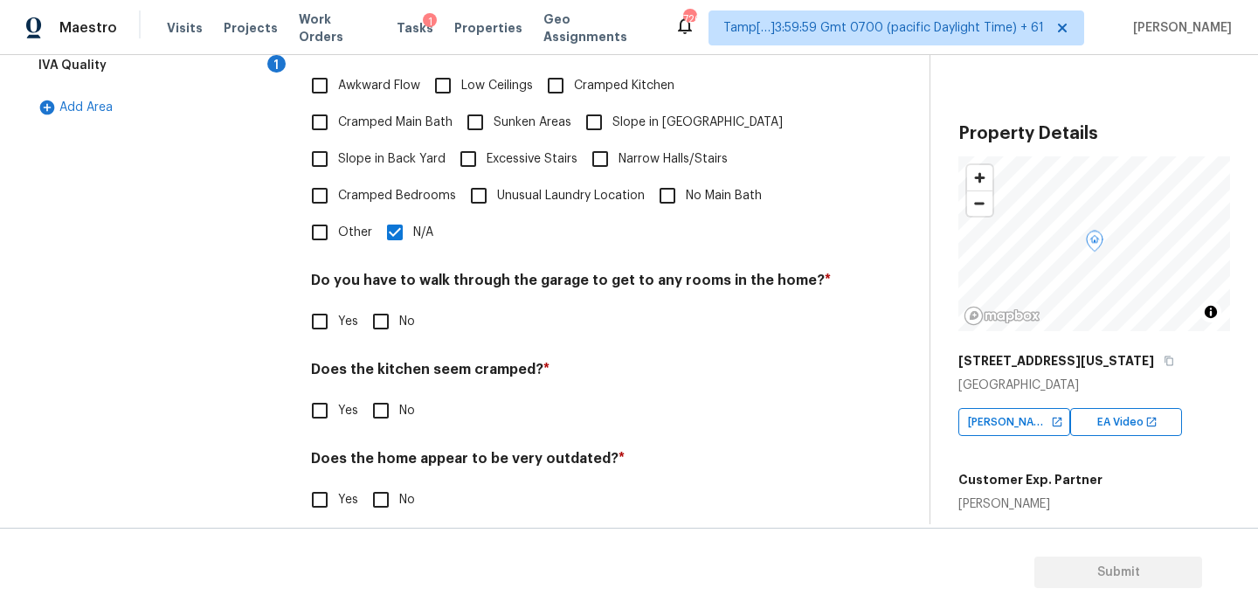
scroll to position [432, 0]
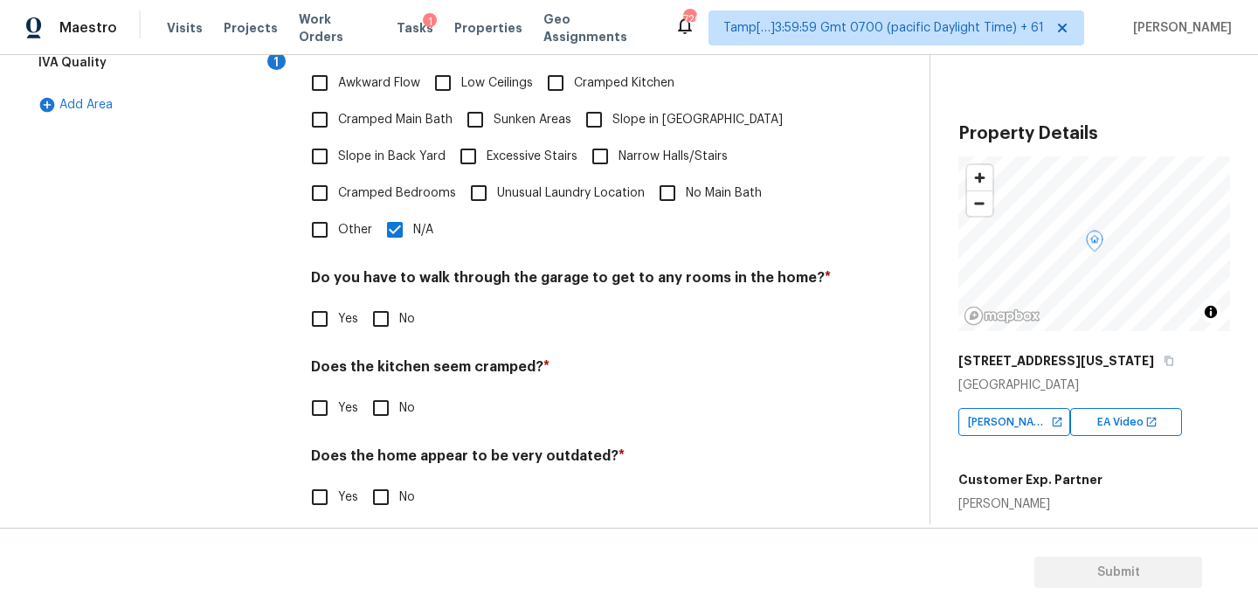
click at [384, 300] on input "No" at bounding box center [380, 318] width 37 height 37
checkbox input "true"
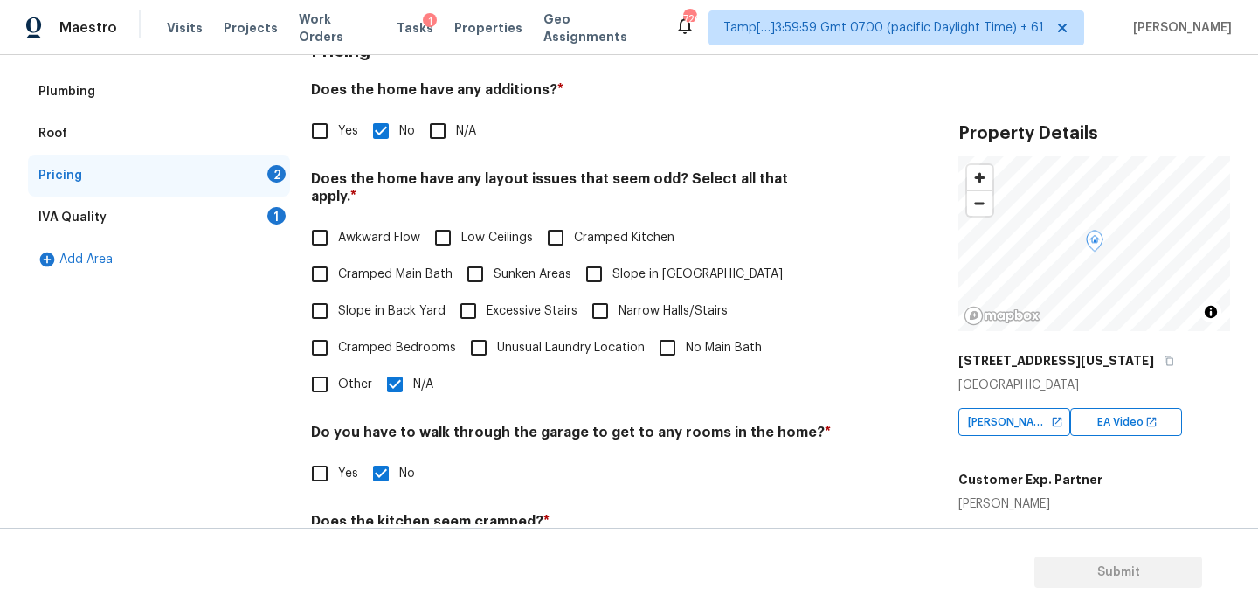
click at [167, 207] on div "IVA Quality 1" at bounding box center [159, 218] width 262 height 42
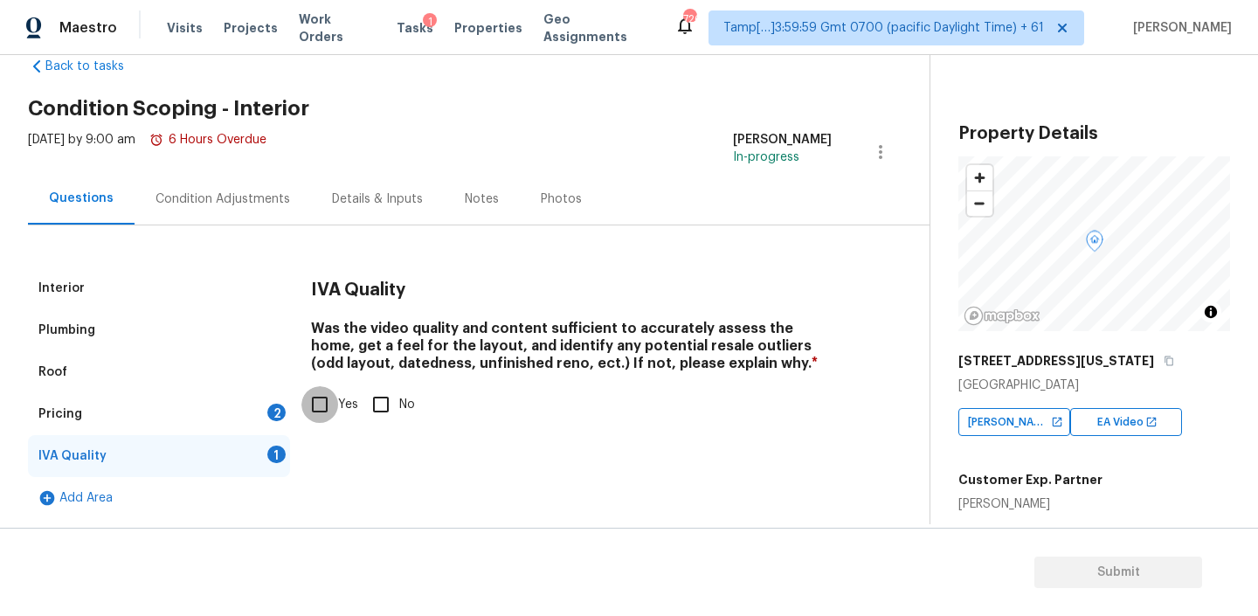
click at [315, 397] on input "Yes" at bounding box center [319, 404] width 37 height 37
checkbox input "true"
click at [196, 404] on div "Pricing 2" at bounding box center [159, 414] width 262 height 42
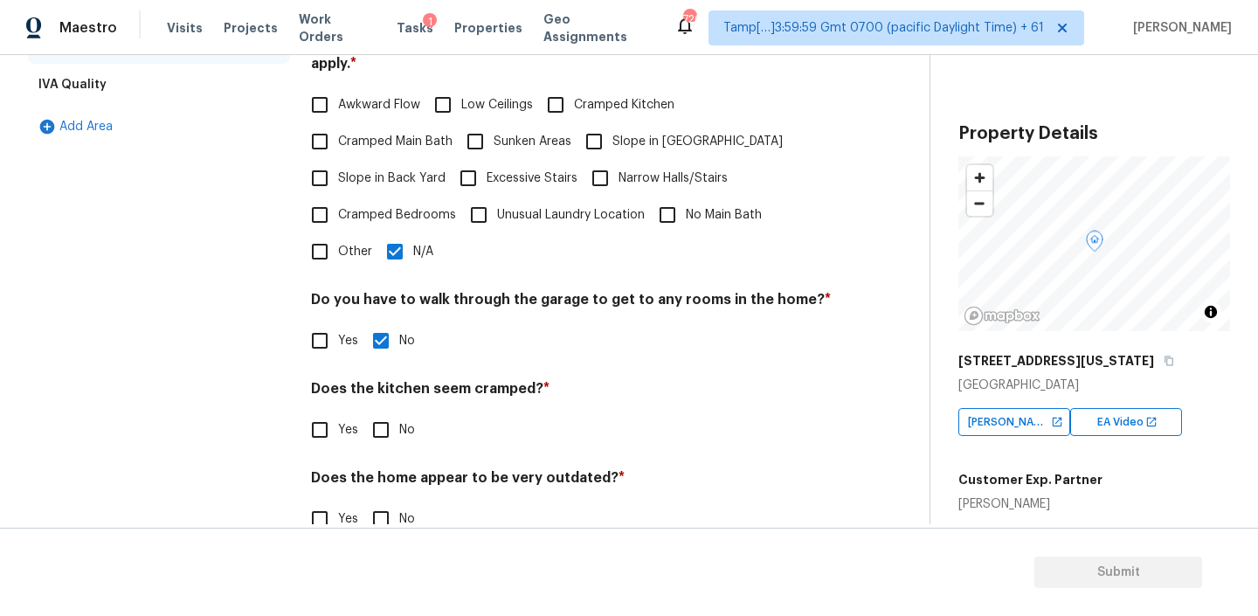
scroll to position [432, 0]
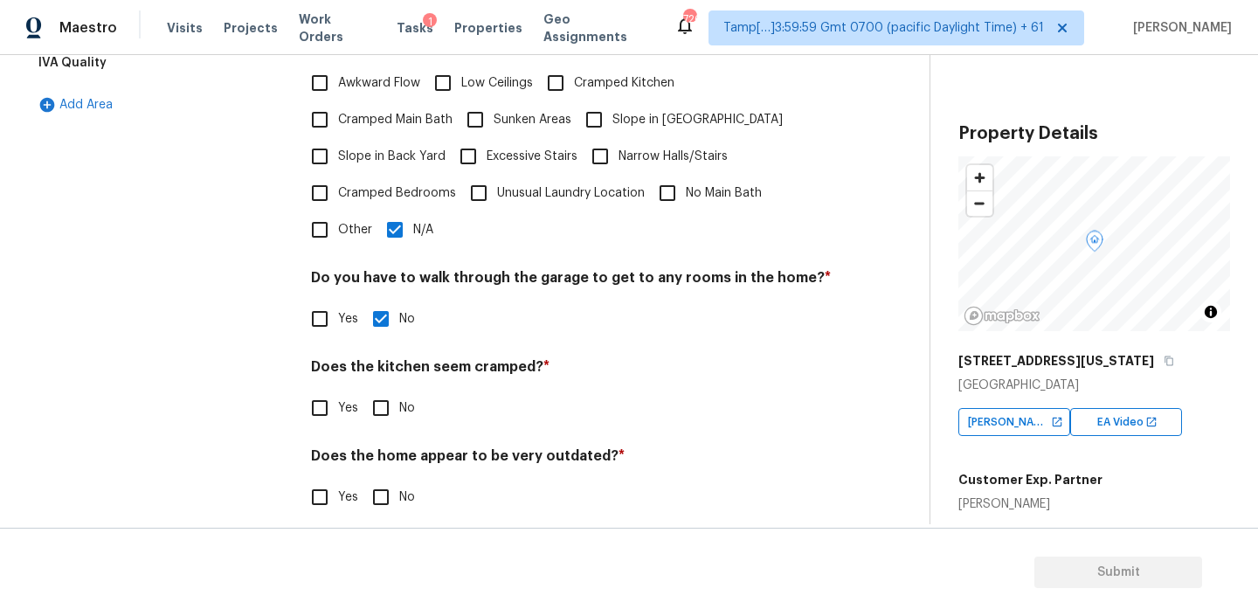
click at [382, 397] on input "No" at bounding box center [380, 408] width 37 height 37
checkbox input "true"
click at [376, 483] on input "No" at bounding box center [380, 497] width 37 height 37
checkbox input "true"
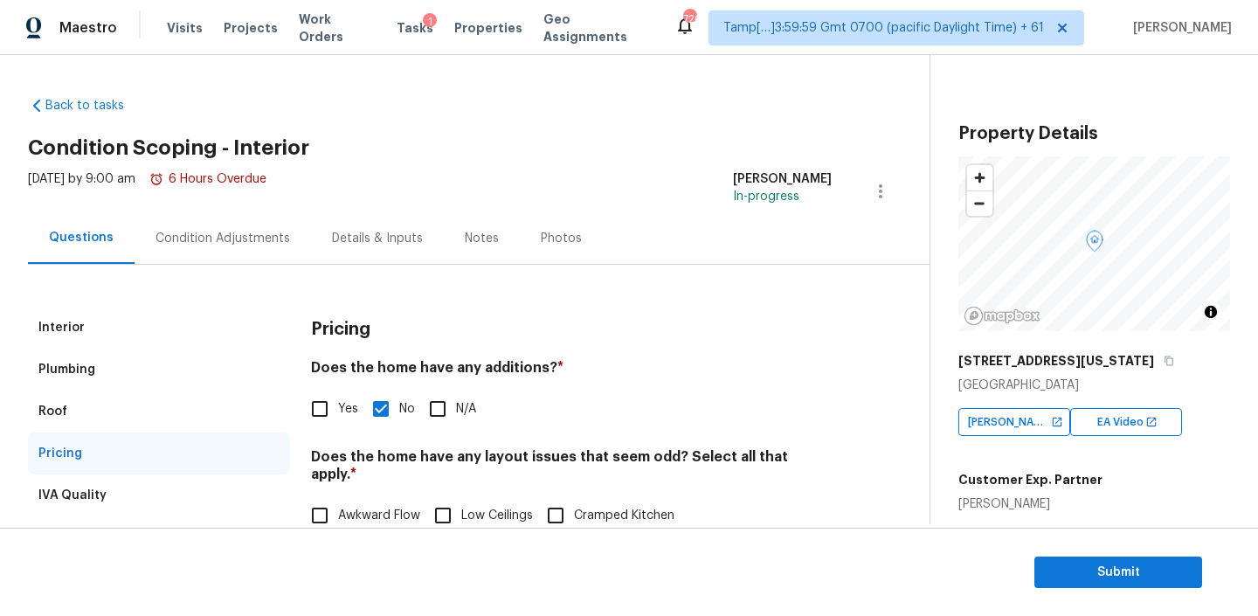
click at [224, 227] on div "Condition Adjustments" at bounding box center [223, 238] width 176 height 52
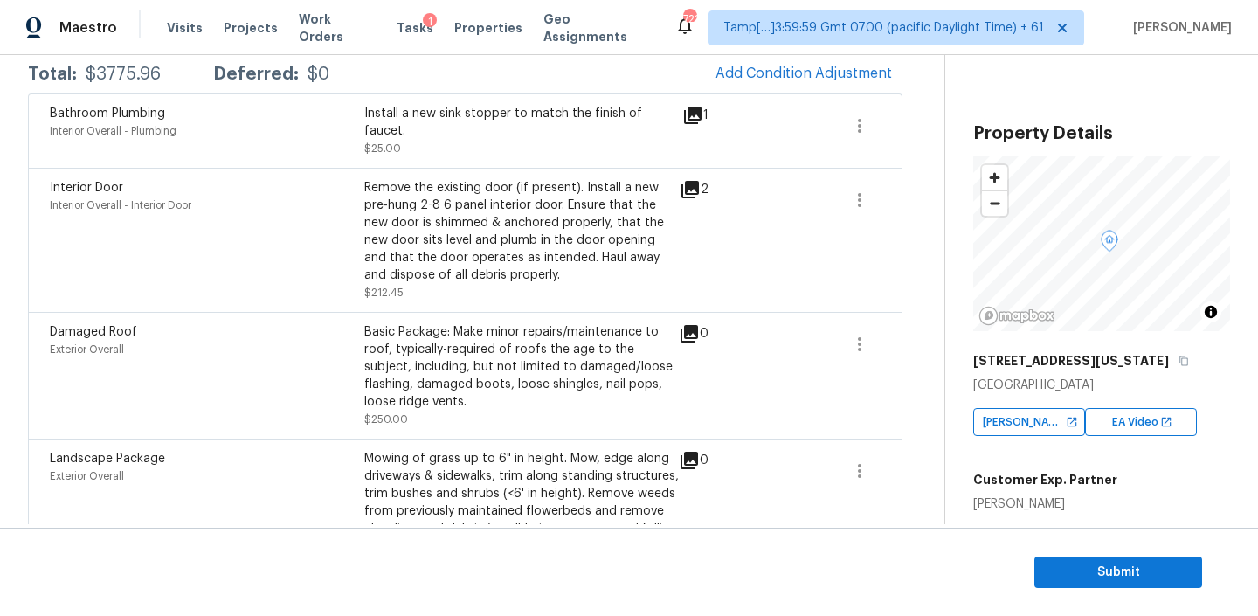
scroll to position [105, 0]
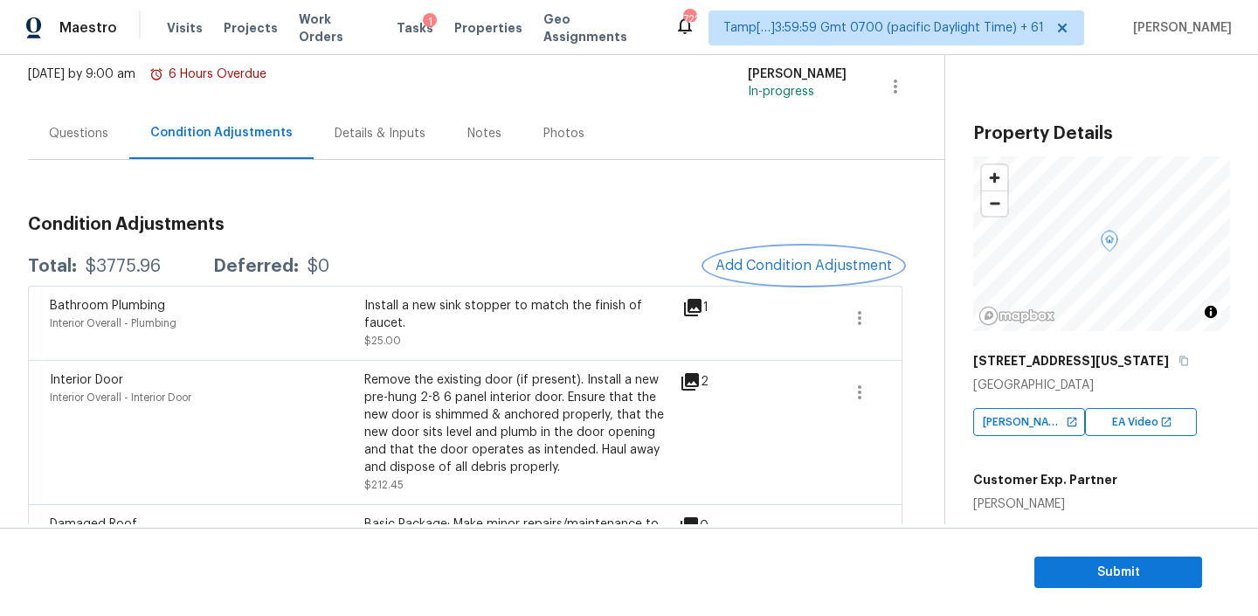
click at [814, 269] on span "Add Condition Adjustment" at bounding box center [803, 266] width 176 height 16
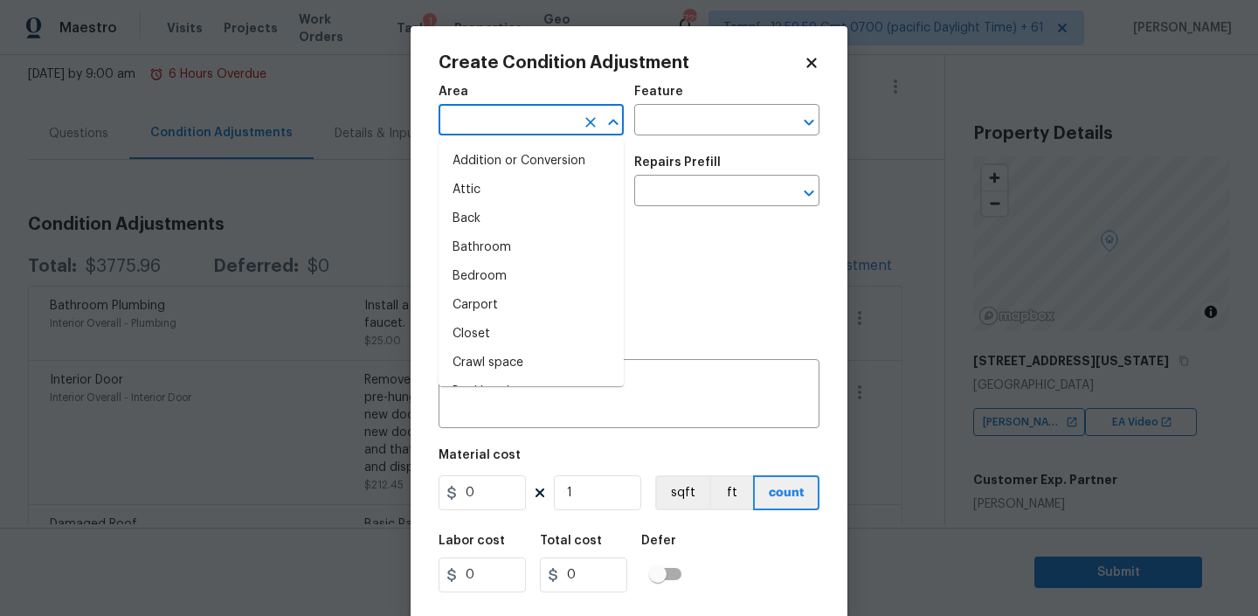
click at [523, 122] on input "text" at bounding box center [506, 121] width 136 height 27
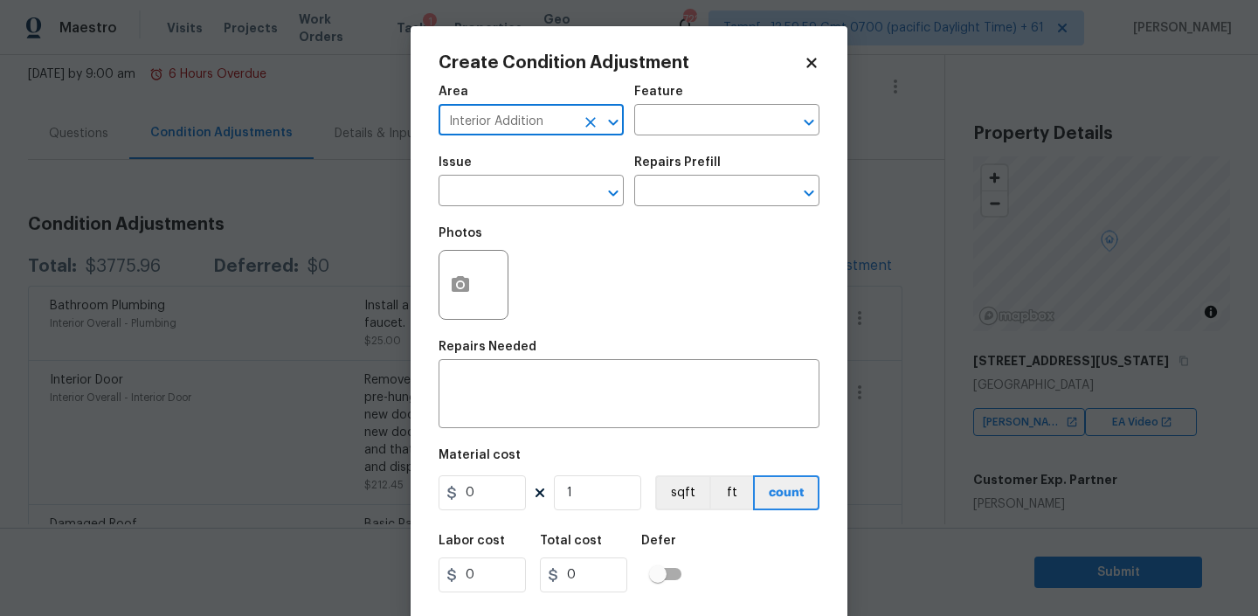
click at [522, 119] on input "Interior Addition" at bounding box center [506, 121] width 136 height 27
type input "Interior Overall"
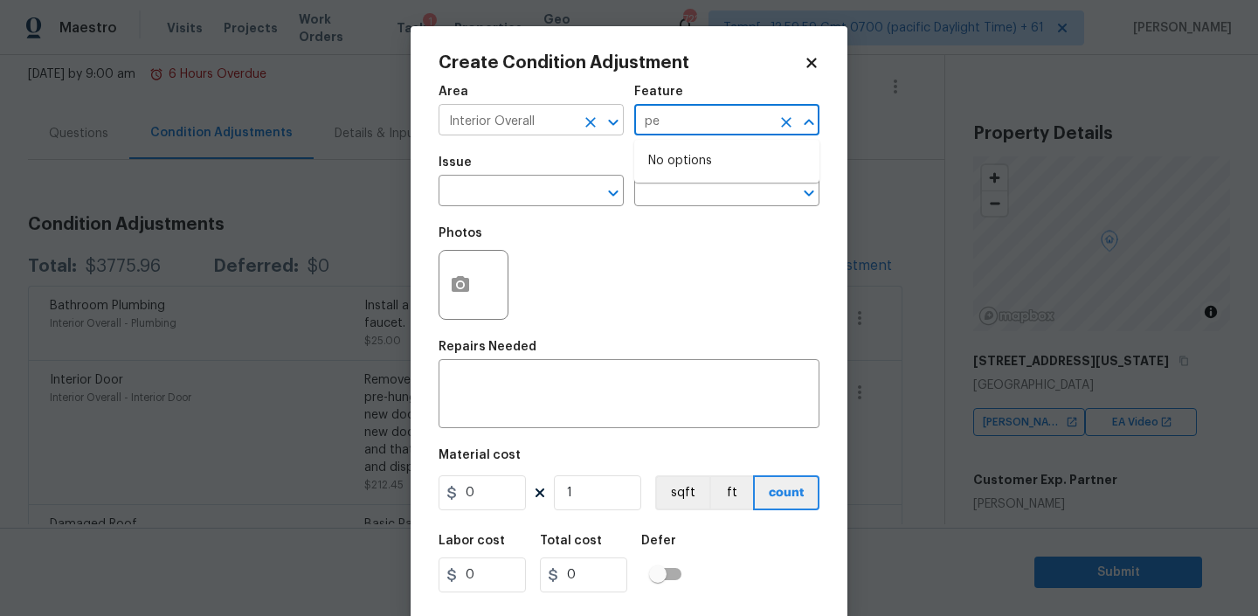
type input "p"
type input "Odor"
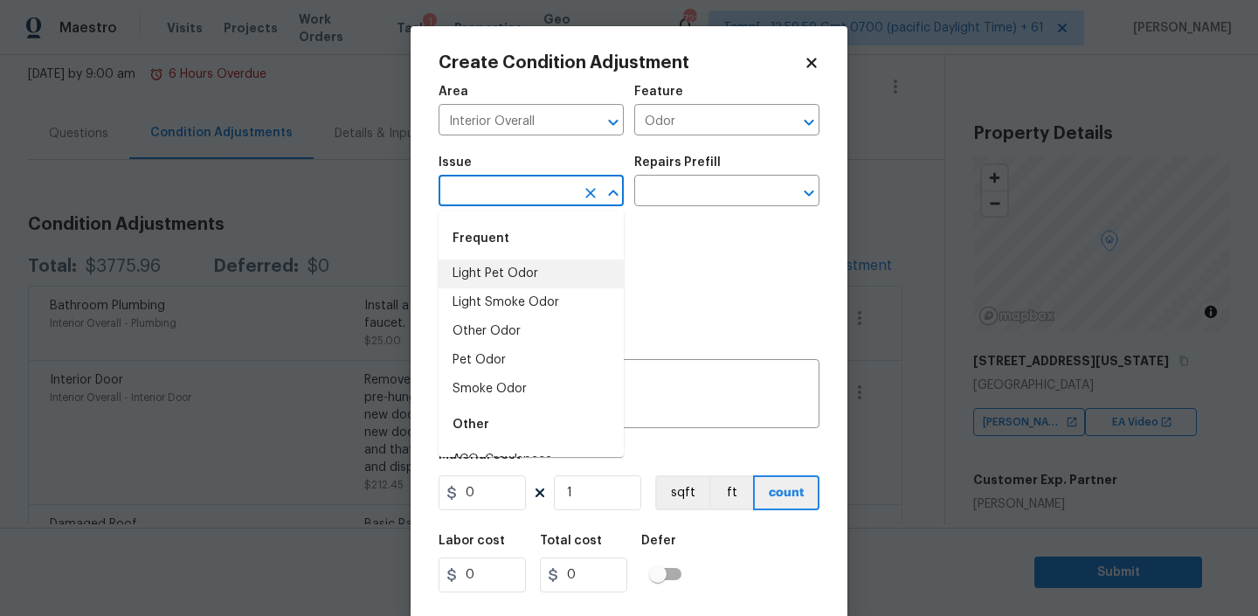
click at [476, 279] on li "Light Pet Odor" at bounding box center [530, 273] width 185 height 29
type input "Light Pet Odor"
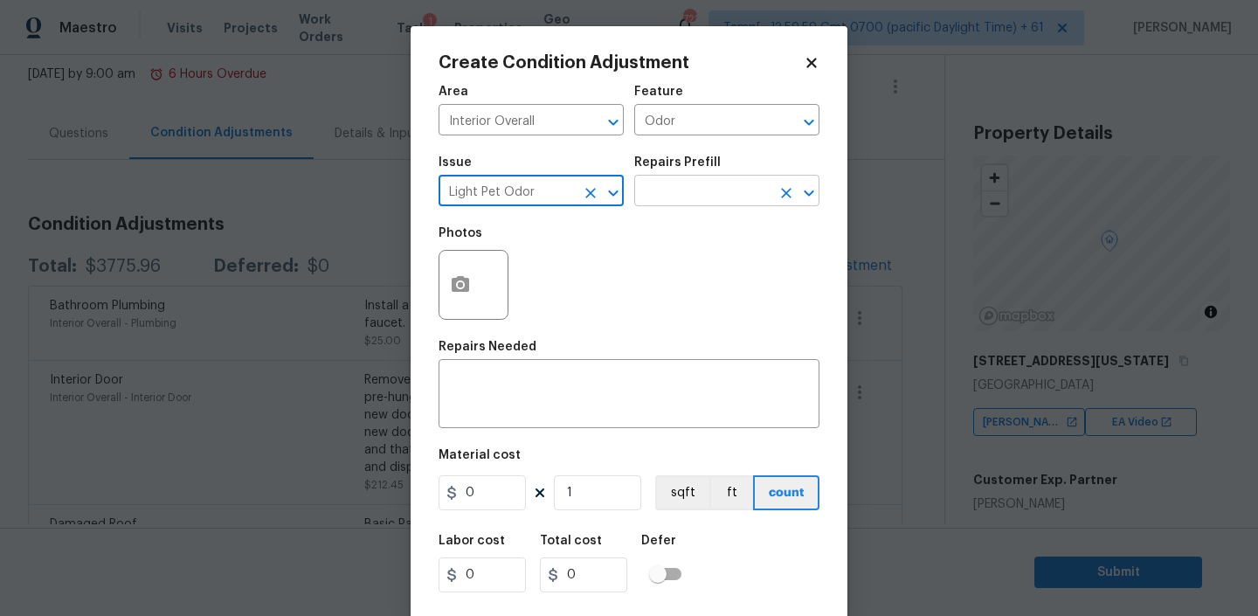
click at [702, 186] on input "text" at bounding box center [702, 192] width 136 height 27
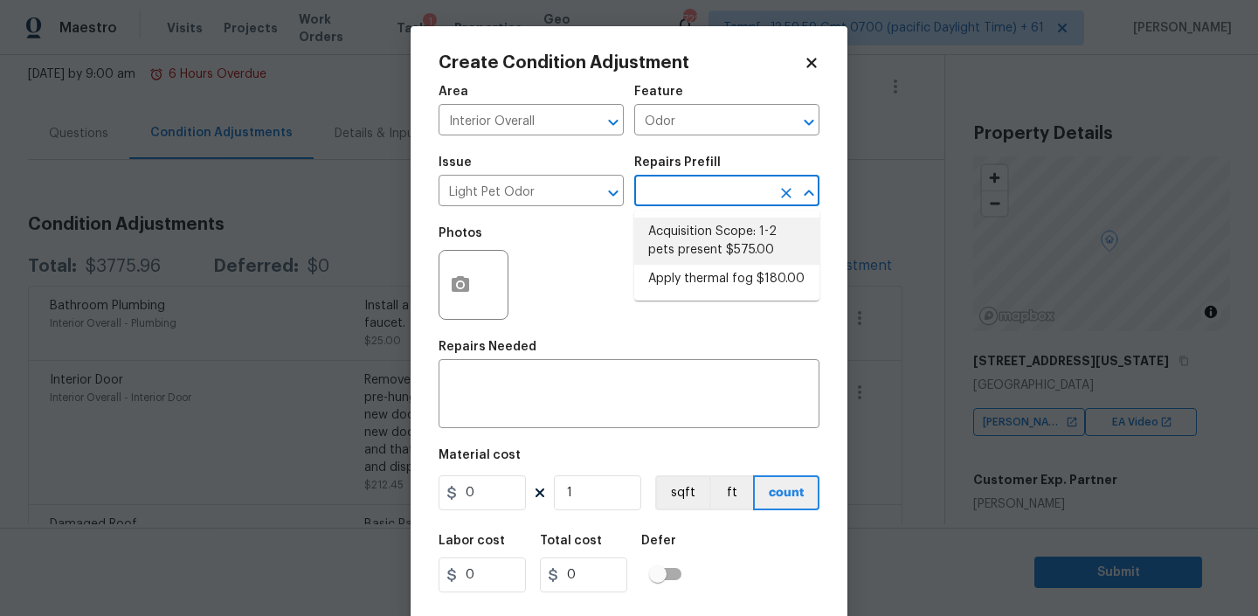
click at [688, 243] on li "Acquisition Scope: 1-2 pets present $575.00" at bounding box center [726, 240] width 185 height 47
type textarea "Acquisition Scope: 1-2 pets present"
type input "575"
click at [699, 238] on li "Acquisition Scope: 1-2 pets present $575.00" at bounding box center [726, 240] width 185 height 47
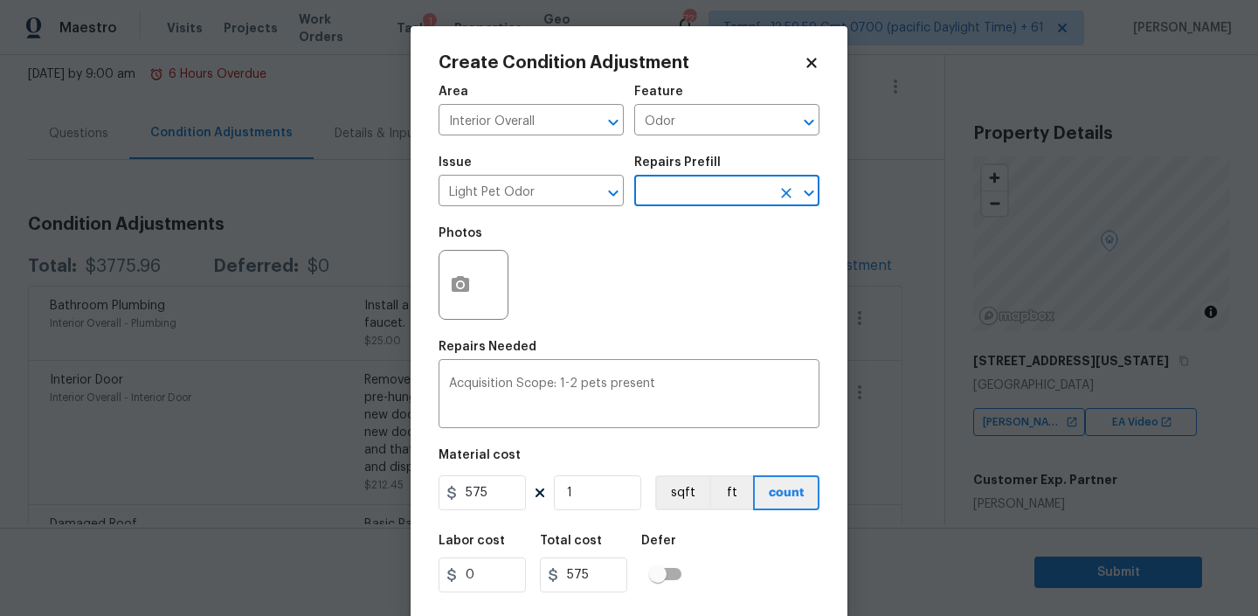
scroll to position [37, 0]
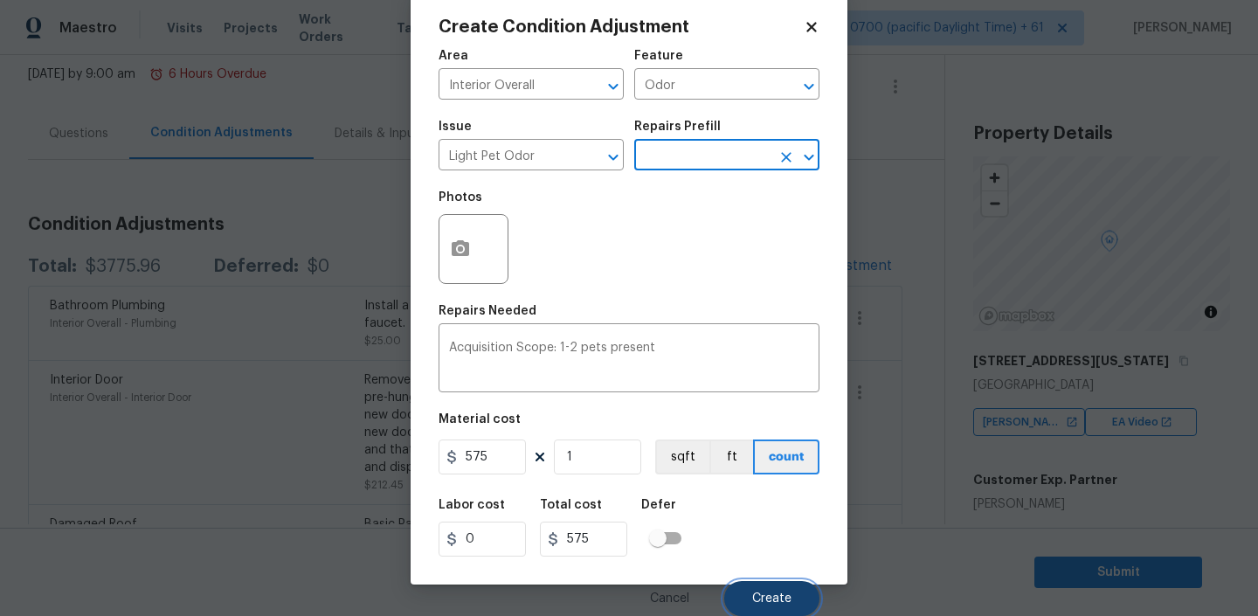
click at [766, 590] on button "Create" at bounding box center [771, 598] width 95 height 35
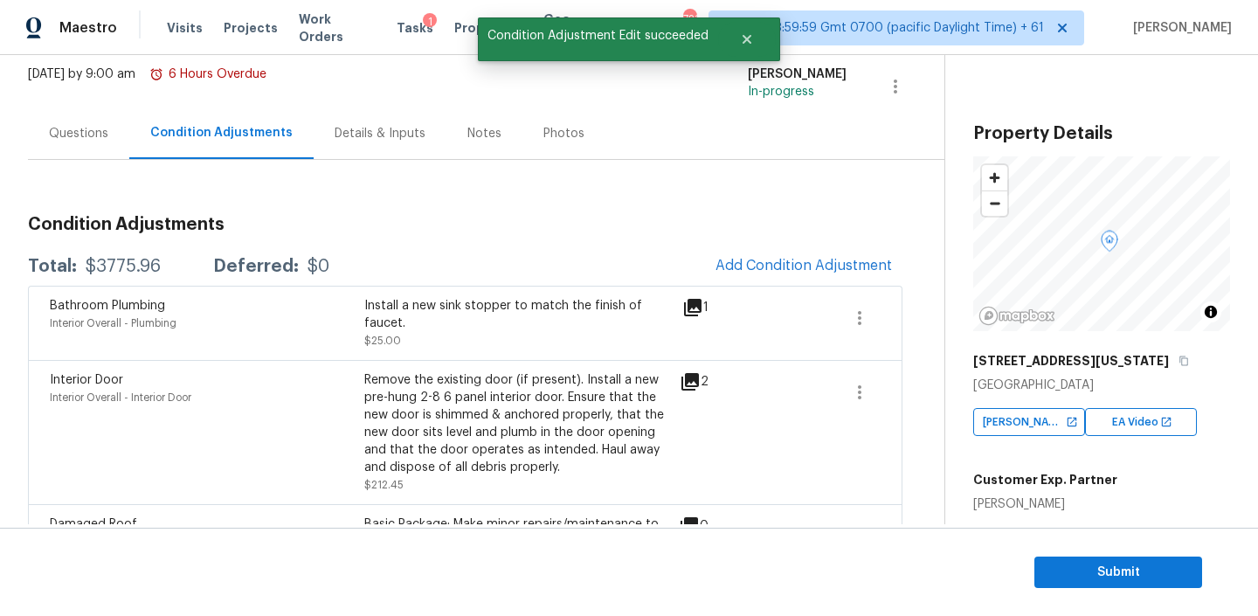
scroll to position [0, 0]
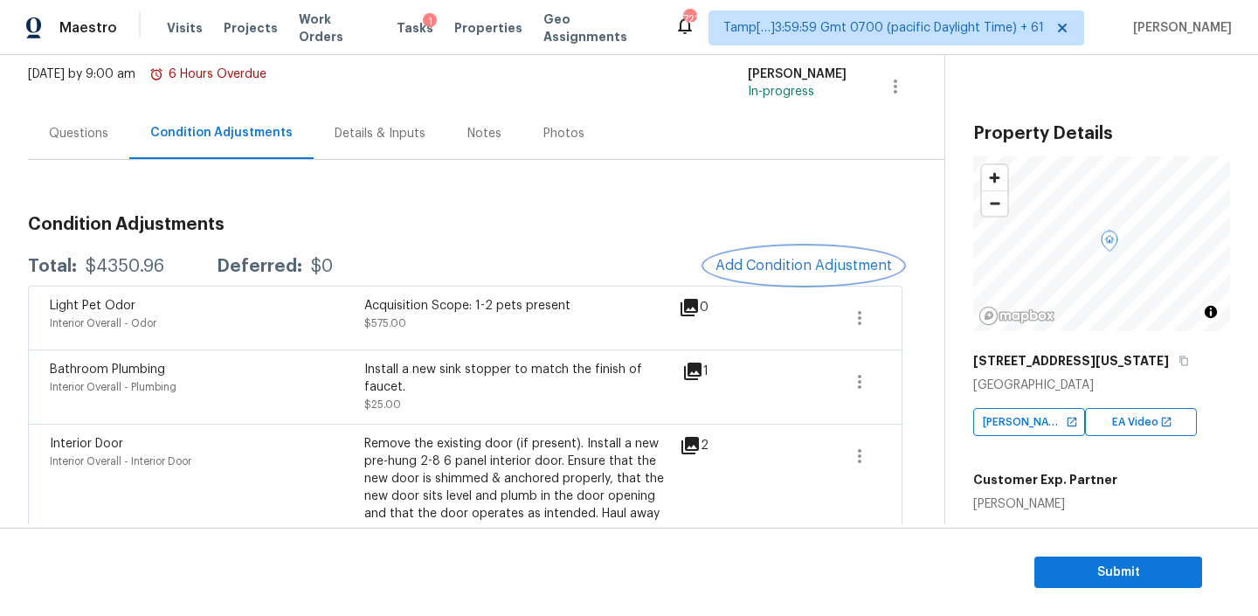
click at [802, 268] on span "Add Condition Adjustment" at bounding box center [803, 266] width 176 height 16
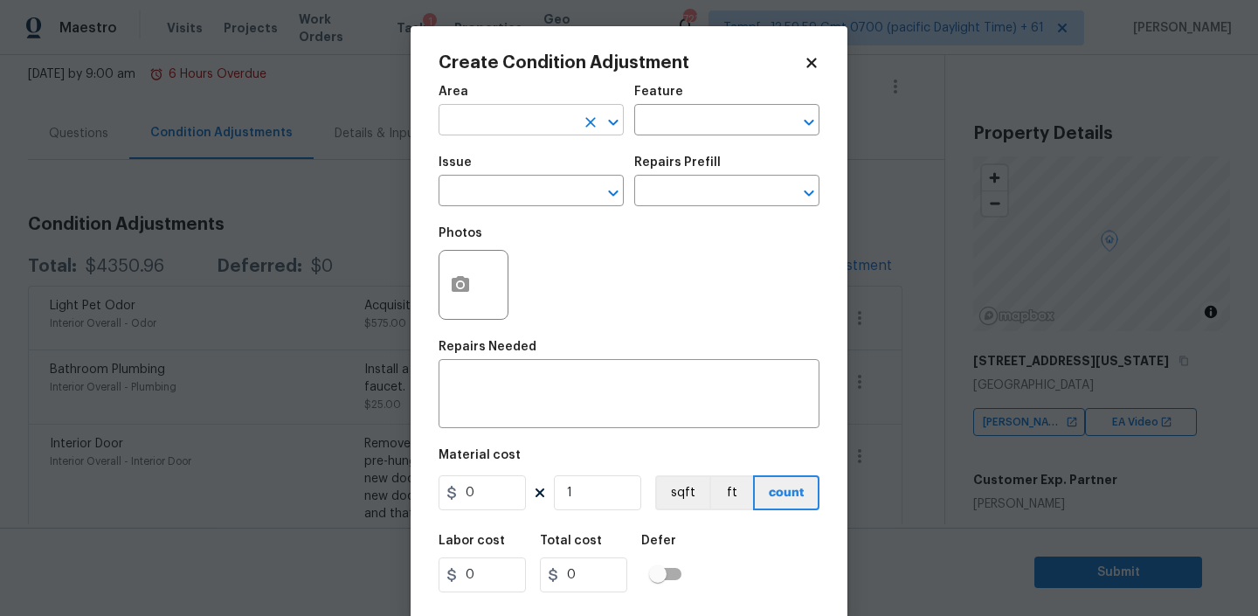
click at [536, 127] on input "text" at bounding box center [506, 121] width 136 height 27
type input "Interior Overall"
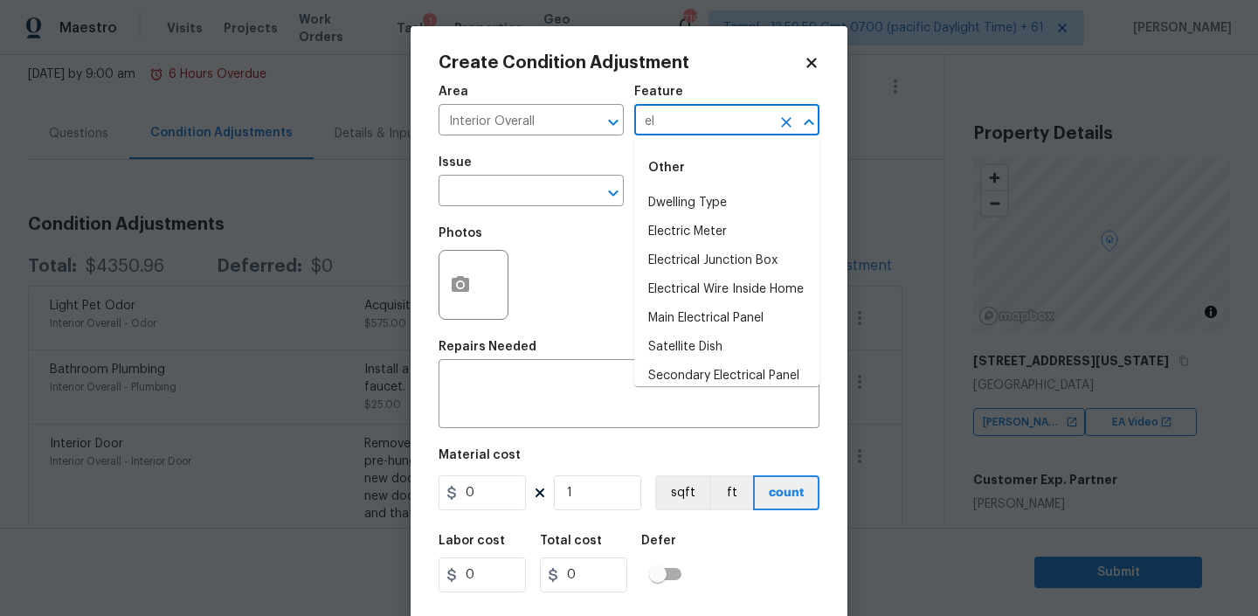
type input "e"
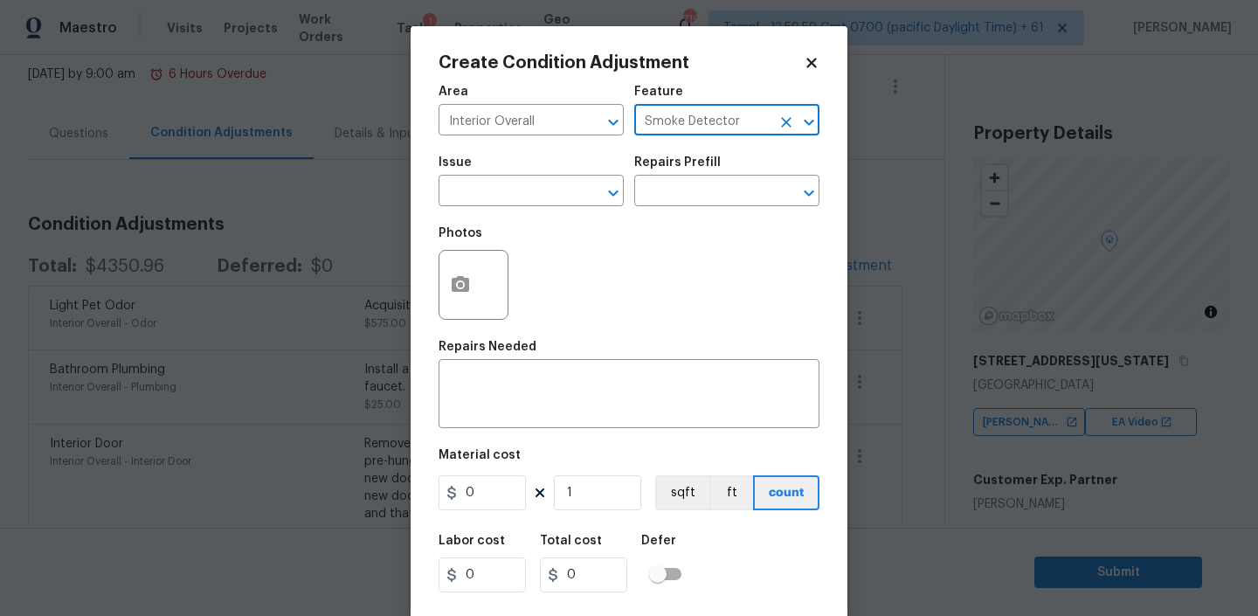
type input "Smoke Detector"
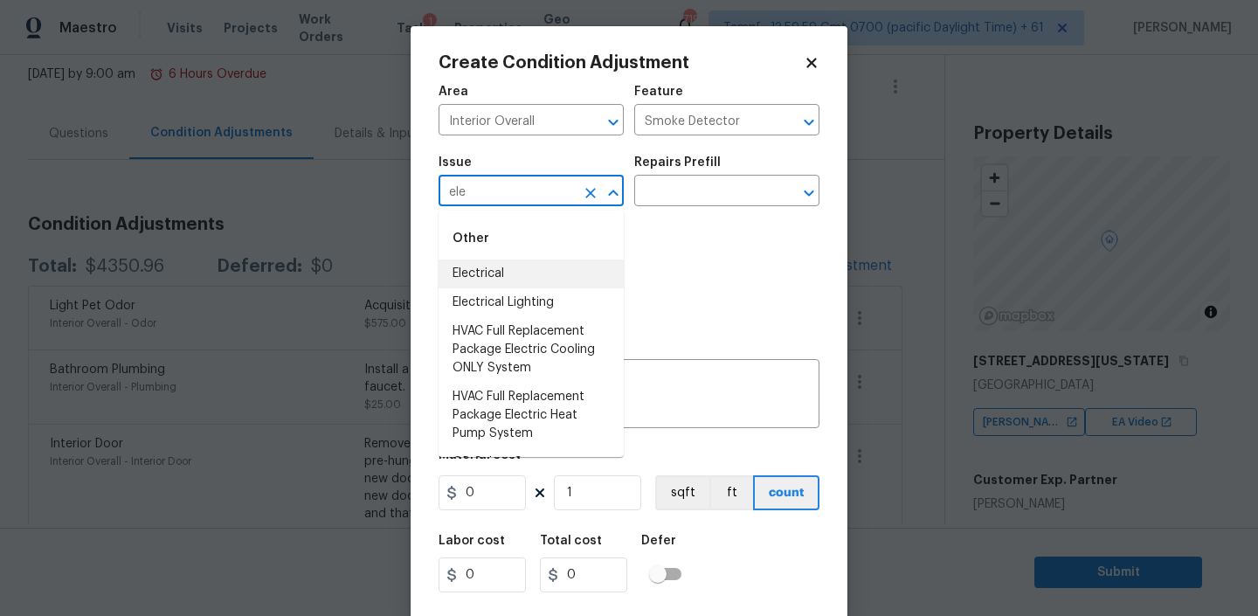
click at [507, 280] on li "Electrical" at bounding box center [530, 273] width 185 height 29
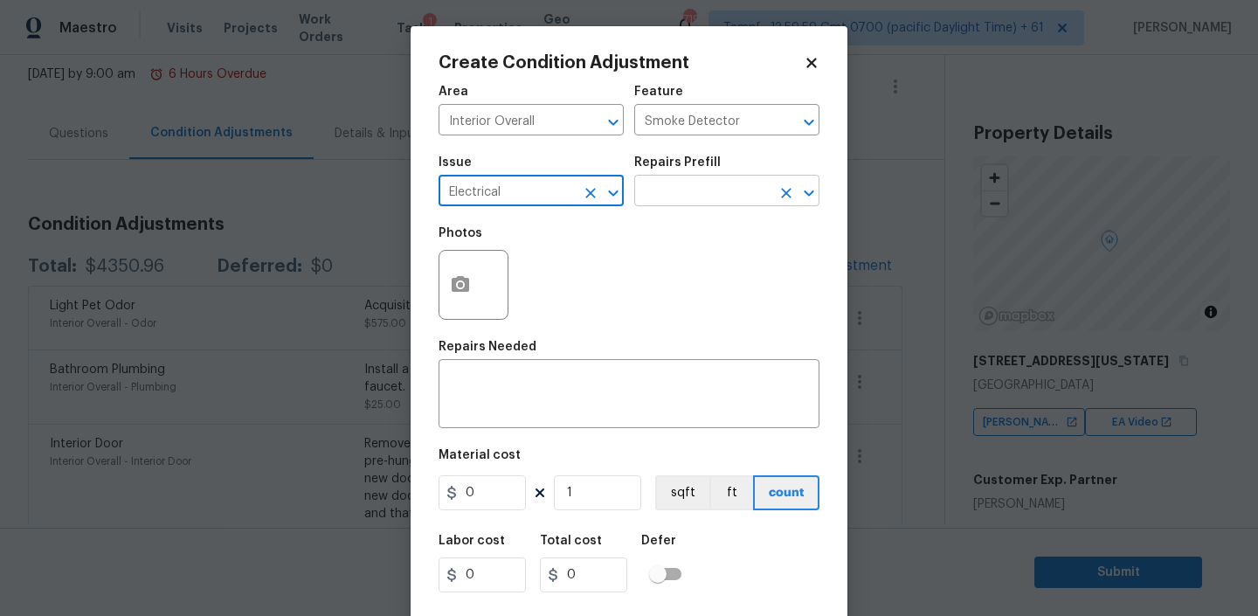
type input "Electrical"
click at [688, 189] on input "text" at bounding box center [702, 192] width 136 height 27
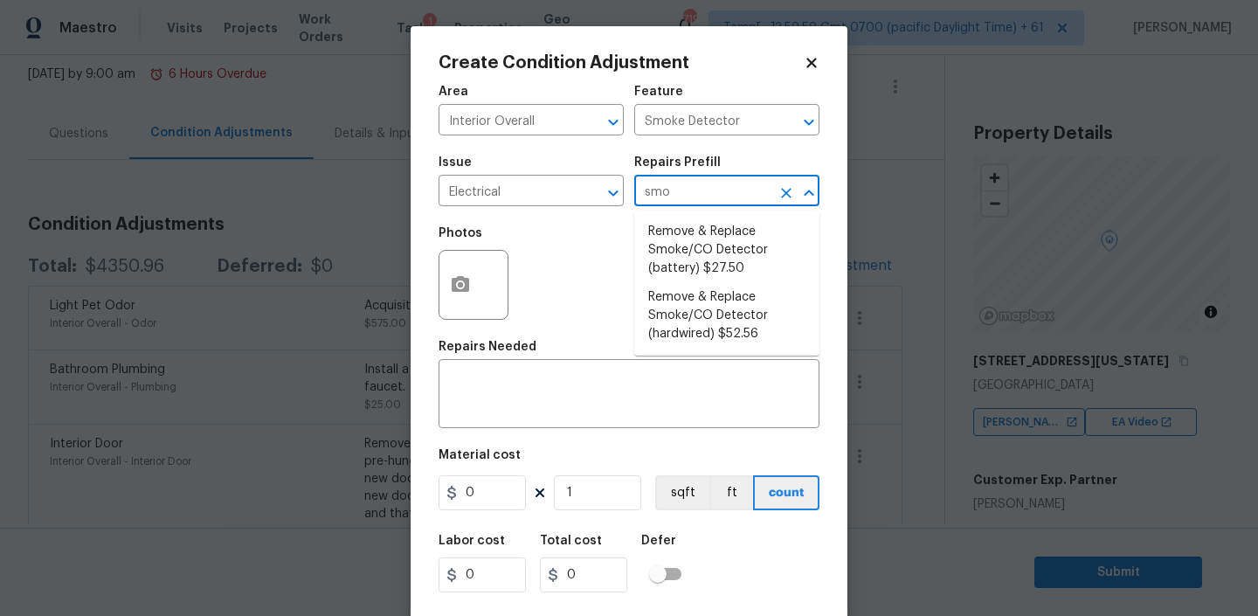
type input "smok"
click at [717, 256] on li "Remove & Replace Smoke/CO Detector (battery) $27.50" at bounding box center [726, 250] width 185 height 66
type textarea "Remove the existing smoke/CO detector (battery) and replace with new. Ensure th…"
type input "27.5"
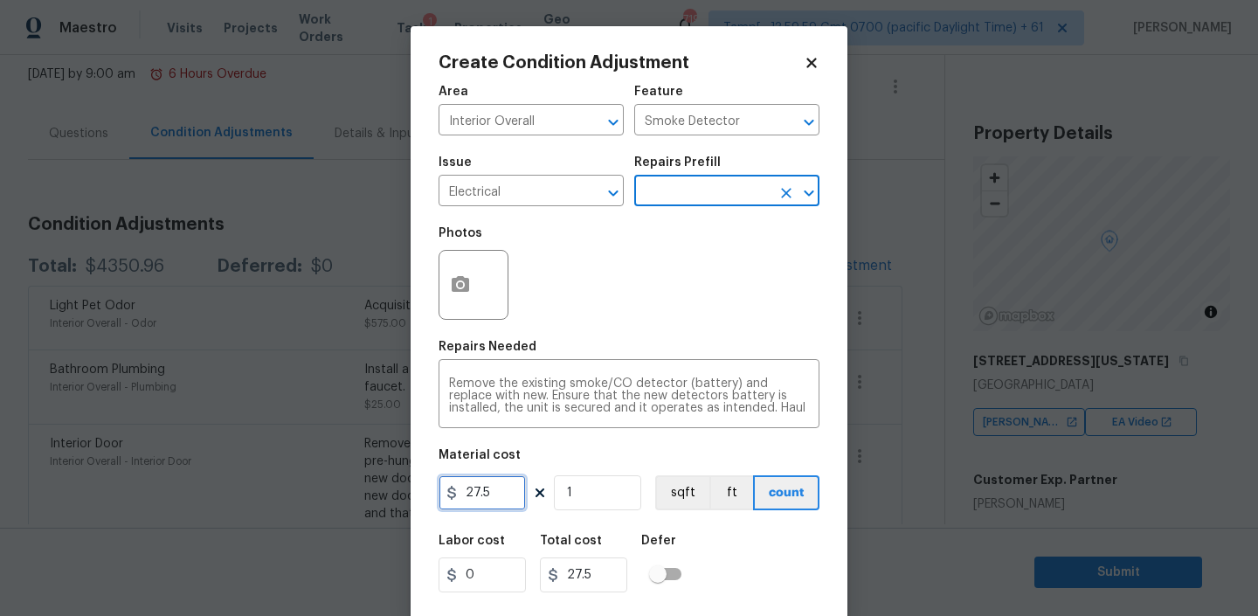
click at [490, 493] on input "27.5" at bounding box center [481, 492] width 87 height 35
type input "50"
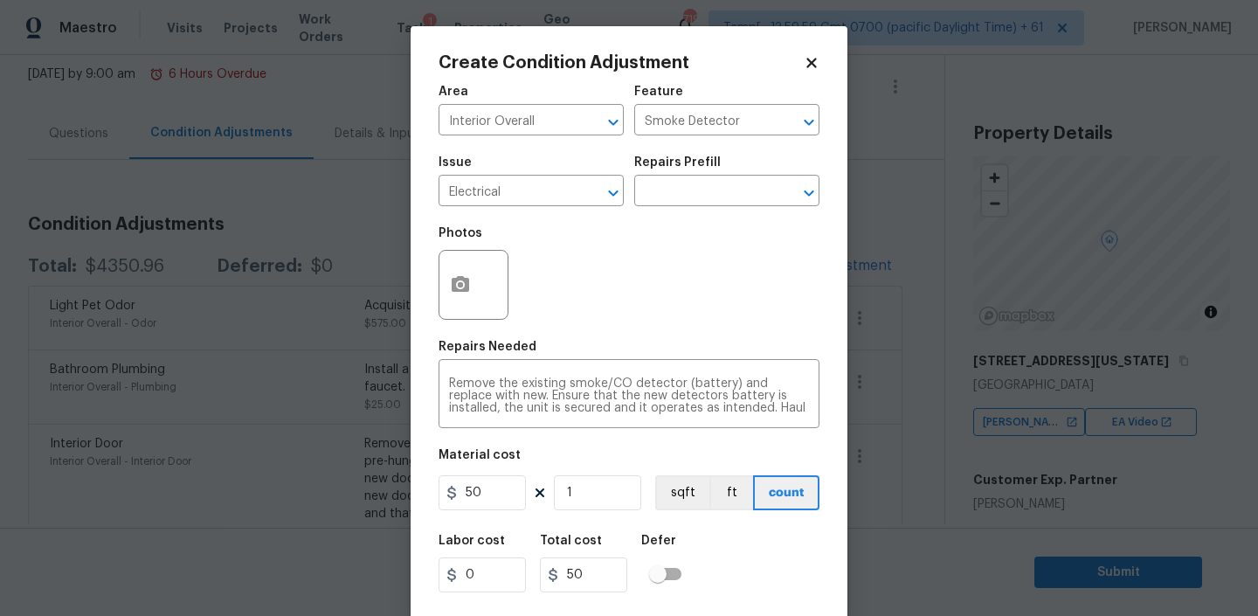
click at [772, 525] on div "Labor cost 0 Total cost 50 Defer" at bounding box center [628, 563] width 381 height 79
click at [463, 291] on icon "button" at bounding box center [460, 284] width 17 height 16
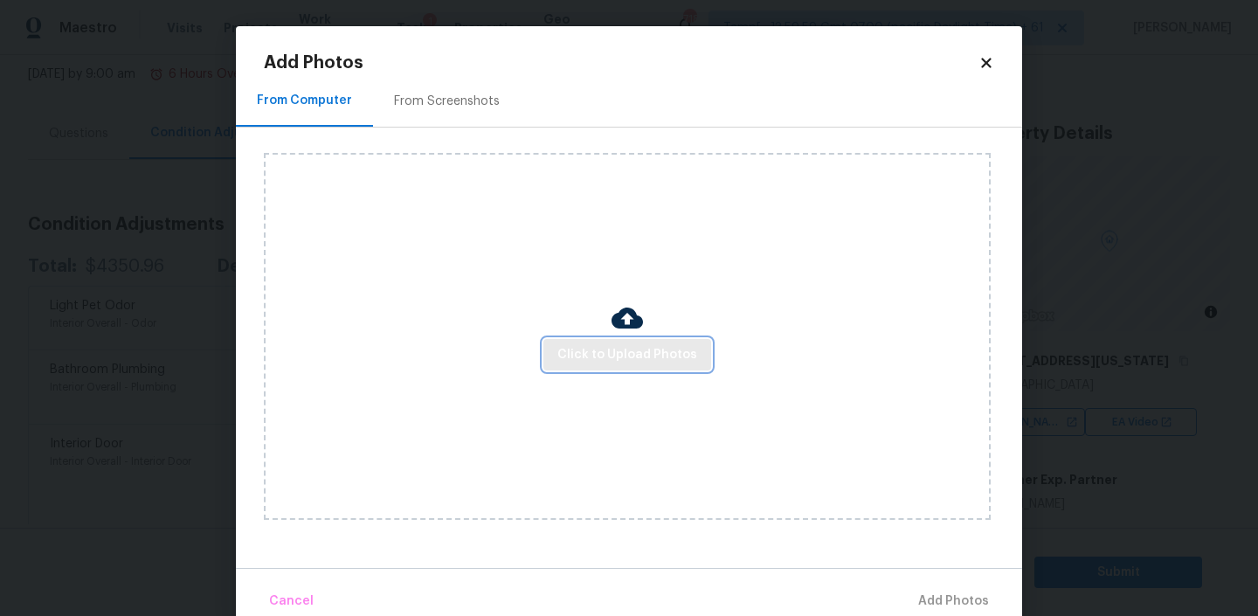
click at [624, 355] on span "Click to Upload Photos" at bounding box center [627, 355] width 140 height 22
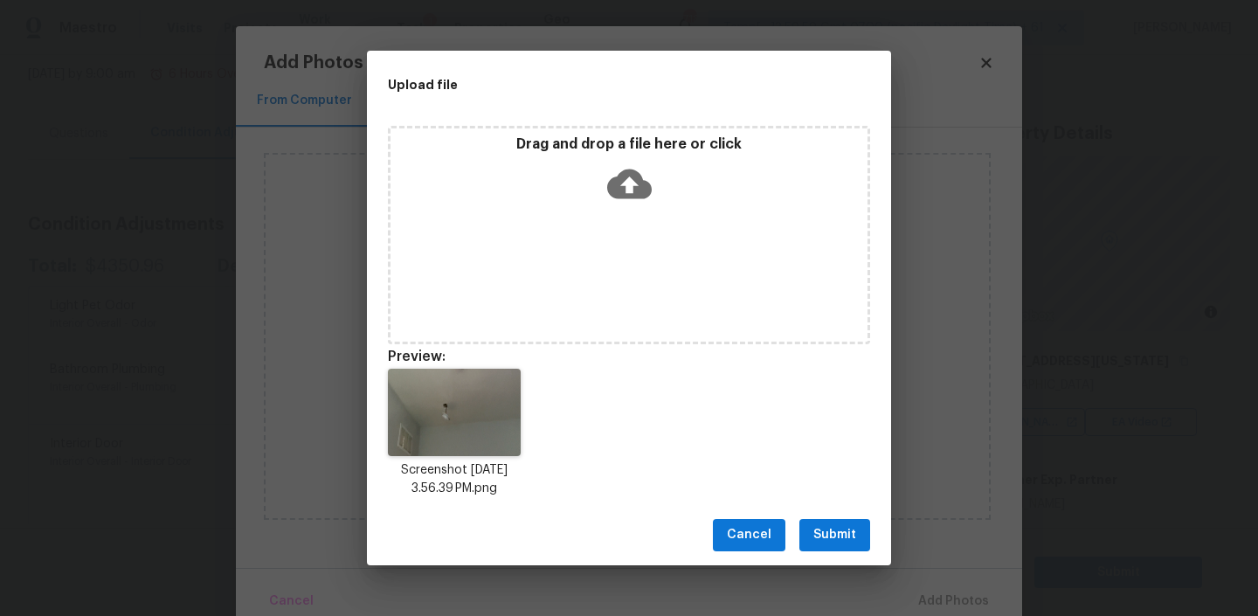
click at [836, 521] on button "Submit" at bounding box center [834, 535] width 71 height 32
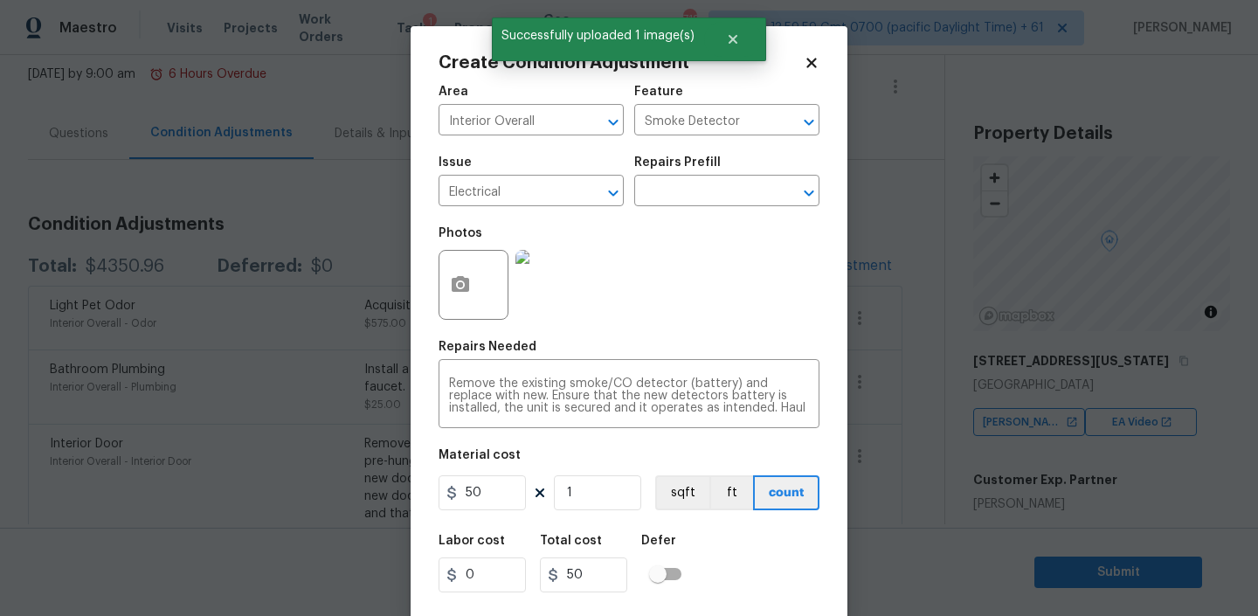
scroll to position [37, 0]
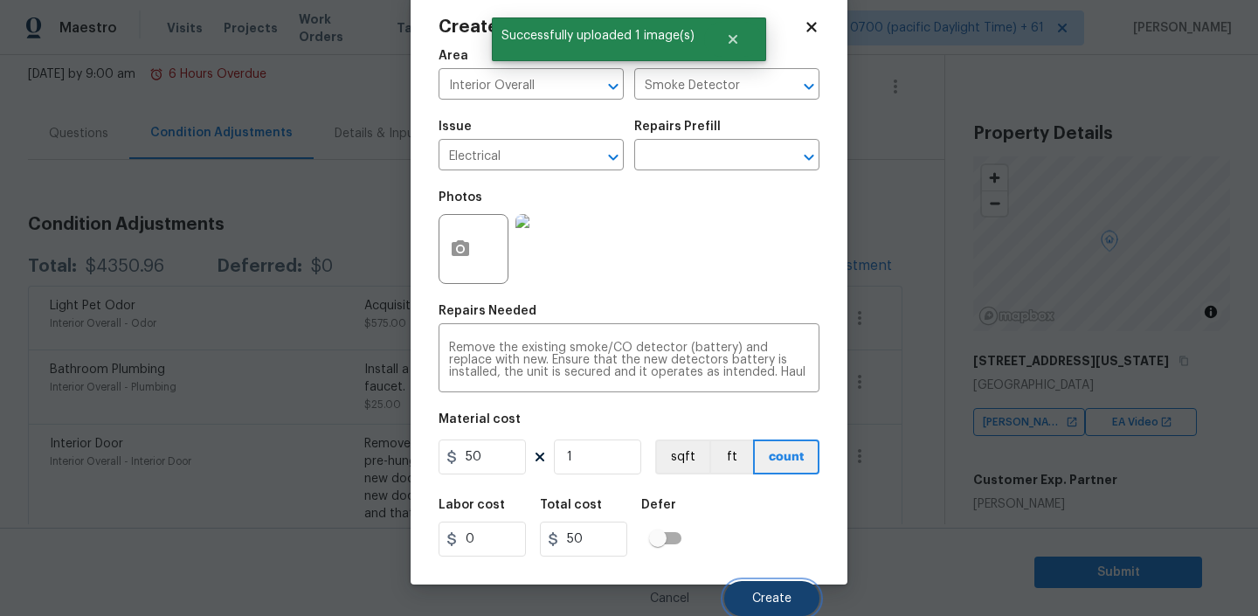
click at [783, 603] on span "Create" at bounding box center [771, 598] width 39 height 13
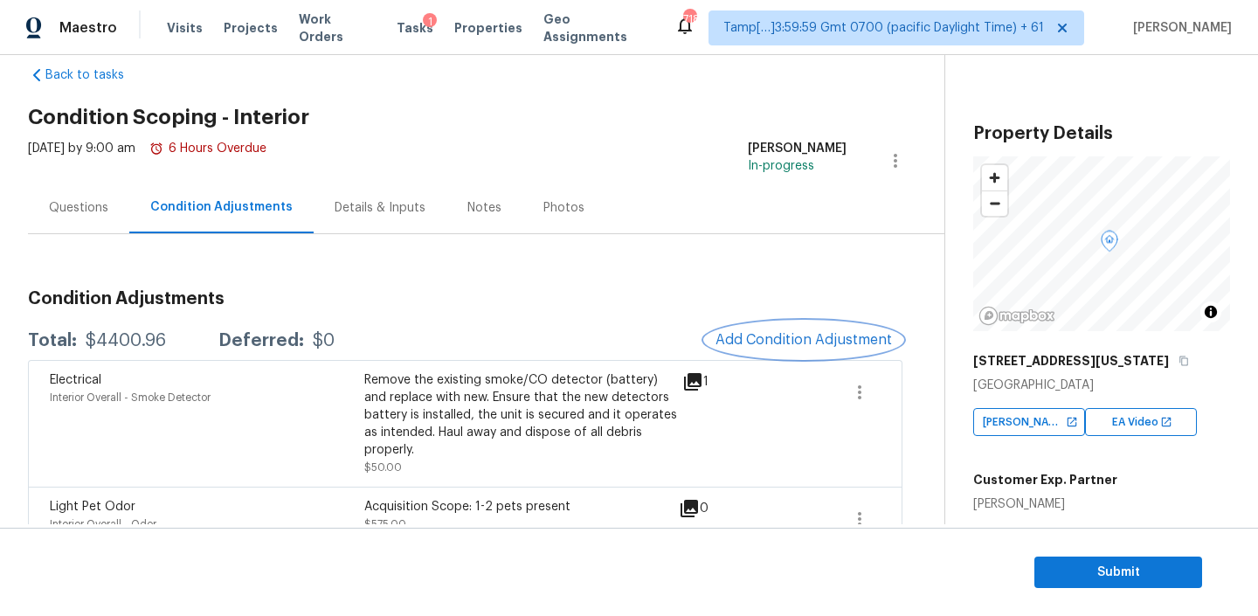
scroll to position [0, 0]
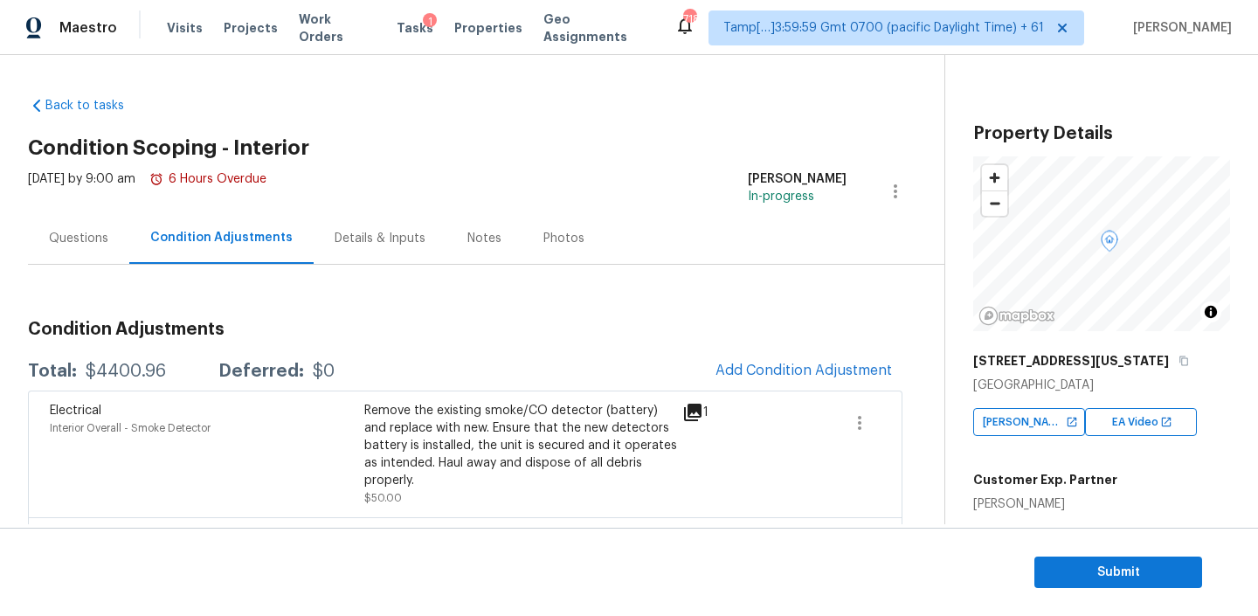
click at [103, 375] on div "$4400.96" at bounding box center [126, 370] width 80 height 17
copy div "$4400.96"
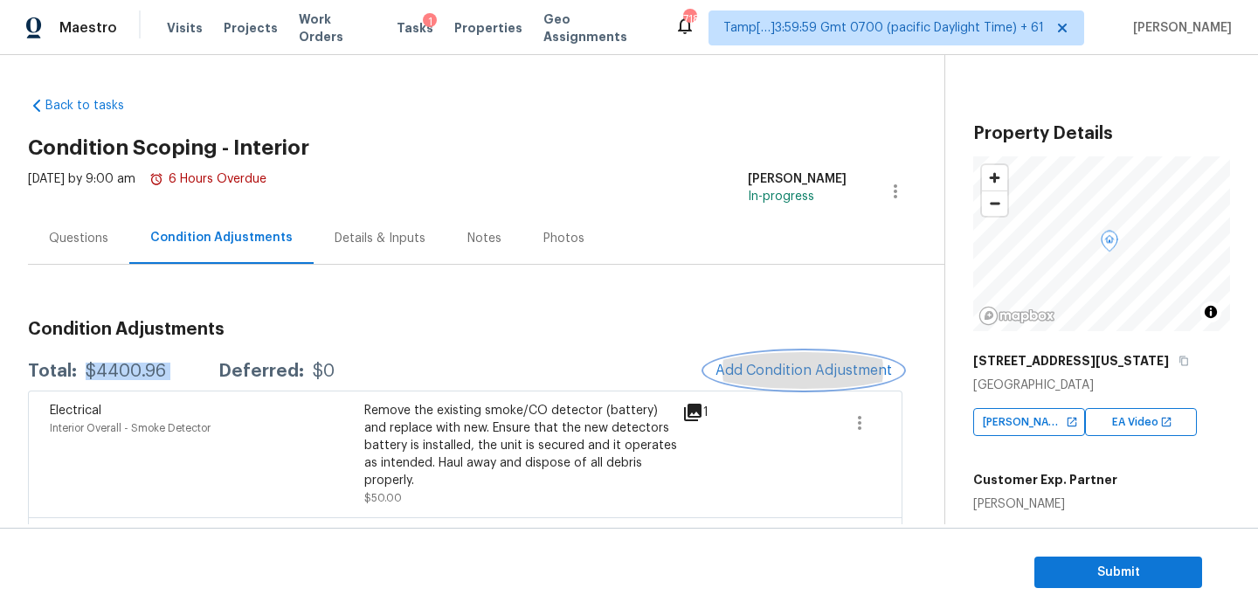
click at [778, 378] on span "Add Condition Adjustment" at bounding box center [803, 370] width 176 height 16
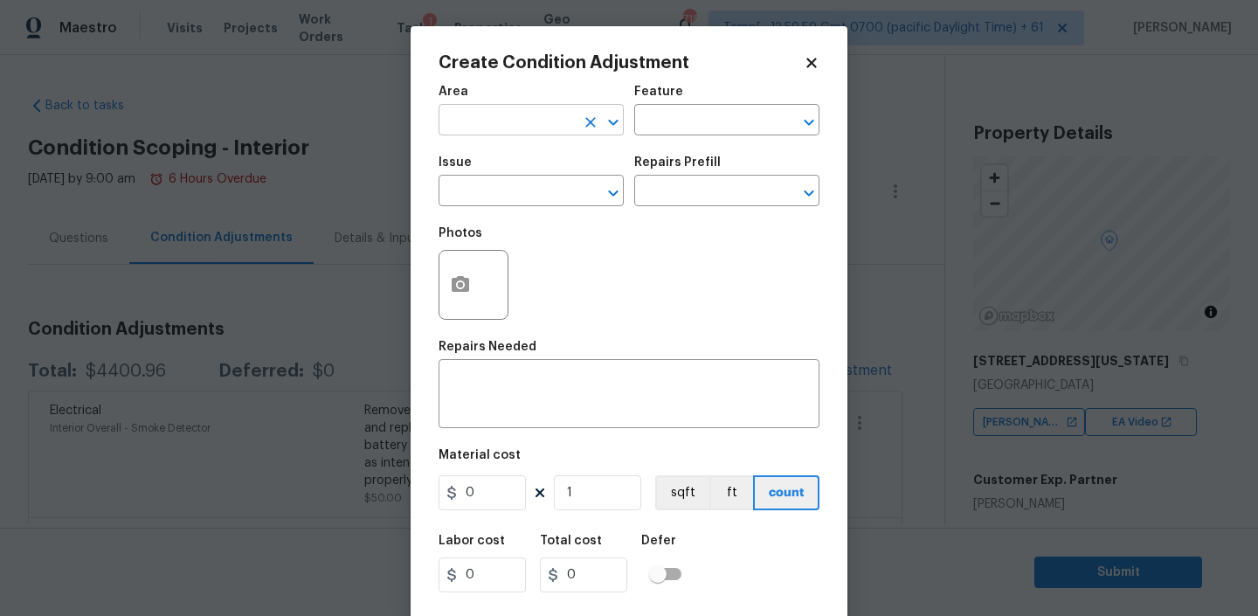
click at [507, 130] on input "text" at bounding box center [506, 121] width 136 height 27
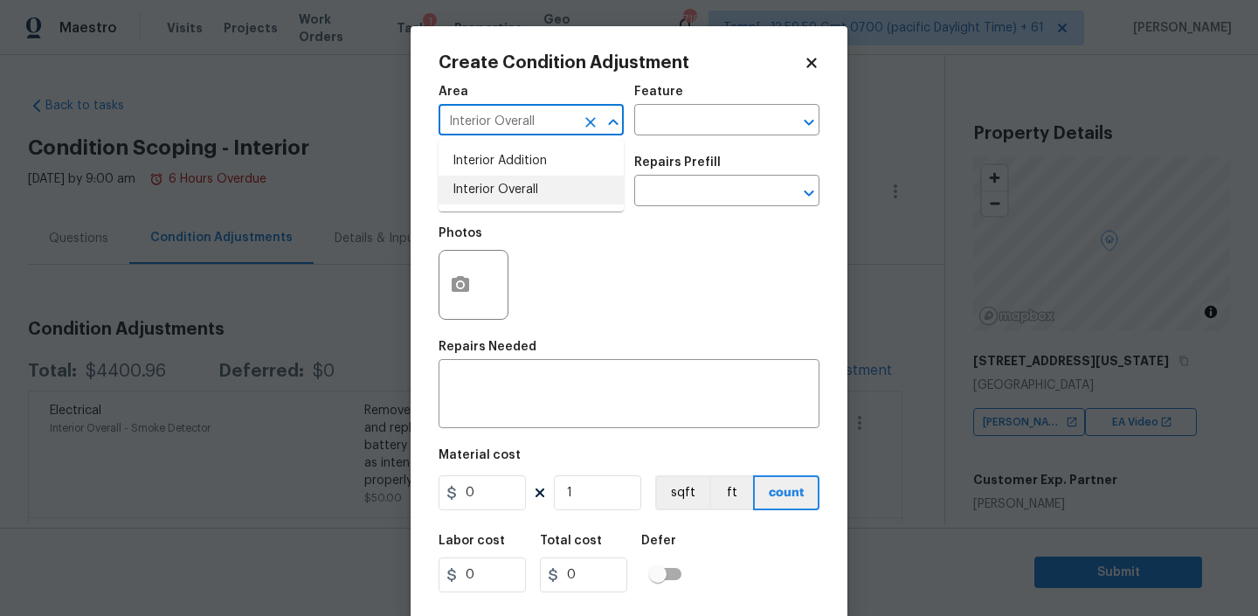
type input "Interior Overall"
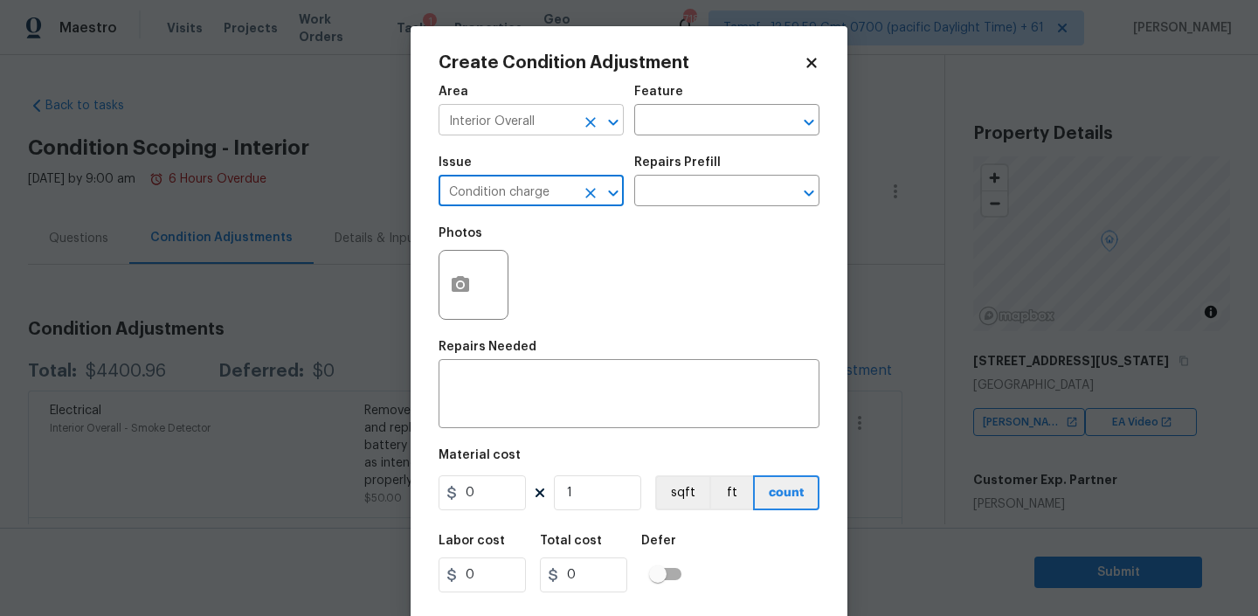
type input "Condition charge"
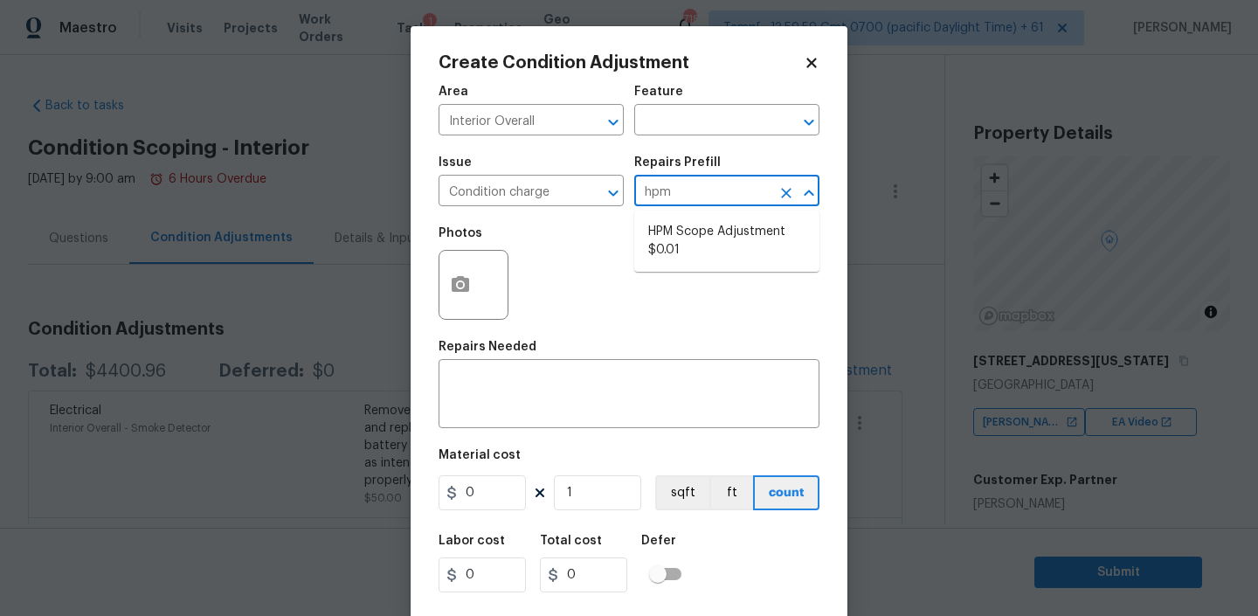
type input "hpm"
click at [728, 242] on li "HPM Scope Adjustment $0.01" at bounding box center [726, 240] width 185 height 47
type input "Home Readiness Packages"
type textarea "HPM Scope Adjustment"
type input "0.01"
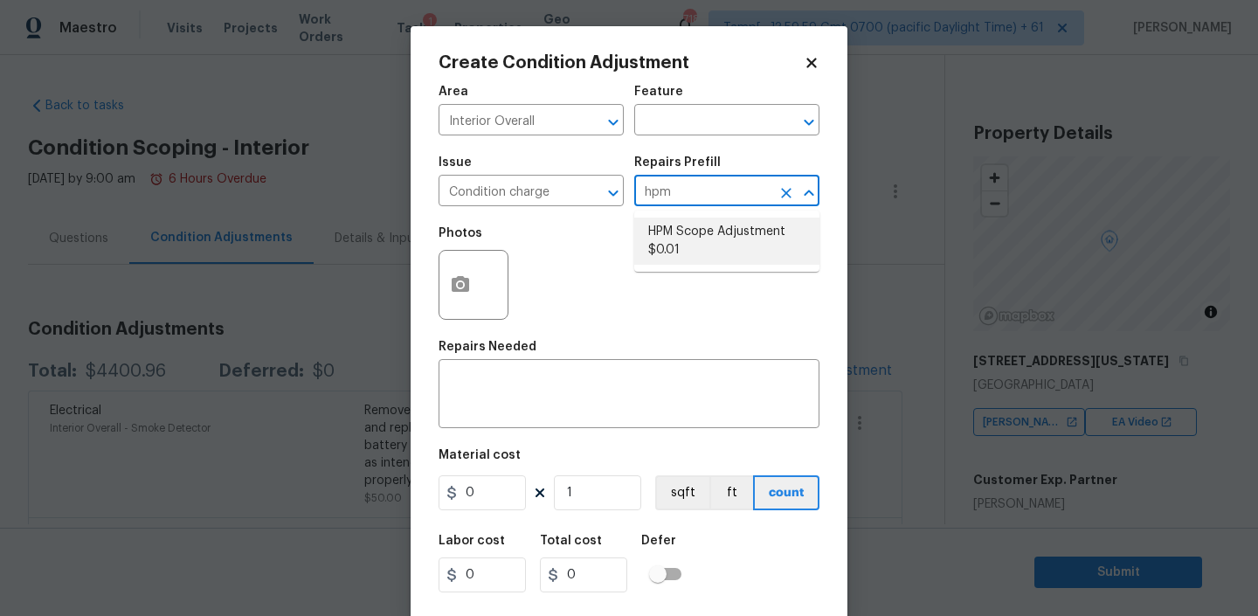
type input "0.01"
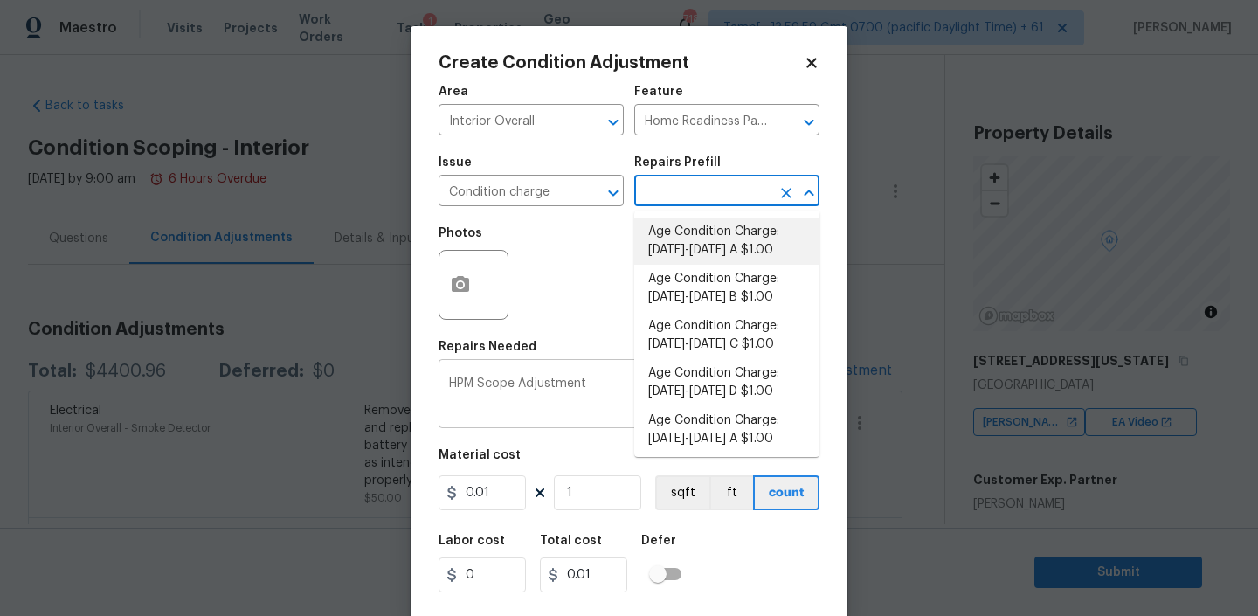
click at [576, 393] on textarea "HPM Scope Adjustment" at bounding box center [629, 395] width 360 height 37
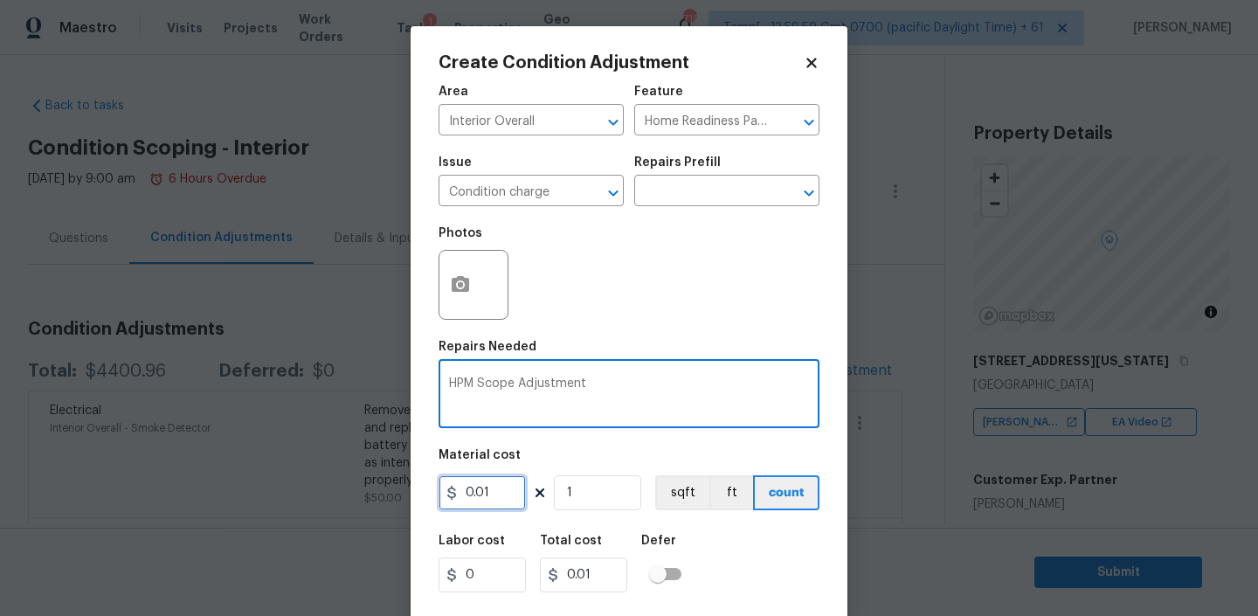
click at [488, 489] on input "0.01" at bounding box center [481, 492] width 87 height 35
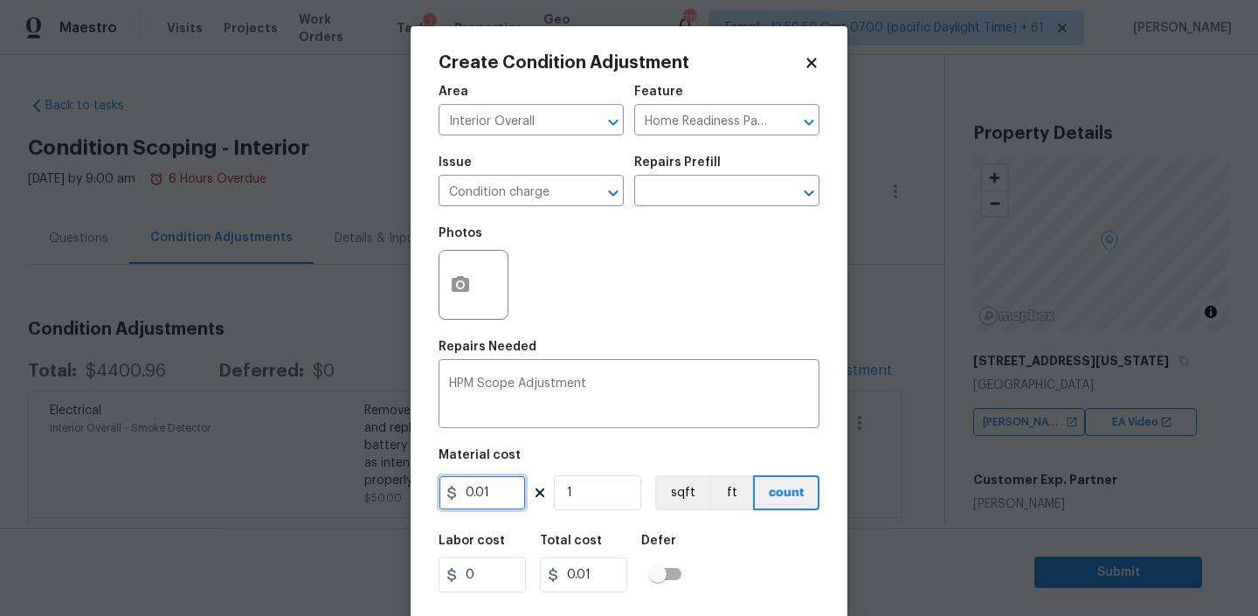
click at [488, 489] on input "0.01" at bounding box center [481, 492] width 87 height 35
type input "601"
click at [749, 548] on div "Labor cost 0 Total cost 601 Defer" at bounding box center [628, 563] width 381 height 79
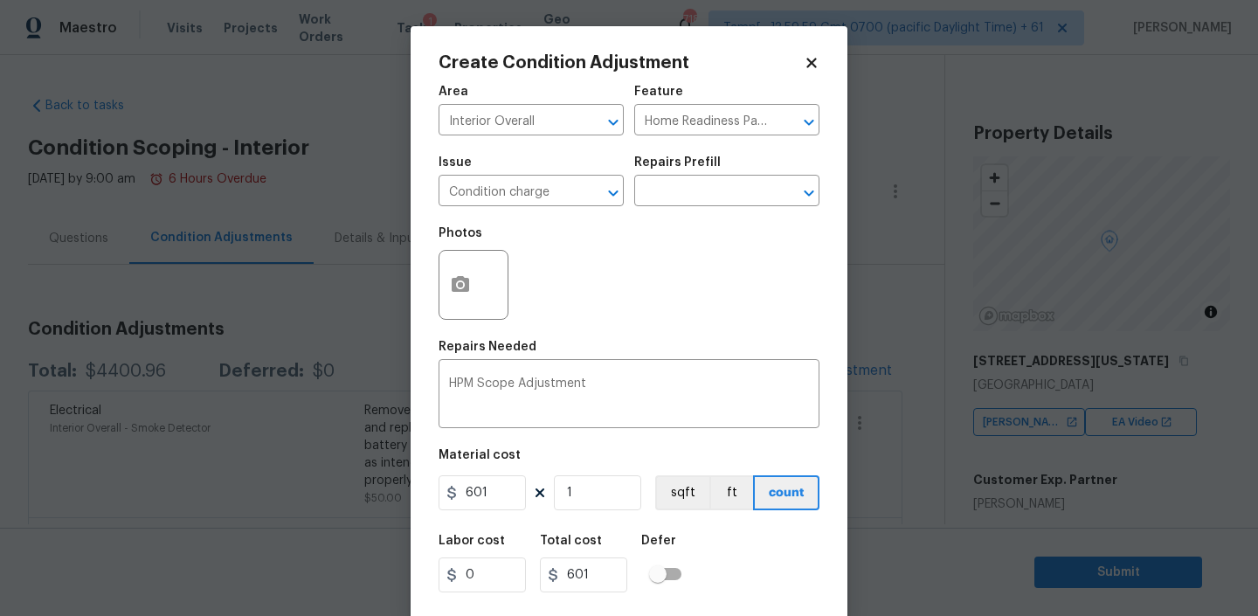
scroll to position [37, 0]
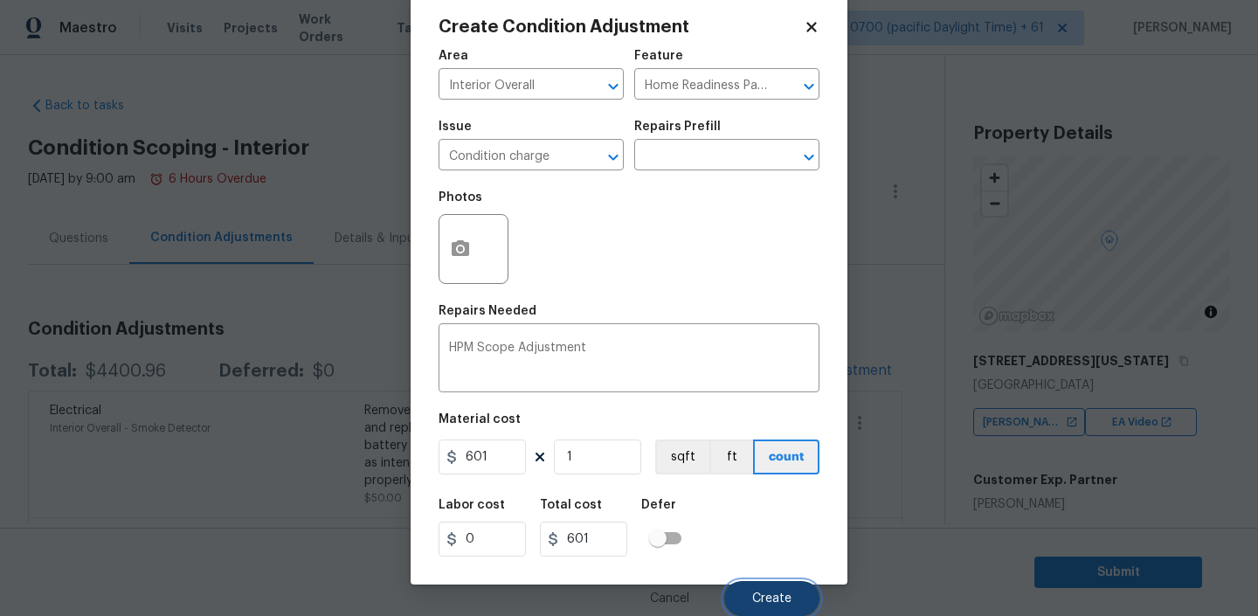
click at [761, 599] on span "Create" at bounding box center [771, 598] width 39 height 13
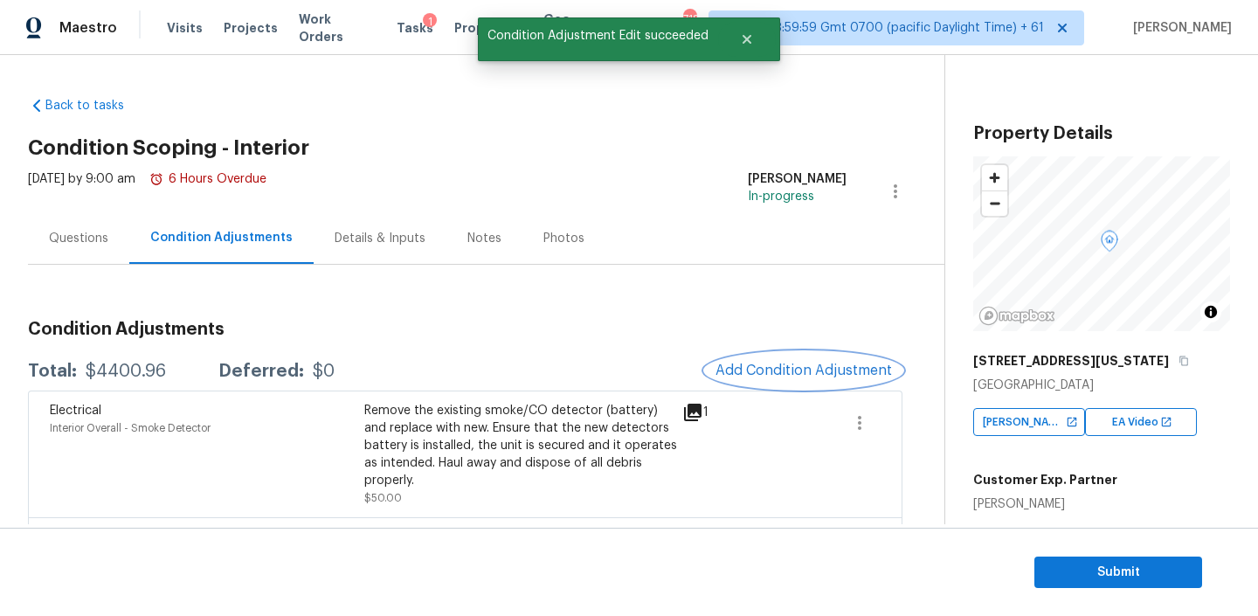
scroll to position [0, 0]
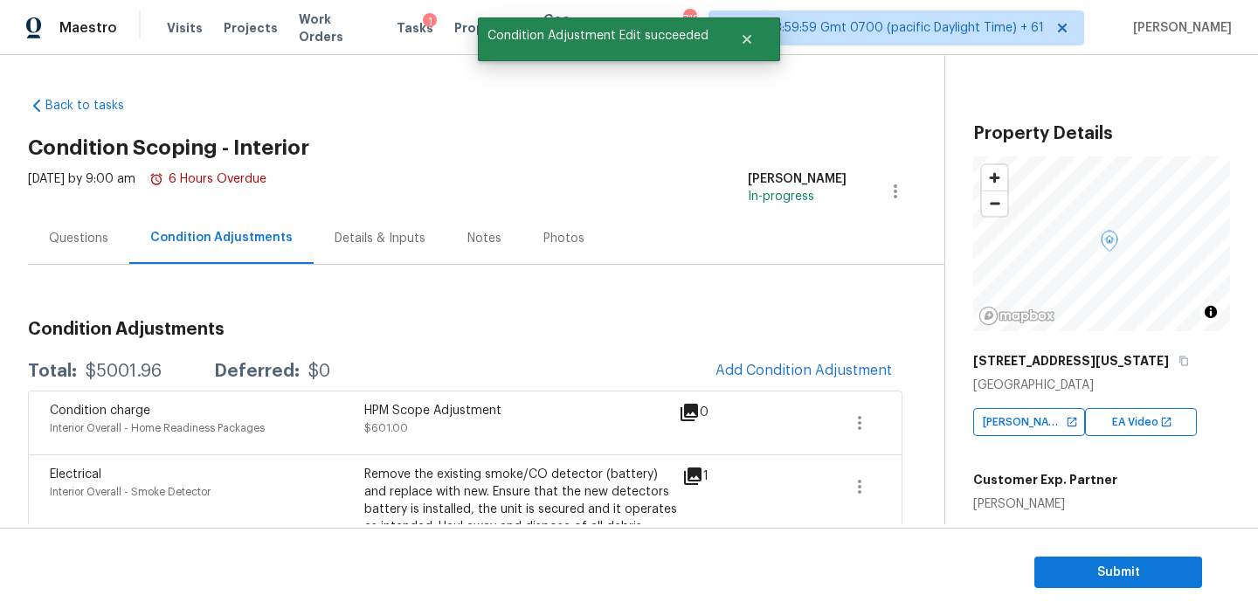
click at [102, 244] on div "Questions" at bounding box center [78, 238] width 59 height 17
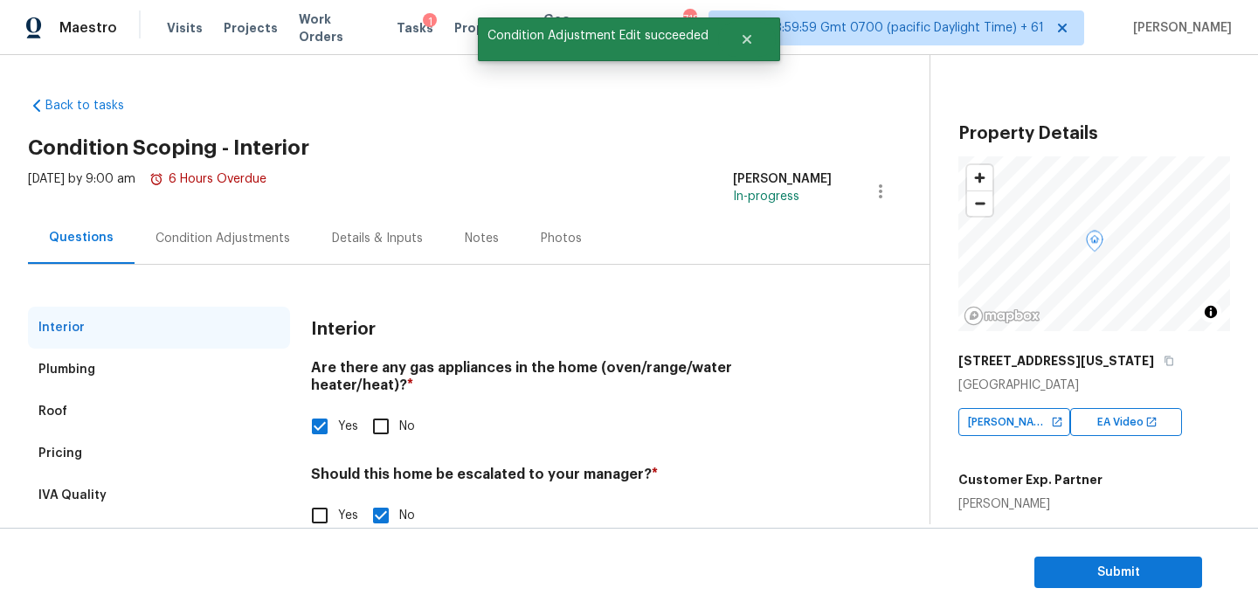
scroll to position [39, 0]
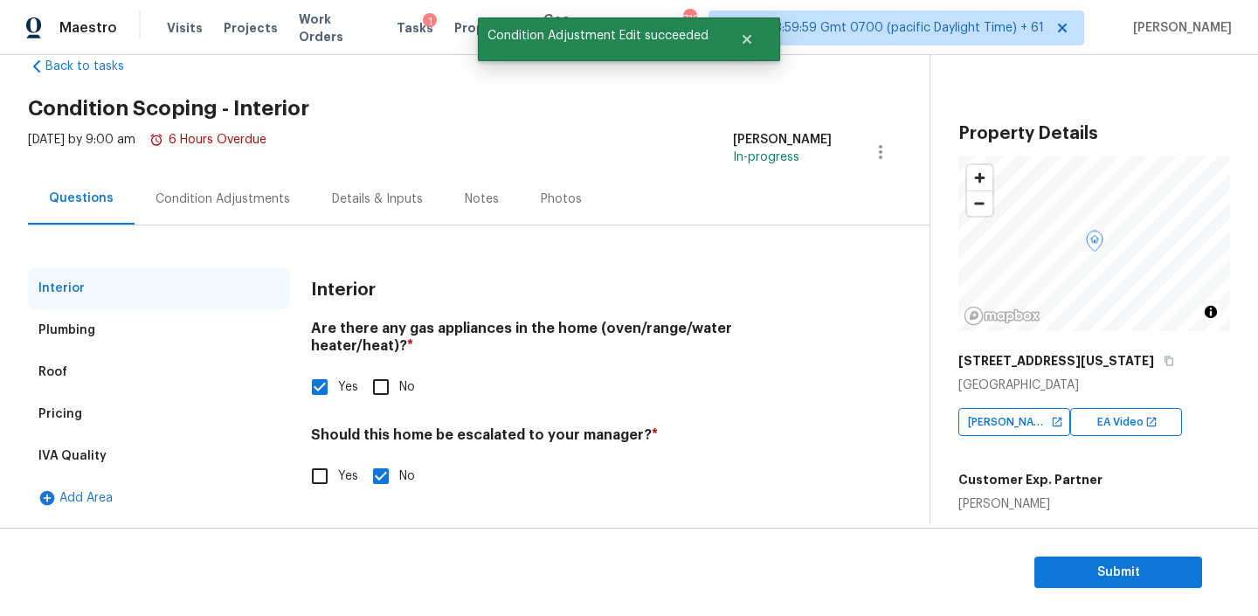
click at [226, 188] on div "Condition Adjustments" at bounding box center [223, 199] width 176 height 52
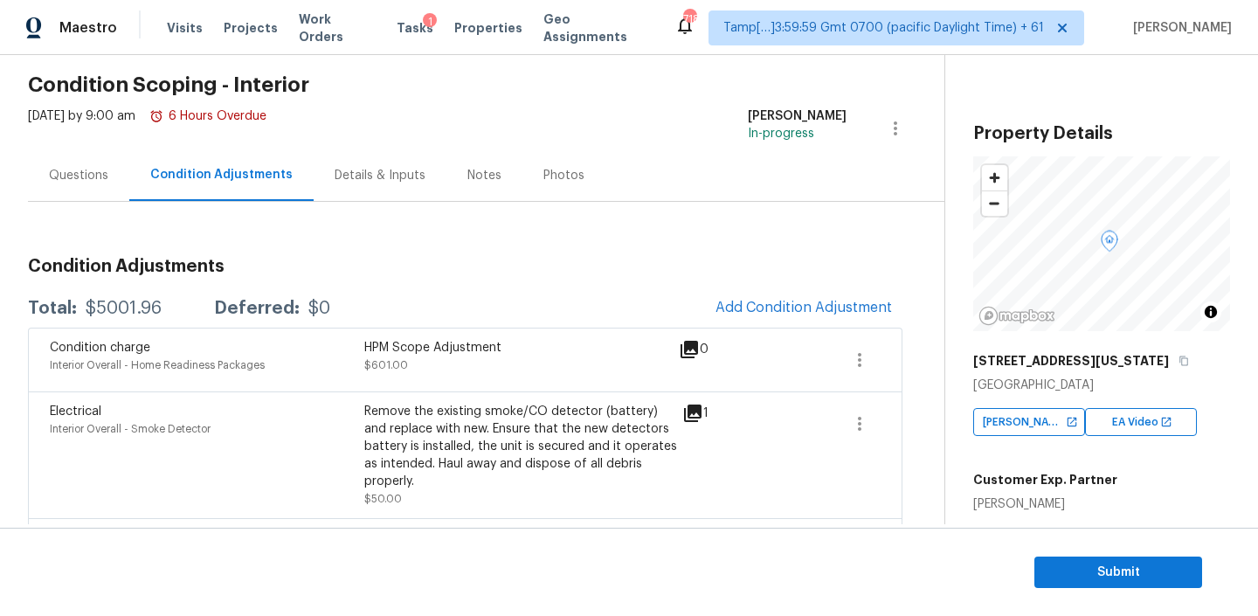
scroll to position [66, 0]
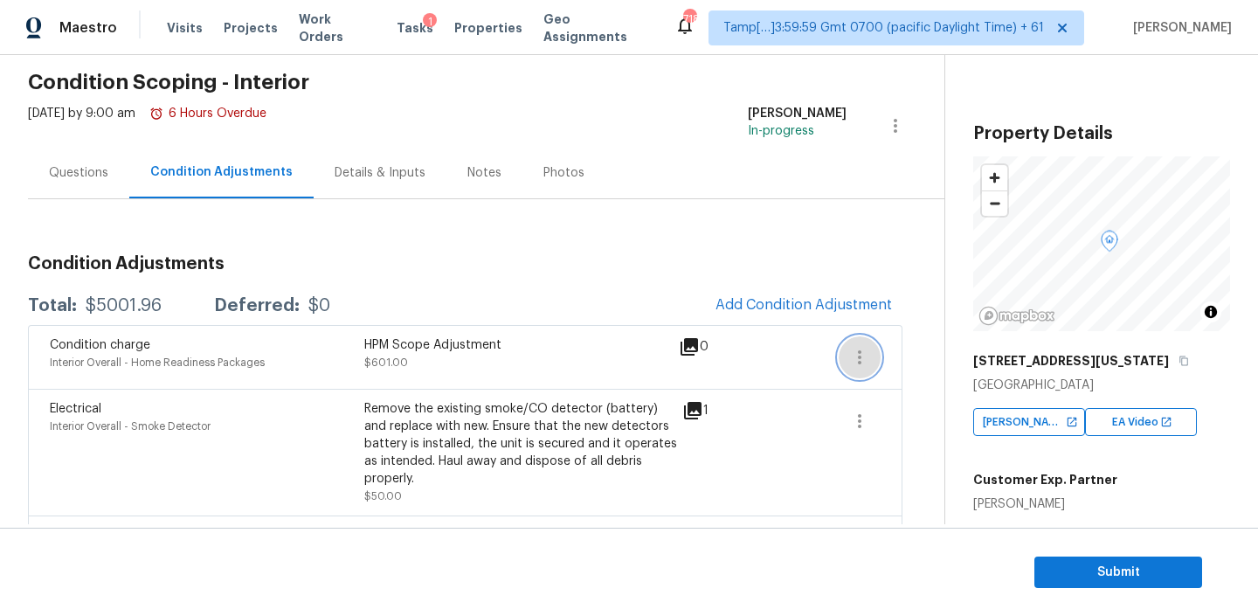
click at [856, 360] on icon "button" at bounding box center [859, 357] width 21 height 21
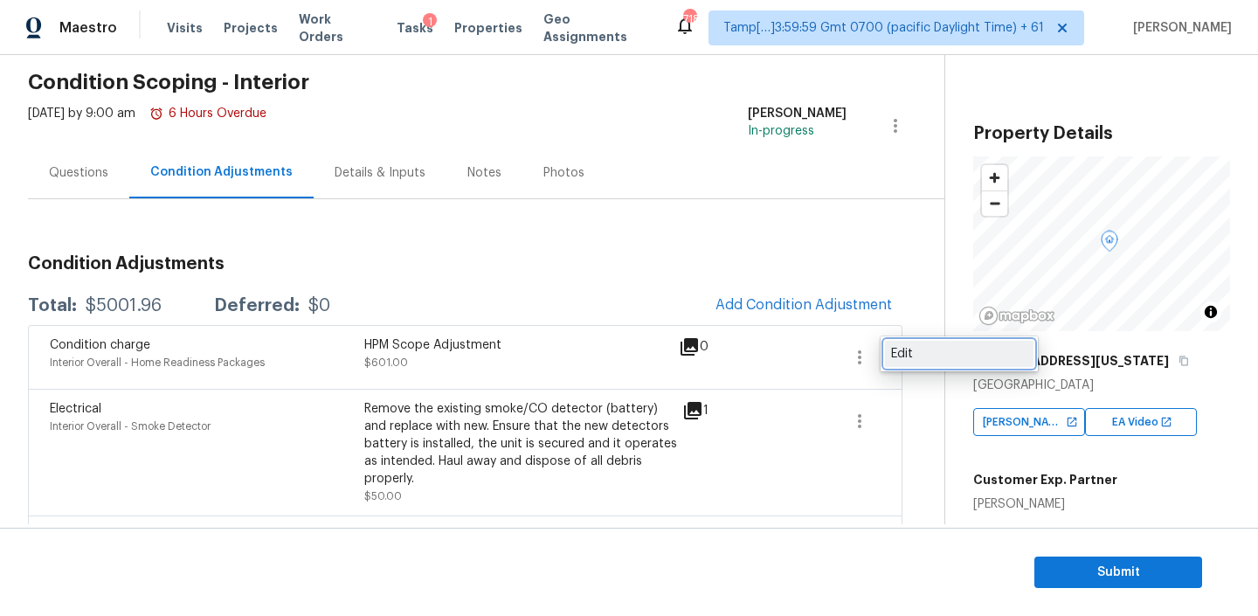
click at [900, 355] on div "Edit" at bounding box center [959, 353] width 136 height 17
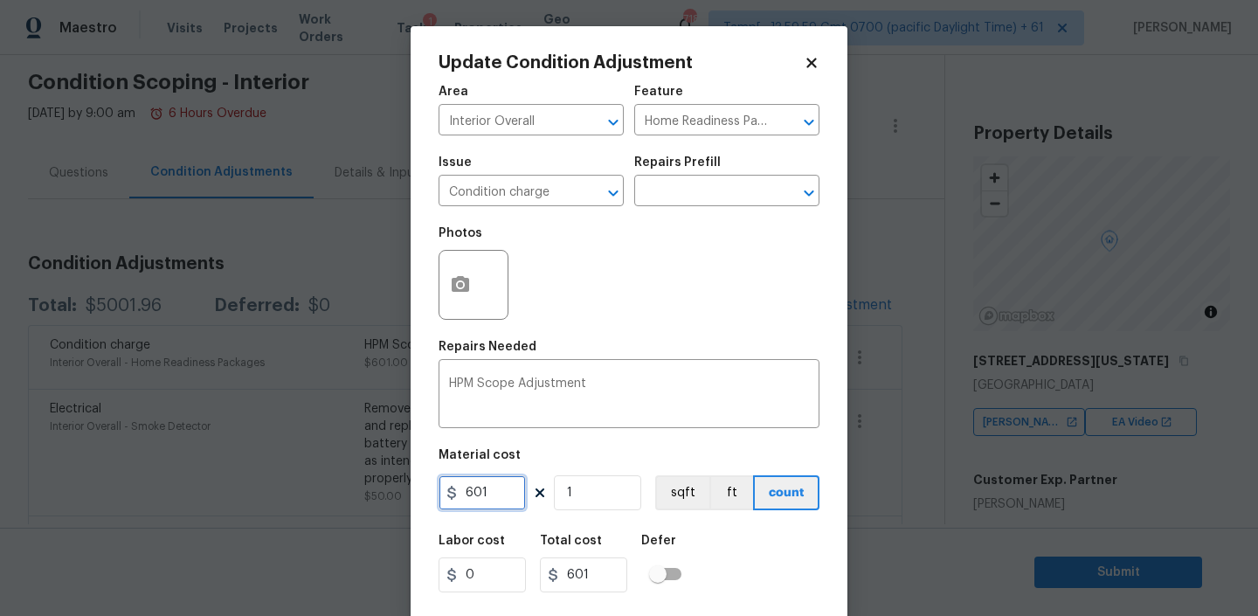
click at [499, 496] on input "601" at bounding box center [481, 492] width 87 height 35
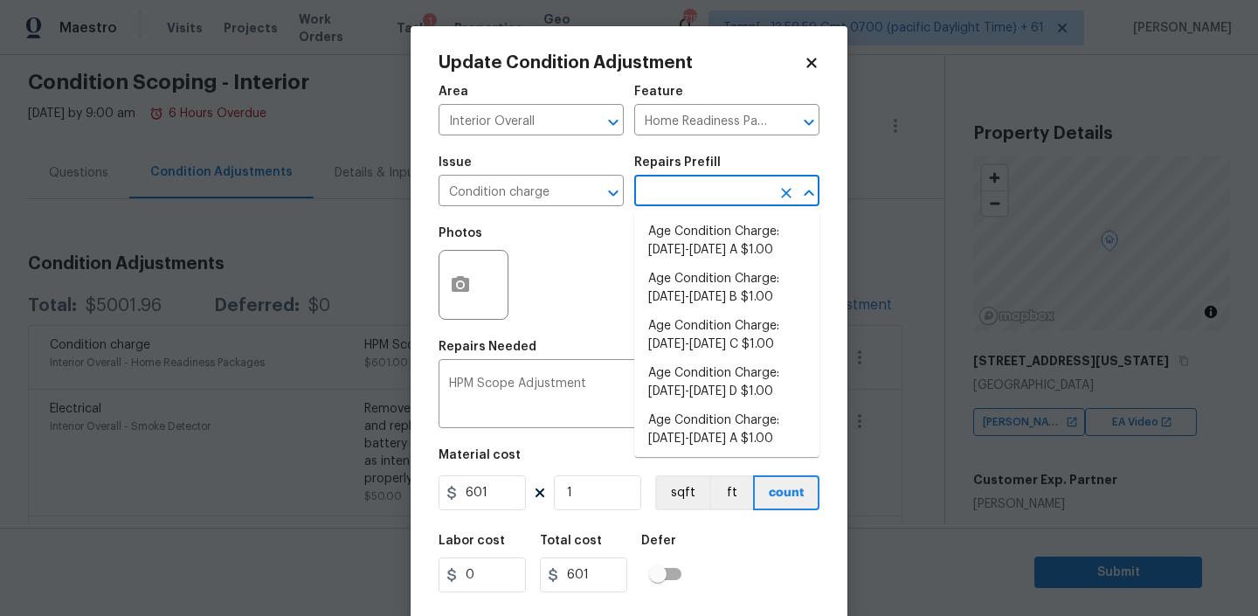
click at [703, 185] on input "text" at bounding box center [702, 192] width 136 height 27
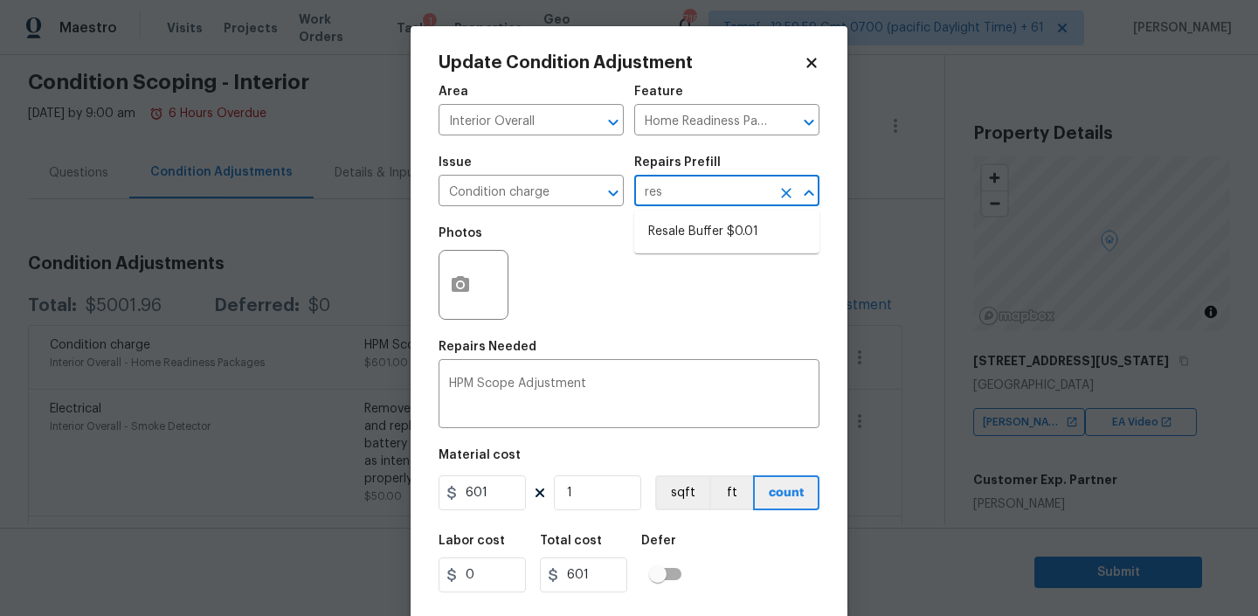
type input "resa"
click at [698, 237] on li "Resale Buffer $0.01" at bounding box center [726, 231] width 185 height 29
type textarea "Resale Buffer"
type input "0.01"
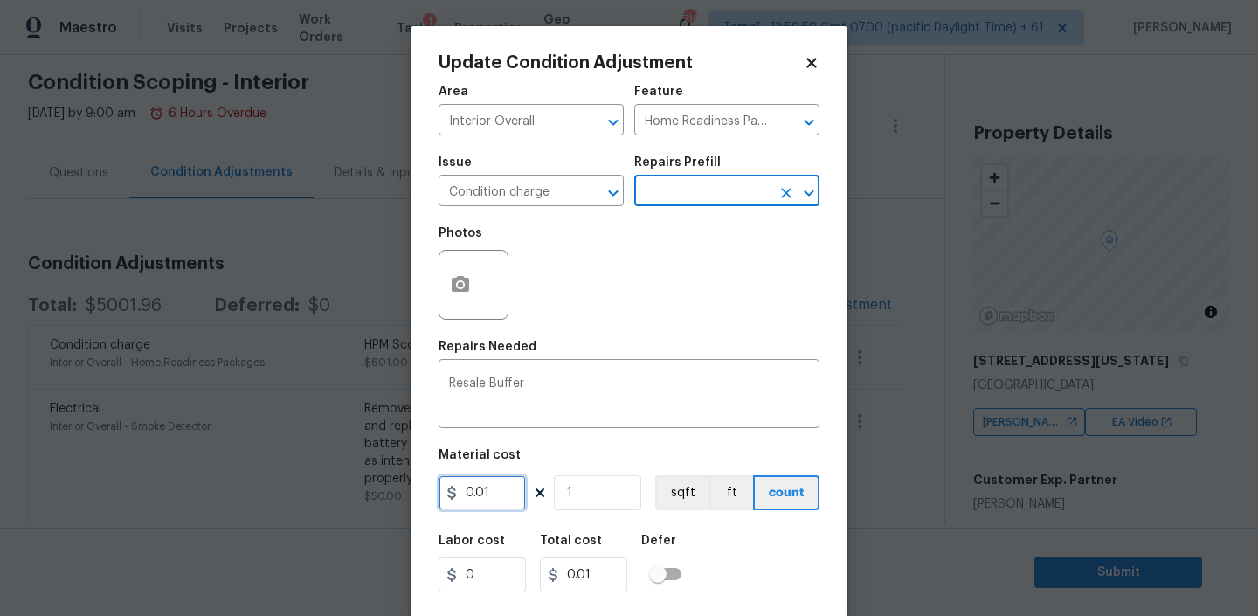
click at [500, 488] on input "0.01" at bounding box center [481, 492] width 87 height 35
type input "2800"
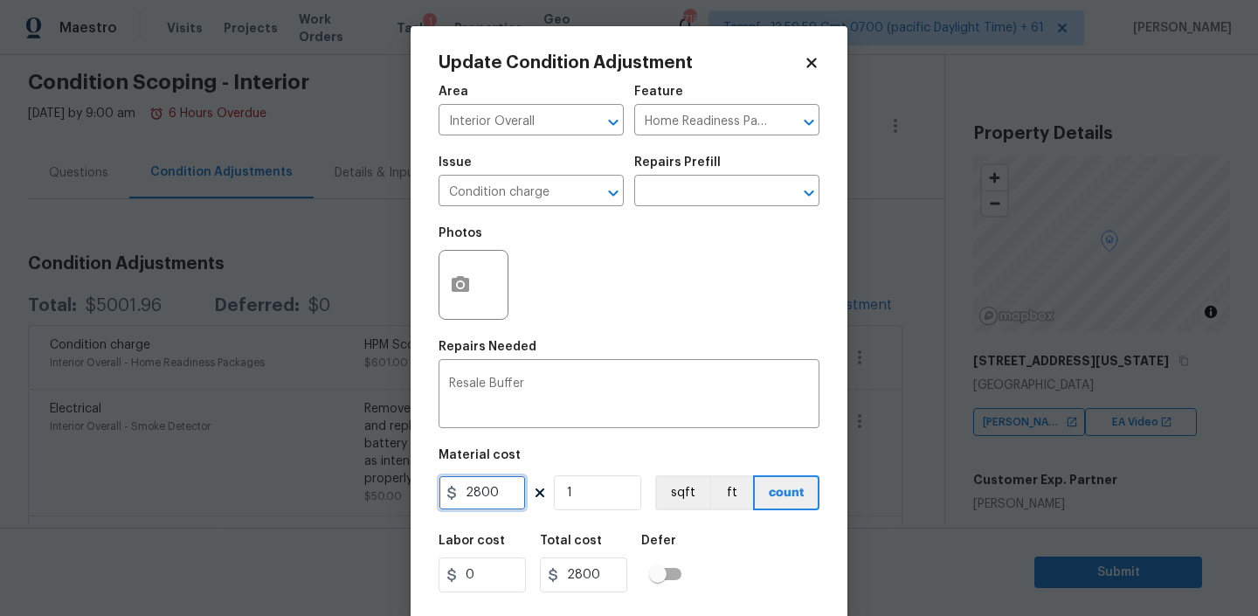
scroll to position [37, 0]
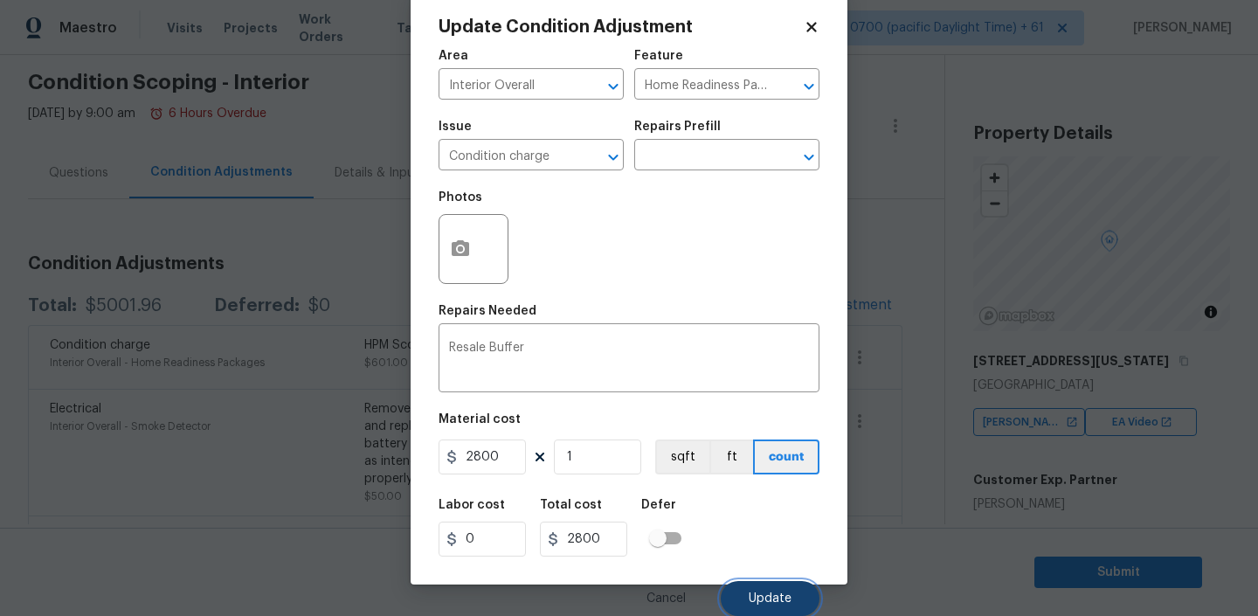
click at [766, 590] on button "Update" at bounding box center [770, 598] width 99 height 35
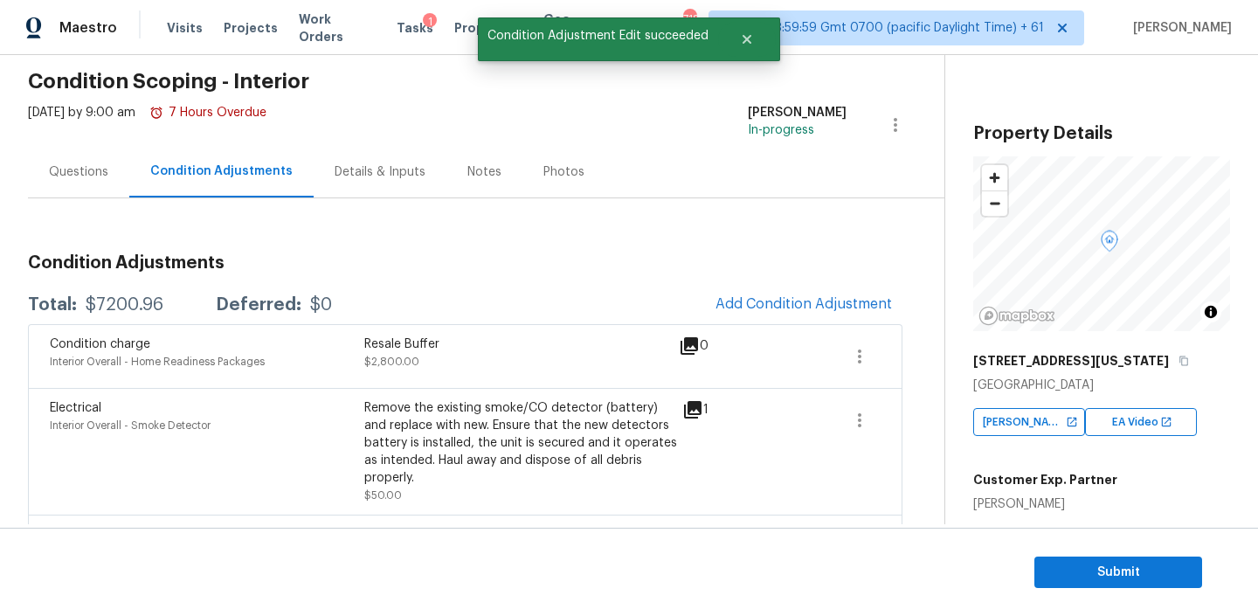
scroll to position [0, 0]
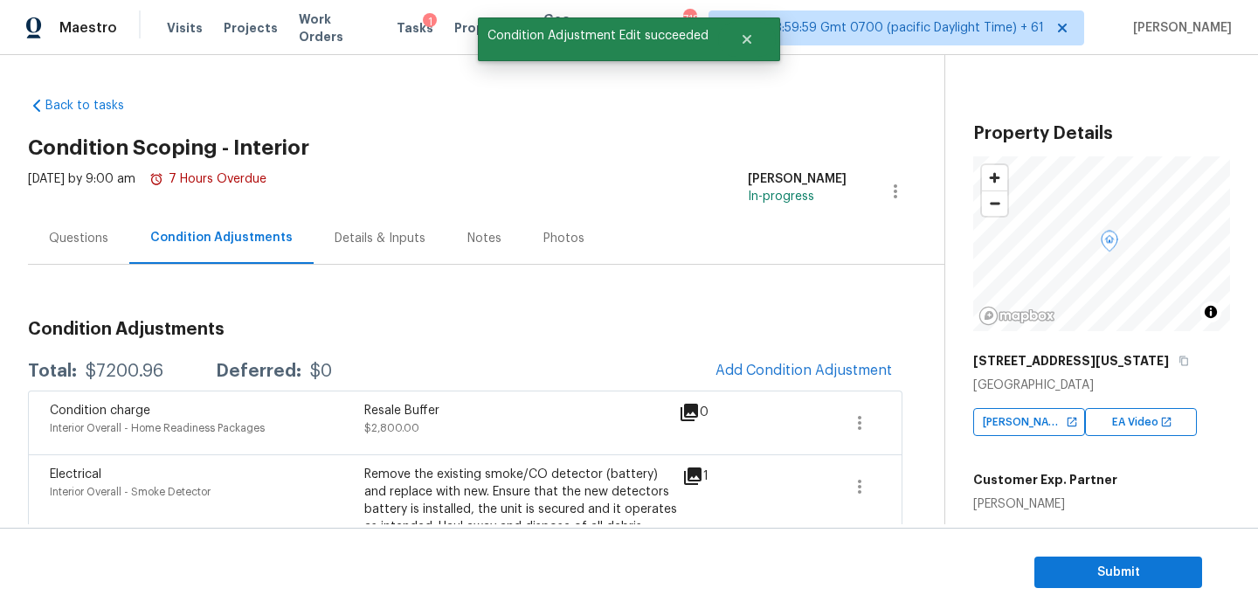
click at [467, 242] on div "Notes" at bounding box center [484, 238] width 34 height 17
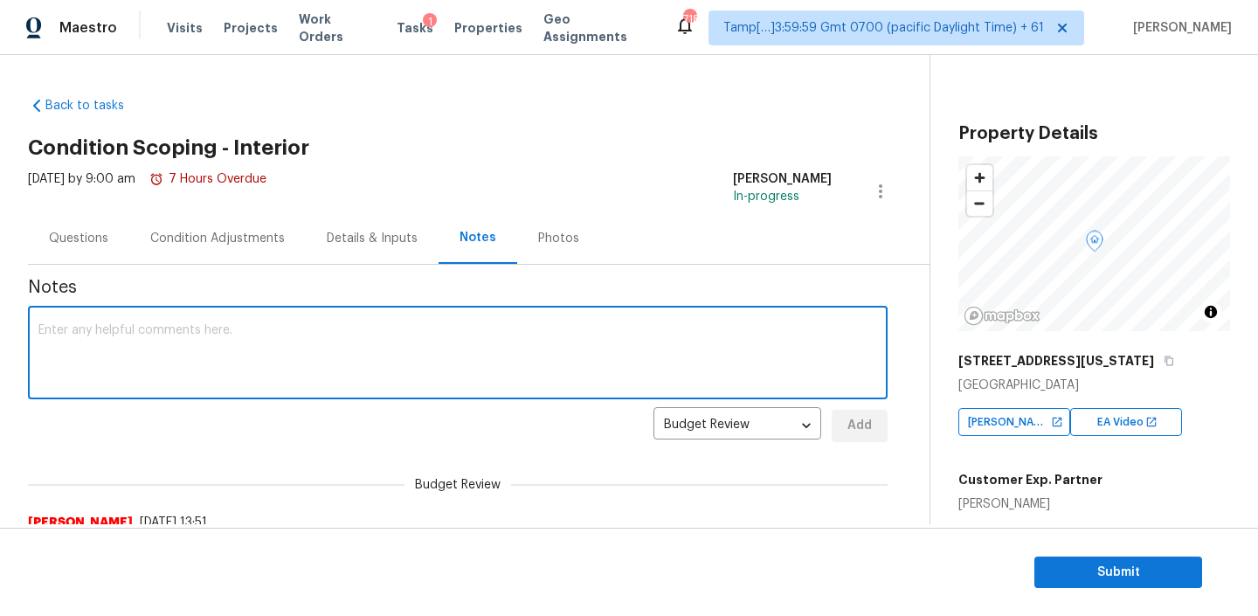
click at [315, 366] on textarea at bounding box center [457, 354] width 838 height 61
paste textarea "HPM Scope Adjustment is negative; please remove $XXX from scope"
click at [358, 334] on textarea "HPM Scope Adjustment is negative; please remove $XXX from scope" at bounding box center [457, 354] width 838 height 61
click at [465, 324] on textarea "HPM Scope Adjustment is negative; please remove $601 from scope" at bounding box center [457, 354] width 838 height 61
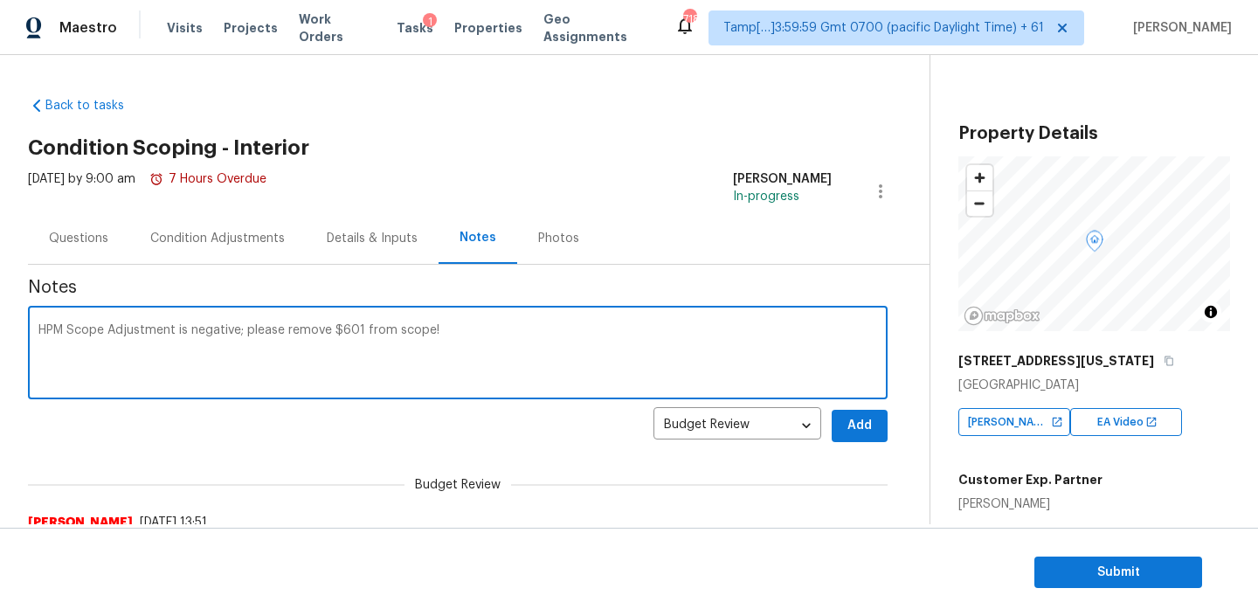
type textarea "HPM Scope Adjustment is negative; please remove $601 from scope!"
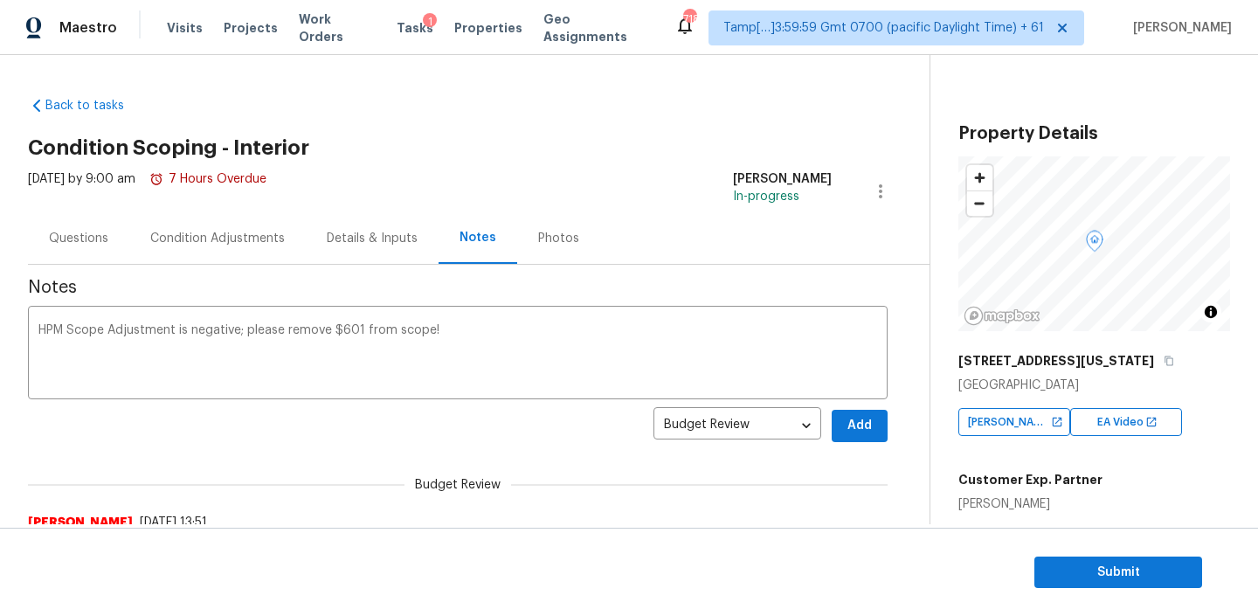
click at [102, 230] on div "Questions" at bounding box center [78, 238] width 59 height 17
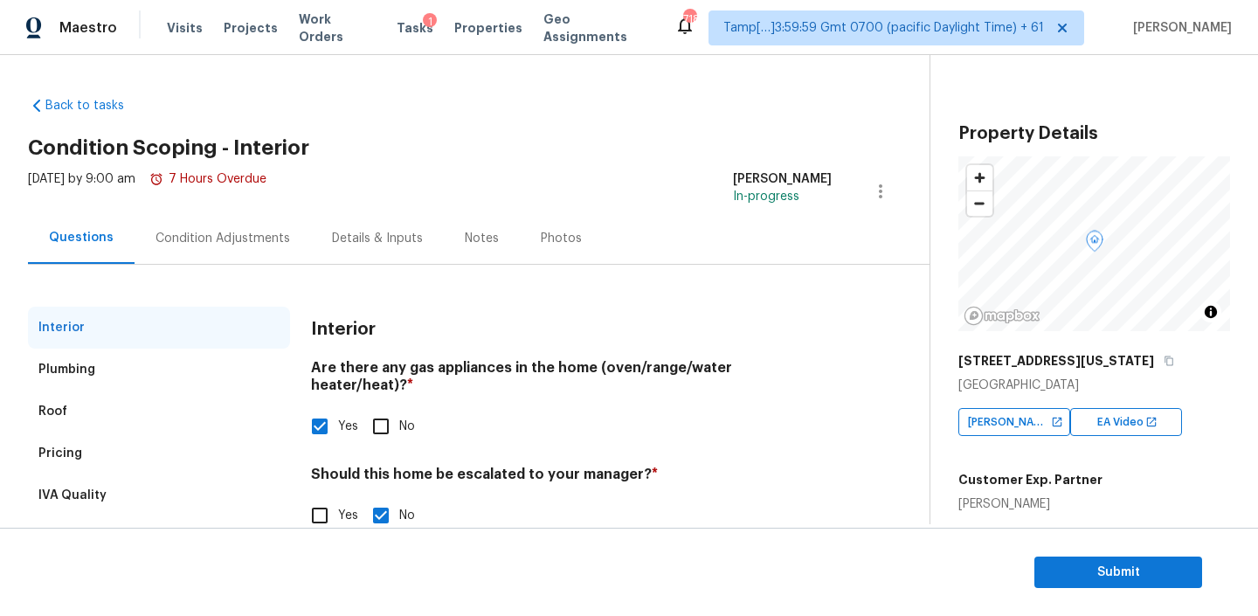
click at [485, 238] on div "Notes" at bounding box center [482, 238] width 34 height 17
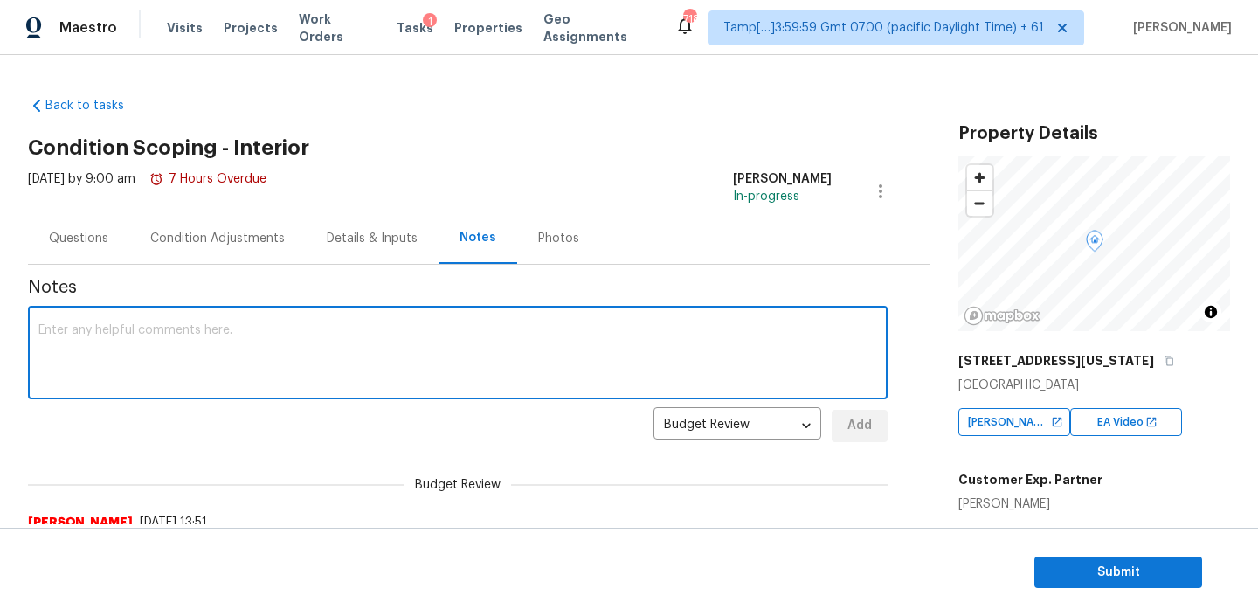
click at [224, 349] on textarea at bounding box center [457, 354] width 838 height 61
paste textarea "HPM Scope Adjustment is negative; please remove $XXX from scope"
click at [350, 329] on textarea "HPM Scope Adjustment is negative; please remove $XXX from scope" at bounding box center [457, 354] width 838 height 61
click at [445, 333] on textarea "HPM Scope Adjustment is negative; please remove $601 from scope" at bounding box center [457, 354] width 838 height 61
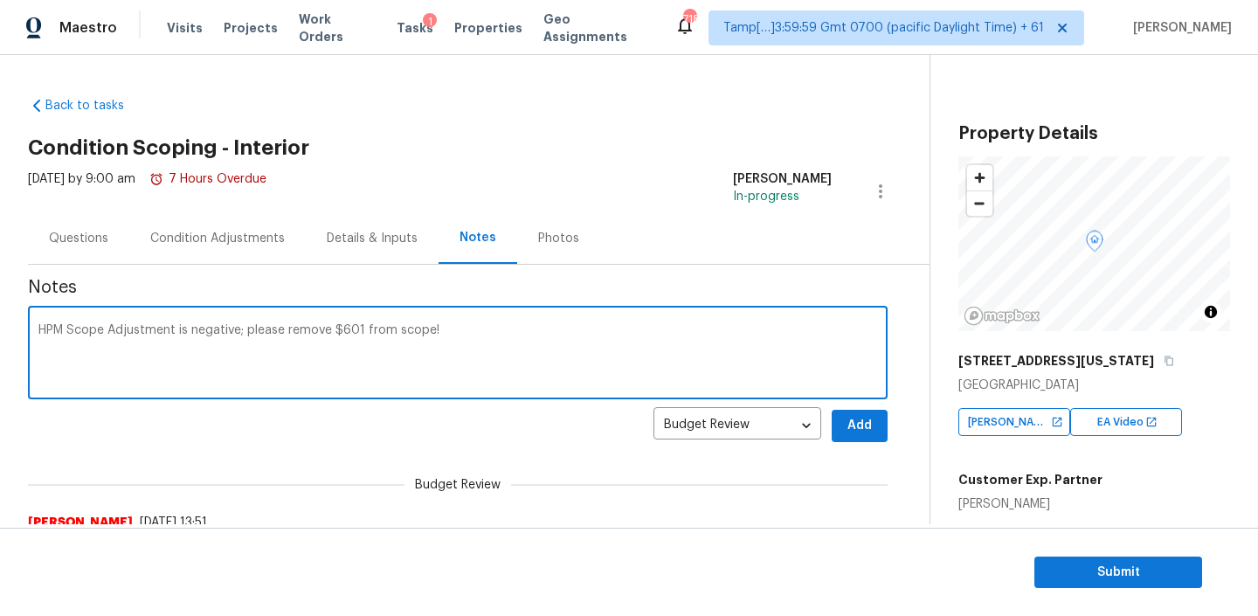
type textarea "HPM Scope Adjustment is negative; please remove $601 from scope!"
click at [840, 431] on button "Add" at bounding box center [859, 426] width 56 height 32
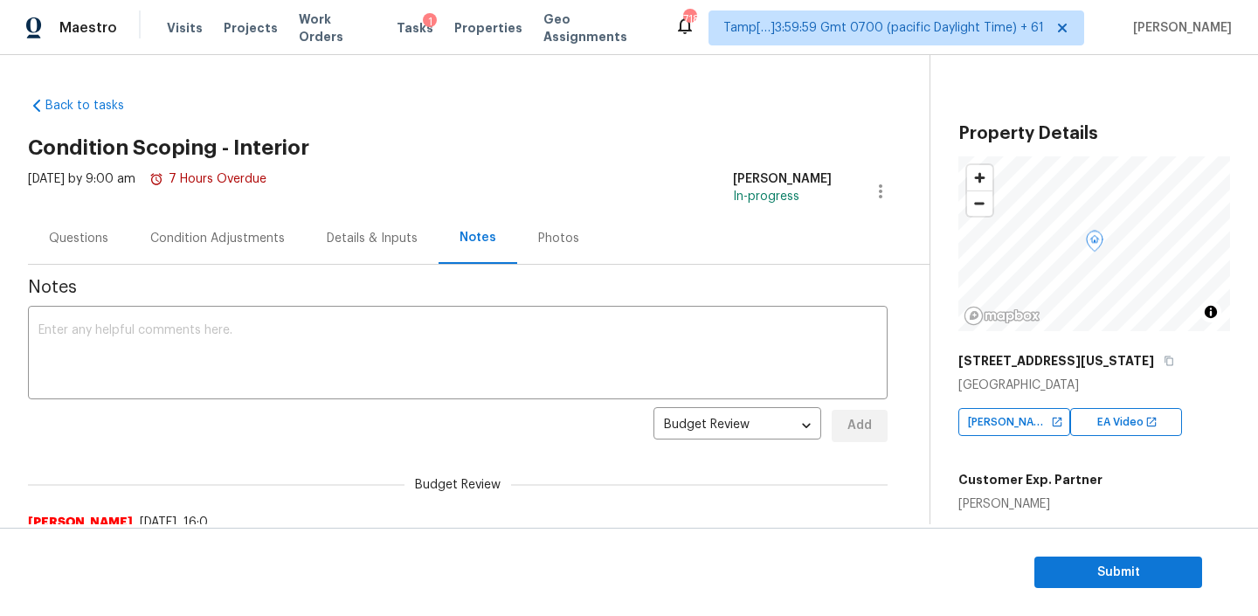
click at [108, 239] on div "Questions" at bounding box center [78, 238] width 101 height 52
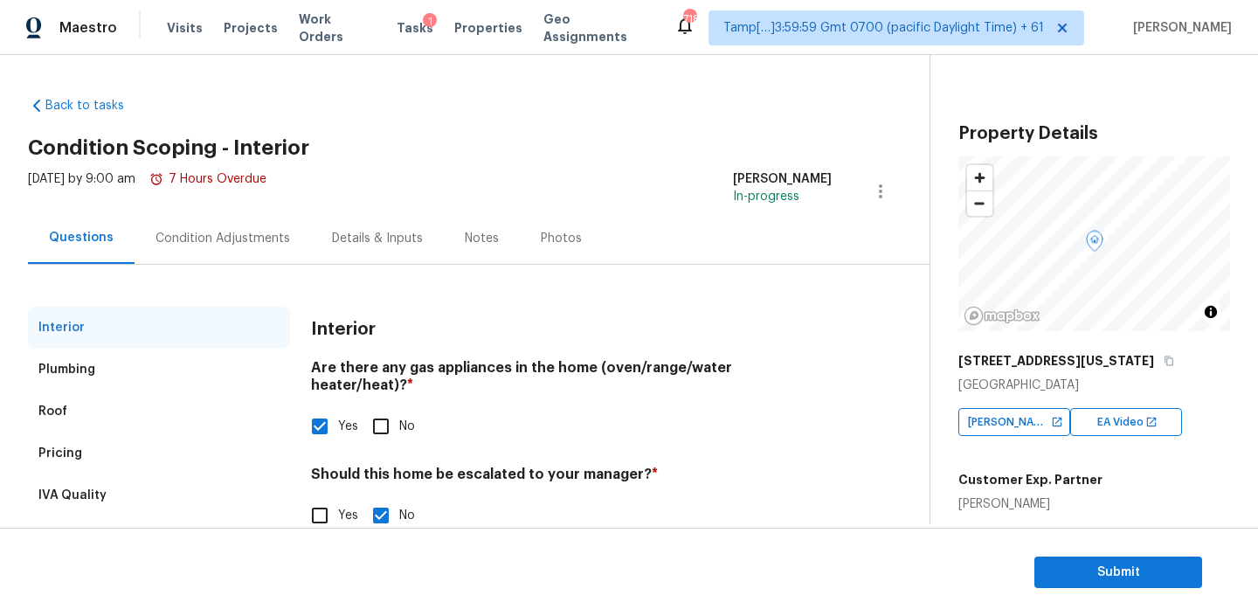
scroll to position [39, 0]
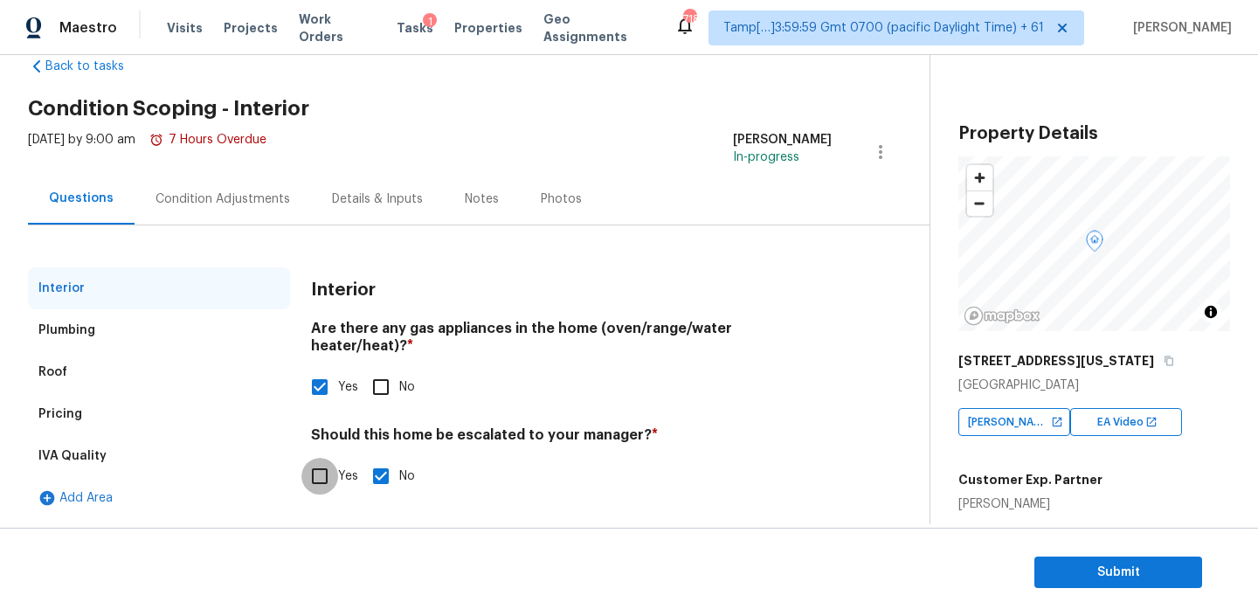
click at [320, 464] on input "Yes" at bounding box center [319, 476] width 37 height 37
checkbox input "true"
checkbox input "false"
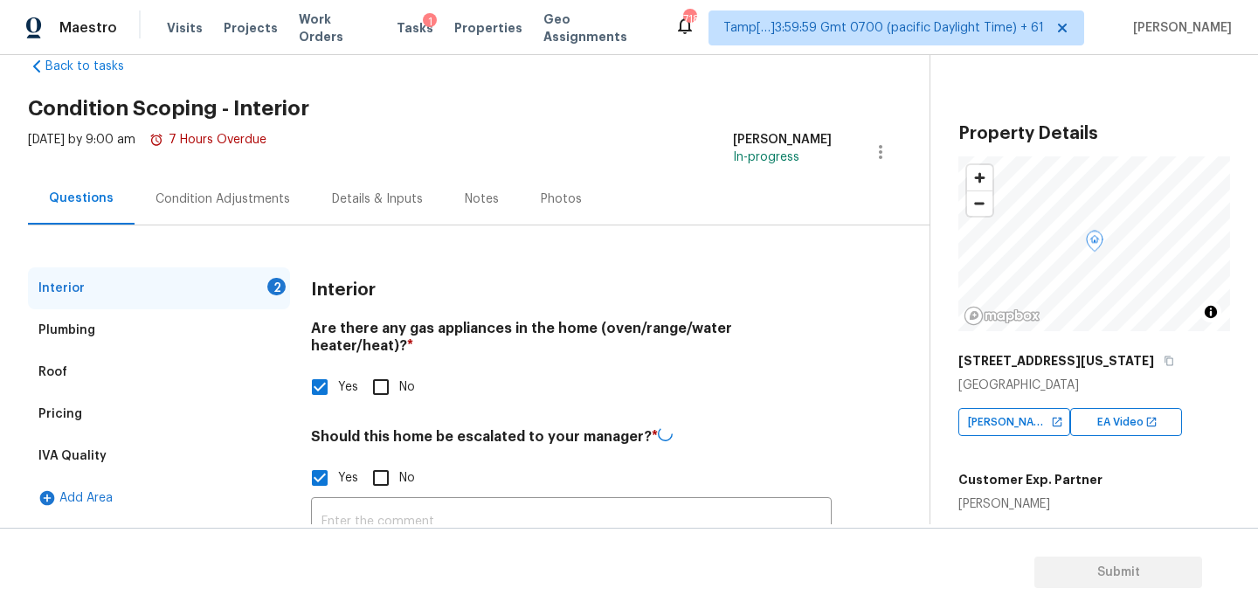
scroll to position [141, 0]
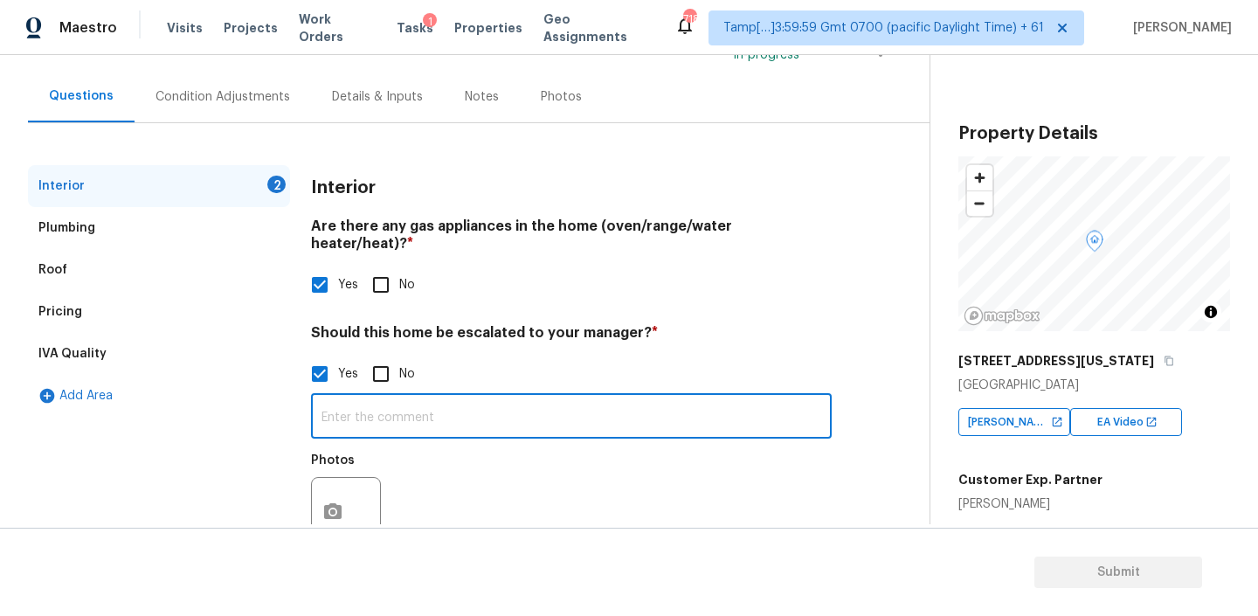
click at [369, 409] on input "text" at bounding box center [571, 417] width 521 height 41
paste input "HPM Scope Adjustment is negative; please remove $601 from scope!"
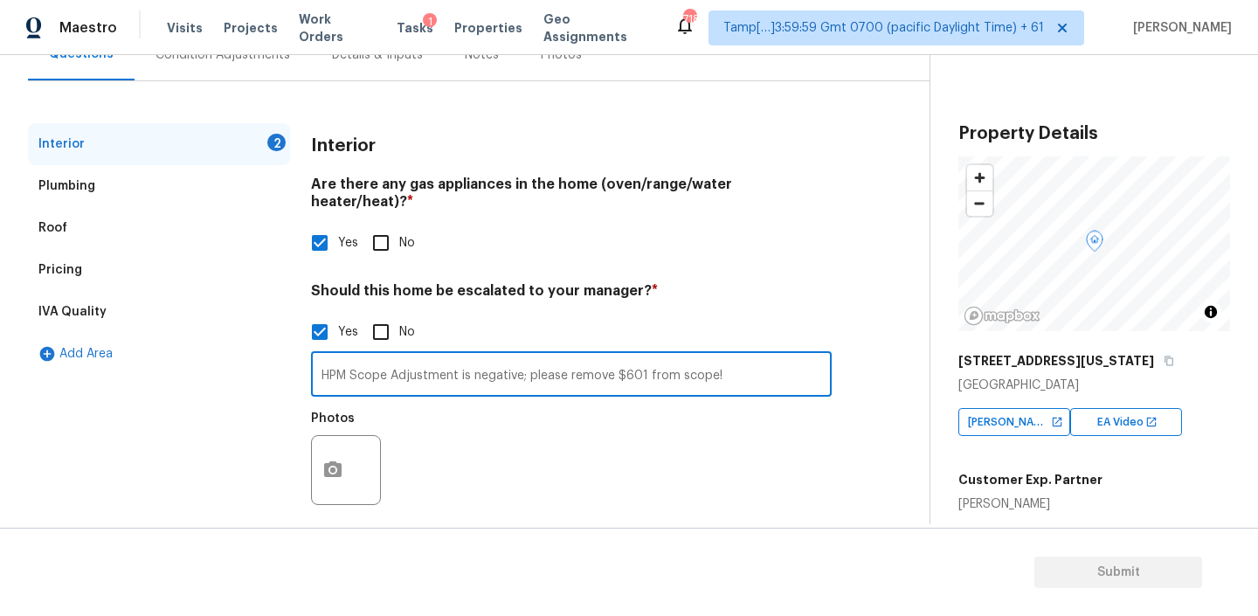
scroll to position [116, 0]
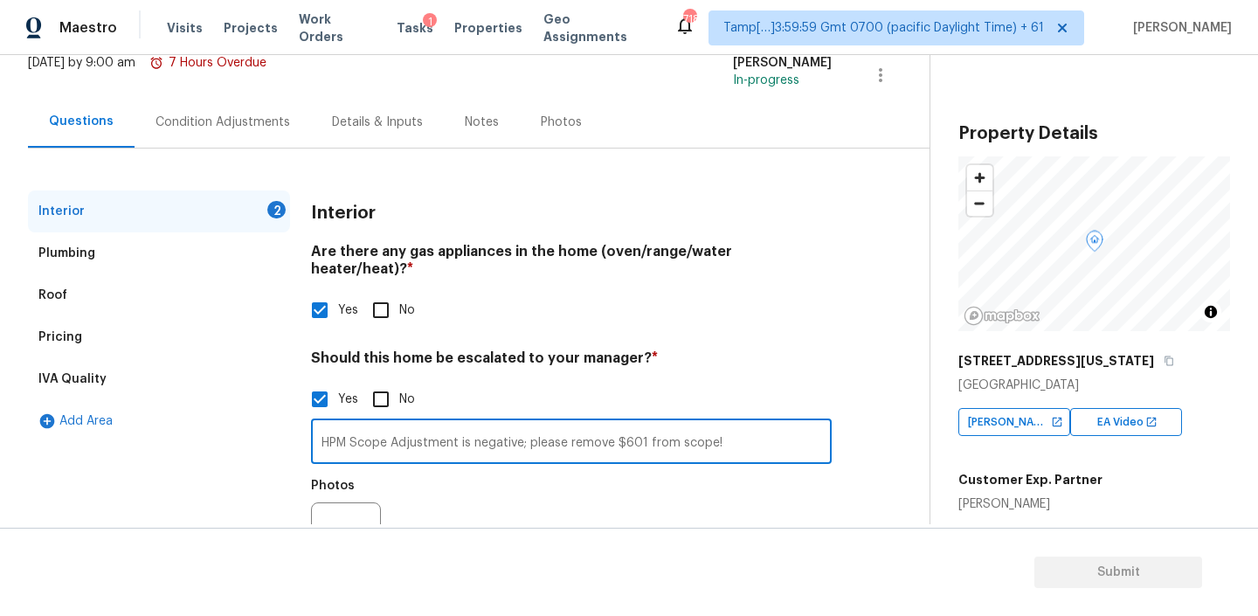
type input "HPM Scope Adjustment is negative; please remove $601 from scope!"
click at [346, 510] on button "button" at bounding box center [333, 537] width 42 height 68
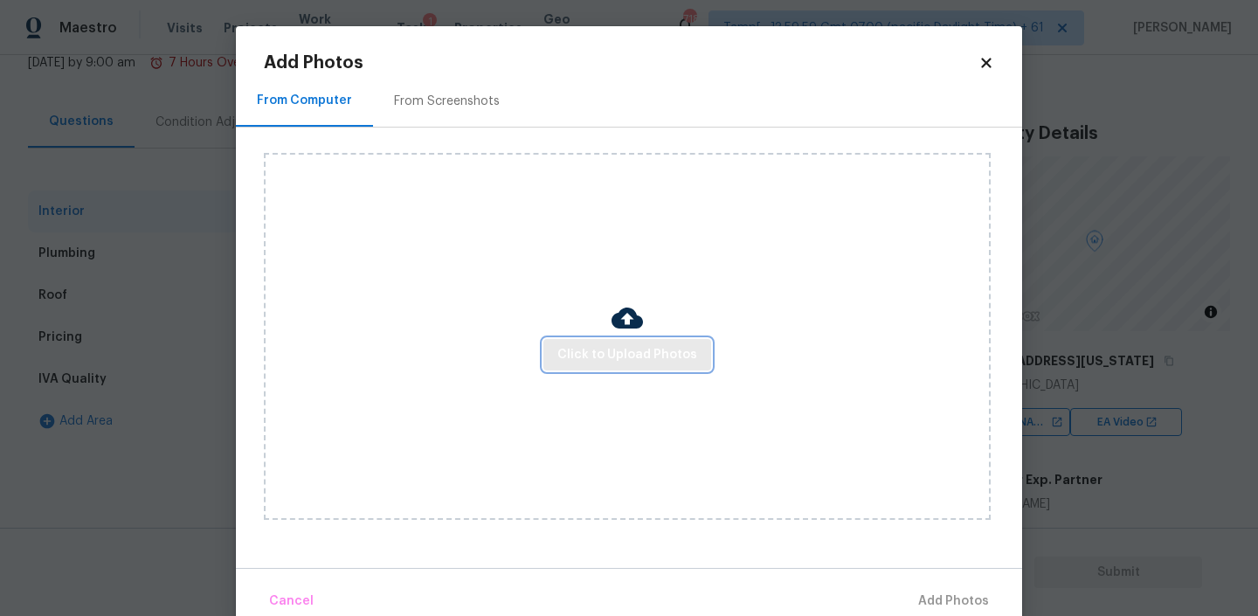
click at [600, 353] on span "Click to Upload Photos" at bounding box center [627, 355] width 140 height 22
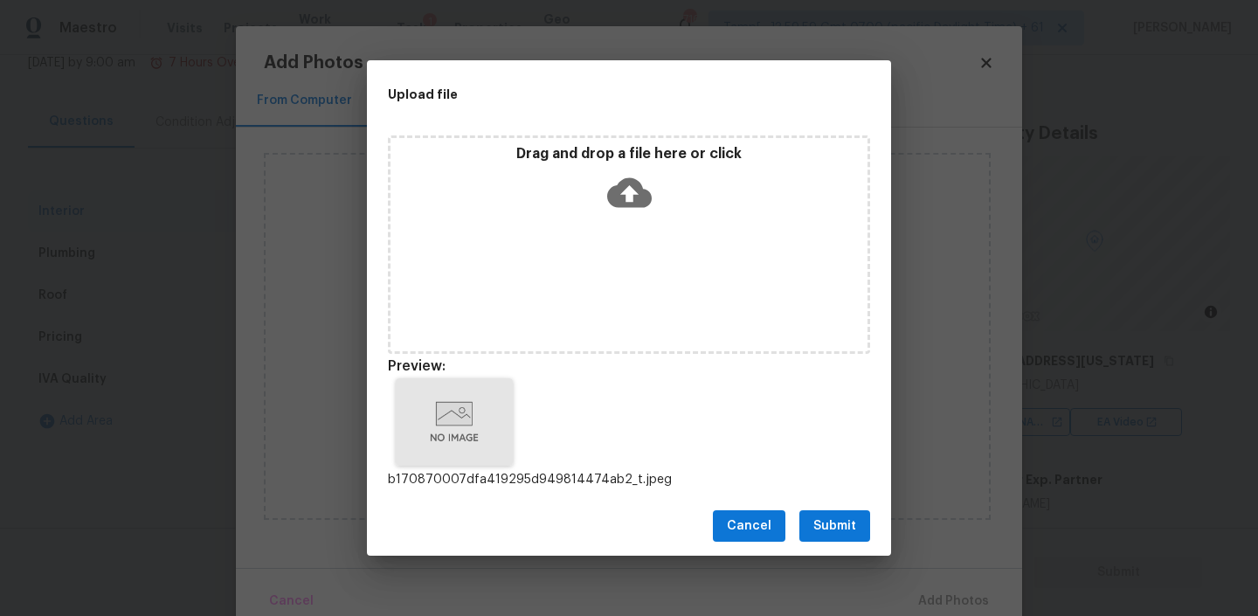
click at [837, 526] on span "Submit" at bounding box center [834, 526] width 43 height 22
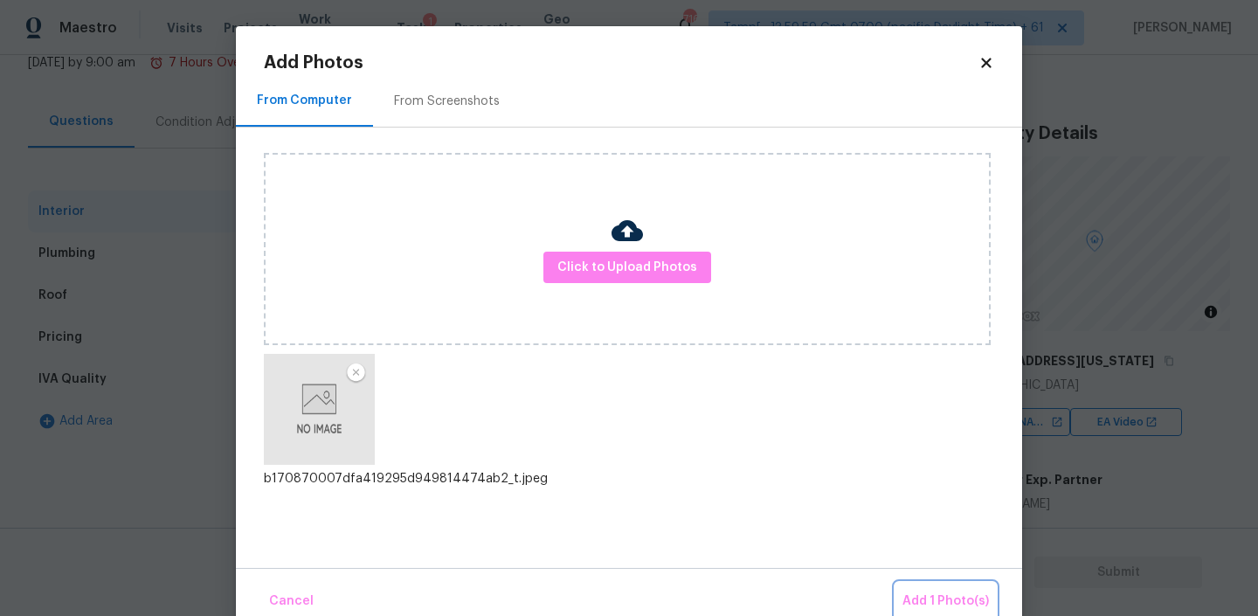
click at [922, 595] on span "Add 1 Photo(s)" at bounding box center [945, 601] width 86 height 22
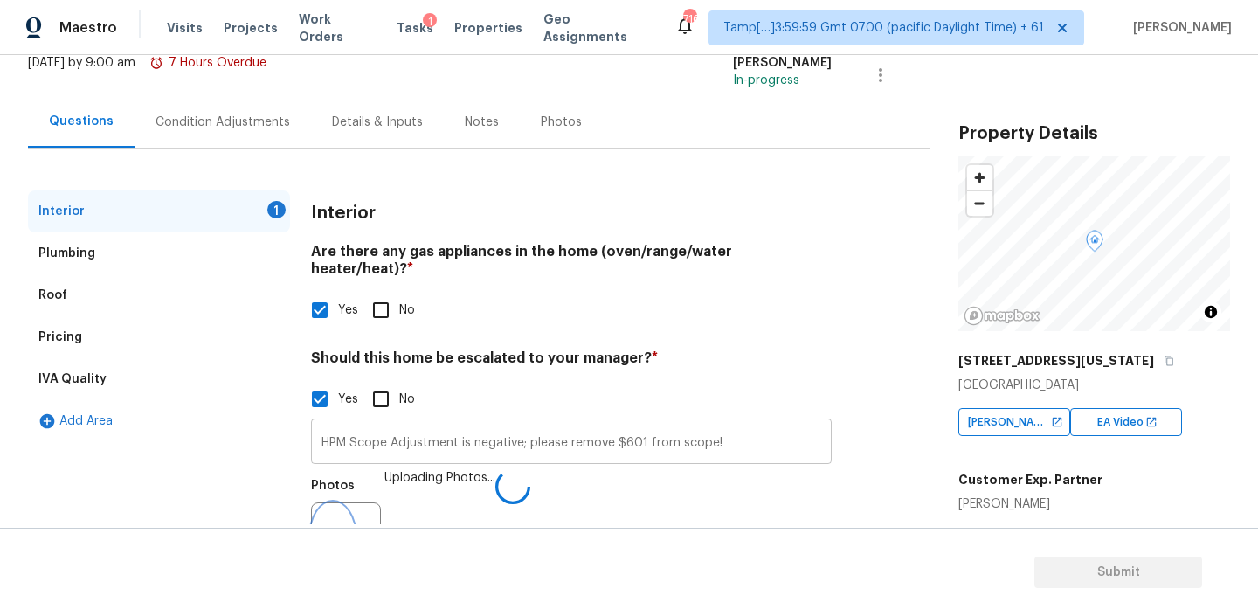
scroll to position [146, 0]
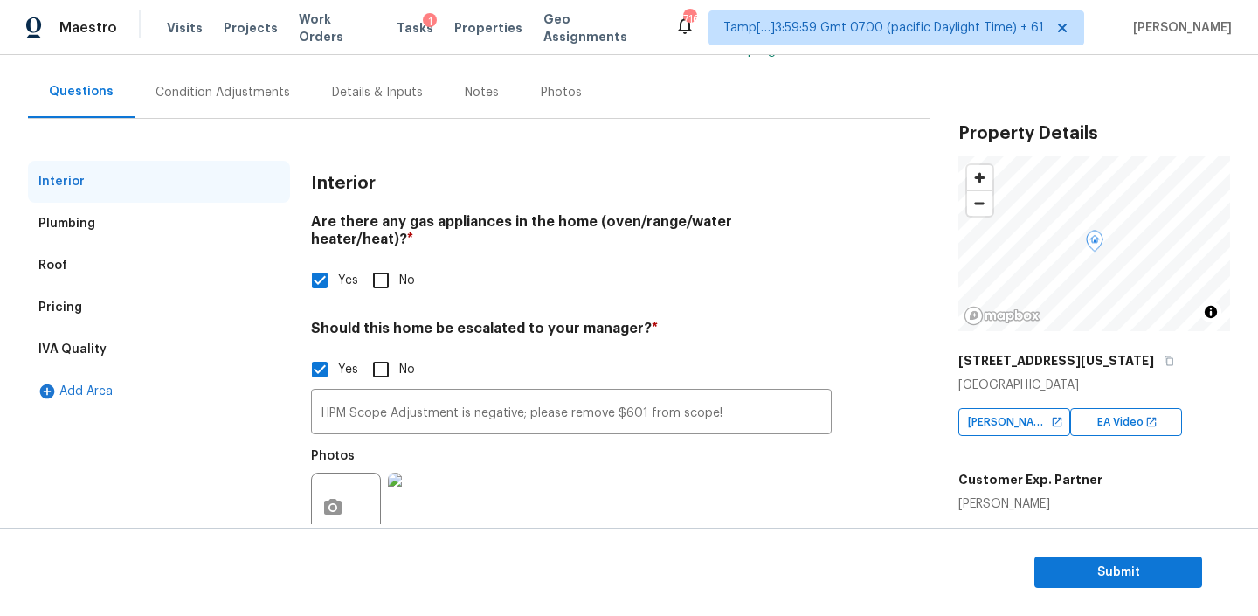
click at [241, 84] on div "Condition Adjustments" at bounding box center [222, 92] width 135 height 17
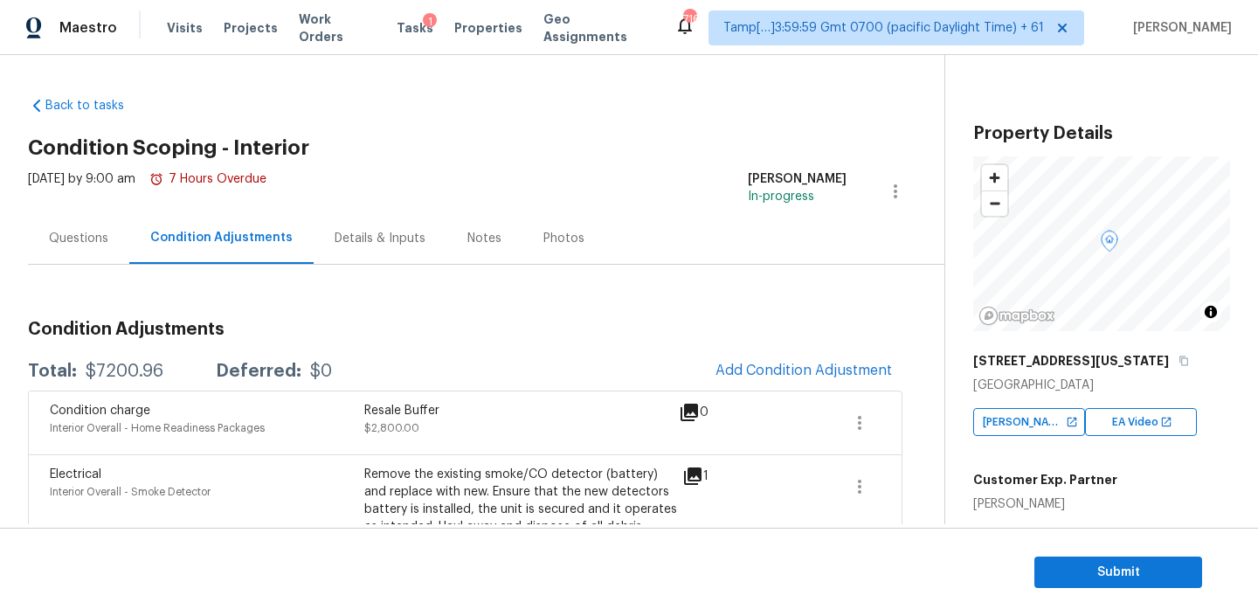
click at [485, 245] on div "Notes" at bounding box center [484, 238] width 34 height 17
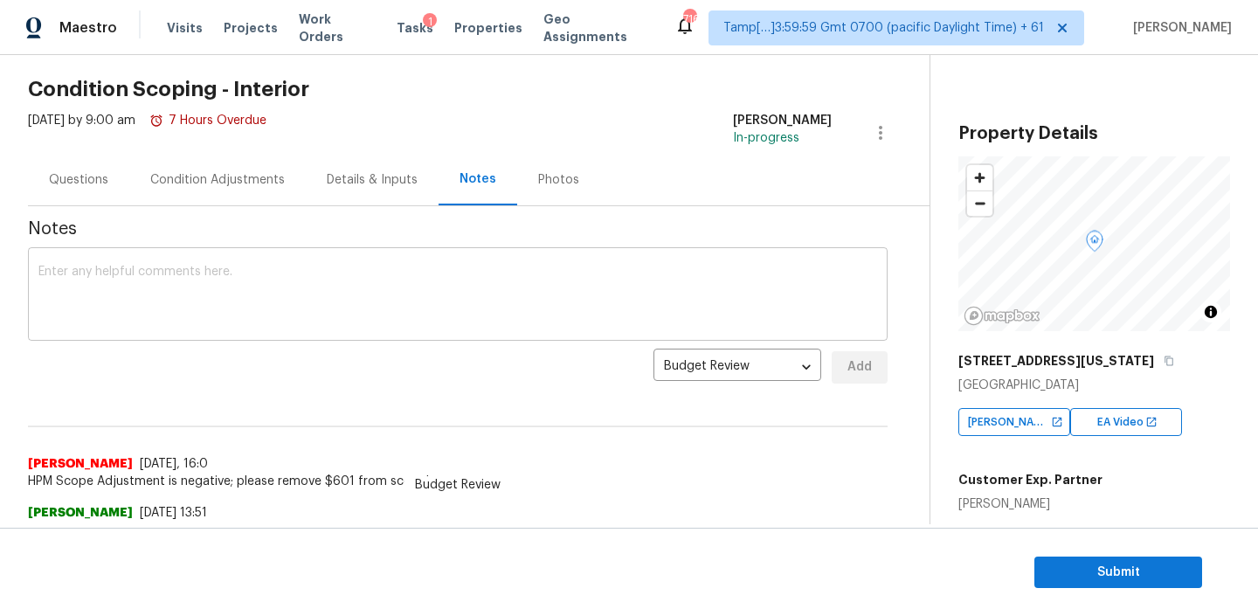
scroll to position [174, 0]
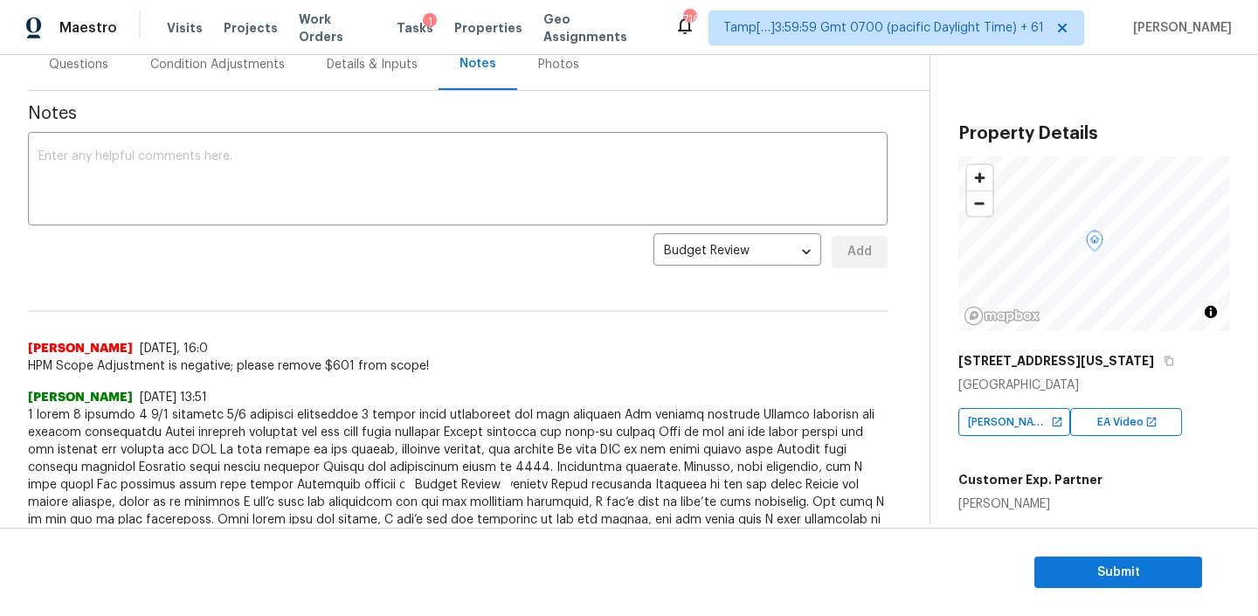
click at [247, 74] on div "Condition Adjustments" at bounding box center [217, 64] width 176 height 52
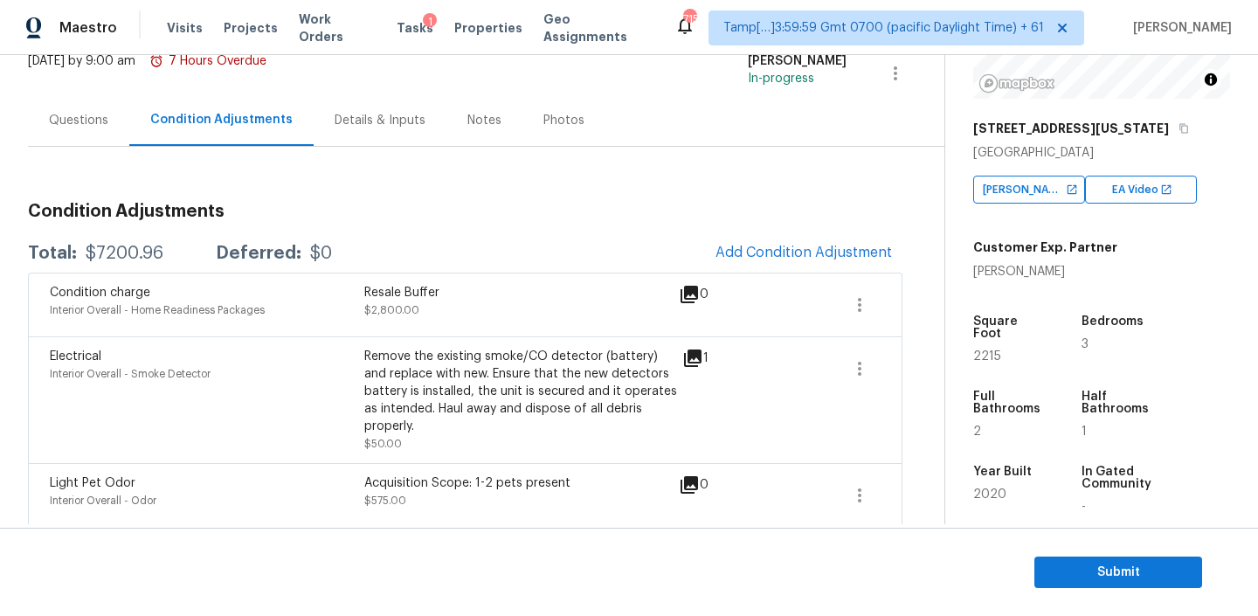
scroll to position [125, 0]
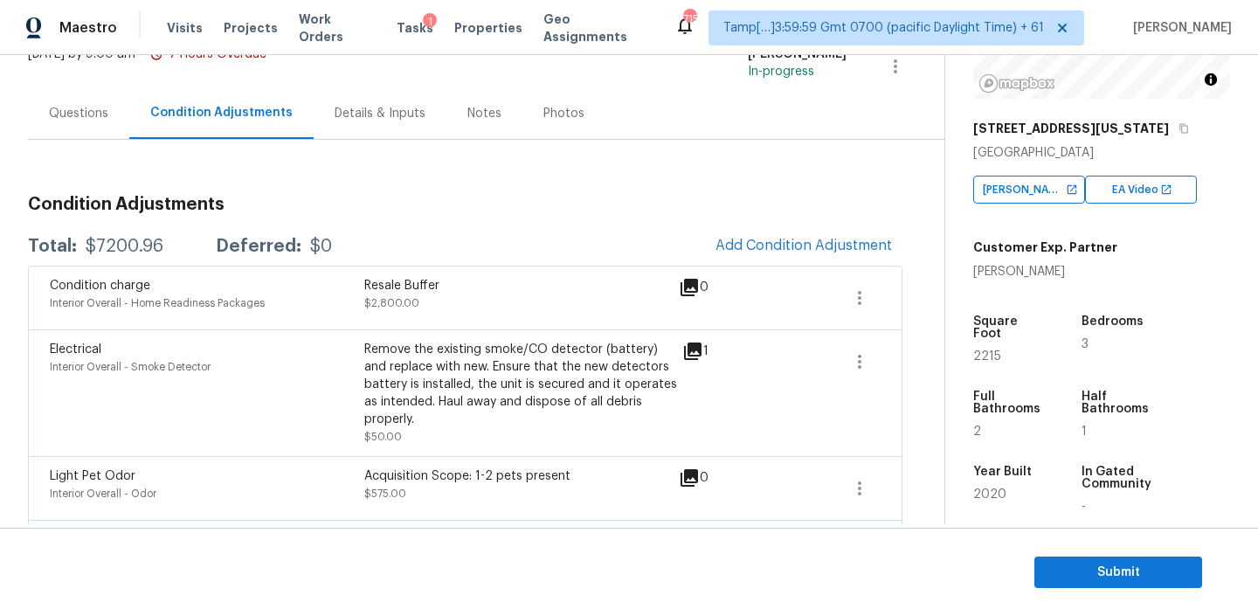
click at [65, 113] on div "Questions" at bounding box center [78, 113] width 59 height 17
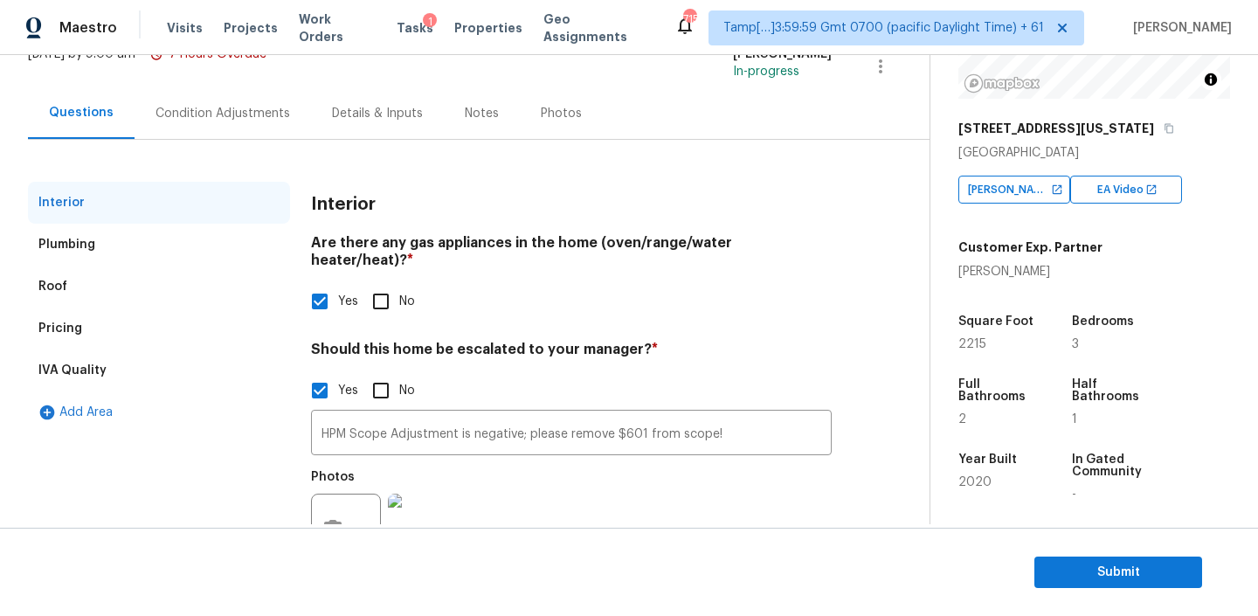
scroll to position [131, 0]
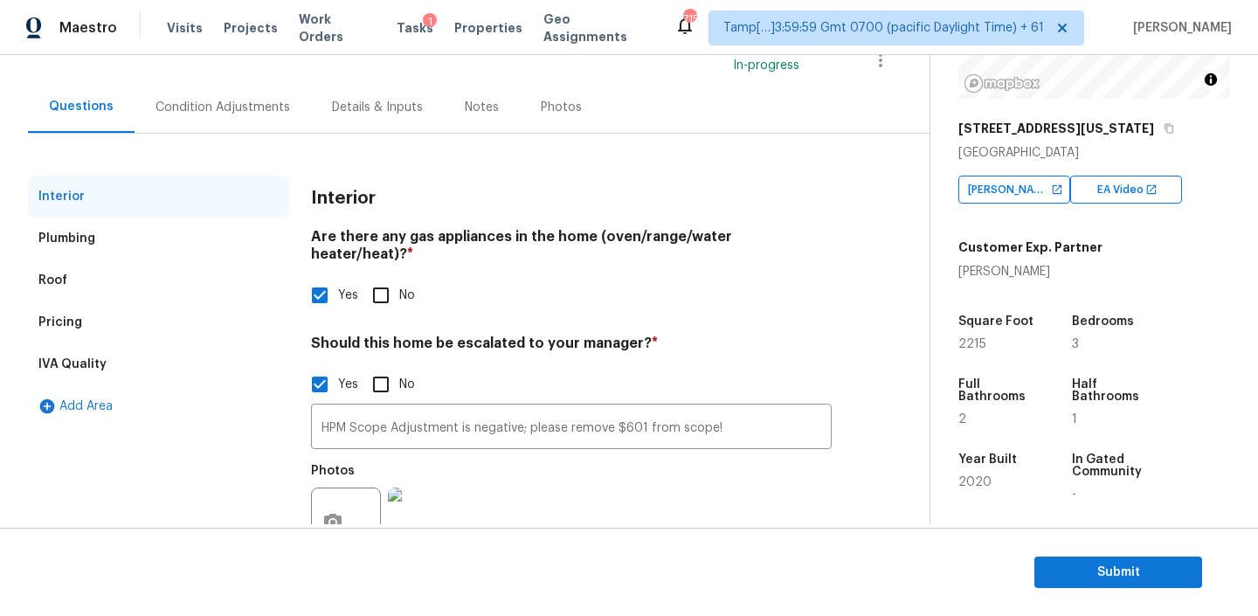
click at [228, 109] on div "Condition Adjustments" at bounding box center [222, 107] width 135 height 17
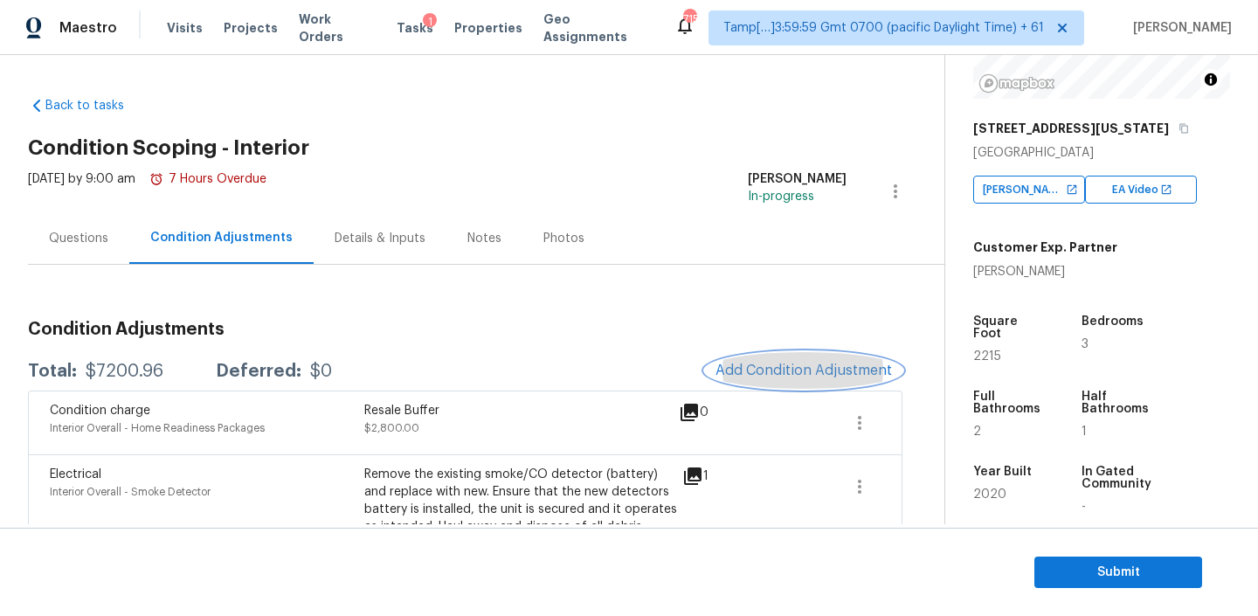
click at [804, 370] on span "Add Condition Adjustment" at bounding box center [803, 370] width 176 height 16
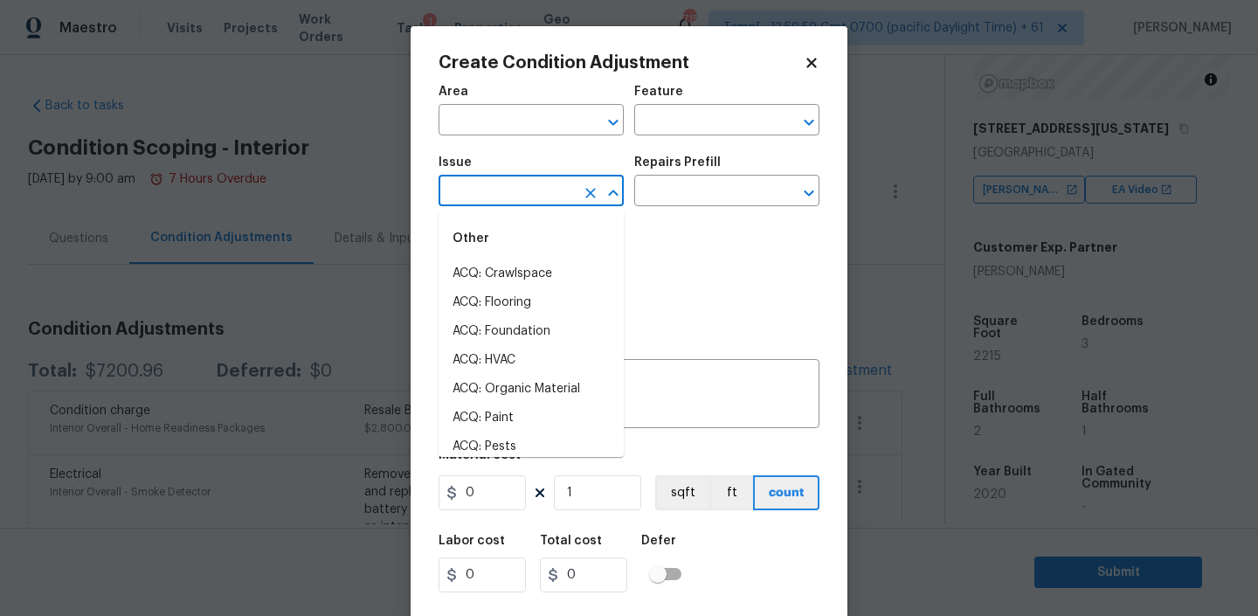
click at [517, 190] on input "text" at bounding box center [506, 192] width 136 height 27
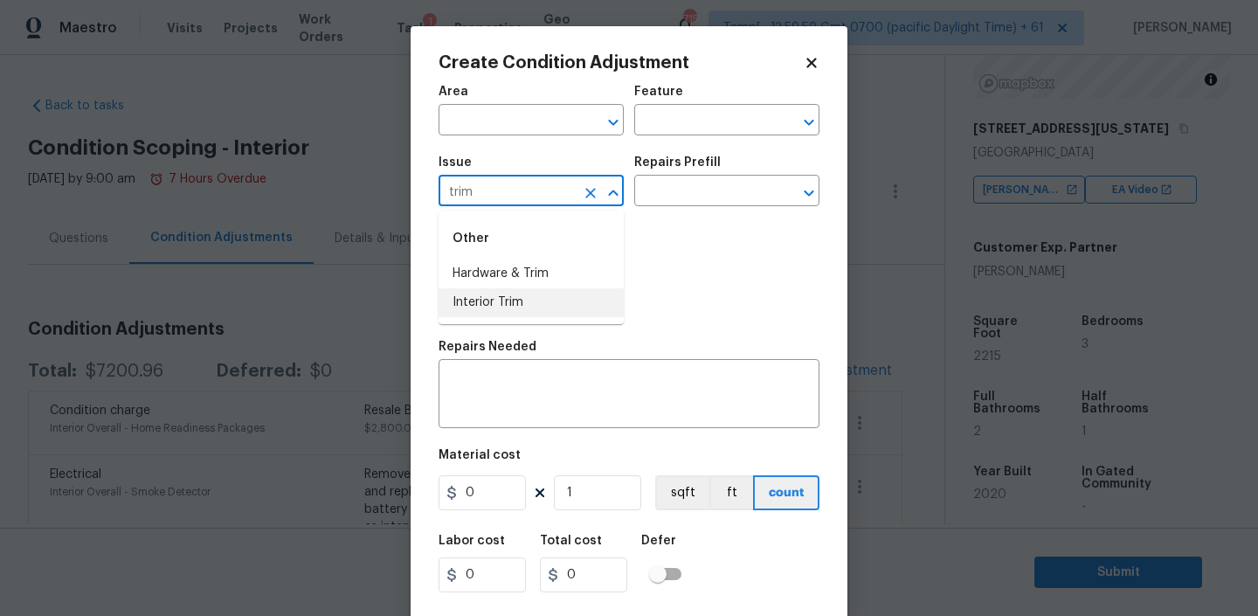
click at [488, 297] on li "Interior Trim" at bounding box center [530, 302] width 185 height 29
type input "Interior Trim"
click at [696, 200] on input "text" at bounding box center [702, 192] width 136 height 27
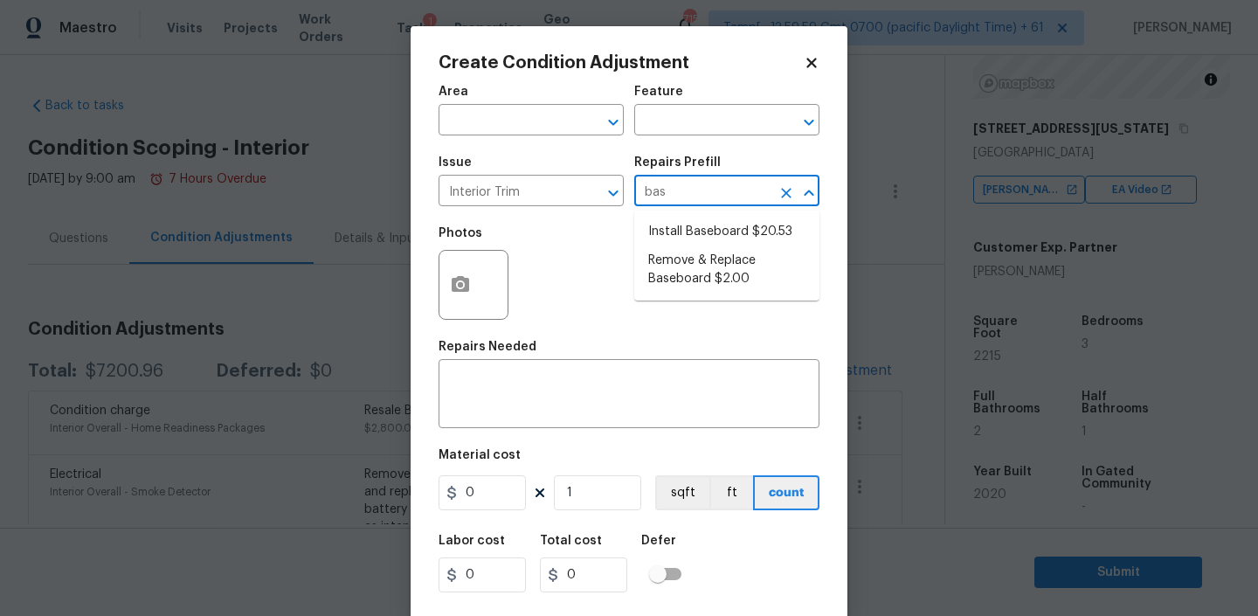
type input "base"
click at [716, 268] on li "Remove & Replace Baseboard $2.00" at bounding box center [726, 269] width 185 height 47
type input "Interior Trim"
type textarea "Remove the existing baseboard (if present) and install new. Ensure that the new…"
type input "2"
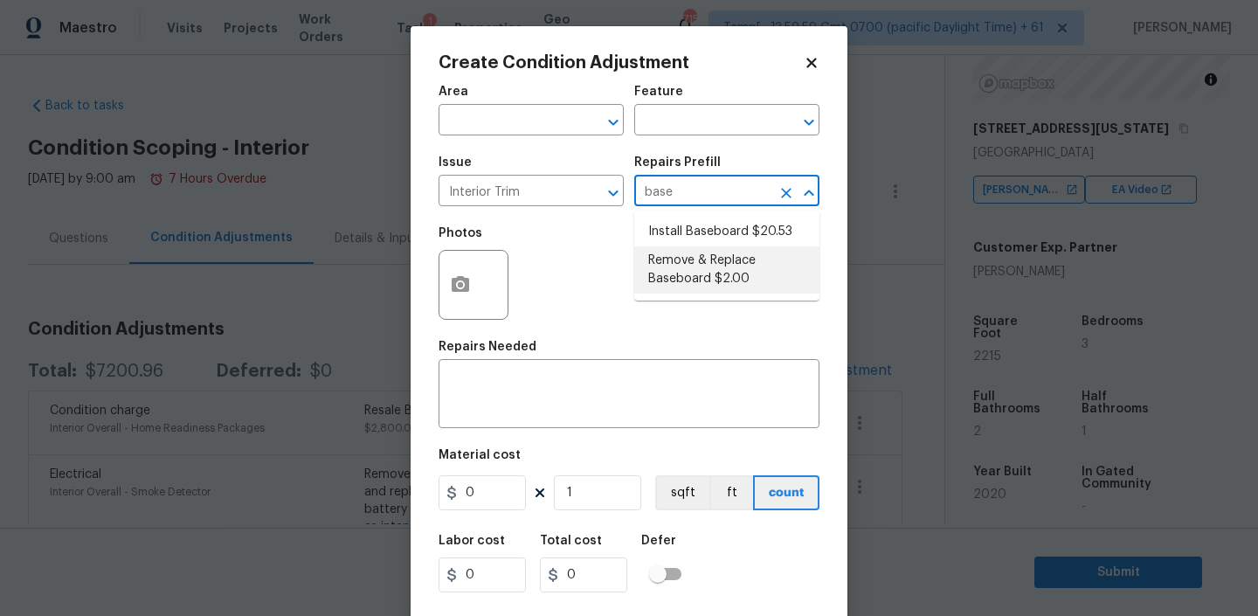
type input "2"
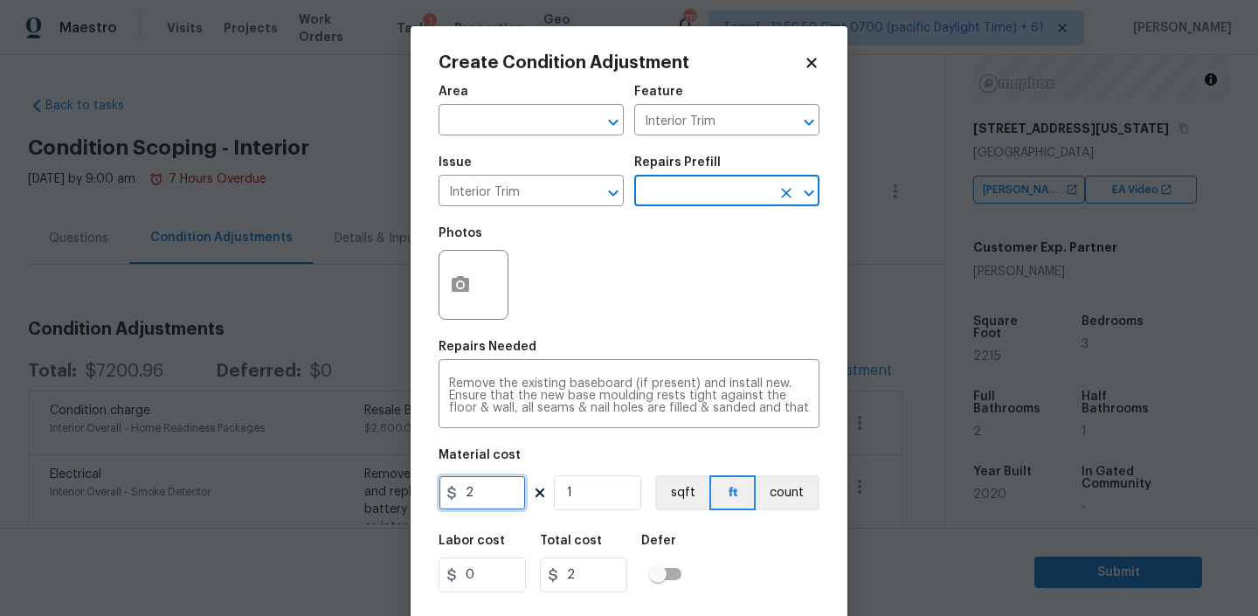
click at [485, 493] on input "2" at bounding box center [481, 492] width 87 height 35
type input "500"
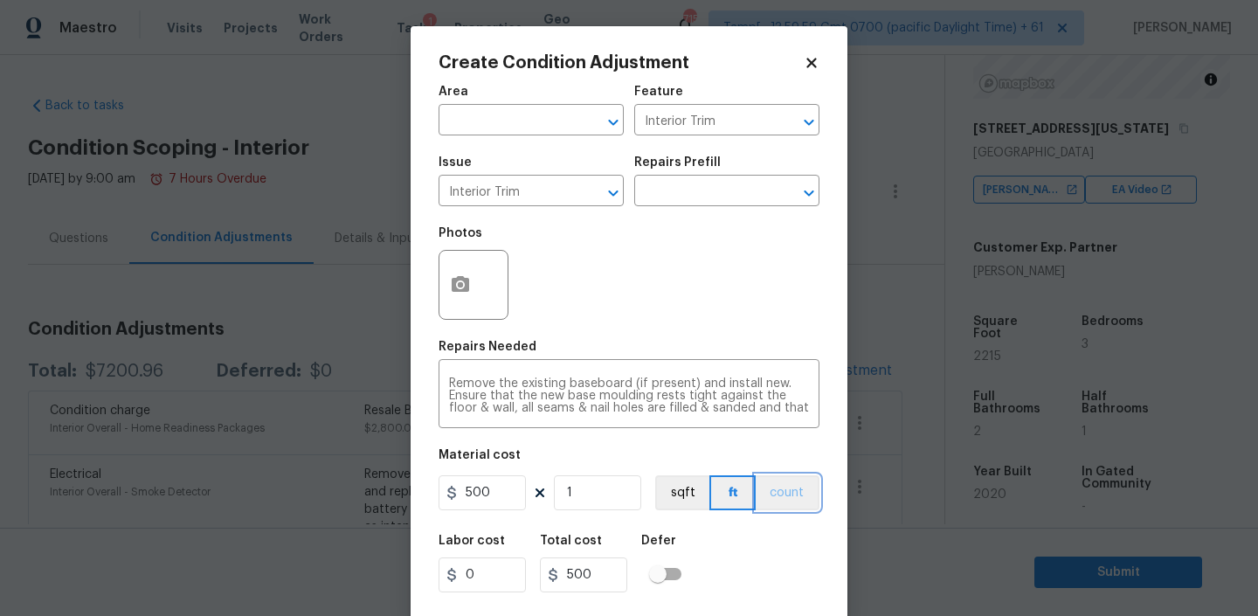
click at [781, 498] on button "count" at bounding box center [787, 492] width 64 height 35
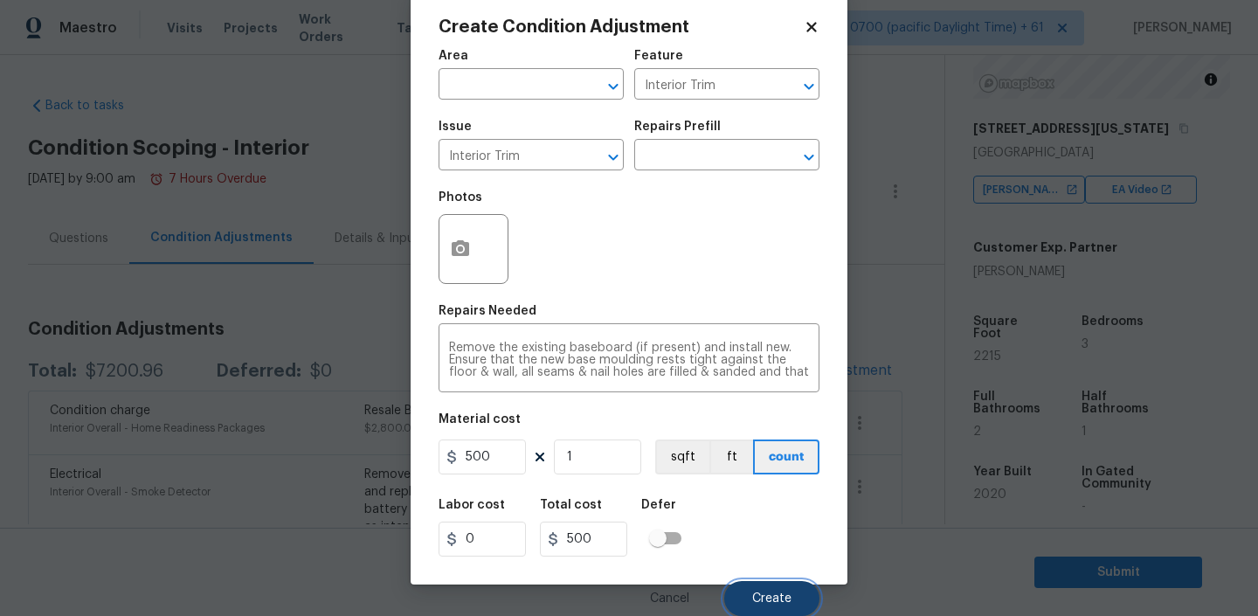
click at [778, 606] on button "Create" at bounding box center [771, 598] width 95 height 35
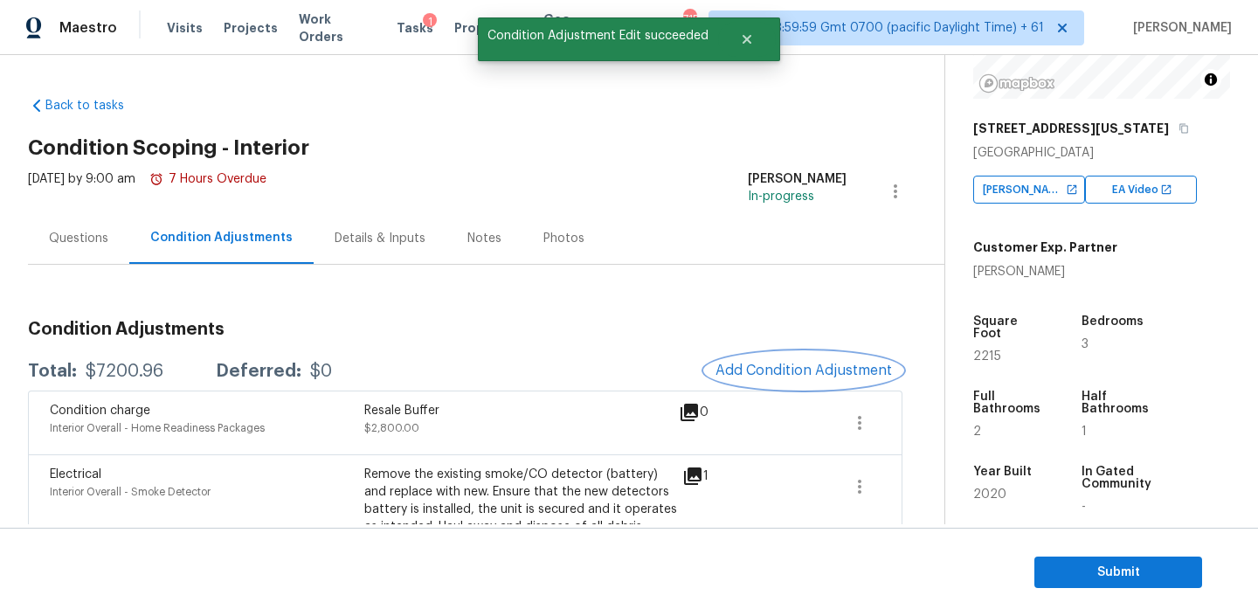
scroll to position [0, 0]
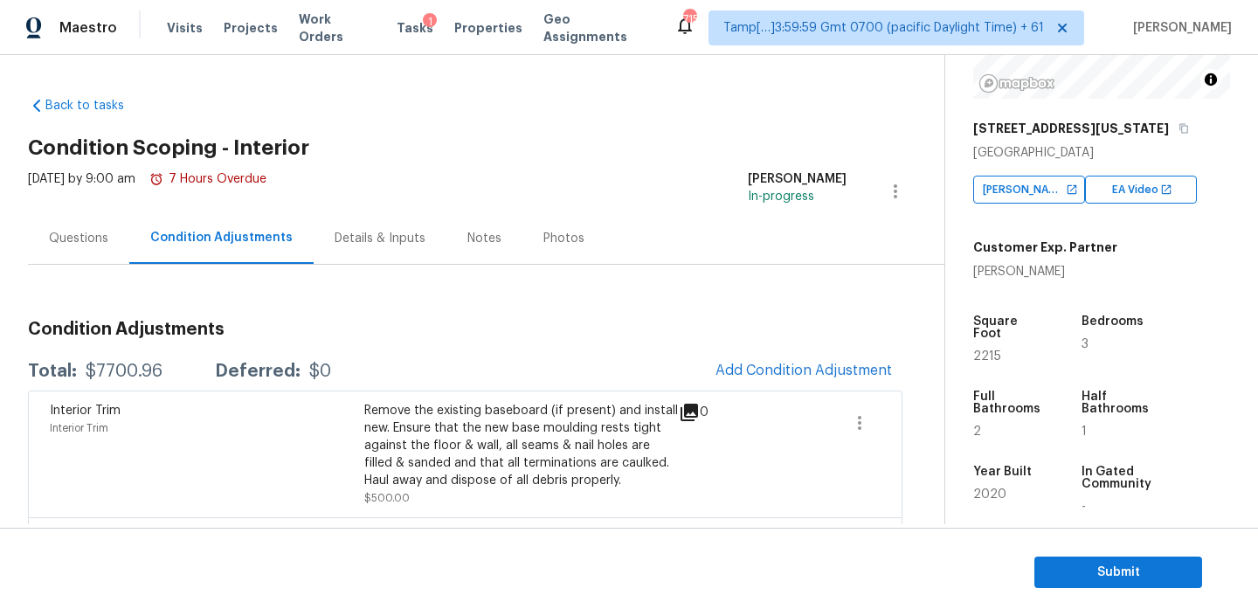
click at [139, 374] on div "$7700.96" at bounding box center [124, 370] width 77 height 17
click at [118, 368] on div "$7700.96" at bounding box center [124, 370] width 77 height 17
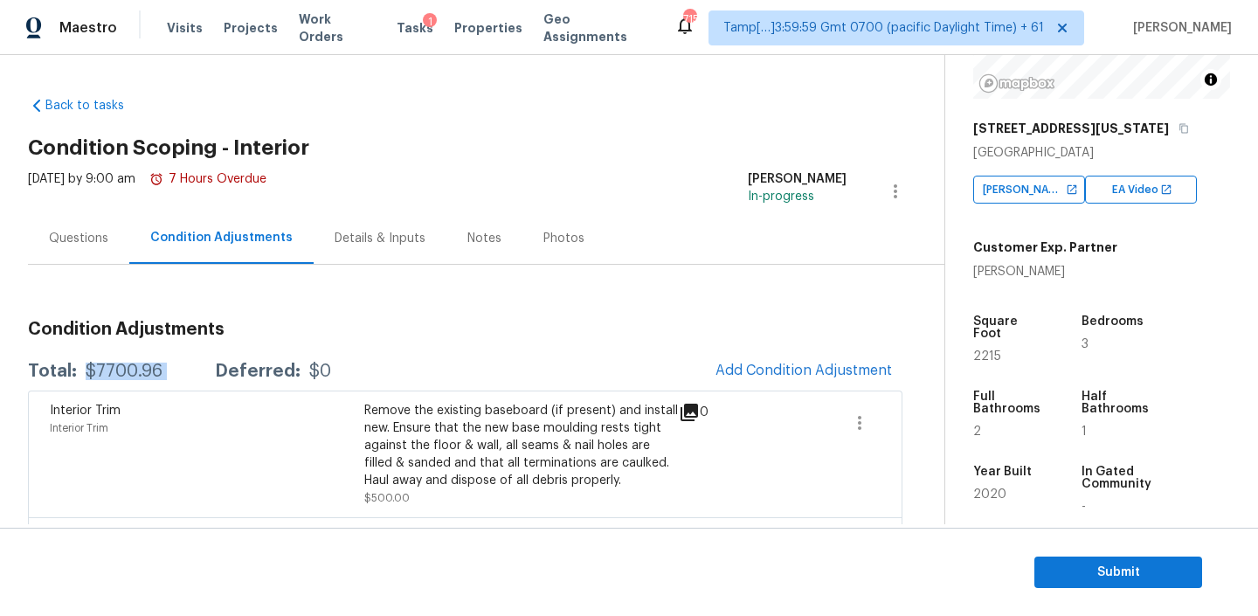
click at [118, 368] on div "$7700.96" at bounding box center [124, 370] width 77 height 17
click at [456, 243] on div "Notes" at bounding box center [484, 238] width 76 height 52
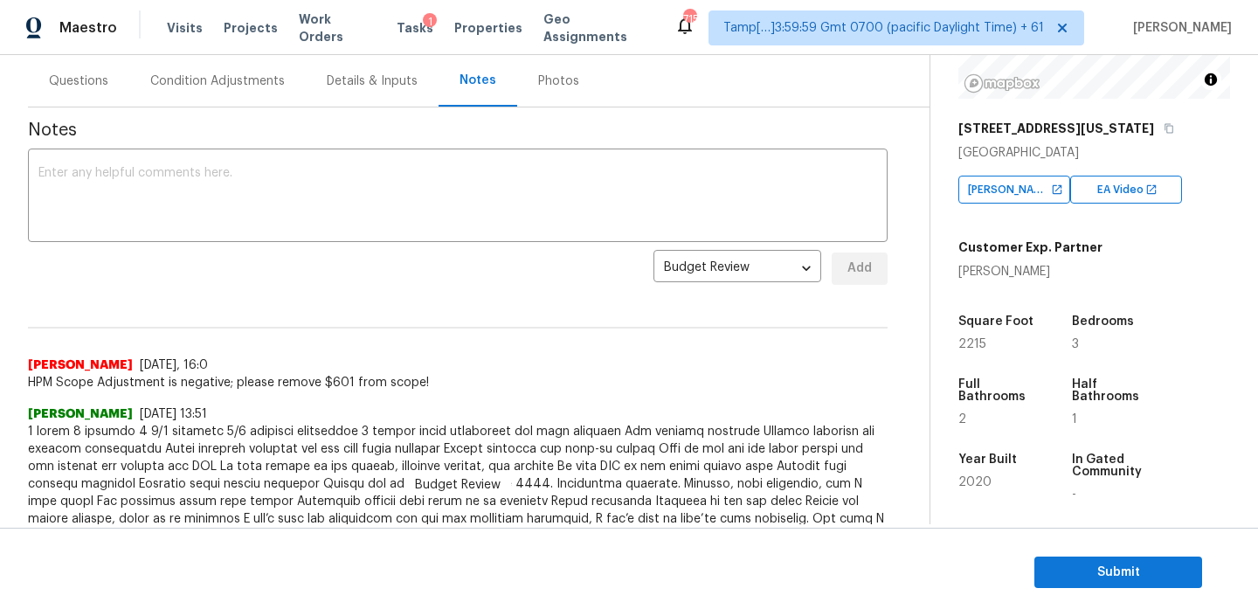
scroll to position [168, 0]
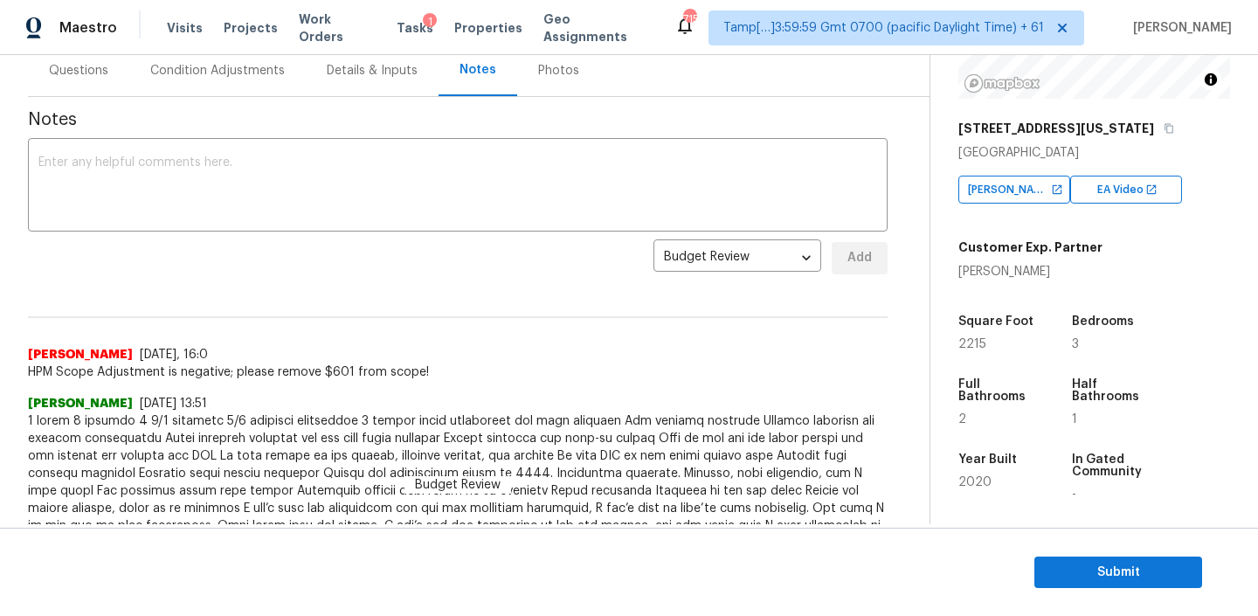
click at [207, 373] on span "HPM Scope Adjustment is negative; please remove $601 from scope!" at bounding box center [457, 371] width 859 height 17
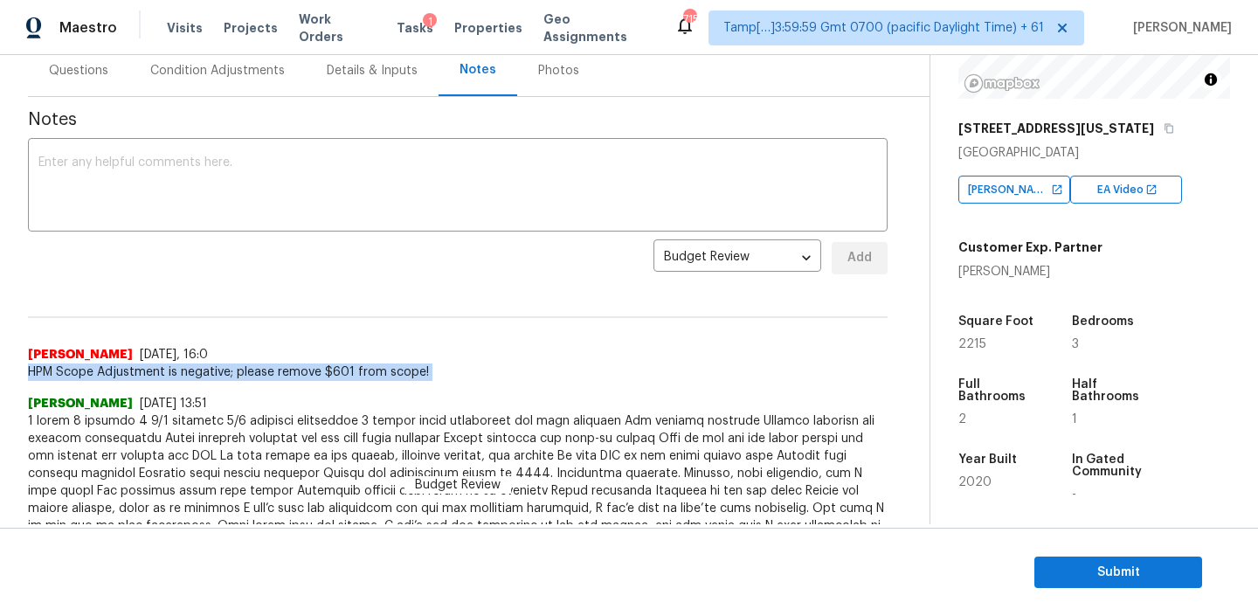
click at [207, 373] on span "HPM Scope Adjustment is negative; please remove $601 from scope!" at bounding box center [457, 371] width 859 height 17
copy span "HPM Scope Adjustment is negative; please remove $601 from scope!"
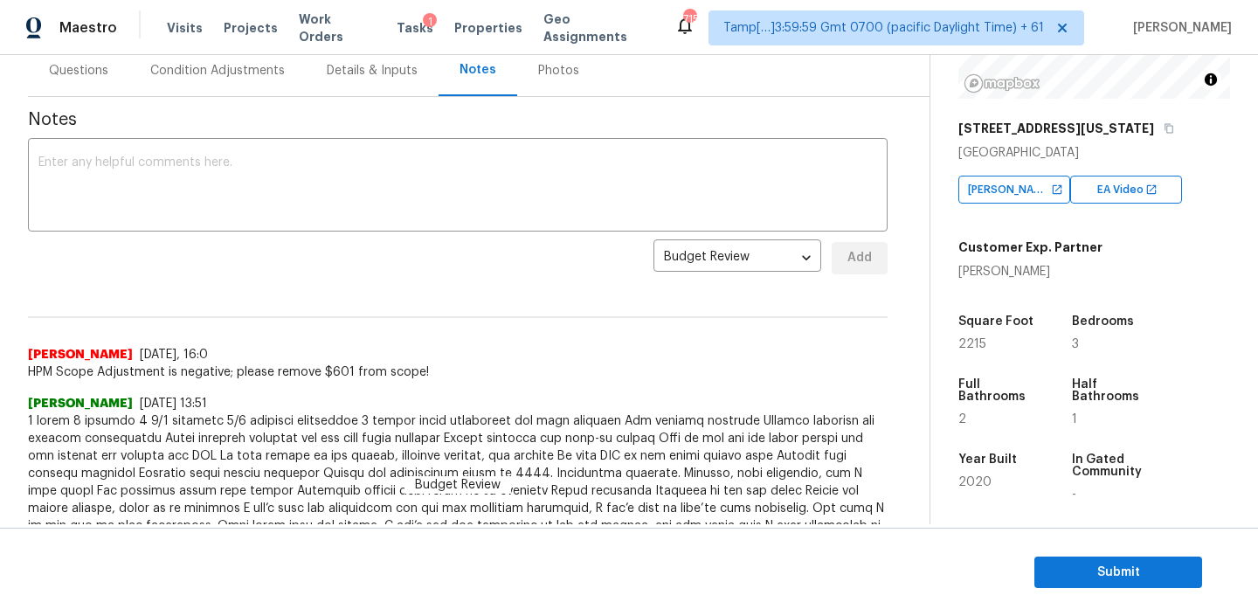
click at [106, 72] on div "Questions" at bounding box center [78, 70] width 59 height 17
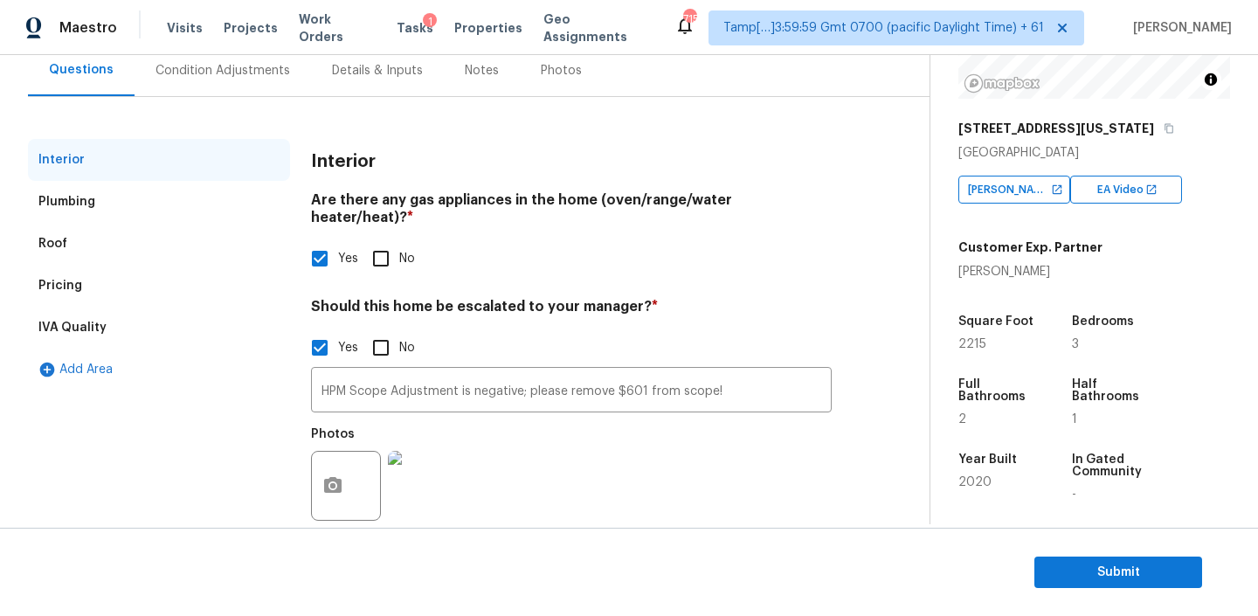
scroll to position [167, 0]
click at [635, 376] on input "HPM Scope Adjustment is negative; please remove $601 from scope!" at bounding box center [571, 392] width 521 height 41
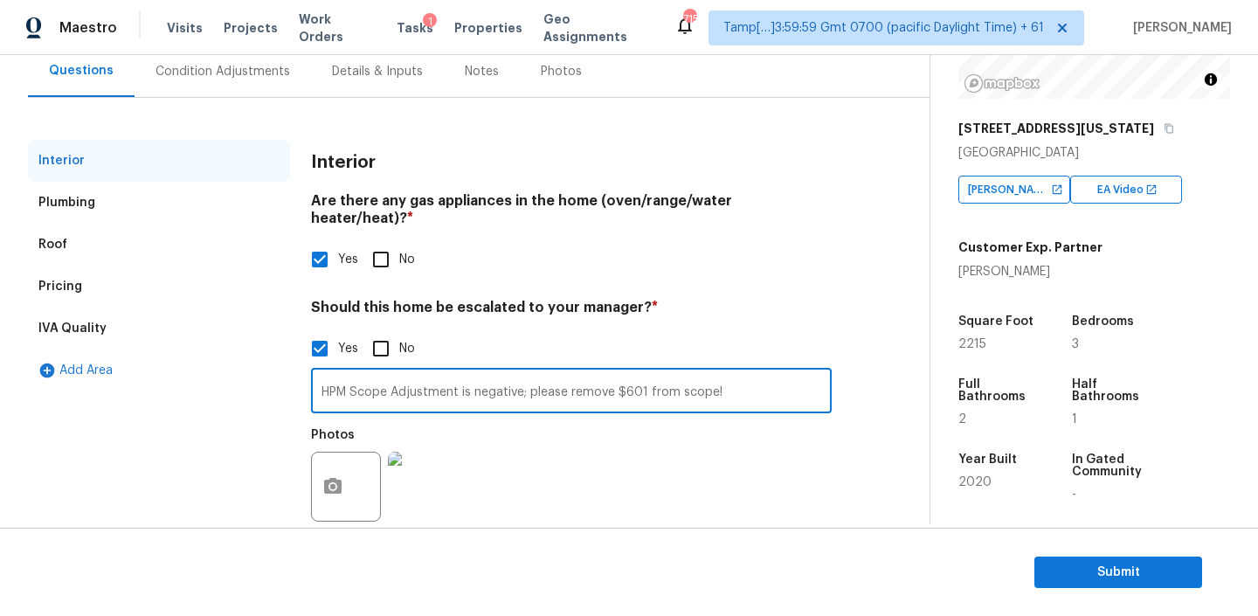
click at [635, 376] on input "HPM Scope Adjustment is negative; please remove $601 from scope!" at bounding box center [571, 392] width 521 height 41
paste input "HPM Scope Adjustment is negative; please remove $601 from scope!"
paste input "-$3,9"
click at [628, 375] on input "HPM Scope Adjustment is negative; please remove $-$3,901 from scope!" at bounding box center [571, 392] width 521 height 41
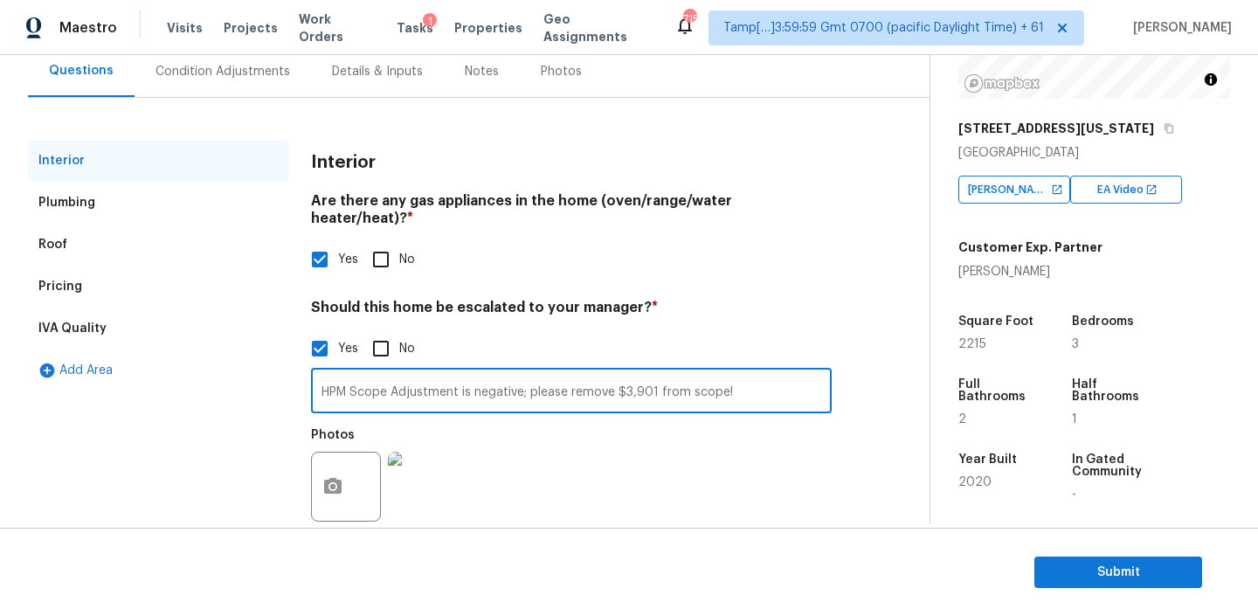
click at [755, 372] on input "HPM Scope Adjustment is negative; please remove $3,901 from scope!" at bounding box center [571, 392] width 521 height 41
type input "HPM Scope Adjustment is negative; please remove $3,901 from scope!"
click at [477, 82] on div "Notes" at bounding box center [482, 71] width 76 height 52
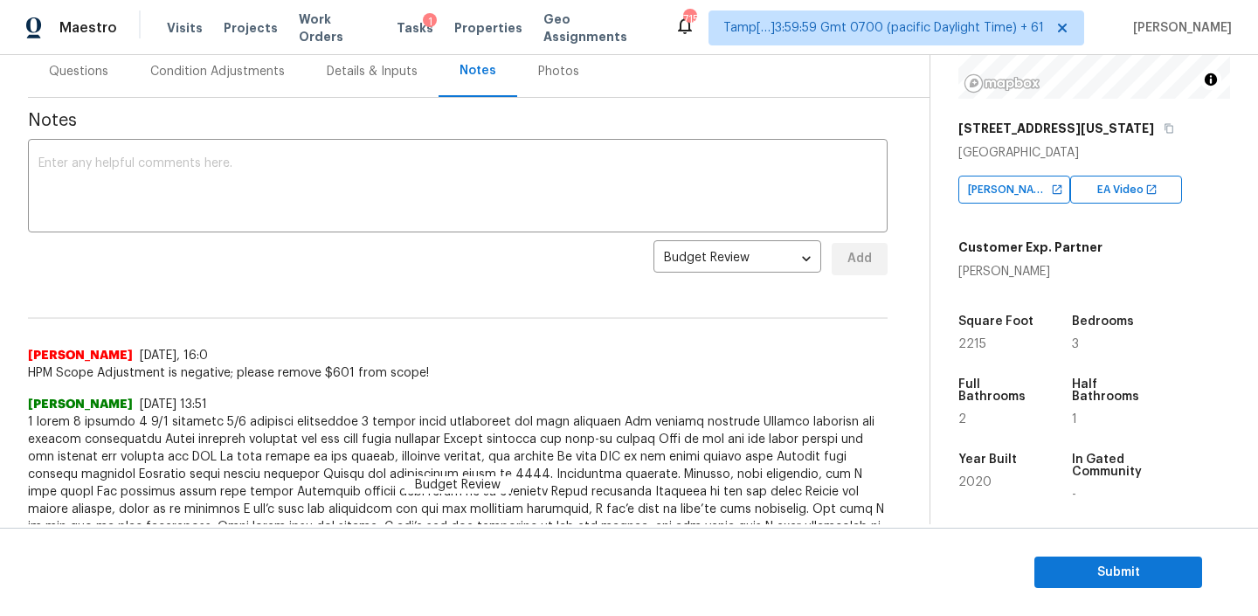
scroll to position [168, 0]
click at [335, 168] on textarea at bounding box center [457, 186] width 838 height 61
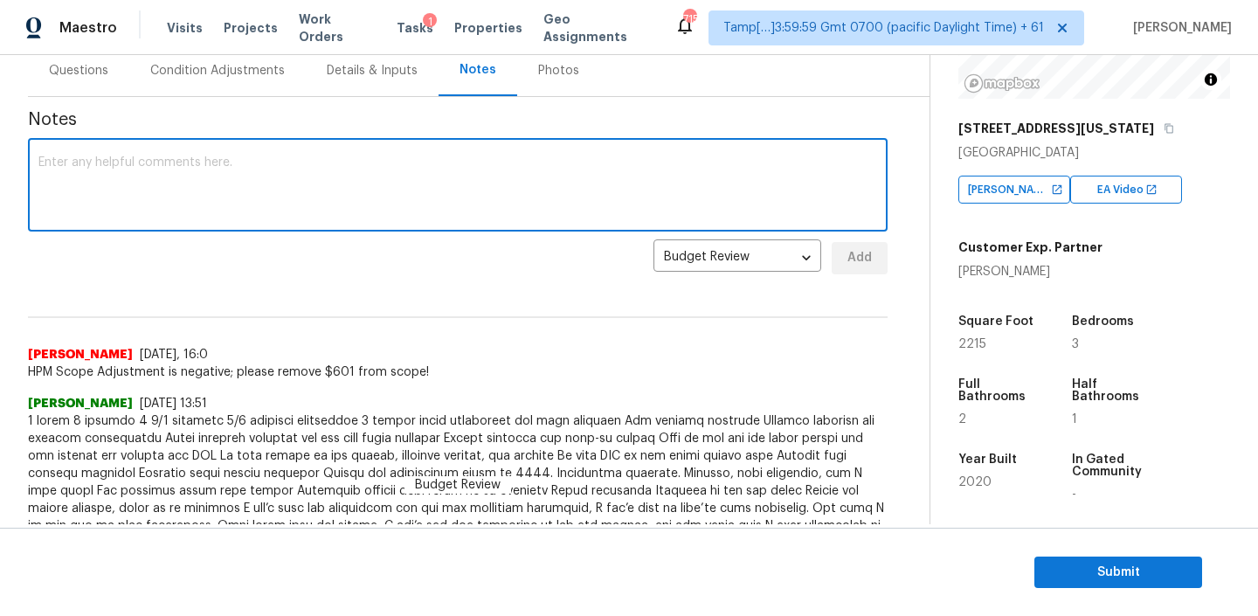
paste textarea "HPM Scope Adjustment is negative; please remove $3,901 from scope!"
type textarea "HPM Scope Adjustment is negative; please remove $3,901 from scope!"
click at [867, 257] on span "Add" at bounding box center [859, 258] width 28 height 22
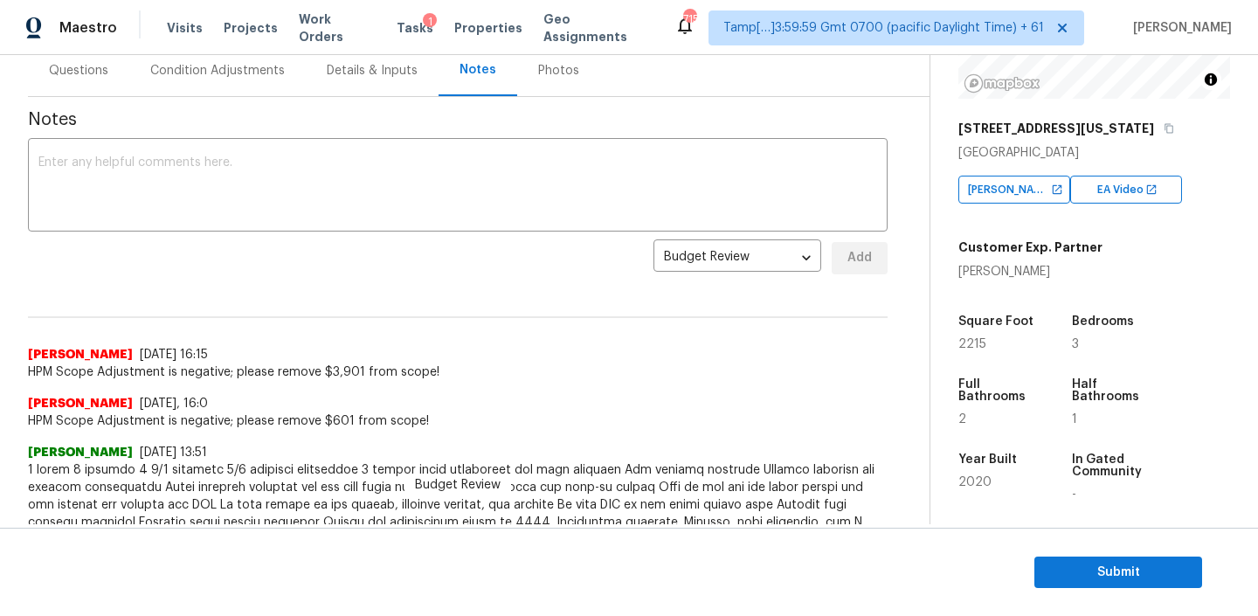
click at [89, 69] on div "Questions" at bounding box center [78, 70] width 59 height 17
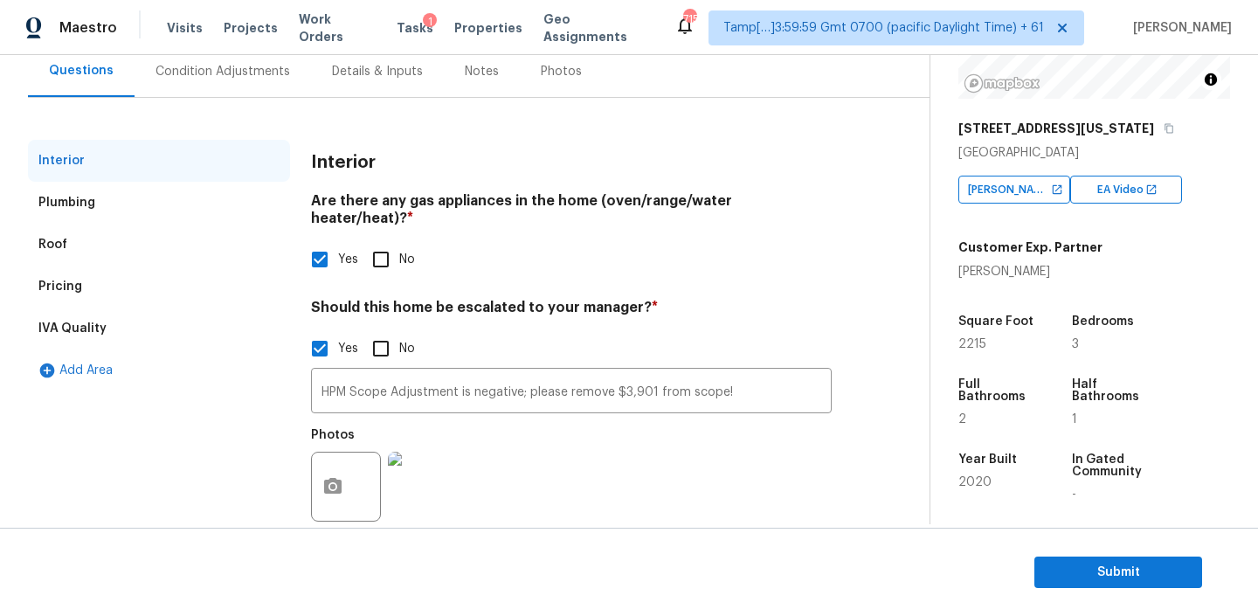
scroll to position [140, 0]
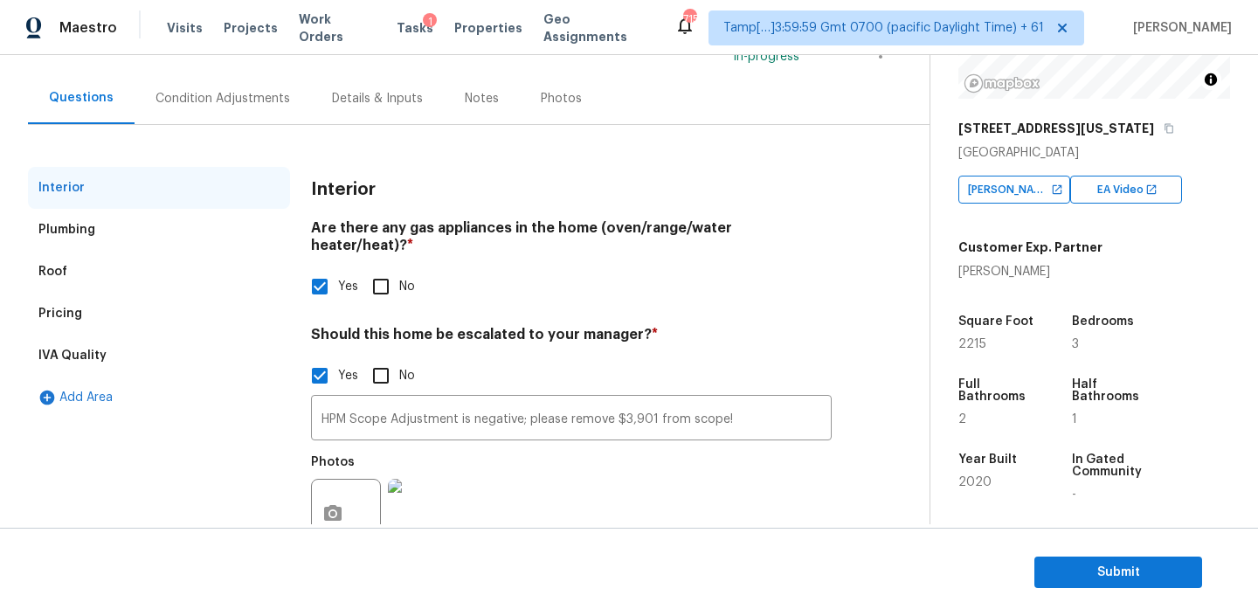
click at [217, 105] on div "Condition Adjustments" at bounding box center [222, 98] width 135 height 17
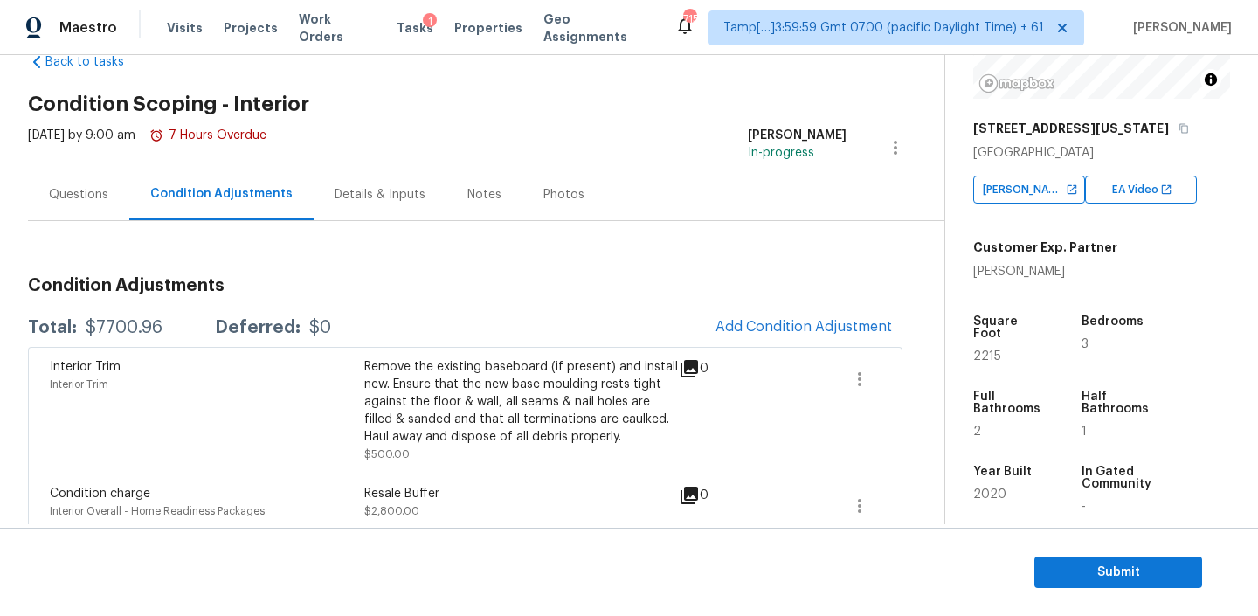
click at [92, 194] on div "Questions" at bounding box center [78, 194] width 59 height 17
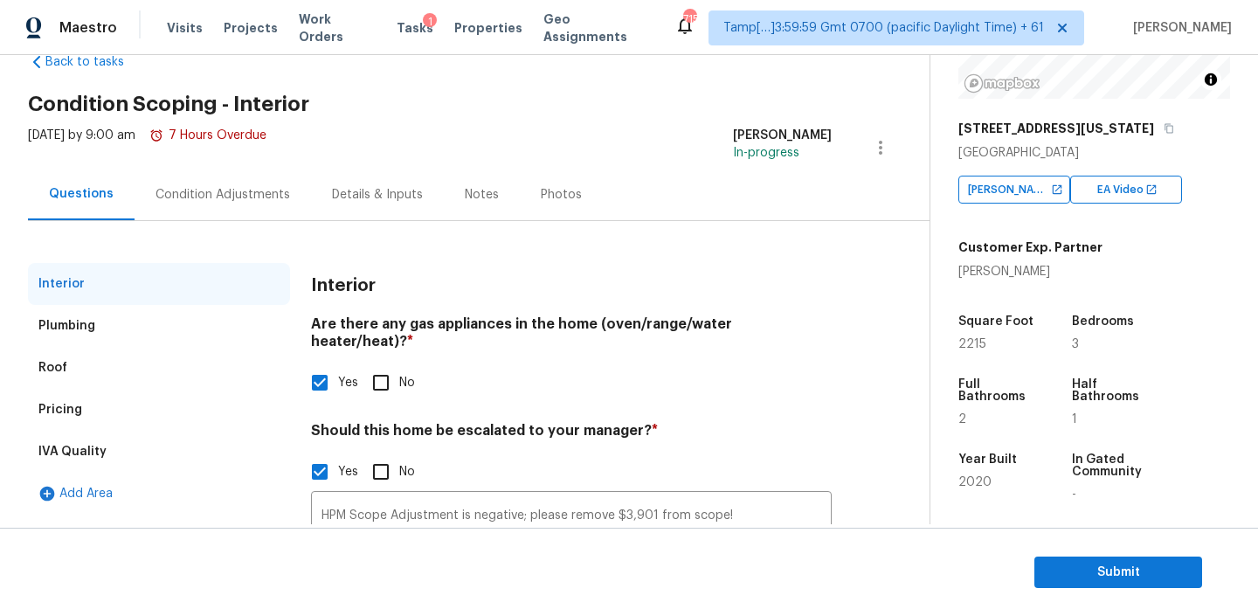
scroll to position [183, 0]
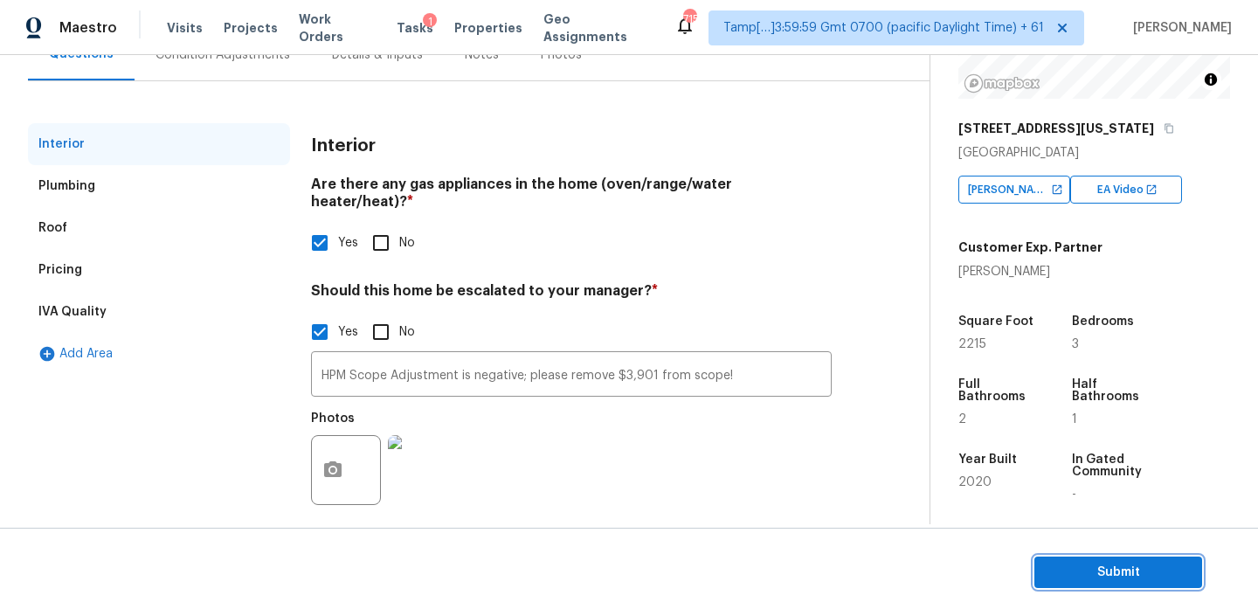
click at [1121, 569] on span "Submit" at bounding box center [1118, 573] width 140 height 22
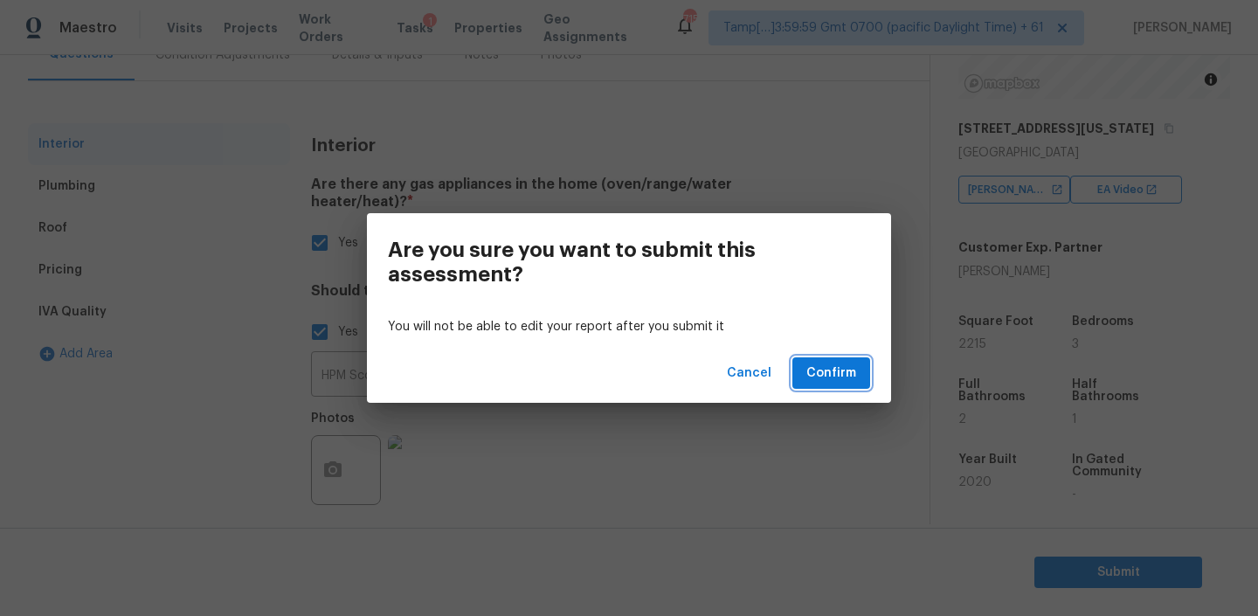
click at [843, 376] on span "Confirm" at bounding box center [831, 373] width 50 height 22
